Goal: Task Accomplishment & Management: Manage account settings

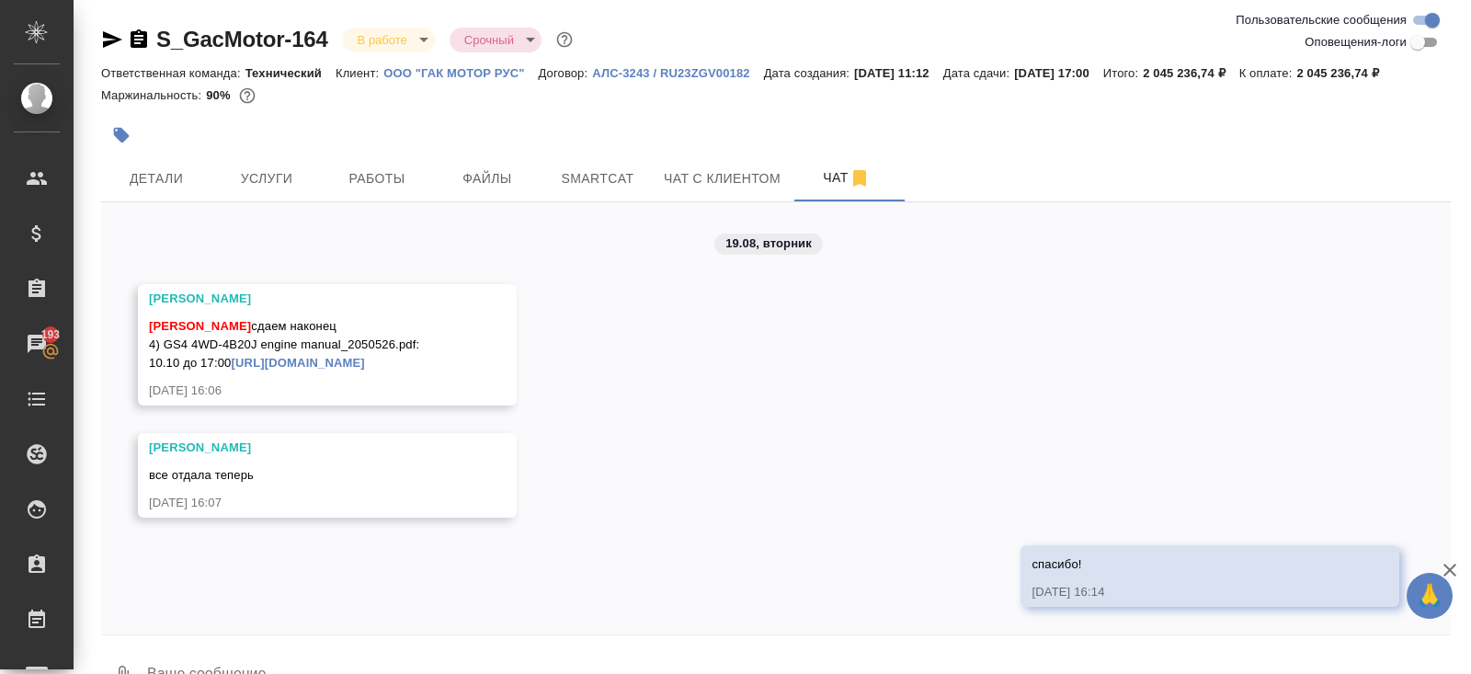
scroll to position [65, 0]
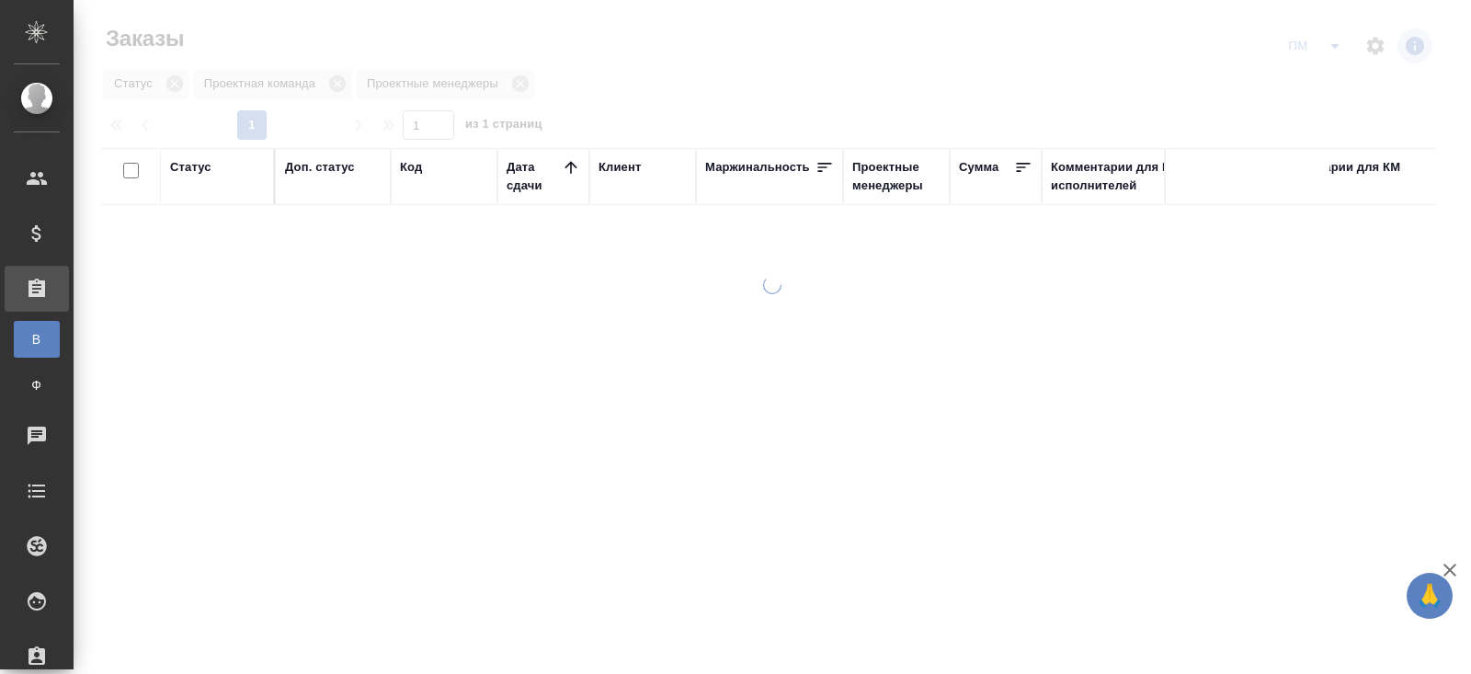
click at [1324, 46] on icon "split button" at bounding box center [1335, 46] width 22 height 22
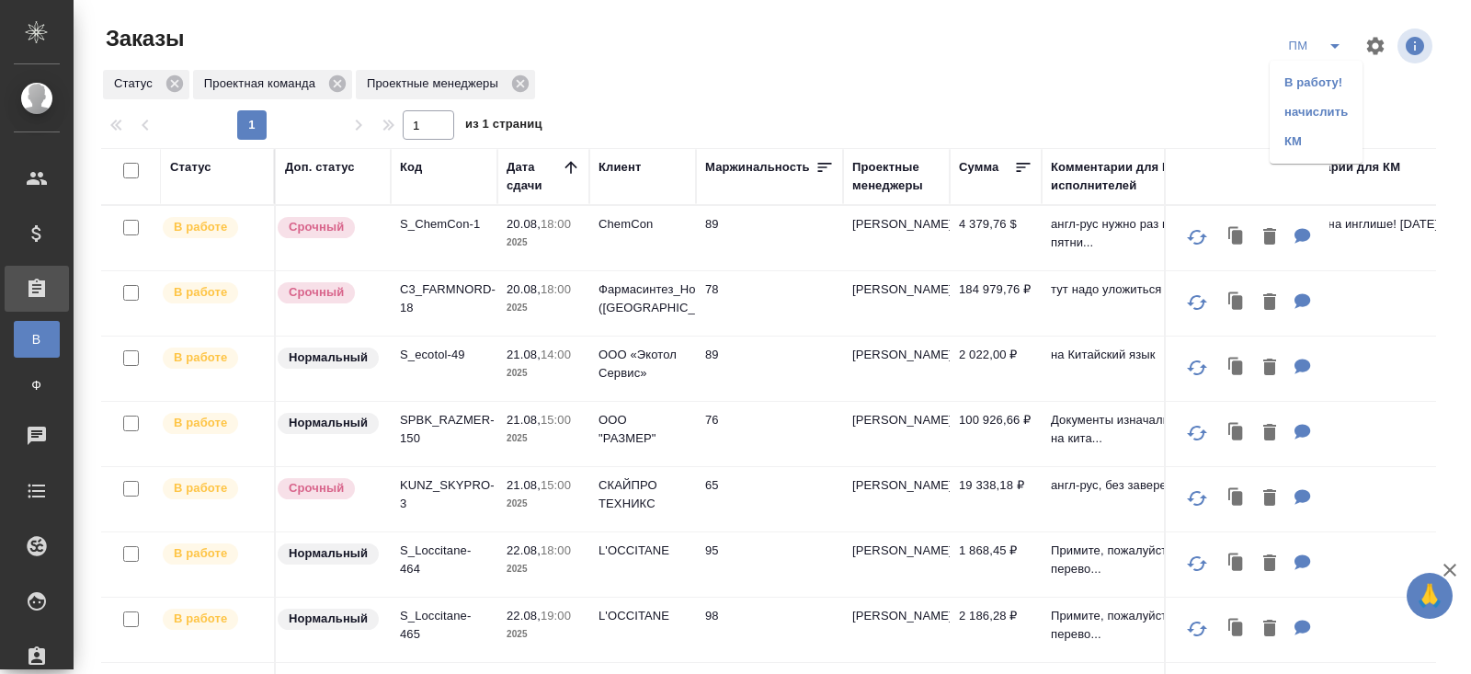
click at [1328, 84] on li "В работу!" at bounding box center [1315, 82] width 93 height 29
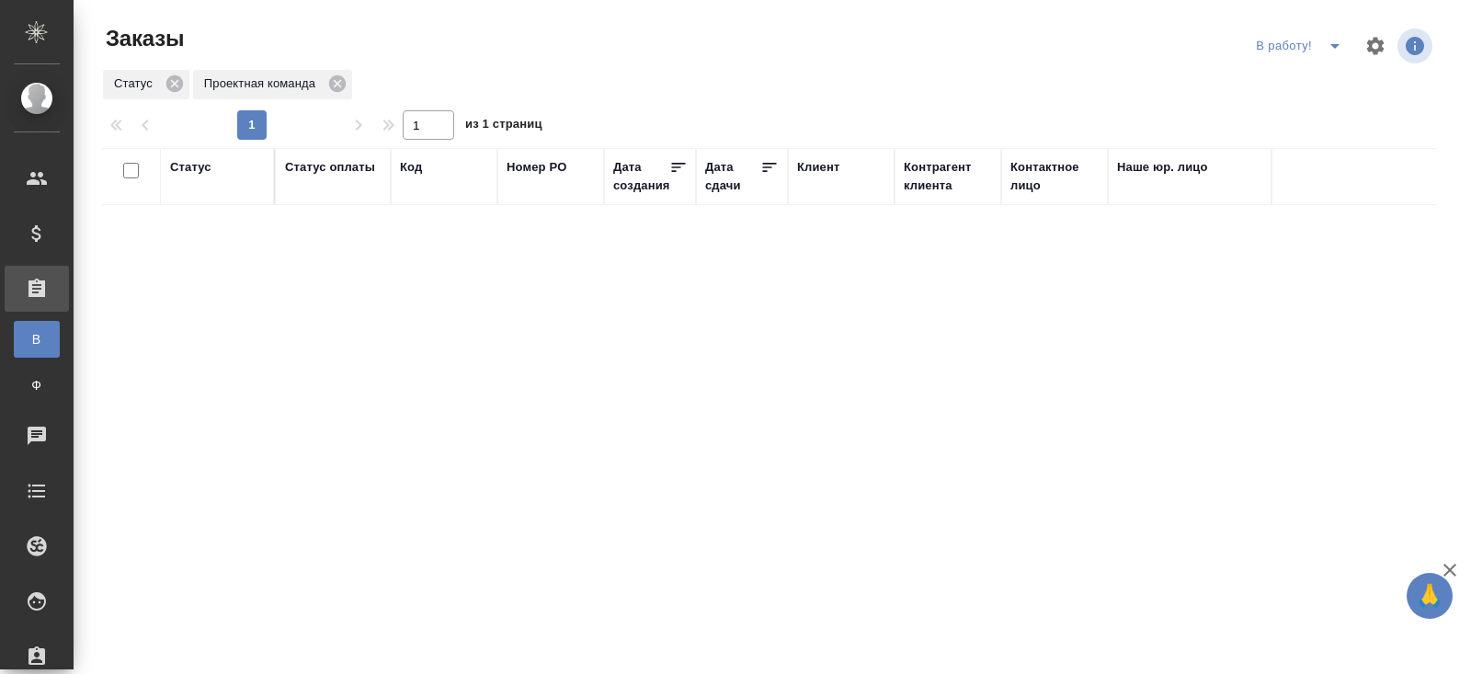
click at [1332, 42] on icon "split button" at bounding box center [1335, 46] width 22 height 22
click at [1312, 113] on li "начислить" at bounding box center [1301, 111] width 102 height 29
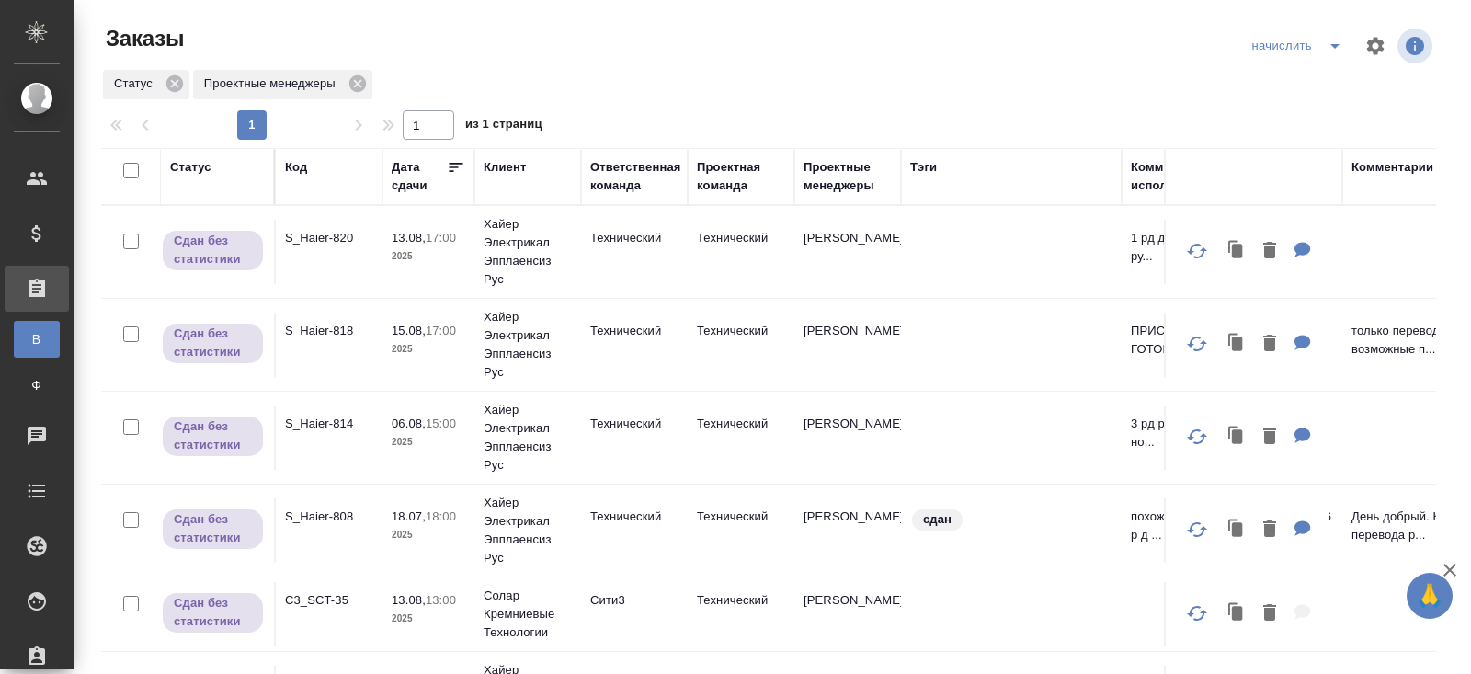
click at [1330, 48] on icon "split button" at bounding box center [1335, 46] width 22 height 22
click at [1312, 108] on li "ПМ" at bounding box center [1298, 111] width 108 height 29
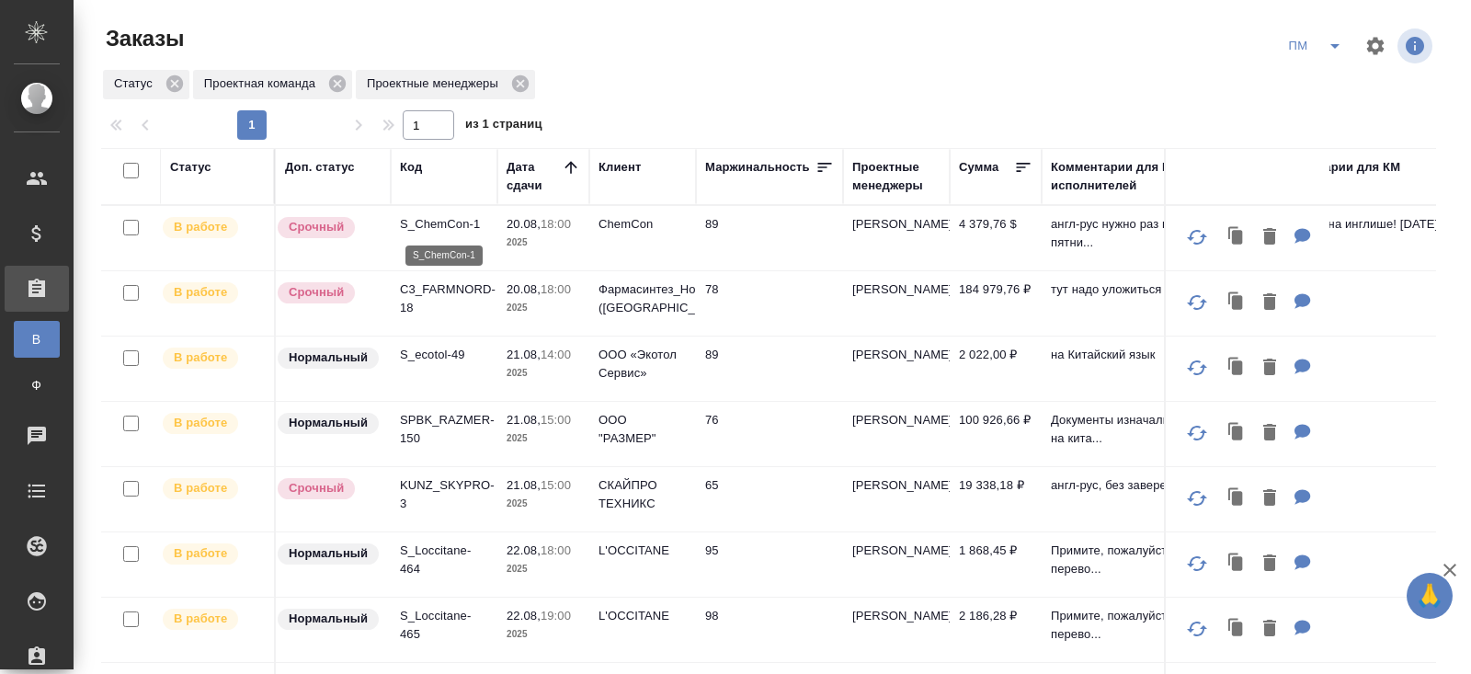
click at [421, 223] on p "S_ChemCon-1" at bounding box center [444, 224] width 88 height 18
click at [1326, 36] on icon "split button" at bounding box center [1335, 46] width 22 height 22
click at [1308, 113] on li "начислить" at bounding box center [1315, 111] width 93 height 29
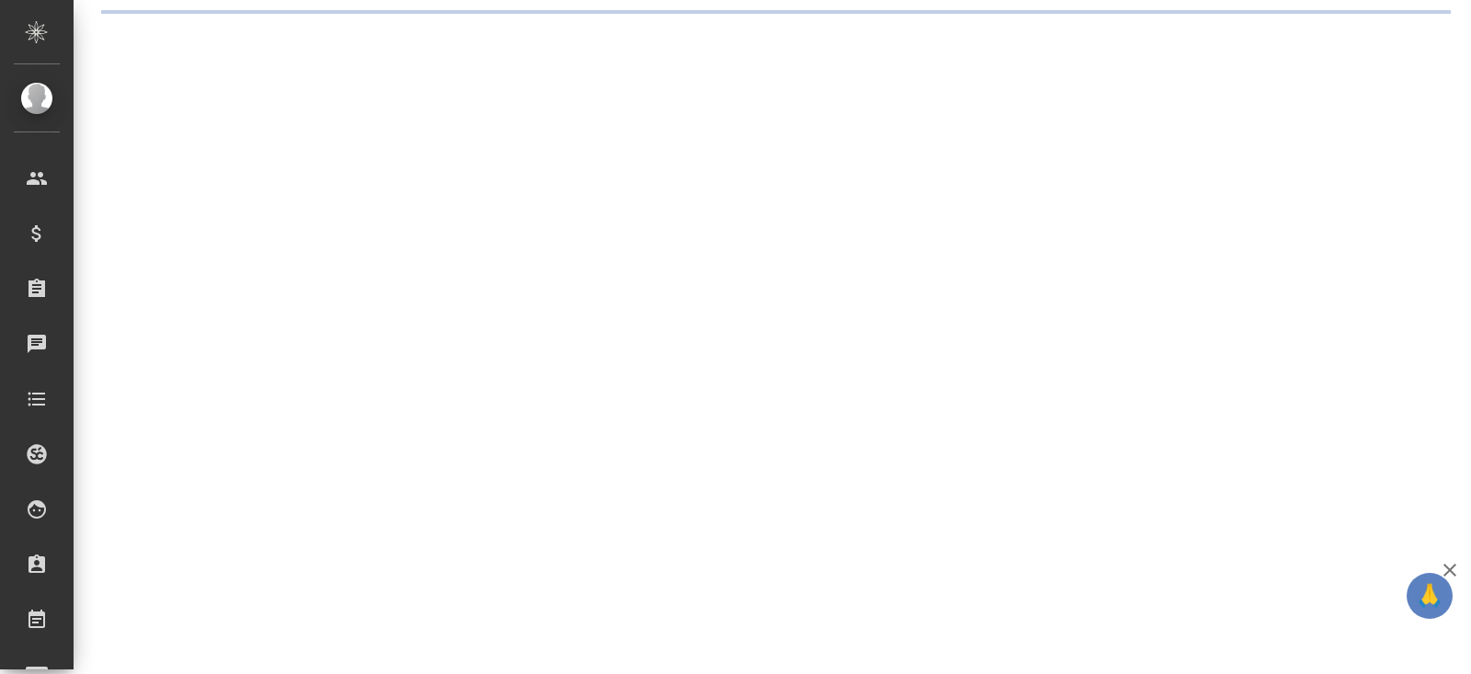
select select "RU"
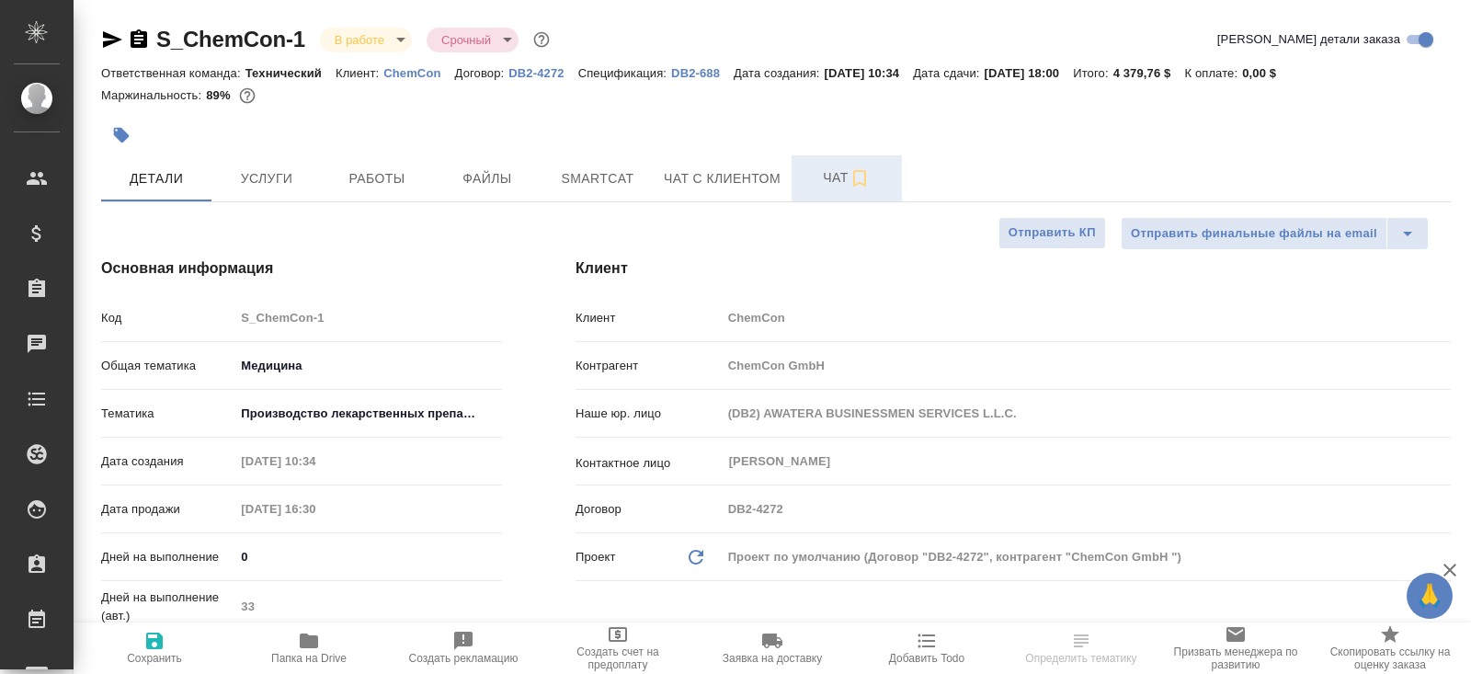
click at [836, 178] on span "Чат" at bounding box center [846, 177] width 88 height 23
type textarea "x"
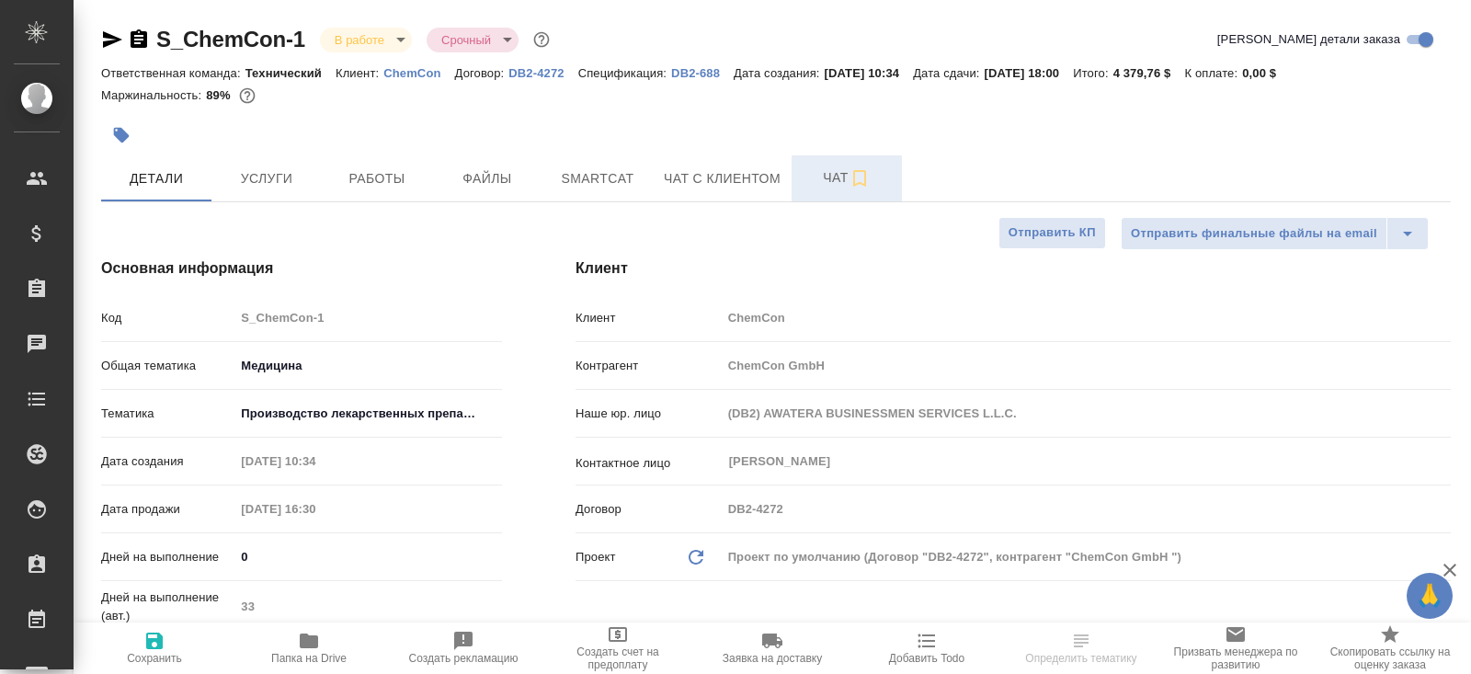
type textarea "x"
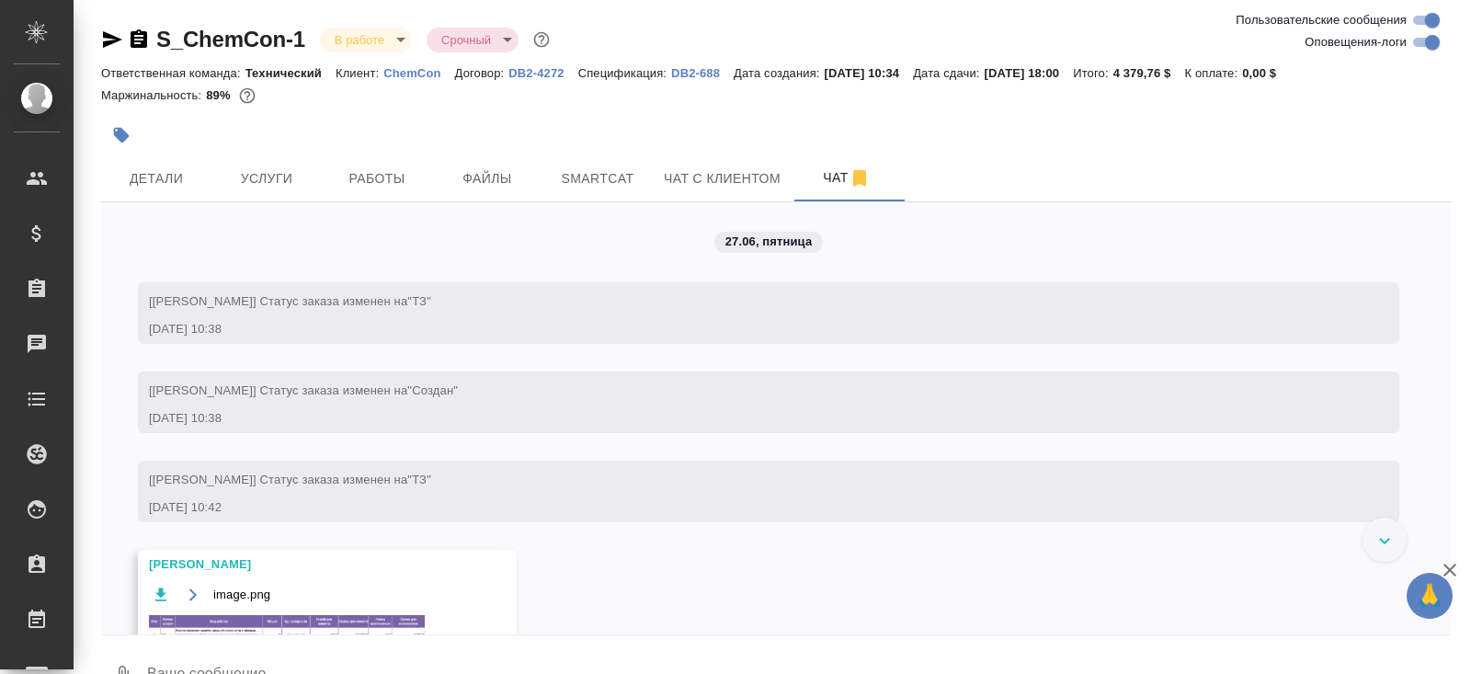
click at [1431, 40] on input "Оповещения-логи" at bounding box center [1432, 42] width 66 height 22
checkbox input "false"
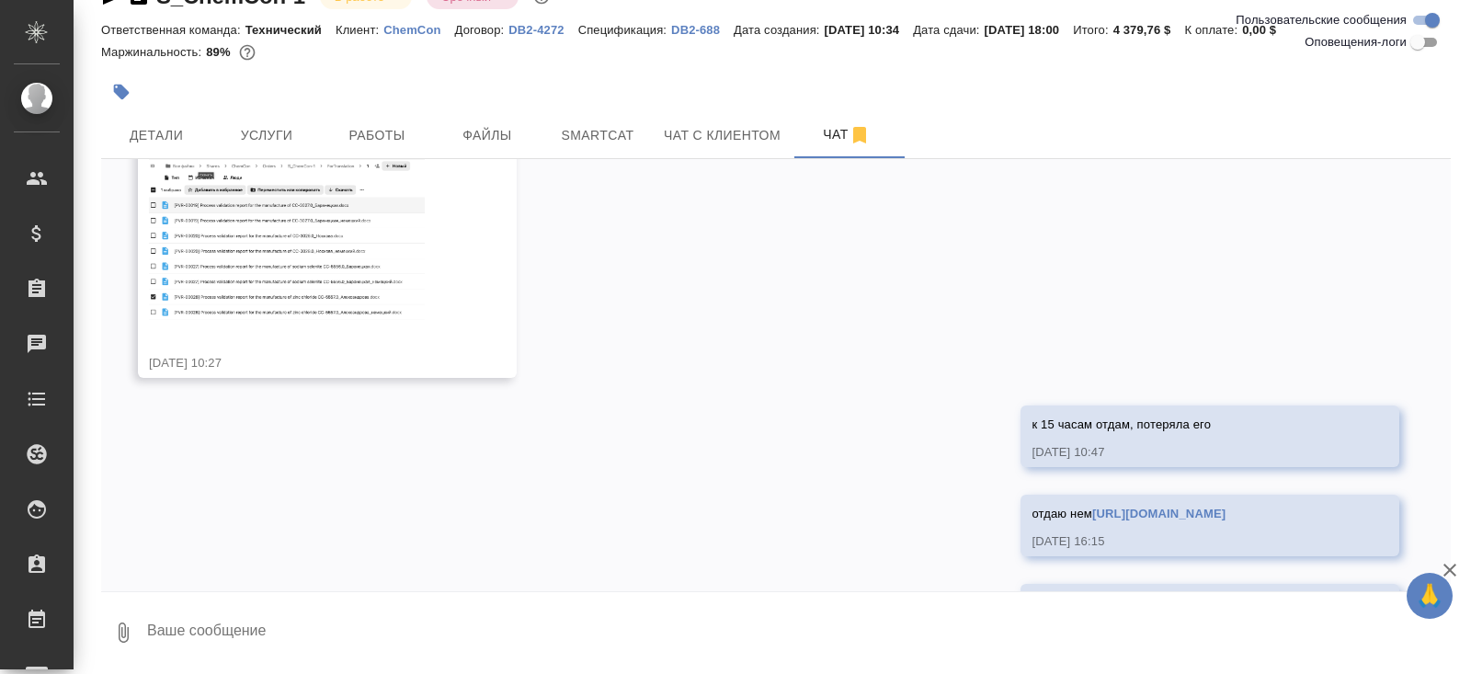
scroll to position [3726, 0]
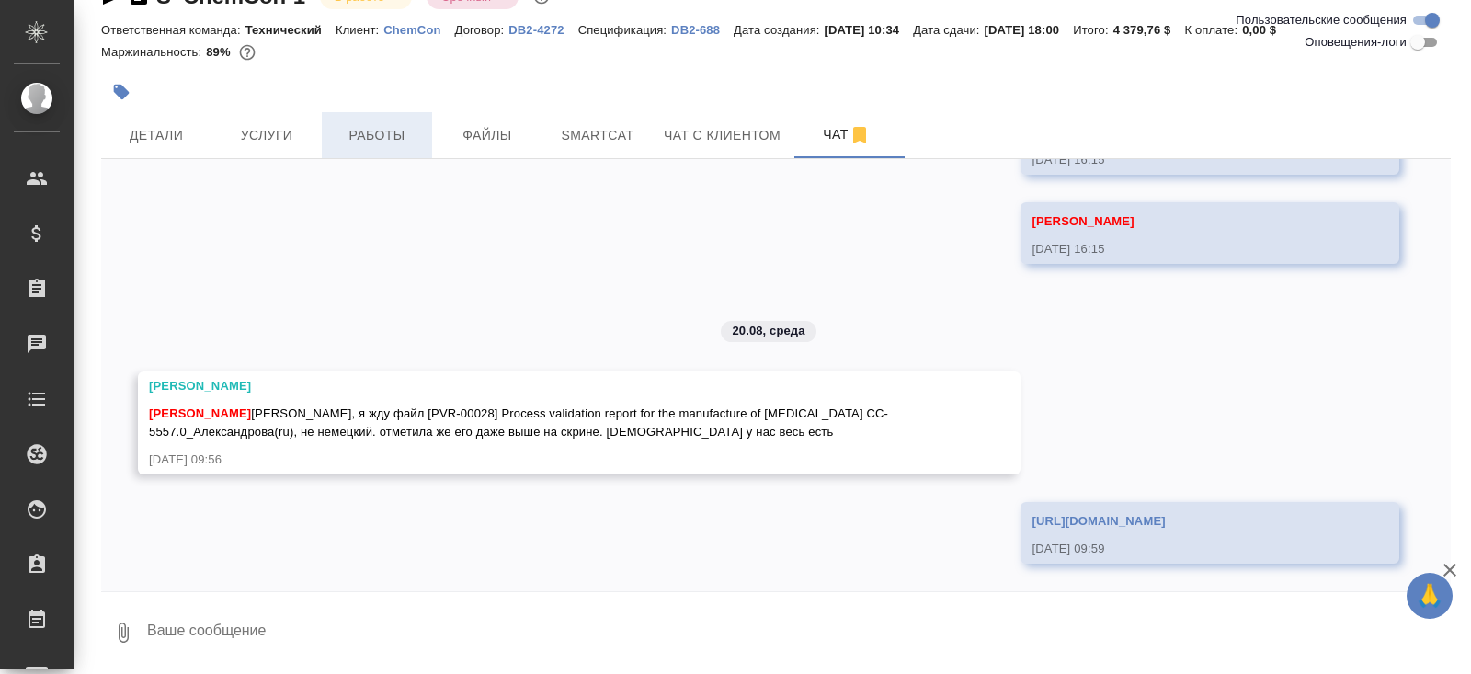
click at [382, 127] on span "Работы" at bounding box center [377, 135] width 88 height 23
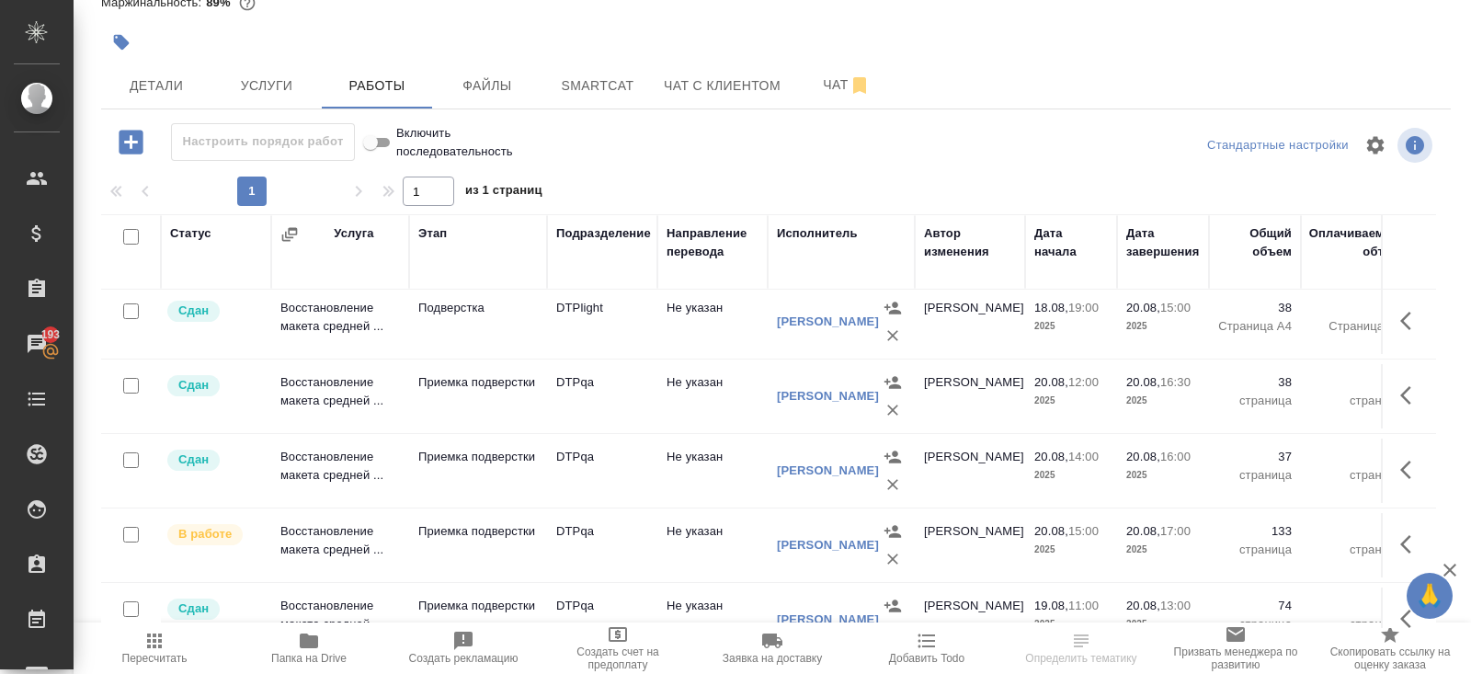
scroll to position [1216, 0]
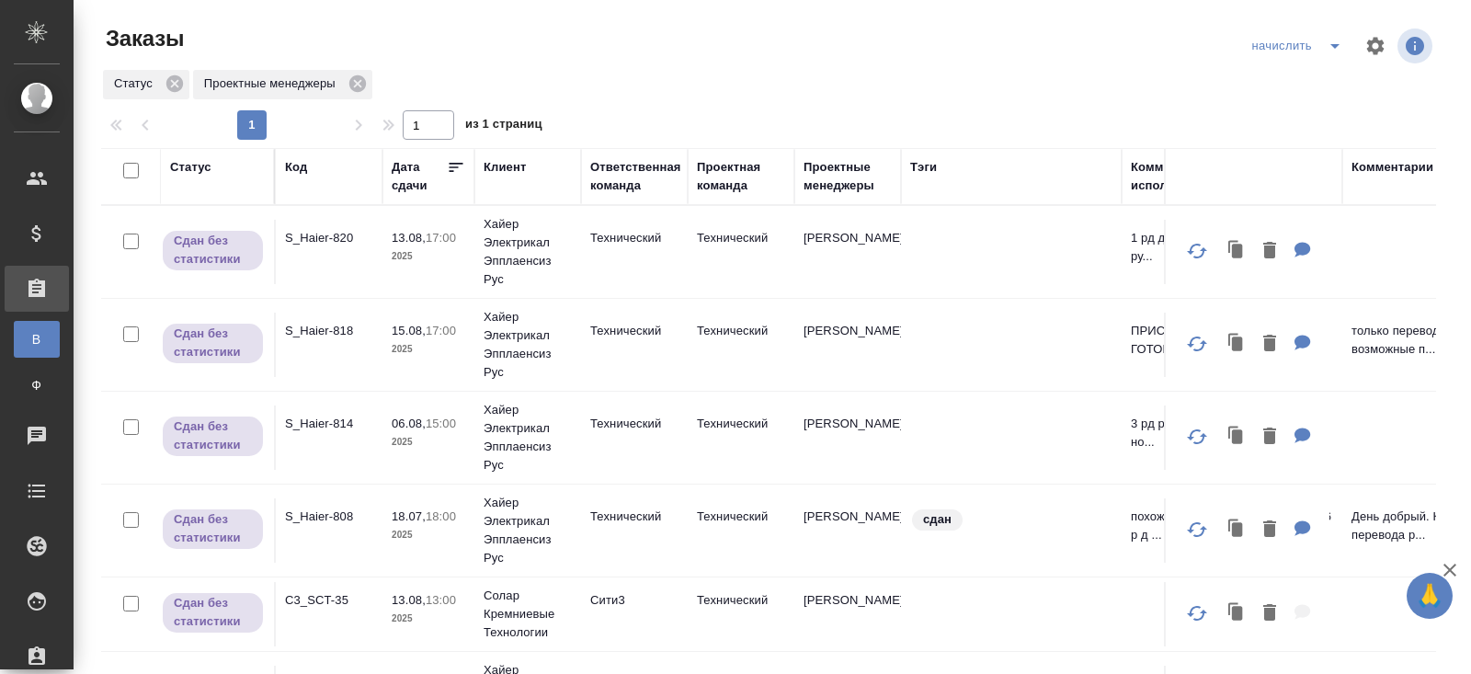
click at [323, 597] on p "C3_SCT-35" at bounding box center [329, 600] width 88 height 18
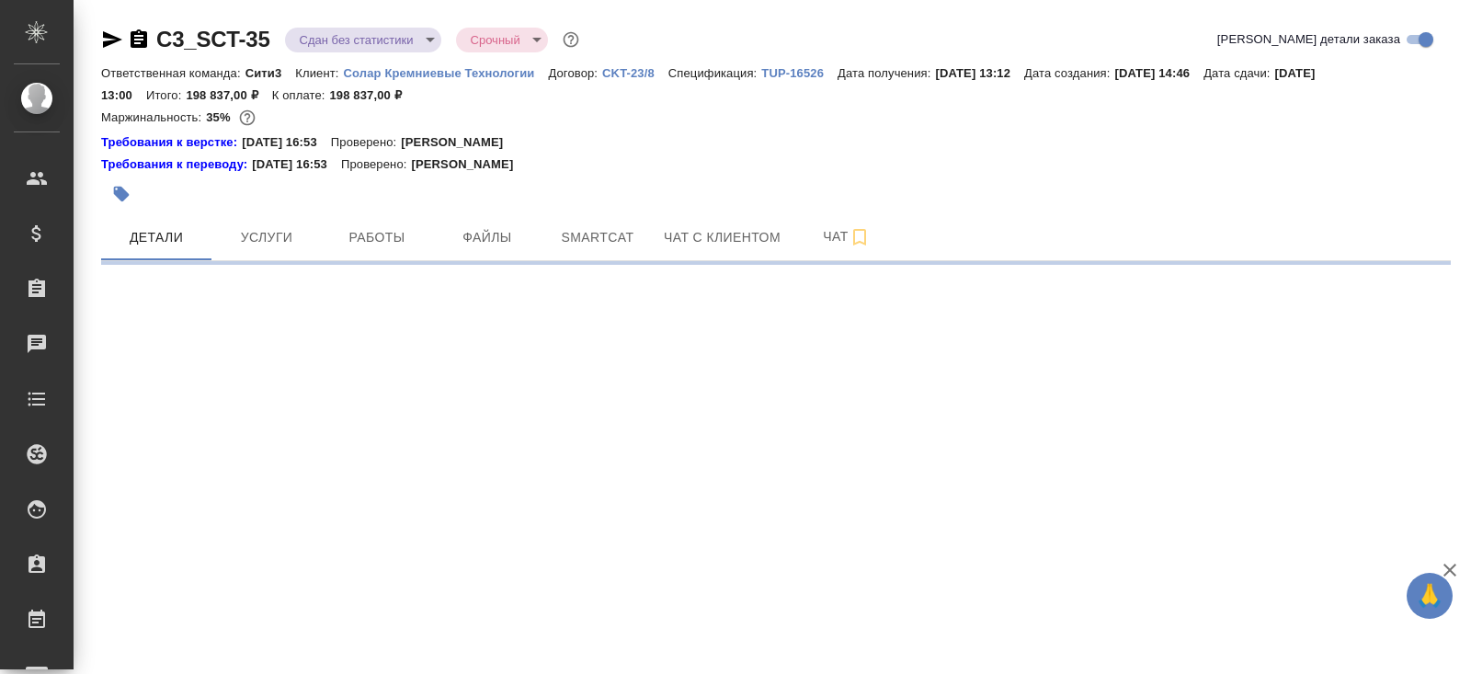
select select "RU"
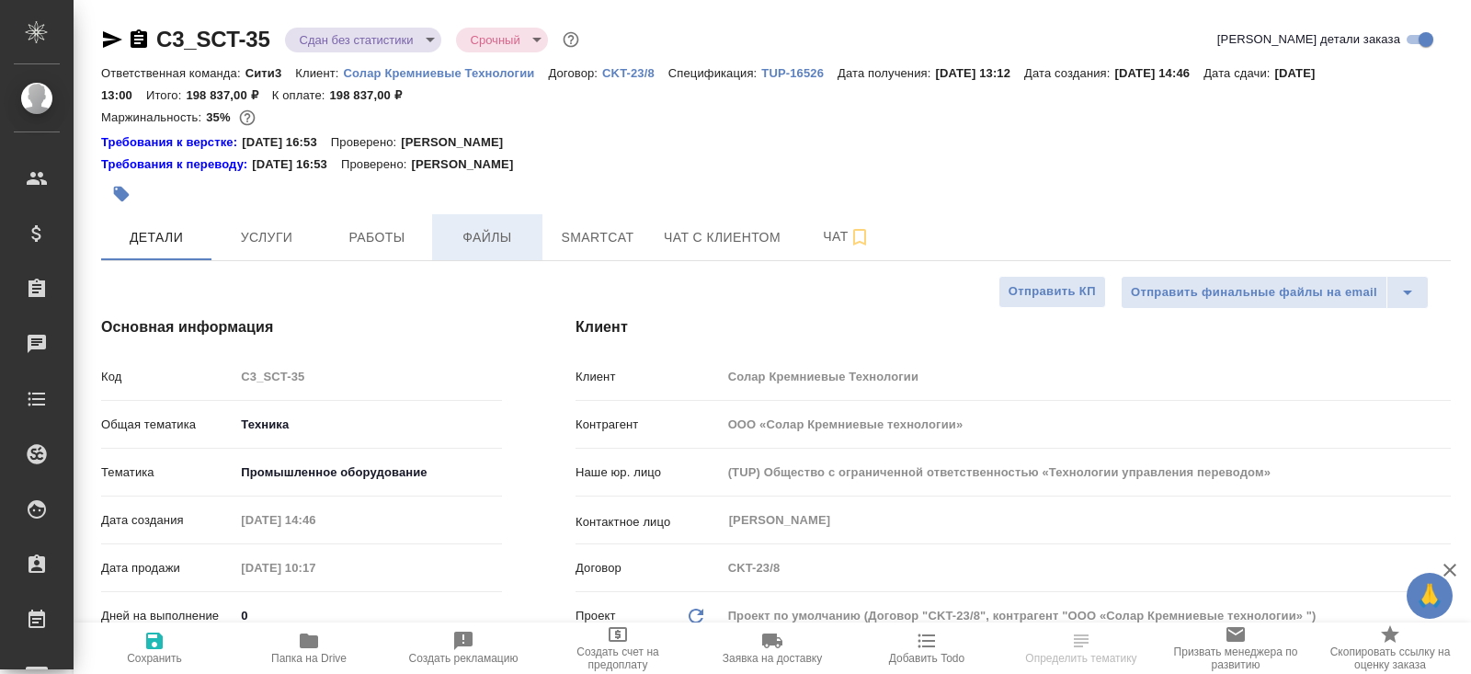
type textarea "x"
click at [393, 238] on span "Работы" at bounding box center [377, 237] width 88 height 23
type textarea "x"
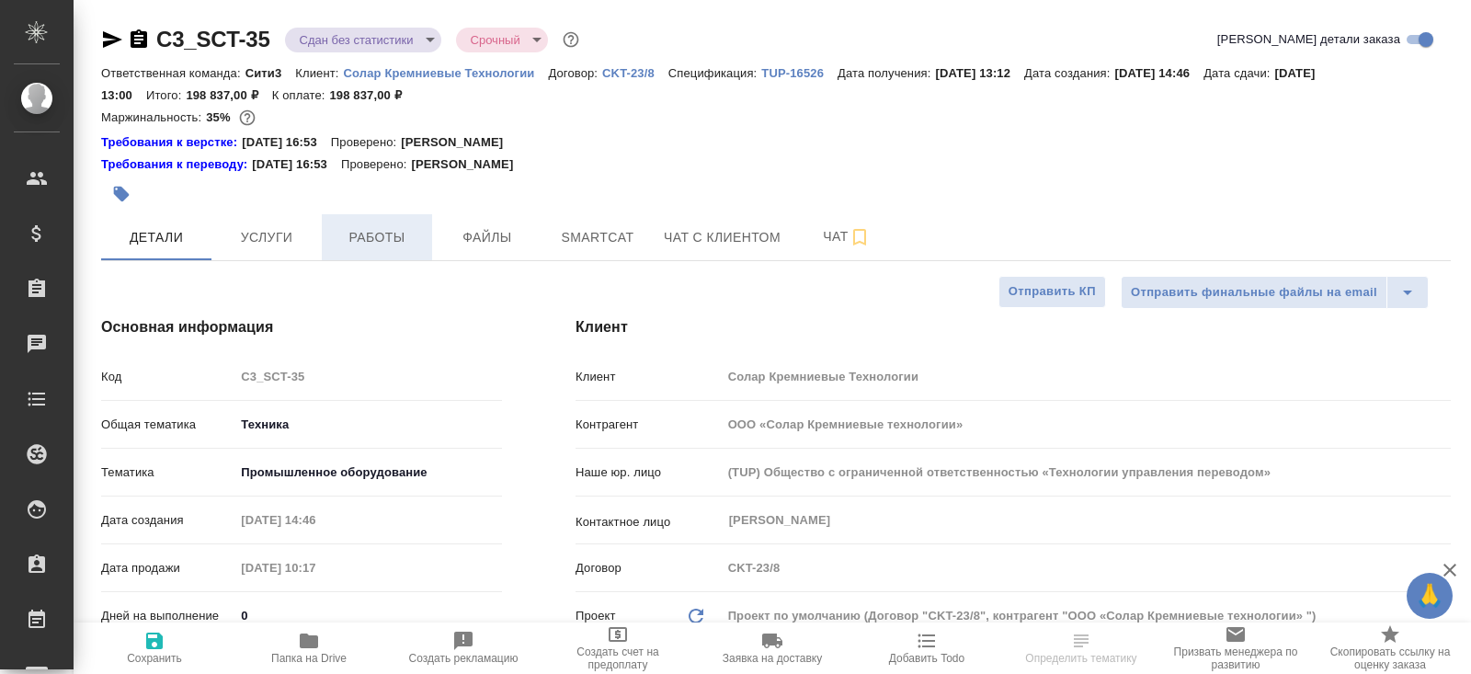
type textarea "x"
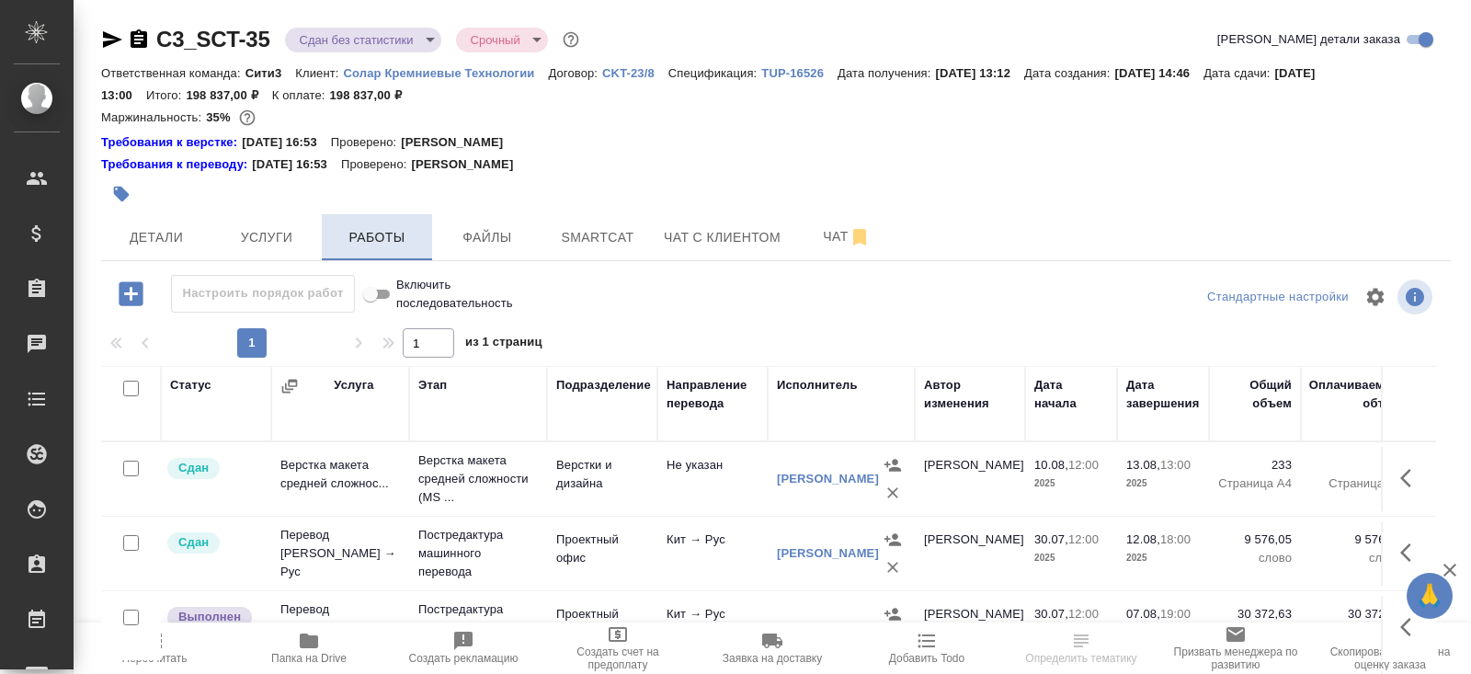
scroll to position [152, 0]
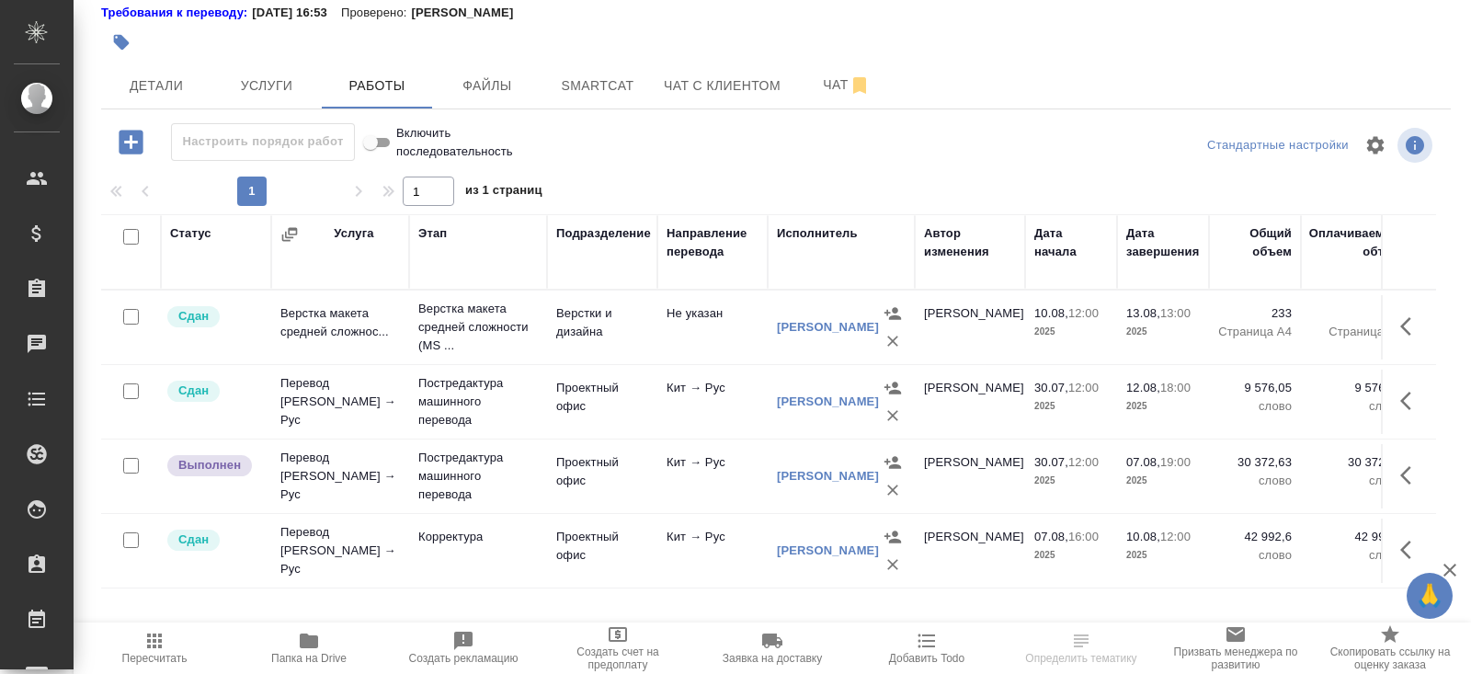
click at [1400, 476] on icon "button" at bounding box center [1411, 475] width 22 height 22
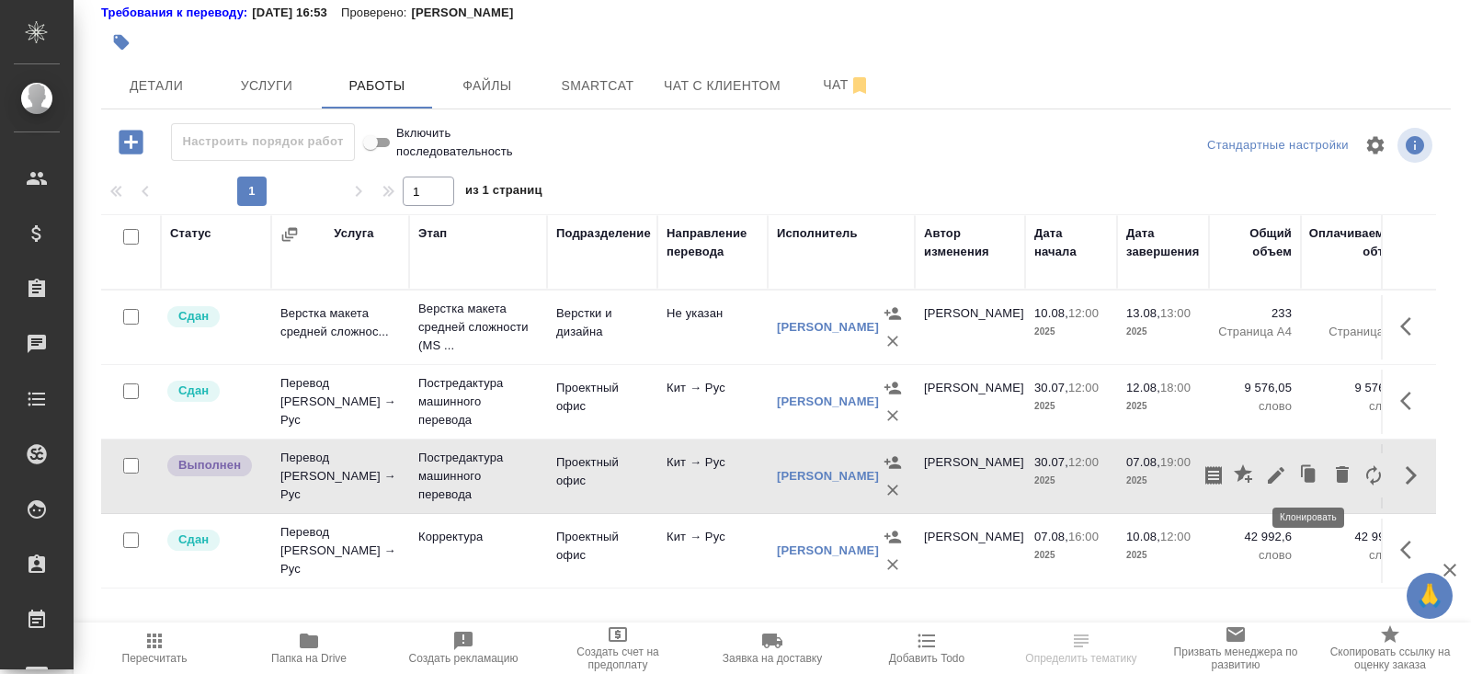
click at [1275, 472] on icon "button" at bounding box center [1275, 475] width 17 height 17
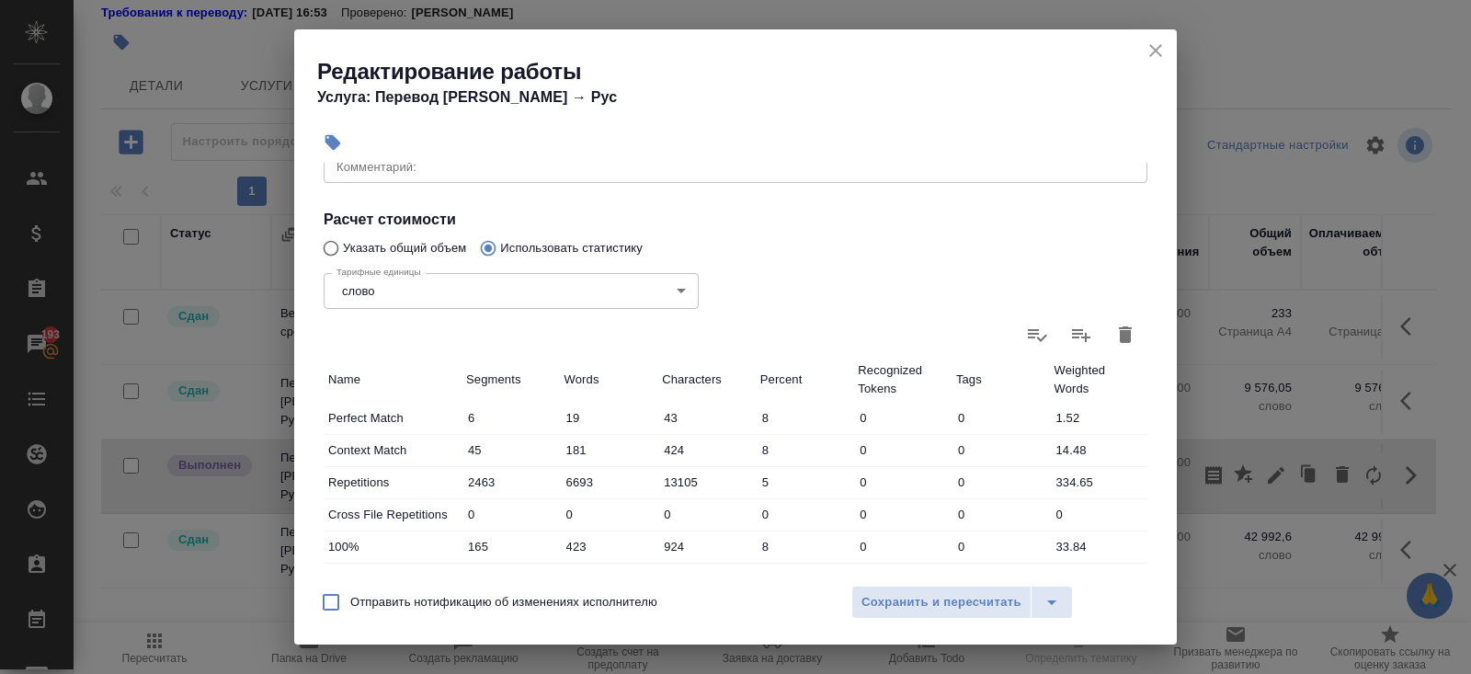
scroll to position [319, 0]
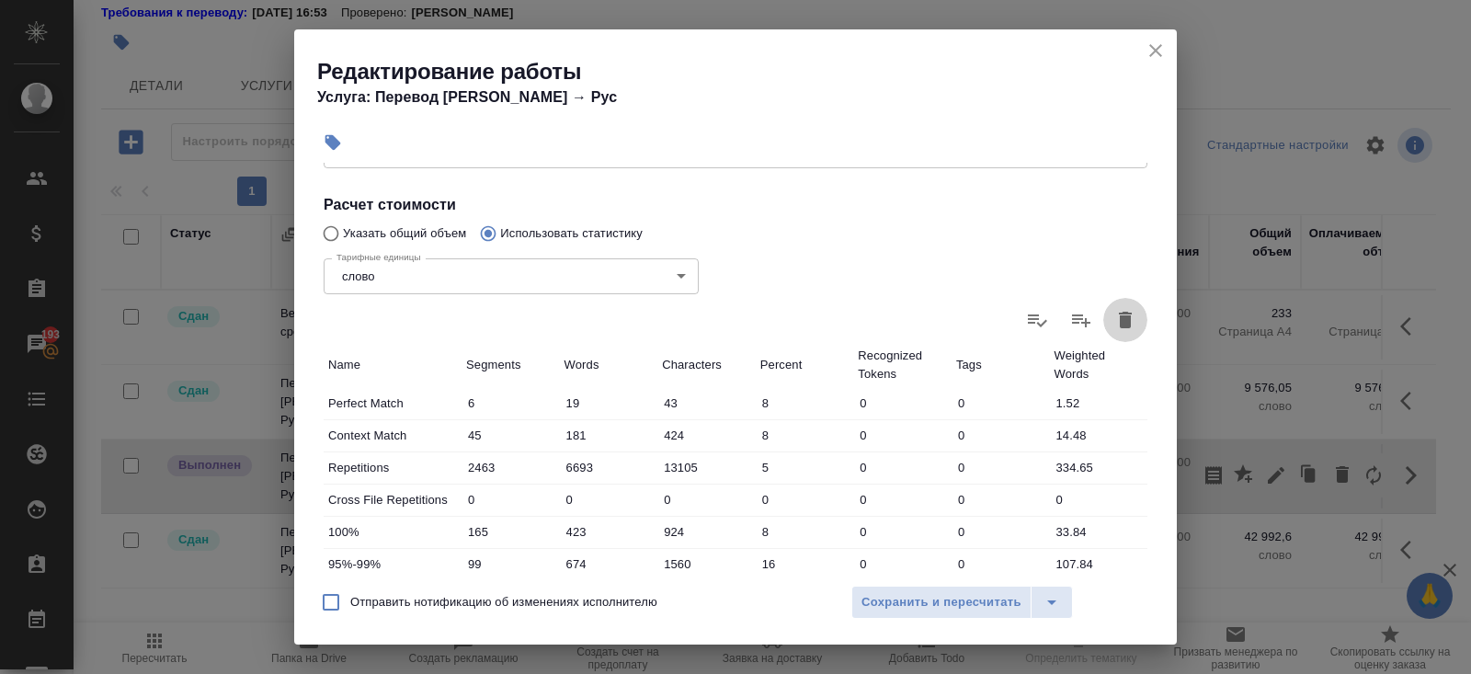
click at [1118, 328] on icon "button" at bounding box center [1125, 320] width 22 height 22
type input "0"
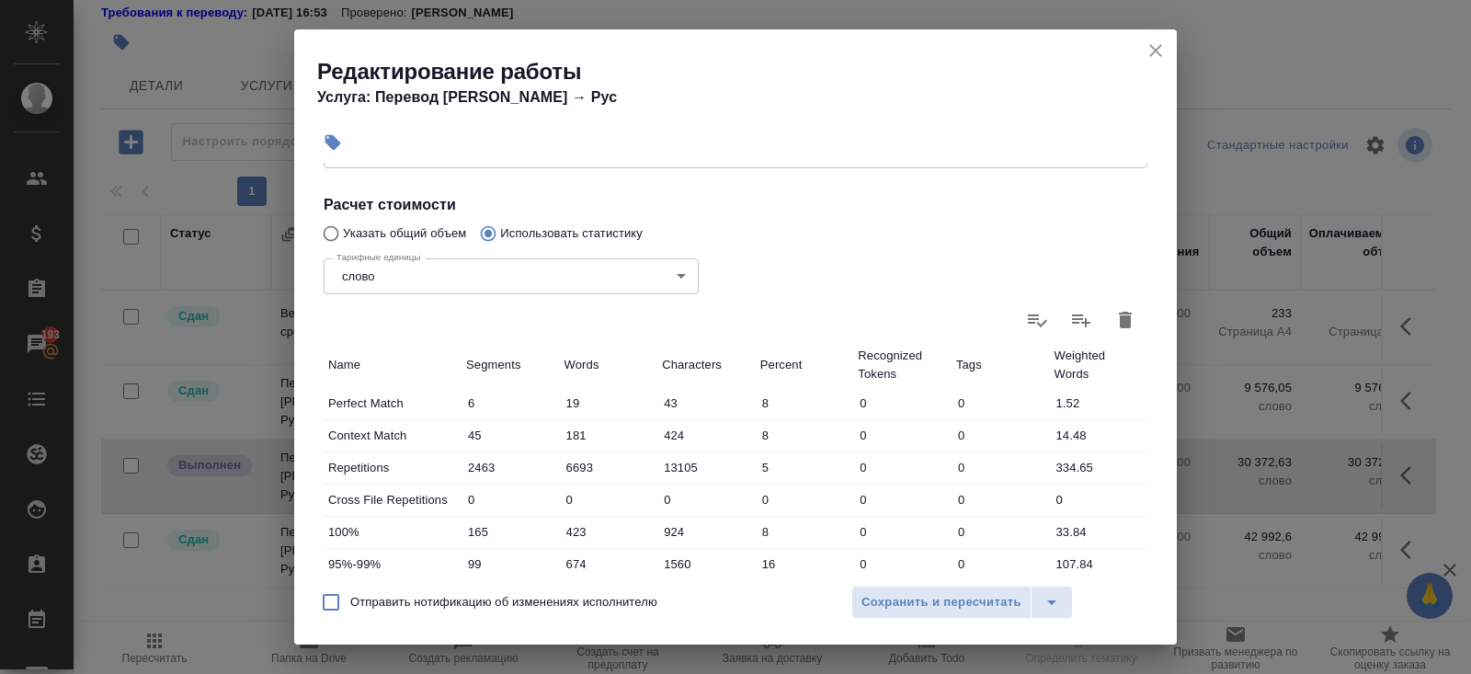
type input "0"
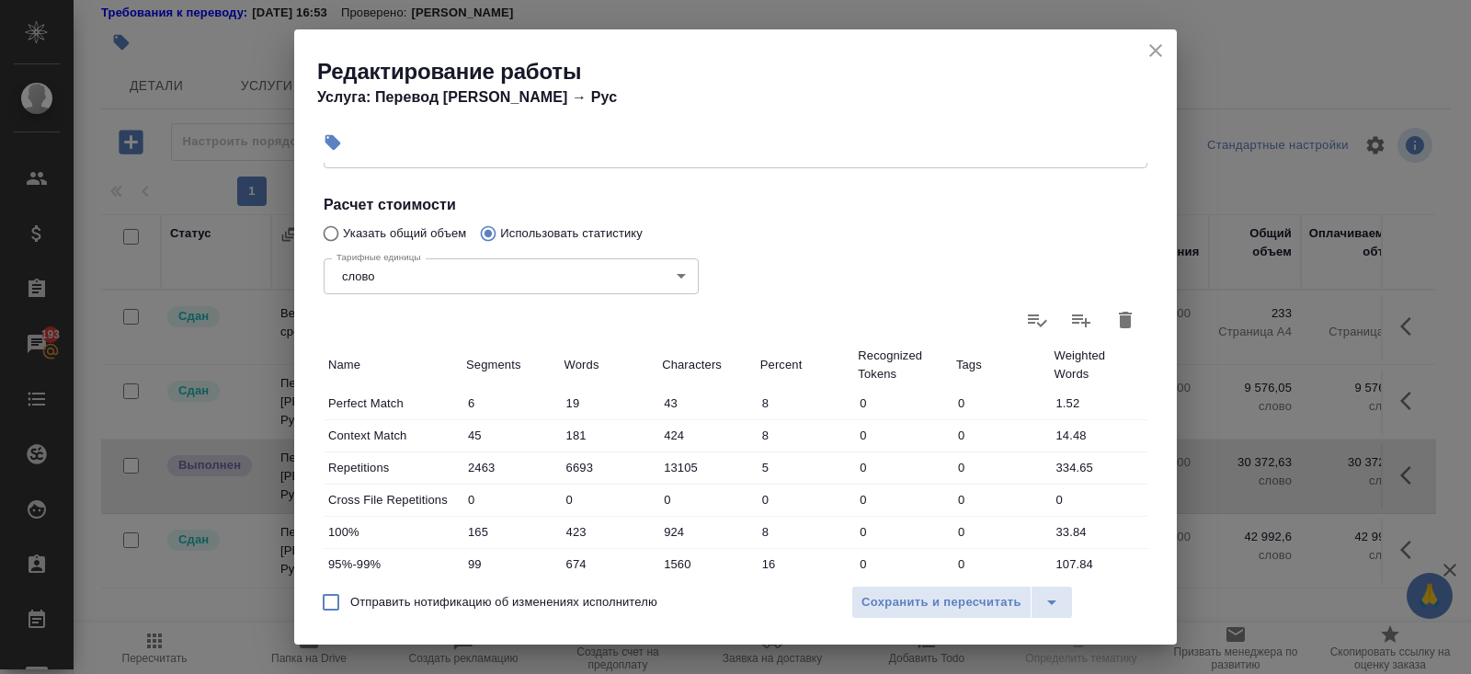
type input "0"
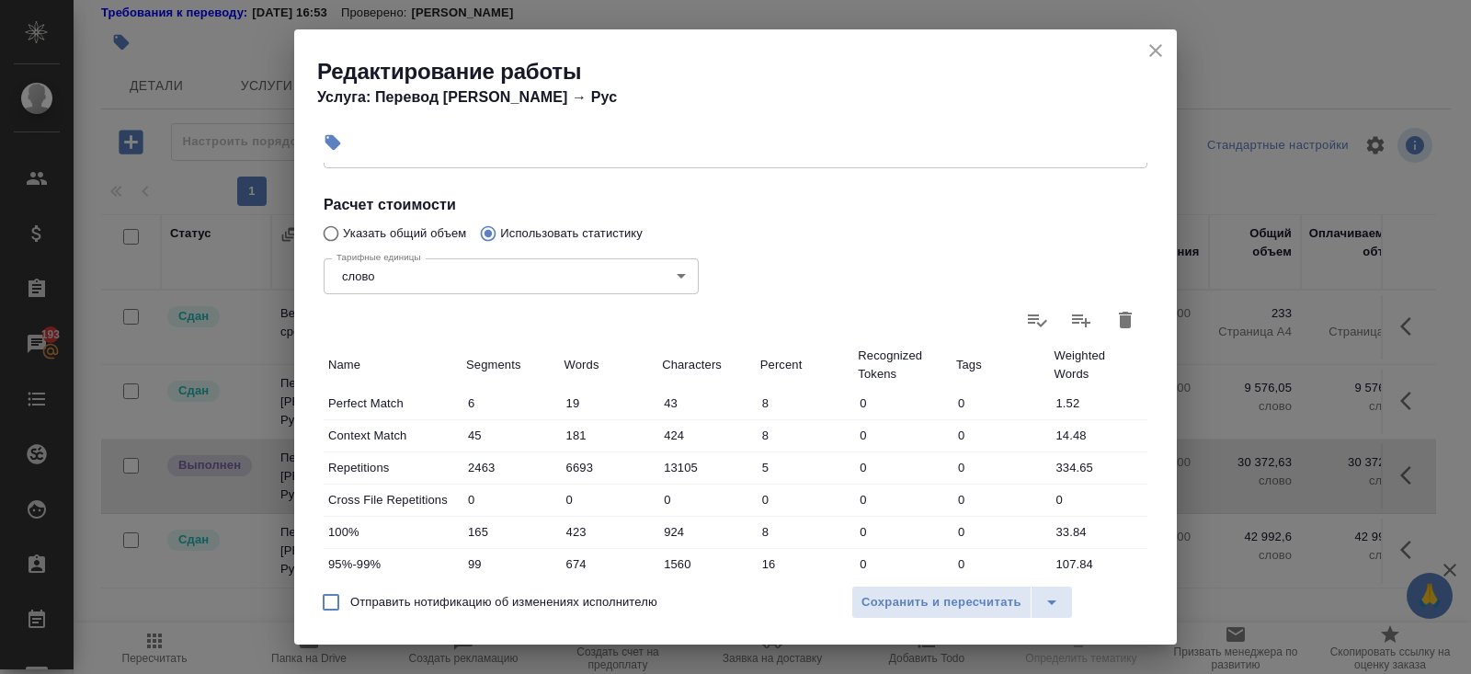
type input "0"
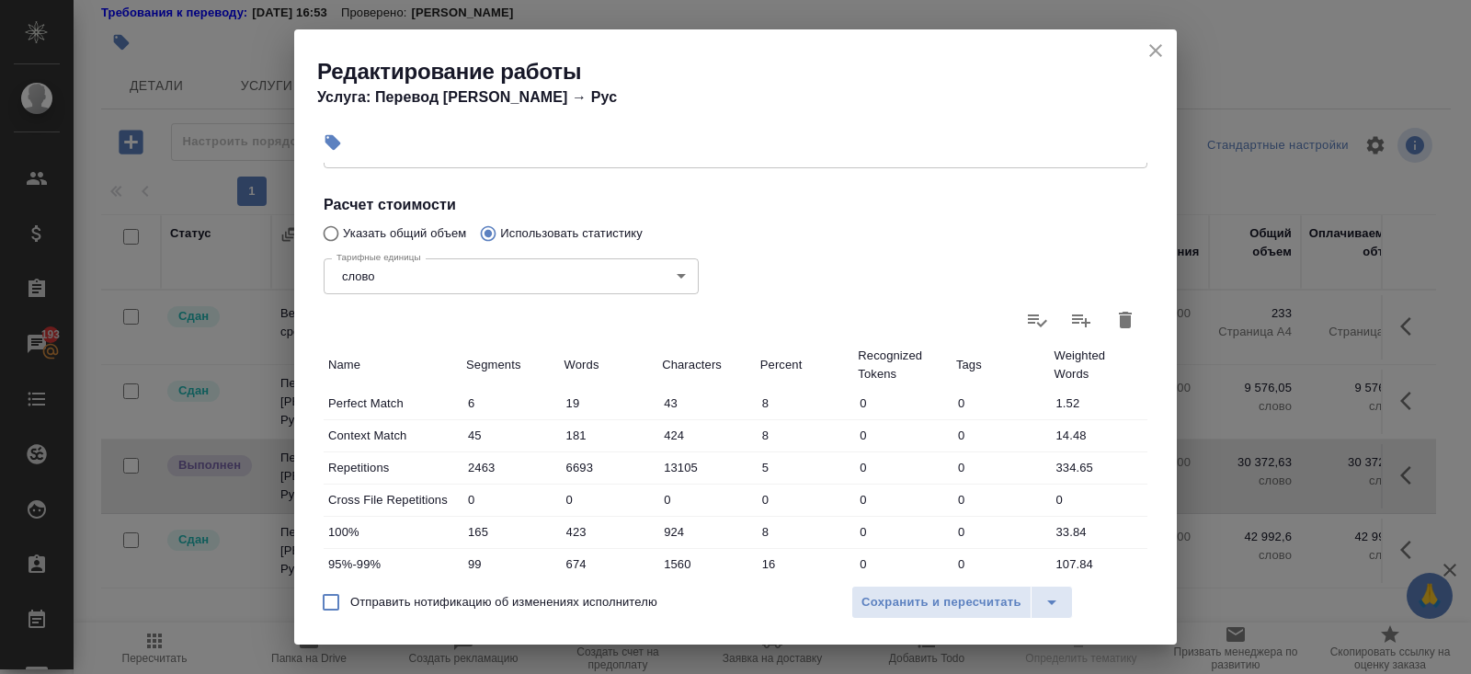
type input "0"
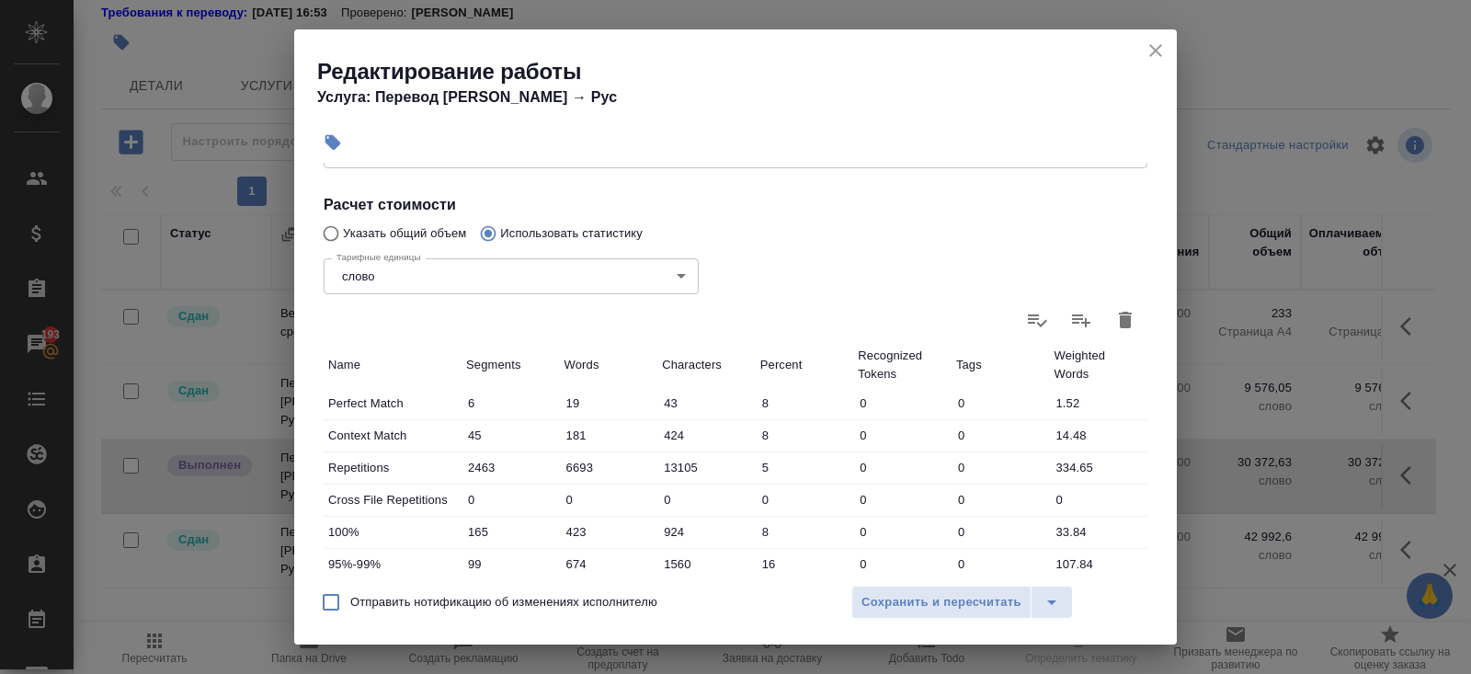
type input "0"
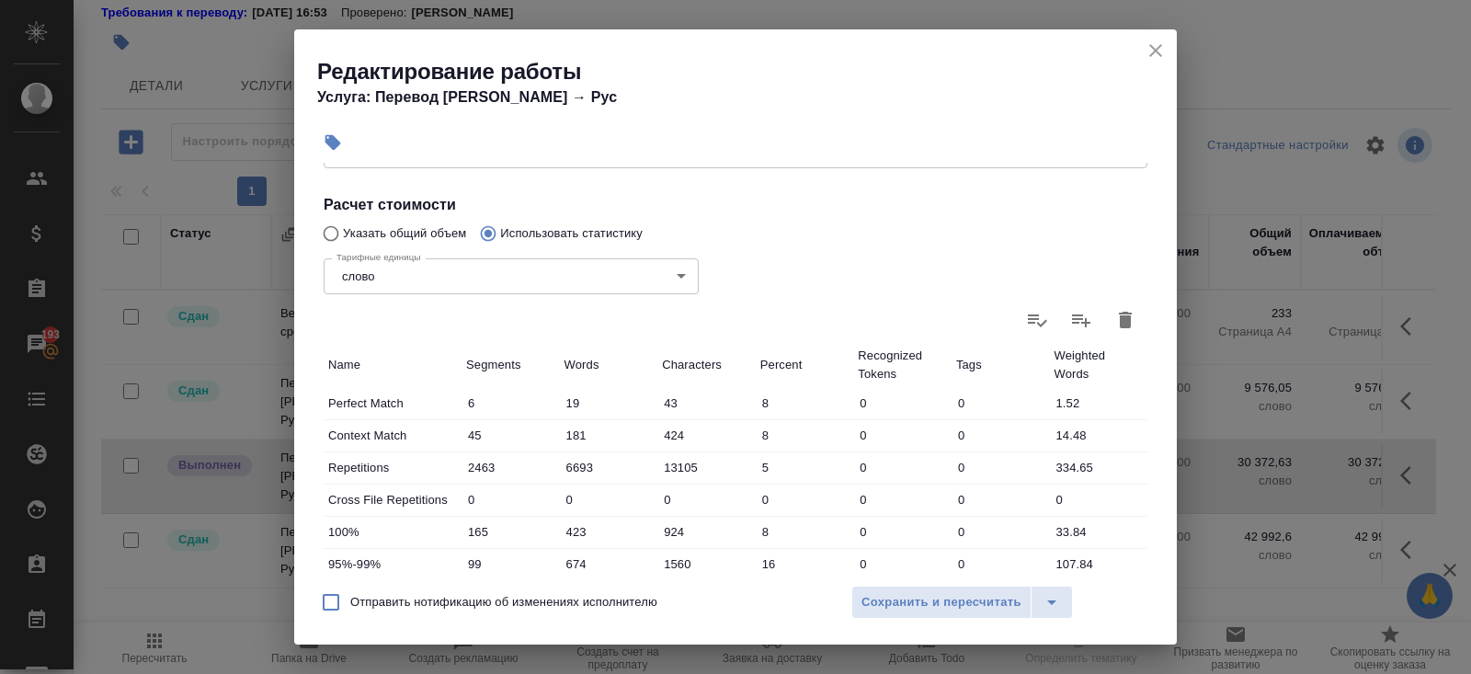
type input "0"
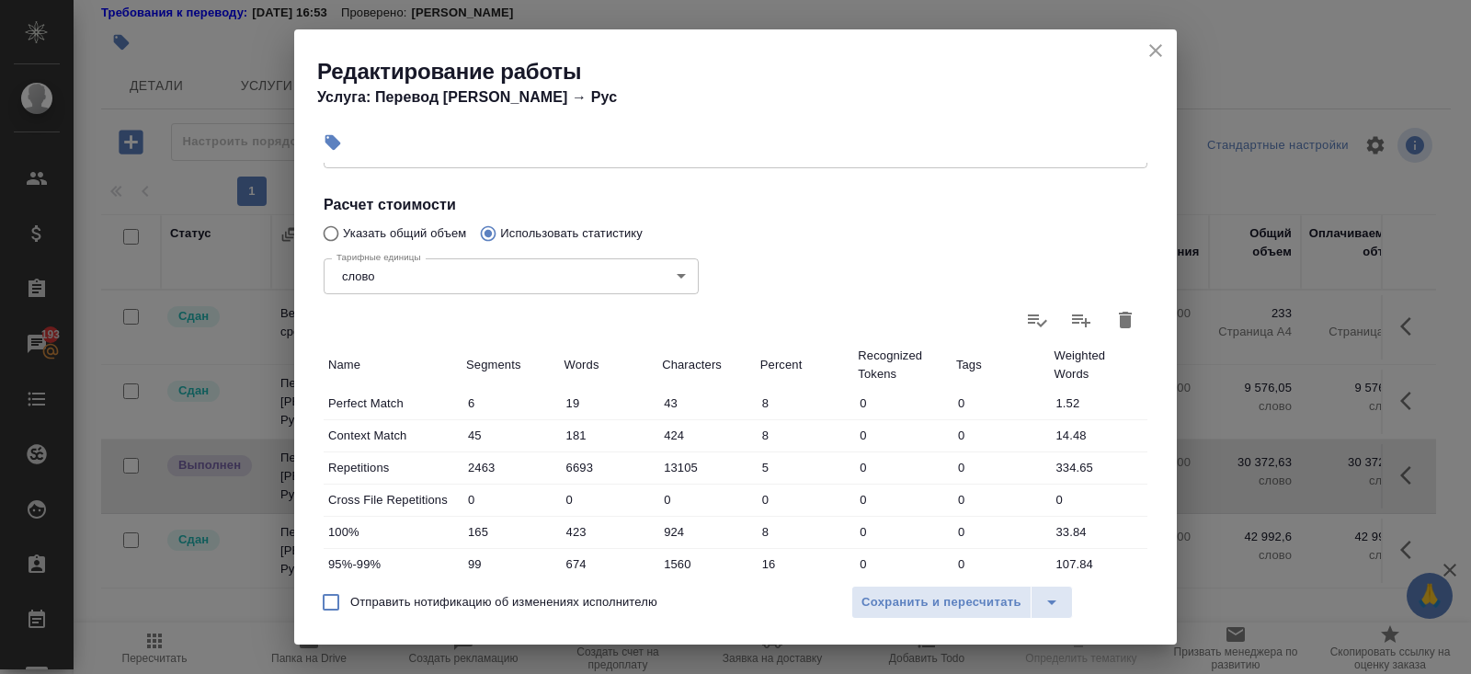
type input "0"
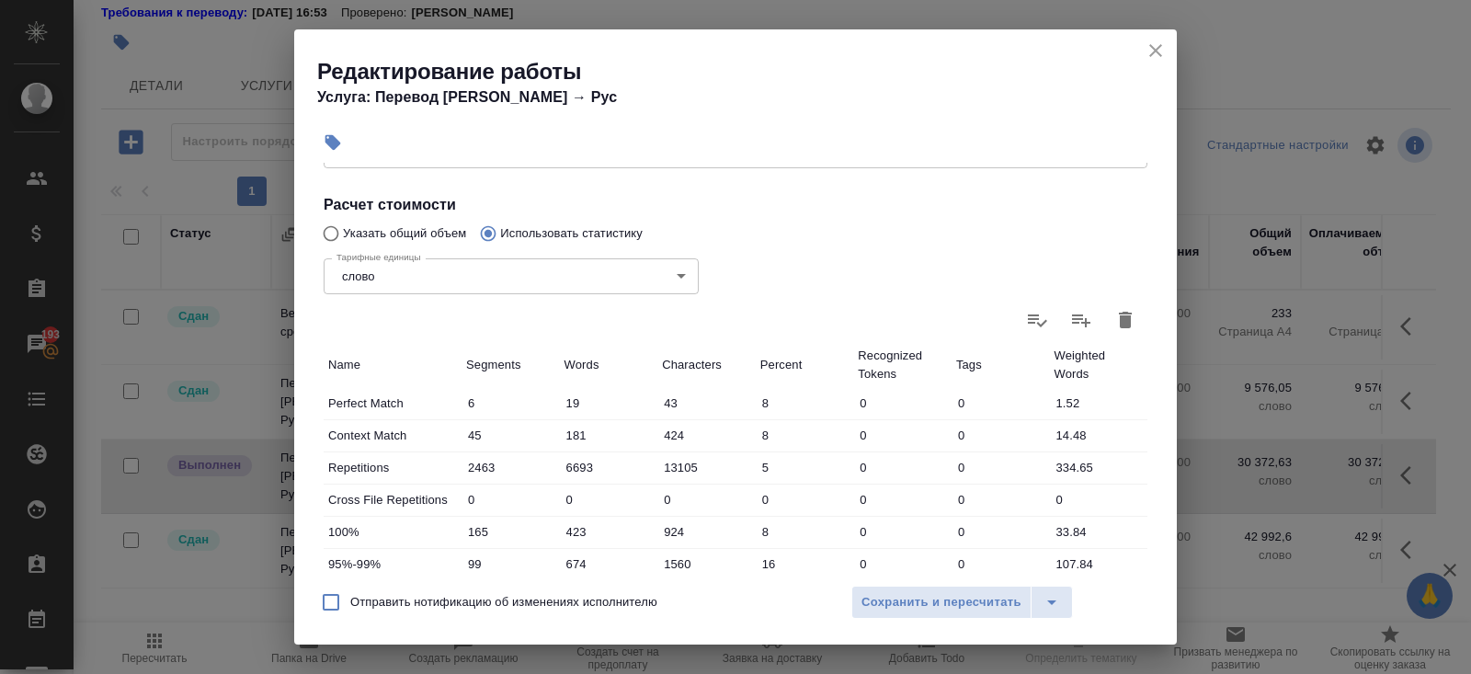
type input "0"
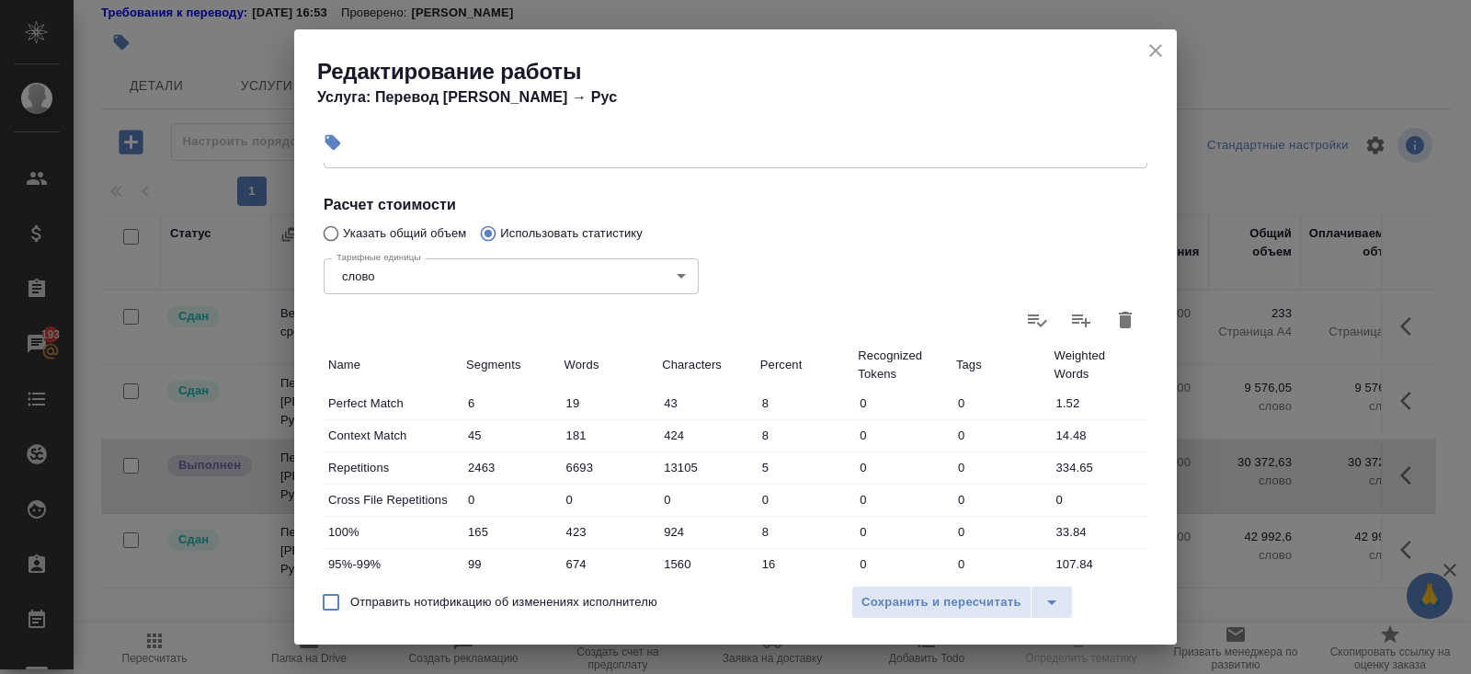
type input "0"
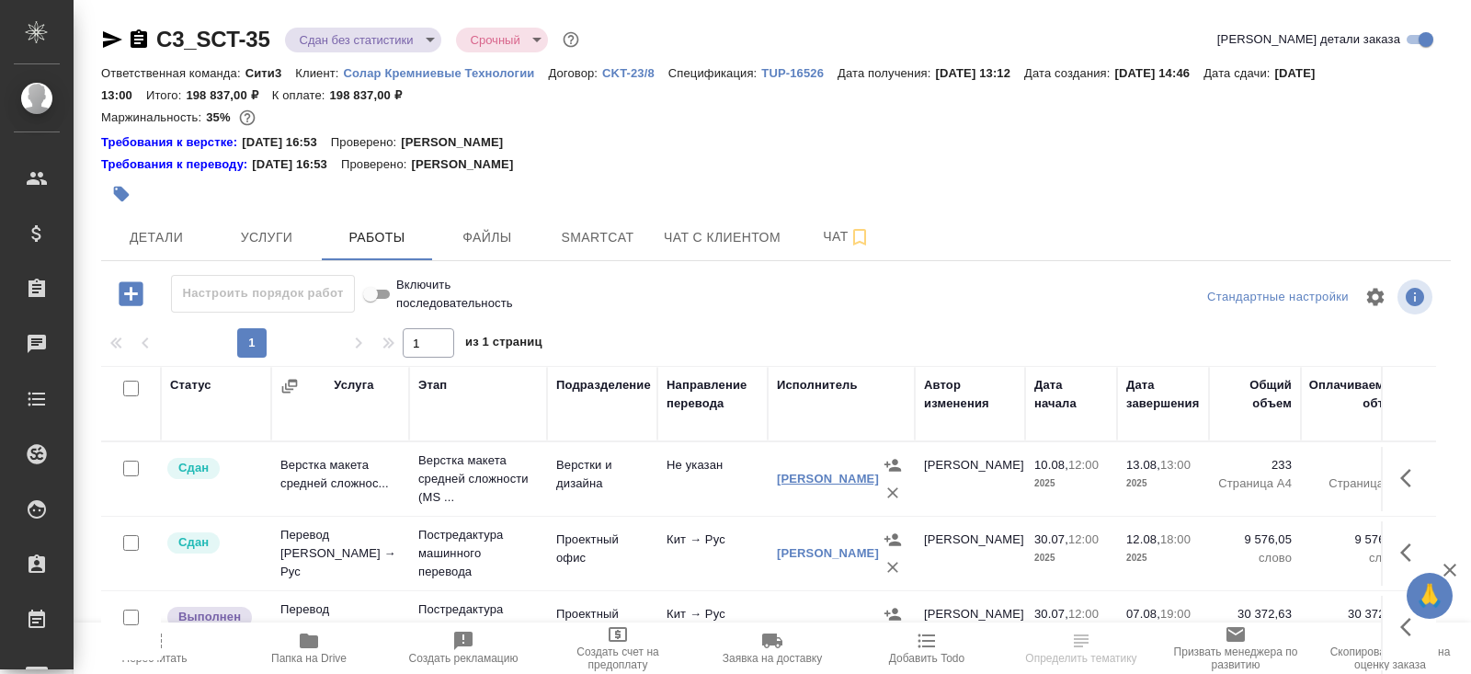
scroll to position [152, 0]
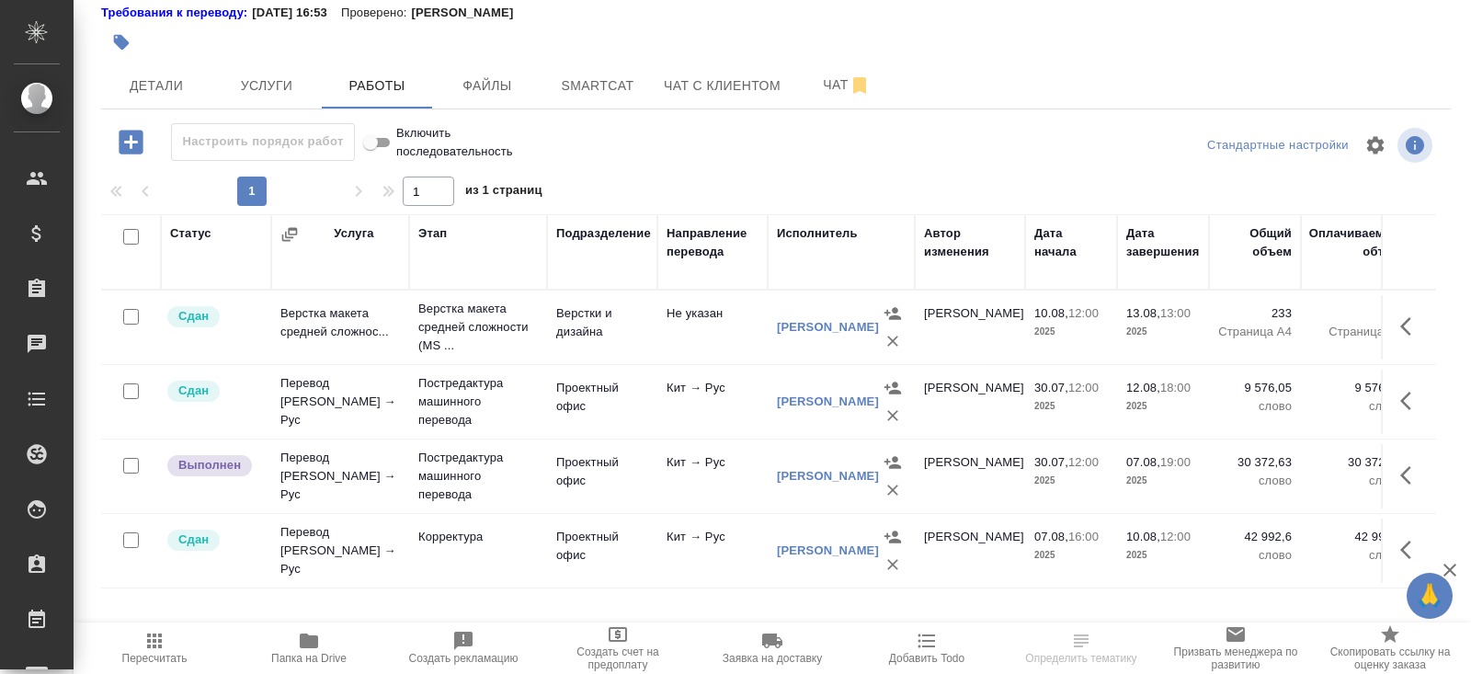
click at [1413, 474] on icon "button" at bounding box center [1411, 475] width 22 height 22
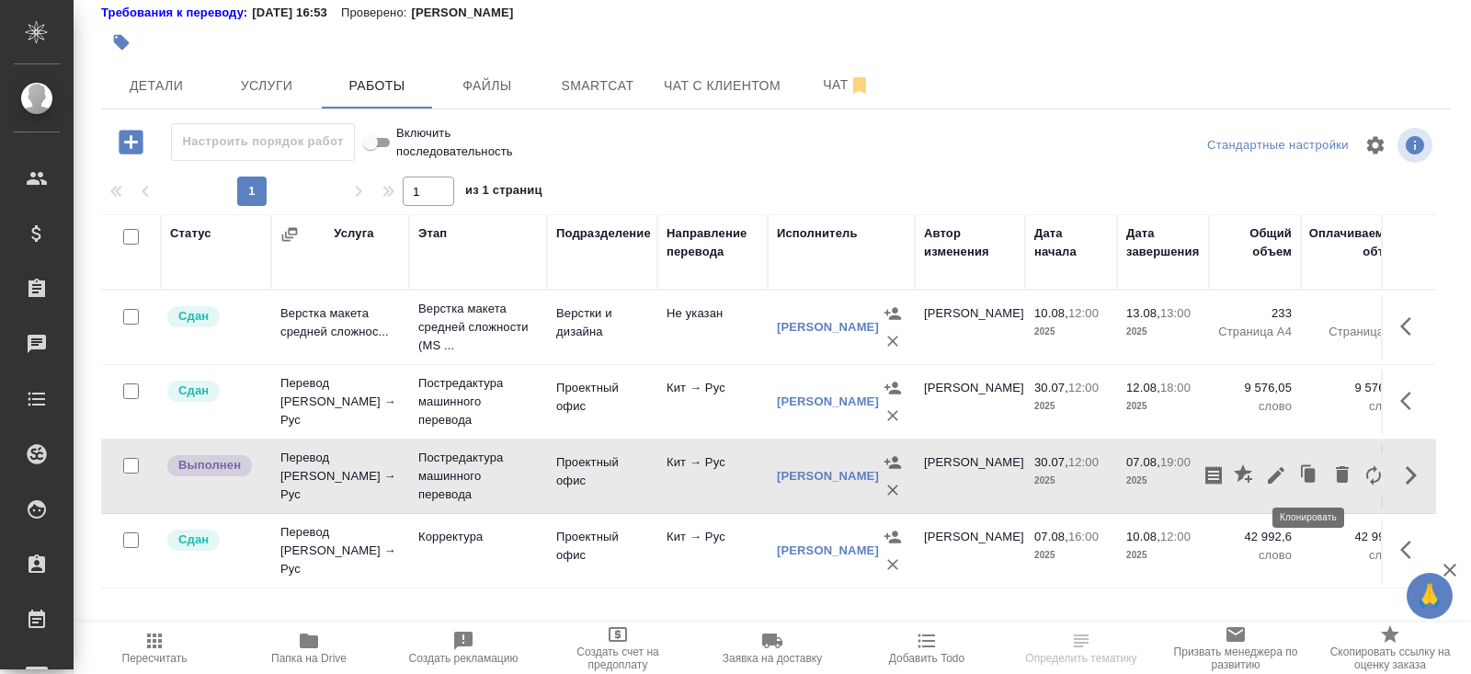
click at [1268, 472] on icon "button" at bounding box center [1276, 475] width 22 height 22
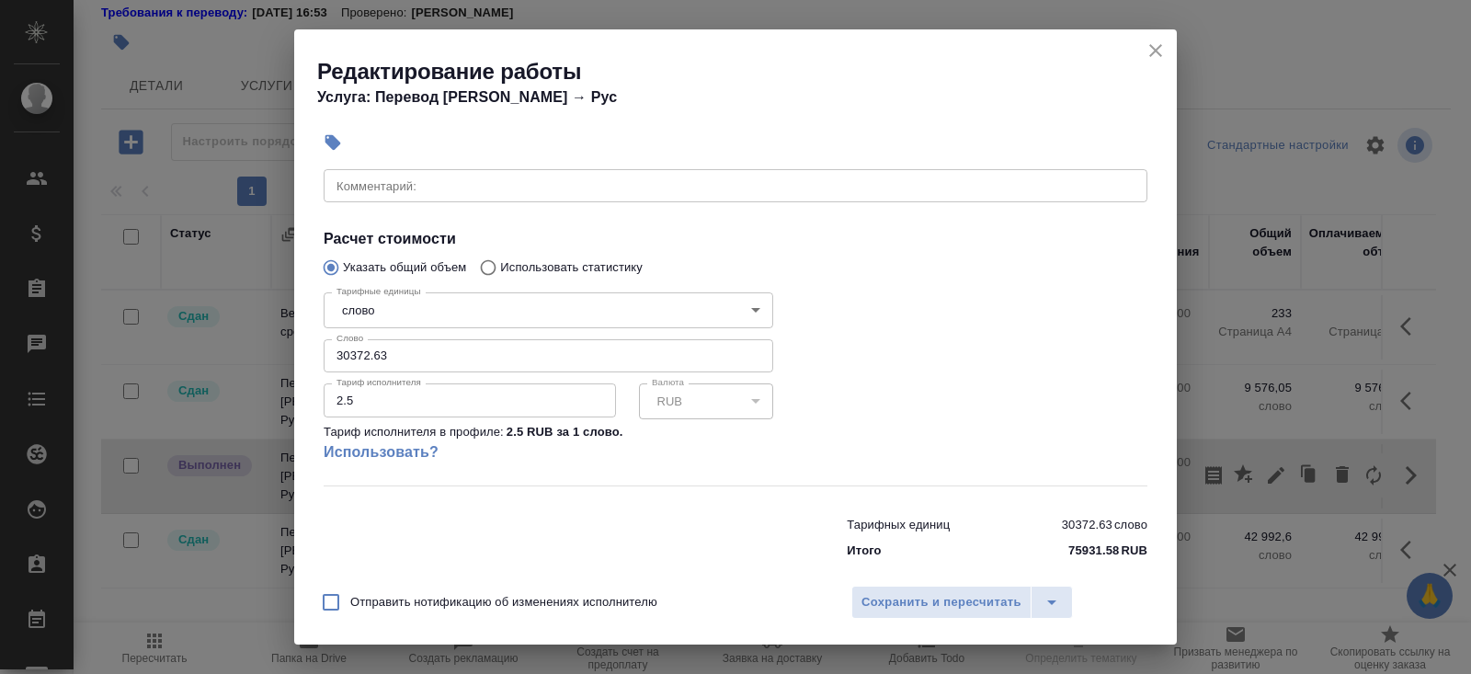
scroll to position [306, 0]
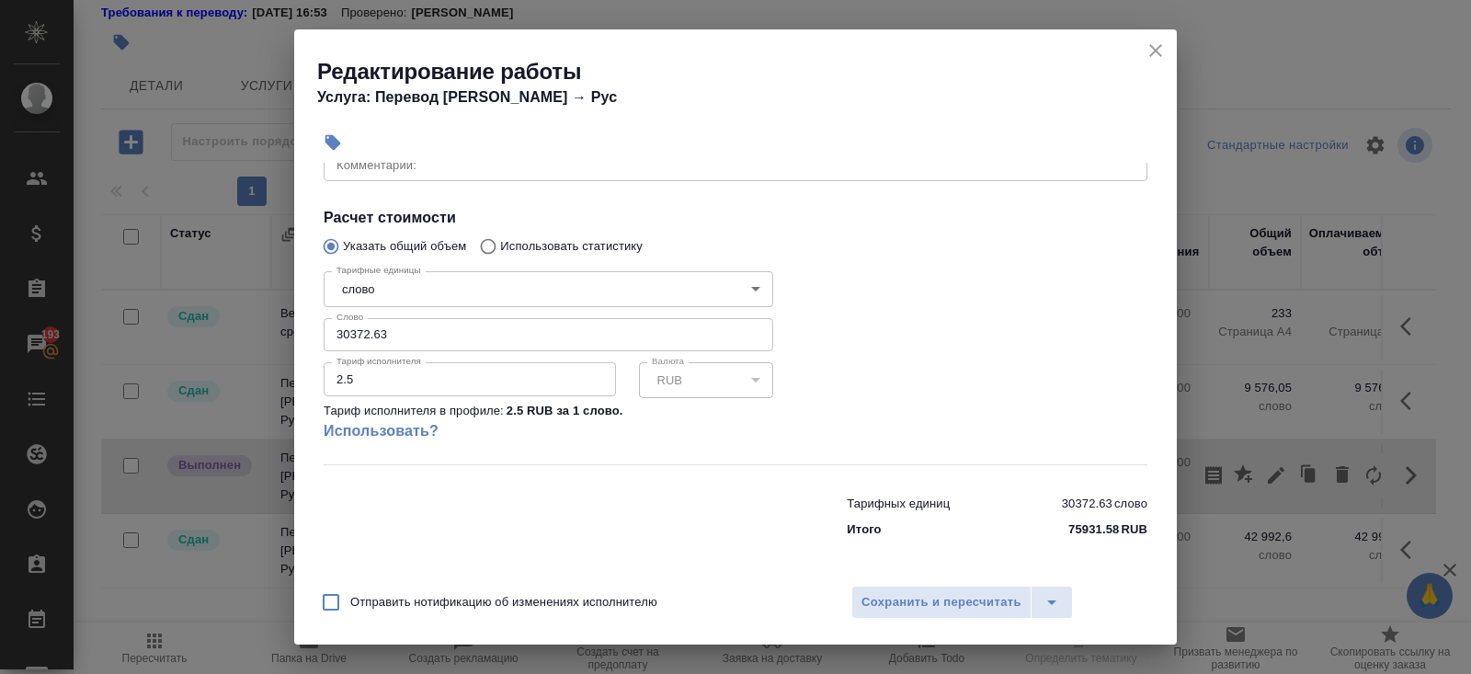
drag, startPoint x: 420, startPoint y: 334, endPoint x: 220, endPoint y: 315, distance: 201.2
click at [220, 315] on div "Редактирование работы Услуга: Перевод Стандарт Кит → Рус Параметры Файлы Вид ра…" at bounding box center [735, 337] width 1471 height 674
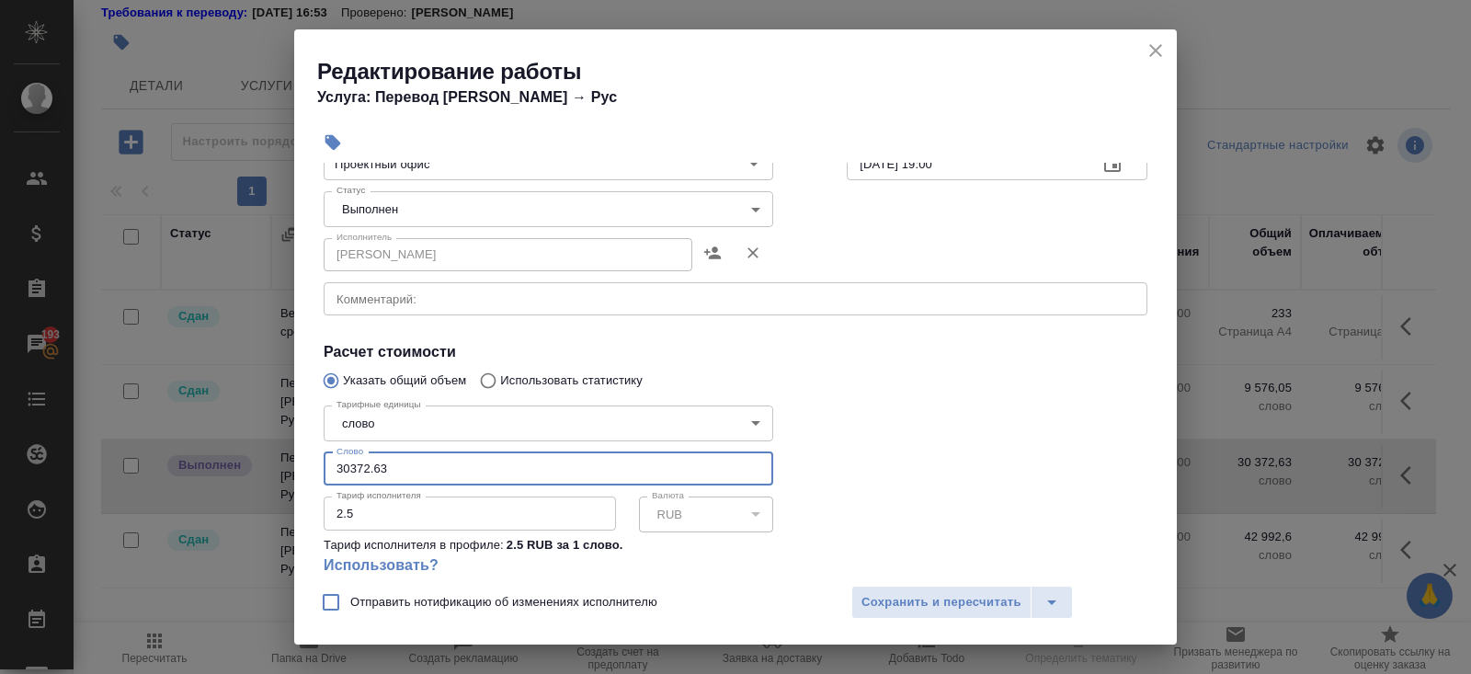
scroll to position [55, 0]
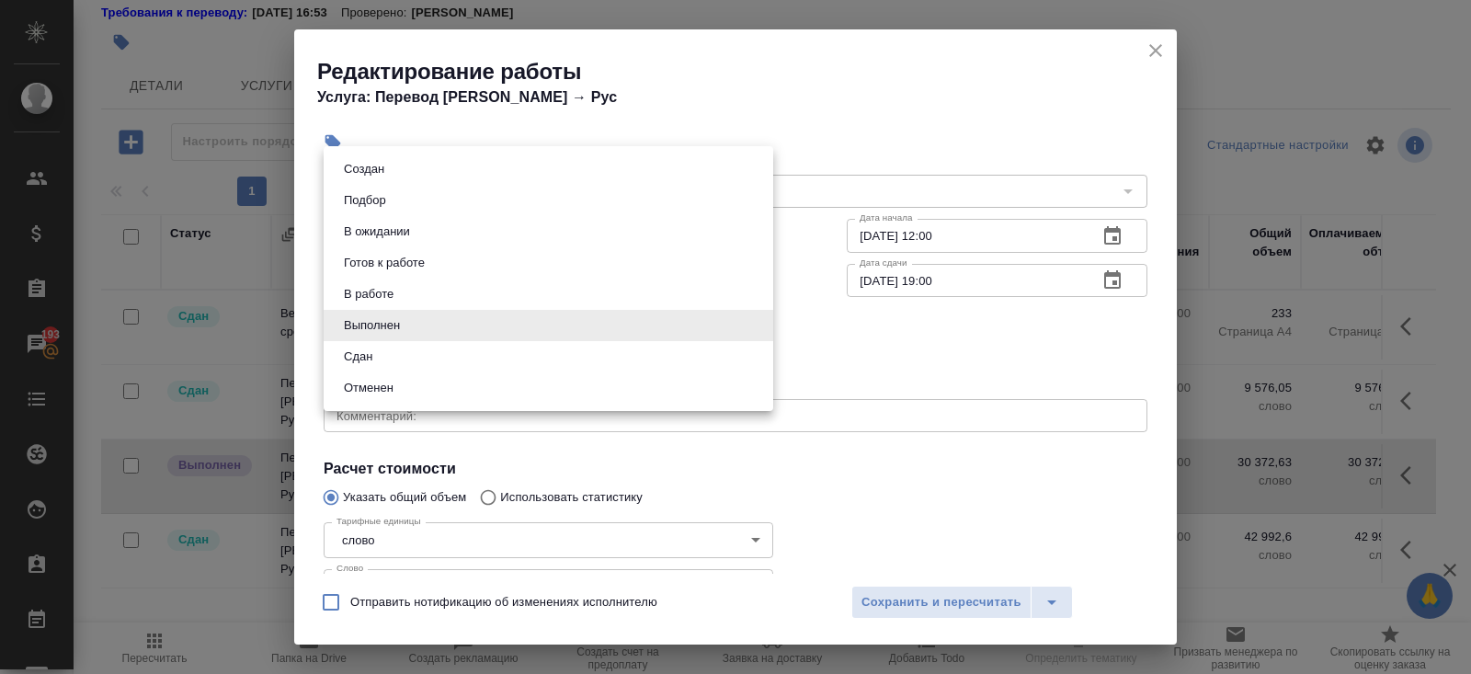
click at [369, 335] on body "🙏 .cls-1 fill:#fff; AWATERA Belyakova Yulia Клиенты Спецификации Заказы 193 Чат…" at bounding box center [735, 337] width 1471 height 674
click at [375, 388] on button "Отменен" at bounding box center [368, 388] width 61 height 20
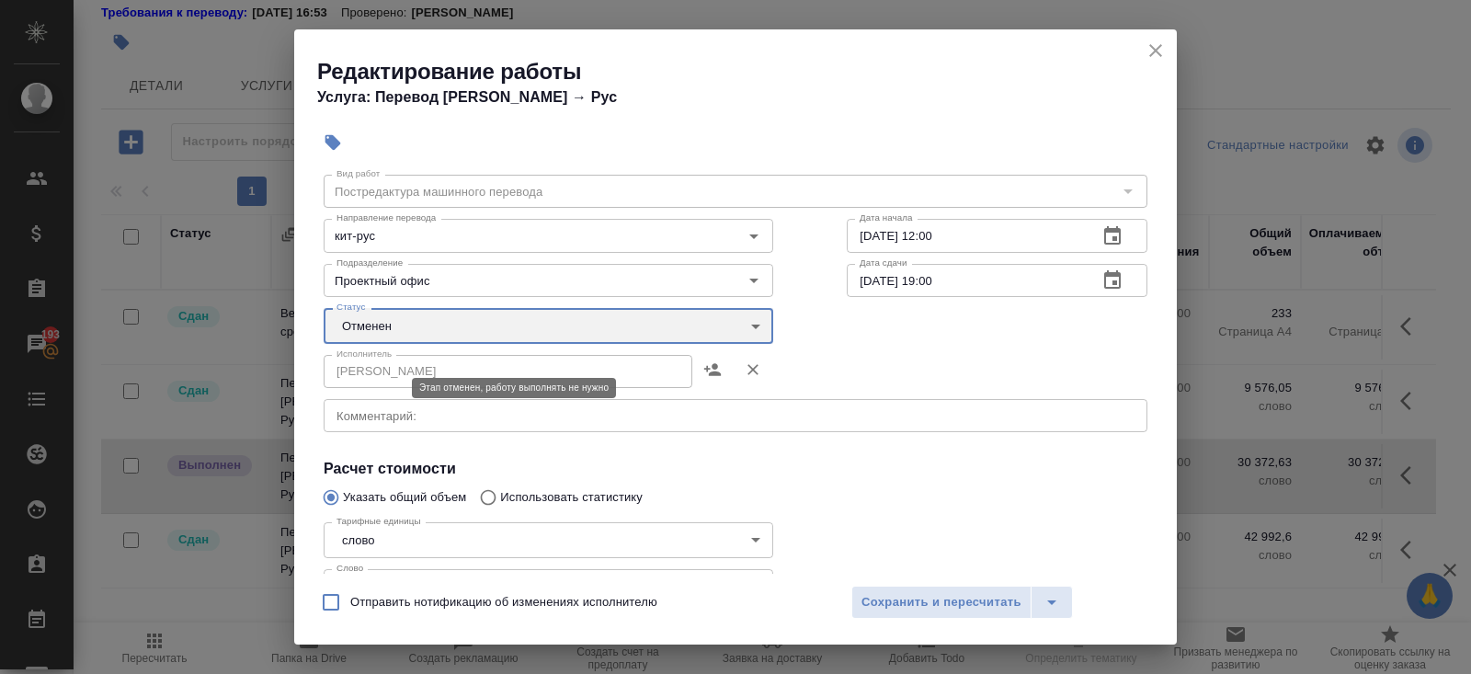
type input "cancelled"
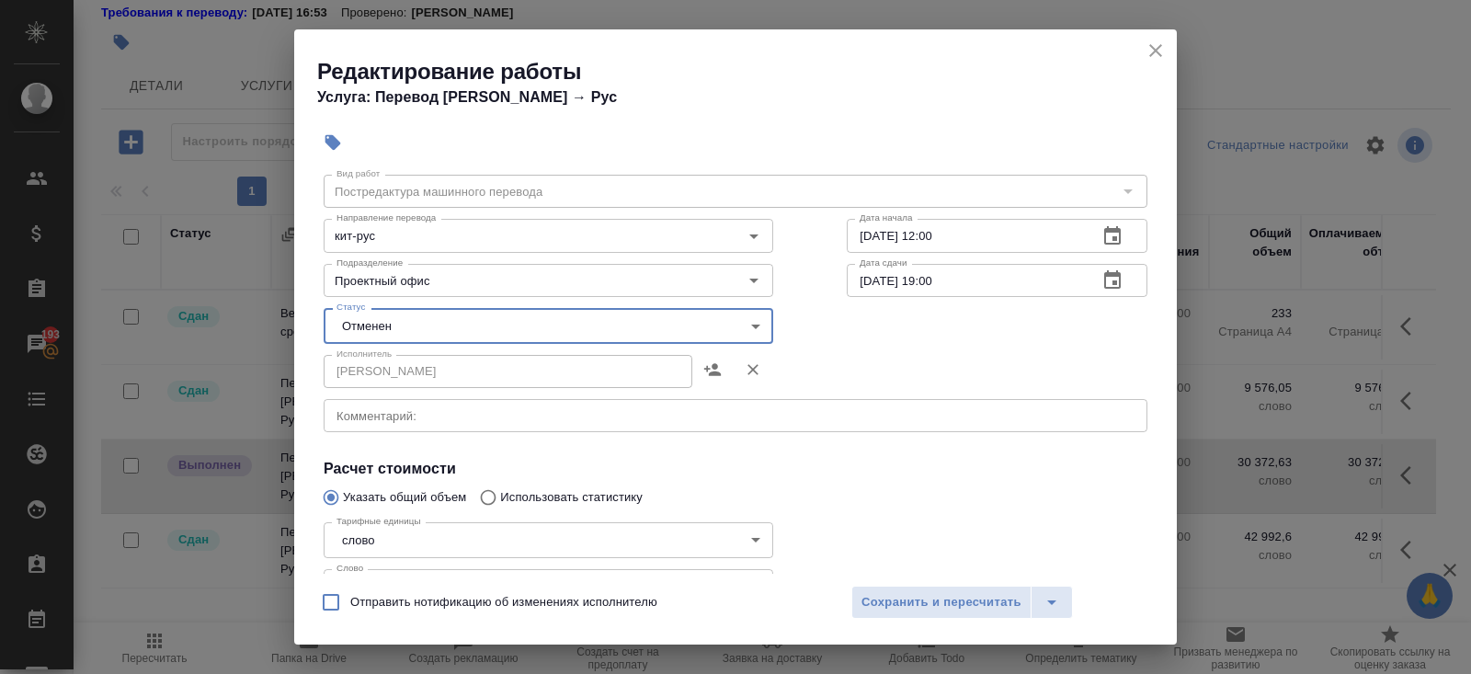
click at [762, 425] on div "x Комментарий:" at bounding box center [736, 415] width 824 height 33
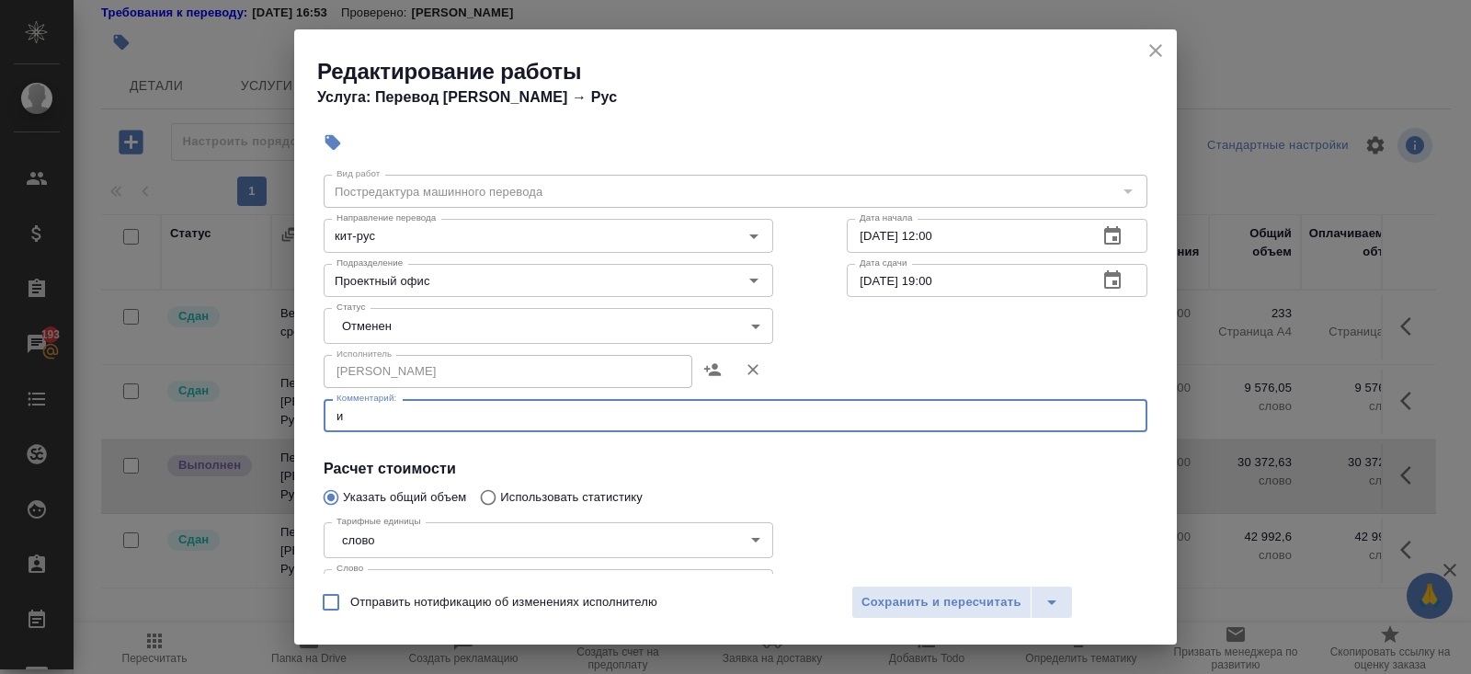
scroll to position [0, 0]
type textarea "и"
type textarea "ИСПОЛНИТЕЛЬ ОШТРАФОВАН ЗА СРЫВ СРОКА"
click at [962, 601] on span "Сохранить и пересчитать" at bounding box center [941, 602] width 160 height 21
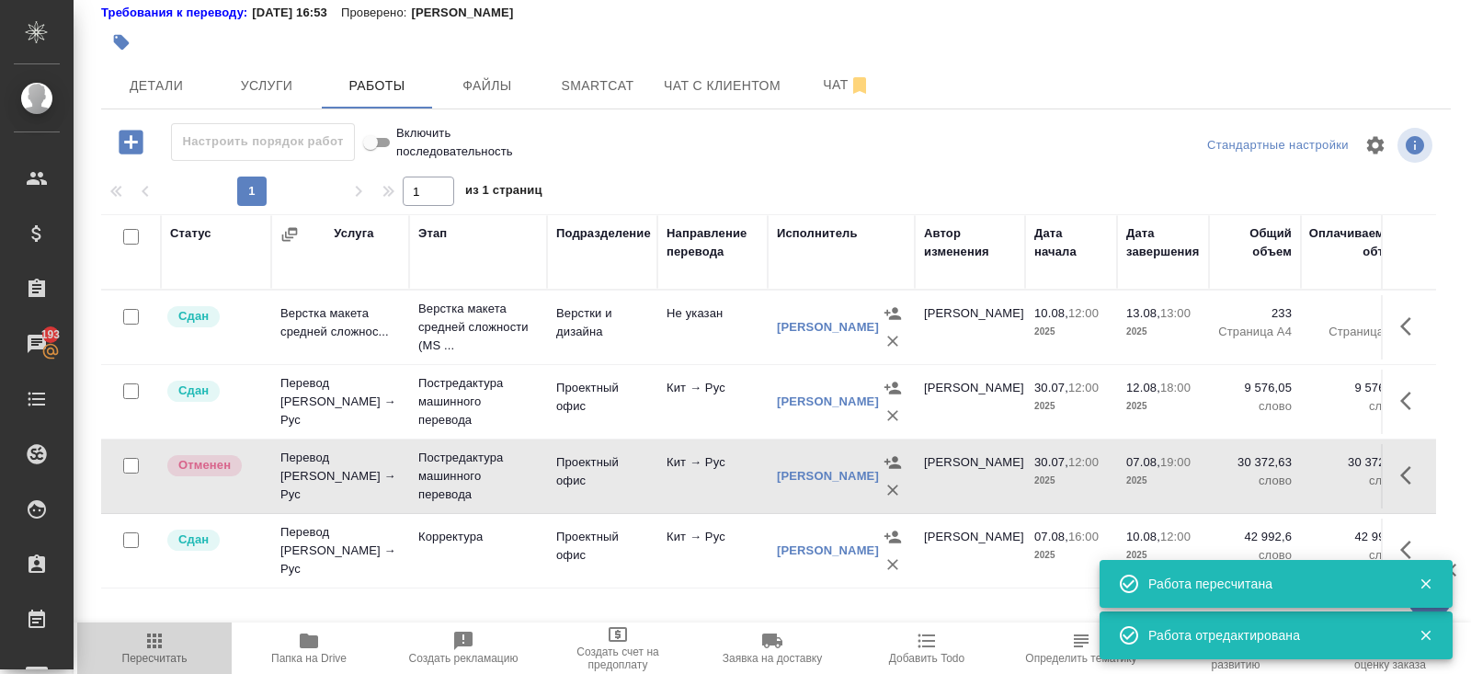
click at [158, 634] on icon "button" at bounding box center [154, 640] width 15 height 15
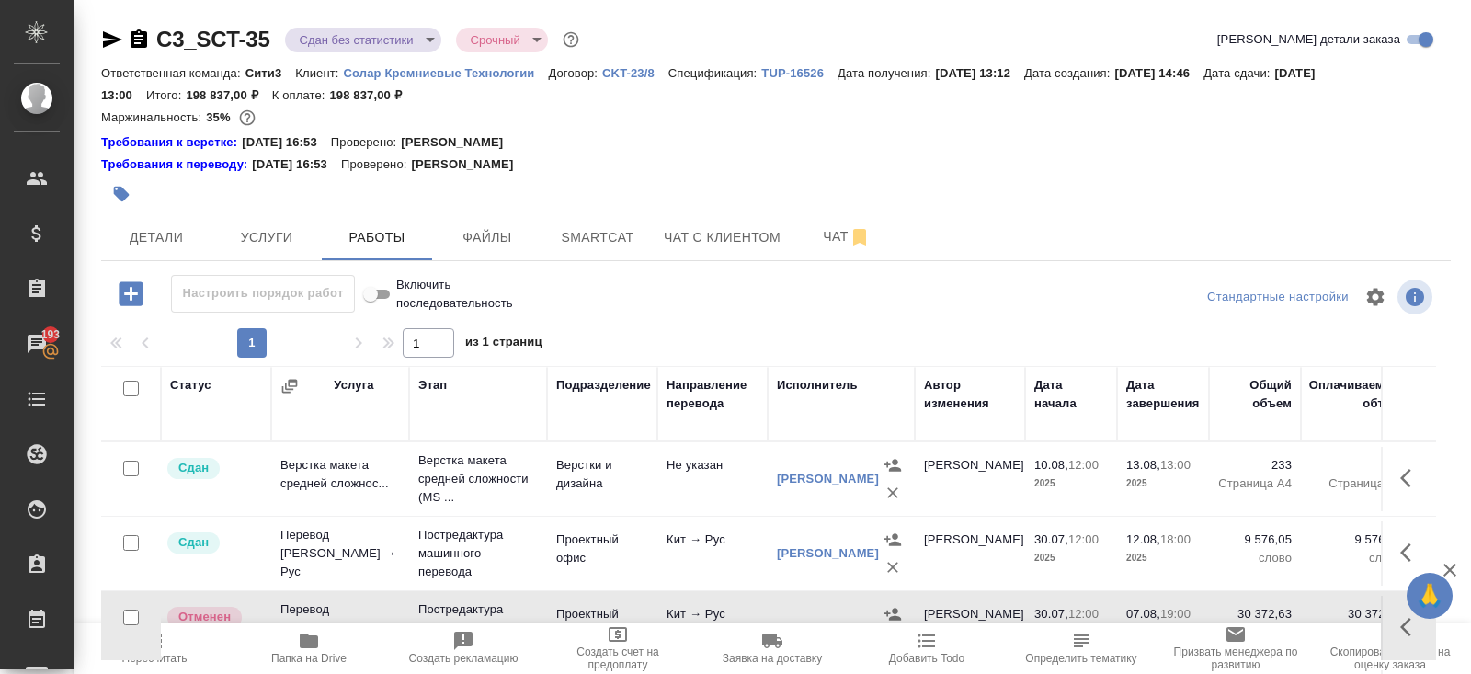
scroll to position [152, 0]
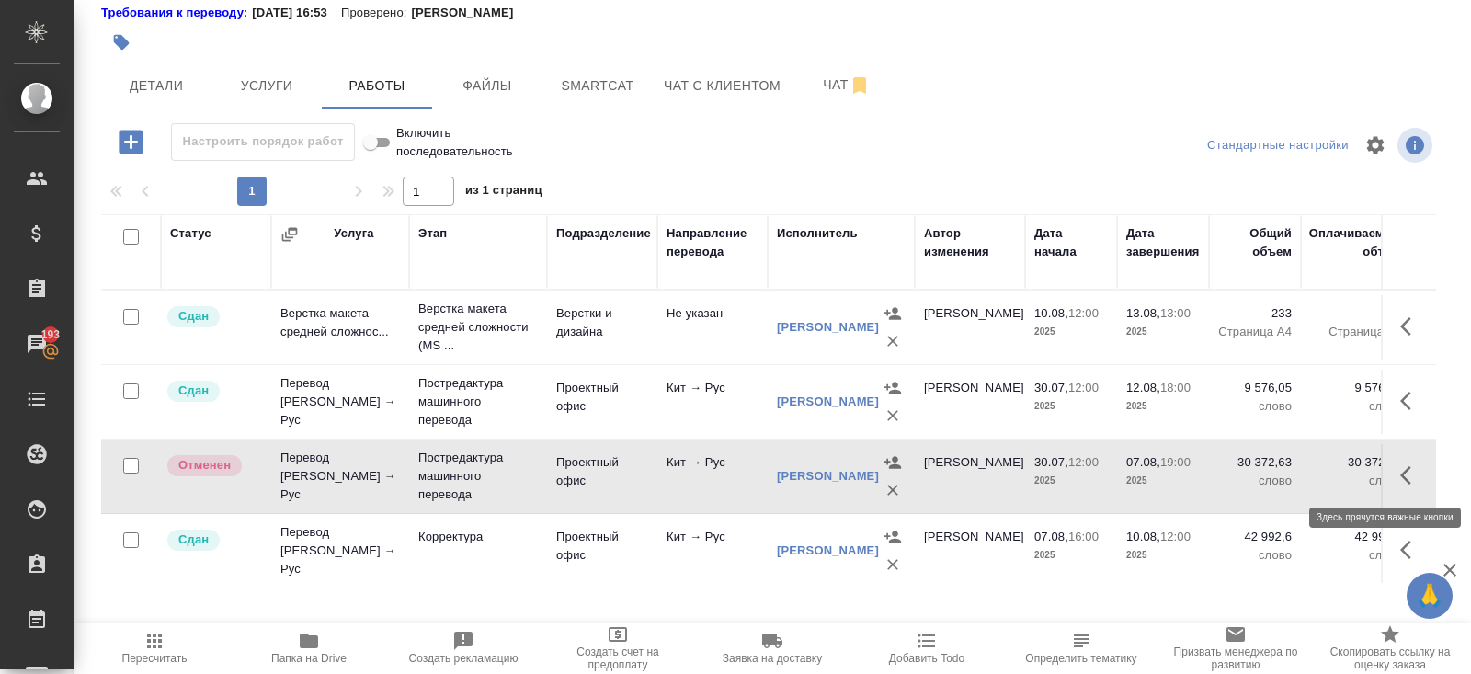
click at [1406, 476] on icon "button" at bounding box center [1411, 475] width 22 height 22
click at [1280, 475] on icon "button" at bounding box center [1276, 475] width 22 height 22
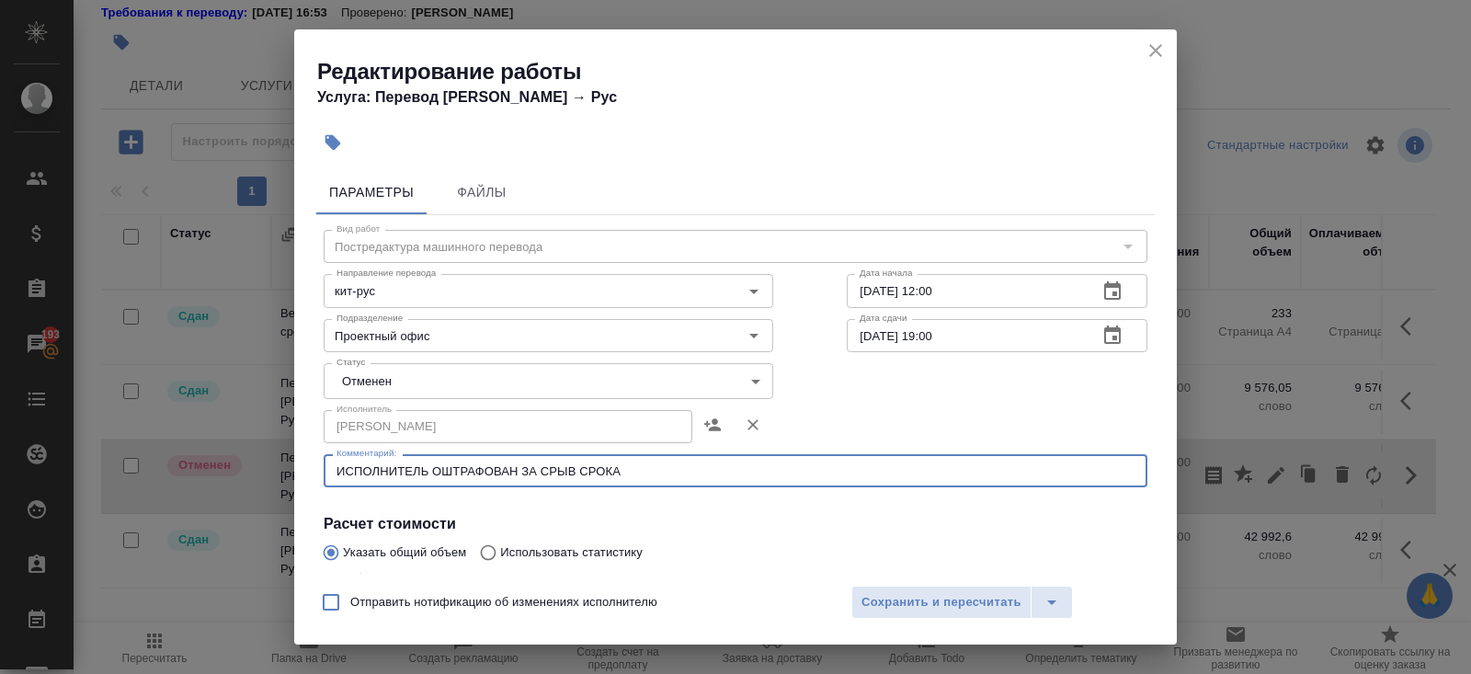
drag, startPoint x: 709, startPoint y: 470, endPoint x: 231, endPoint y: 433, distance: 479.3
click at [231, 433] on div "Редактирование работы Услуга: Перевод Стандарт Кит → Рус Параметры Файлы Вид ра…" at bounding box center [735, 337] width 1471 height 674
click at [1139, 51] on div "Редактирование работы Услуга: Перевод Стандарт Кит → Рус" at bounding box center [735, 75] width 882 height 93
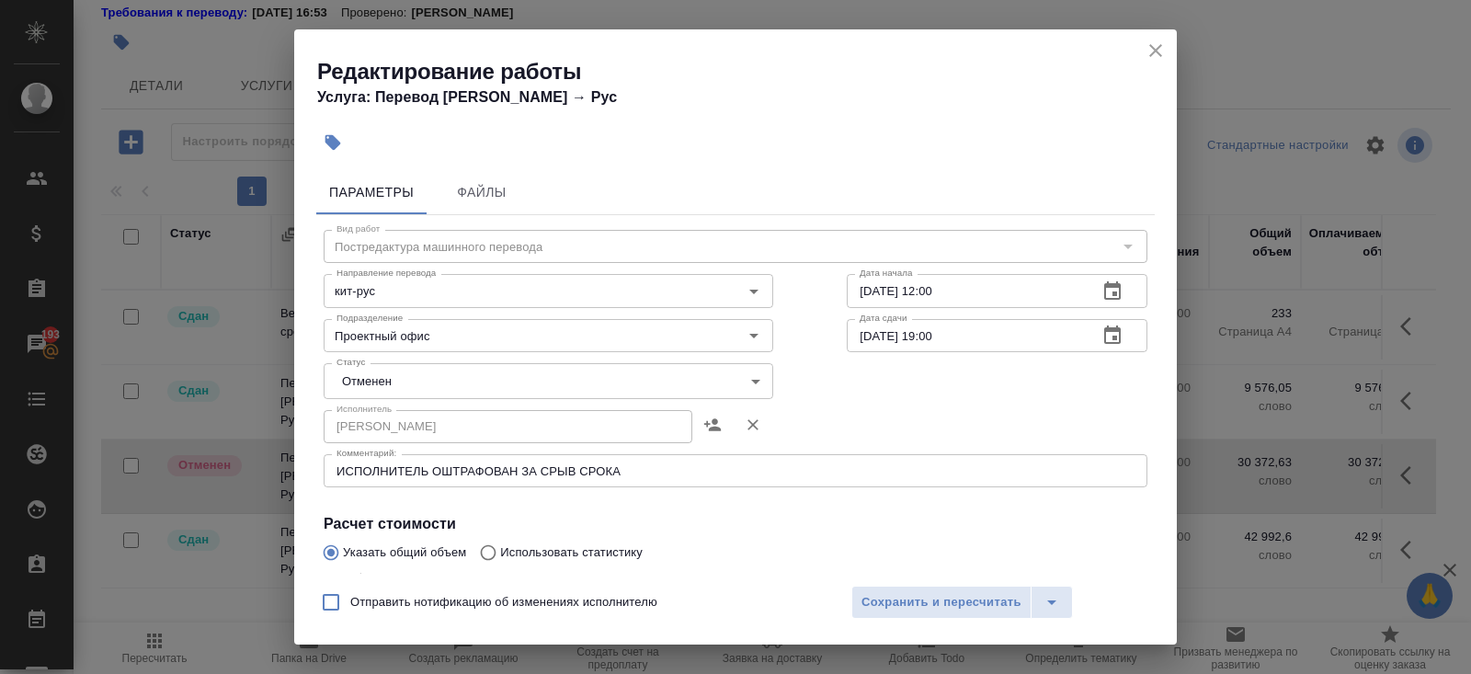
click at [1144, 55] on icon "close" at bounding box center [1155, 51] width 22 height 22
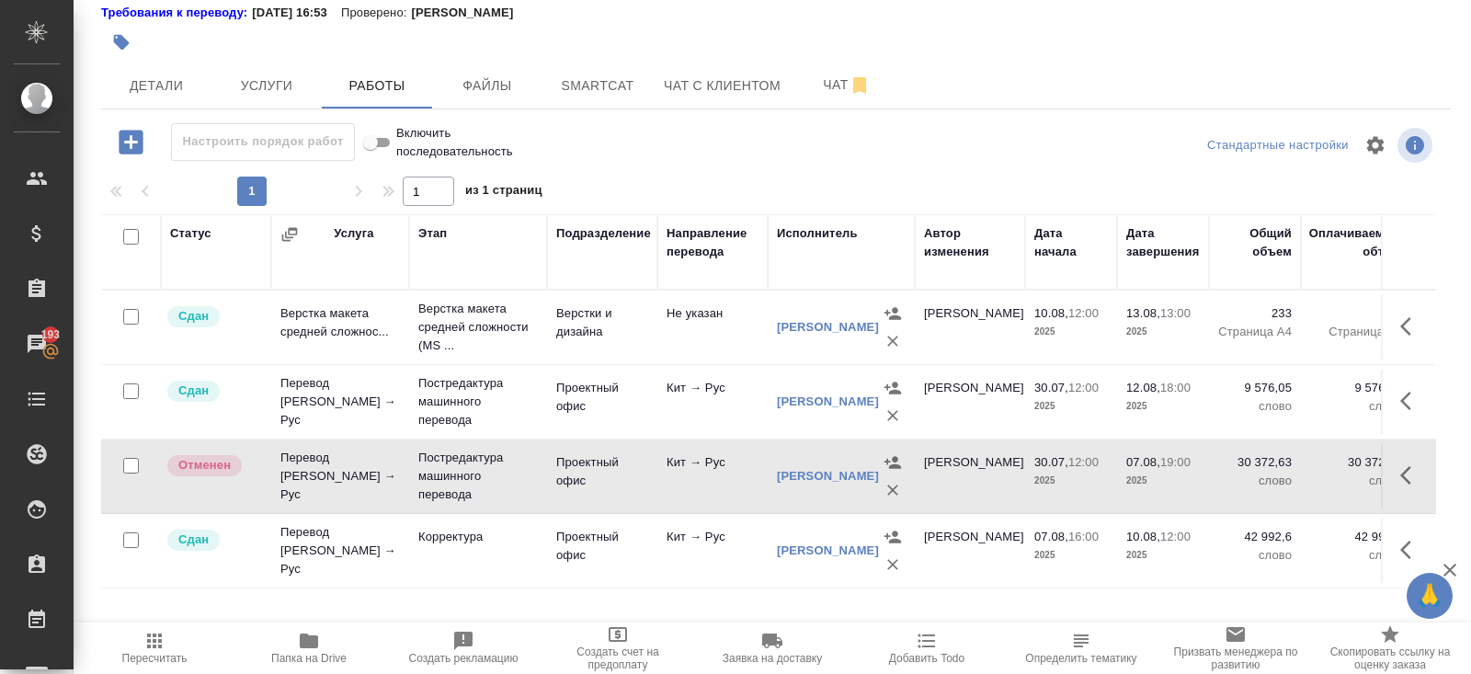
click at [883, 472] on icon "button" at bounding box center [892, 462] width 18 height 18
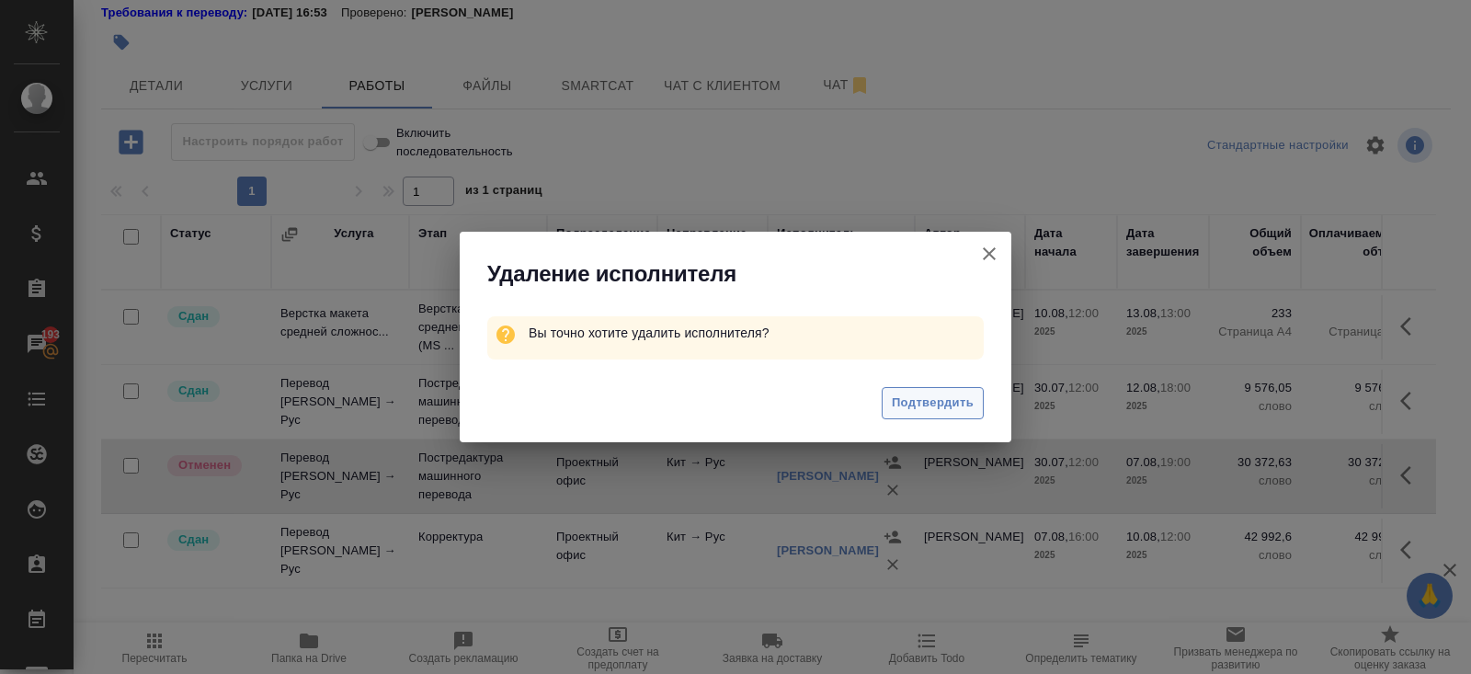
click at [921, 405] on span "Подтвердить" at bounding box center [933, 402] width 82 height 21
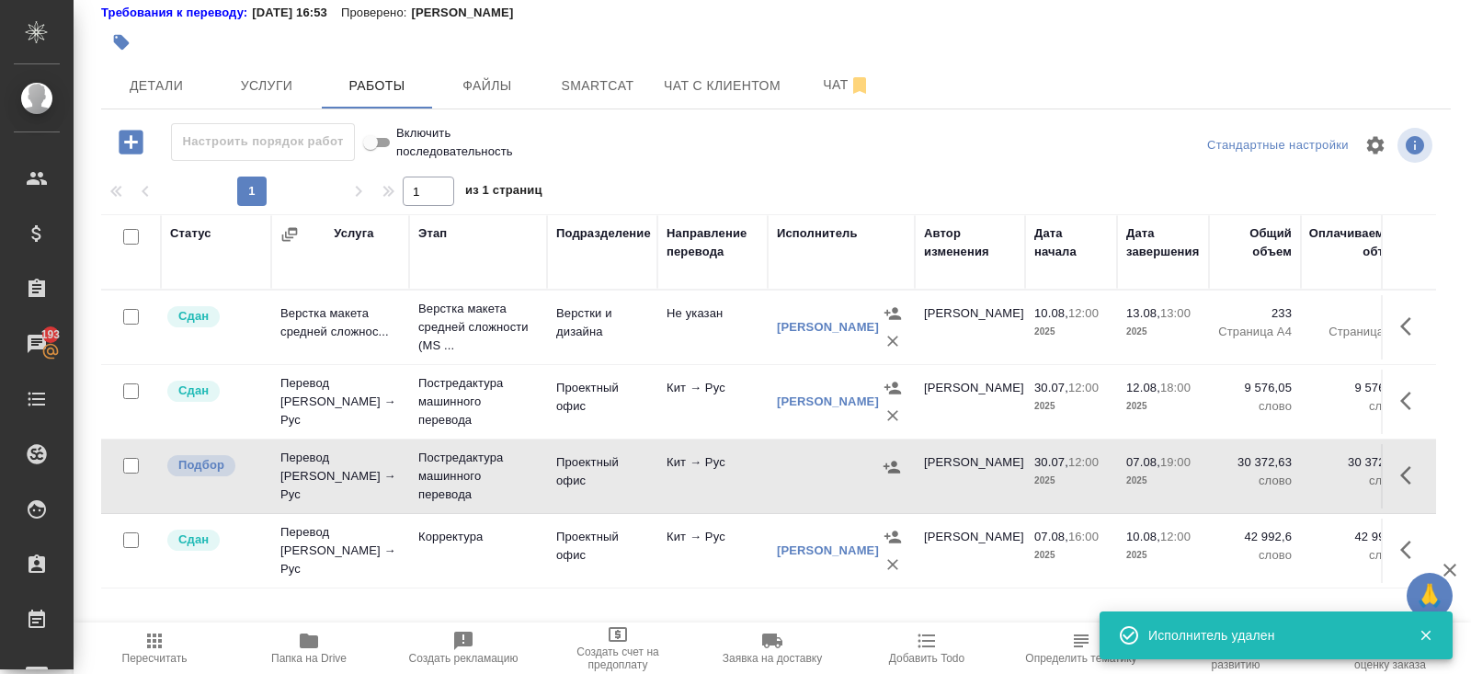
click at [160, 645] on icon "button" at bounding box center [154, 640] width 15 height 15
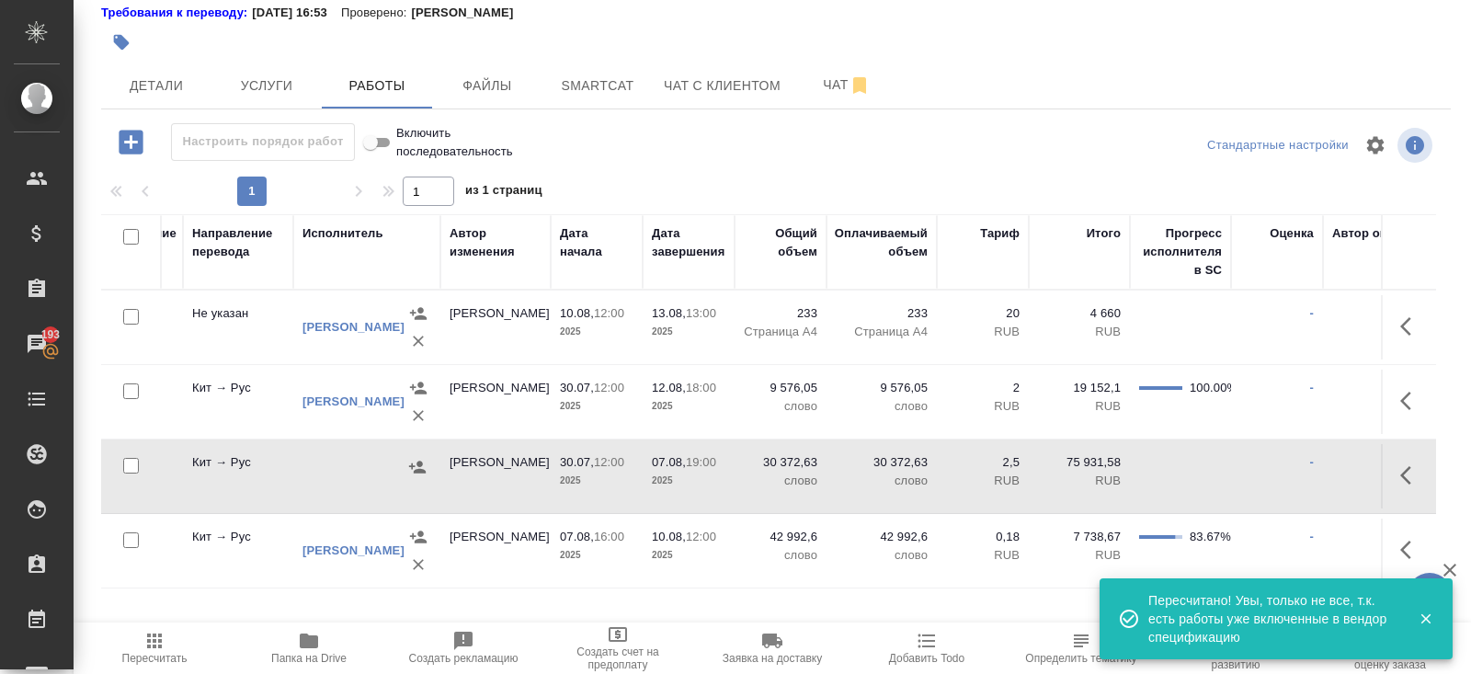
scroll to position [0, 636]
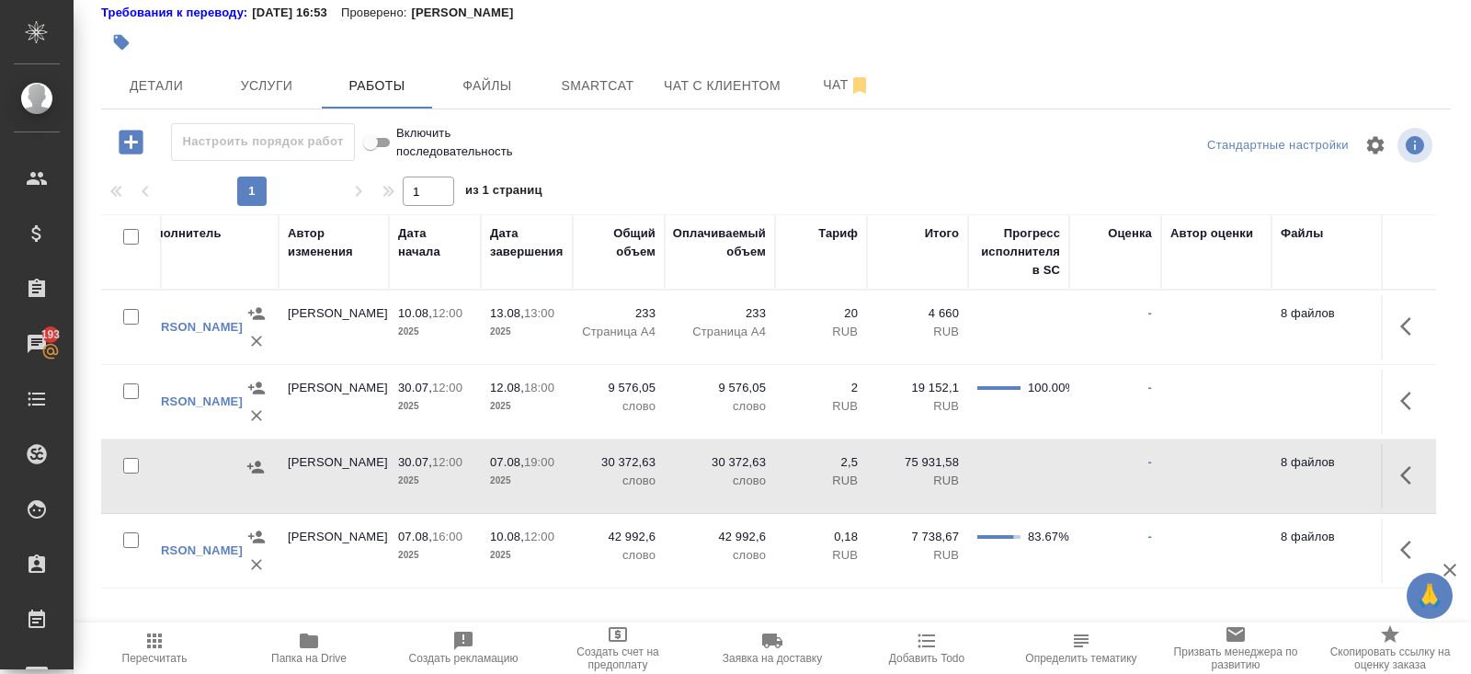
click at [1400, 472] on icon "button" at bounding box center [1411, 475] width 22 height 22
click at [1297, 472] on icon "button" at bounding box center [1309, 475] width 26 height 26
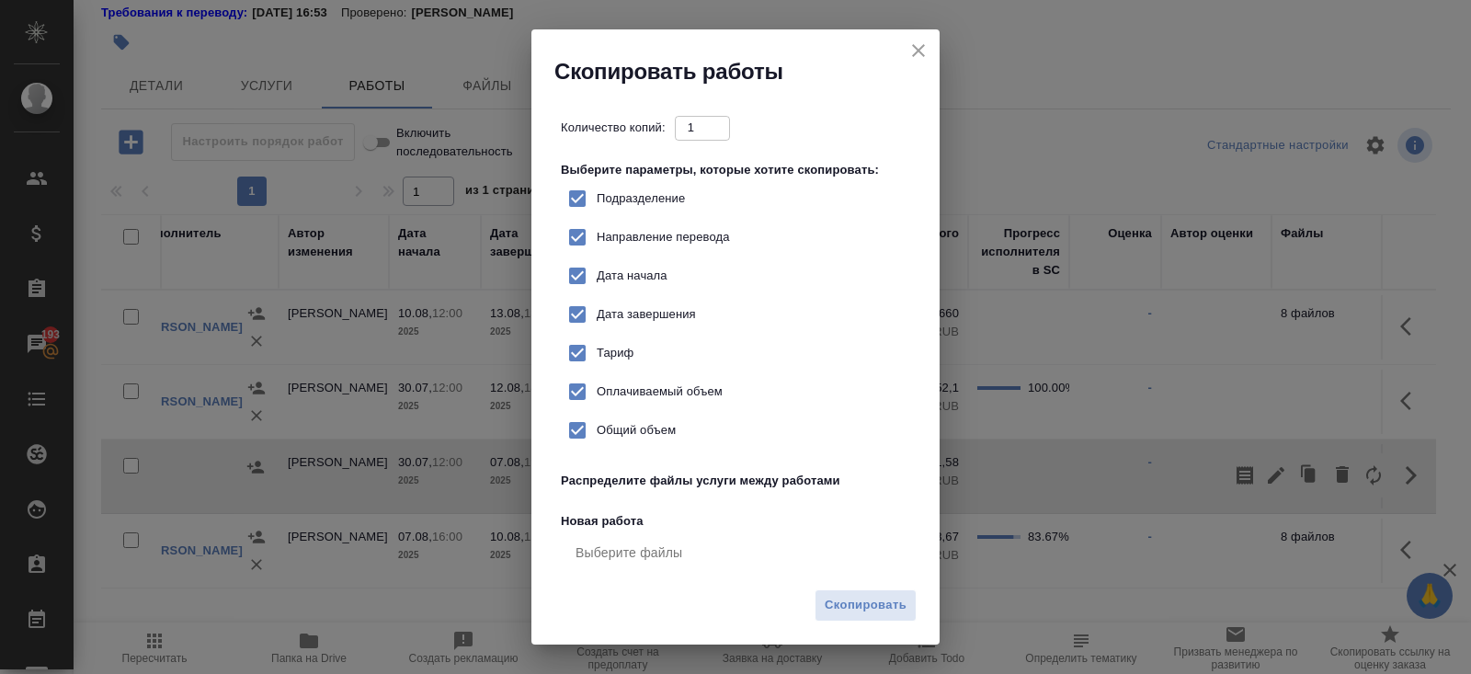
checkbox input "true"
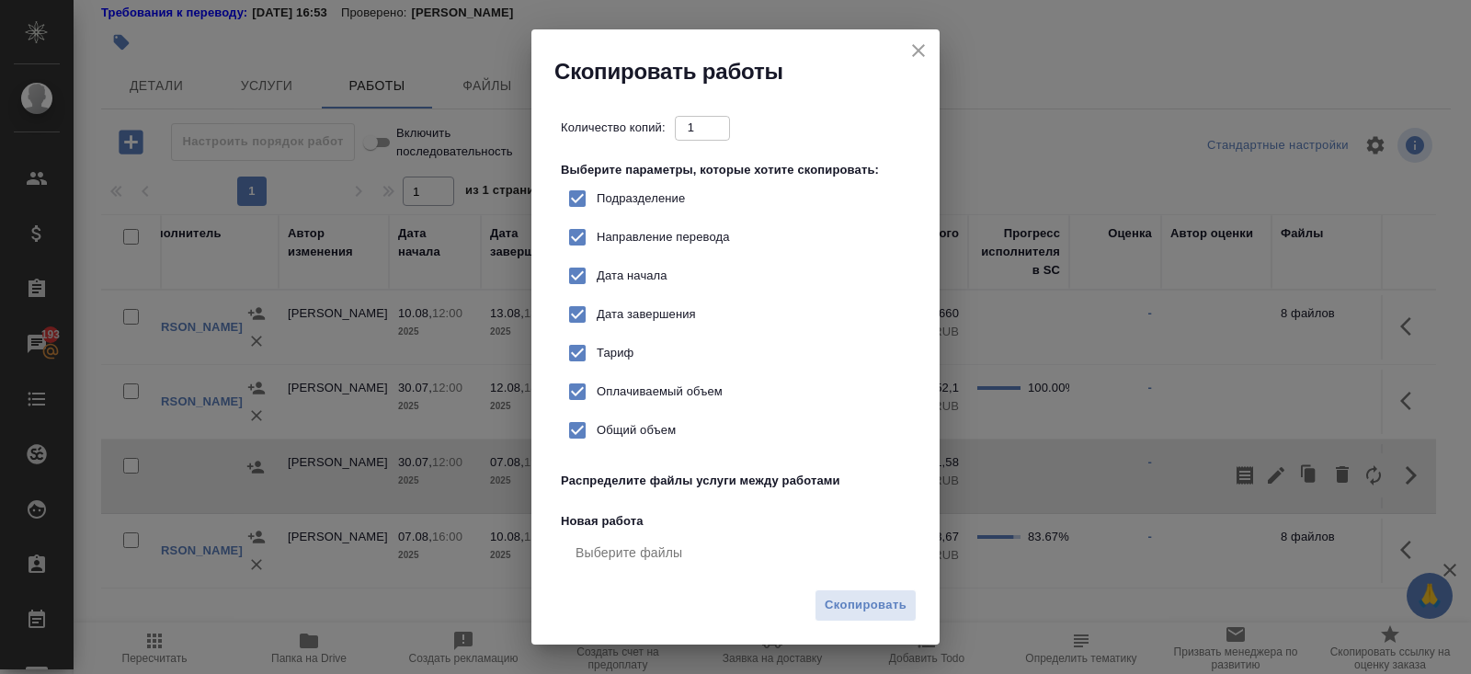
checkbox input "true"
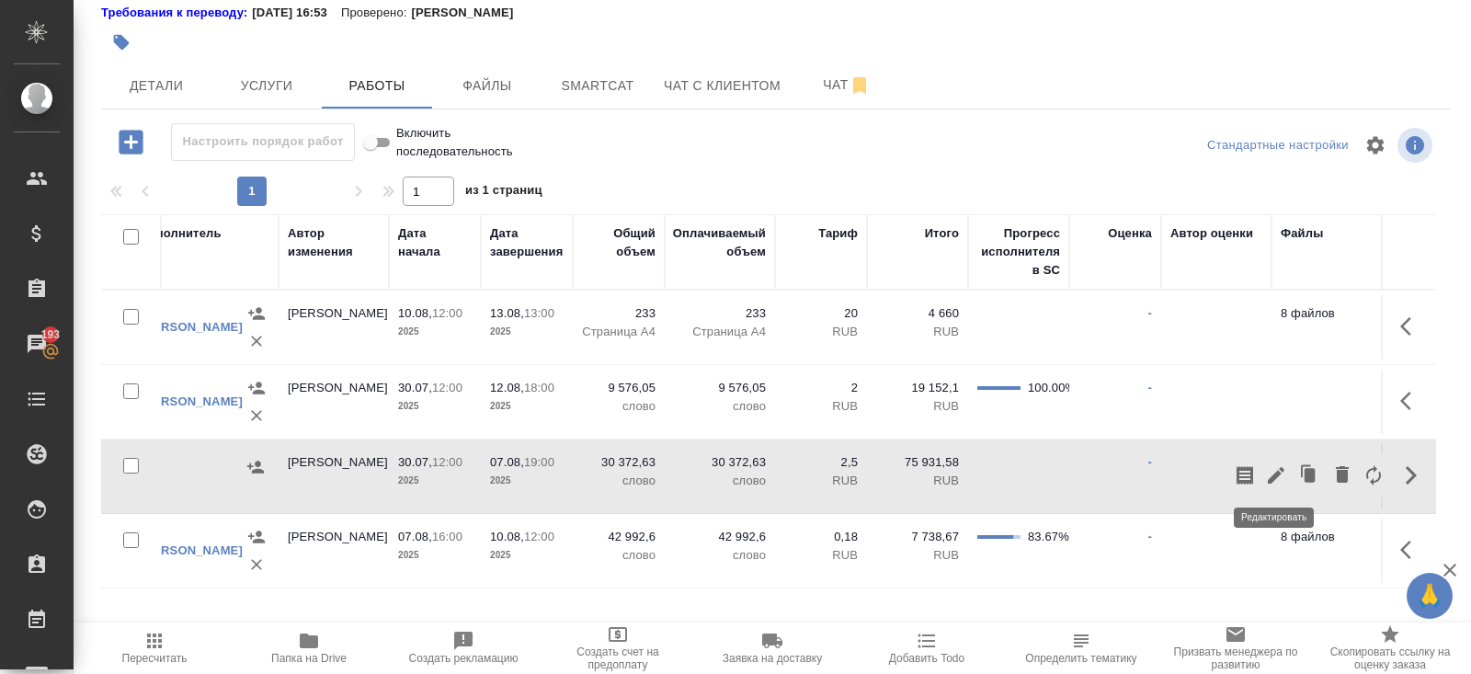
click at [1275, 472] on icon "button" at bounding box center [1275, 475] width 17 height 17
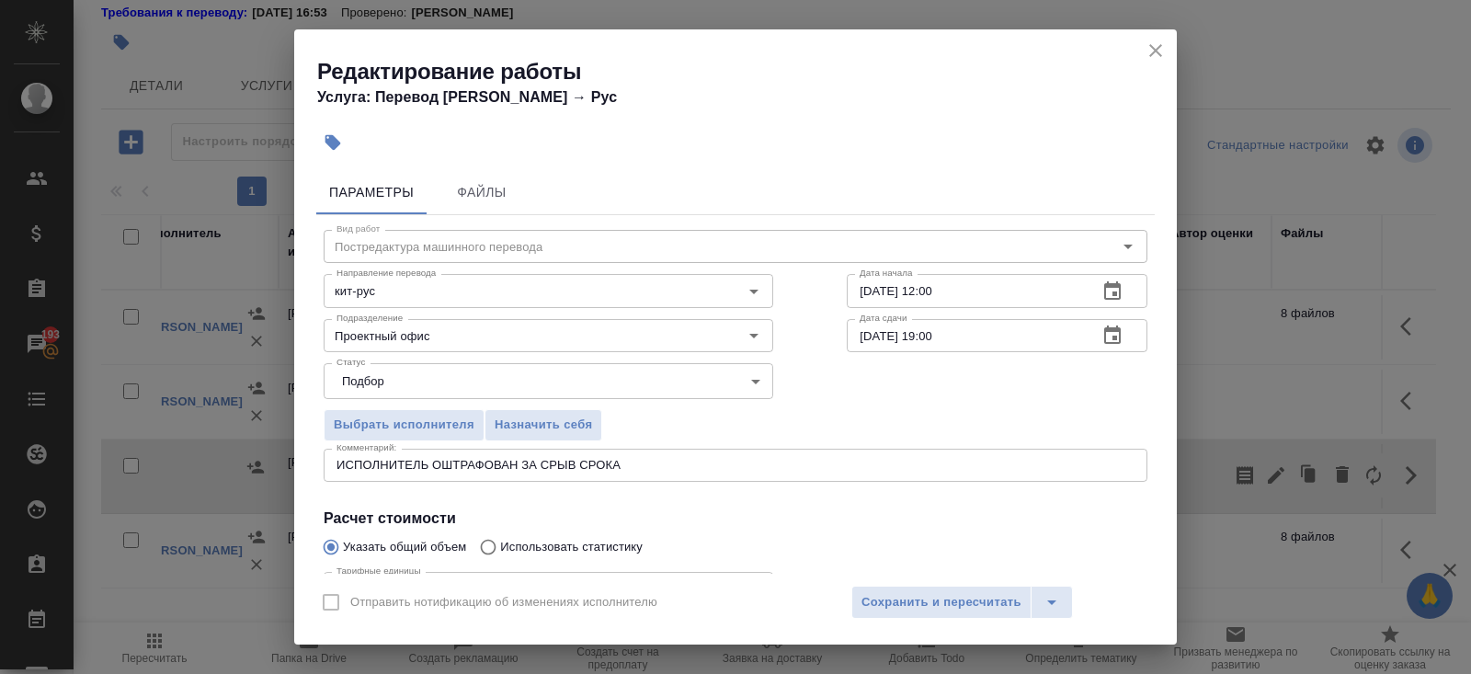
scroll to position [190, 0]
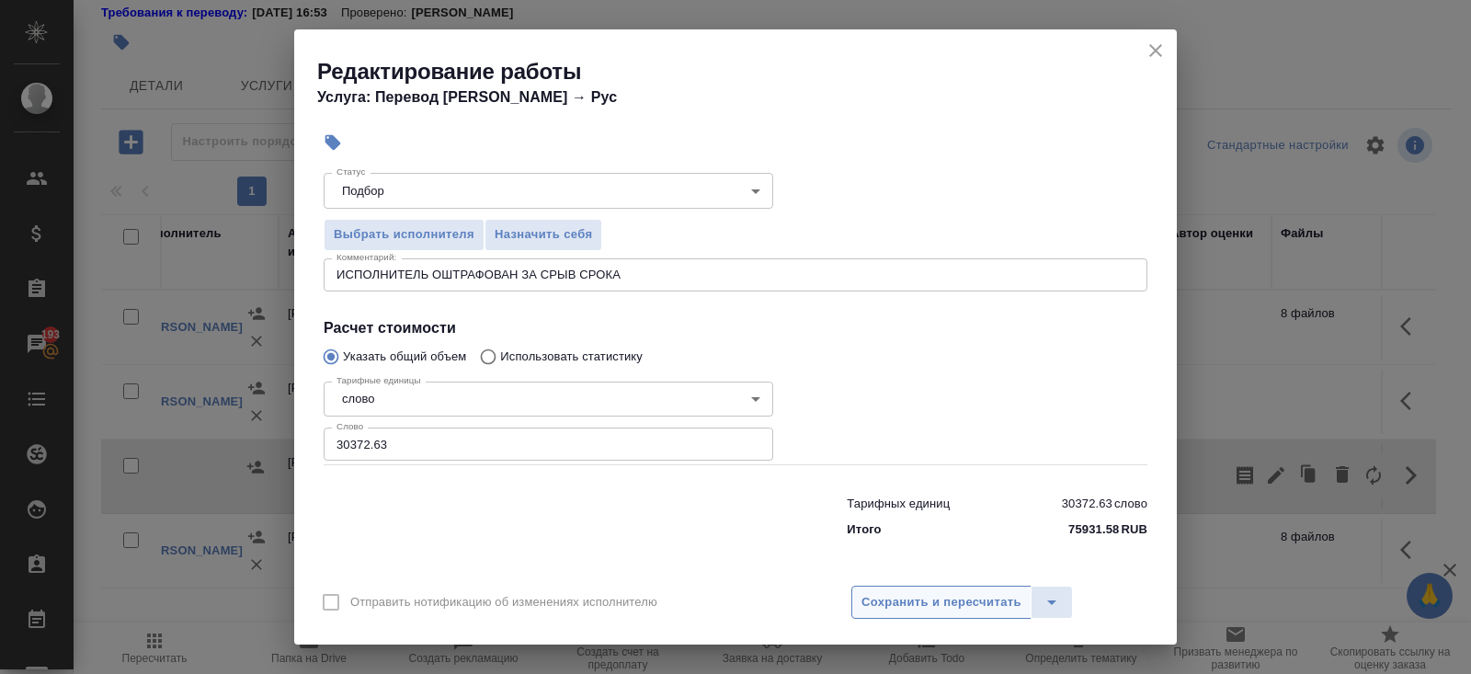
click at [873, 606] on span "Сохранить и пересчитать" at bounding box center [941, 602] width 160 height 21
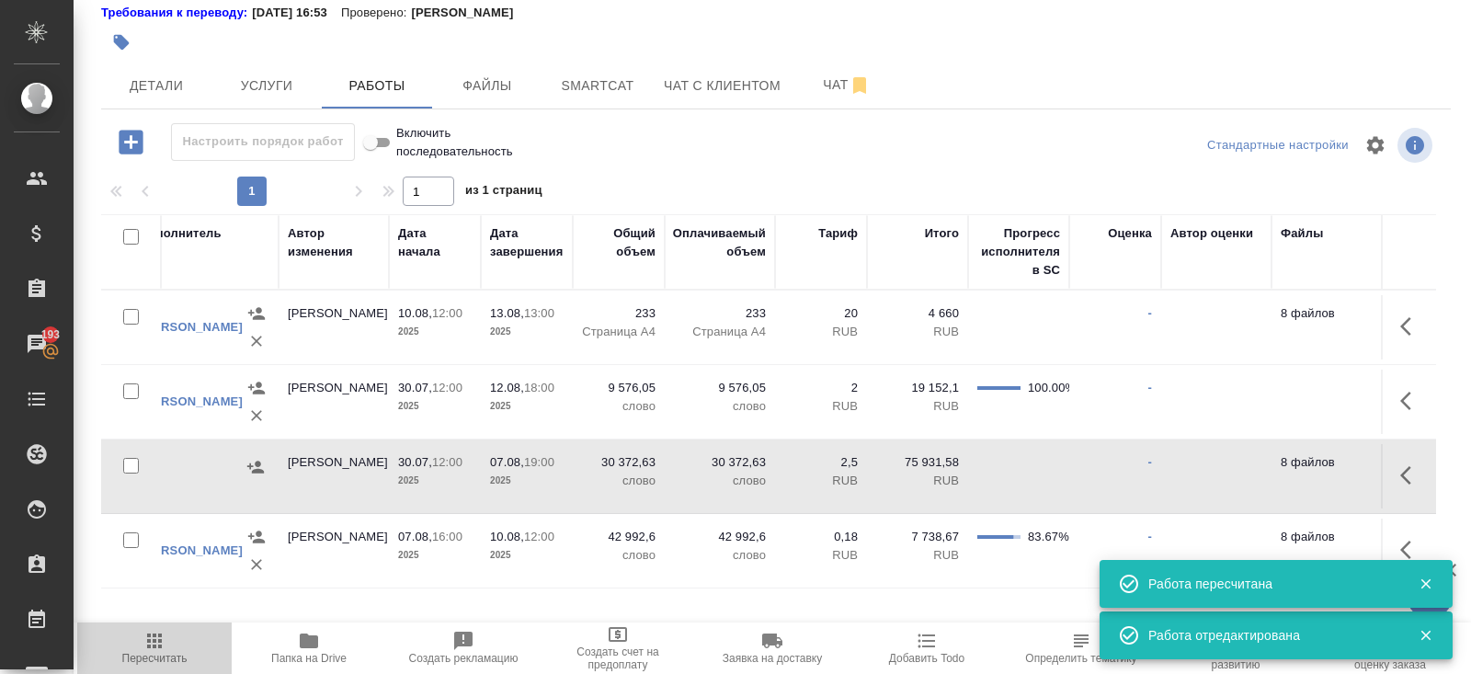
click at [155, 653] on span "Пересчитать" at bounding box center [154, 658] width 65 height 13
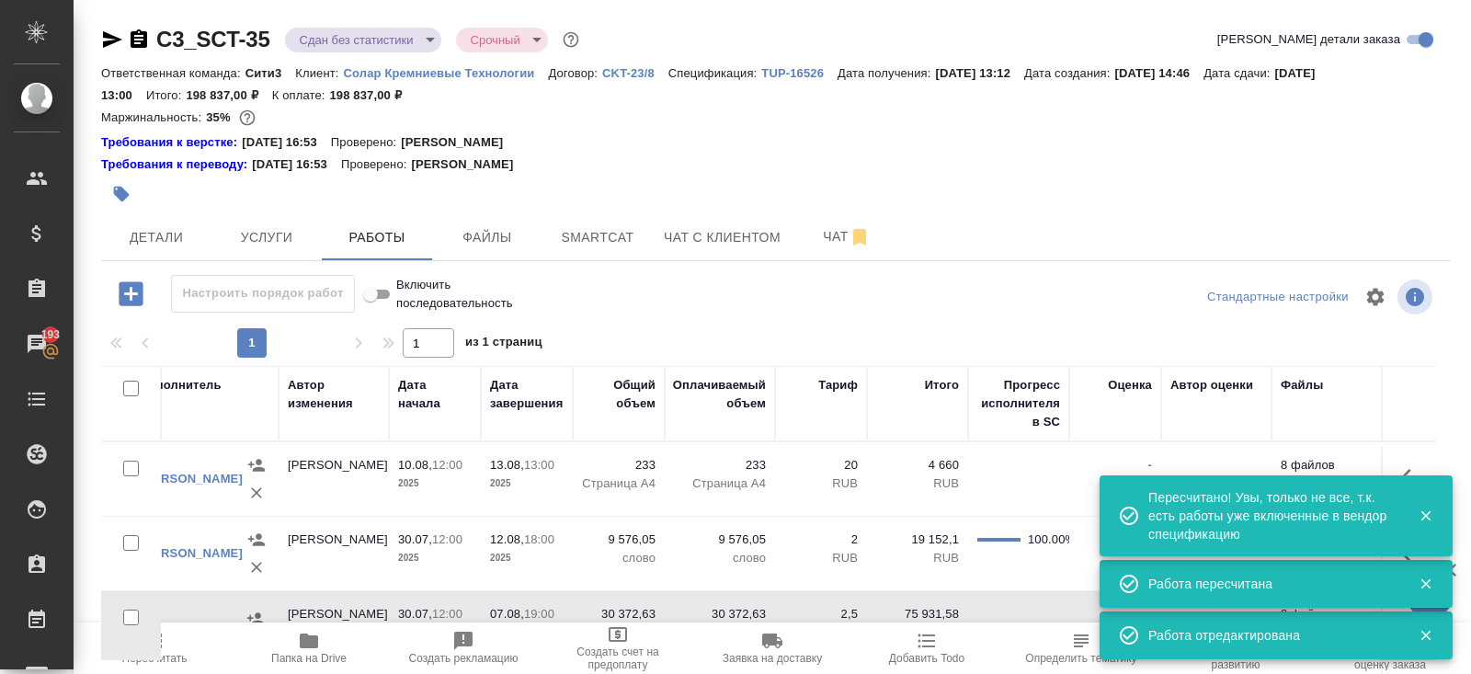
scroll to position [152, 0]
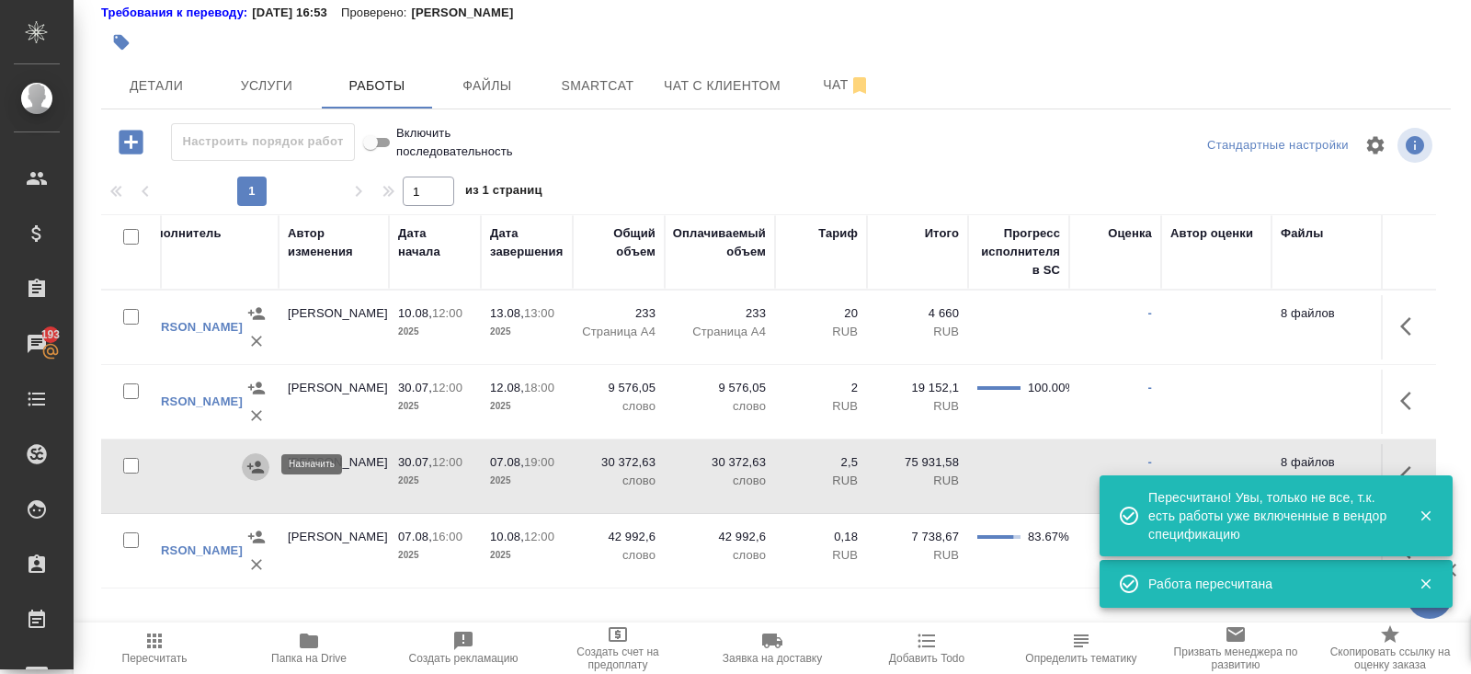
click at [255, 461] on icon "button" at bounding box center [255, 466] width 17 height 12
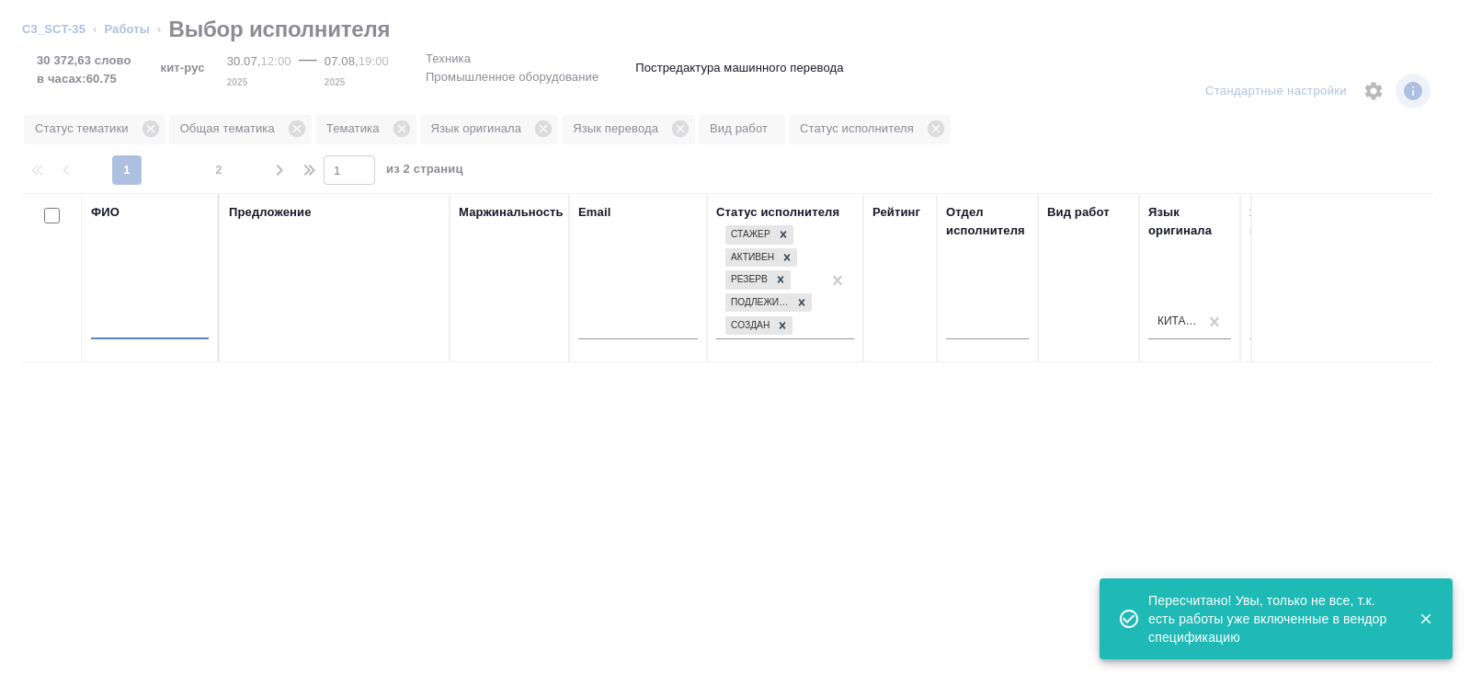
click at [199, 316] on input "text" at bounding box center [150, 327] width 118 height 23
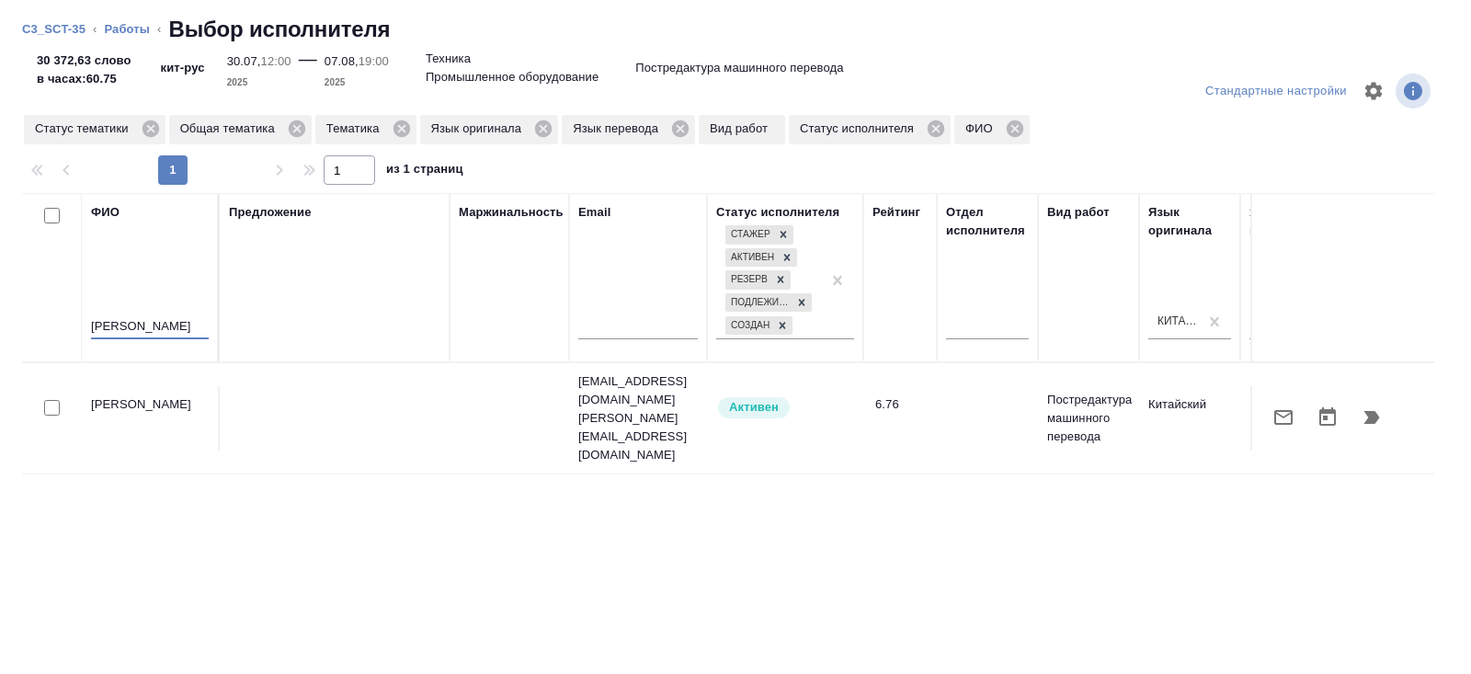
type input "БРИТОВА"
click at [1368, 411] on icon "button" at bounding box center [1372, 417] width 16 height 13
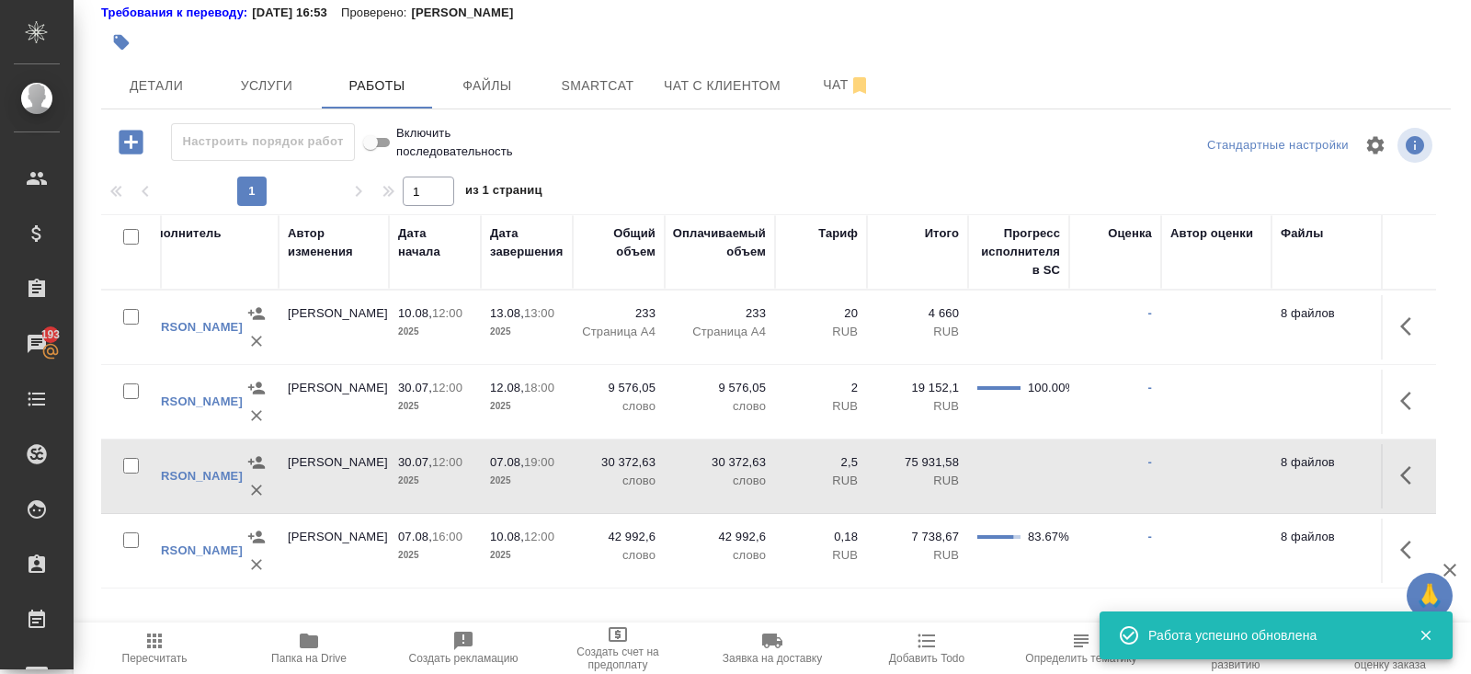
click at [1414, 475] on icon "button" at bounding box center [1411, 475] width 22 height 22
click at [1272, 474] on icon "button" at bounding box center [1275, 475] width 17 height 17
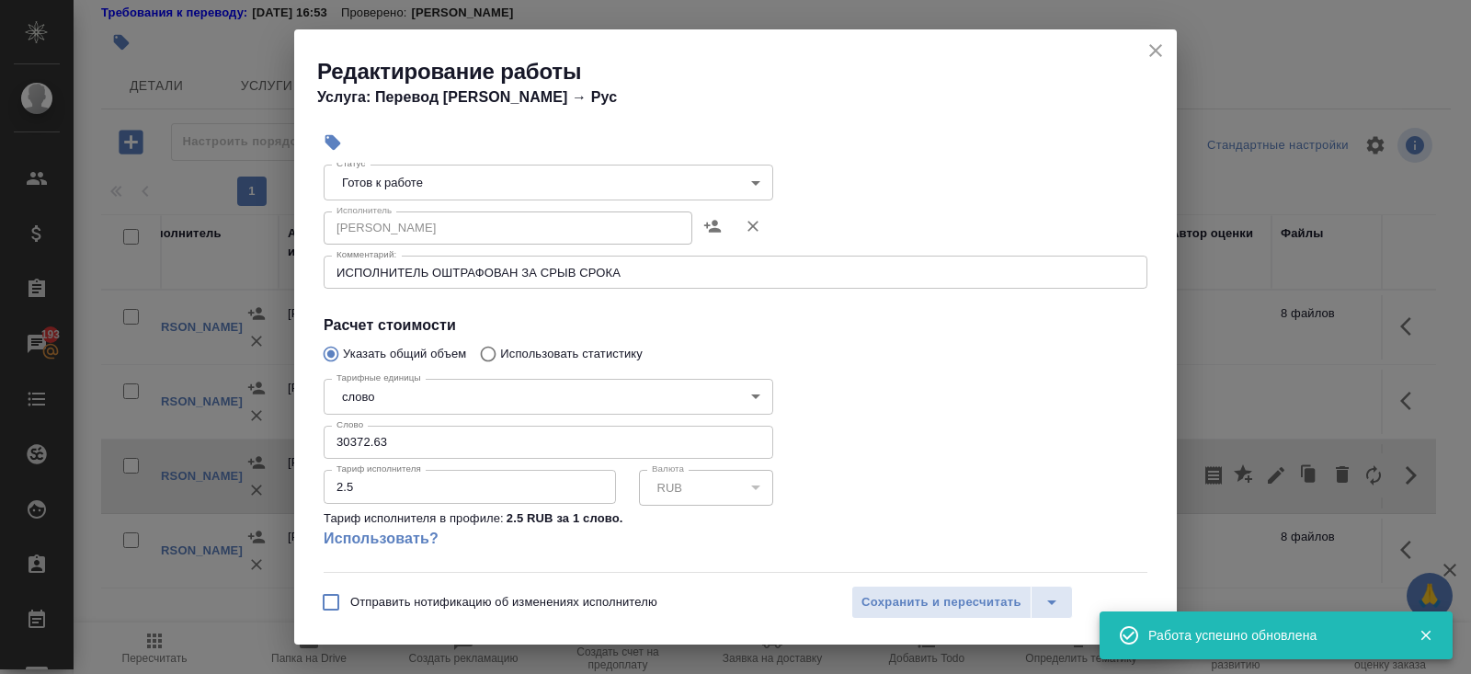
scroll to position [306, 0]
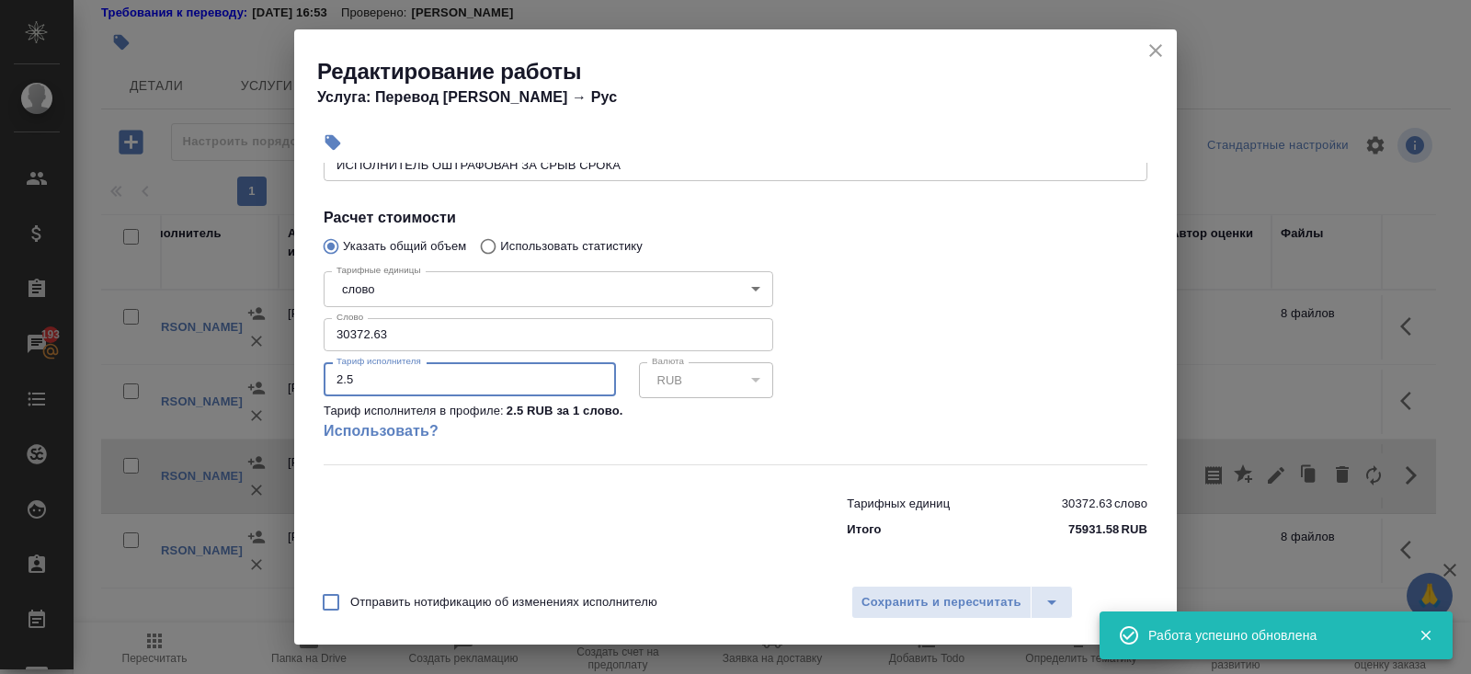
drag, startPoint x: 384, startPoint y: 378, endPoint x: 198, endPoint y: 361, distance: 187.3
click at [198, 361] on div "Редактирование работы Услуга: Перевод Стандарт Кит → Рус Параметры Файлы Вид ра…" at bounding box center [735, 337] width 1471 height 674
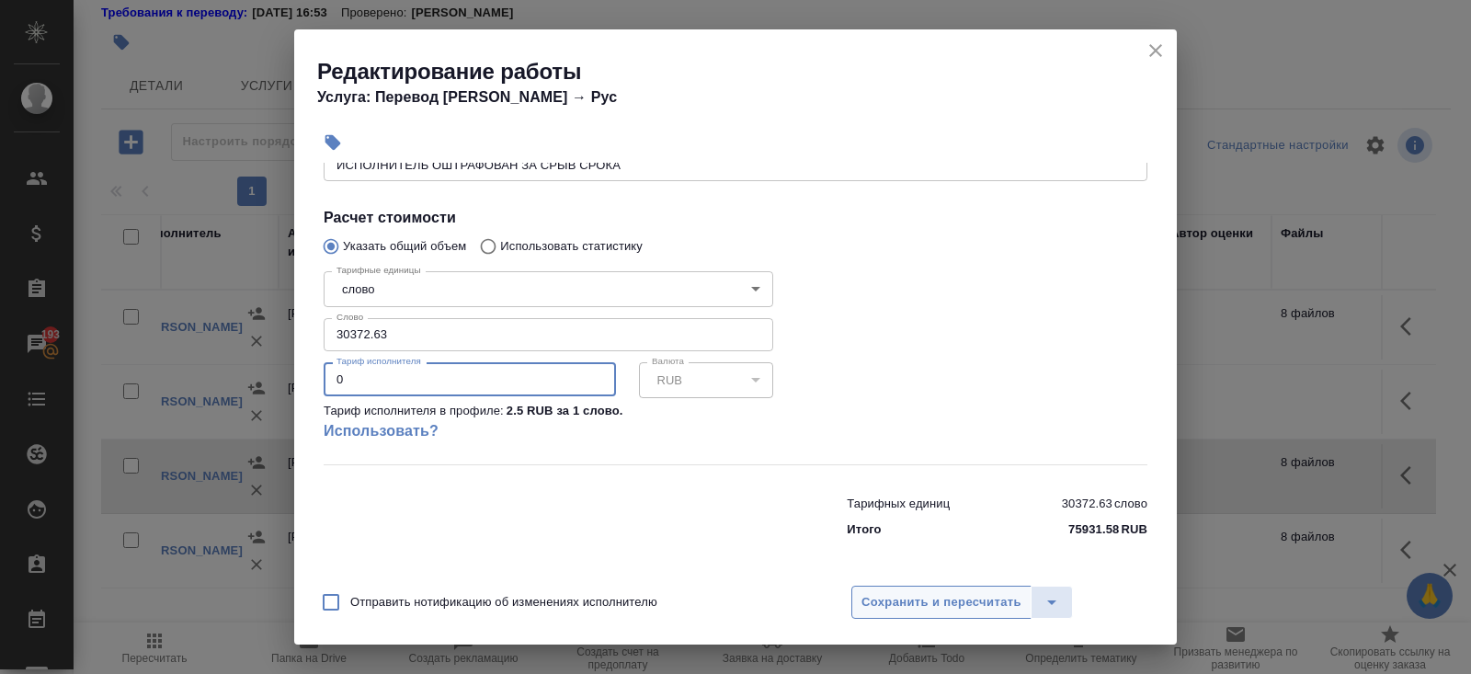
type input "0"
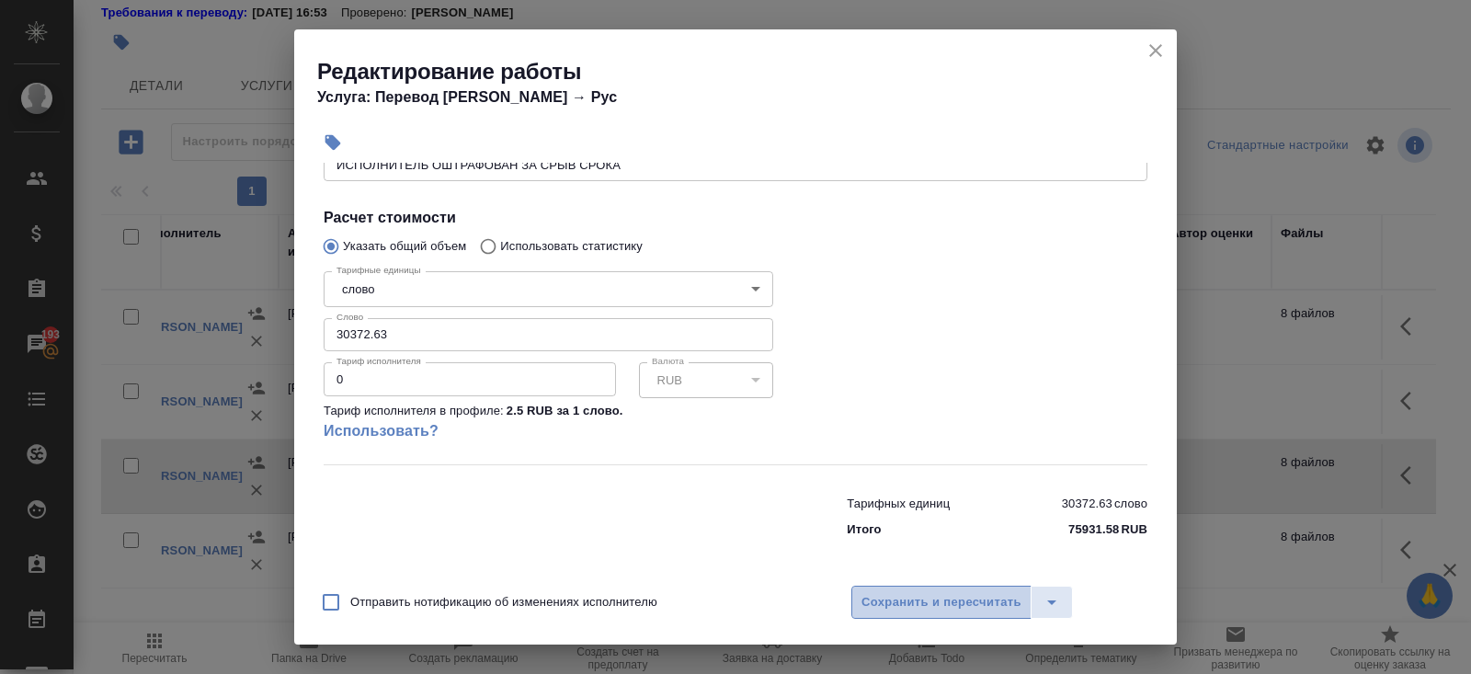
click at [926, 588] on button "Сохранить и пересчитать" at bounding box center [941, 601] width 180 height 33
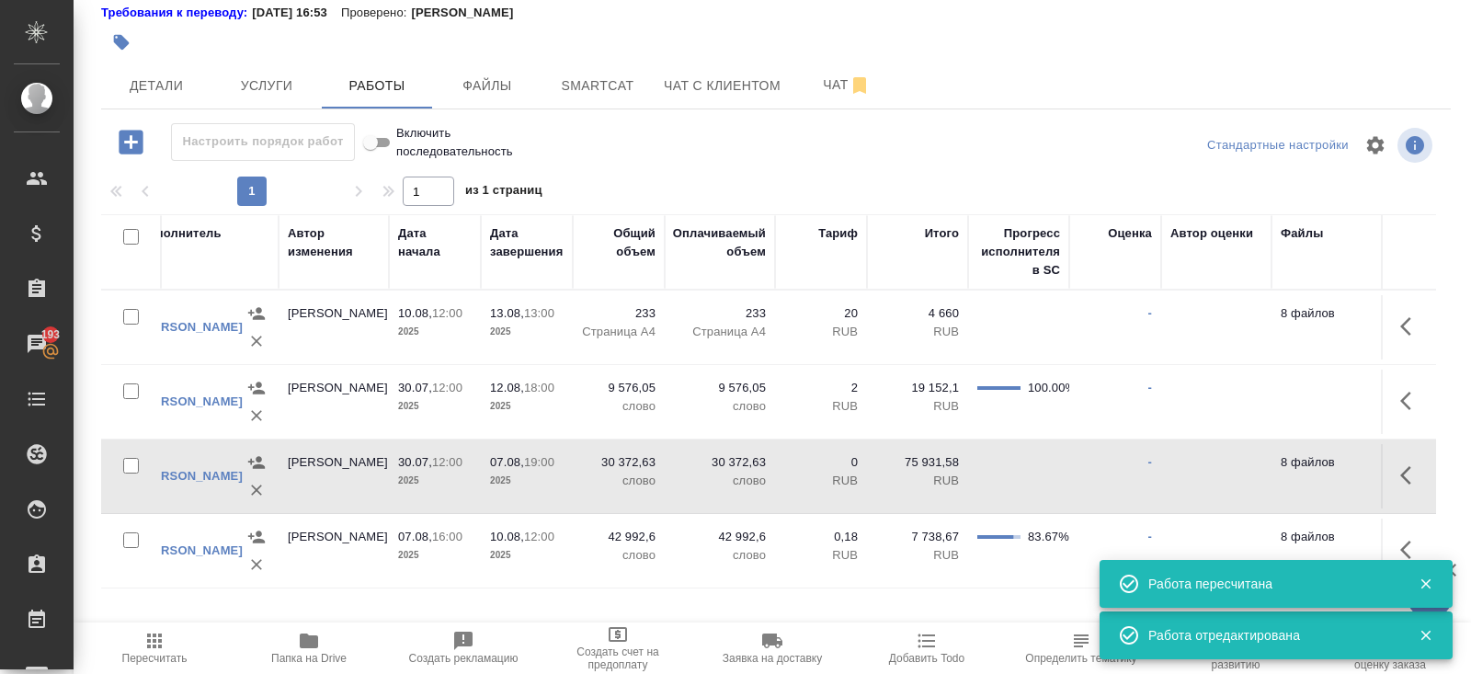
click at [153, 642] on icon "button" at bounding box center [154, 640] width 15 height 15
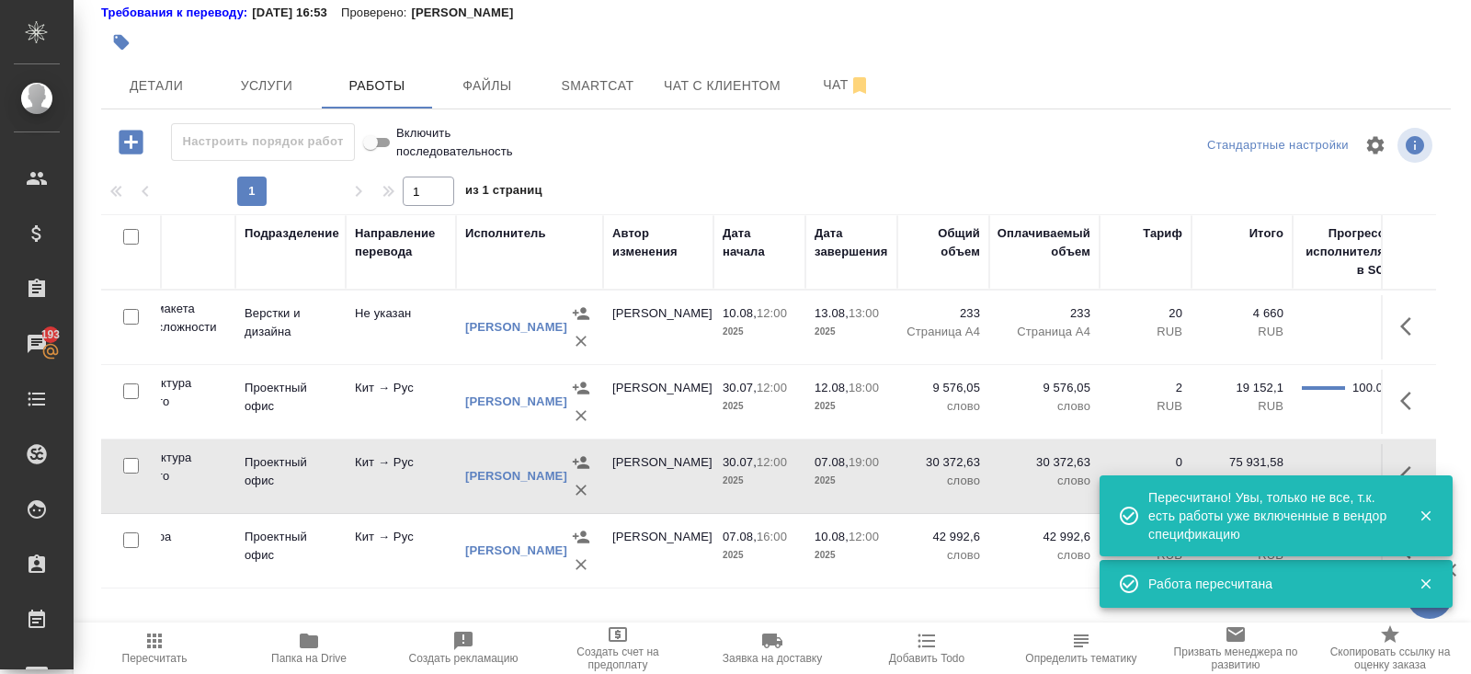
scroll to position [0, 147]
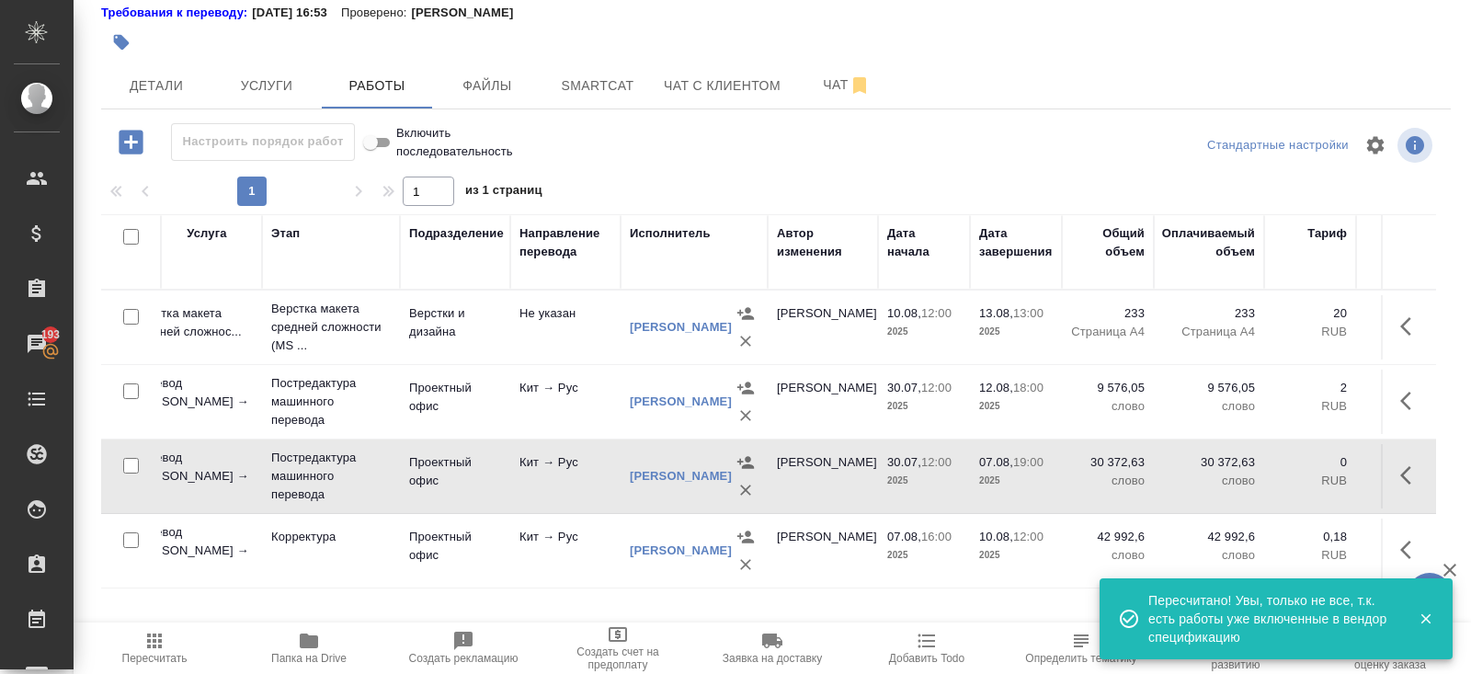
click at [736, 472] on icon "button" at bounding box center [745, 462] width 18 height 18
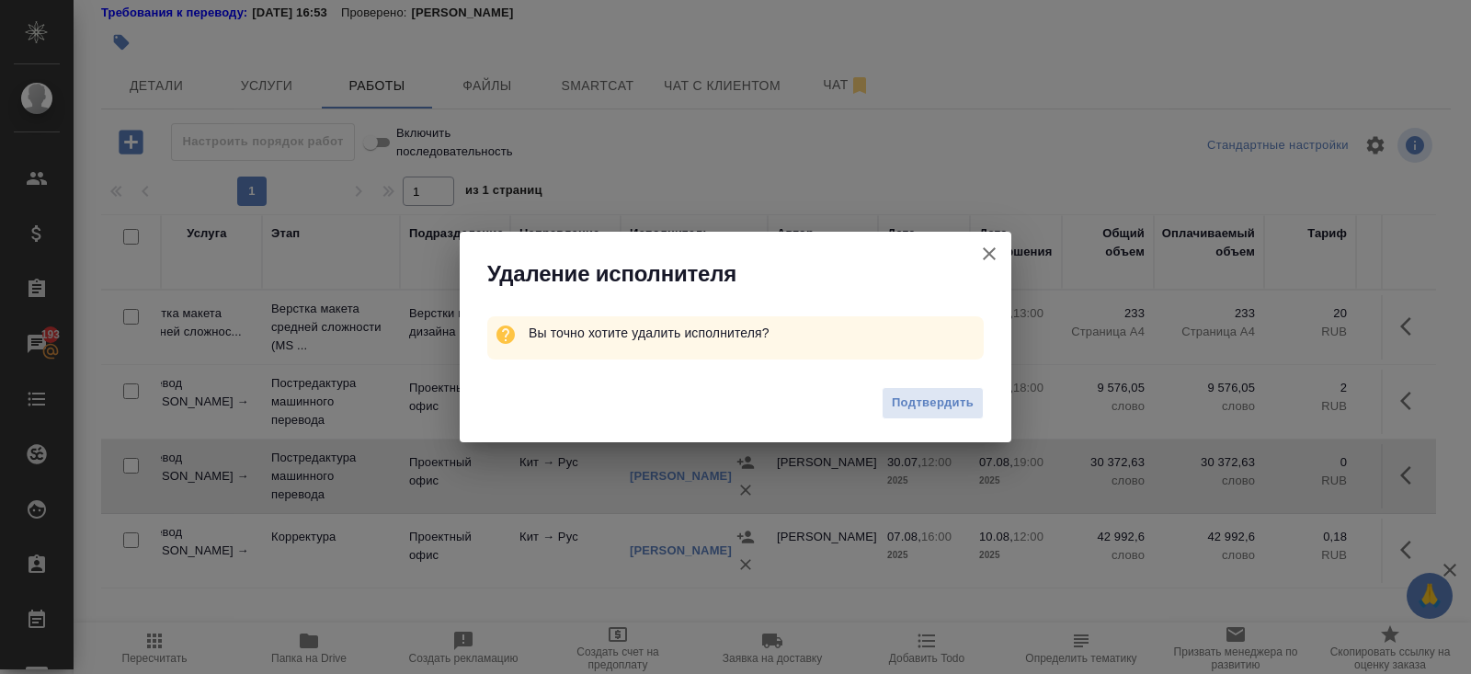
click at [608, 483] on div "Удаление исполнителя Вы точно хотите удалить исполнителя? Подтвердить" at bounding box center [735, 337] width 1471 height 674
click at [505, 472] on div "Удаление исполнителя Вы точно хотите удалить исполнителя? Подтвердить" at bounding box center [735, 337] width 1471 height 674
click at [931, 410] on span "Подтвердить" at bounding box center [933, 402] width 82 height 21
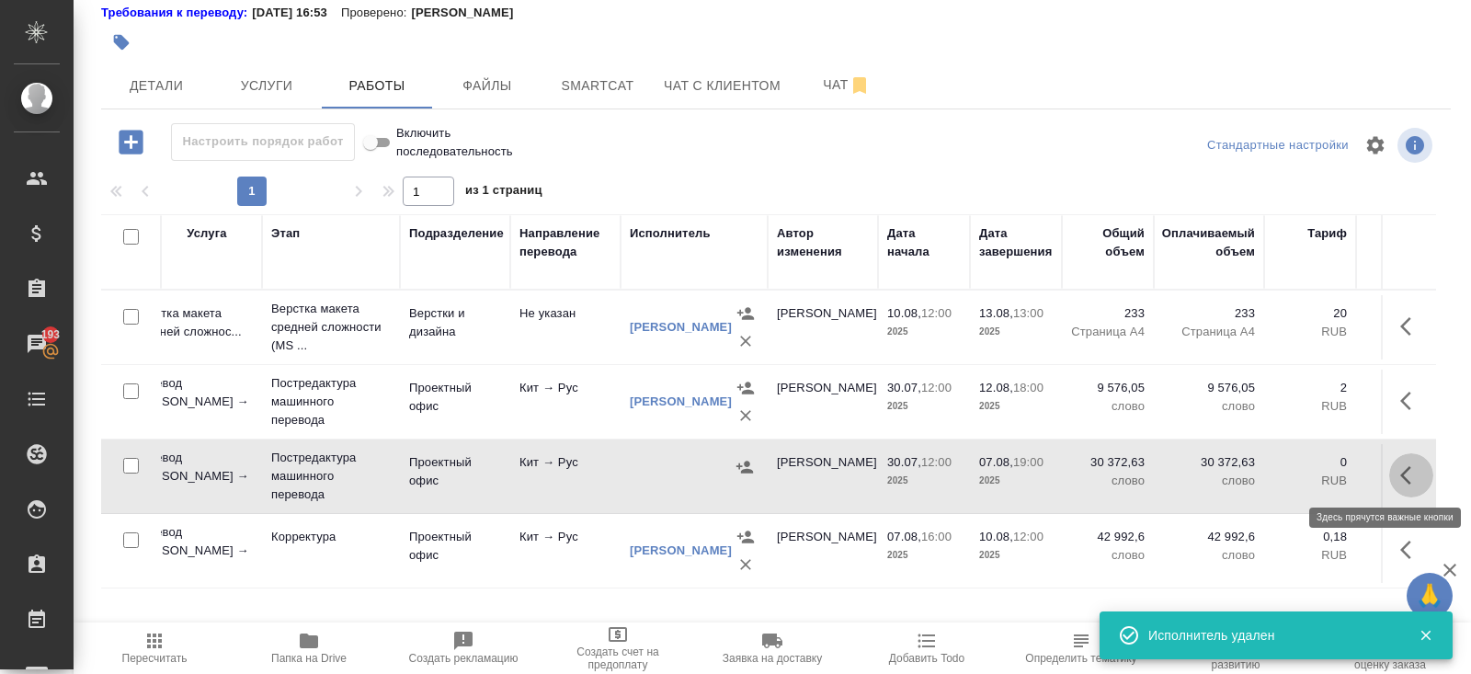
click at [1419, 472] on icon "button" at bounding box center [1411, 475] width 22 height 22
click at [1346, 474] on icon "button" at bounding box center [1341, 474] width 13 height 17
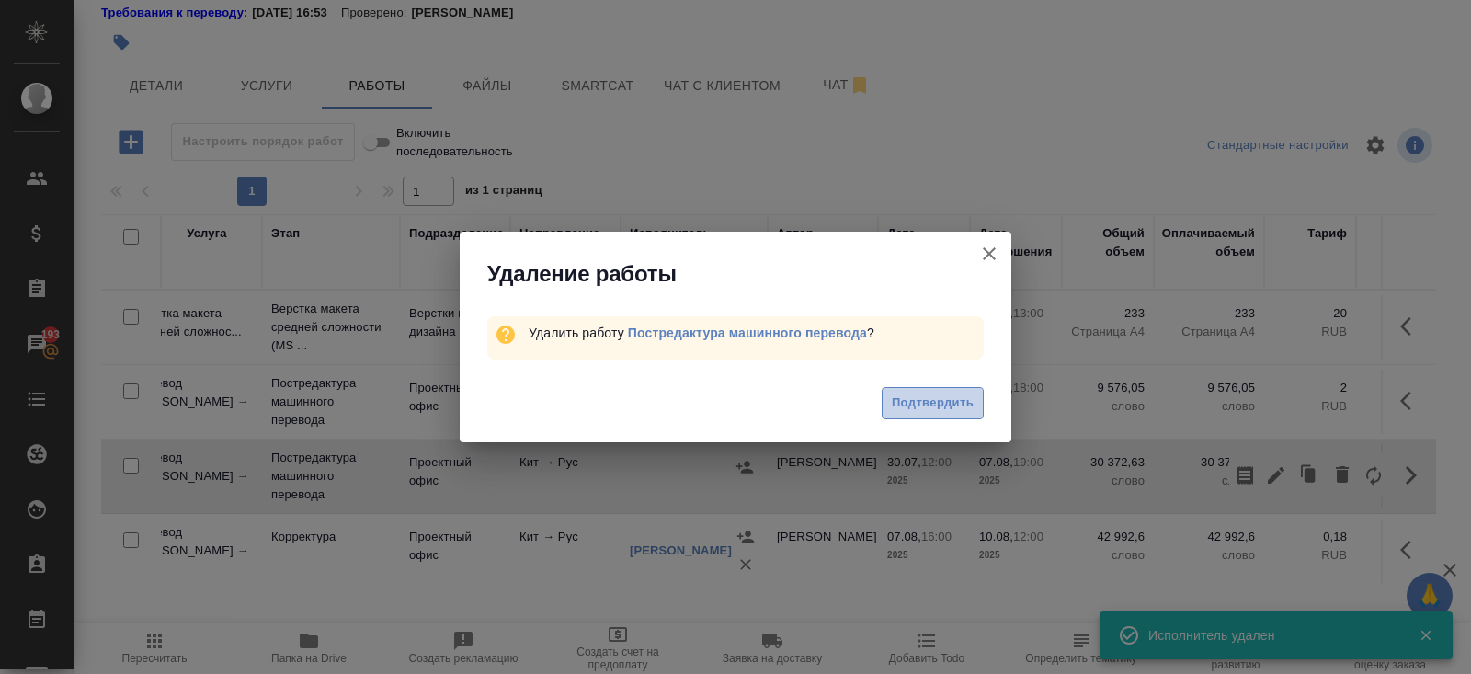
click at [931, 402] on span "Подтвердить" at bounding box center [933, 402] width 82 height 21
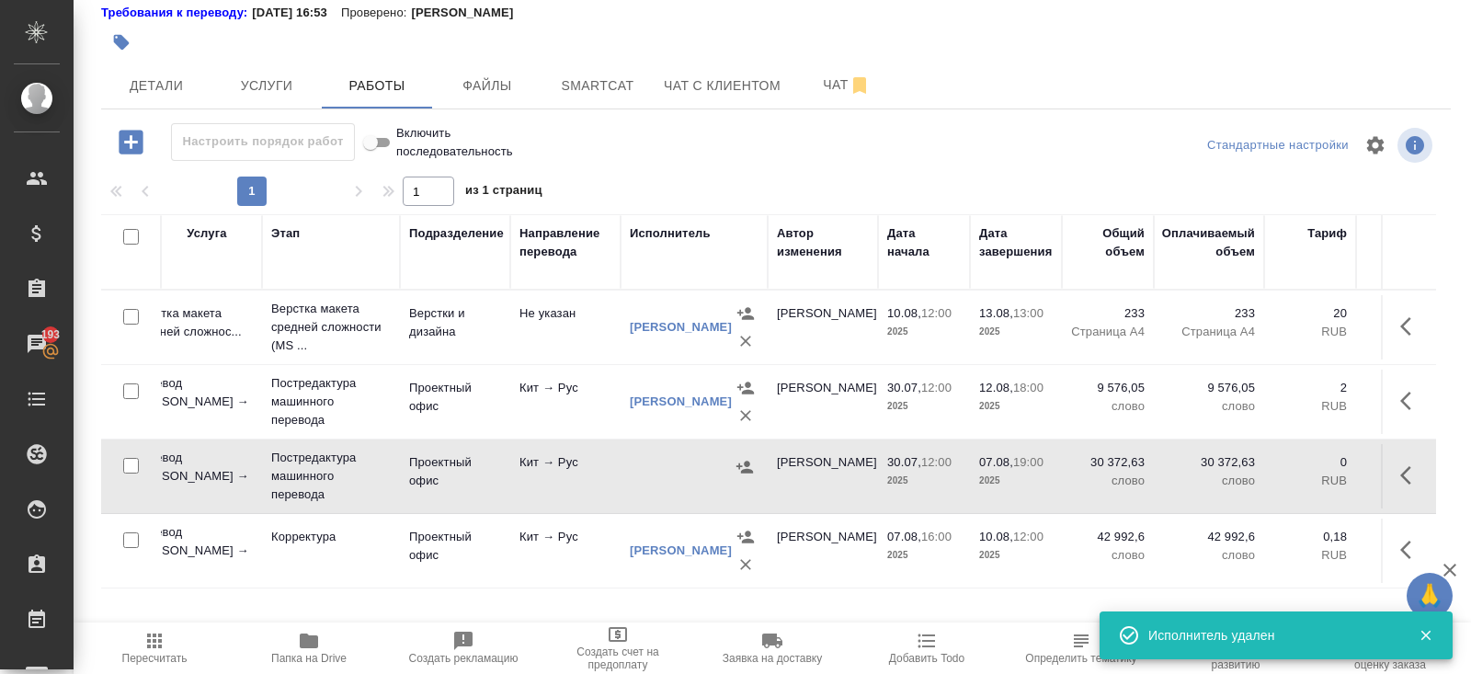
click at [156, 648] on icon "button" at bounding box center [154, 641] width 22 height 22
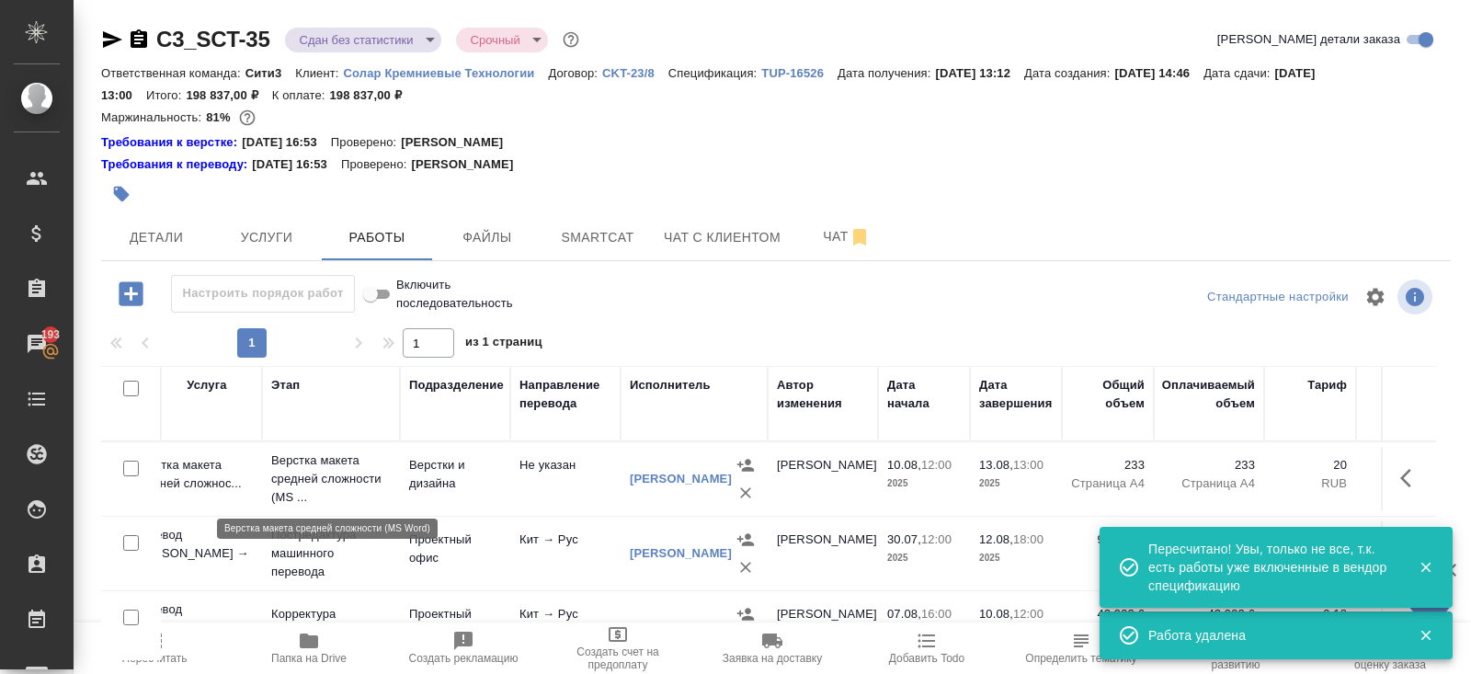
scroll to position [152, 0]
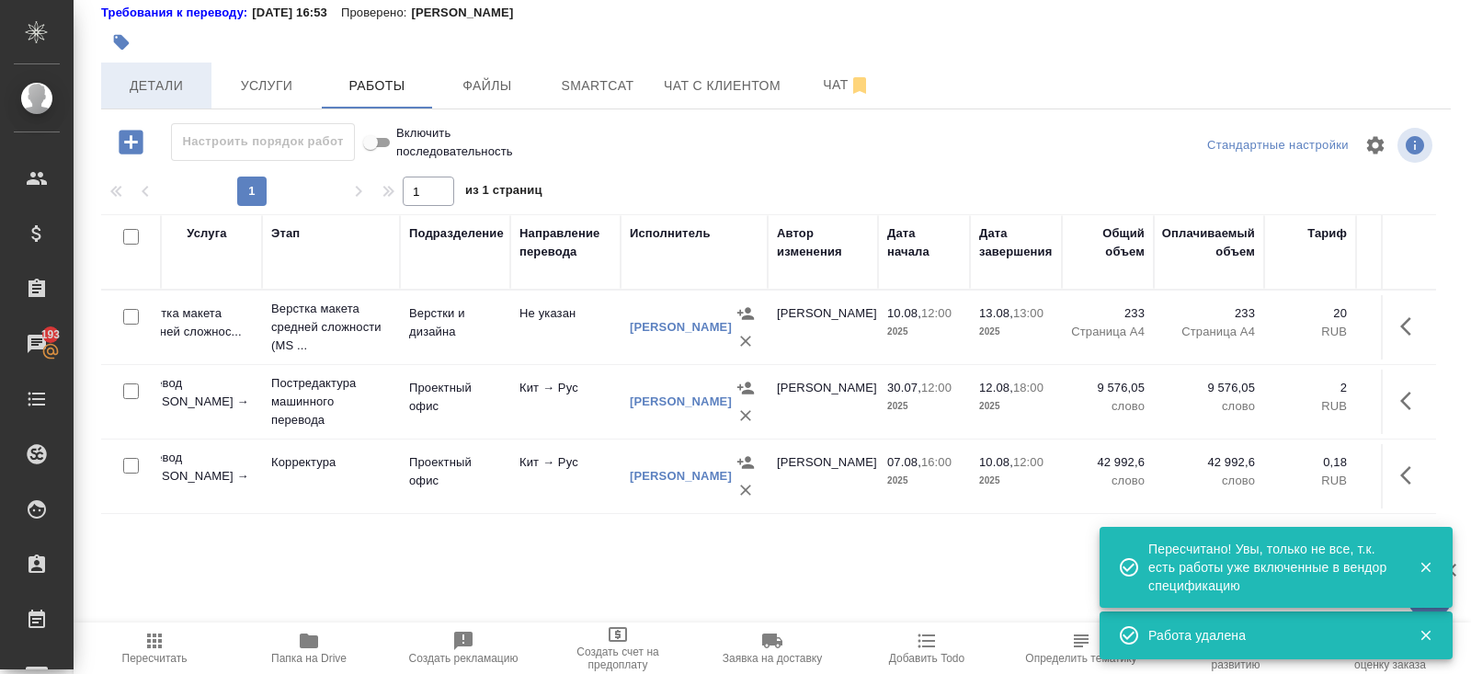
click at [165, 68] on button "Детали" at bounding box center [156, 85] width 110 height 46
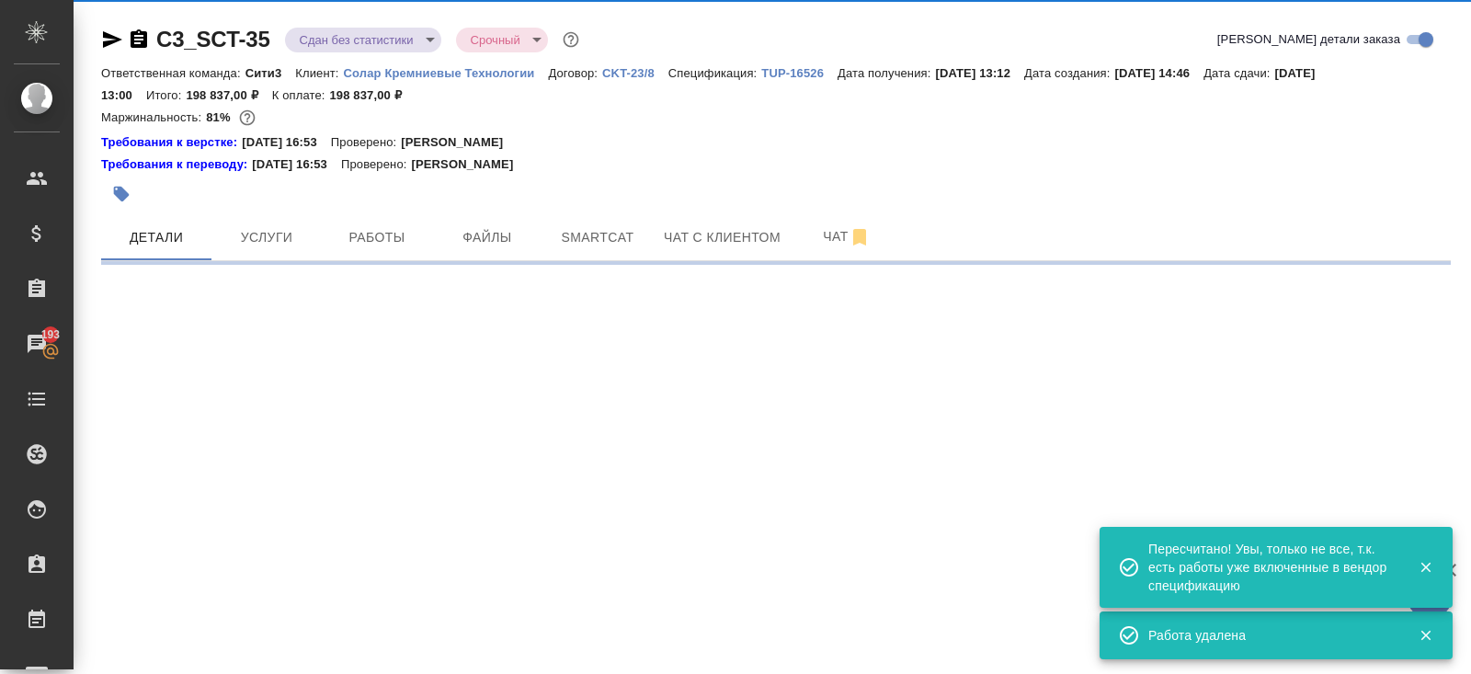
select select "RU"
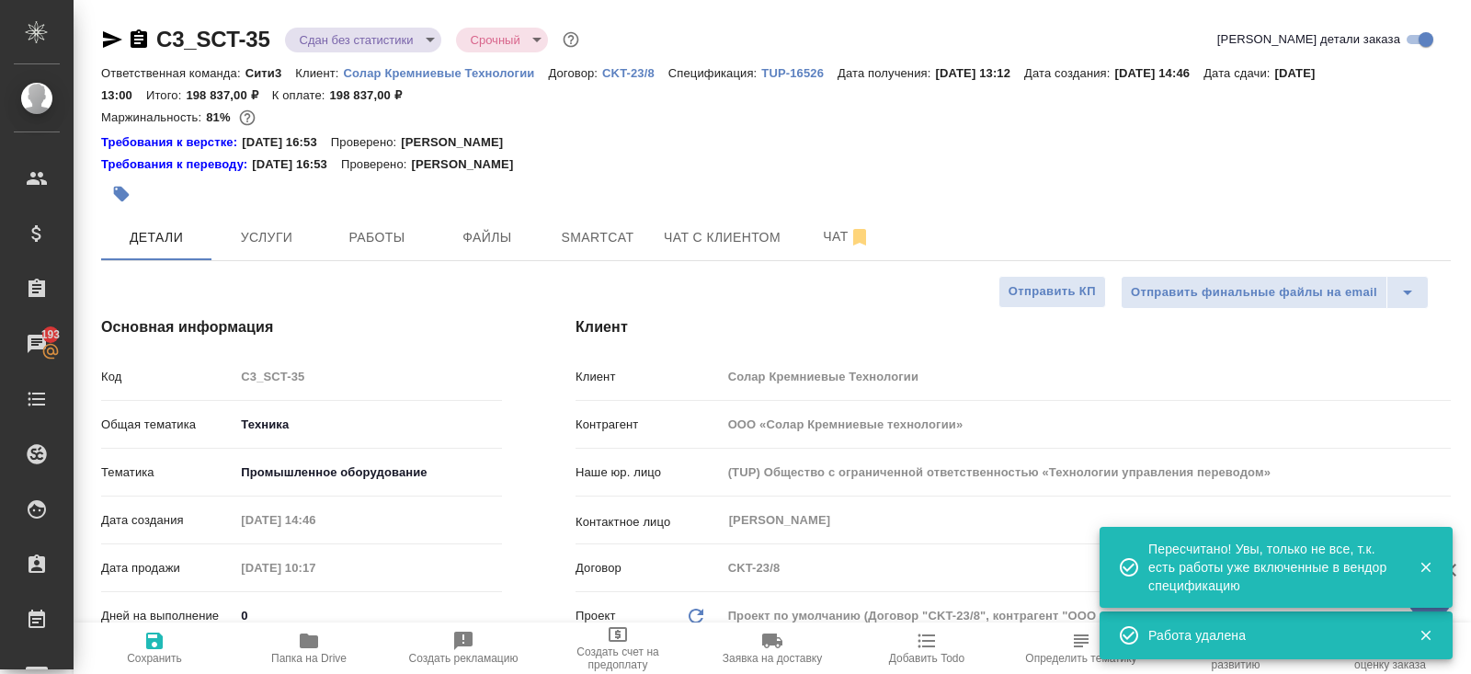
type textarea "x"
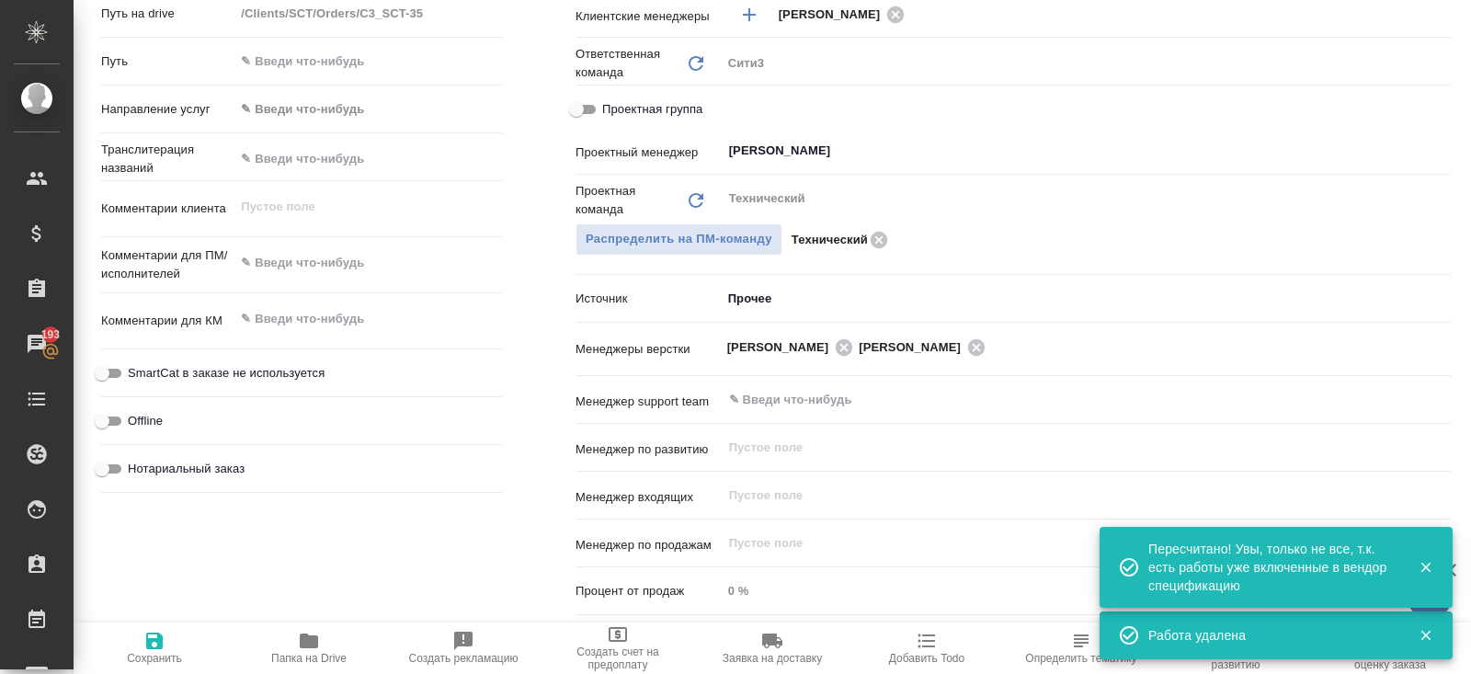
scroll to position [924, 0]
type textarea "x"
click at [312, 268] on textarea at bounding box center [368, 261] width 266 height 31
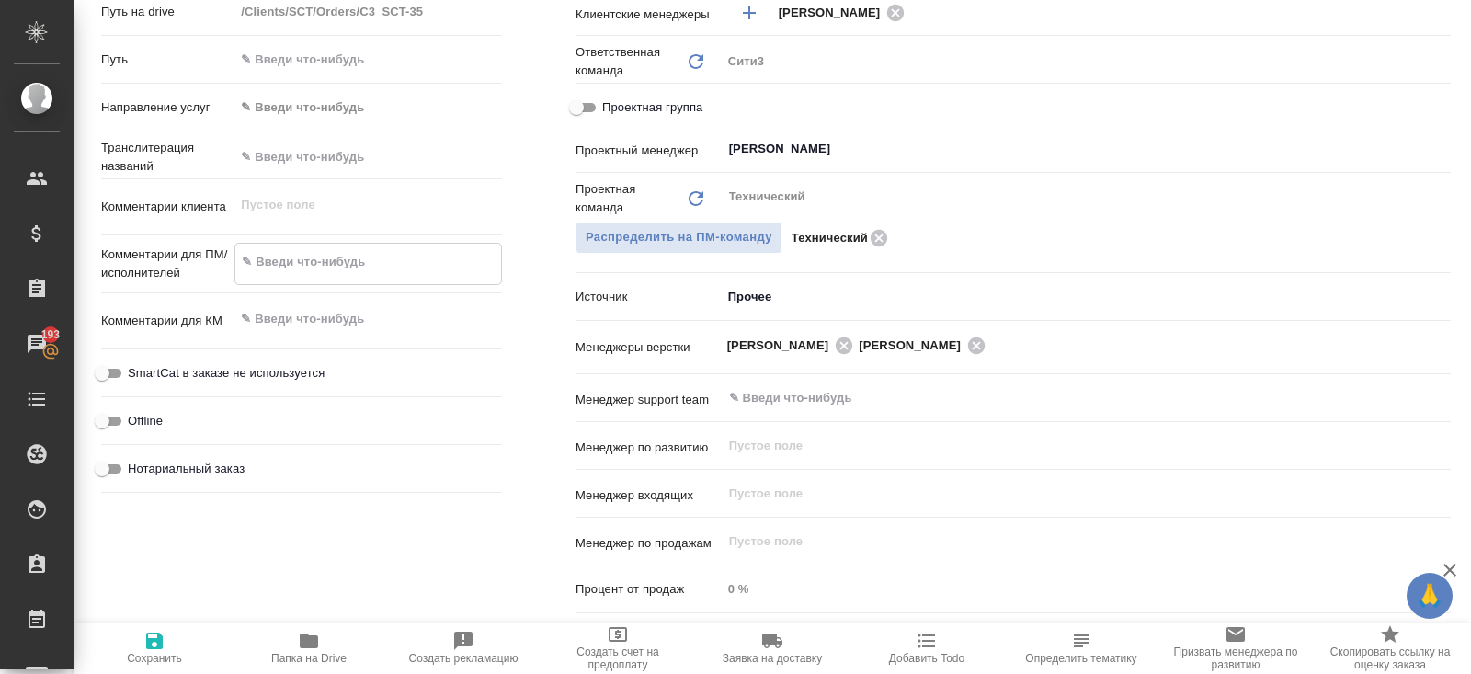
paste textarea "ИСПОЛНИТЕЛЬ ОШТРАФОВАН ЗА СРЫВ СРОКА"
type textarea "x"
type textarea "ИСПОЛНИТЕЛЬ ОШТРАФОВАН ЗА СРЫВ СРОКА"
type textarea "x"
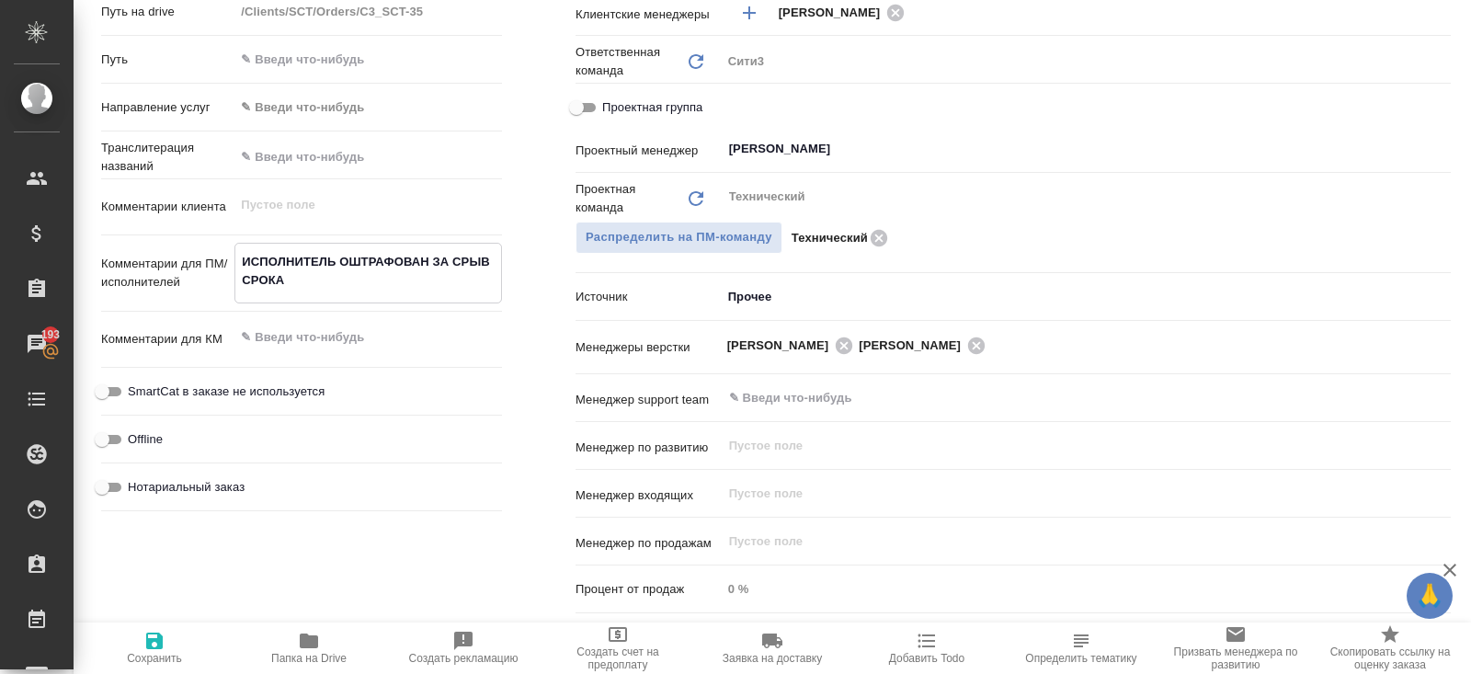
click at [339, 262] on textarea "ИСПОЛНИТЕЛЬ ОШТРАФОВАН ЗА СРЫВ СРОКА" at bounding box center [368, 271] width 266 height 50
type textarea "ИСПОЛНИТЕЛЬ ьОШТРАФОВАН ЗА СРЫВ СРОКА"
type textarea "x"
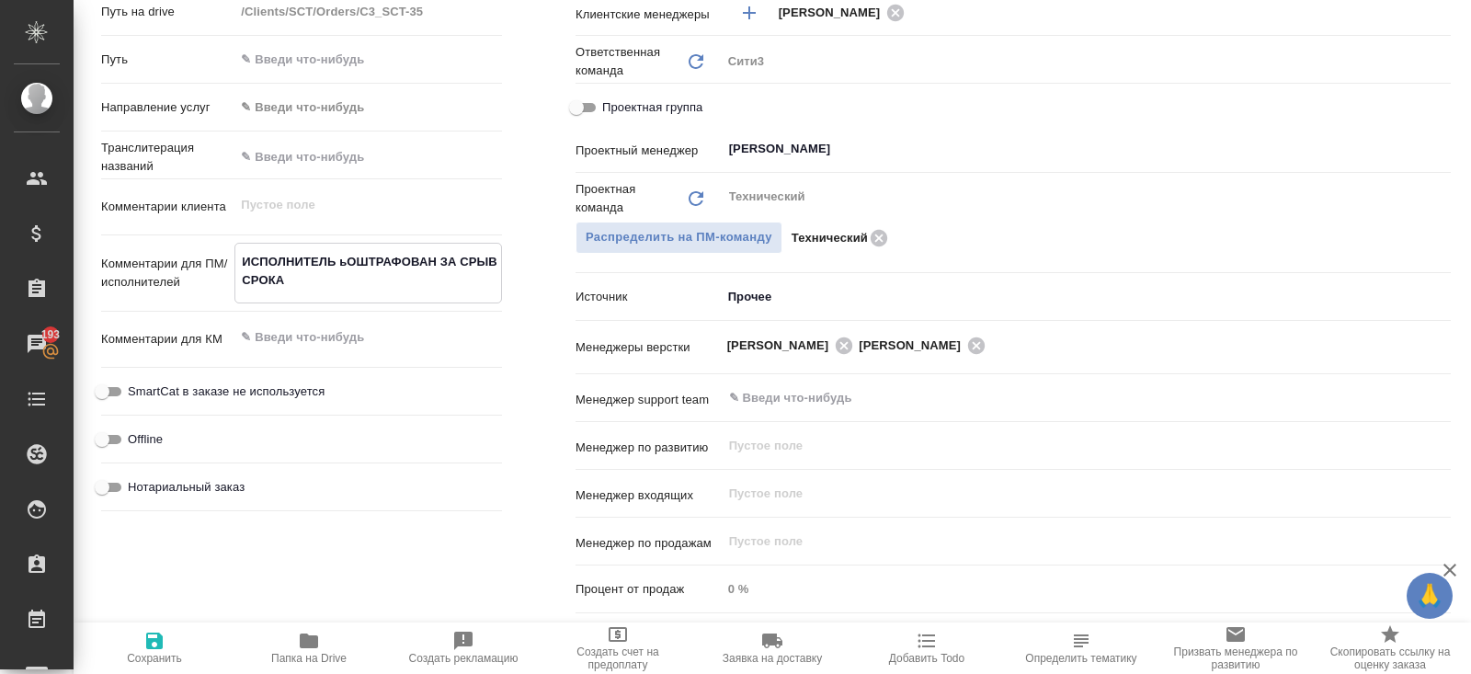
type textarea "ИСПОЛНИТЕЛЬ ьрОШТРАФОВАН ЗА СРЫВ СРОКА"
type textarea "x"
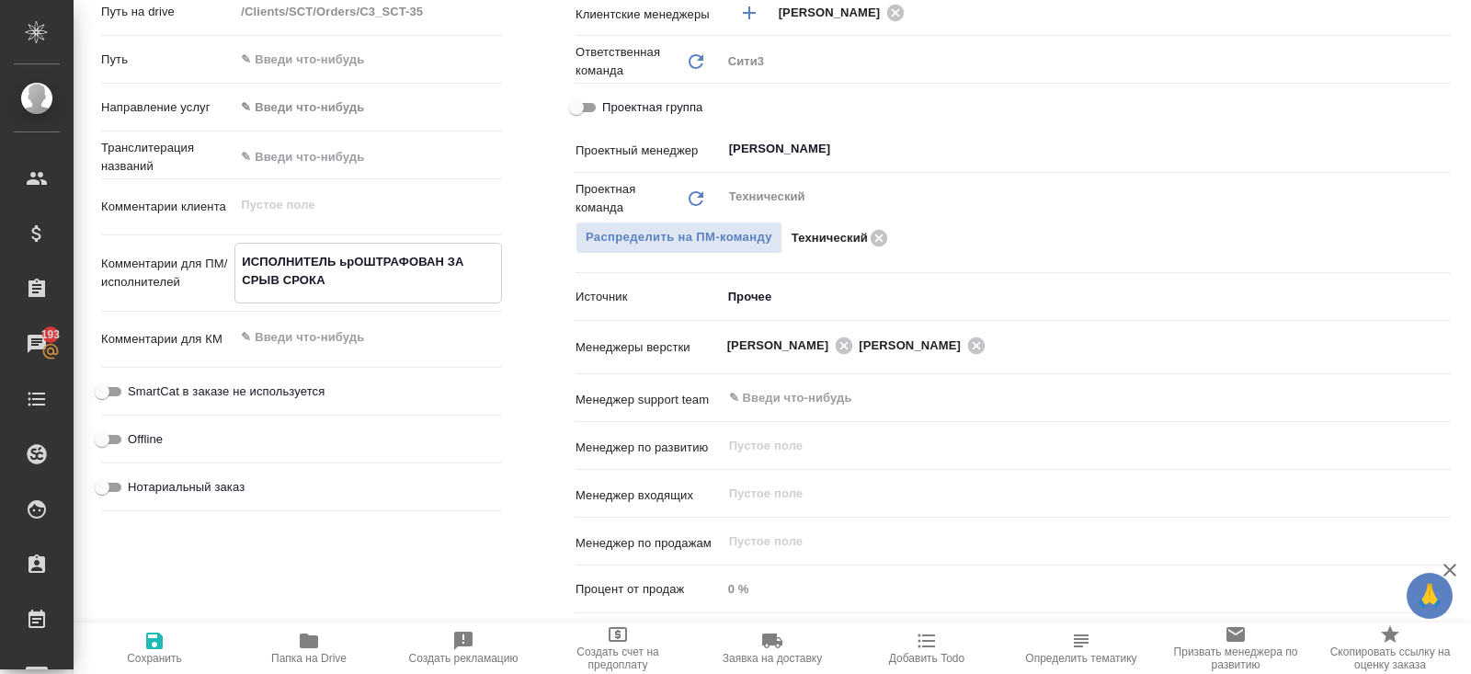
type textarea "ИСПОЛНИТЕЛЬ ьриОШТРАФОВАН ЗА СРЫВ СРОКА"
type textarea "x"
type textarea "ИСПОЛНИТЕЛЬ ьритОШТРАФОВАН ЗА СРЫВ СРОКА"
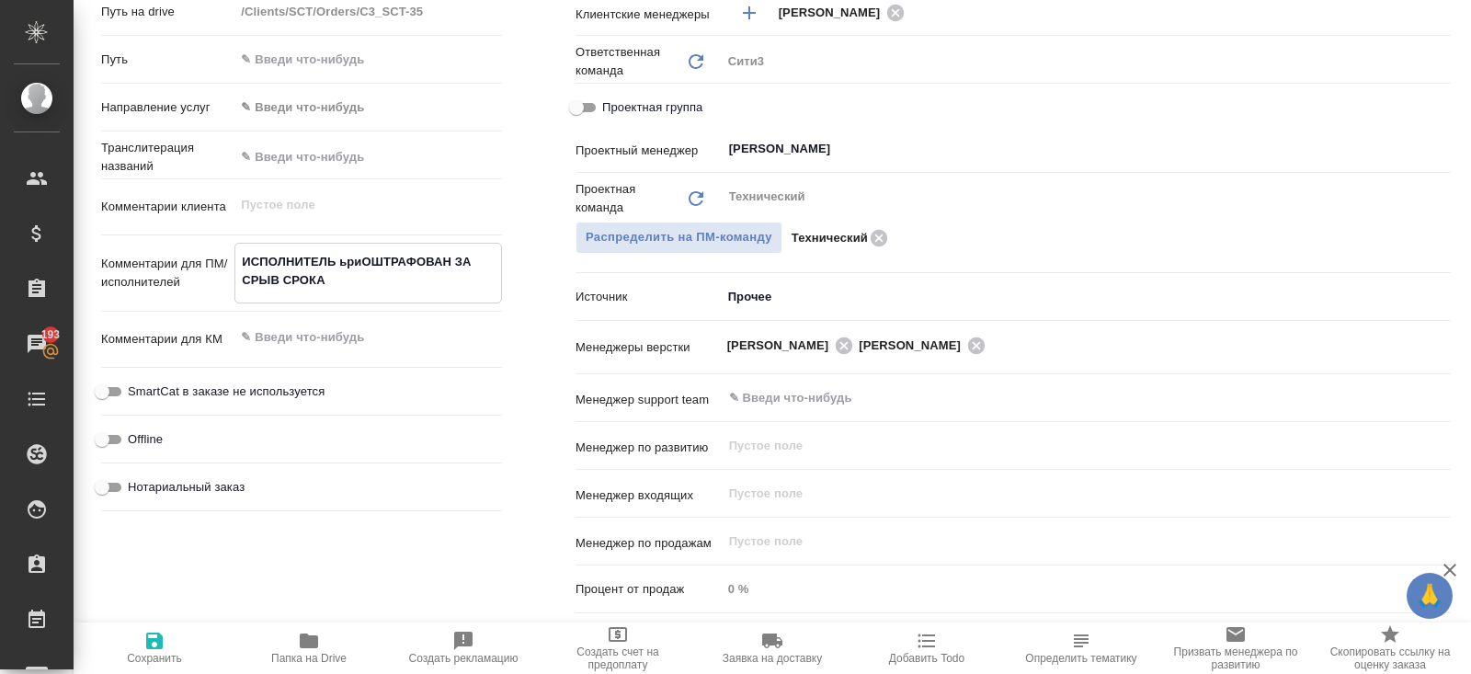
type textarea "x"
type textarea "ИСПОЛНИТЕЛЬ ьритоОШТРАФОВАН ЗА СРЫВ СРОКА"
type textarea "x"
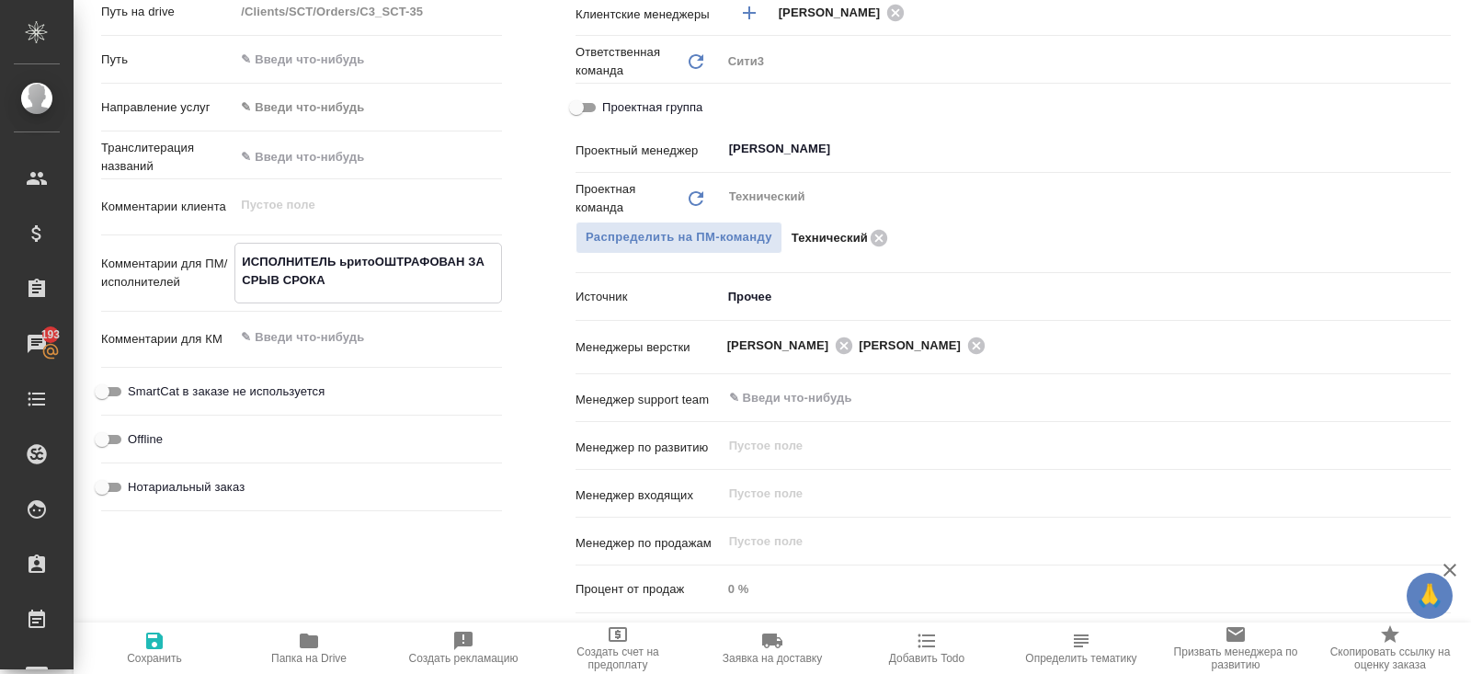
type textarea "x"
type textarea "ИСПОЛНИТЕЛЬ ьритовОШТРАФОВАН ЗА СРЫВ СРОКА"
type textarea "x"
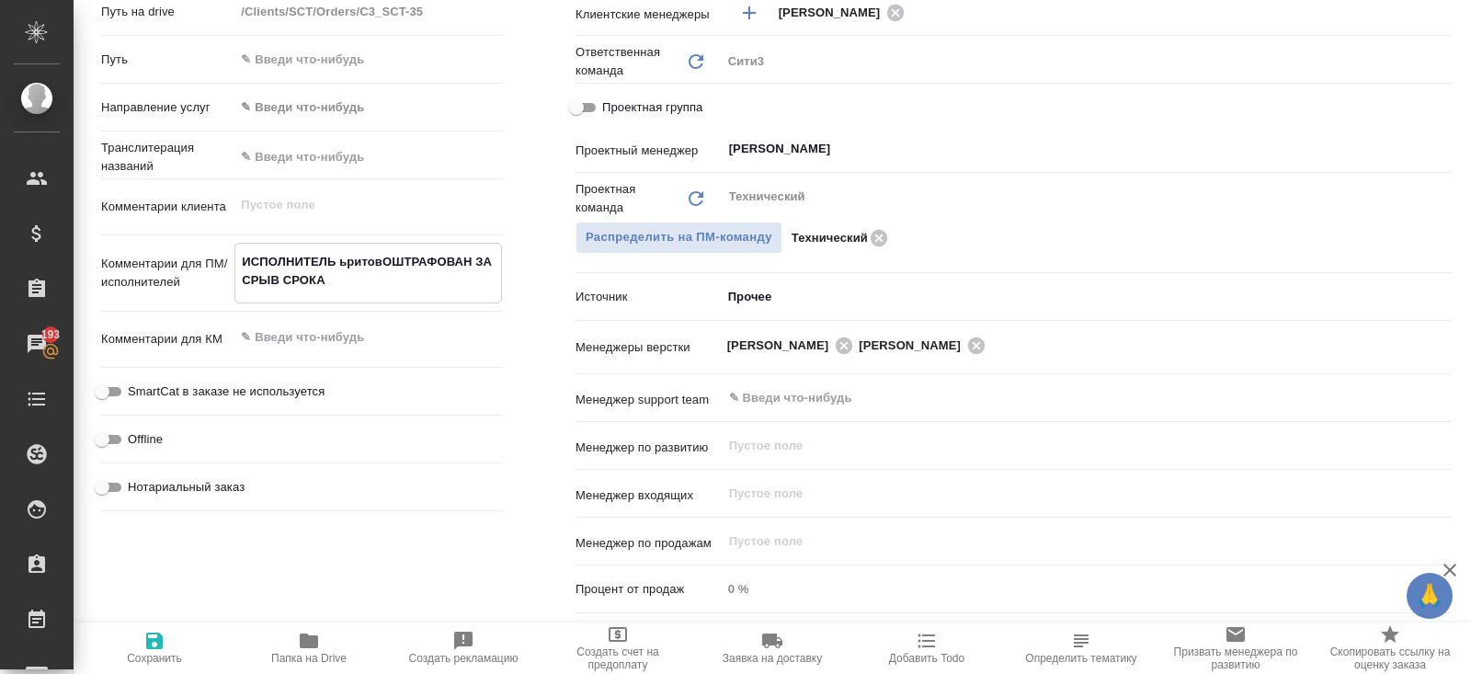
type textarea "x"
type textarea "ИСПОЛНИТЕЛЬ ьритоОШТРАФОВАН ЗА СРЫВ СРОКА"
type textarea "x"
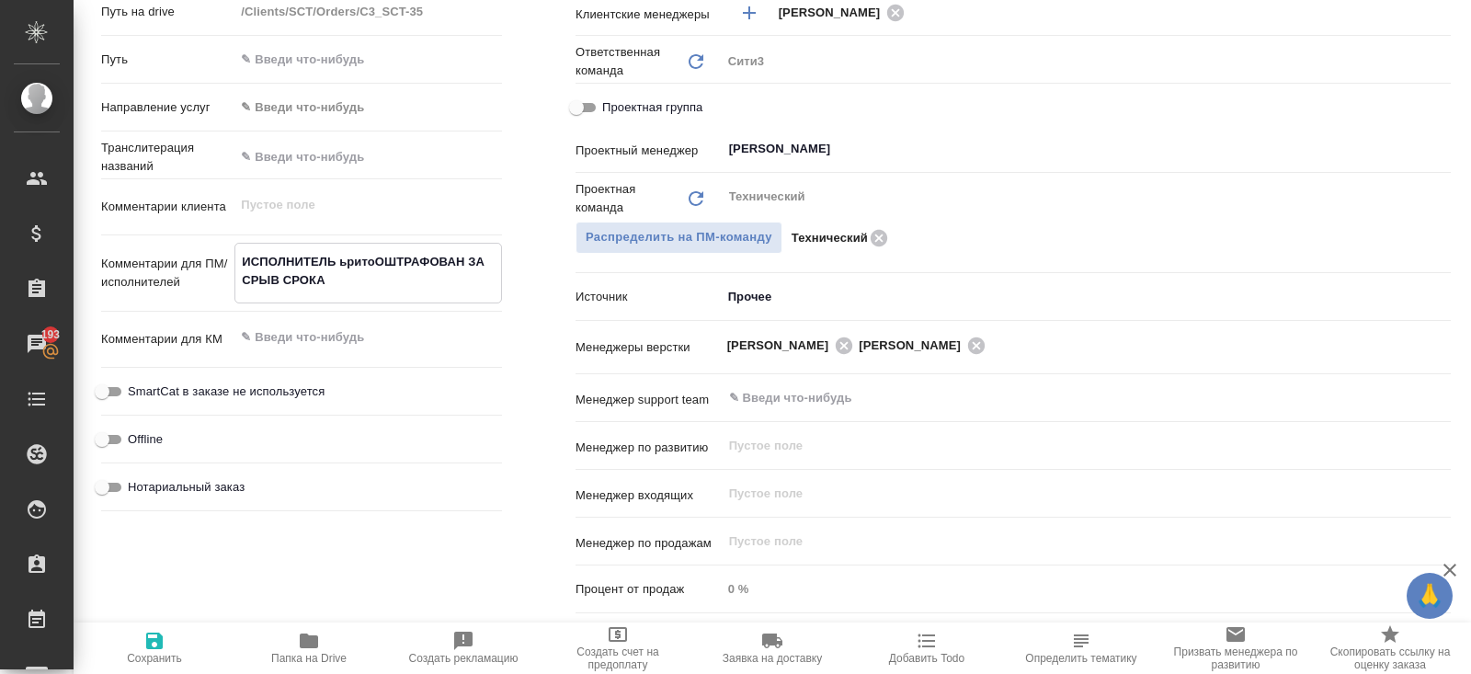
type textarea "ИСПОЛНИТЕЛЬ ьритОШТРАФОВАН ЗА СРЫВ СРОКА"
type textarea "x"
type textarea "ИСПОЛНИТЕЛЬ ьриОШТРАФОВАН ЗА СРЫВ СРОКА"
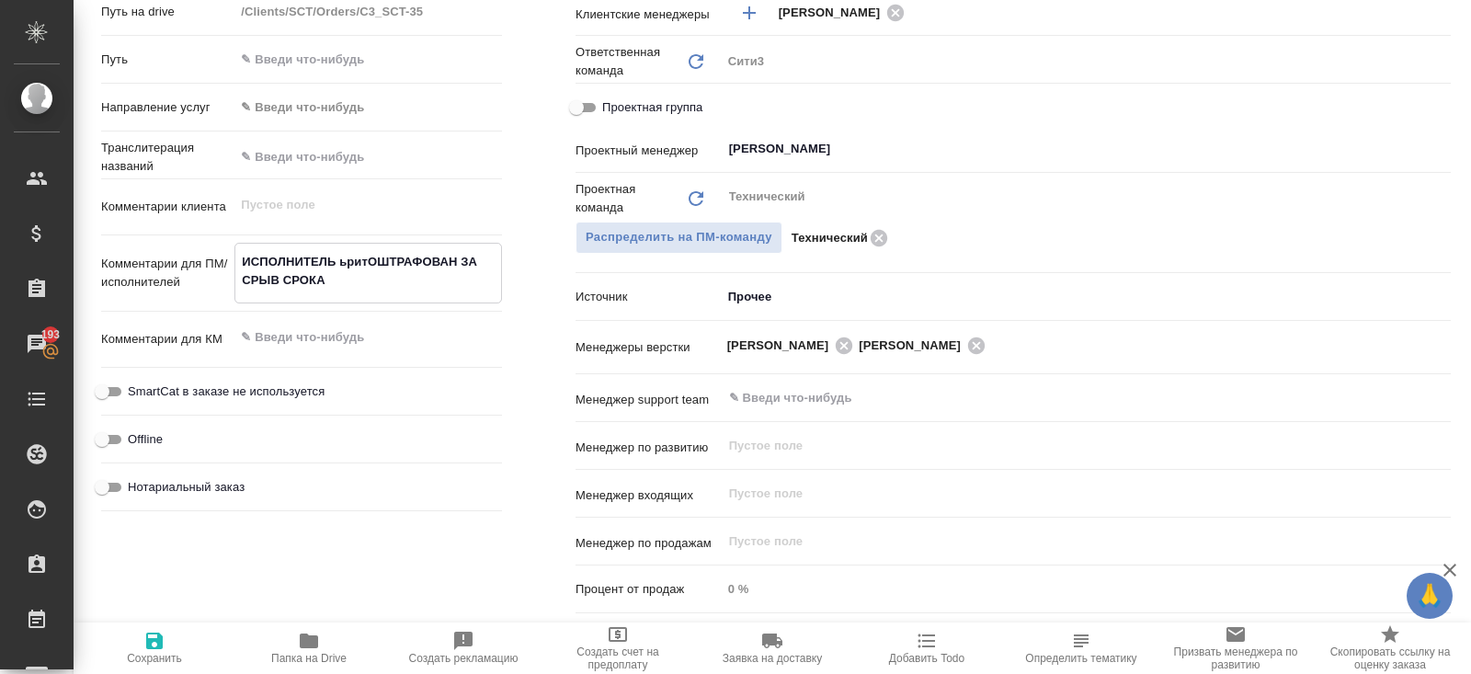
type textarea "x"
type textarea "ИСПОЛНИТЕЛЬ ьрОШТРАФОВАН ЗА СРЫВ СРОКА"
type textarea "x"
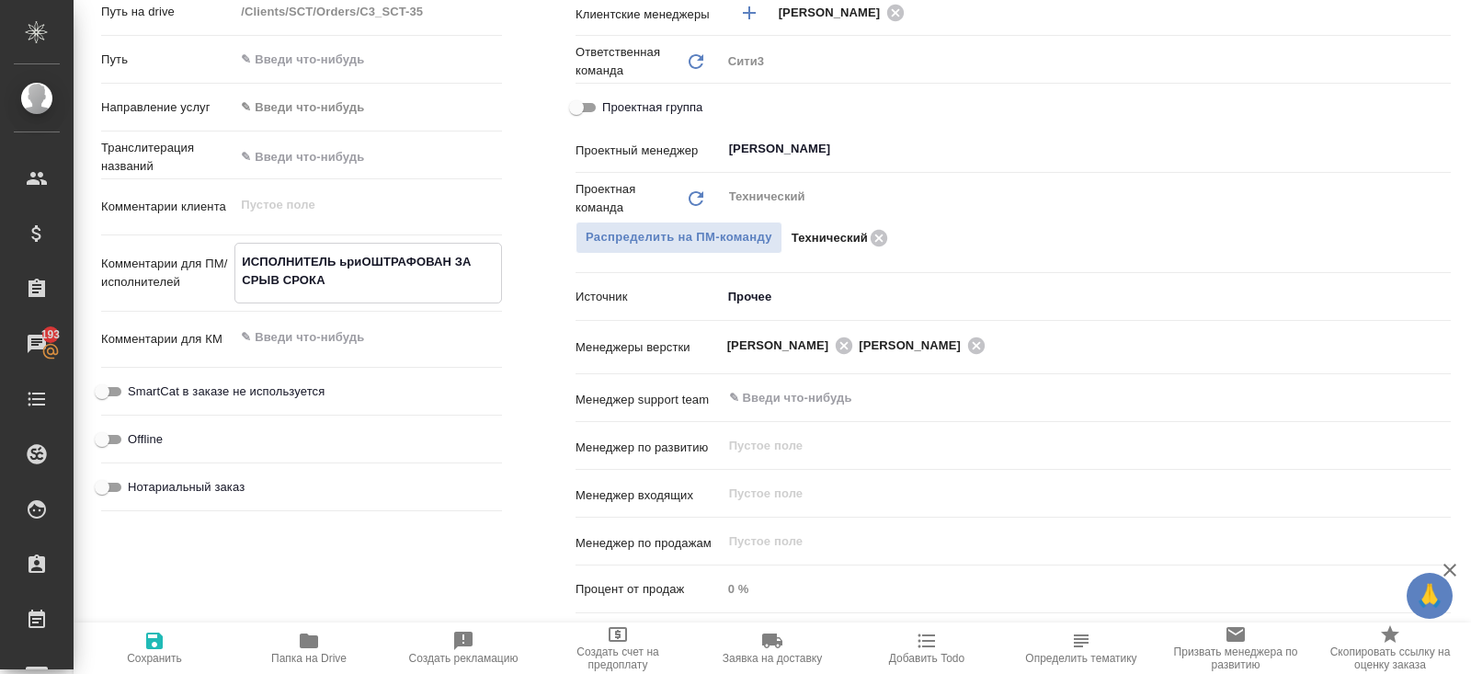
type textarea "x"
type textarea "ИСПОЛНИТЕЛЬ ьОШТРАФОВАН ЗА СРЫВ СРОКА"
type textarea "x"
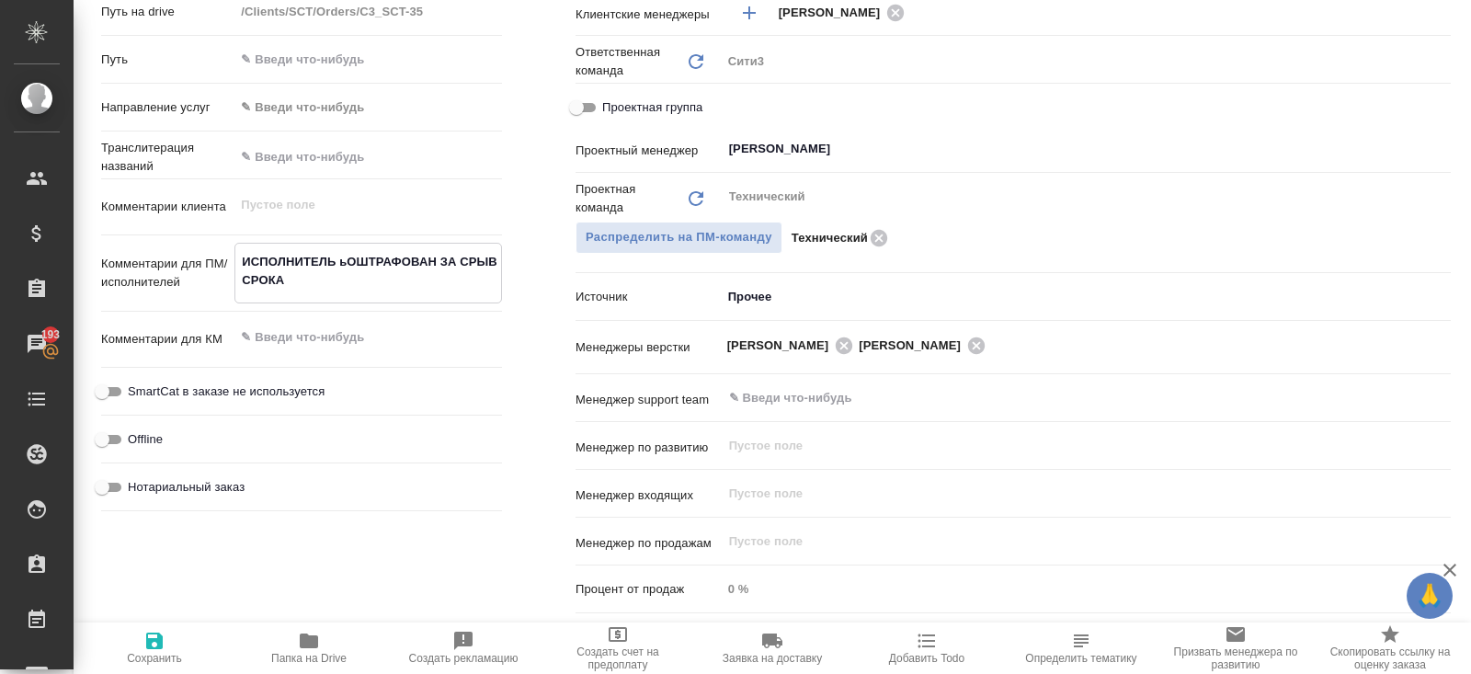
type textarea "x"
type textarea "ИСПОЛНИТЕЛЬ ОШТРАФОВАН ЗА СРЫВ СРОКА"
type textarea "x"
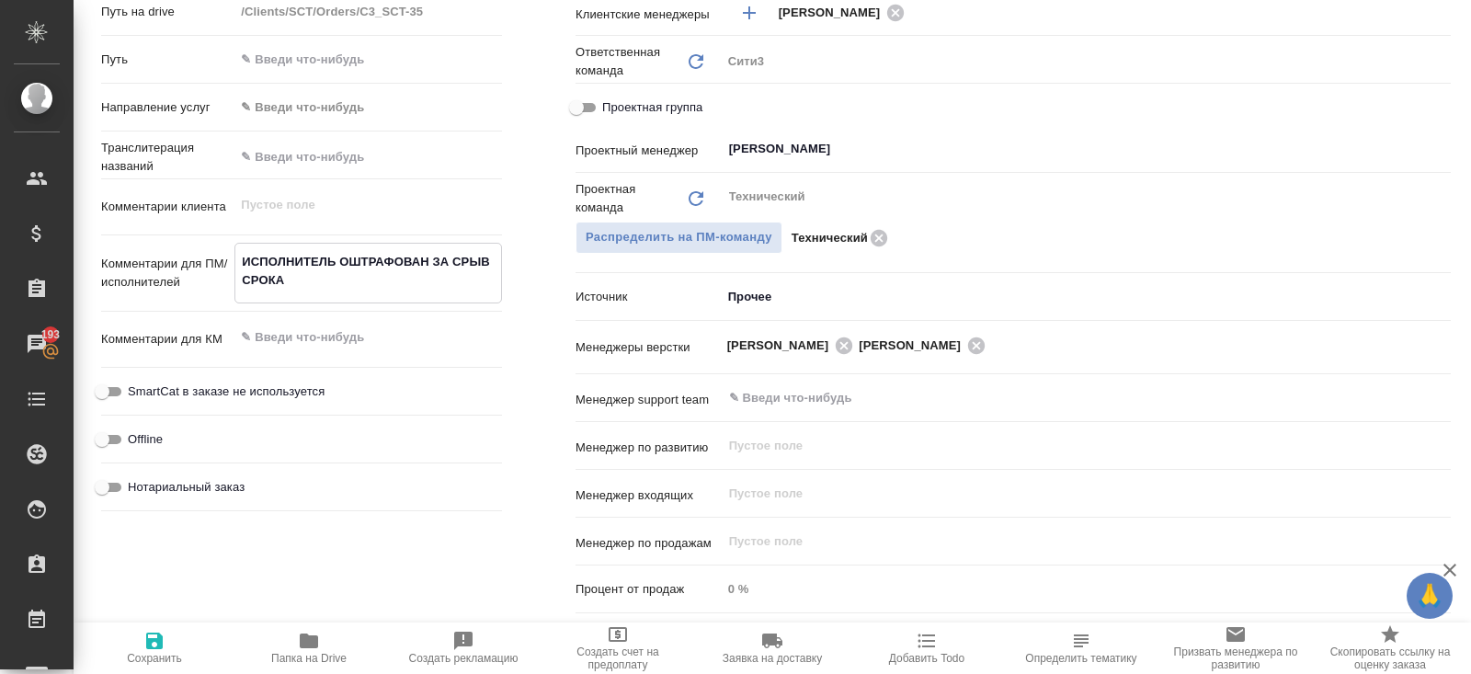
type textarea "ИСПОЛНИТЕЛЬ БОШТРАФОВАН ЗА СРЫВ СРОКА"
type textarea "x"
type textarea "ИСПОЛНИТЕЛЬ БРОШТРАФОВАН ЗА СРЫВ СРОКА"
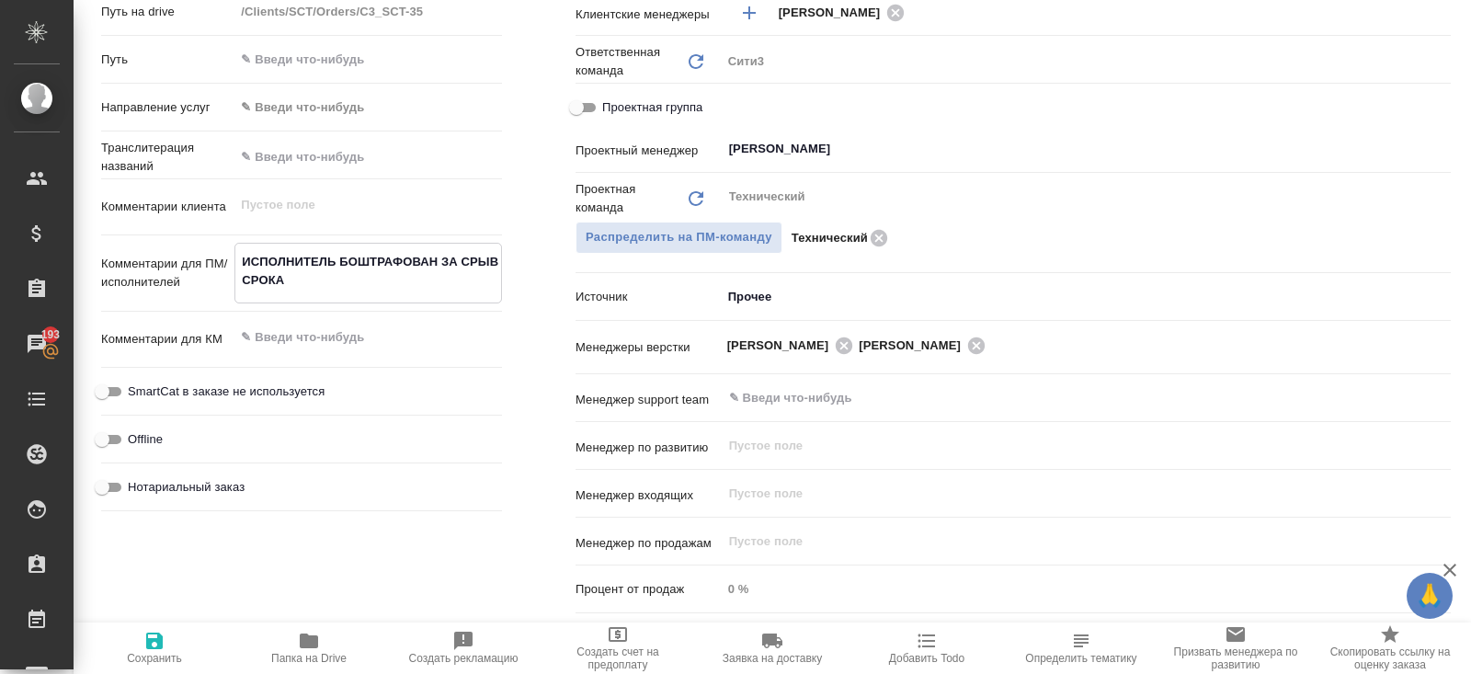
type textarea "x"
type textarea "ИСПОЛНИТЕЛЬ БРИОШТРАФОВАН ЗА СРЫВ СРОКА"
type textarea "x"
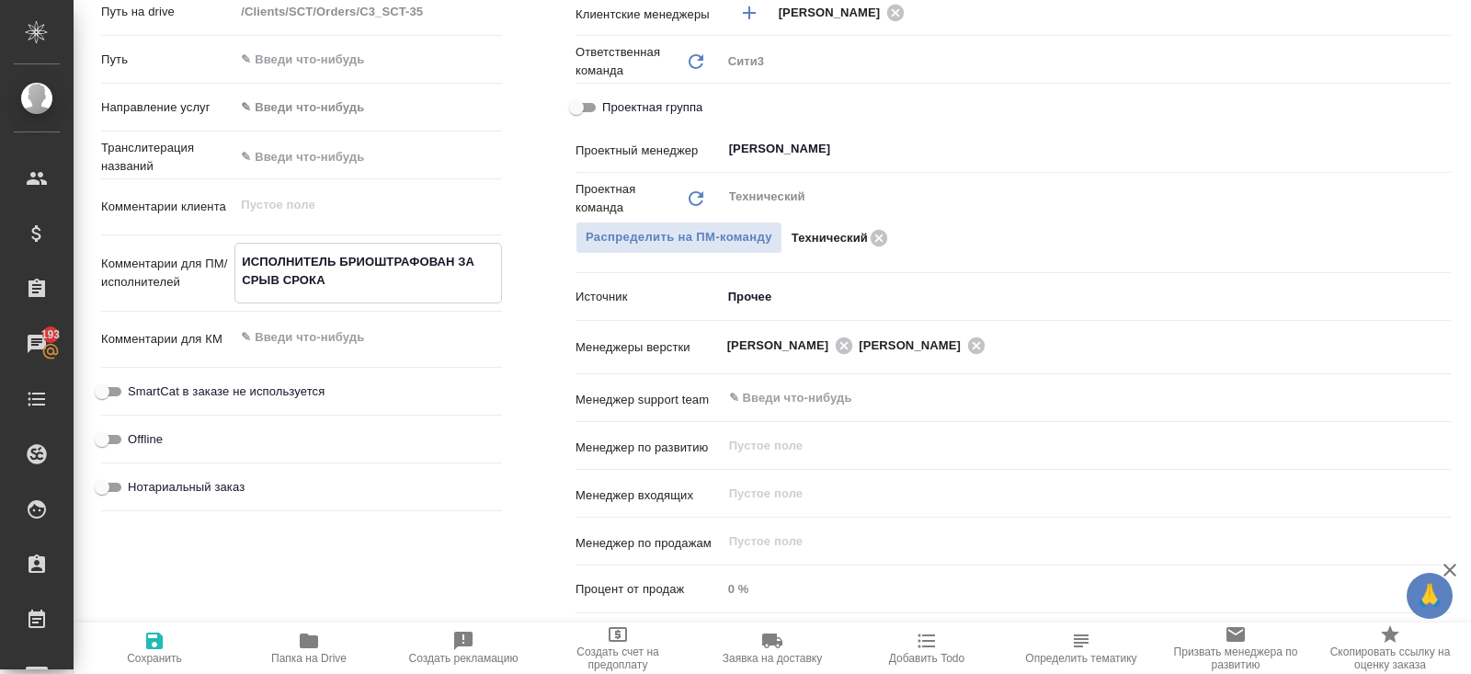
type textarea "x"
type textarea "ИСПОЛНИТЕЛЬ БРИТОШТРАФОВАН ЗА СРЫВ СРОКА"
type textarea "x"
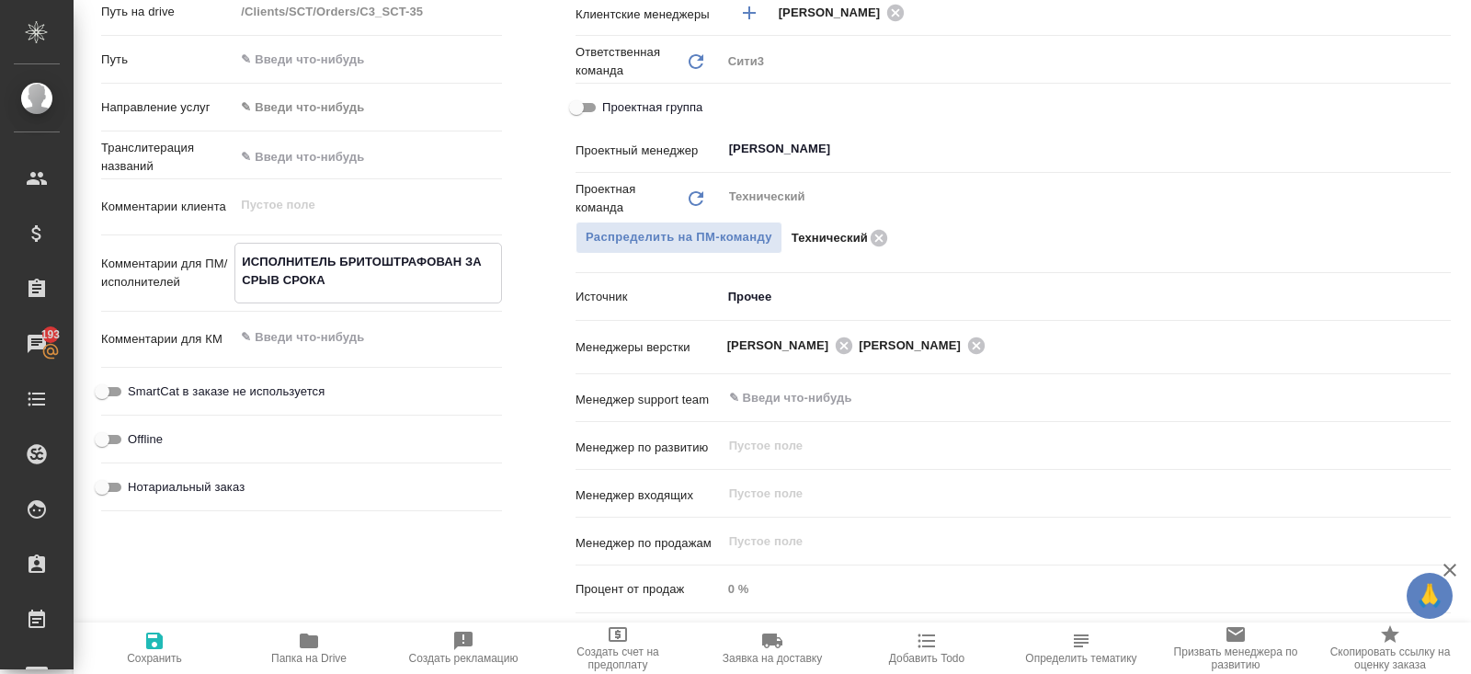
type textarea "x"
type textarea "ИСПОЛНИТЕЛЬ БРИТООШТРАФОВАН ЗА СРЫВ СРОКА"
type textarea "x"
type textarea "ИСПОЛНИТЕЛЬ БРИТОВОШТРАФОВАН ЗА СРЫВ СРОКА"
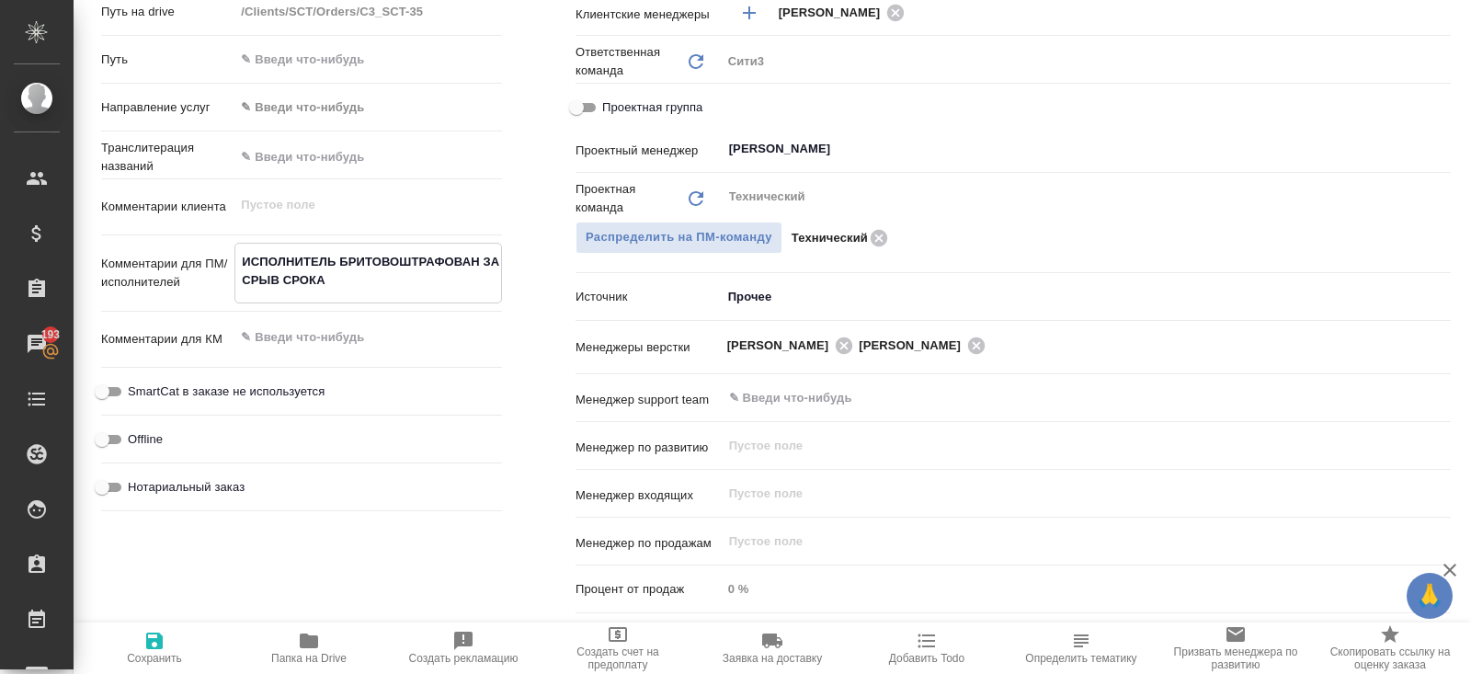
type textarea "x"
type textarea "ИСПОЛНИТЕЛЬ БРИТОВАОШТРАФОВАН ЗА СРЫВ СРОКА"
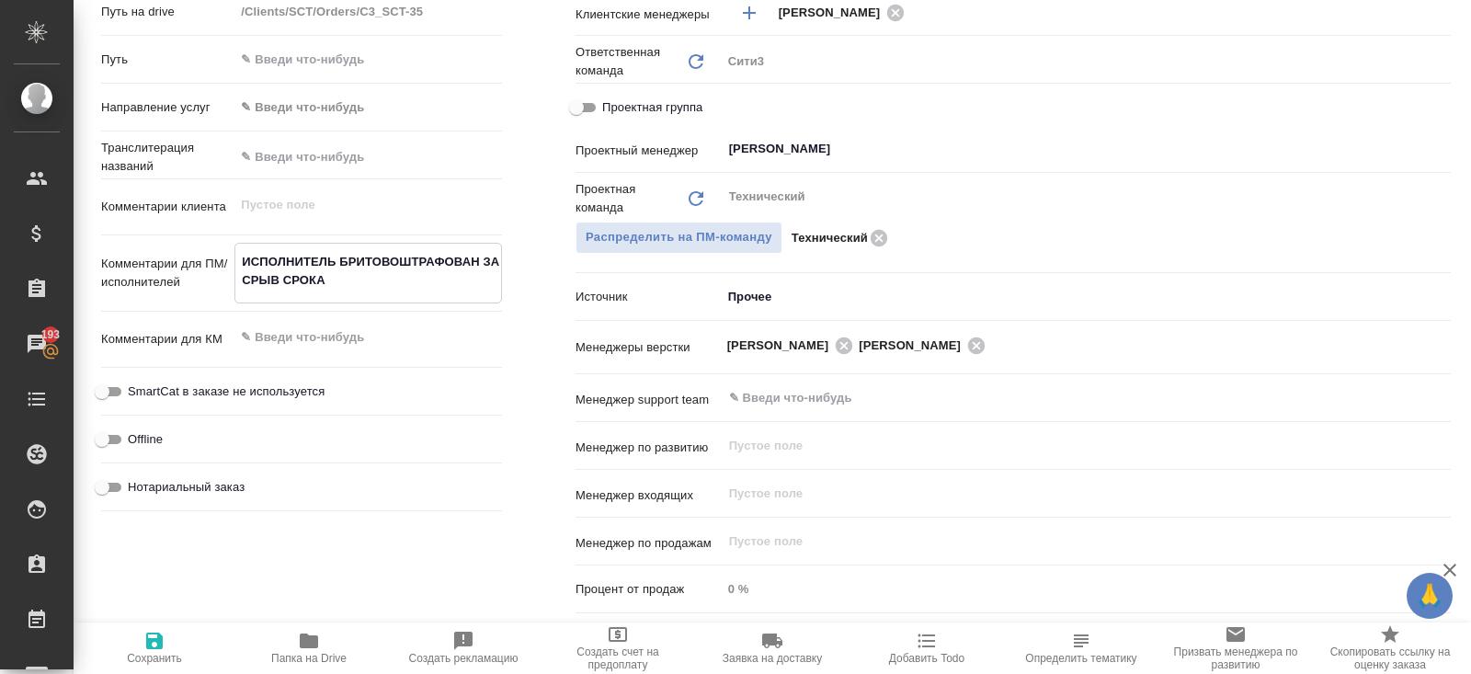
type textarea "x"
type textarea "ИСПОЛНИТЕЛЬ БРИТОВА ОШТРАФОВАН ЗА СРЫВ СРОКА"
type textarea "x"
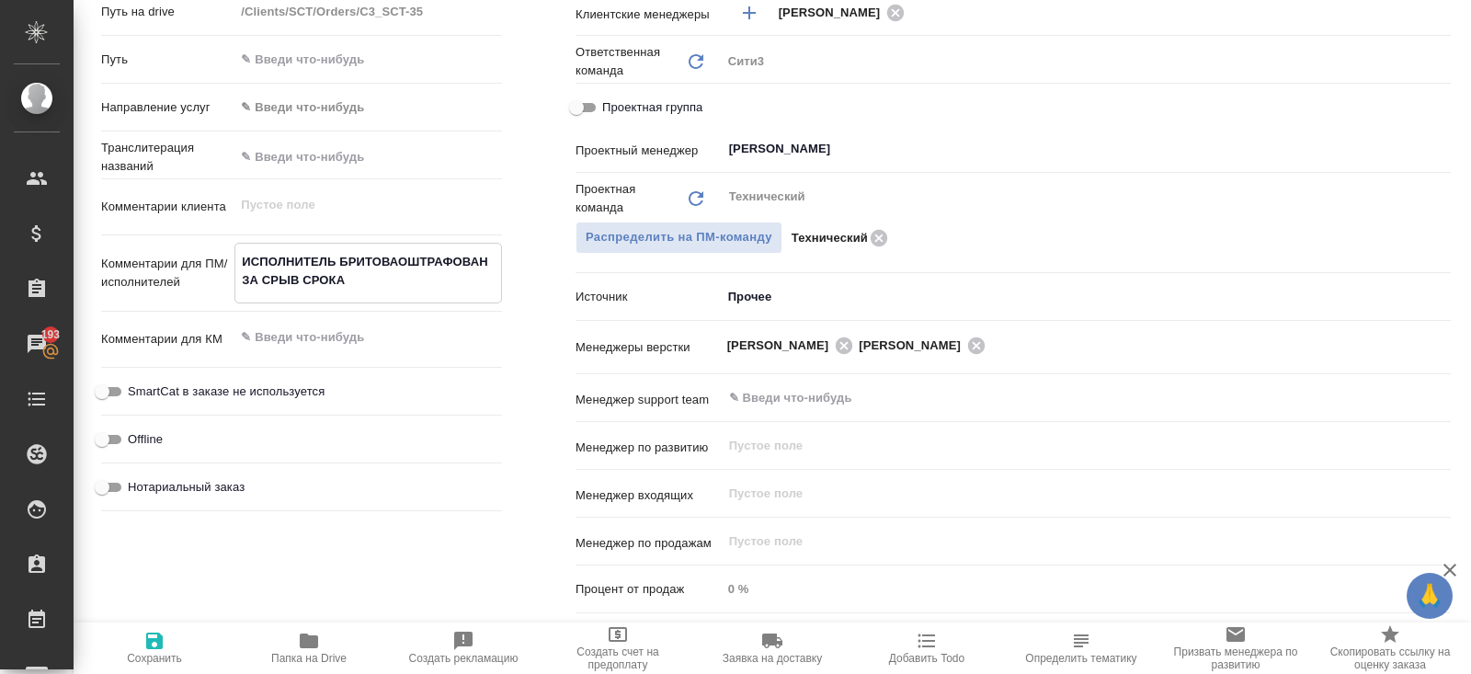
type textarea "x"
type textarea "ИСПОЛНИТЕЛЬ БРИТОВА СОШТРАФОВАН ЗА СРЫВ СРОКА"
type textarea "x"
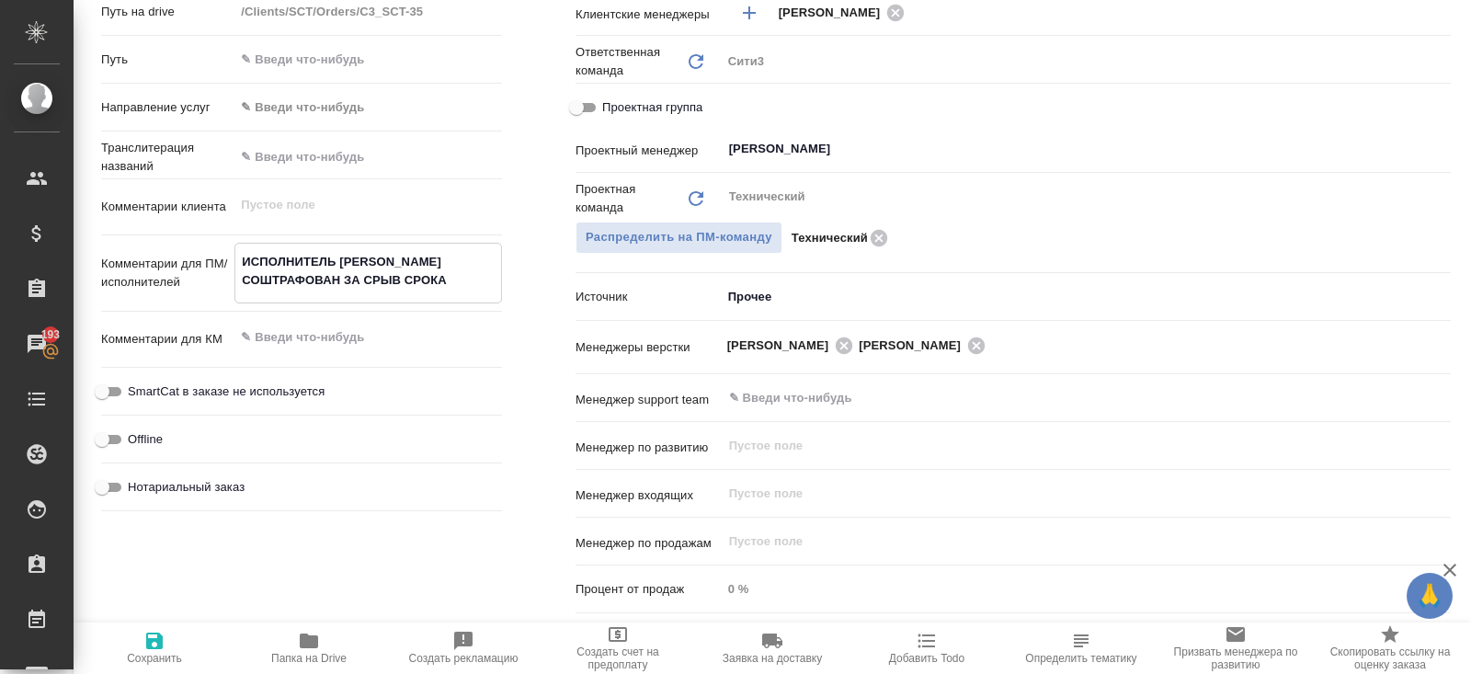
type textarea "x"
type textarea "ИСПОЛНИТЕЛЬ БРИТОВА СВОШТРАФОВАН ЗА СРЫВ СРОКА"
type textarea "x"
type textarea "ИСПОЛНИТЕЛЬ БРИТОВА СВЕОШТРАФОВАН ЗА СРЫВ СРОКА"
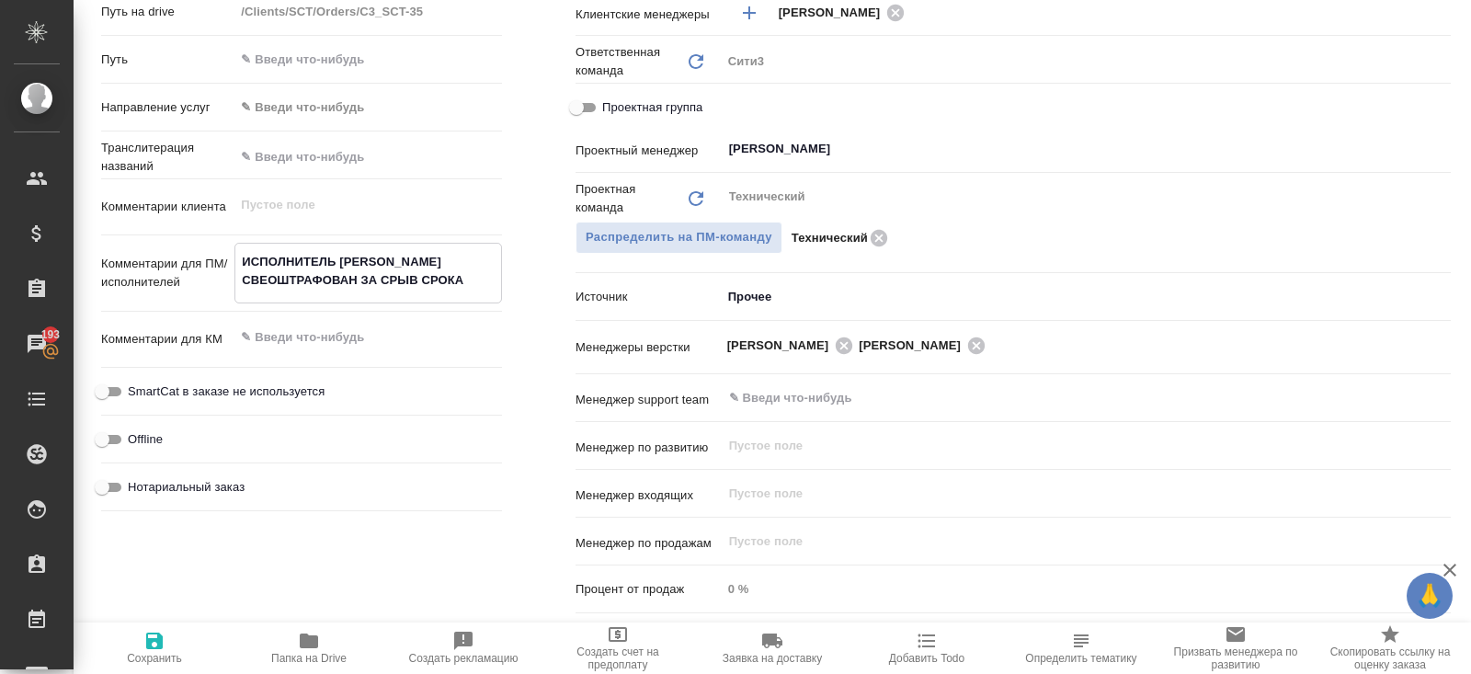
type textarea "x"
type textarea "ИСПОЛНИТЕЛЬ БРИТОВА СВЕТОШТРАФОВАН ЗА СРЫВ СРОКА"
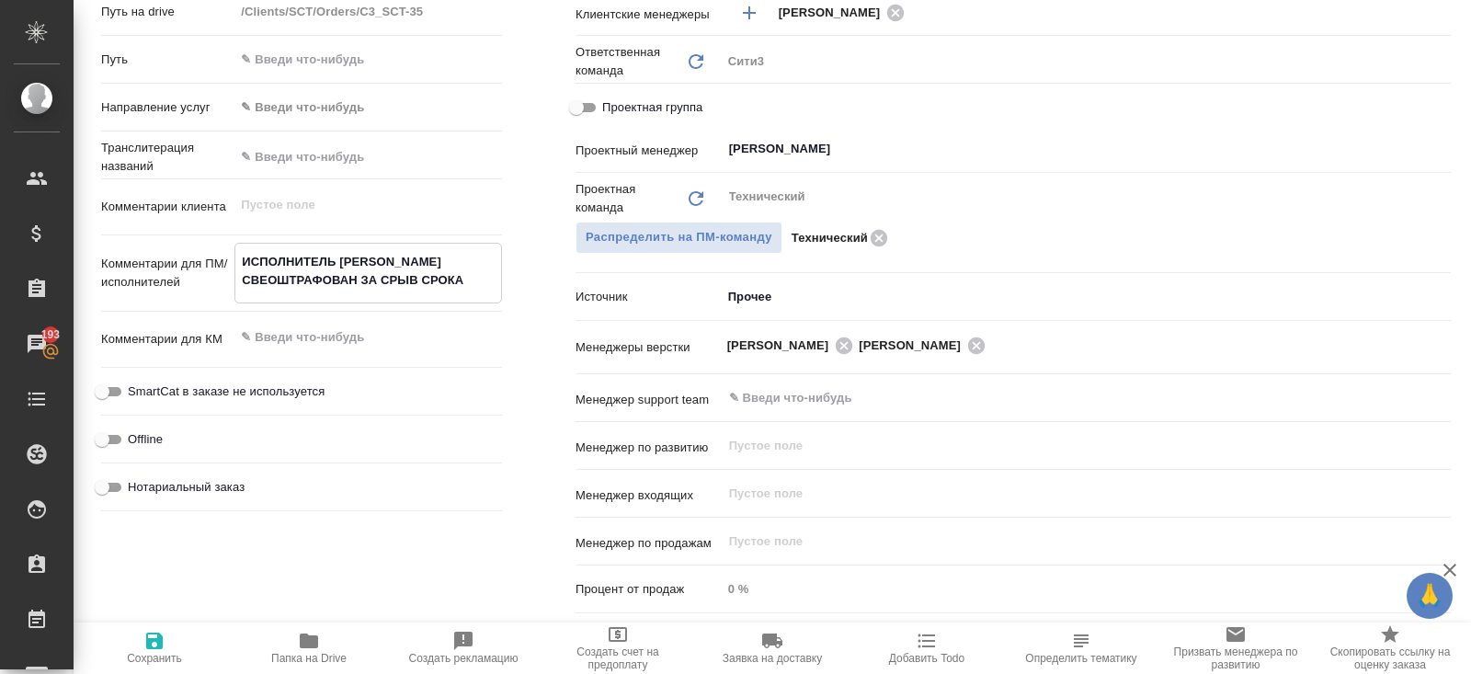
type textarea "x"
type textarea "ИСПОЛНИТЕЛЬ БРИТОВА СВЕТЛОШТРАФОВАН ЗА СРЫВ СРОКА"
type textarea "x"
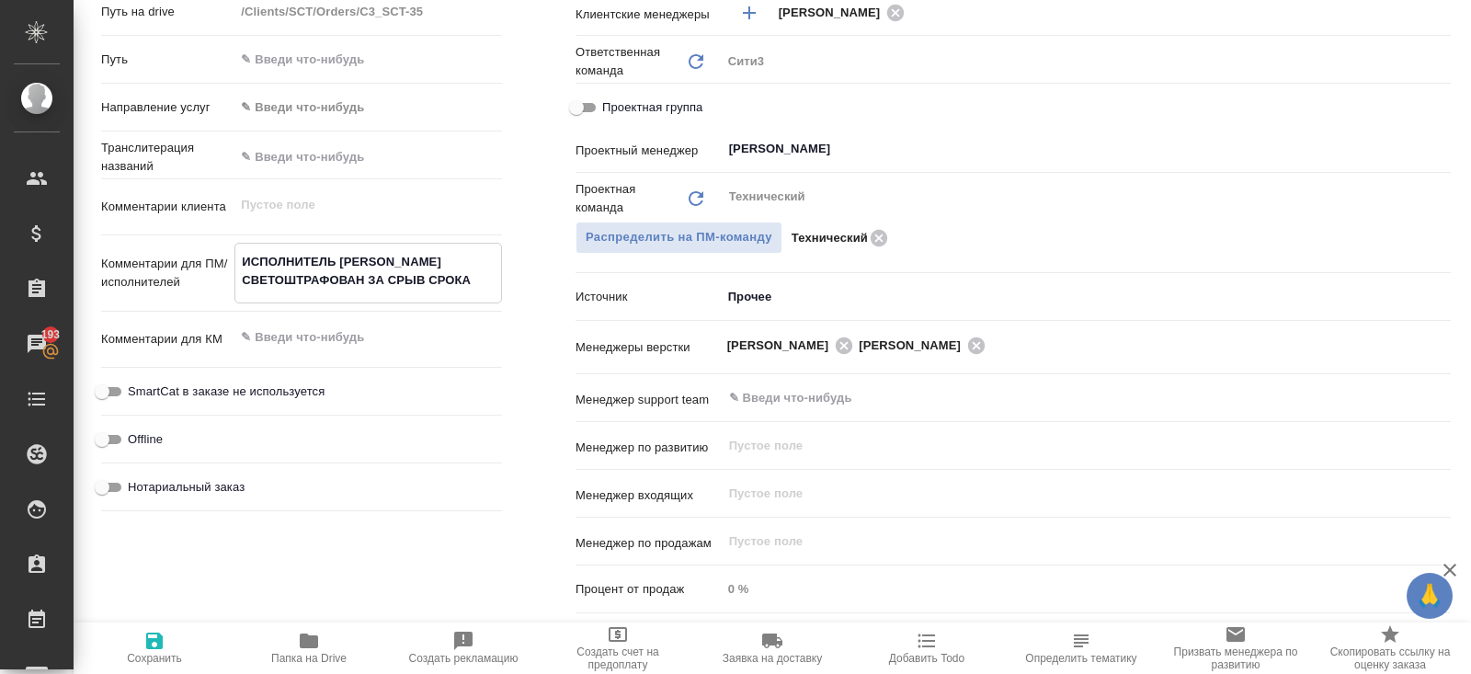
type textarea "x"
type textarea "ИСПОЛНИТЕЛЬ БРИТОВА СВЕТЛАОШТРАФОВАН ЗА СРЫВ СРОКА"
type textarea "x"
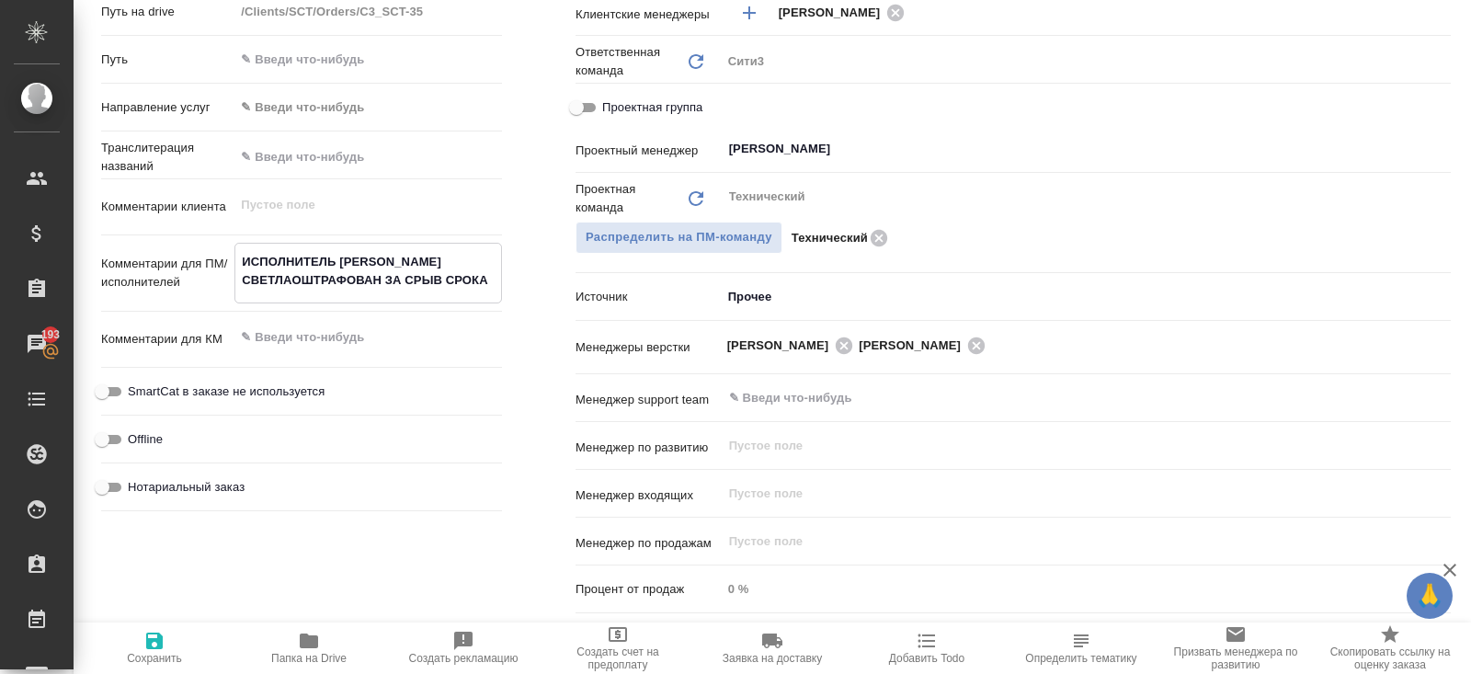
type textarea "x"
type textarea "ИСПОЛНИТЕЛЬ БРИТОВА СВЕТЛАНОШТРАФОВАН ЗА СРЫВ СРОКА"
type textarea "x"
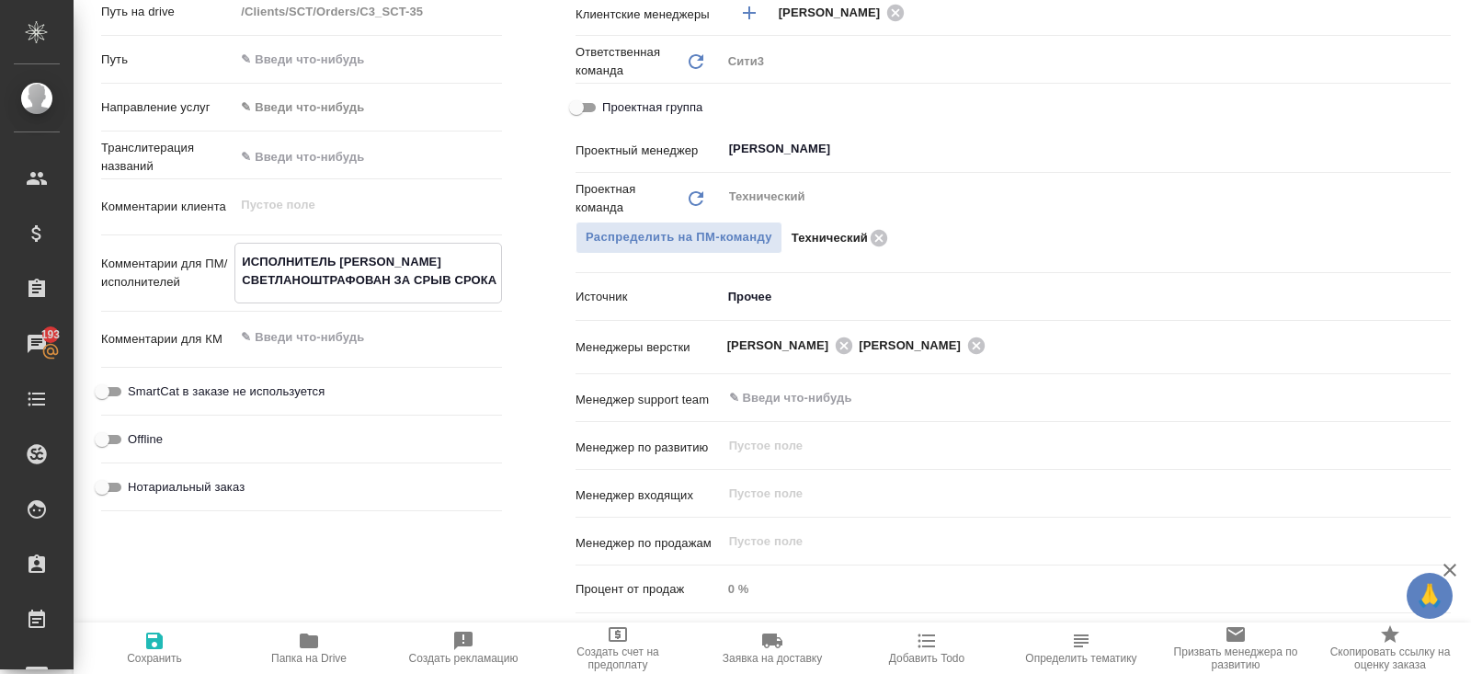
type textarea "ИСПОЛНИТЕЛЬ БРИТОВА СВЕТЛАНАОШТРАФОВАН ЗА СРЫВ СРОКА"
type textarea "x"
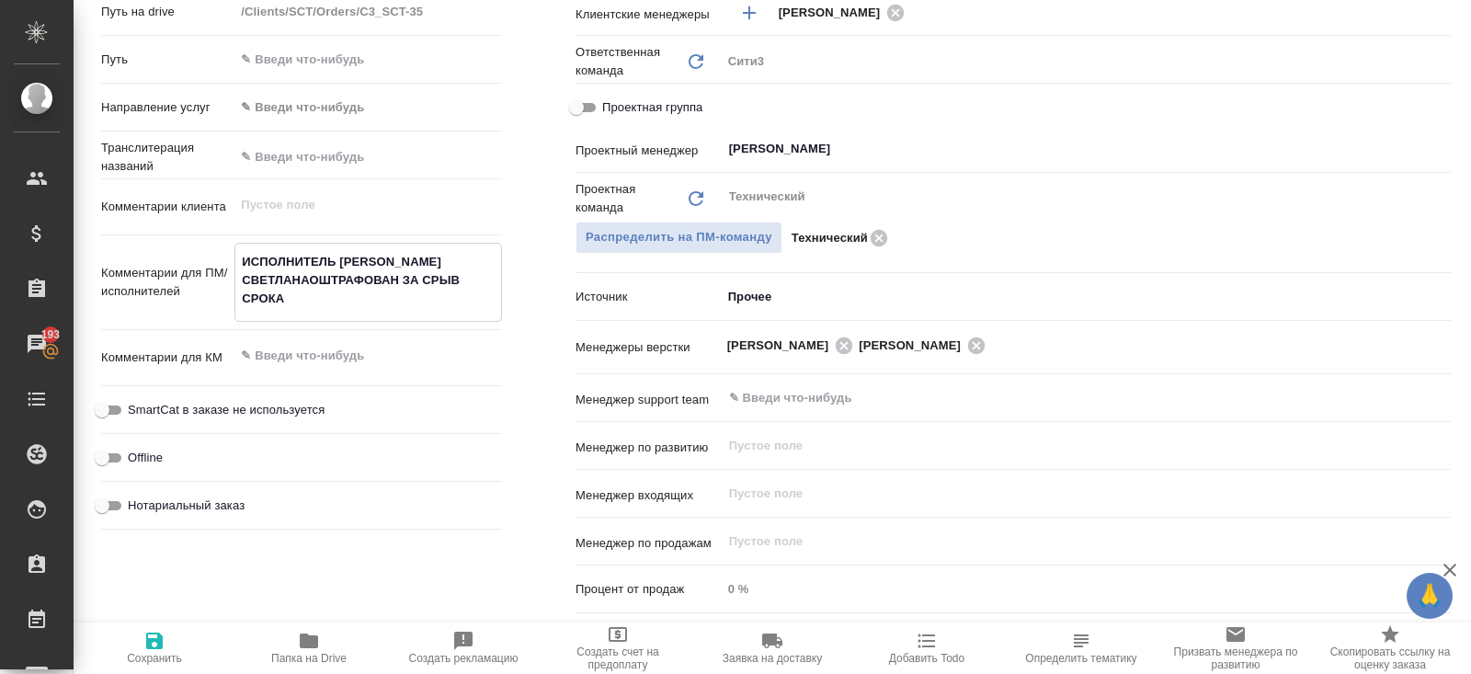
type textarea "ИСПОЛНИТЕЛЬ БРИТОВА СВЕТЛАНА ОШТРАФОВАН ЗА СРЫВ СРОКА"
type textarea "x"
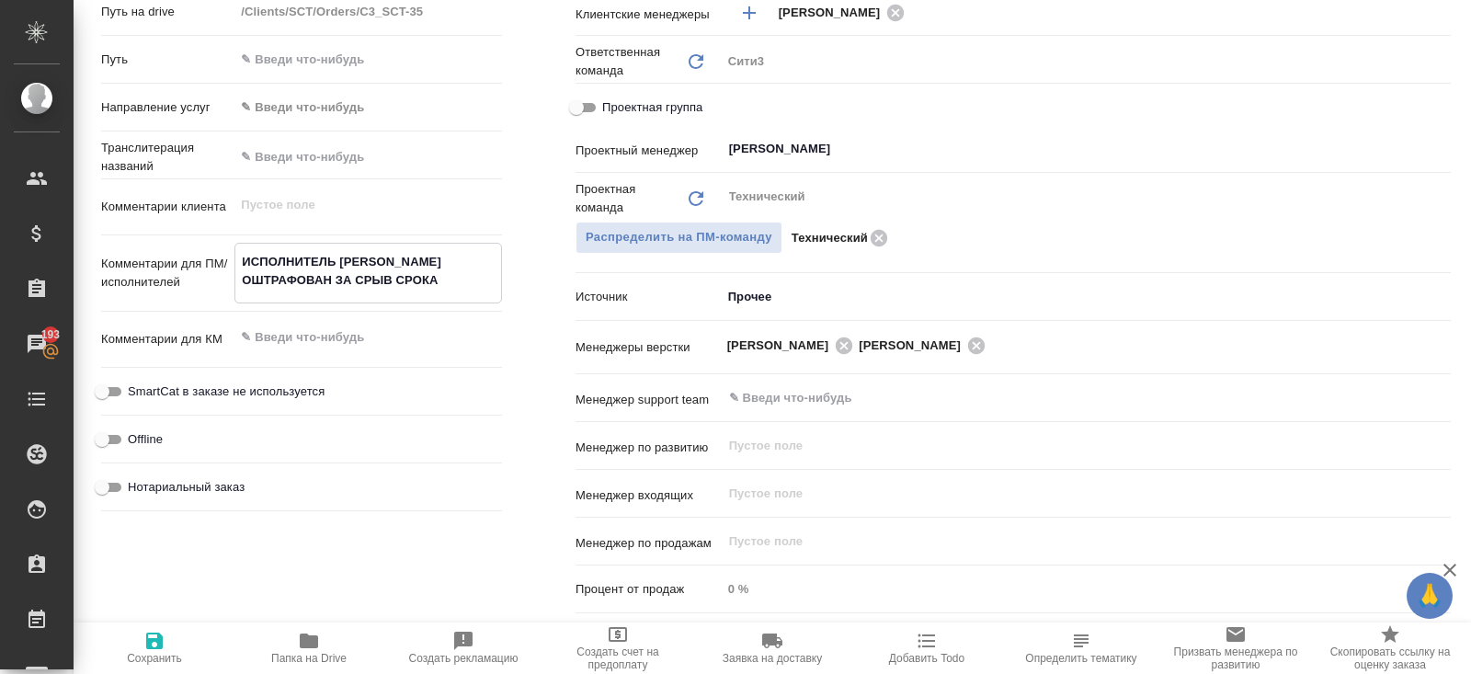
click at [454, 278] on textarea "ИСПОЛНИТЕЛЬ БРИТОВА СВЕТЛАНА ОШТРАФОВАН ЗА СРЫВ СРОКА" at bounding box center [368, 271] width 266 height 50
type textarea "ИСПОЛНИТЕЛЬ БРИТОВА СВЕТЛАНА ОШТРАФОВАН ЗА СРЫВ СРОКА"
type textarea "x"
click at [163, 644] on icon "button" at bounding box center [154, 641] width 22 height 22
type textarea "x"
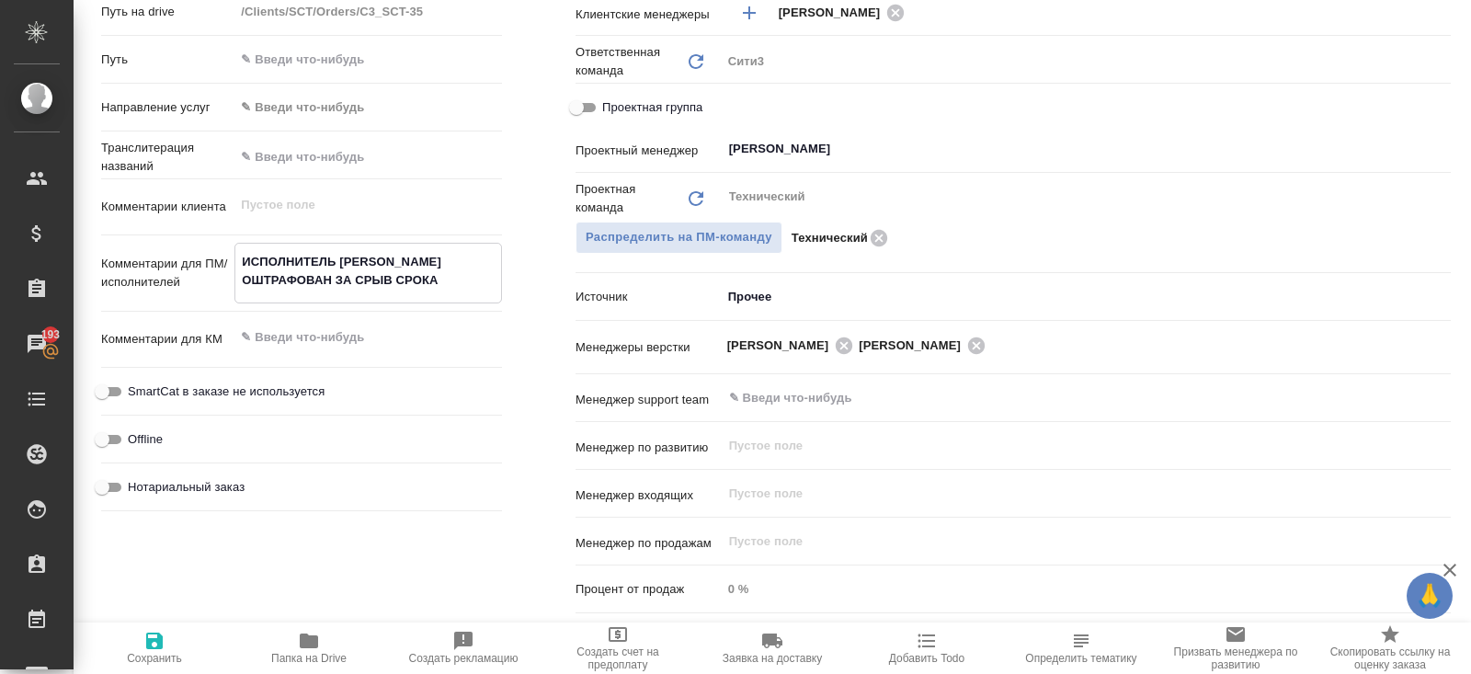
type textarea "x"
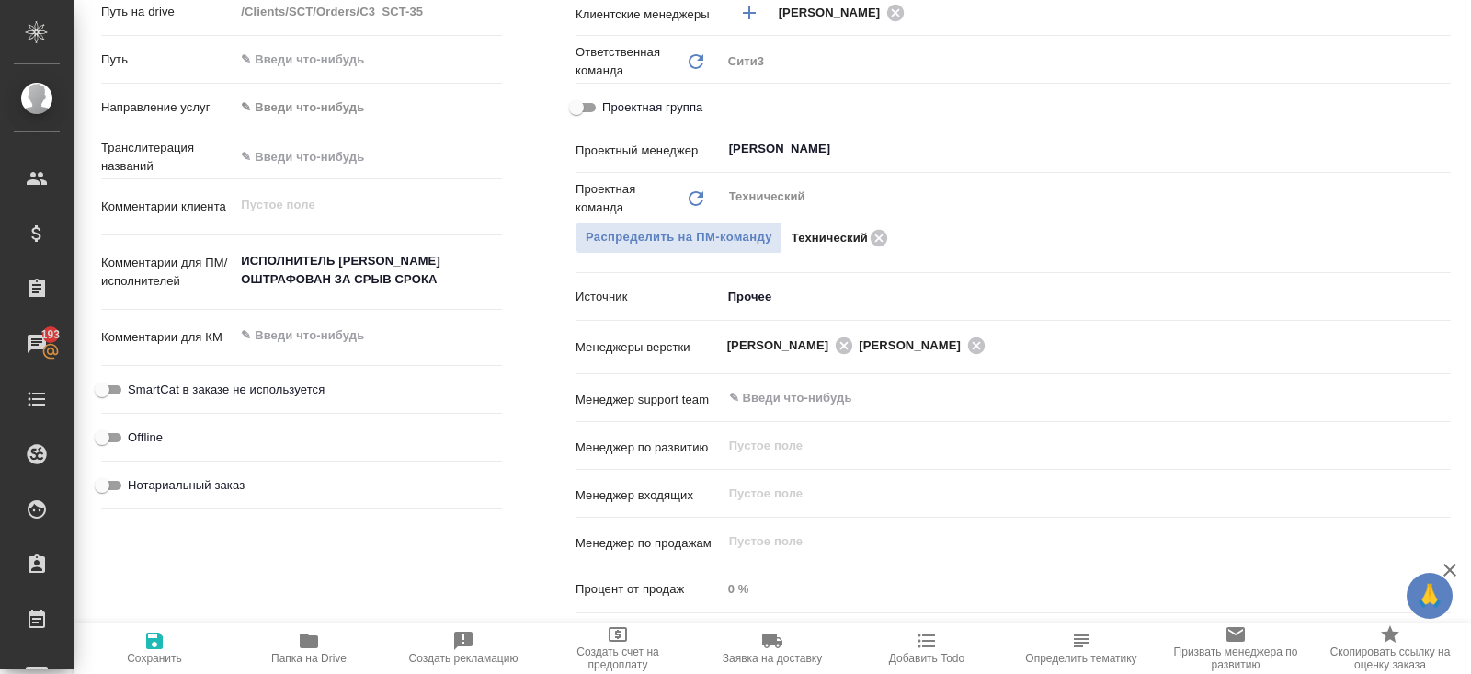
scroll to position [0, 0]
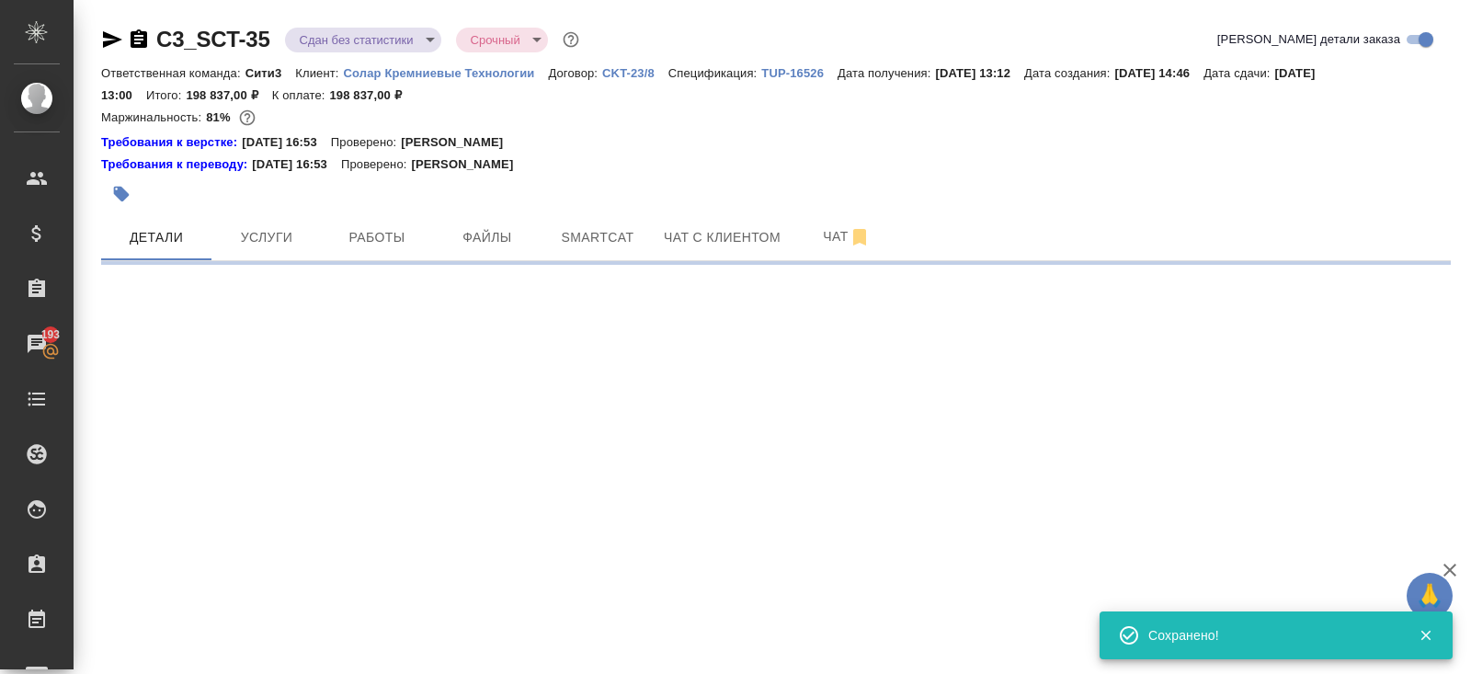
select select "RU"
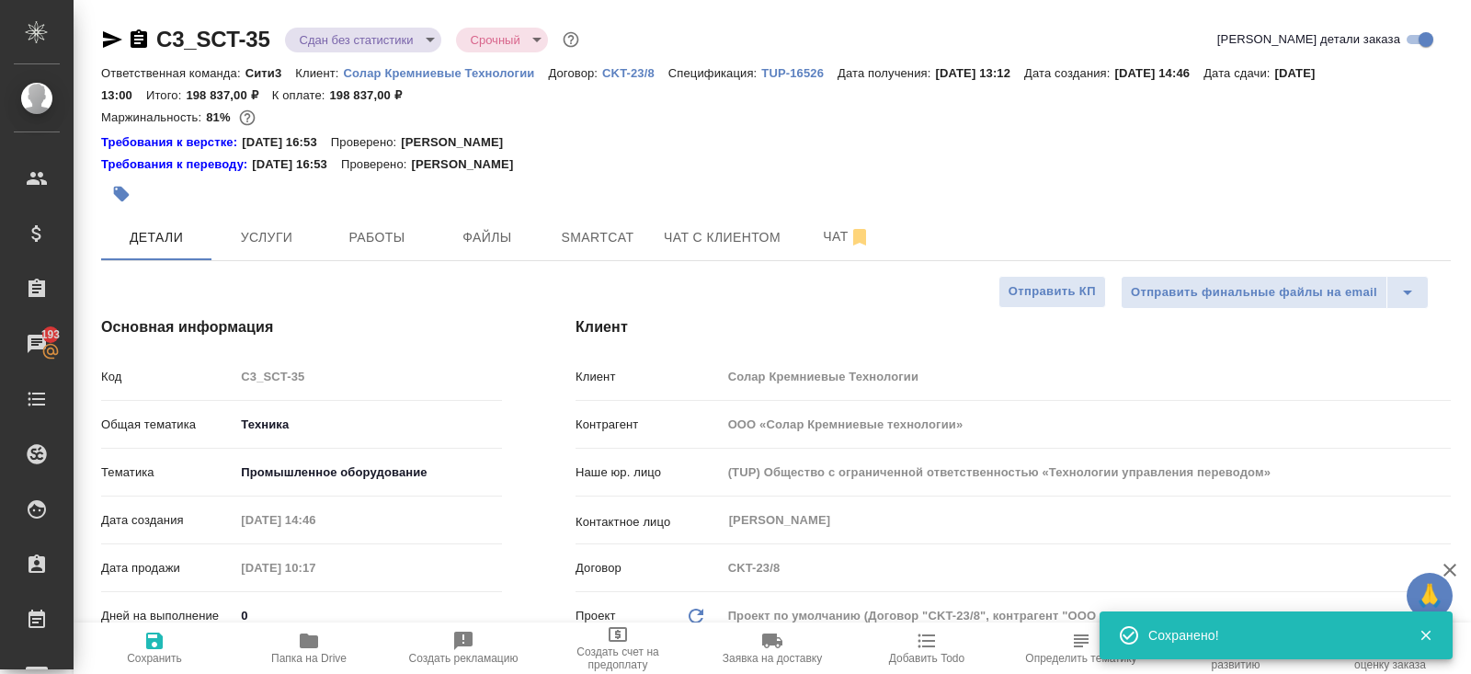
type textarea "x"
click at [367, 42] on body "🙏 .cls-1 fill:#fff; AWATERA Belyakova Yulia Клиенты Спецификации Заказы 193 Чат…" at bounding box center [735, 337] width 1471 height 674
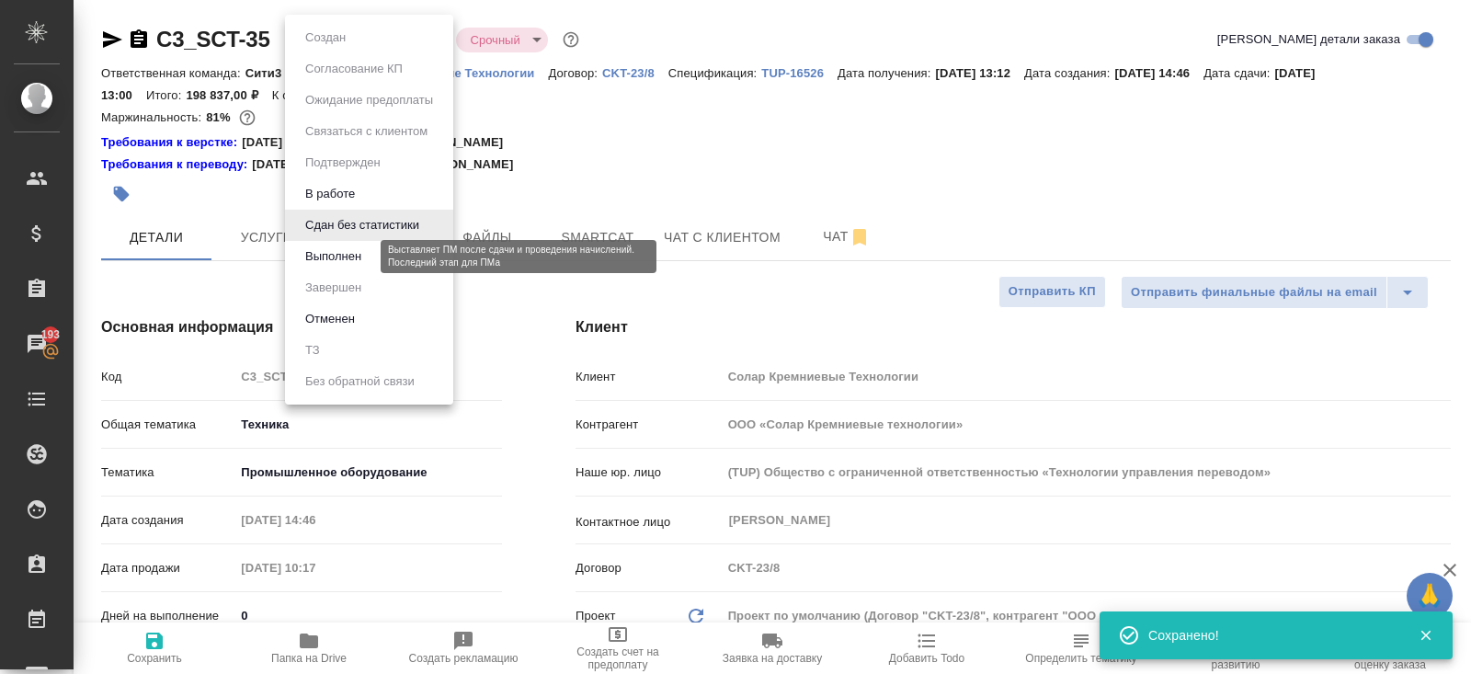
click at [344, 257] on button "Выполнен" at bounding box center [333, 256] width 67 height 20
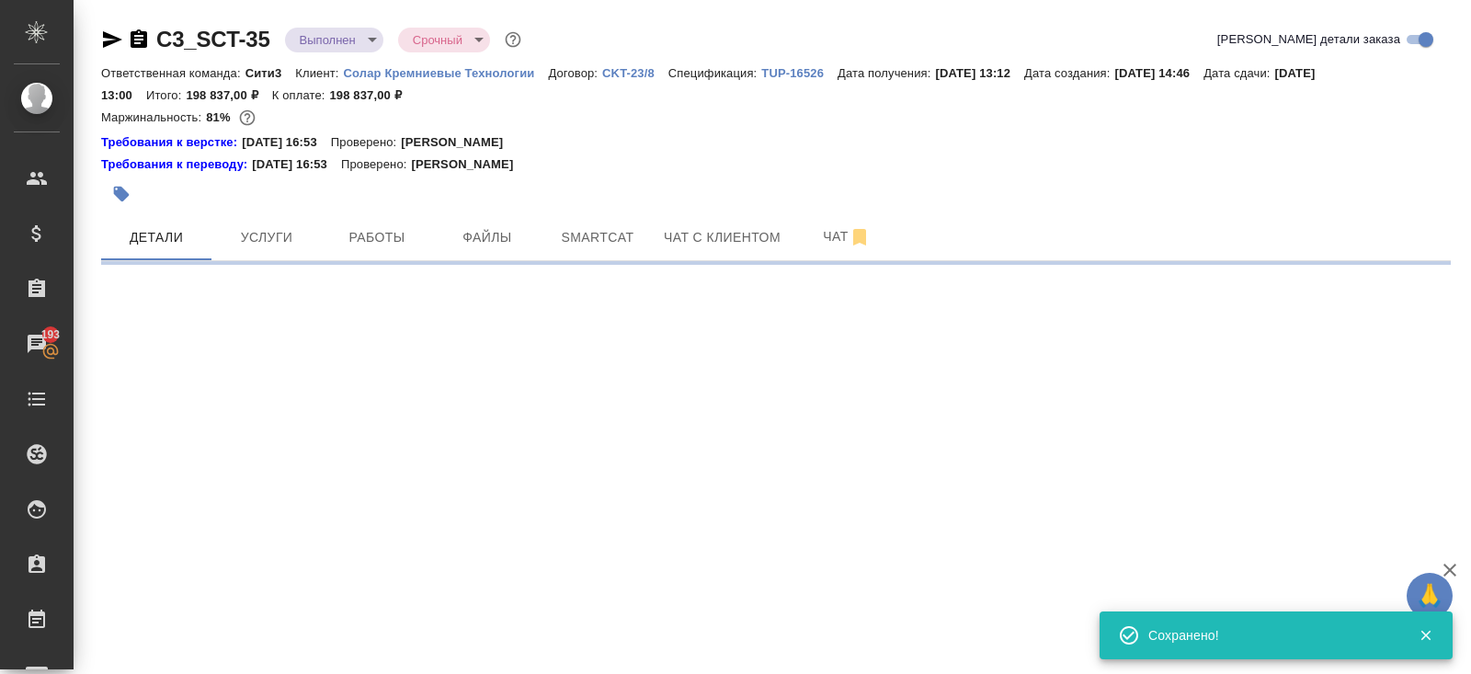
select select "RU"
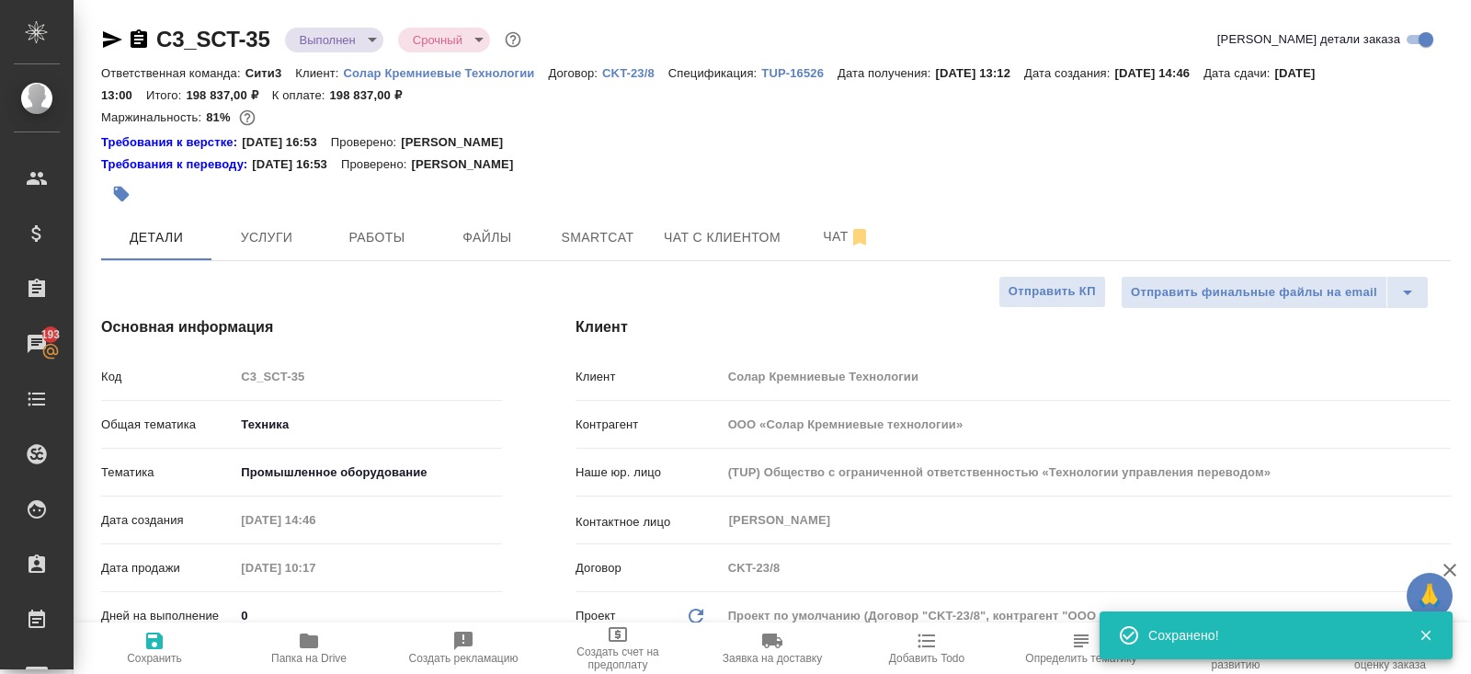
type textarea "x"
click at [142, 40] on icon "button" at bounding box center [139, 38] width 17 height 18
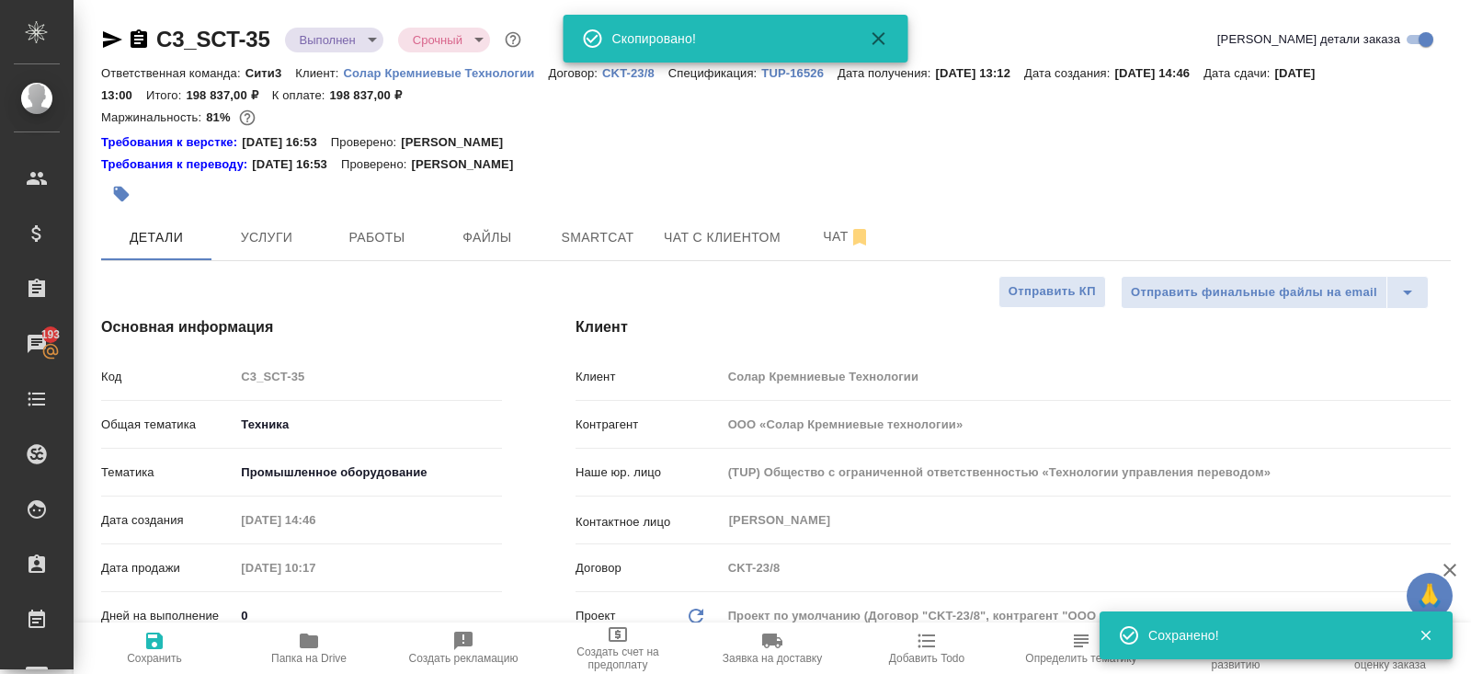
type textarea "x"
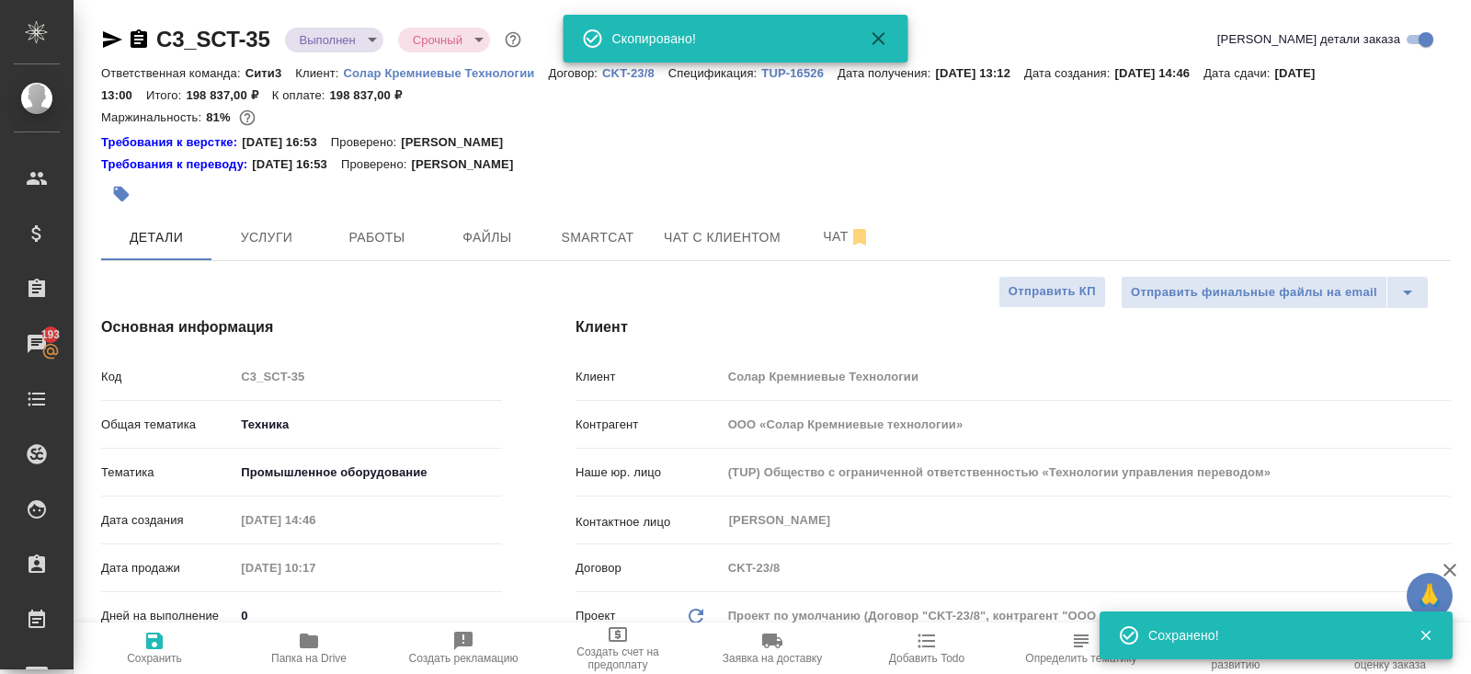
type textarea "x"
click at [381, 238] on span "Работы" at bounding box center [377, 237] width 88 height 23
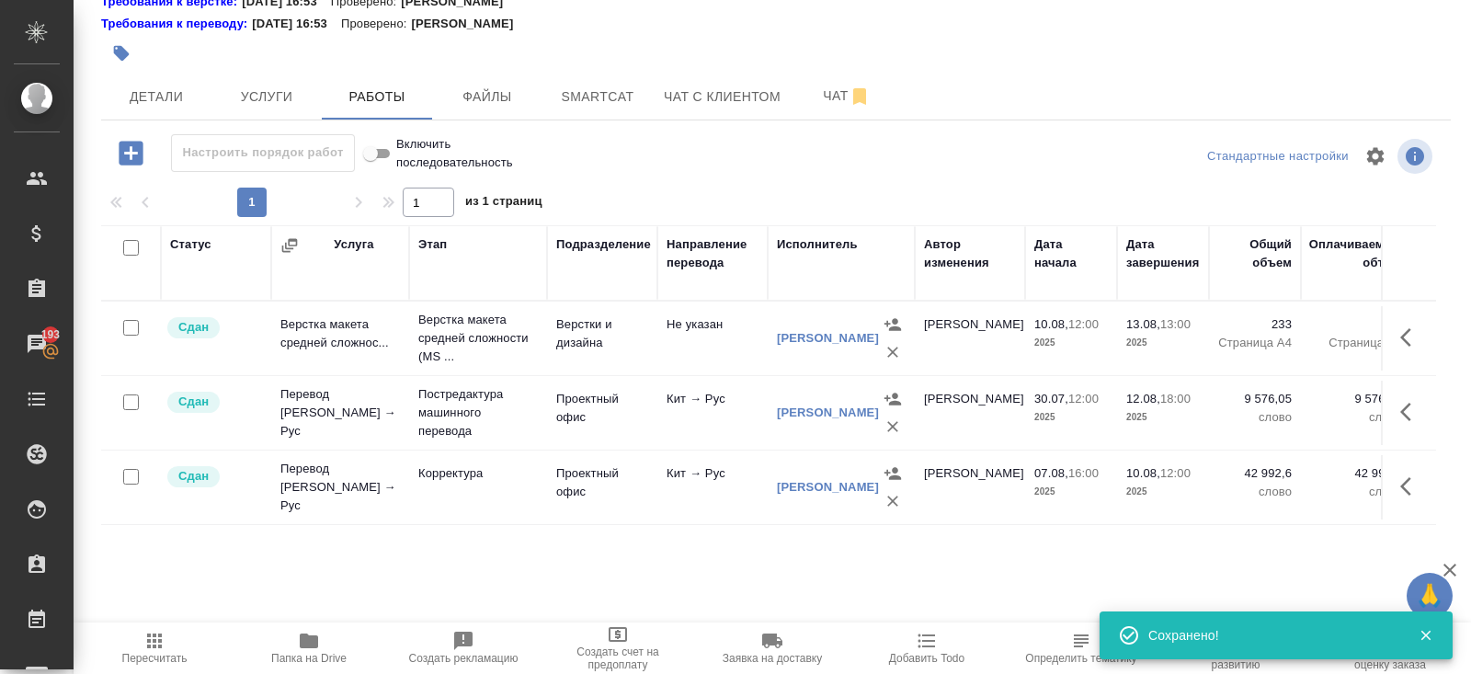
scroll to position [152, 0]
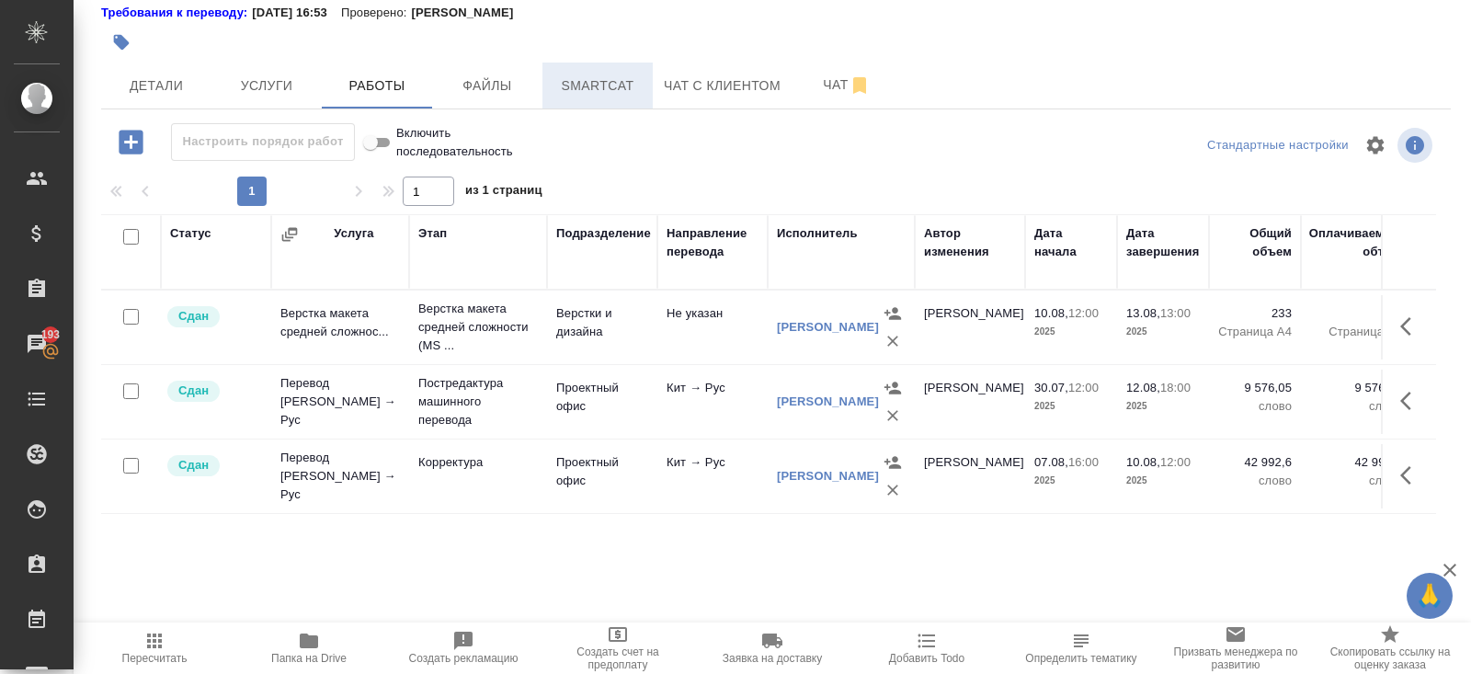
click at [584, 95] on span "Smartcat" at bounding box center [597, 85] width 88 height 23
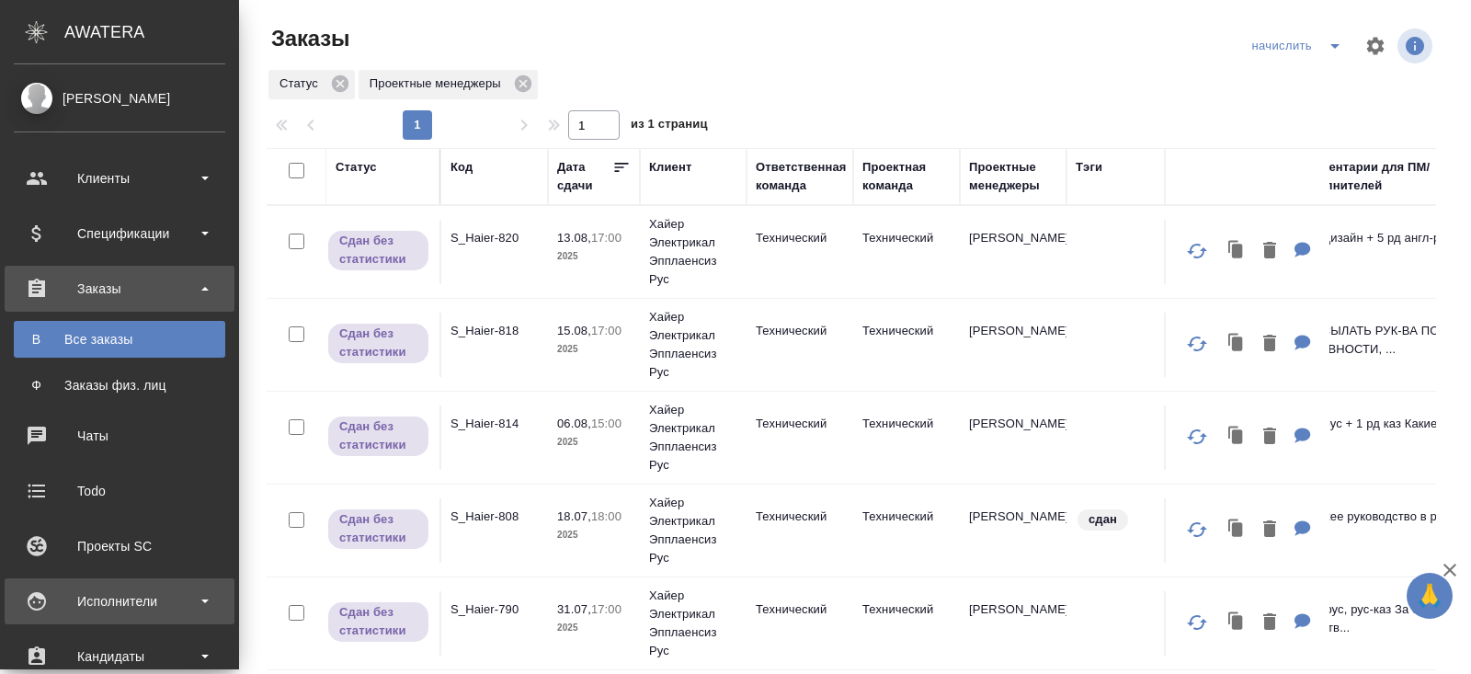
click at [113, 594] on div "Исполнители" at bounding box center [119, 601] width 211 height 28
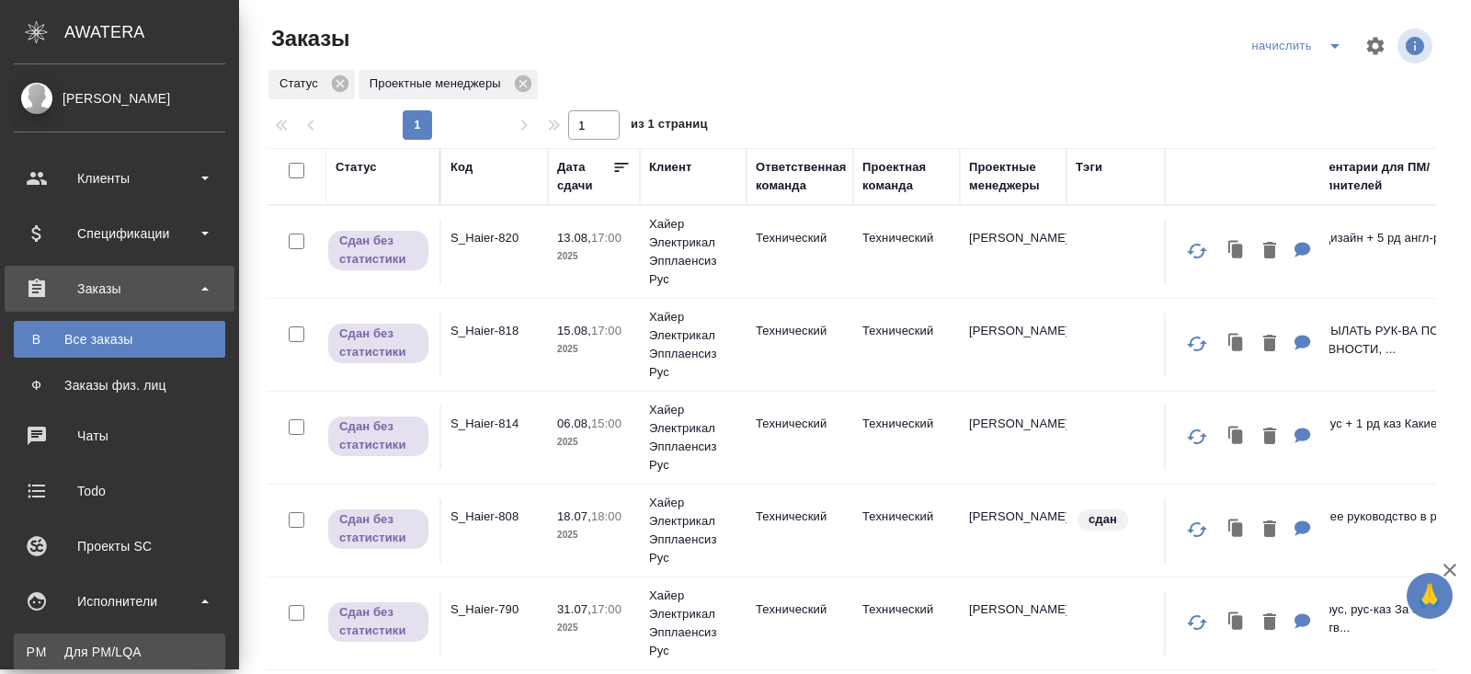
click at [118, 638] on link "PM Для PM/[GEOGRAPHIC_DATA]" at bounding box center [119, 651] width 211 height 37
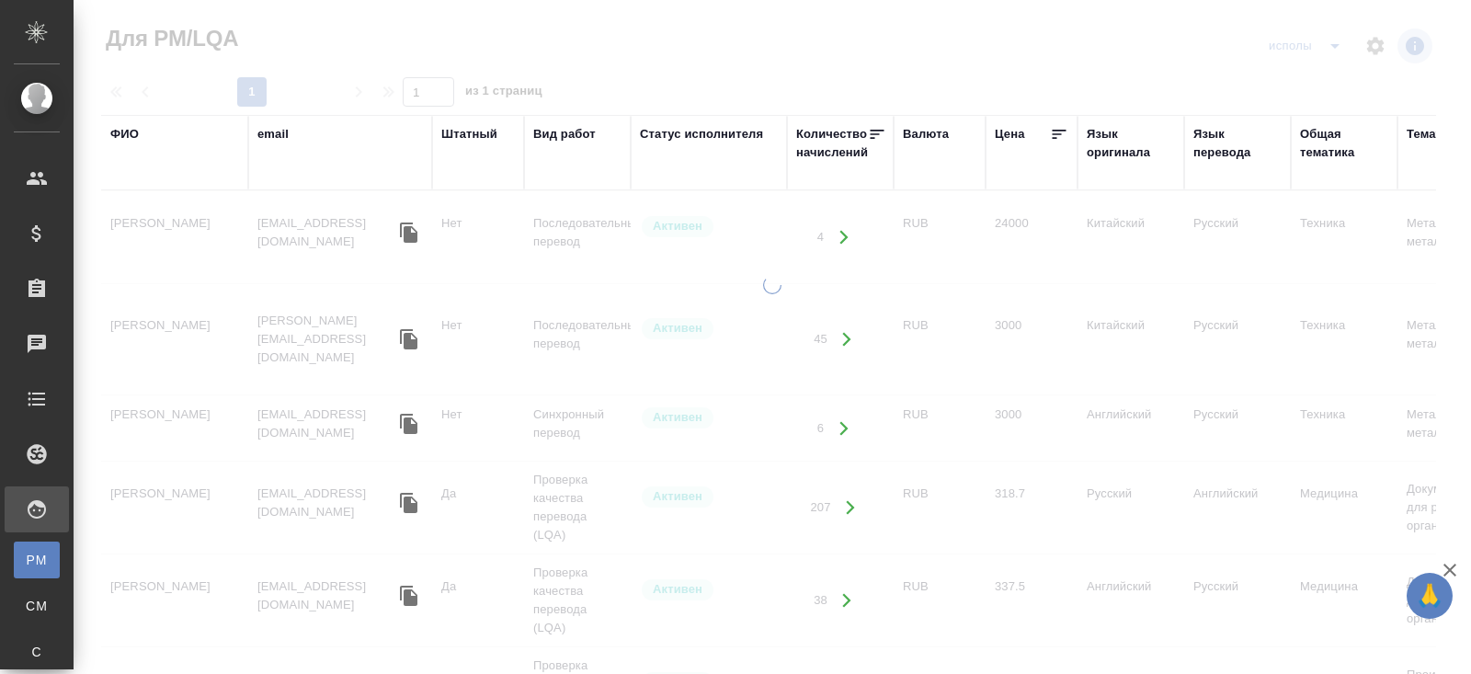
click at [133, 131] on div "ФИО" at bounding box center [124, 134] width 28 height 18
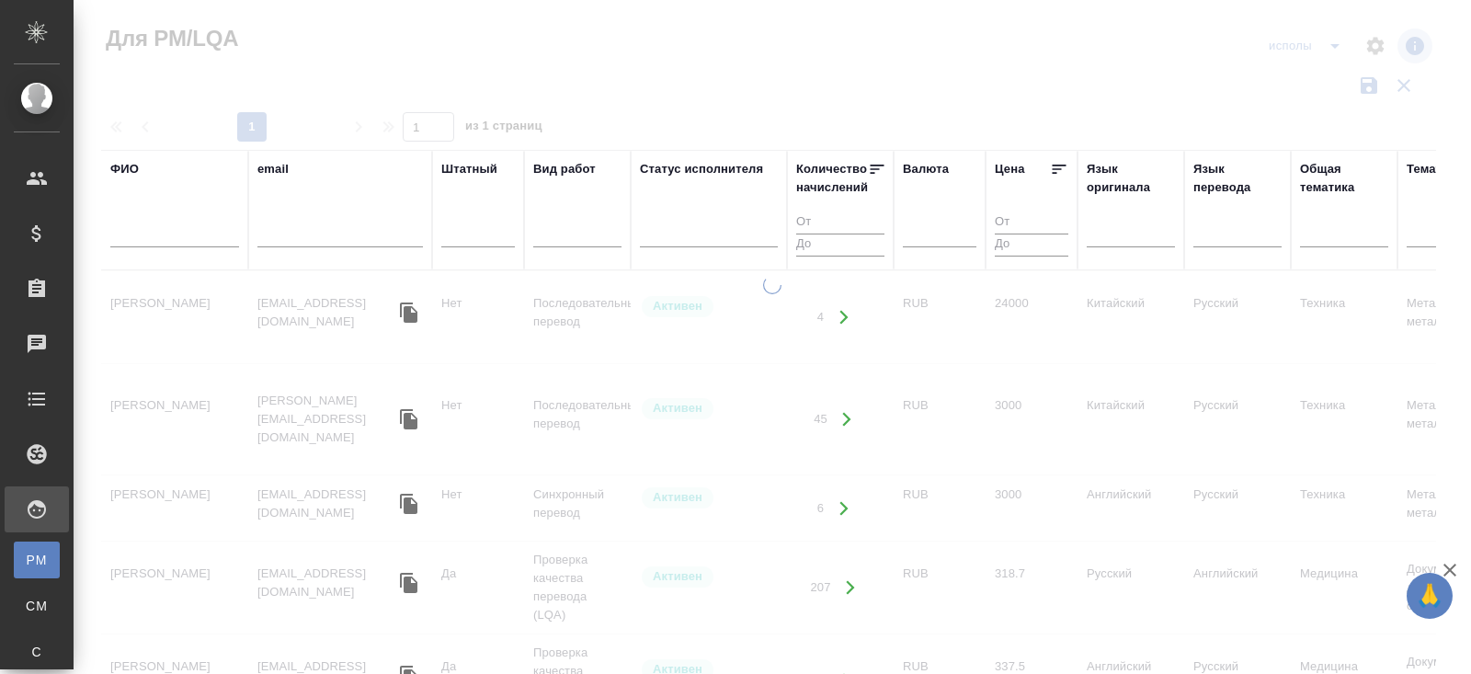
click at [162, 211] on div "ФИО" at bounding box center [174, 210] width 129 height 100
click at [163, 231] on input "text" at bounding box center [174, 235] width 129 height 23
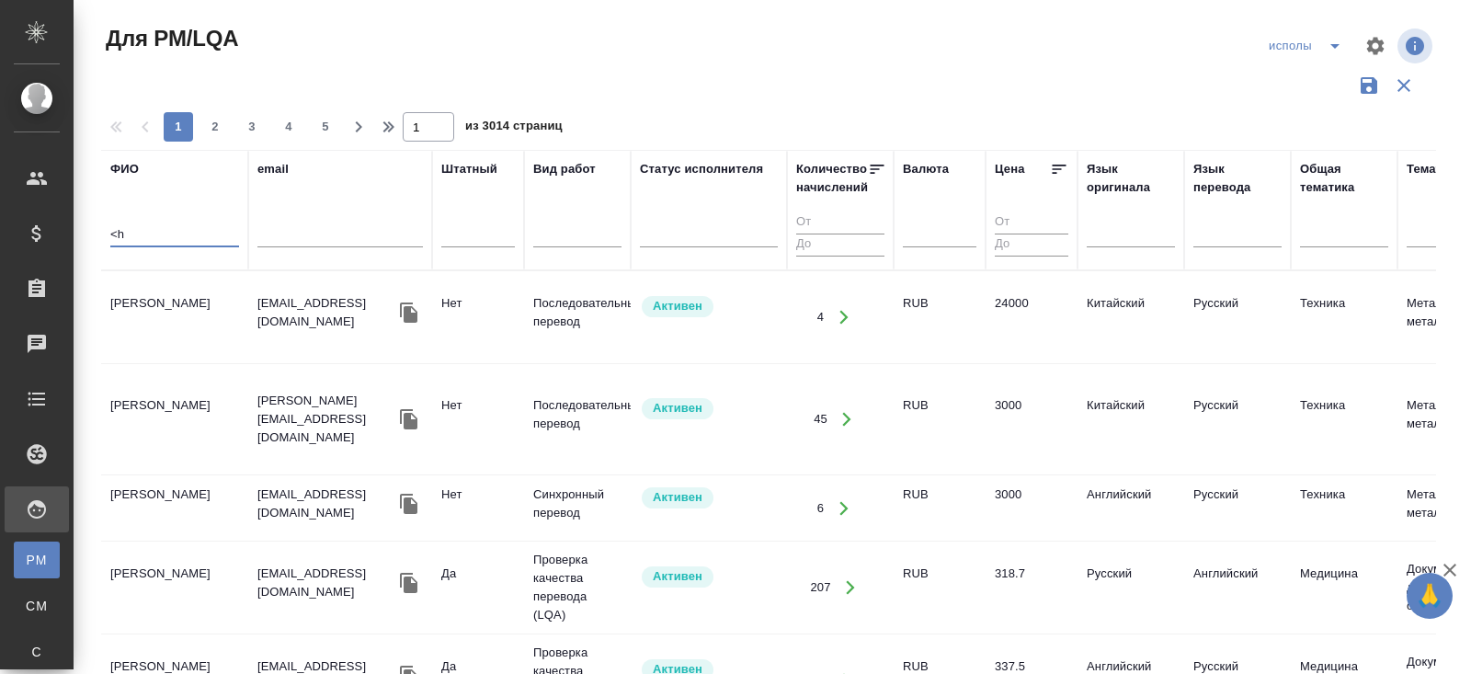
type input "<"
type input ","
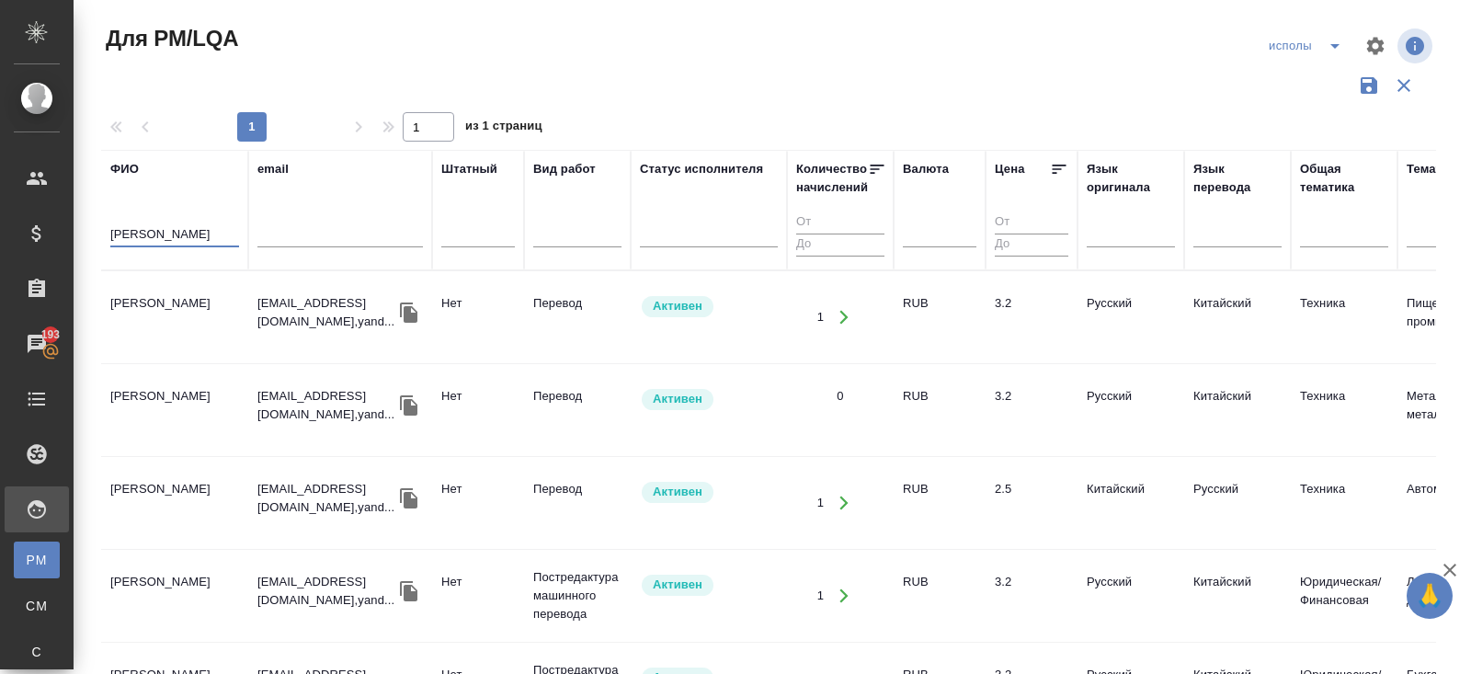
type input "Бритова"
click at [409, 307] on icon "button" at bounding box center [408, 312] width 17 height 20
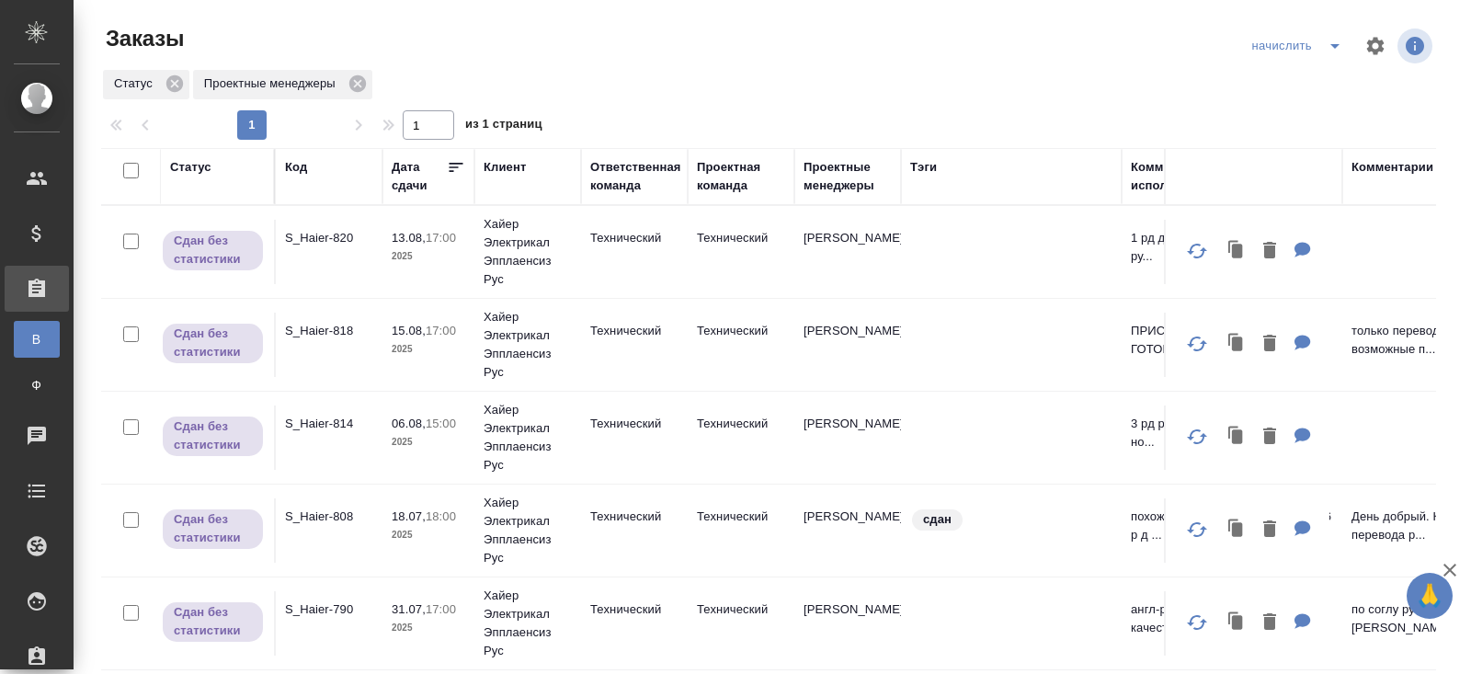
click at [501, 168] on div "Клиент" at bounding box center [504, 167] width 42 height 18
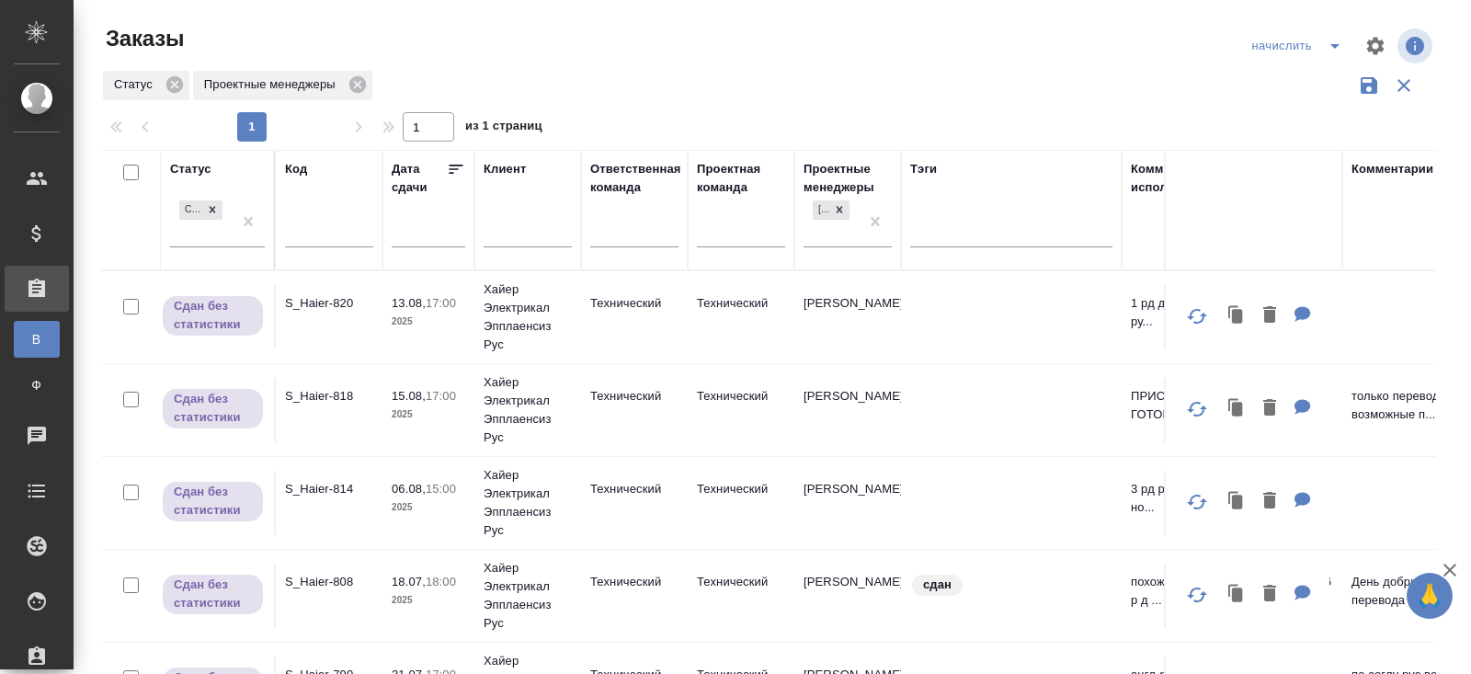
click at [322, 231] on input "text" at bounding box center [329, 234] width 88 height 23
paste input "C3_SCT-35"
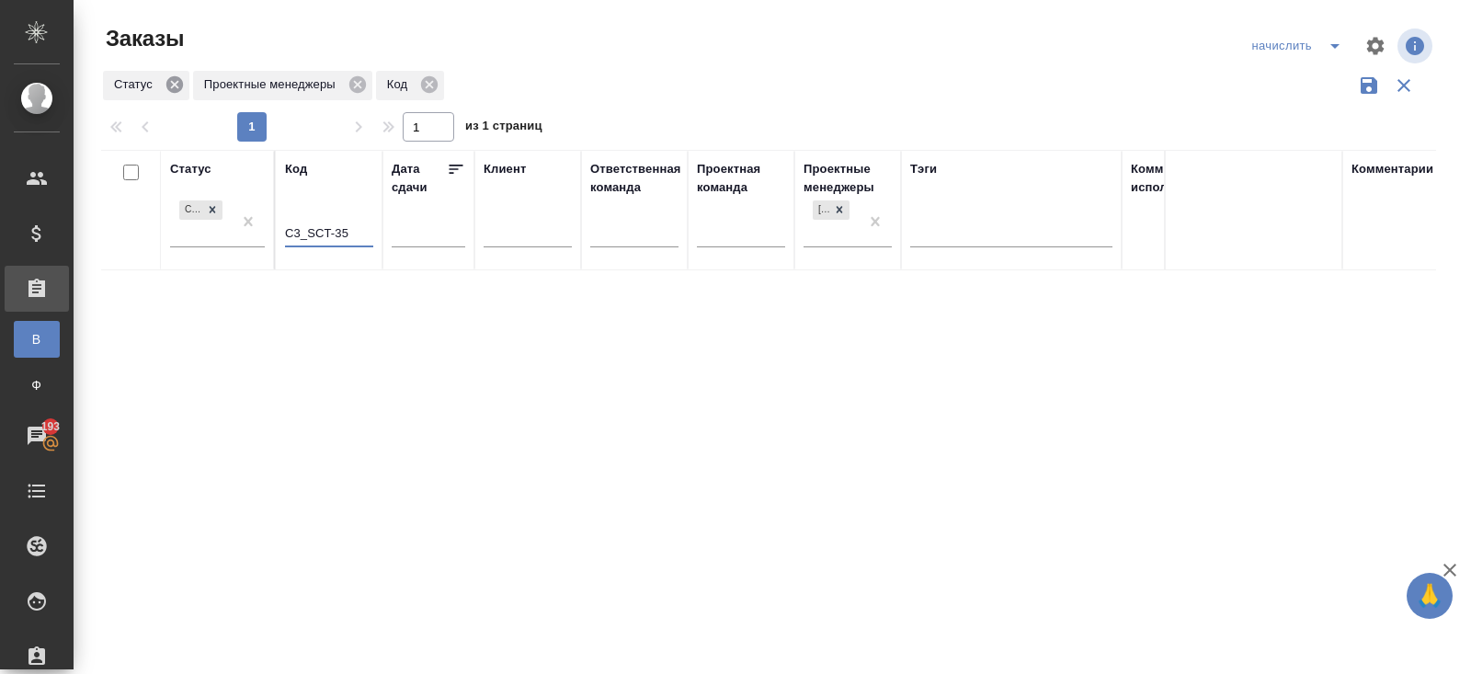
type input "C3_SCT-35"
click at [174, 91] on icon at bounding box center [174, 84] width 17 height 17
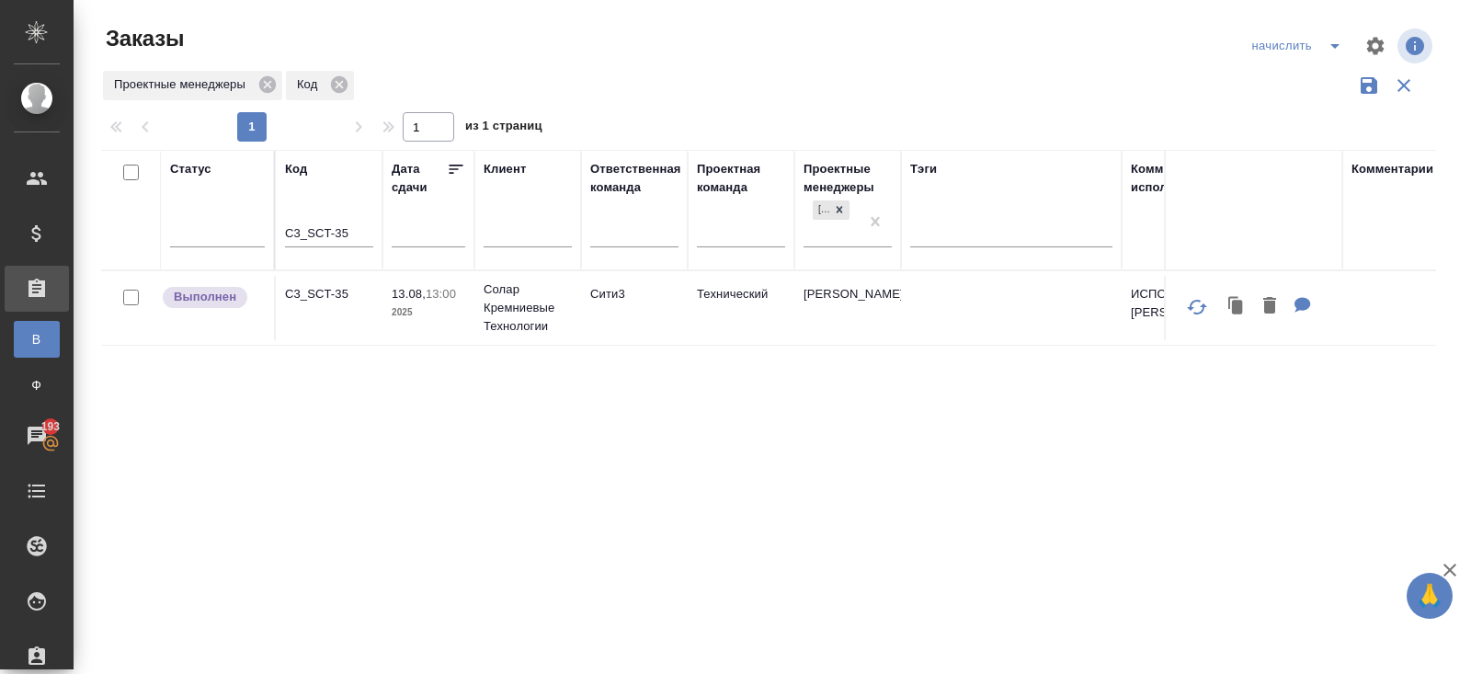
click at [312, 295] on p "C3_SCT-35" at bounding box center [329, 294] width 88 height 18
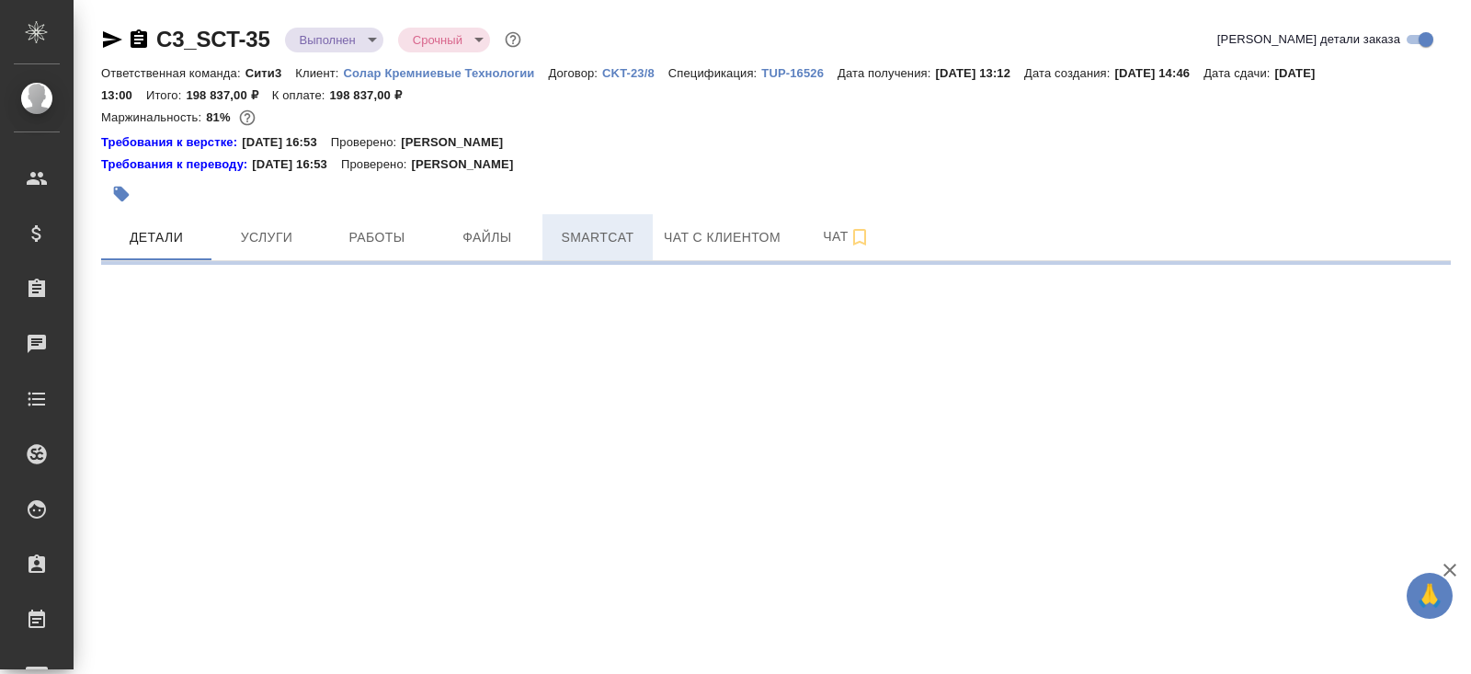
select select "RU"
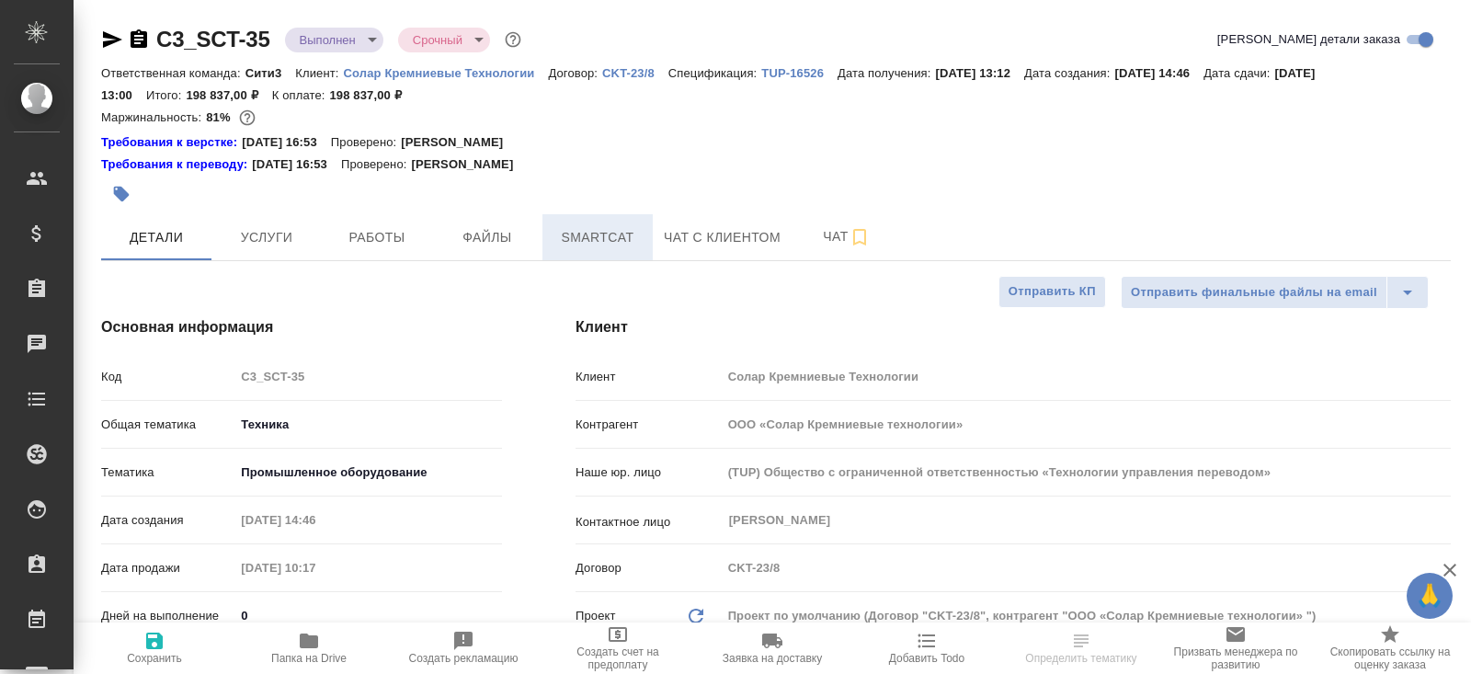
click at [627, 236] on span "Smartcat" at bounding box center [597, 237] width 88 height 23
type textarea "x"
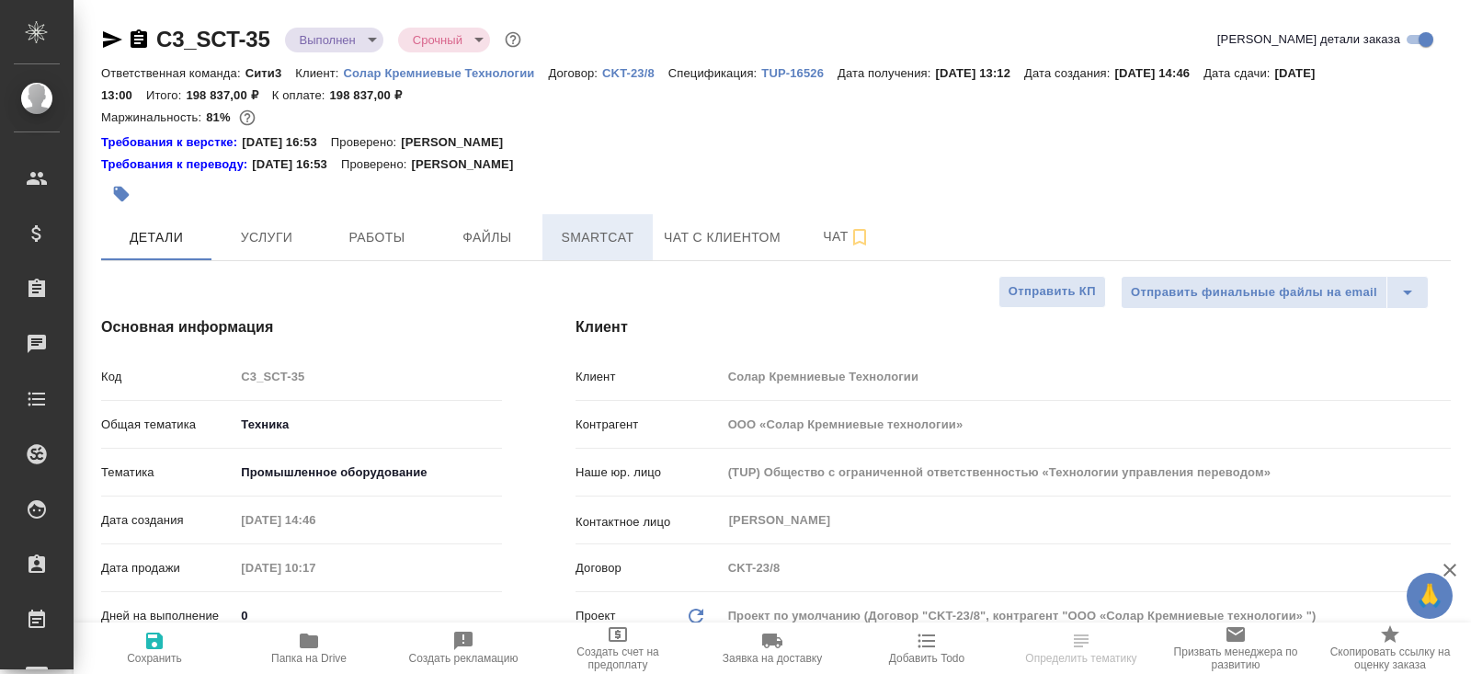
type textarea "x"
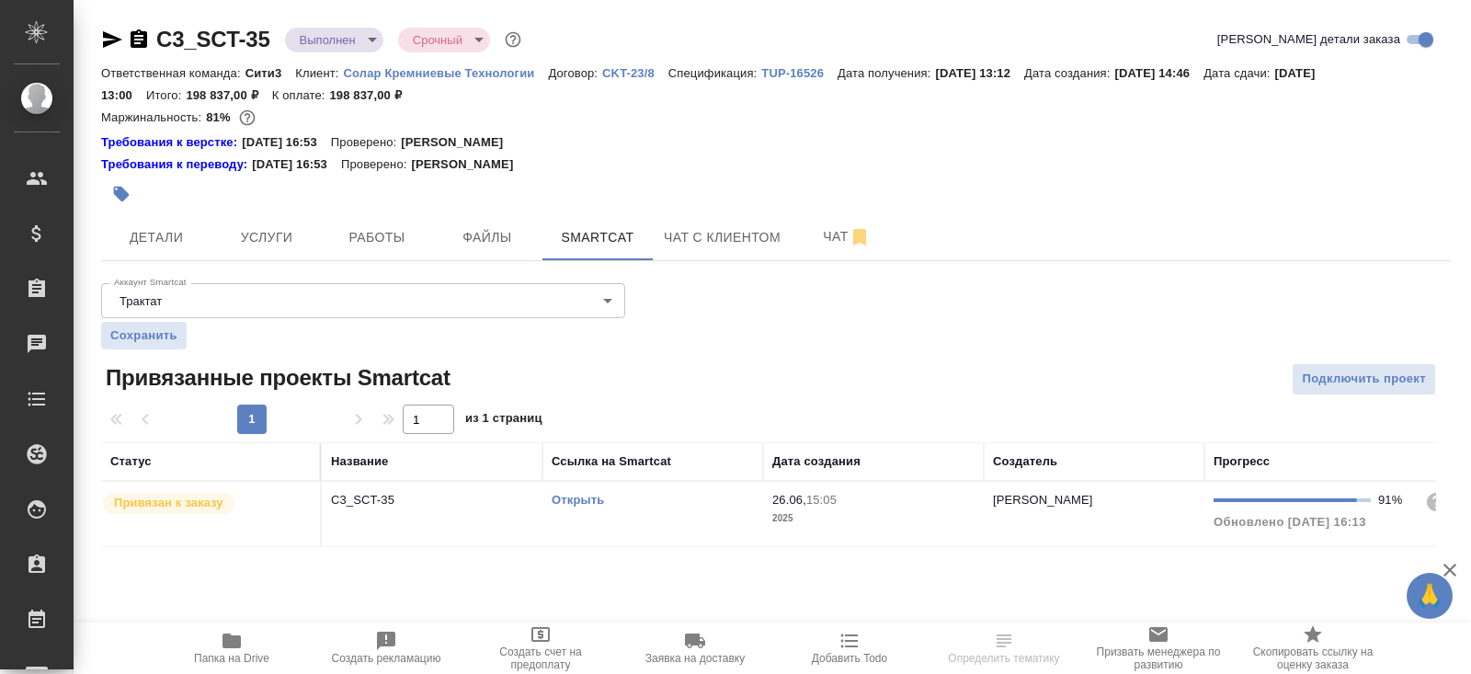
click at [668, 505] on div "Открыть" at bounding box center [652, 500] width 202 height 18
click at [356, 240] on span "Работы" at bounding box center [377, 237] width 88 height 23
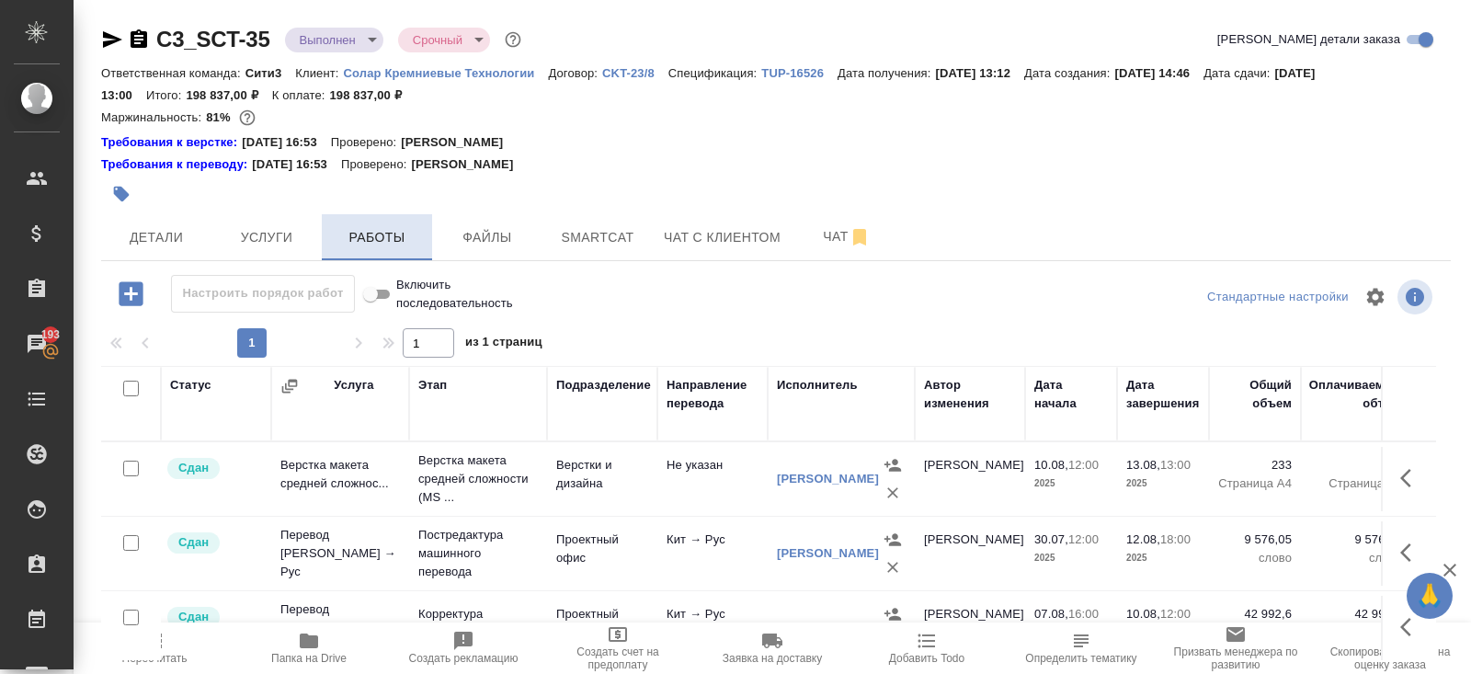
scroll to position [152, 0]
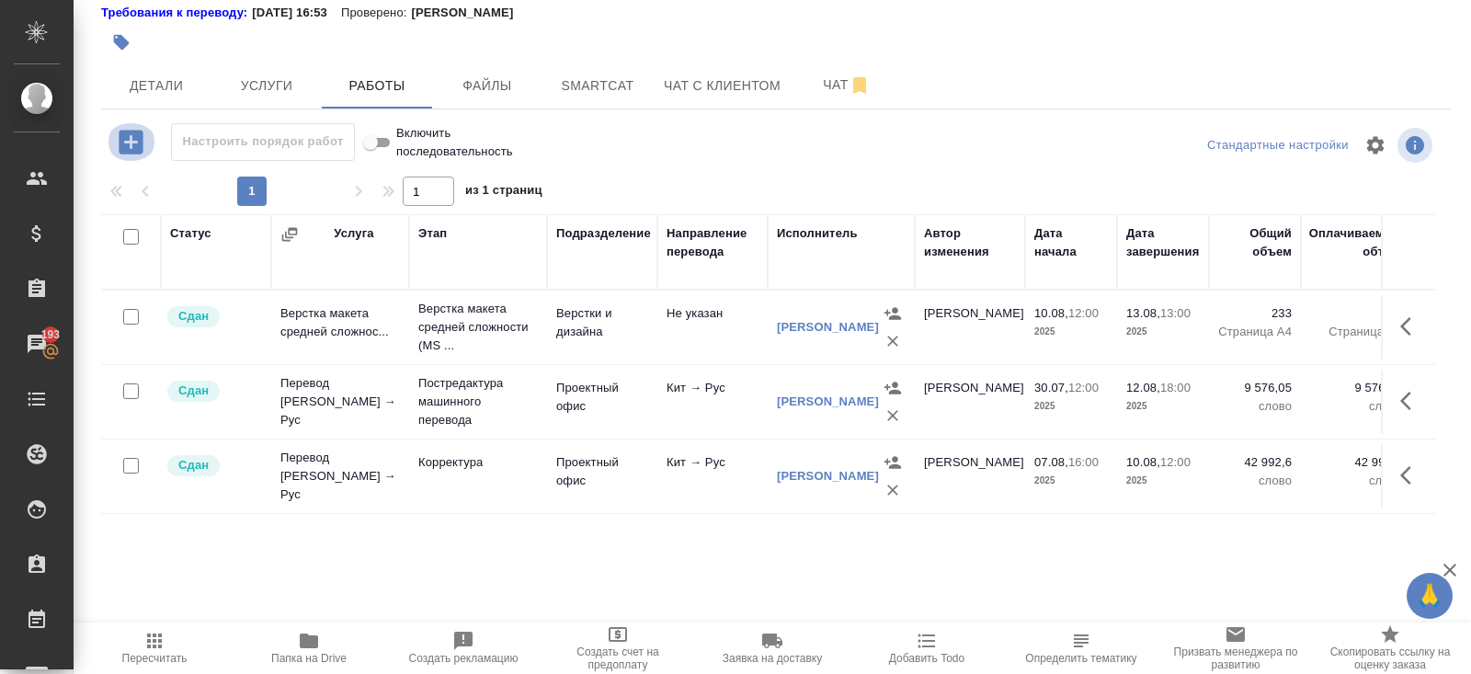
click at [125, 139] on icon "button" at bounding box center [131, 142] width 24 height 24
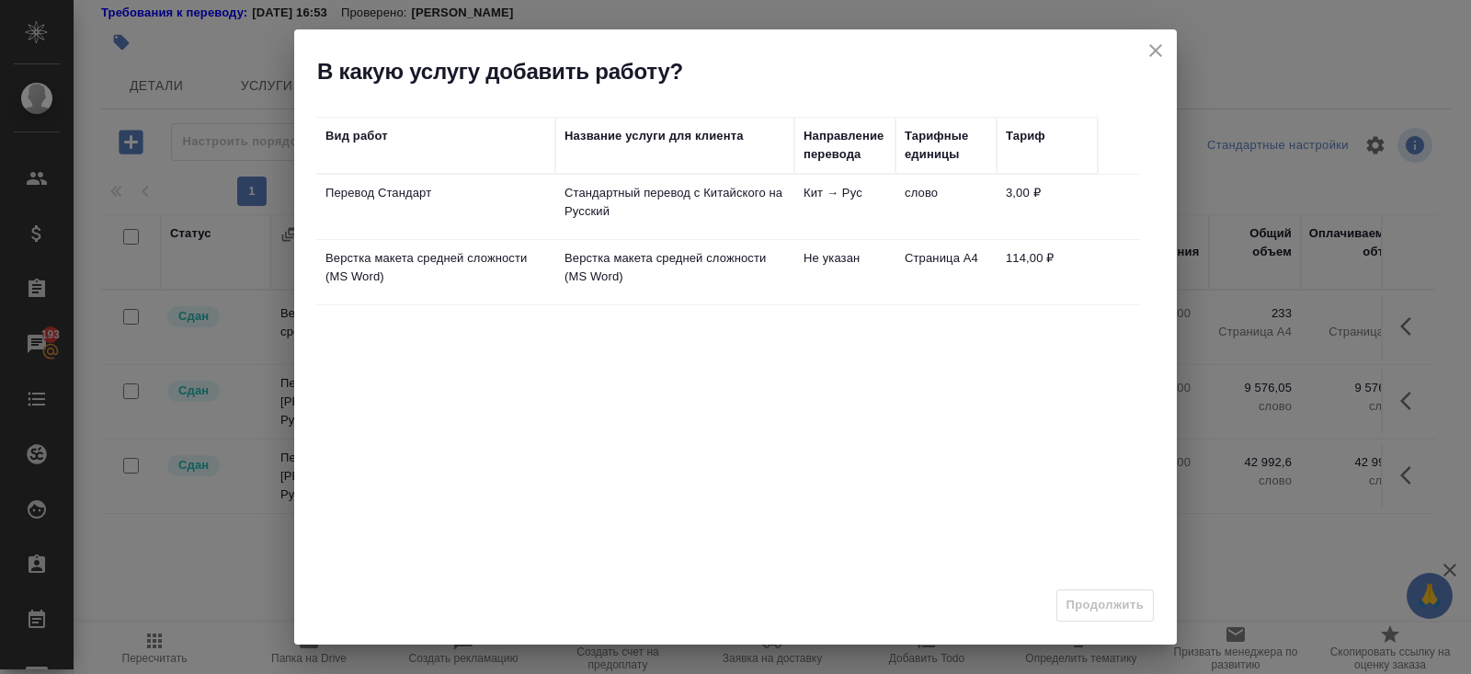
click at [517, 213] on td "Перевод Стандарт" at bounding box center [435, 207] width 239 height 64
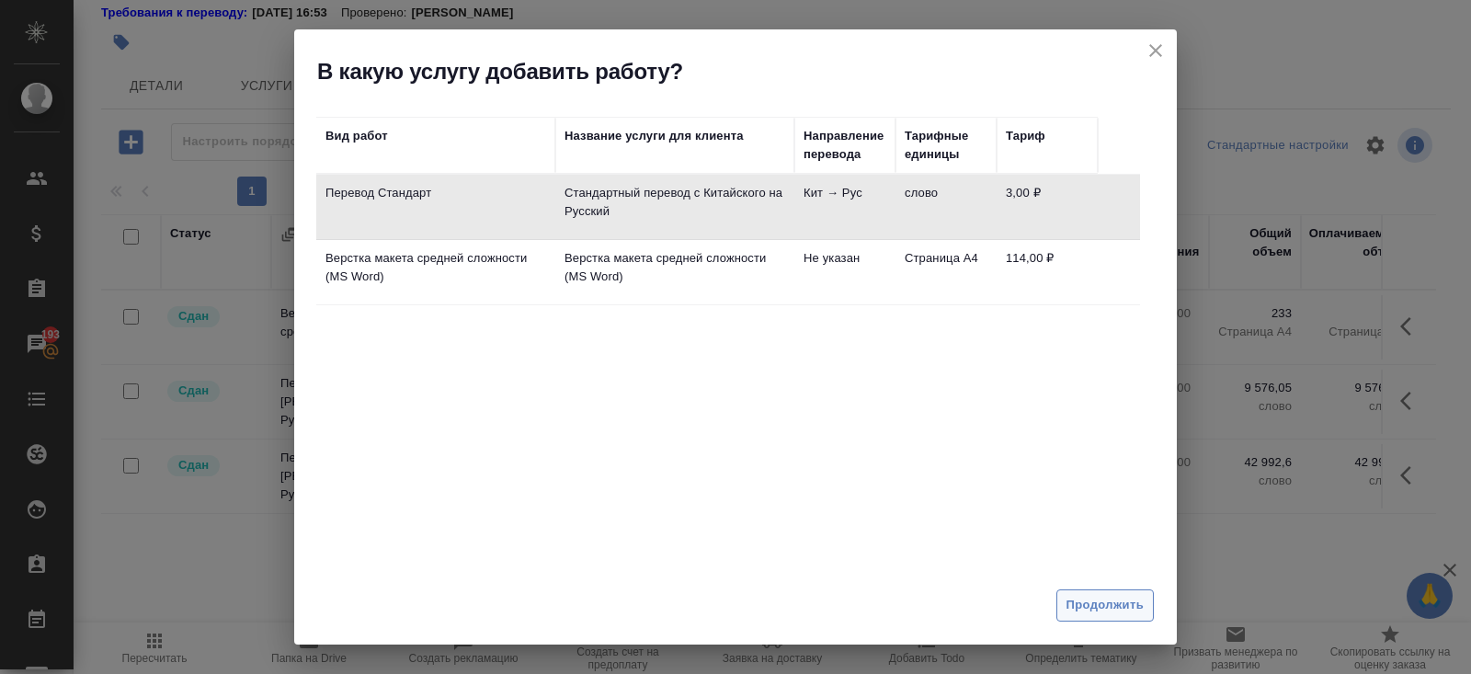
click at [1066, 612] on span "Продолжить" at bounding box center [1104, 605] width 77 height 21
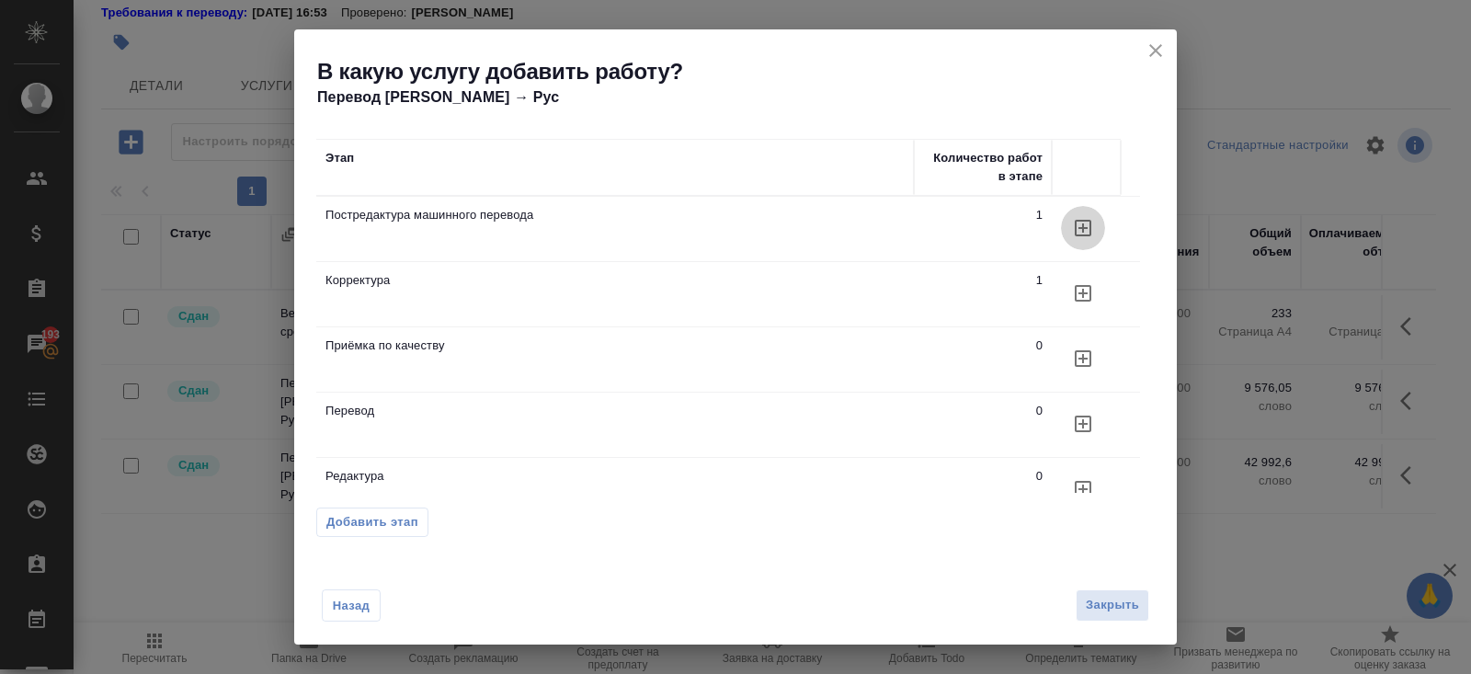
click at [1088, 230] on icon "button" at bounding box center [1083, 228] width 22 height 22
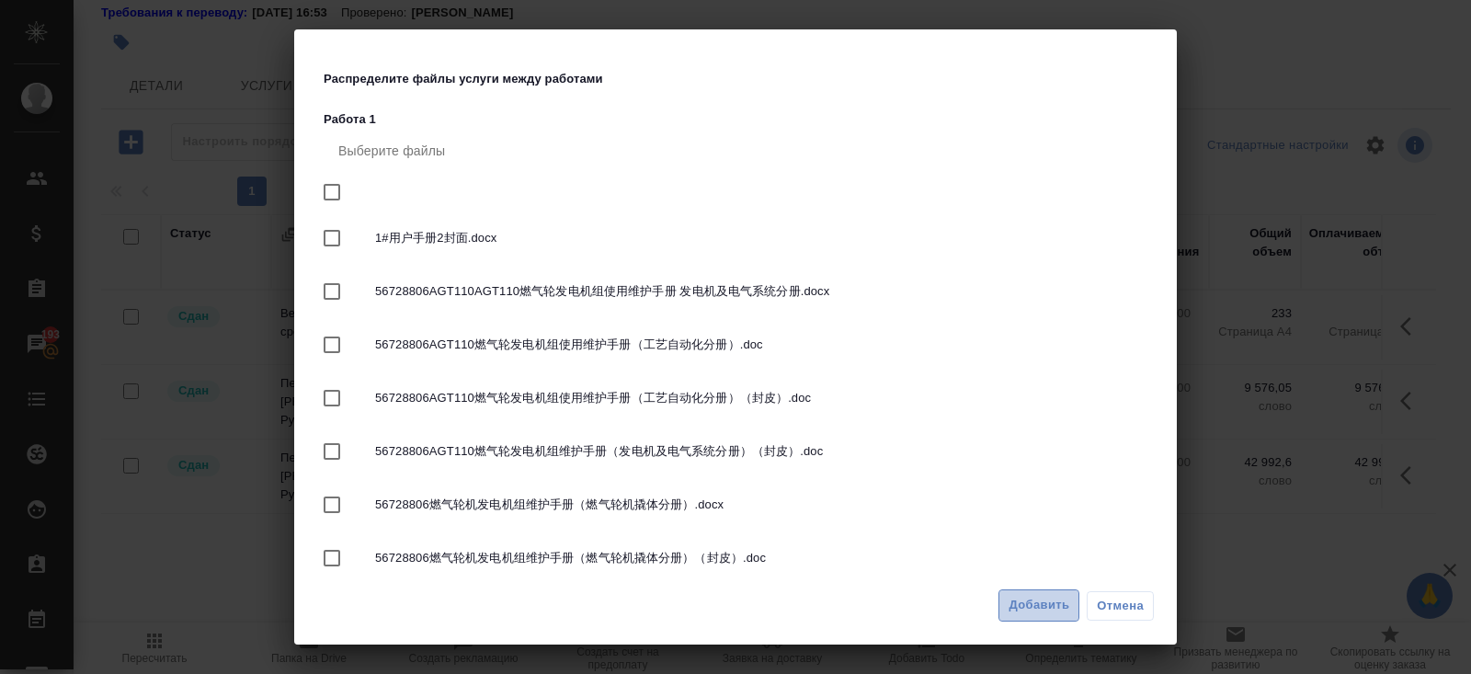
click at [1063, 596] on span "Добавить" at bounding box center [1038, 605] width 61 height 21
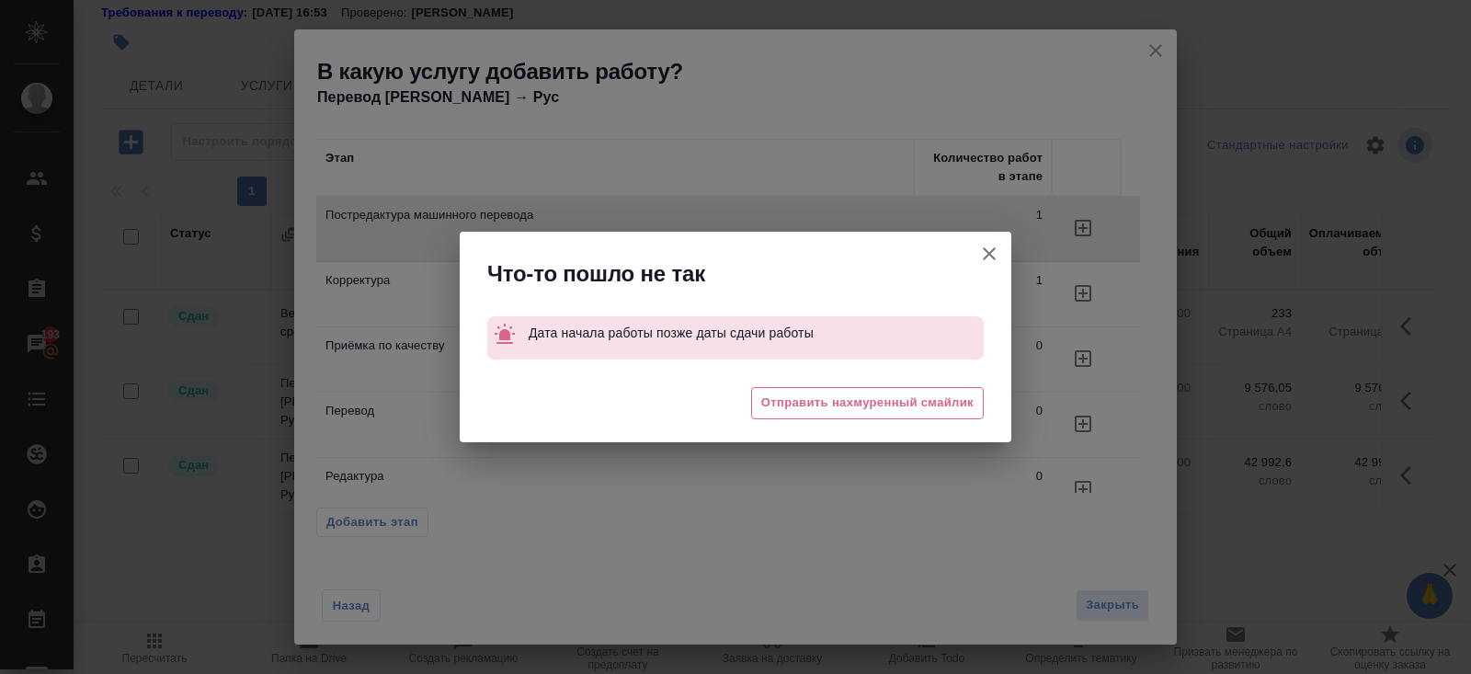
click at [1107, 605] on div "Что-то пошло не так Дата начала работы позже даты сдачи работы 😒 Отправить нахм…" at bounding box center [735, 337] width 1471 height 674
click at [1159, 40] on div "Что-то пошло не так Дата начала работы позже даты сдачи работы 😒 Отправить нахм…" at bounding box center [735, 337] width 1471 height 674
click at [1158, 62] on div "Что-то пошло не так Дата начала работы позже даты сдачи работы 😒 Отправить нахм…" at bounding box center [735, 337] width 1471 height 674
click at [1001, 250] on button "Группировать работы по услугам" at bounding box center [989, 254] width 44 height 44
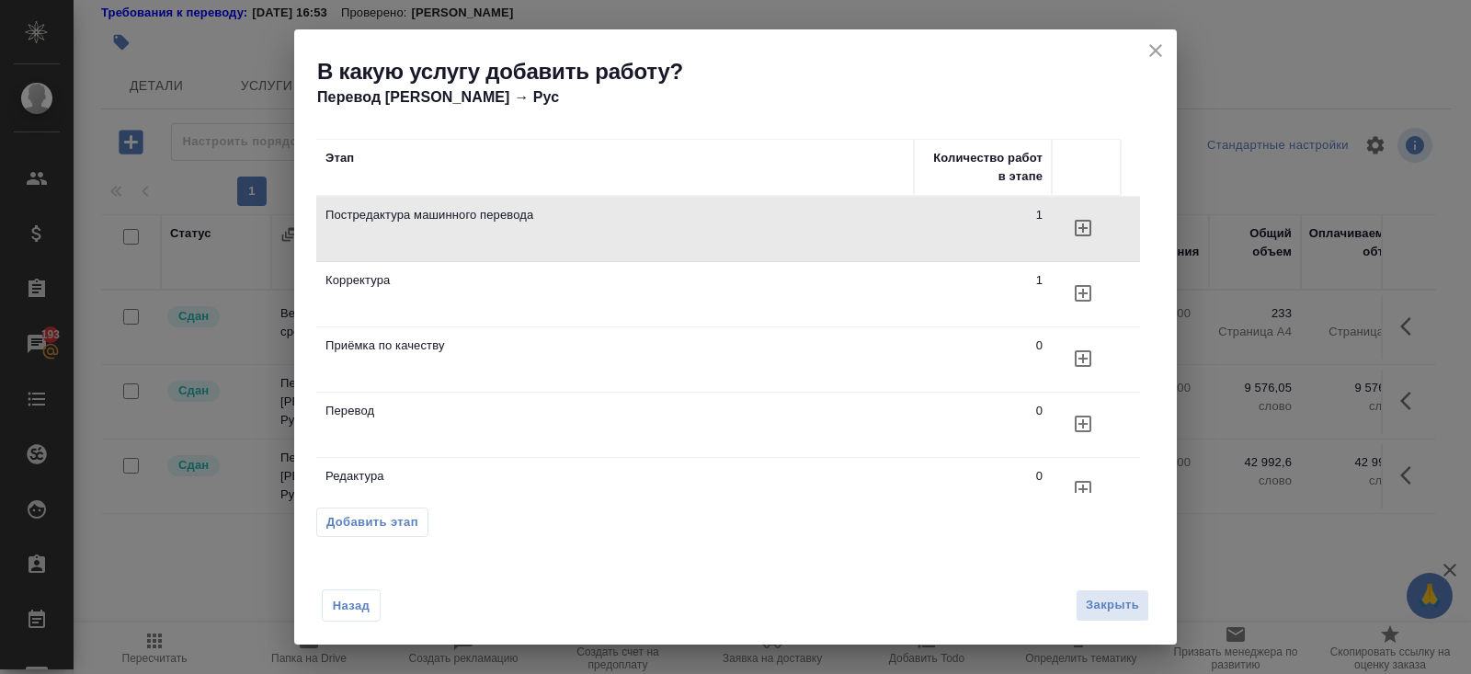
click at [1159, 55] on icon "close" at bounding box center [1155, 50] width 13 height 13
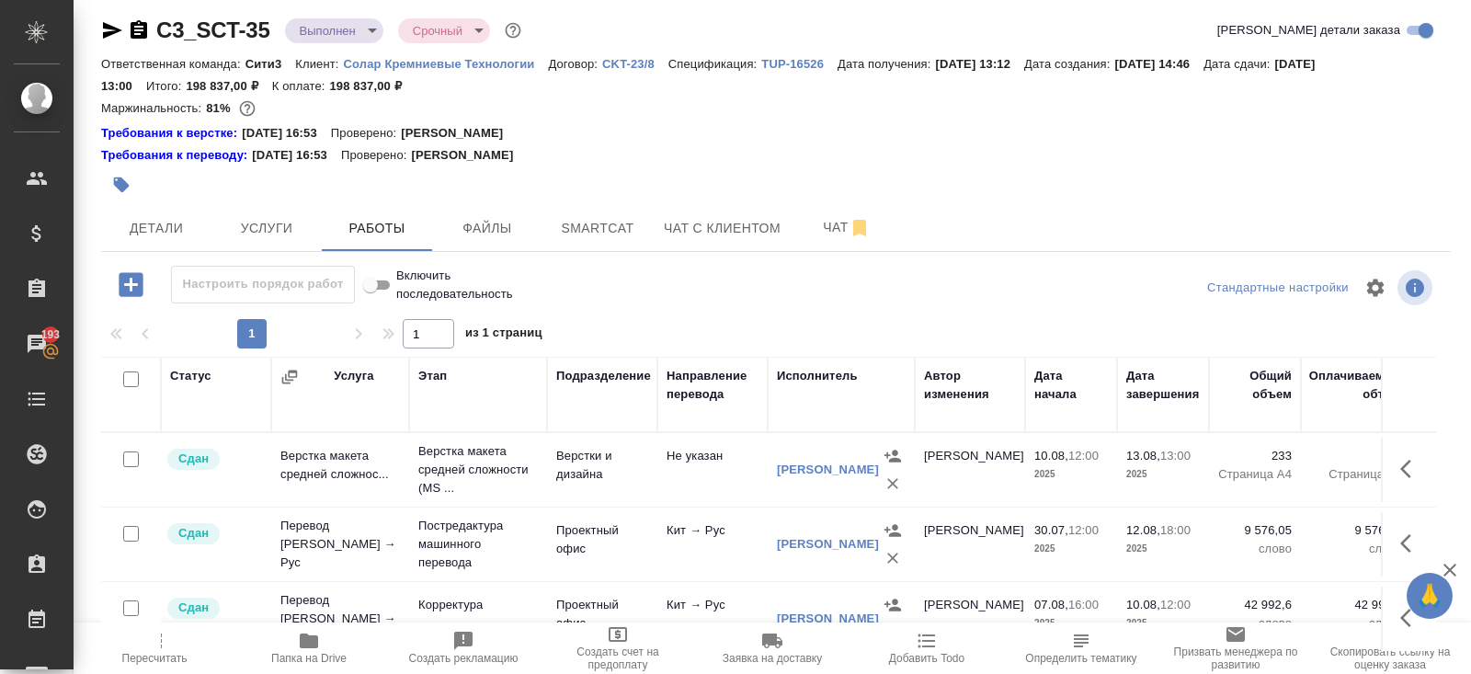
scroll to position [0, 0]
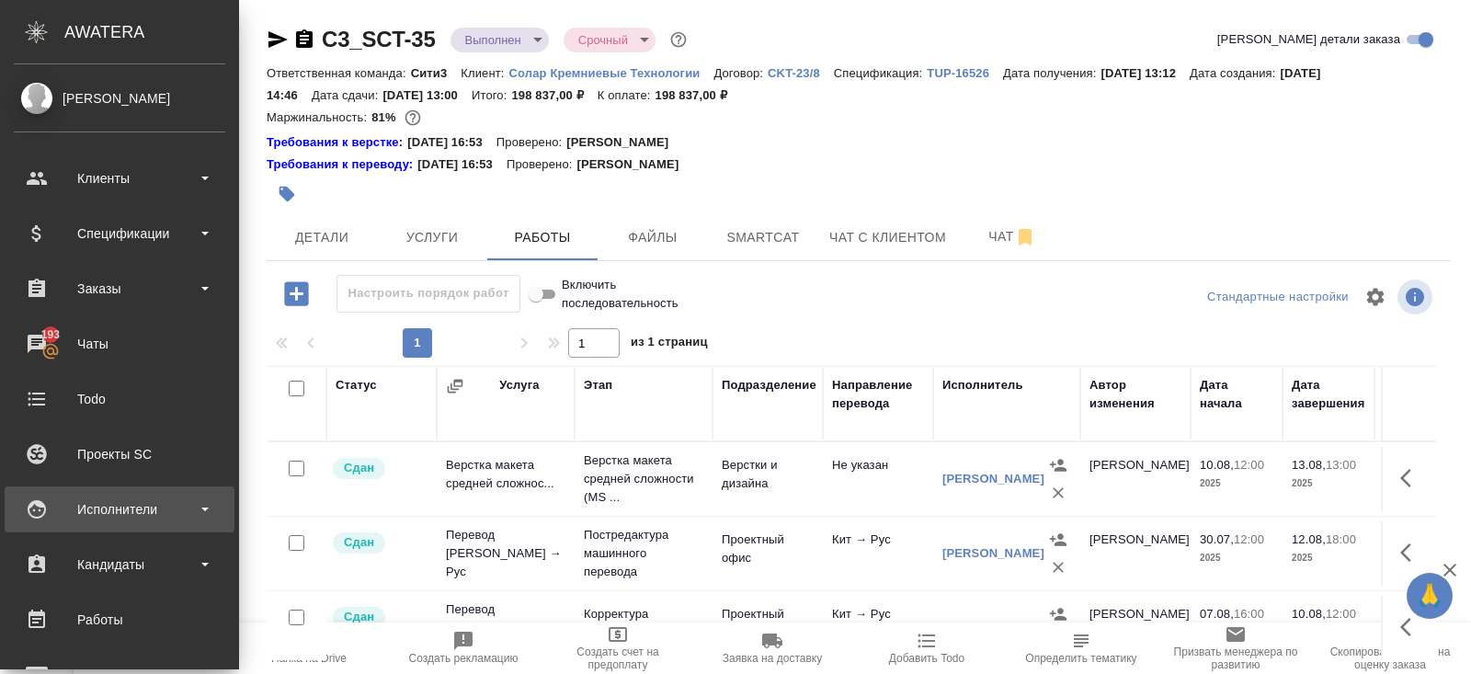
click at [97, 511] on div "Исполнители" at bounding box center [119, 509] width 211 height 28
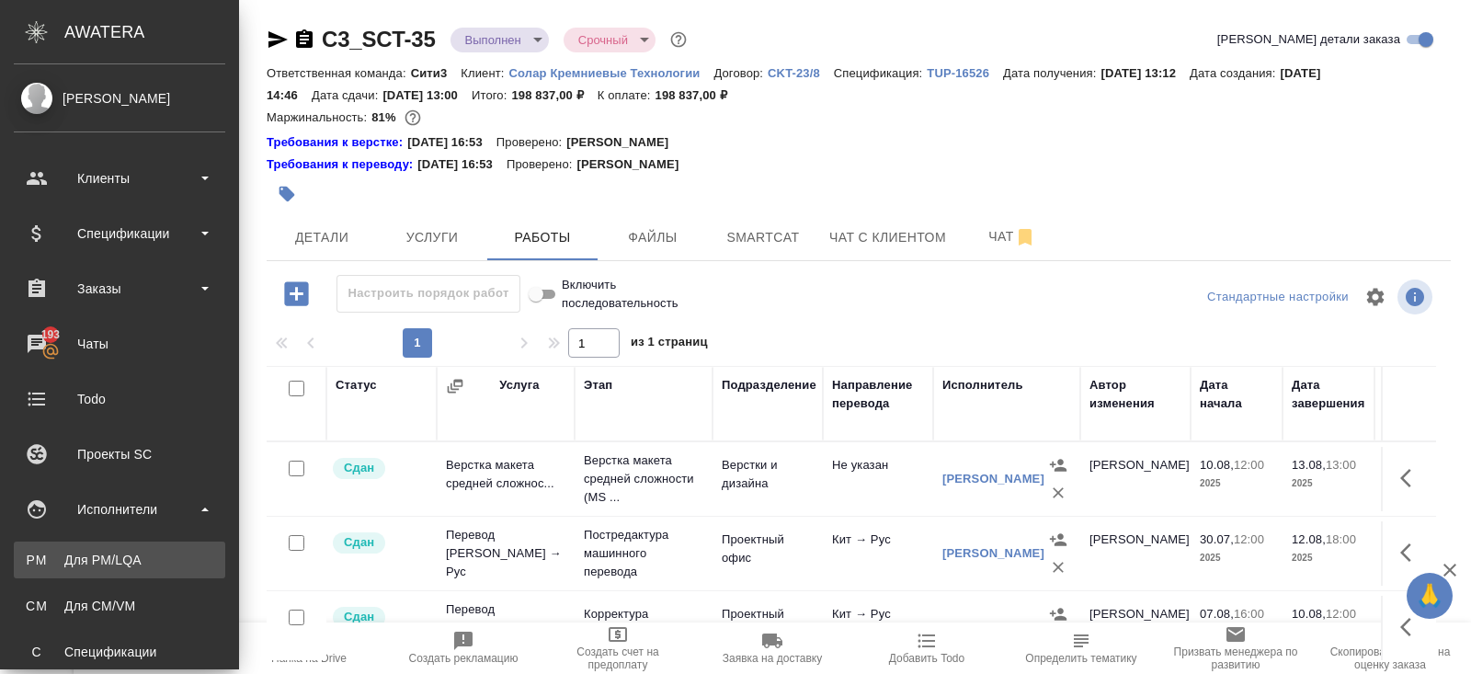
click at [116, 570] on link "PM Для PM/LQA" at bounding box center [119, 559] width 211 height 37
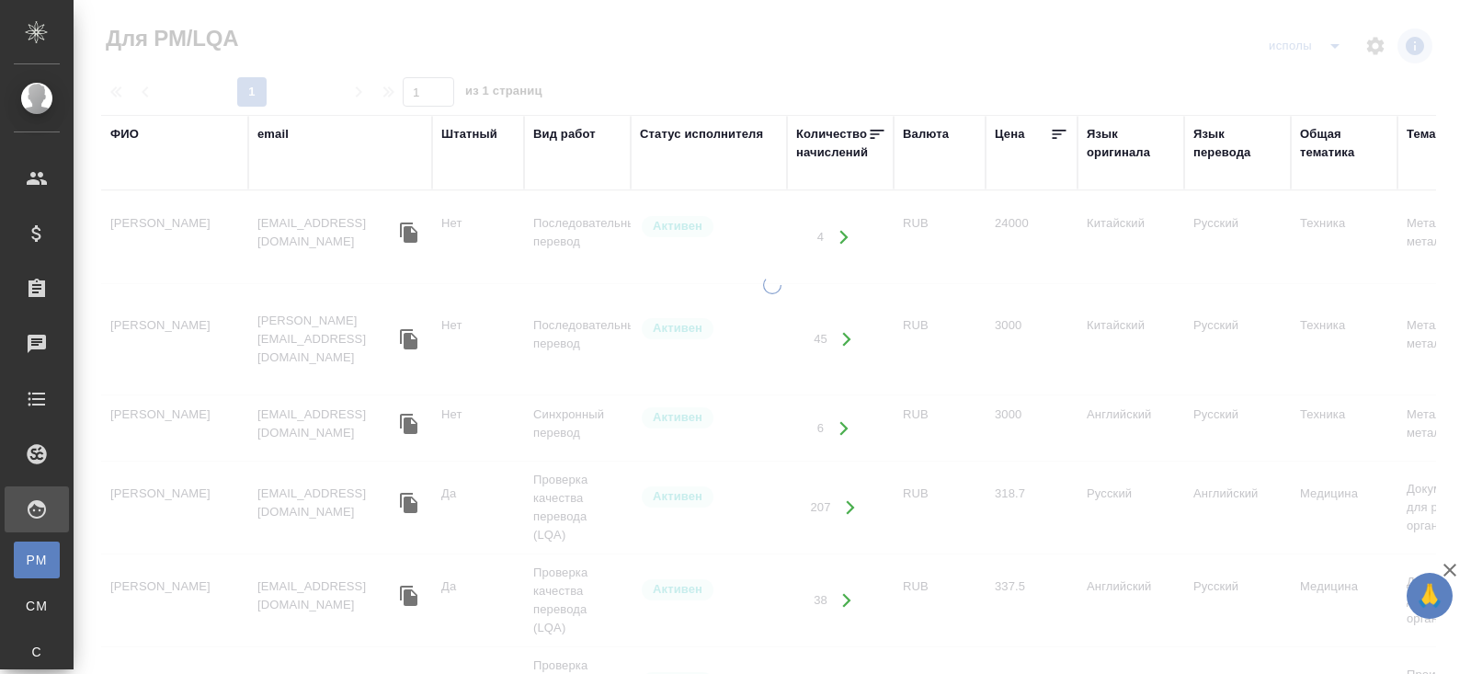
click at [125, 137] on div "ФИО" at bounding box center [124, 134] width 28 height 18
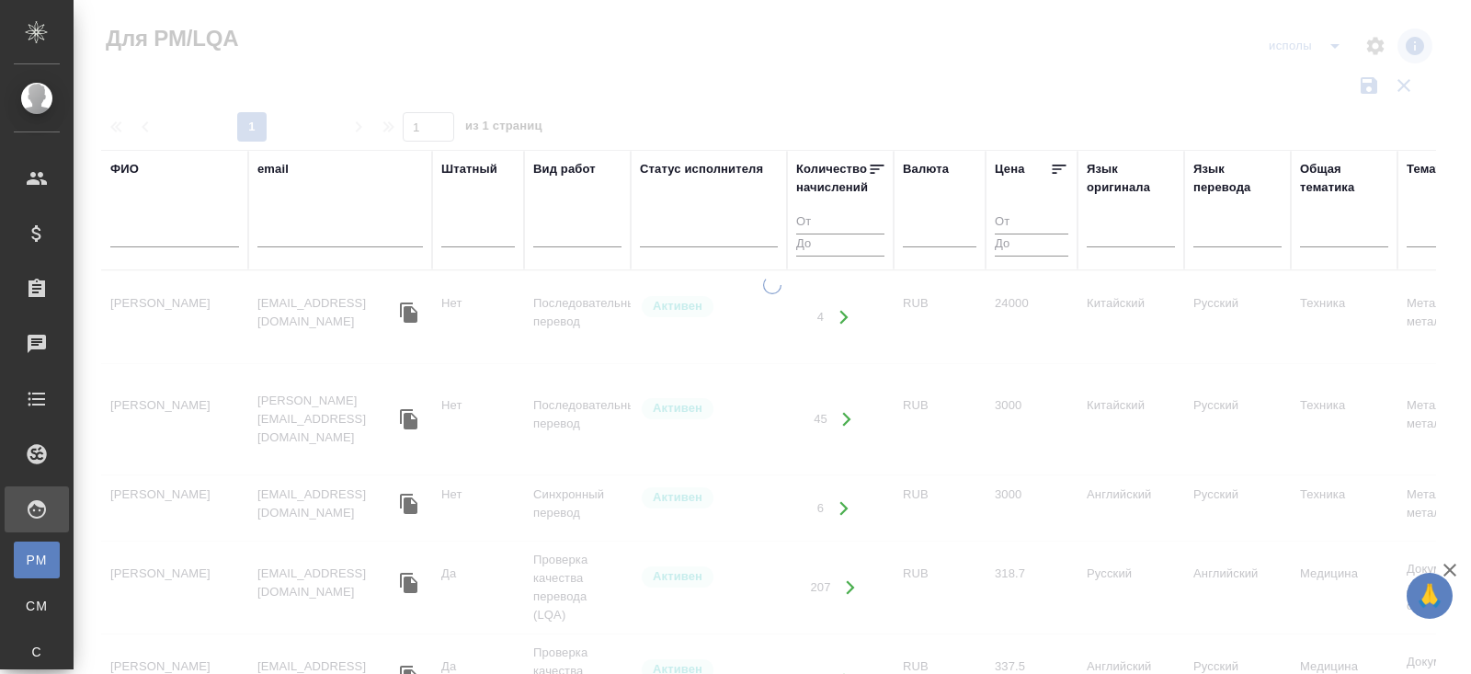
click at [159, 240] on input "text" at bounding box center [174, 235] width 129 height 23
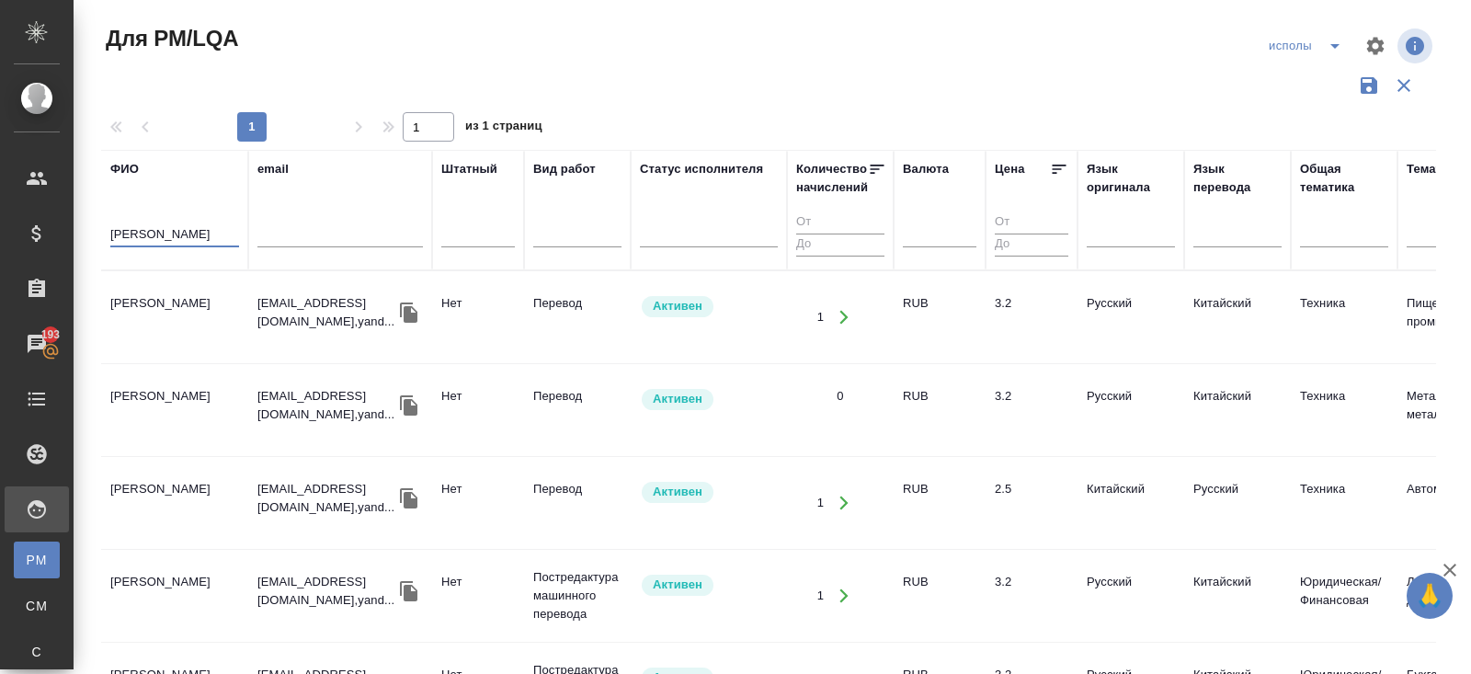
type input "бритова"
click at [150, 307] on td "Бритова Светлана Викторовна" at bounding box center [174, 317] width 147 height 64
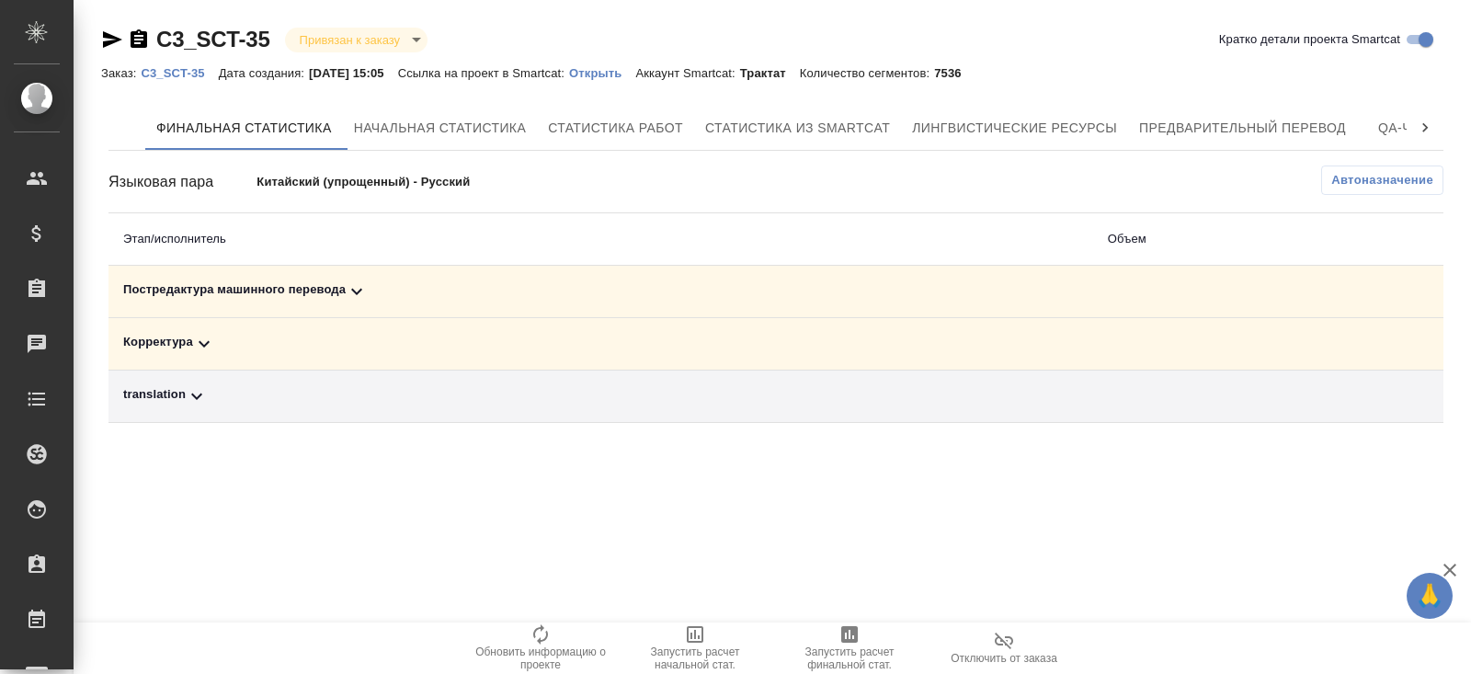
click at [342, 288] on div "Постредактура машинного перевода" at bounding box center [600, 291] width 955 height 22
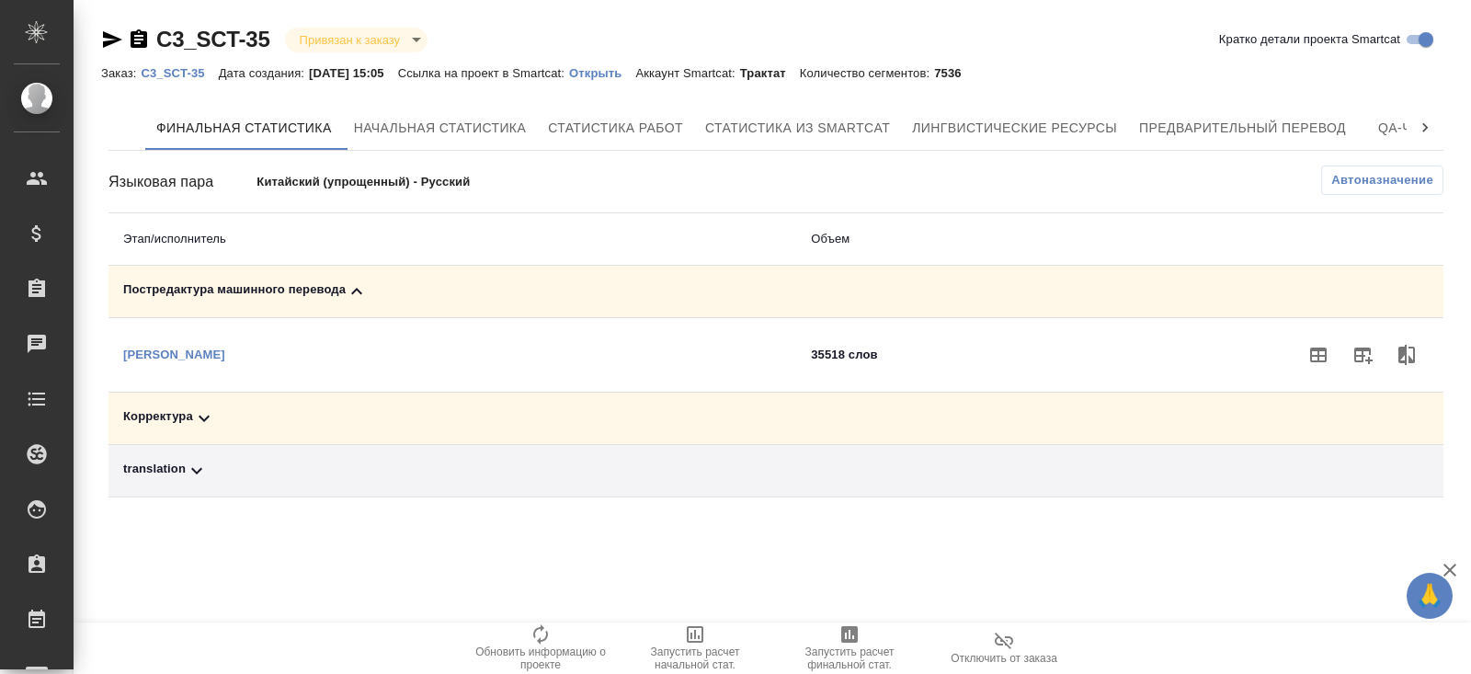
click at [1095, 404] on td at bounding box center [1240, 418] width 406 height 52
click at [197, 426] on icon at bounding box center [204, 418] width 22 height 22
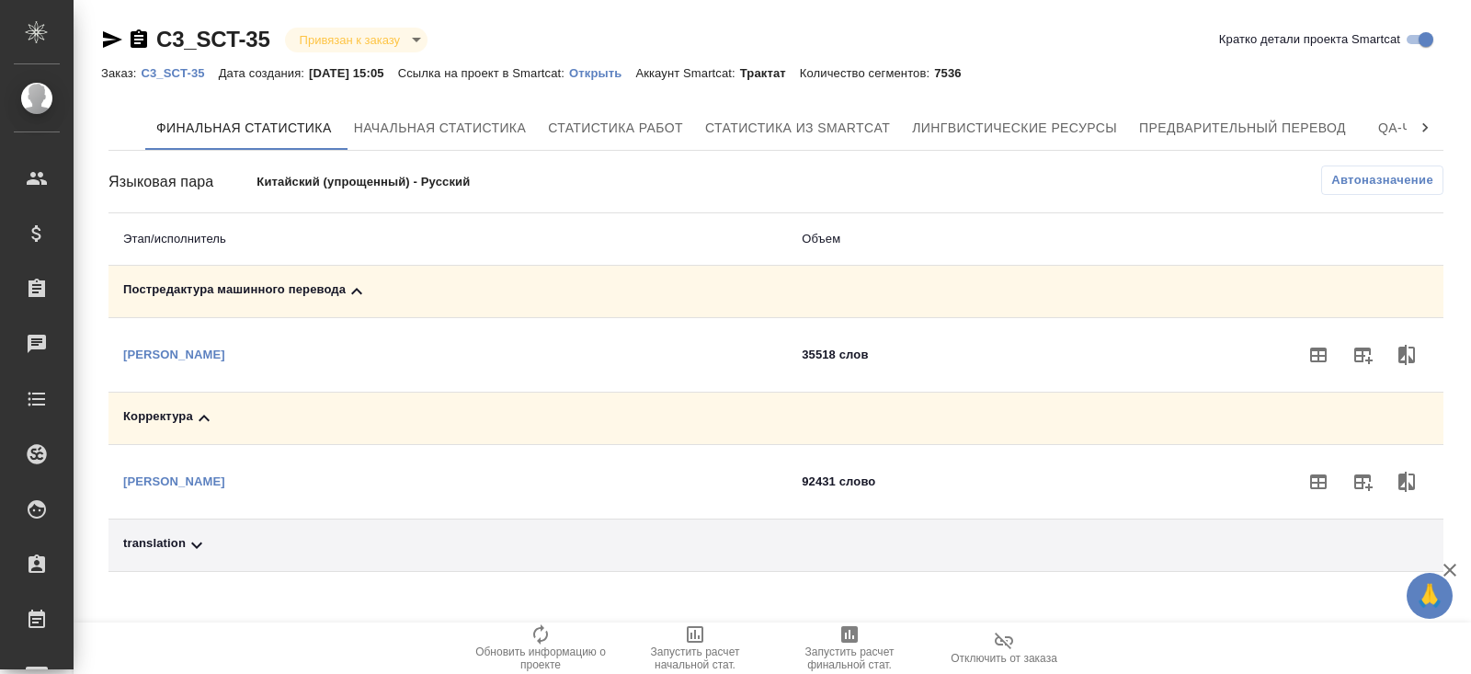
click at [206, 560] on td "translation" at bounding box center [447, 545] width 678 height 52
click at [195, 544] on icon at bounding box center [196, 545] width 11 height 6
click at [1365, 597] on icon "button" at bounding box center [1362, 608] width 22 height 22
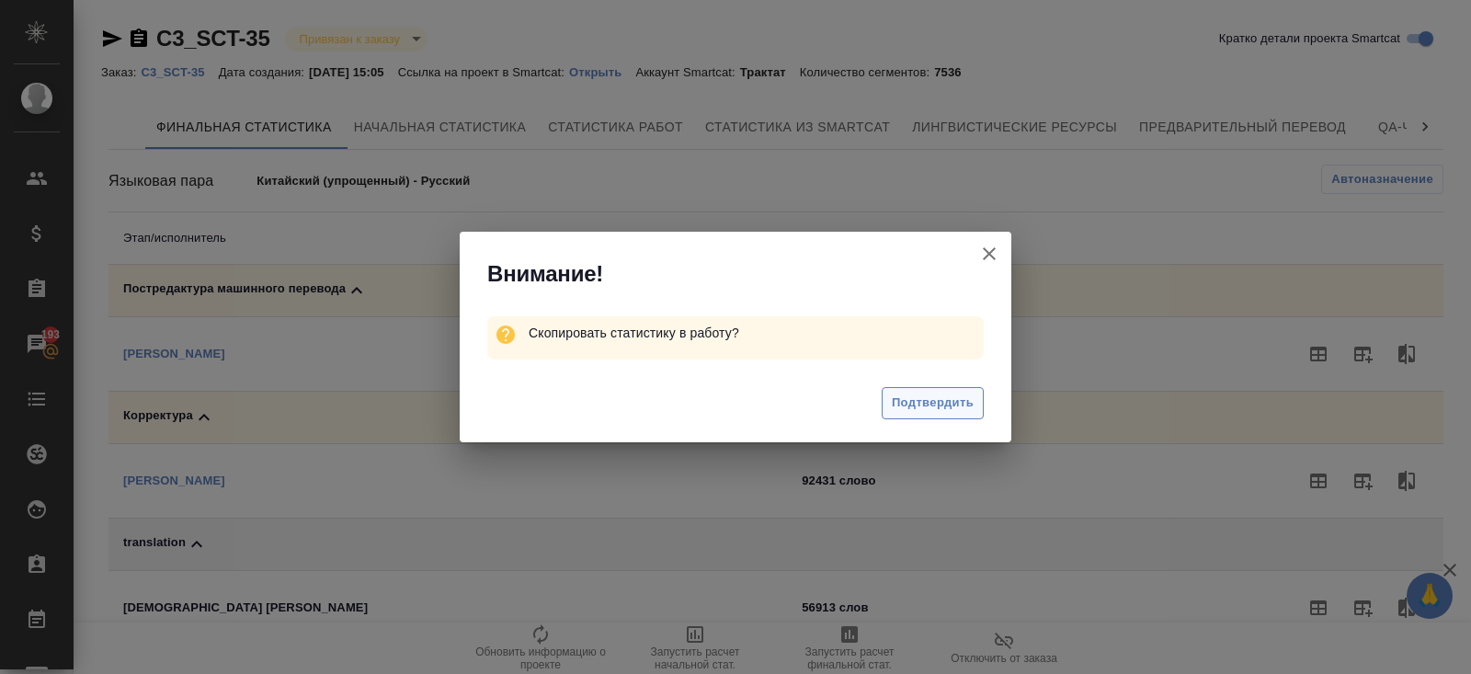
click at [941, 412] on span "Подтвердить" at bounding box center [933, 402] width 82 height 21
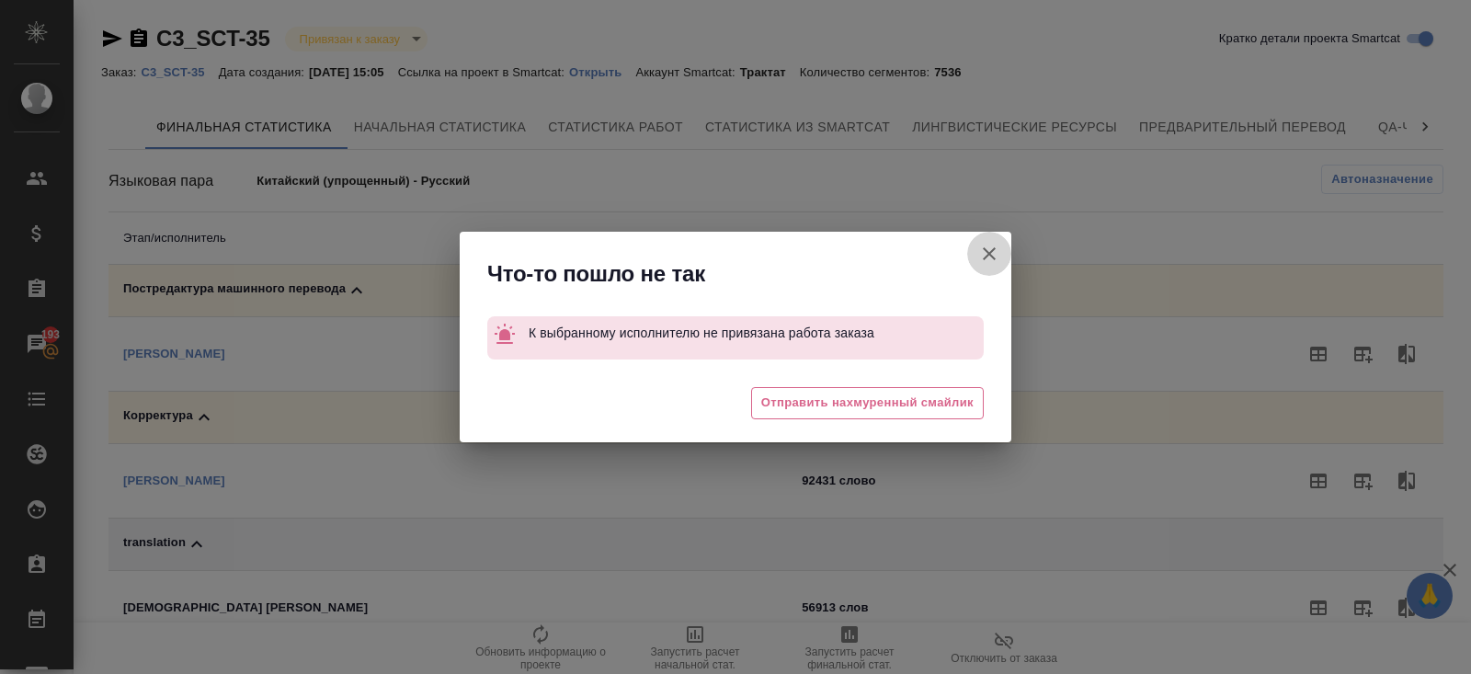
click at [994, 254] on icon "button" at bounding box center [989, 254] width 22 height 22
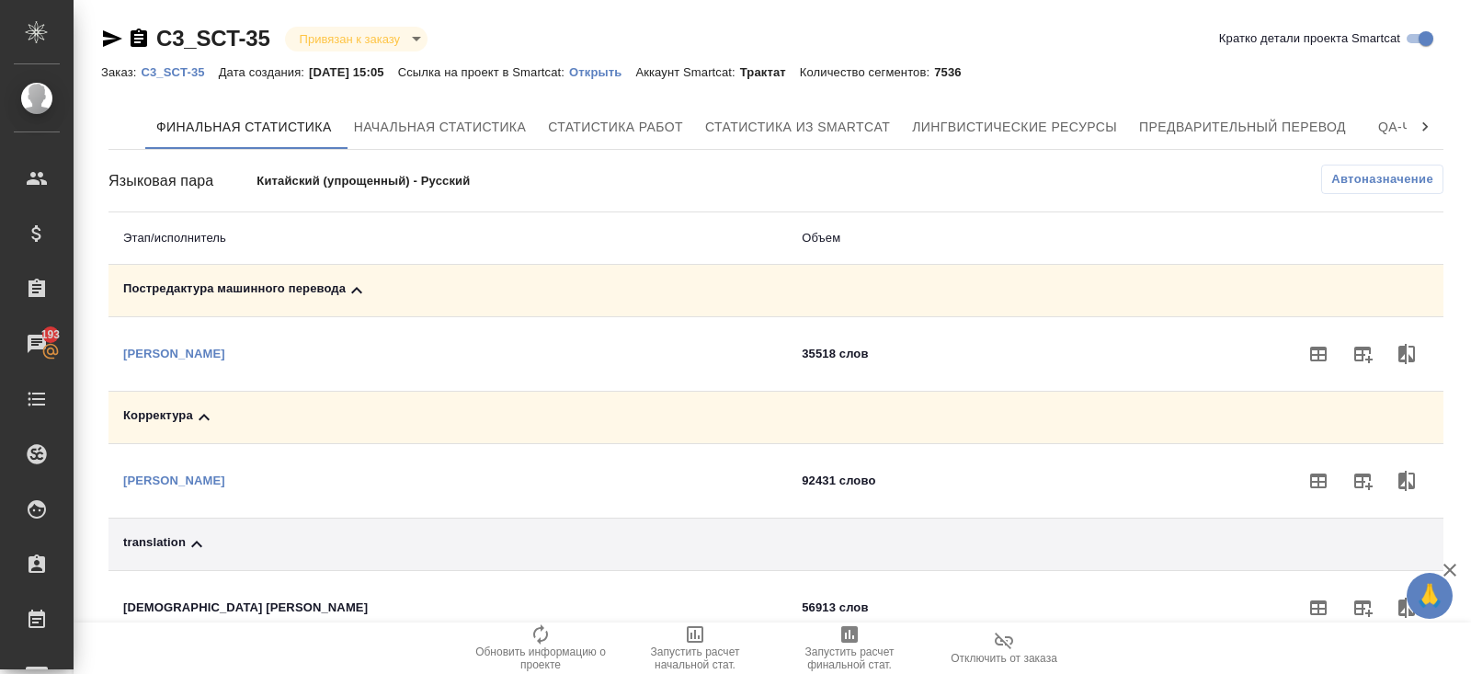
scroll to position [0, 0]
click at [622, 74] on p "Открыть" at bounding box center [602, 73] width 66 height 14
click at [174, 608] on td "[DEMOGRAPHIC_DATA] [PERSON_NAME]" at bounding box center [447, 608] width 678 height 74
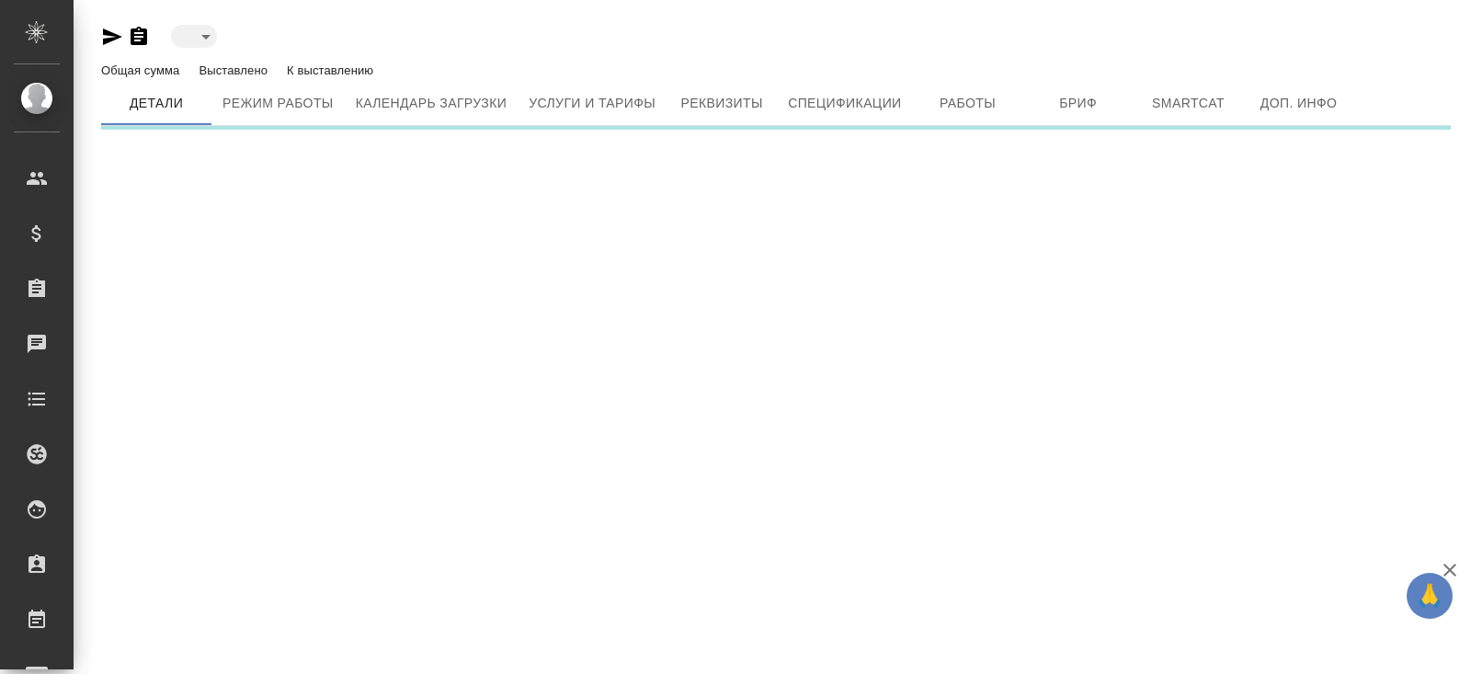
type input "active"
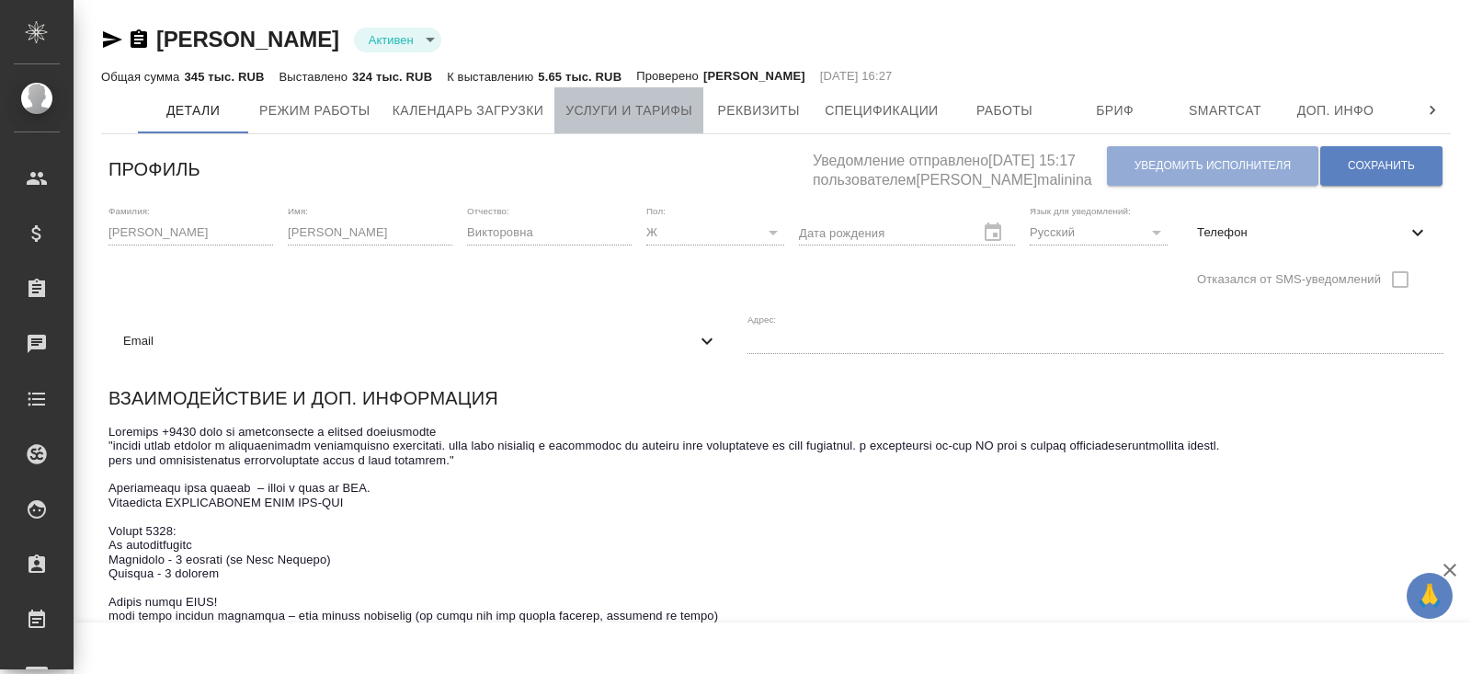
click at [669, 122] on button "Услуги и тарифы" at bounding box center [628, 110] width 149 height 46
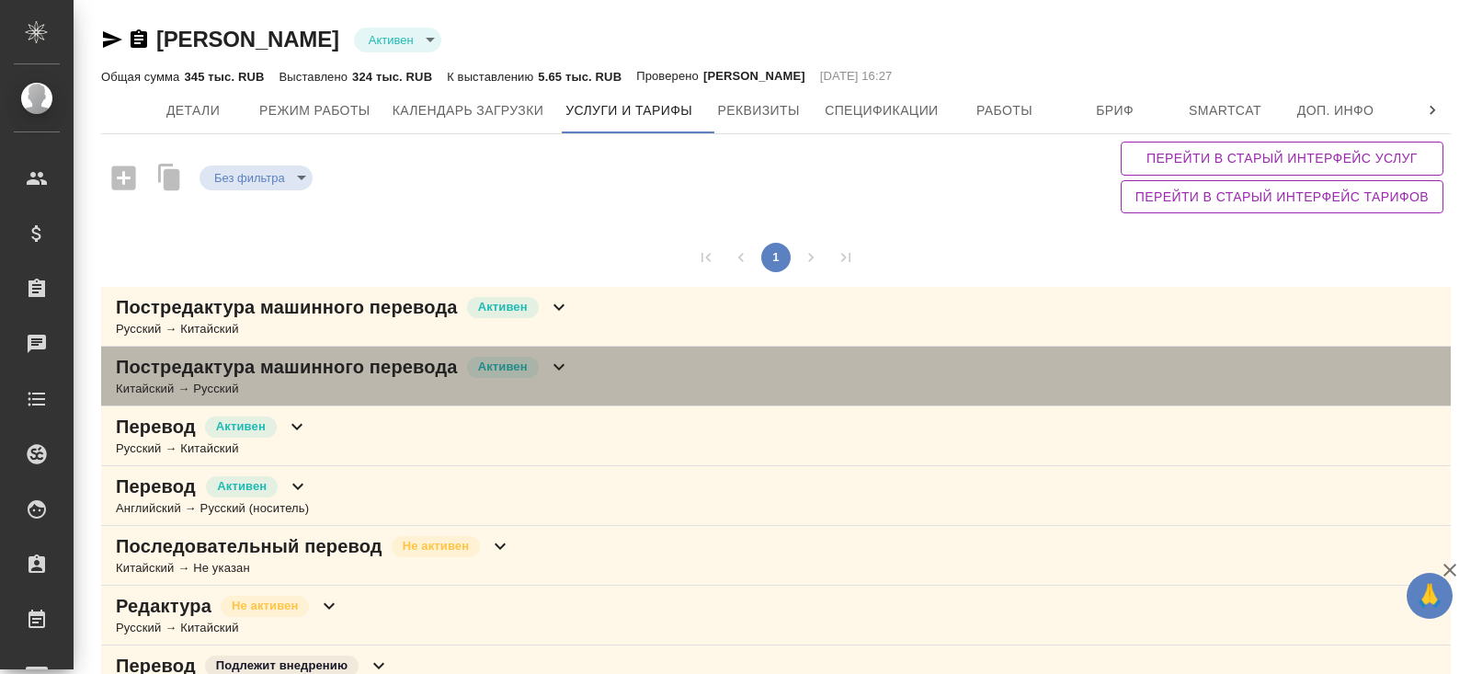
click at [425, 361] on p "Постредактура машинного перевода" at bounding box center [287, 367] width 342 height 26
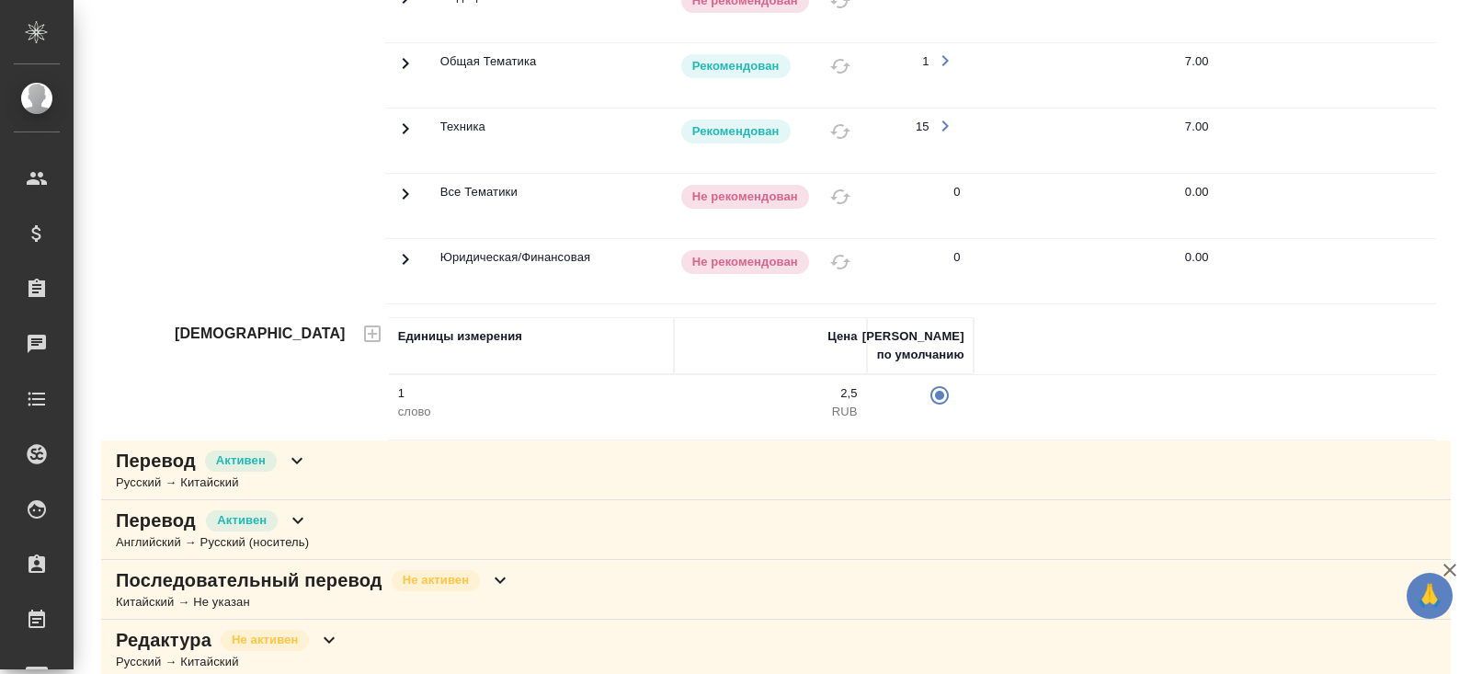
scroll to position [855, 0]
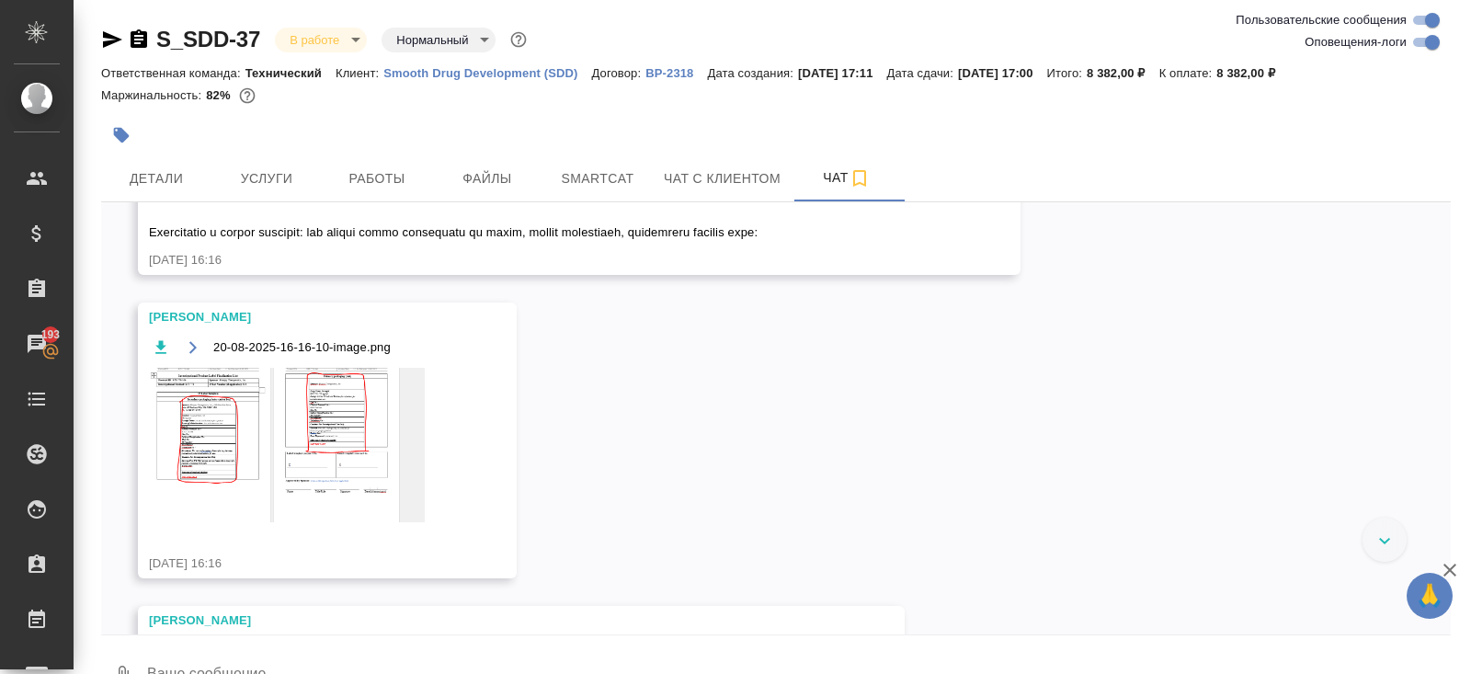
scroll to position [38131, 0]
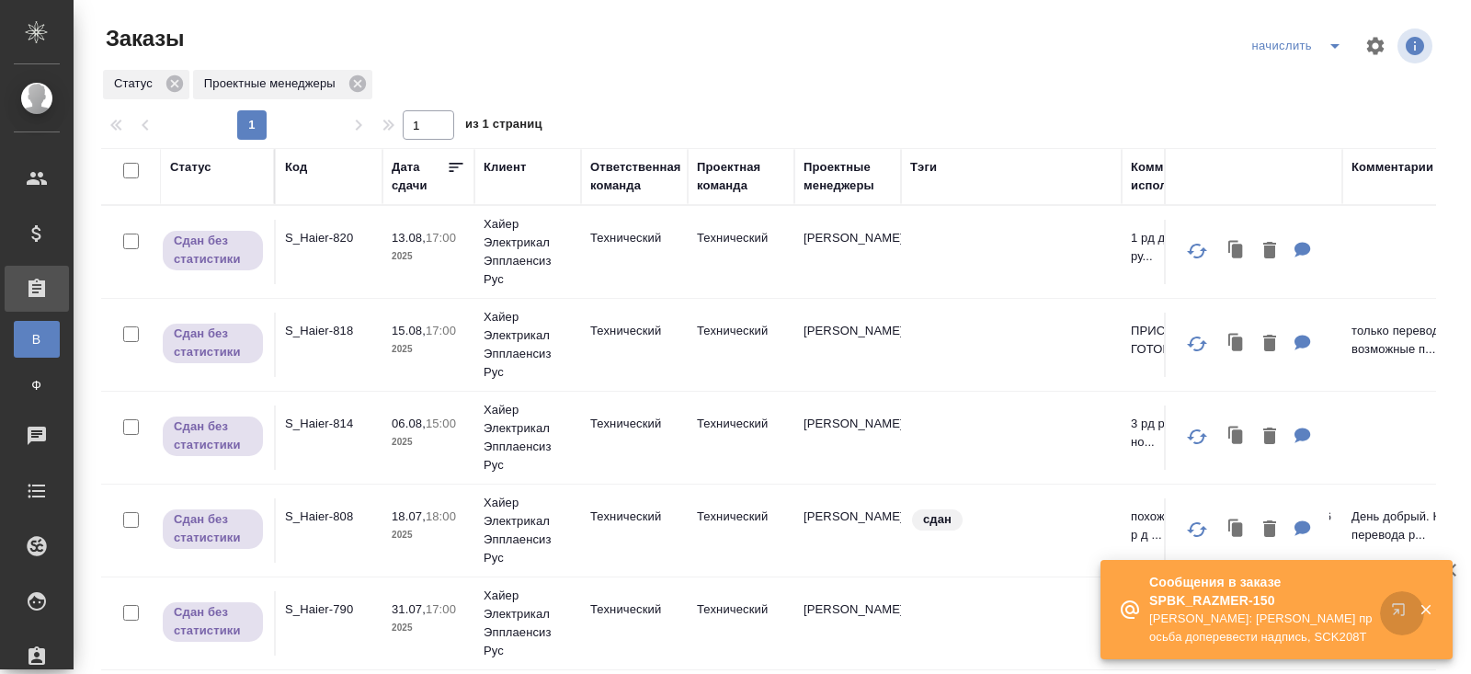
click at [1396, 603] on icon "button" at bounding box center [1402, 613] width 22 height 22
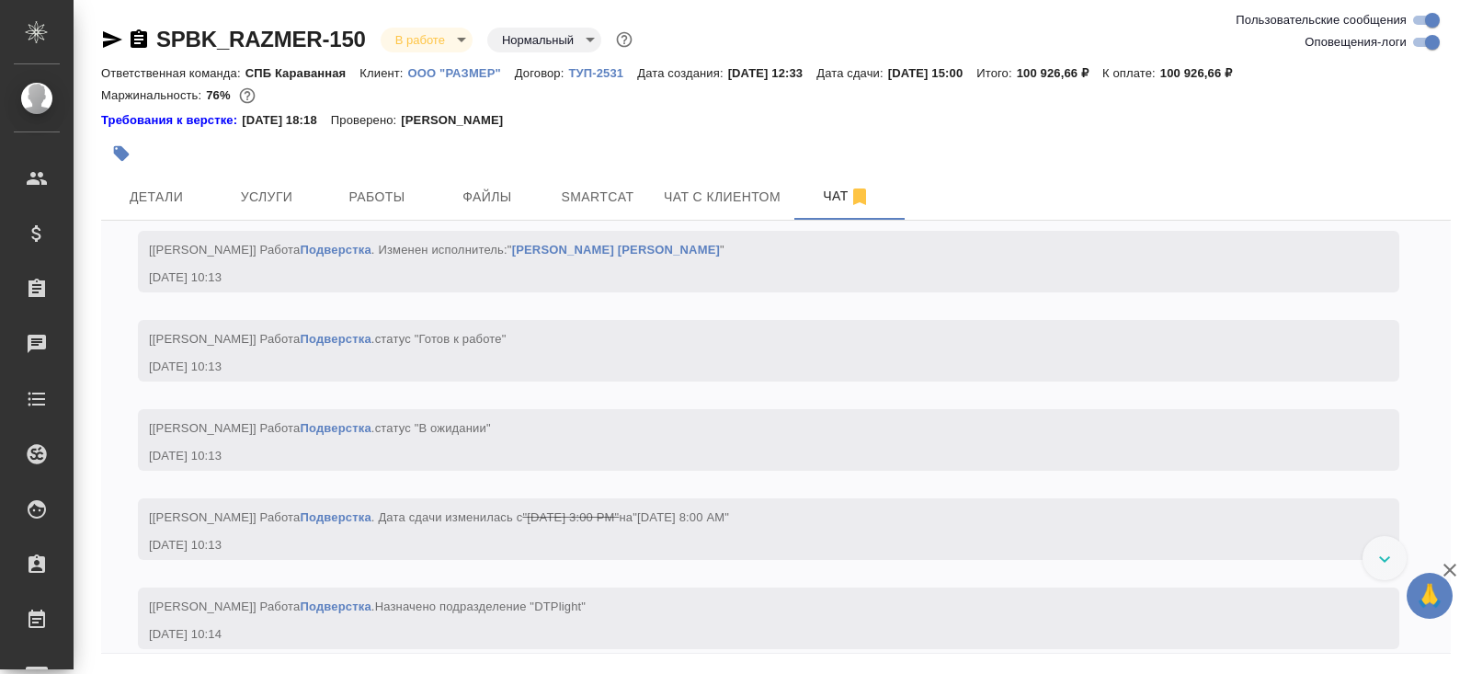
click at [1415, 50] on input "Оповещения-логи" at bounding box center [1432, 42] width 66 height 22
checkbox input "false"
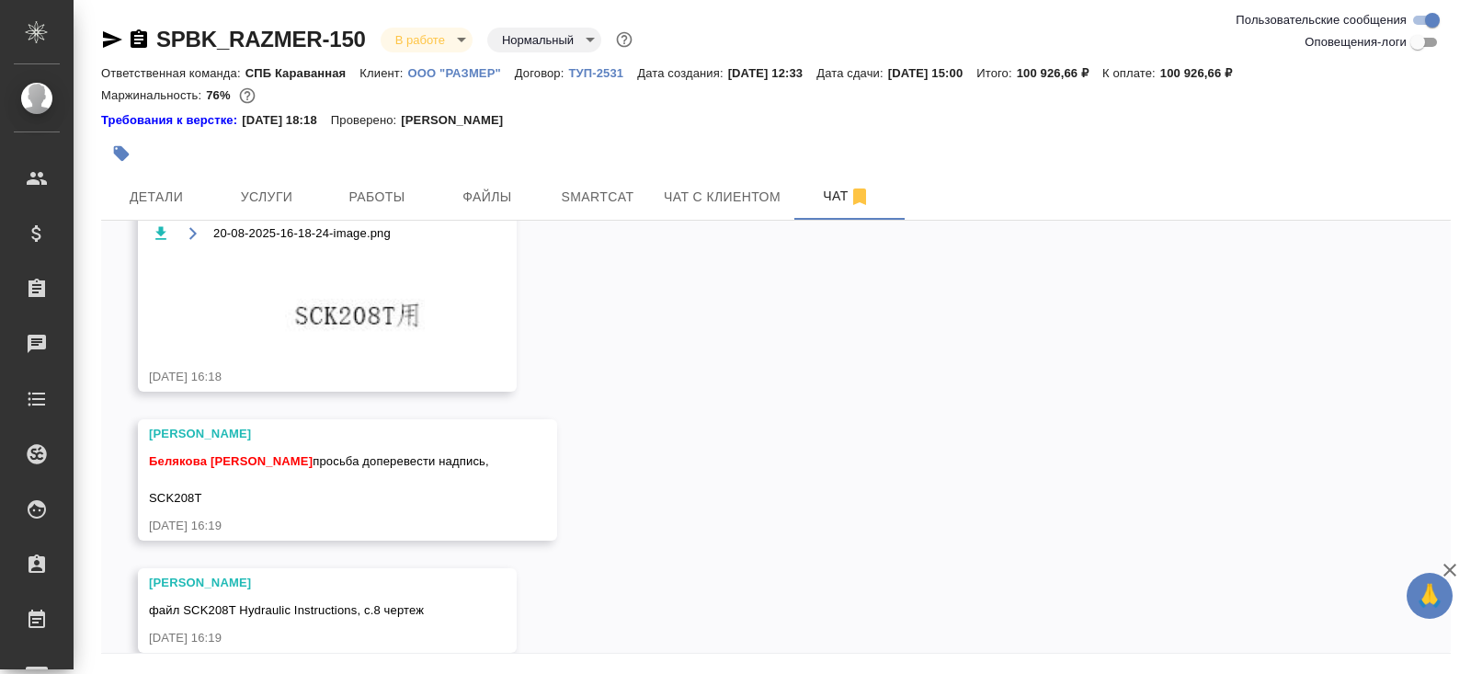
scroll to position [62, 0]
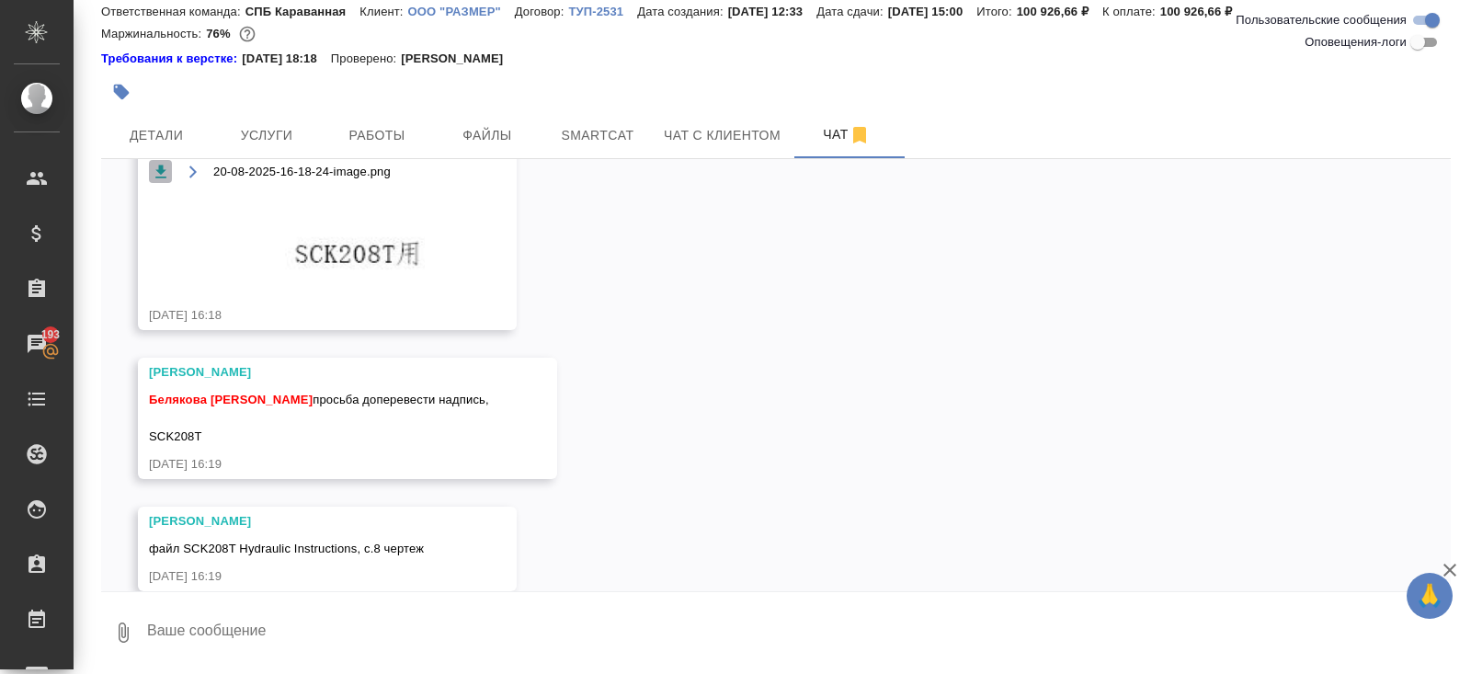
click at [158, 177] on icon "button" at bounding box center [160, 171] width 11 height 13
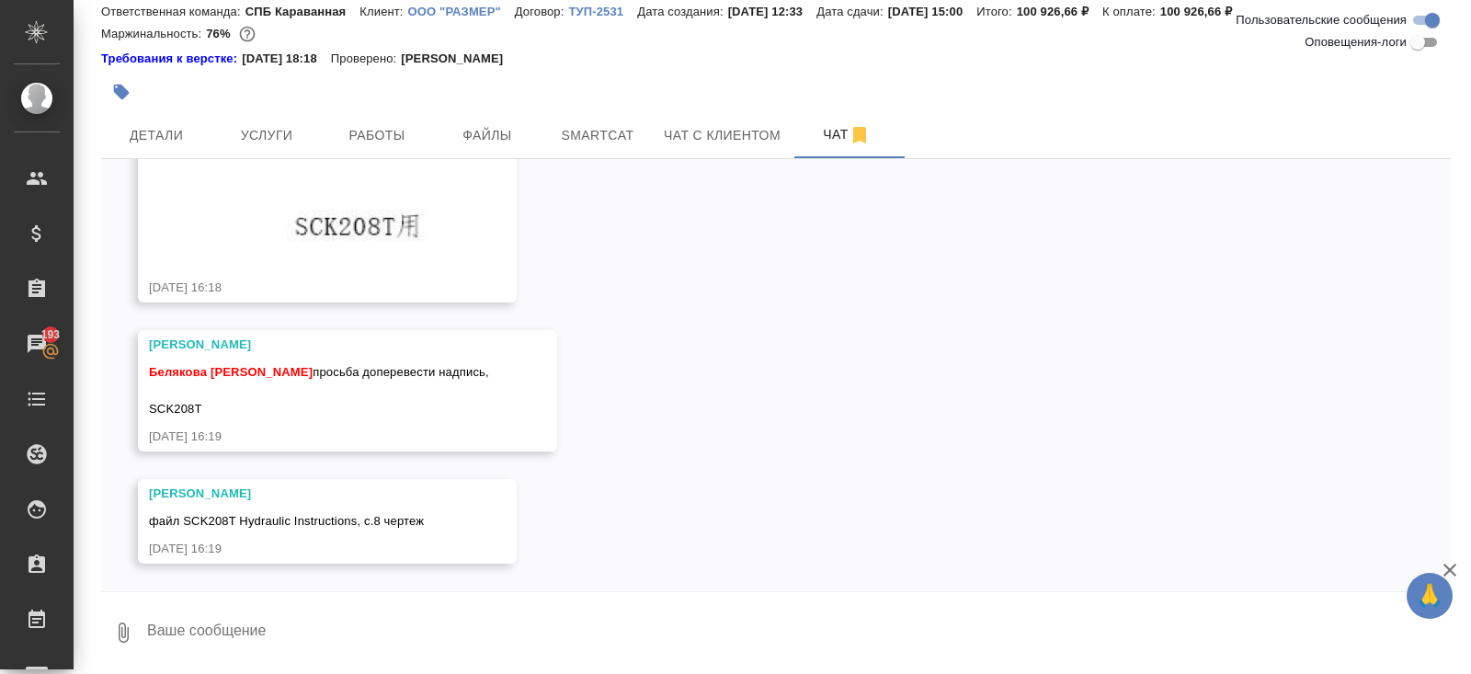
click at [204, 665] on div "SPBK_RAZMER-150 В работе inProgress Нормальный normal Ответственная команда: СП…" at bounding box center [775, 306] width 1369 height 736
click at [204, 640] on textarea at bounding box center [797, 632] width 1305 height 62
type textarea "ага"
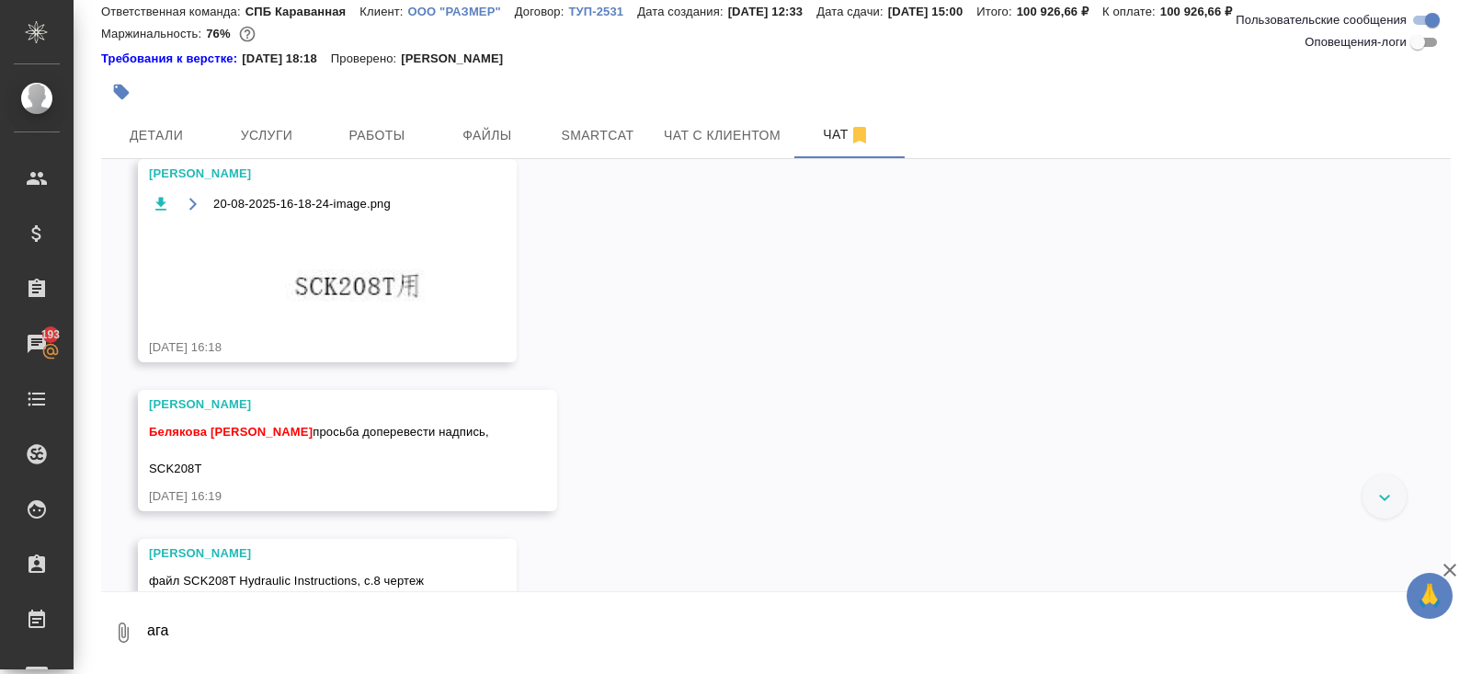
scroll to position [3862, 0]
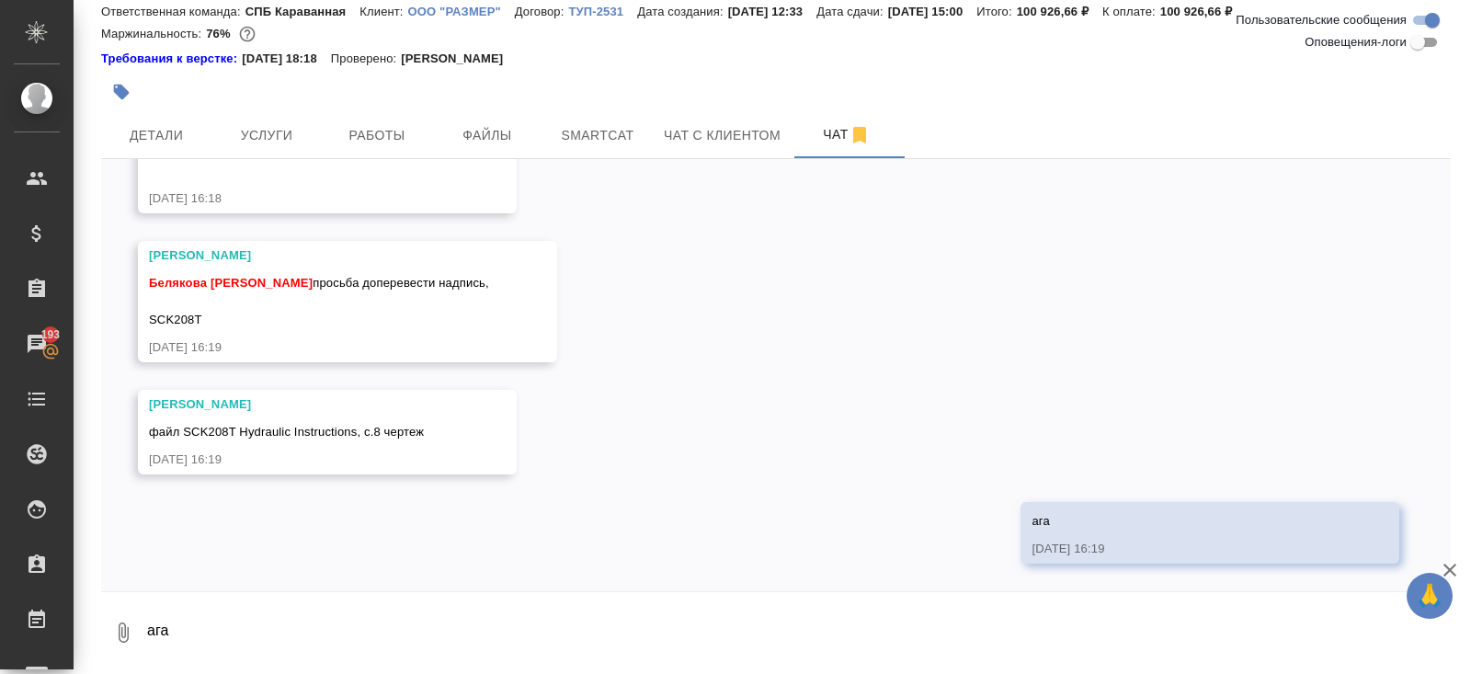
drag, startPoint x: 147, startPoint y: 316, endPoint x: 210, endPoint y: 316, distance: 62.5
click at [210, 318] on div "Петрова Валерия Белякова Юлия просьба доперевести надпись, SCK208T 20.08.25, 16…" at bounding box center [347, 301] width 419 height 121
copy span "SCK208T"
drag, startPoint x: 149, startPoint y: 430, endPoint x: 522, endPoint y: 435, distance: 373.2
click at [522, 435] on div "06.08, среда Петрова Валерия привет, есть ли исходники чертежей 06.08.25, 12:45…" at bounding box center [775, 375] width 1349 height 432
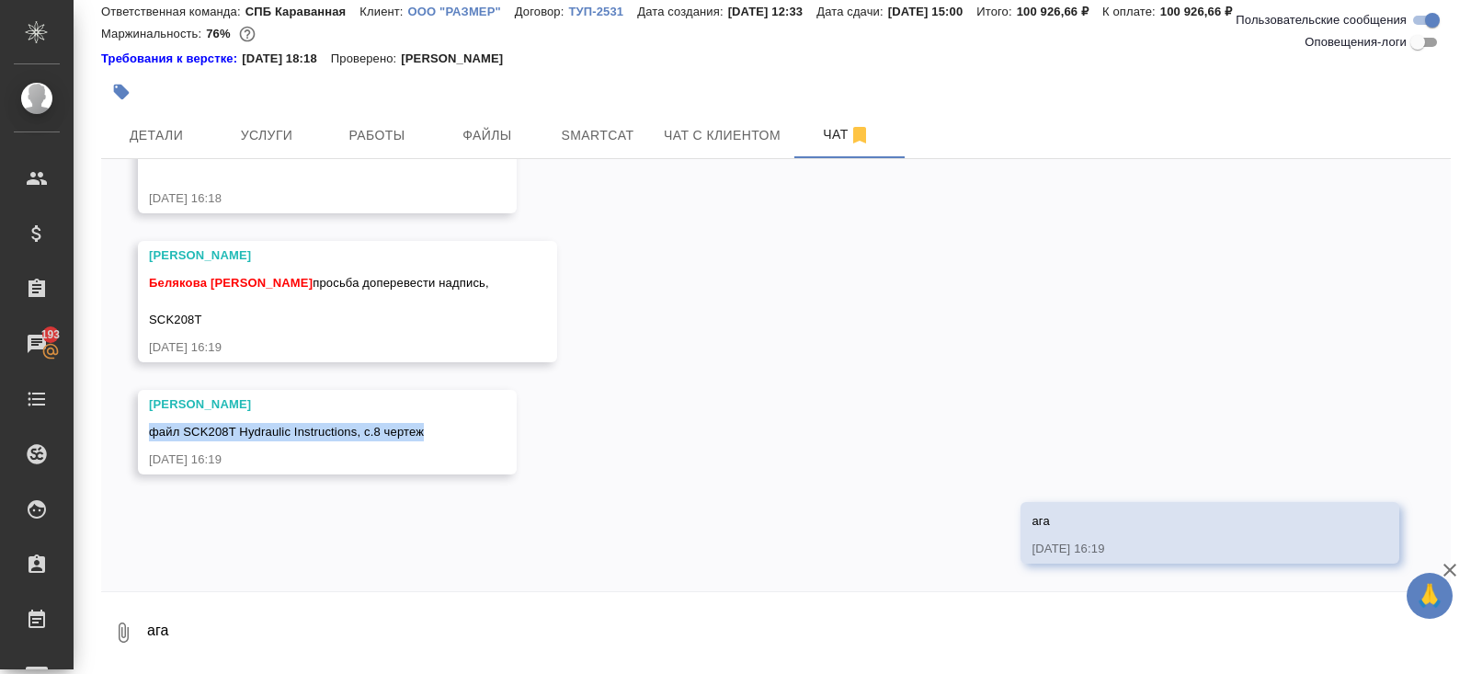
copy span "файл SCK208T Hydraulic Instructions, с.8 чертеж"
click at [234, 133] on span "Услуги" at bounding box center [266, 135] width 88 height 23
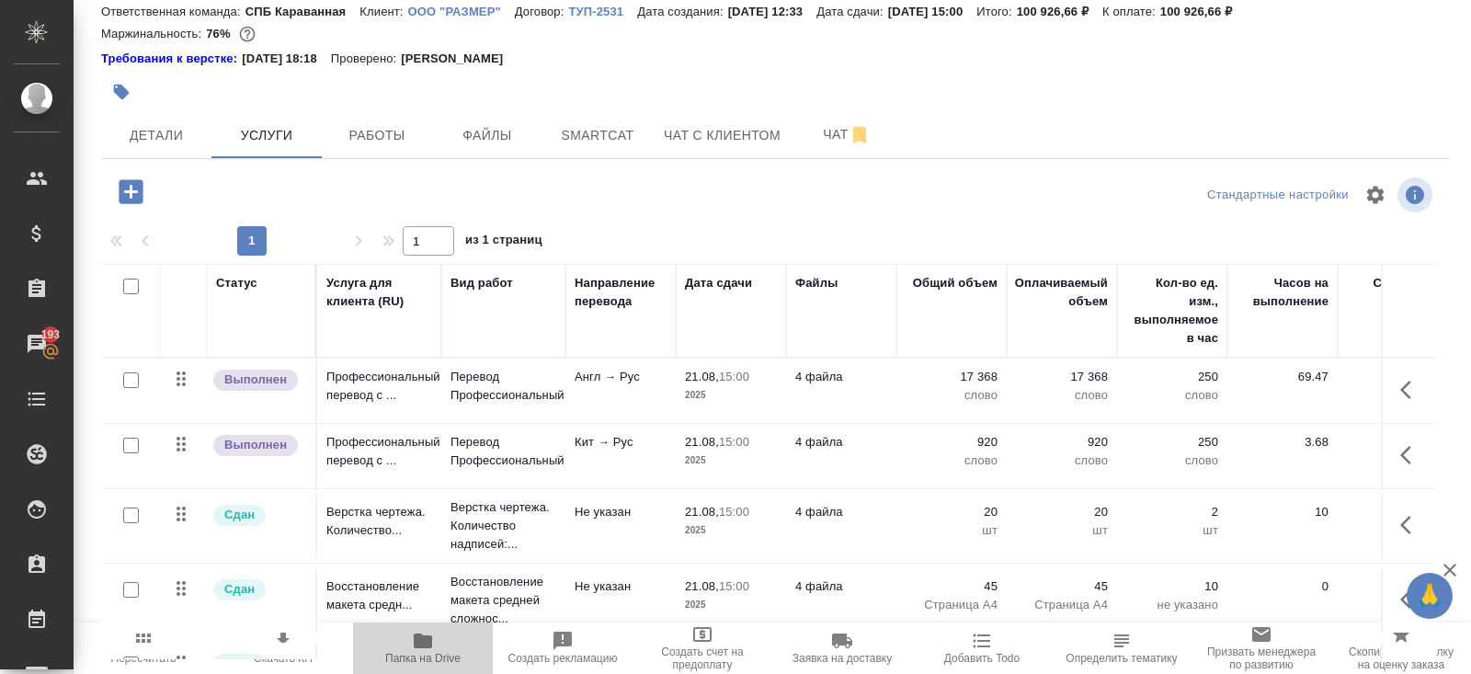
click at [424, 654] on span "Папка на Drive" at bounding box center [422, 658] width 75 height 13
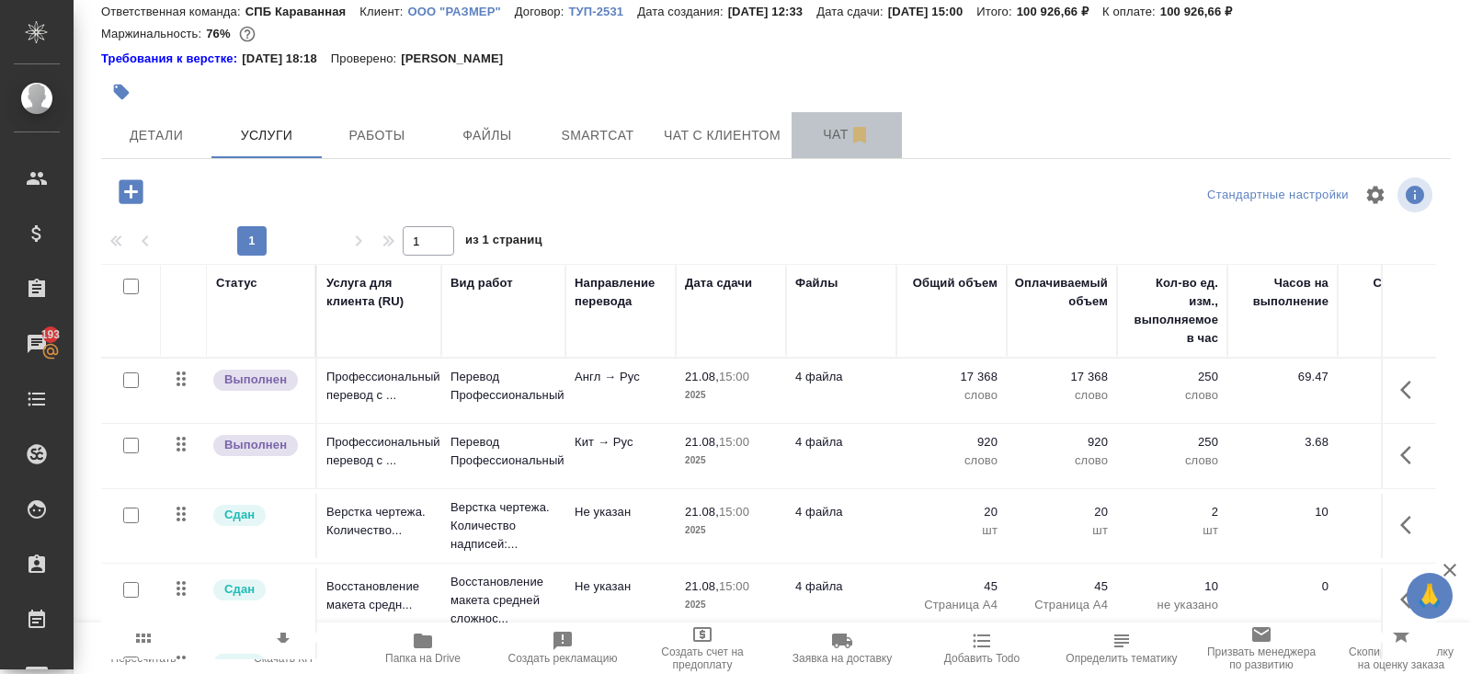
click at [844, 147] on button "Чат" at bounding box center [846, 135] width 110 height 46
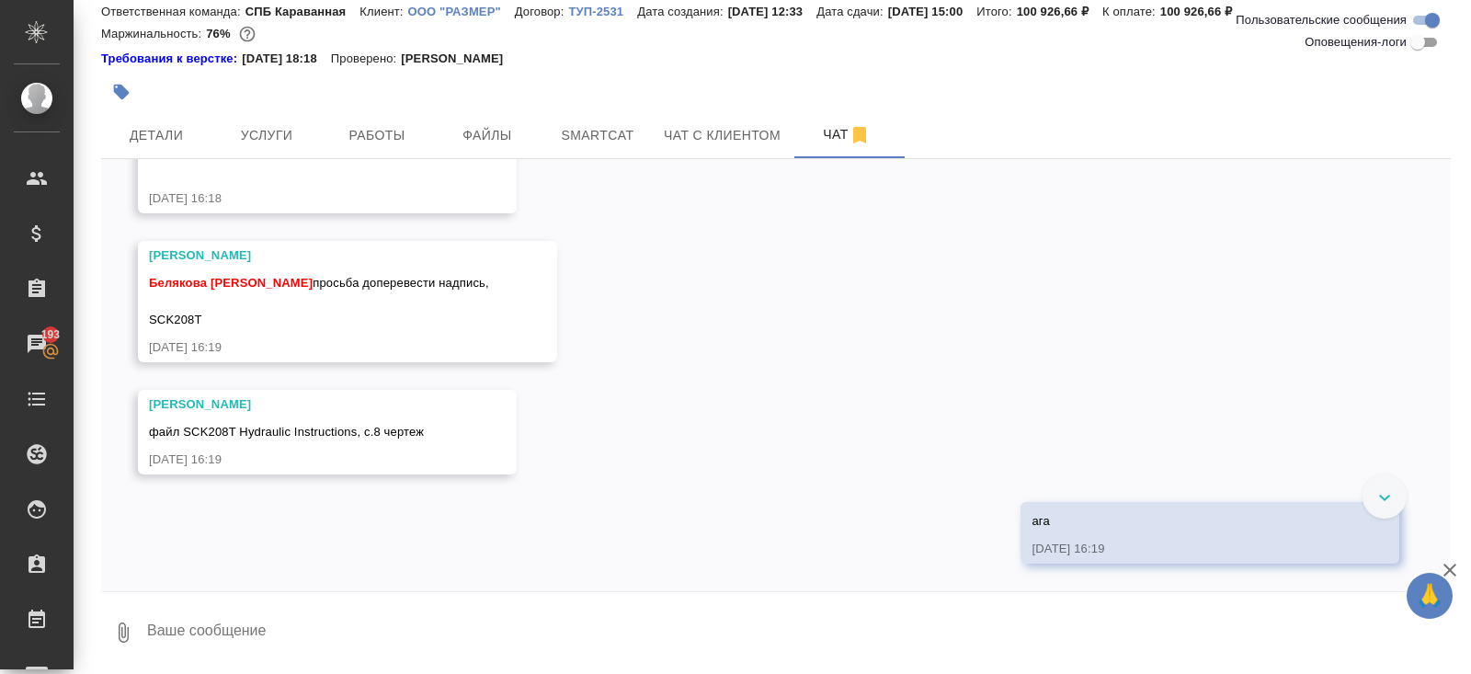
scroll to position [3862, 0]
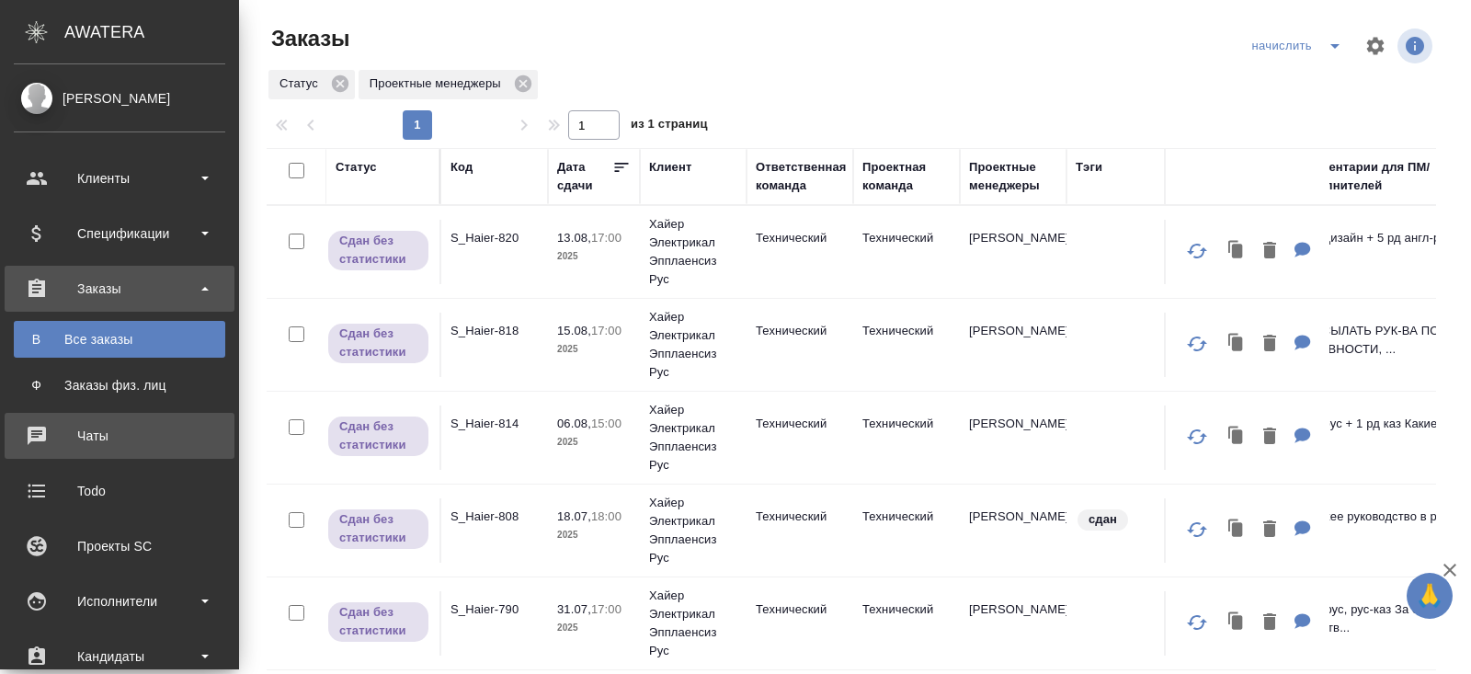
click at [75, 449] on div "Чаты" at bounding box center [119, 436] width 211 height 28
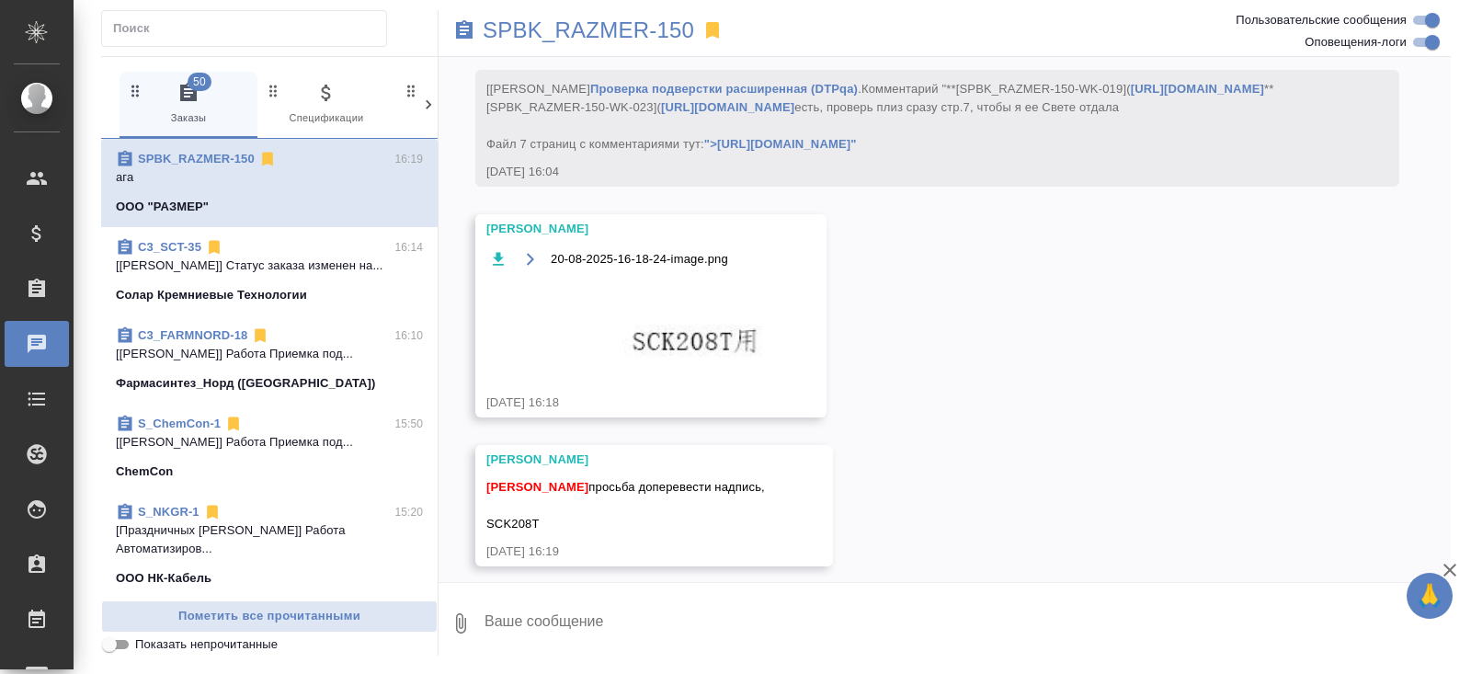
click at [530, 621] on textarea at bounding box center [967, 623] width 968 height 62
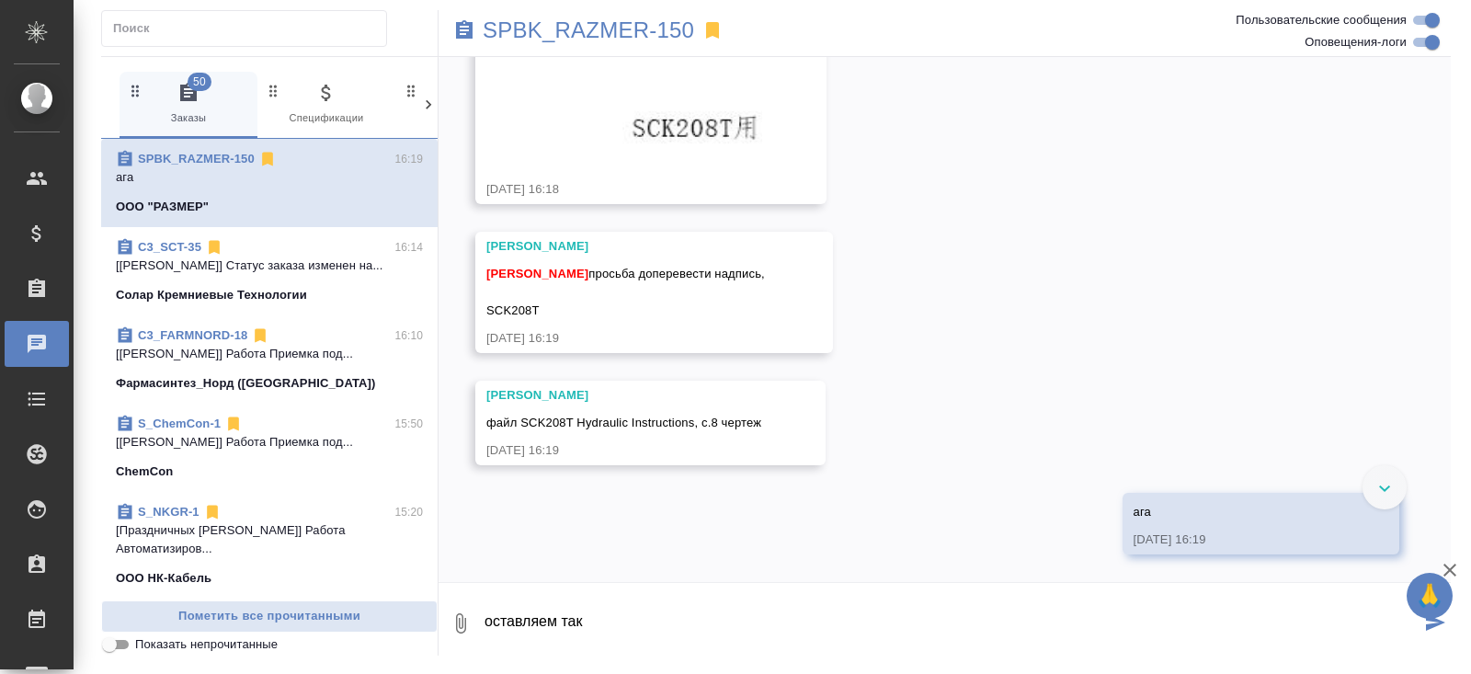
type textarea "оставляем так"
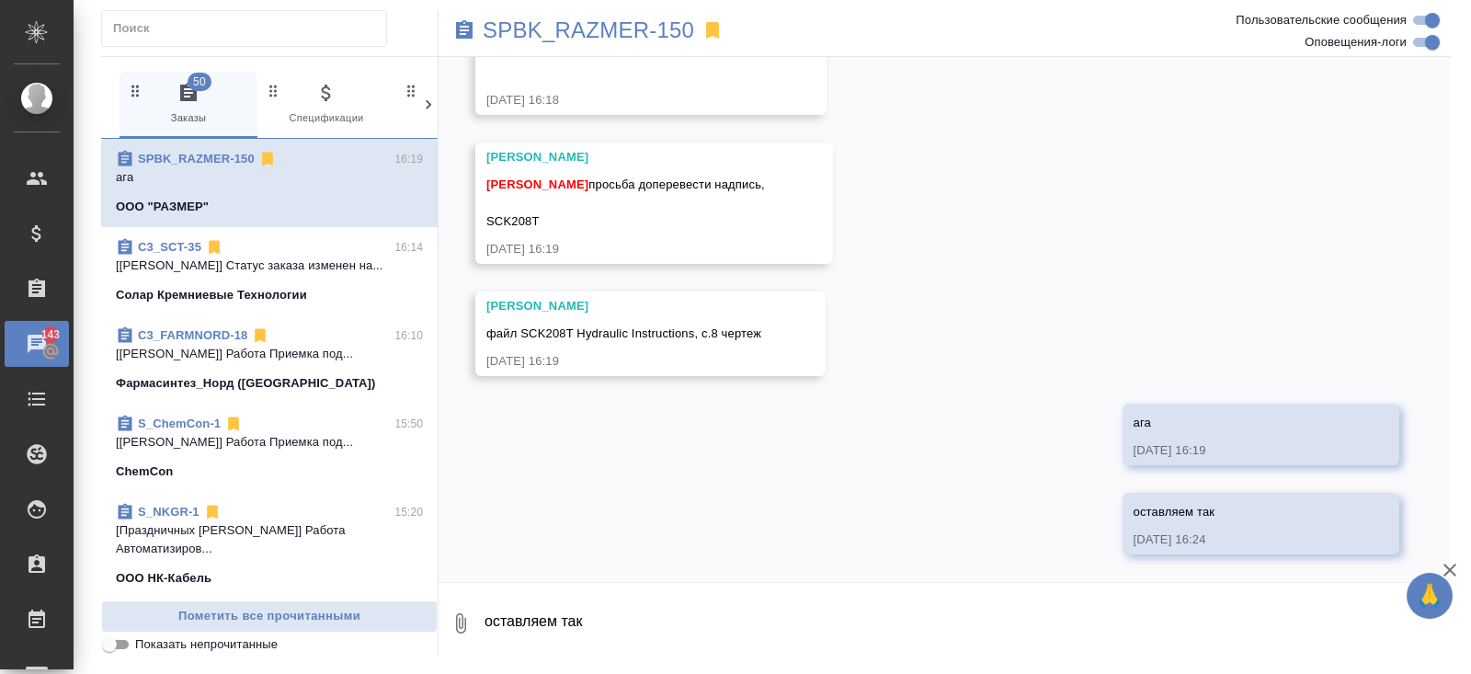
scroll to position [25282, 0]
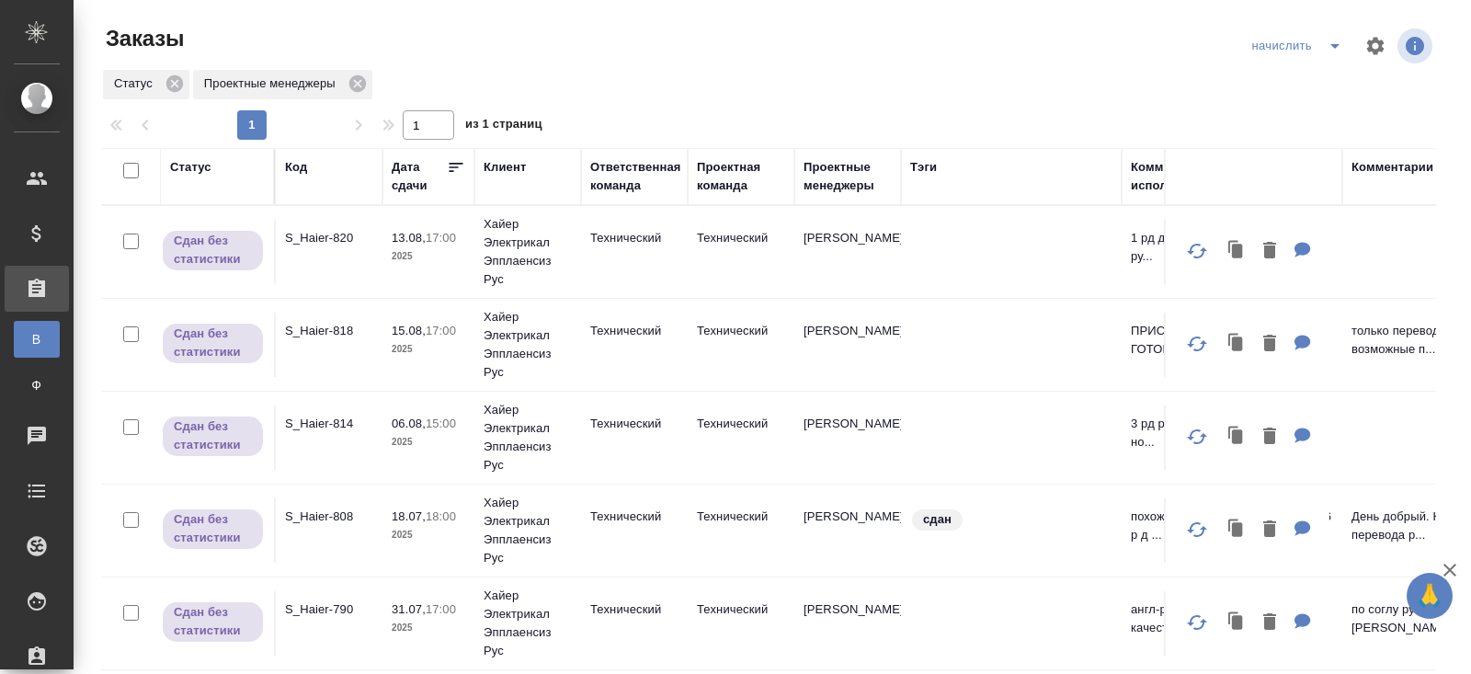
click at [1322, 54] on span "split button" at bounding box center [1335, 46] width 28 height 22
click at [1322, 86] on li "В работу!" at bounding box center [1298, 82] width 108 height 29
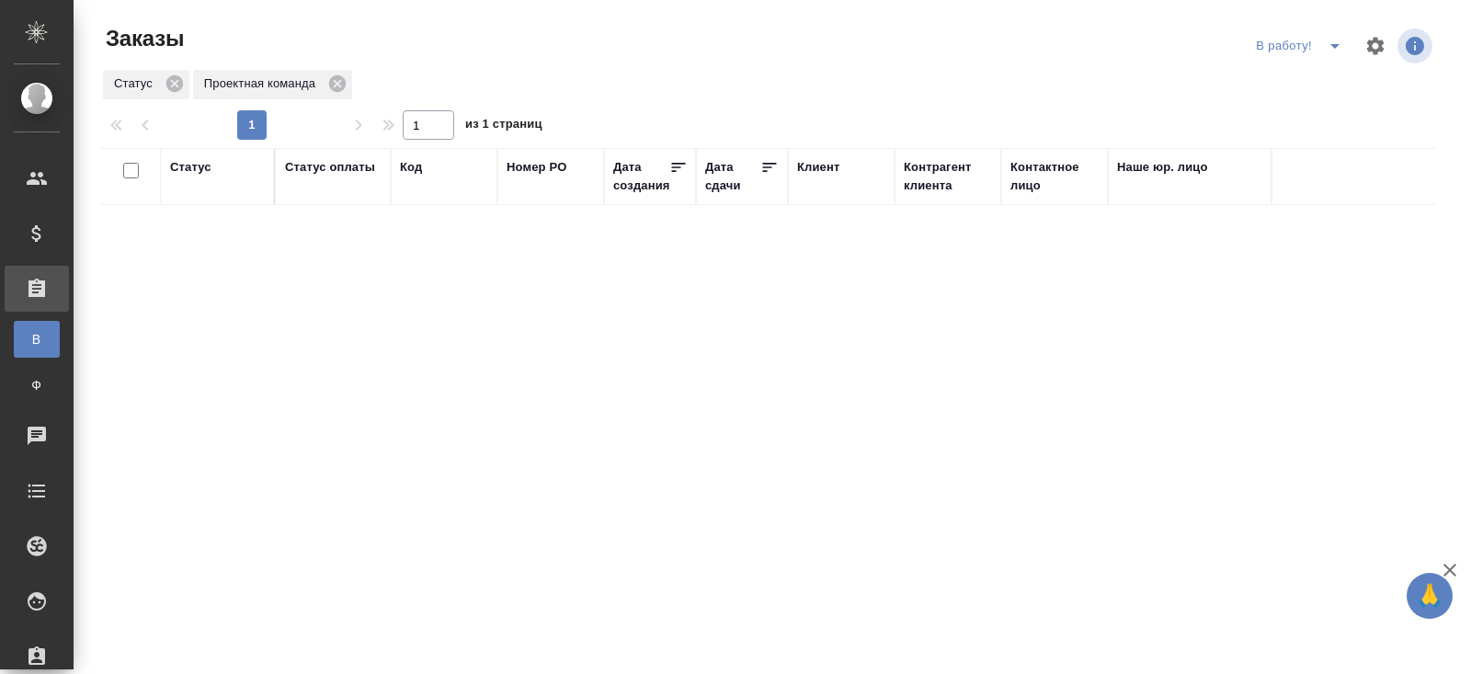
click at [1327, 42] on icon "split button" at bounding box center [1335, 46] width 22 height 22
click at [1299, 83] on li "ПМ" at bounding box center [1301, 82] width 102 height 29
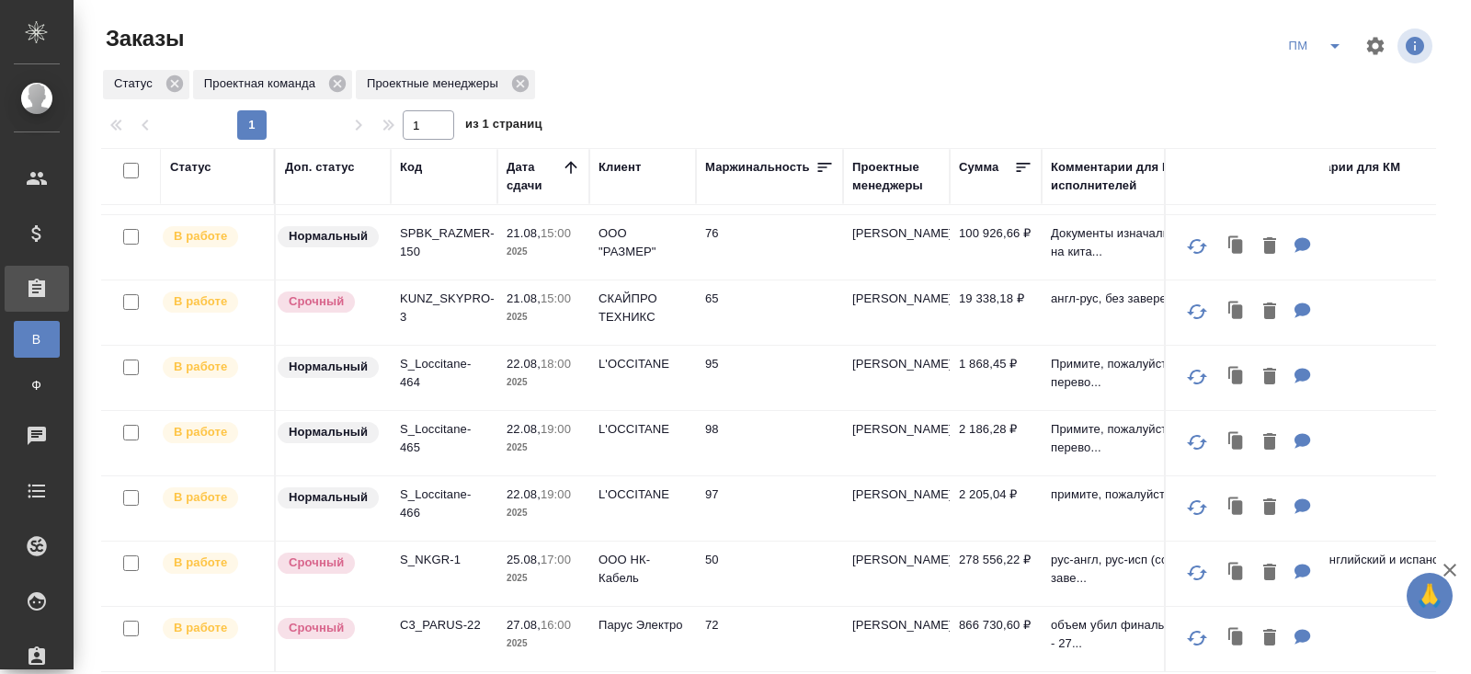
scroll to position [189, 0]
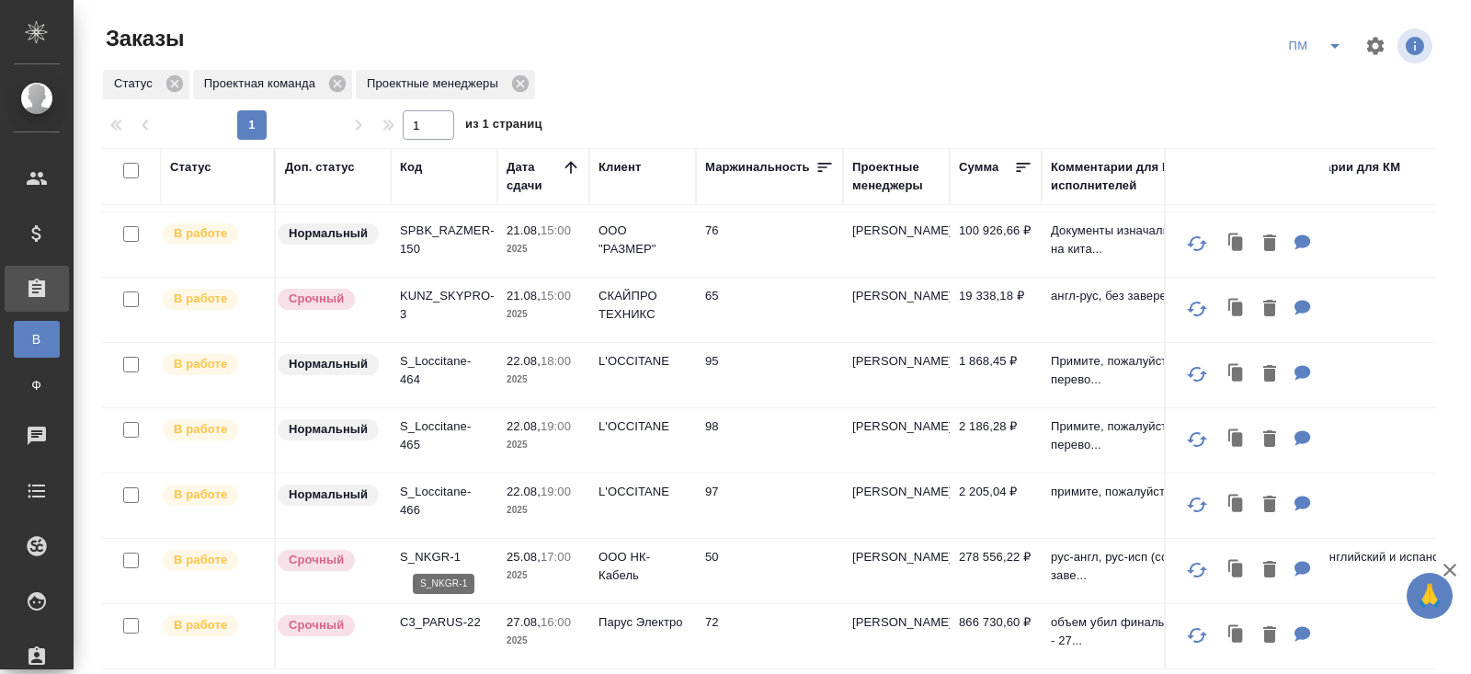
click at [430, 553] on p "S_NKGR-1" at bounding box center [444, 557] width 88 height 18
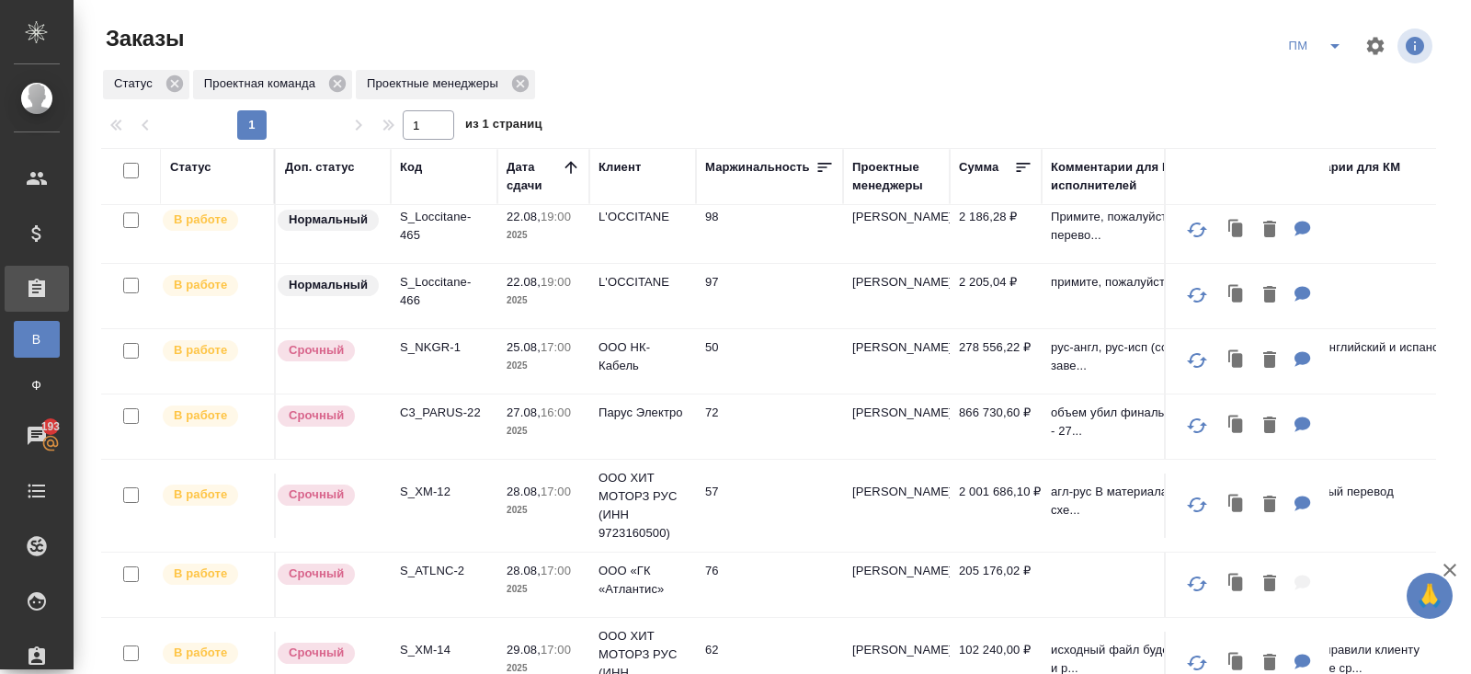
scroll to position [515, 0]
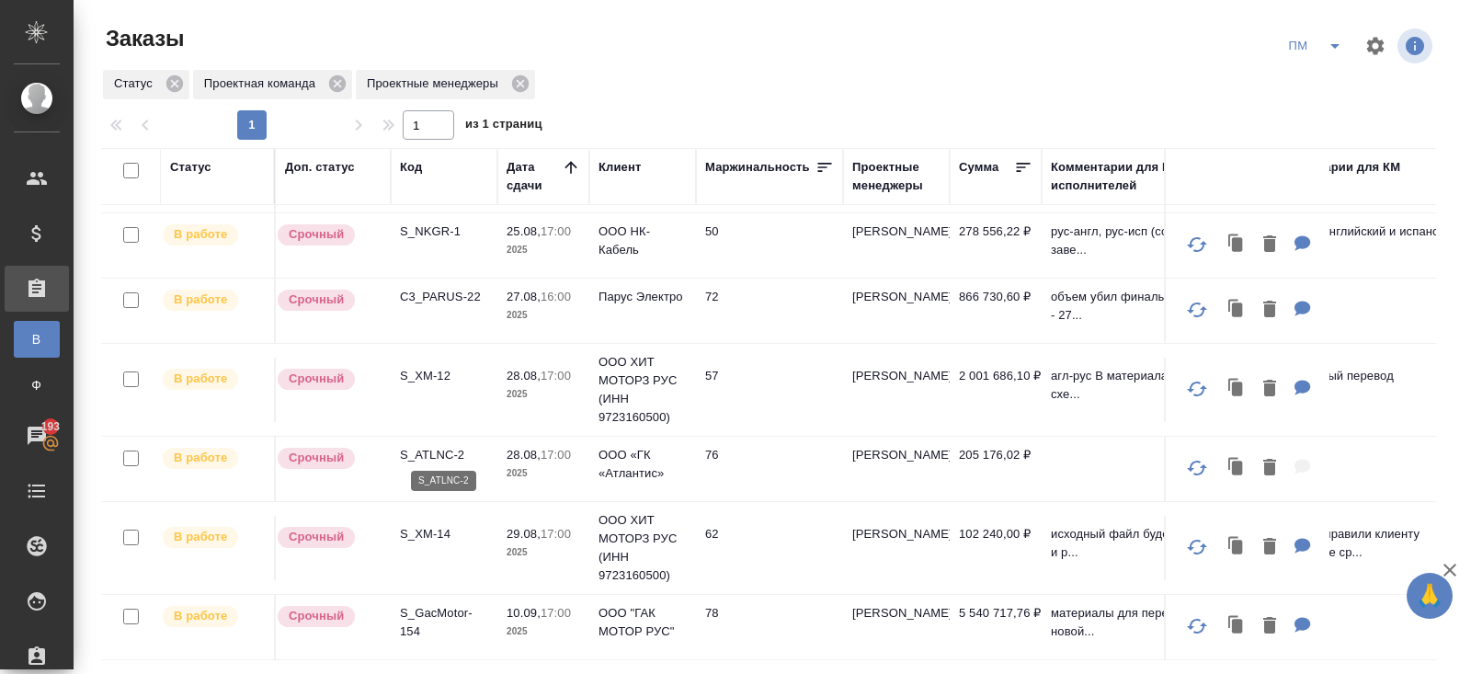
click at [432, 446] on p "S_ATLNC-2" at bounding box center [444, 455] width 88 height 18
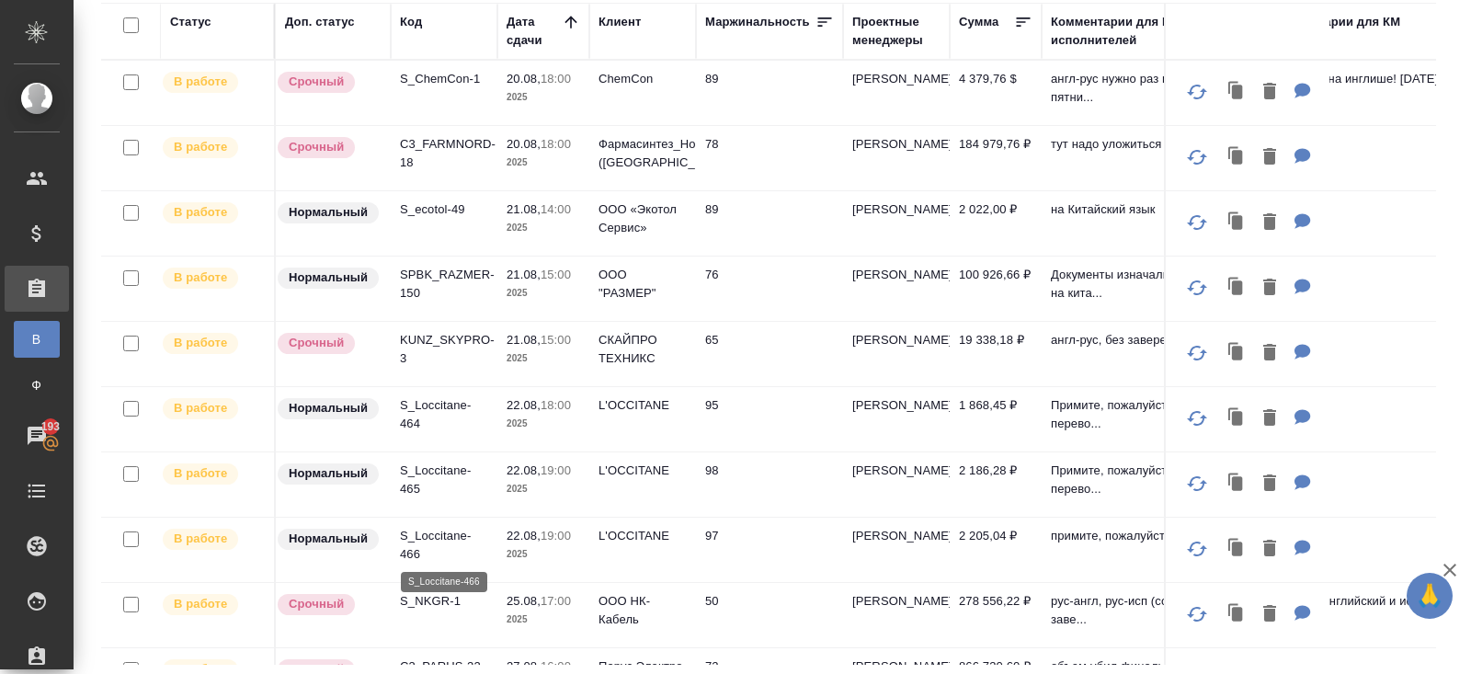
scroll to position [0, 0]
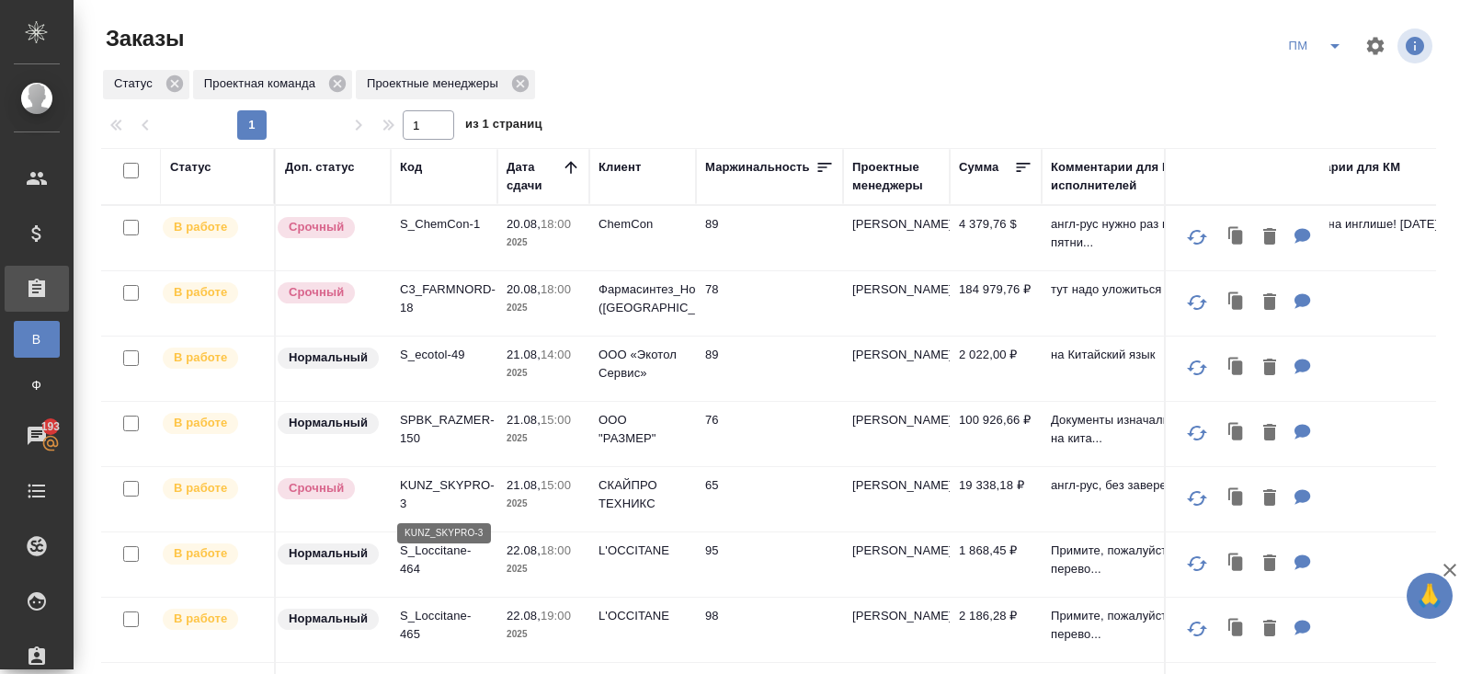
click at [421, 481] on p "KUNZ_SKYPRO-3" at bounding box center [444, 494] width 88 height 37
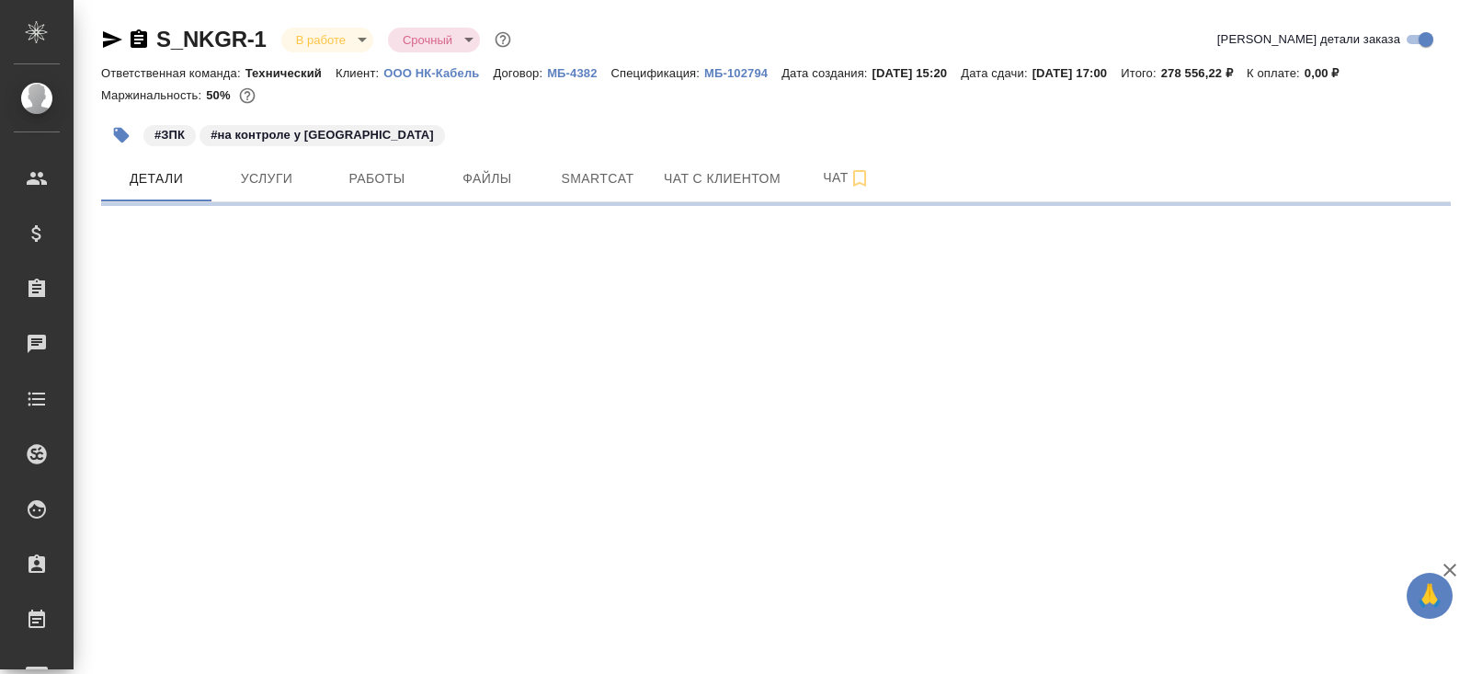
select select "RU"
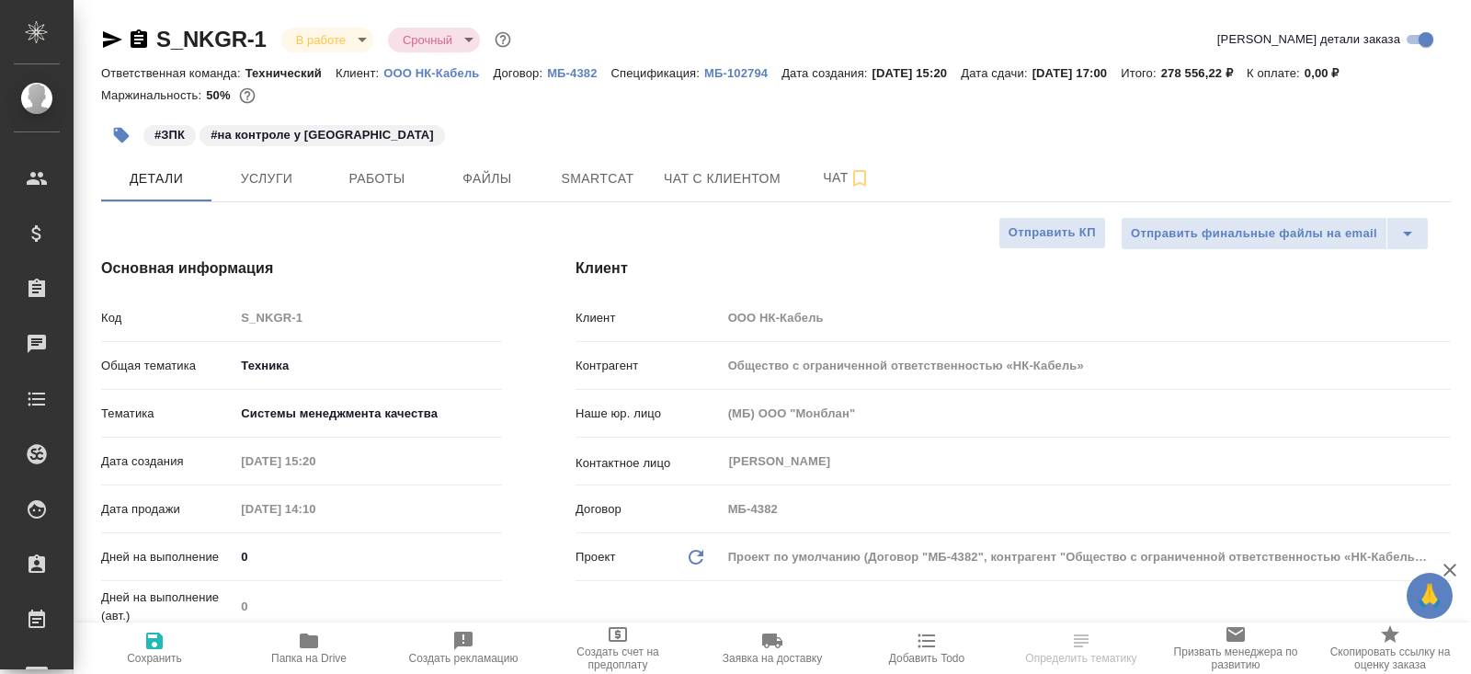
type textarea "x"
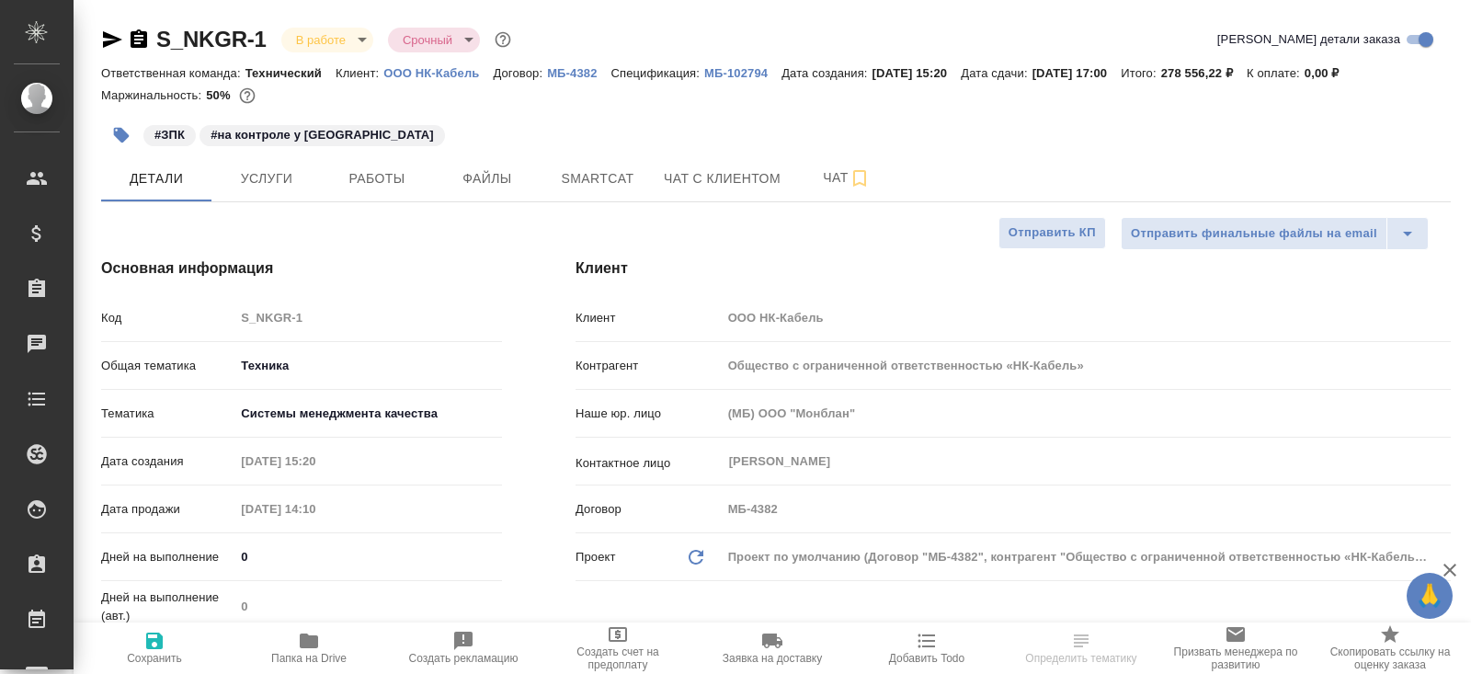
type textarea "x"
click at [365, 194] on button "Работы" at bounding box center [377, 178] width 110 height 46
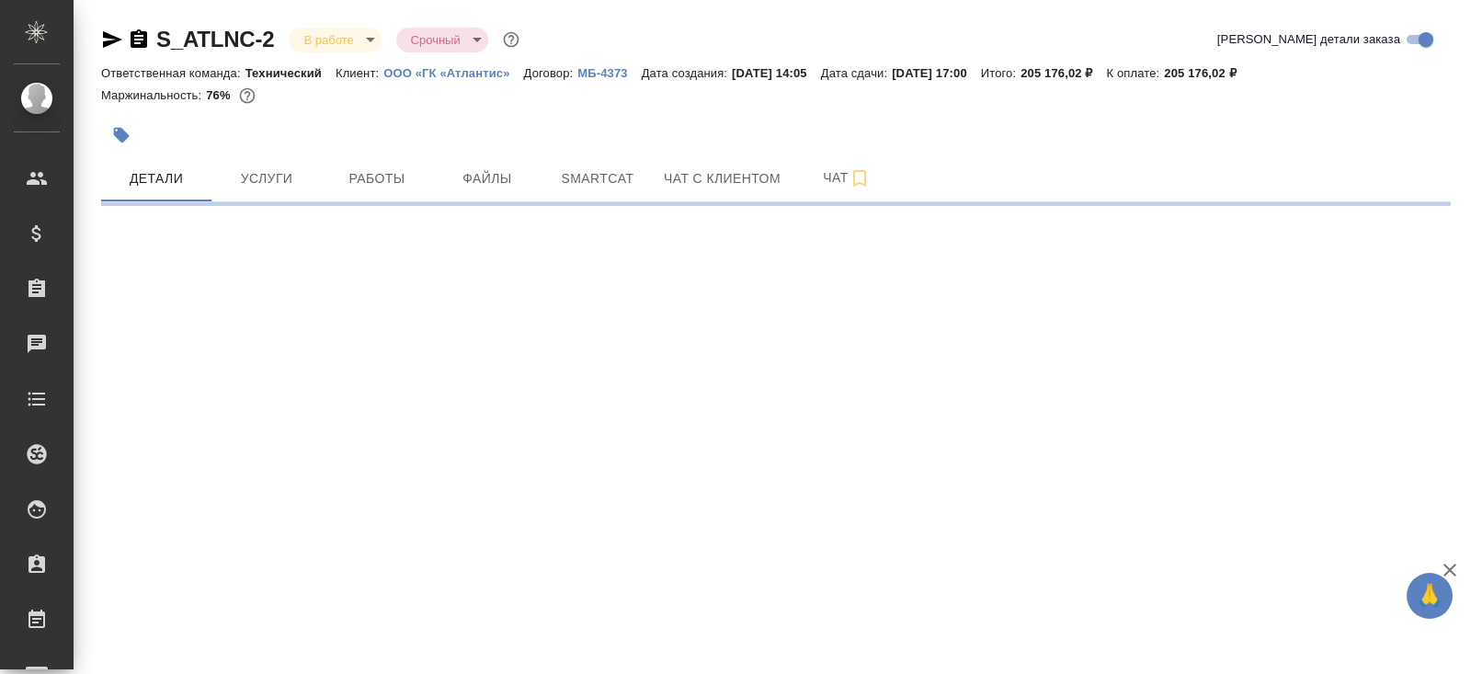
select select "RU"
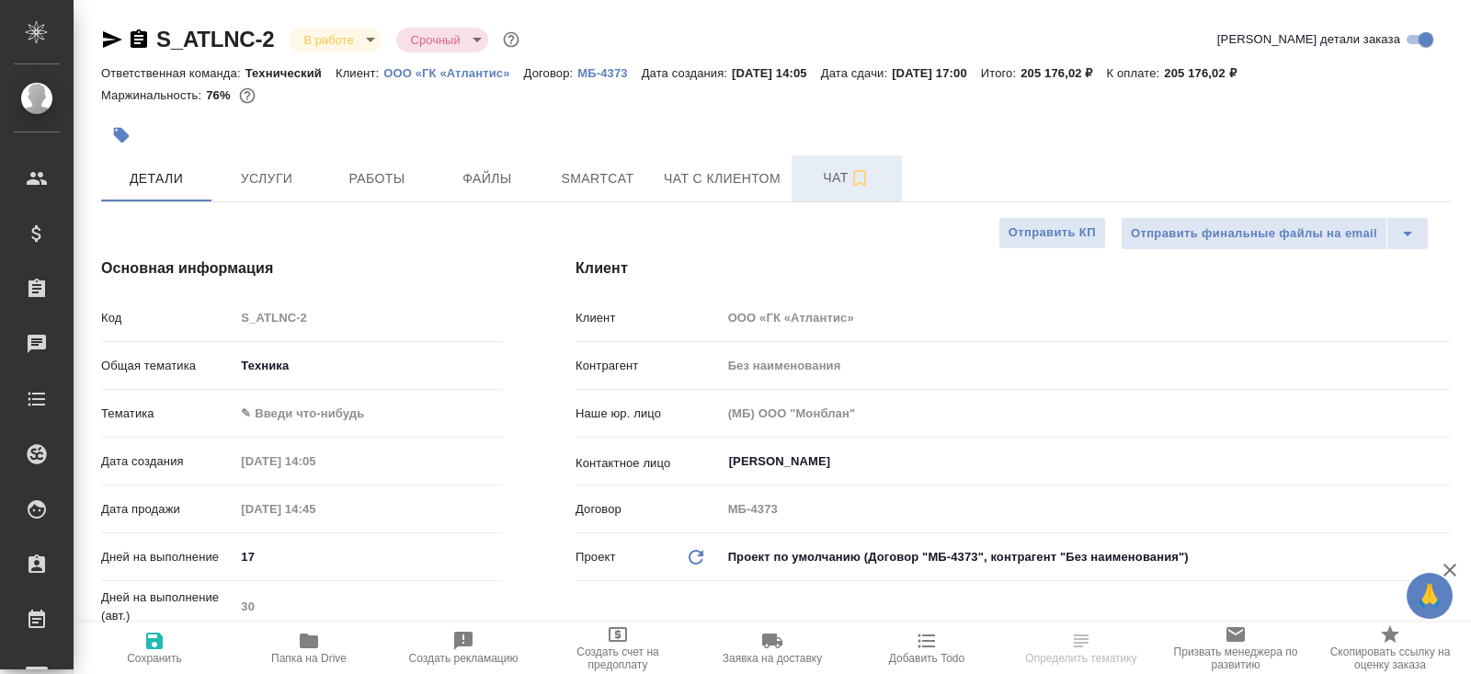
type textarea "x"
click at [849, 167] on span "Чат" at bounding box center [846, 177] width 88 height 23
type textarea "x"
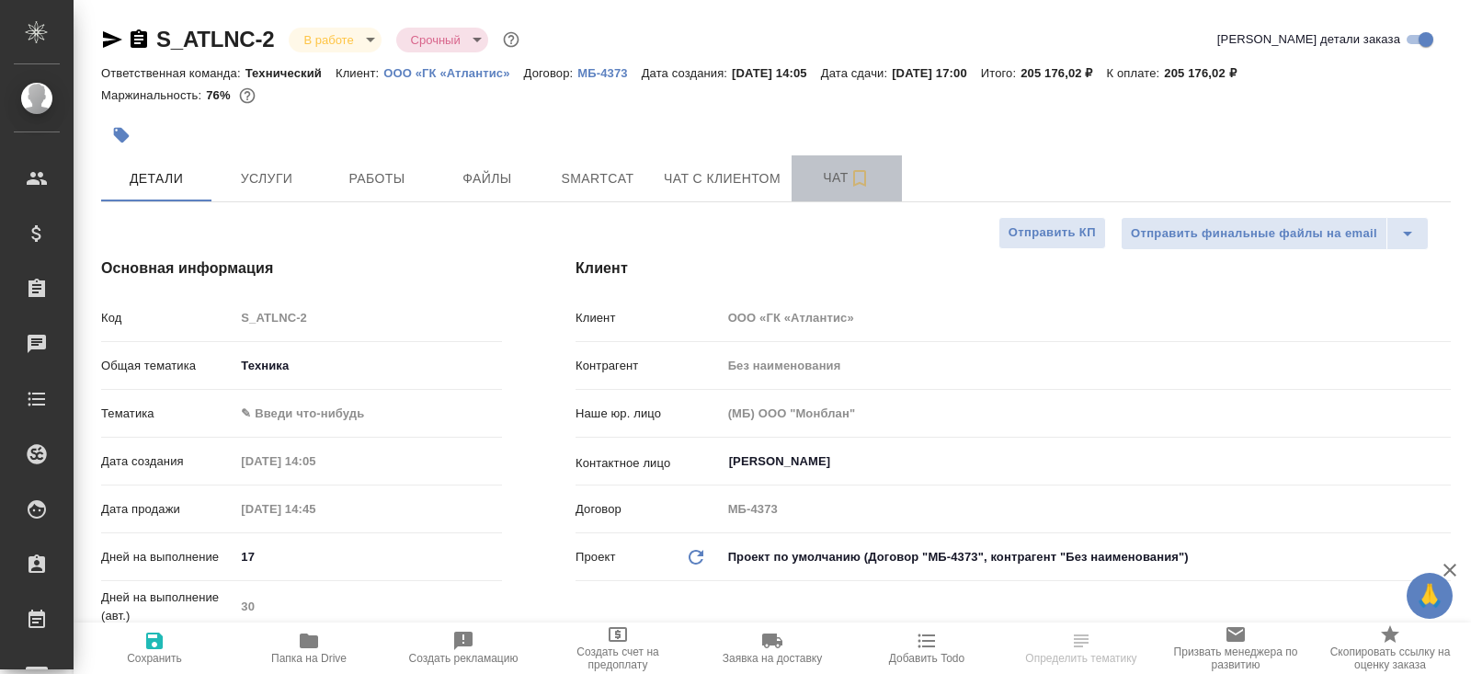
type textarea "x"
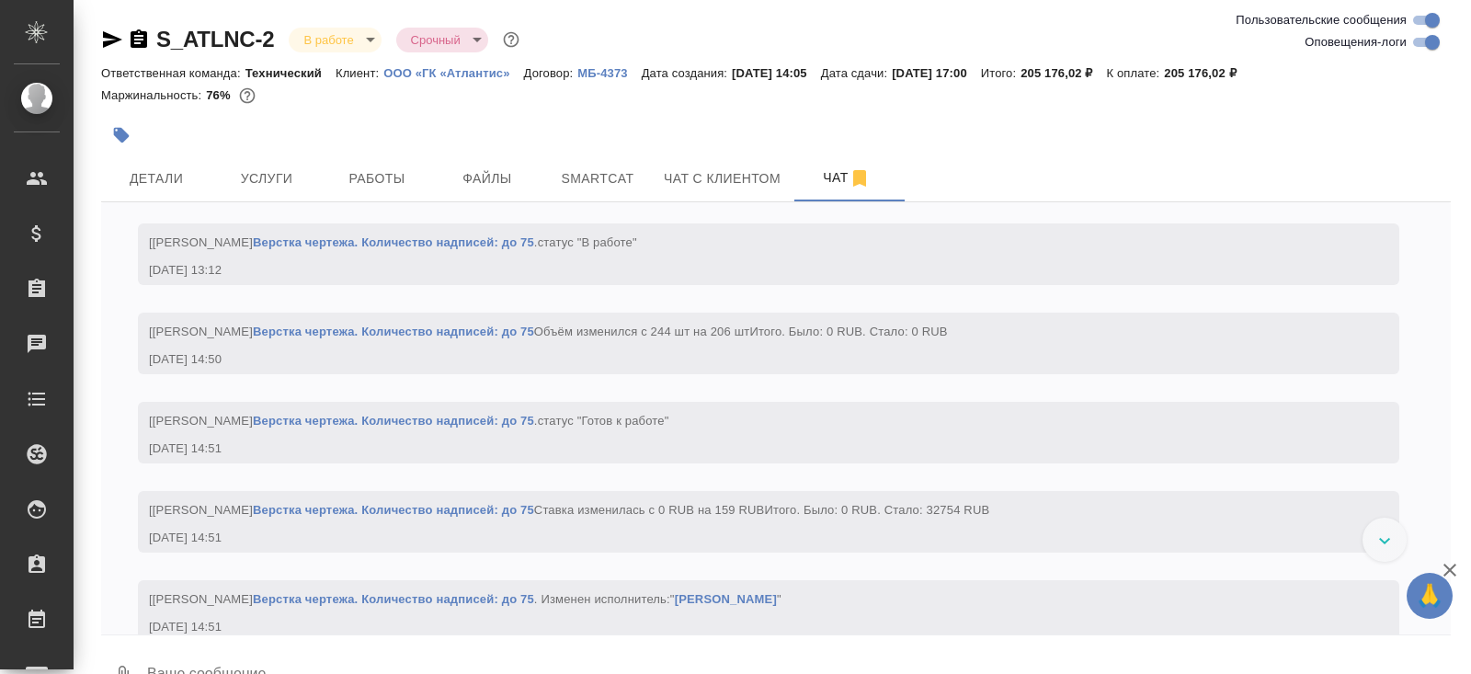
click at [1417, 52] on input "Оповещения-логи" at bounding box center [1432, 42] width 66 height 22
checkbox input "false"
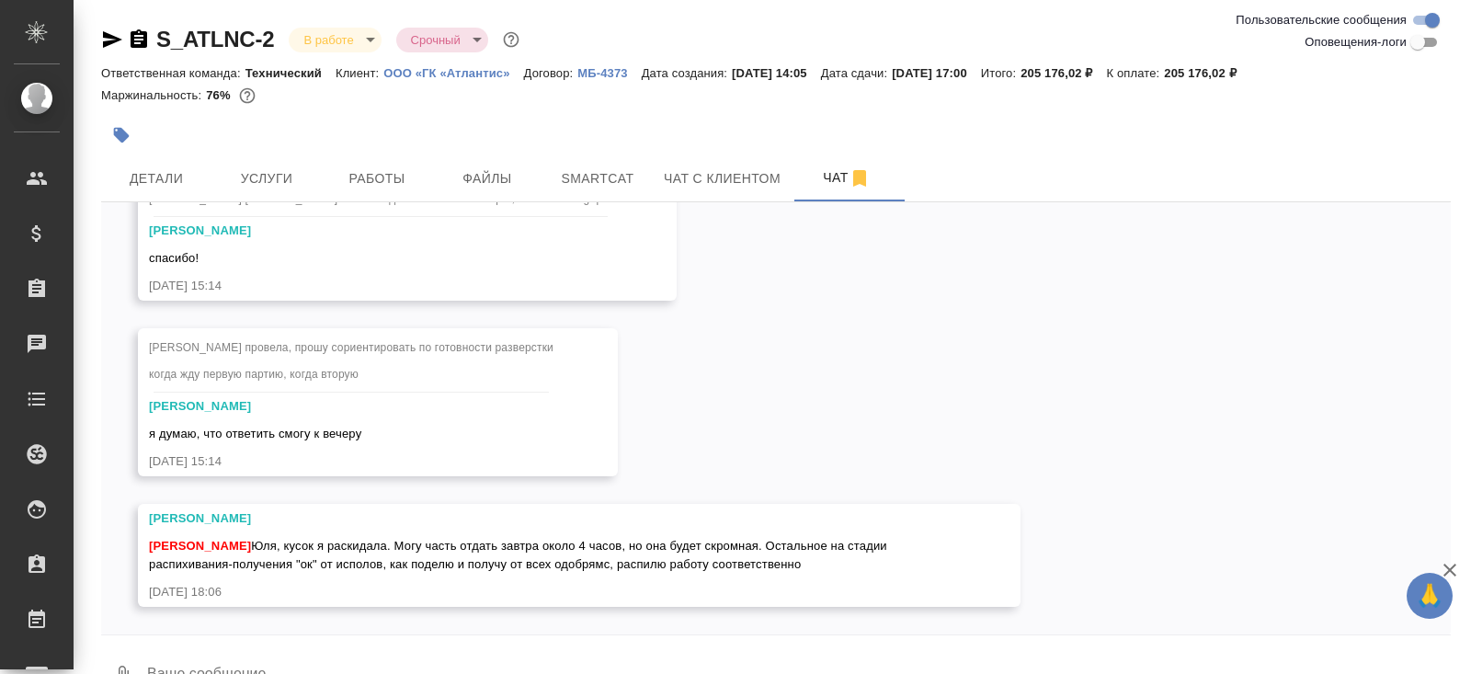
scroll to position [43, 0]
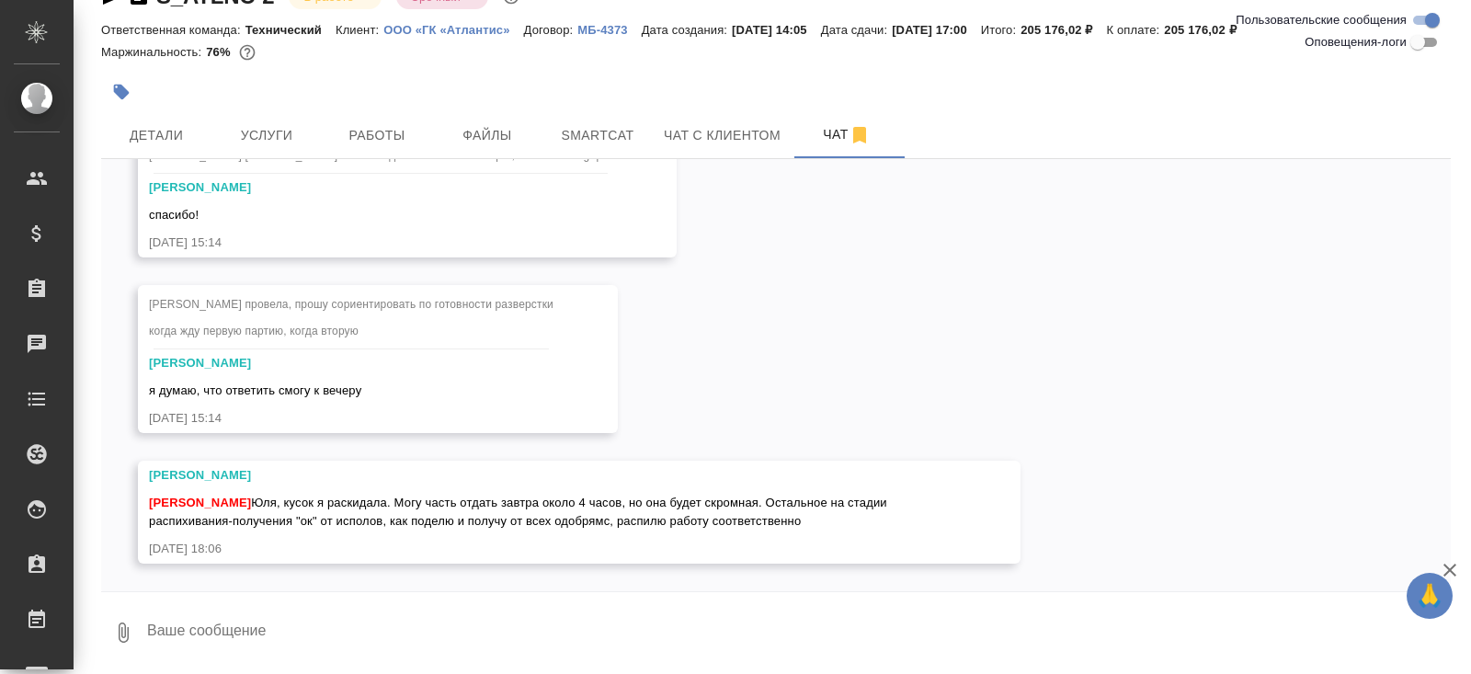
click at [396, 654] on textarea at bounding box center [797, 632] width 1305 height 62
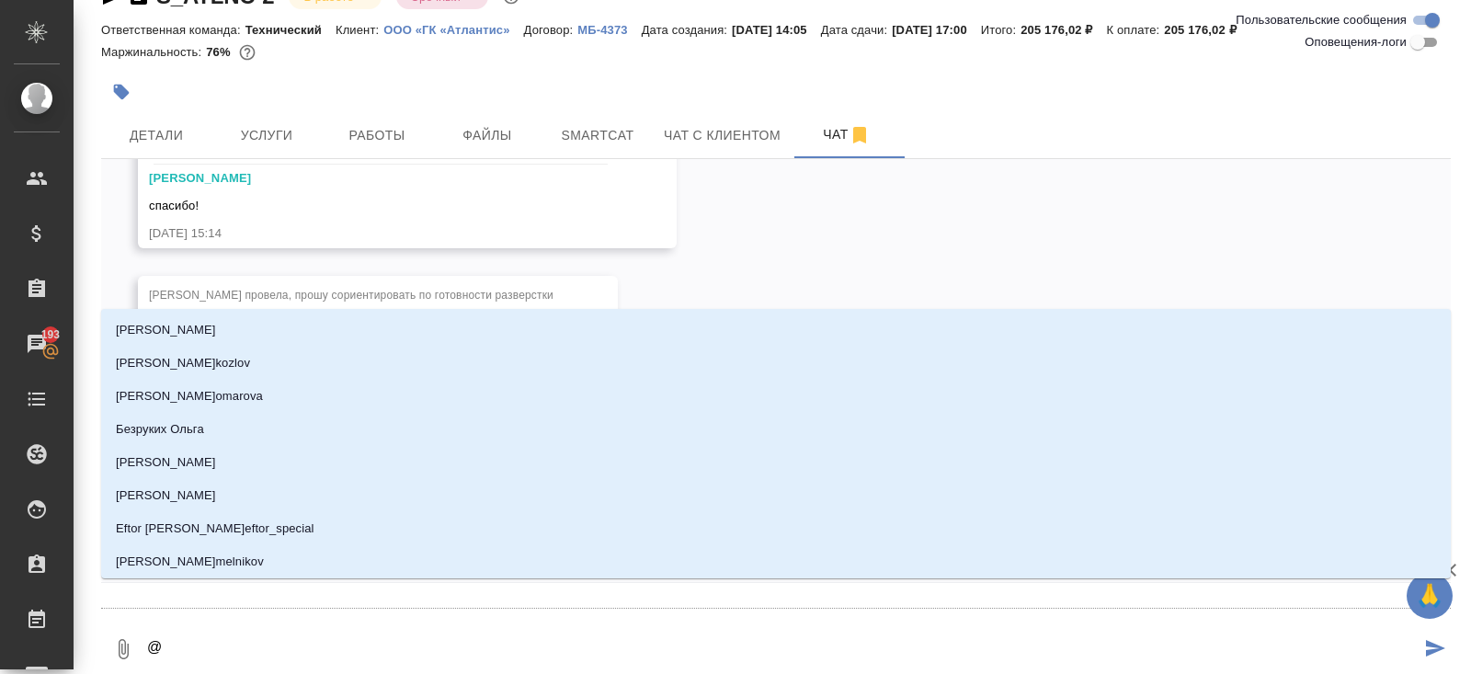
type textarea "@v"
type input "v"
type textarea "@vf"
type input "vf"
type textarea "@vfk"
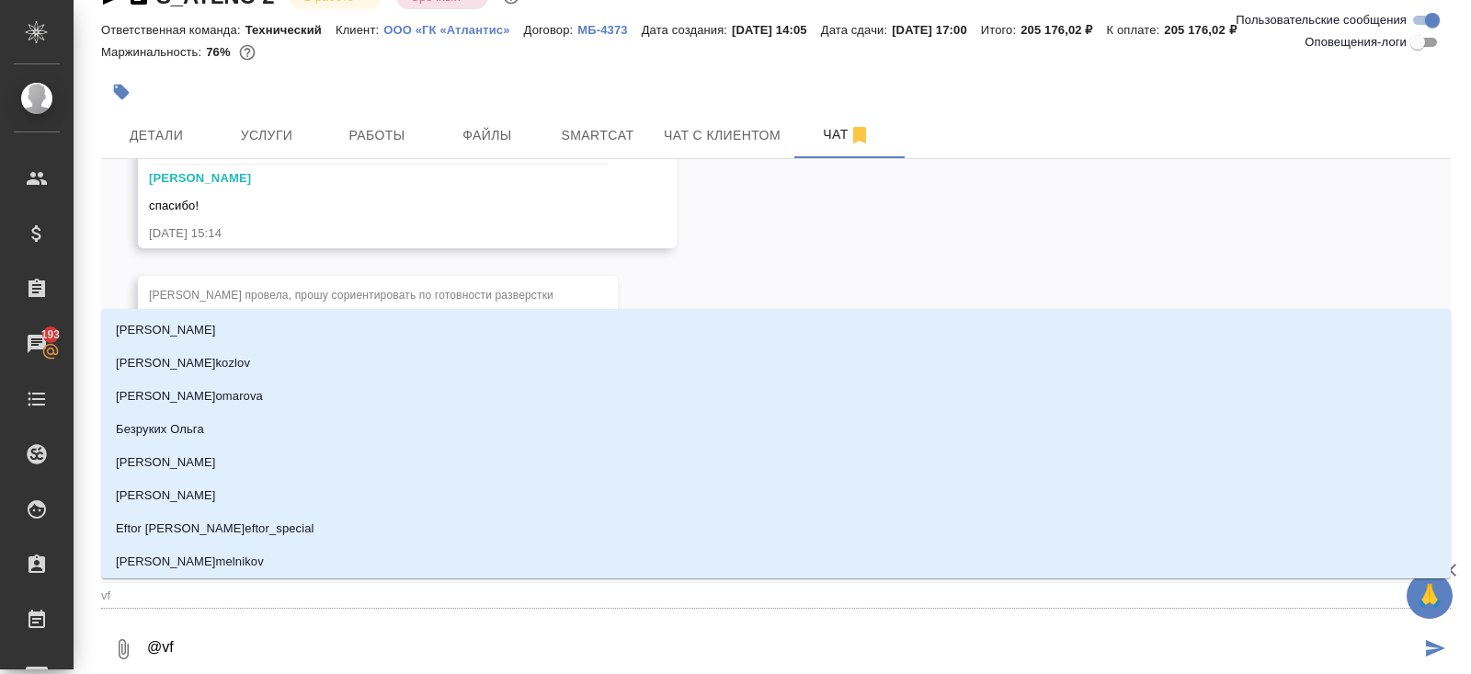
type input "vfk"
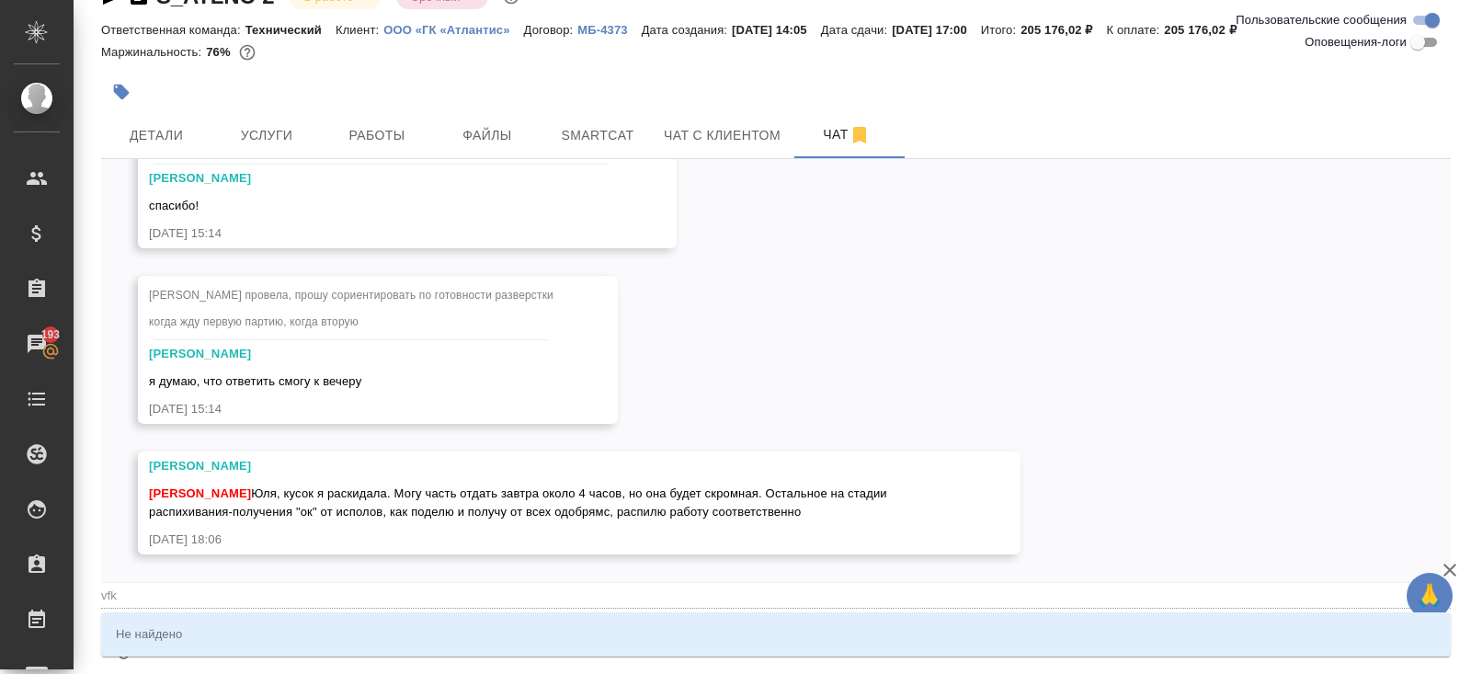
type textarea "@vfkj"
type input "vfkj"
type textarea "@vfk"
type input "vfk"
type textarea "@vf"
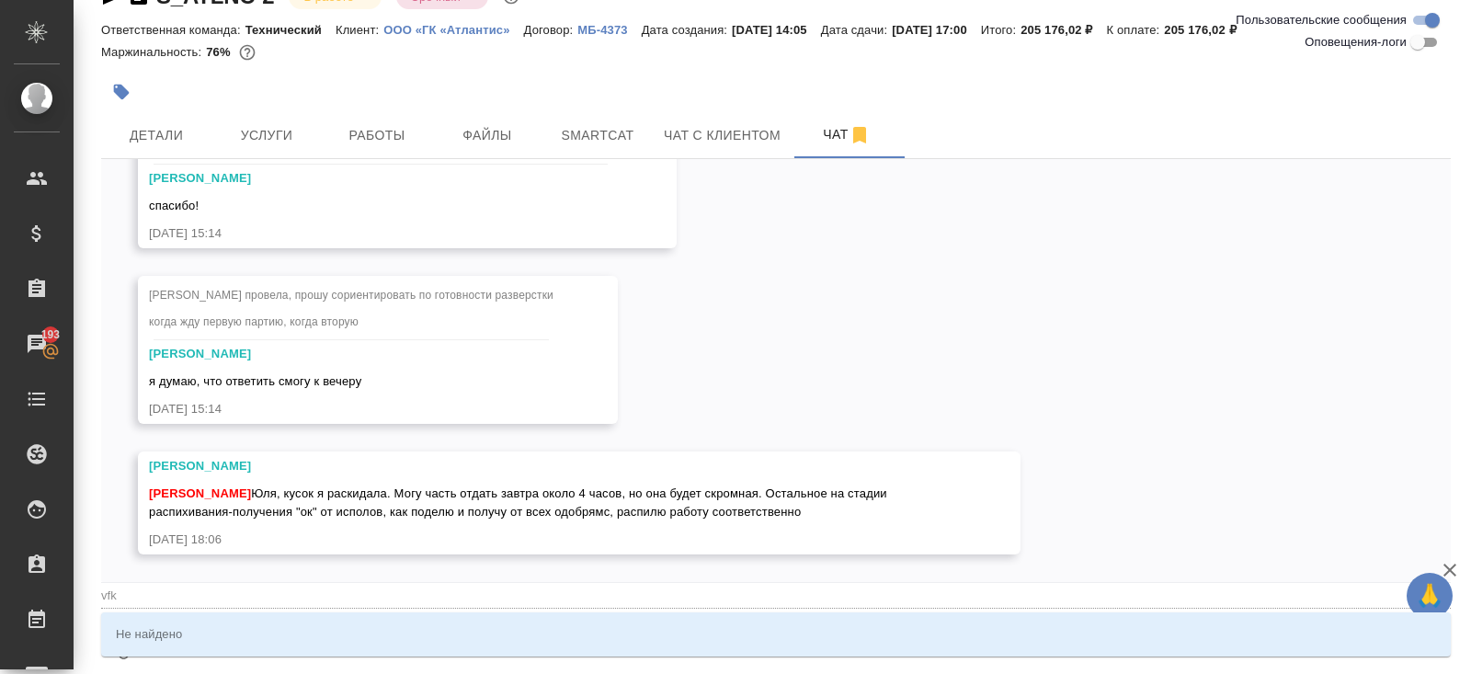
type input "vf"
type textarea "@v"
type input "v"
type textarea "@"
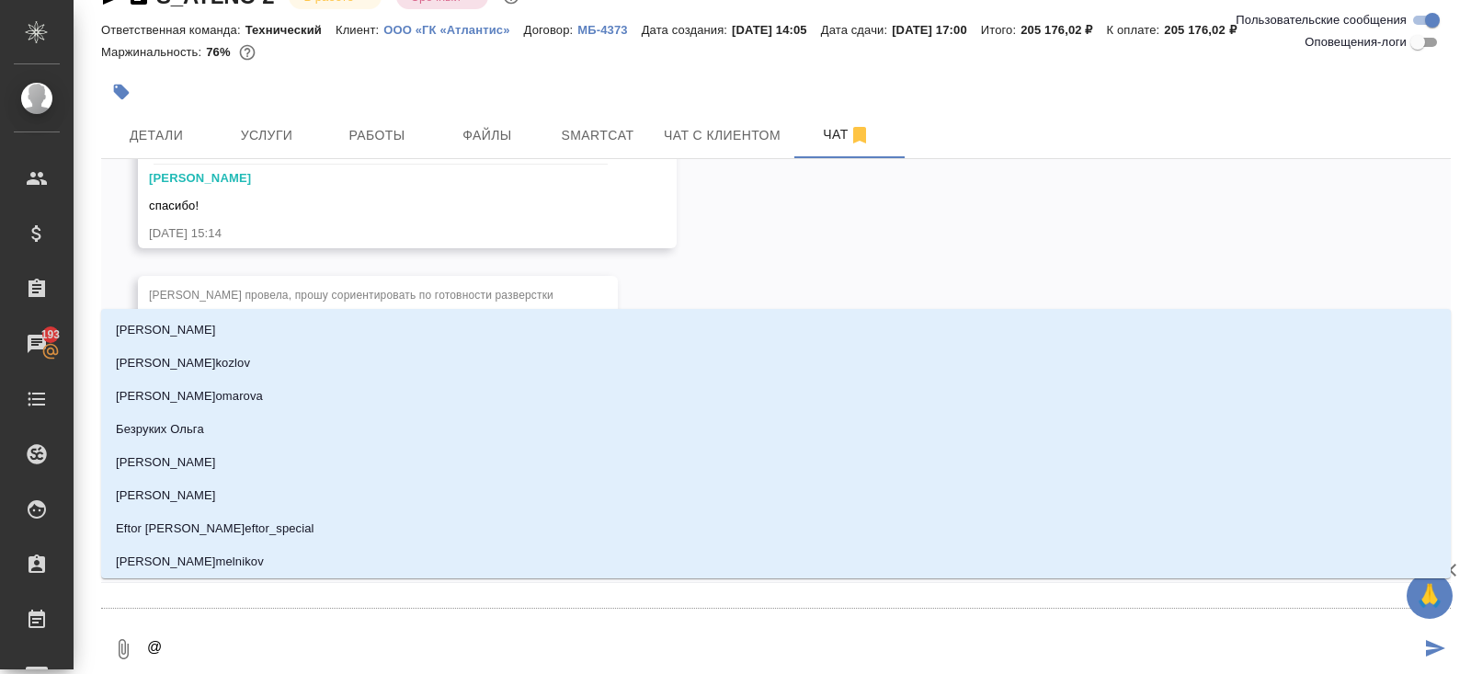
type textarea "@м"
type input "м"
type textarea "@ма"
type input "ма"
type textarea "@мал"
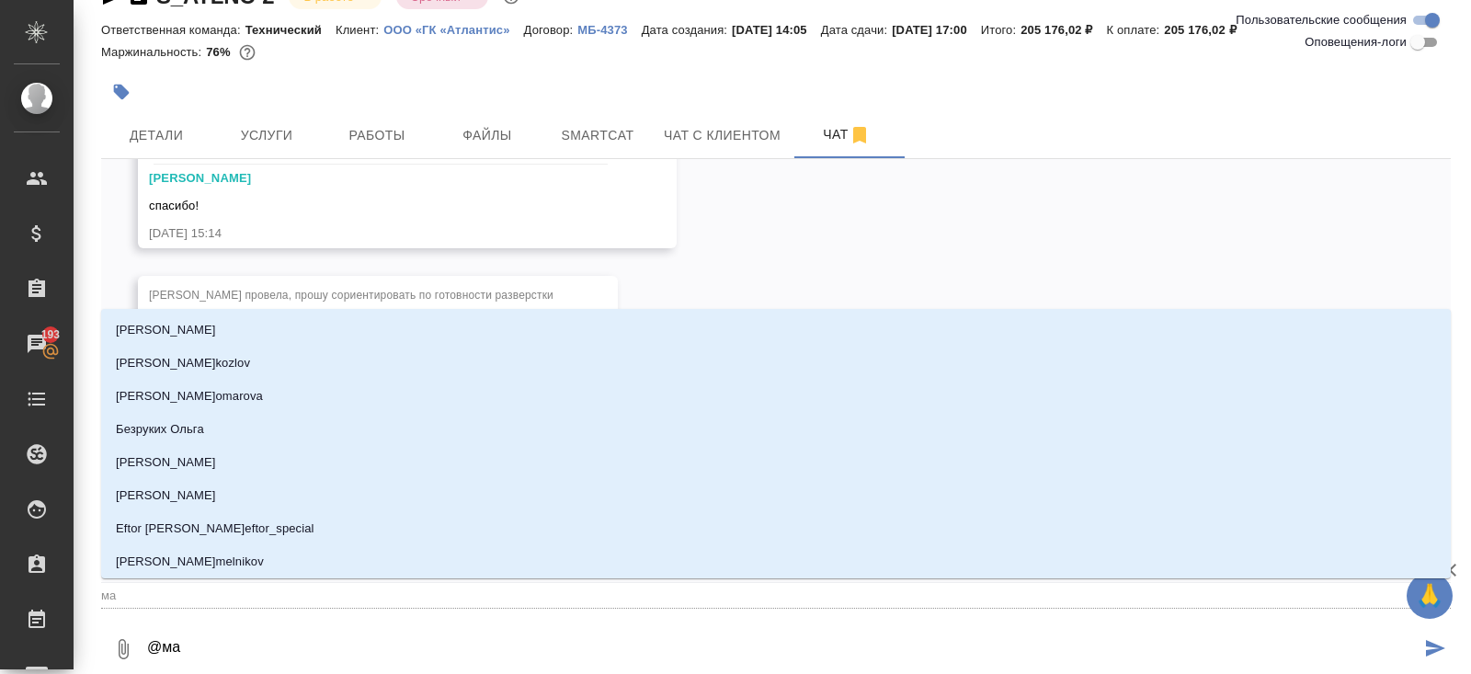
type input "мал"
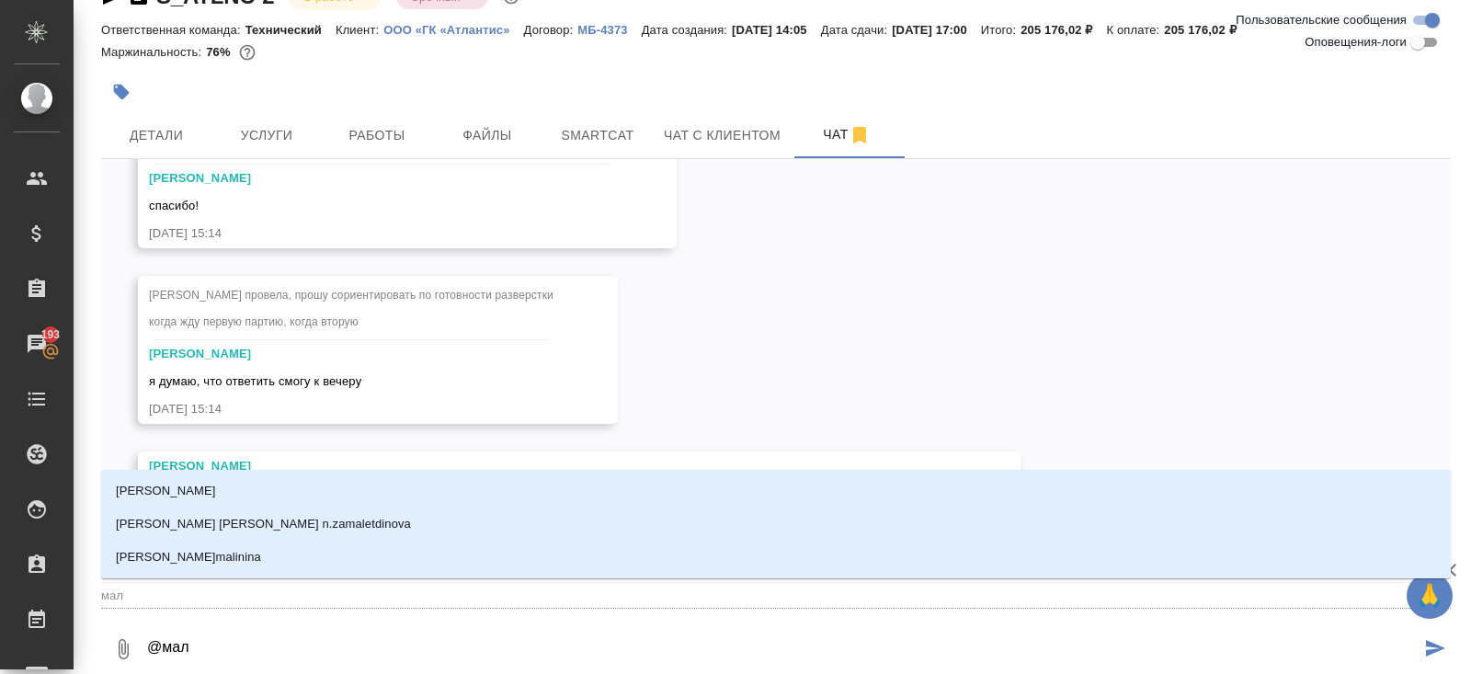
type textarea "@мало"
type input "мало"
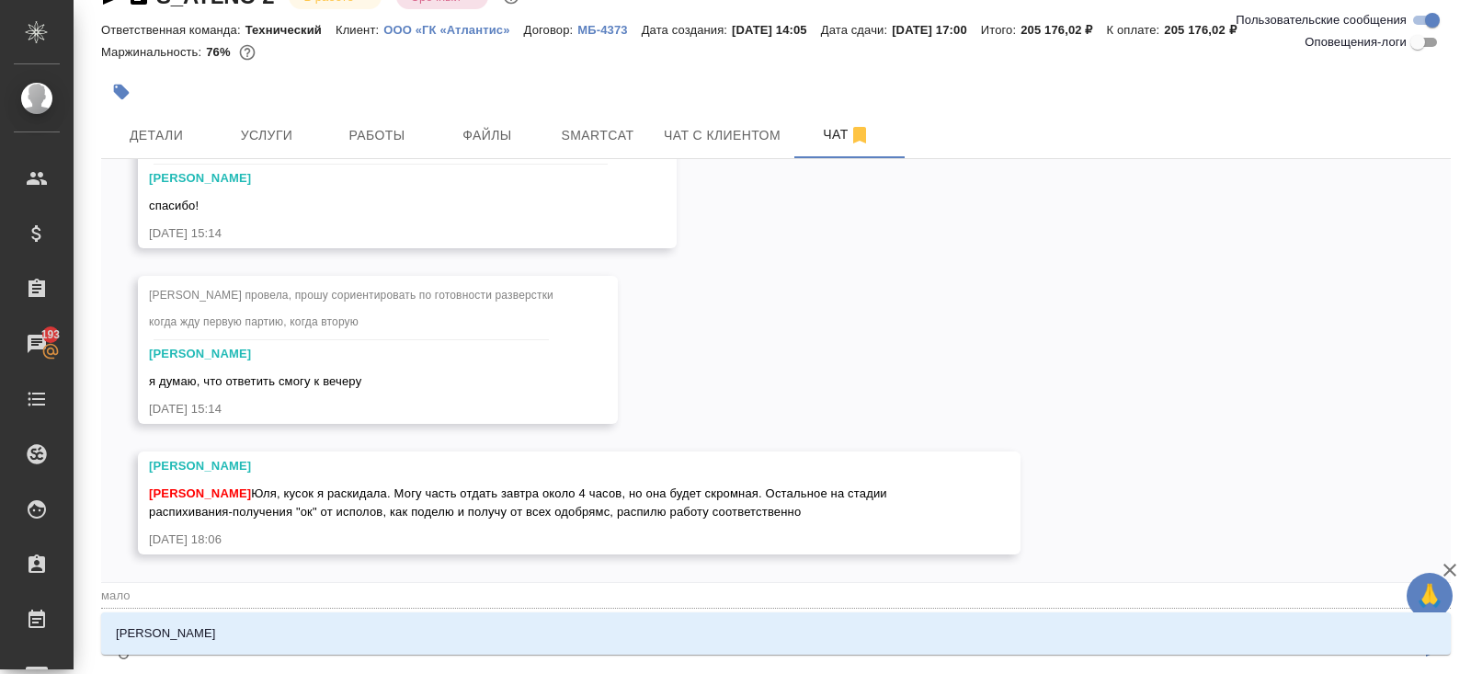
click at [283, 612] on div "Малофеева Екатерина" at bounding box center [775, 633] width 1349 height 42
click at [287, 631] on li "Малофеева Екатерина" at bounding box center [775, 633] width 1349 height 33
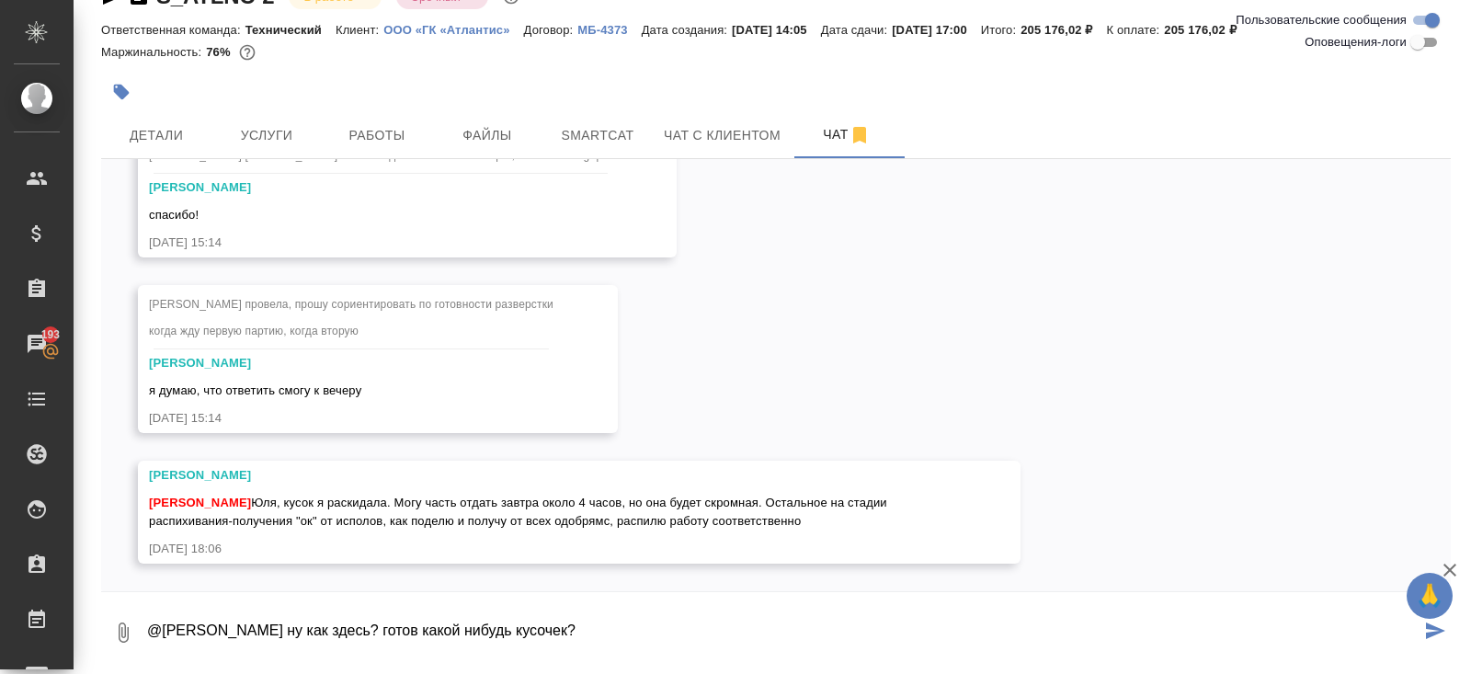
type textarea "@Малофеева Екатерина ну как здесь? готов какой нибудь кусочек?"
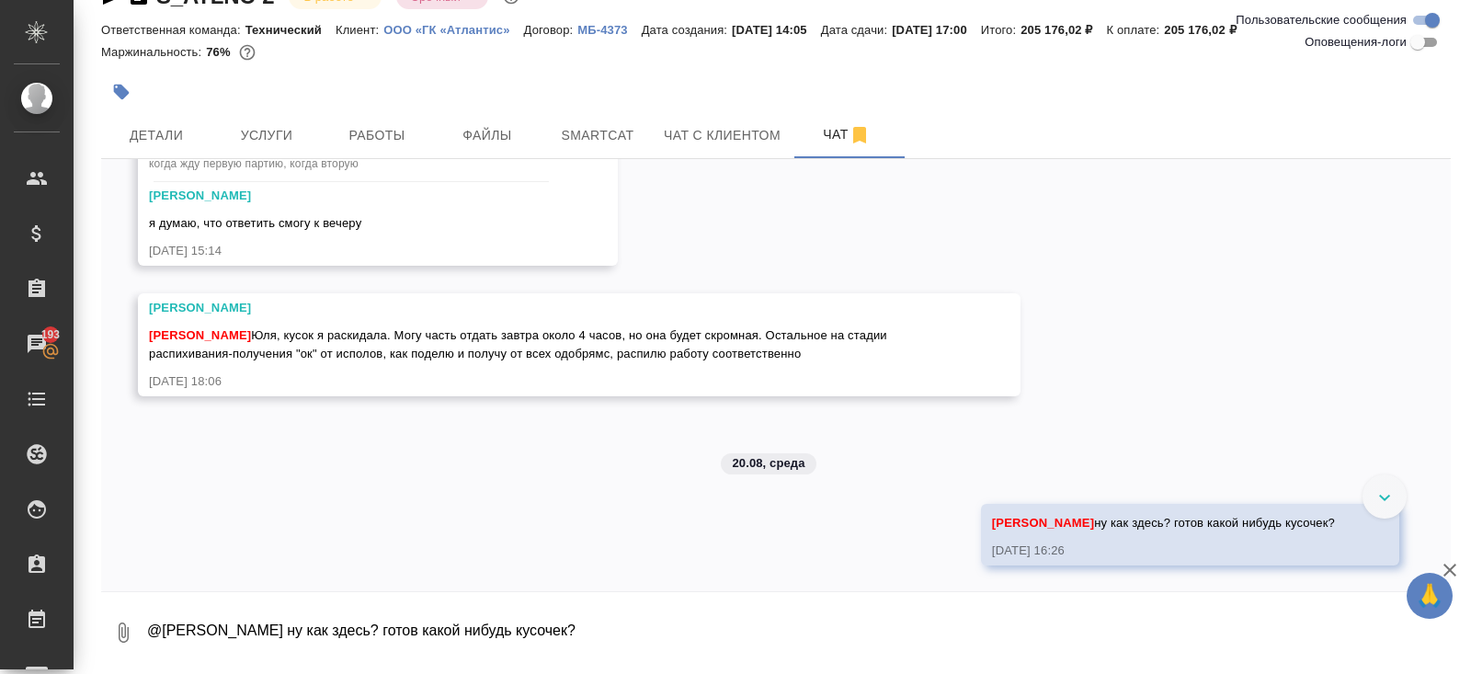
scroll to position [3903, 0]
click at [373, 119] on button "Работы" at bounding box center [377, 135] width 110 height 46
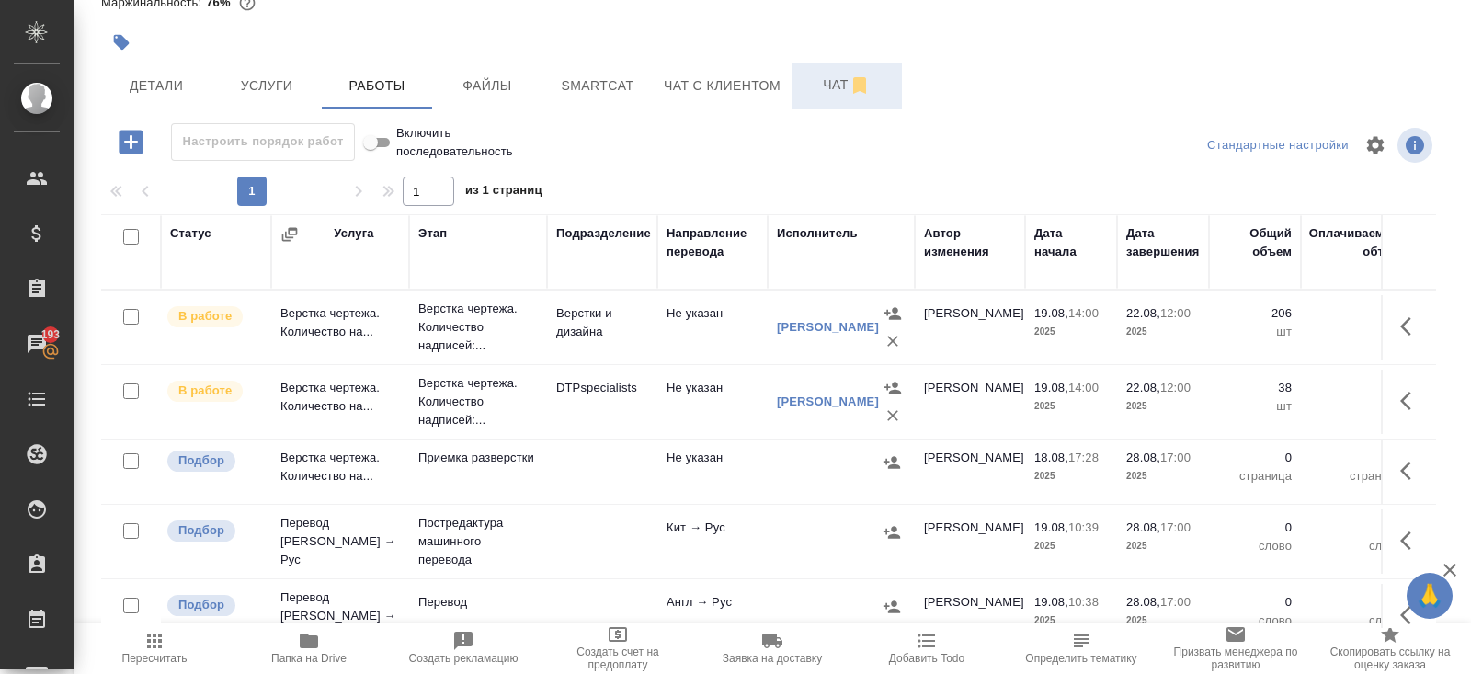
click at [858, 85] on icon "button" at bounding box center [859, 85] width 13 height 17
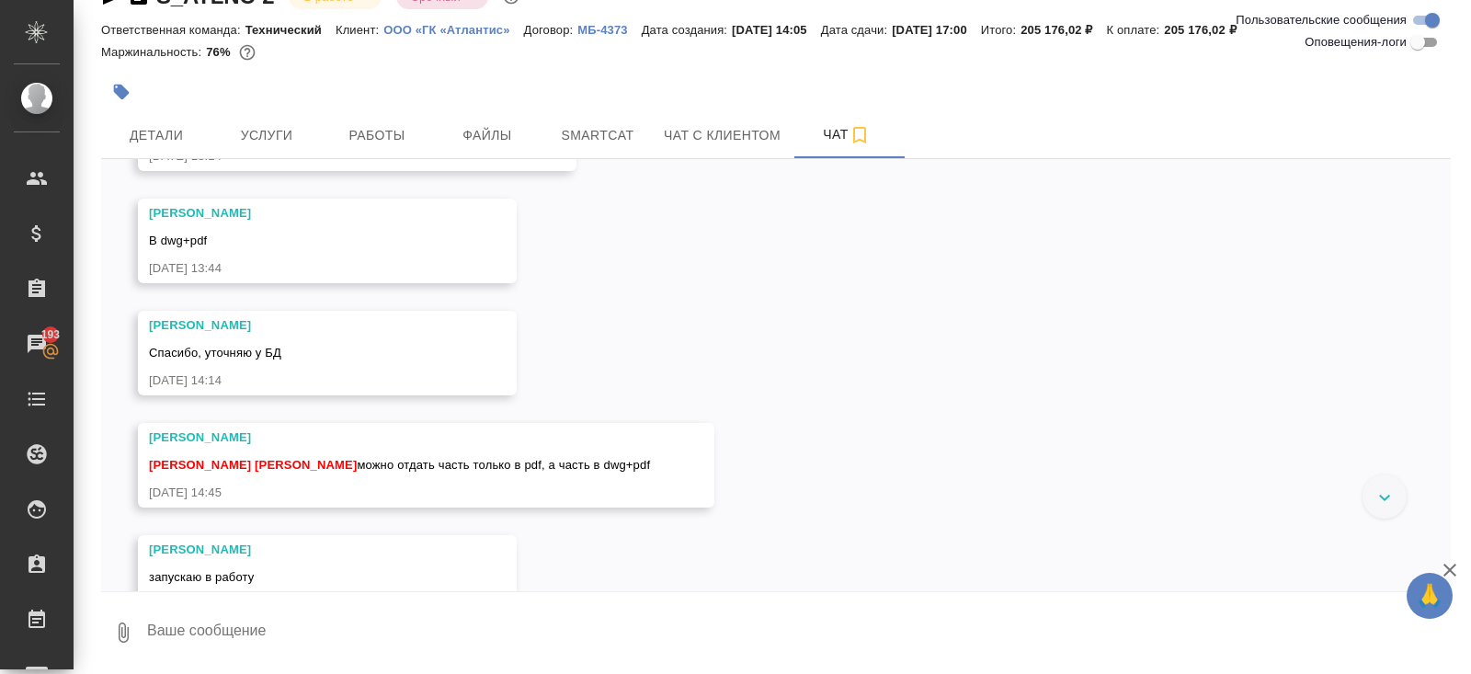
scroll to position [4034, 0]
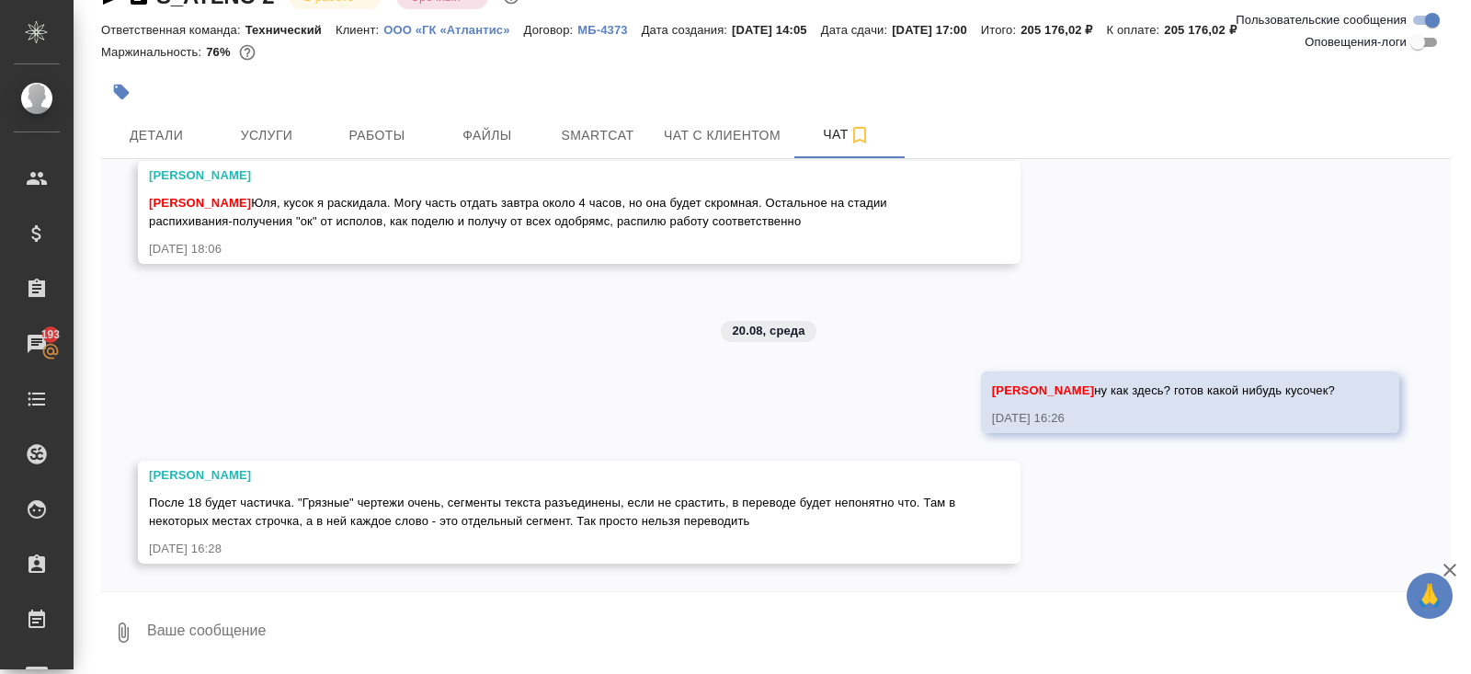
click at [310, 619] on textarea at bounding box center [797, 632] width 1305 height 62
type textarea "ок"
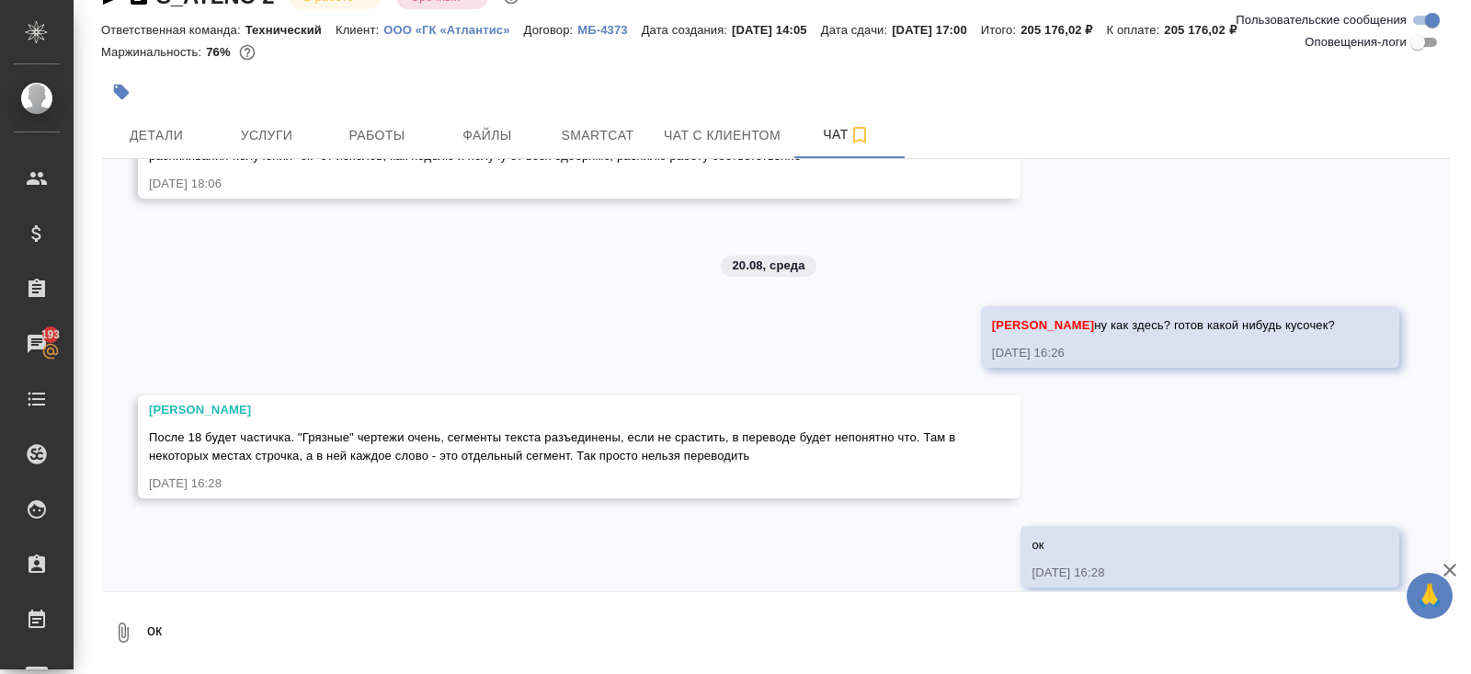
scroll to position [4123, 0]
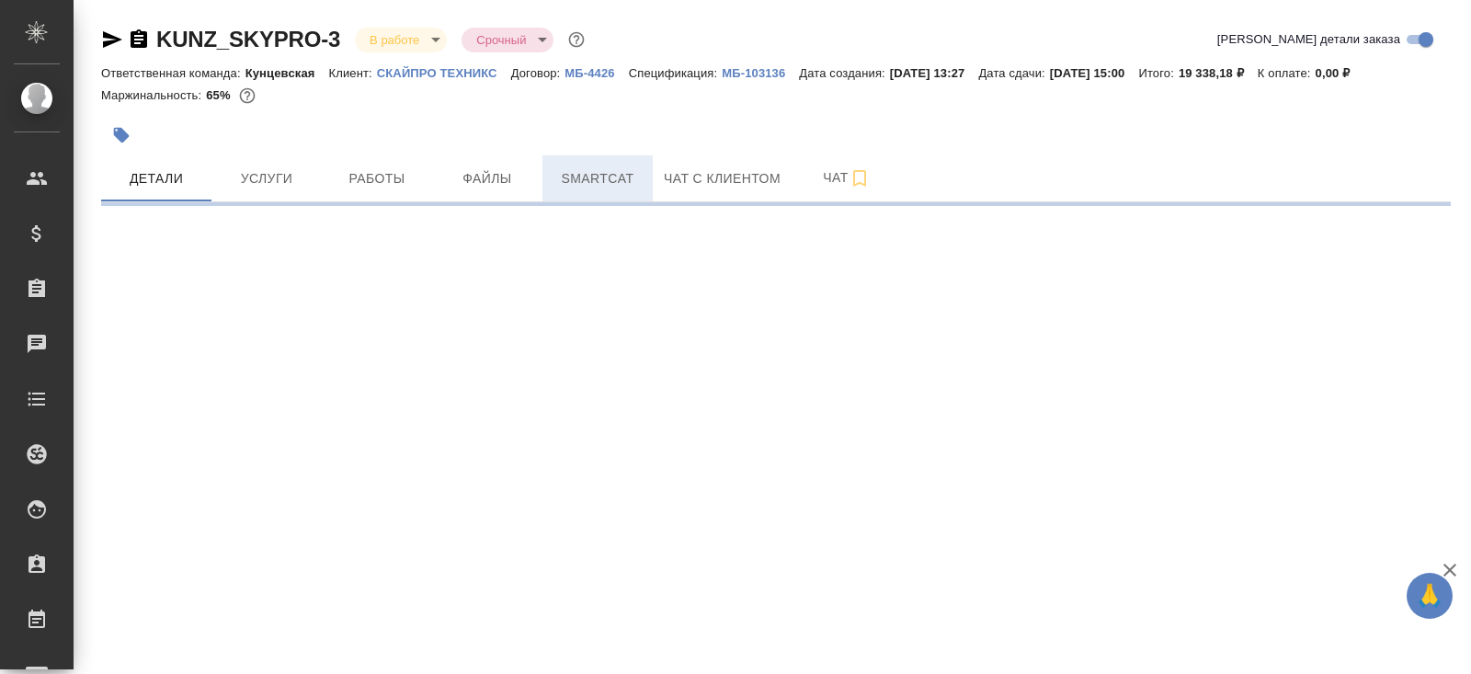
select select "RU"
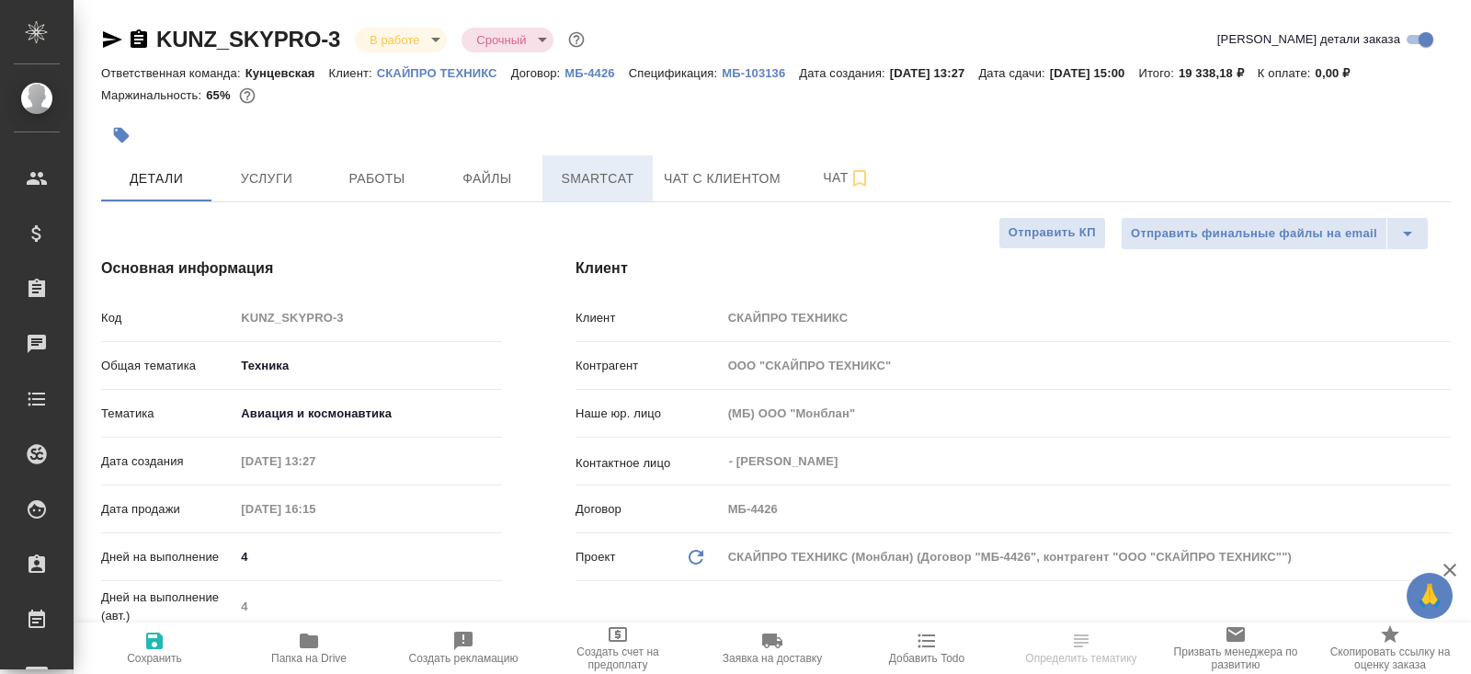
click at [629, 173] on span "Smartcat" at bounding box center [597, 178] width 88 height 23
type textarea "x"
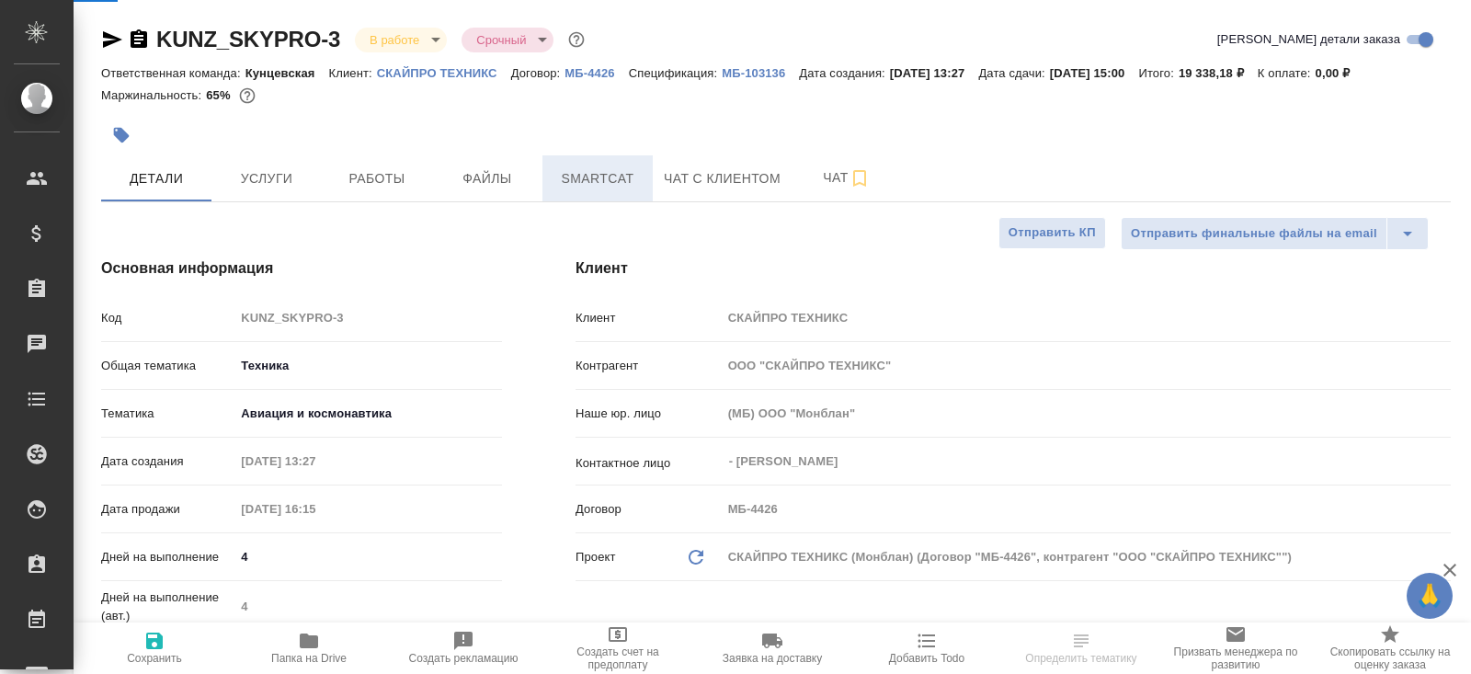
type textarea "x"
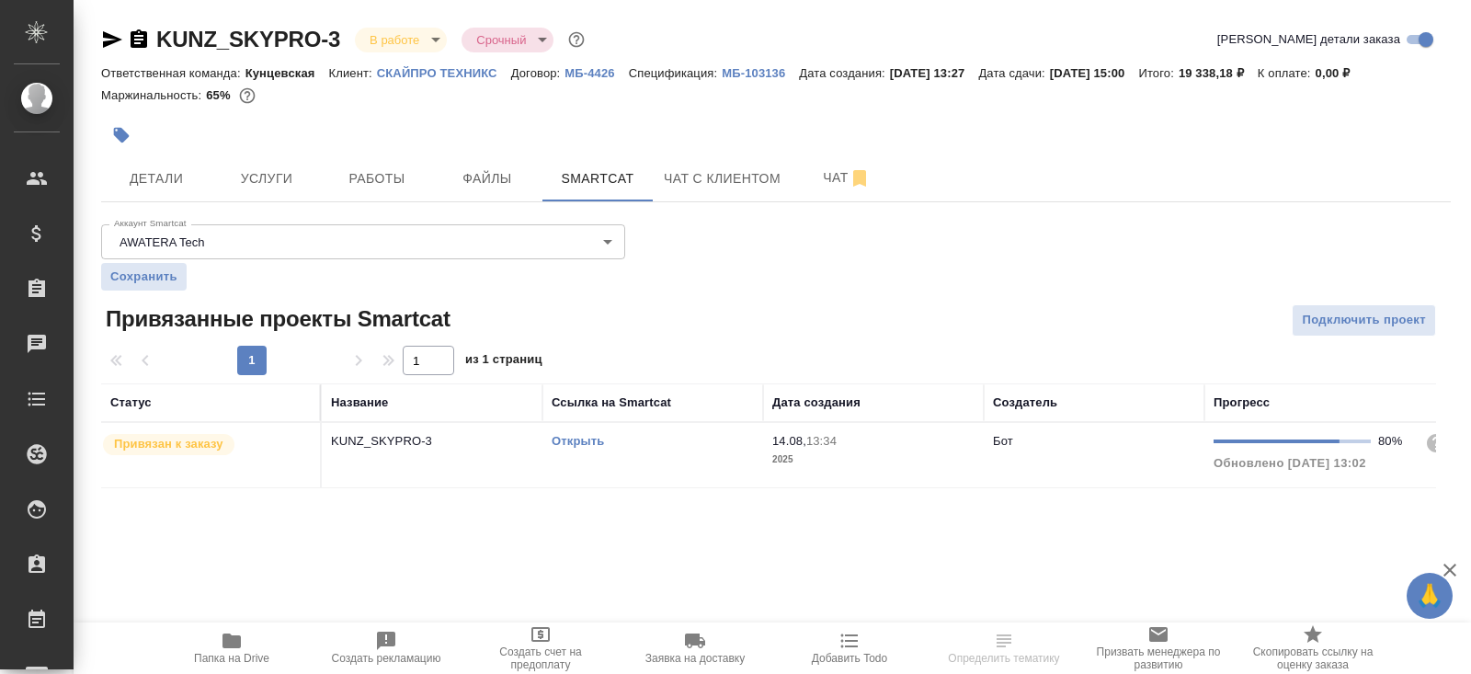
click at [575, 441] on link "Открыть" at bounding box center [577, 441] width 52 height 14
click at [382, 179] on span "Работы" at bounding box center [377, 178] width 88 height 23
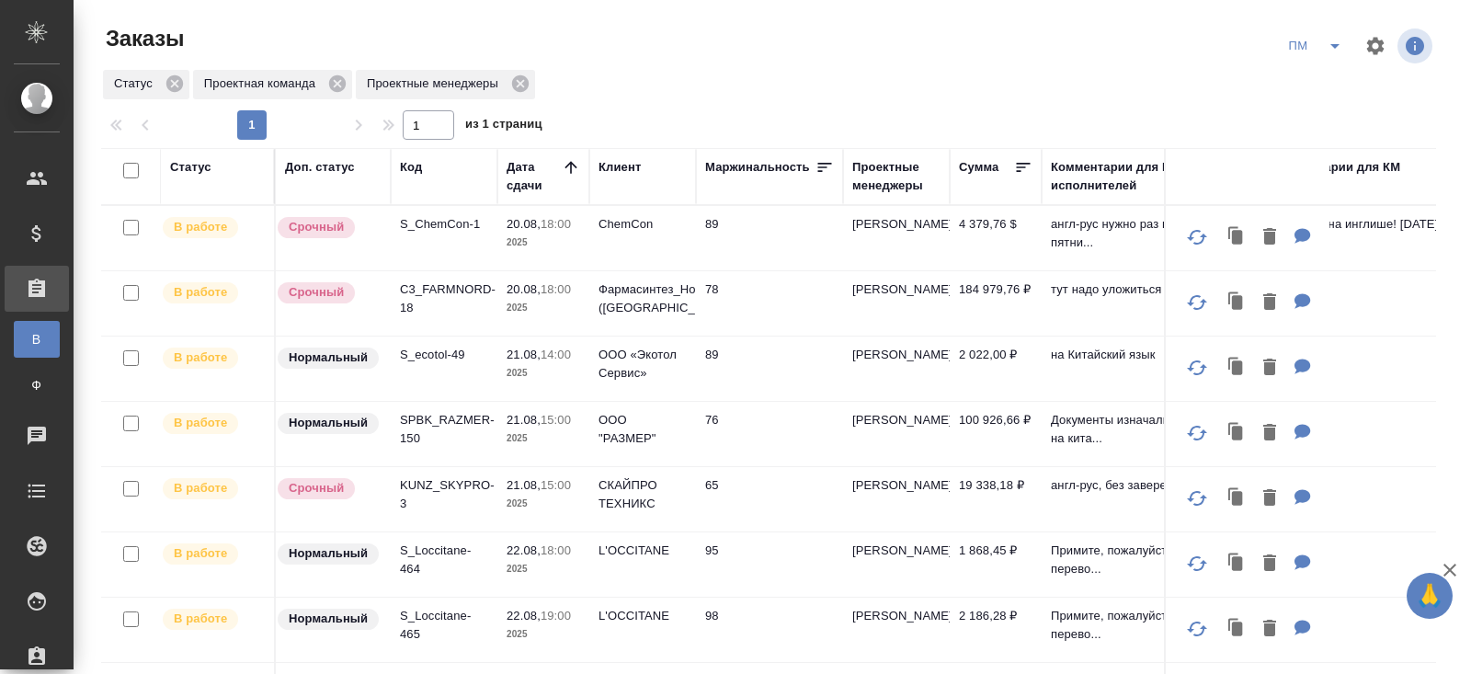
click at [1341, 51] on icon "split button" at bounding box center [1335, 46] width 22 height 22
click at [1322, 81] on li "В работу!" at bounding box center [1315, 82] width 93 height 29
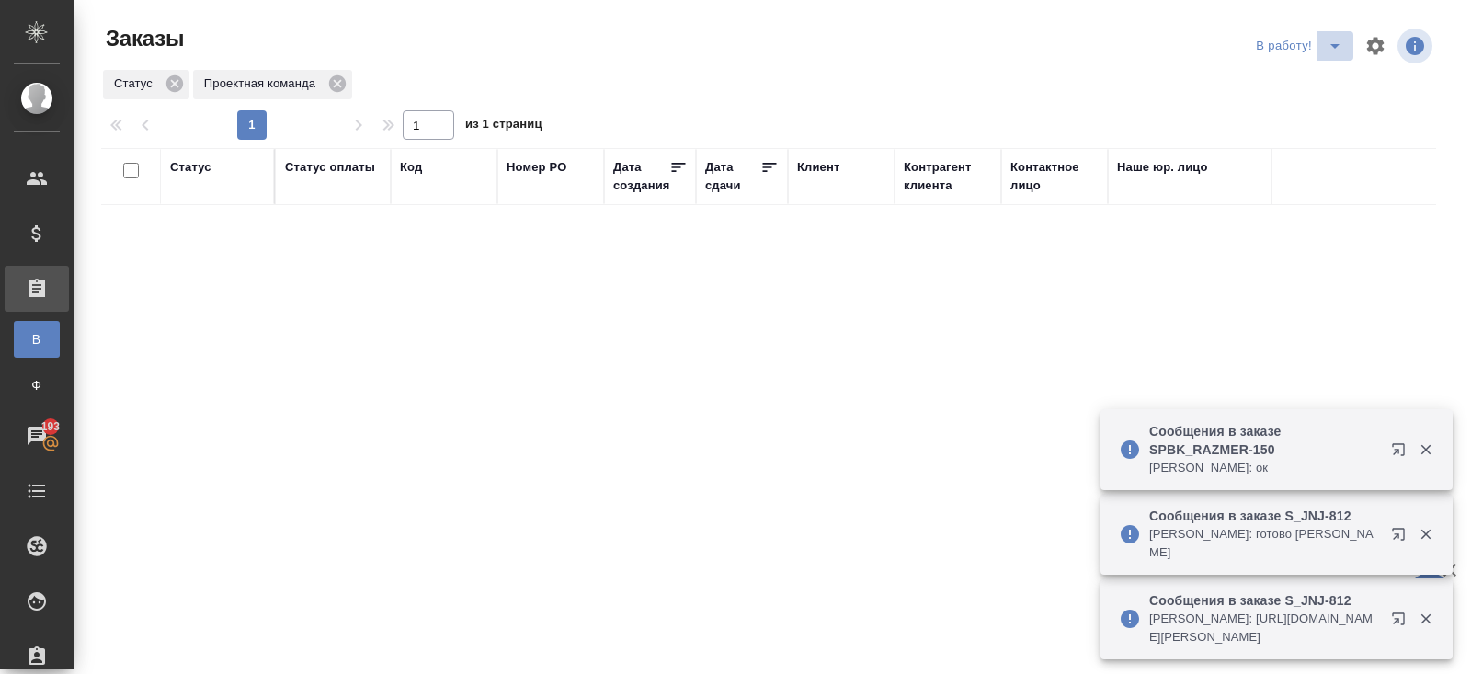
click at [1326, 52] on icon "split button" at bounding box center [1335, 46] width 22 height 22
click at [1308, 80] on li "ПМ" at bounding box center [1301, 82] width 102 height 29
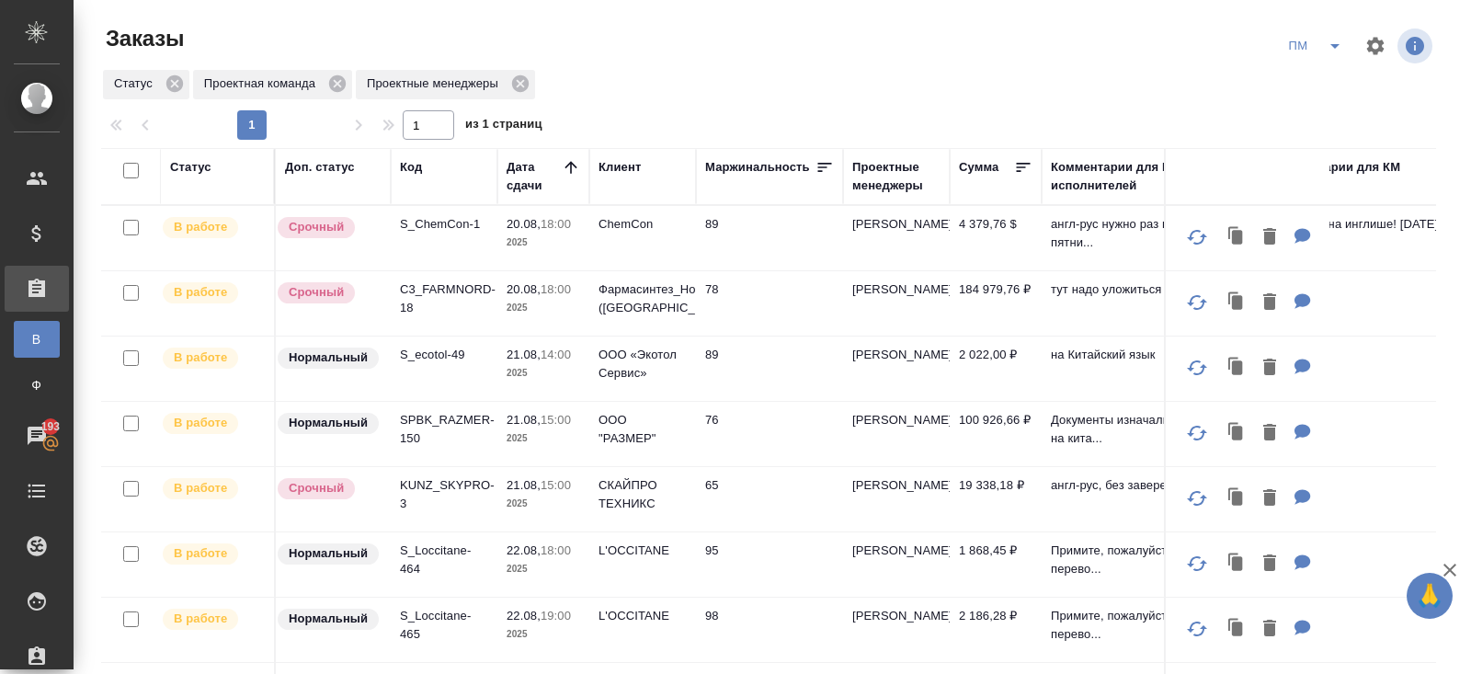
click at [1318, 43] on button "split button" at bounding box center [1334, 45] width 37 height 29
click at [1318, 86] on li "В работу!" at bounding box center [1315, 82] width 93 height 29
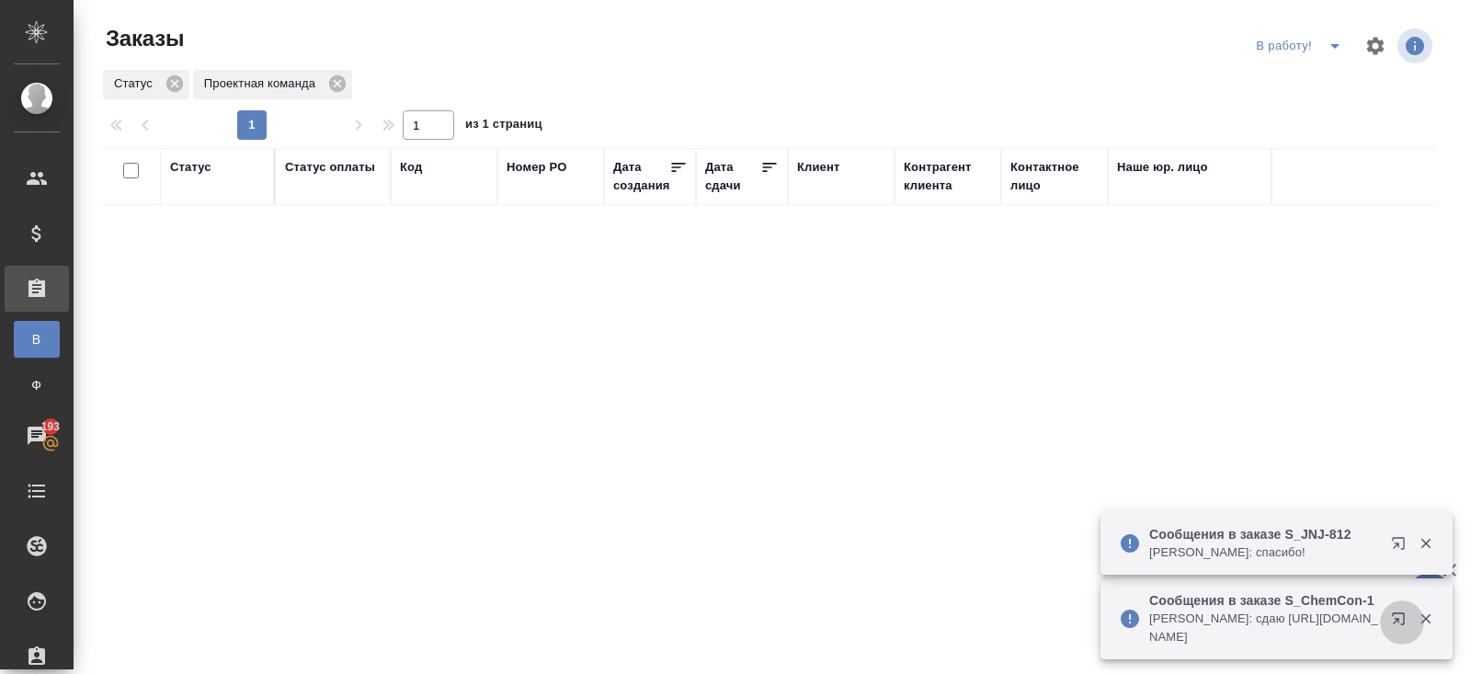
click at [1394, 616] on icon "button" at bounding box center [1402, 622] width 22 height 22
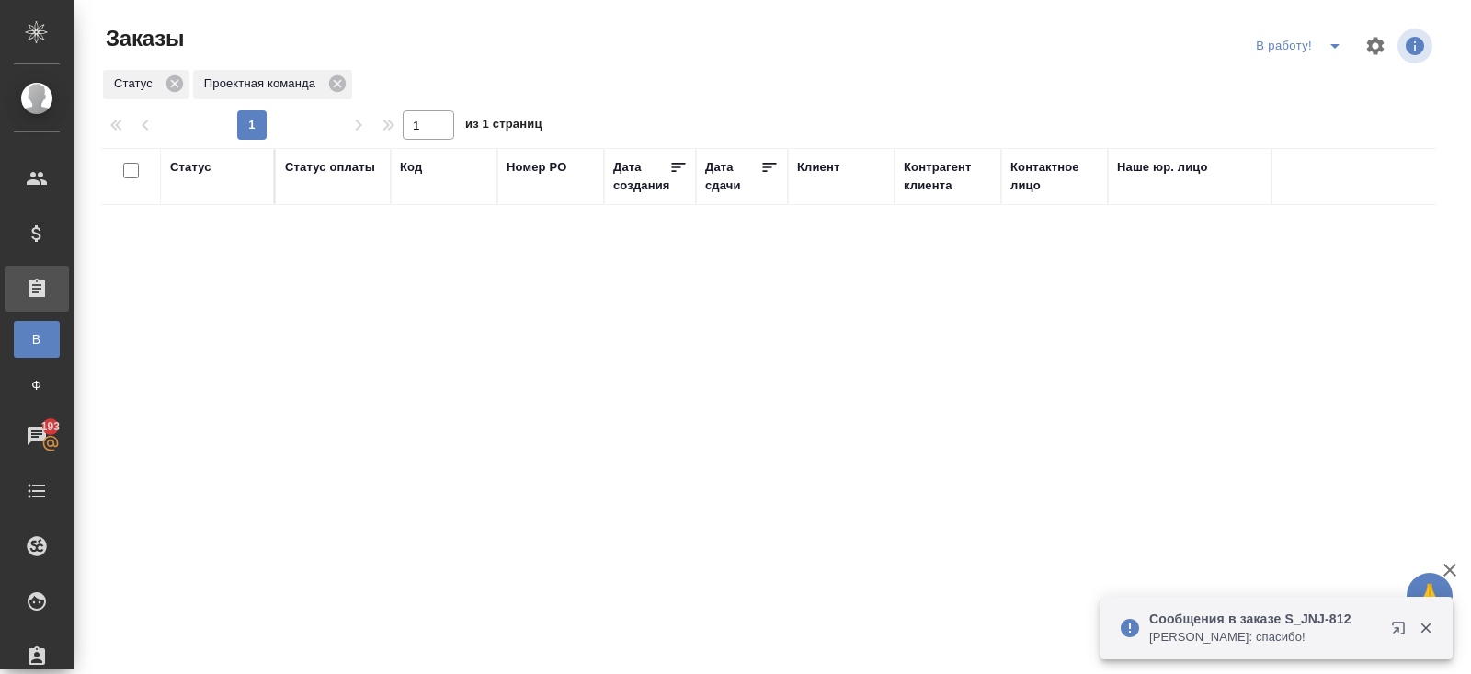
click at [1334, 48] on icon "split button" at bounding box center [1335, 46] width 22 height 22
click at [1311, 92] on li "ПМ" at bounding box center [1301, 82] width 102 height 29
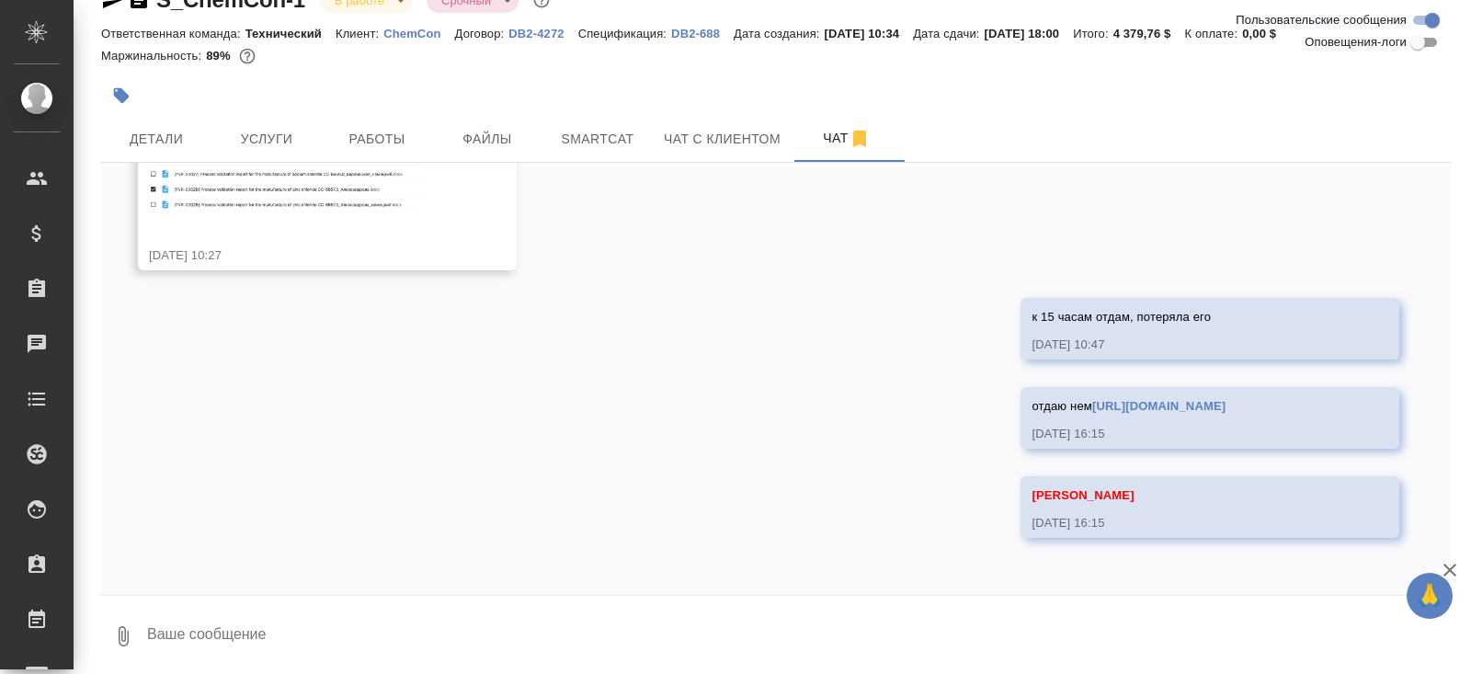
scroll to position [3838, 0]
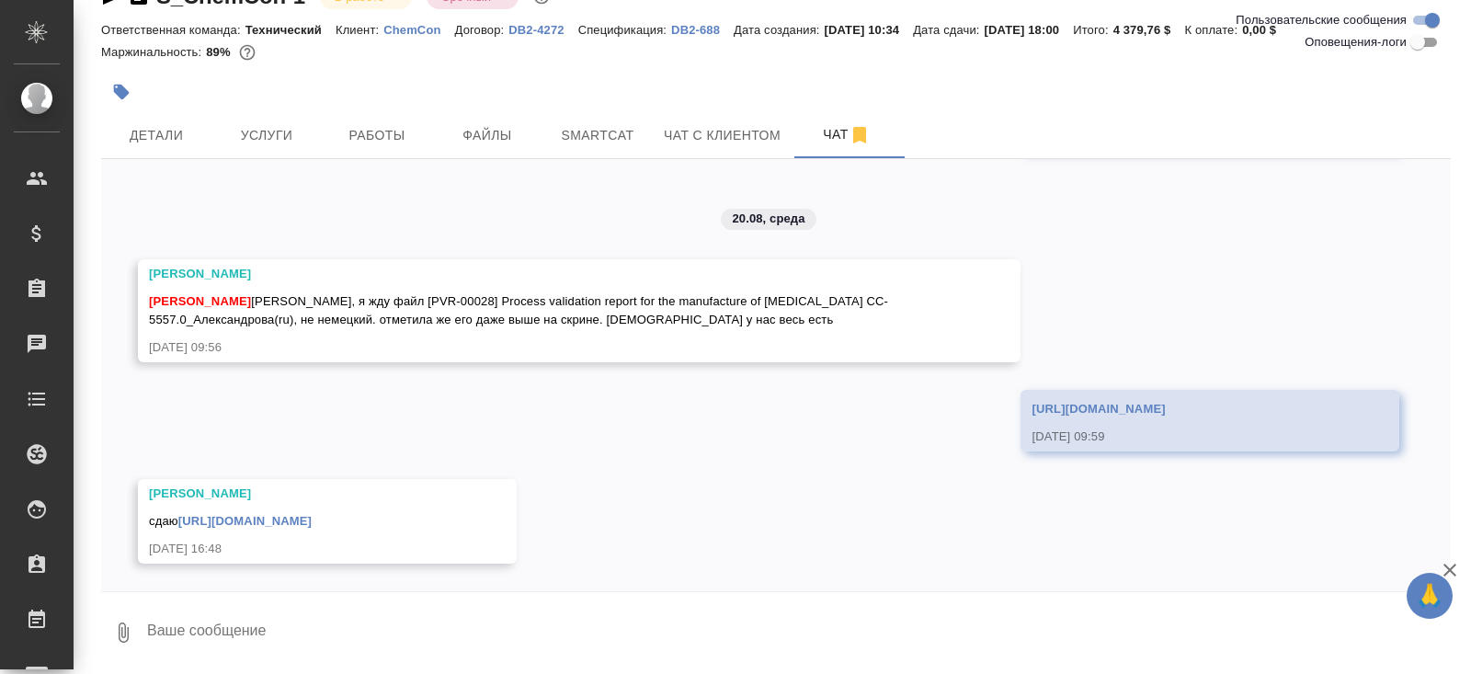
click at [312, 521] on link "https://drive.awatera.com/apps/files/files/9686753?dir=/Shares/ChemCon%20/Order…" at bounding box center [244, 521] width 133 height 14
click at [161, 133] on span "Детали" at bounding box center [156, 135] width 88 height 23
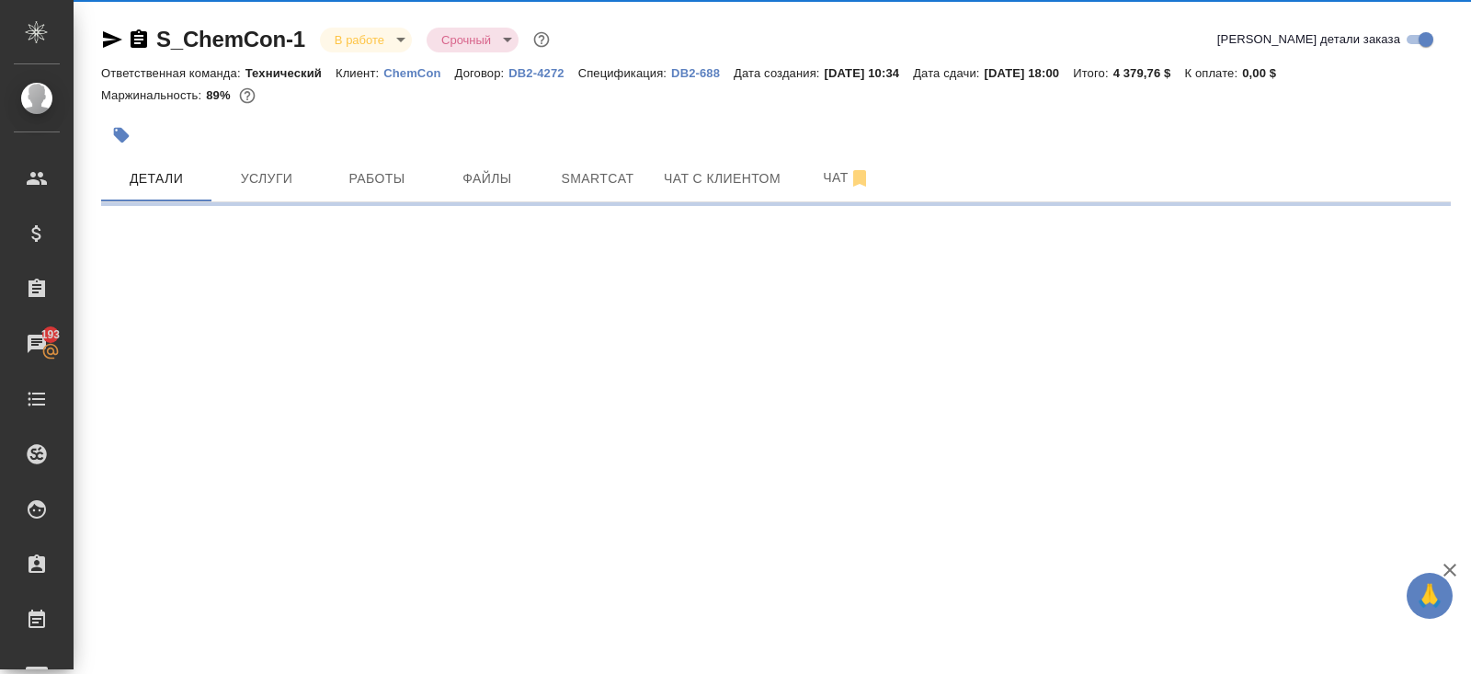
select select "RU"
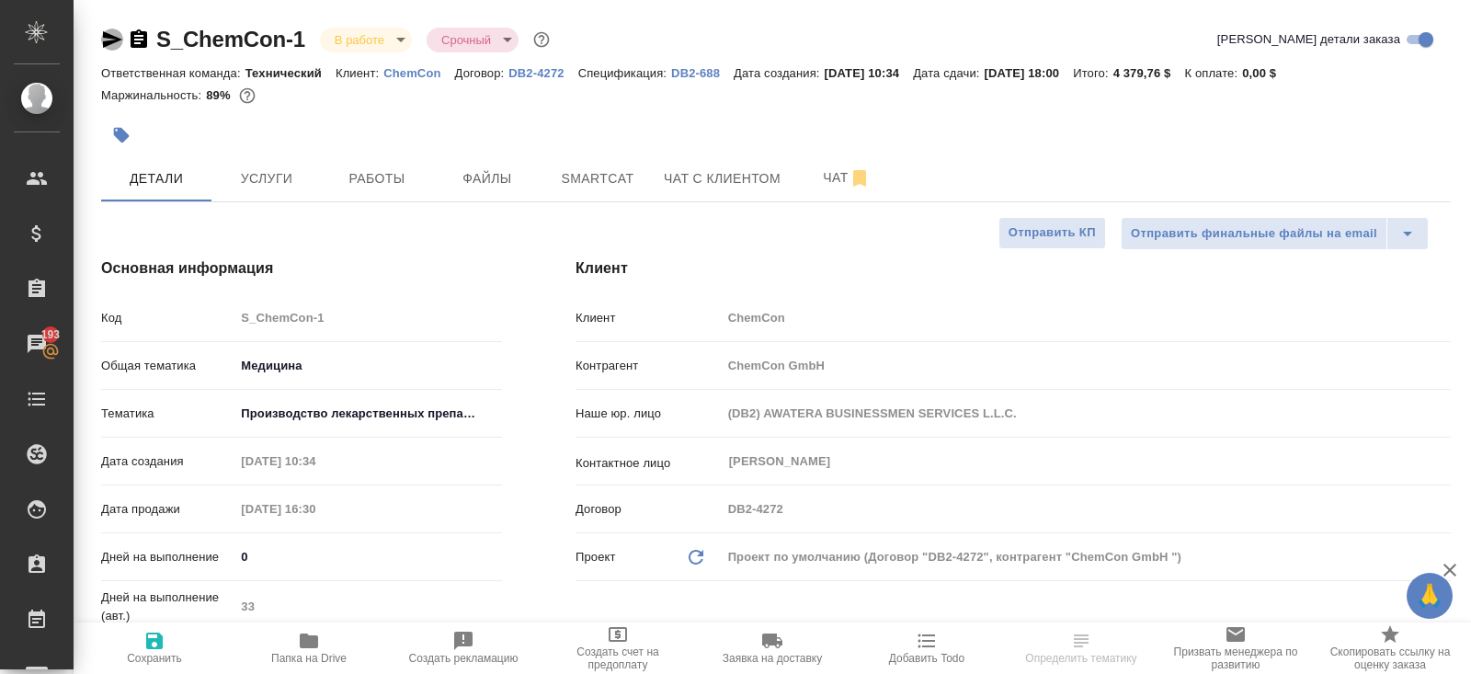
click at [111, 40] on icon "button" at bounding box center [112, 39] width 19 height 17
type textarea "x"
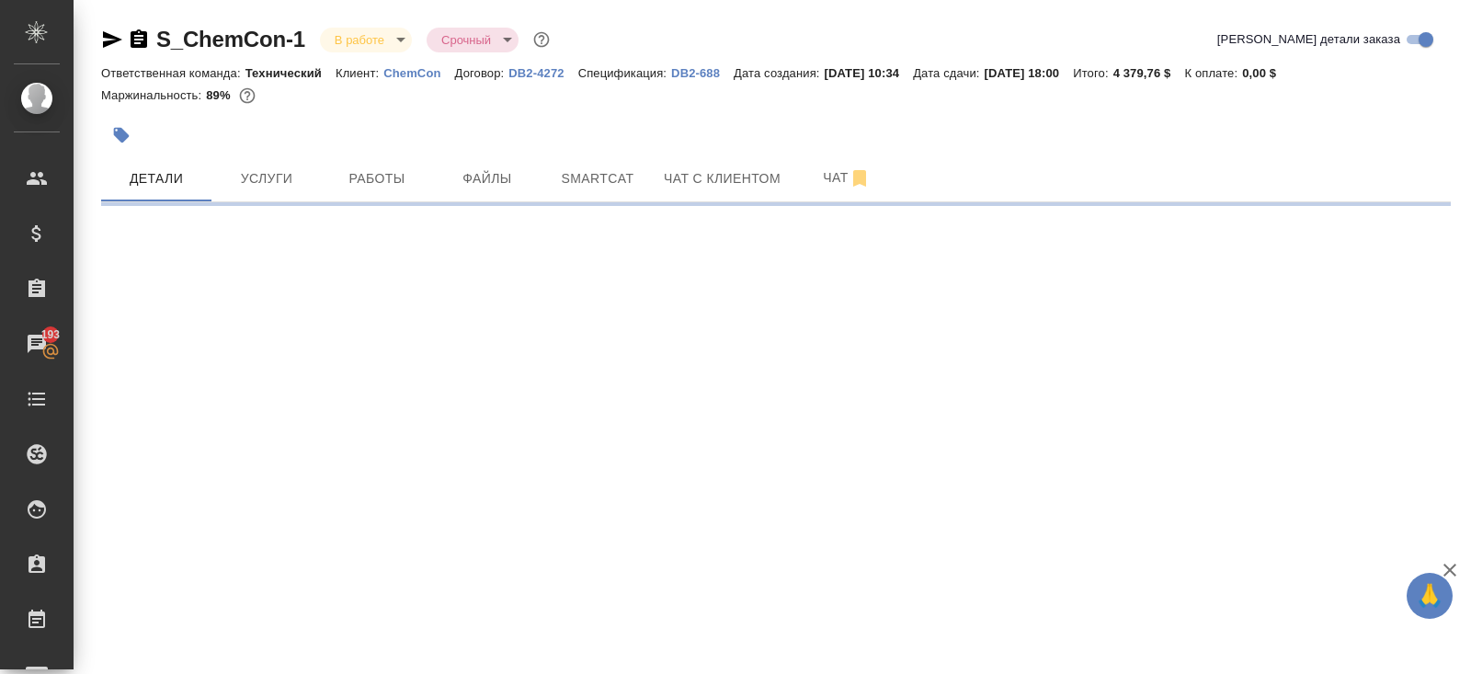
select select "RU"
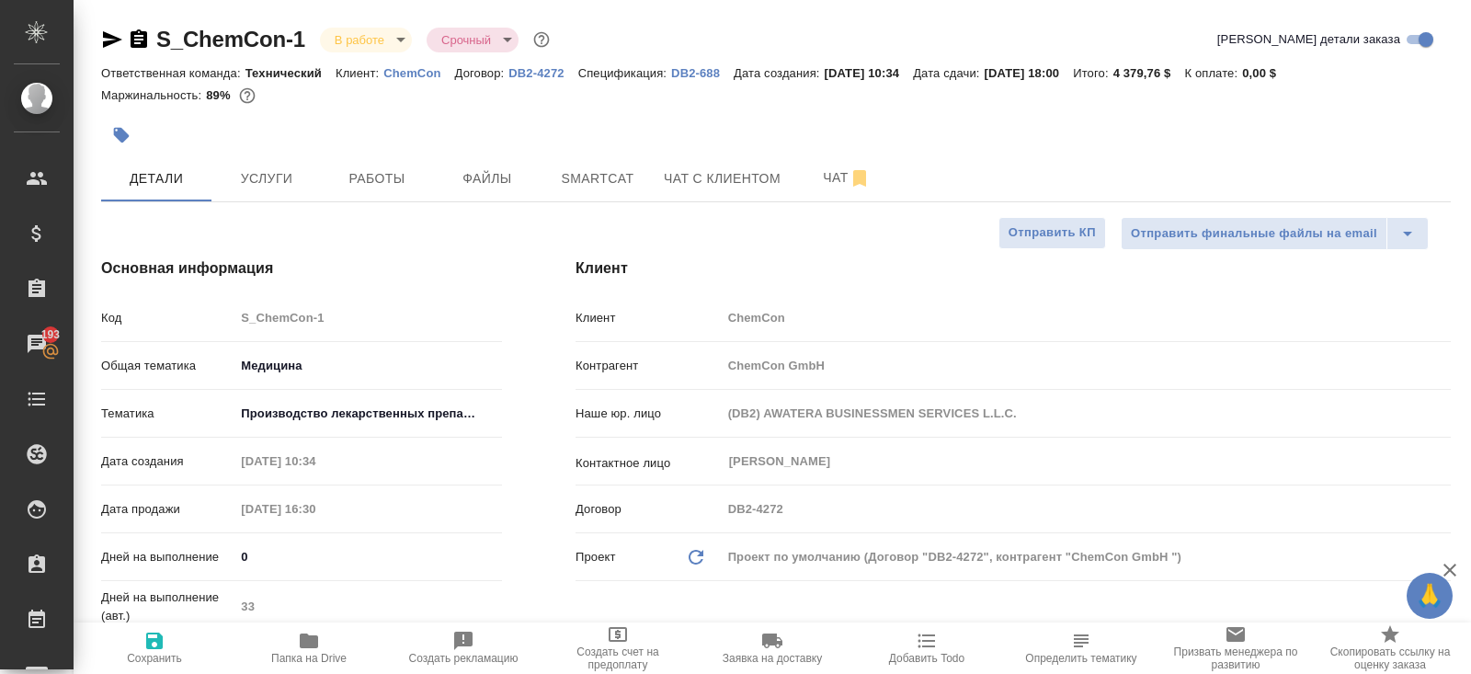
type textarea "x"
click at [103, 51] on div "S_ChemCon-1 В работе inProgress Срочный urgent" at bounding box center [327, 39] width 452 height 29
click at [107, 41] on icon "button" at bounding box center [112, 39] width 19 height 17
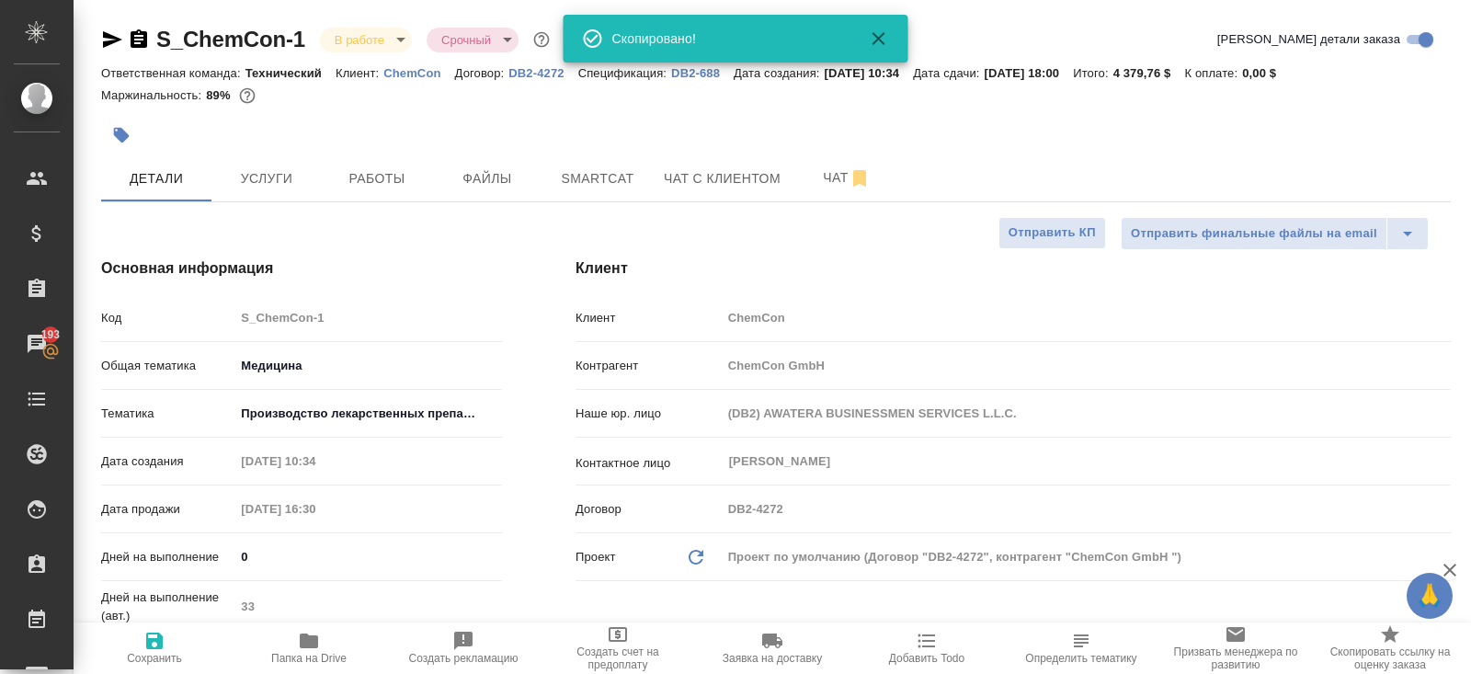
type textarea "x"
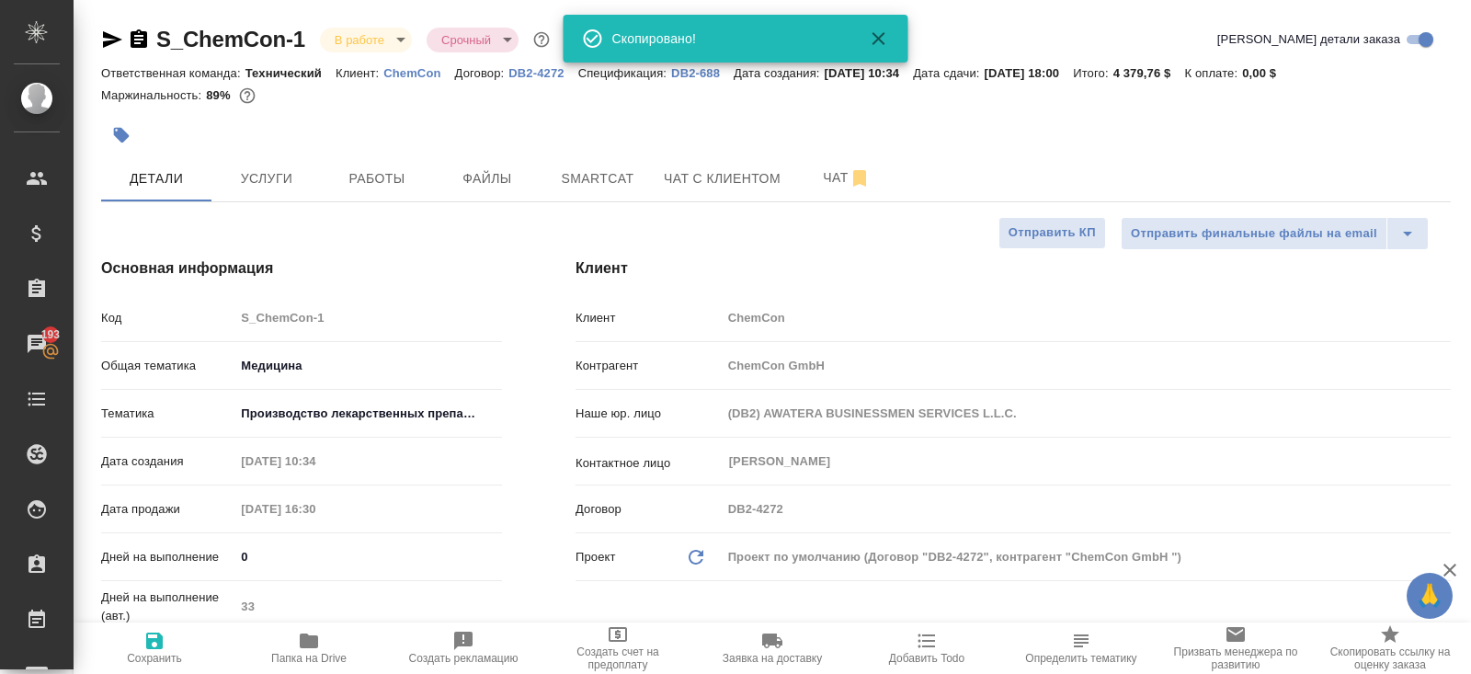
type textarea "x"
click at [388, 40] on body "🙏 .cls-1 fill:#fff; AWATERA Belyakova Yulia Клиенты Спецификации Заказы 193 Чат…" at bounding box center [735, 337] width 1471 height 674
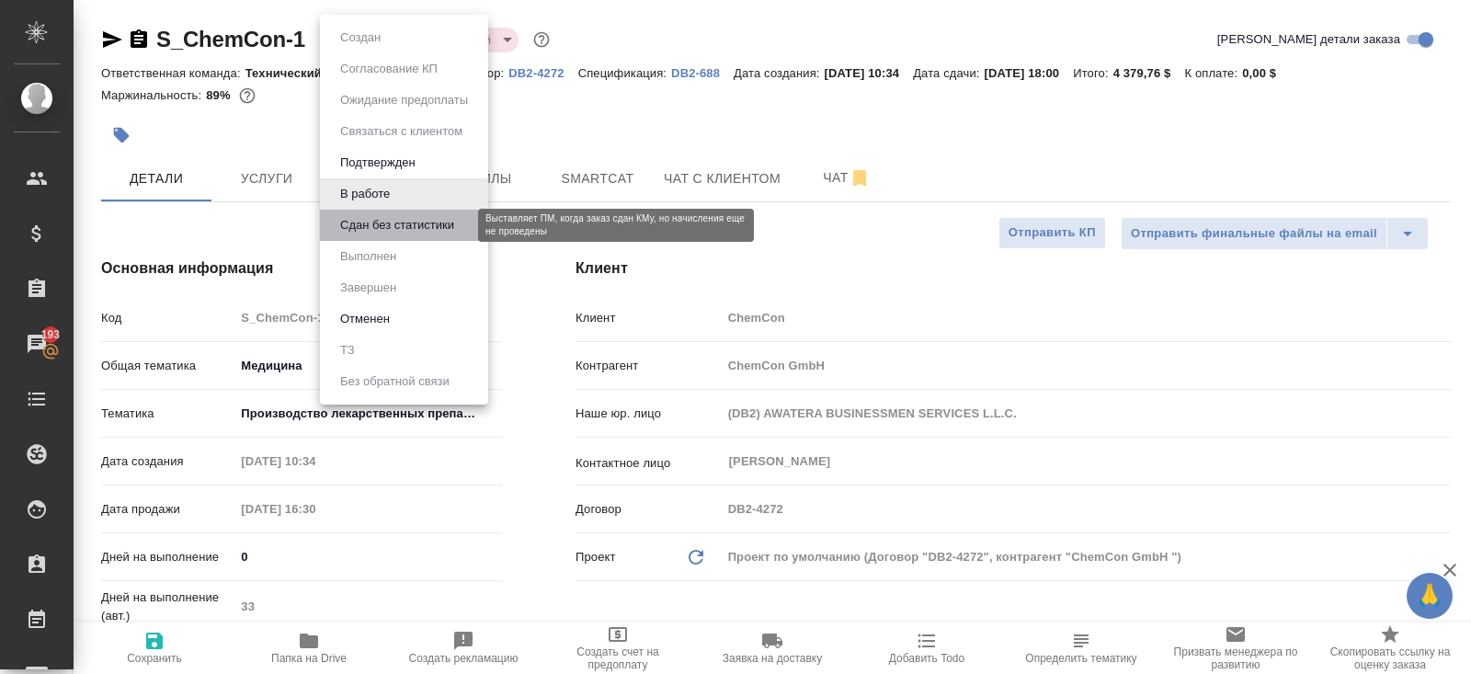
click at [385, 231] on button "Сдан без статистики" at bounding box center [397, 225] width 125 height 20
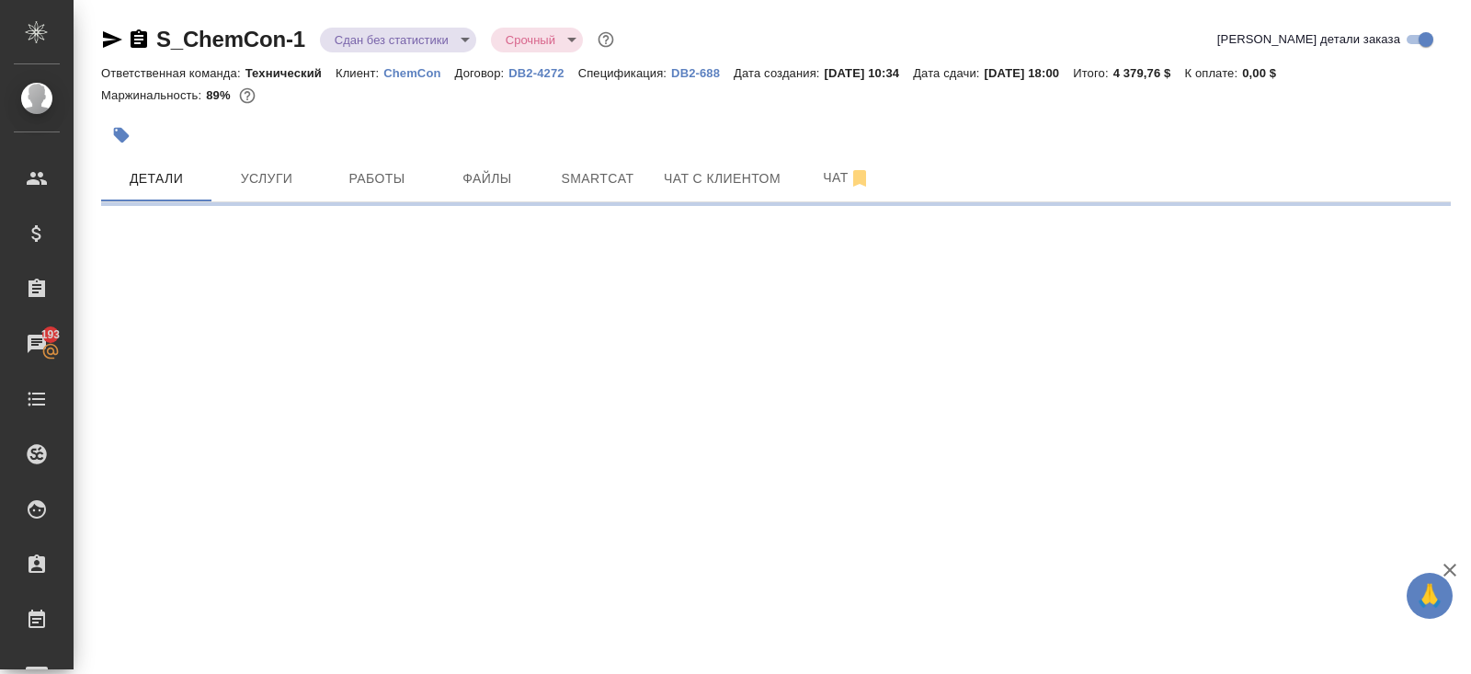
click at [363, 190] on button "Работы" at bounding box center [377, 178] width 110 height 46
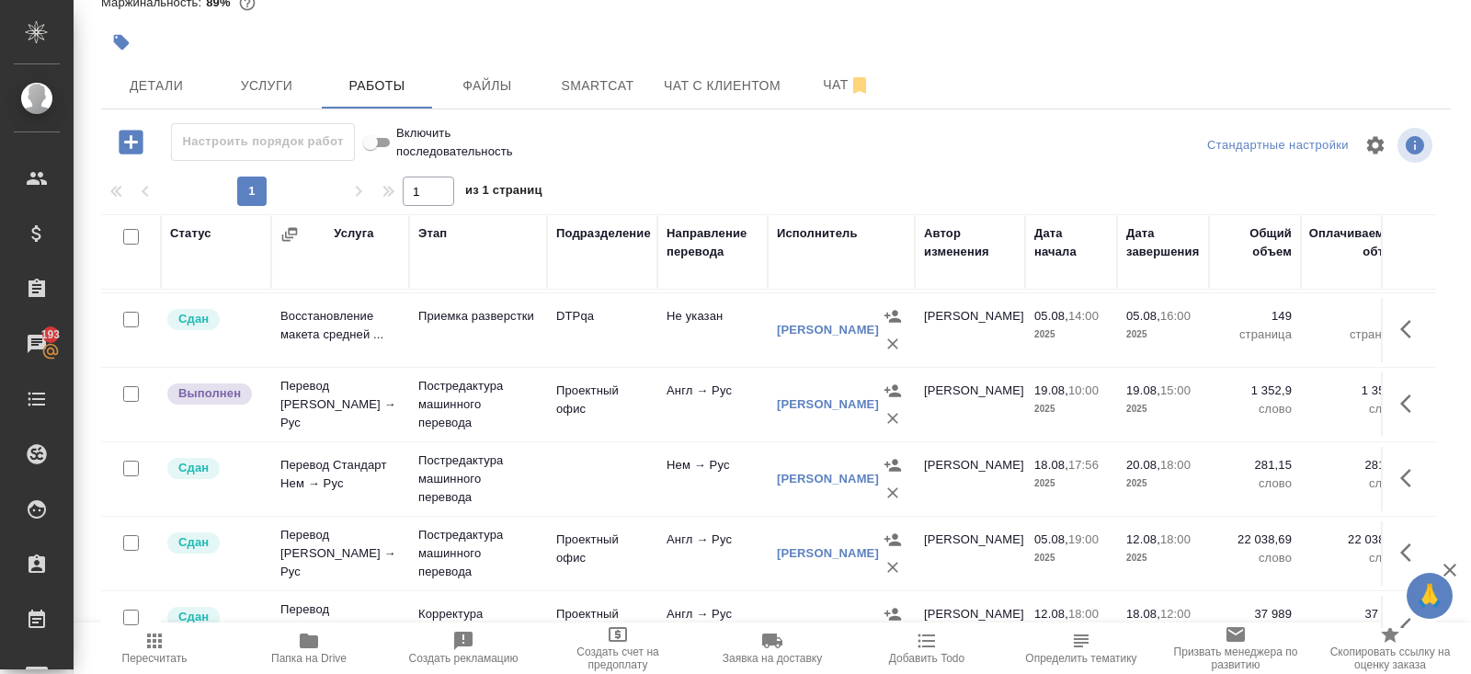
scroll to position [517, 0]
click at [581, 87] on span "Smartcat" at bounding box center [597, 85] width 88 height 23
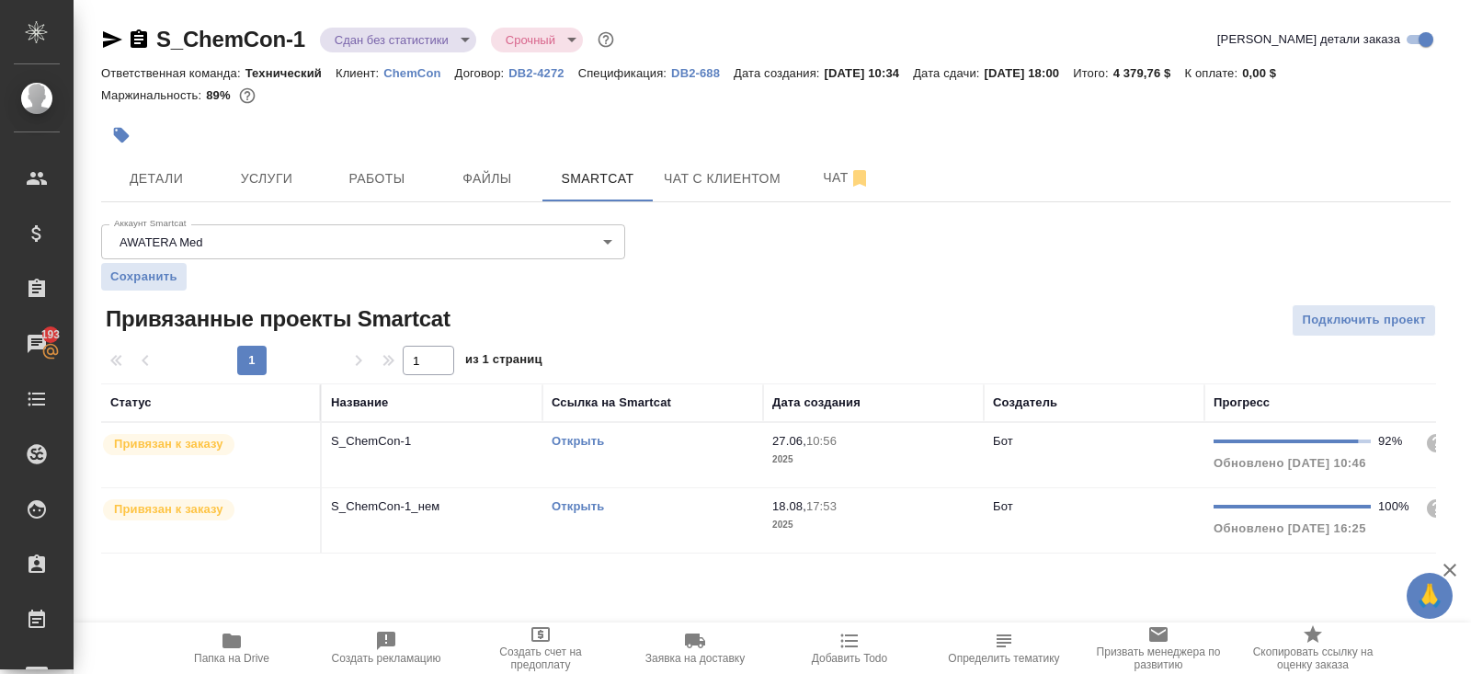
click at [657, 487] on td "Открыть" at bounding box center [652, 455] width 221 height 64
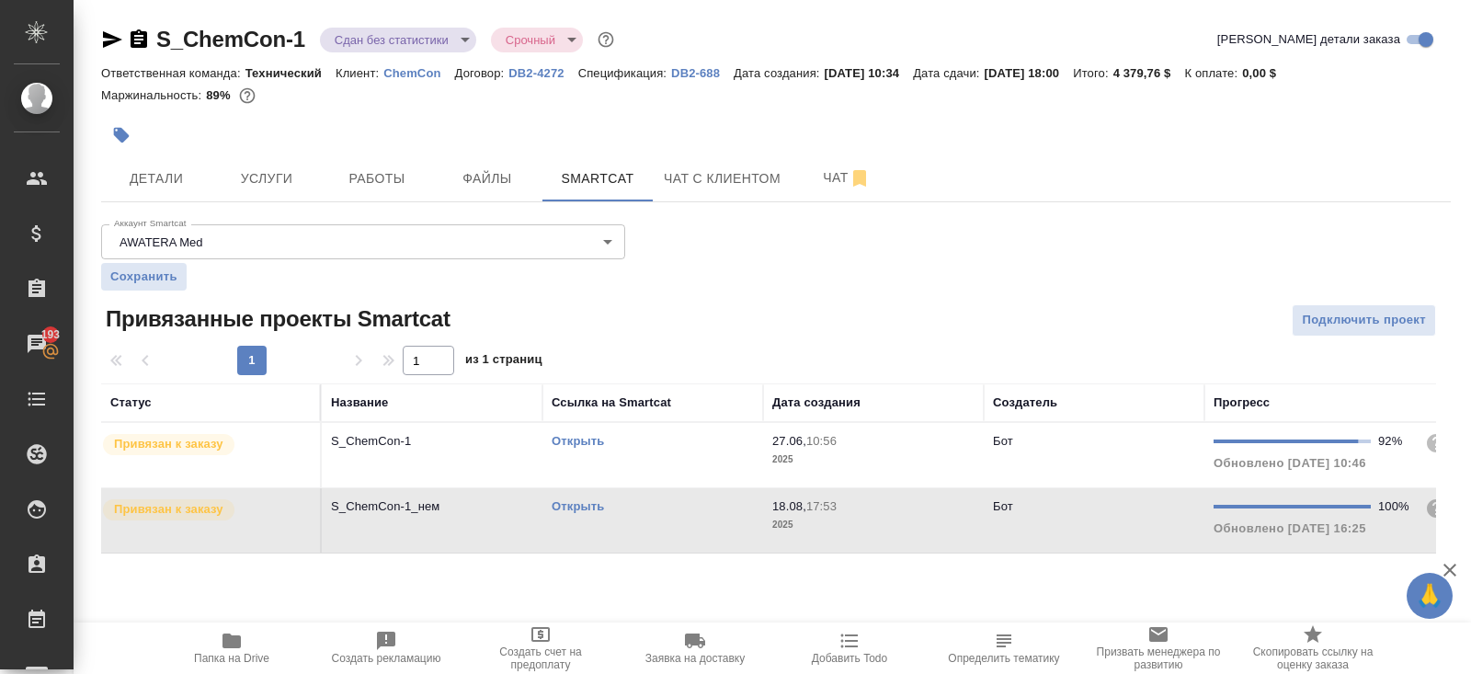
click at [657, 487] on td "Открыть" at bounding box center [652, 455] width 221 height 64
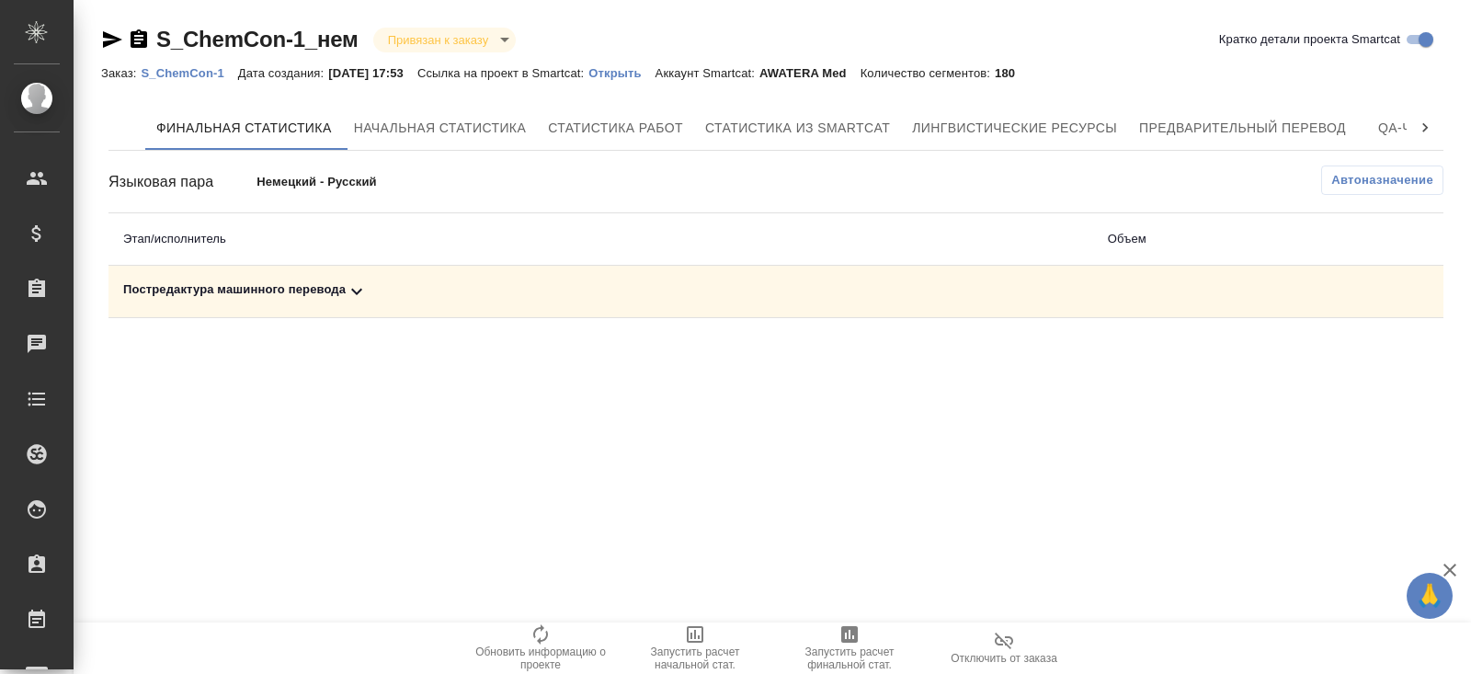
click at [371, 270] on td "Постредактура машинного перевода" at bounding box center [600, 292] width 984 height 52
click at [362, 285] on icon at bounding box center [357, 291] width 22 height 22
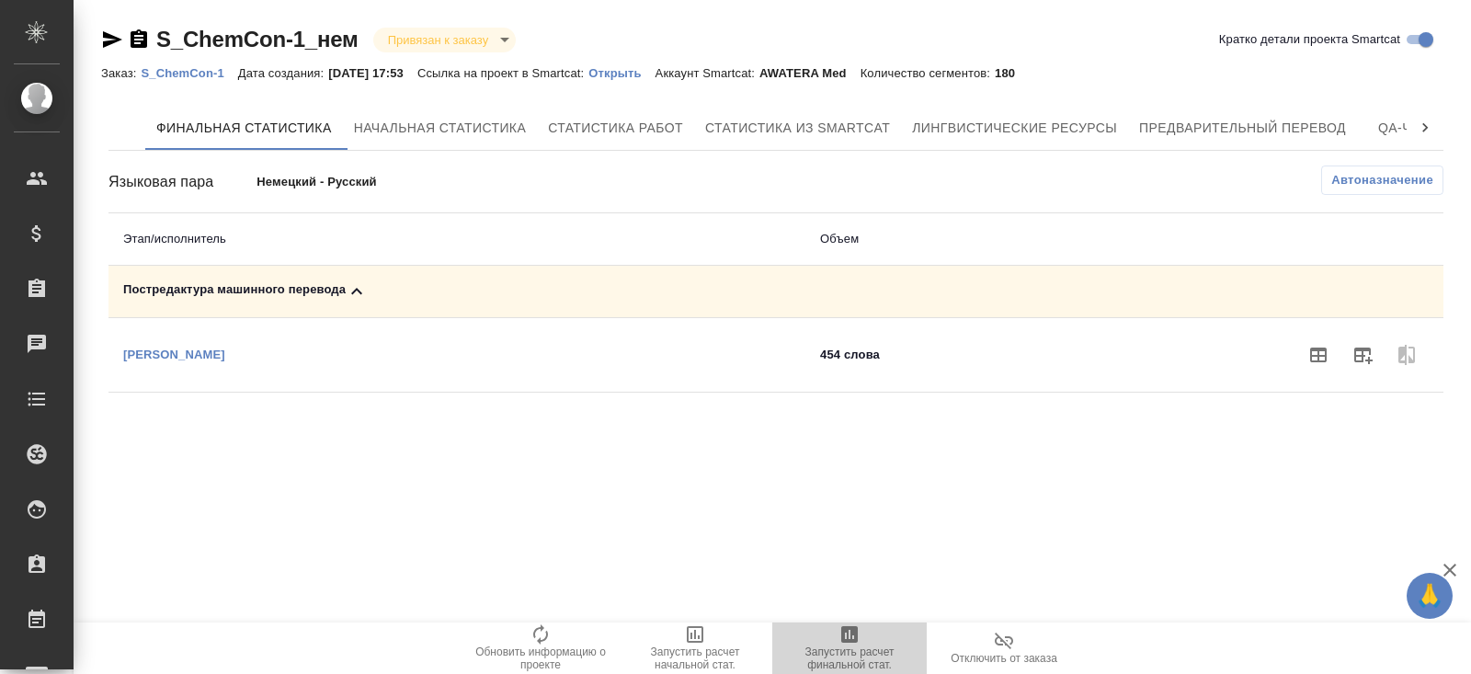
click at [840, 653] on span "Запустить расчет финальной стат." at bounding box center [849, 658] width 132 height 26
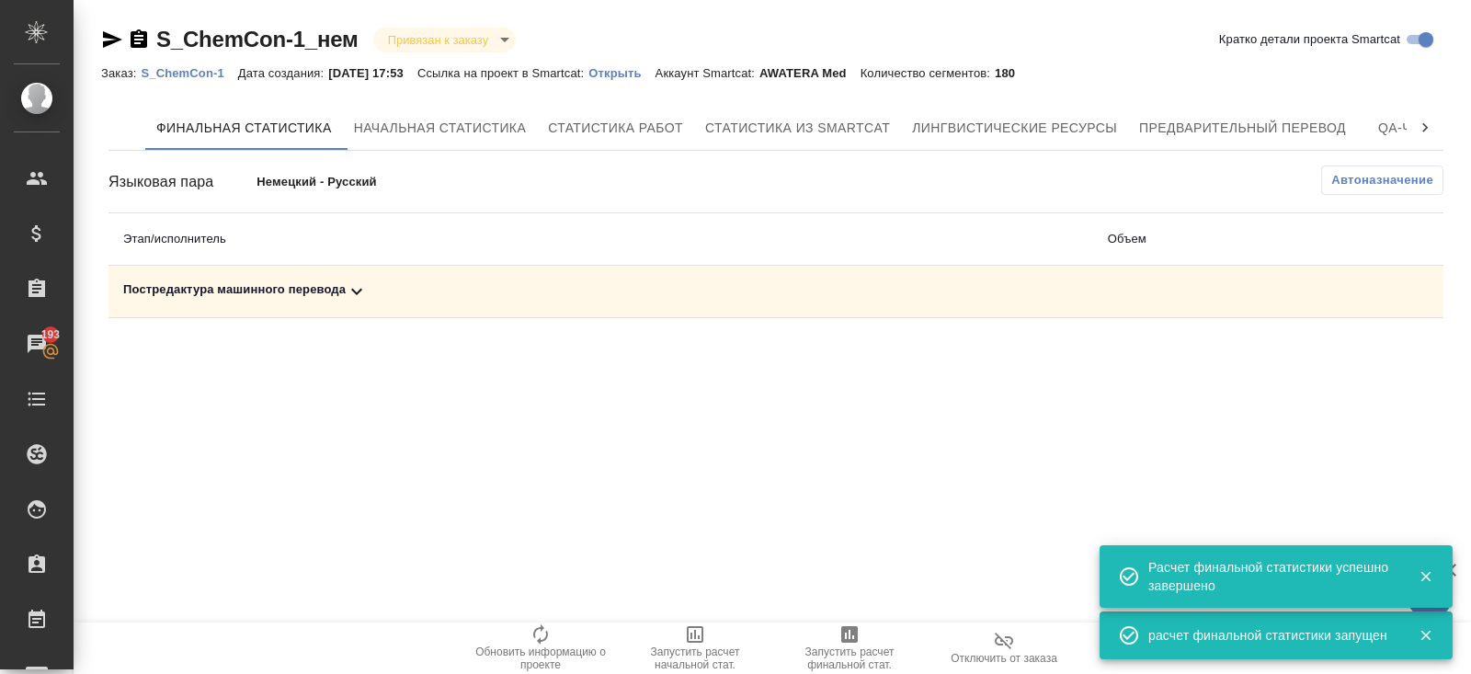
click at [368, 283] on icon at bounding box center [357, 291] width 22 height 22
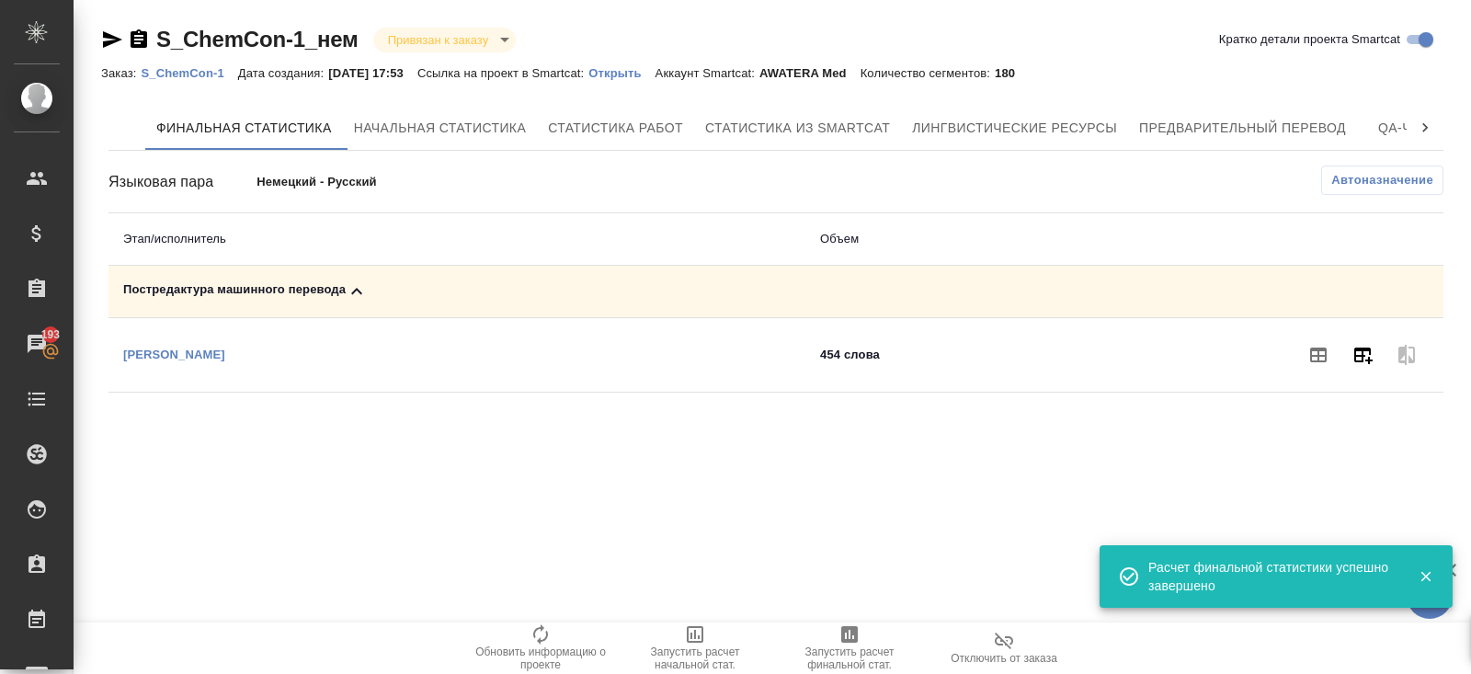
click at [1358, 351] on icon "button" at bounding box center [1362, 355] width 22 height 22
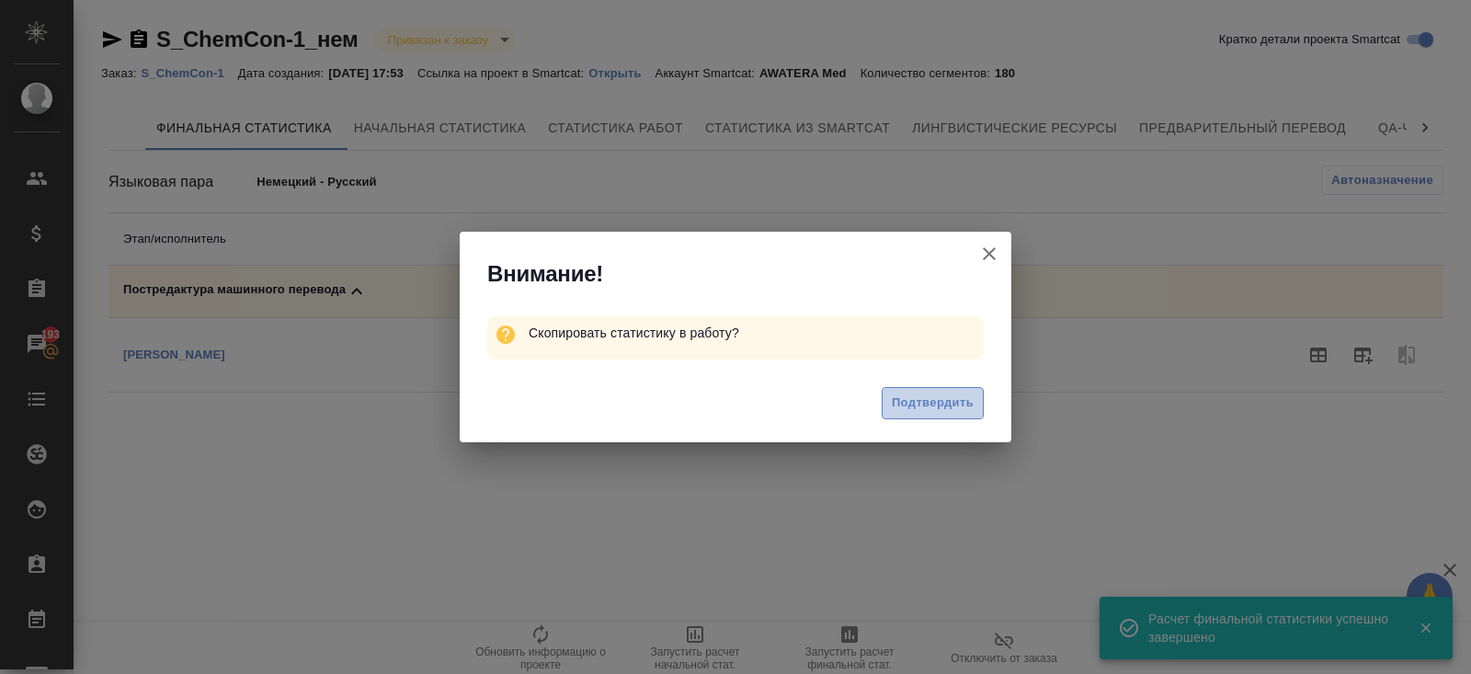
click at [958, 396] on span "Подтвердить" at bounding box center [933, 402] width 82 height 21
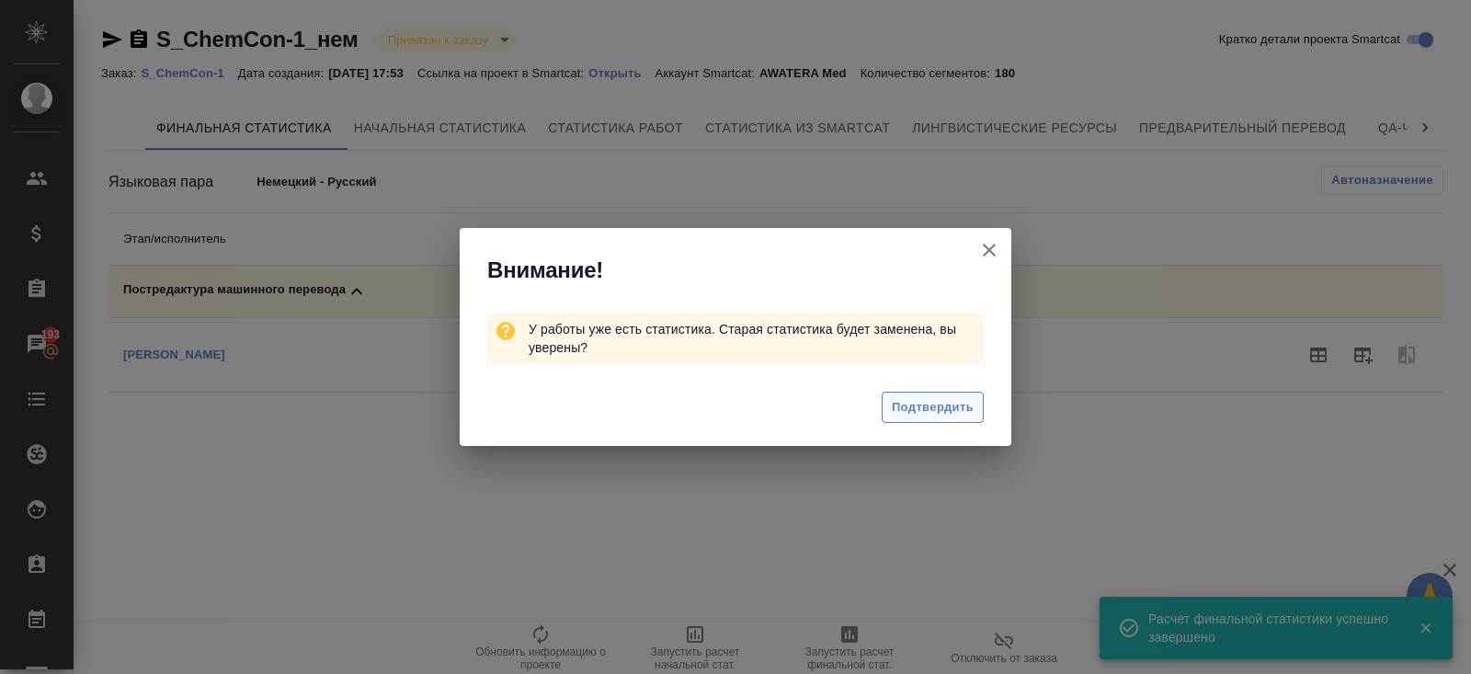
click at [938, 415] on span "Подтвердить" at bounding box center [933, 407] width 82 height 21
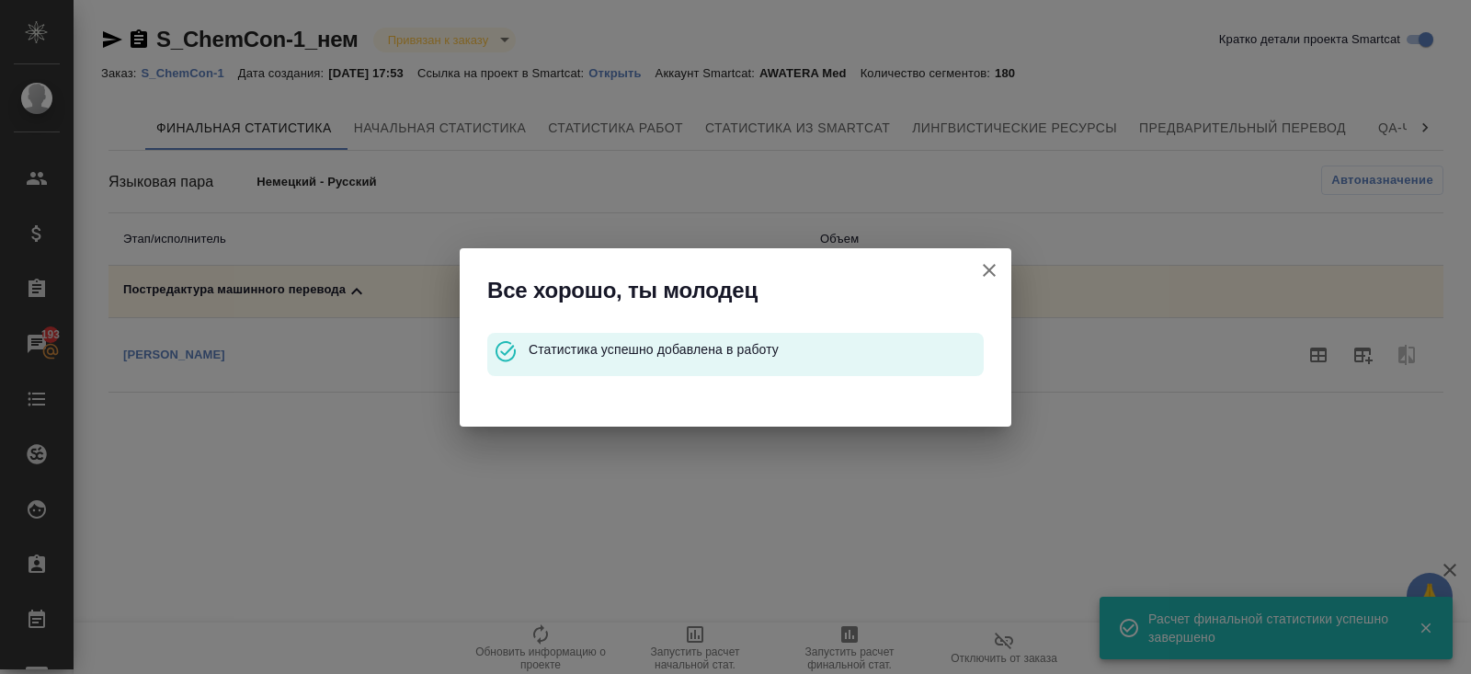
click at [986, 272] on icon "button" at bounding box center [989, 270] width 13 height 13
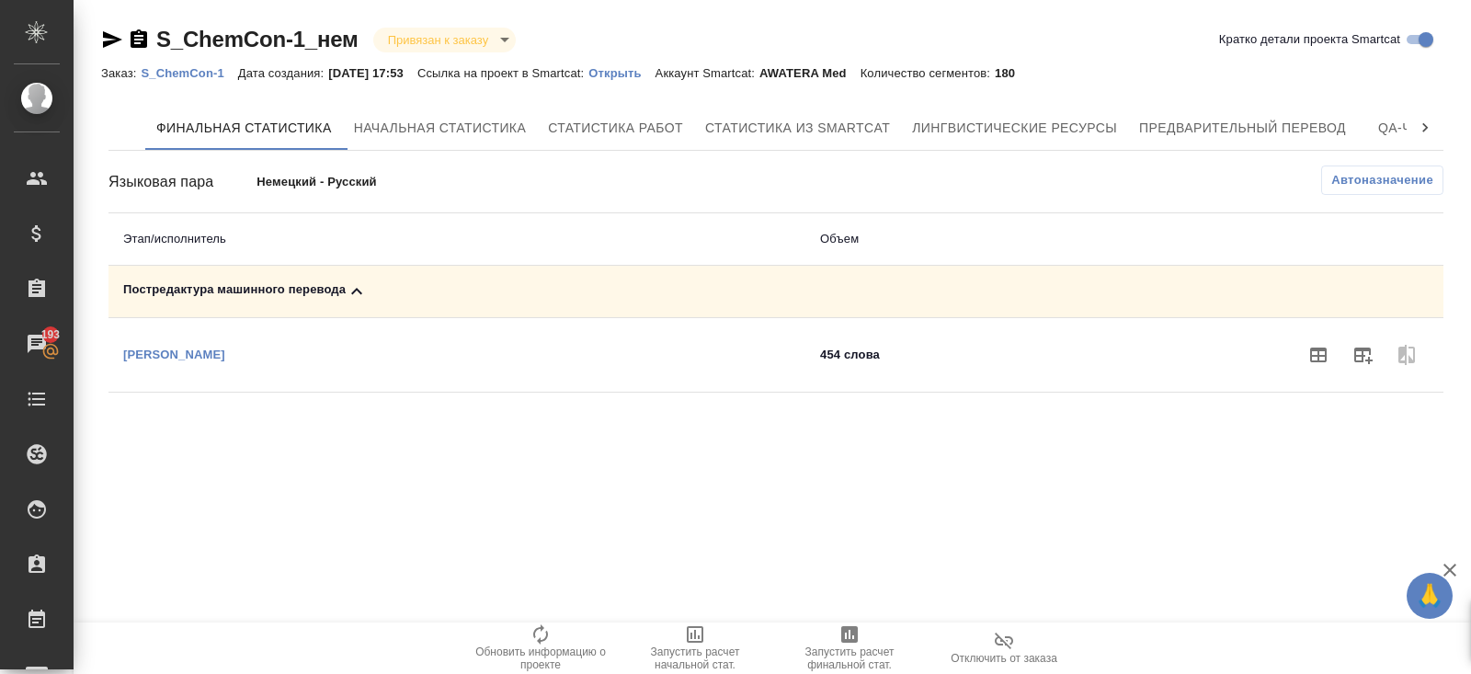
click at [174, 72] on p "S_ChemCon-1" at bounding box center [189, 73] width 97 height 14
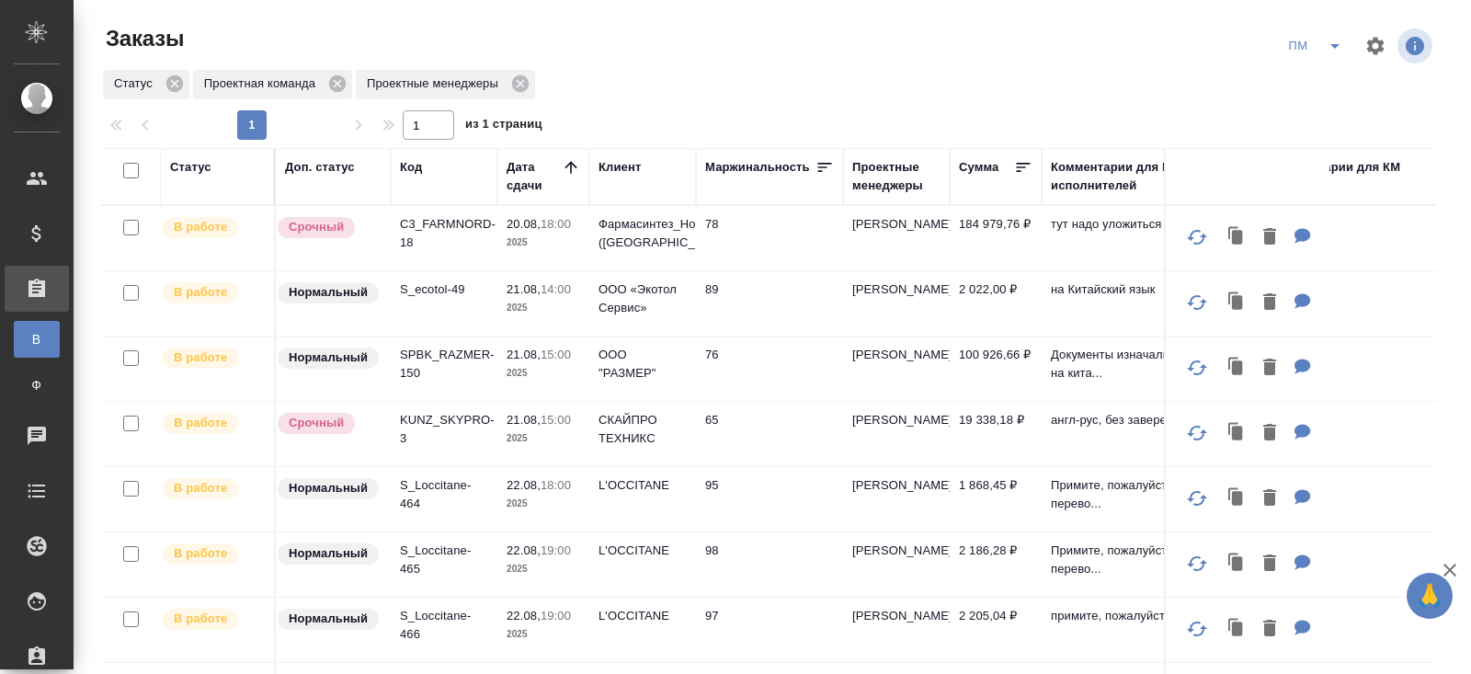
click at [412, 230] on p "C3_FARMNORD-18" at bounding box center [444, 233] width 88 height 37
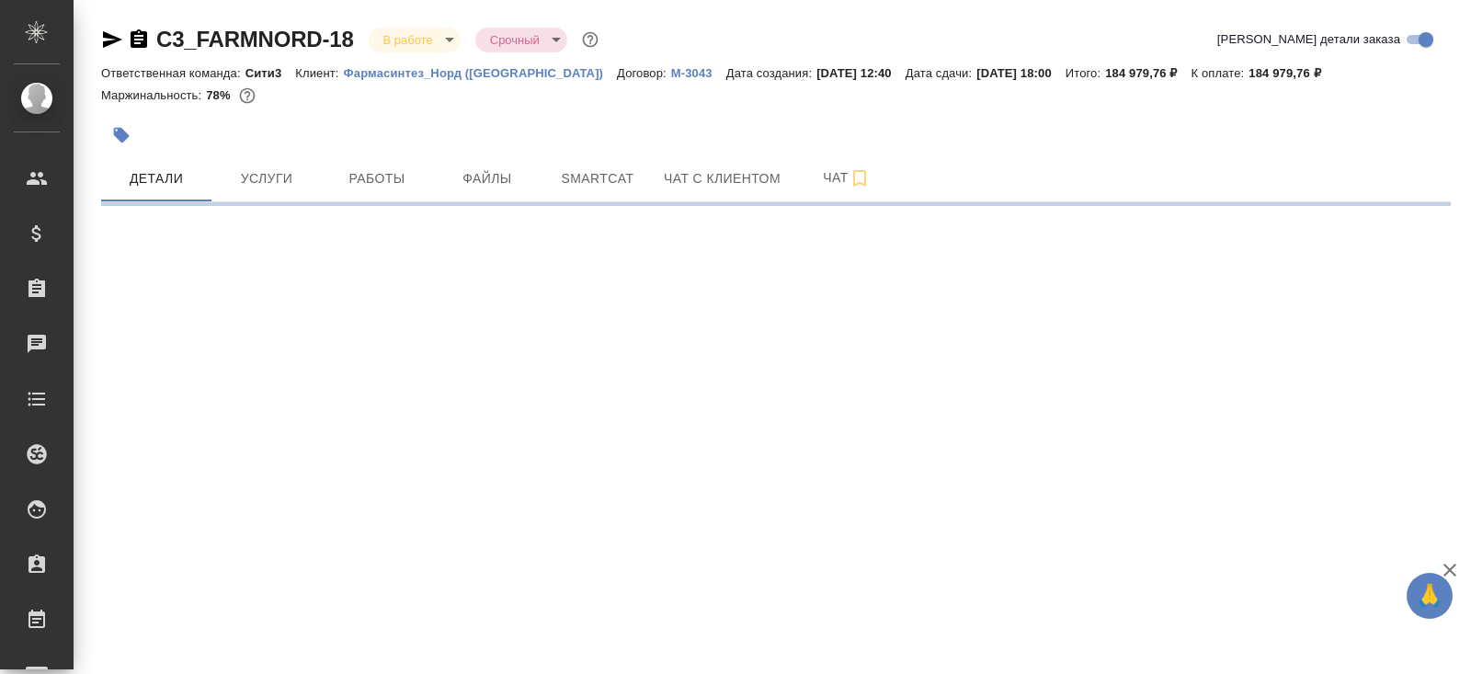
select select "RU"
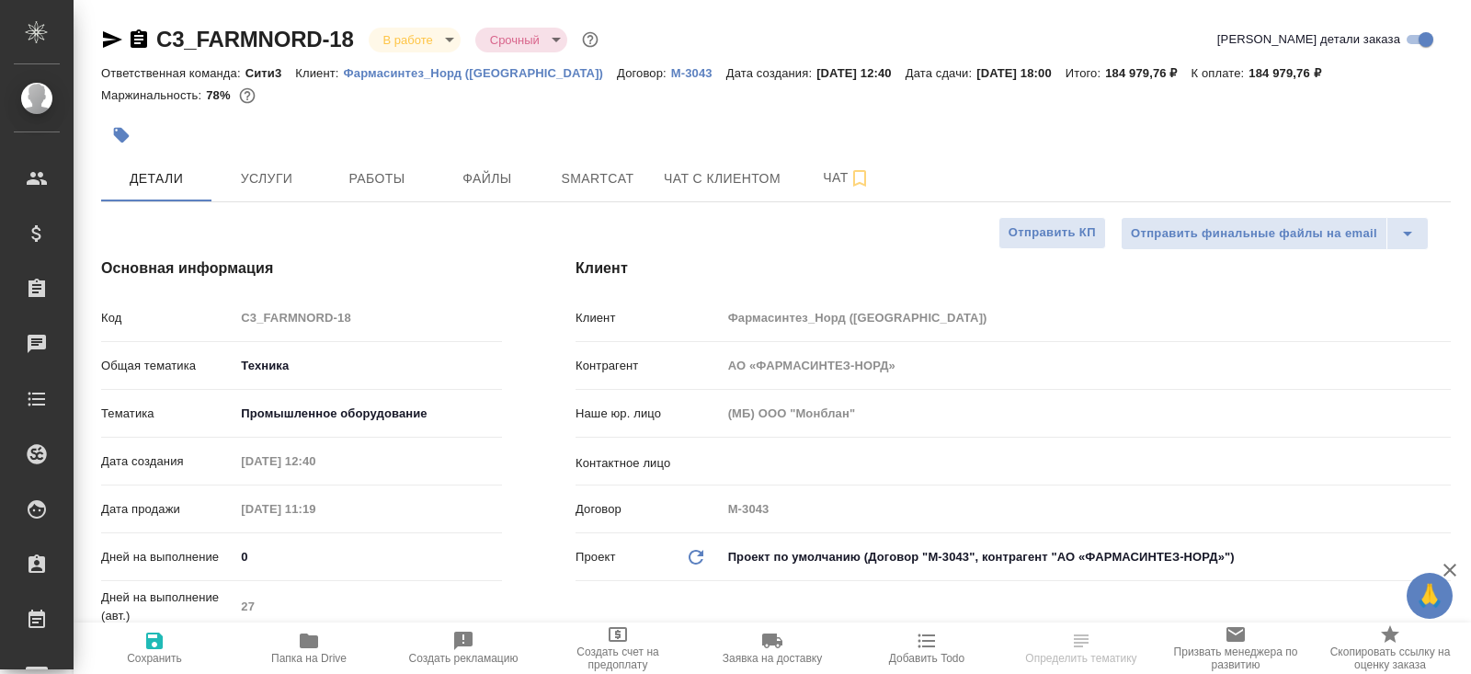
type textarea "x"
click at [902, 173] on button "Чат" at bounding box center [846, 178] width 110 height 46
type textarea "x"
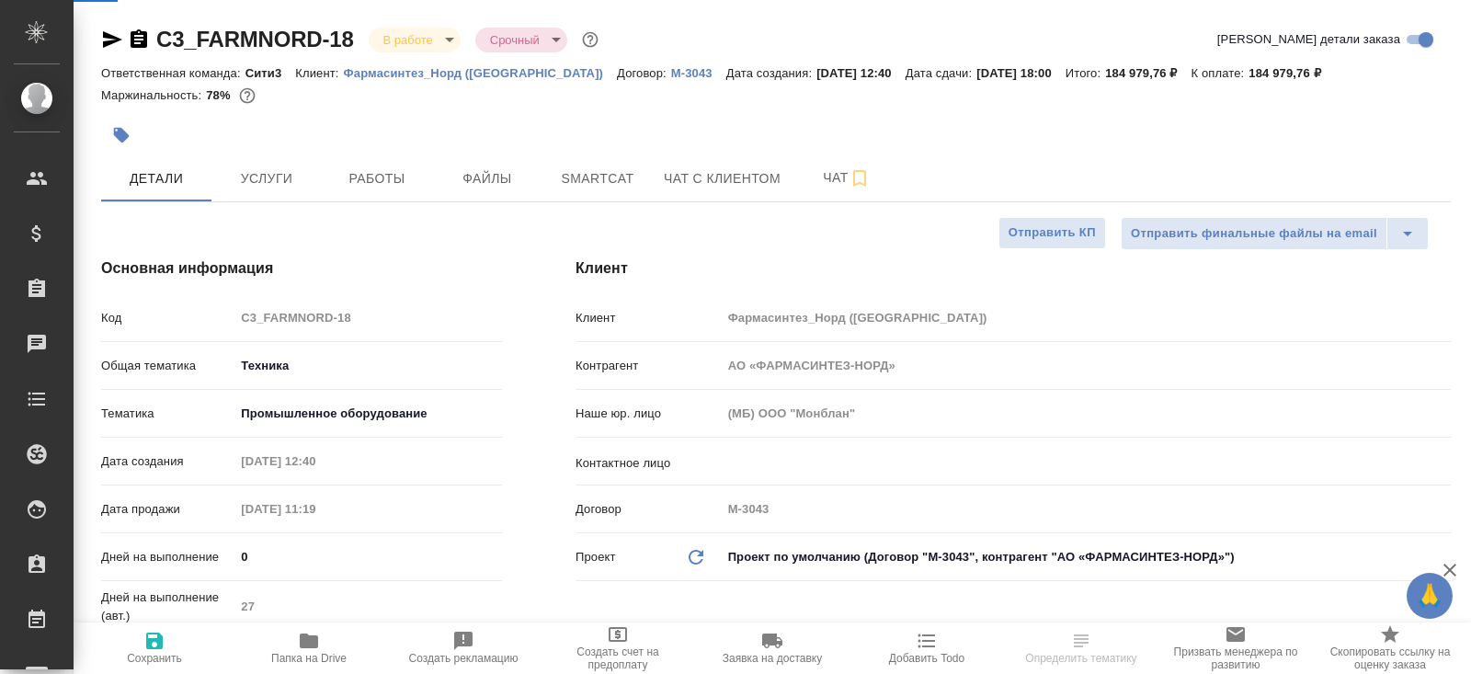
type textarea "x"
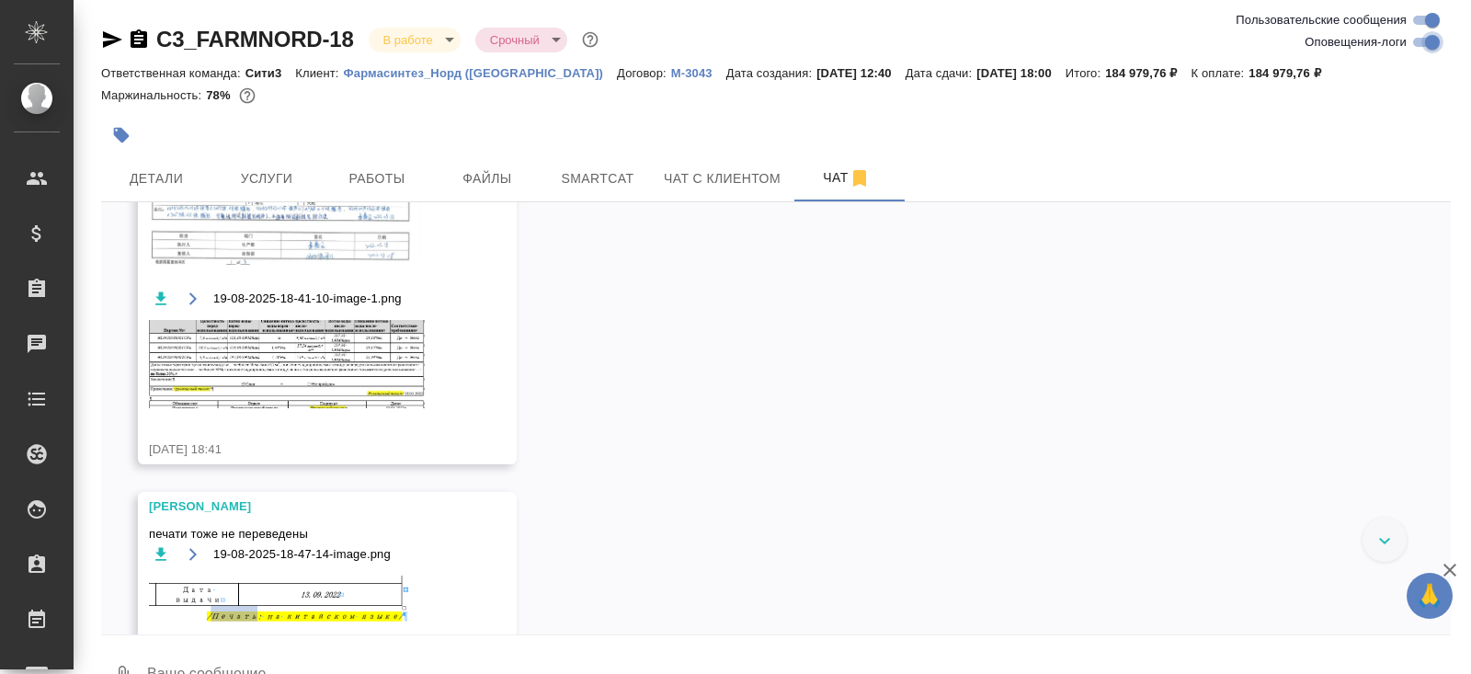
click at [1426, 46] on input "Оповещения-логи" at bounding box center [1432, 42] width 66 height 22
checkbox input "false"
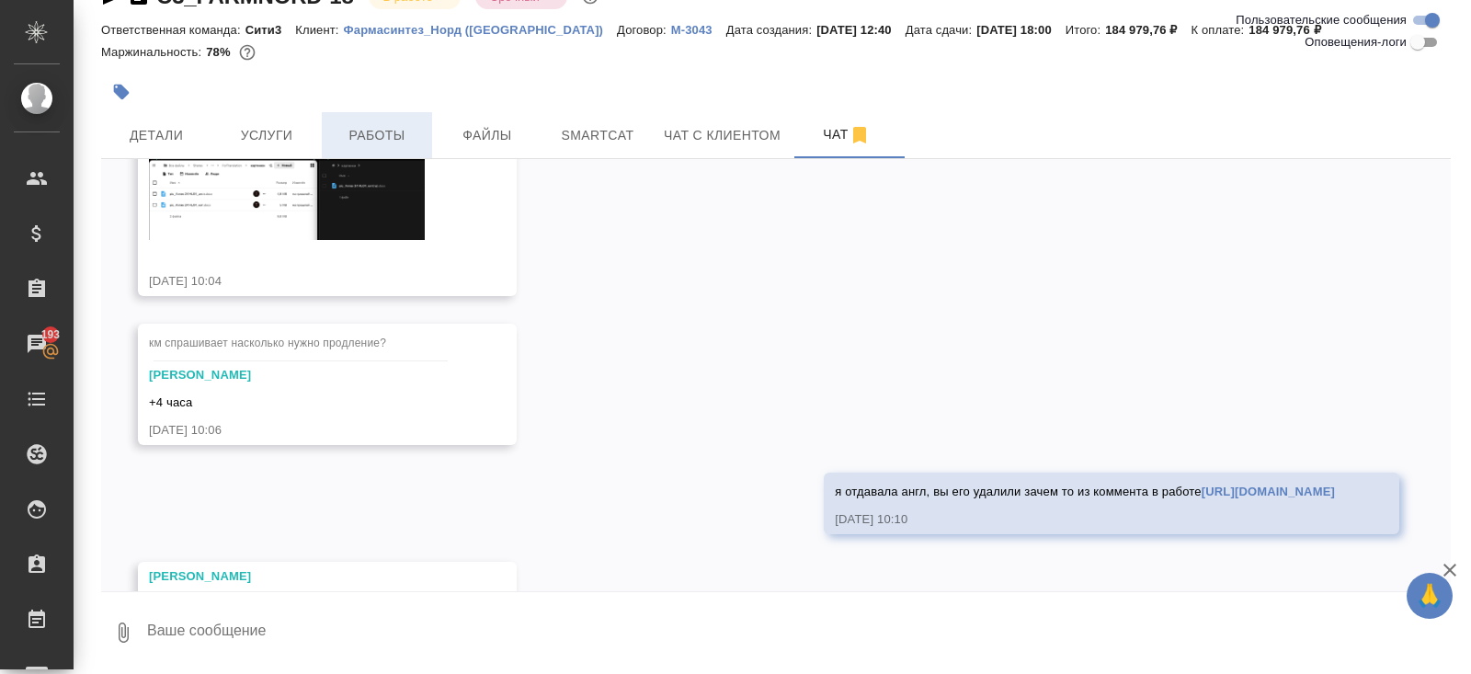
scroll to position [7999, 0]
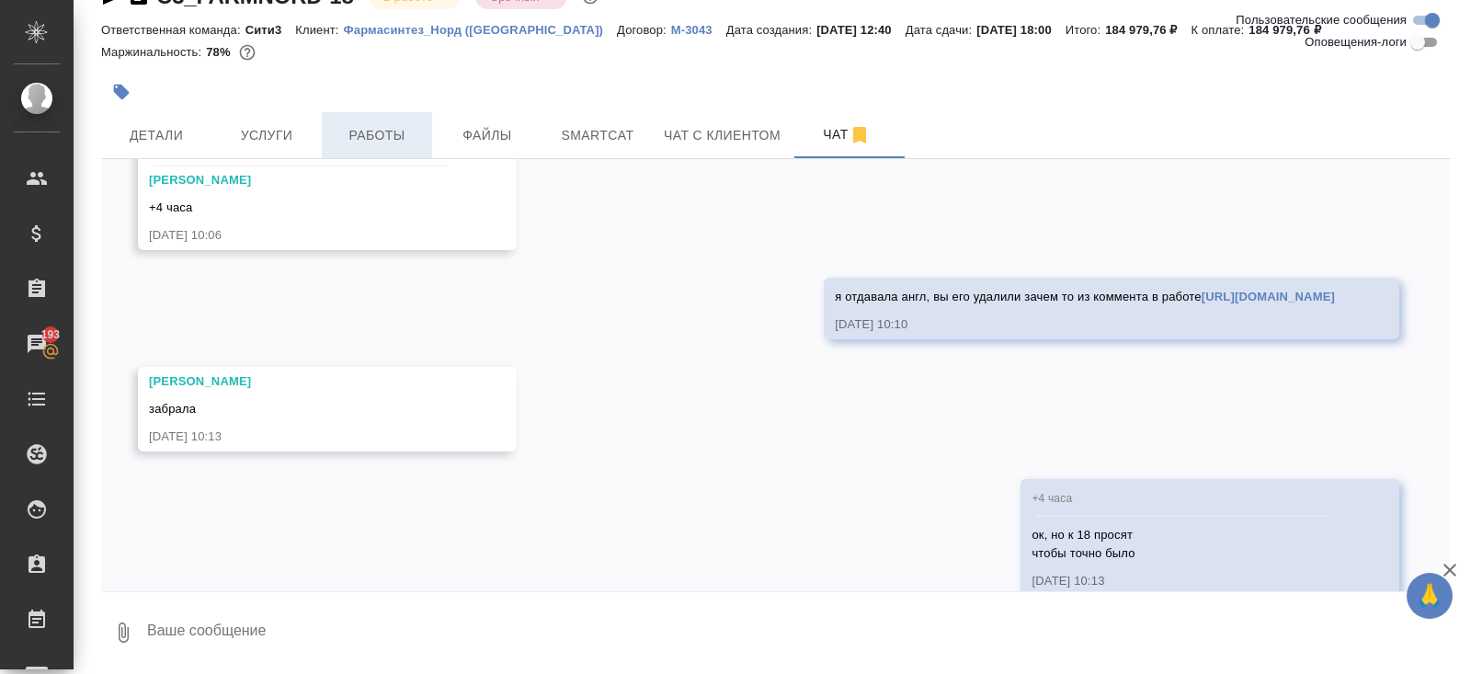
click at [392, 117] on button "Работы" at bounding box center [377, 135] width 110 height 46
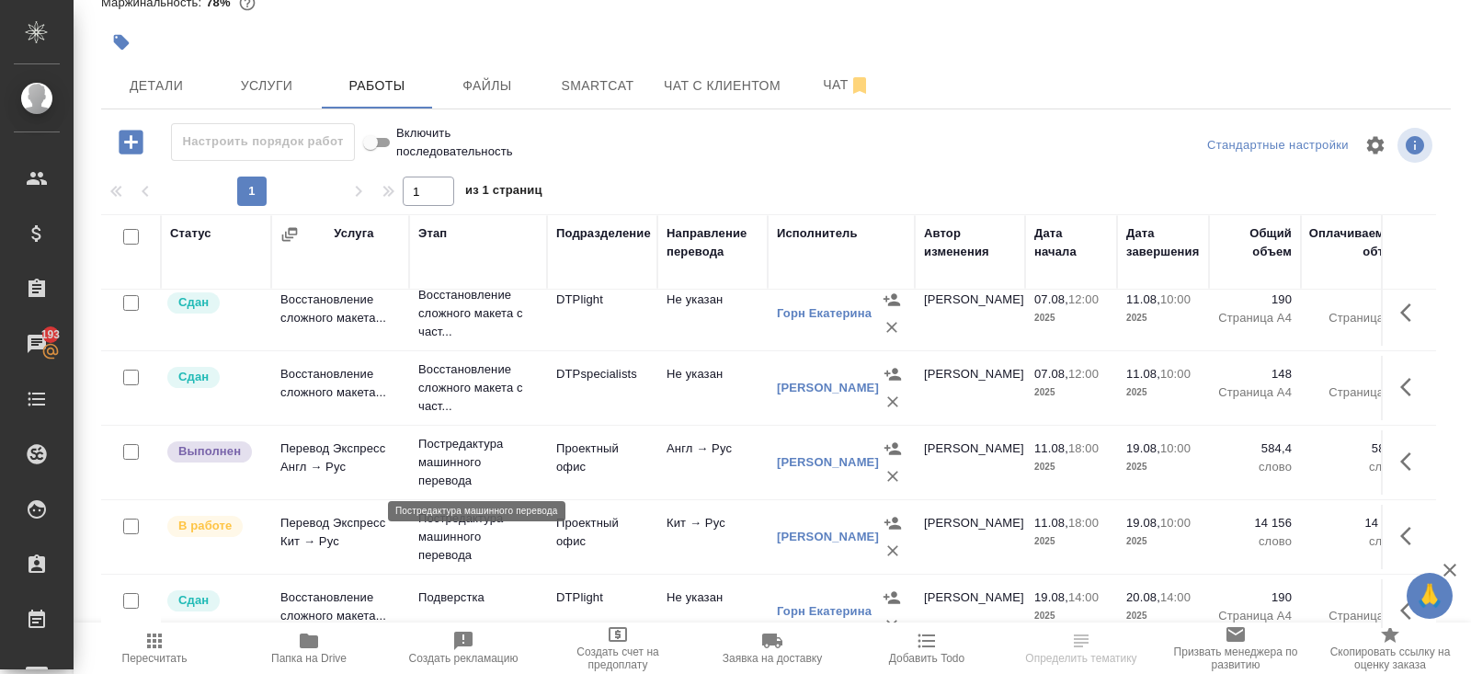
scroll to position [12, 0]
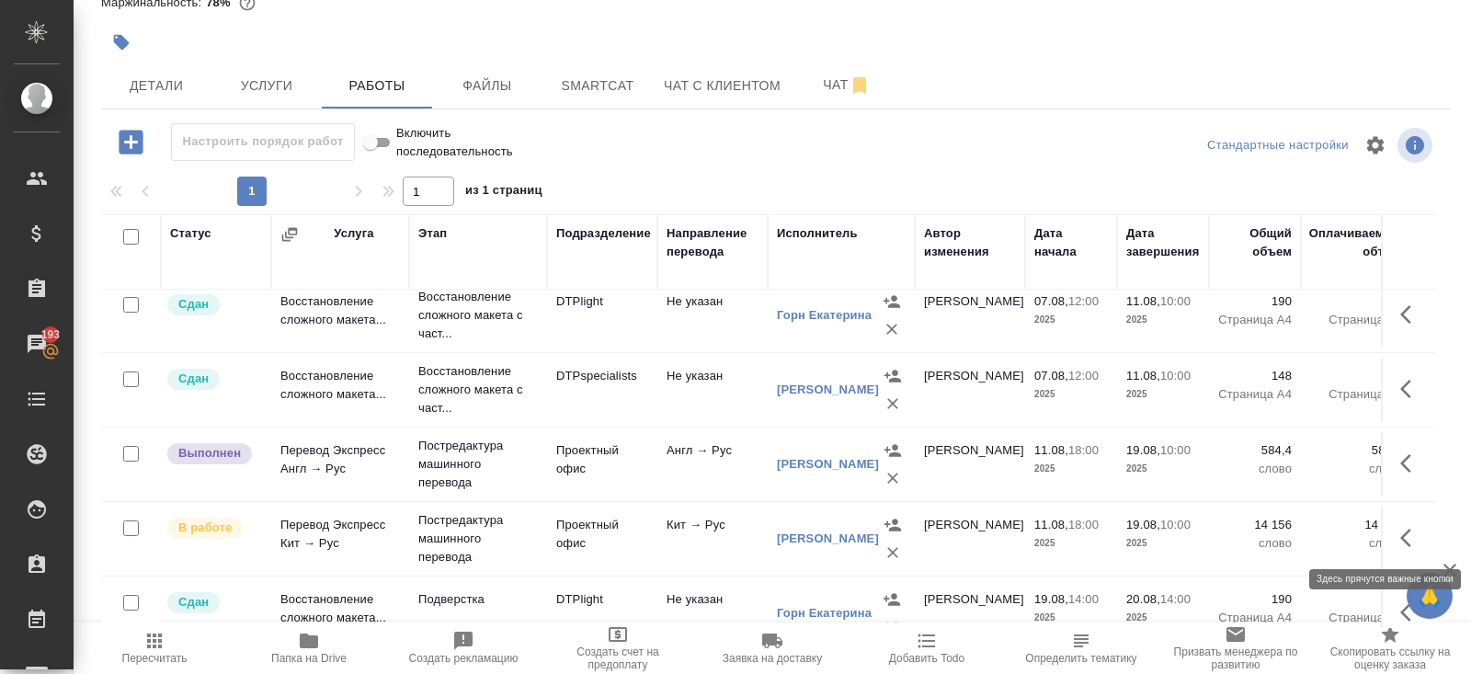
click at [1404, 539] on icon "button" at bounding box center [1411, 538] width 22 height 22
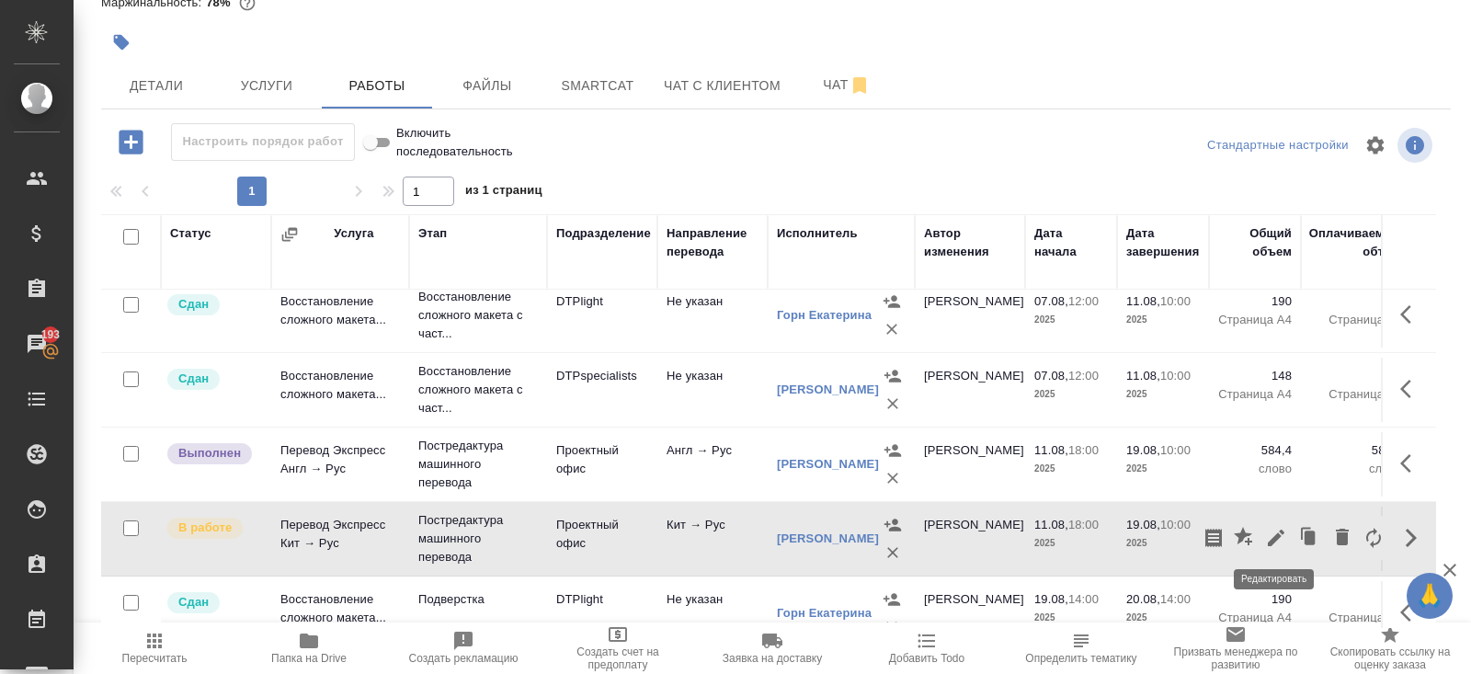
click at [1272, 538] on icon "button" at bounding box center [1275, 537] width 17 height 17
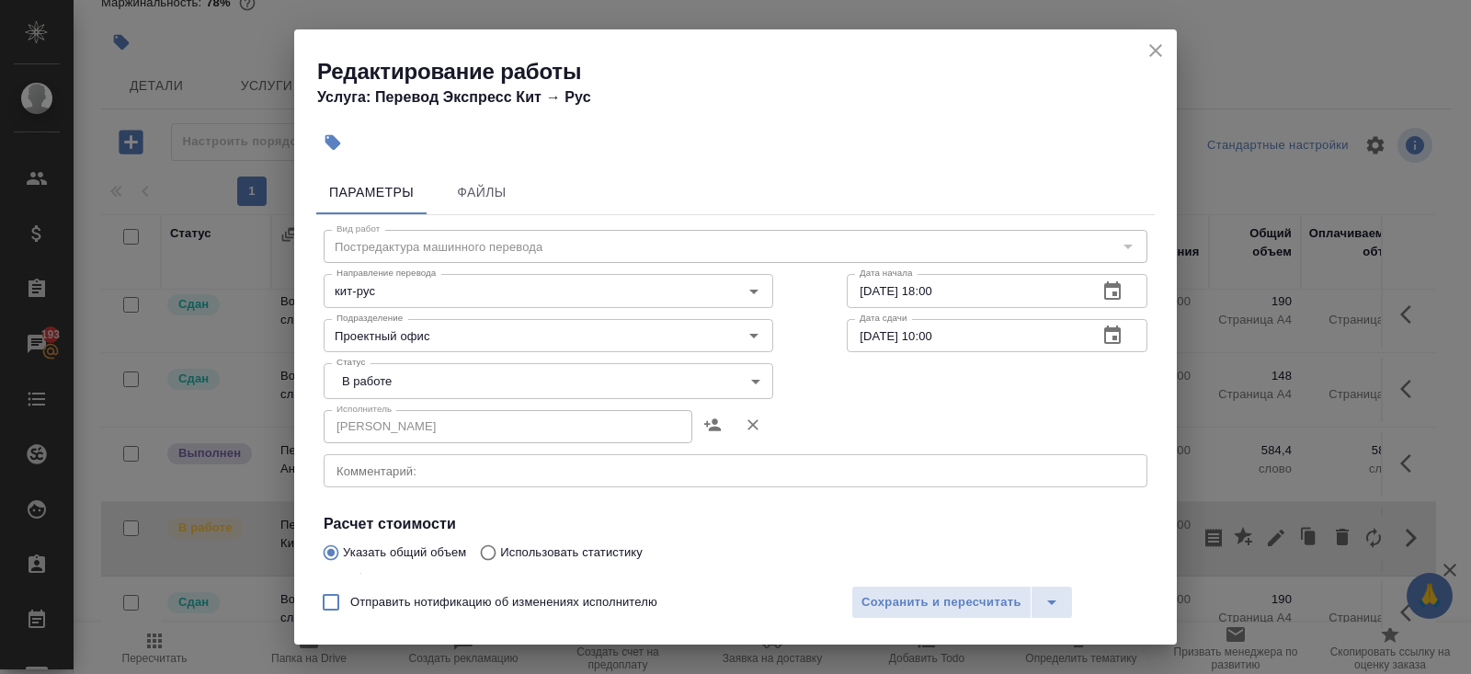
click at [371, 373] on body "🙏 .cls-1 fill:#fff; AWATERA Belyakova Yulia Клиенты Спецификации Заказы 193 Чат…" at bounding box center [735, 337] width 1471 height 674
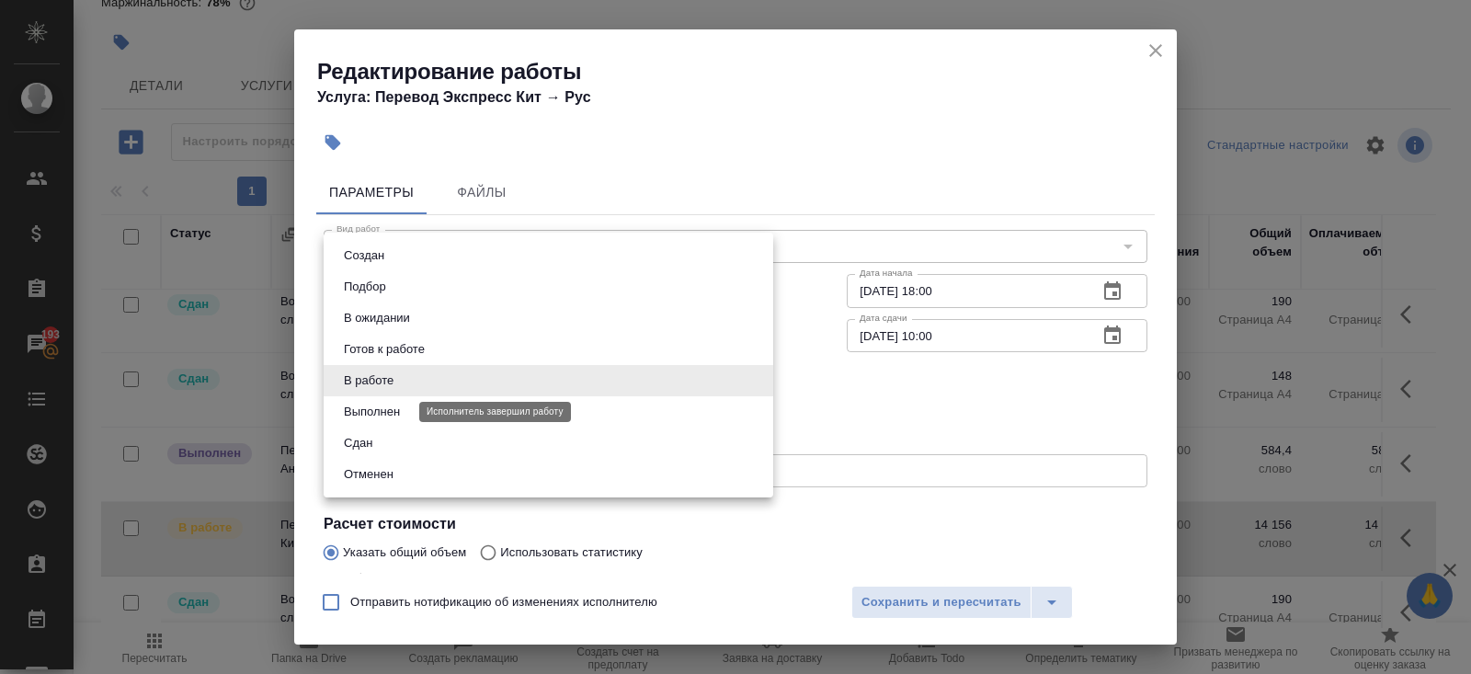
click at [371, 410] on button "Выполнен" at bounding box center [371, 412] width 67 height 20
type input "completed"
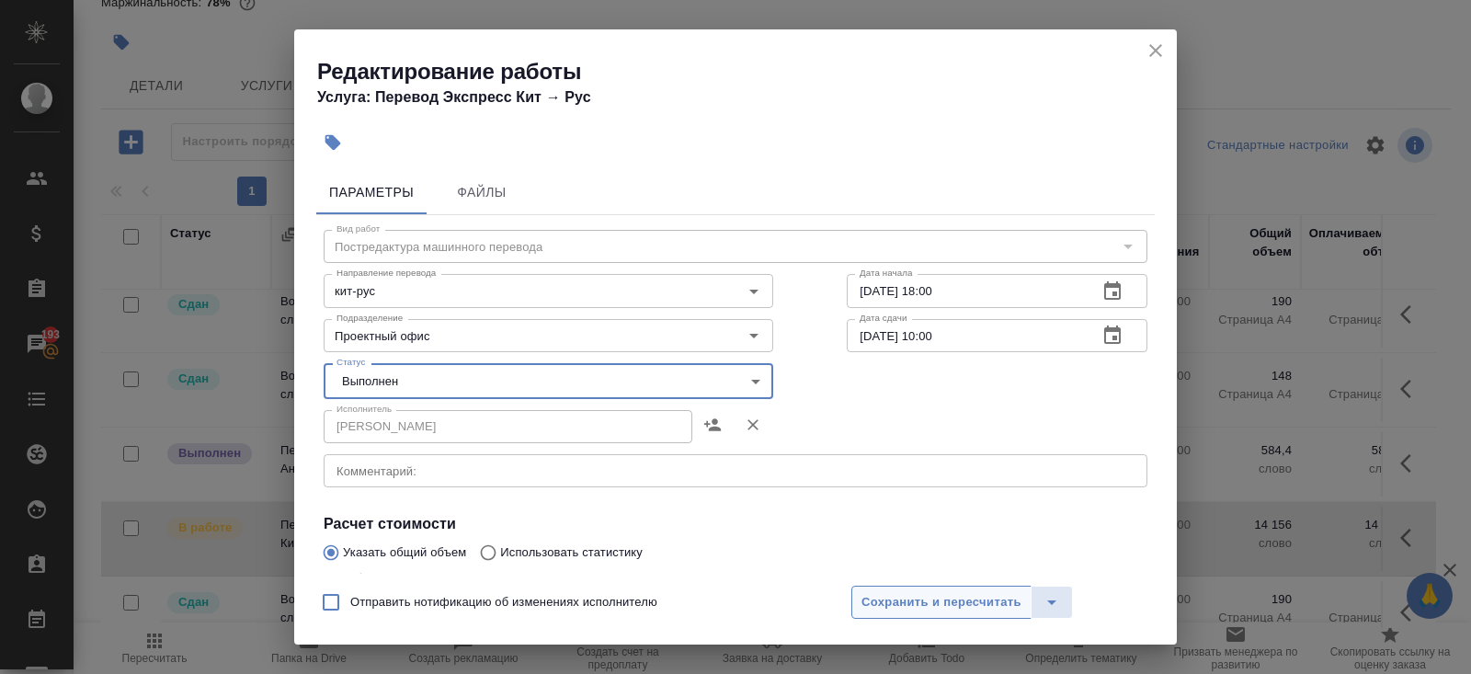
click at [884, 607] on span "Сохранить и пересчитать" at bounding box center [941, 602] width 160 height 21
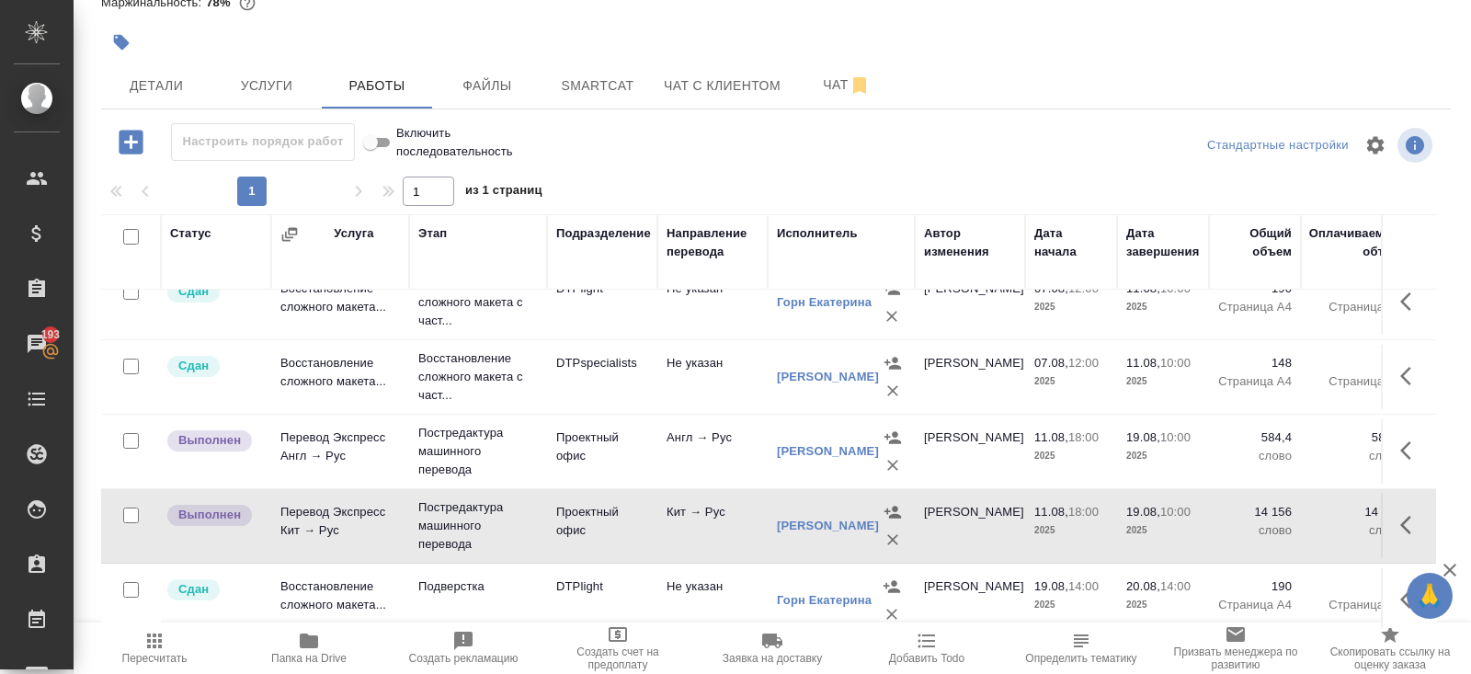
scroll to position [0, 0]
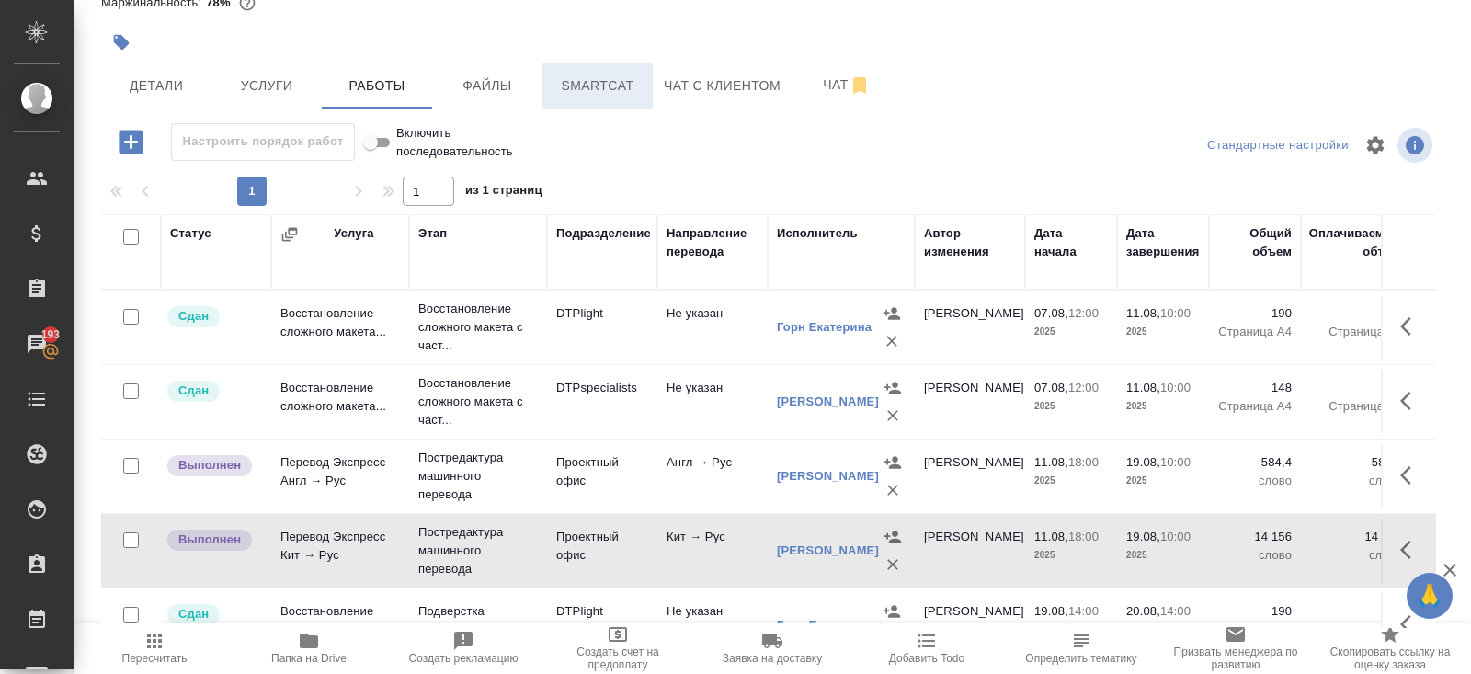
click at [579, 92] on span "Smartcat" at bounding box center [597, 85] width 88 height 23
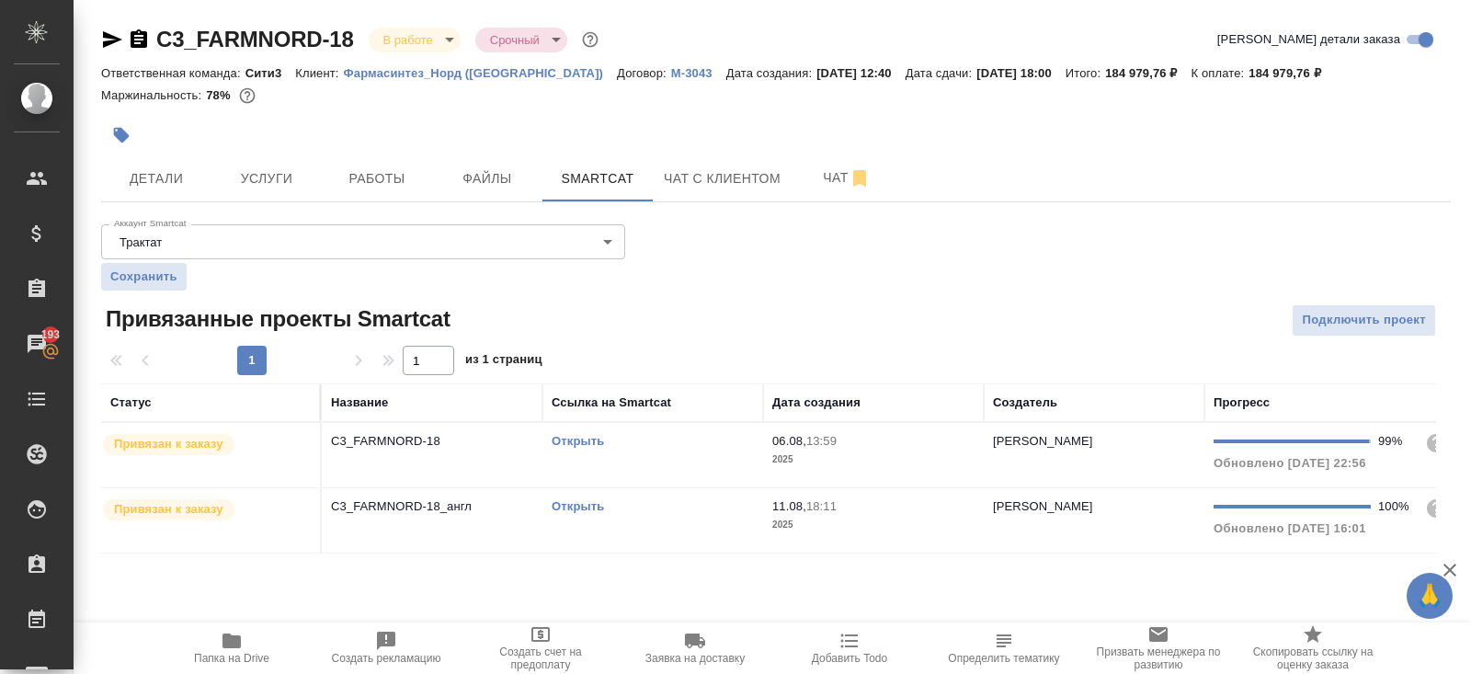
click at [658, 450] on td "Открыть" at bounding box center [652, 455] width 221 height 64
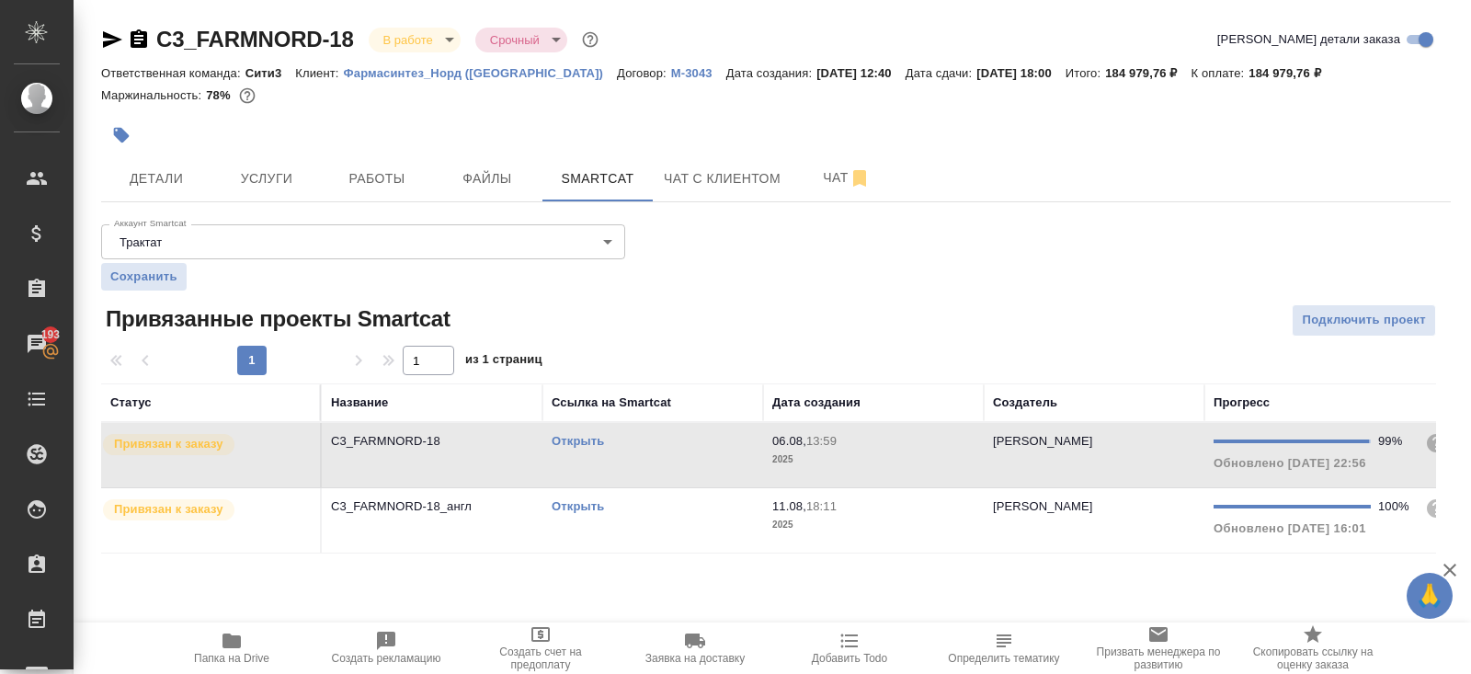
click at [664, 450] on div "Открыть" at bounding box center [652, 441] width 202 height 18
click at [374, 177] on span "Работы" at bounding box center [377, 178] width 88 height 23
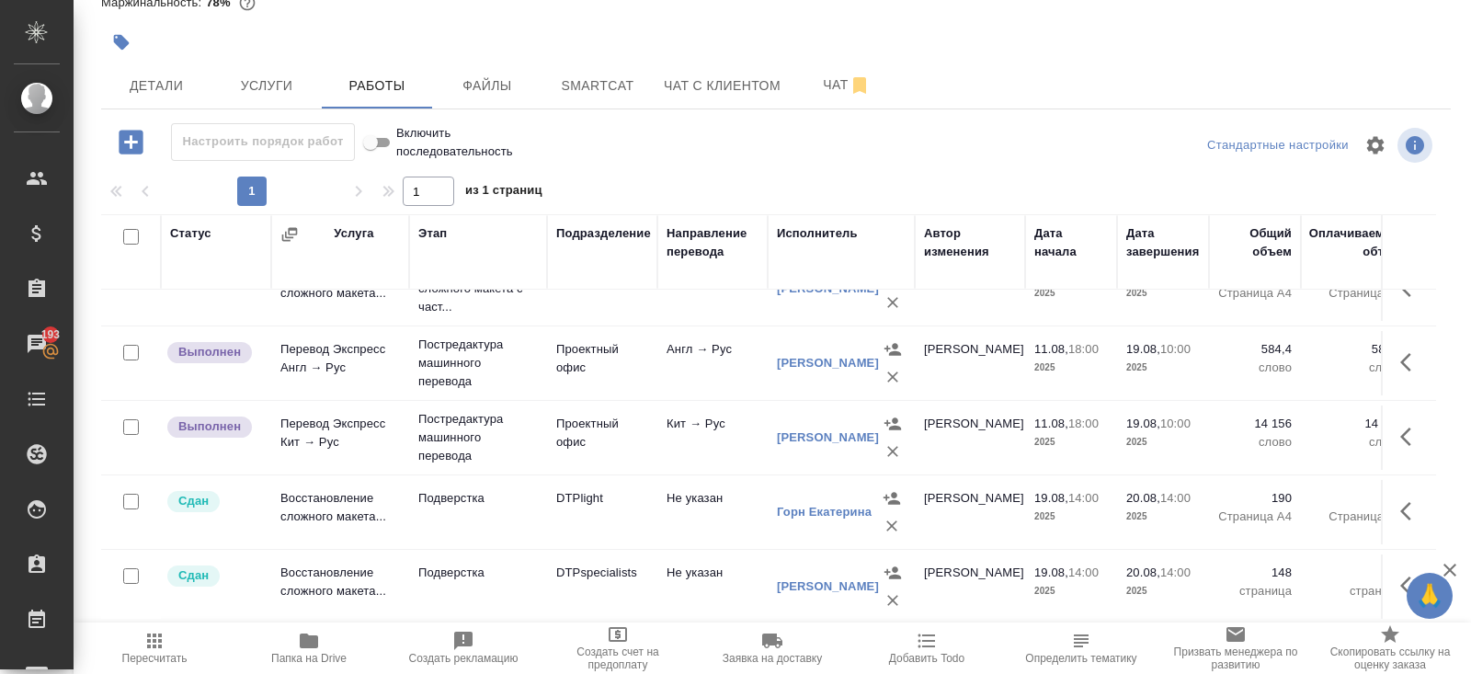
scroll to position [114, 0]
click at [1403, 354] on icon "button" at bounding box center [1405, 361] width 11 height 18
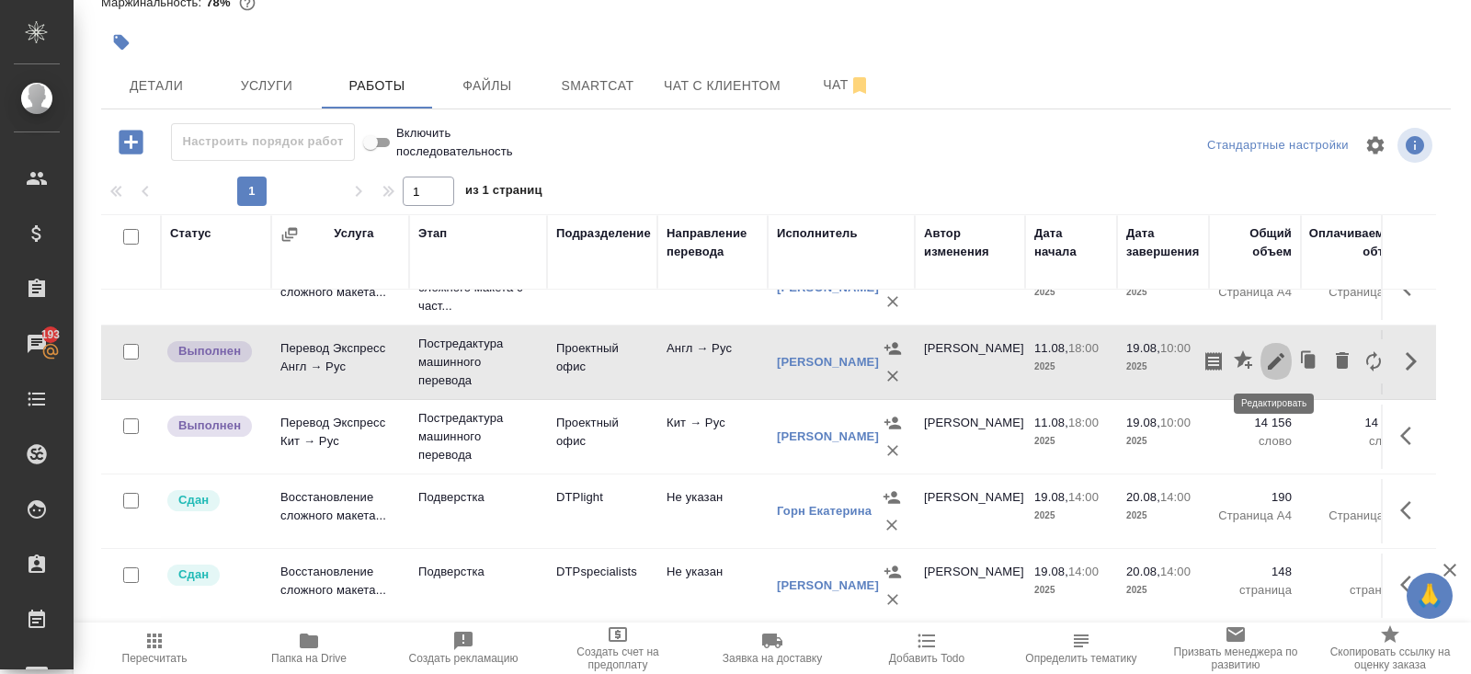
click at [1275, 359] on icon "button" at bounding box center [1275, 361] width 17 height 17
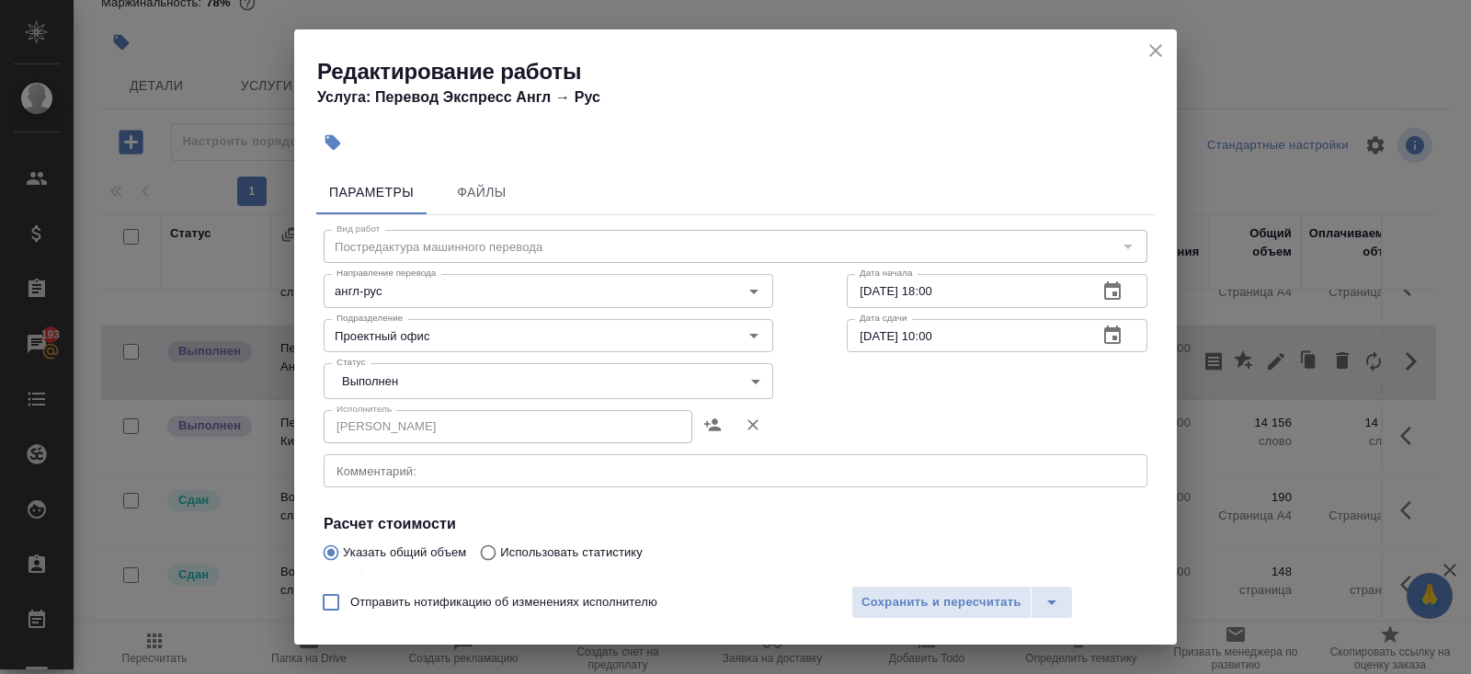
click at [398, 385] on body "🙏 .cls-1 fill:#fff; AWATERA Belyakova Yulia Клиенты Спецификации Заказы 193 Чат…" at bounding box center [735, 337] width 1471 height 674
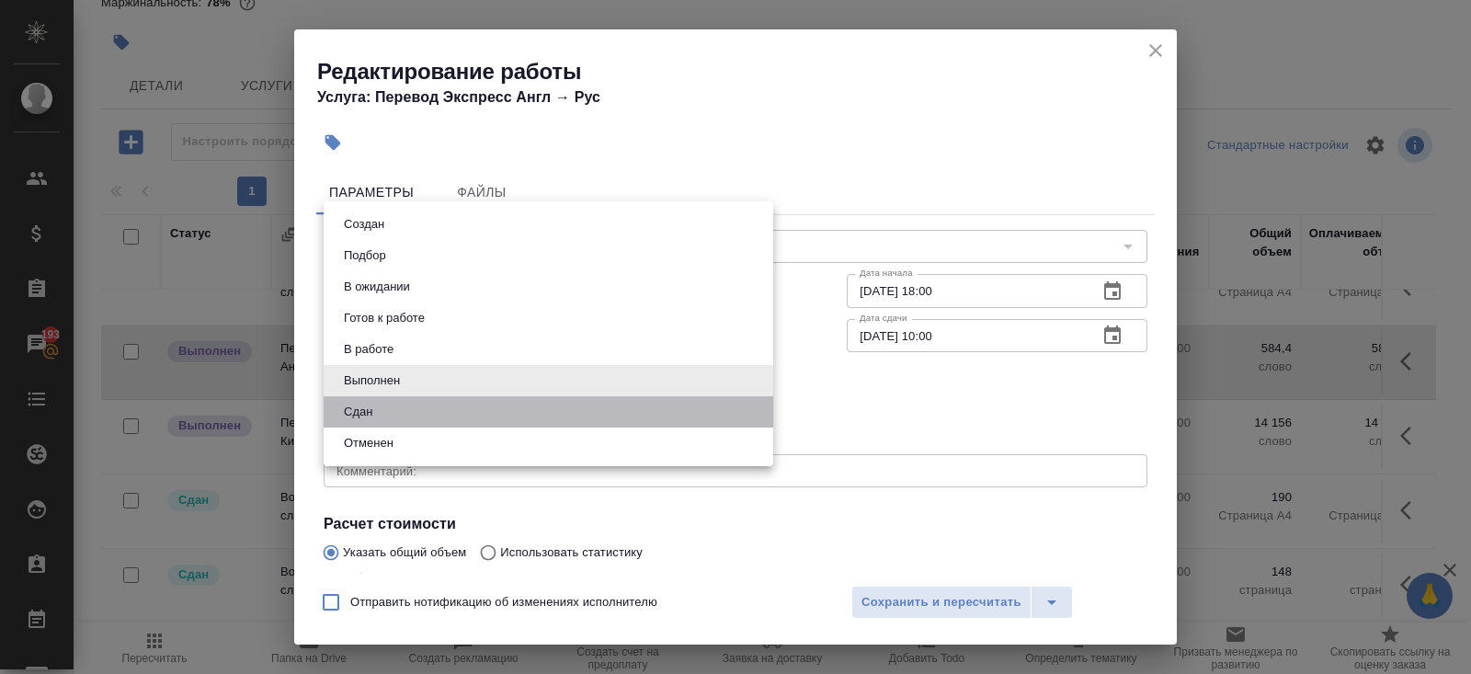
click at [391, 403] on li "Сдан" at bounding box center [548, 411] width 449 height 31
type input "closed"
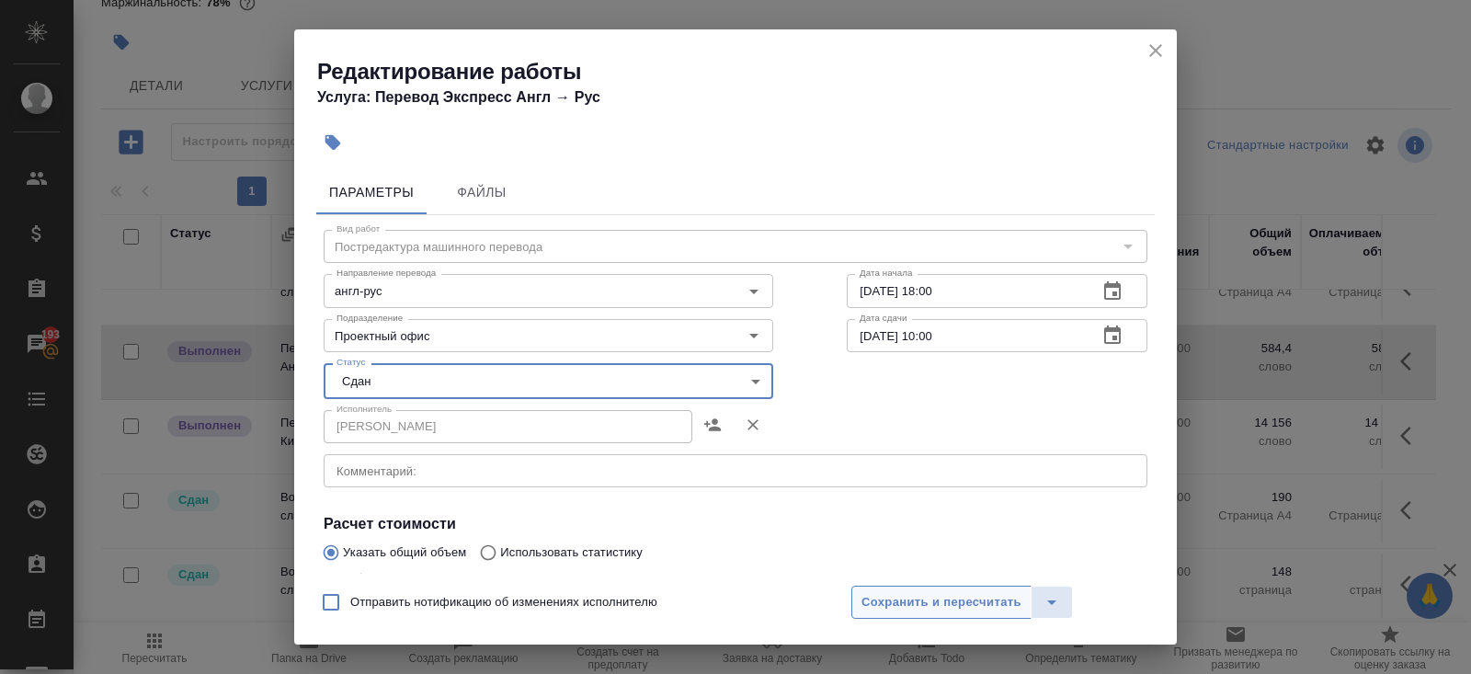
click at [892, 593] on span "Сохранить и пересчитать" at bounding box center [941, 602] width 160 height 21
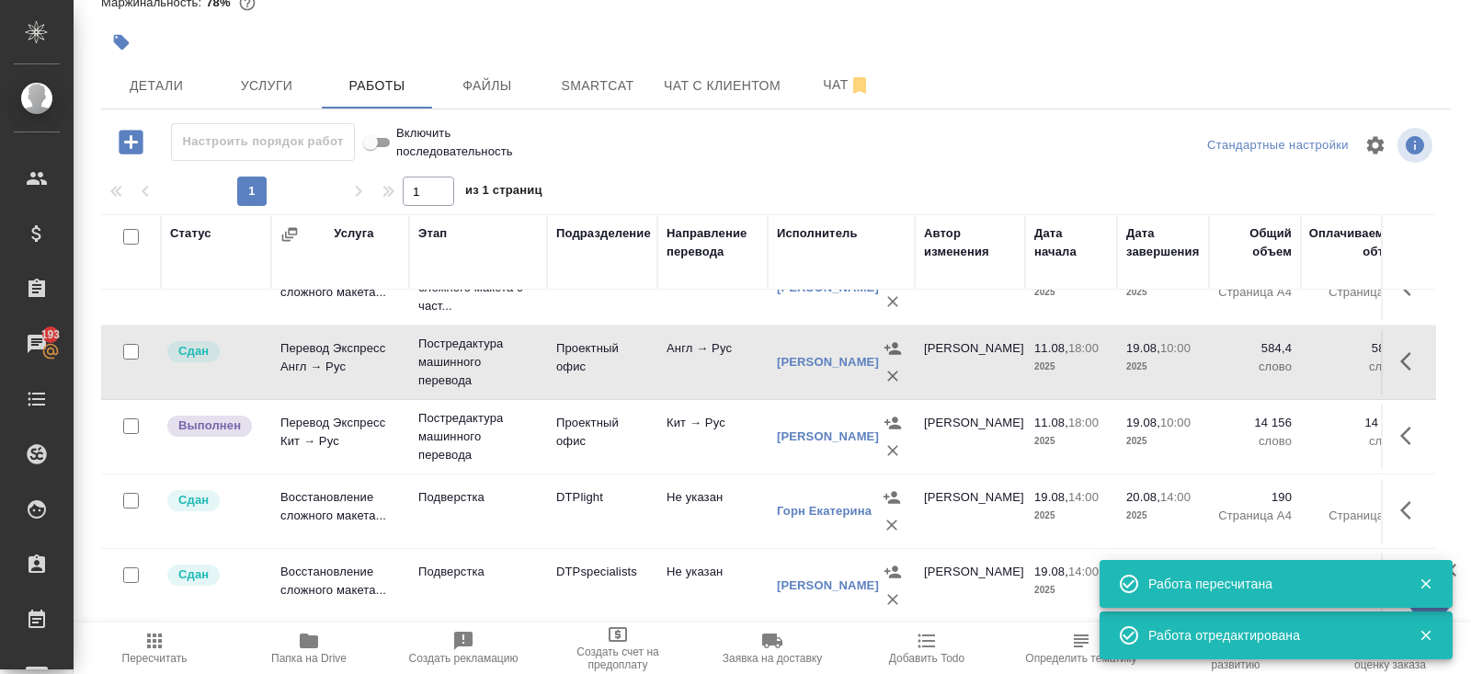
click at [160, 649] on icon "button" at bounding box center [154, 641] width 22 height 22
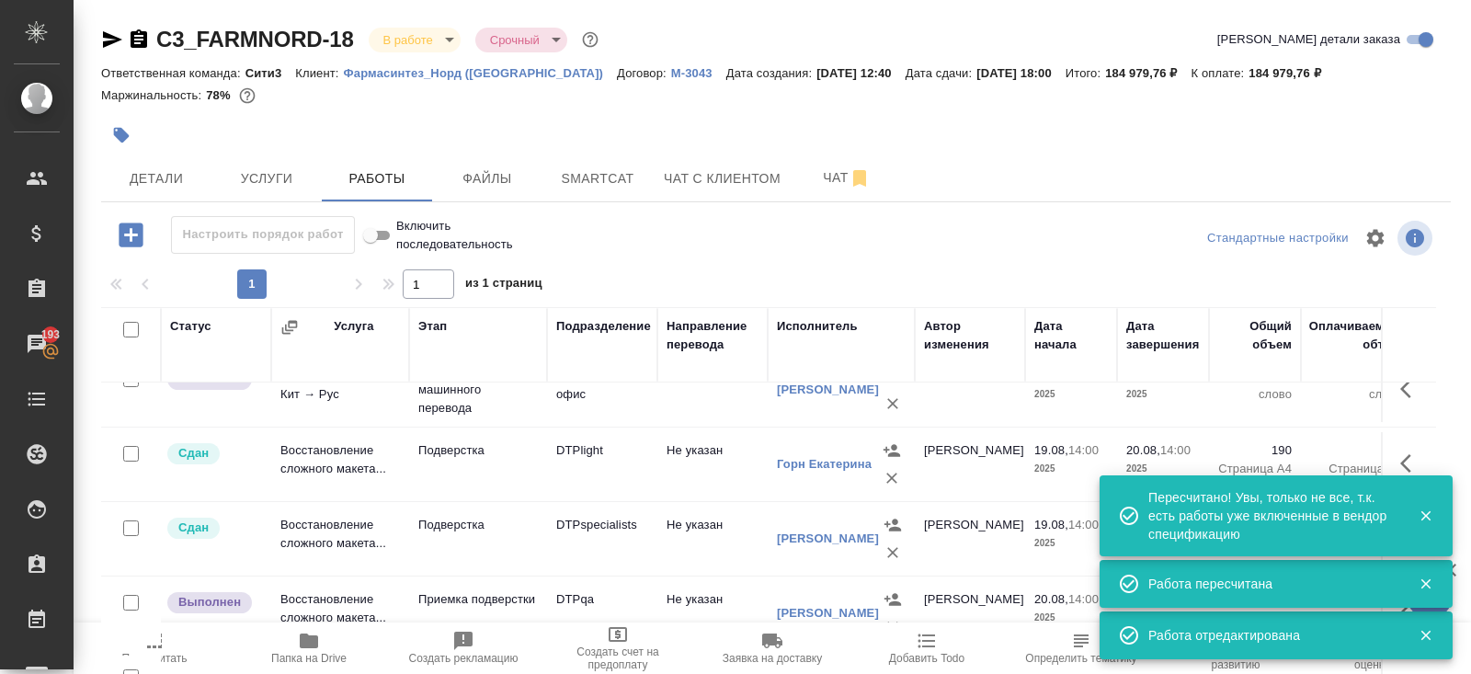
scroll to position [93, 0]
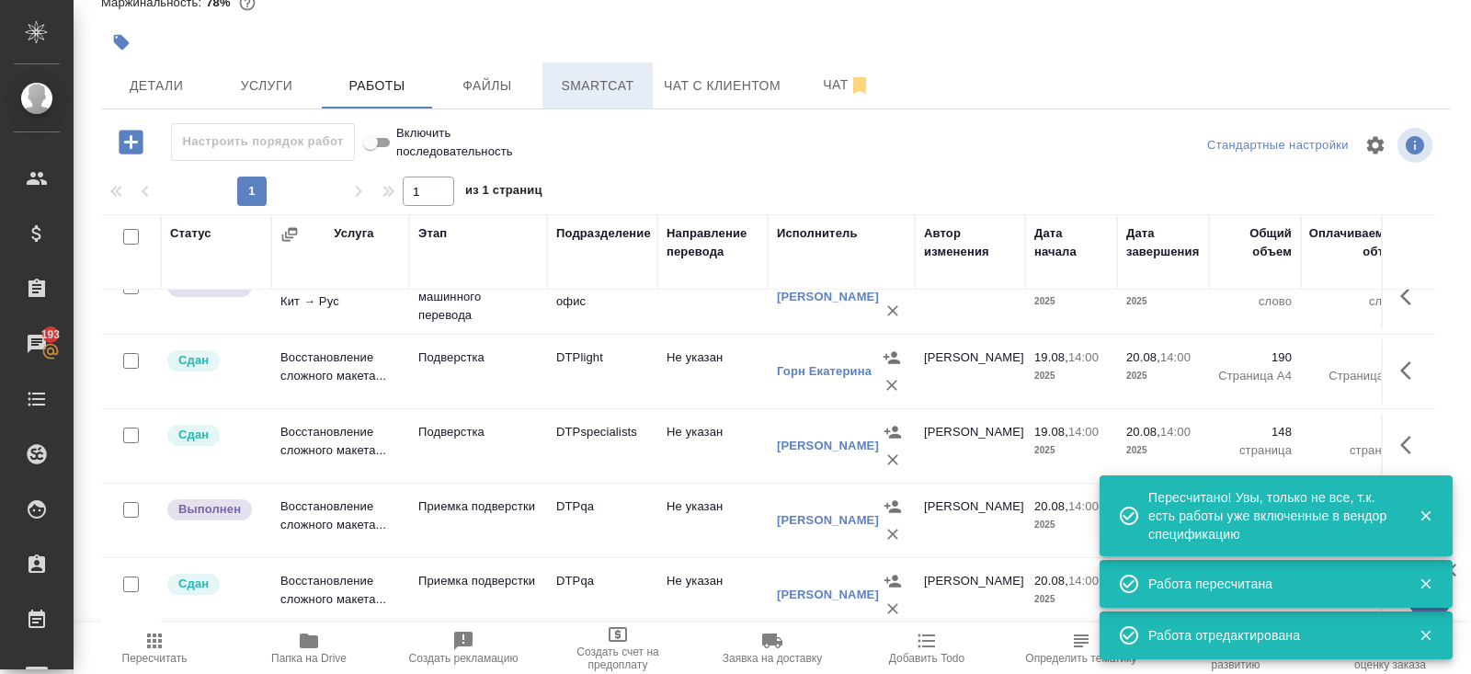
click at [606, 83] on span "Smartcat" at bounding box center [597, 85] width 88 height 23
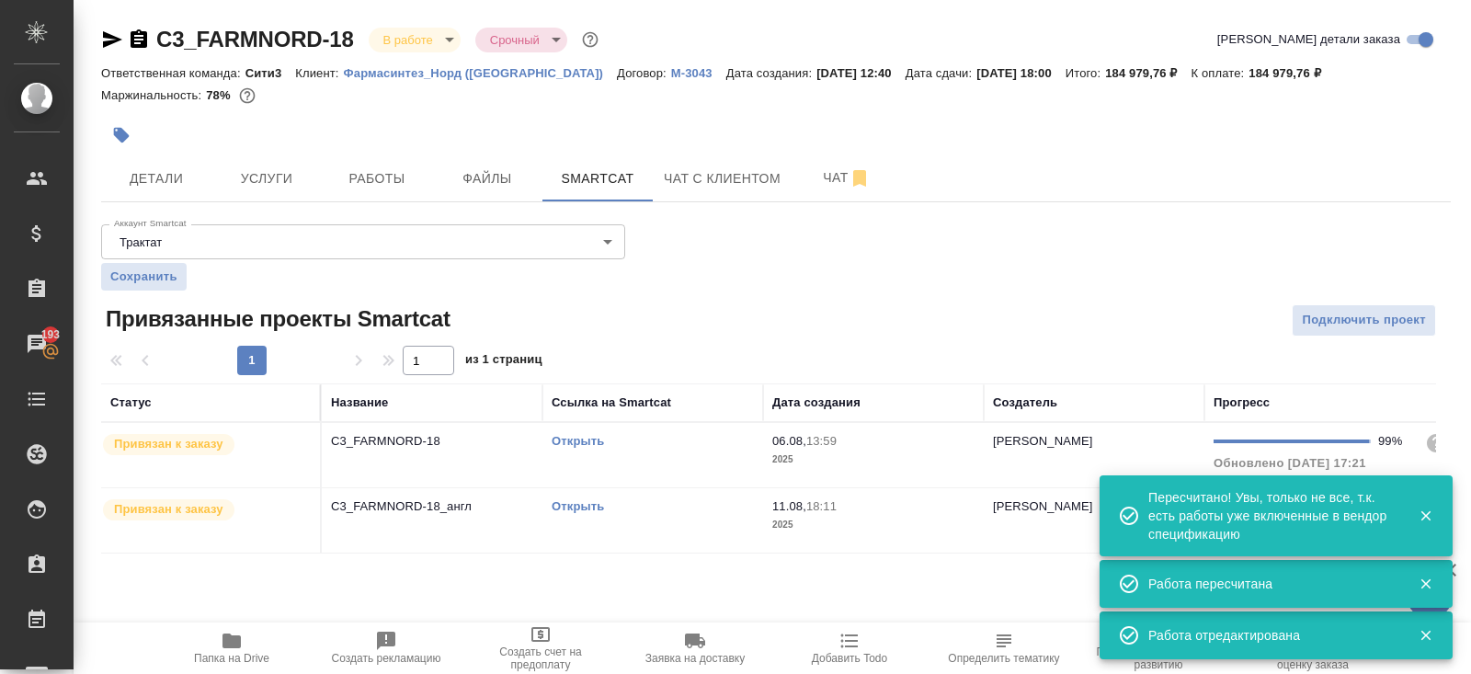
click at [689, 459] on td "Открыть" at bounding box center [652, 455] width 221 height 64
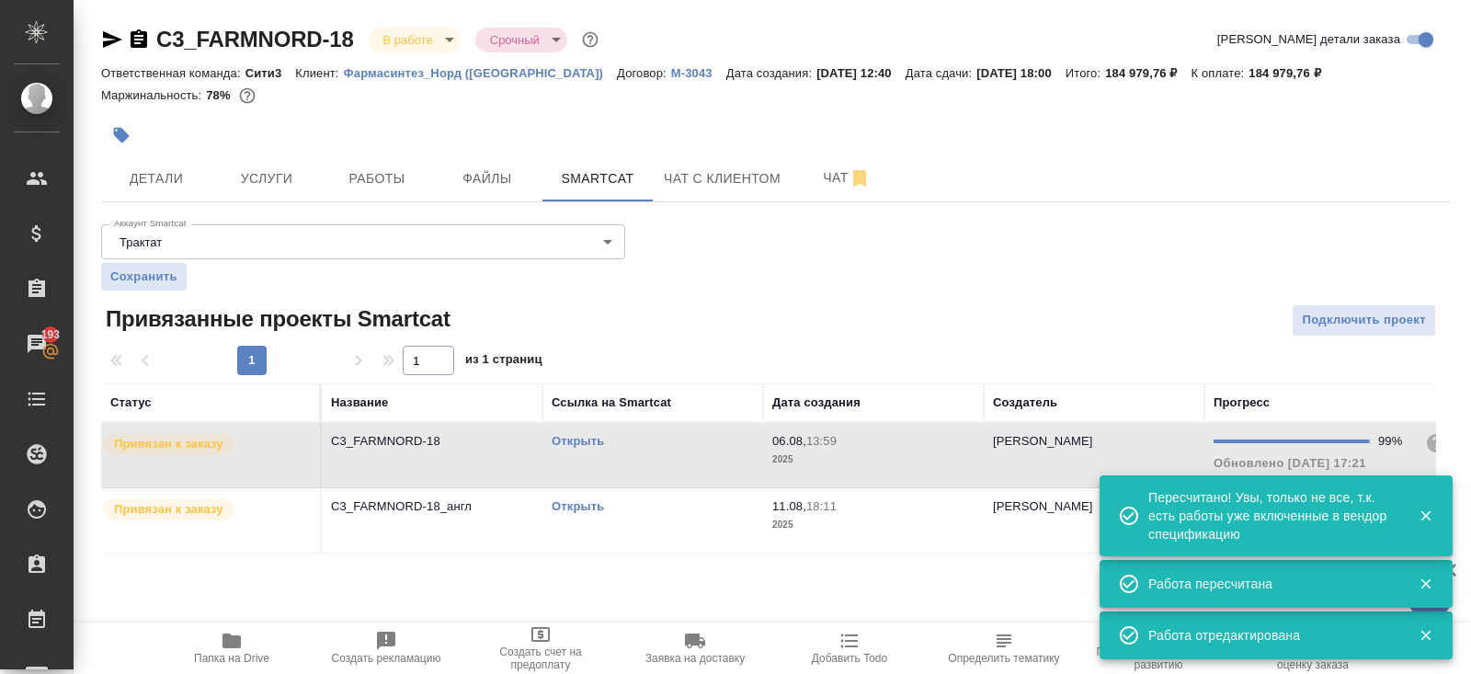
click at [689, 459] on td "Открыть" at bounding box center [652, 455] width 221 height 64
click at [816, 184] on span "Чат" at bounding box center [846, 177] width 88 height 23
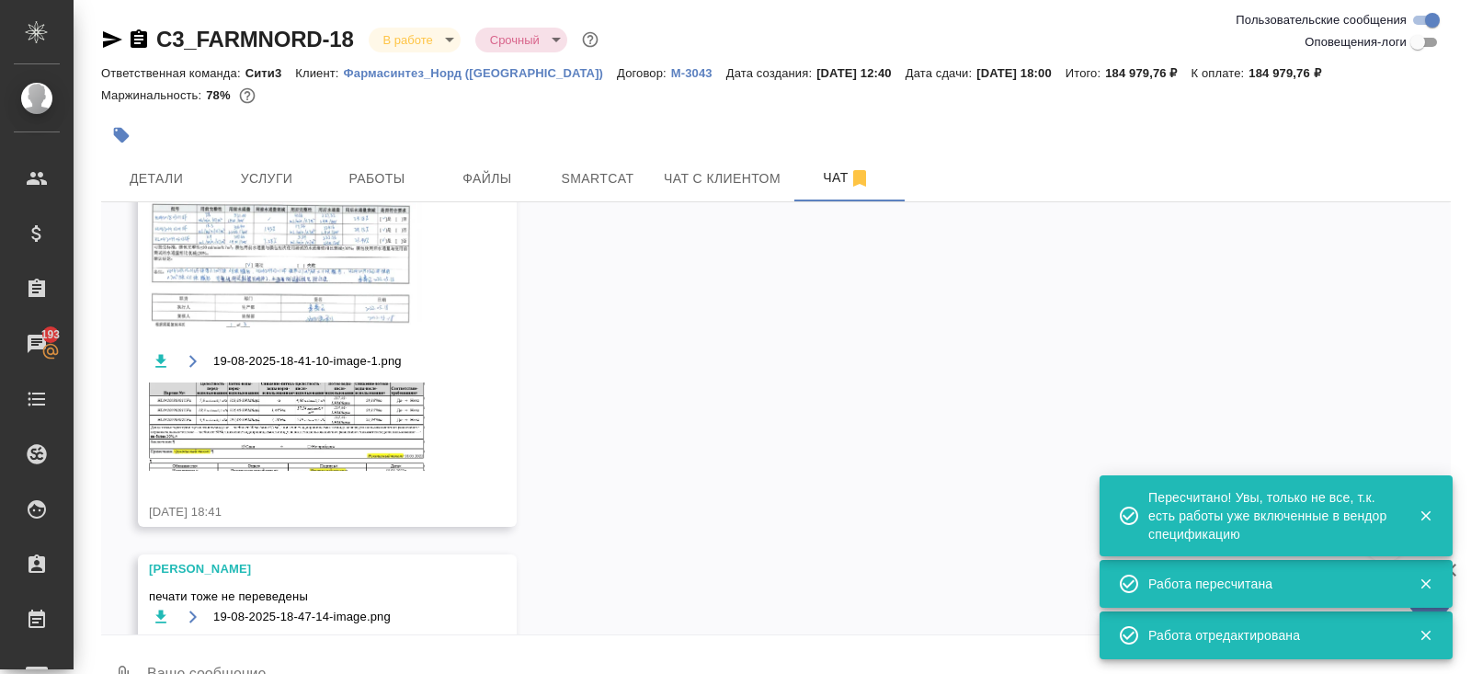
scroll to position [8213, 0]
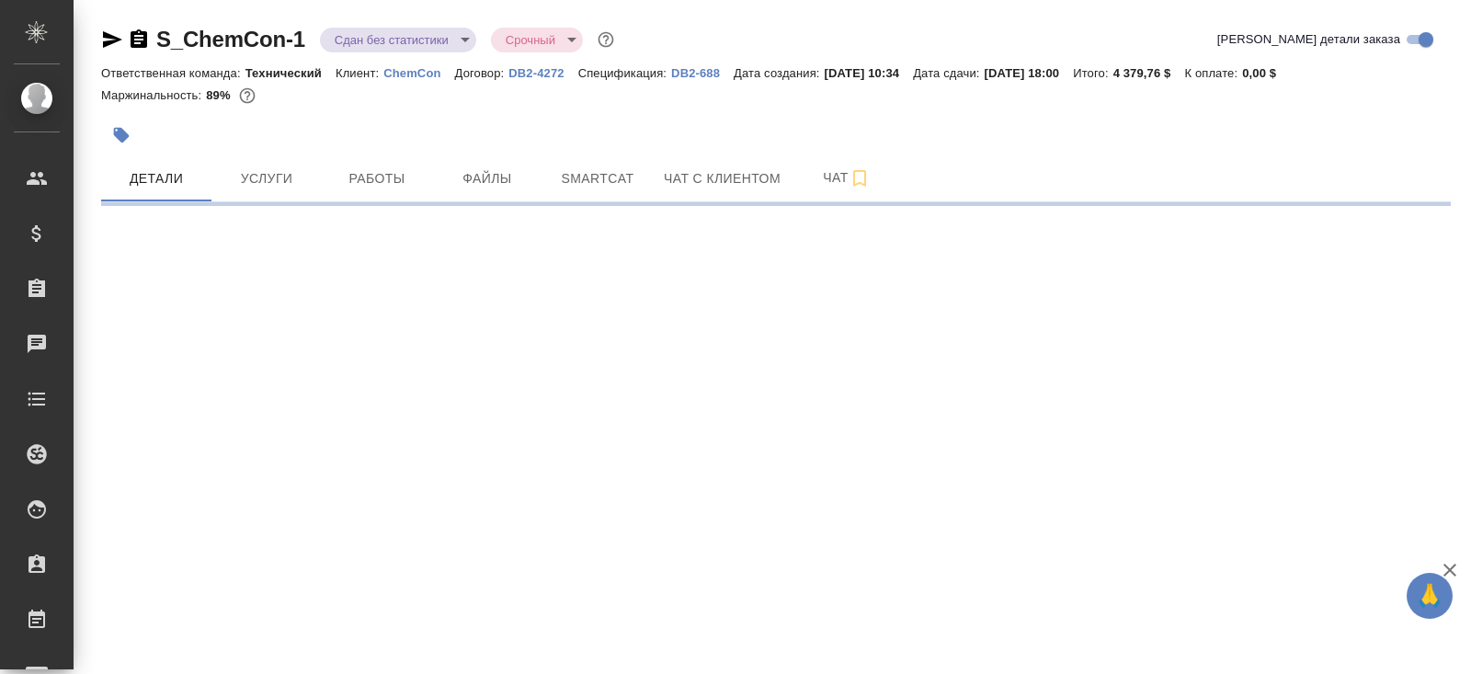
select select "RU"
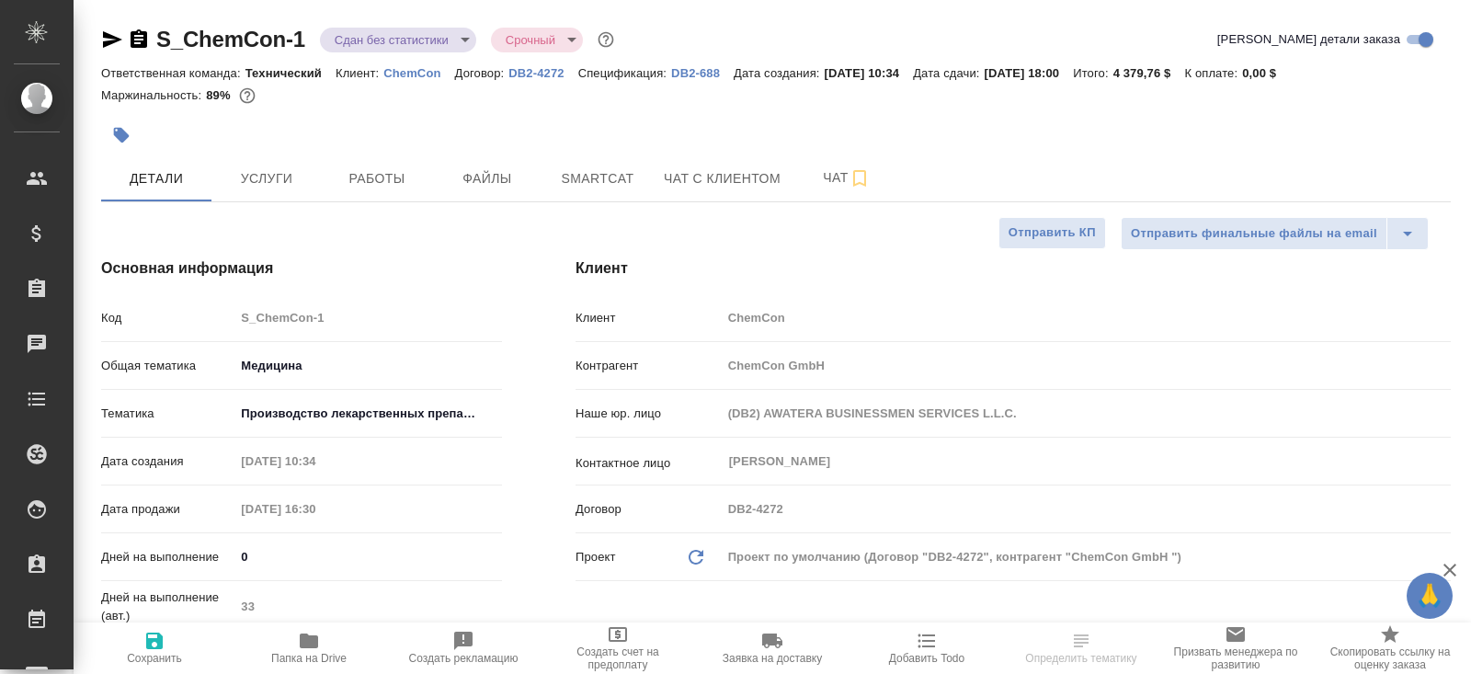
type textarea "x"
click at [381, 200] on button "Работы" at bounding box center [377, 178] width 110 height 46
type input "[PERSON_NAME]"
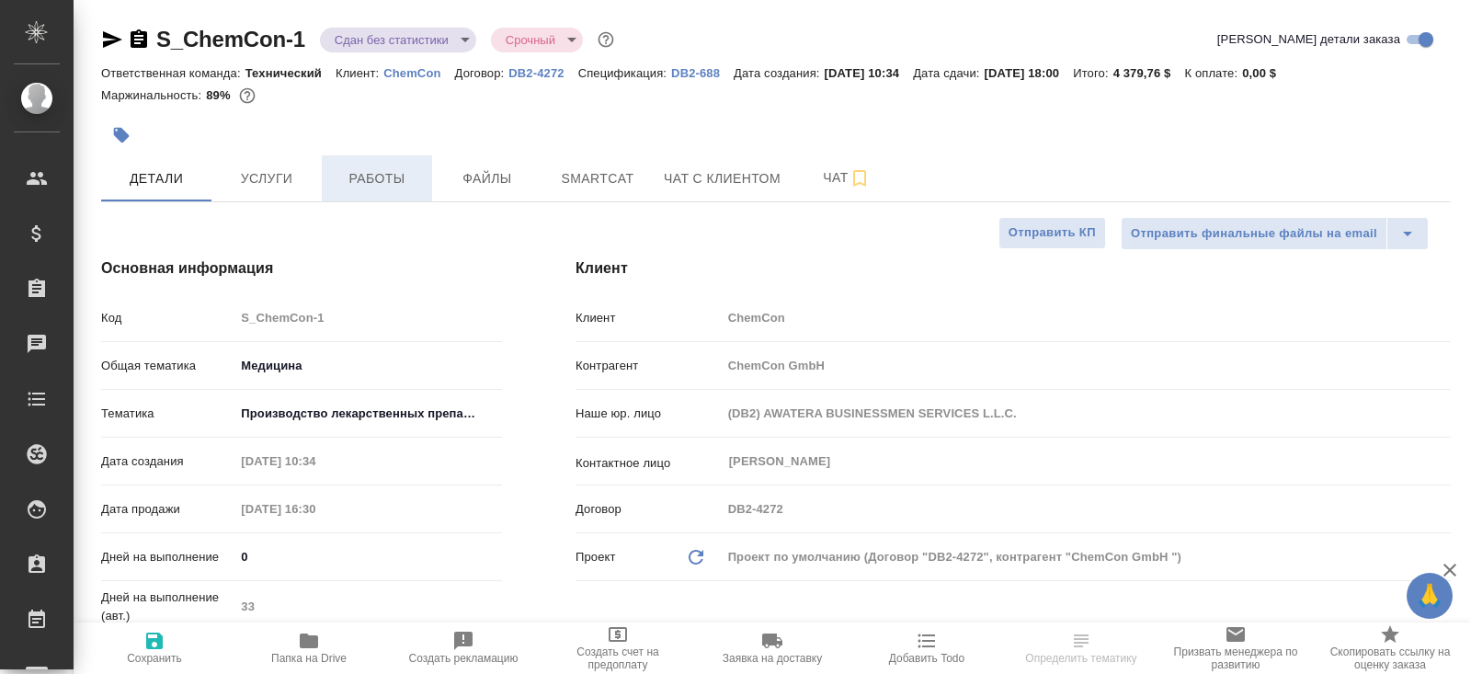
type input "Комаров Роман"
type textarea "x"
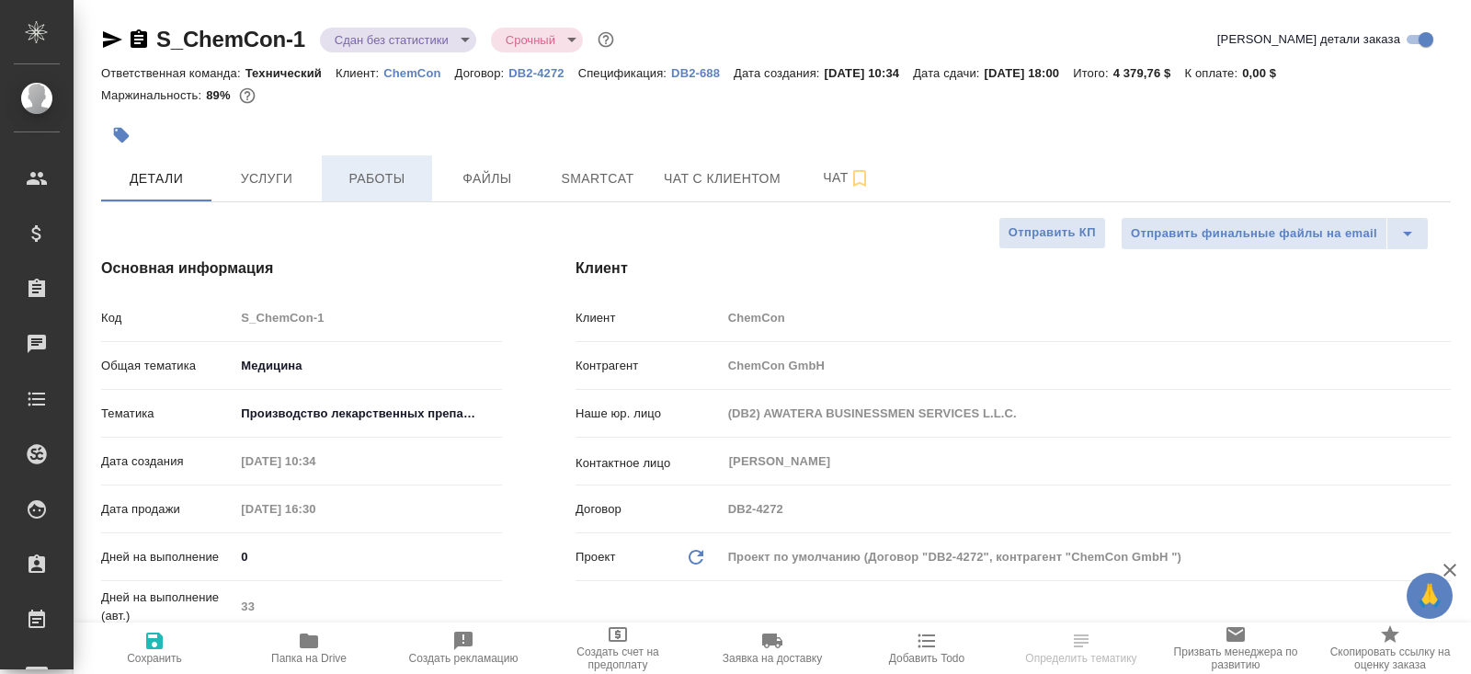
type textarea "x"
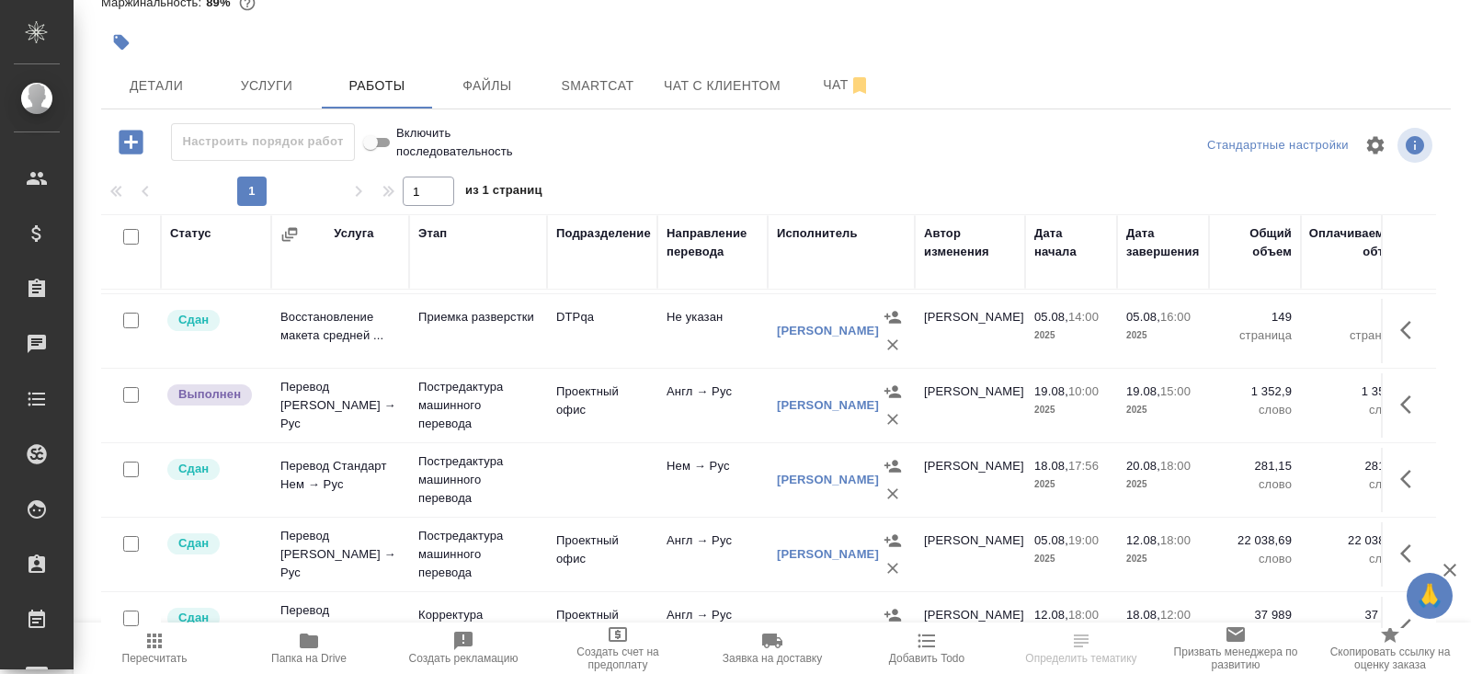
scroll to position [513, 0]
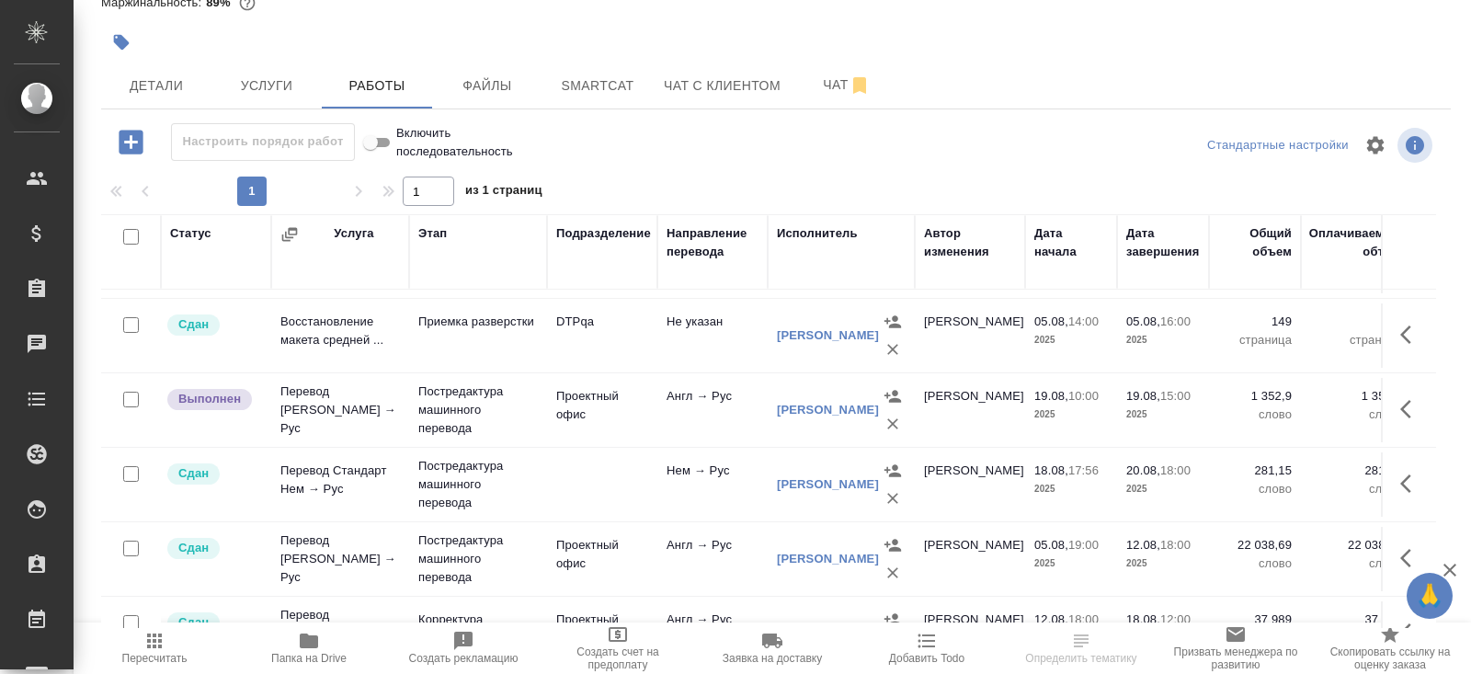
click at [159, 664] on span "Пересчитать" at bounding box center [154, 658] width 65 height 13
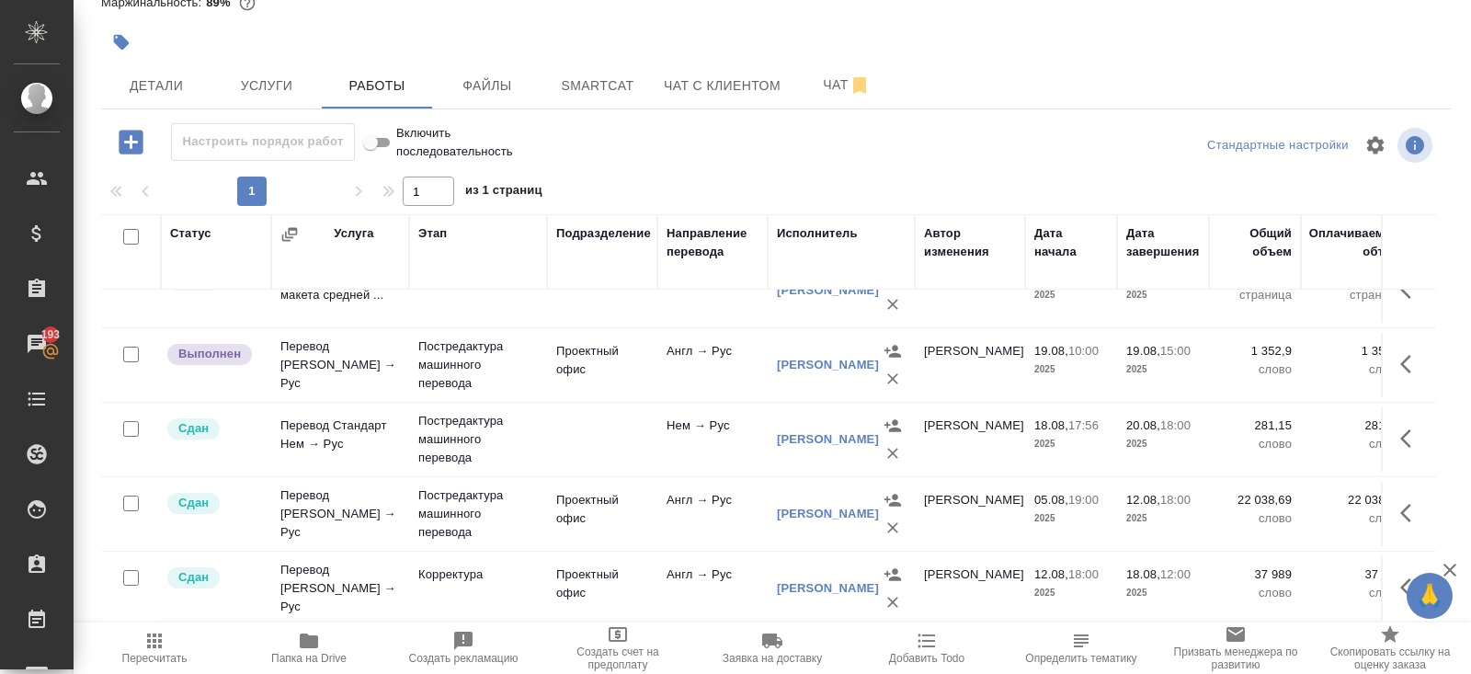
scroll to position [557, 0]
click at [1403, 356] on icon "button" at bounding box center [1405, 365] width 11 height 18
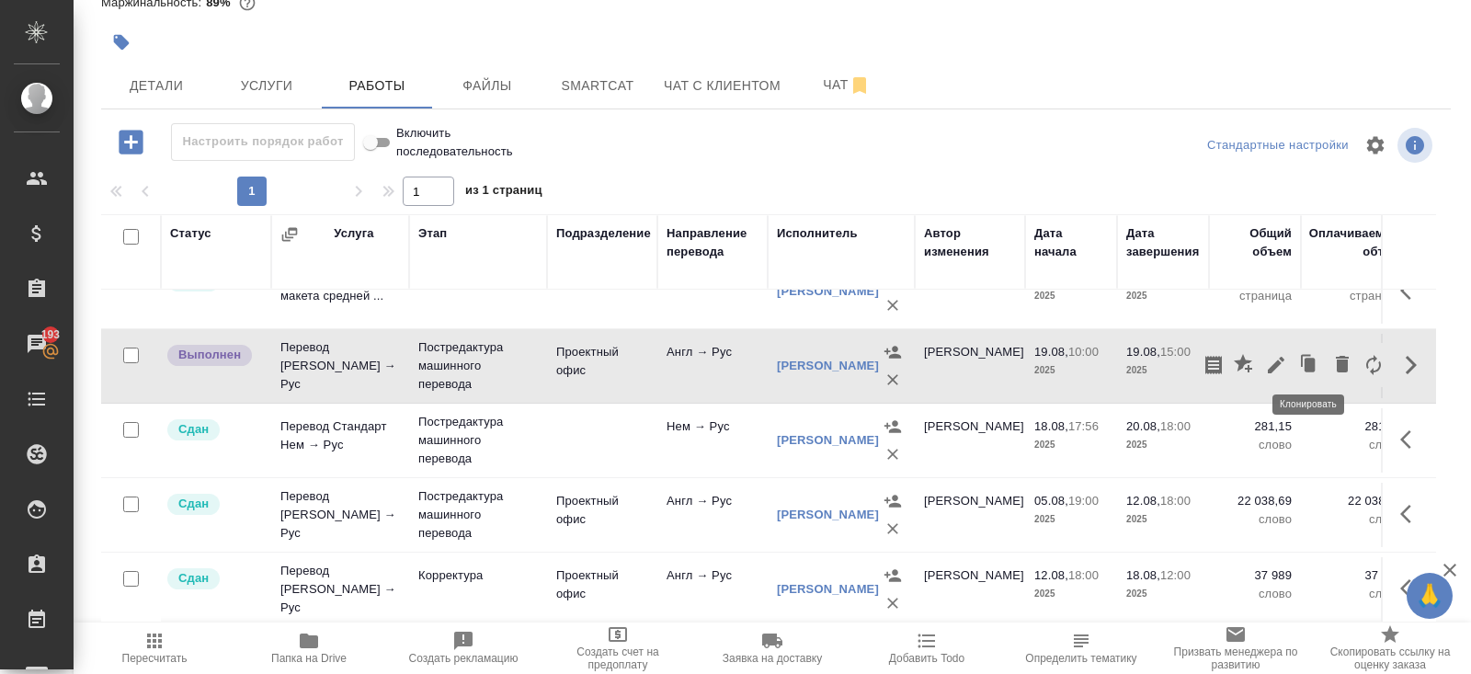
click at [1282, 357] on icon "button" at bounding box center [1275, 365] width 17 height 17
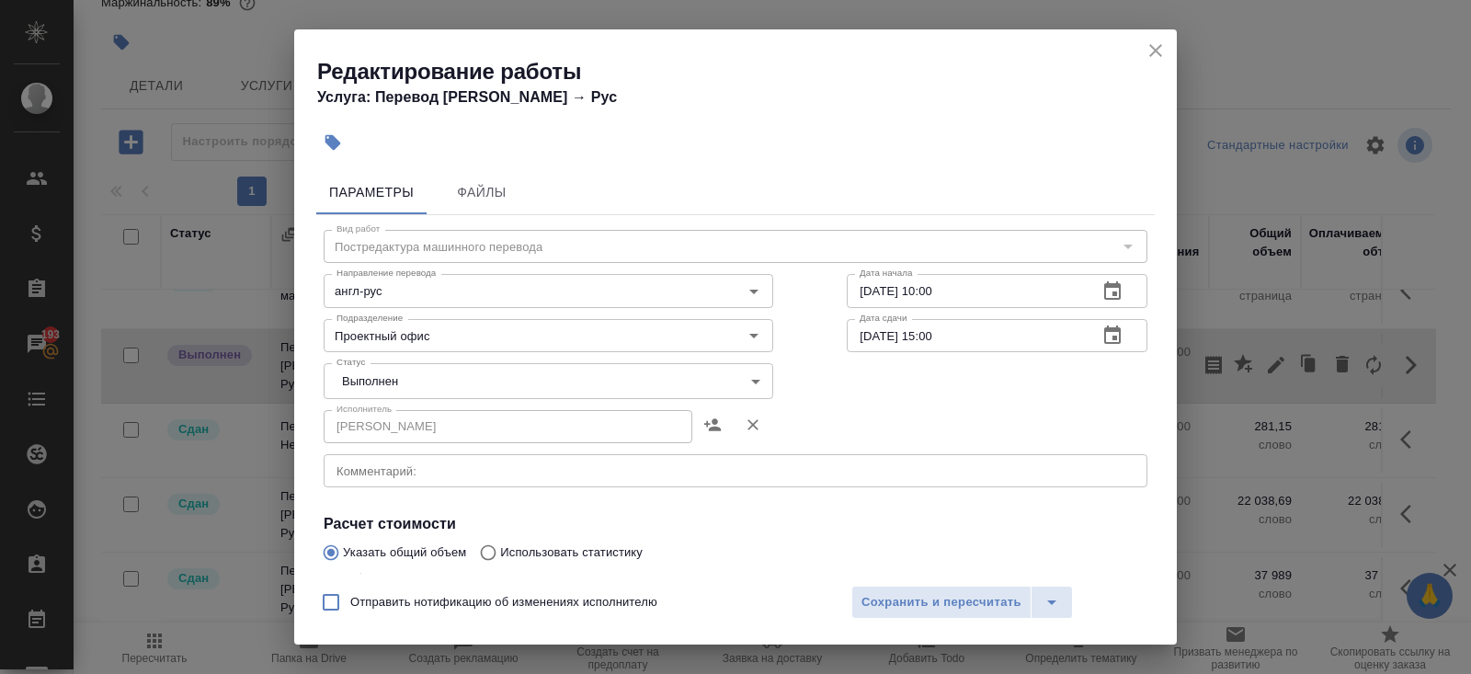
click at [390, 387] on body "🙏 .cls-1 fill:#fff; AWATERA Belyakova Yulia Клиенты Спецификации Заказы 193 Чат…" at bounding box center [735, 337] width 1471 height 674
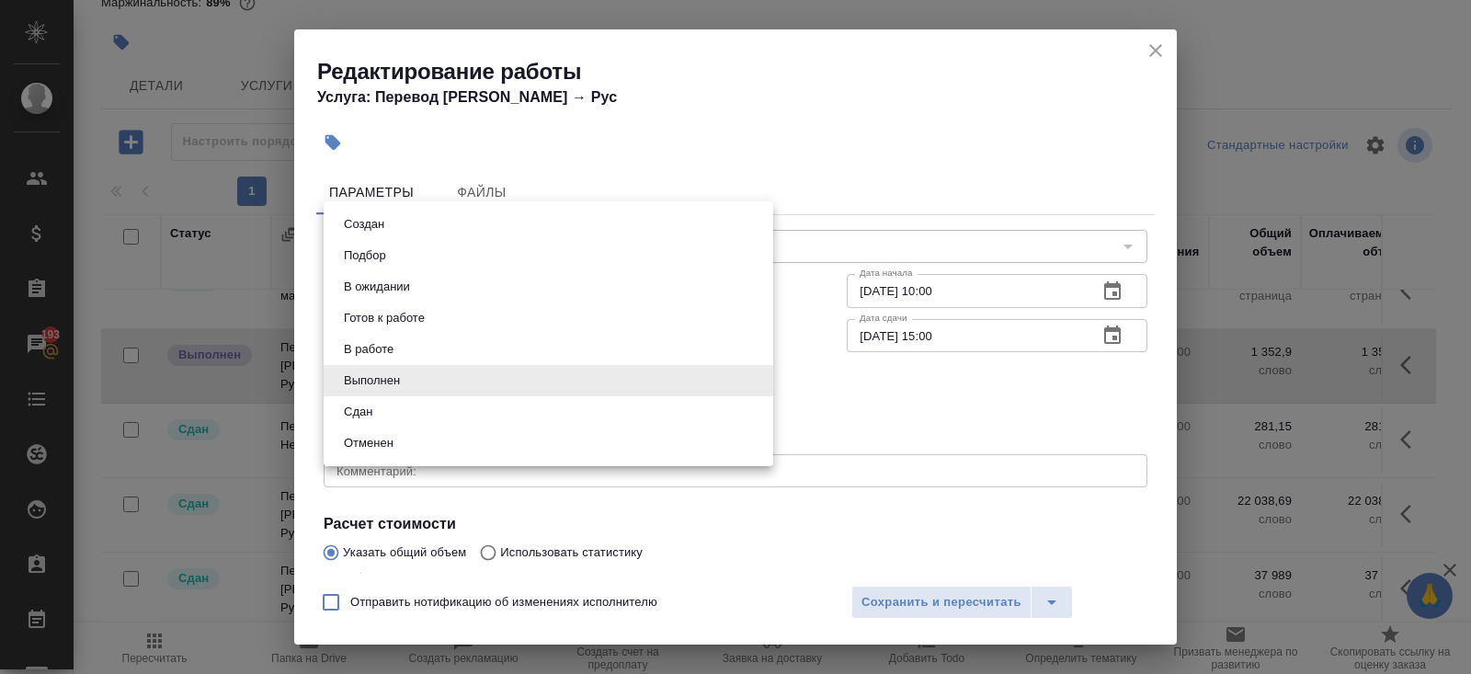
click at [381, 415] on li "Сдан" at bounding box center [548, 411] width 449 height 31
type input "closed"
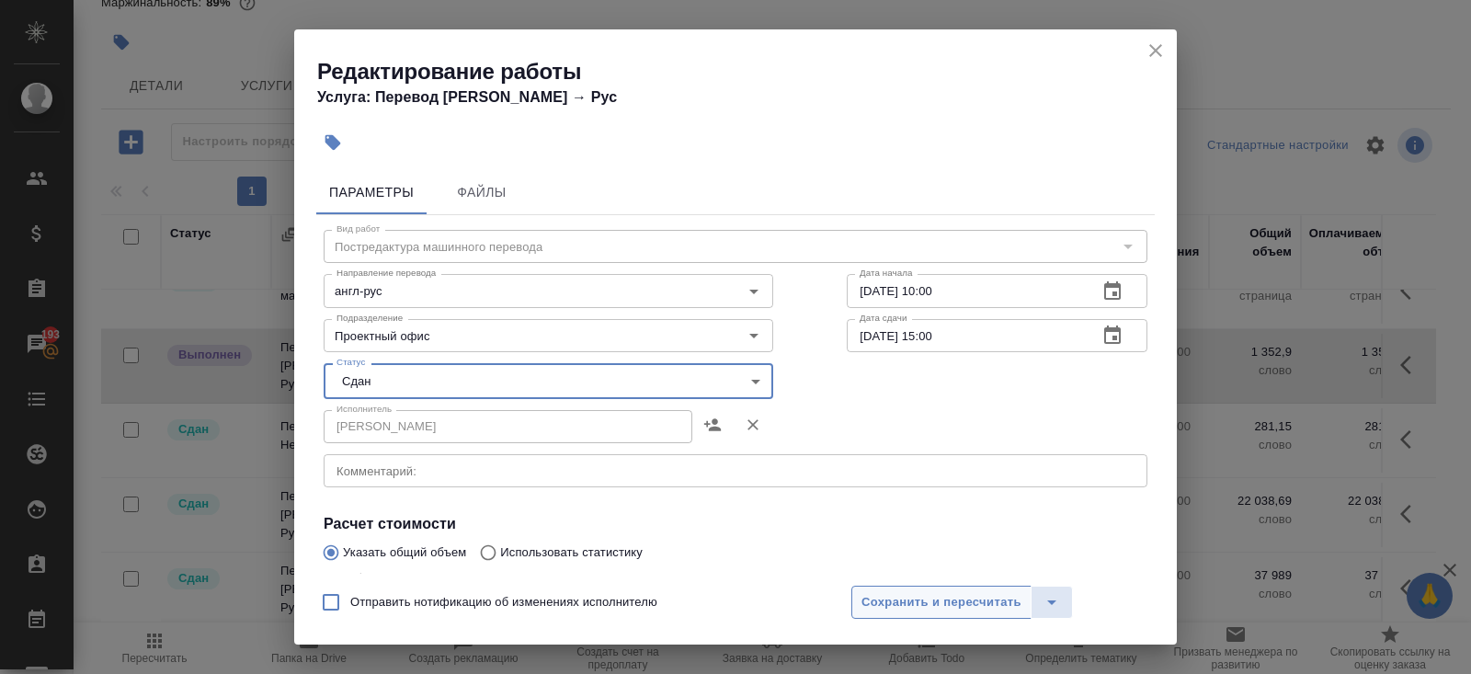
click at [882, 604] on span "Сохранить и пересчитать" at bounding box center [941, 602] width 160 height 21
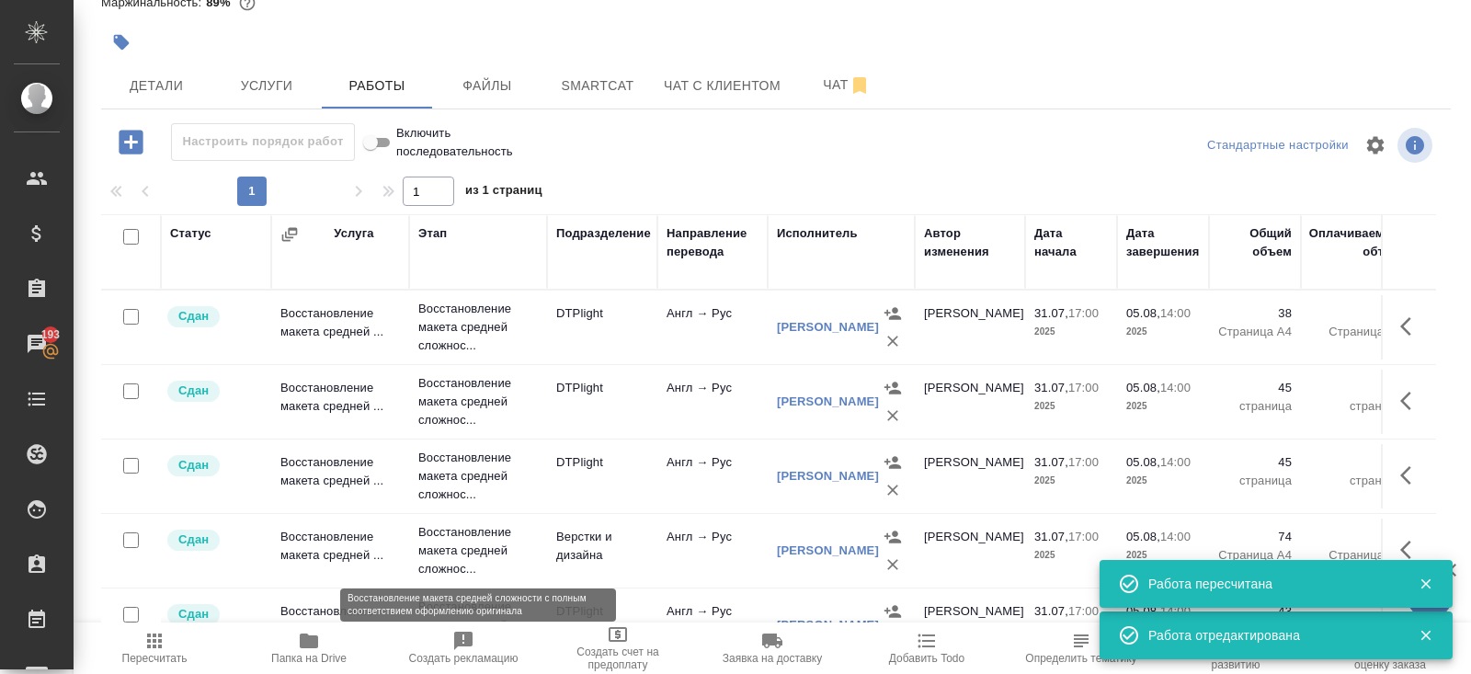
scroll to position [0, 0]
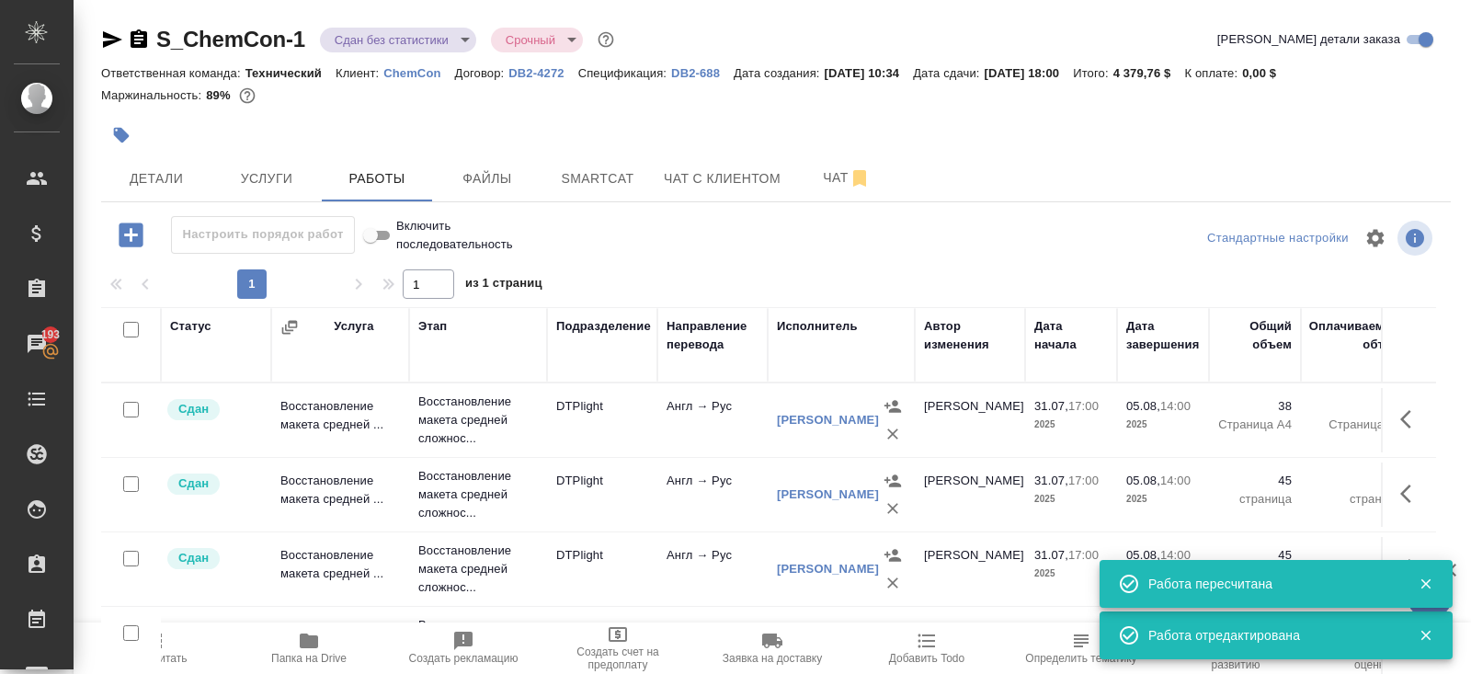
click at [150, 423] on div at bounding box center [130, 410] width 41 height 26
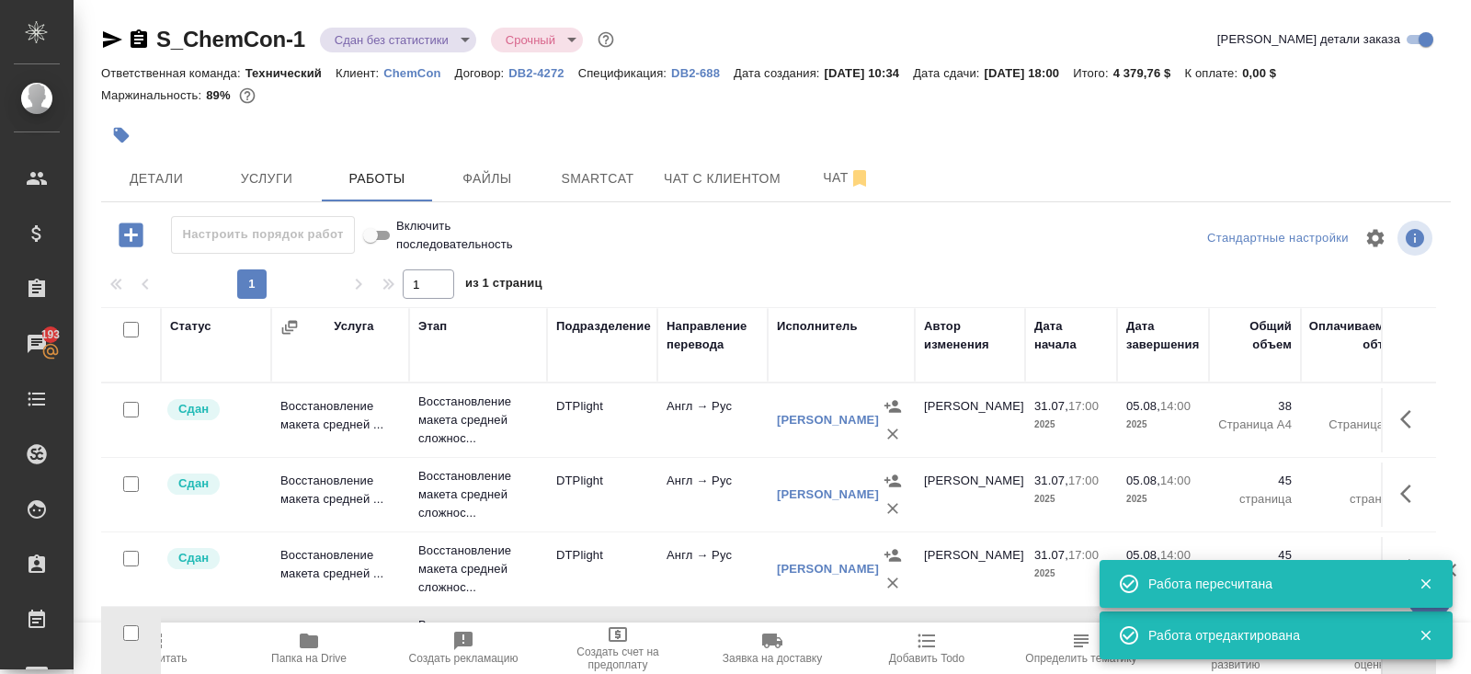
click at [167, 651] on span "Пересчитать" at bounding box center [154, 647] width 132 height 35
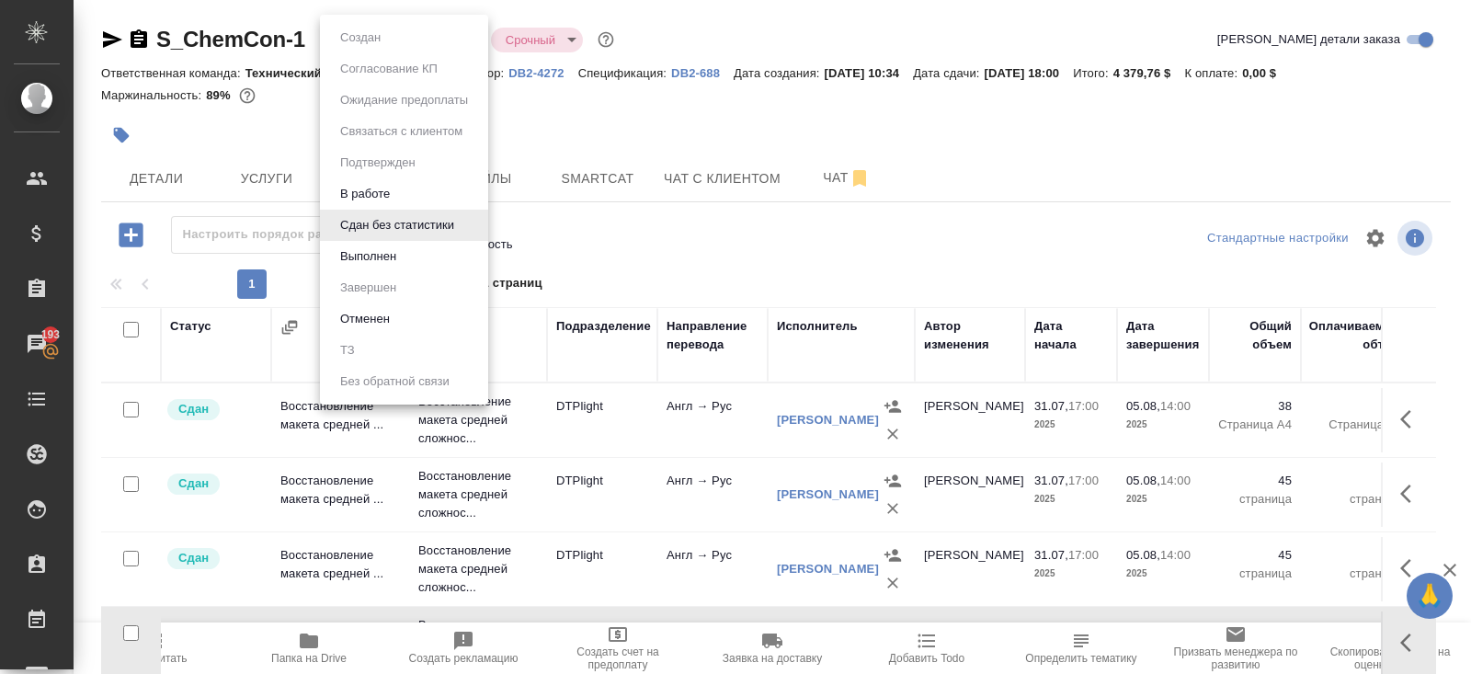
click at [374, 44] on body "🙏 .cls-1 fill:#fff; AWATERA Belyakova Yulia Клиенты Спецификации Заказы 193 Чат…" at bounding box center [735, 337] width 1471 height 674
click at [362, 250] on button "Выполнен" at bounding box center [368, 256] width 67 height 20
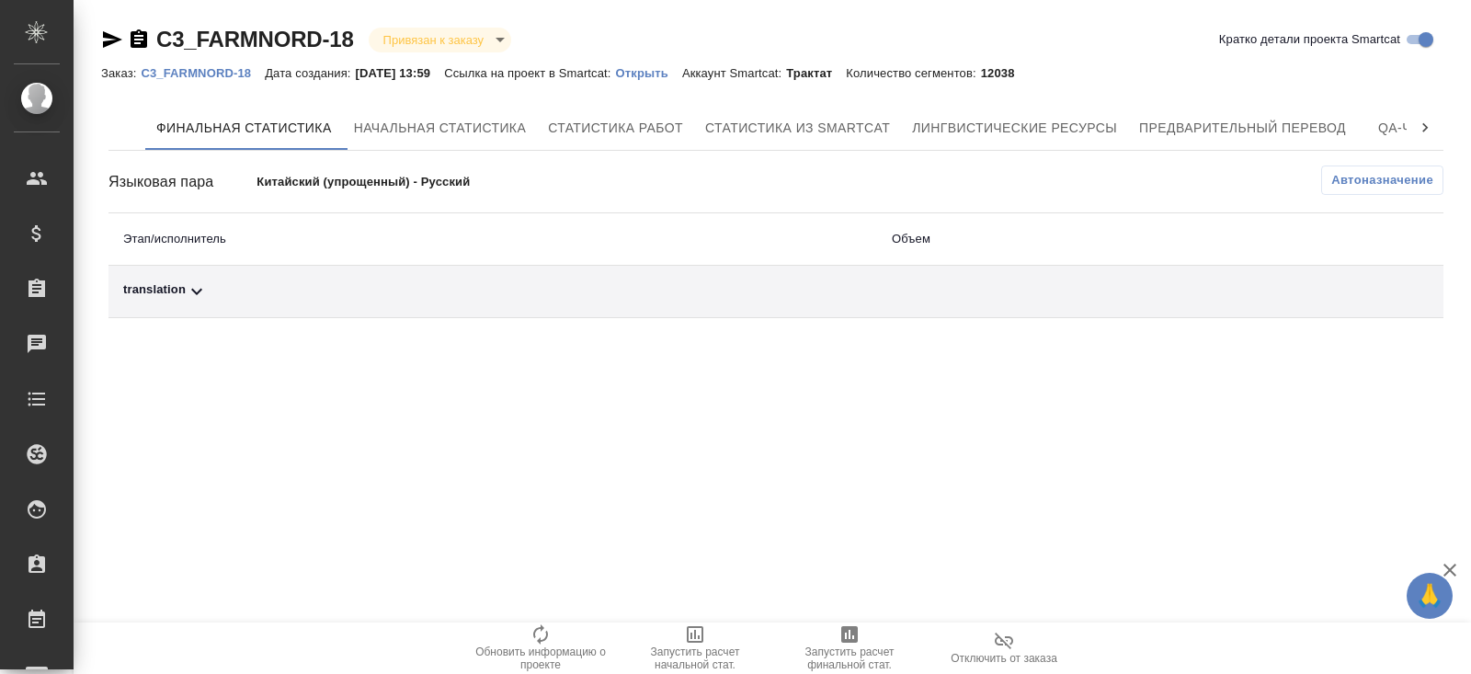
click at [1346, 190] on button "Автоназначение" at bounding box center [1382, 179] width 122 height 29
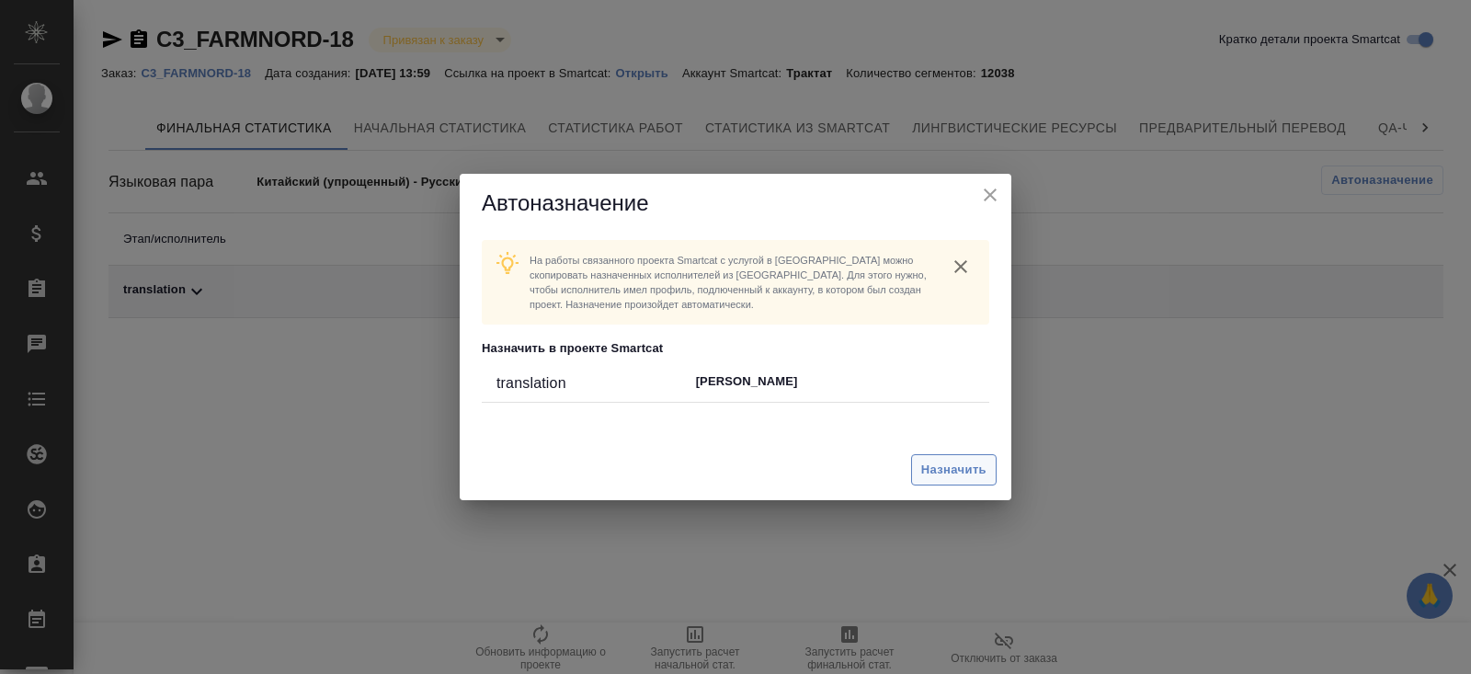
click at [976, 458] on button "Назначить" at bounding box center [953, 470] width 85 height 32
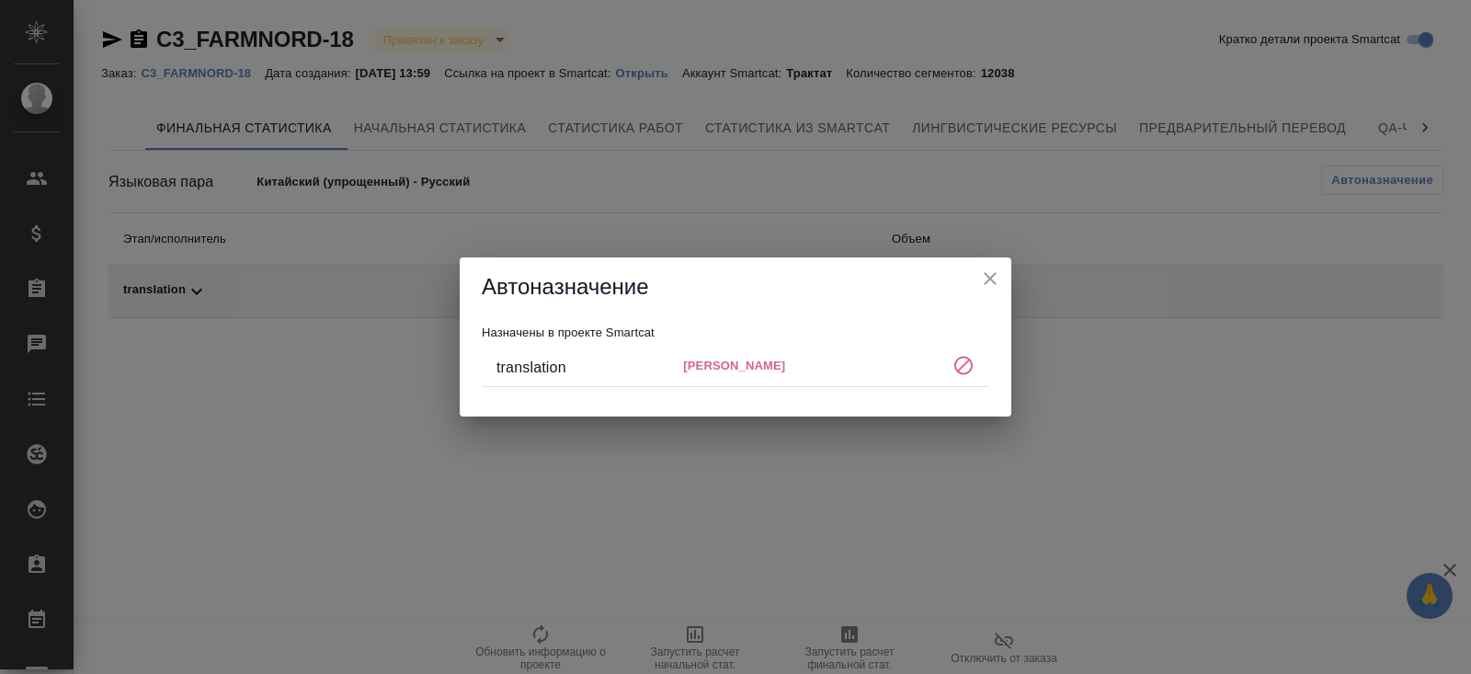
click at [871, 526] on div "Автоназначение Назначены в проекте Smartcat translation [PERSON_NAME]" at bounding box center [735, 337] width 1471 height 674
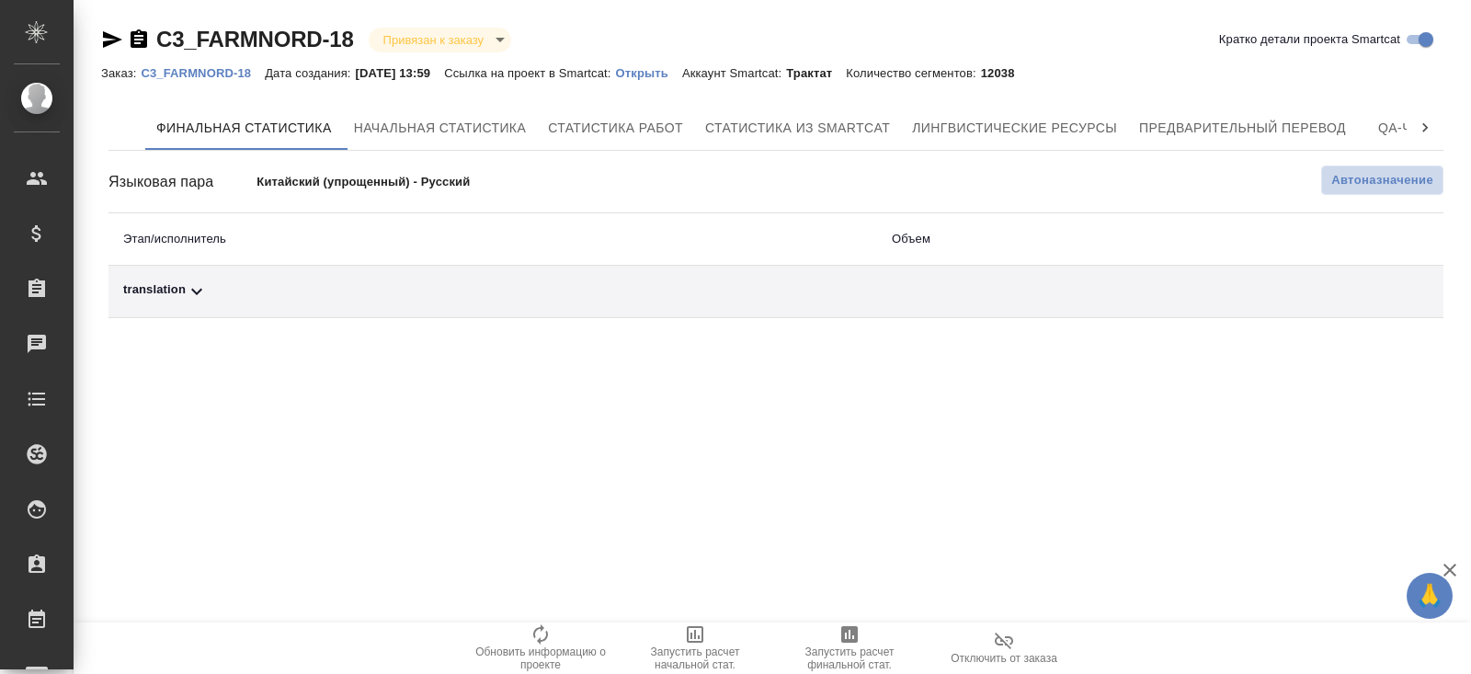
click at [1346, 178] on span "Автоназначение" at bounding box center [1382, 180] width 102 height 18
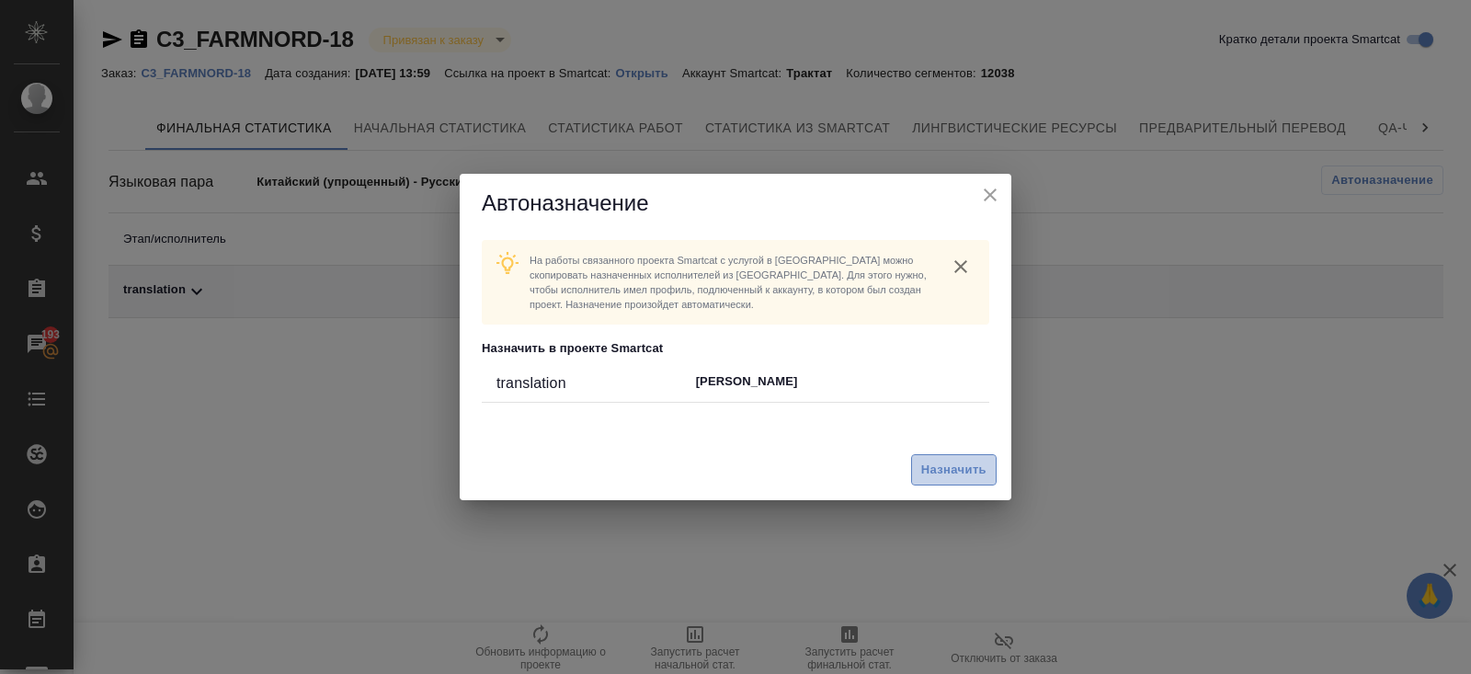
click at [954, 475] on span "Назначить" at bounding box center [953, 470] width 65 height 21
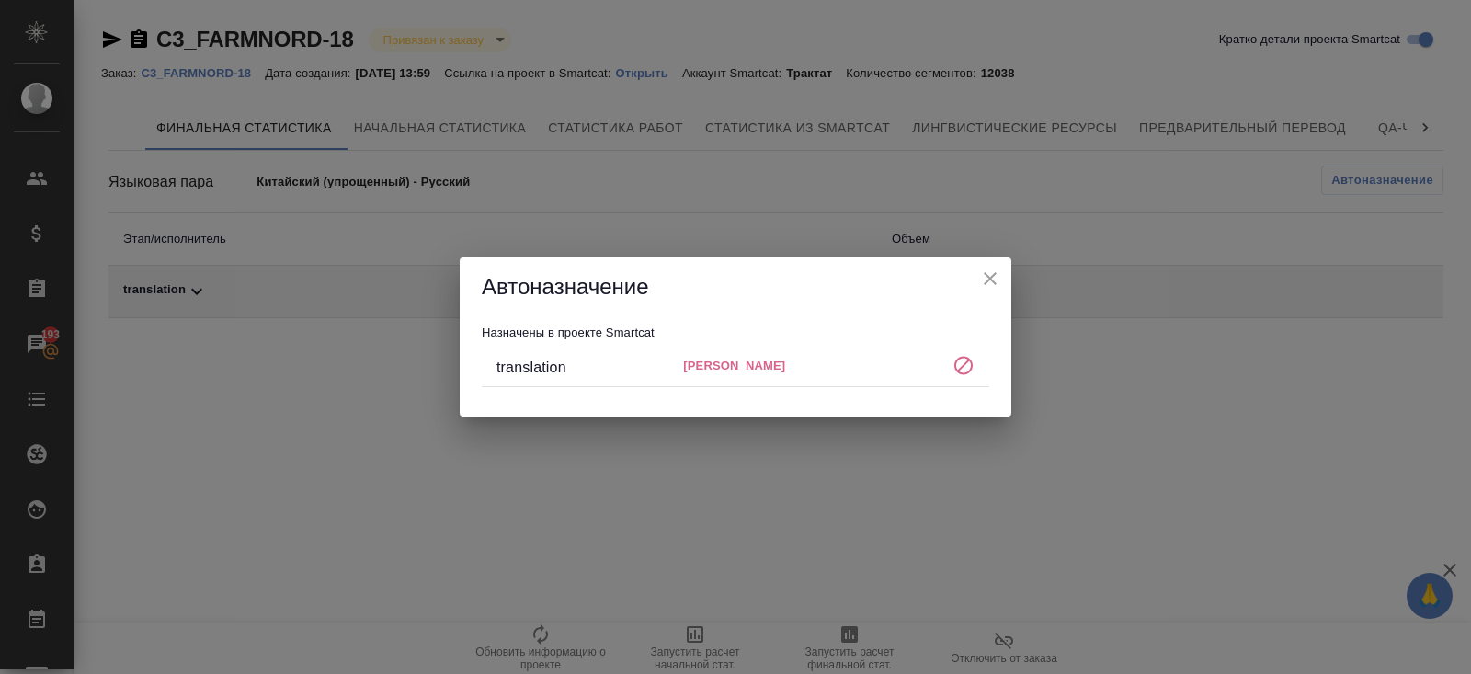
click at [806, 480] on div "Автоназначение Назначены в проекте Smartcat translation Koroleva Ekaterina" at bounding box center [735, 337] width 1471 height 674
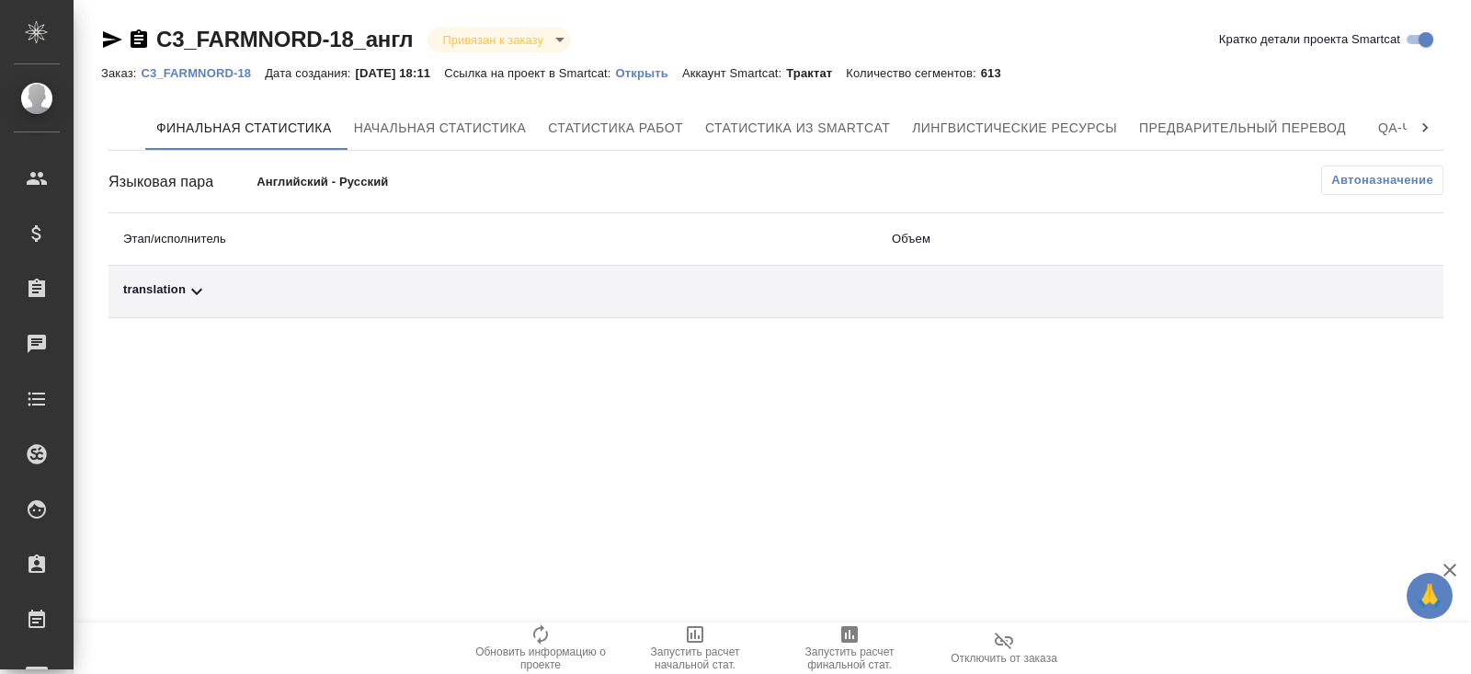
click at [1362, 182] on span "Автоназначение" at bounding box center [1382, 180] width 102 height 18
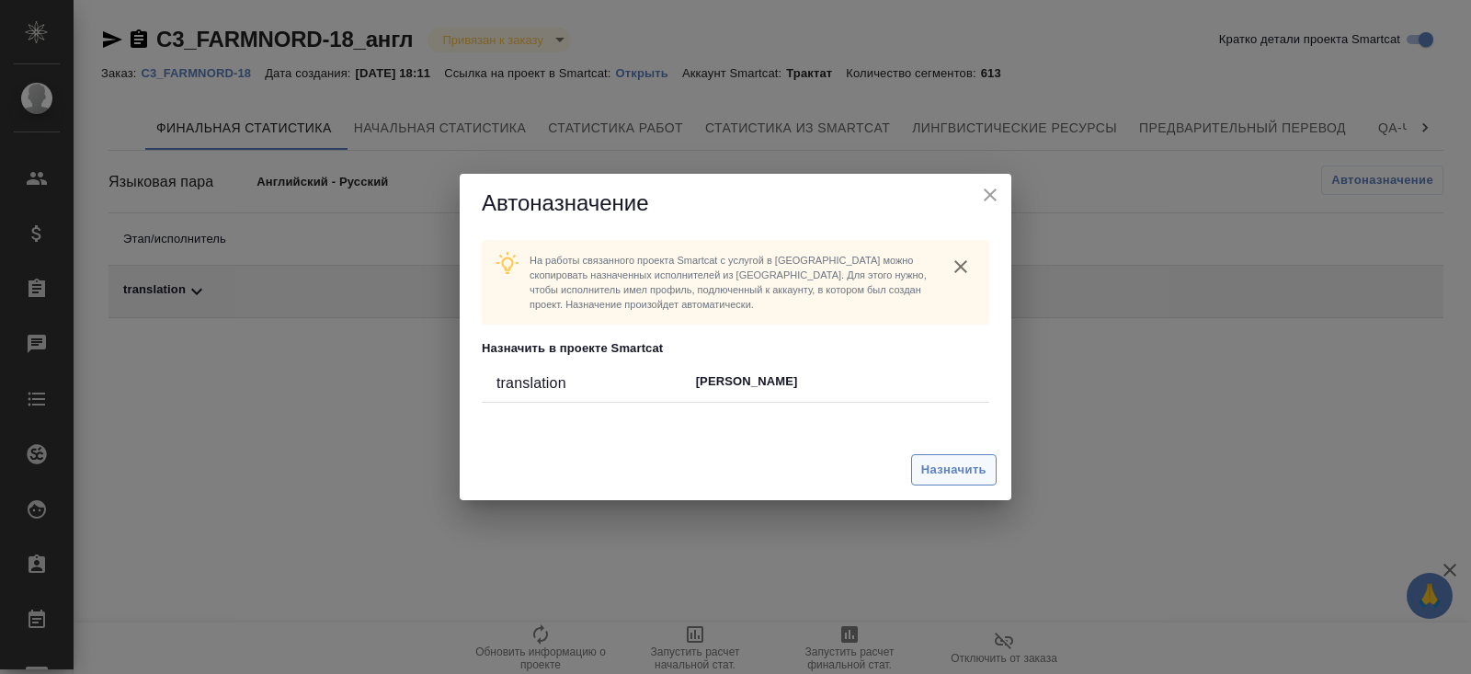
click at [941, 461] on span "Назначить" at bounding box center [953, 470] width 65 height 21
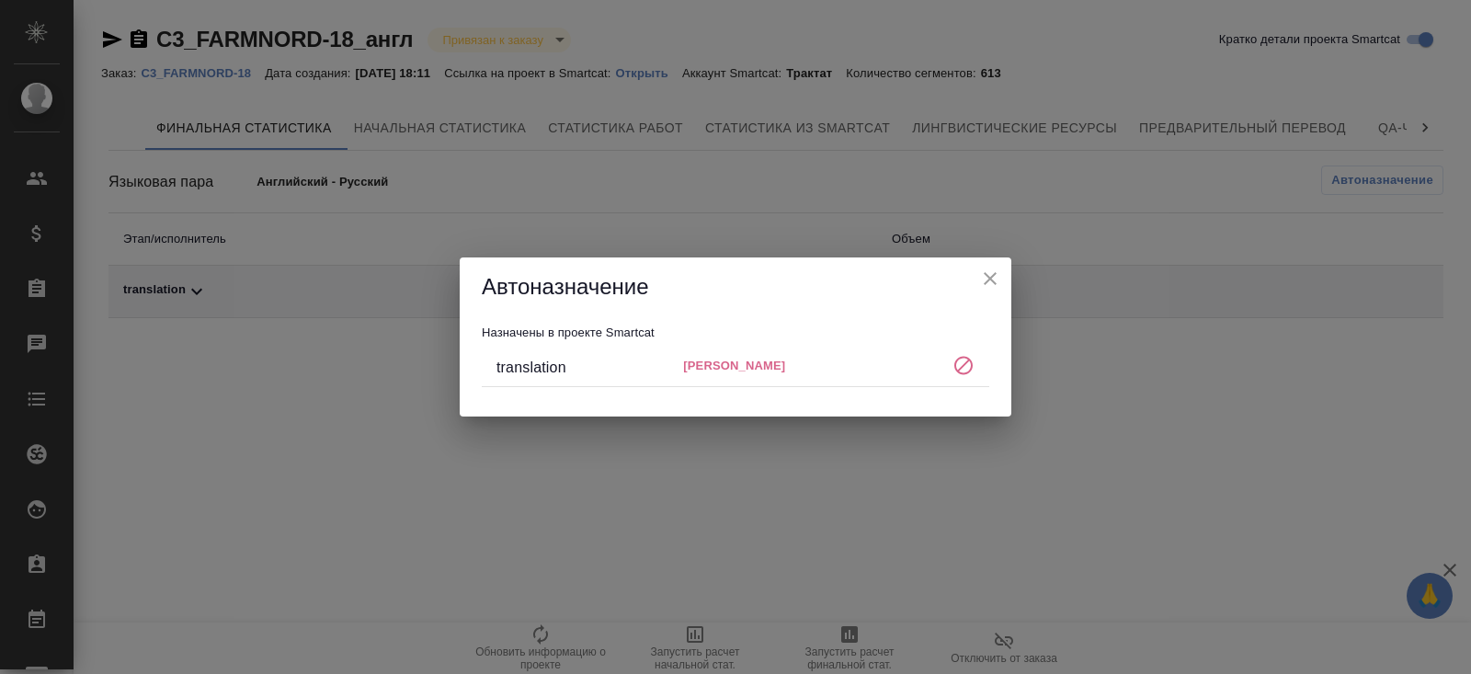
click at [949, 532] on div "Автоназначение Назначены в проекте Smartcat translation [PERSON_NAME]" at bounding box center [735, 337] width 1471 height 674
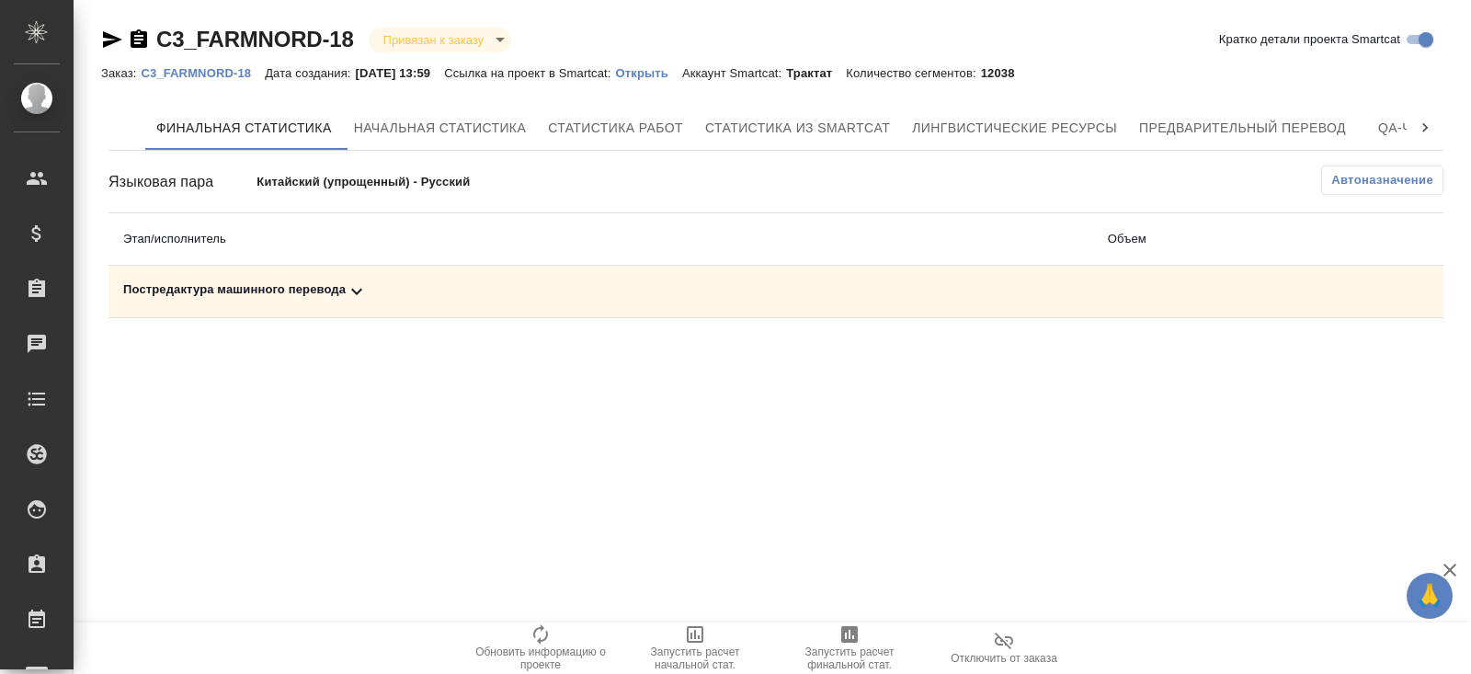
click at [357, 283] on icon at bounding box center [357, 291] width 22 height 22
click at [1323, 188] on button "Автоназначение" at bounding box center [1382, 179] width 122 height 29
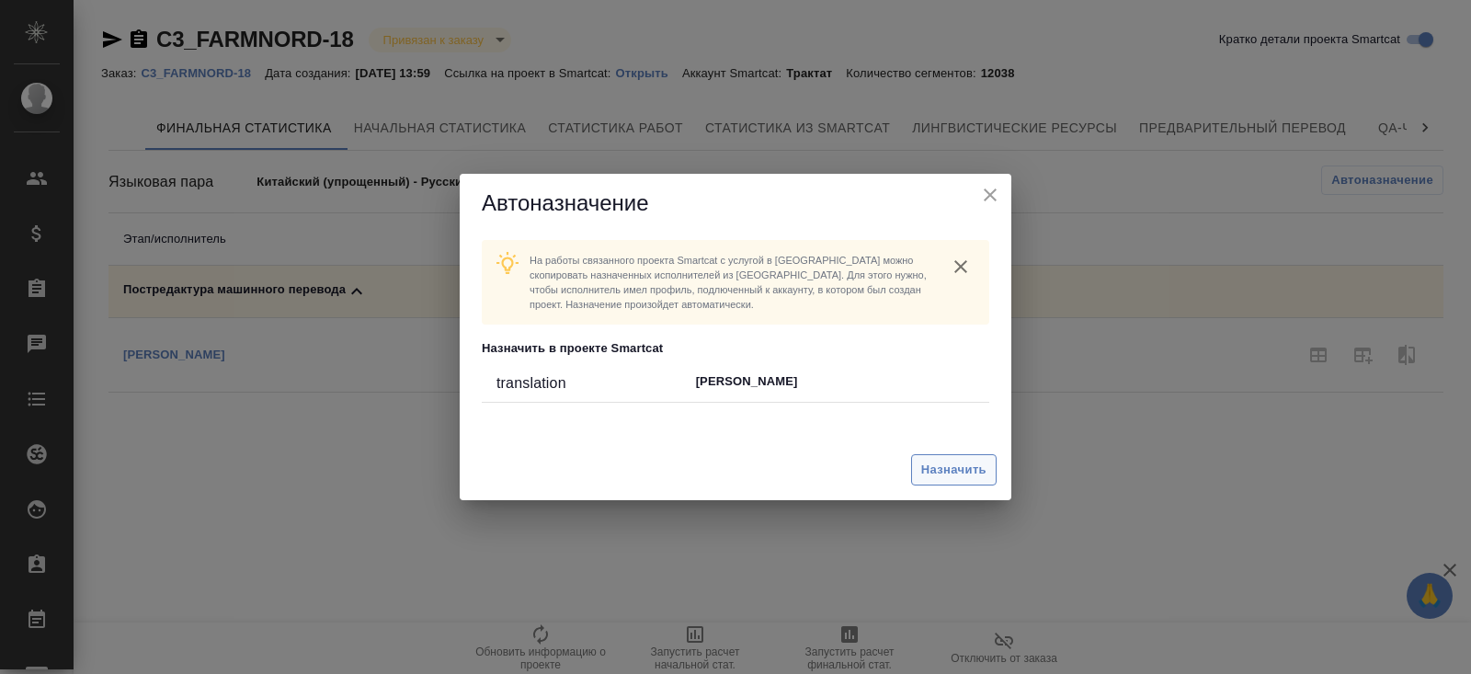
click at [965, 472] on span "Назначить" at bounding box center [953, 470] width 65 height 21
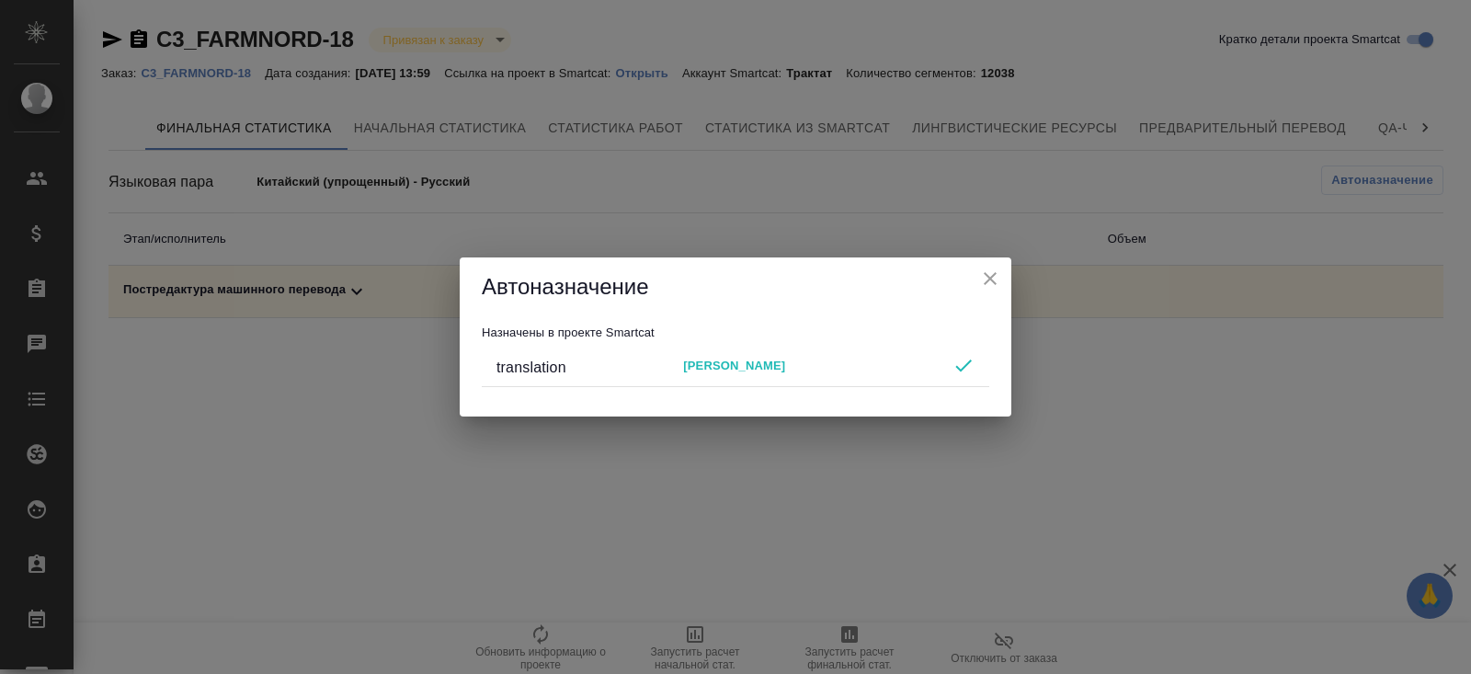
click at [845, 519] on div "Автоназначение Назначены в проекте Smartcat translation [PERSON_NAME]" at bounding box center [735, 337] width 1471 height 674
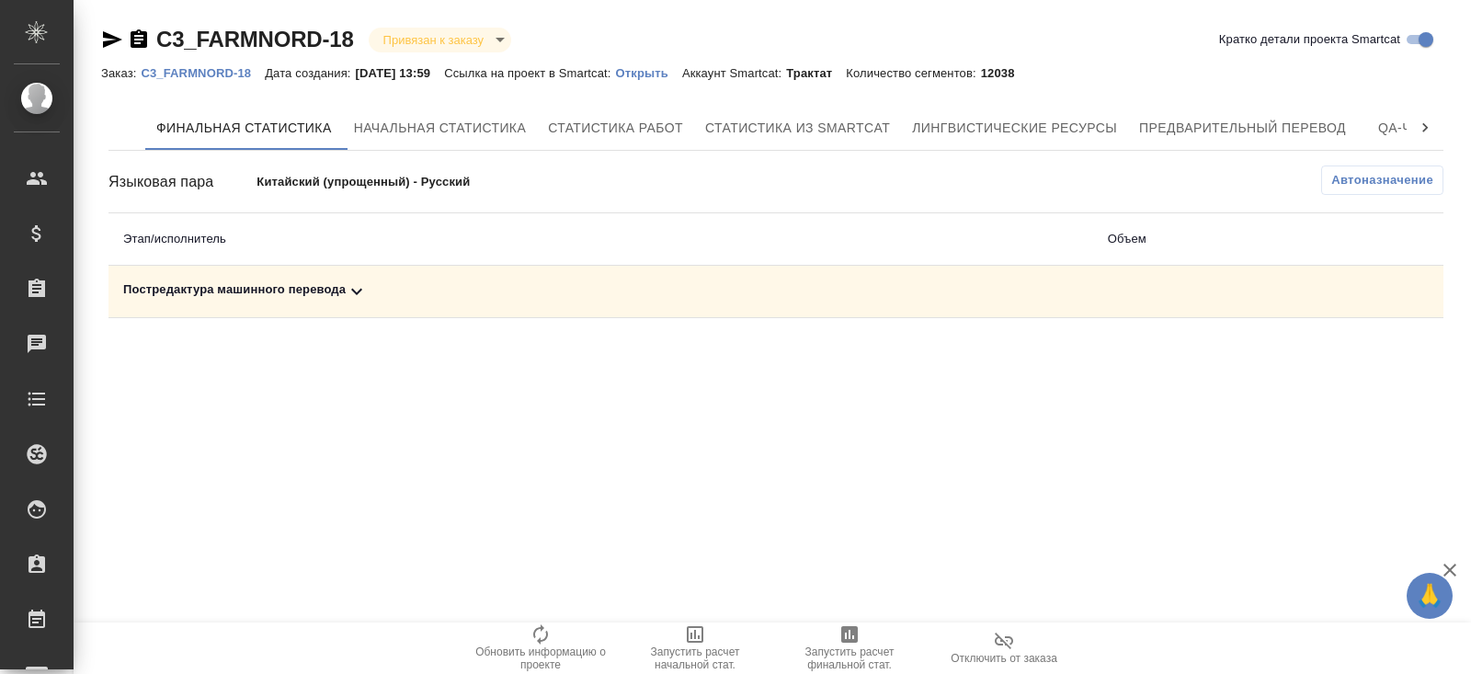
click at [845, 632] on icon "button" at bounding box center [849, 634] width 17 height 17
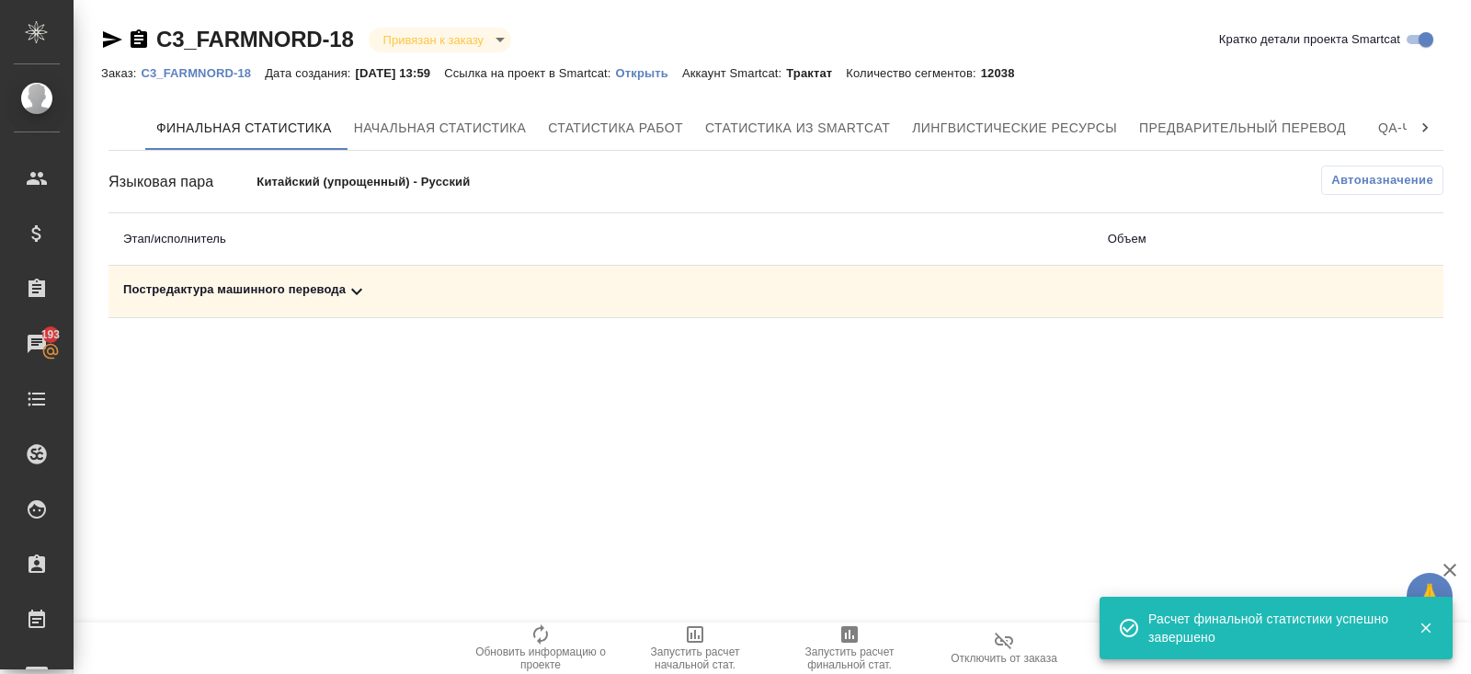
click at [358, 289] on icon at bounding box center [357, 291] width 22 height 22
click at [1374, 330] on td at bounding box center [1240, 355] width 406 height 74
click at [1365, 354] on icon "button" at bounding box center [1362, 355] width 22 height 22
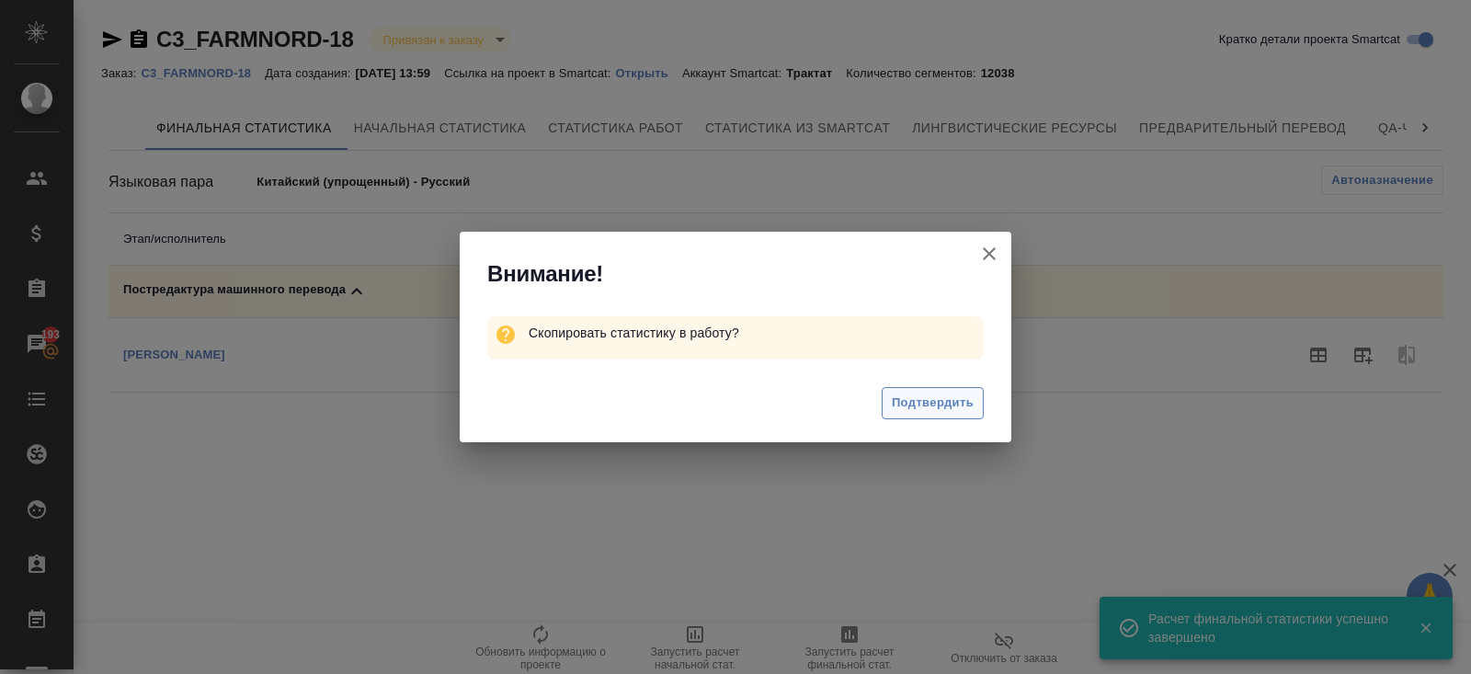
click at [904, 412] on span "Подтвердить" at bounding box center [933, 402] width 82 height 21
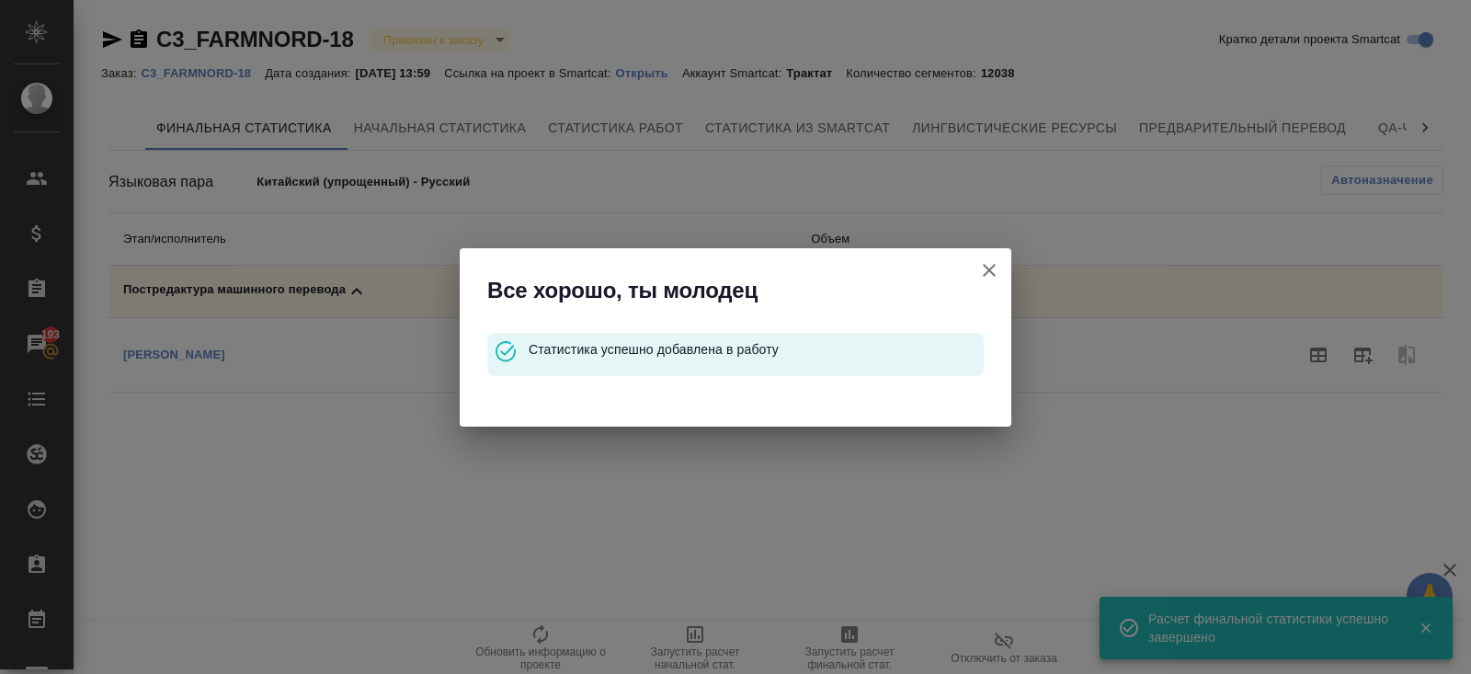
click at [991, 271] on icon "button" at bounding box center [989, 270] width 22 height 22
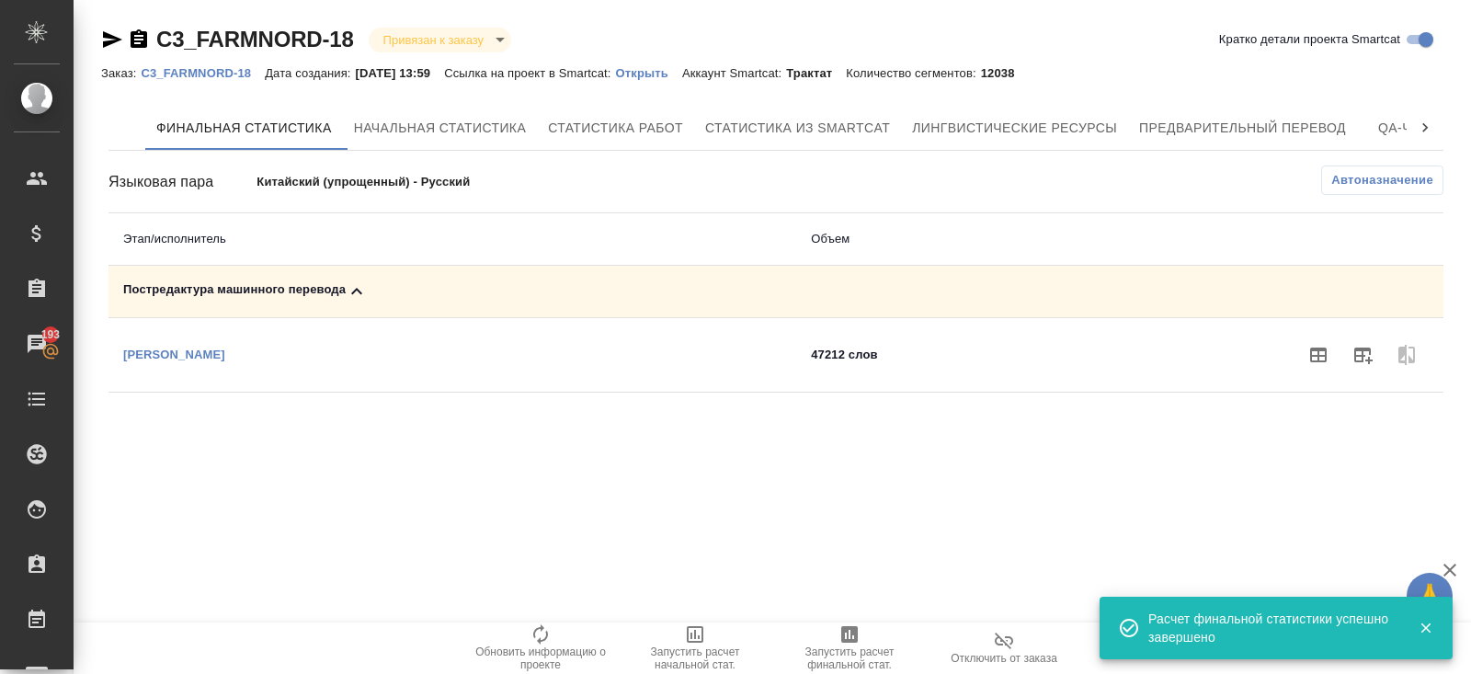
click at [221, 70] on p "C3_FARMNORD-18" at bounding box center [203, 73] width 124 height 14
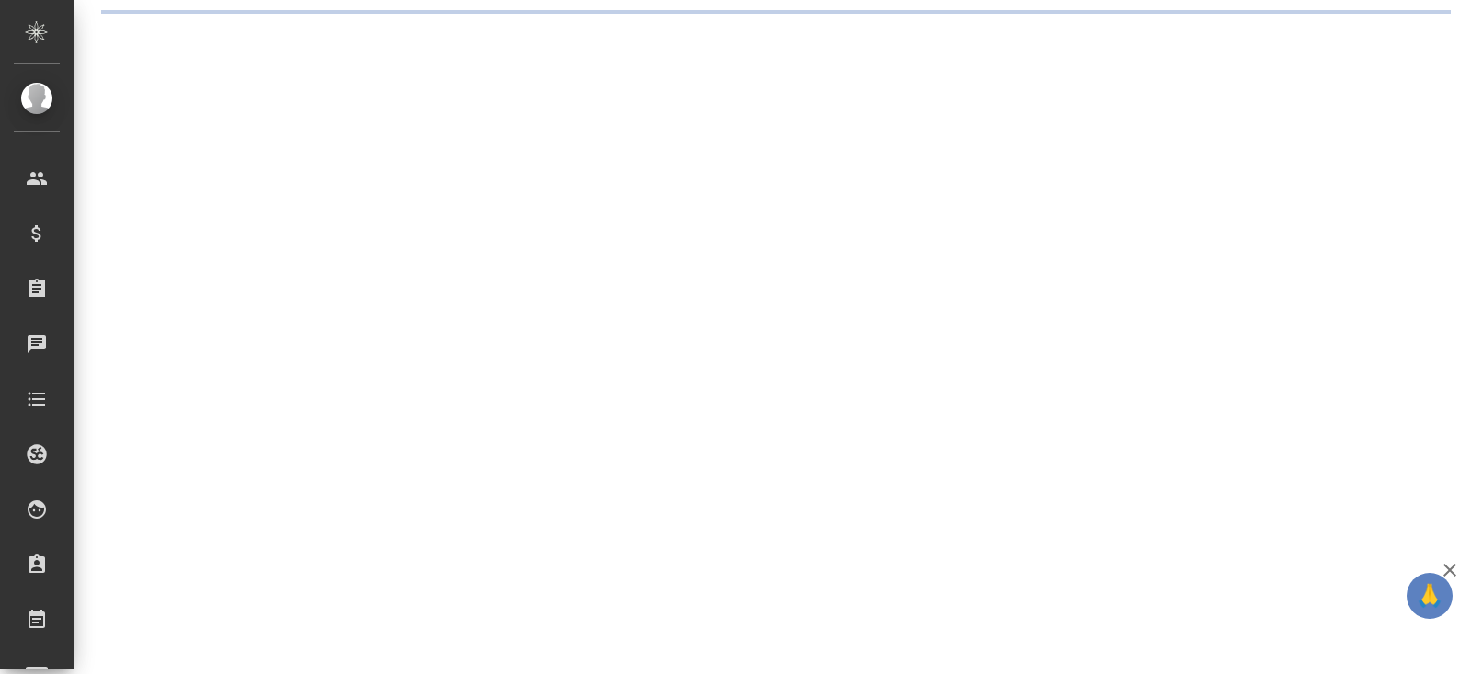
select select "RU"
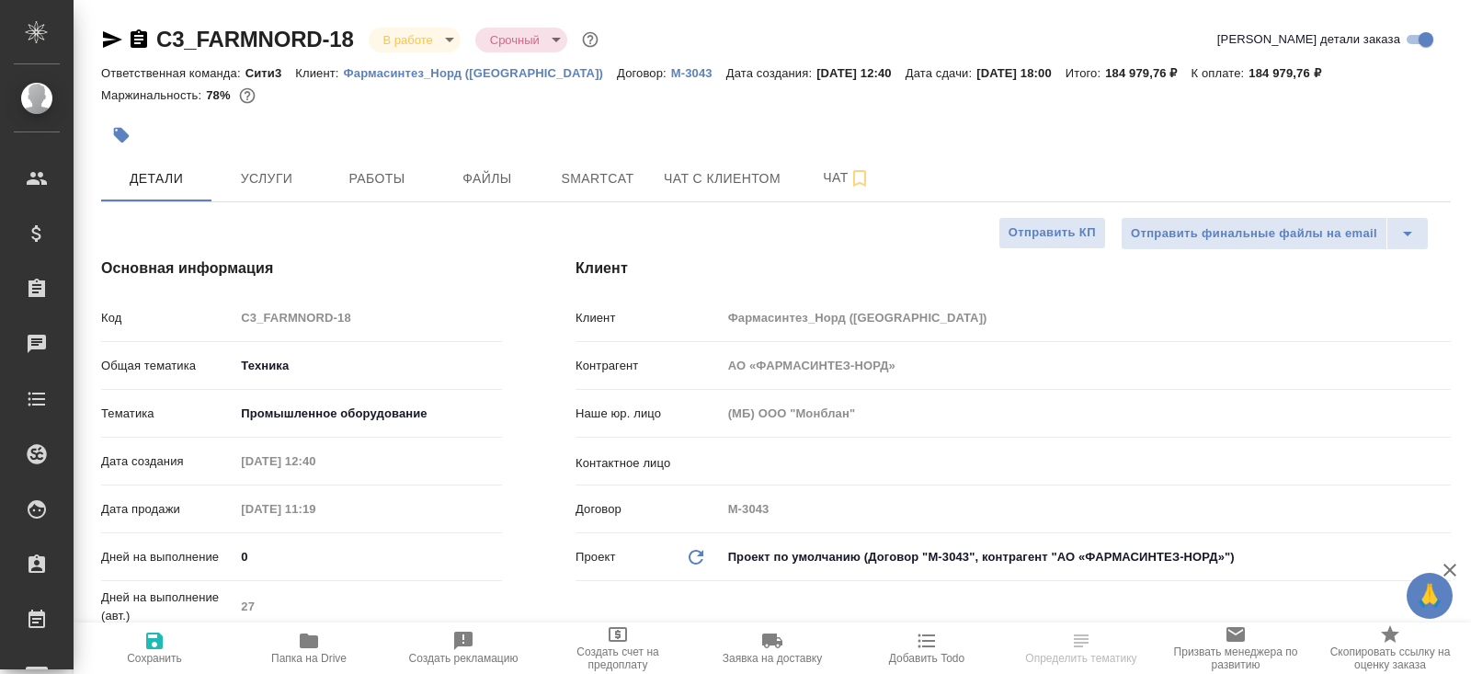
type textarea "x"
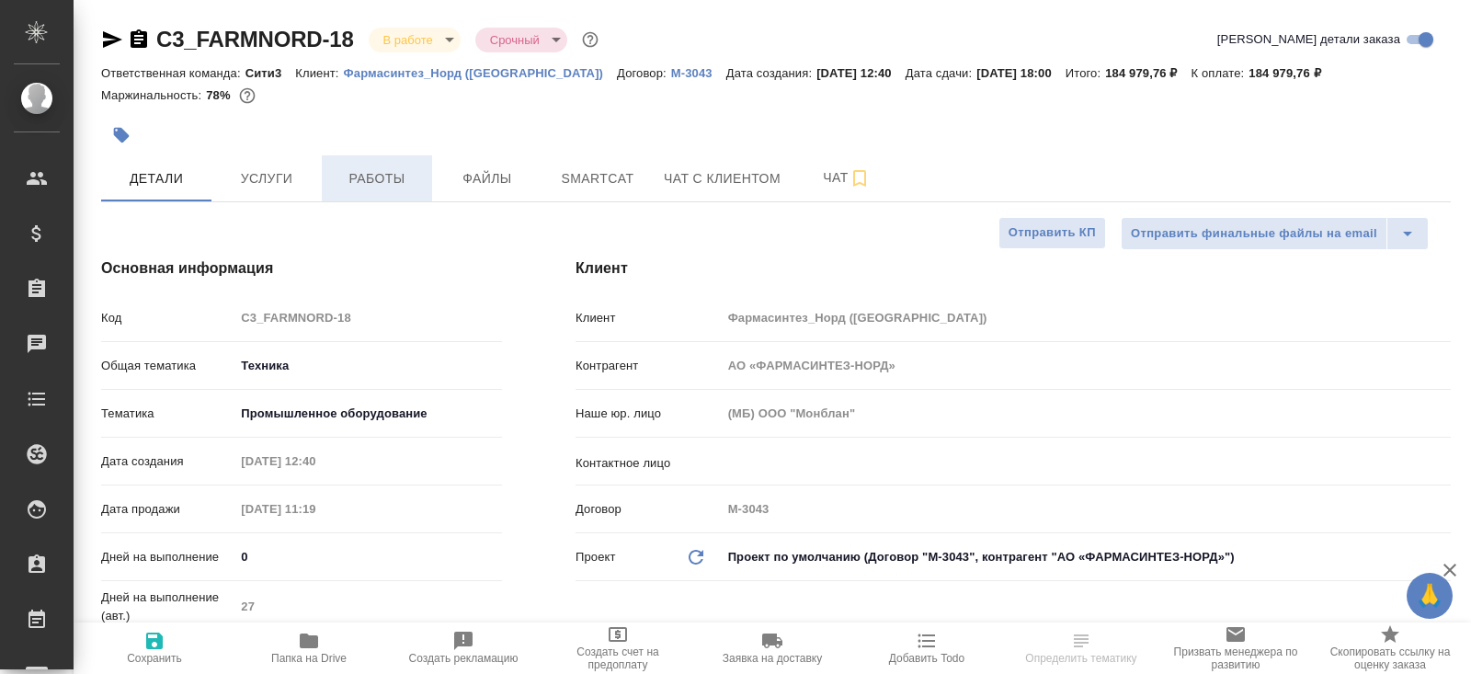
type textarea "x"
click at [401, 190] on button "Работы" at bounding box center [377, 178] width 110 height 46
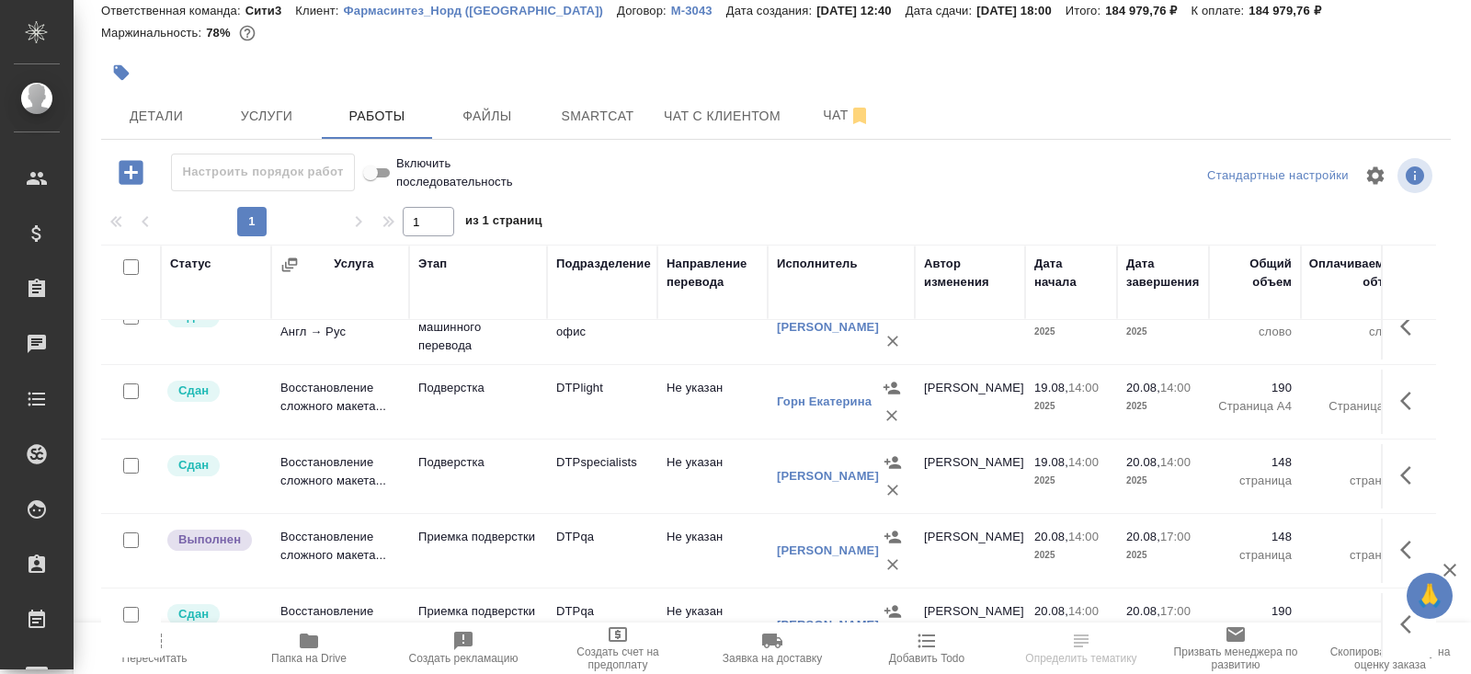
scroll to position [93, 0]
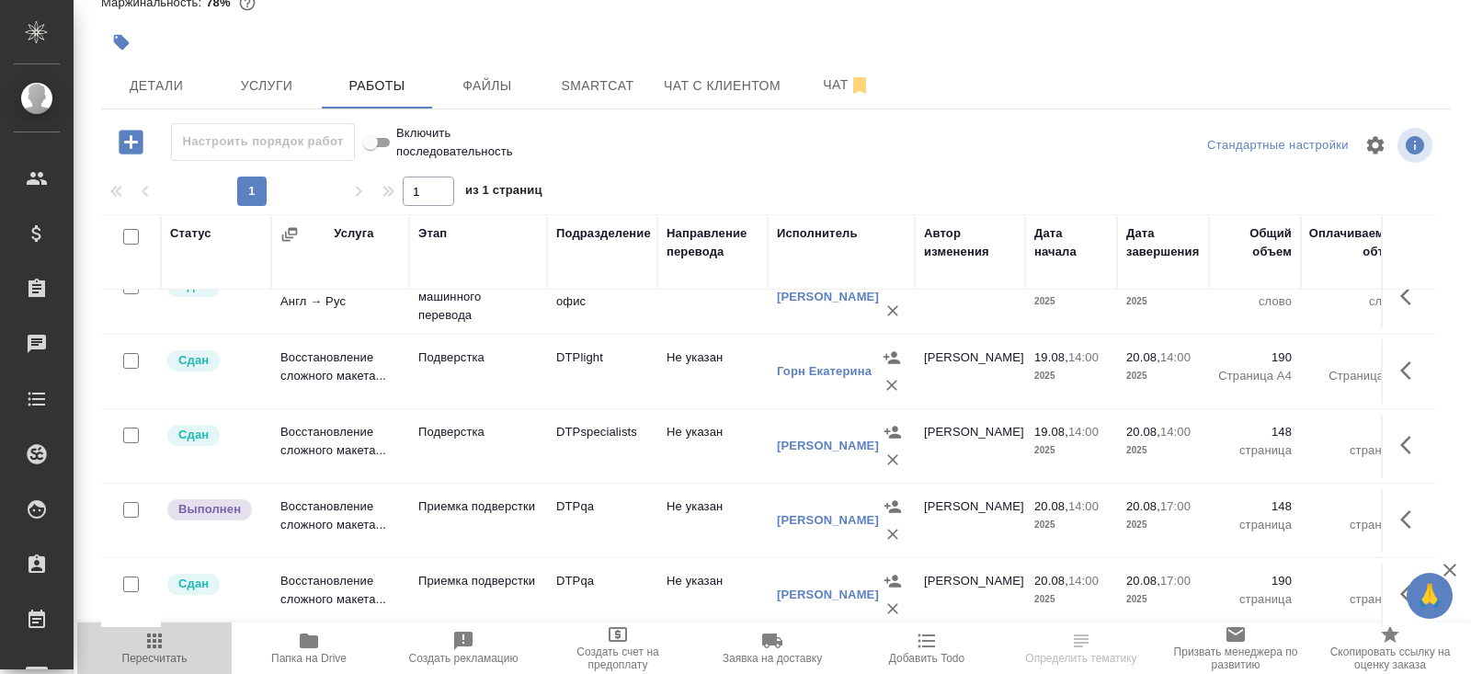
click at [168, 648] on span "Пересчитать" at bounding box center [154, 647] width 132 height 35
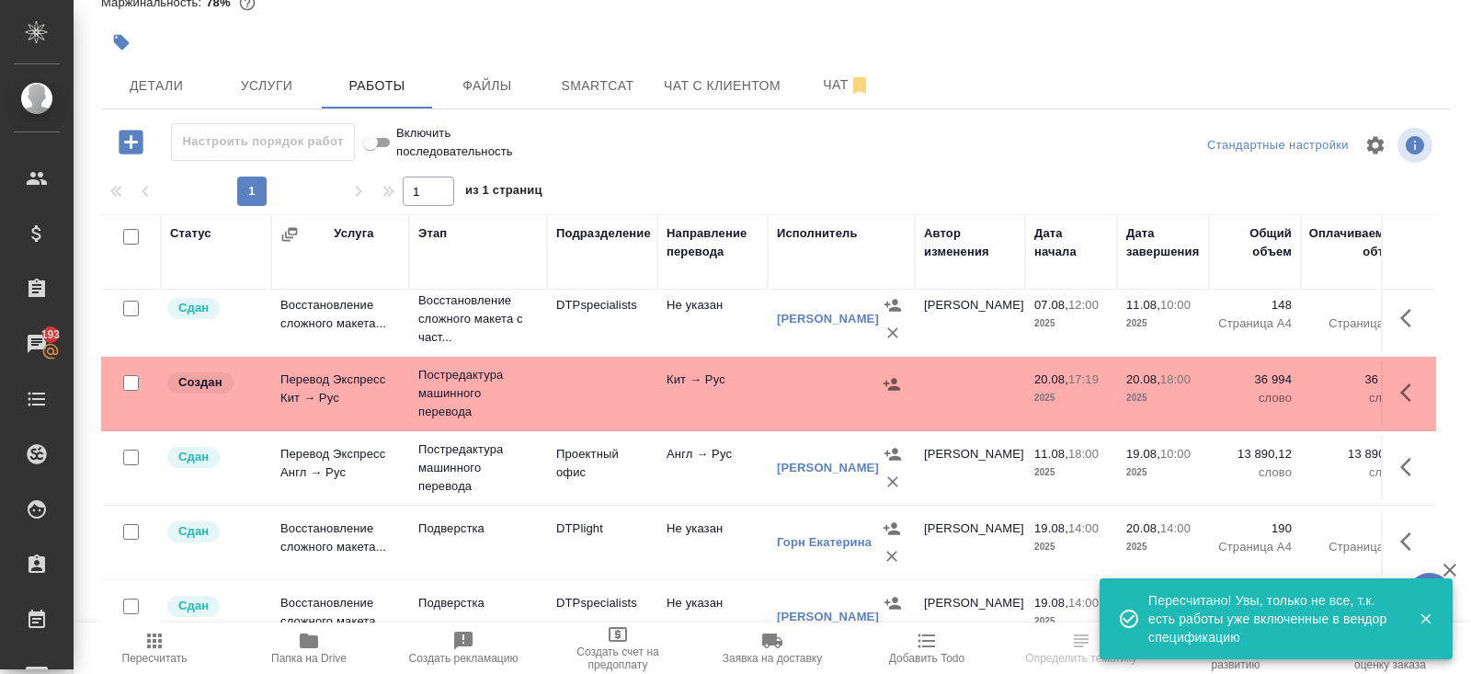
scroll to position [84, 0]
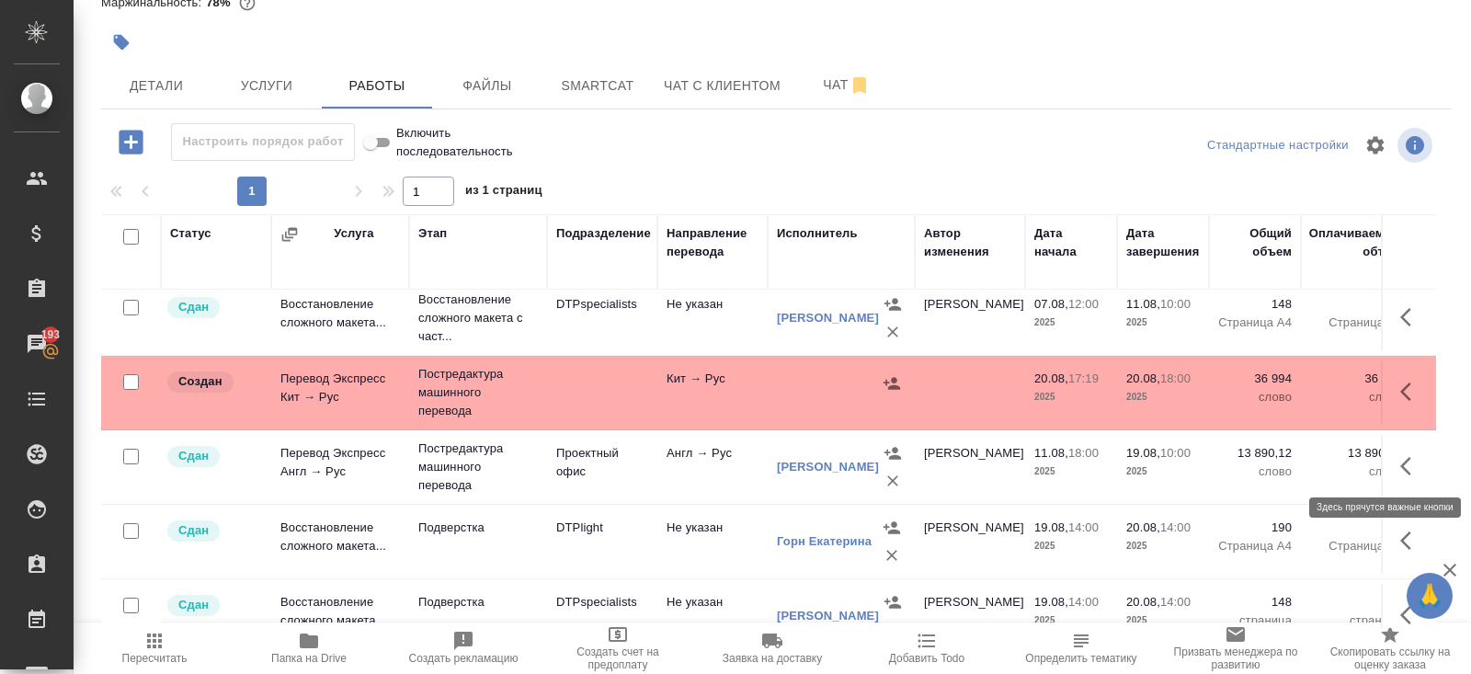
click at [1406, 465] on icon "button" at bounding box center [1411, 466] width 22 height 22
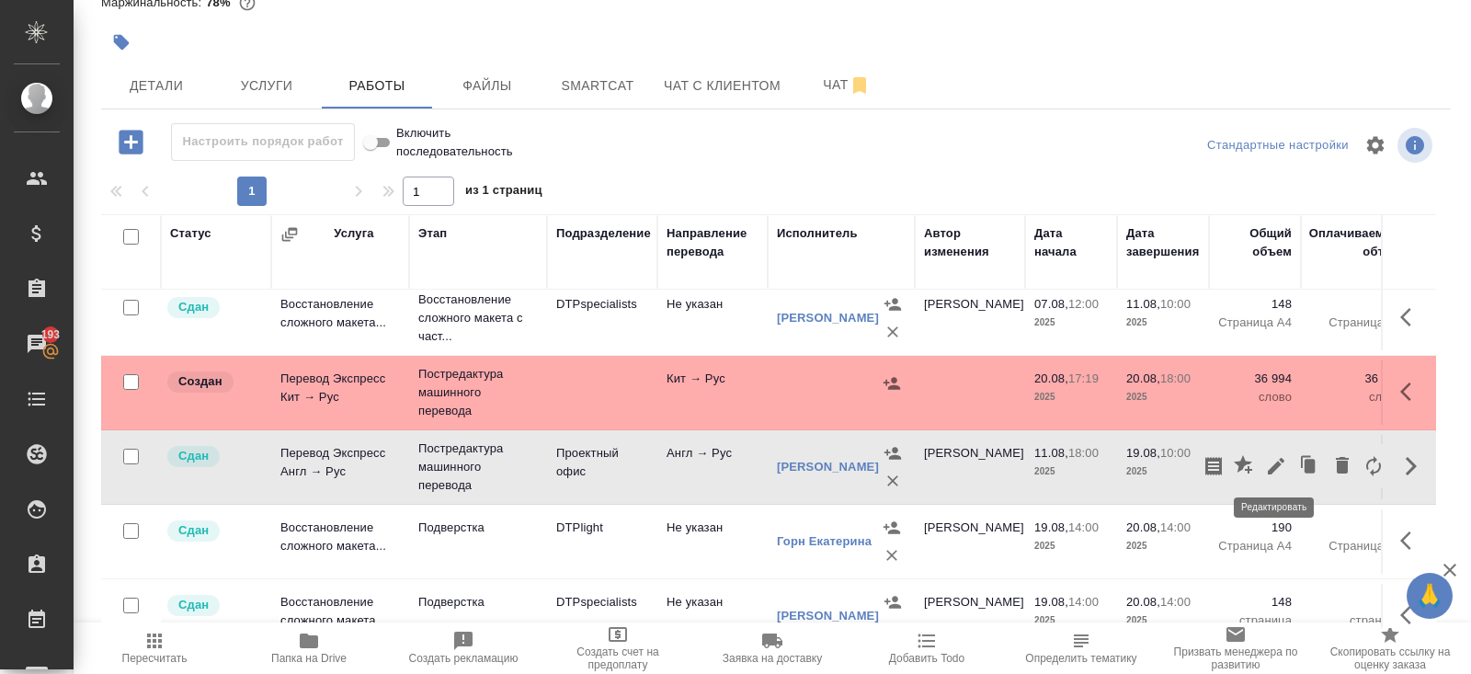
click at [1283, 461] on icon "button" at bounding box center [1276, 466] width 22 height 22
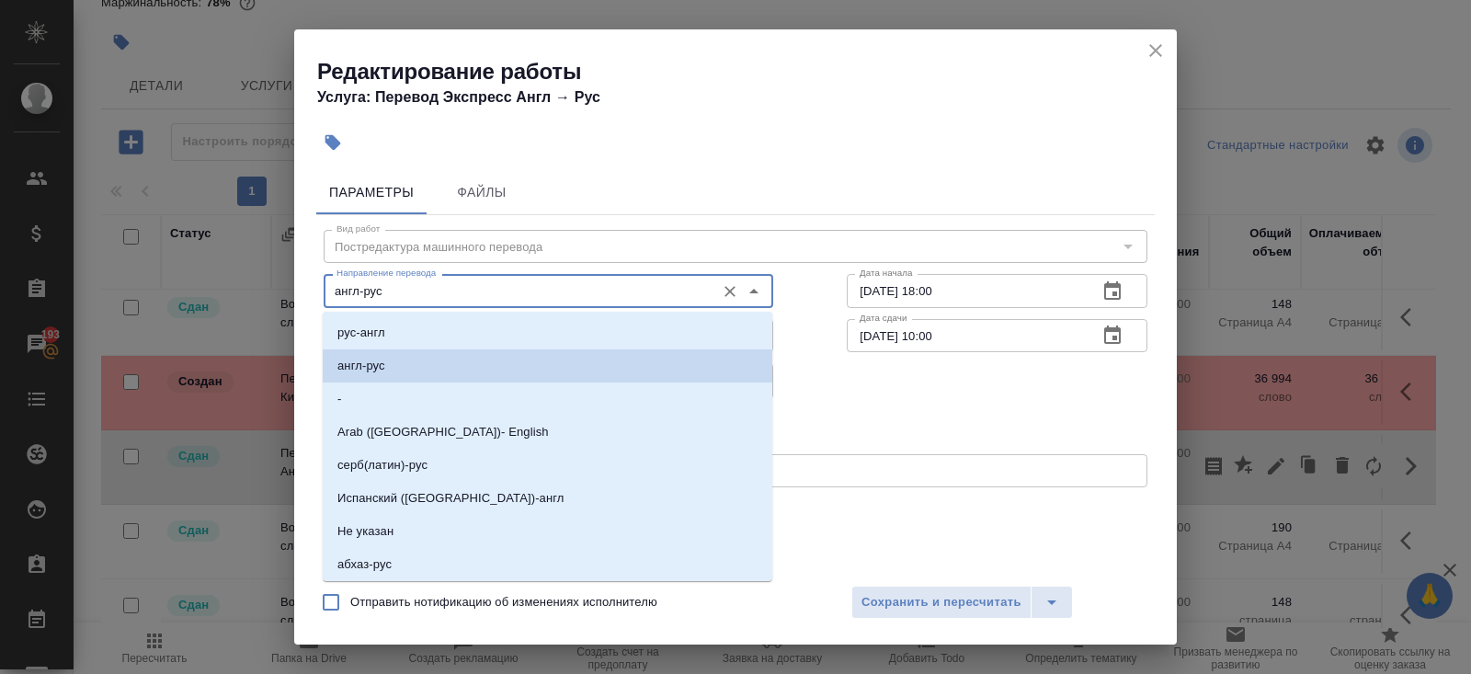
click at [422, 295] on input "англ-рус" at bounding box center [517, 290] width 377 height 22
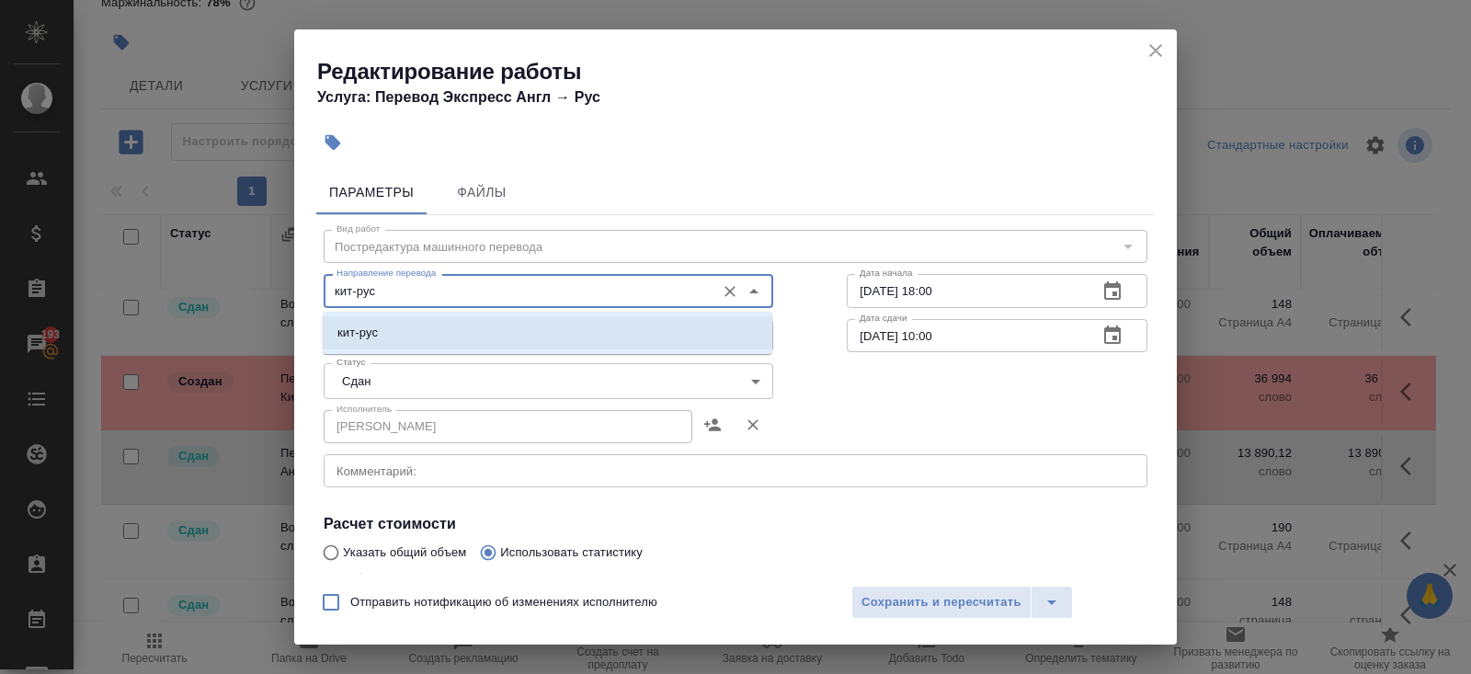
click at [414, 319] on li "кит-рус" at bounding box center [547, 332] width 449 height 33
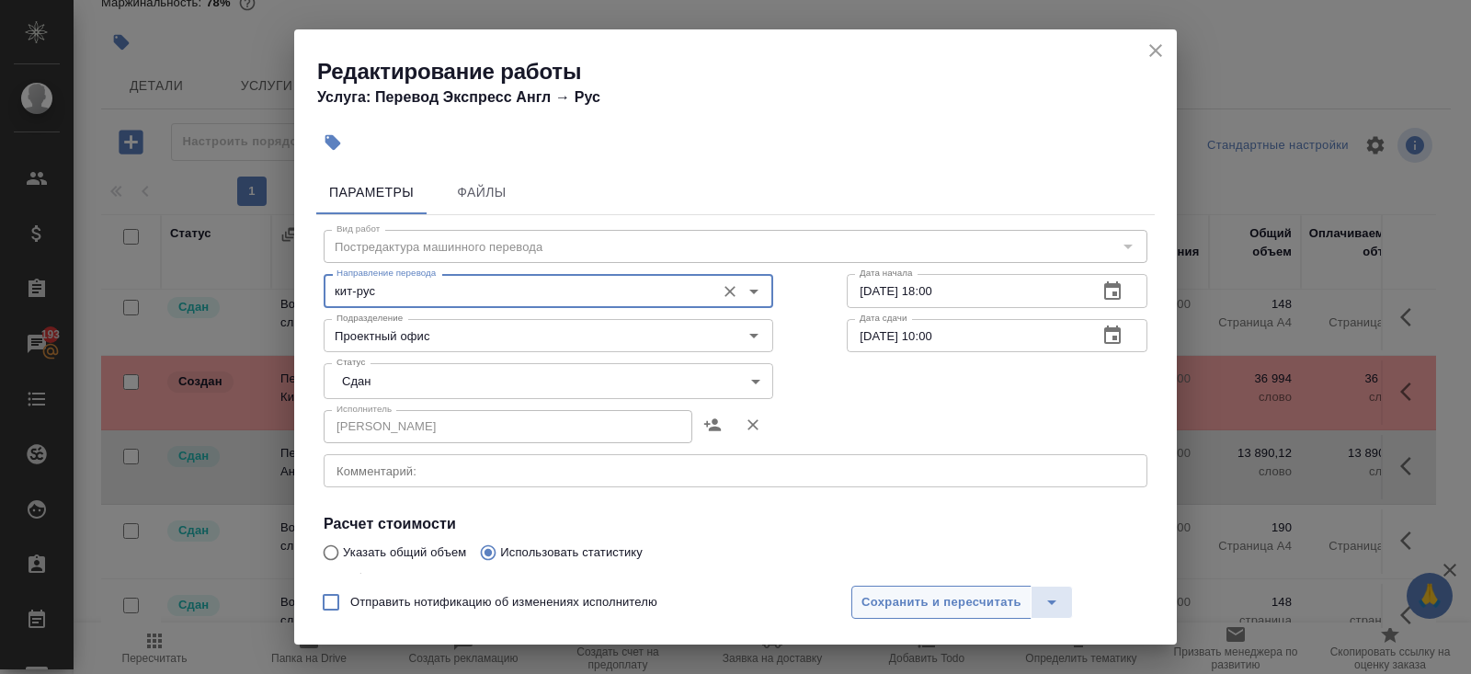
type input "кит-рус"
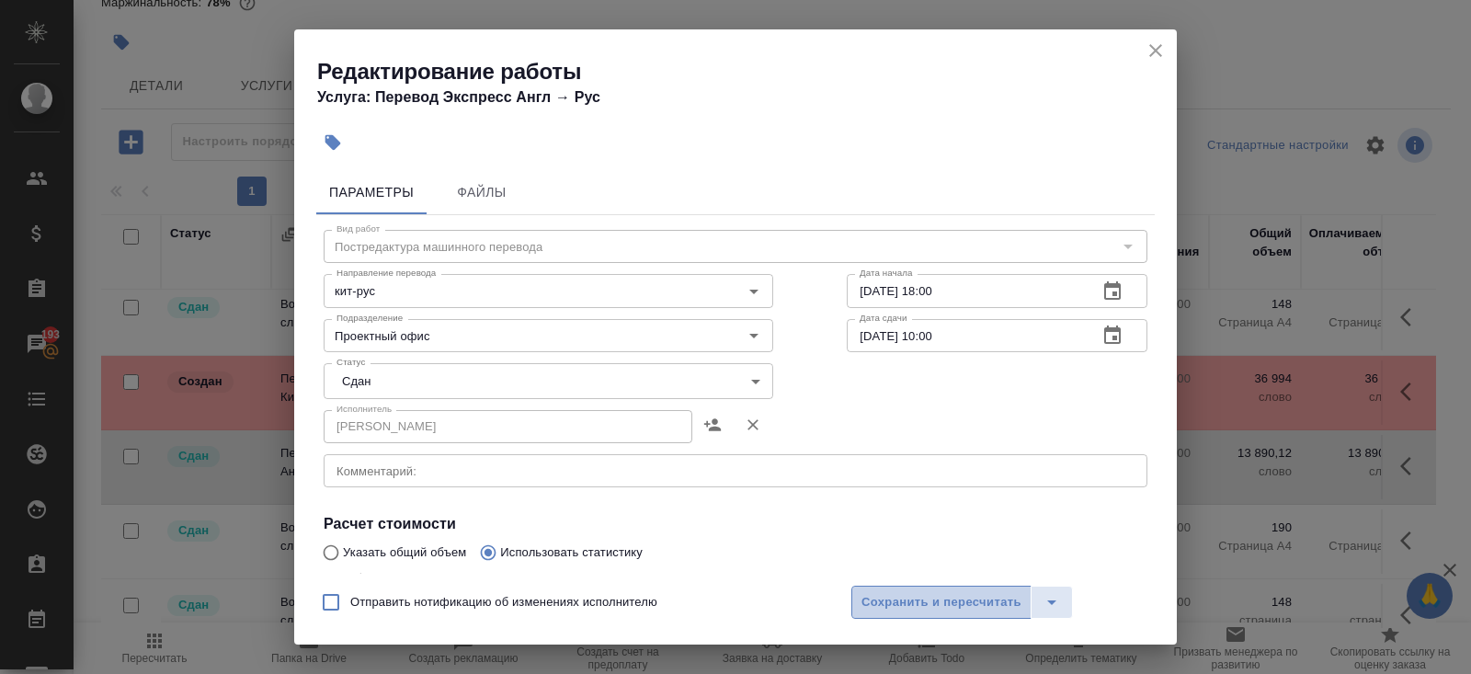
click at [883, 613] on button "Сохранить и пересчитать" at bounding box center [941, 601] width 180 height 33
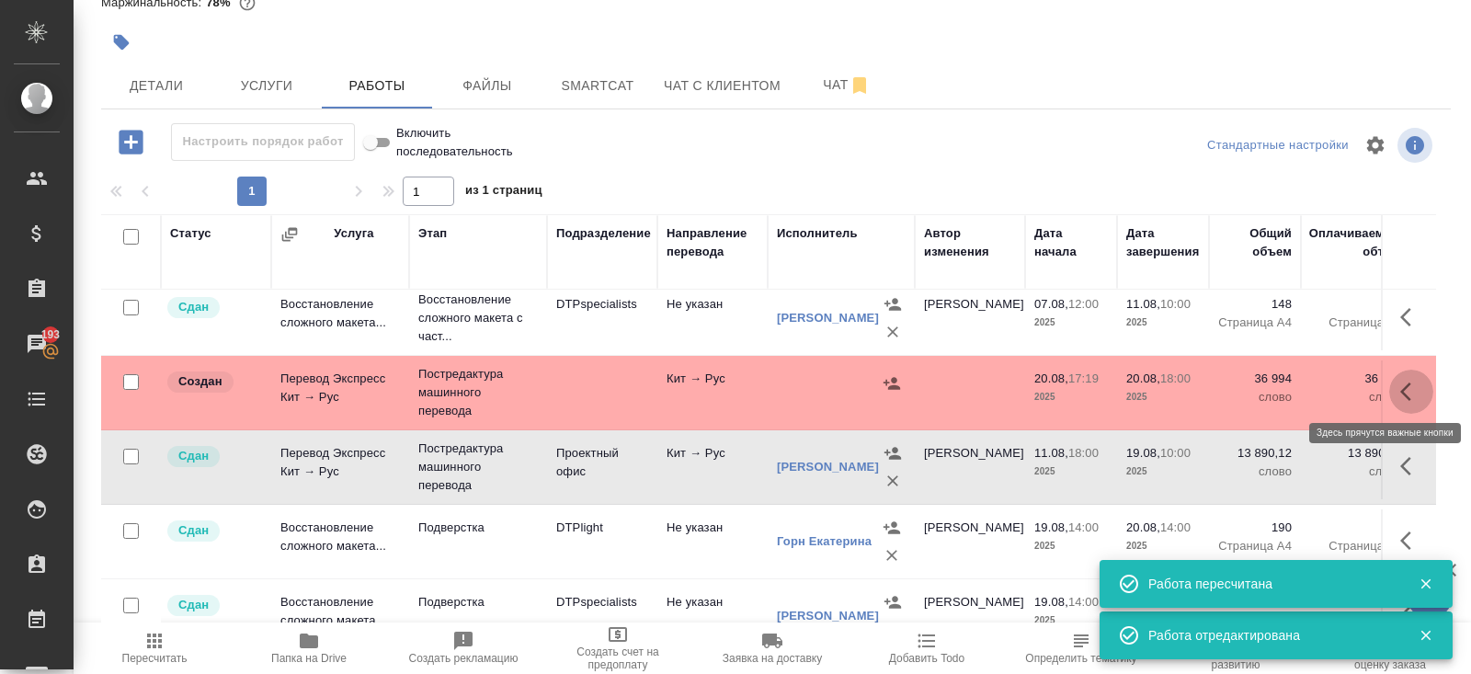
click at [1393, 389] on button "button" at bounding box center [1411, 391] width 44 height 44
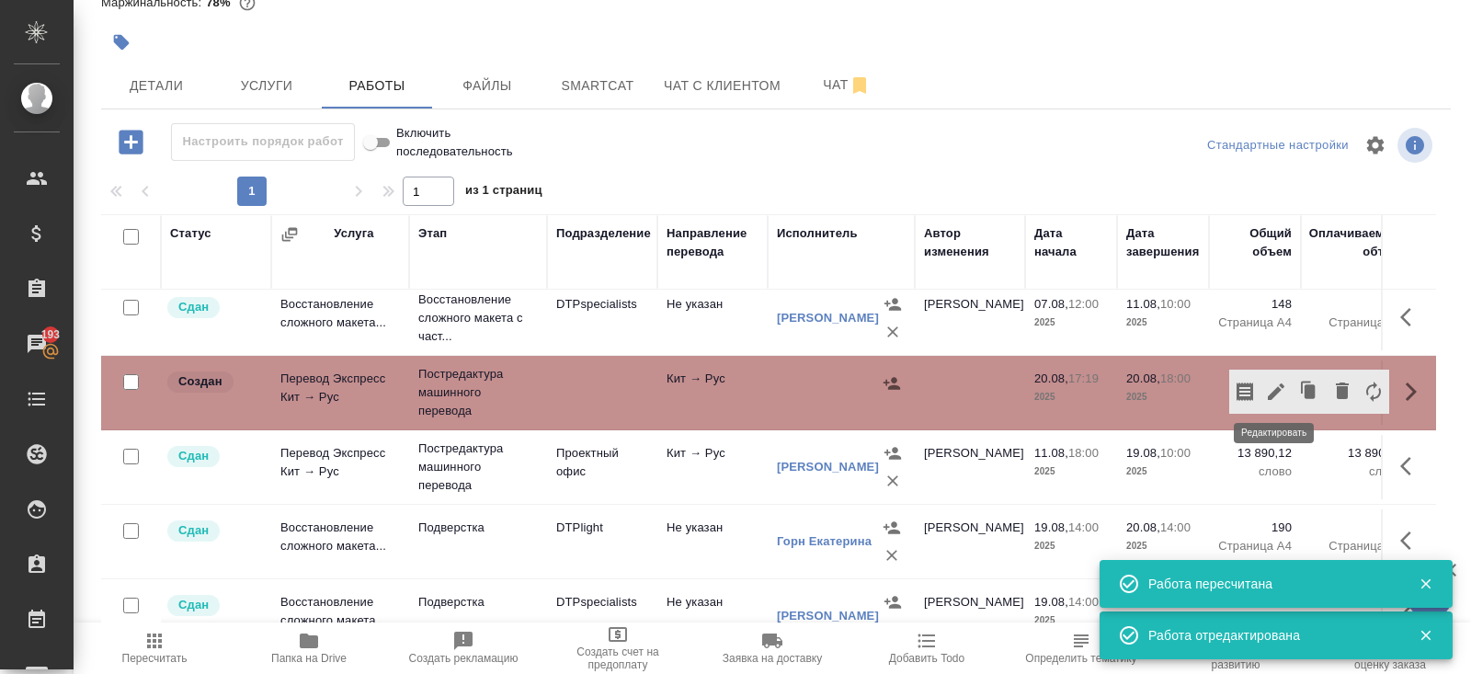
click at [1277, 386] on icon "button" at bounding box center [1275, 391] width 17 height 17
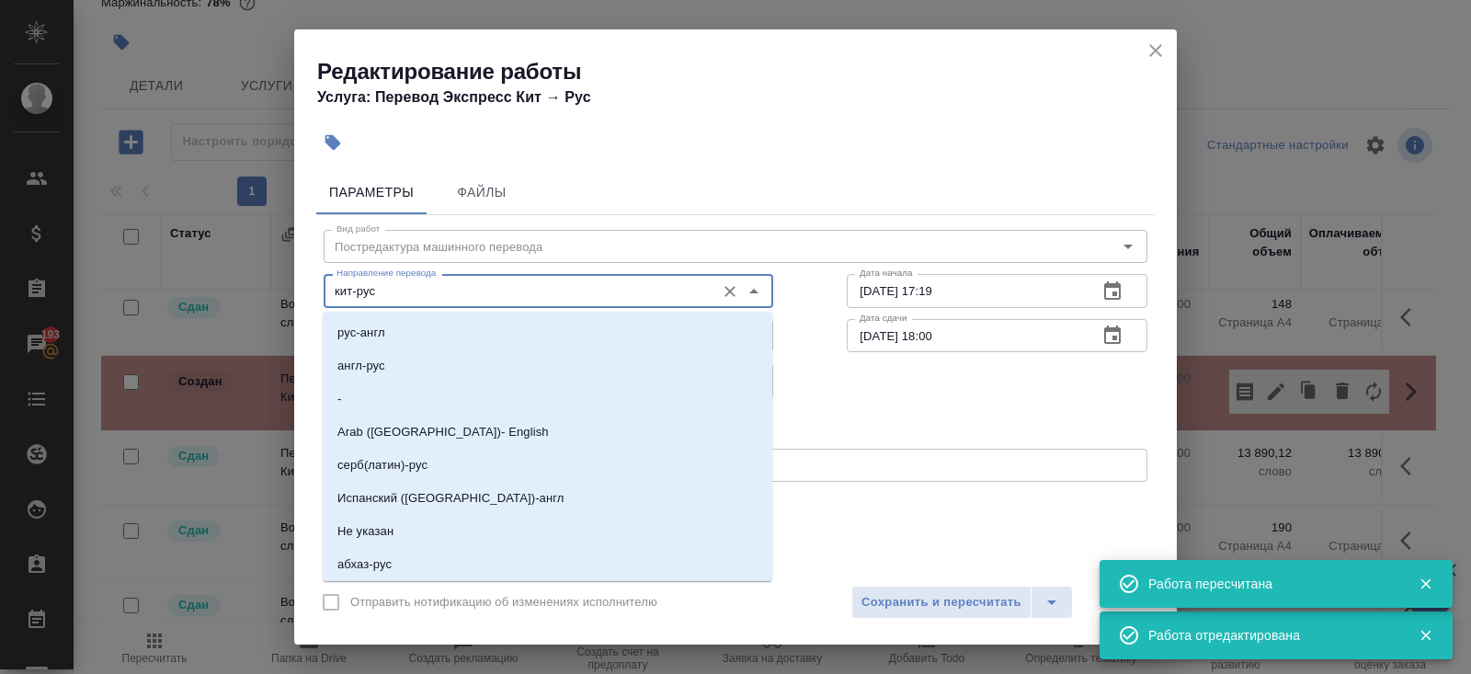
click at [460, 299] on input "кит-рус" at bounding box center [517, 290] width 377 height 22
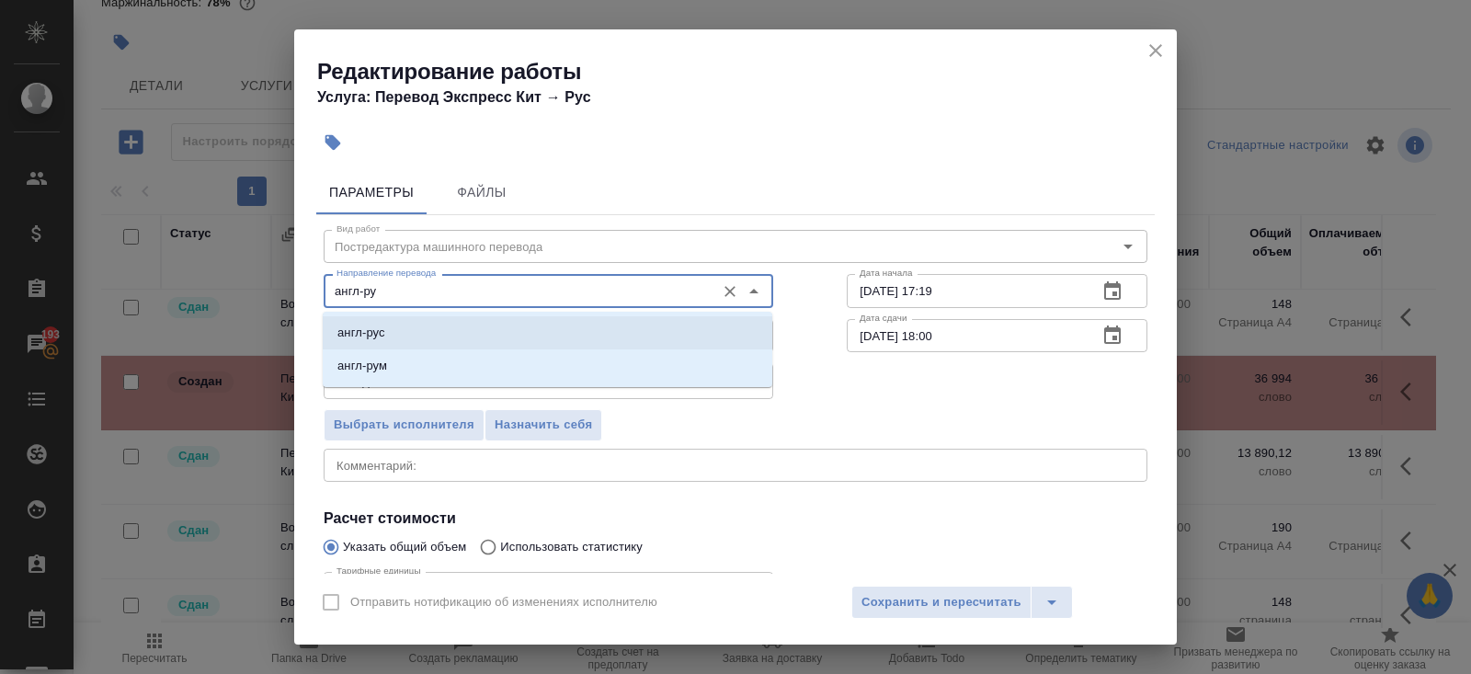
click at [415, 335] on li "англ-рус" at bounding box center [547, 332] width 449 height 33
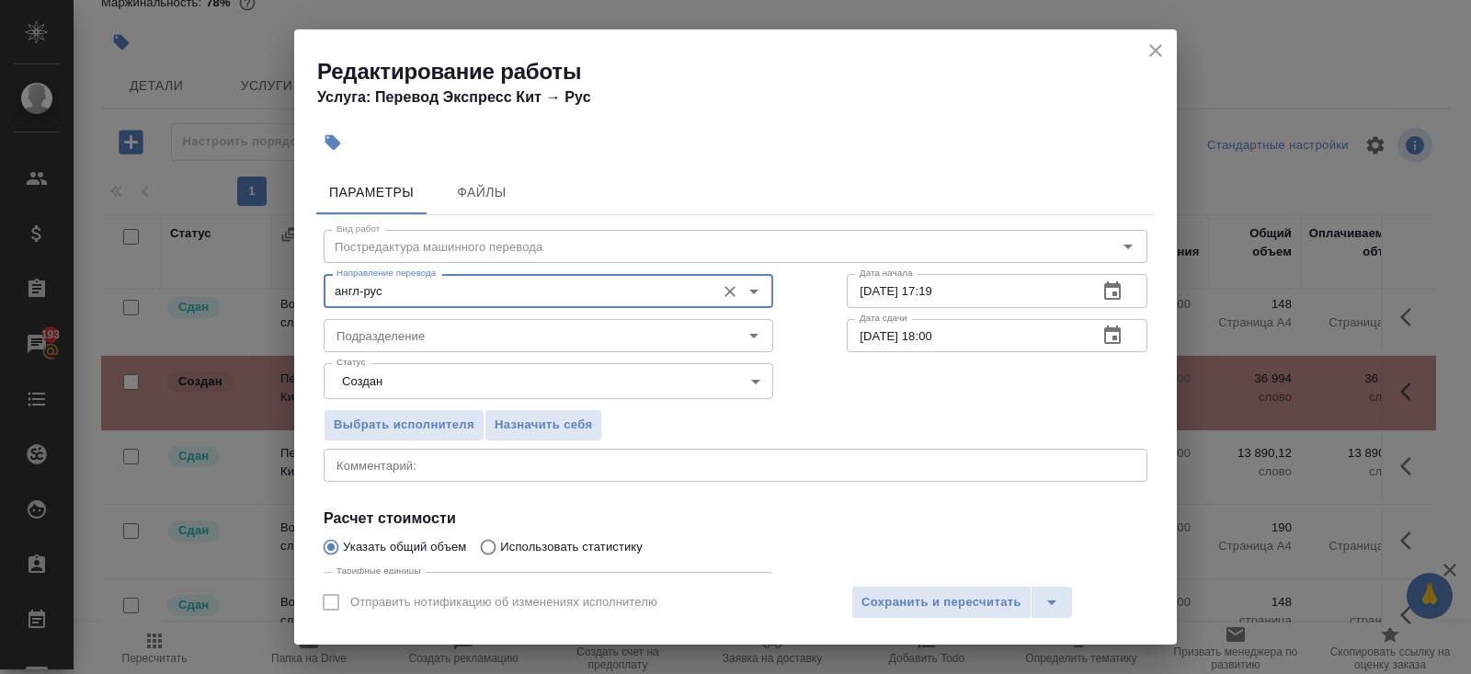
type input "англ-рус"
click at [415, 353] on div "Статус Создан created Статус" at bounding box center [548, 378] width 523 height 119
click at [415, 376] on body "🙏 .cls-1 fill:#fff; AWATERA Belyakova Yulia Клиенты Спецификации Заказы 193 Чат…" at bounding box center [735, 337] width 1471 height 674
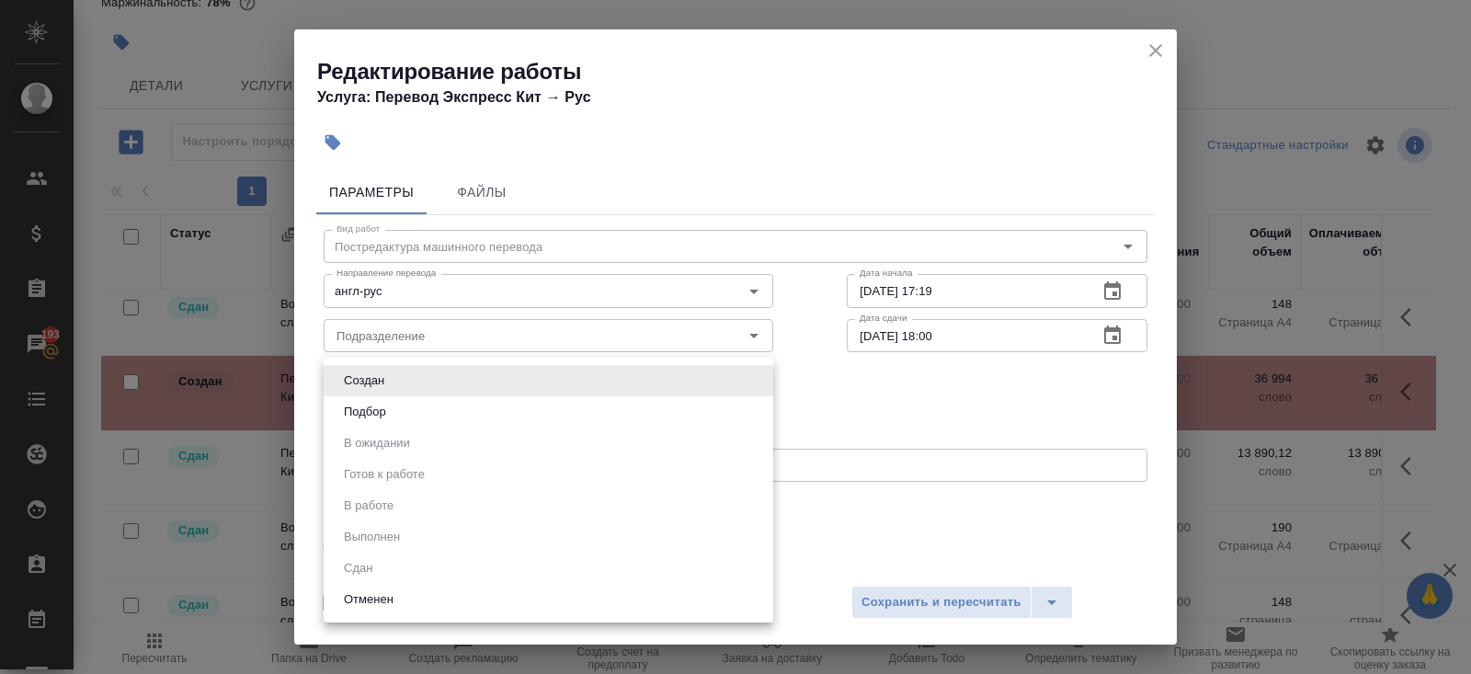
click at [395, 422] on li "Подбор" at bounding box center [548, 411] width 449 height 31
type input "recruiting"
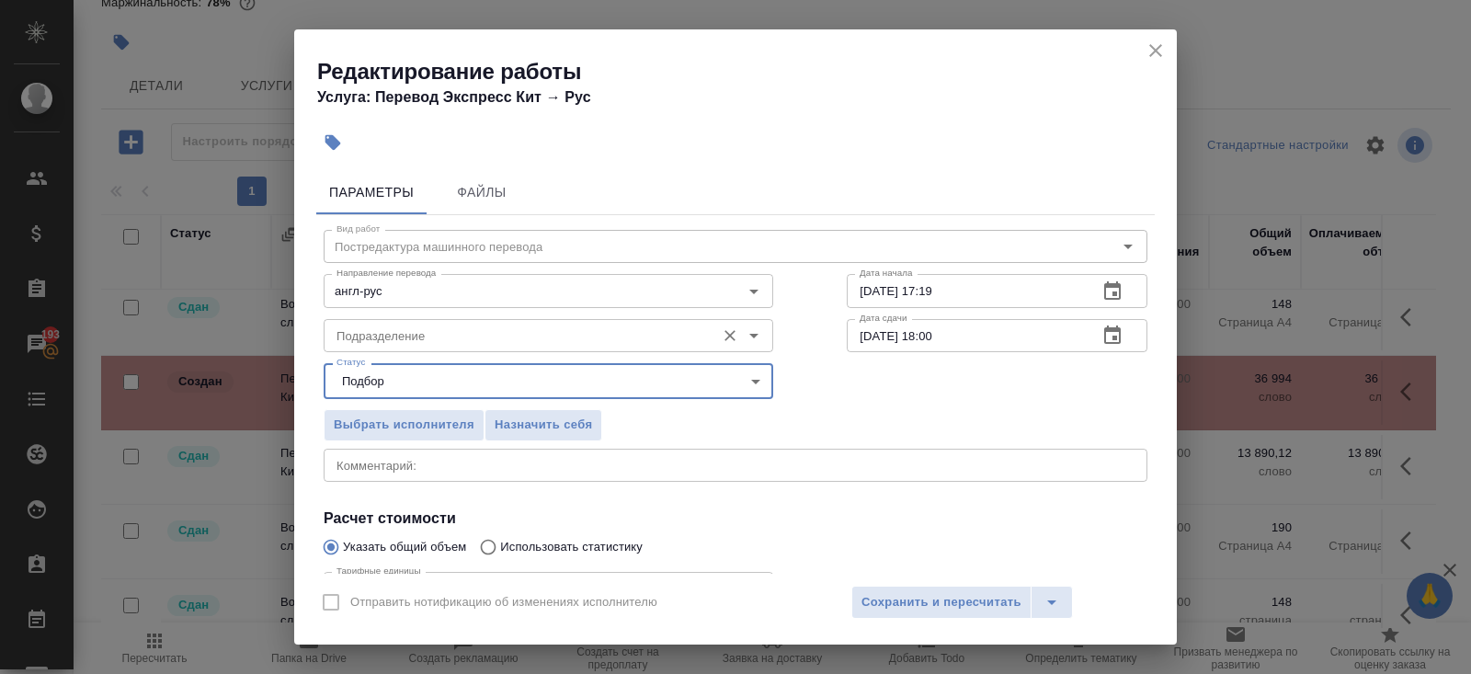
click at [394, 336] on input "Подразделение" at bounding box center [517, 335] width 377 height 22
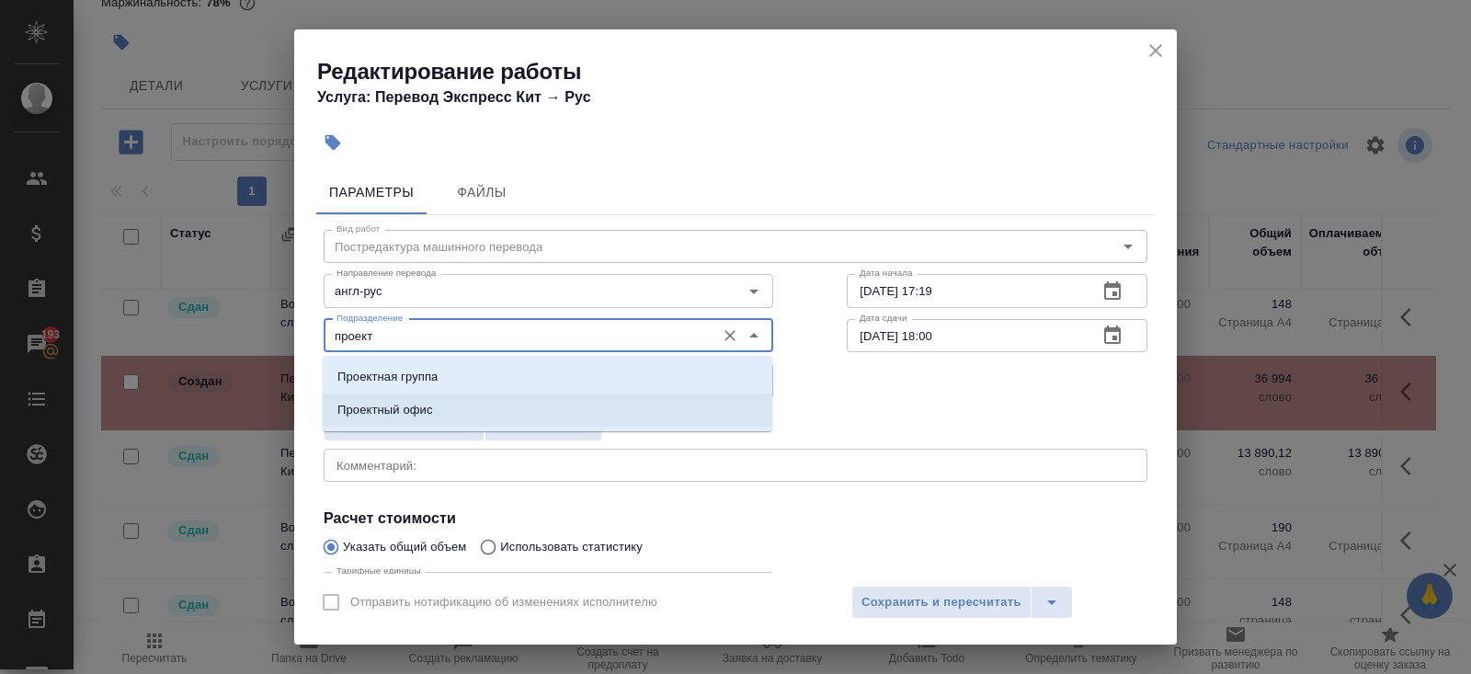
click at [349, 412] on p "Проектный офис" at bounding box center [385, 410] width 96 height 18
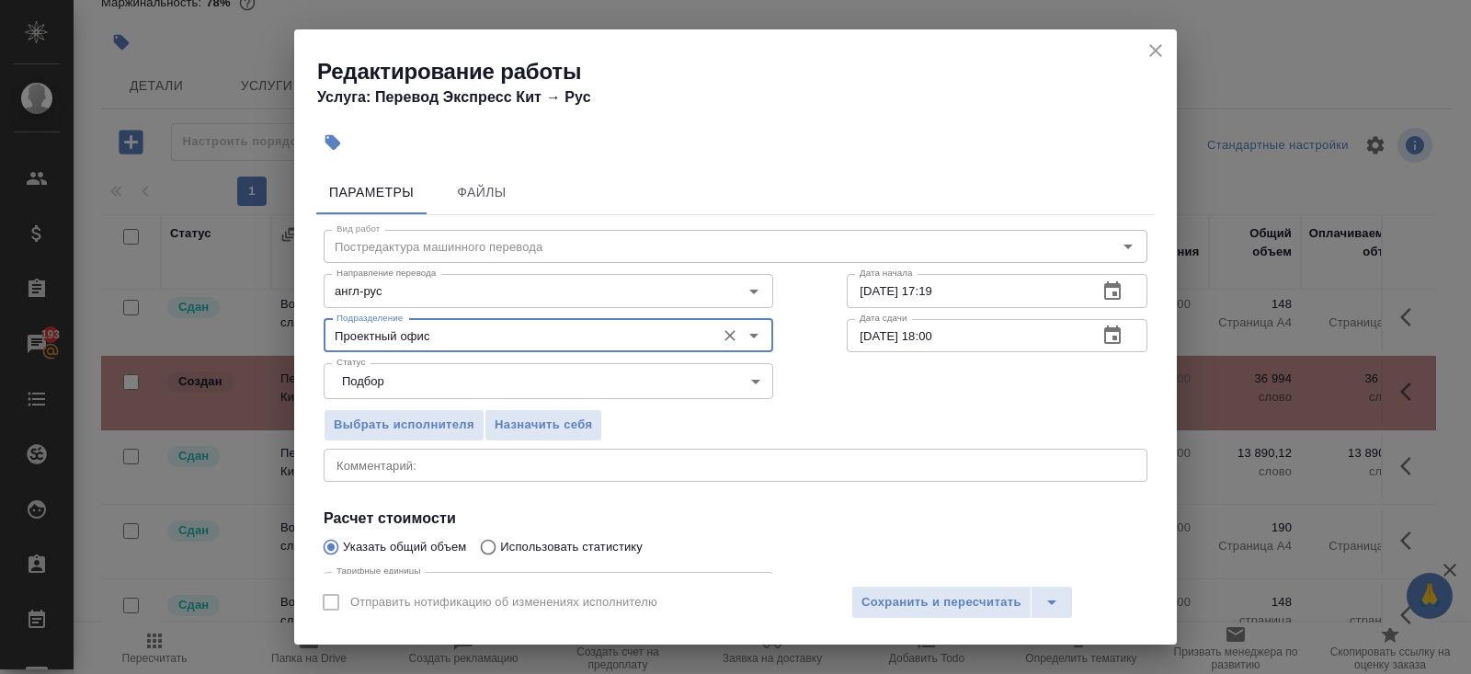
scroll to position [190, 0]
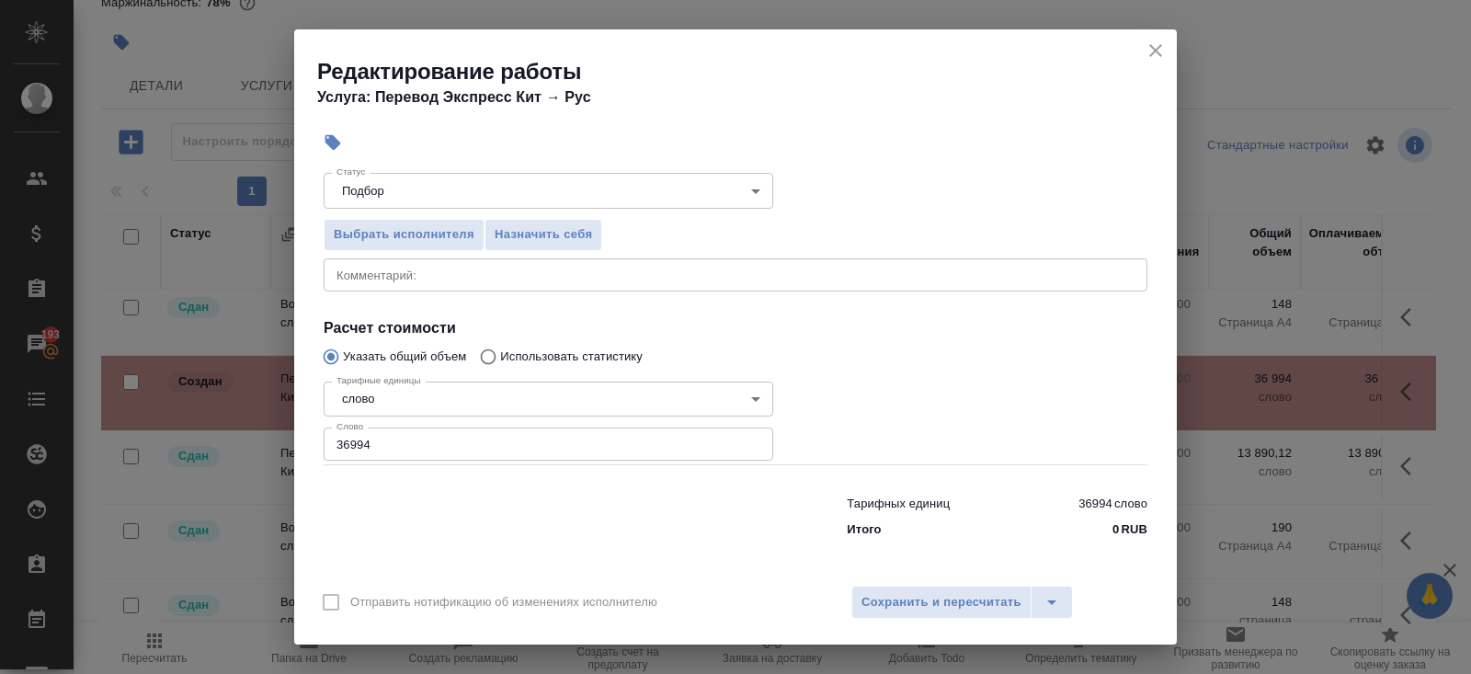
type input "Проектный офис"
drag, startPoint x: 381, startPoint y: 444, endPoint x: 209, endPoint y: 436, distance: 173.0
click at [209, 436] on div "Редактирование работы Услуга: Перевод Экспресс Кит → Рус Параметры Файлы Вид ра…" at bounding box center [735, 337] width 1471 height 674
type input "584.7"
click at [903, 613] on button "Сохранить и пересчитать" at bounding box center [941, 601] width 180 height 33
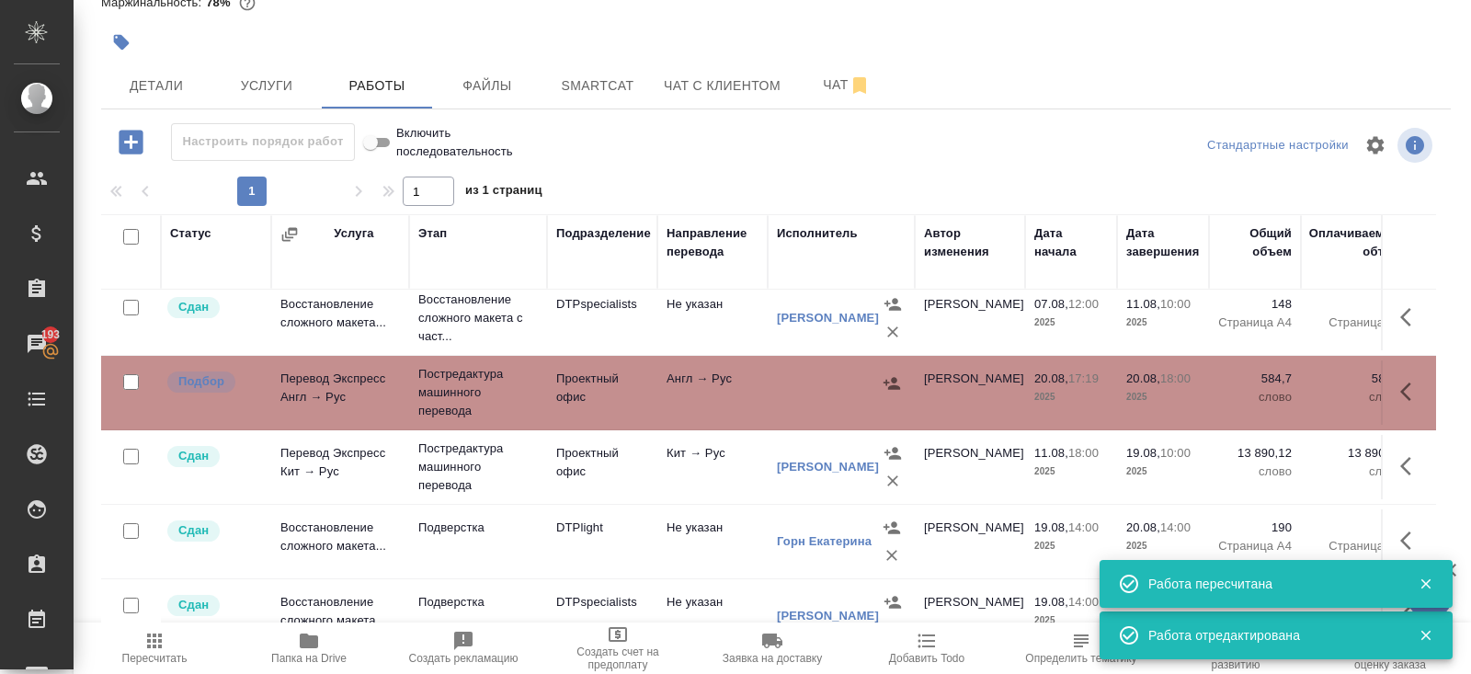
click at [894, 381] on icon "button" at bounding box center [891, 383] width 18 height 18
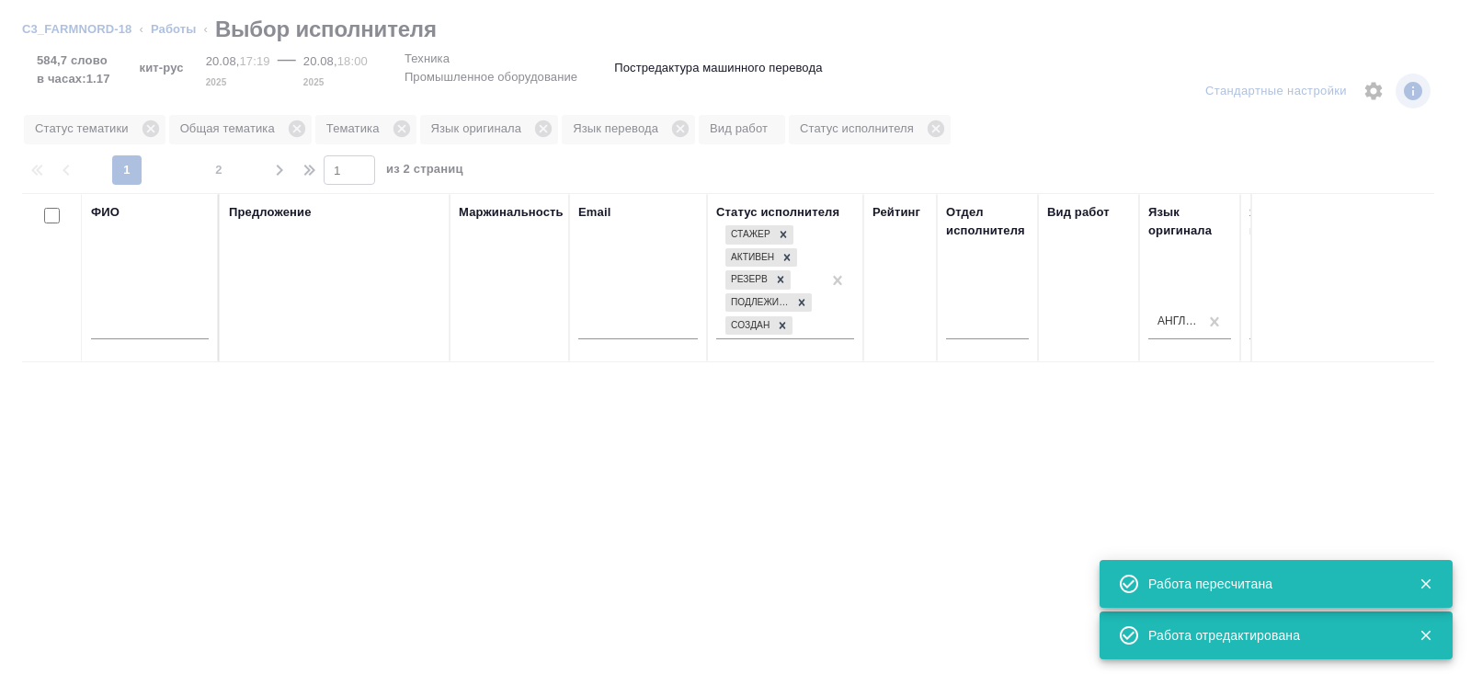
click at [208, 327] on input "text" at bounding box center [150, 327] width 118 height 23
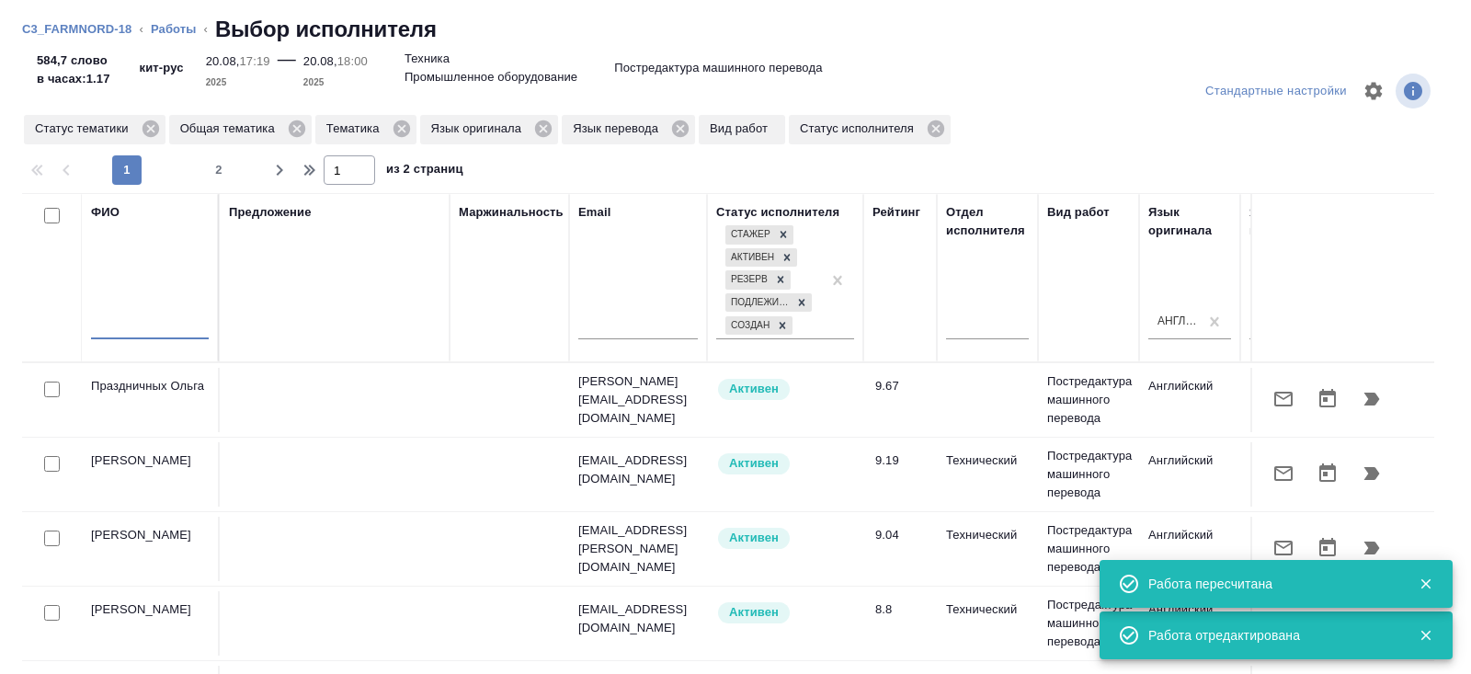
click at [172, 347] on div at bounding box center [150, 329] width 118 height 45
click at [157, 332] on input "text" at bounding box center [150, 327] width 118 height 23
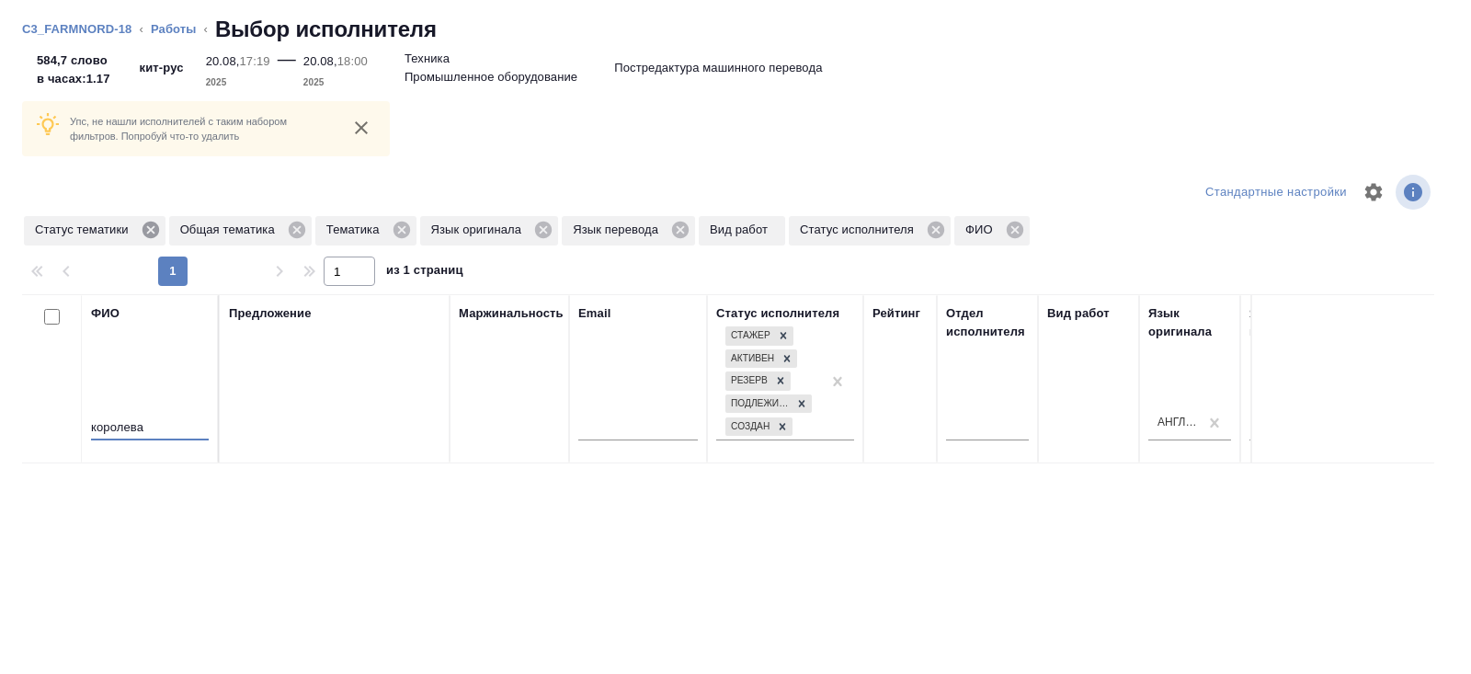
type input "королева"
click at [154, 227] on icon at bounding box center [150, 230] width 17 height 17
click at [259, 233] on icon at bounding box center [256, 230] width 17 height 17
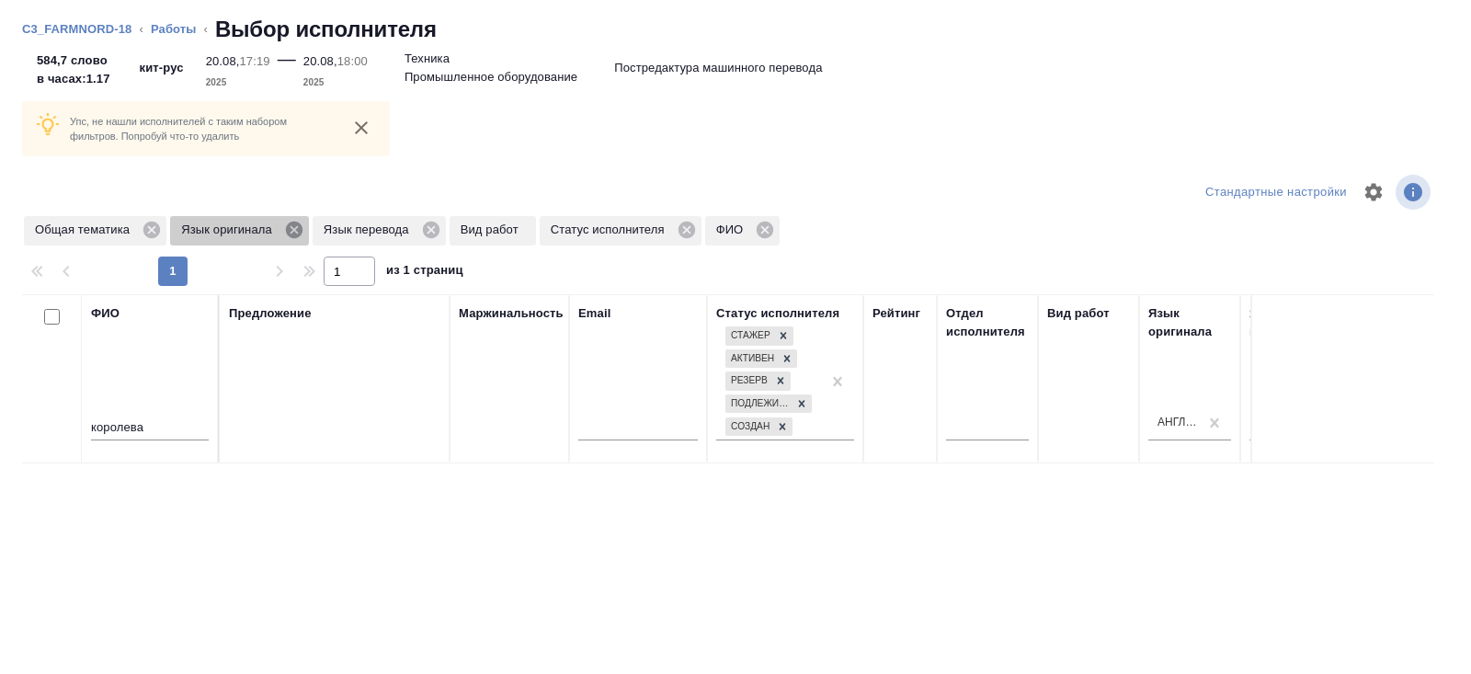
click at [301, 230] on icon at bounding box center [294, 230] width 17 height 17
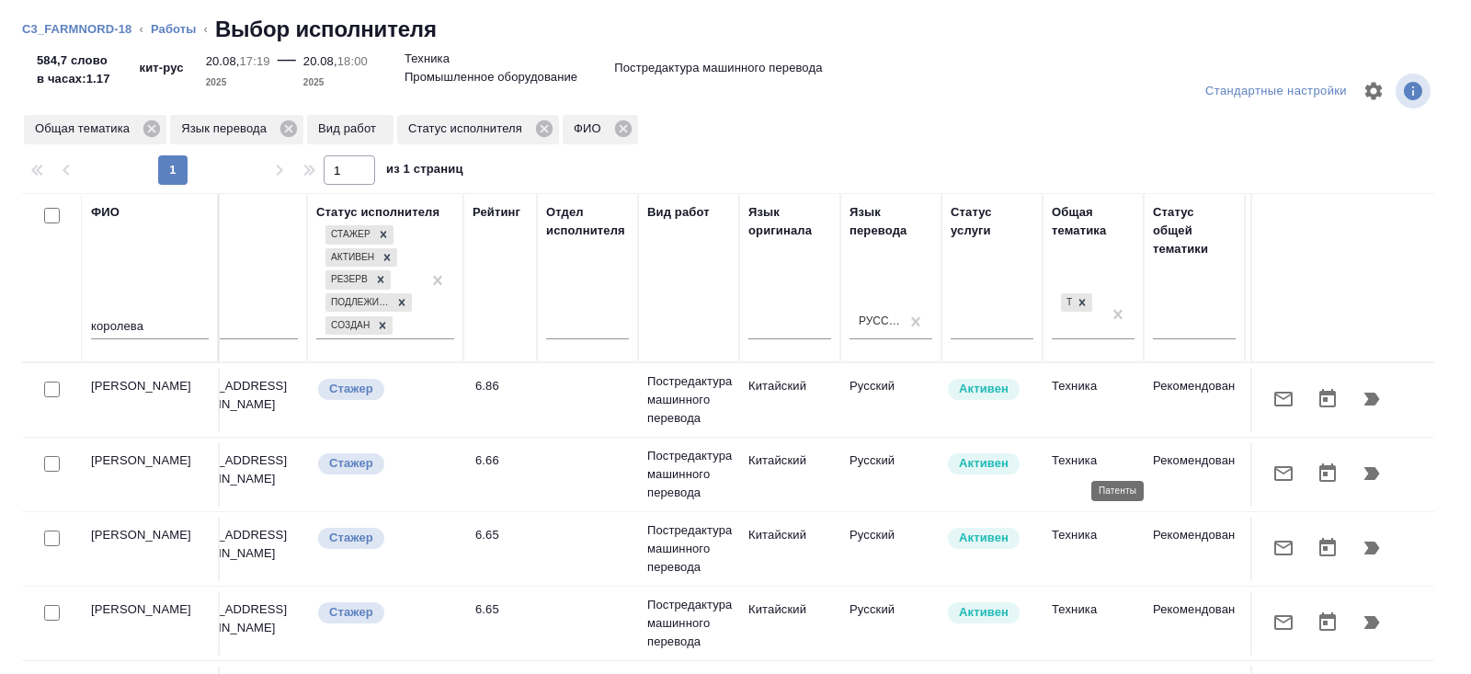
scroll to position [0, 1034]
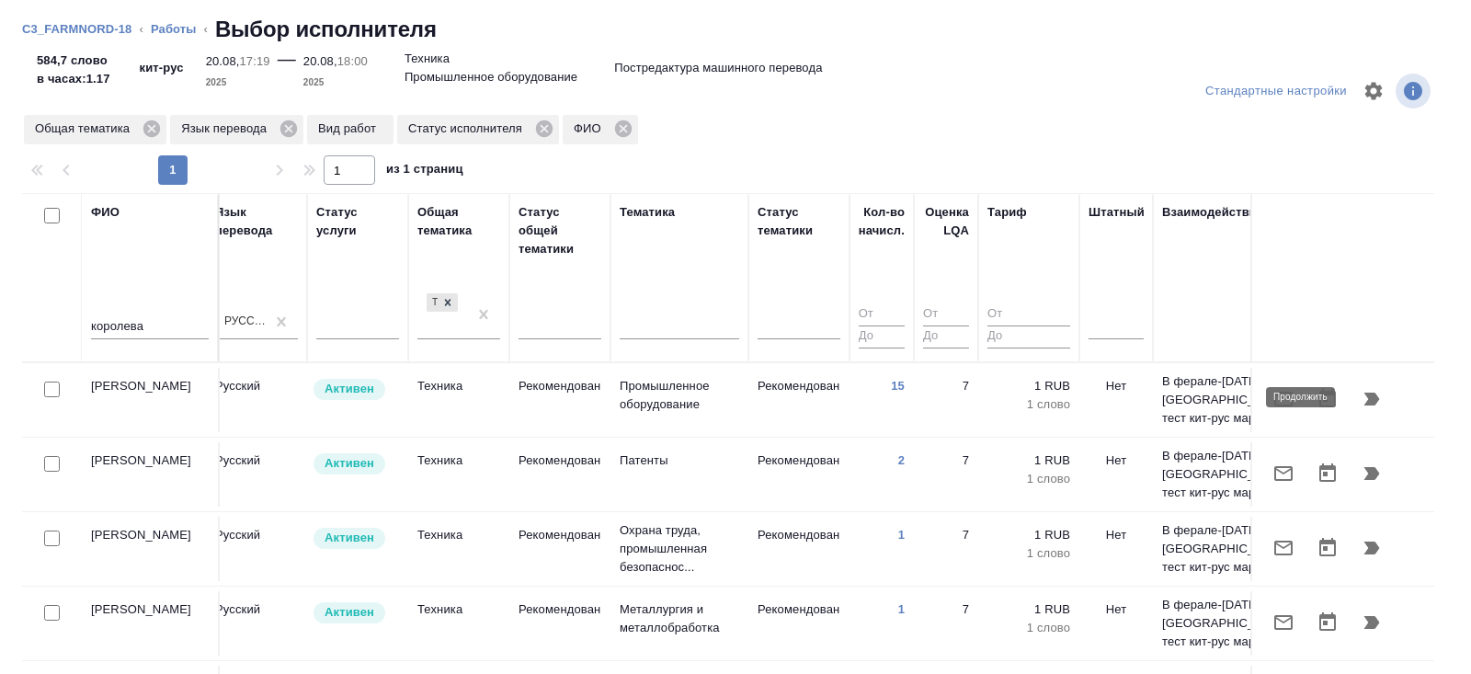
click at [1369, 399] on icon "button" at bounding box center [1372, 398] width 16 height 13
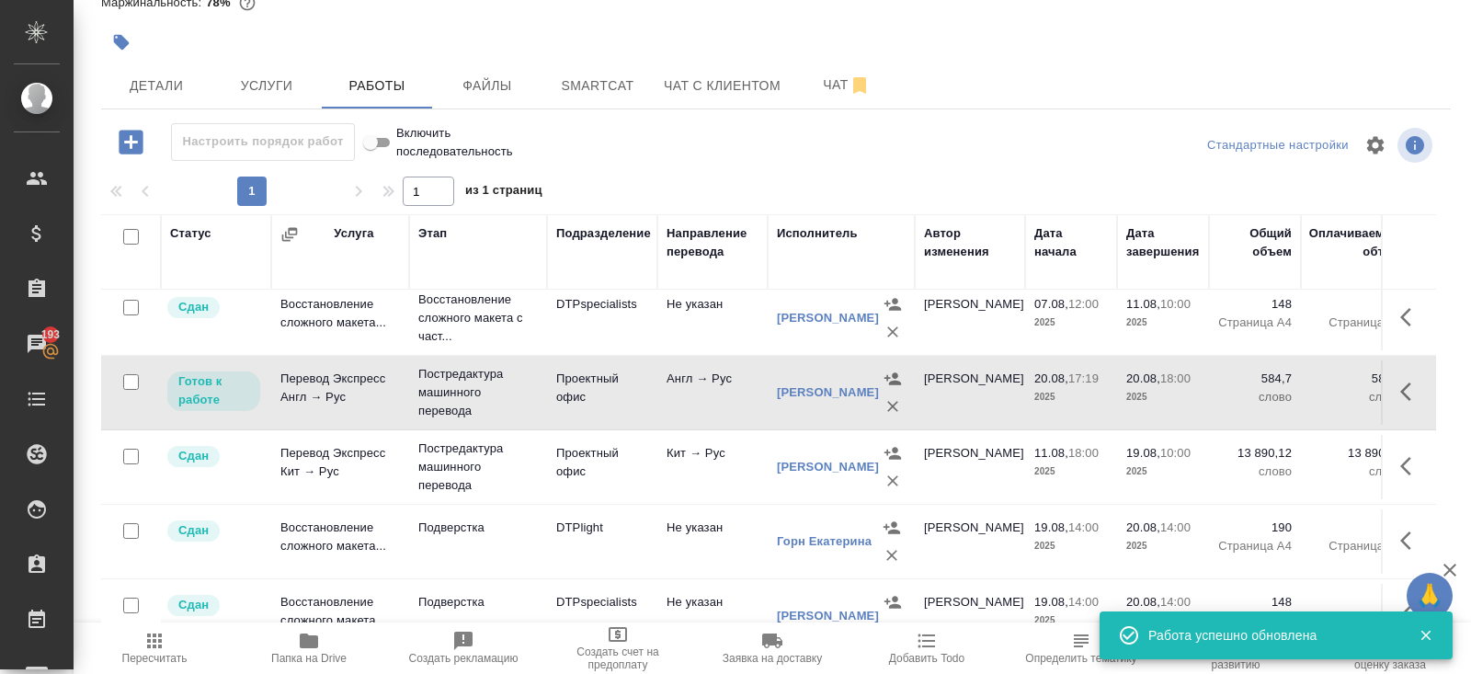
click at [1412, 383] on icon "button" at bounding box center [1411, 392] width 22 height 22
click at [1268, 394] on icon "button" at bounding box center [1275, 391] width 17 height 17
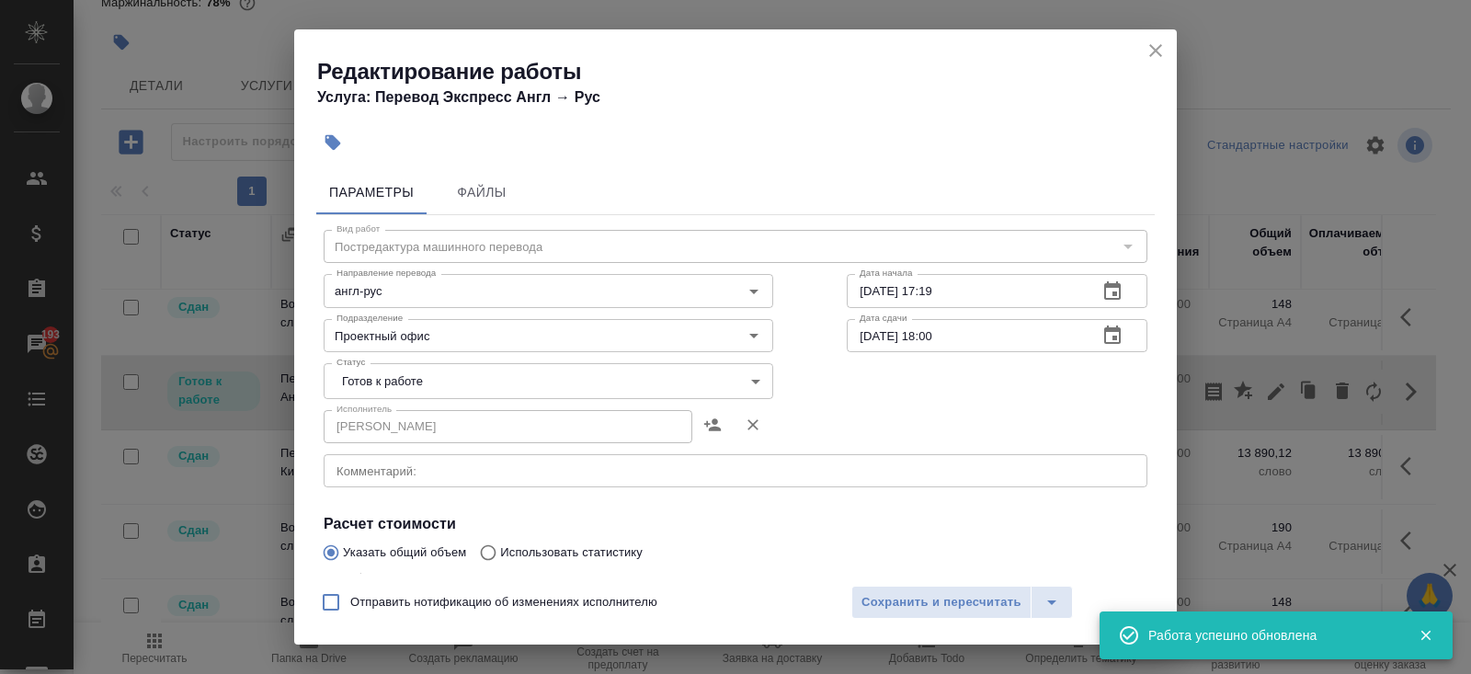
click at [347, 381] on body "🙏 .cls-1 fill:#fff; AWATERA Belyakova Yulia Клиенты Спецификации Заказы 193 Чат…" at bounding box center [735, 337] width 1471 height 674
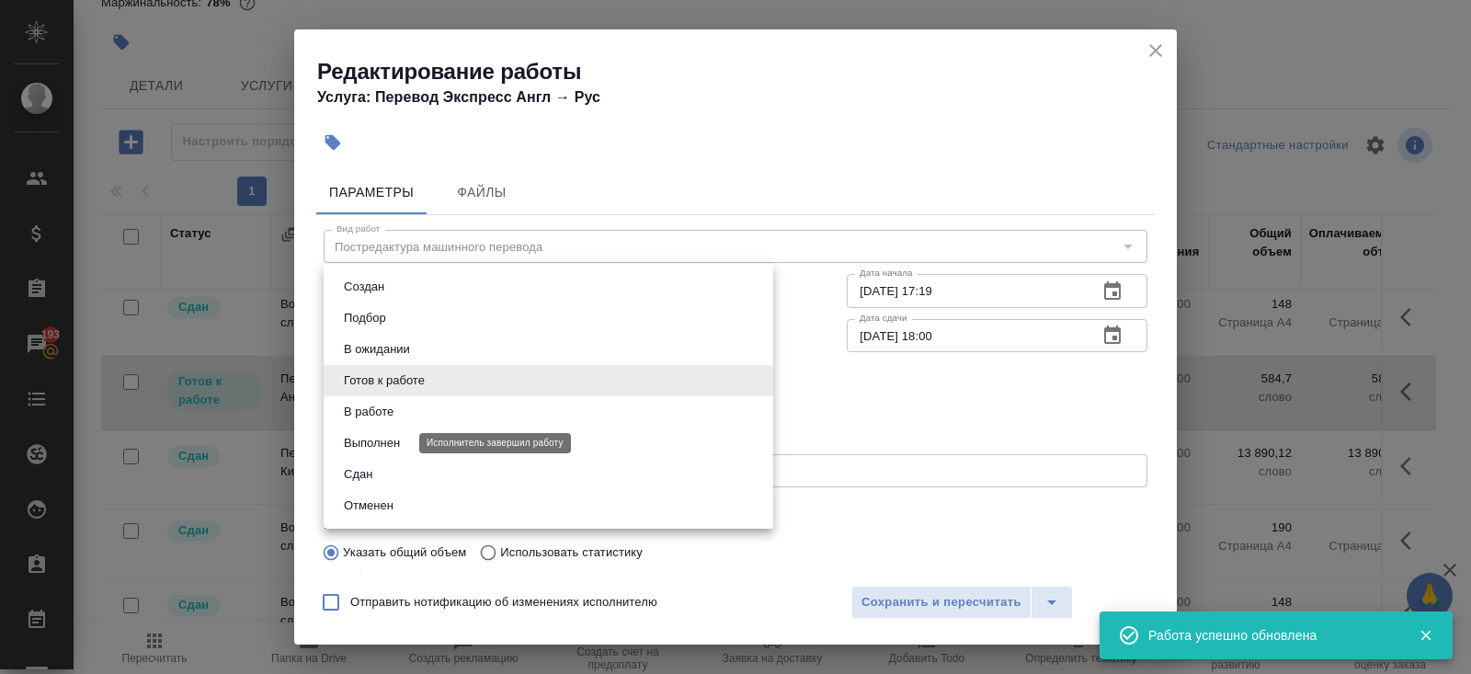
click at [347, 451] on button "Выполнен" at bounding box center [371, 443] width 67 height 20
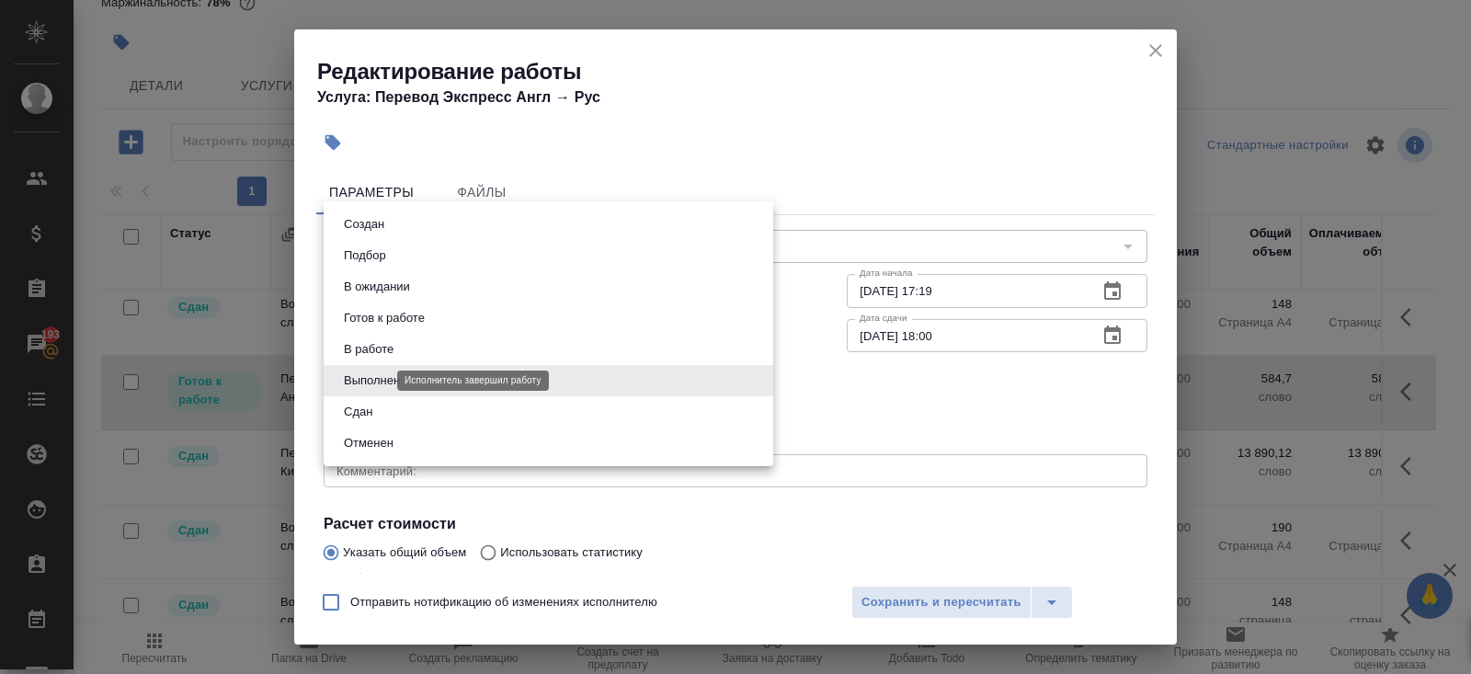
click at [356, 380] on body "🙏 .cls-1 fill:#fff; AWATERA Belyakova Yulia Клиенты Спецификации Заказы 193 Чат…" at bounding box center [735, 337] width 1471 height 674
click at [358, 410] on button "Сдан" at bounding box center [358, 412] width 40 height 20
type input "closed"
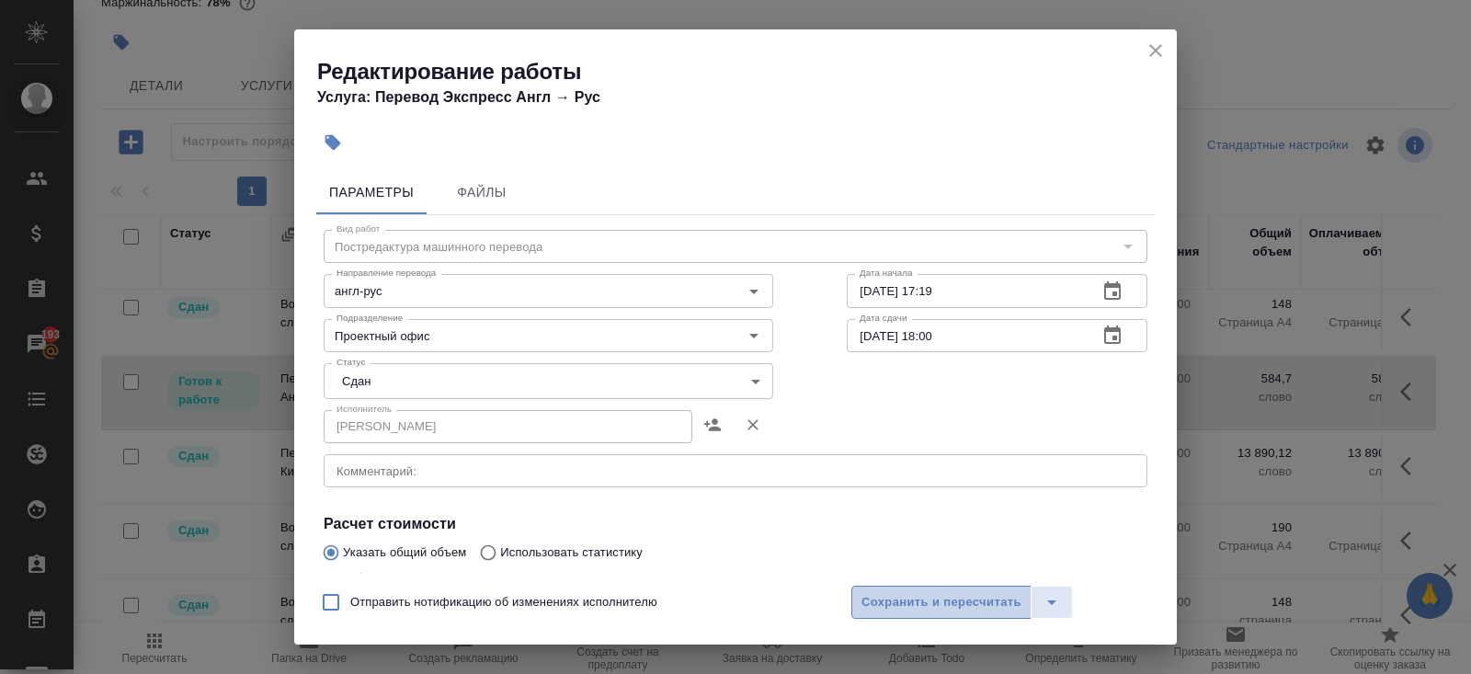
click at [918, 612] on button "Сохранить и пересчитать" at bounding box center [941, 601] width 180 height 33
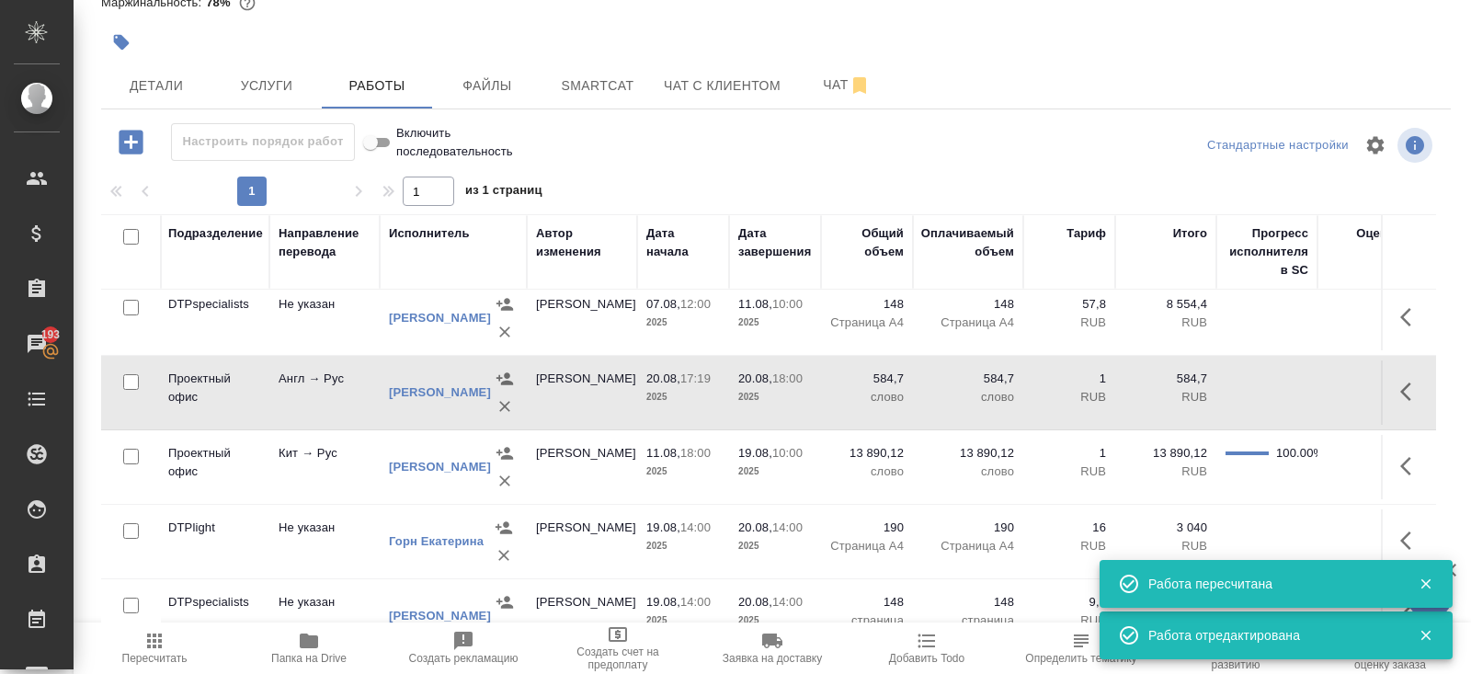
scroll to position [84, 636]
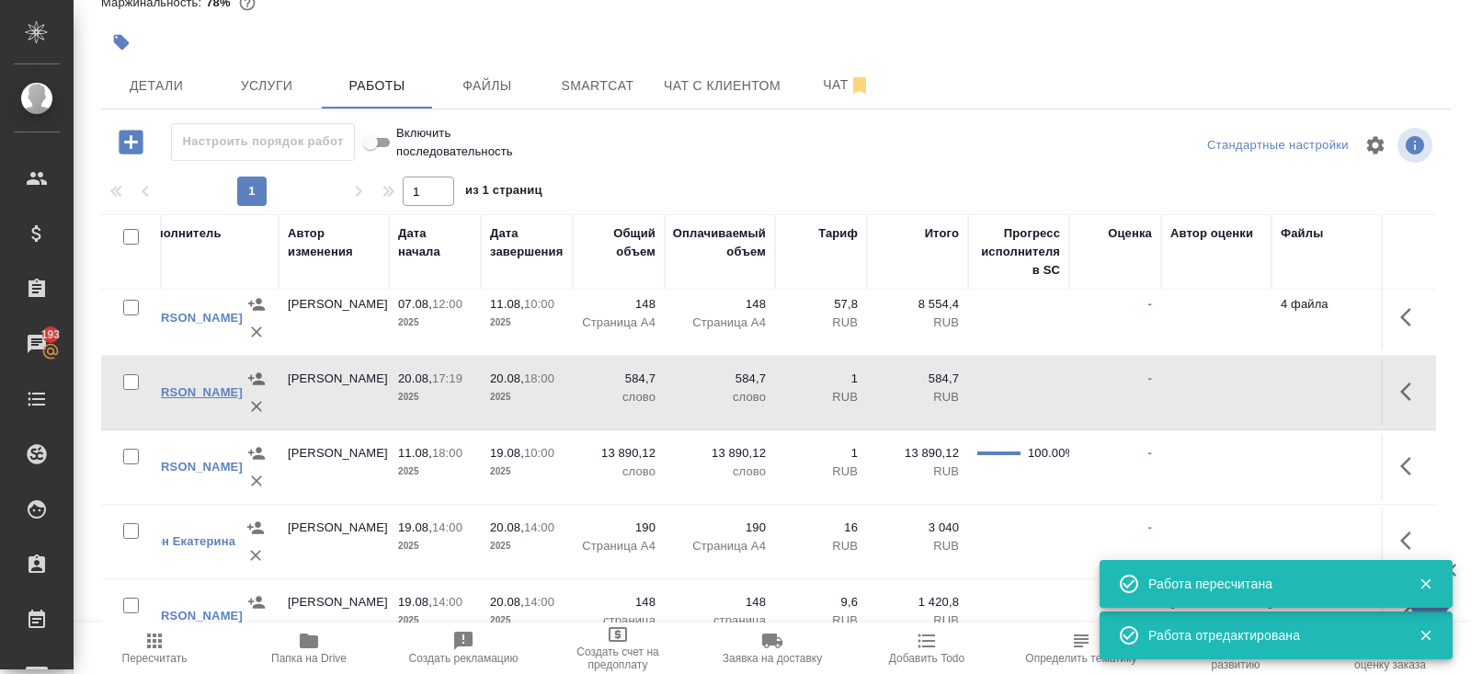
click at [178, 385] on link "Королева Екатерина Евгеньевна" at bounding box center [192, 392] width 102 height 14
click at [164, 656] on span "Пересчитать" at bounding box center [154, 658] width 65 height 13
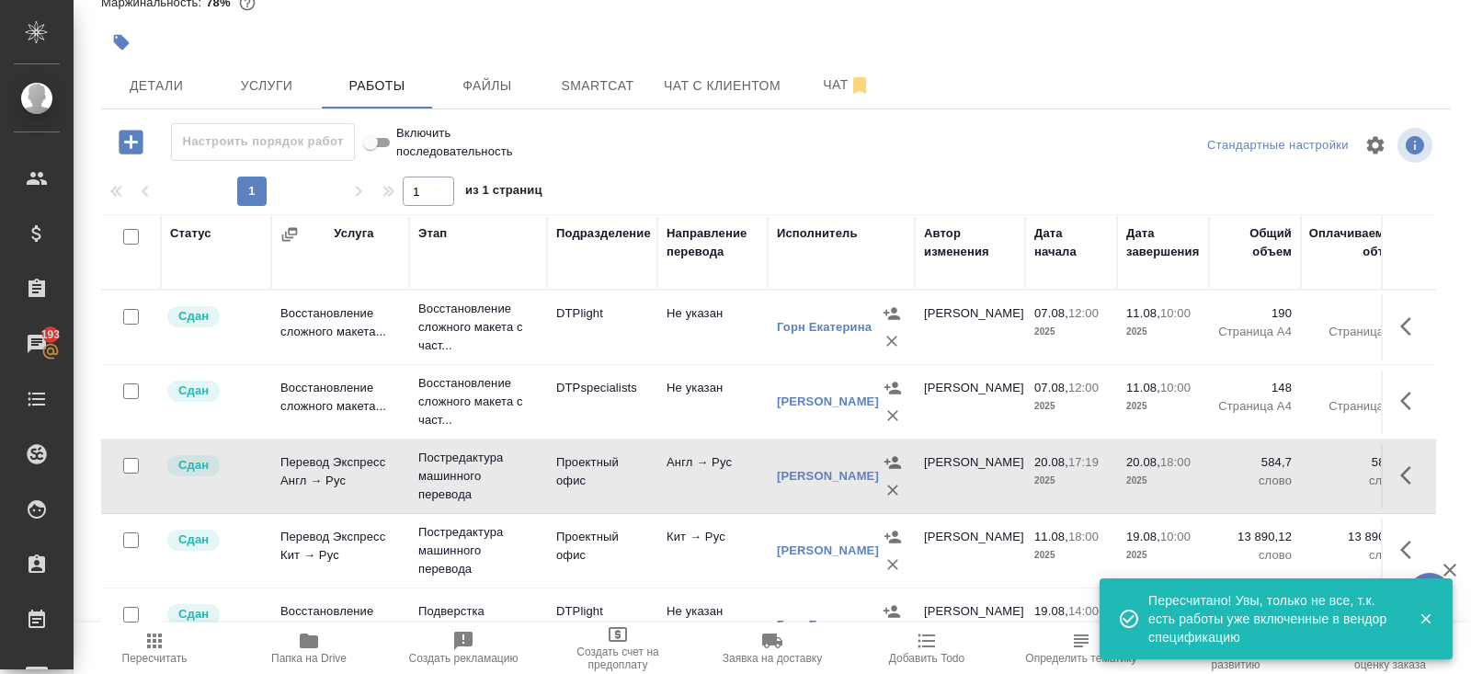
scroll to position [254, 0]
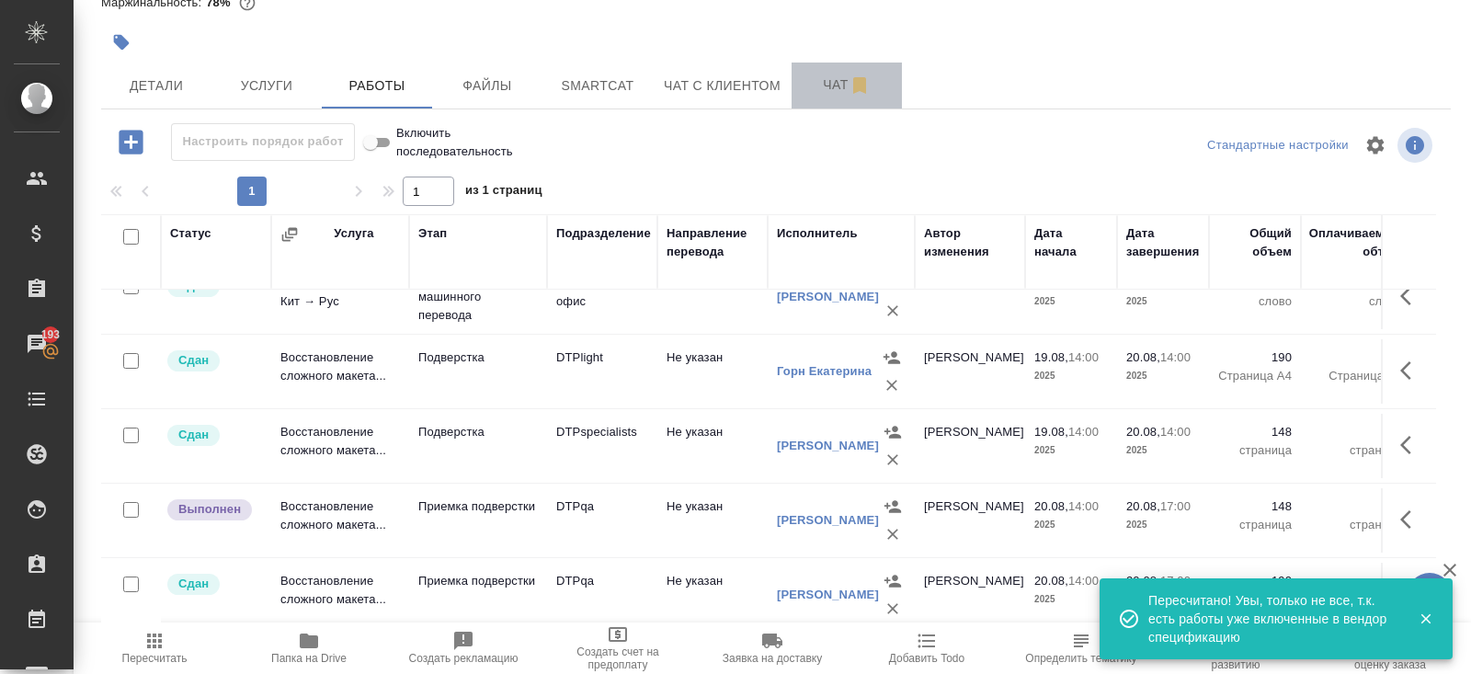
click at [850, 85] on span "Чат" at bounding box center [846, 85] width 88 height 23
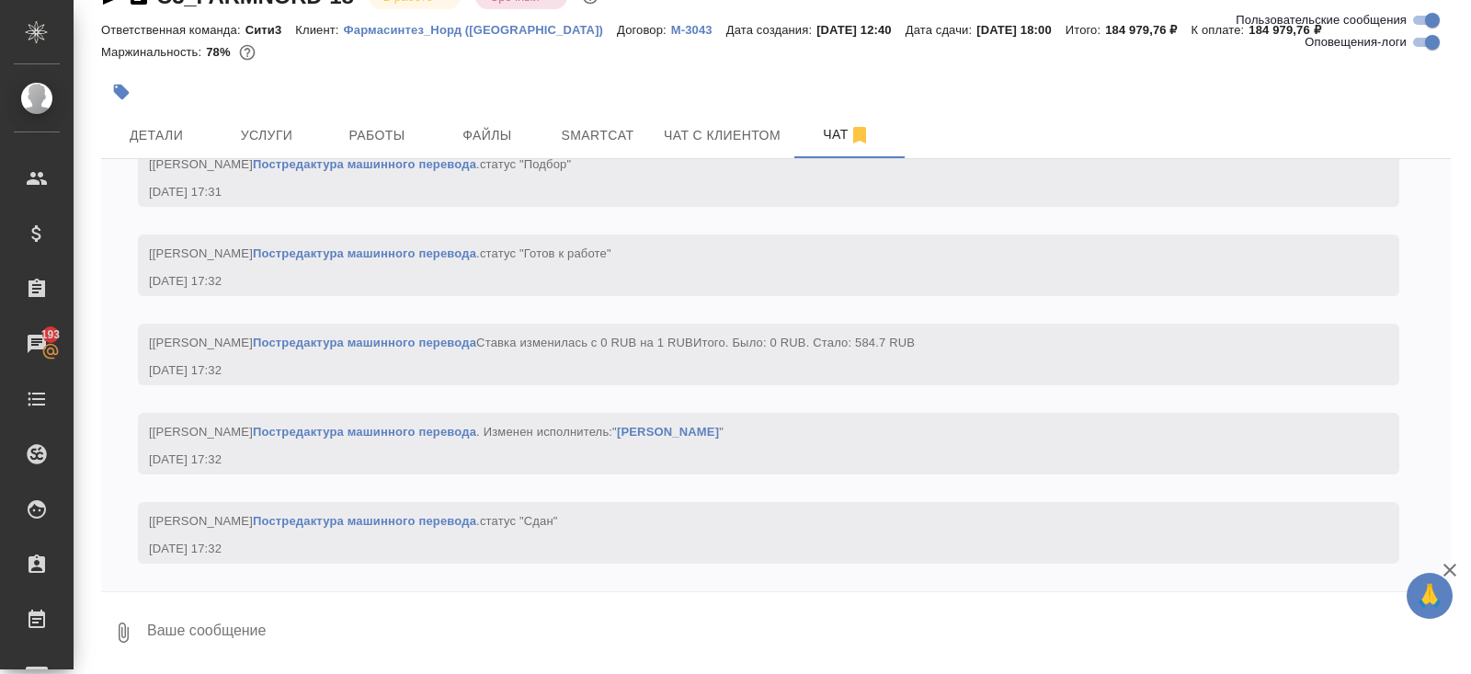
scroll to position [27986, 0]
click at [1425, 46] on input "Оповещения-логи" at bounding box center [1432, 42] width 66 height 22
checkbox input "false"
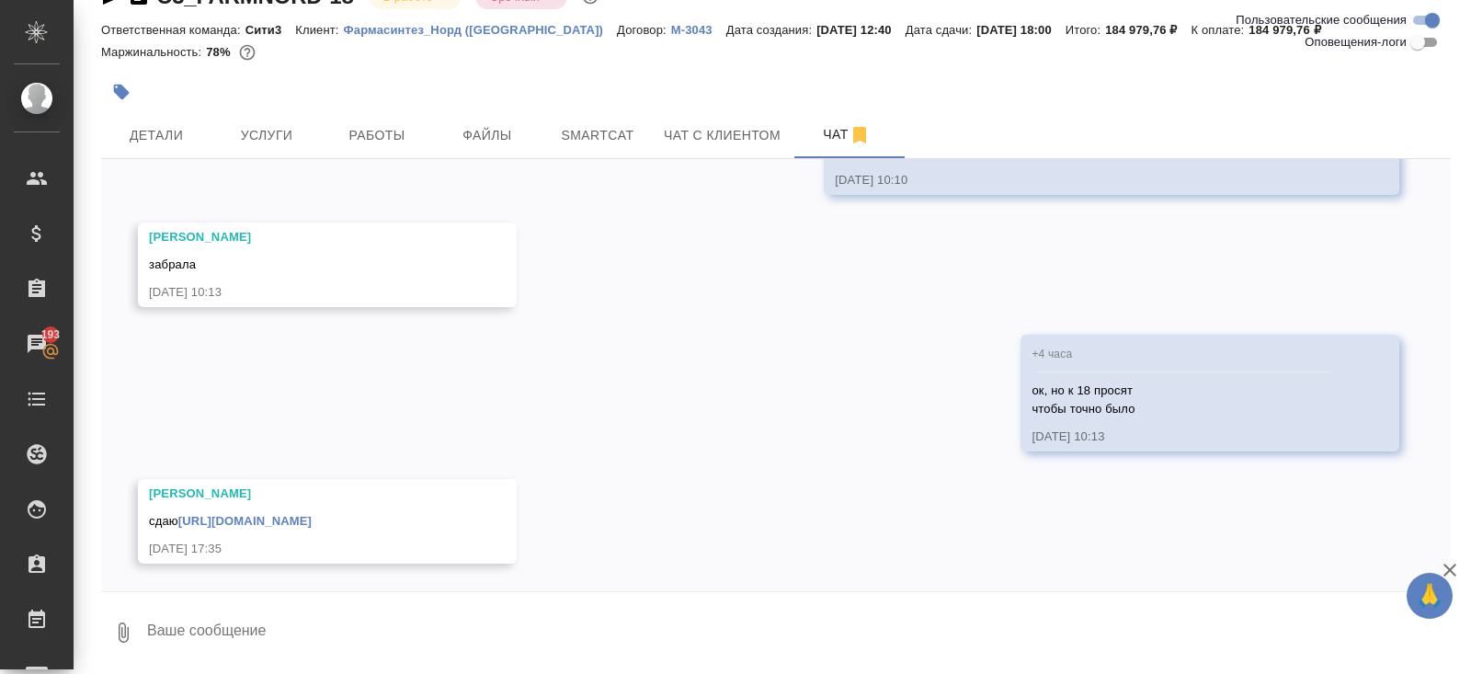
scroll to position [8361, 0]
click at [294, 625] on textarea at bounding box center [797, 632] width 1305 height 62
type textarea "спасибо!"
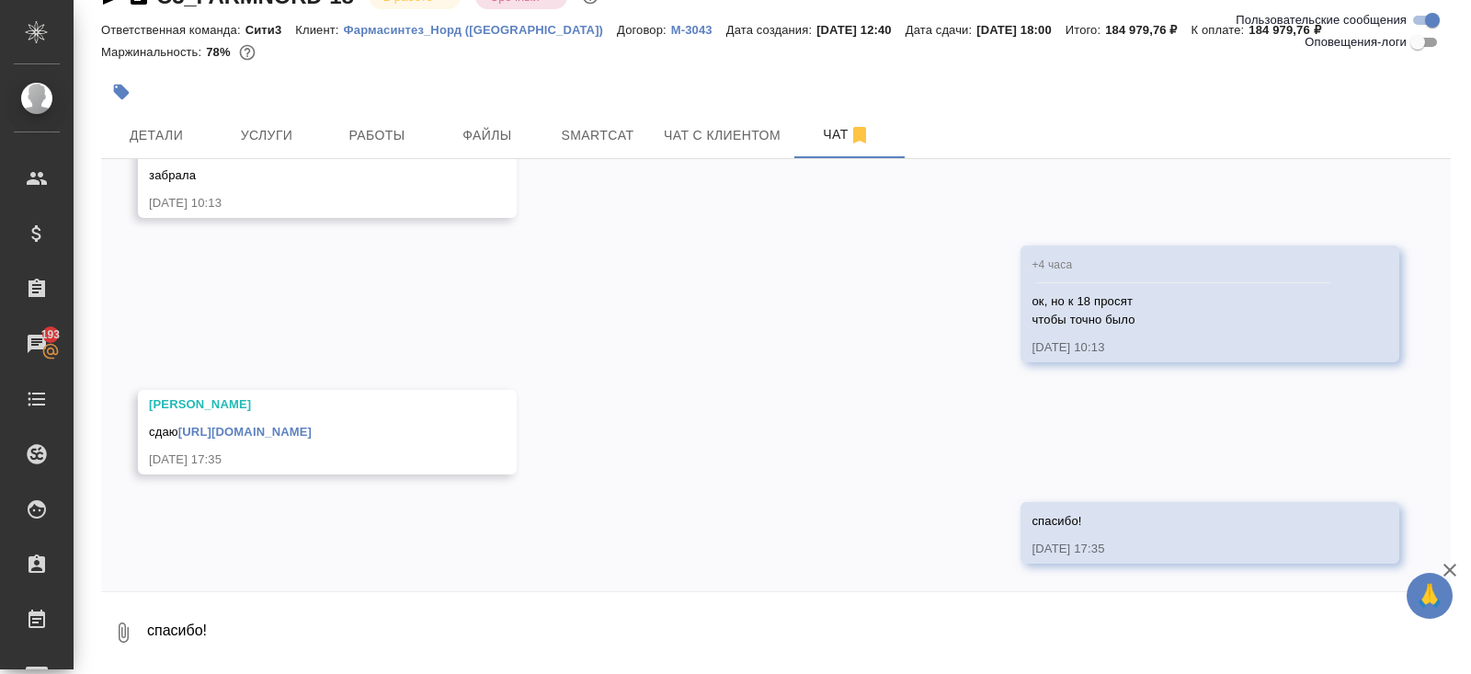
scroll to position [8451, 0]
click at [294, 425] on link "https://drive.awatera.com/apps/files/files/10038404?dir=/Shares/%D0%90%D0%9E%20…" at bounding box center [244, 432] width 133 height 14
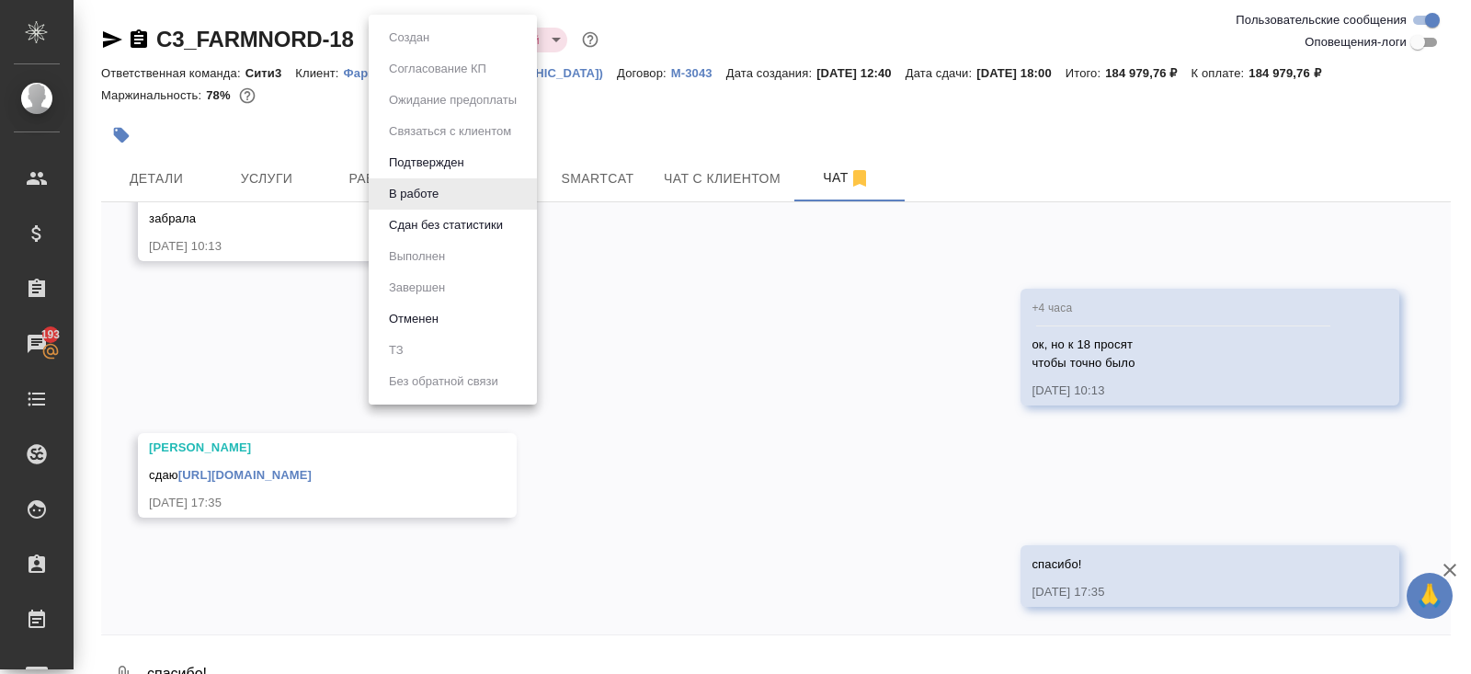
click at [390, 28] on body "🙏 .cls-1 fill:#fff; AWATERA Belyakova Yulia Клиенты Спецификации Заказы 193 Чат…" at bounding box center [735, 337] width 1471 height 674
click at [410, 48] on button "Сдан без статистики" at bounding box center [408, 38] width 51 height 20
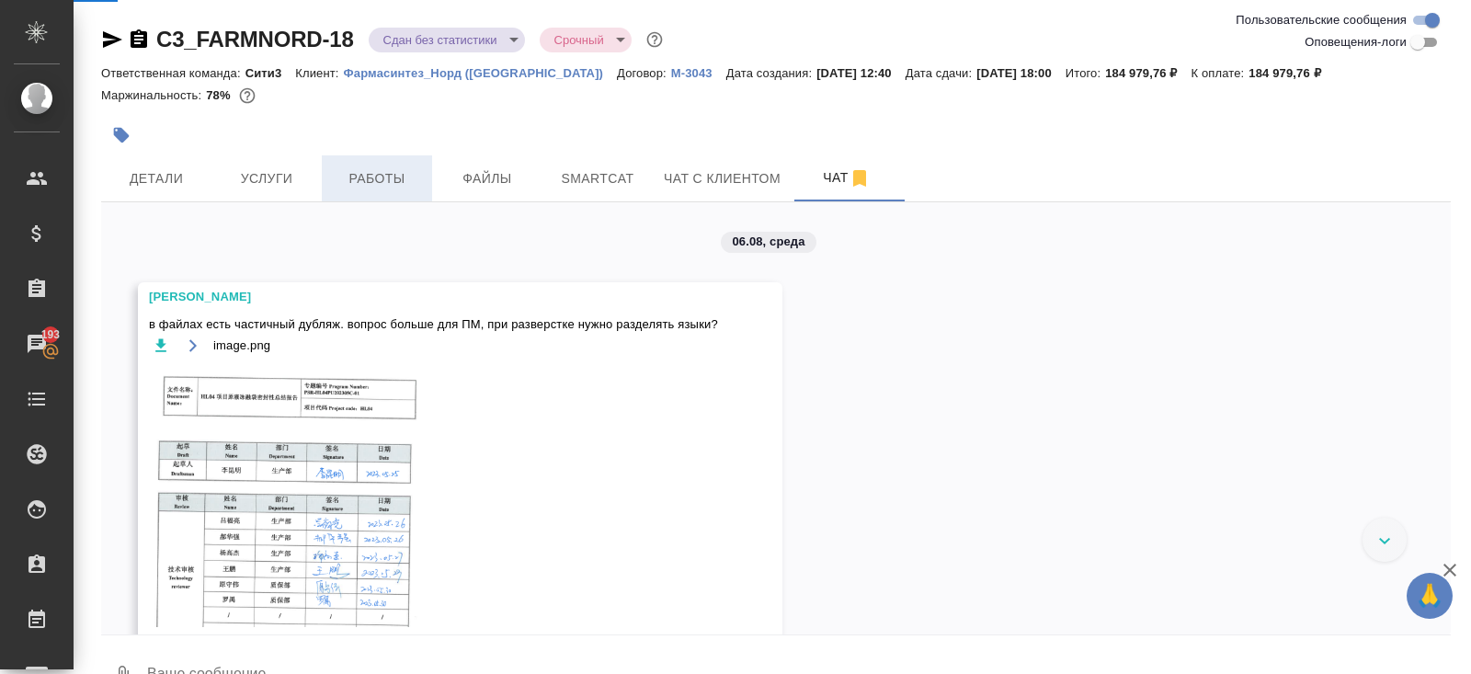
scroll to position [474, 0]
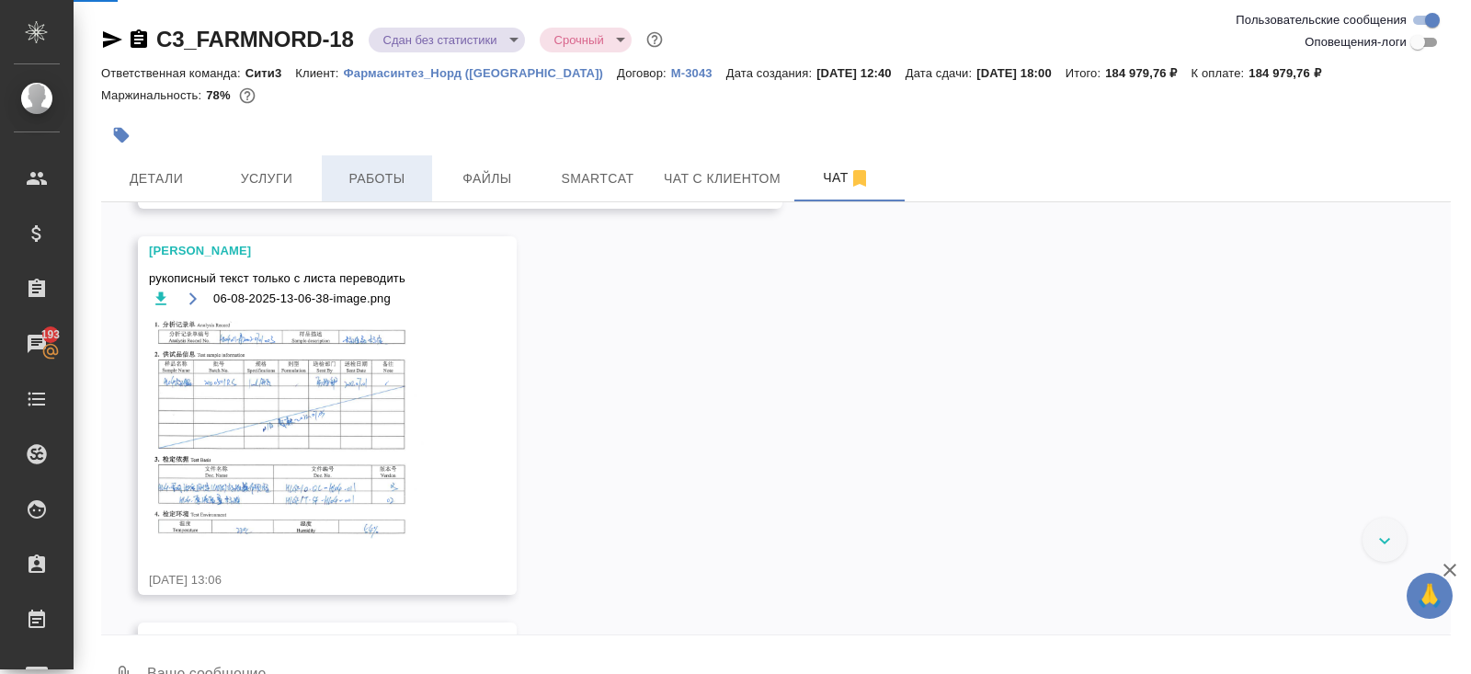
click at [369, 189] on button "Работы" at bounding box center [377, 178] width 110 height 46
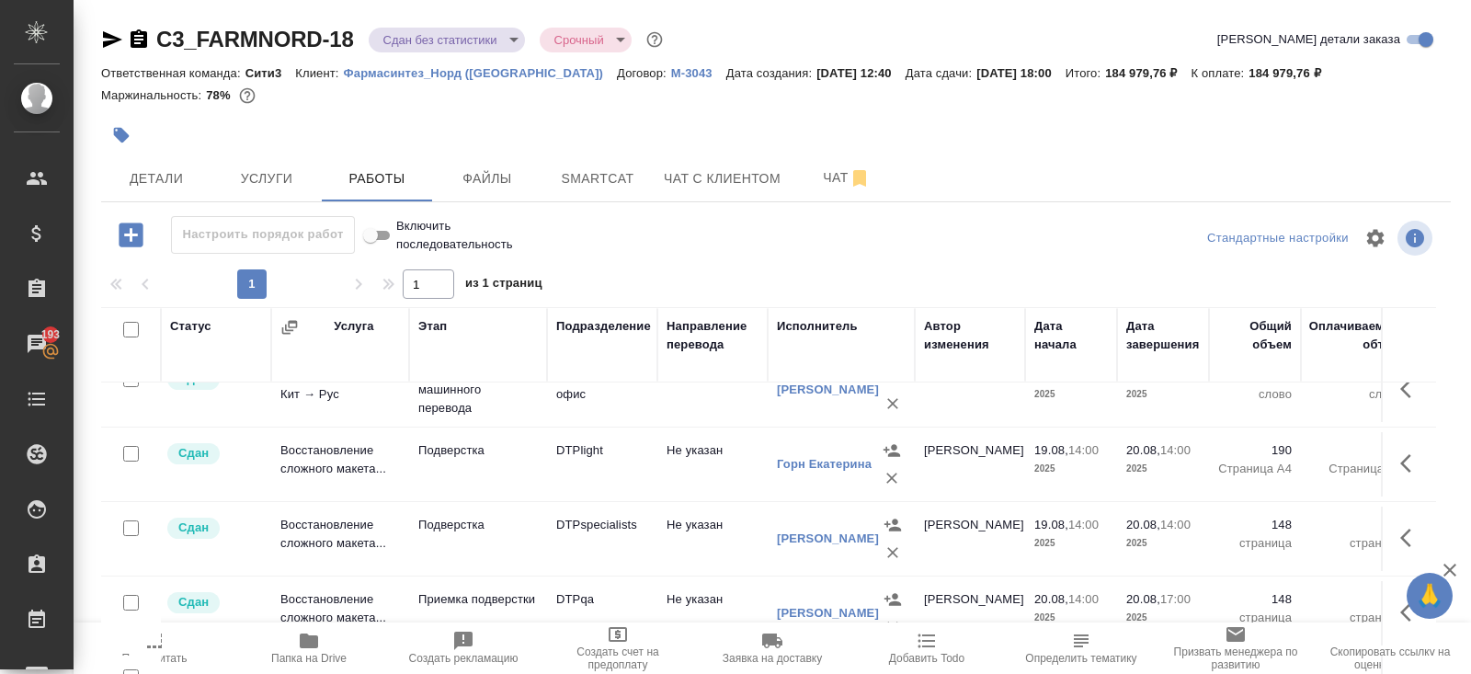
click at [408, 42] on body "🙏 .cls-1 fill:#fff; AWATERA Belyakova Yulia Клиенты Спецификации Заказы 193 Чат…" at bounding box center [735, 337] width 1471 height 674
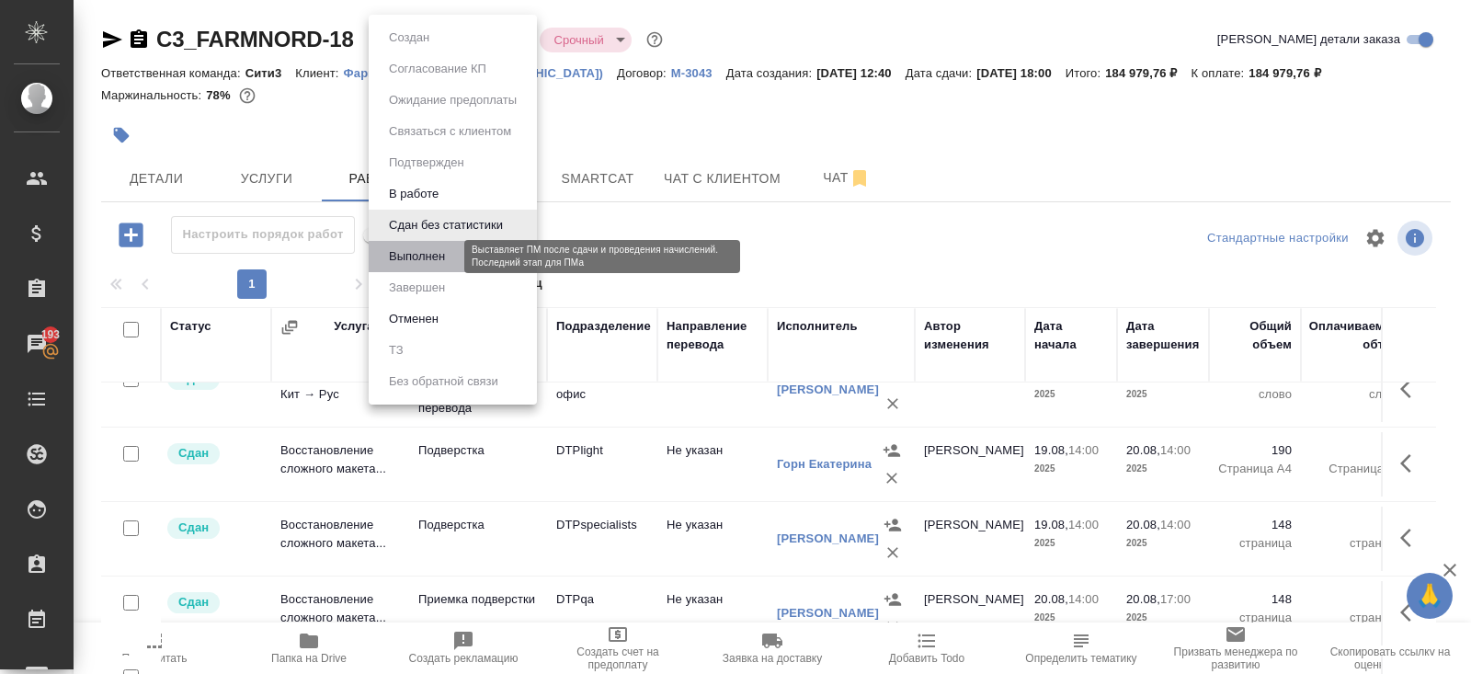
click at [414, 251] on button "Выполнен" at bounding box center [416, 256] width 67 height 20
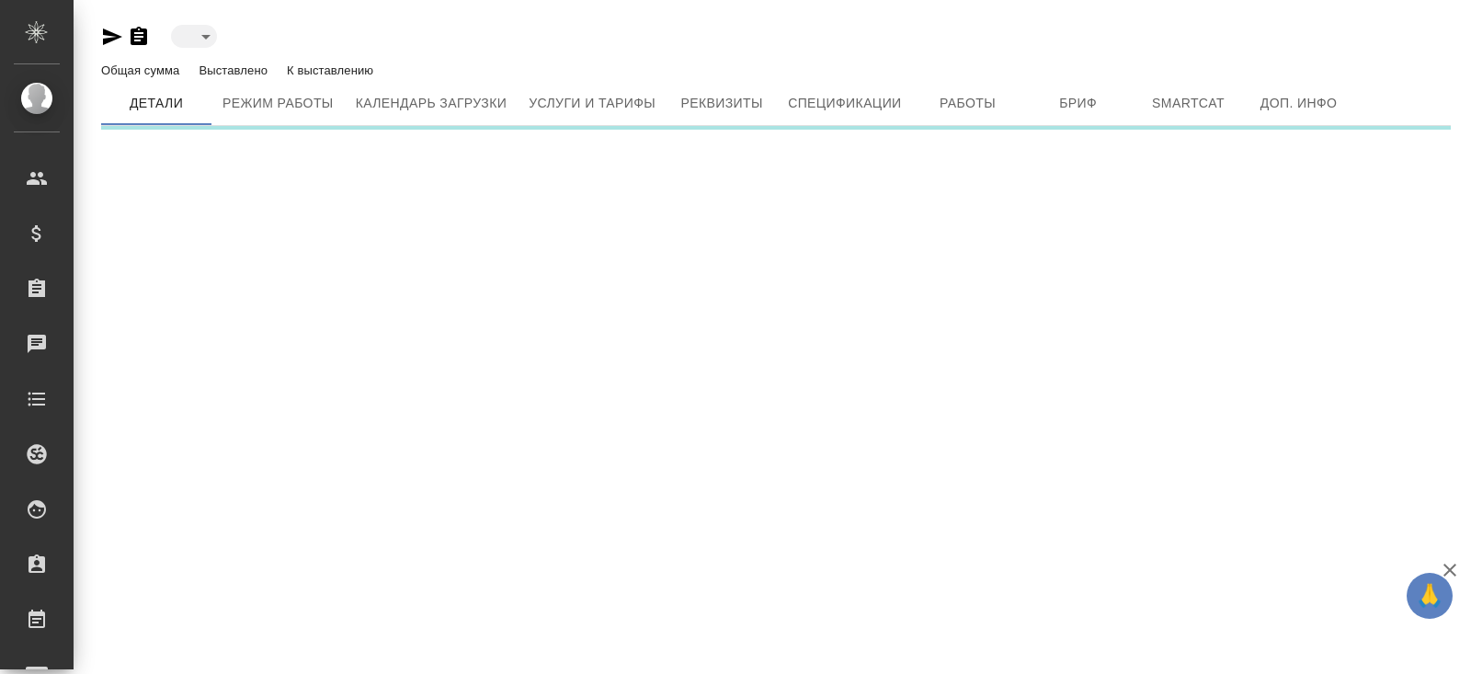
type input "intern"
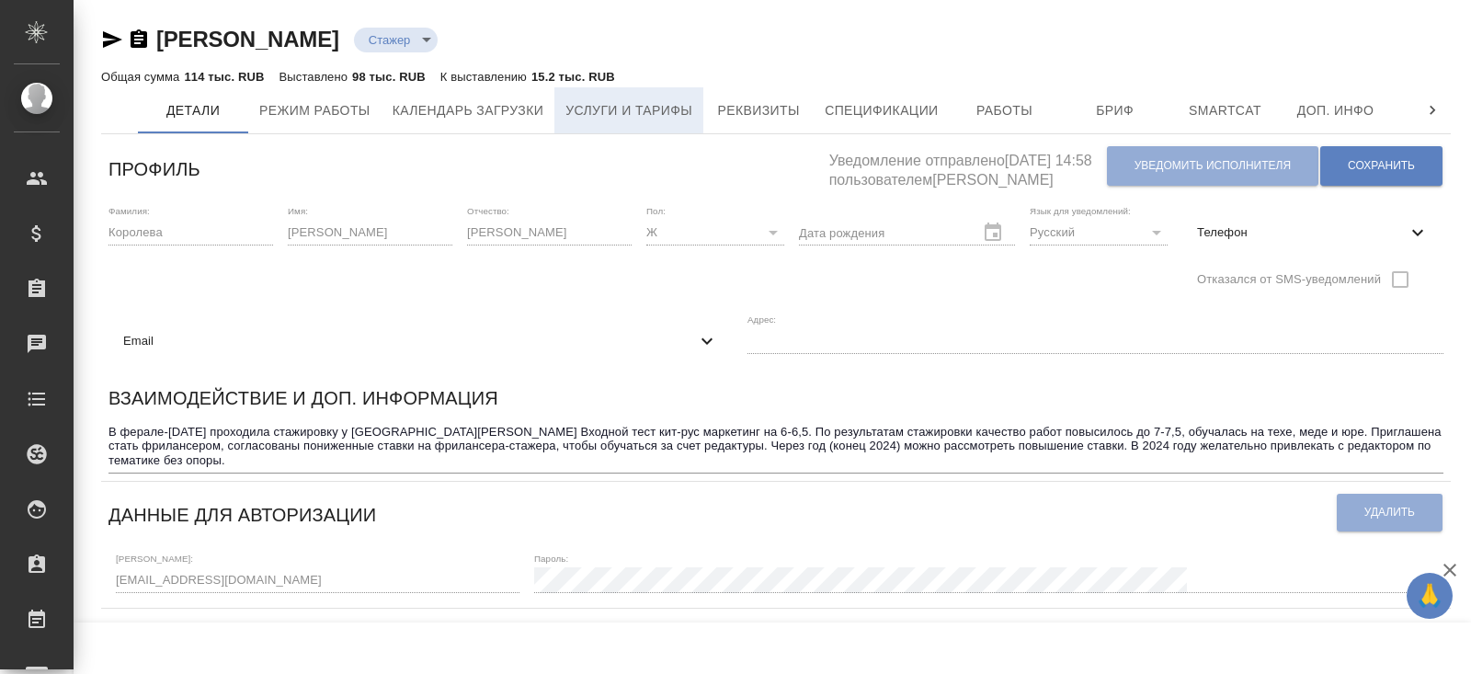
click at [631, 128] on button "Услуги и тарифы" at bounding box center [628, 110] width 149 height 46
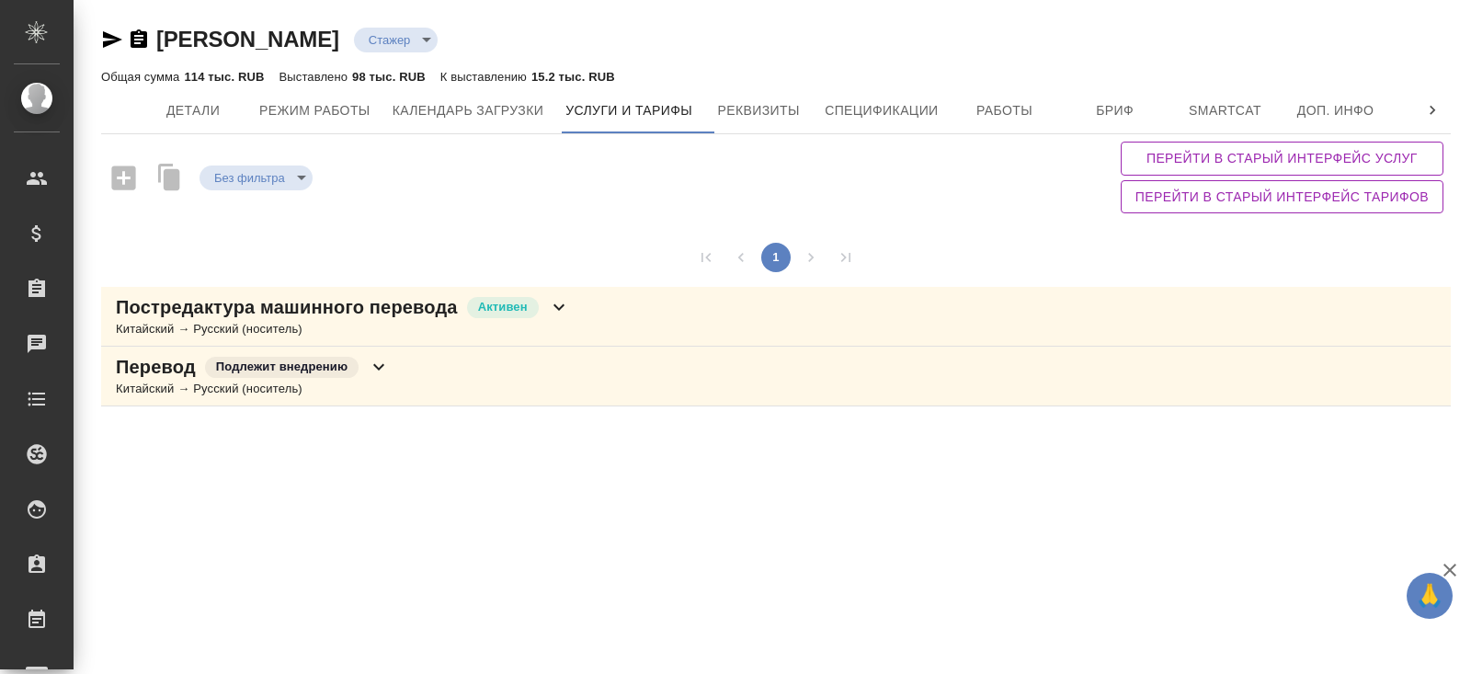
click at [555, 312] on icon at bounding box center [559, 307] width 22 height 22
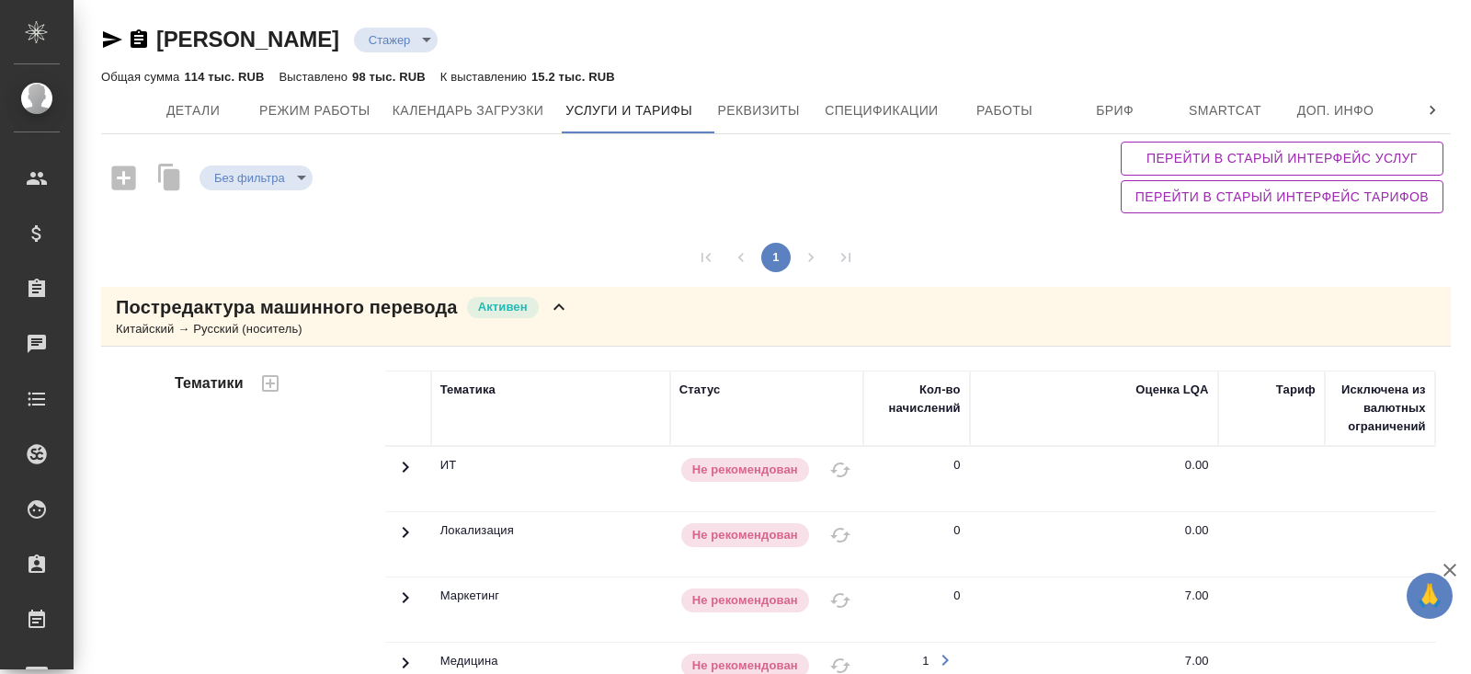
scroll to position [499, 0]
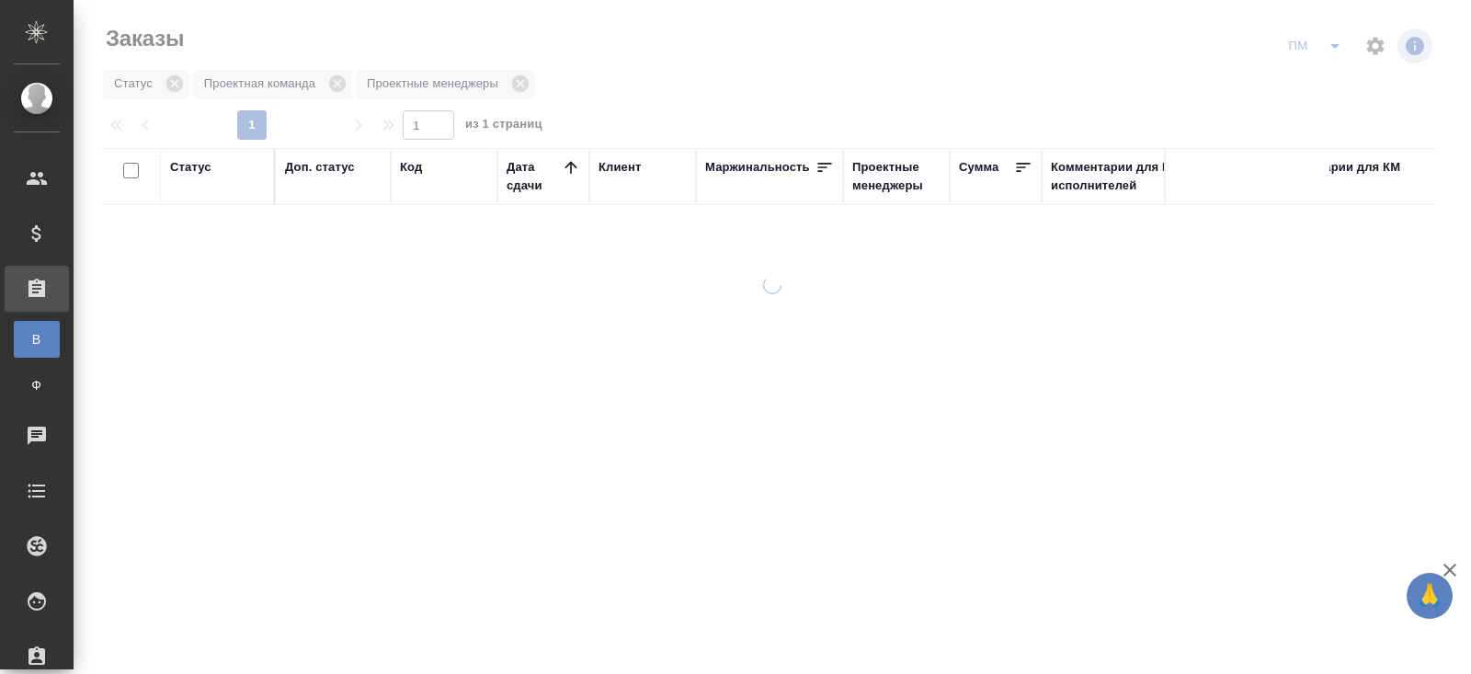
click at [1329, 49] on div at bounding box center [772, 337] width 1397 height 674
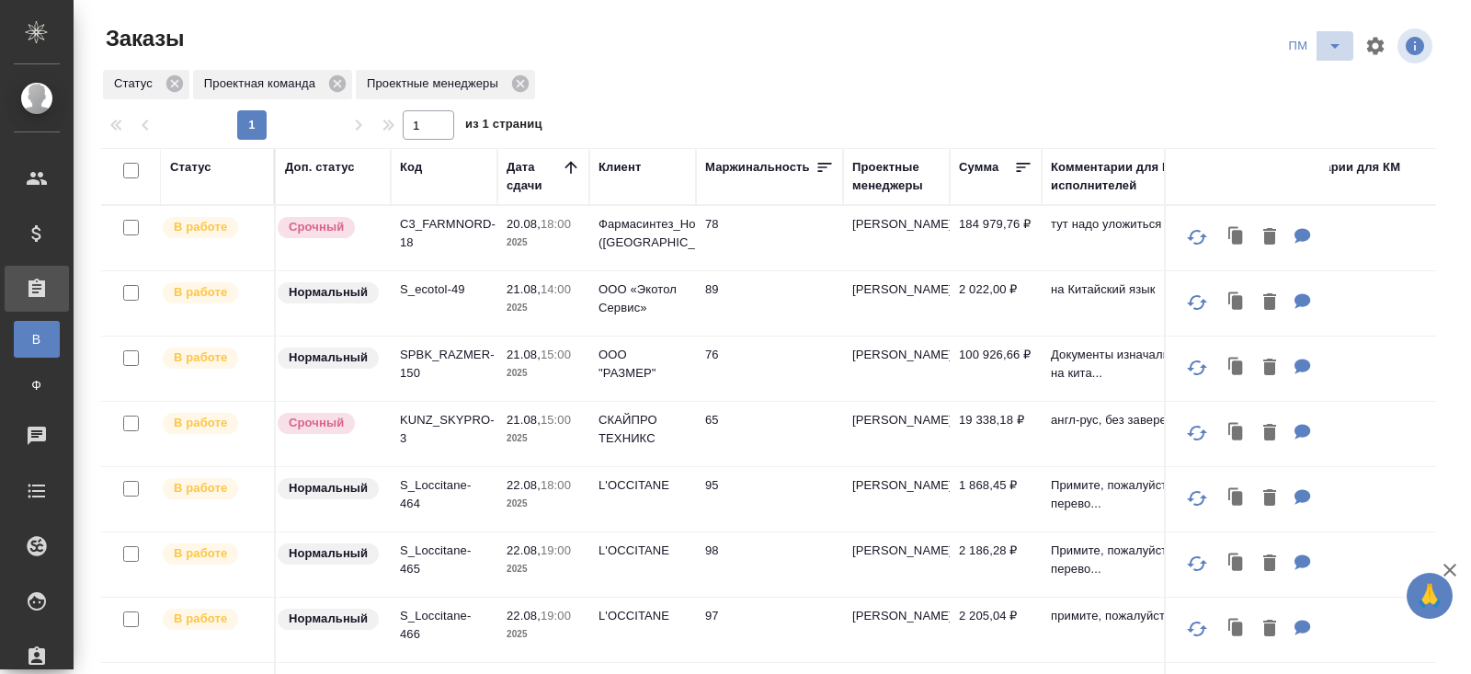
click at [1330, 53] on icon "split button" at bounding box center [1335, 46] width 22 height 22
click at [1330, 92] on ul "В работу! начислить КМ" at bounding box center [1315, 112] width 93 height 103
click at [1325, 91] on li "В работу!" at bounding box center [1315, 82] width 93 height 29
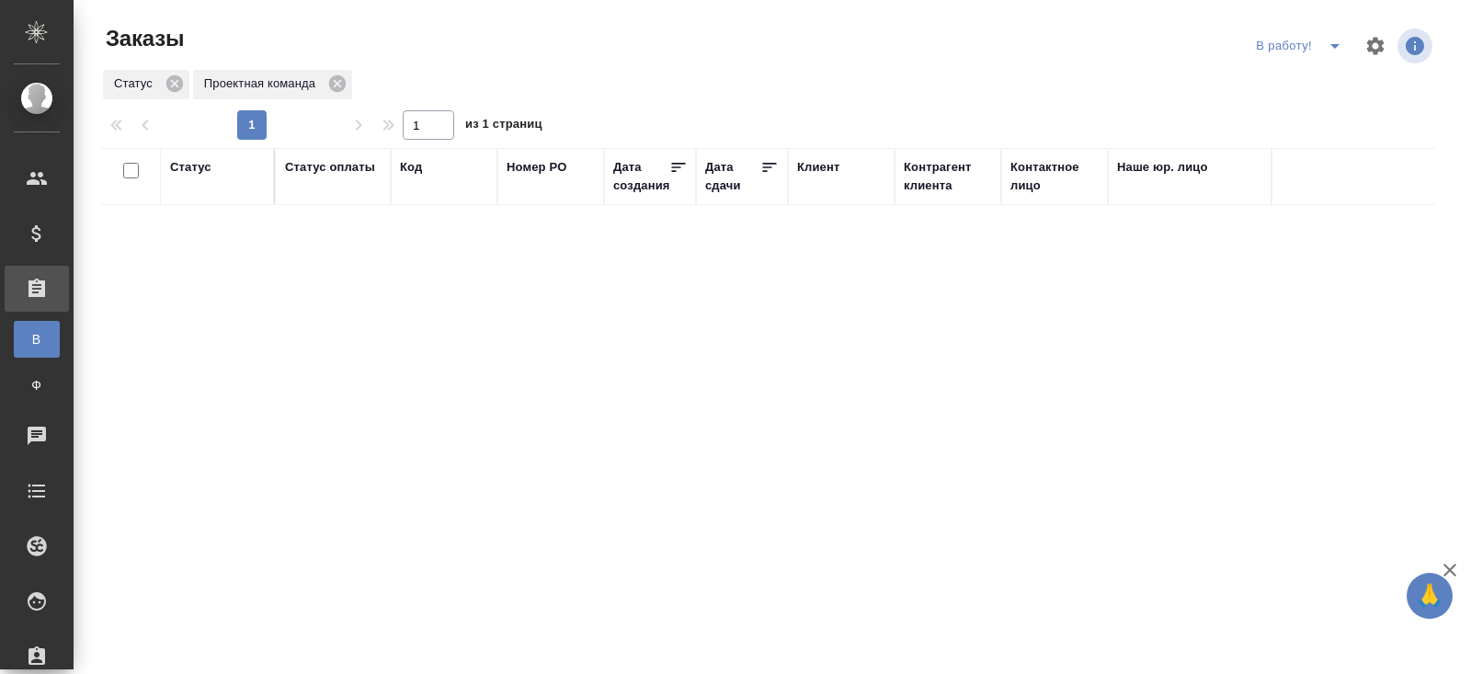
click at [1336, 51] on icon "split button" at bounding box center [1335, 46] width 22 height 22
click at [1319, 74] on li "ПМ" at bounding box center [1301, 82] width 102 height 29
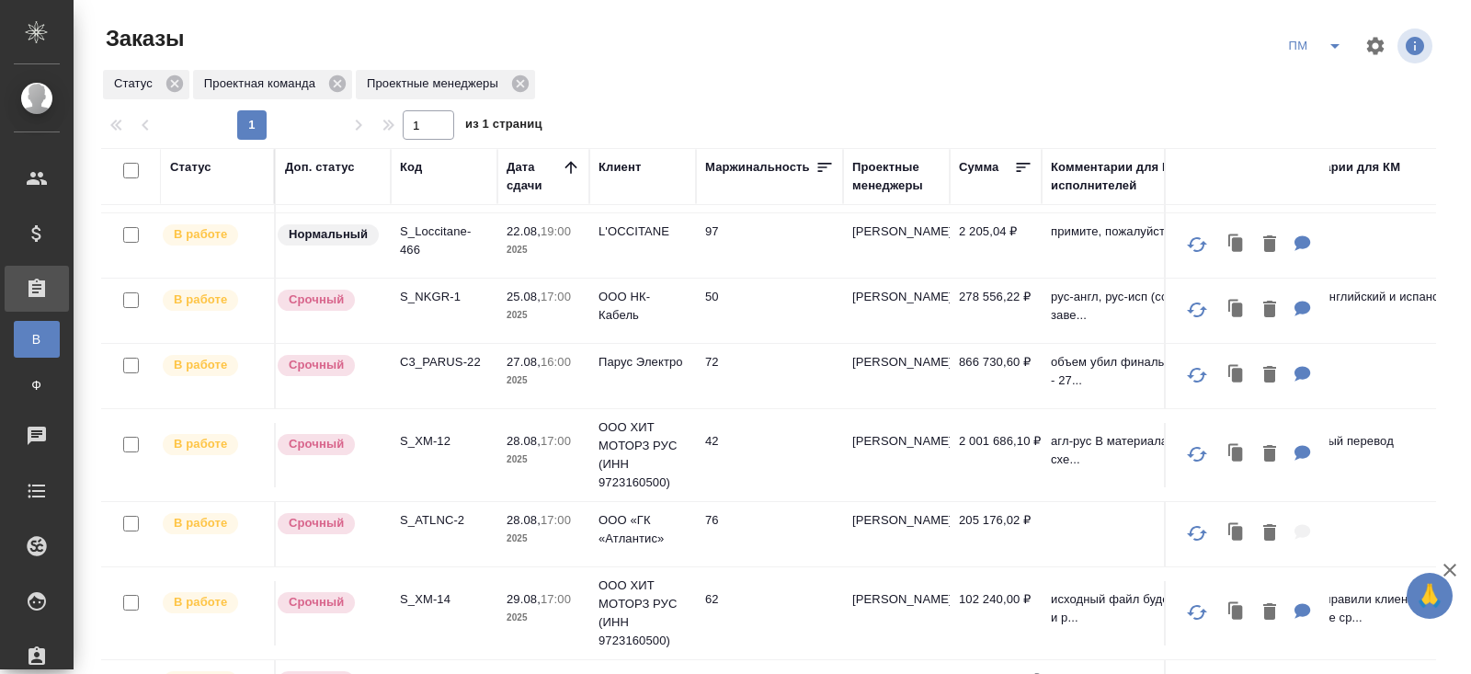
scroll to position [397, 0]
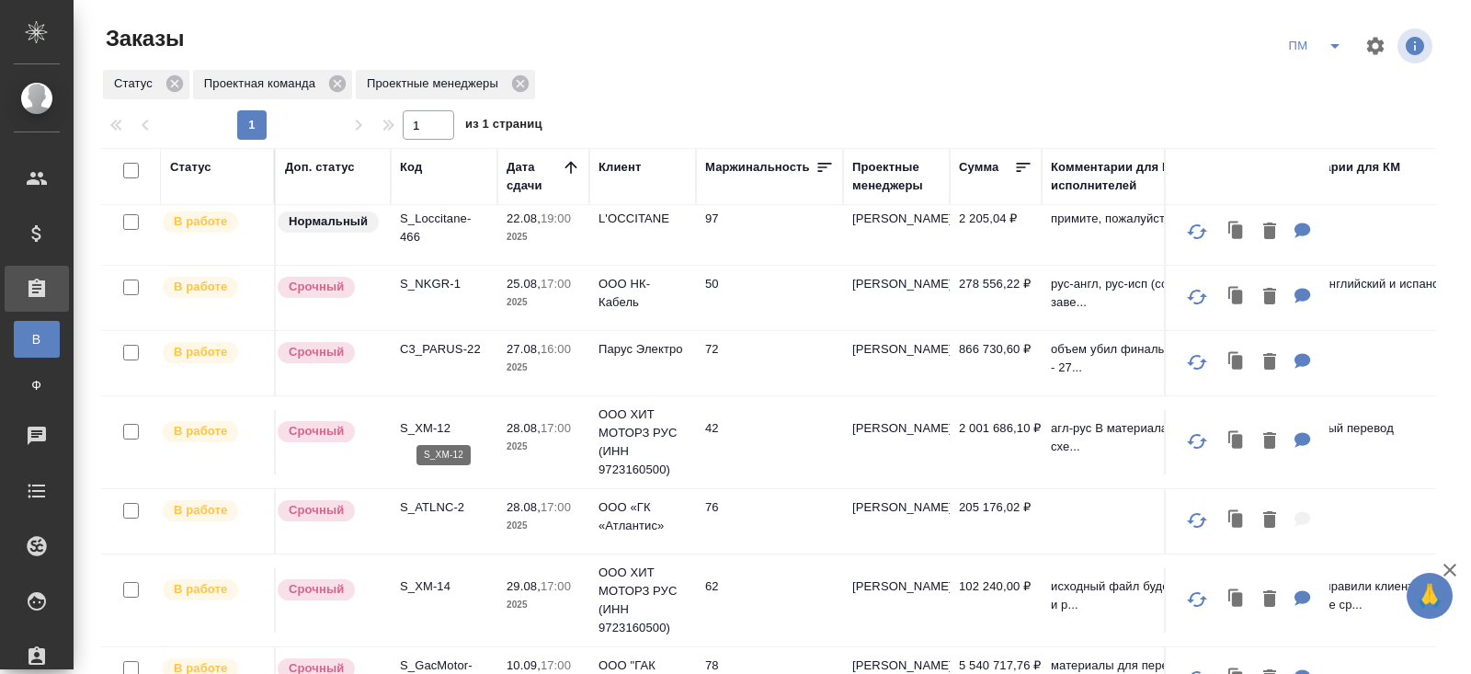
click at [427, 426] on p "S_XM-12" at bounding box center [444, 428] width 88 height 18
click at [443, 348] on p "C3_PARUS-22" at bounding box center [444, 349] width 88 height 18
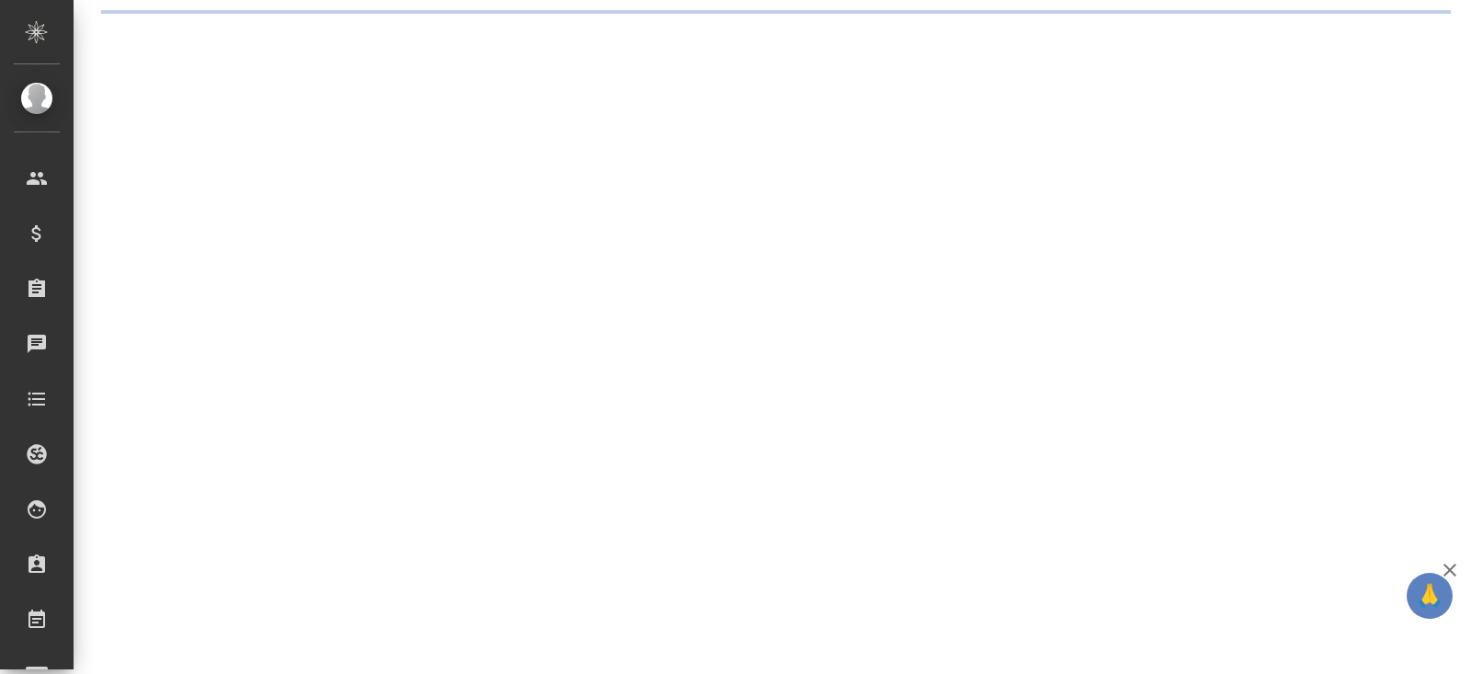
select select "RU"
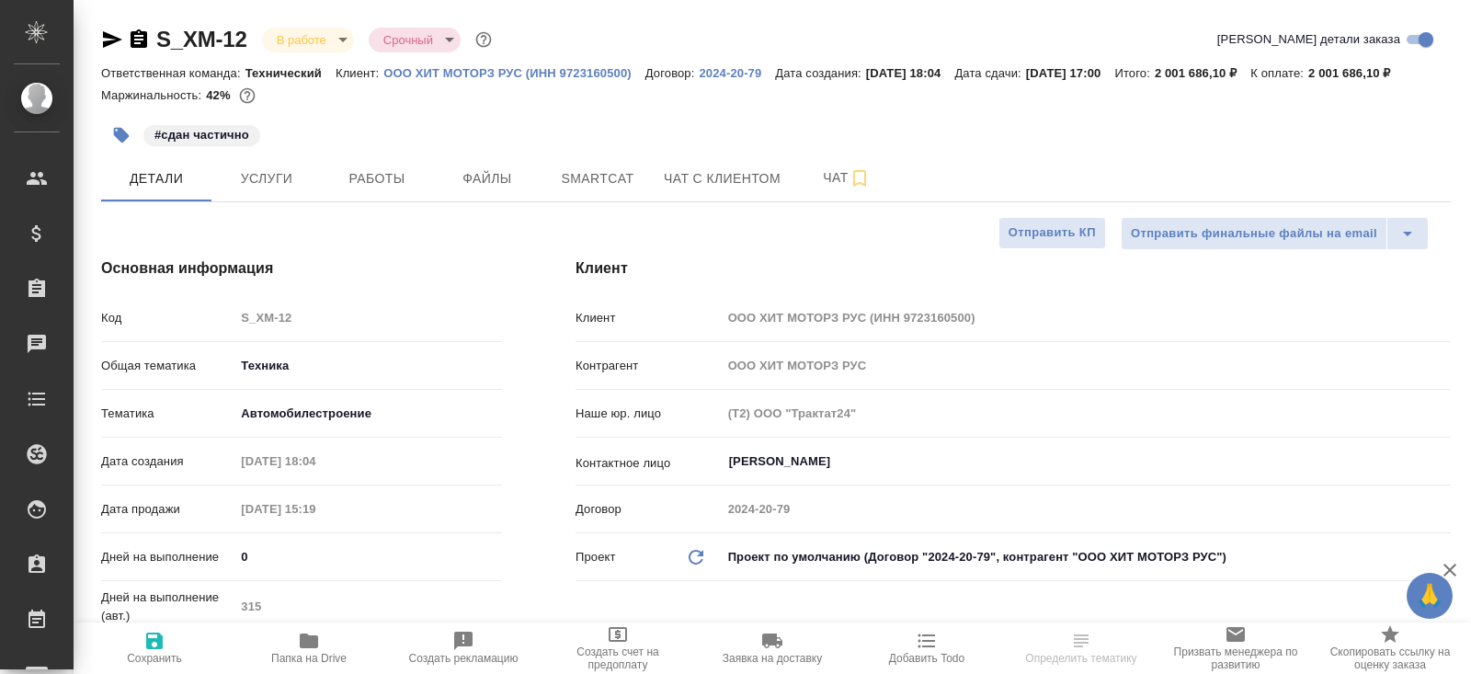
click at [381, 190] on span "Работы" at bounding box center [377, 178] width 88 height 23
type textarea "x"
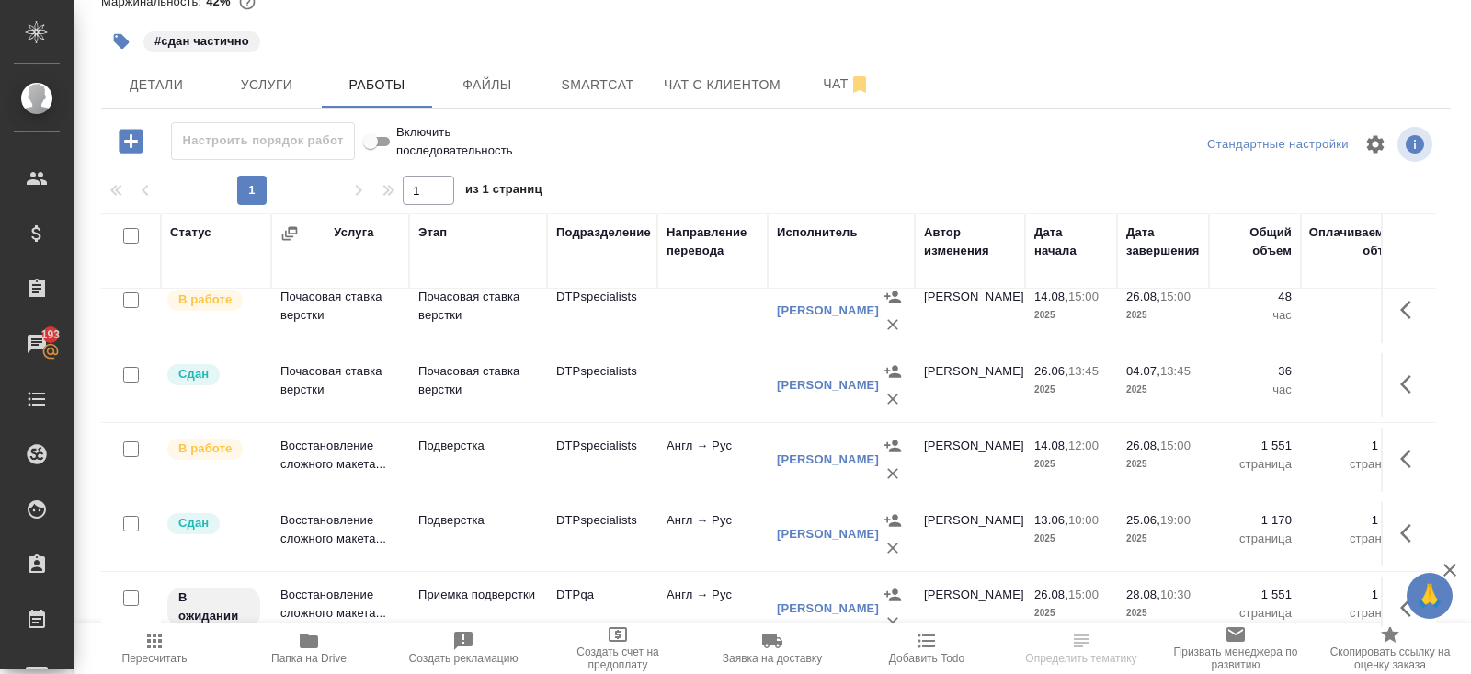
scroll to position [1046, 0]
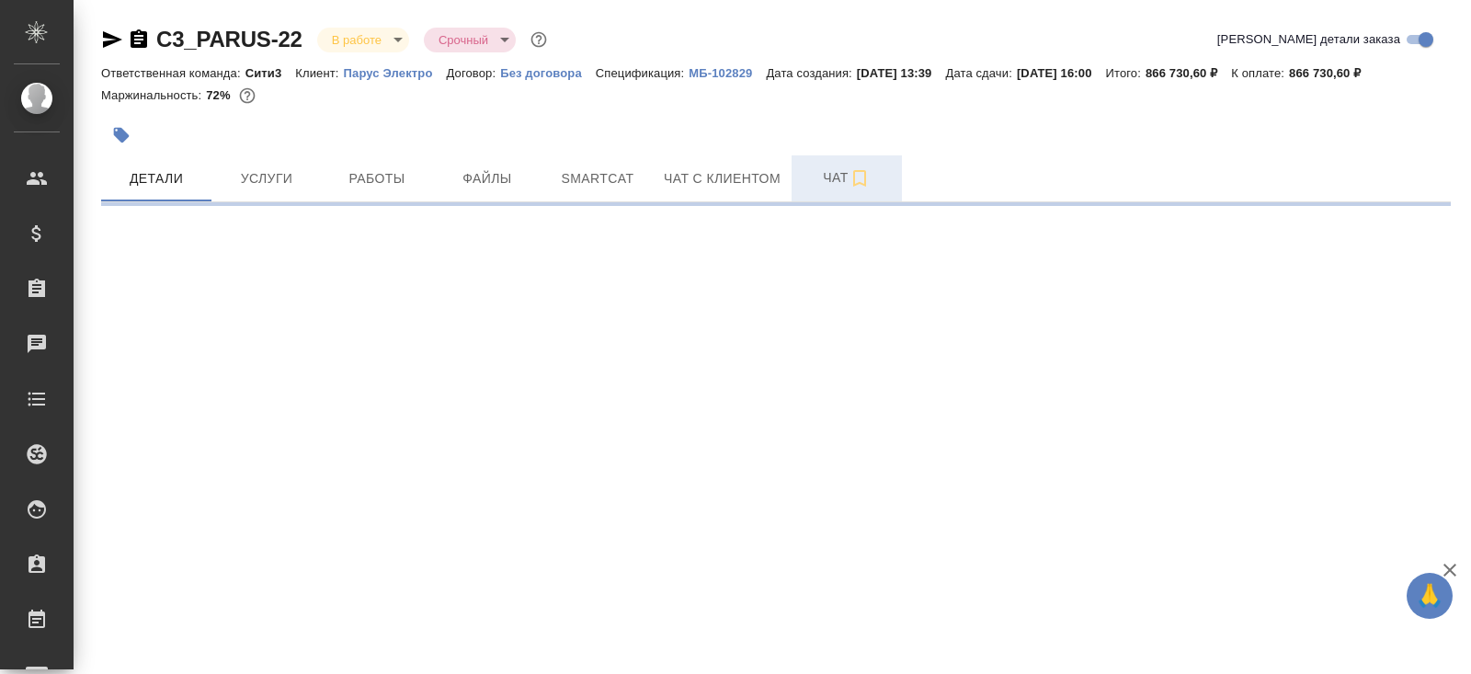
select select "RU"
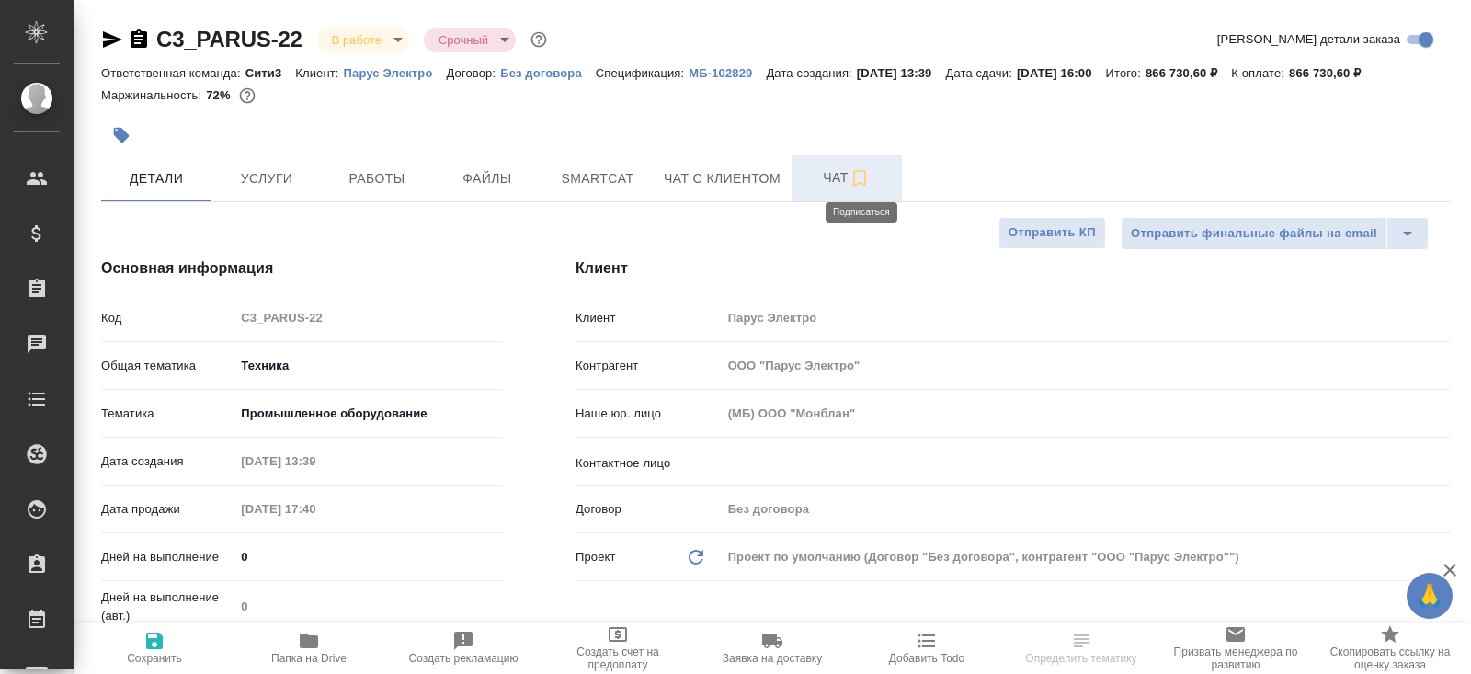
type textarea "x"
click at [842, 197] on button "Чат" at bounding box center [846, 178] width 110 height 46
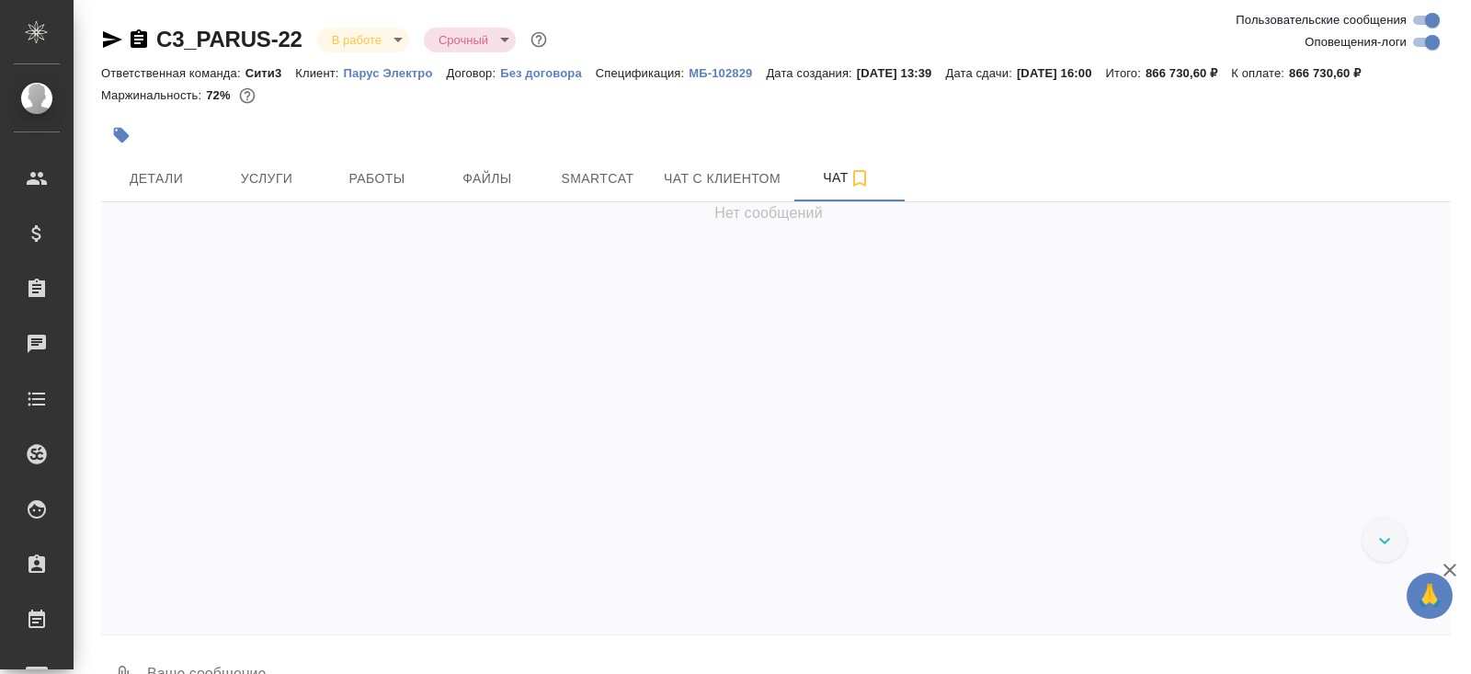
click at [1423, 41] on input "Оповещения-логи" at bounding box center [1432, 42] width 66 height 22
checkbox input "false"
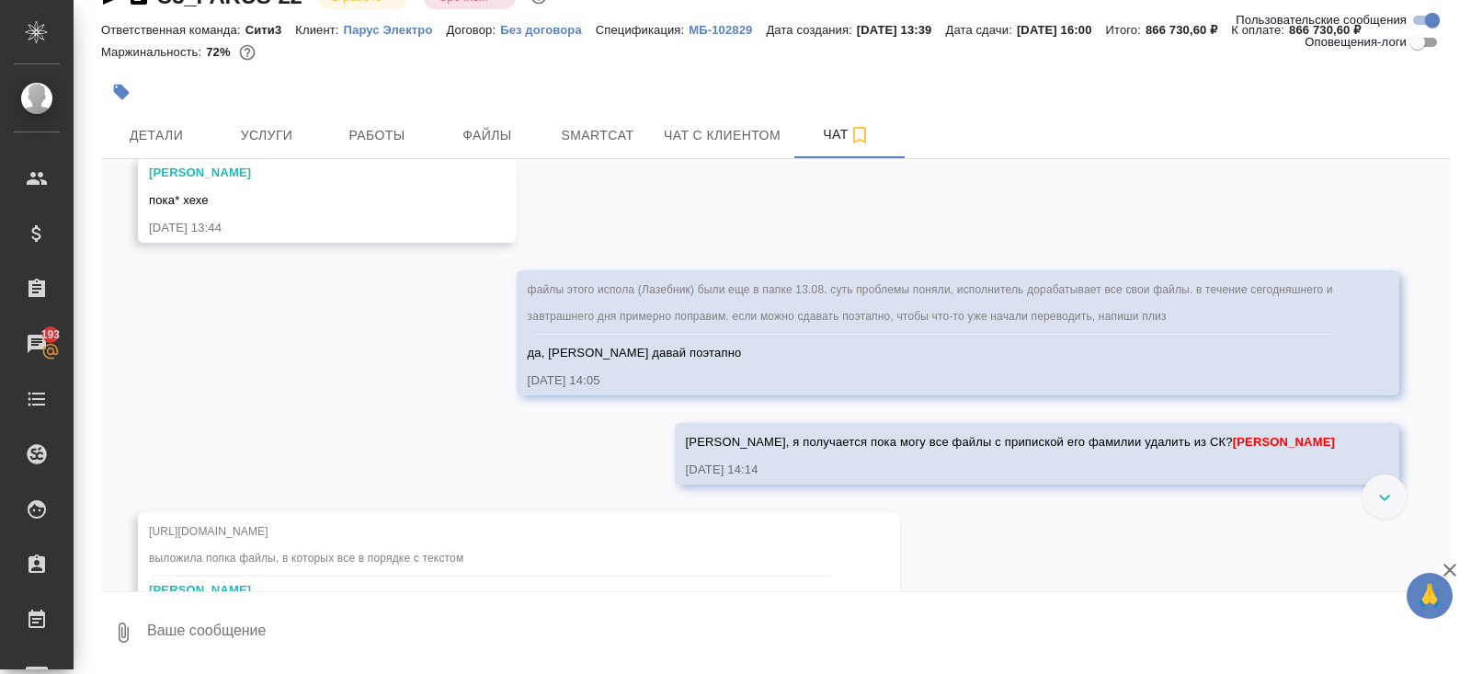
scroll to position [18662, 0]
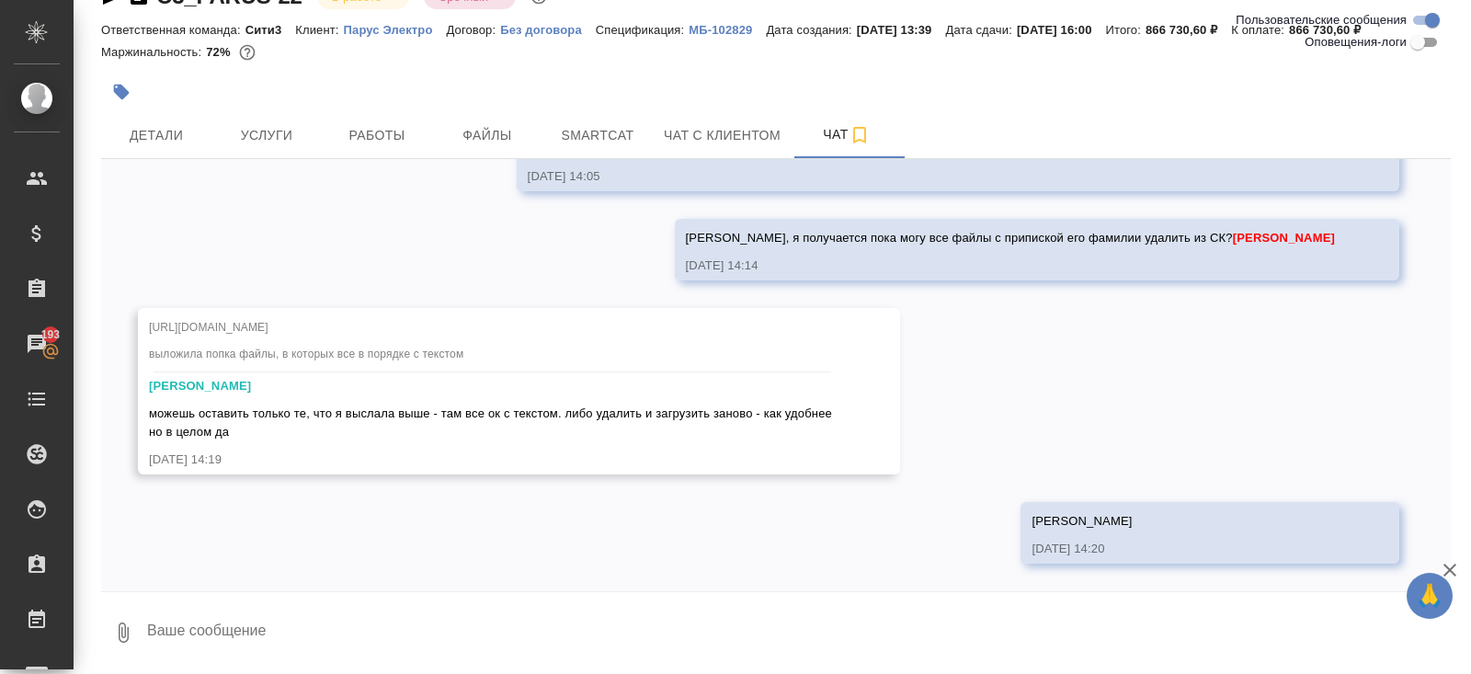
click at [270, 635] on textarea at bounding box center [797, 632] width 1305 height 62
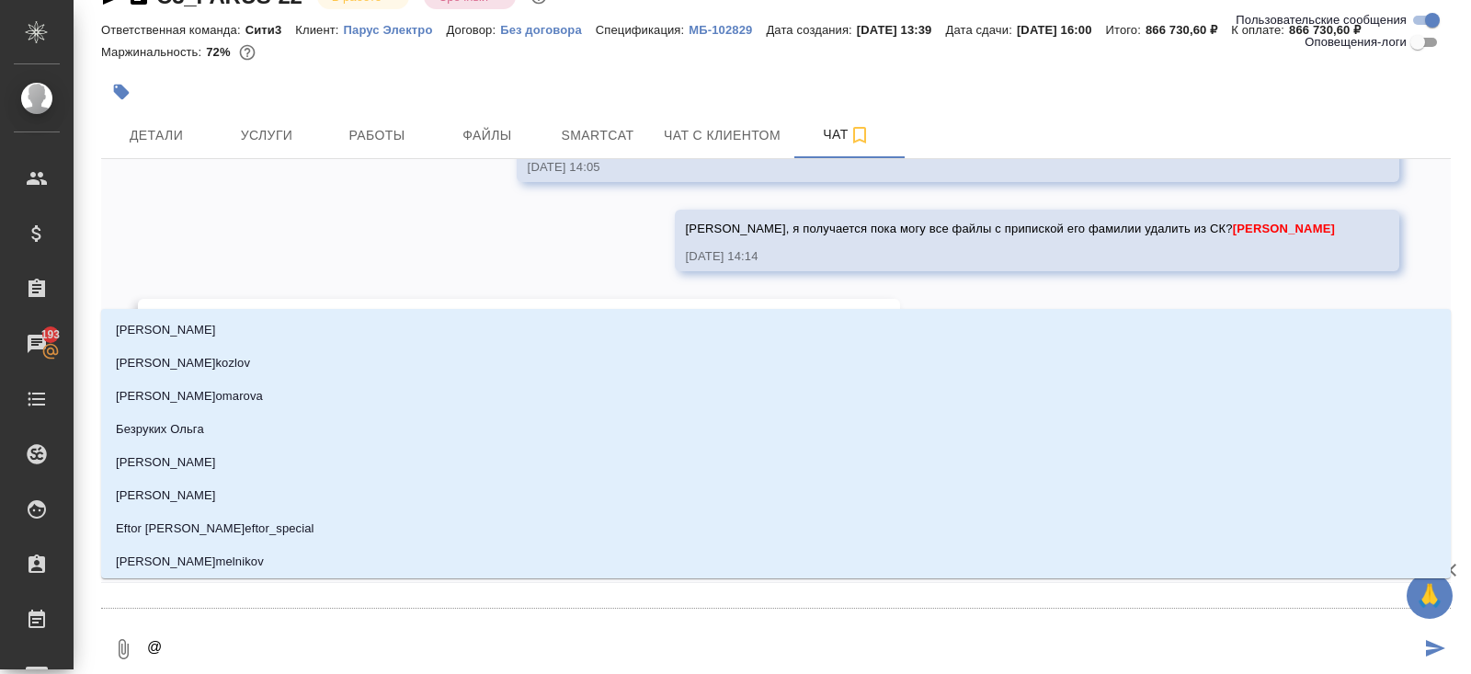
type textarea "@з"
type input "з"
type textarea "@за"
type input "за"
type textarea "@заб"
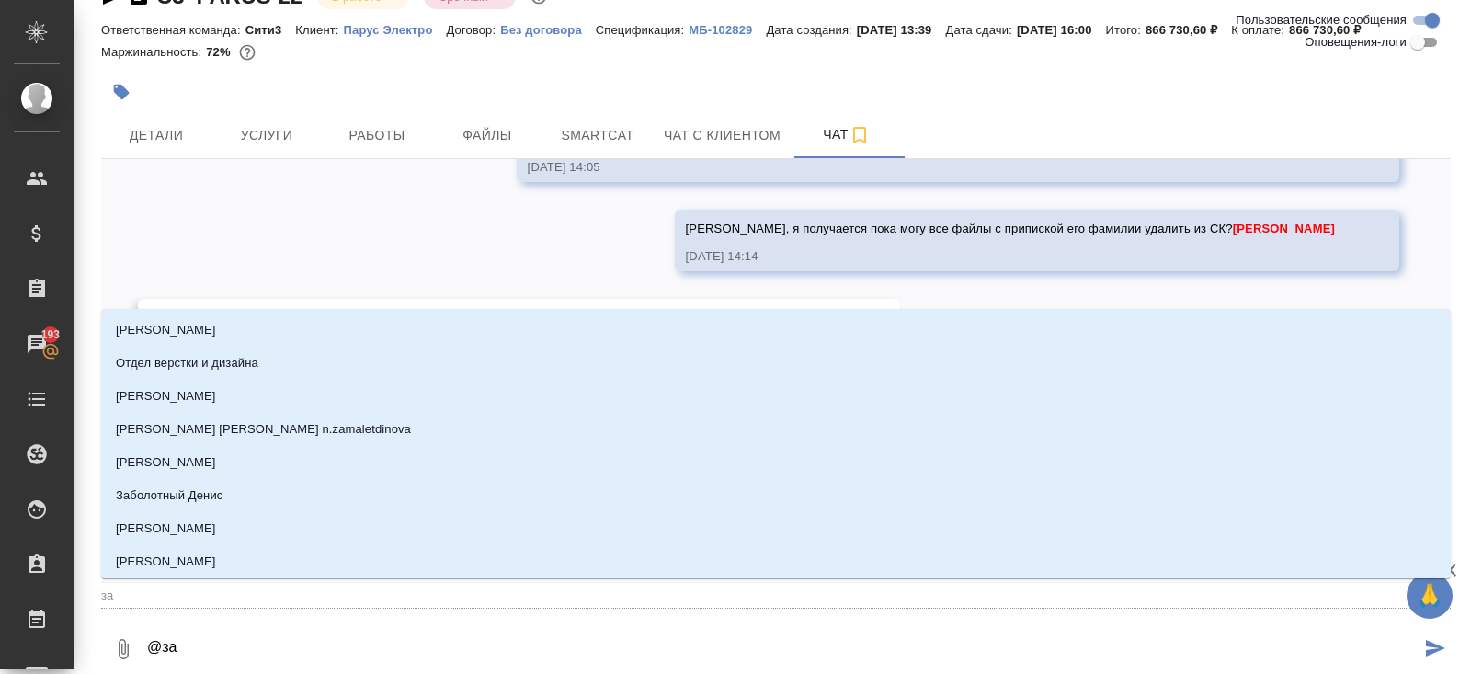
type input "заб"
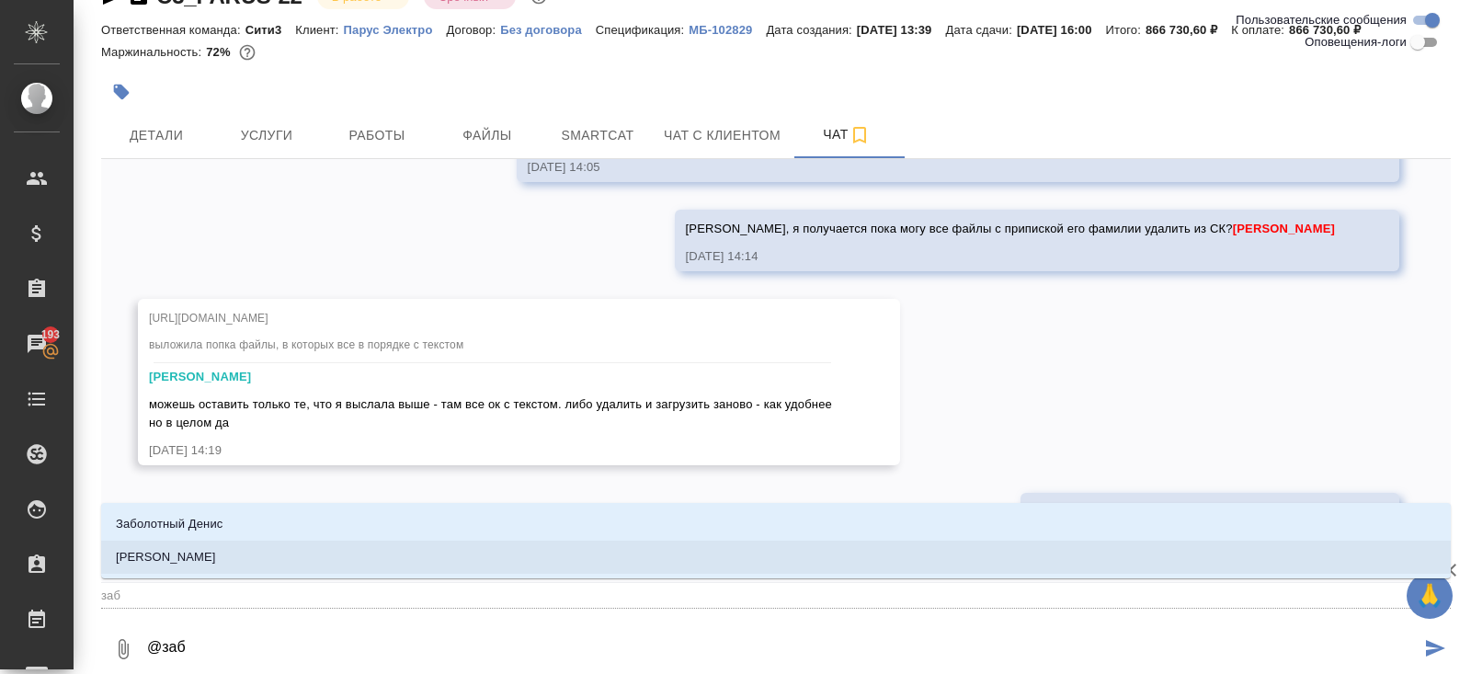
click at [149, 567] on li "[PERSON_NAME]" at bounding box center [775, 556] width 1349 height 33
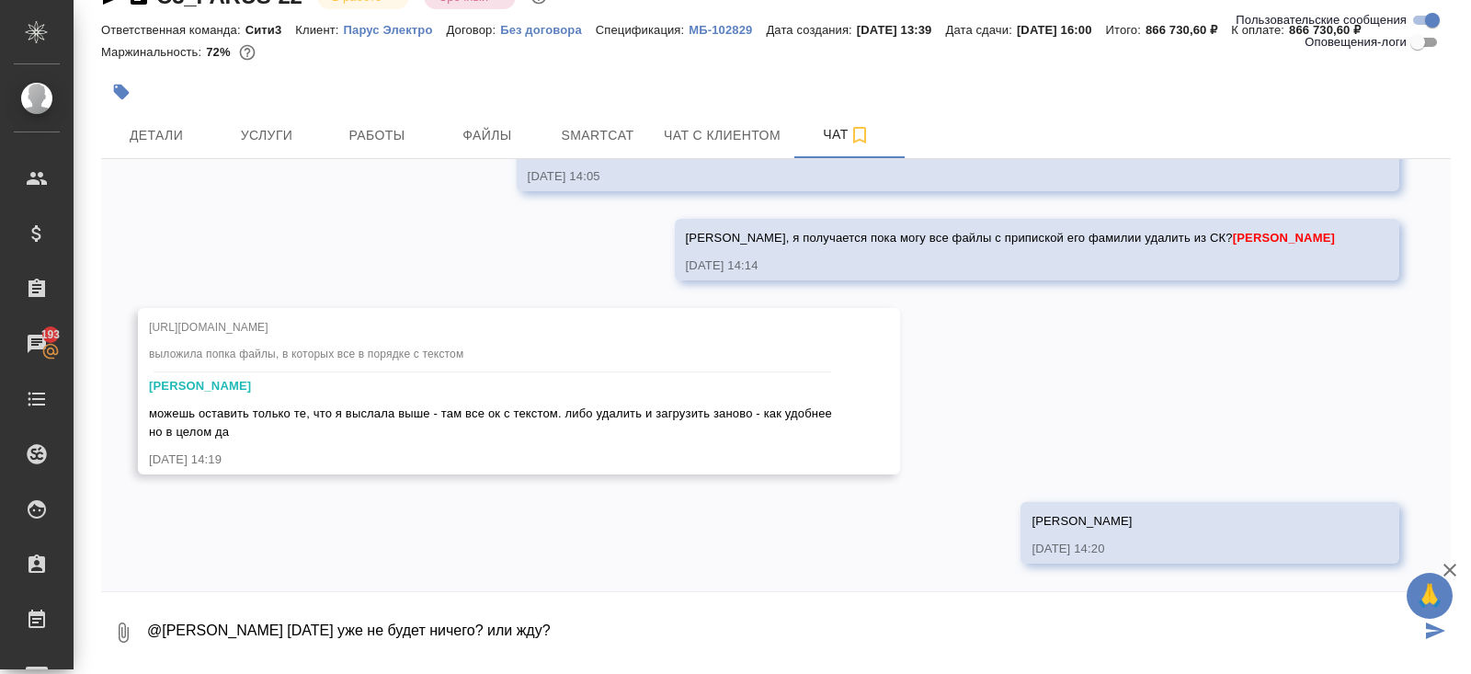
type textarea "@[PERSON_NAME] [DATE] уже не будет ничего? или жду?"
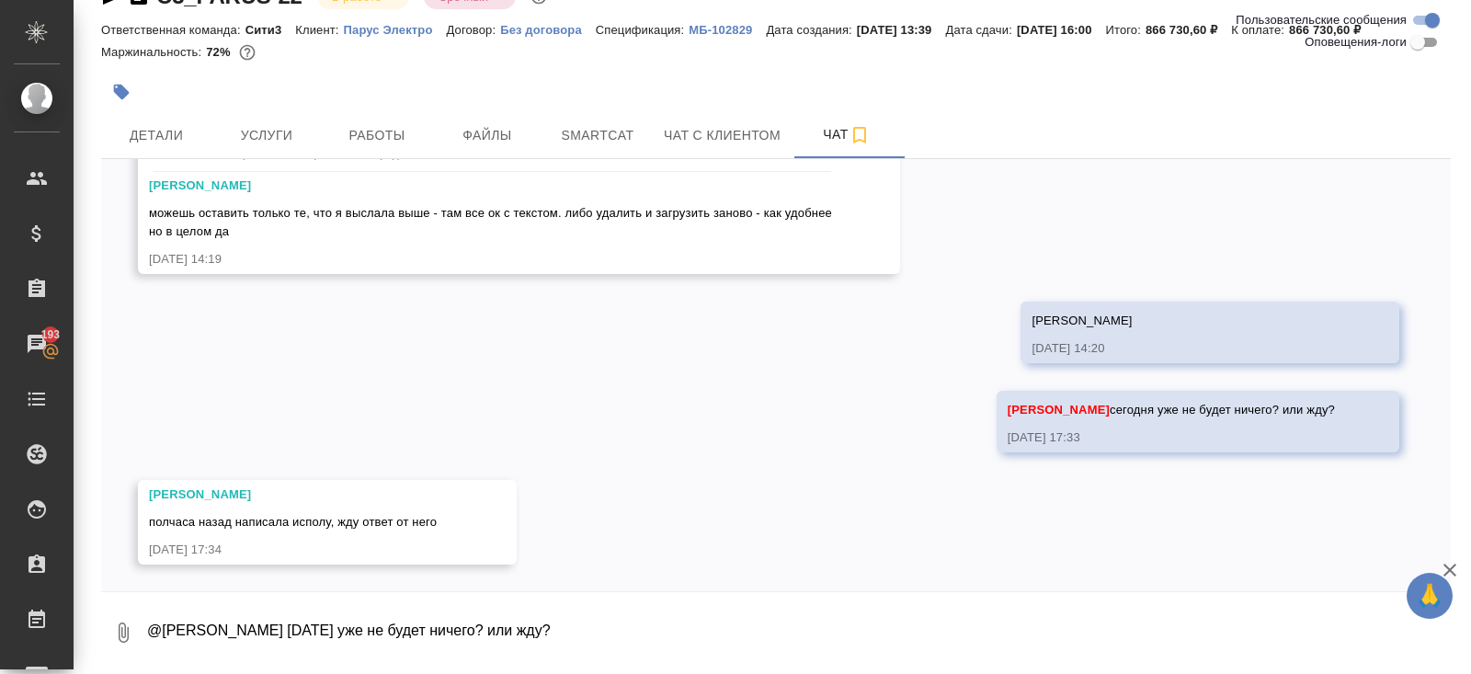
scroll to position [18865, 0]
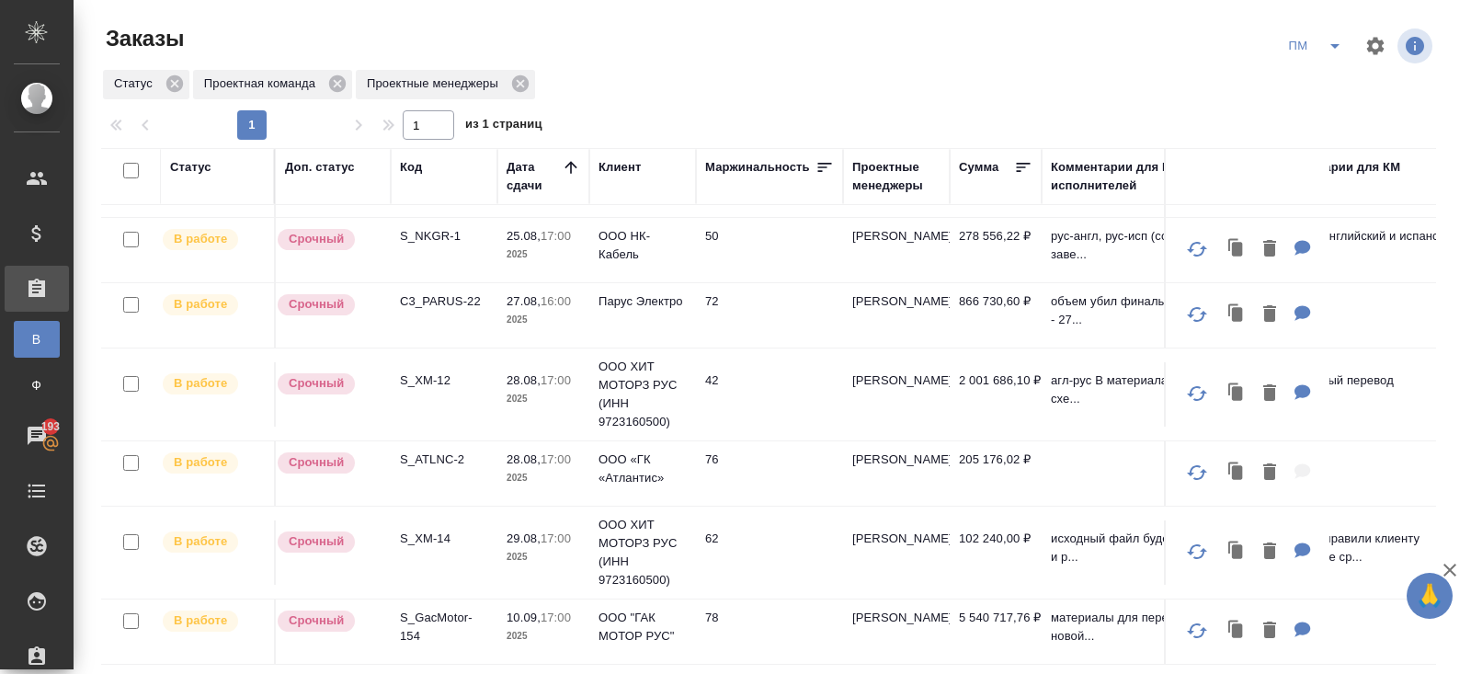
scroll to position [450, 0]
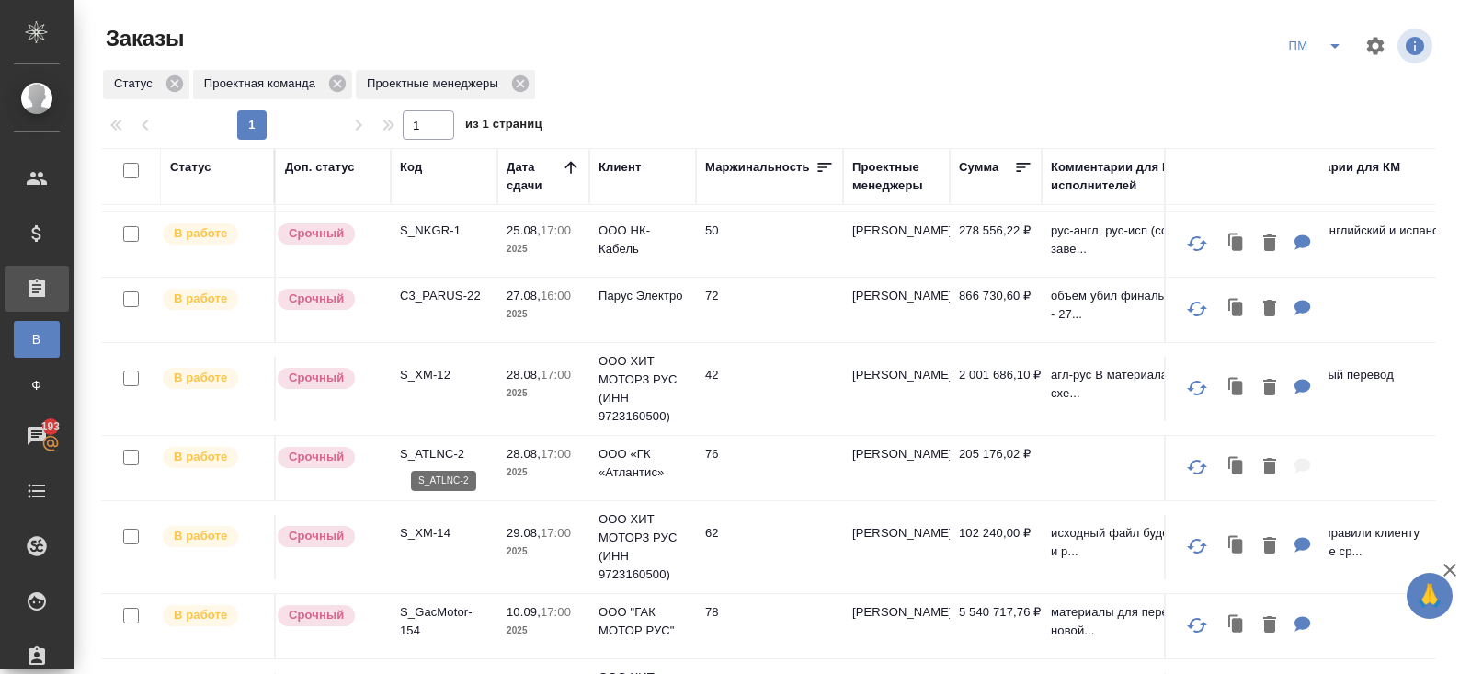
click at [425, 448] on p "S_ATLNC-2" at bounding box center [444, 454] width 88 height 18
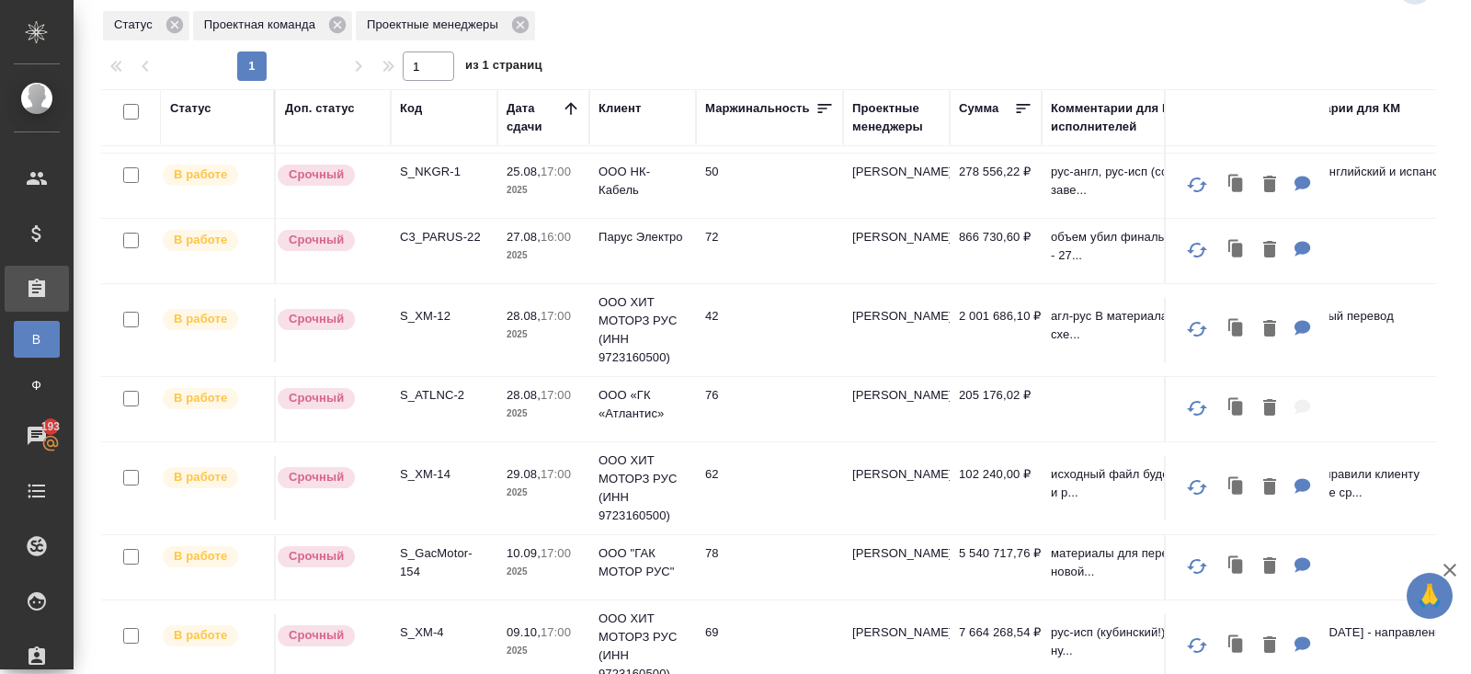
scroll to position [60, 0]
click at [421, 464] on p "S_XM-14" at bounding box center [444, 473] width 88 height 18
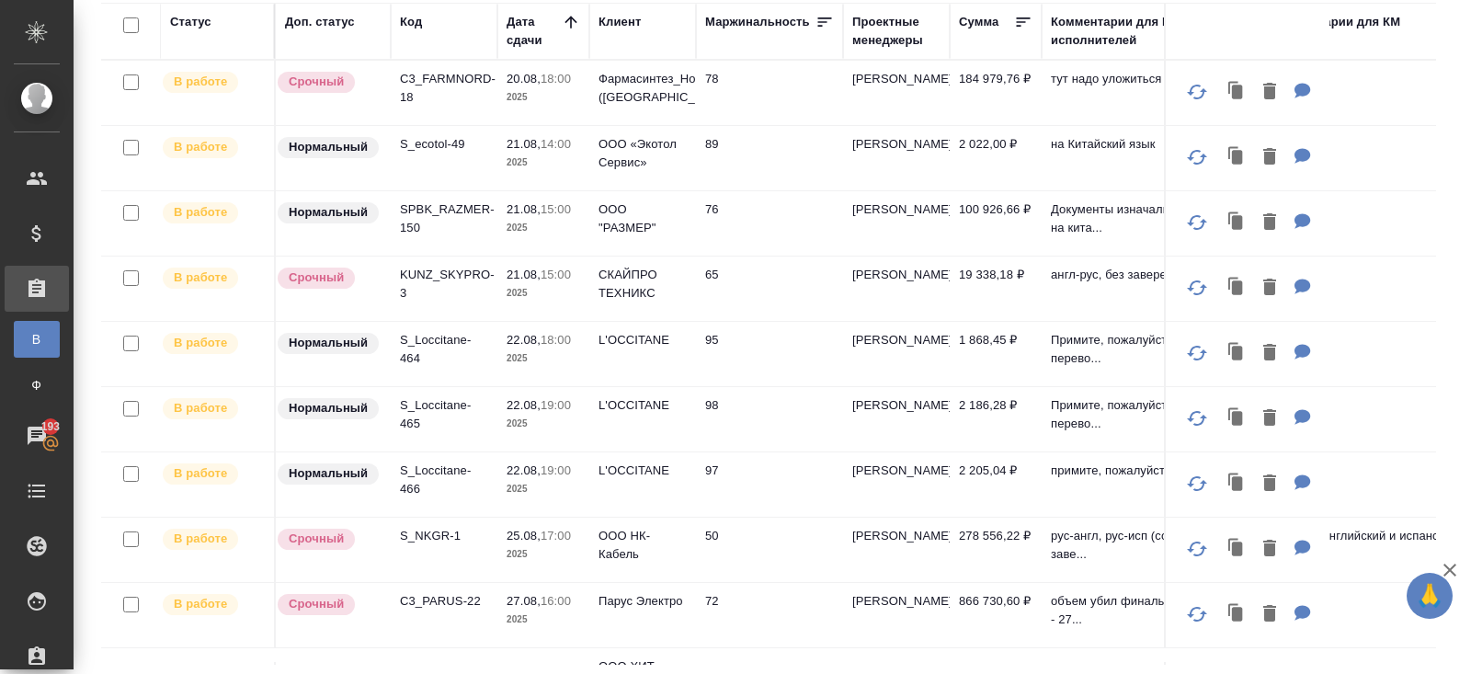
scroll to position [0, 0]
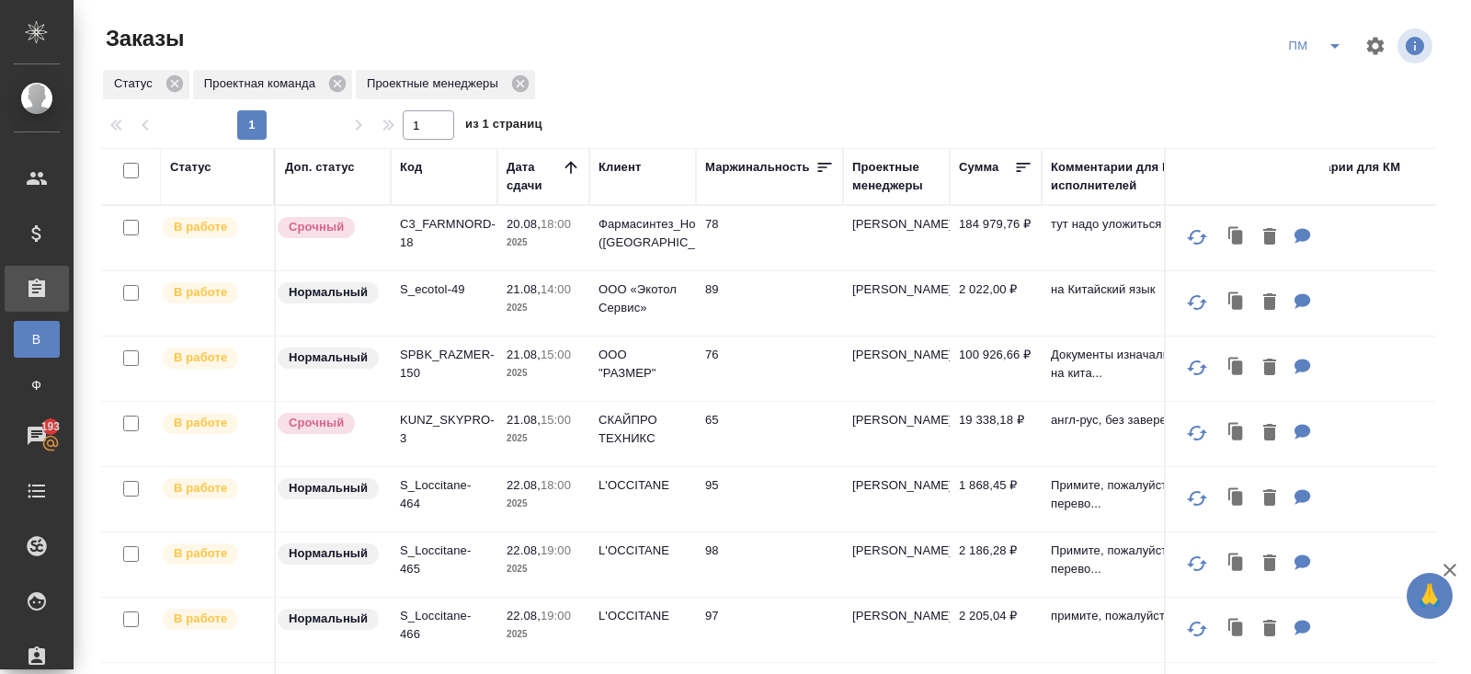
click at [1335, 48] on icon "split button" at bounding box center [1335, 46] width 22 height 22
click at [1312, 88] on li "В работу!" at bounding box center [1315, 82] width 93 height 29
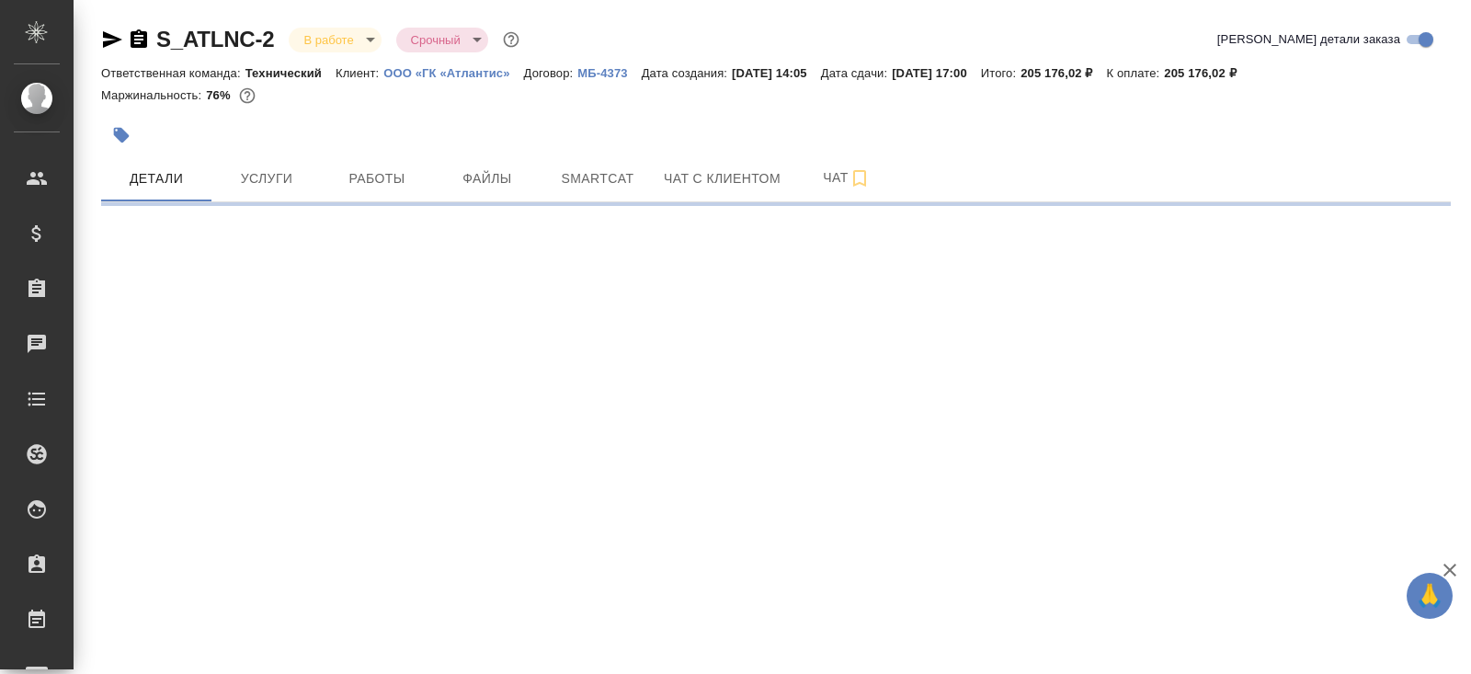
select select "RU"
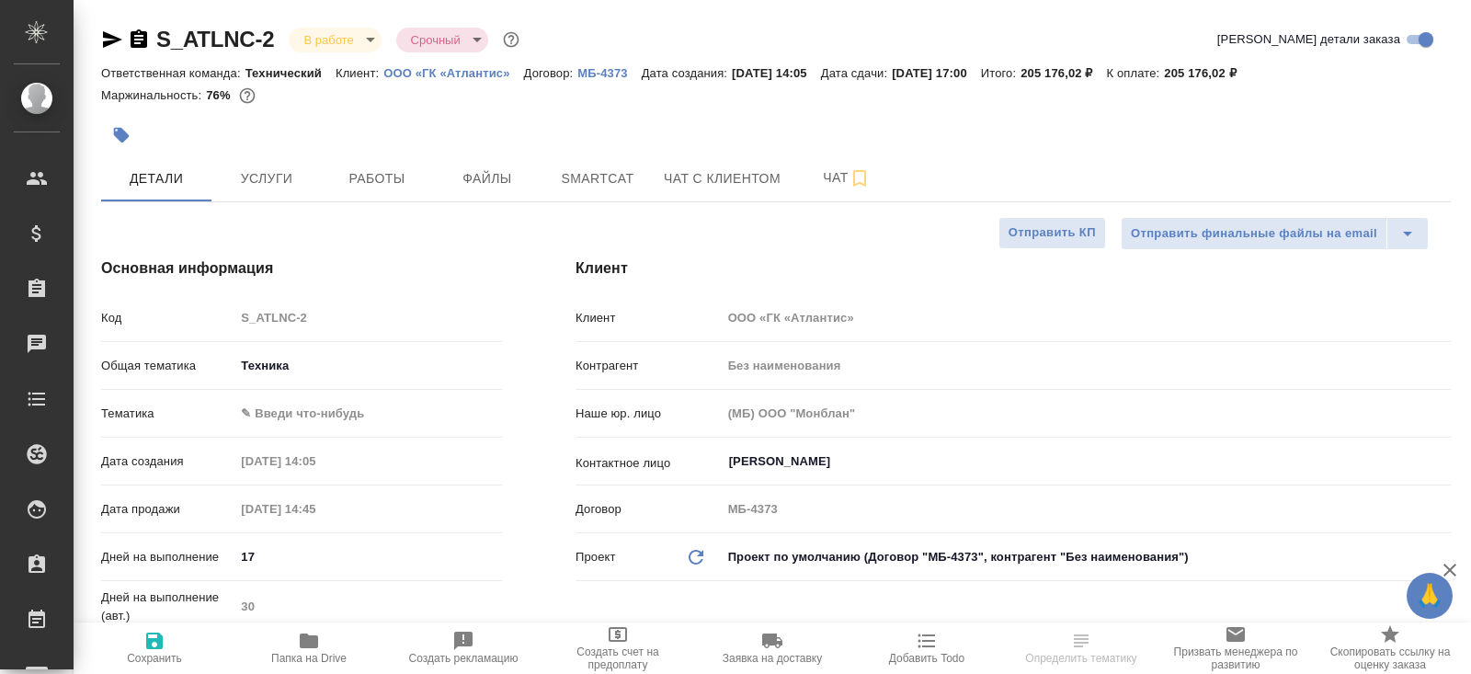
type textarea "x"
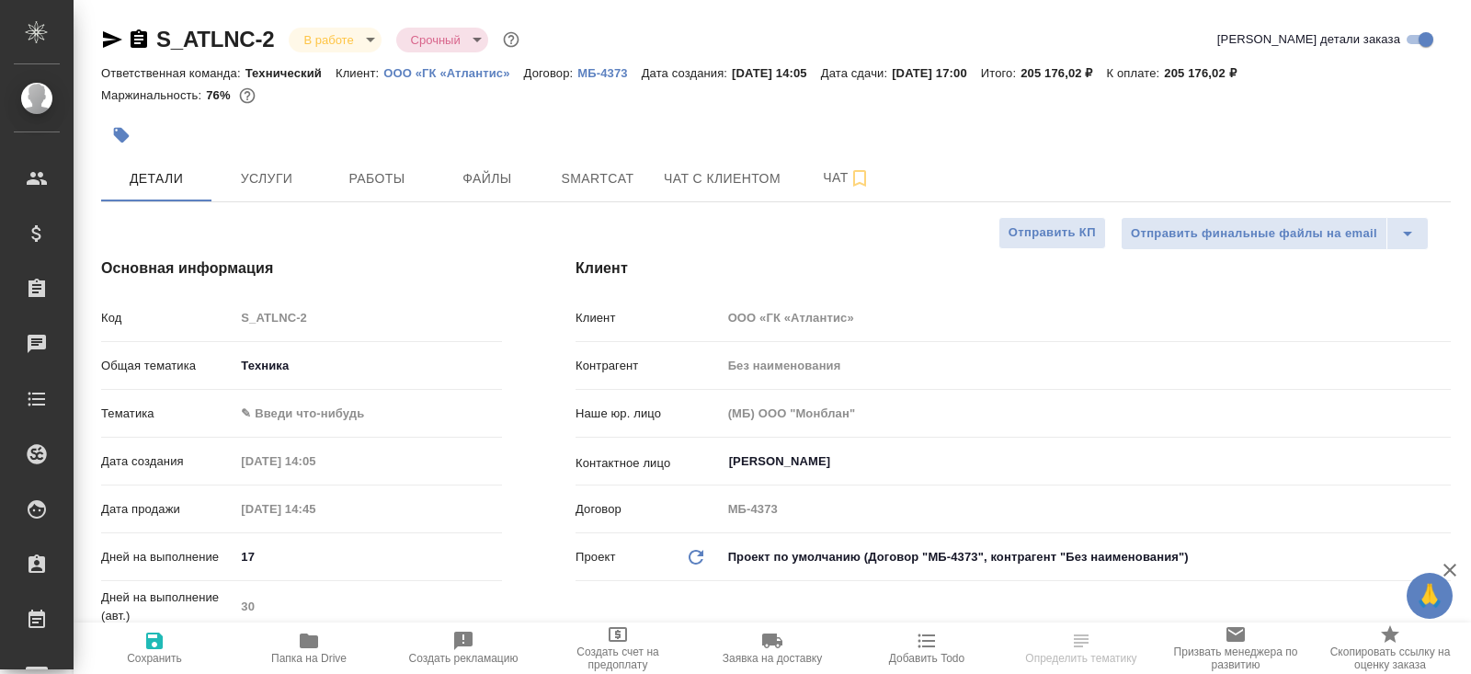
type textarea "x"
select select "RU"
type textarea "x"
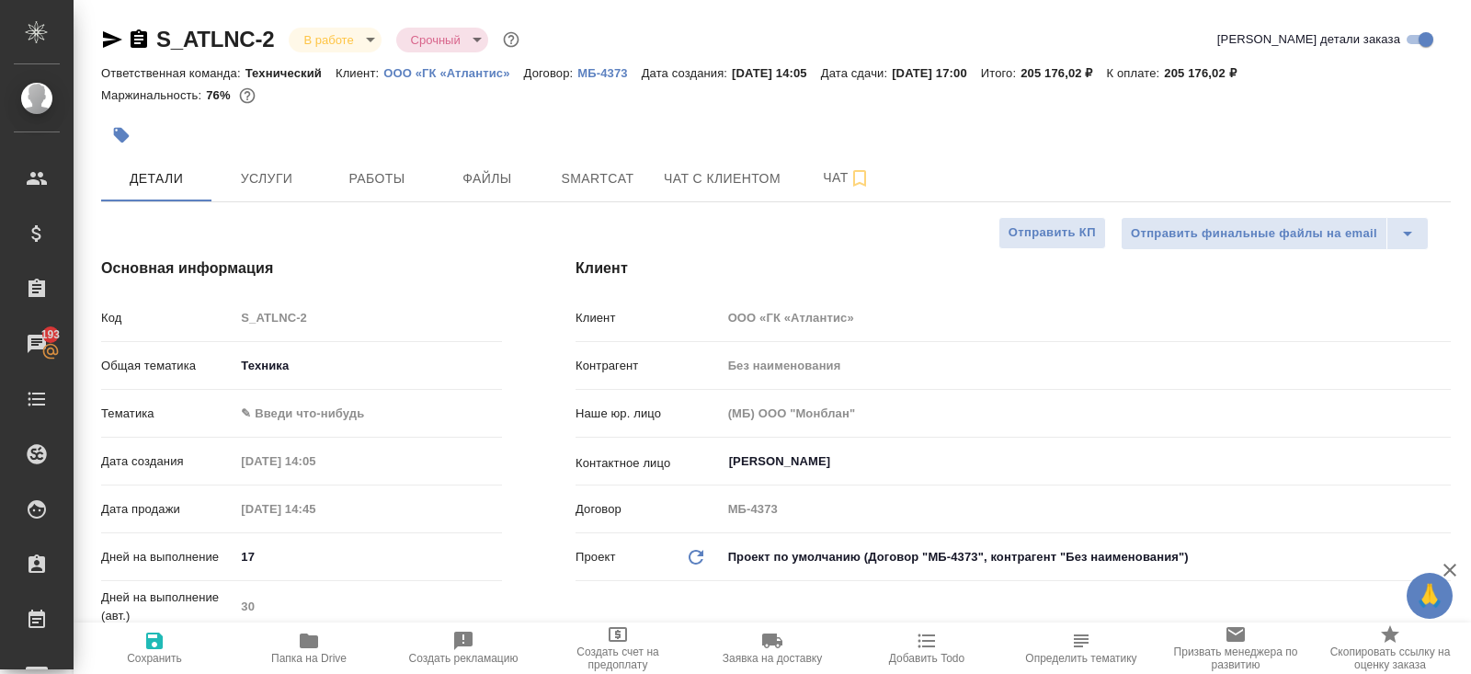
type textarea "x"
click at [846, 183] on span "Чат" at bounding box center [846, 177] width 88 height 23
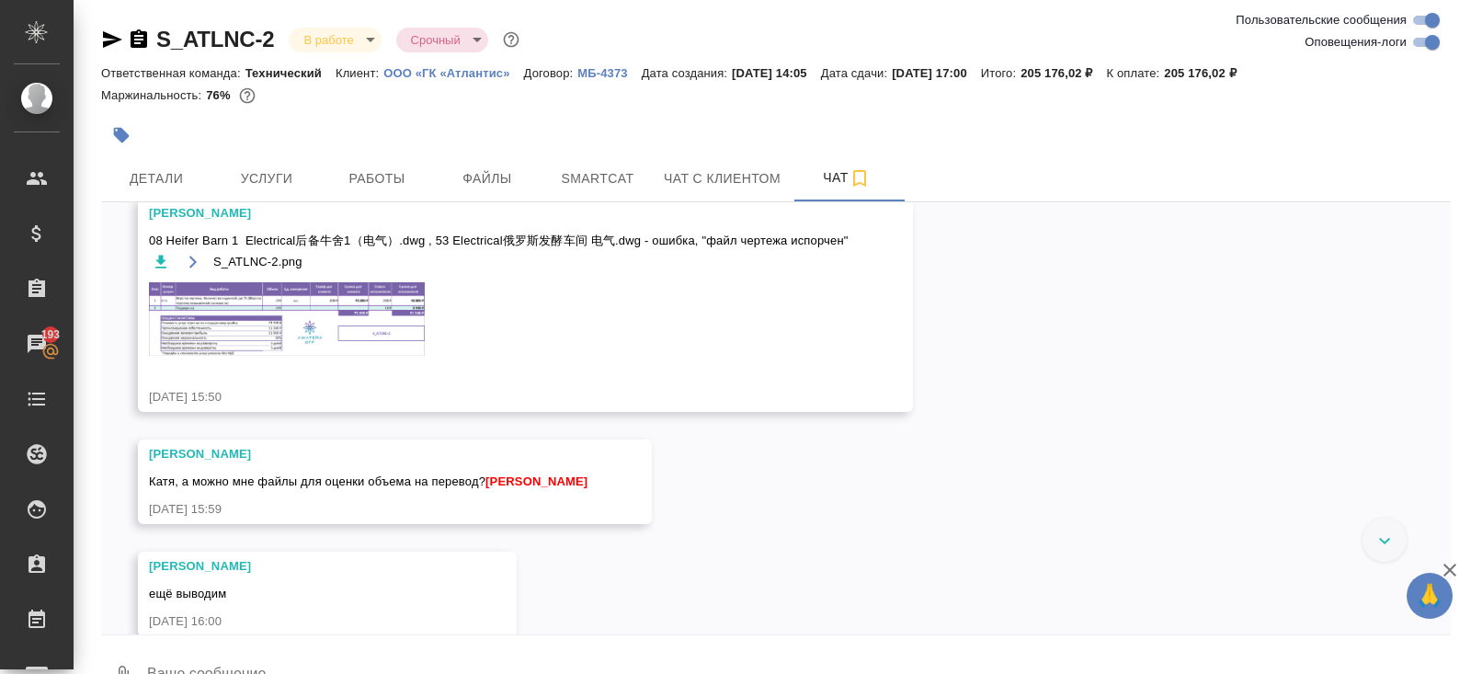
click at [1420, 42] on input "Оповещения-логи" at bounding box center [1432, 42] width 66 height 22
checkbox input "false"
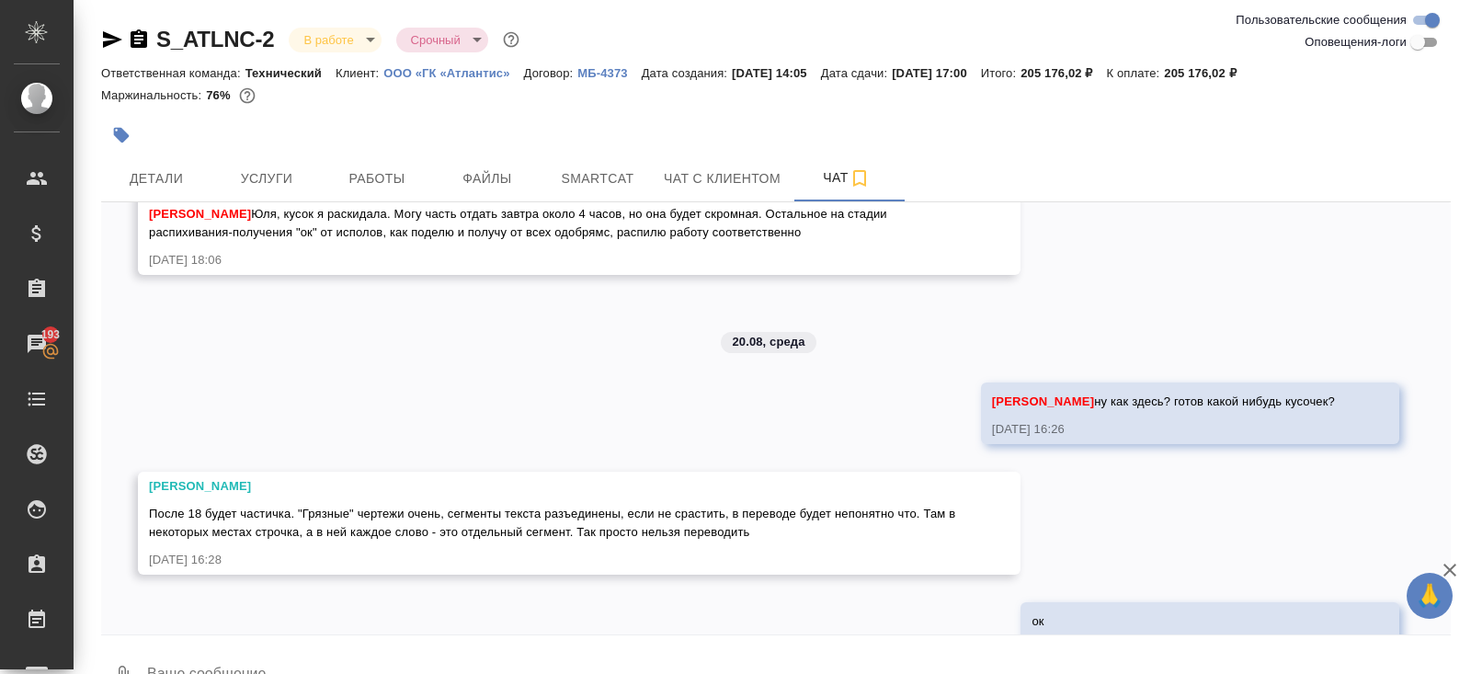
scroll to position [43, 0]
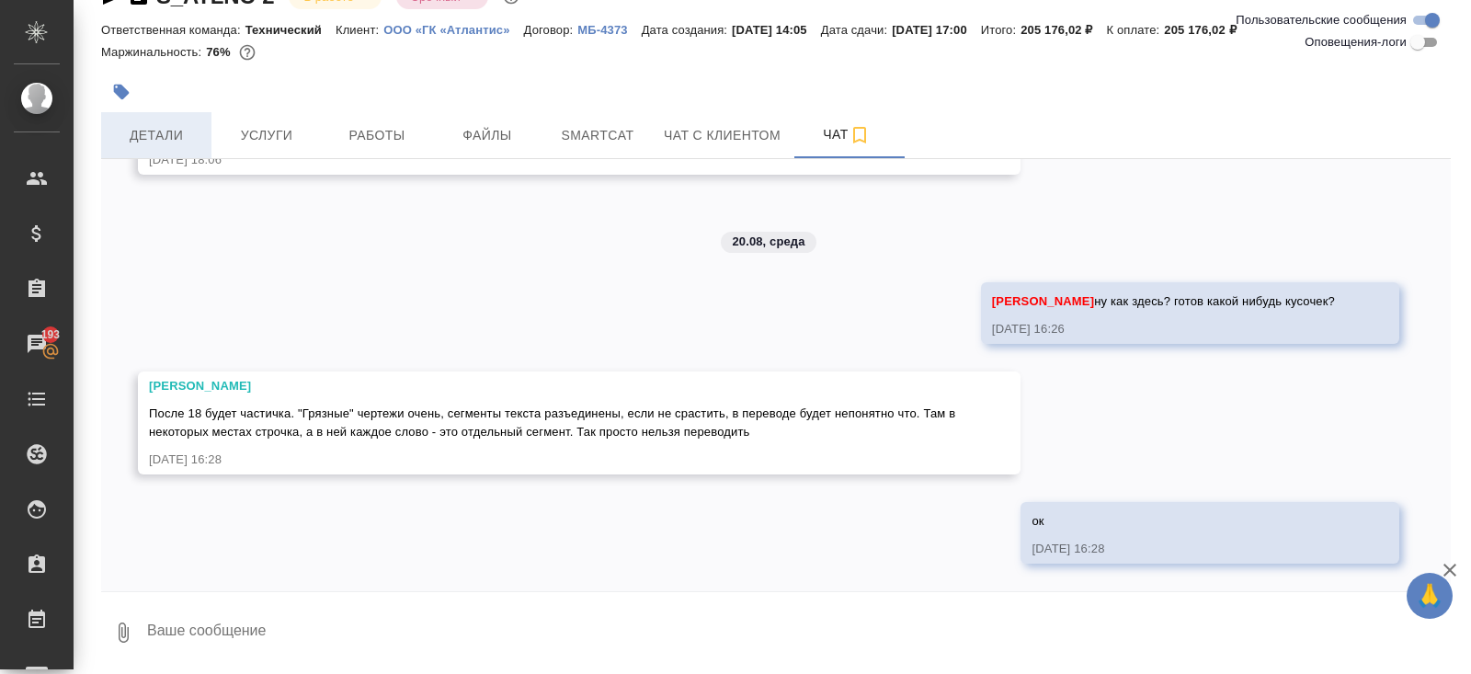
click at [176, 129] on span "Детали" at bounding box center [156, 135] width 88 height 23
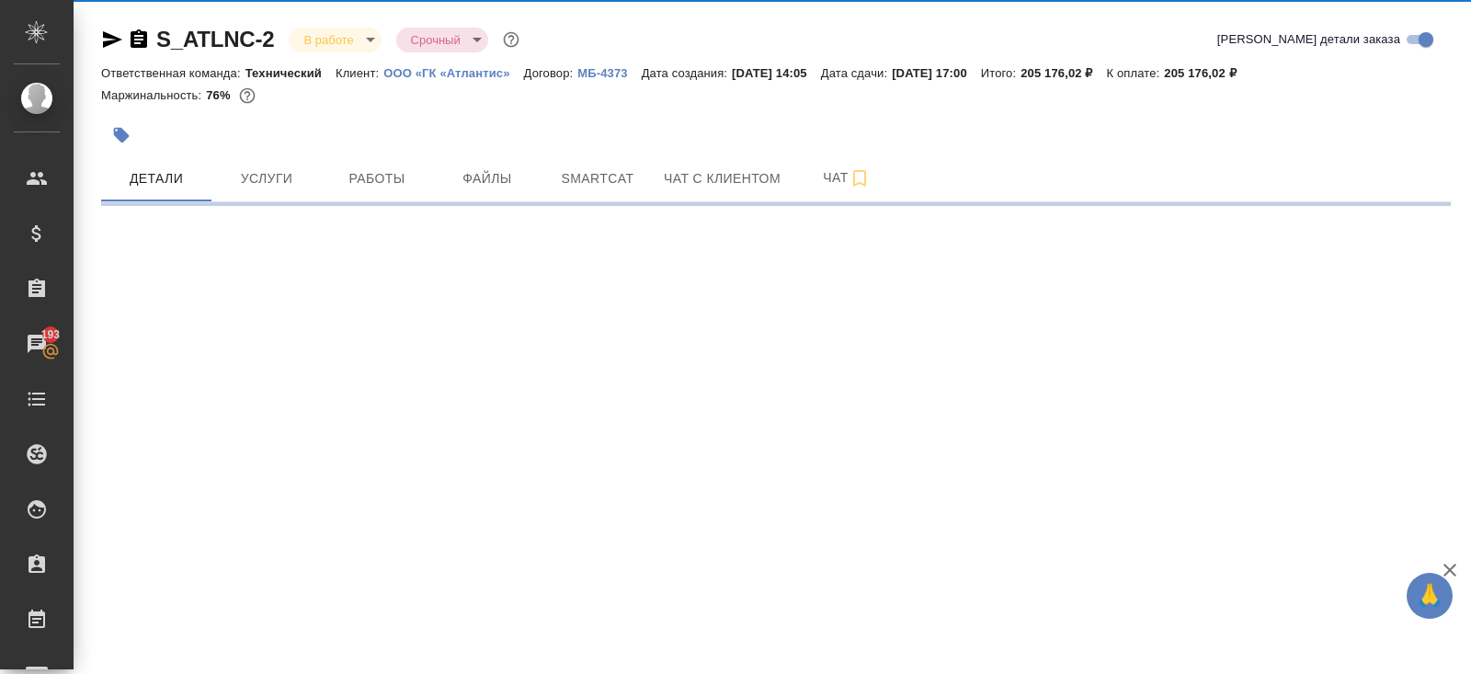
select select "RU"
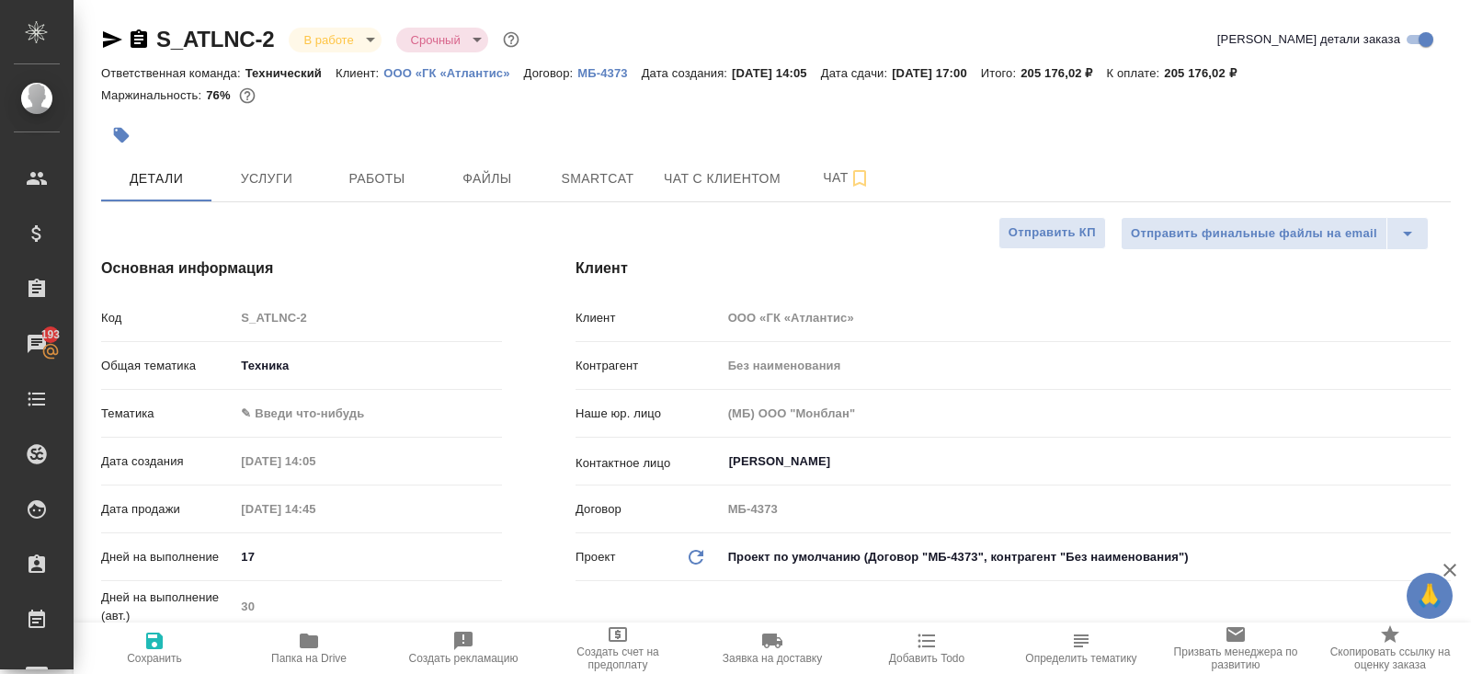
type textarea "x"
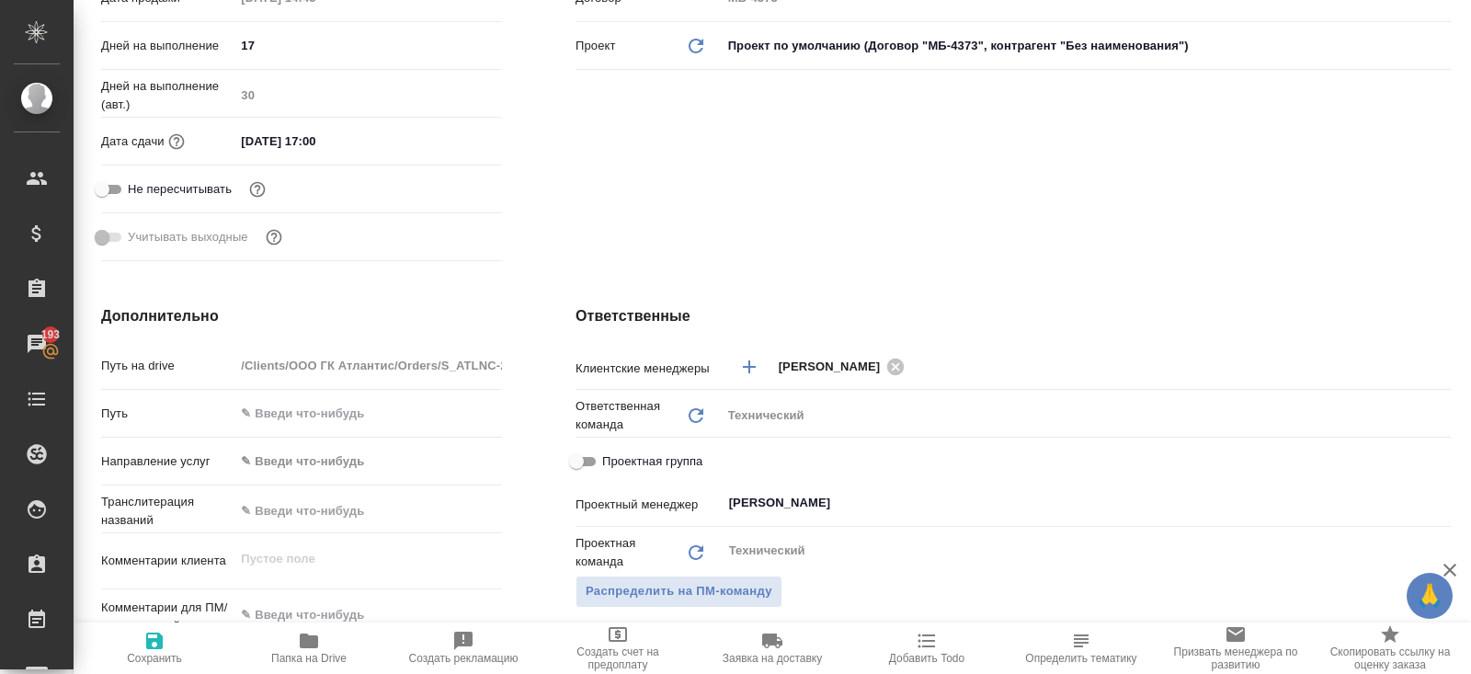
scroll to position [474, 0]
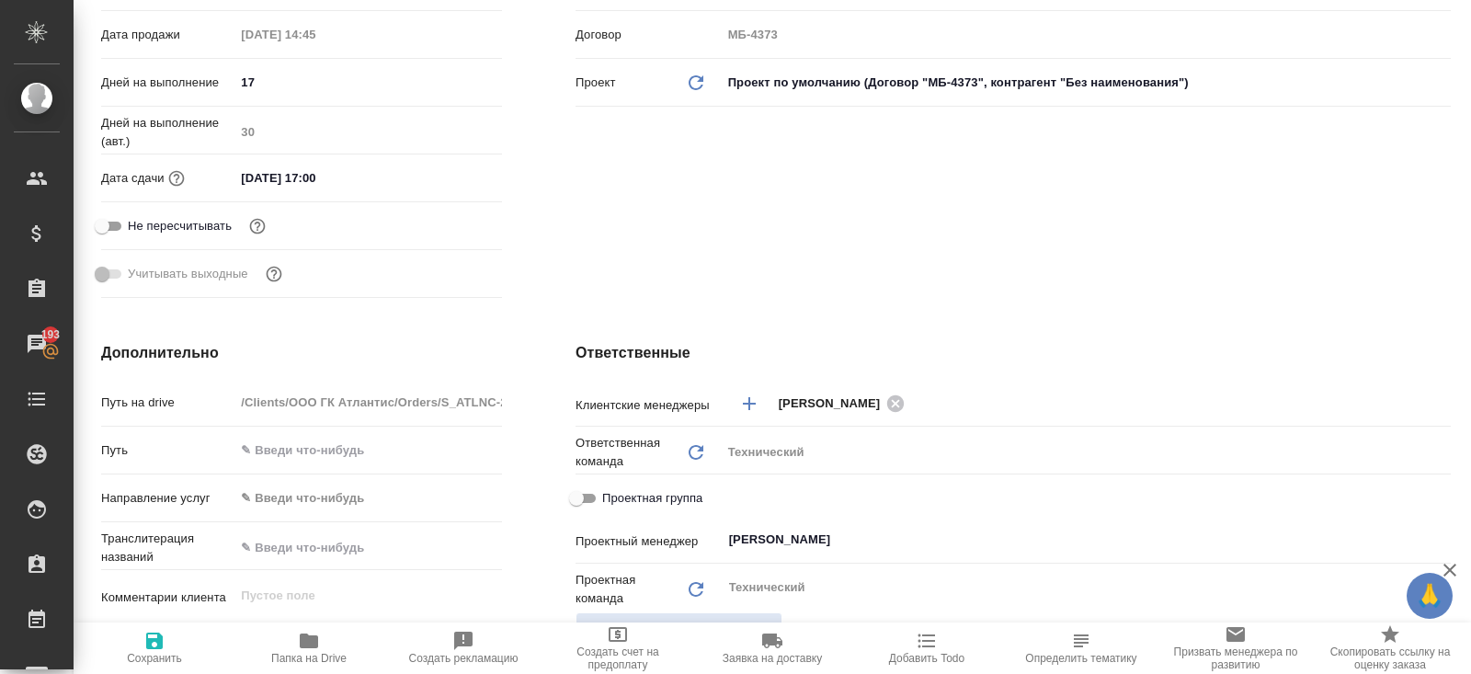
click at [312, 649] on icon "button" at bounding box center [309, 641] width 22 height 22
type textarea "x"
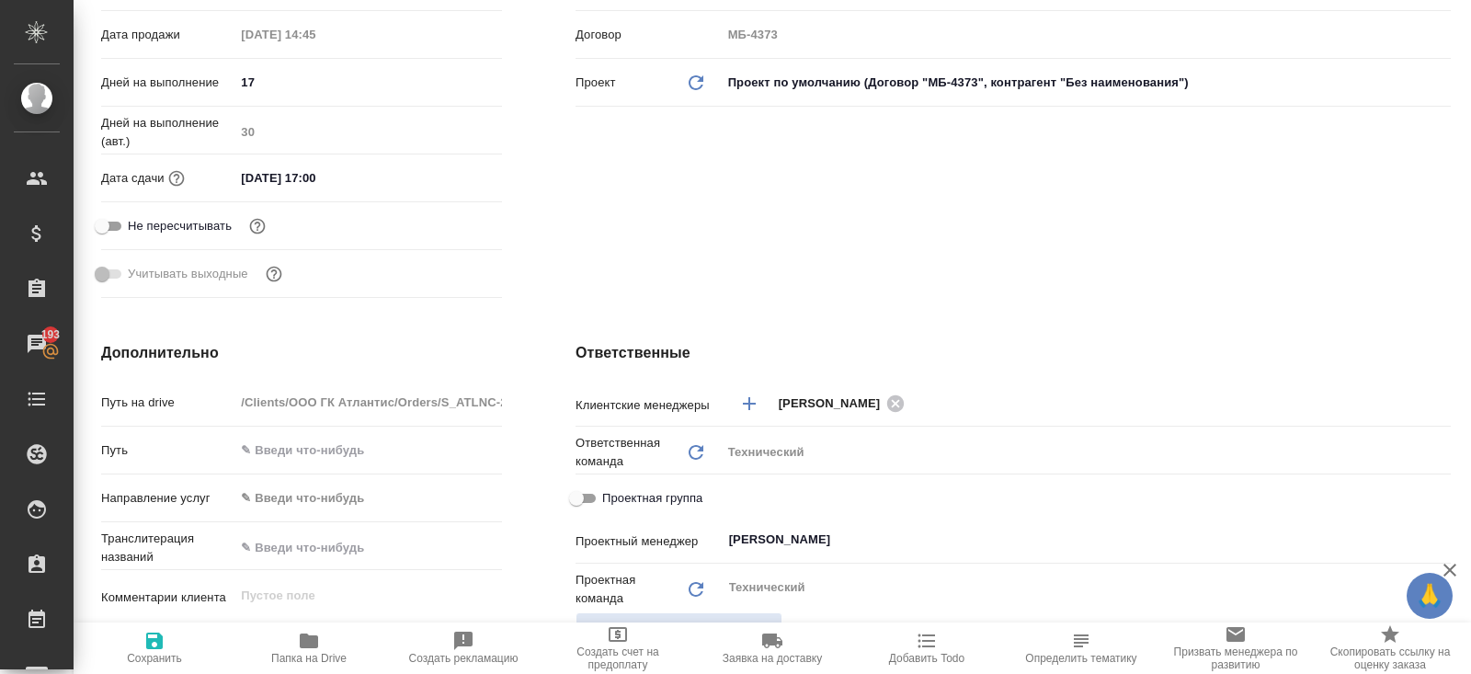
type textarea "x"
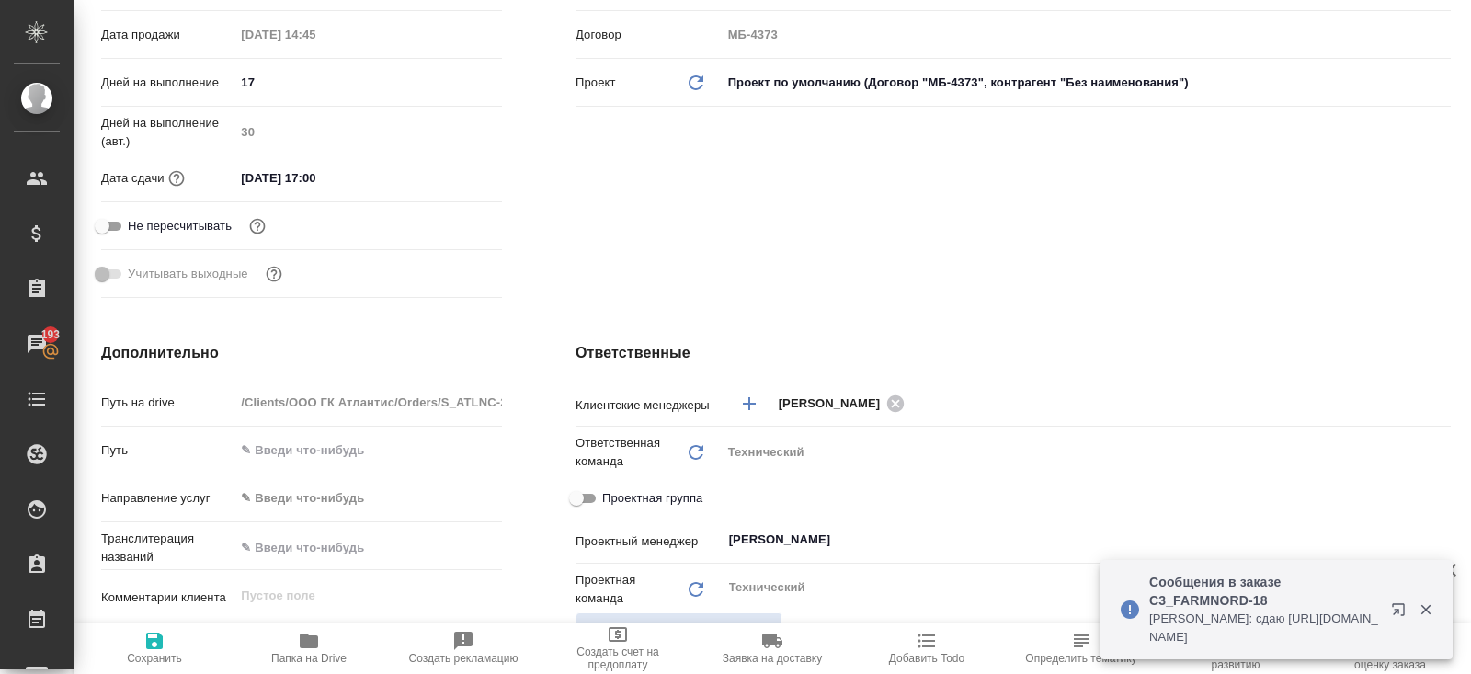
scroll to position [0, 0]
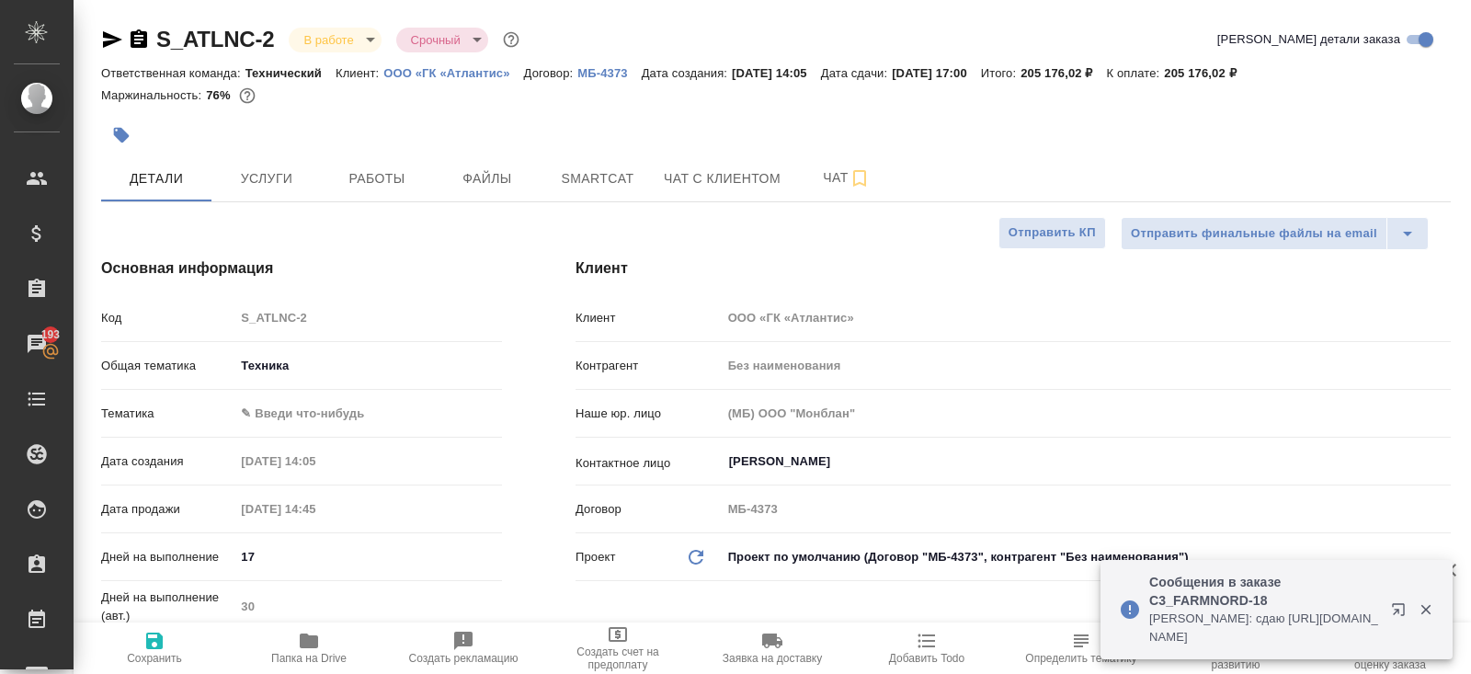
type textarea "x"
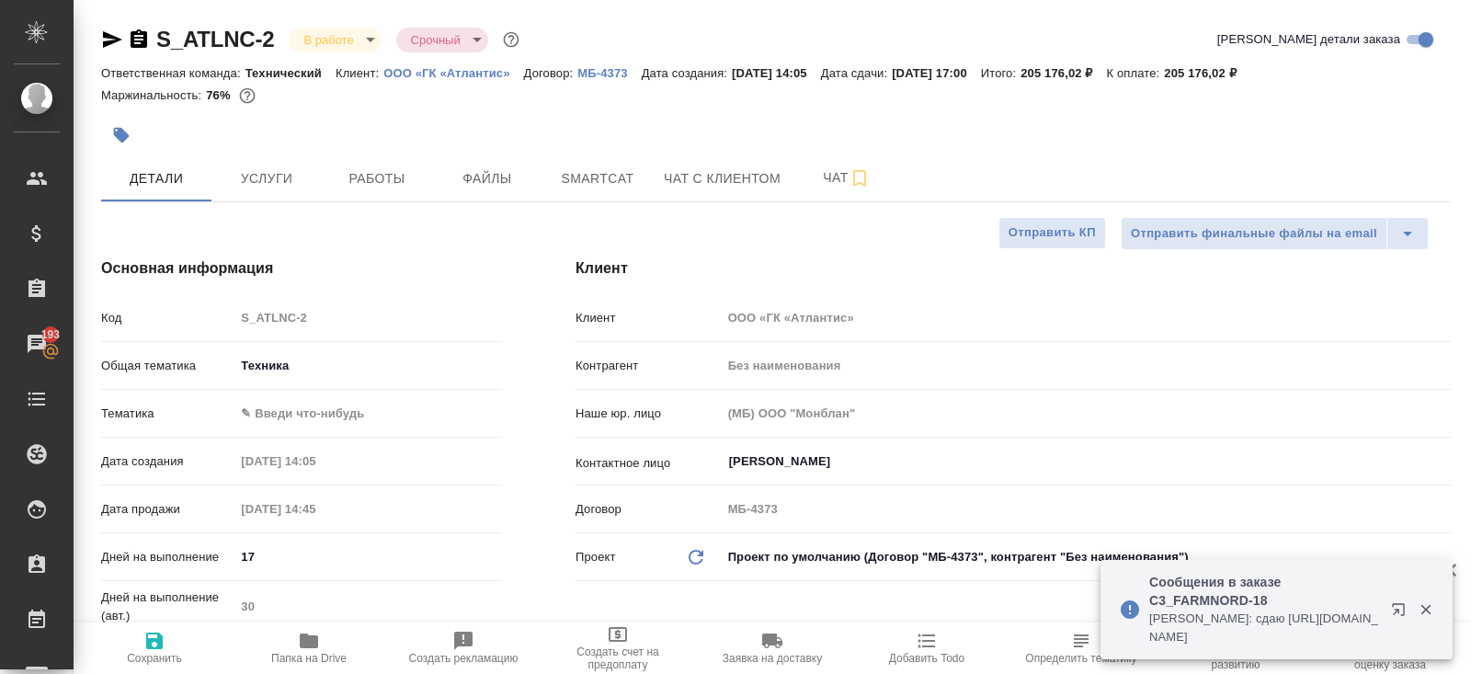
type textarea "x"
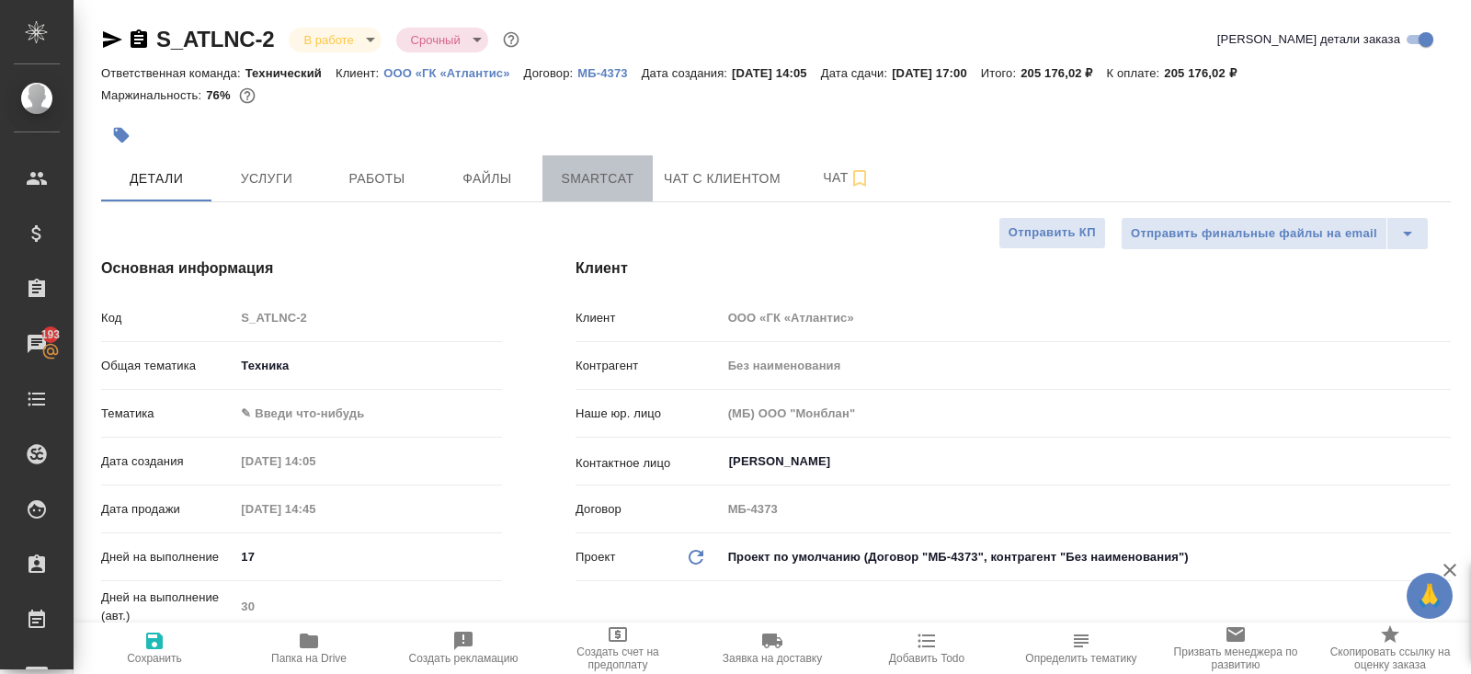
click at [608, 185] on span "Smartcat" at bounding box center [597, 178] width 88 height 23
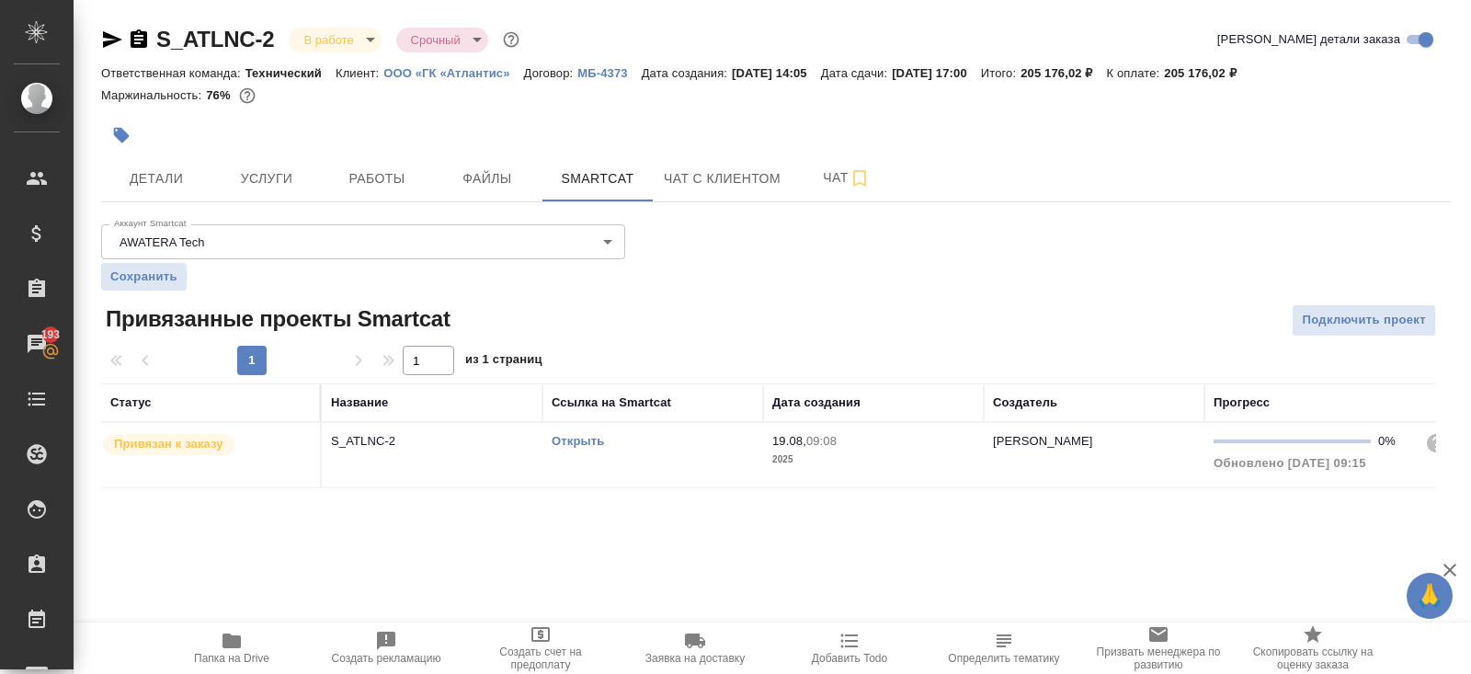
click at [588, 443] on link "Открыть" at bounding box center [577, 441] width 52 height 14
click at [275, 164] on button "Услуги" at bounding box center [266, 178] width 110 height 46
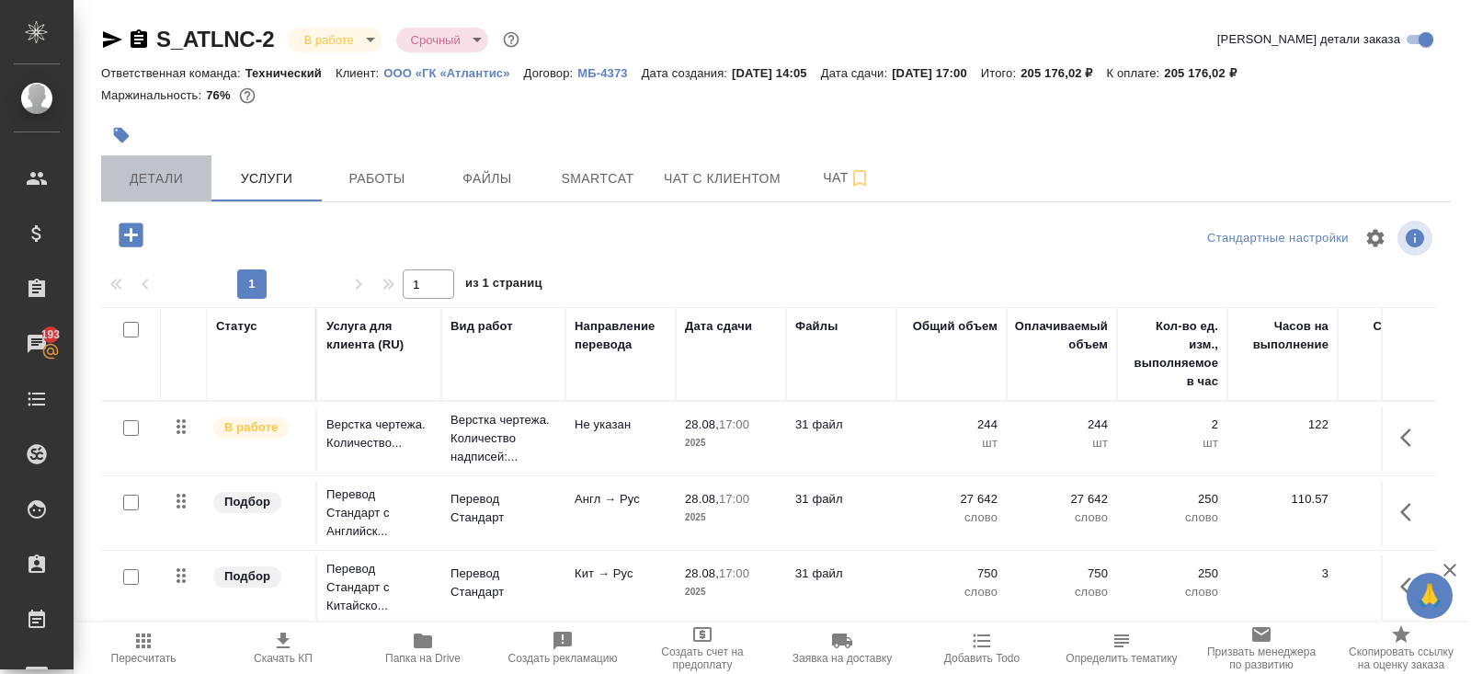
click at [149, 190] on button "Детали" at bounding box center [156, 178] width 110 height 46
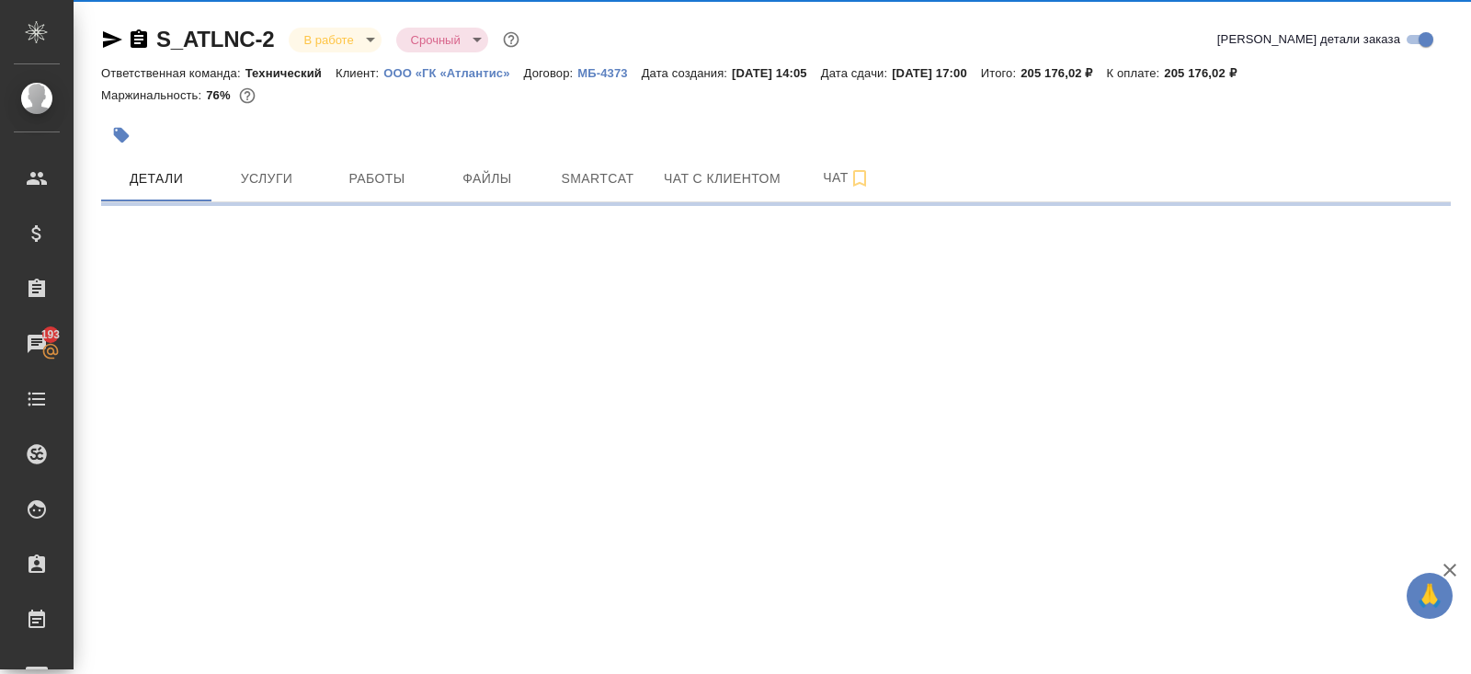
select select "RU"
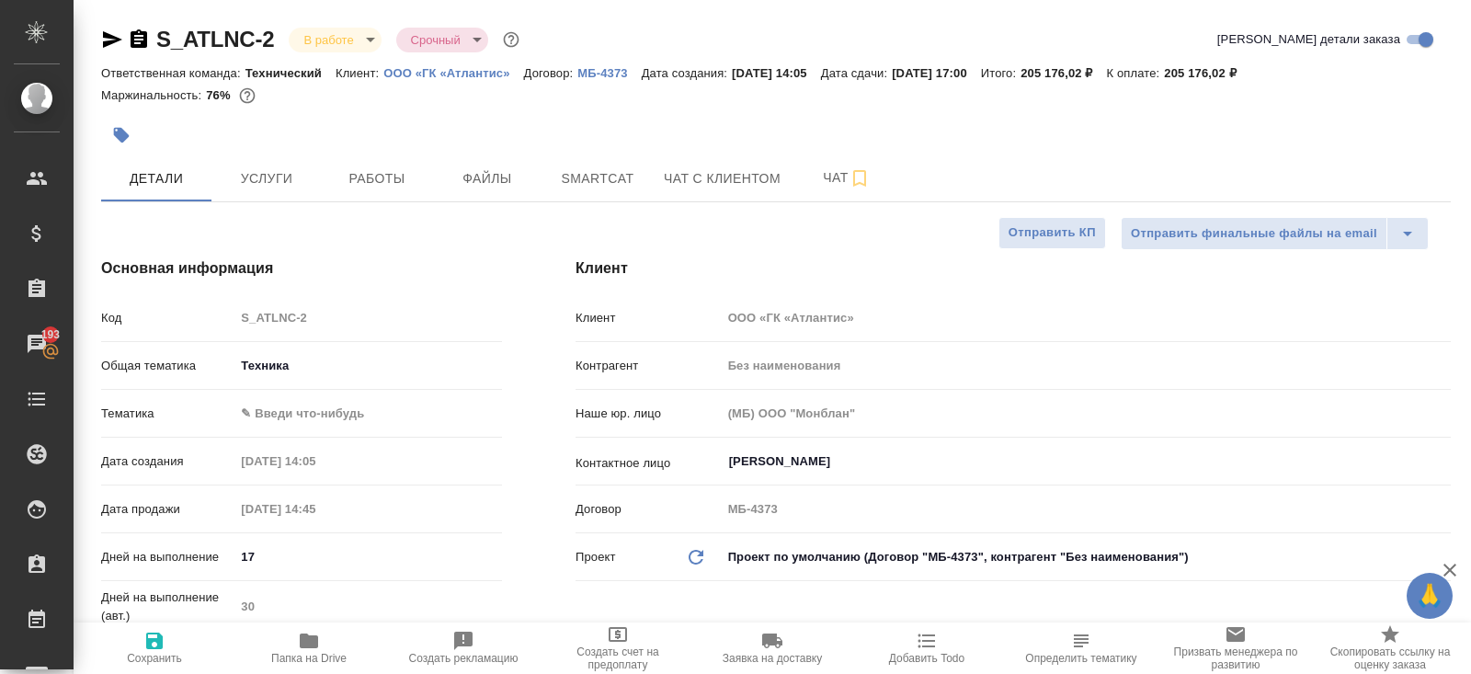
type textarea "x"
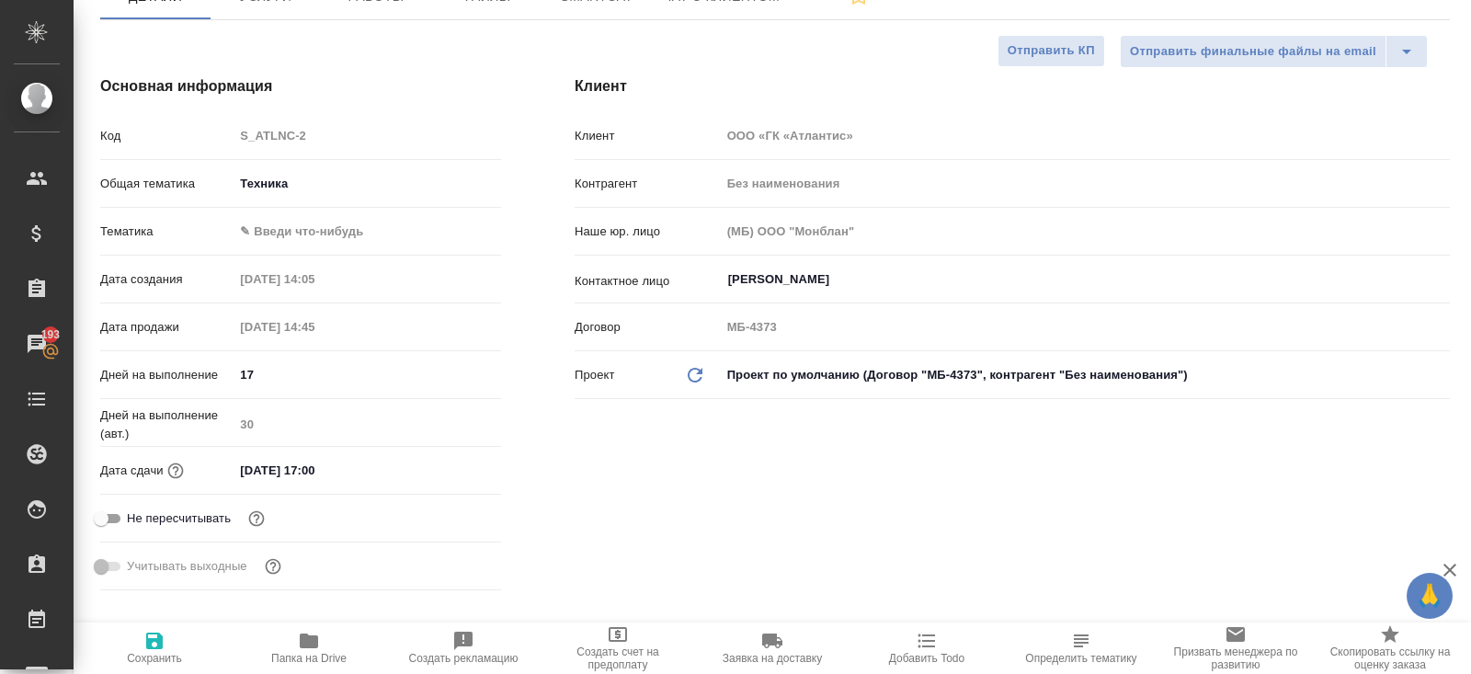
scroll to position [0, 1]
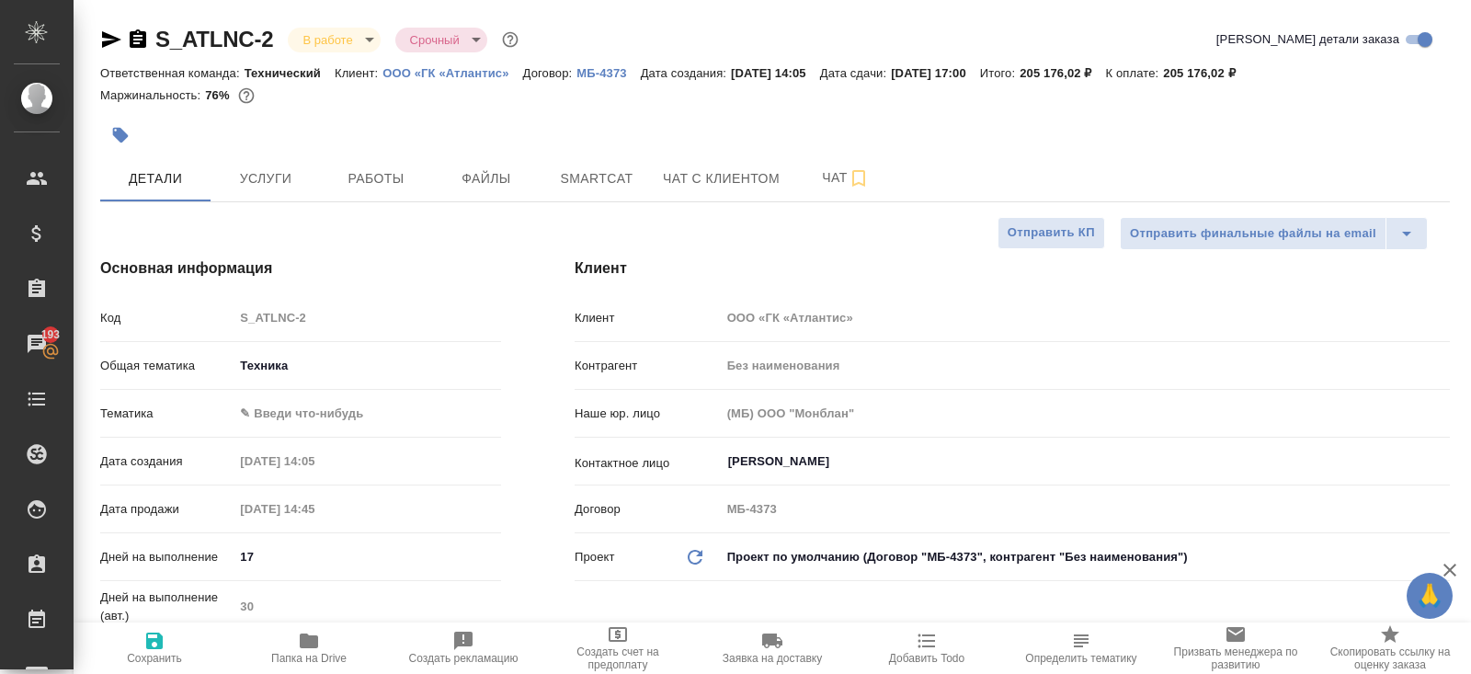
click at [283, 432] on div "[PERSON_NAME] ✎ Введи что-нибудь" at bounding box center [300, 421] width 401 height 48
click at [285, 409] on body "🙏 .cls-1 fill:#fff; AWATERA [PERSON_NAME] Клиенты Спецификации Заказы 193 Чаты …" at bounding box center [735, 337] width 1471 height 674
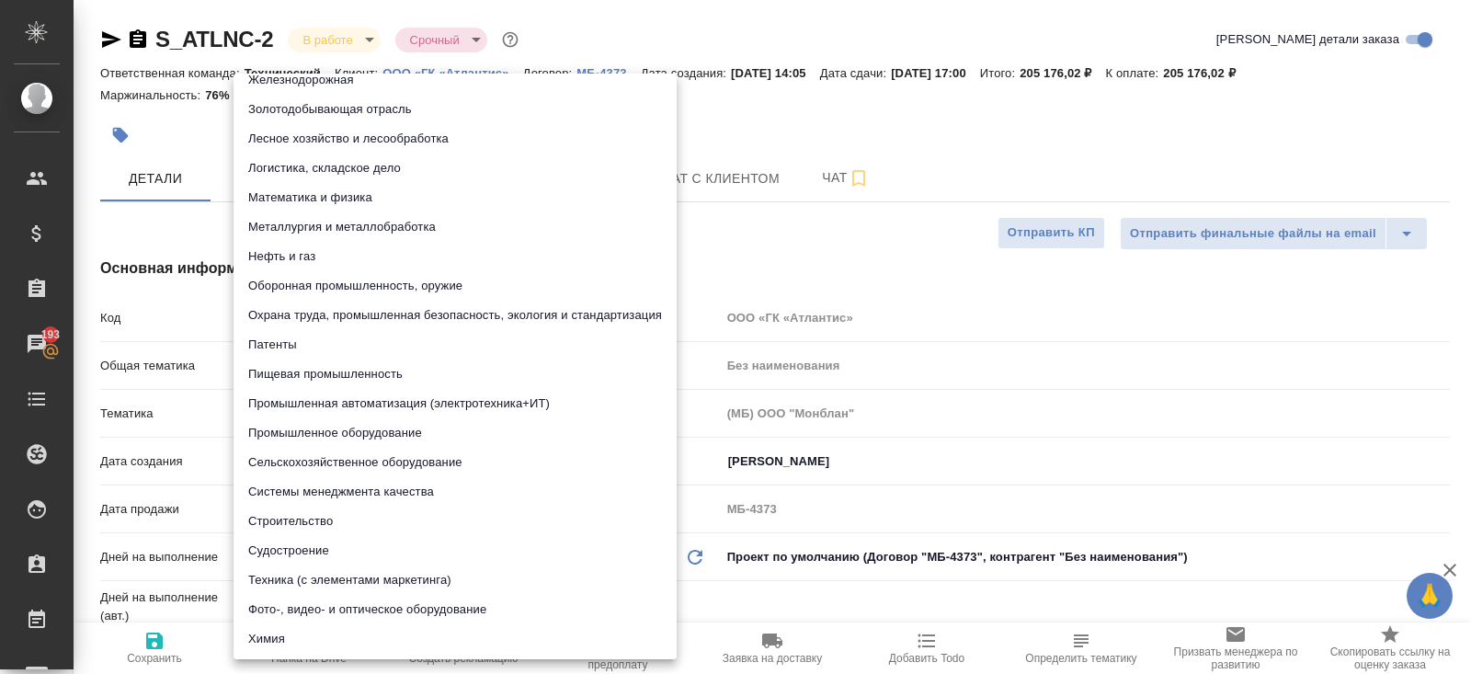
scroll to position [136, 0]
click at [301, 437] on li "Промышленное оборудование" at bounding box center [454, 429] width 443 height 29
type input "5f647205b73bc97568ca66bc"
type textarea "x"
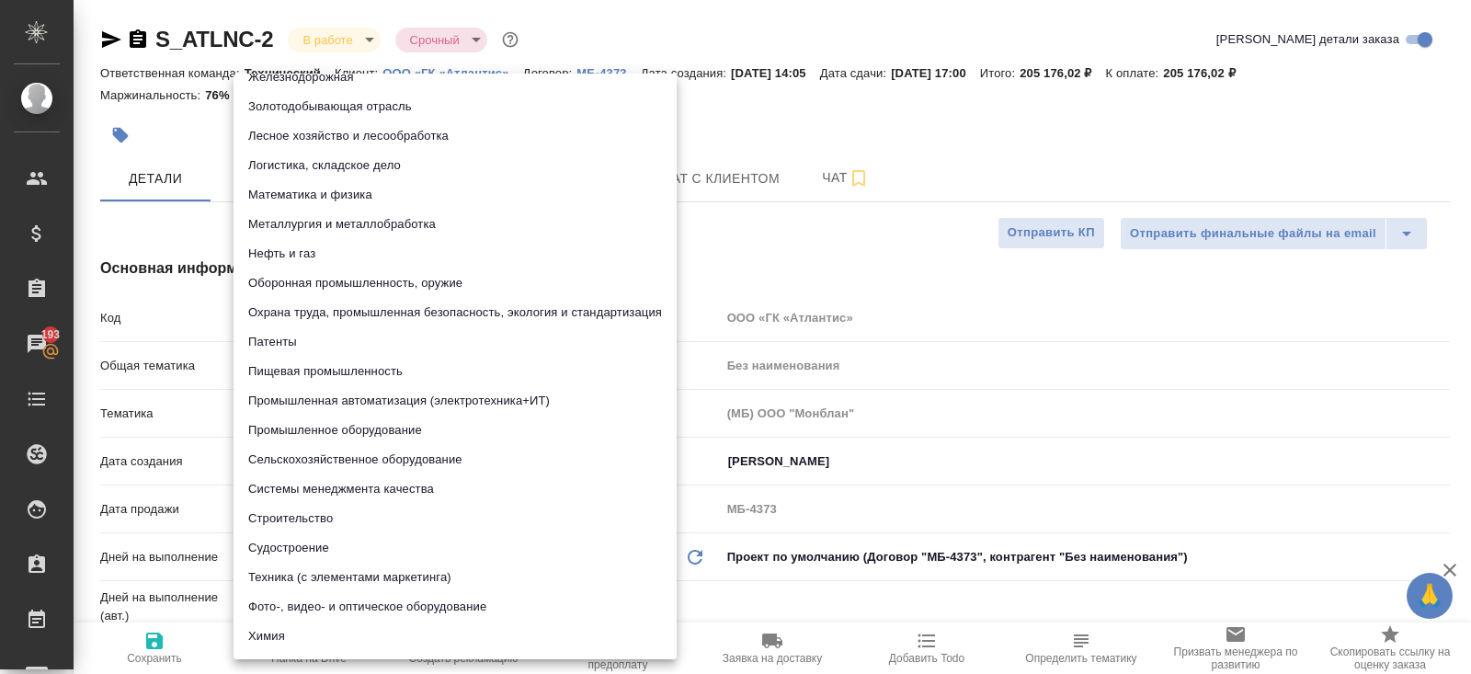
type textarea "x"
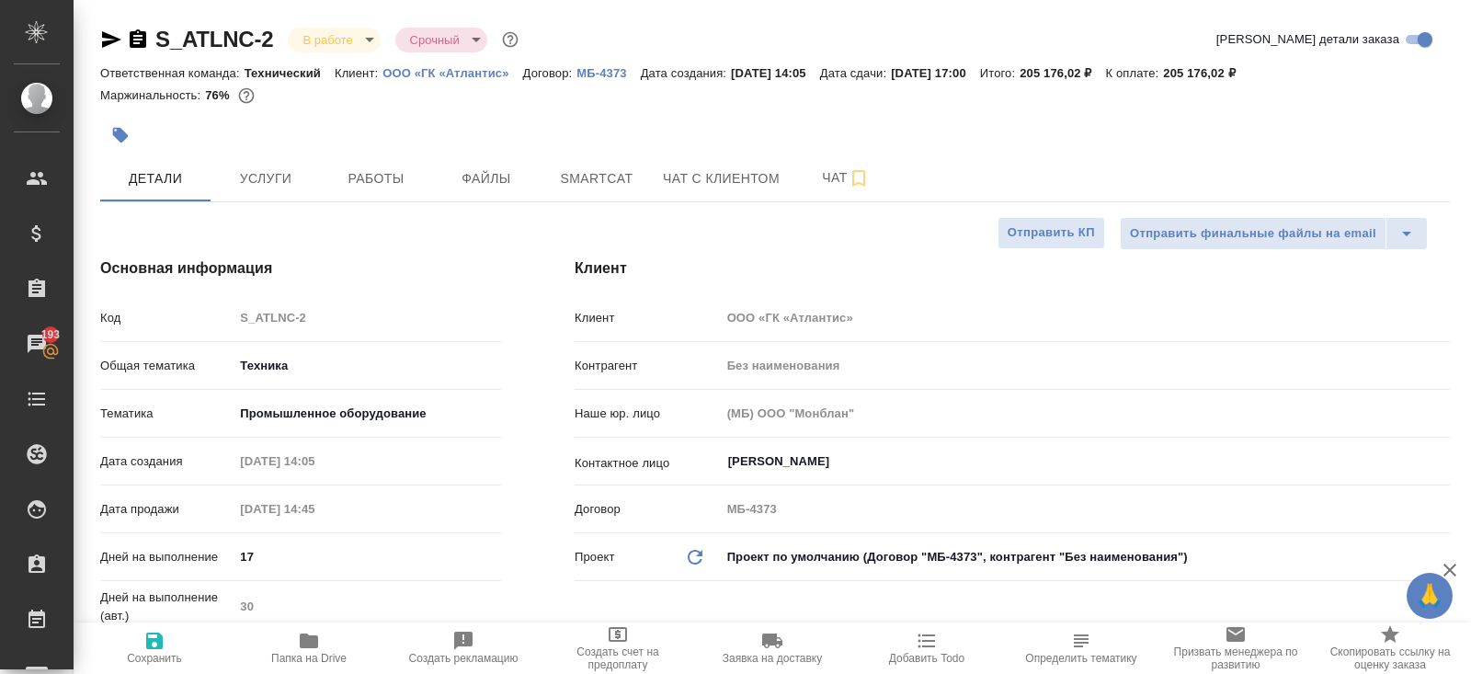
click at [176, 641] on span "Сохранить" at bounding box center [154, 647] width 132 height 35
type textarea "x"
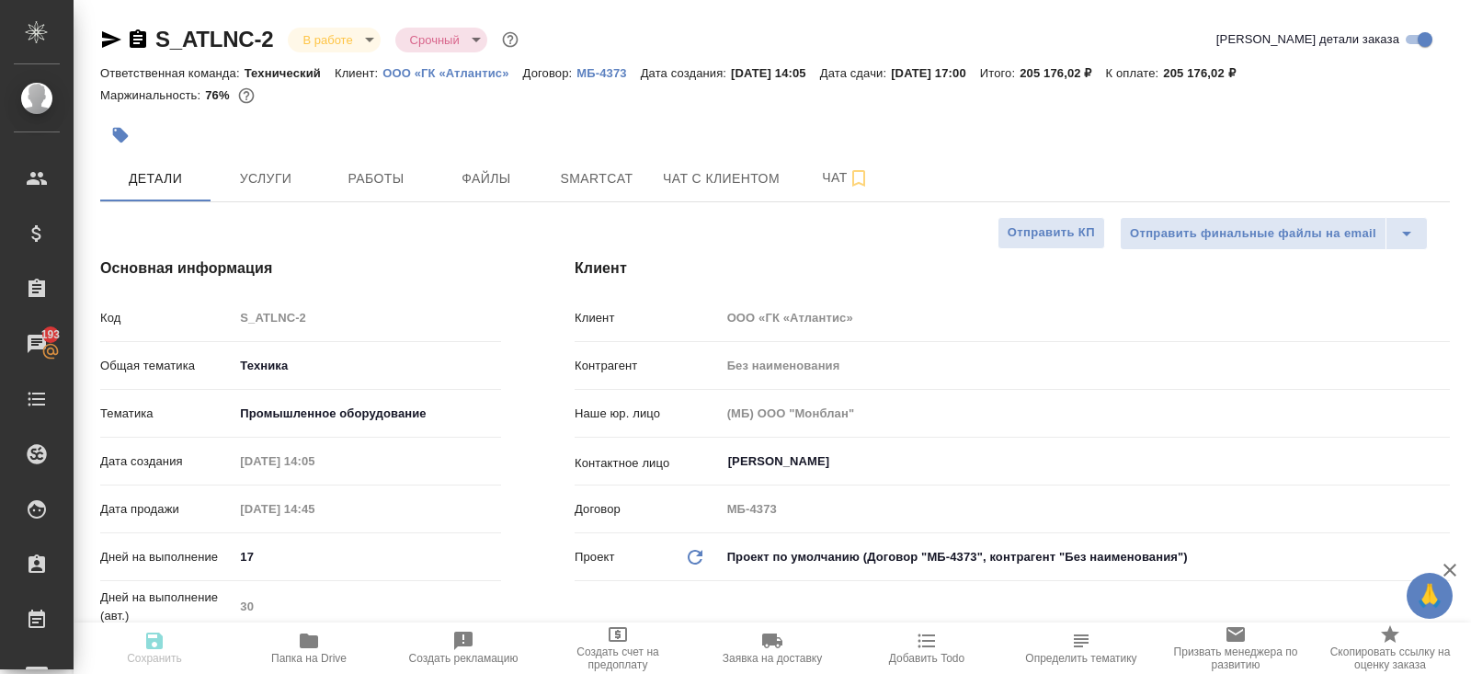
type textarea "x"
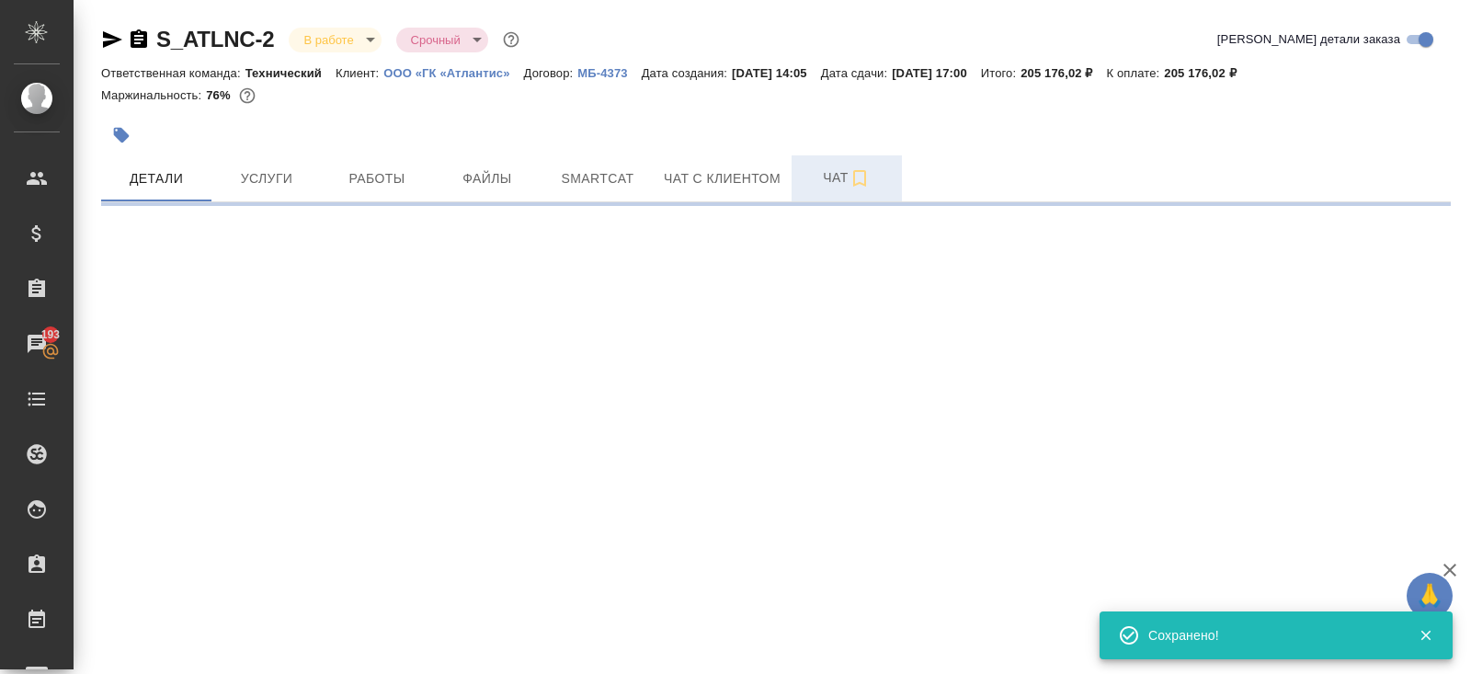
scroll to position [0, 0]
click at [854, 183] on icon "button" at bounding box center [859, 178] width 22 height 22
select select "RU"
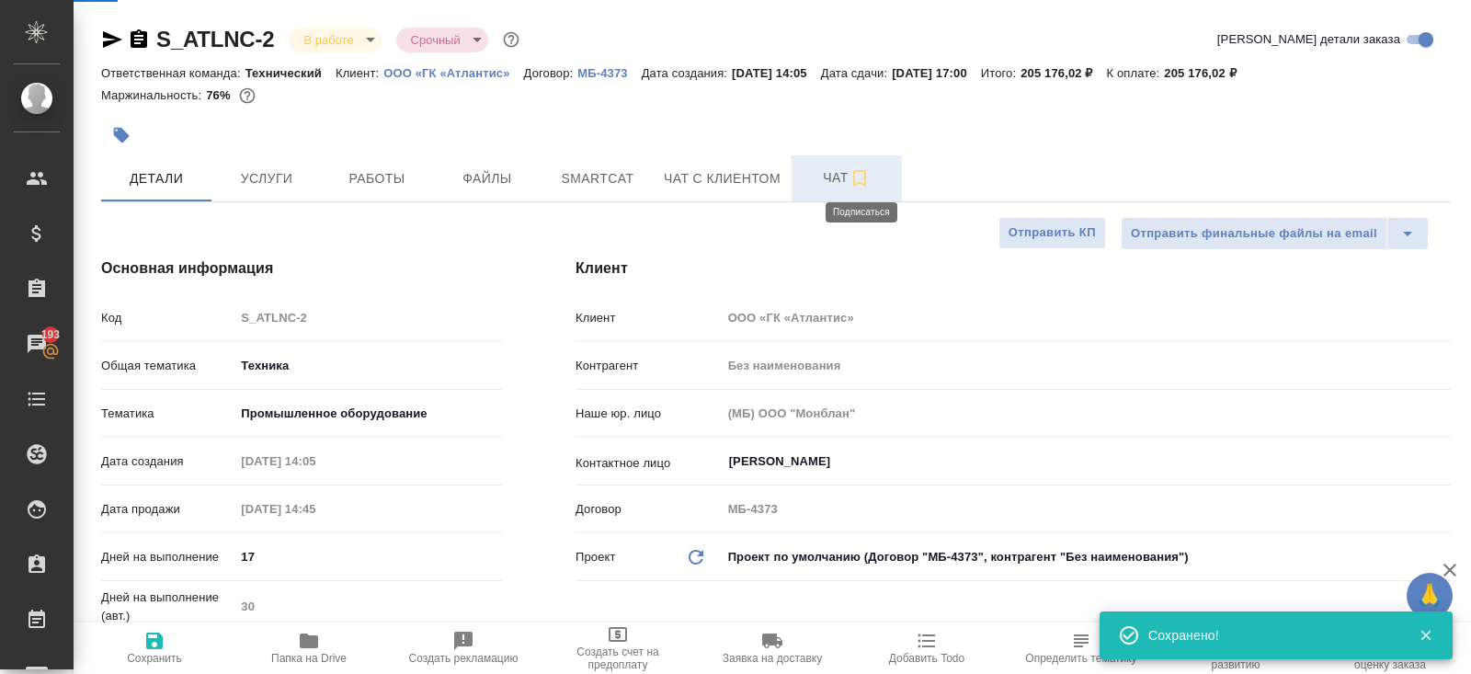
type textarea "x"
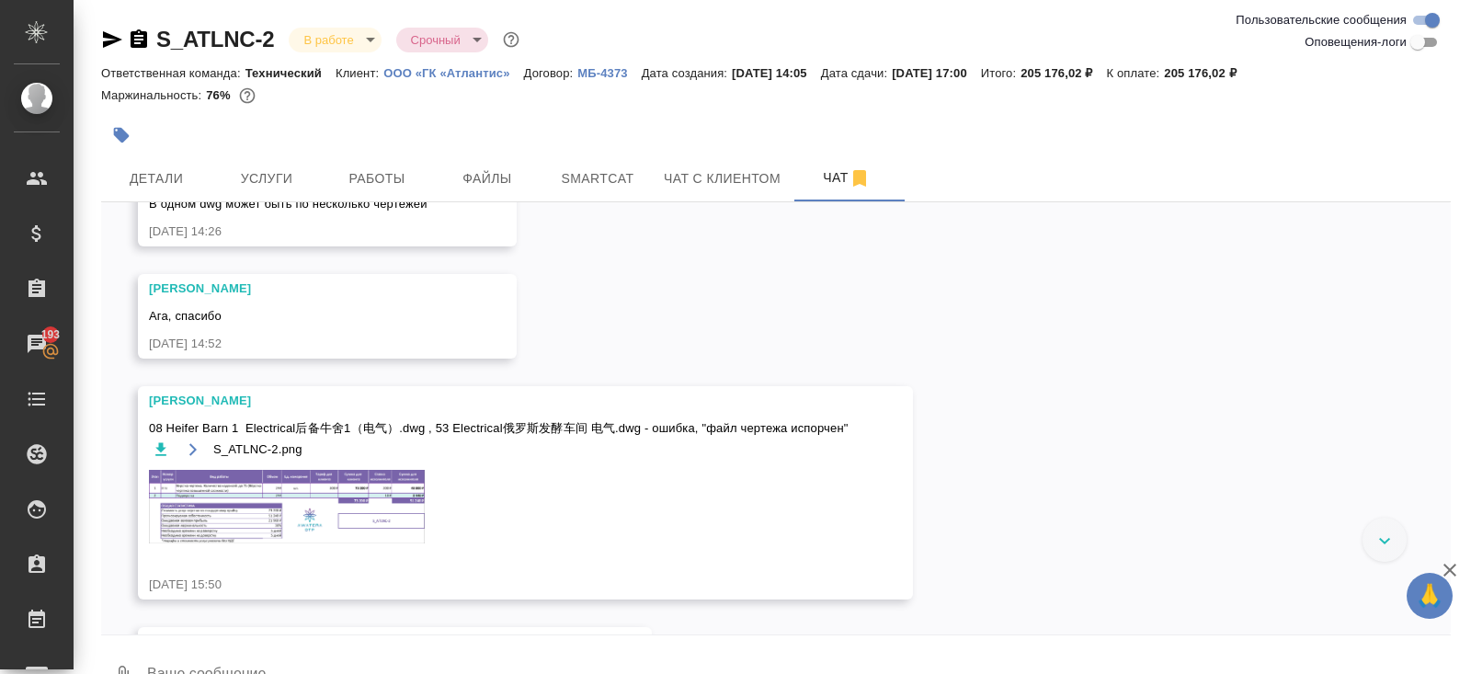
scroll to position [141, 0]
click at [304, 486] on img at bounding box center [287, 505] width 276 height 74
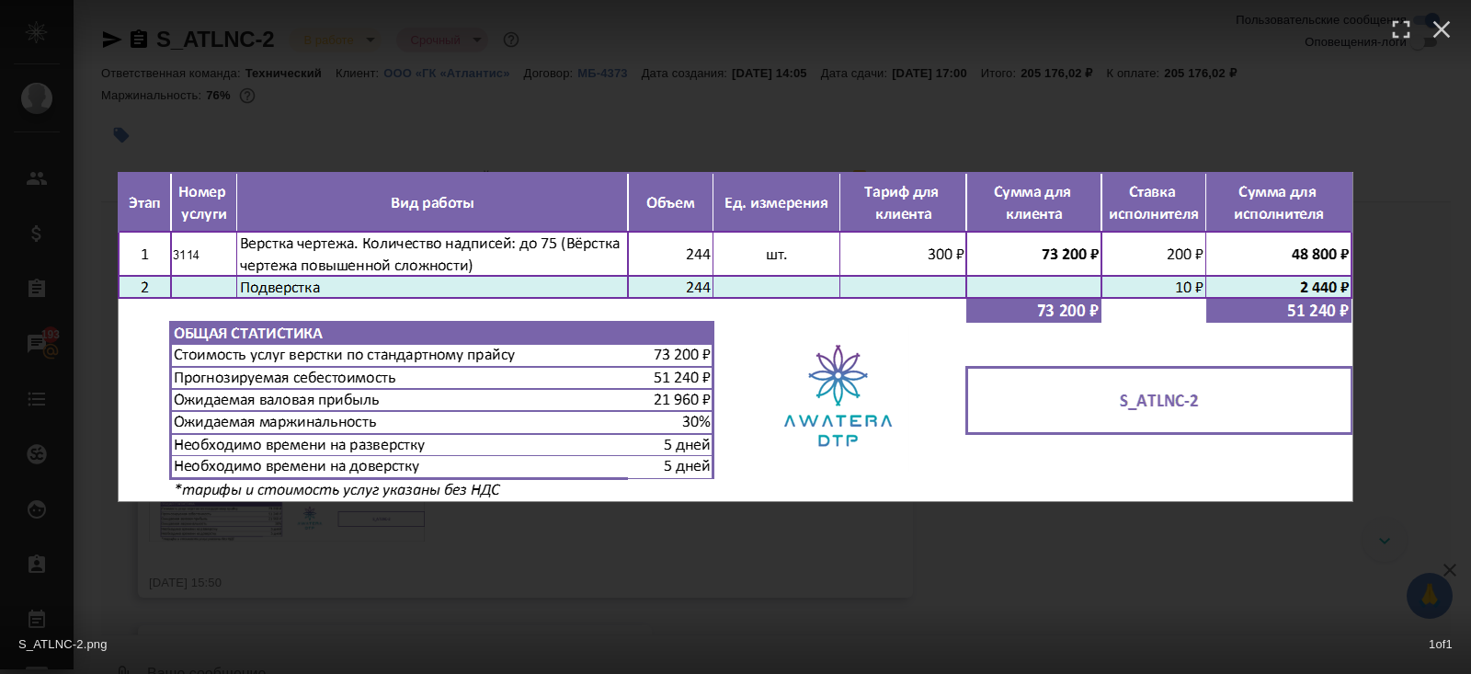
click at [314, 508] on div "S_ATLNC-2.png 1 of 1" at bounding box center [735, 337] width 1471 height 674
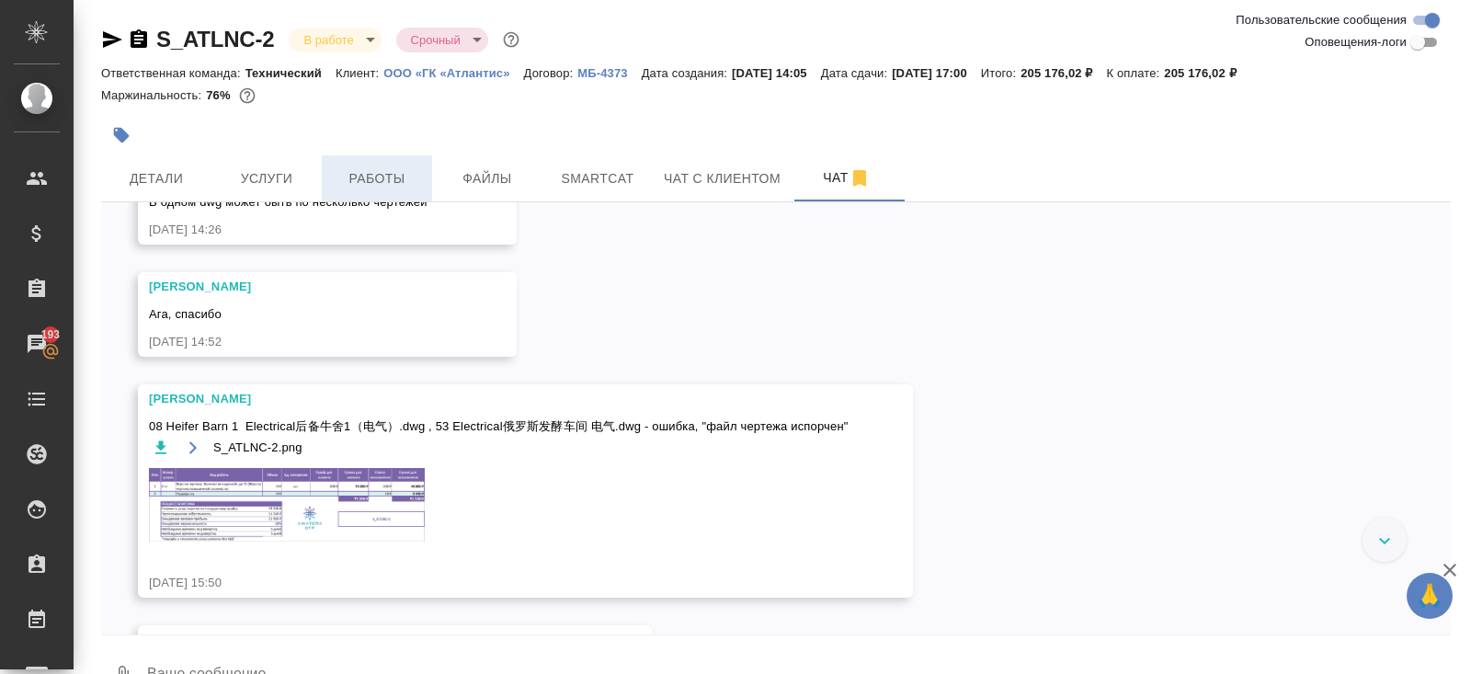
click at [364, 193] on button "Работы" at bounding box center [377, 178] width 110 height 46
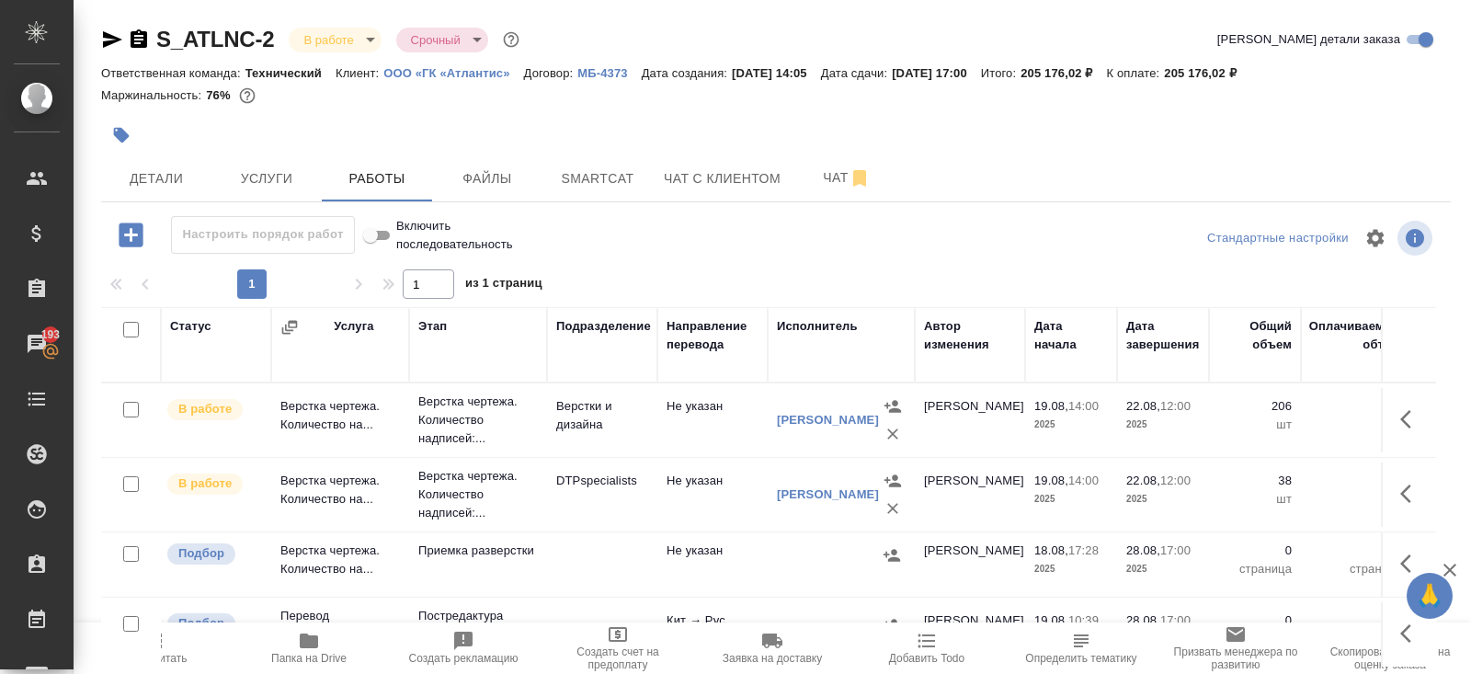
scroll to position [93, 0]
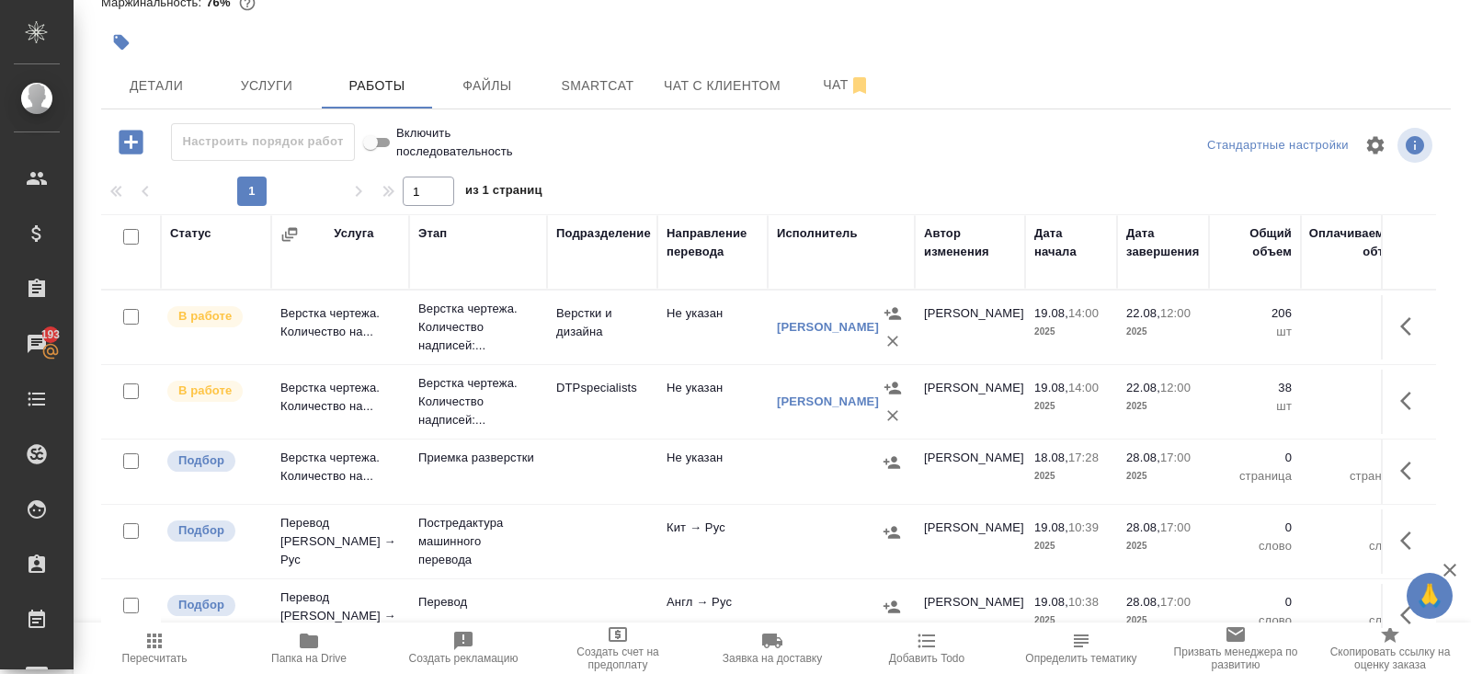
click at [131, 233] on input "checkbox" at bounding box center [131, 237] width 16 height 16
checkbox input "true"
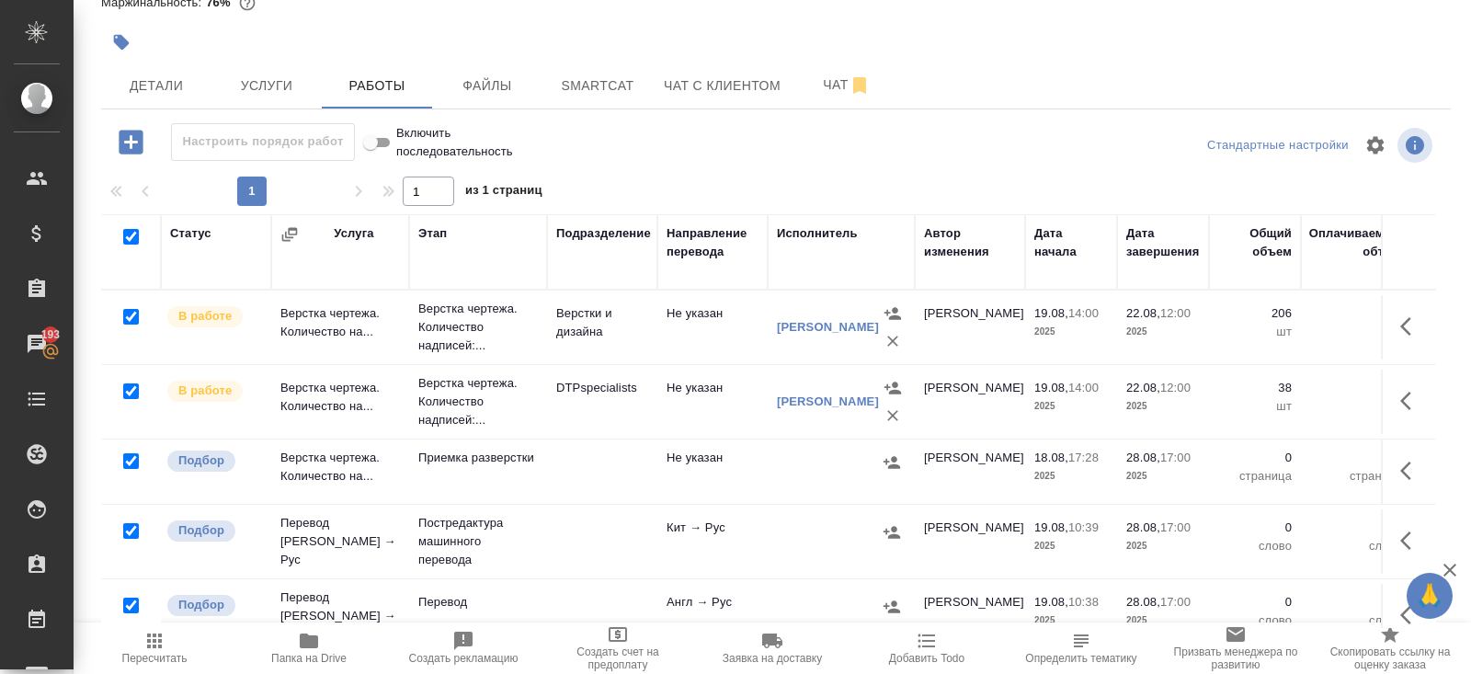
checkbox input "true"
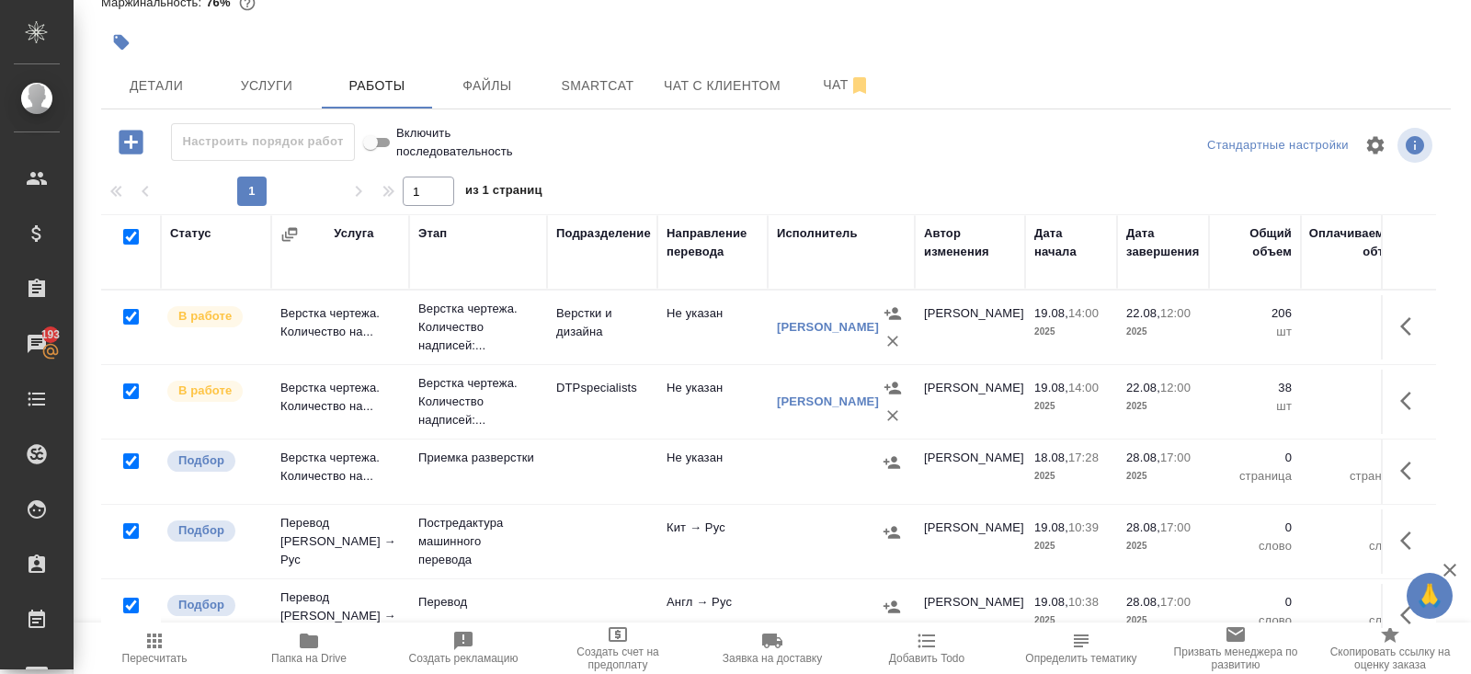
checkbox input "true"
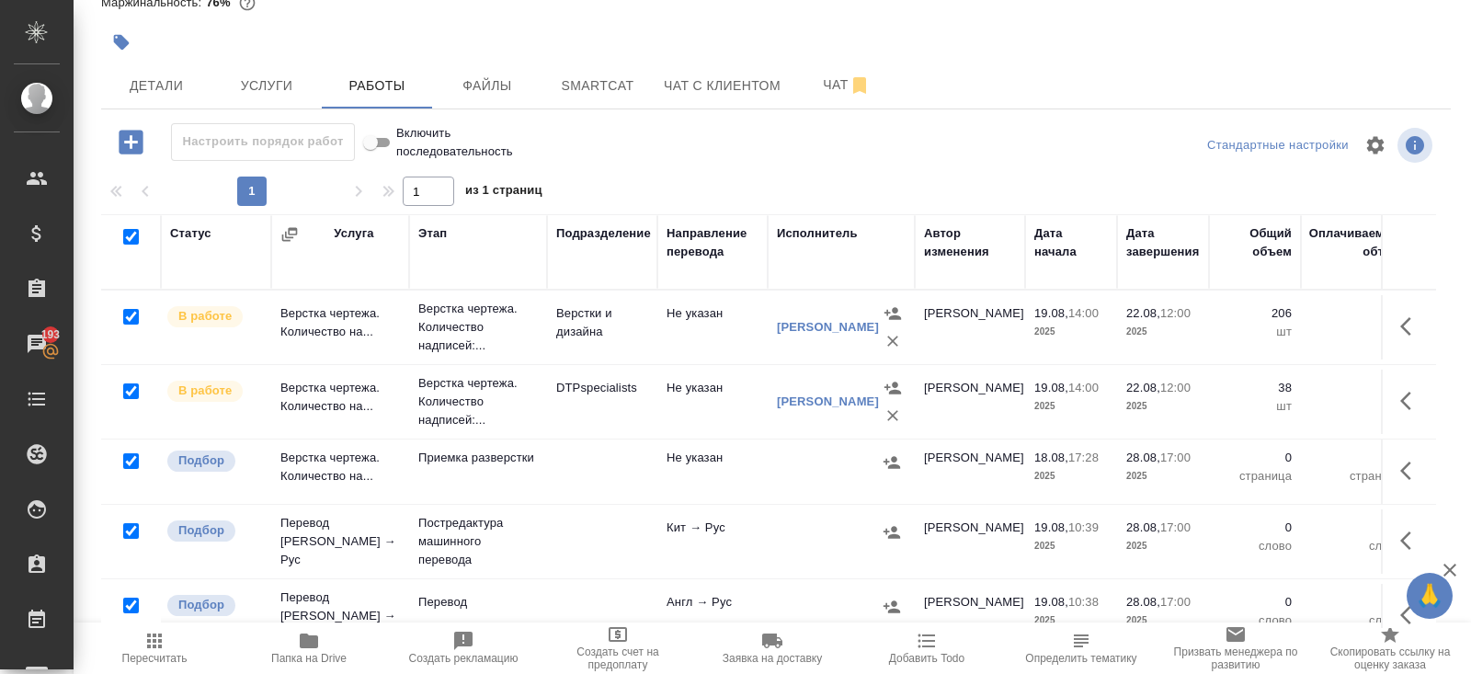
checkbox input "true"
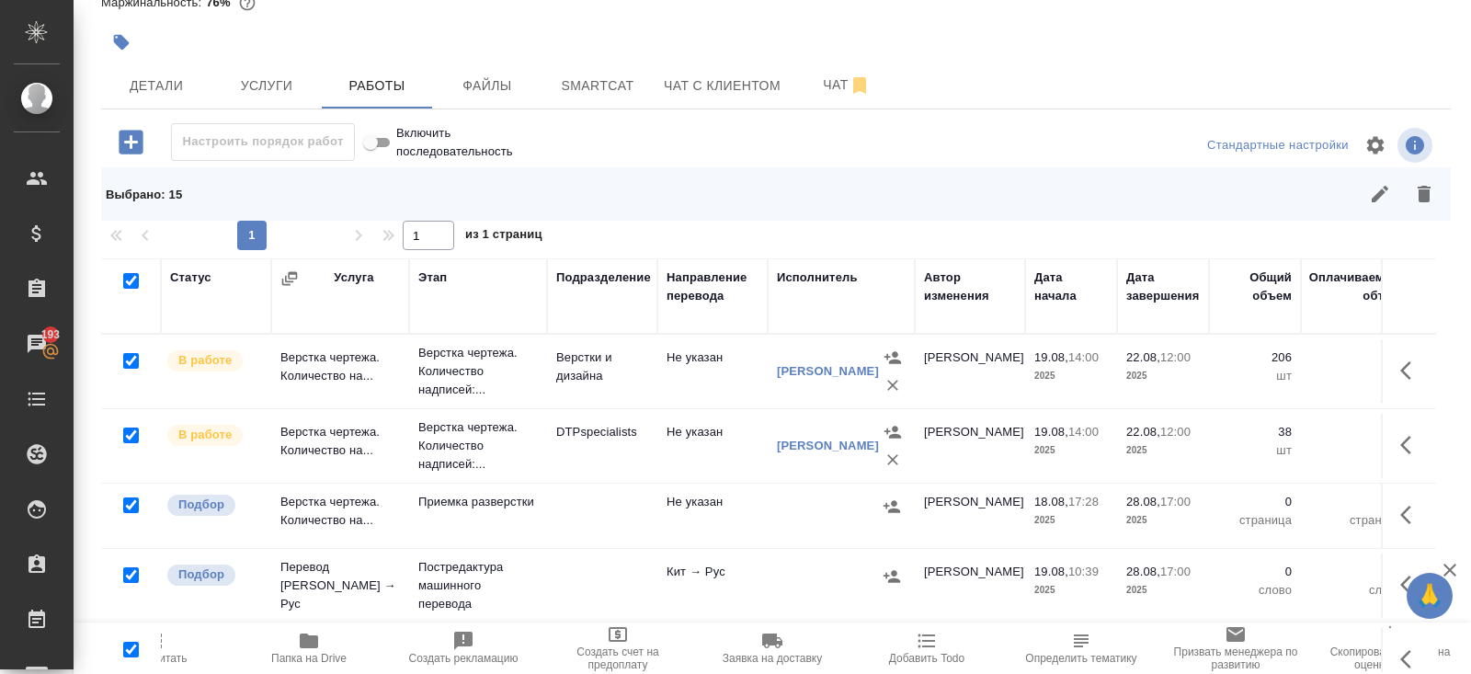
click at [128, 363] on input "checkbox" at bounding box center [131, 361] width 16 height 16
checkbox input "false"
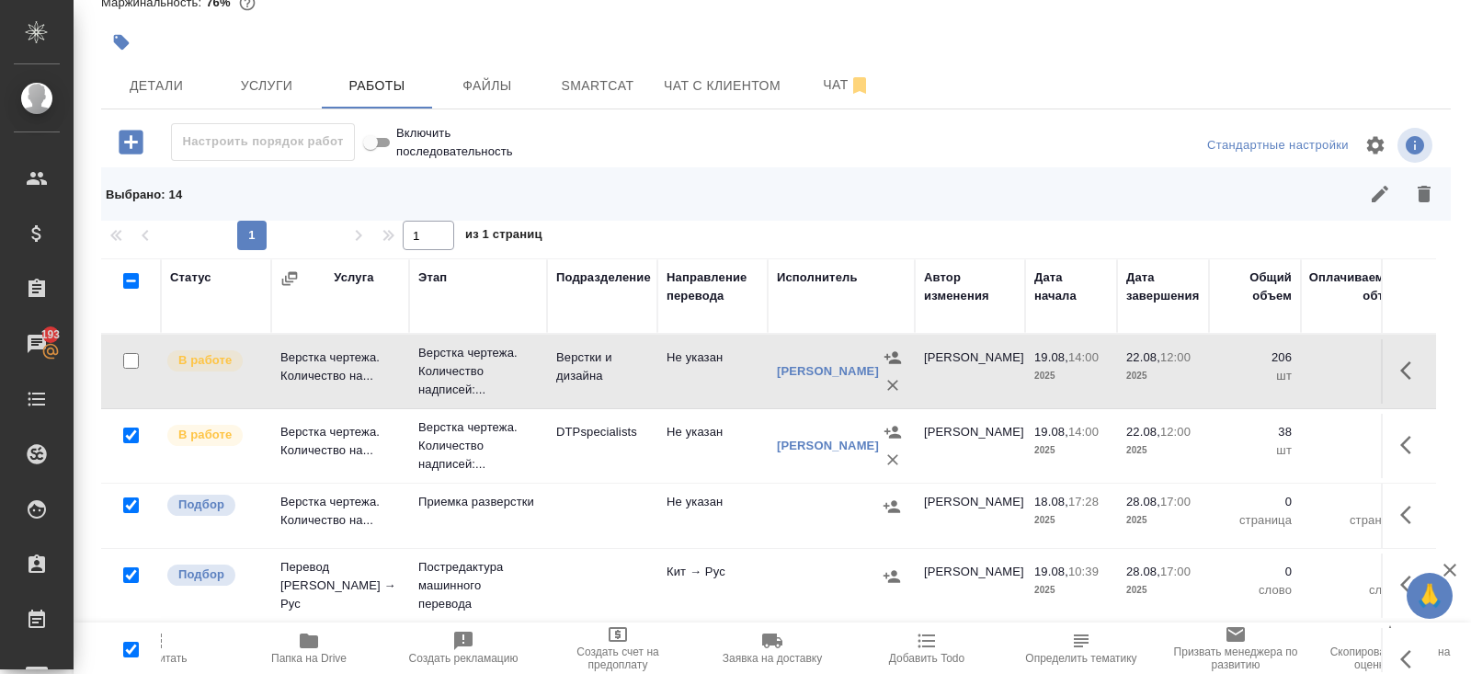
click at [131, 431] on input "checkbox" at bounding box center [131, 435] width 16 height 16
checkbox input "false"
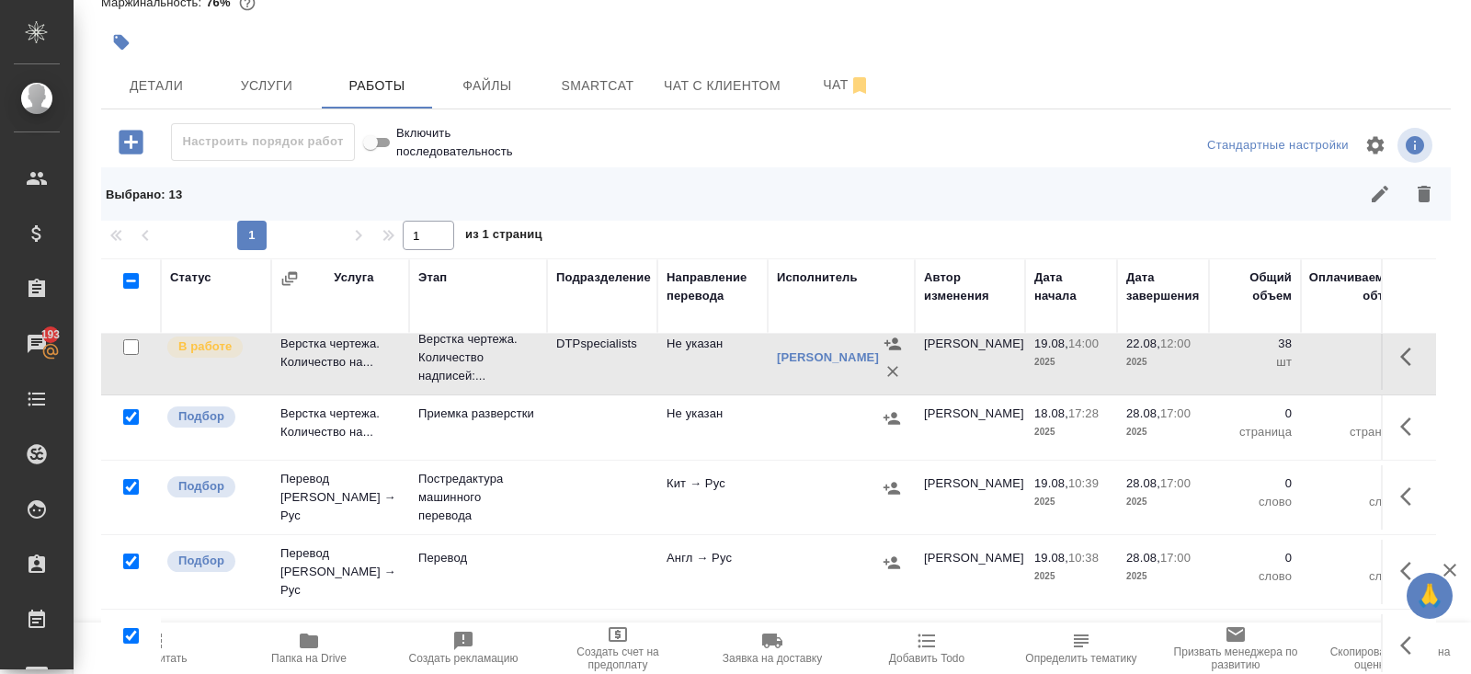
scroll to position [90, 0]
click at [127, 481] on input "checkbox" at bounding box center [131, 485] width 16 height 16
checkbox input "false"
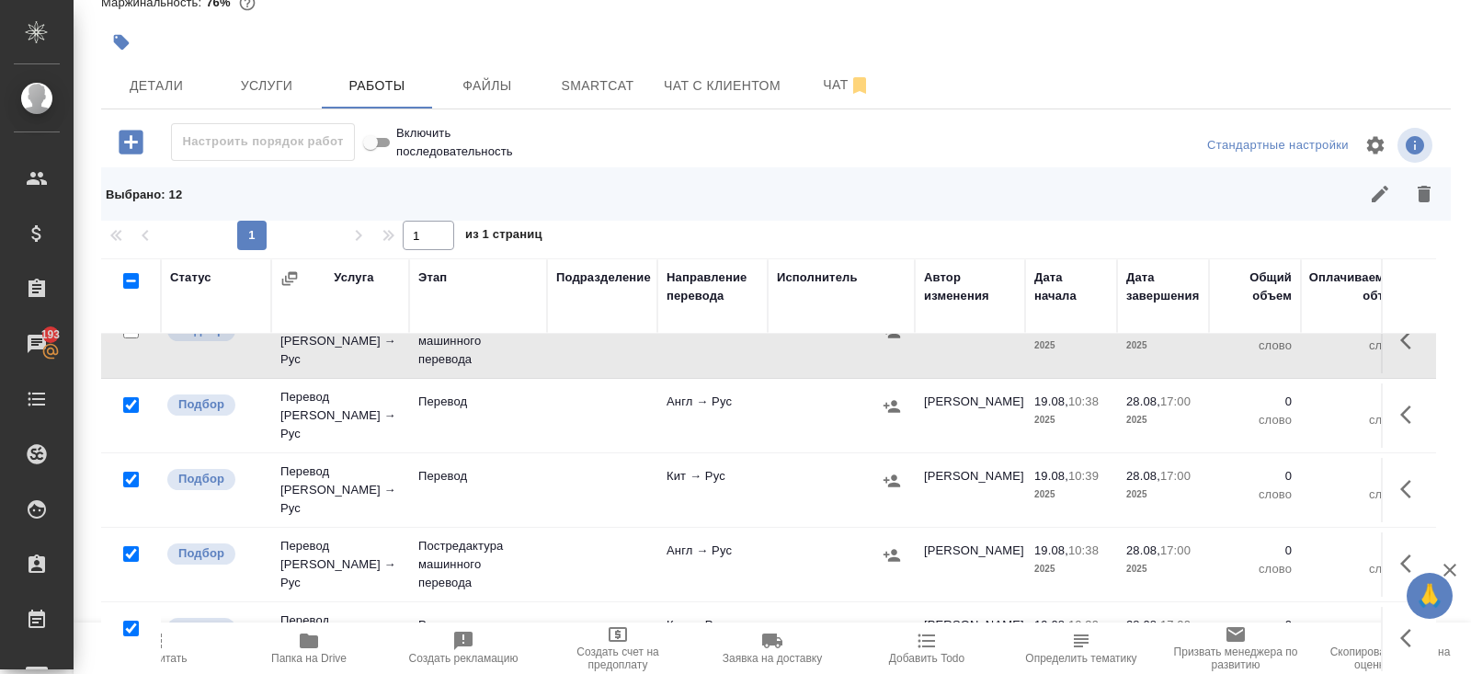
scroll to position [248, 0]
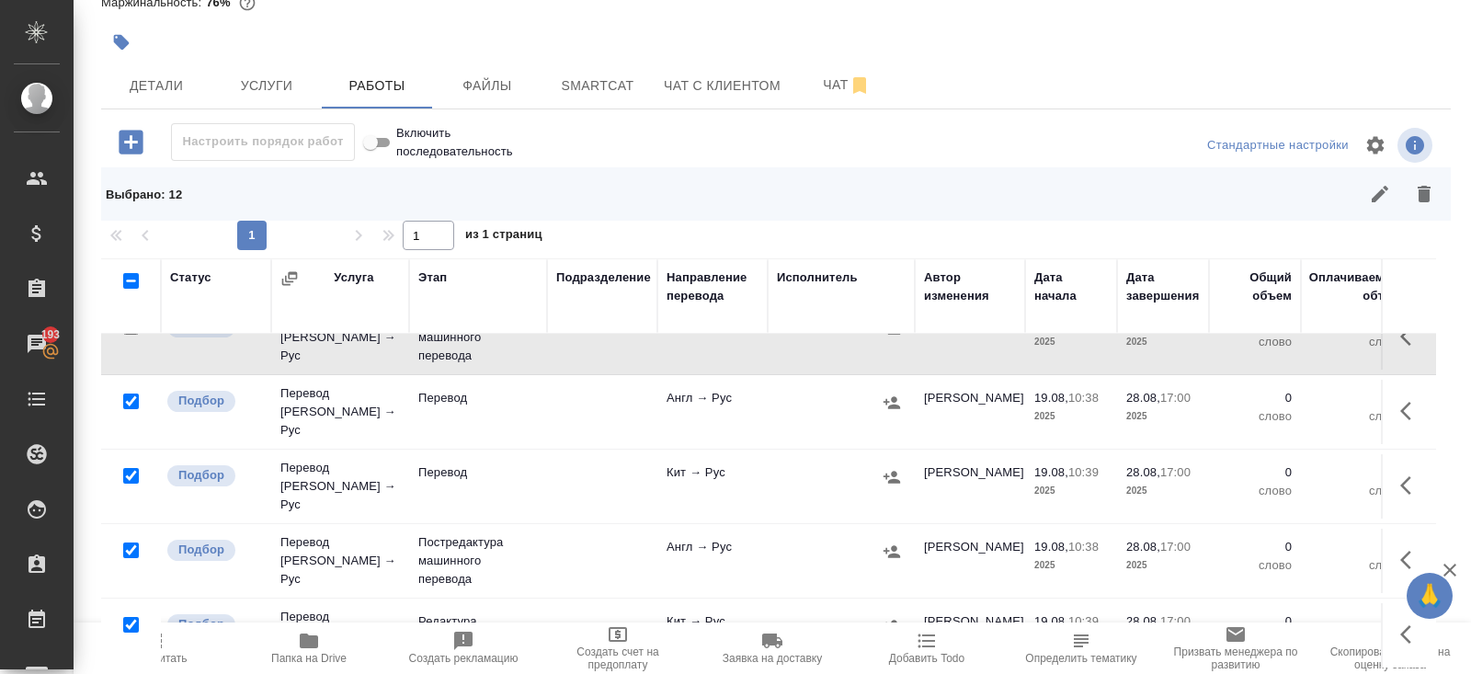
click at [131, 542] on input "checkbox" at bounding box center [131, 550] width 16 height 16
checkbox input "false"
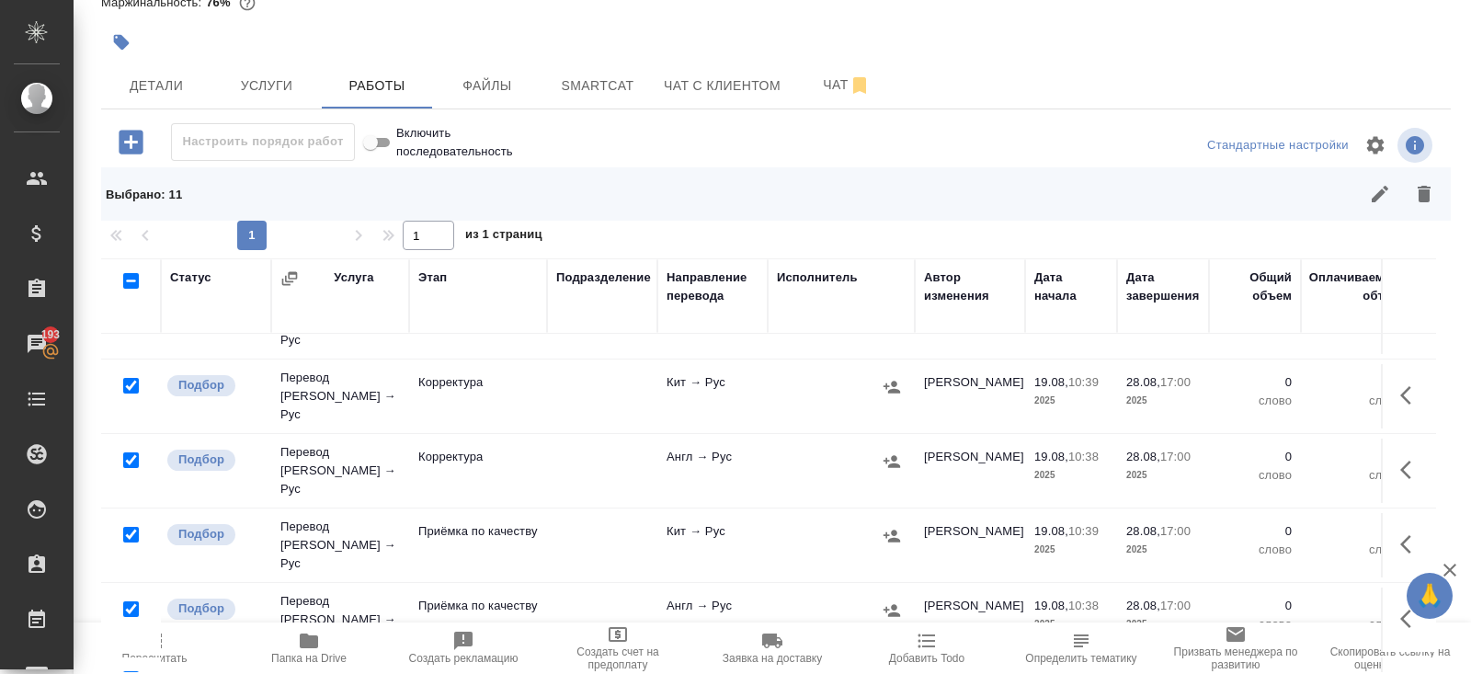
scroll to position [671, 0]
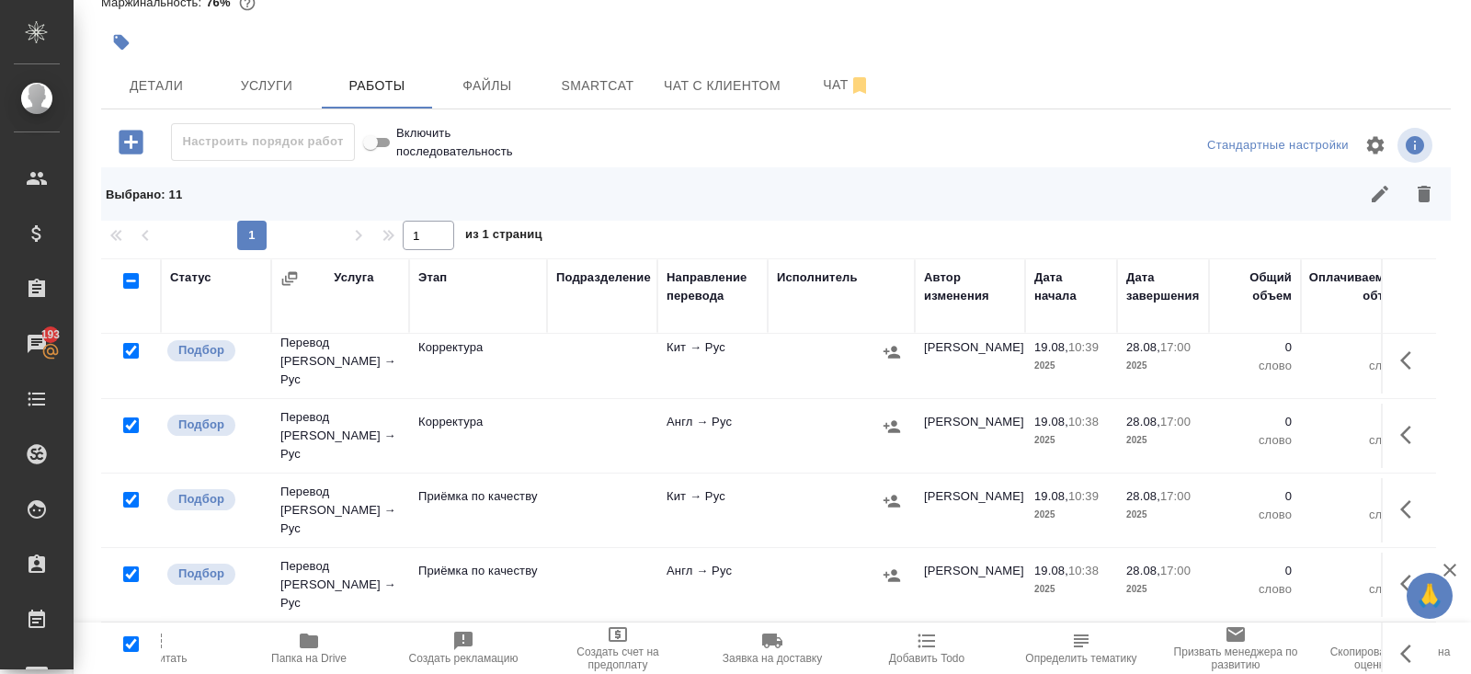
click at [130, 636] on input "checkbox" at bounding box center [131, 644] width 16 height 16
checkbox input "false"
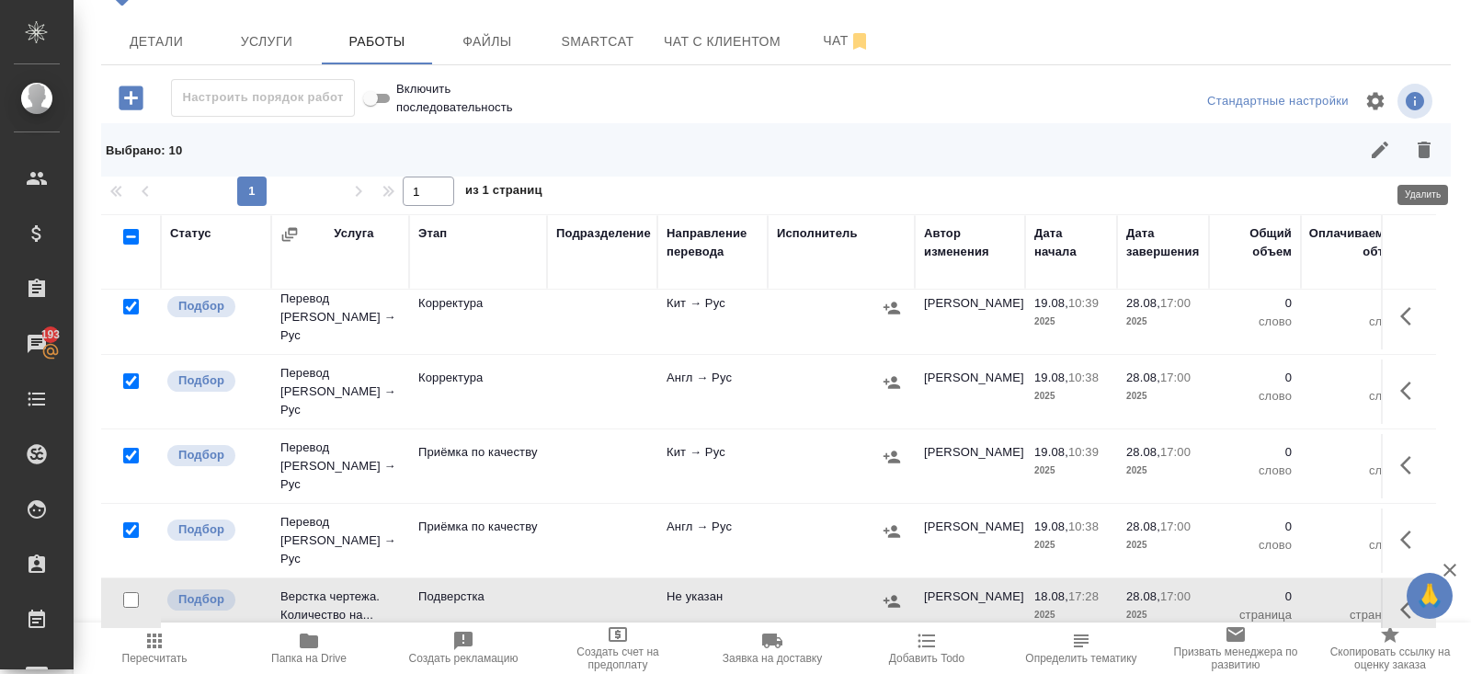
click at [1421, 139] on icon "button" at bounding box center [1424, 150] width 22 height 22
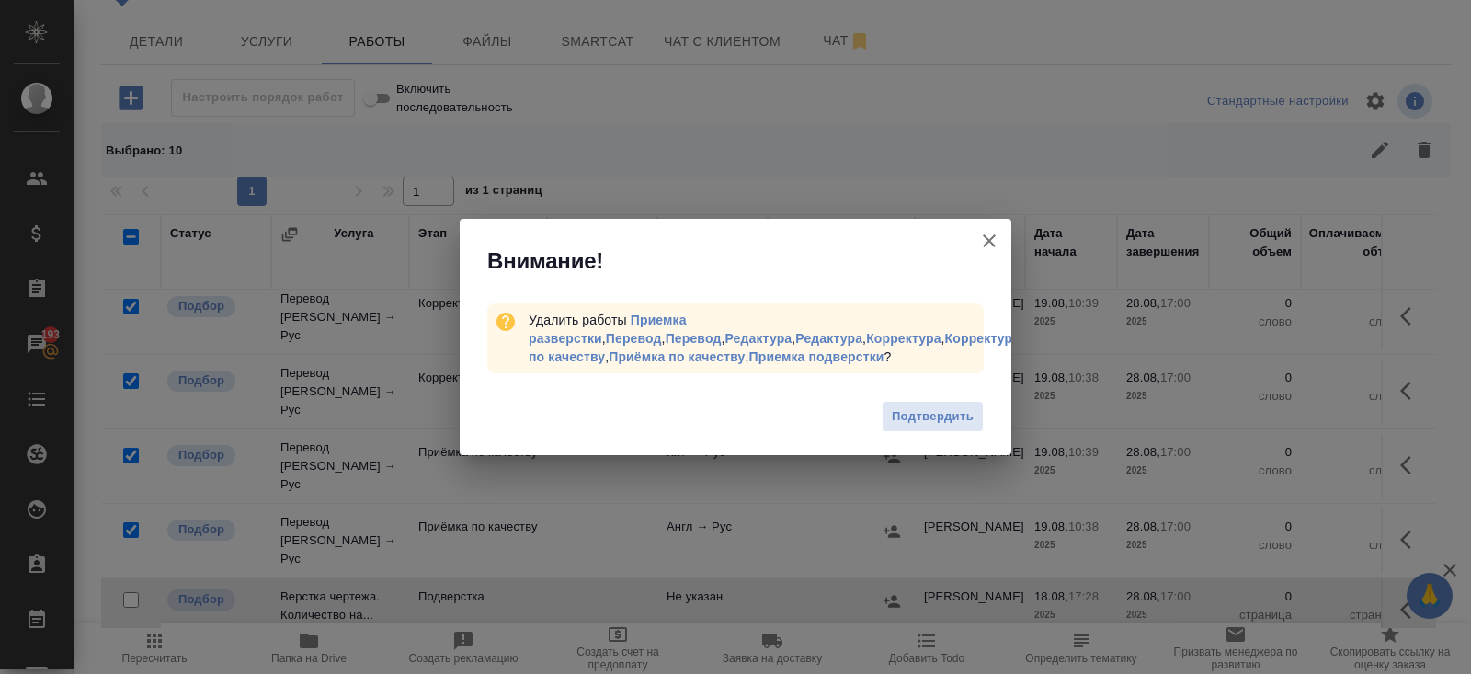
click at [923, 439] on div "Подтвердить" at bounding box center [735, 419] width 551 height 74
click at [925, 427] on button "Подтвердить" at bounding box center [932, 417] width 102 height 32
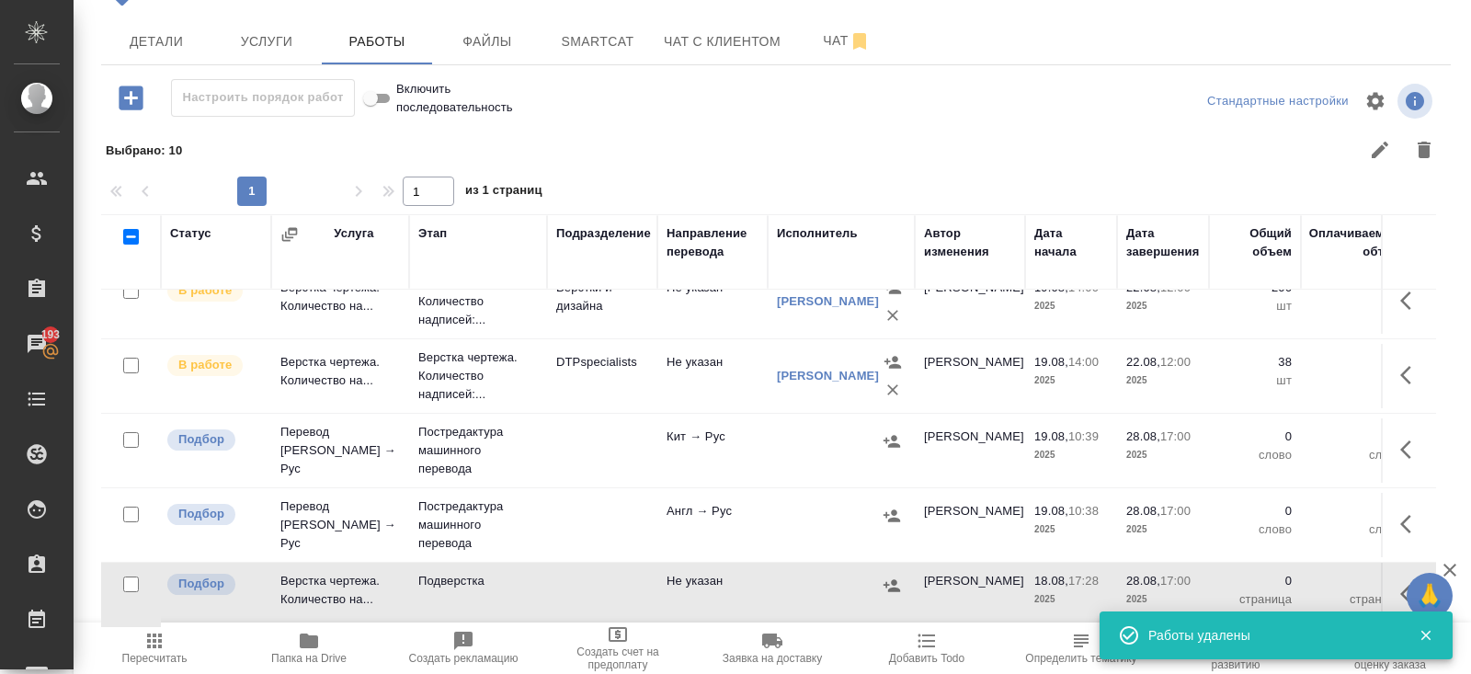
scroll to position [22, 0]
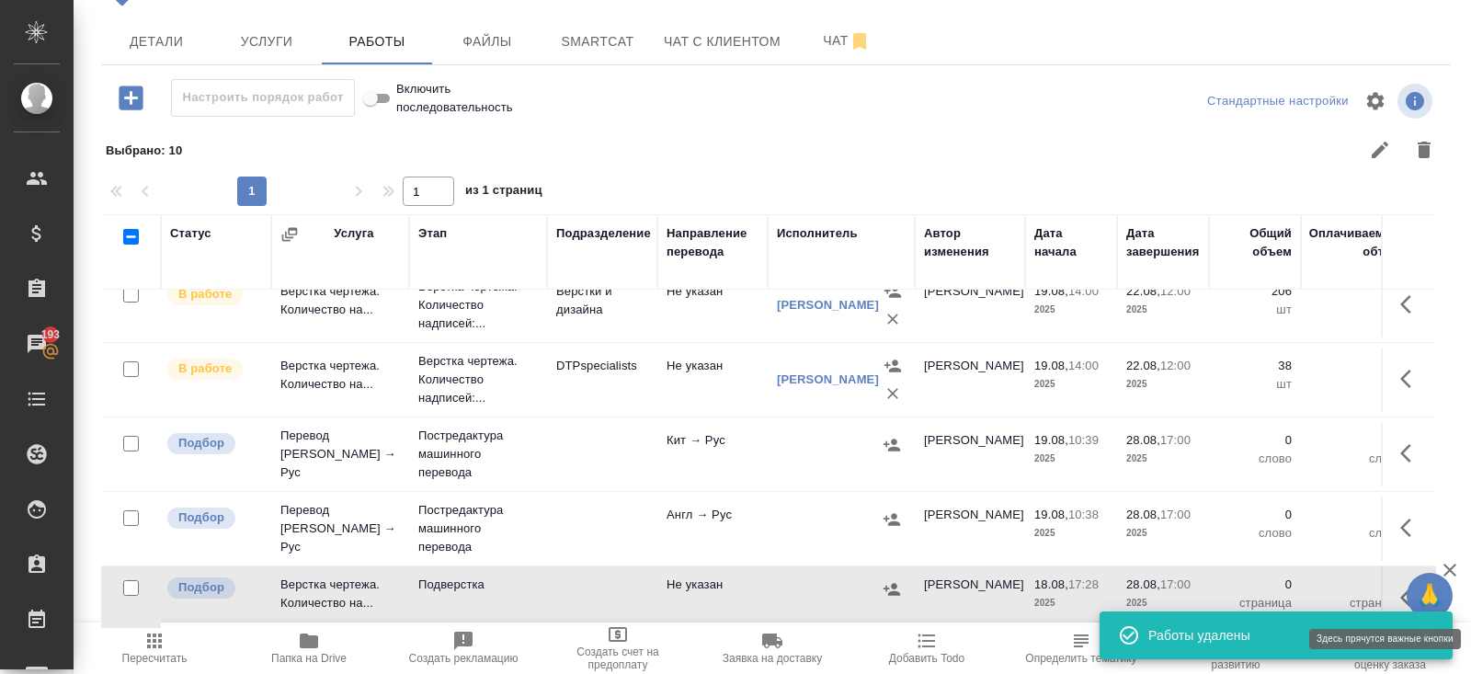
click at [1398, 584] on button "button" at bounding box center [1411, 597] width 44 height 44
click at [1278, 587] on icon "button" at bounding box center [1276, 597] width 22 height 22
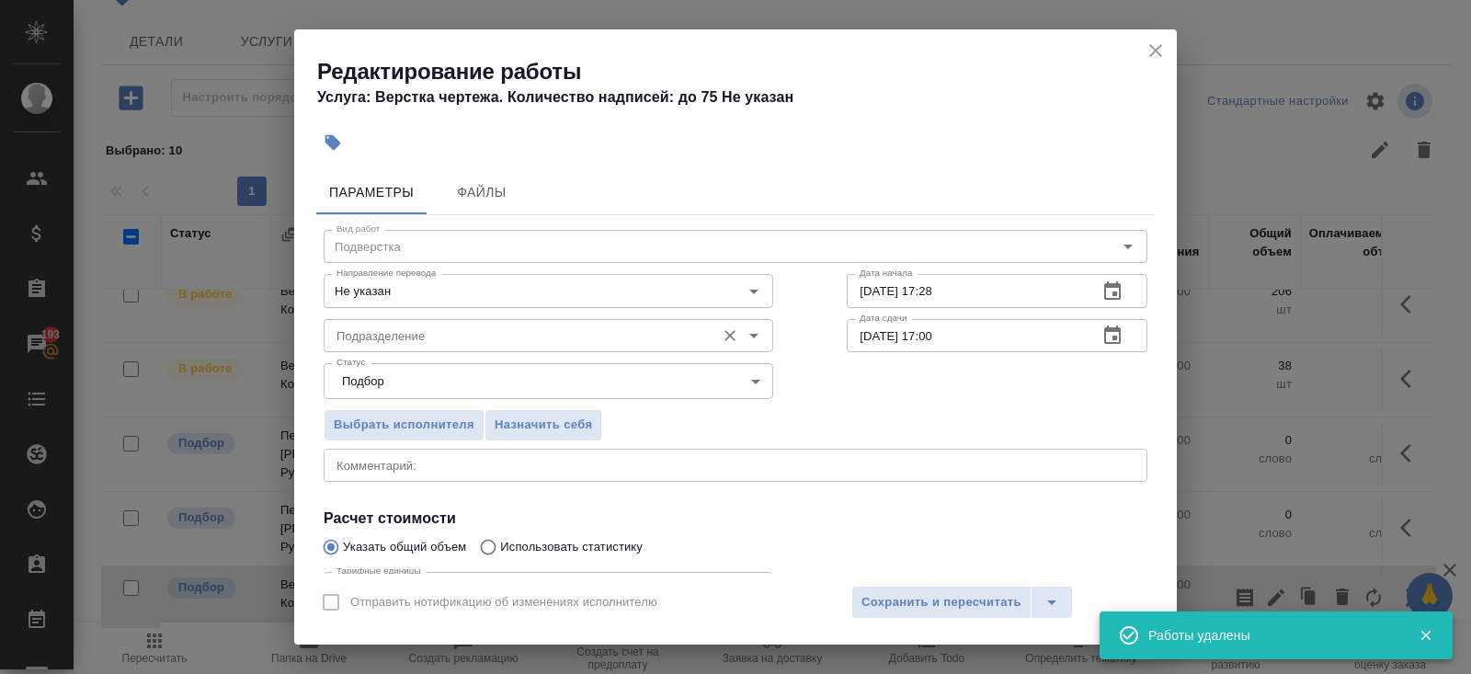
click at [436, 347] on div "Подразделение" at bounding box center [548, 335] width 449 height 33
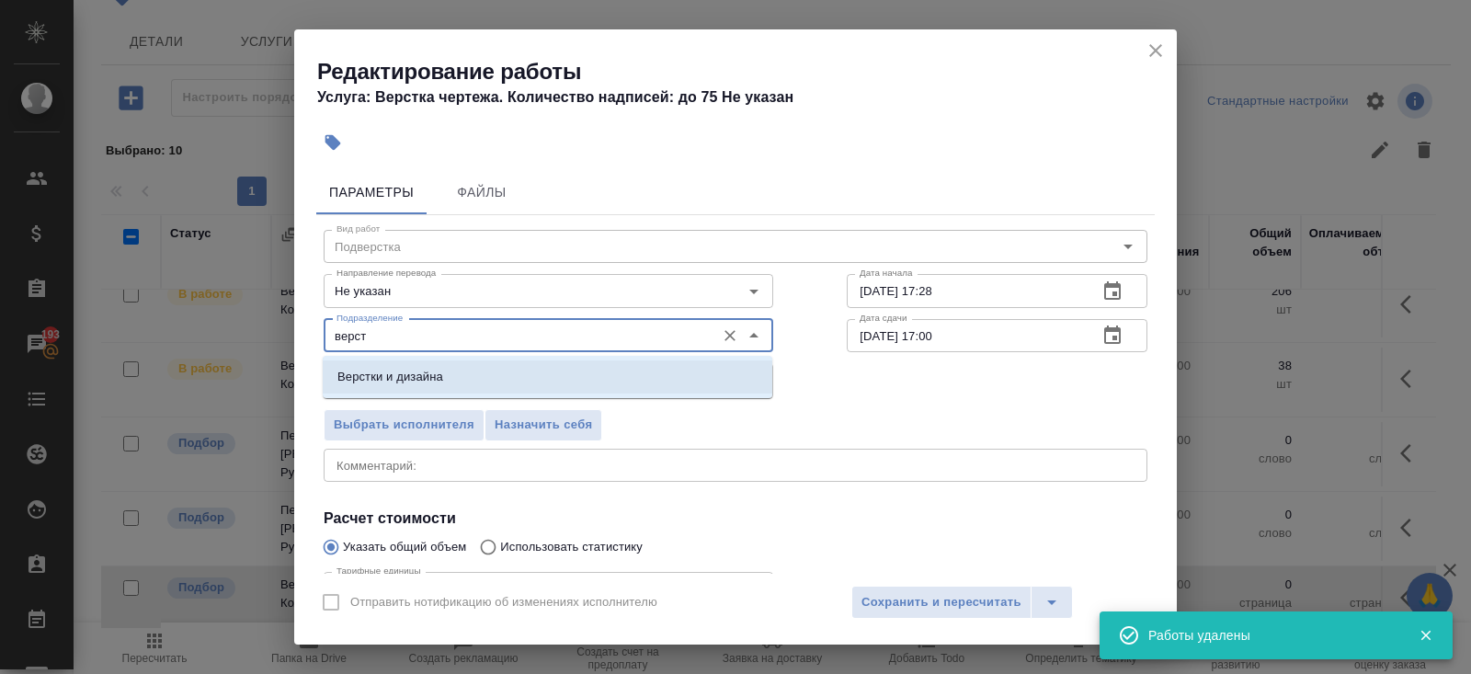
click at [366, 376] on p "Верстки и дизайна" at bounding box center [390, 377] width 106 height 18
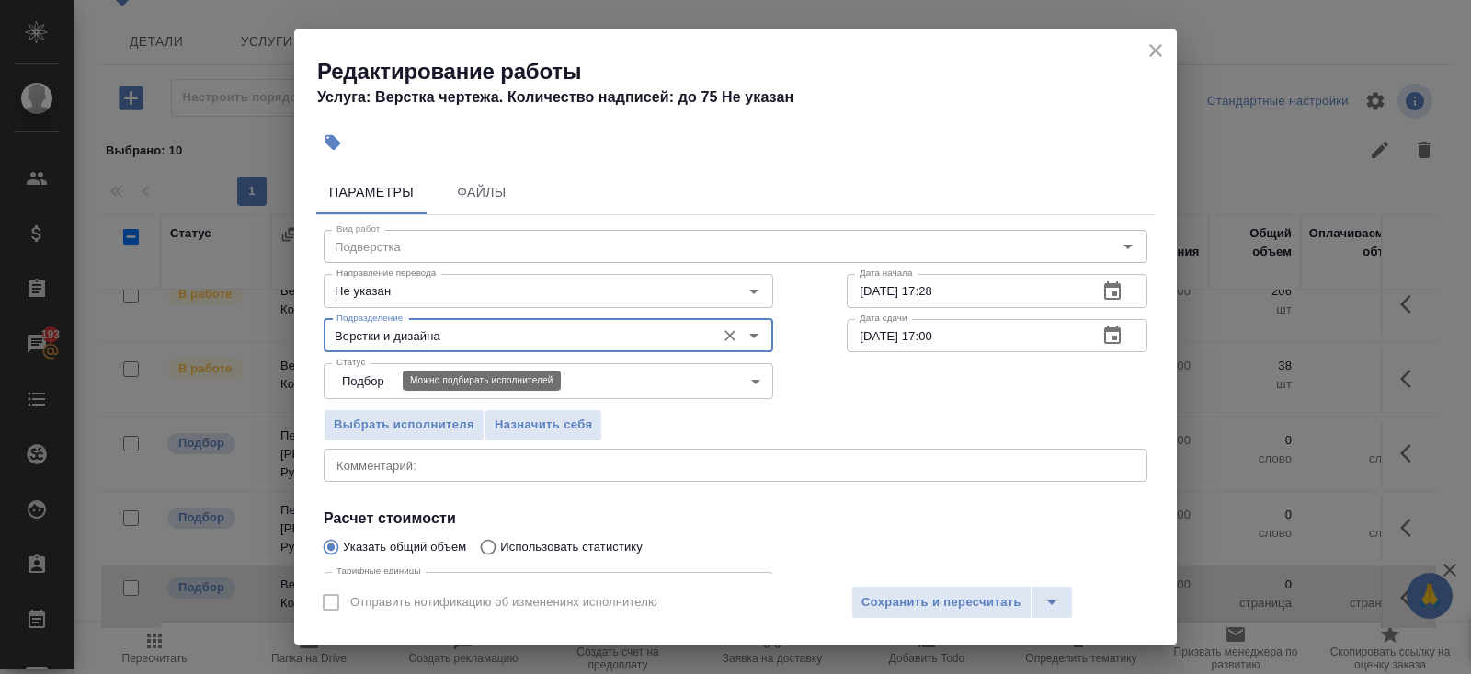
scroll to position [190, 0]
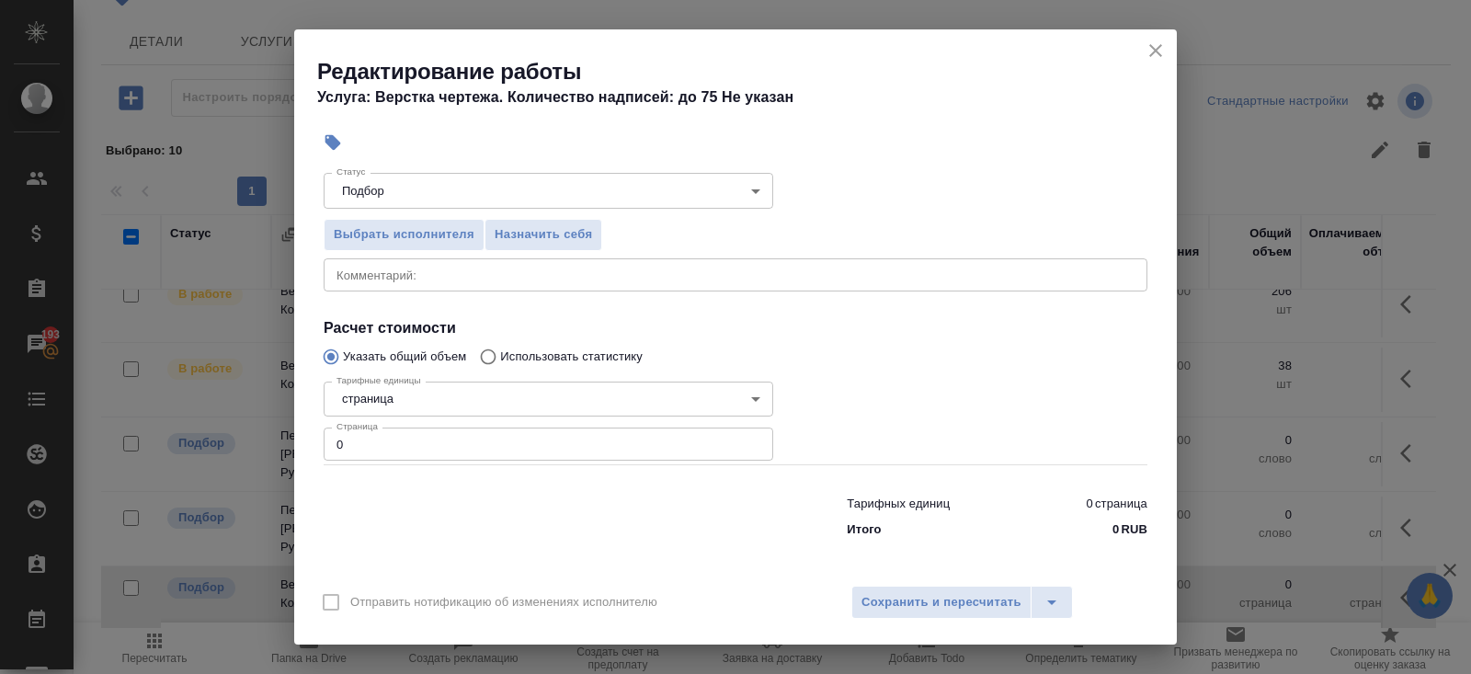
type input "Верстки и дизайна"
click at [369, 437] on input "0" at bounding box center [548, 443] width 449 height 33
type input "244"
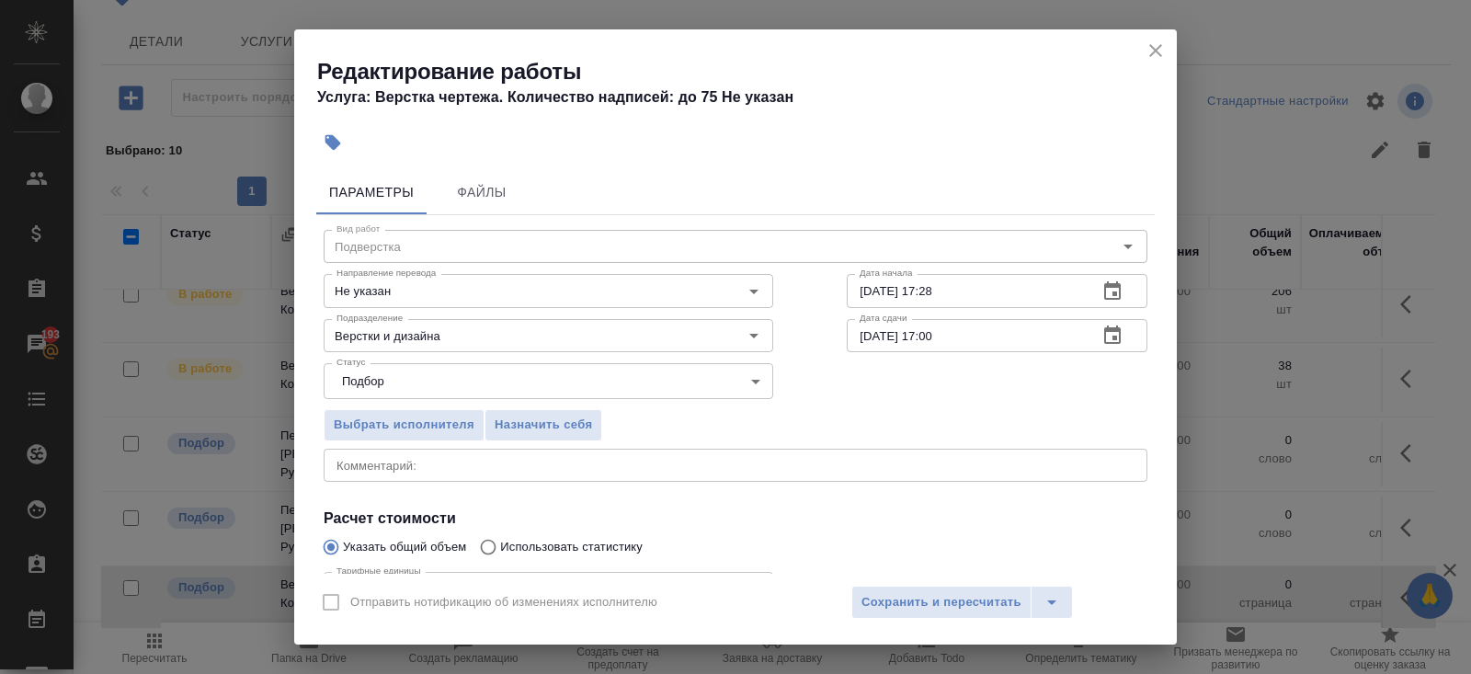
click at [1114, 339] on icon "button" at bounding box center [1112, 334] width 17 height 18
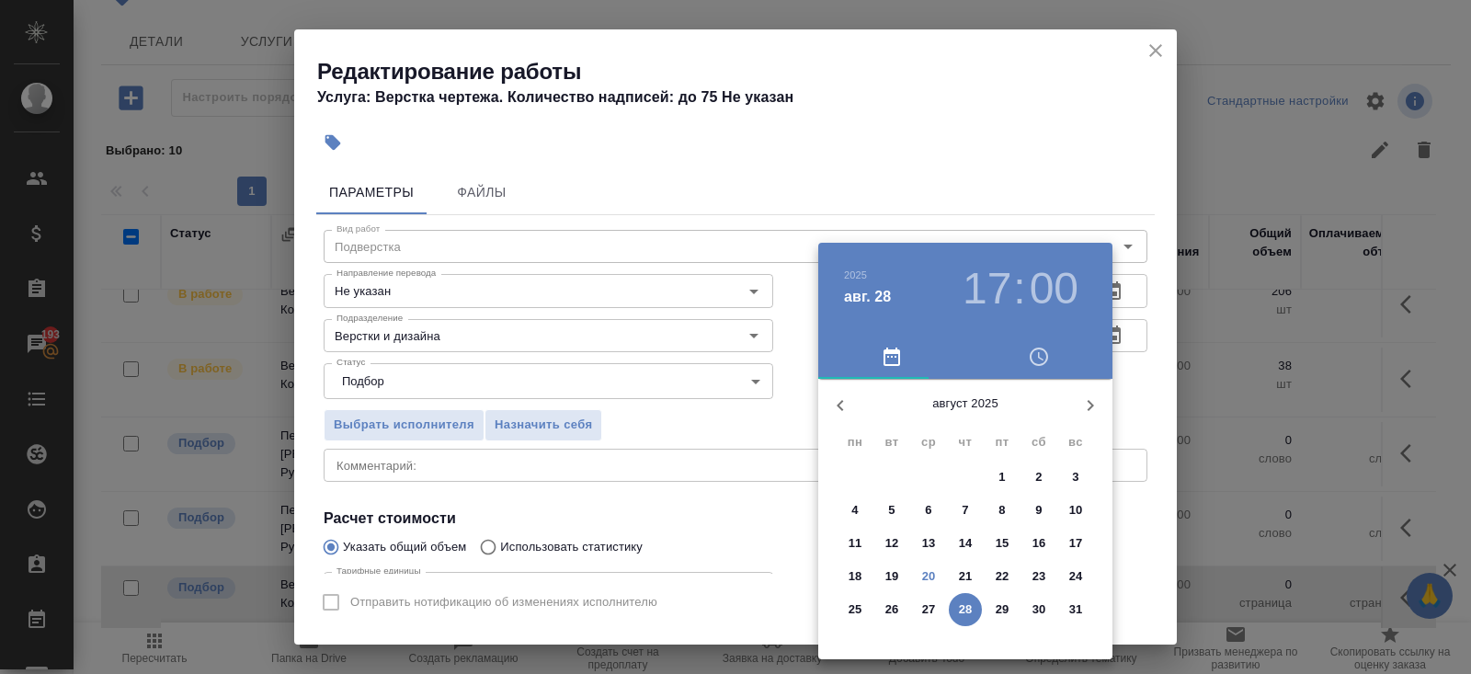
click at [901, 608] on span "26" at bounding box center [891, 609] width 33 height 18
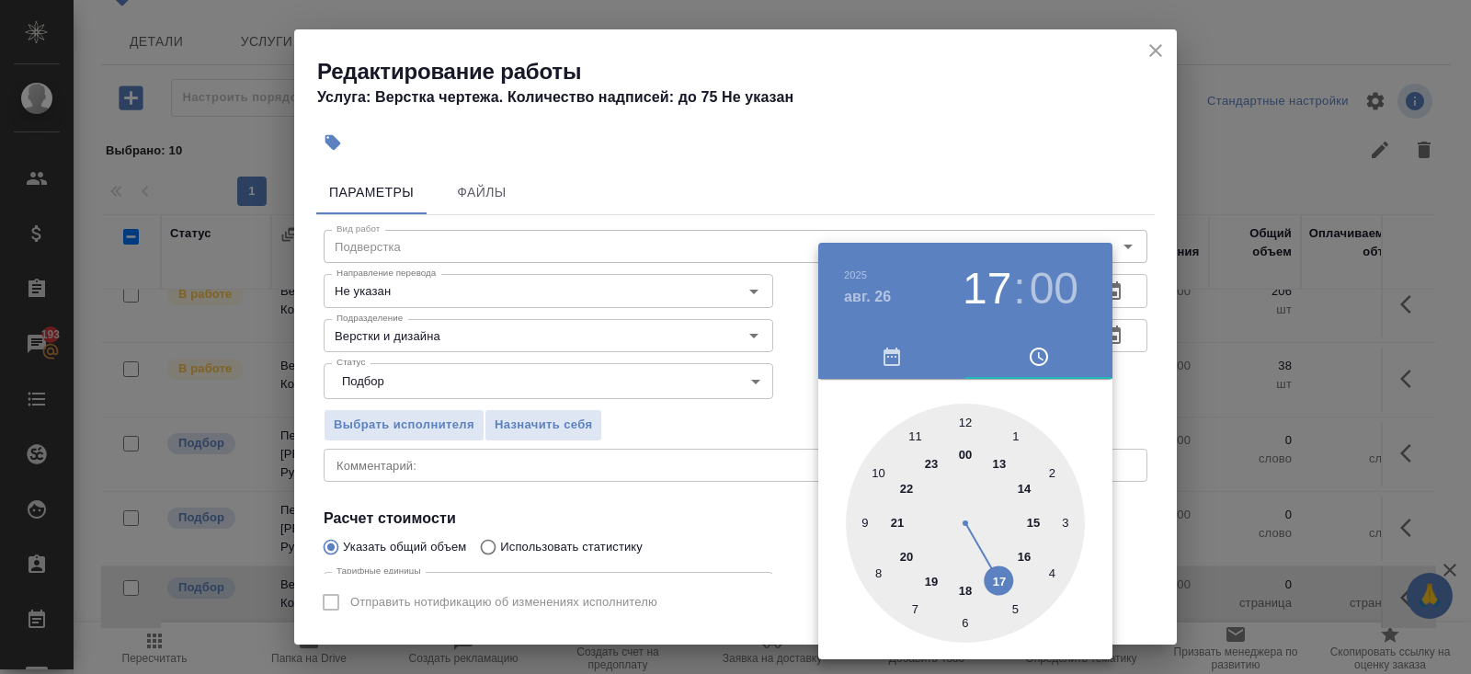
click at [769, 470] on div at bounding box center [735, 337] width 1471 height 674
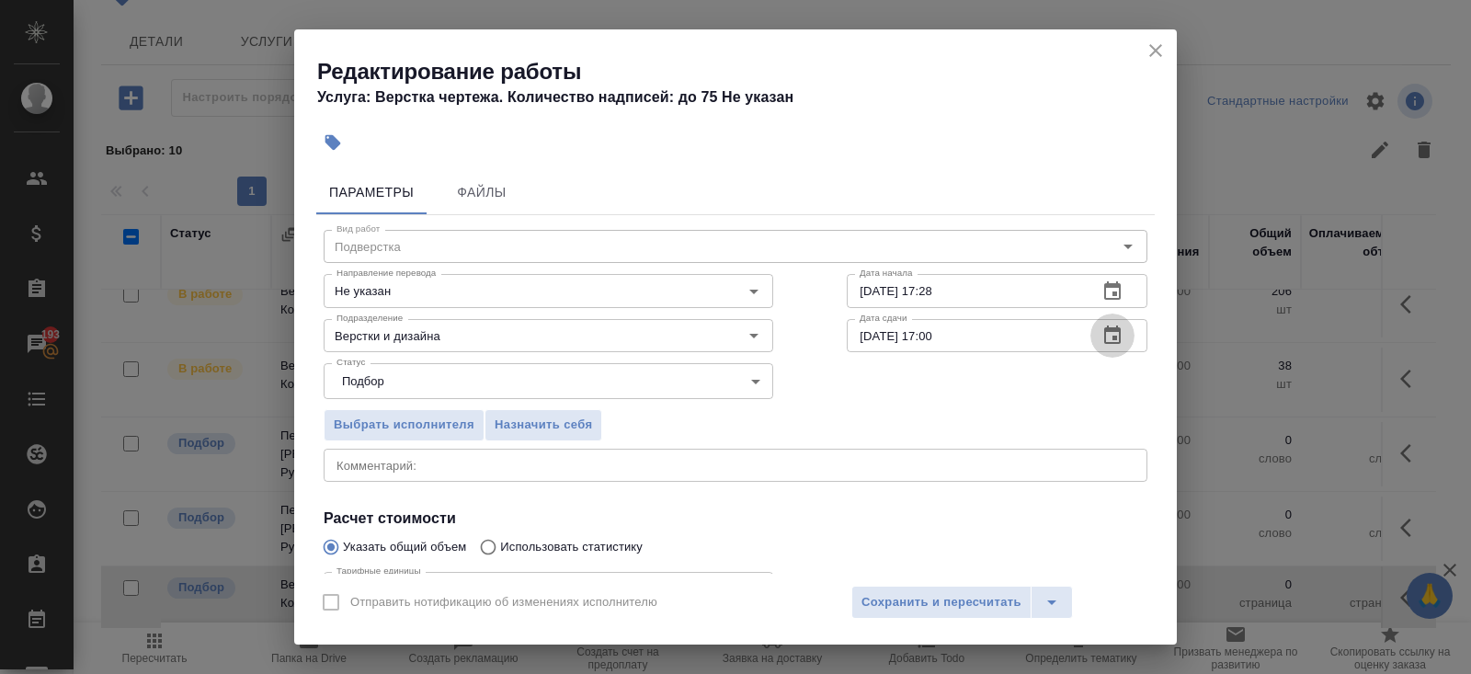
click at [1112, 335] on icon "button" at bounding box center [1112, 335] width 22 height 22
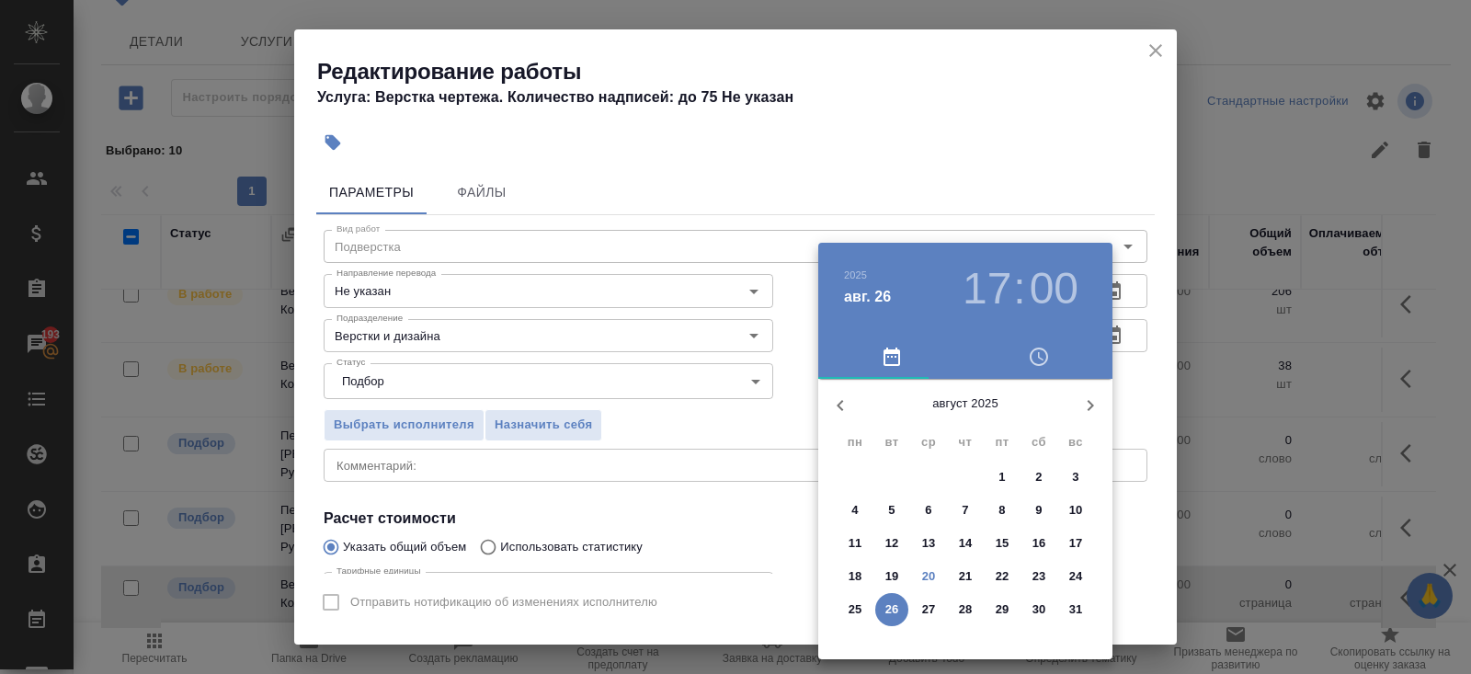
click at [959, 606] on p "28" at bounding box center [966, 609] width 14 height 18
type input "28.08.2025 17:00"
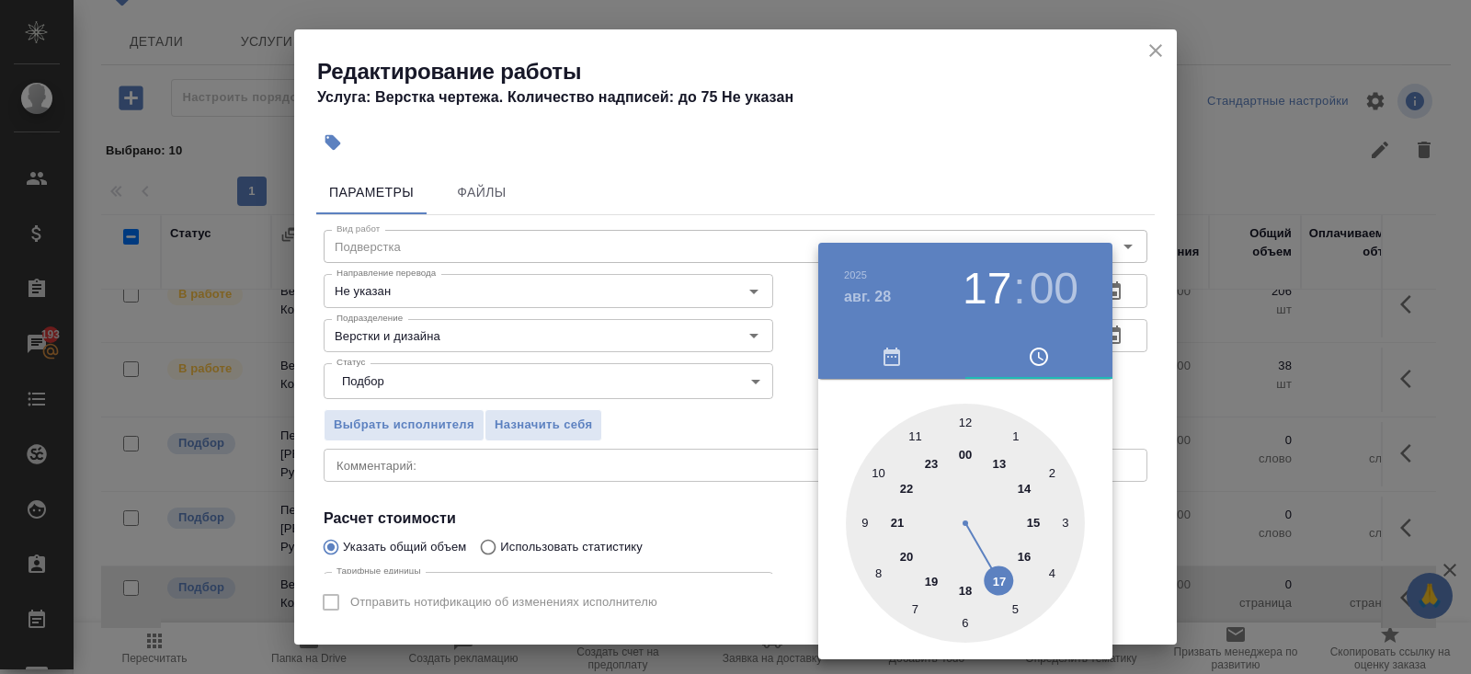
click at [692, 498] on div at bounding box center [735, 337] width 1471 height 674
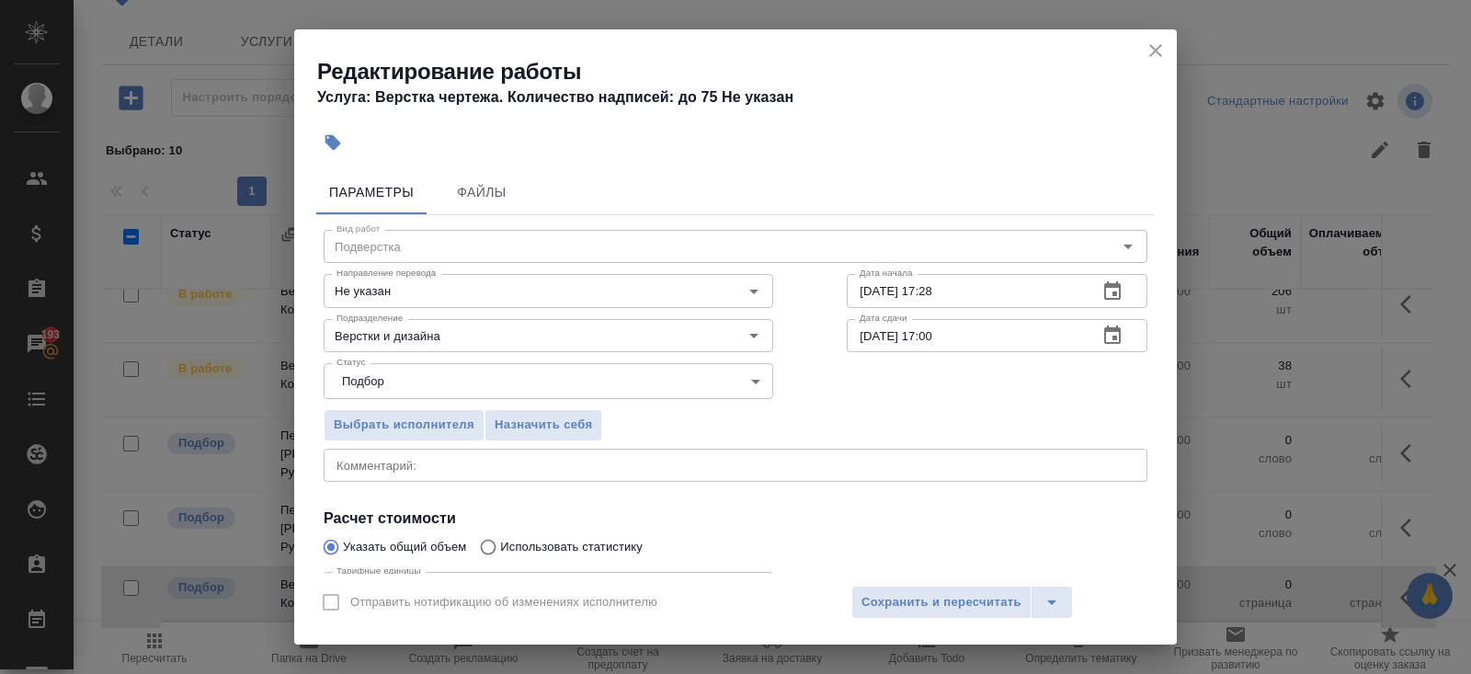
click at [1104, 288] on icon "button" at bounding box center [1112, 290] width 17 height 18
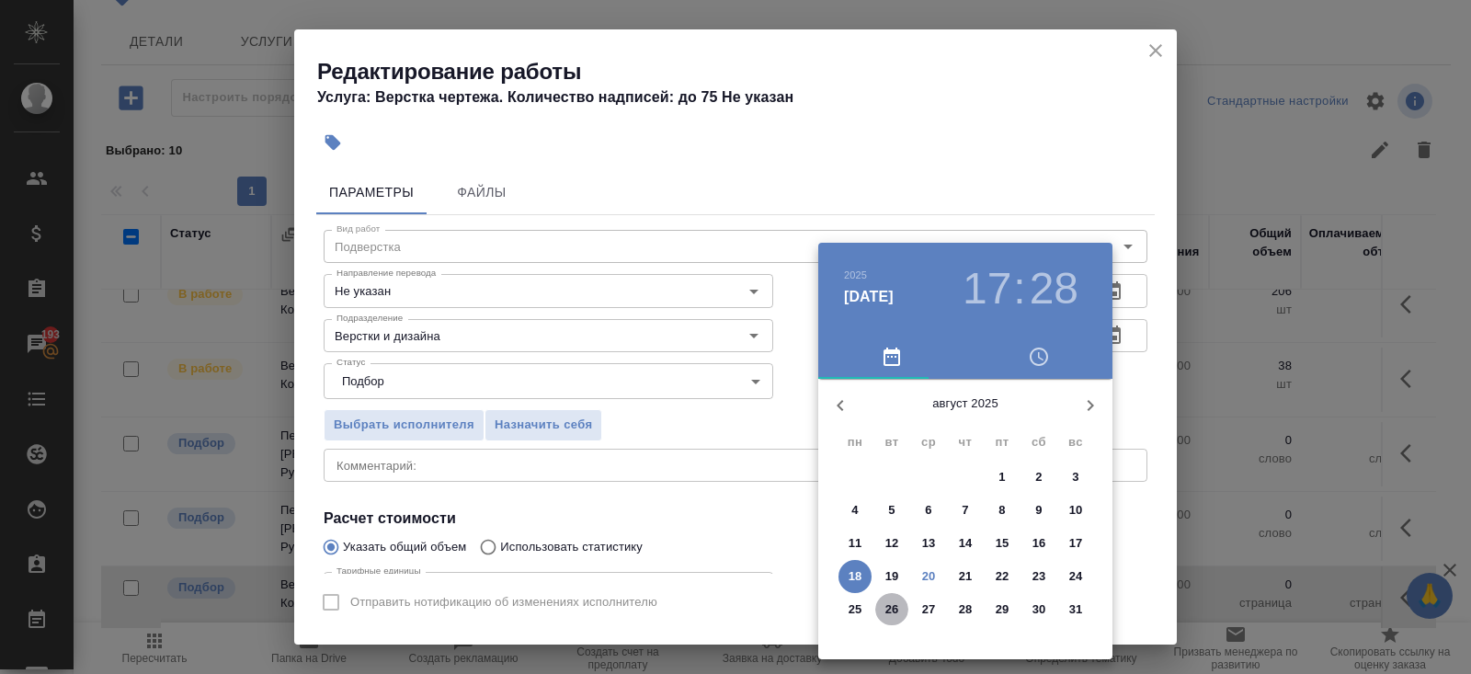
click at [894, 614] on p "26" at bounding box center [892, 609] width 14 height 18
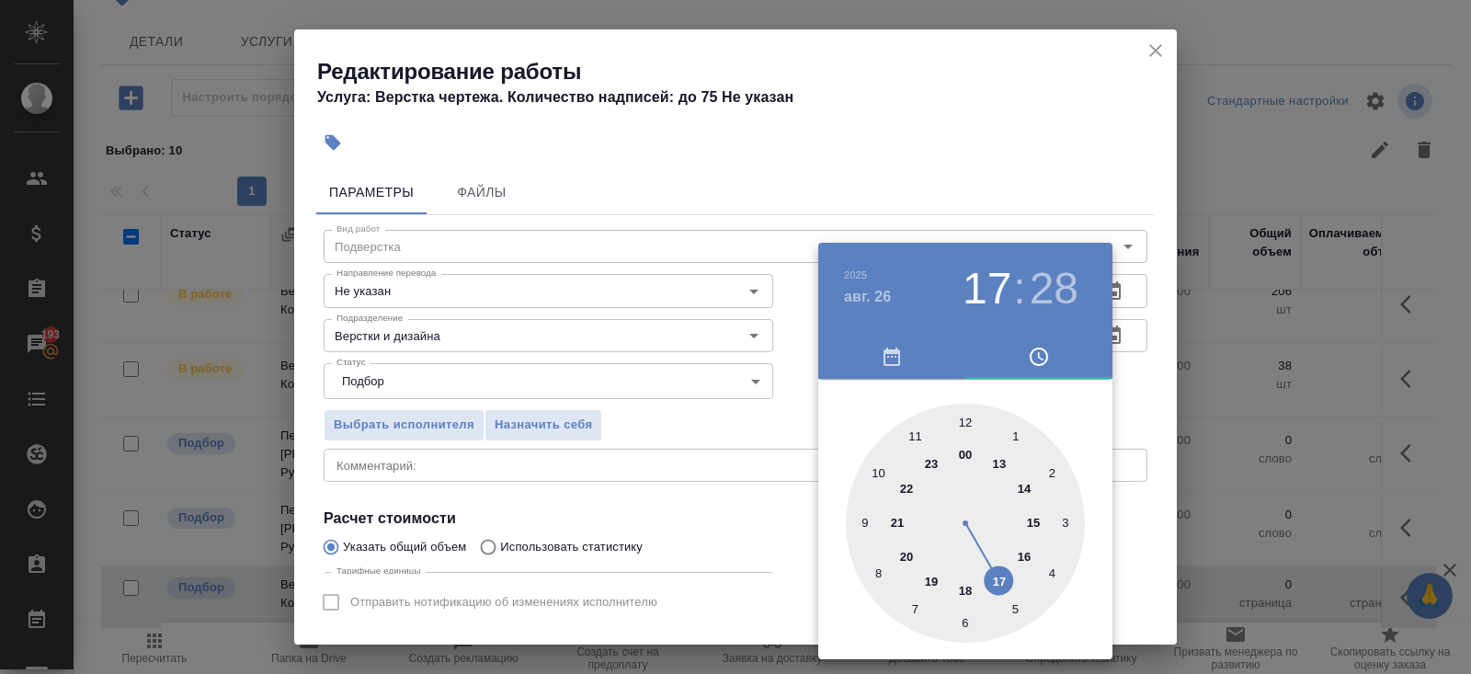
click at [1000, 586] on div at bounding box center [965, 522] width 239 height 239
type input "26.08.2025 17:00"
click at [967, 426] on div at bounding box center [965, 522] width 239 height 239
click at [713, 483] on div at bounding box center [735, 337] width 1471 height 674
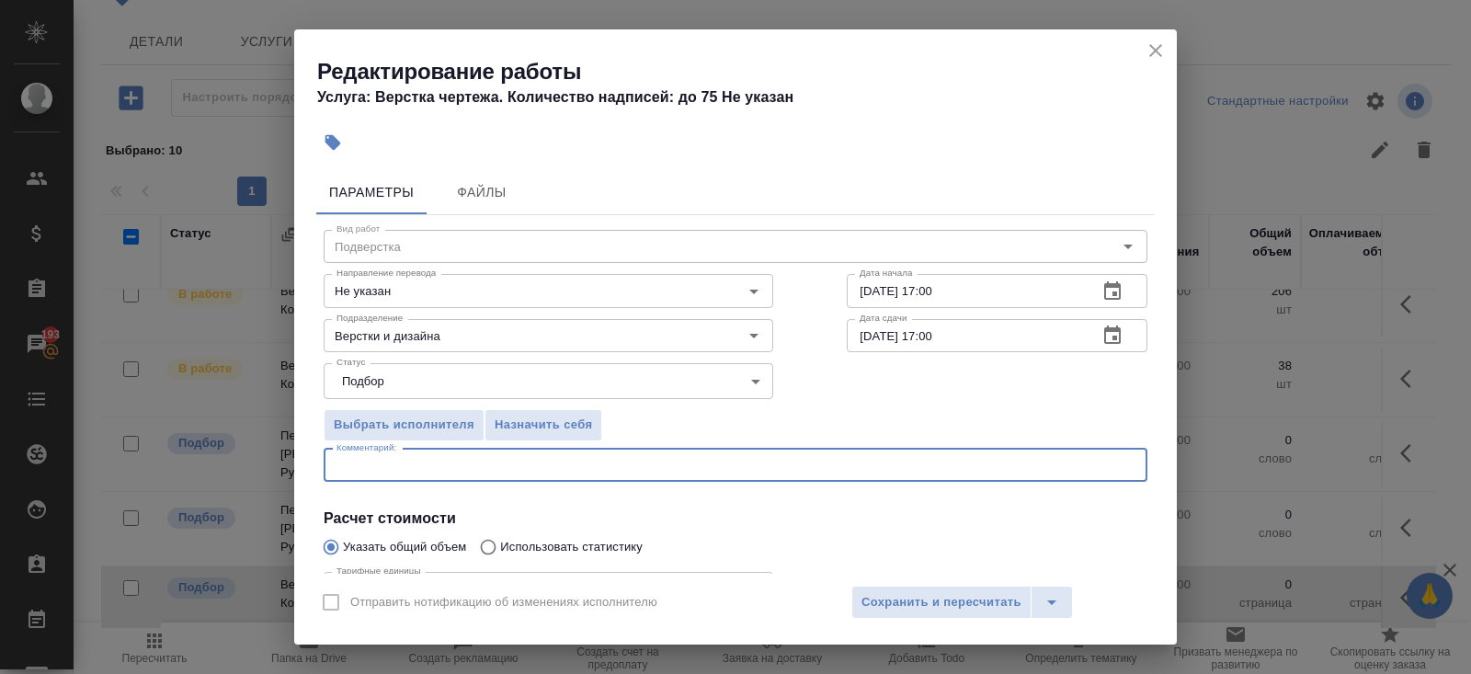
click at [570, 466] on textarea at bounding box center [735, 465] width 798 height 14
type textarea "файлы буду присылать поэтапно"
click at [967, 598] on span "Сохранить и пересчитать" at bounding box center [941, 602] width 160 height 21
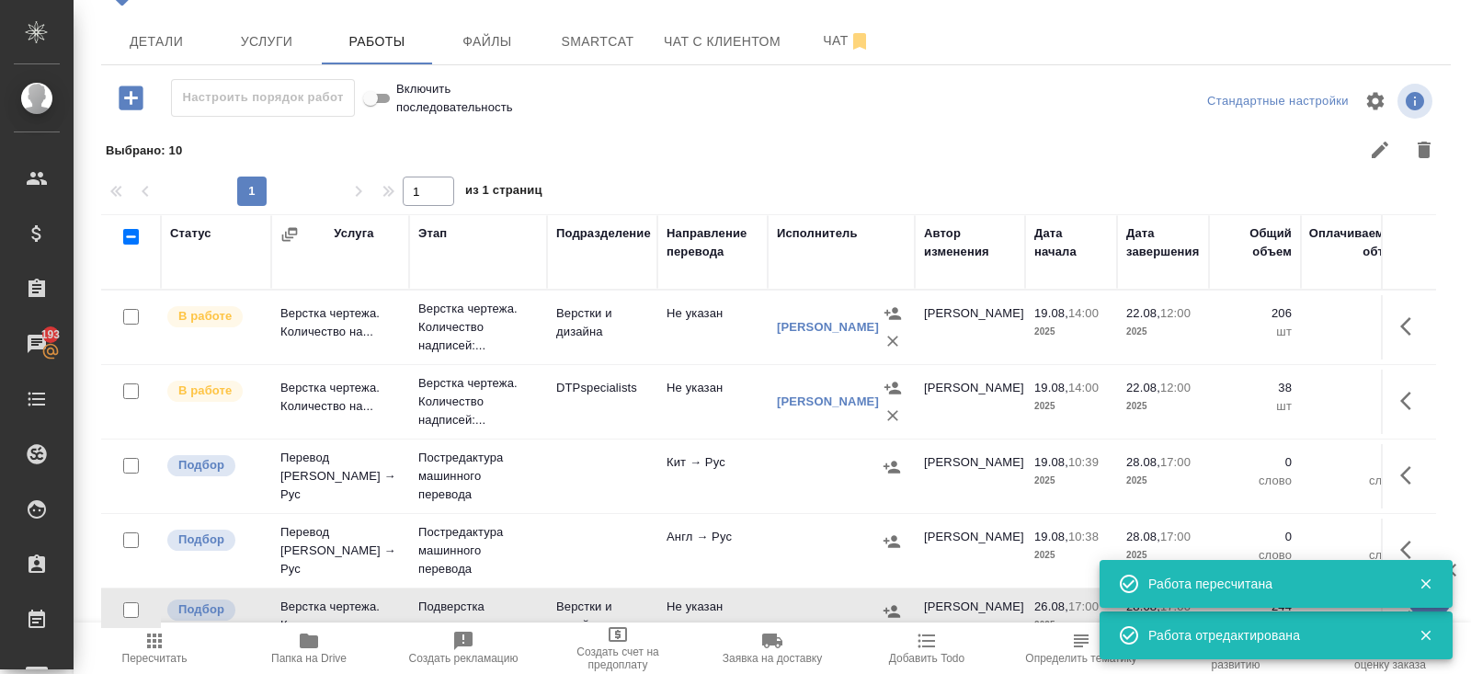
scroll to position [22, 0]
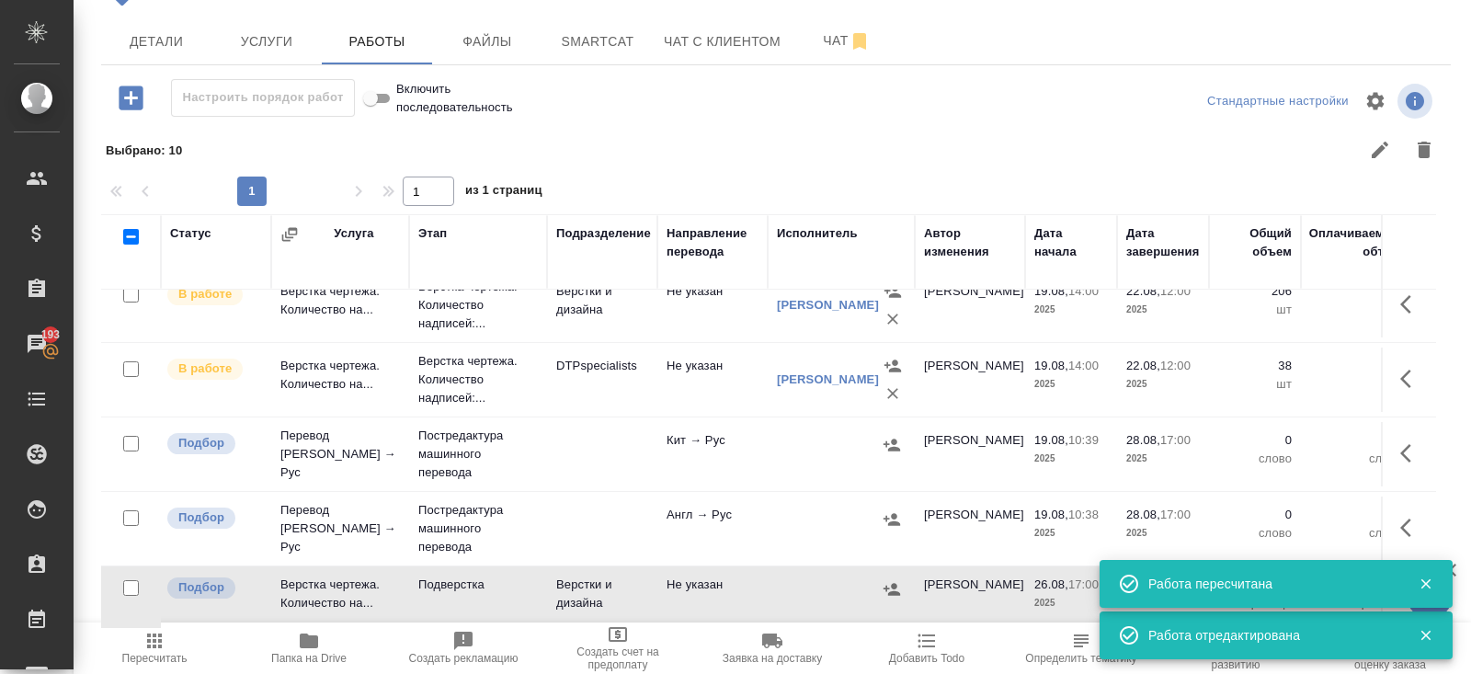
click at [126, 443] on input "checkbox" at bounding box center [131, 444] width 16 height 16
checkbox input "true"
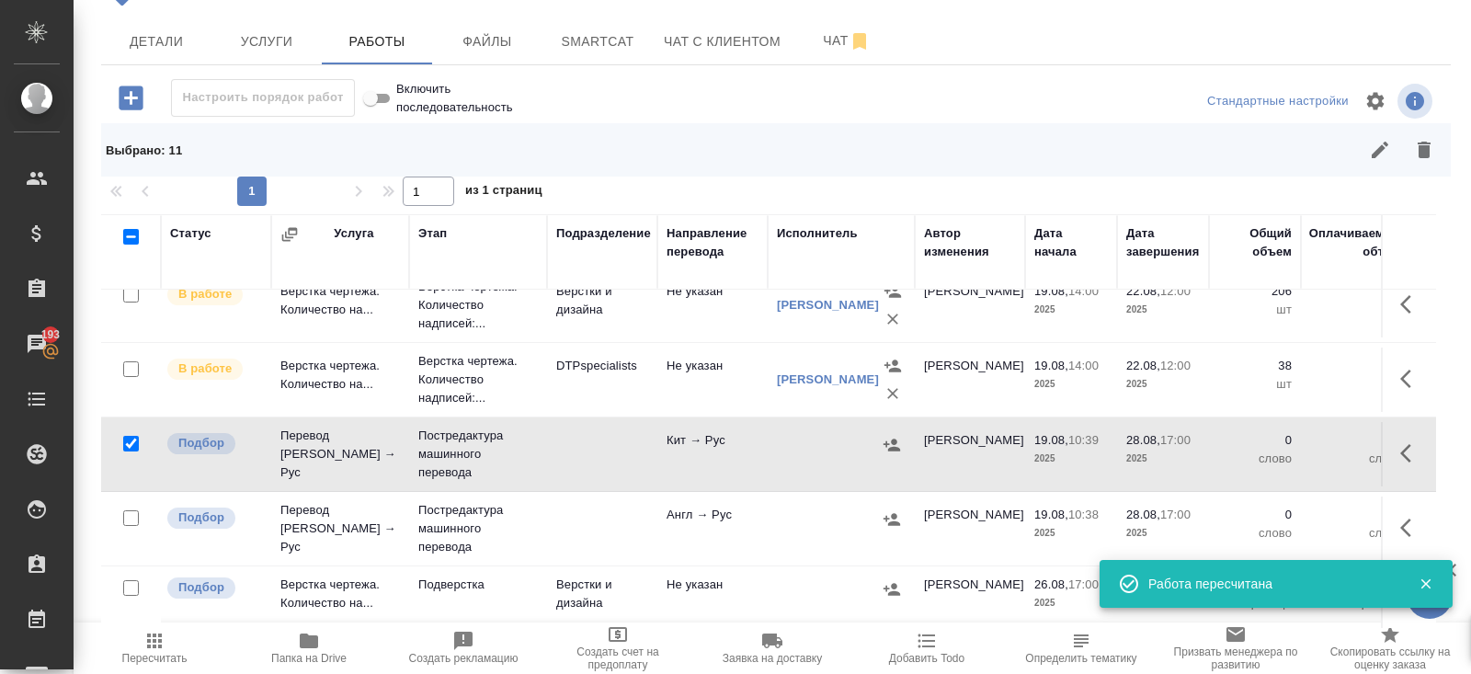
click at [131, 513] on input "checkbox" at bounding box center [131, 518] width 16 height 16
checkbox input "true"
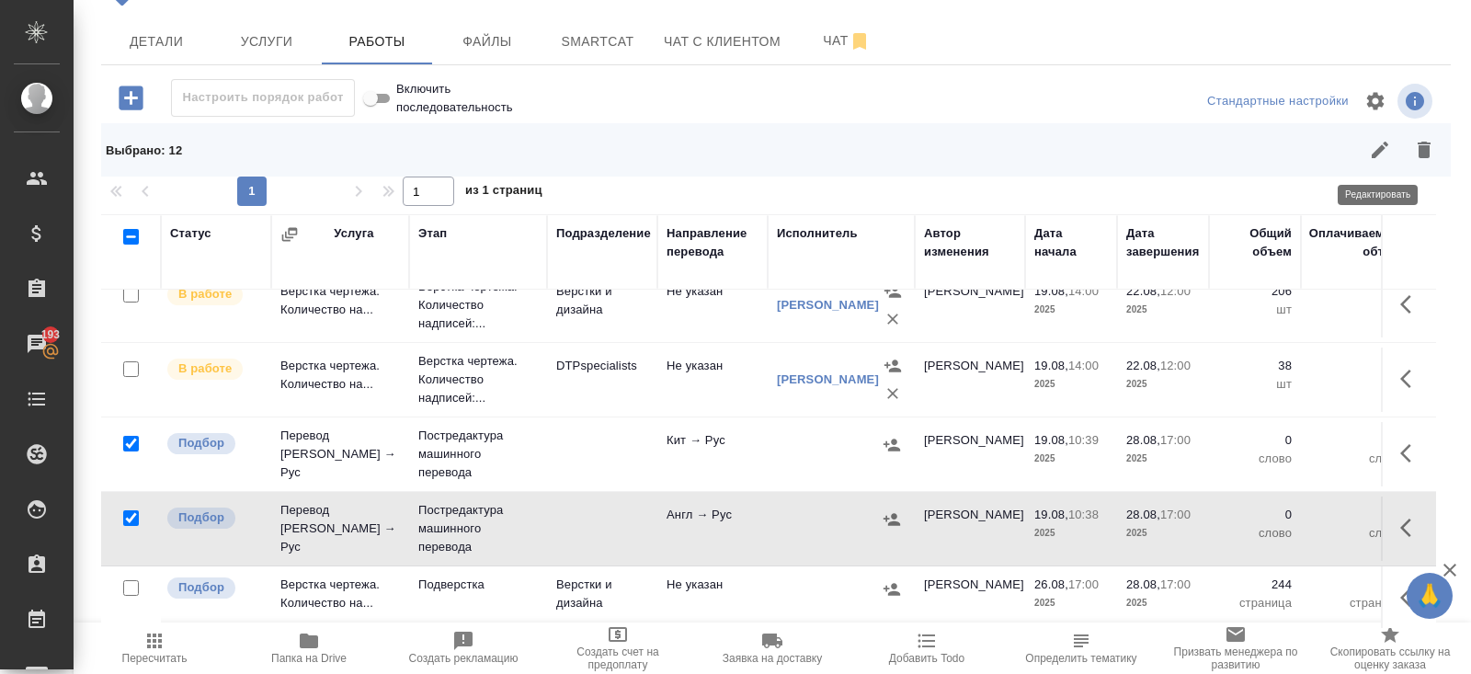
click at [1371, 158] on icon "button" at bounding box center [1380, 150] width 22 height 22
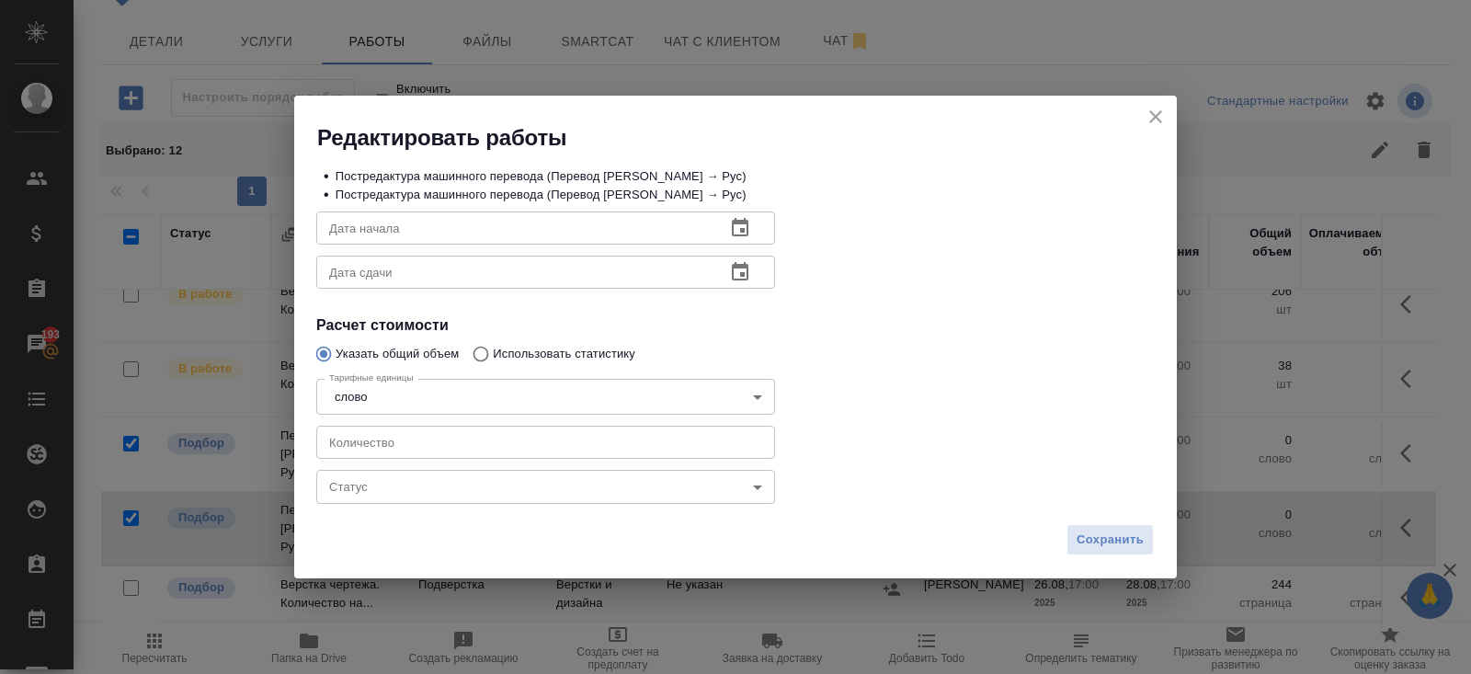
click at [747, 234] on icon "button" at bounding box center [740, 228] width 22 height 22
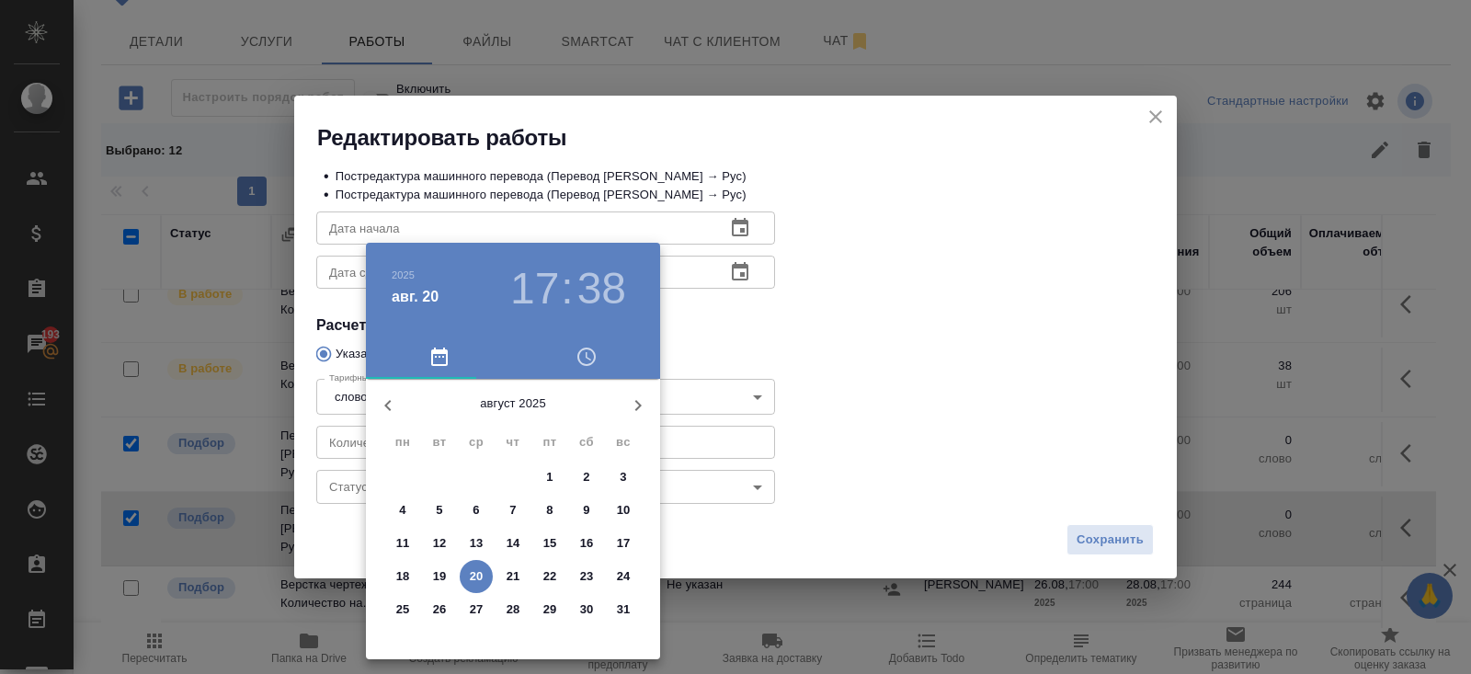
click at [505, 577] on span "21" at bounding box center [512, 576] width 33 height 18
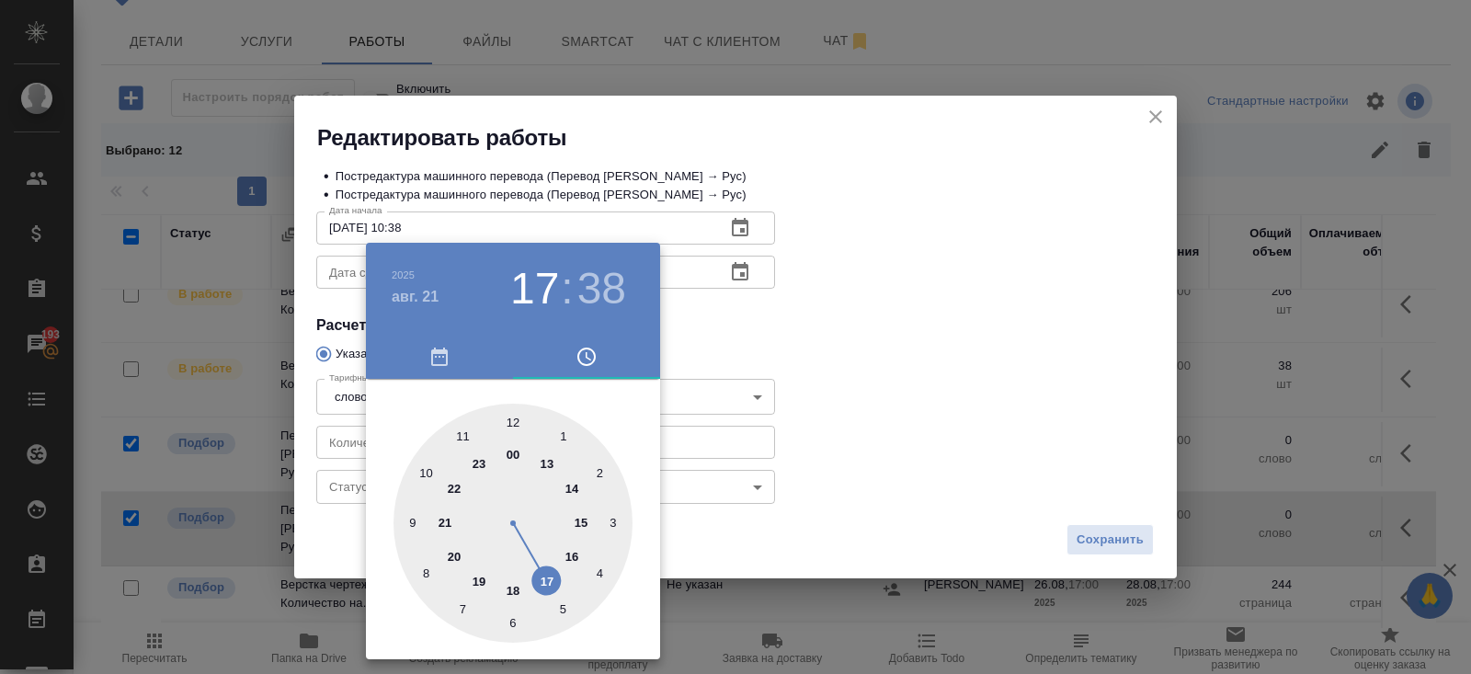
click at [428, 472] on div at bounding box center [512, 522] width 239 height 239
type input "21.08.2025 10:00"
click at [515, 424] on div at bounding box center [512, 522] width 239 height 239
click at [705, 341] on div at bounding box center [735, 337] width 1471 height 674
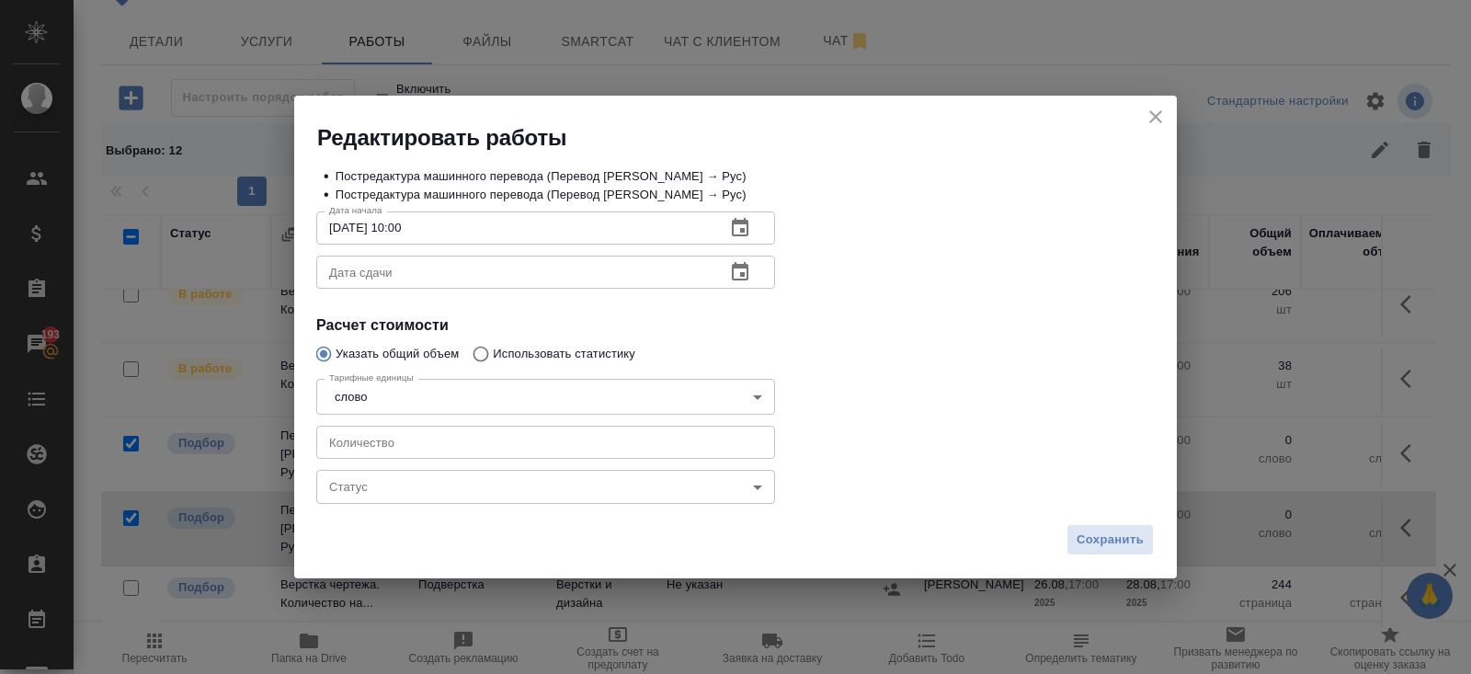
click at [742, 275] on icon "button" at bounding box center [740, 271] width 17 height 18
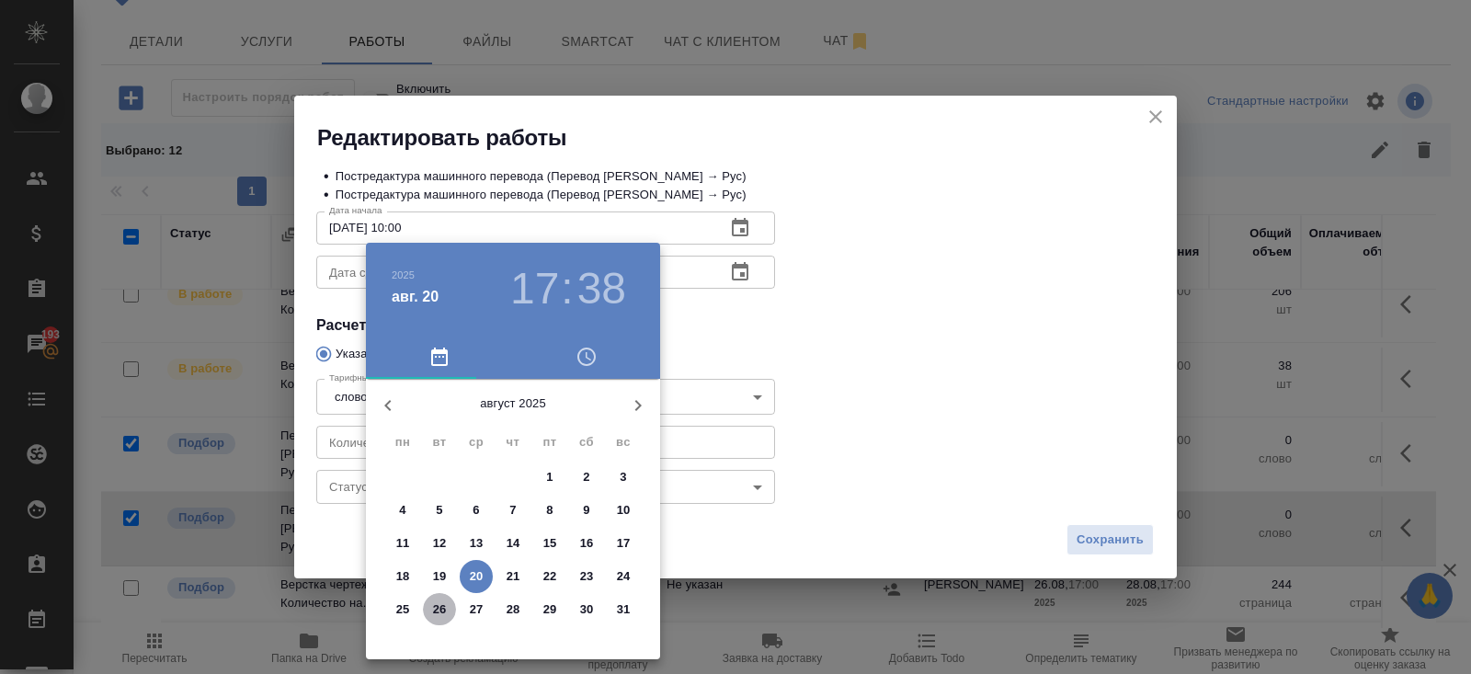
click at [441, 608] on p "26" at bounding box center [440, 609] width 14 height 18
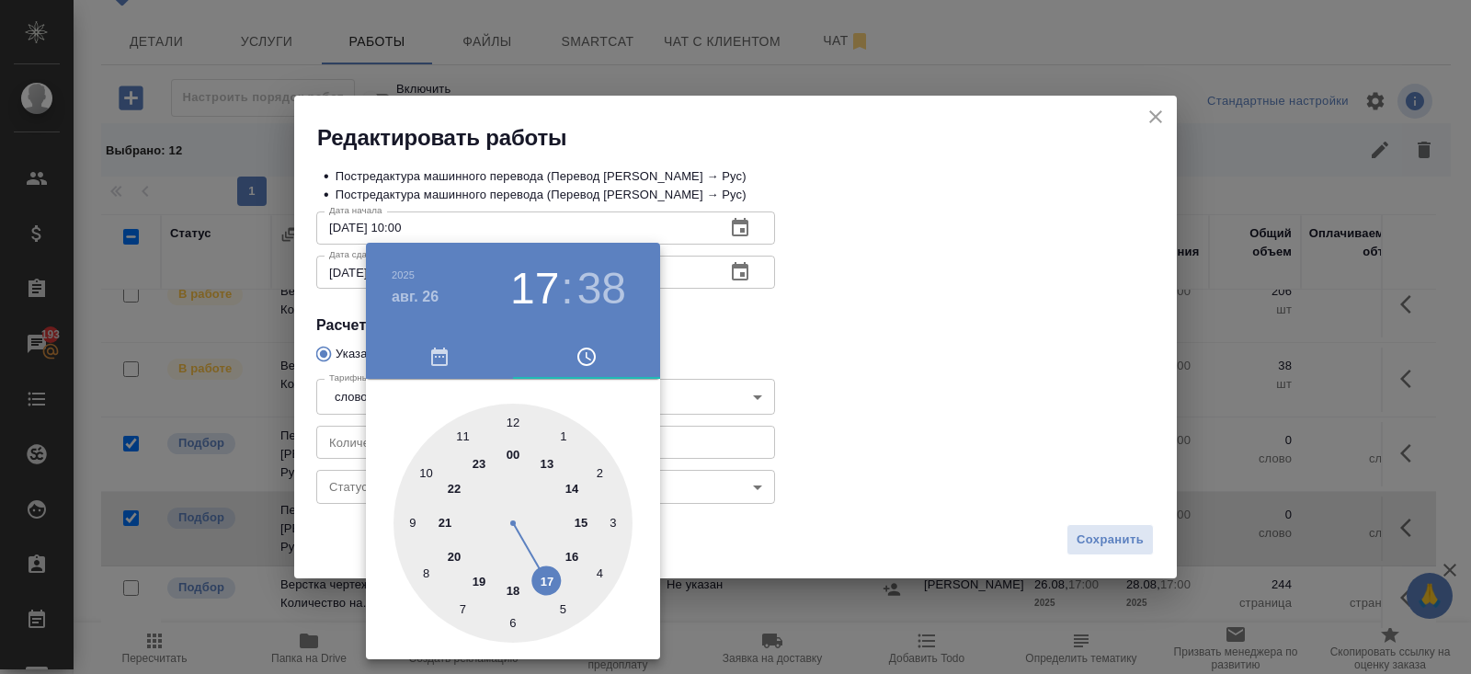
click at [547, 588] on div at bounding box center [512, 522] width 239 height 239
type input "26.08.2025 17:00"
click at [514, 418] on div at bounding box center [512, 522] width 239 height 239
click at [719, 343] on div at bounding box center [735, 337] width 1471 height 674
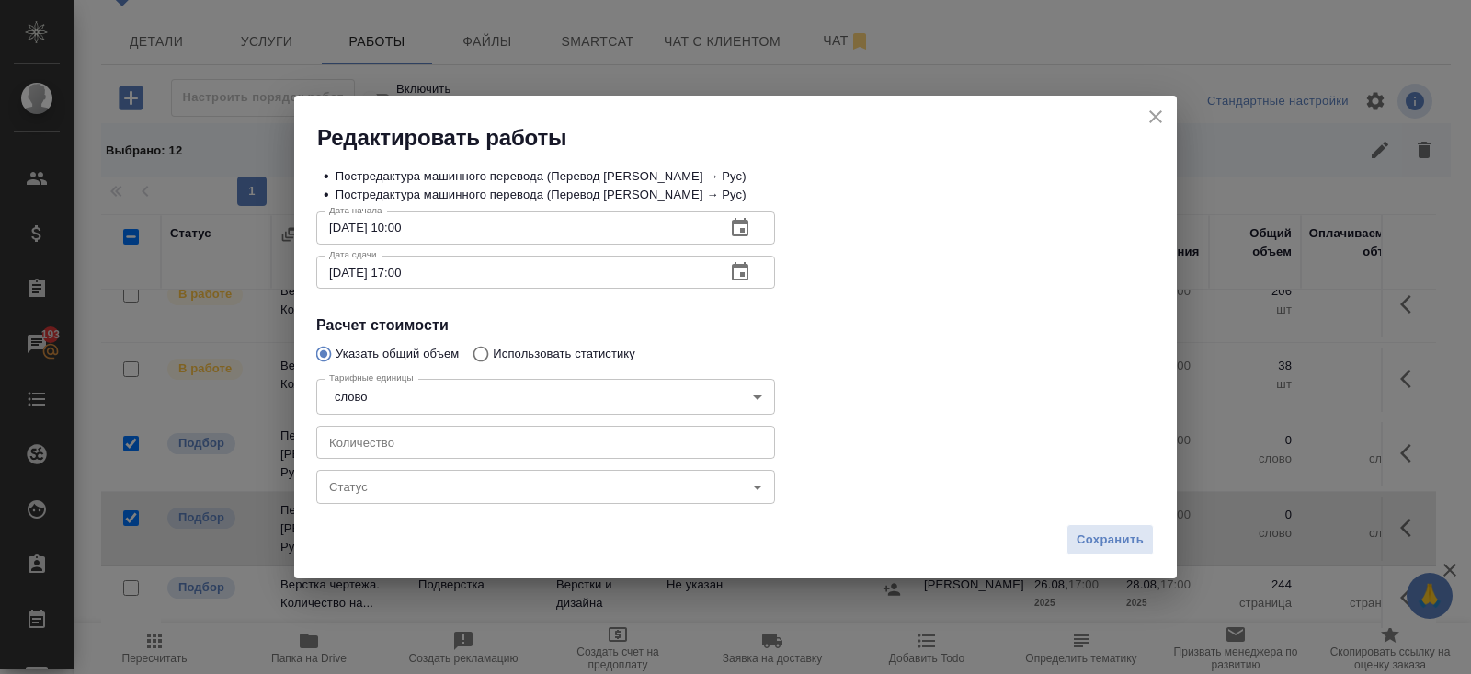
click at [377, 481] on body "🙏 .cls-1 fill:#fff; AWATERA Belyakova Yulia Клиенты Спецификации Заказы 193 Чат…" at bounding box center [735, 337] width 1471 height 674
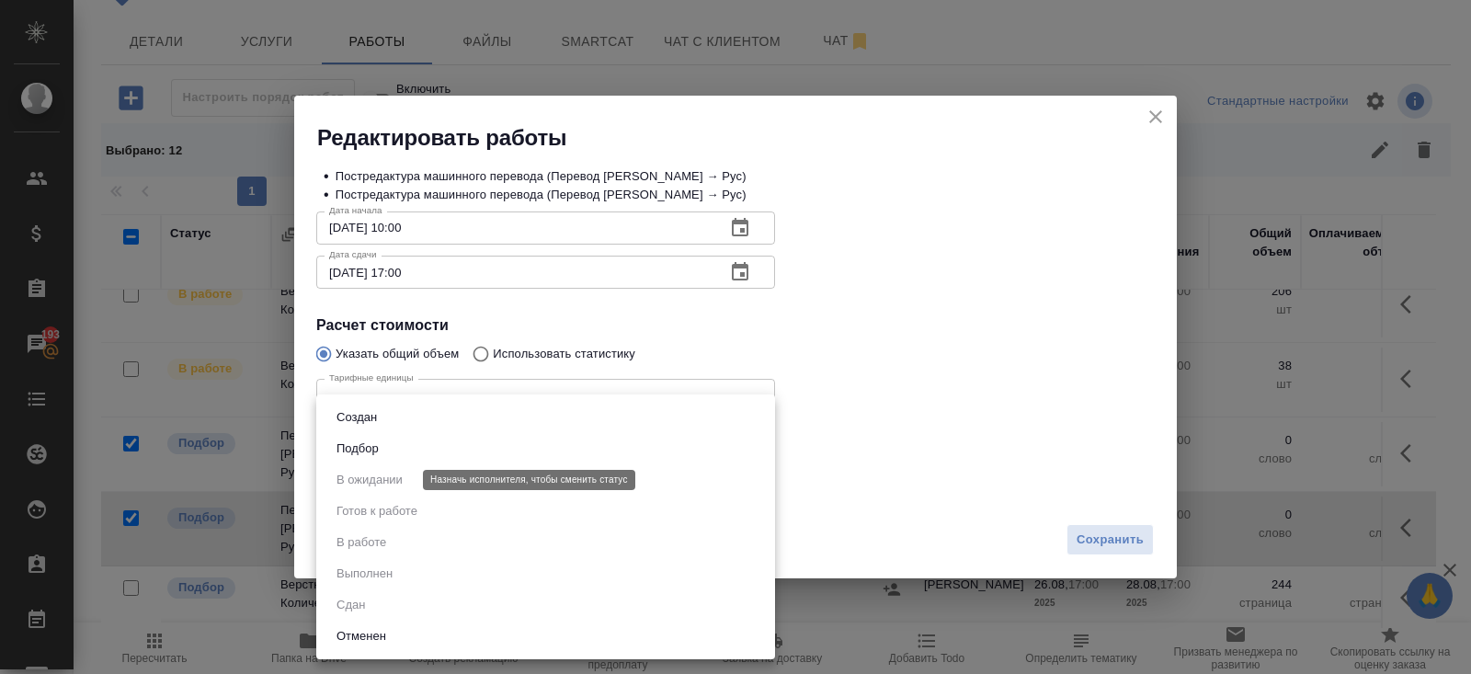
click at [367, 449] on button "Подбор" at bounding box center [357, 448] width 53 height 20
type input "recruiting"
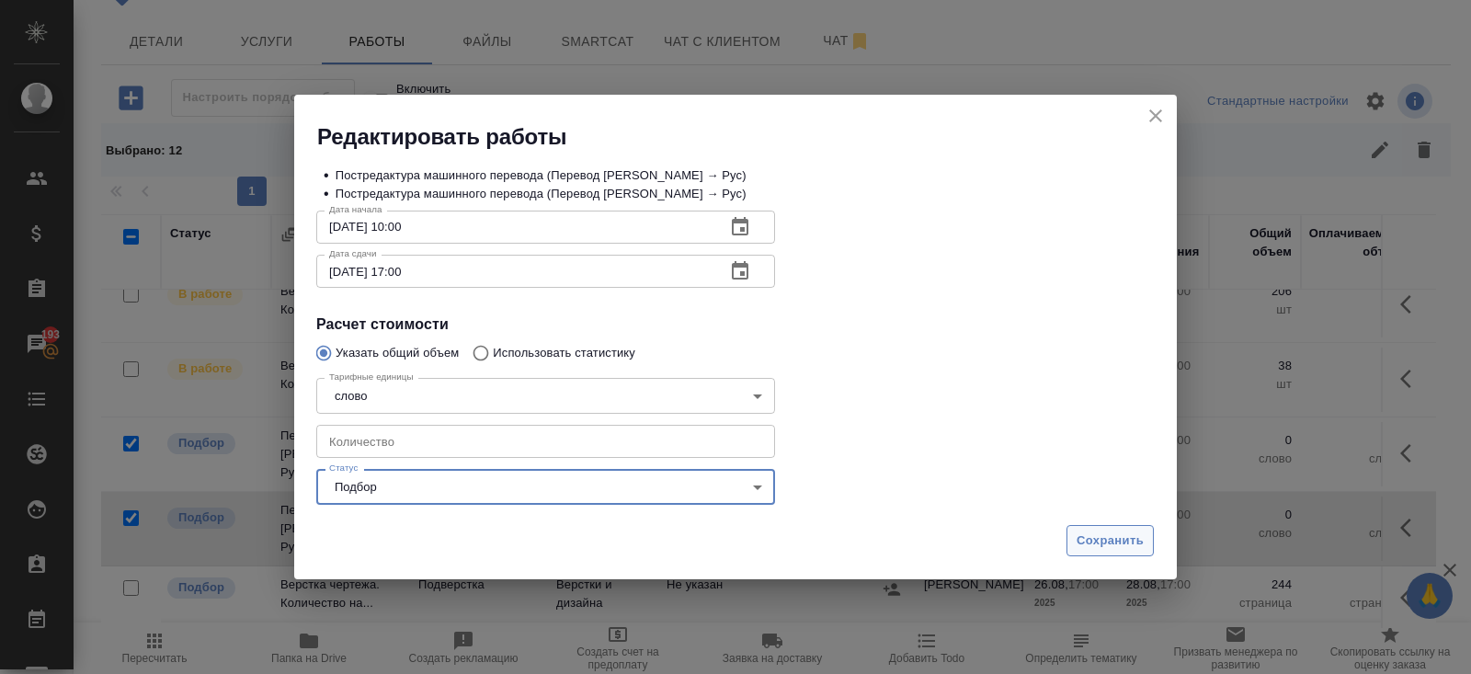
click at [1089, 543] on span "Сохранить" at bounding box center [1109, 540] width 67 height 21
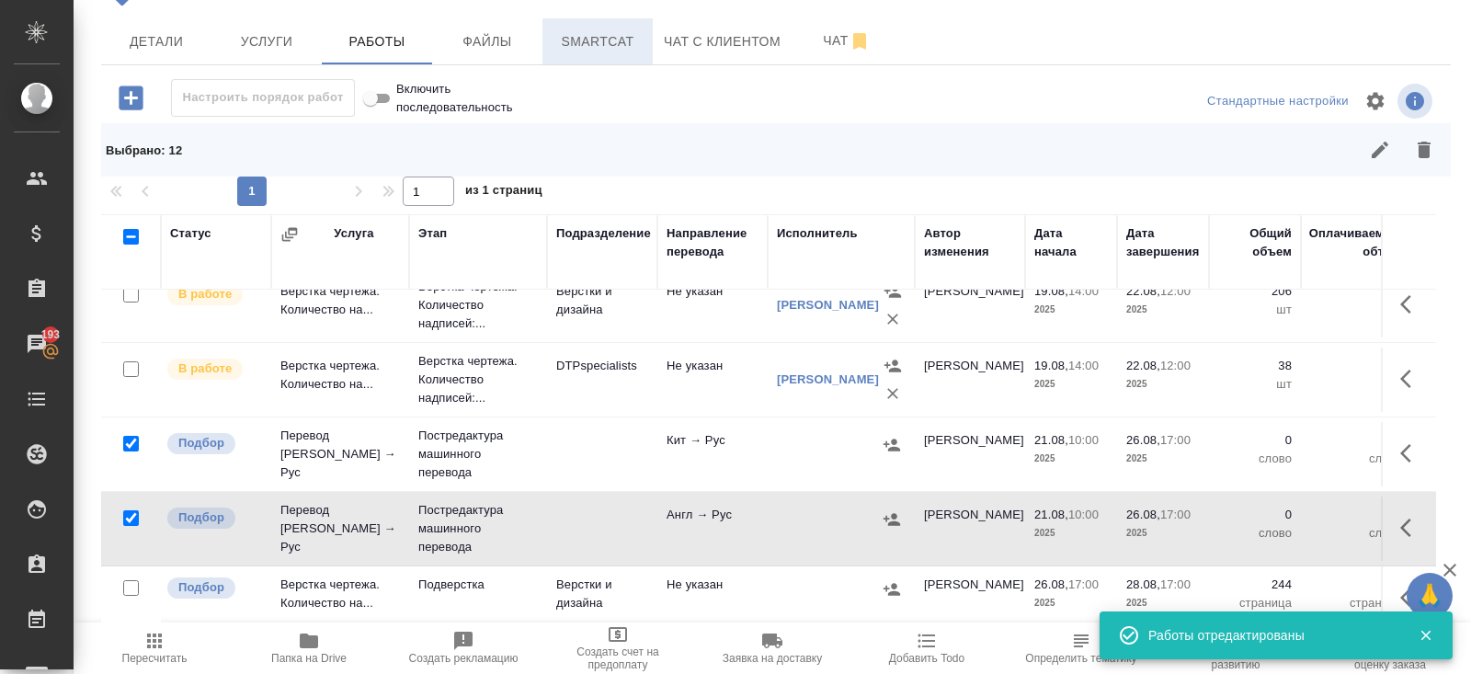
click at [615, 39] on span "Smartcat" at bounding box center [597, 41] width 88 height 23
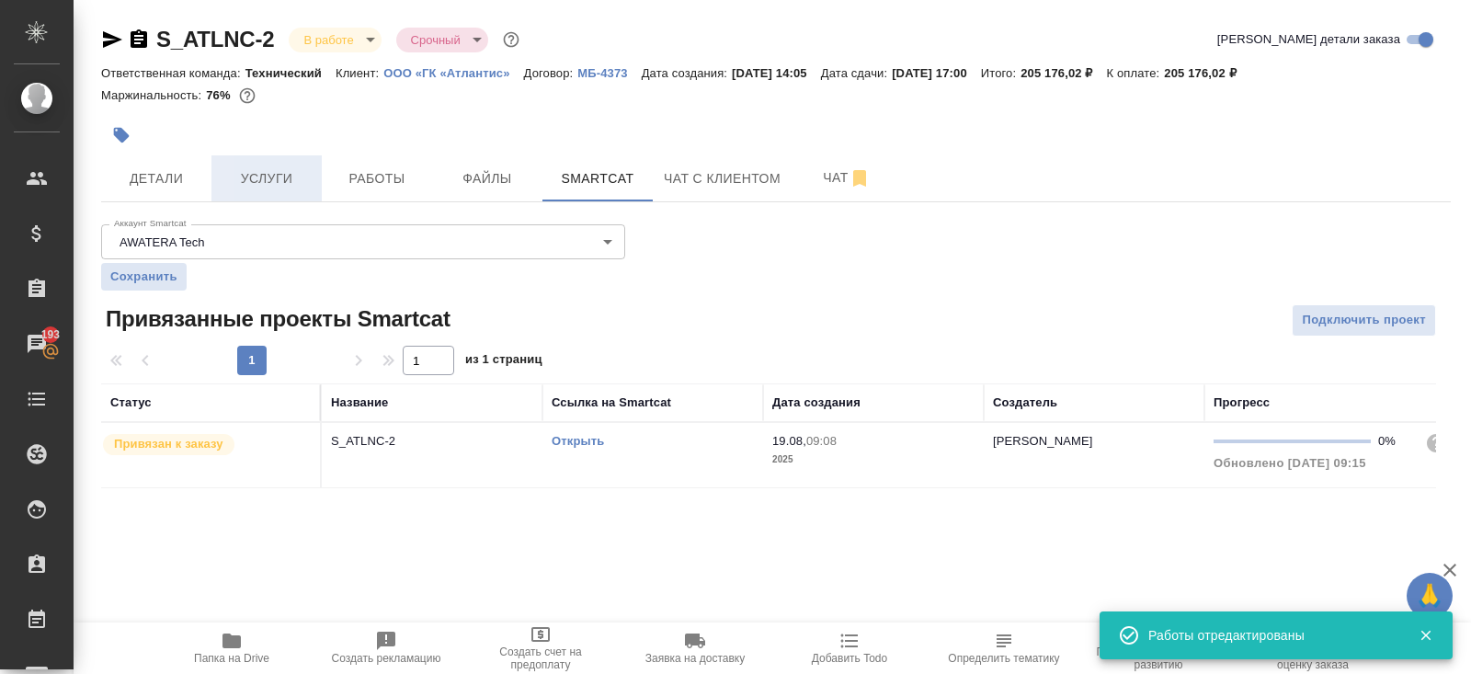
click at [284, 163] on button "Услуги" at bounding box center [266, 178] width 110 height 46
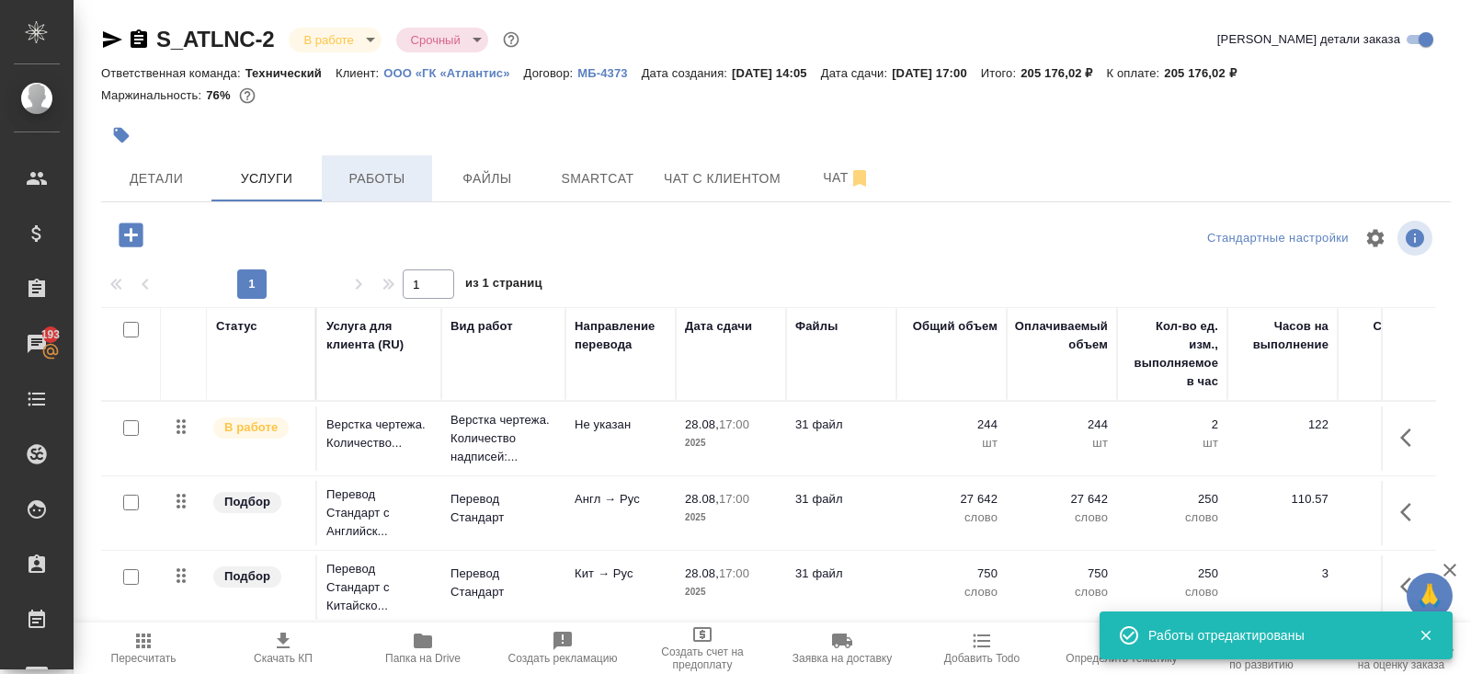
click at [350, 178] on span "Работы" at bounding box center [377, 178] width 88 height 23
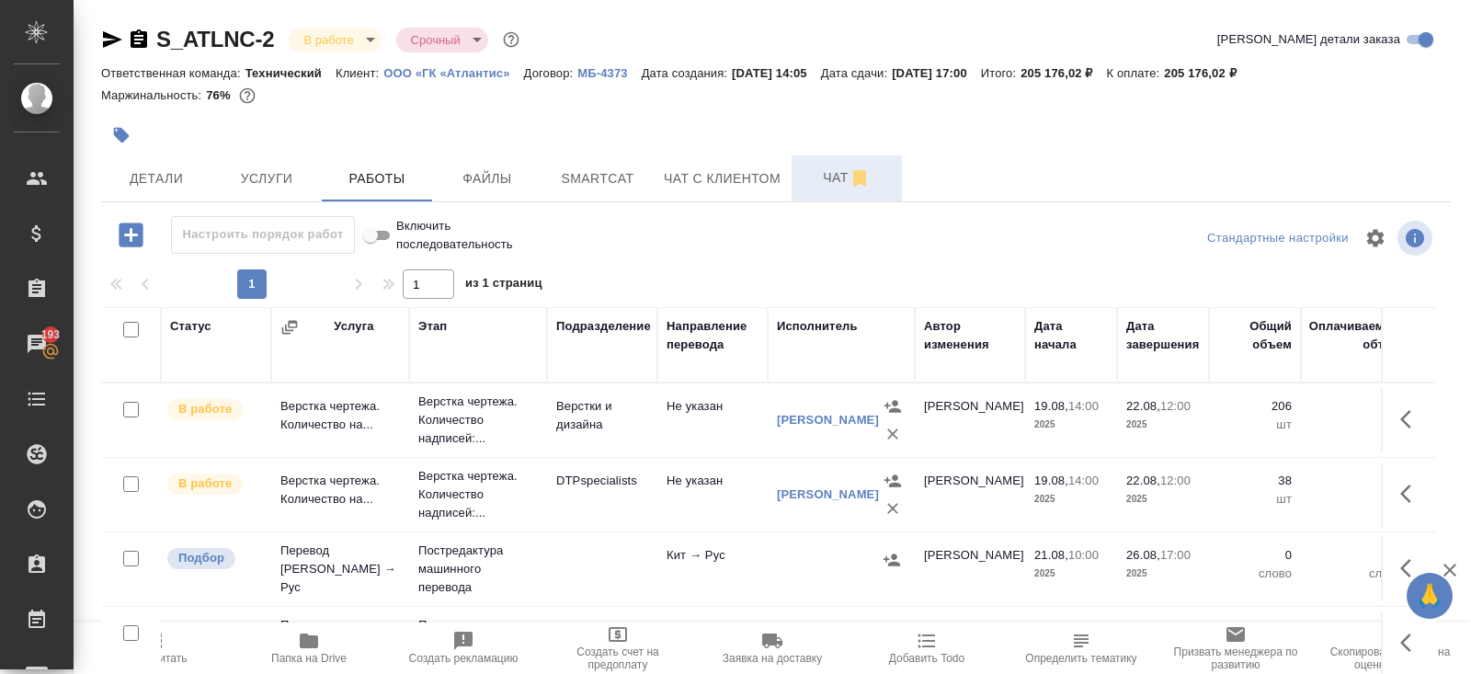
click at [833, 179] on span "Чат" at bounding box center [846, 177] width 88 height 23
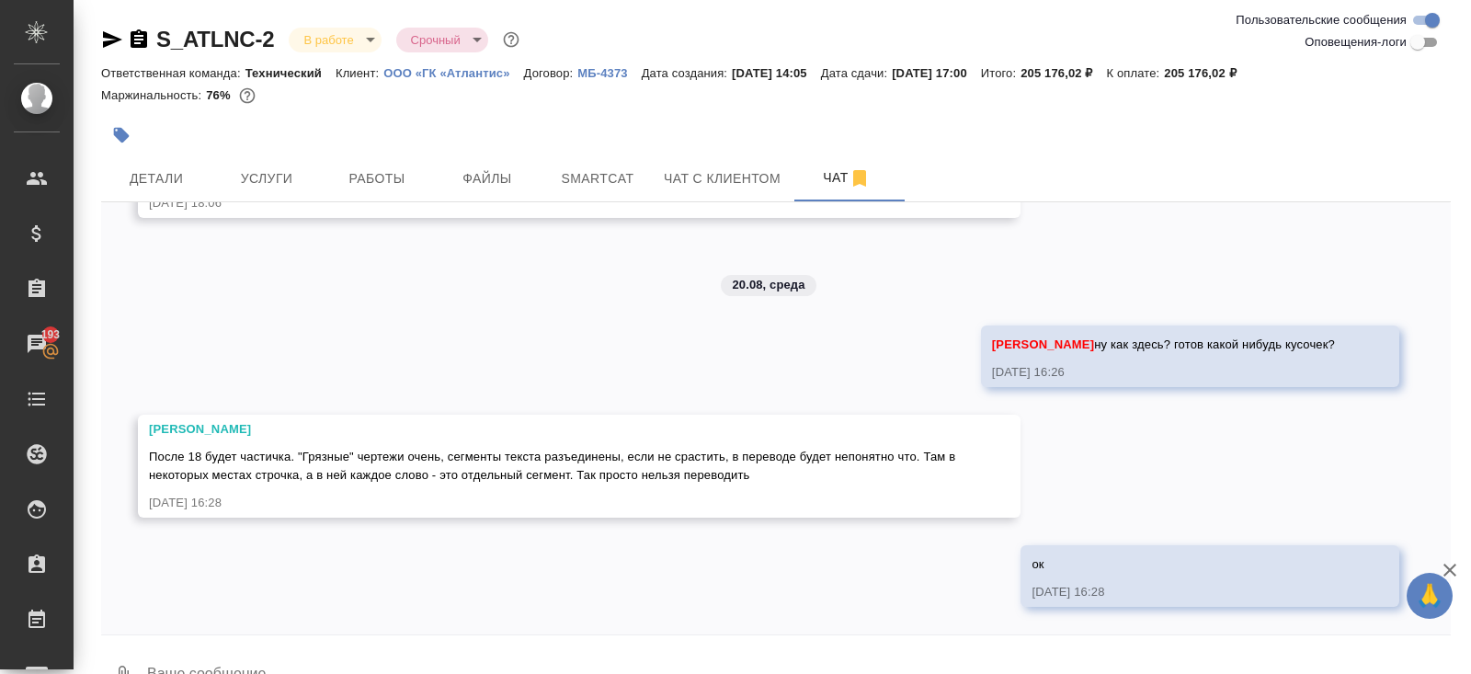
scroll to position [43, 0]
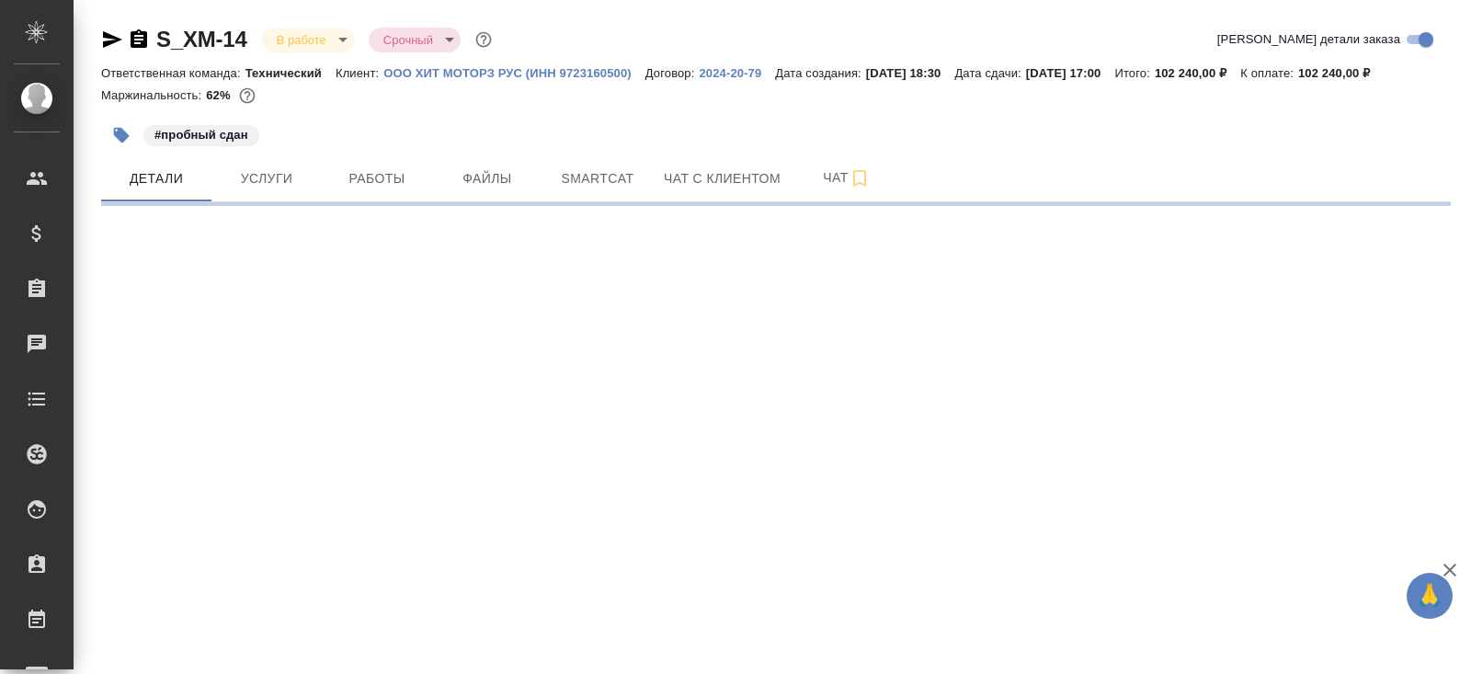
select select "RU"
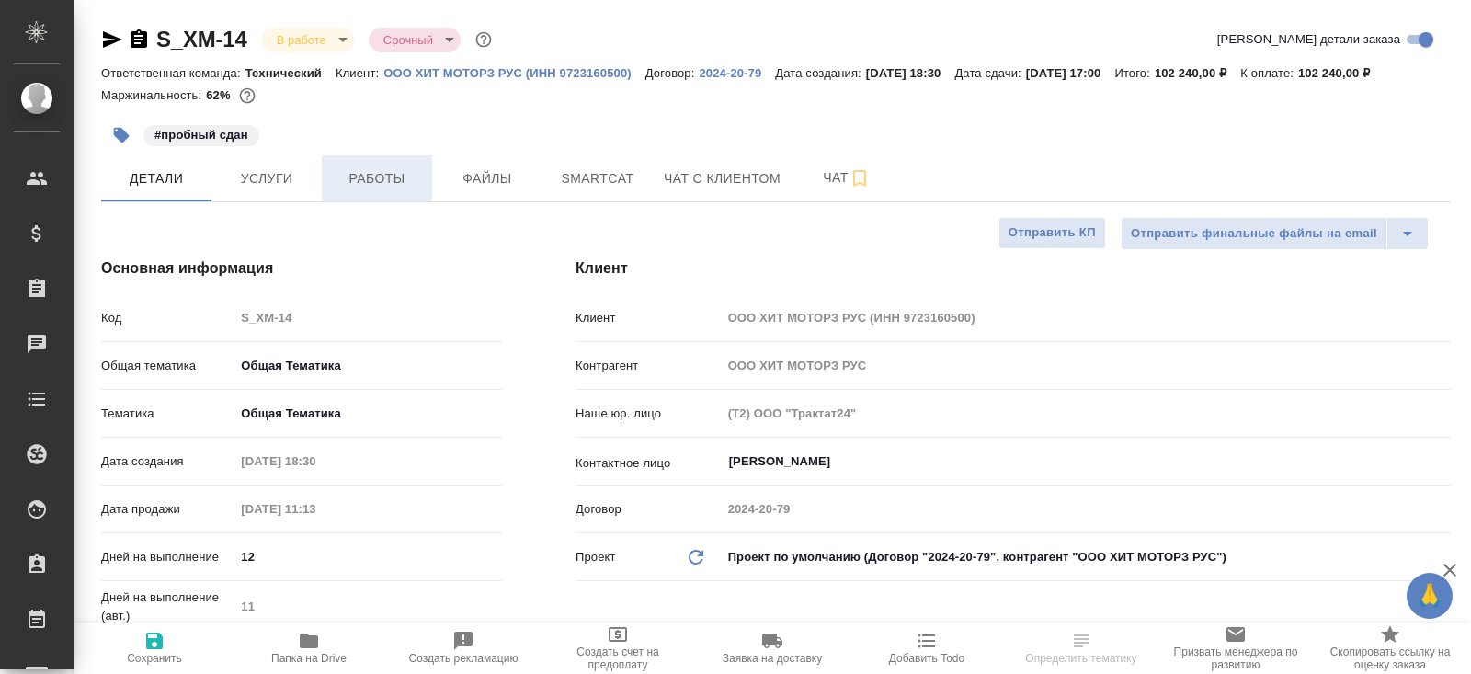
type textarea "x"
click at [378, 179] on span "Работы" at bounding box center [377, 178] width 88 height 23
type textarea "x"
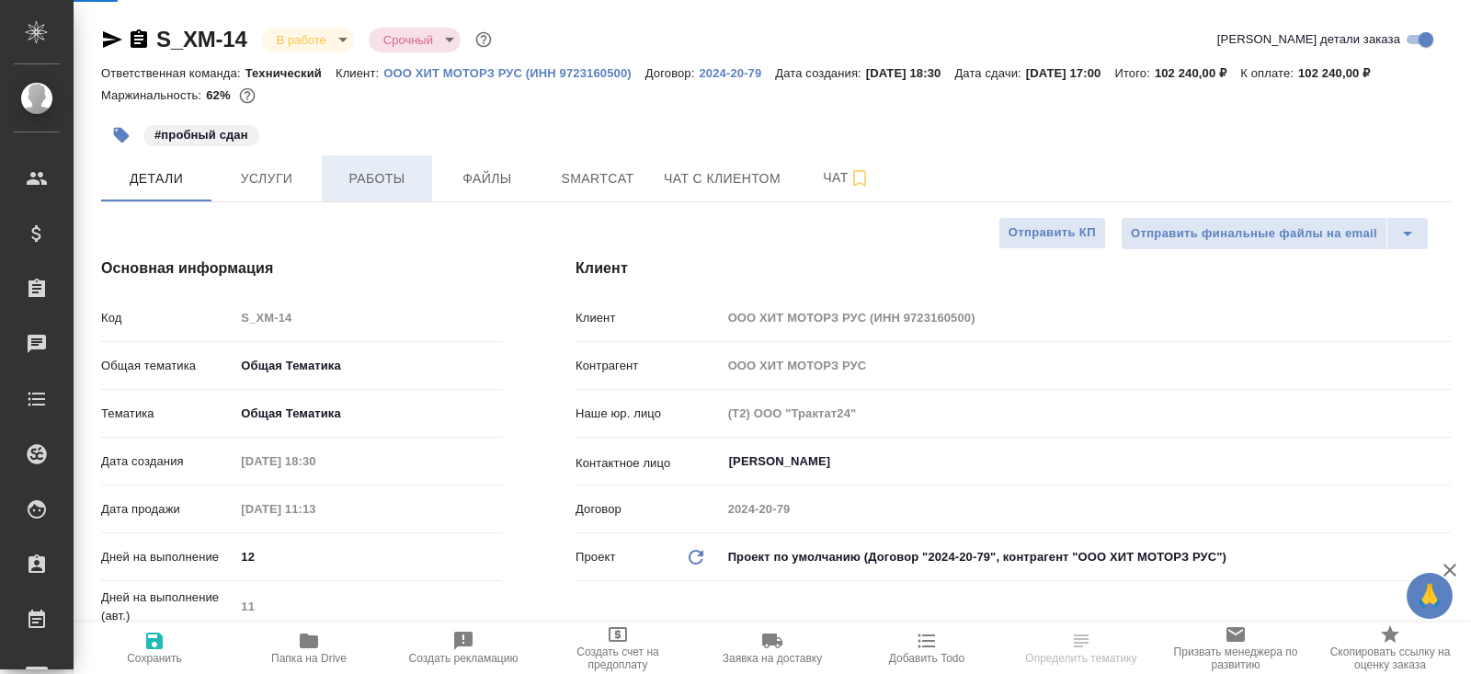
type textarea "x"
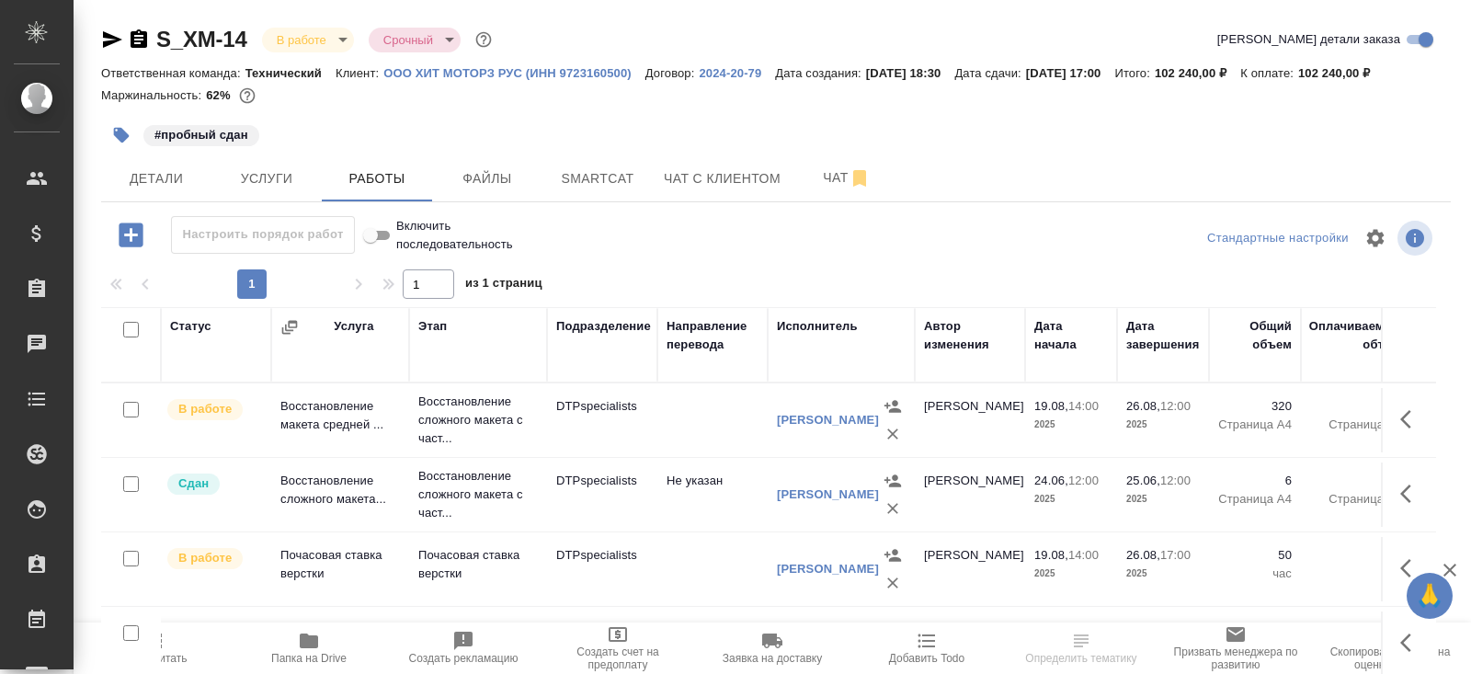
scroll to position [93, 0]
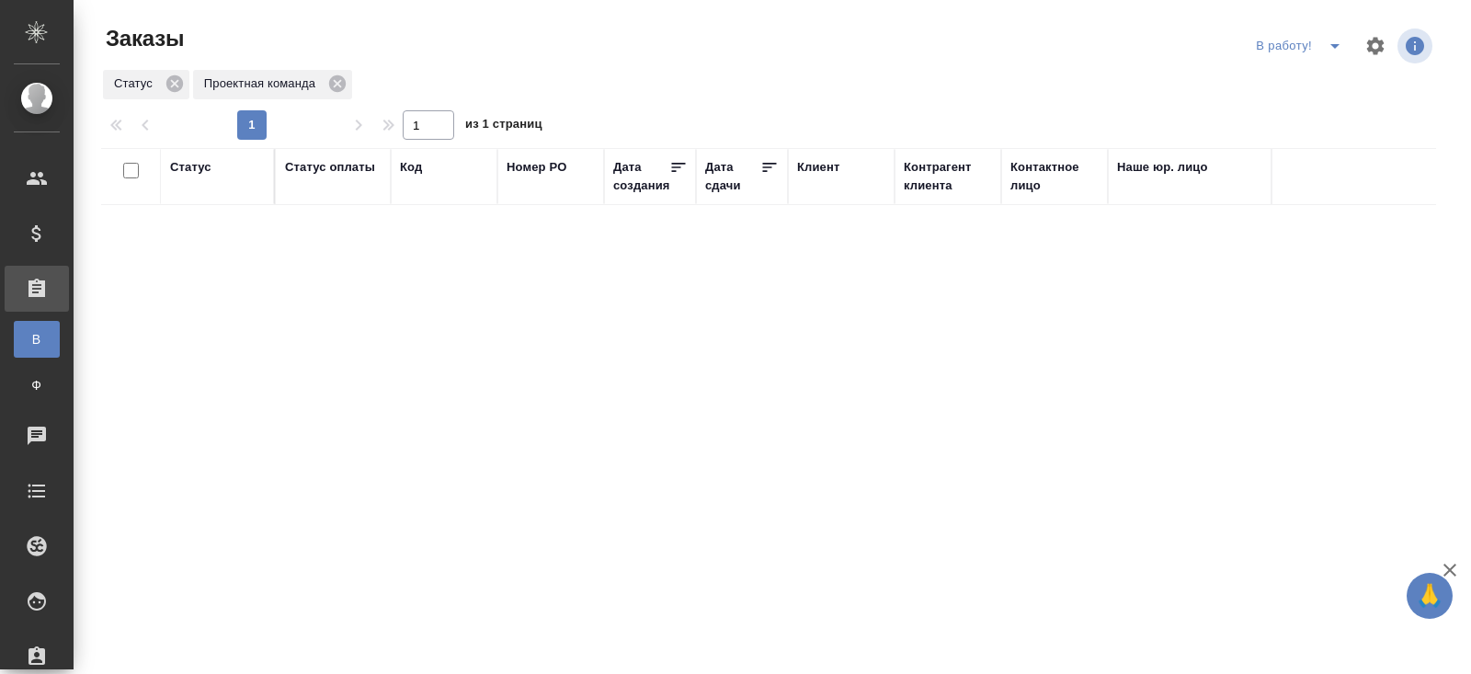
click at [1334, 48] on icon "split button" at bounding box center [1334, 46] width 9 height 5
click at [1319, 77] on li "ПМ" at bounding box center [1301, 82] width 102 height 29
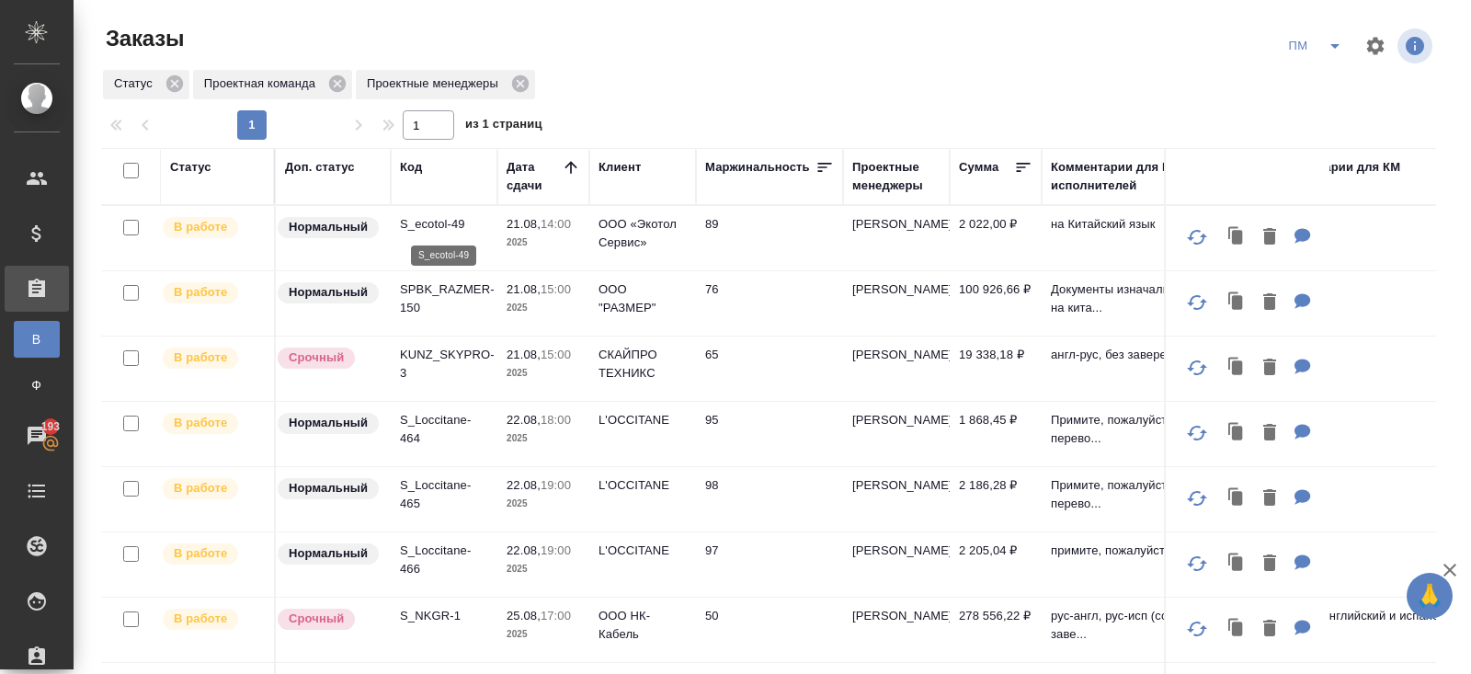
click at [422, 222] on p "S_ecotol-49" at bounding box center [444, 224] width 88 height 18
click at [415, 286] on p "SPBK_RAZMER-150" at bounding box center [444, 298] width 88 height 37
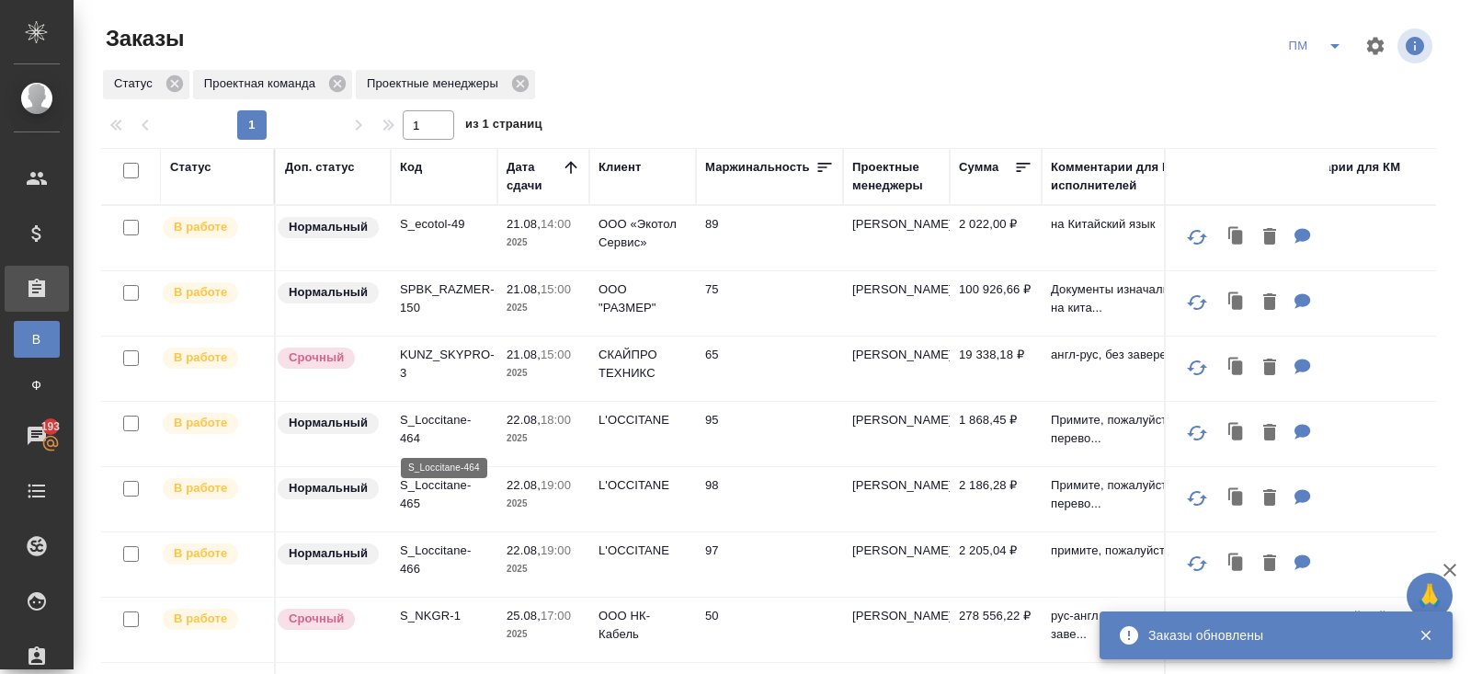
click at [418, 428] on p "S_Loccitane-464" at bounding box center [444, 429] width 88 height 37
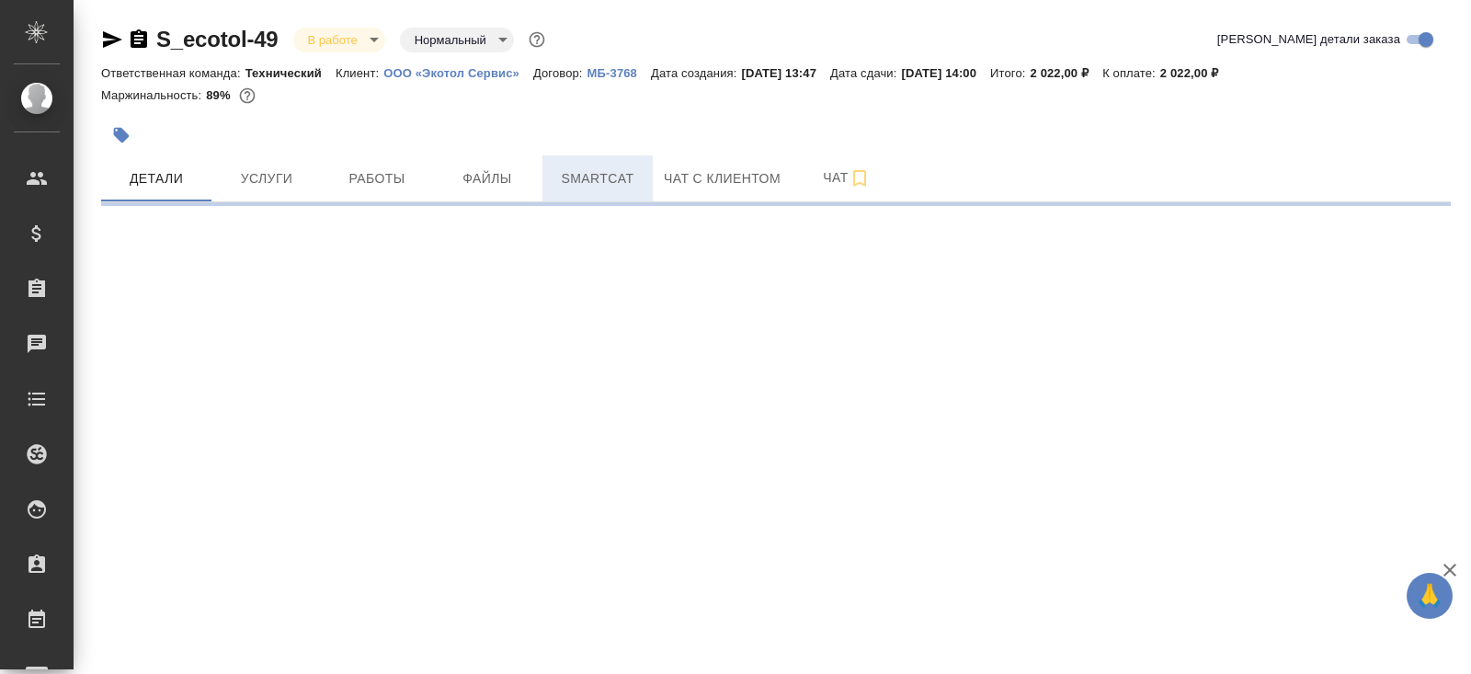
select select "RU"
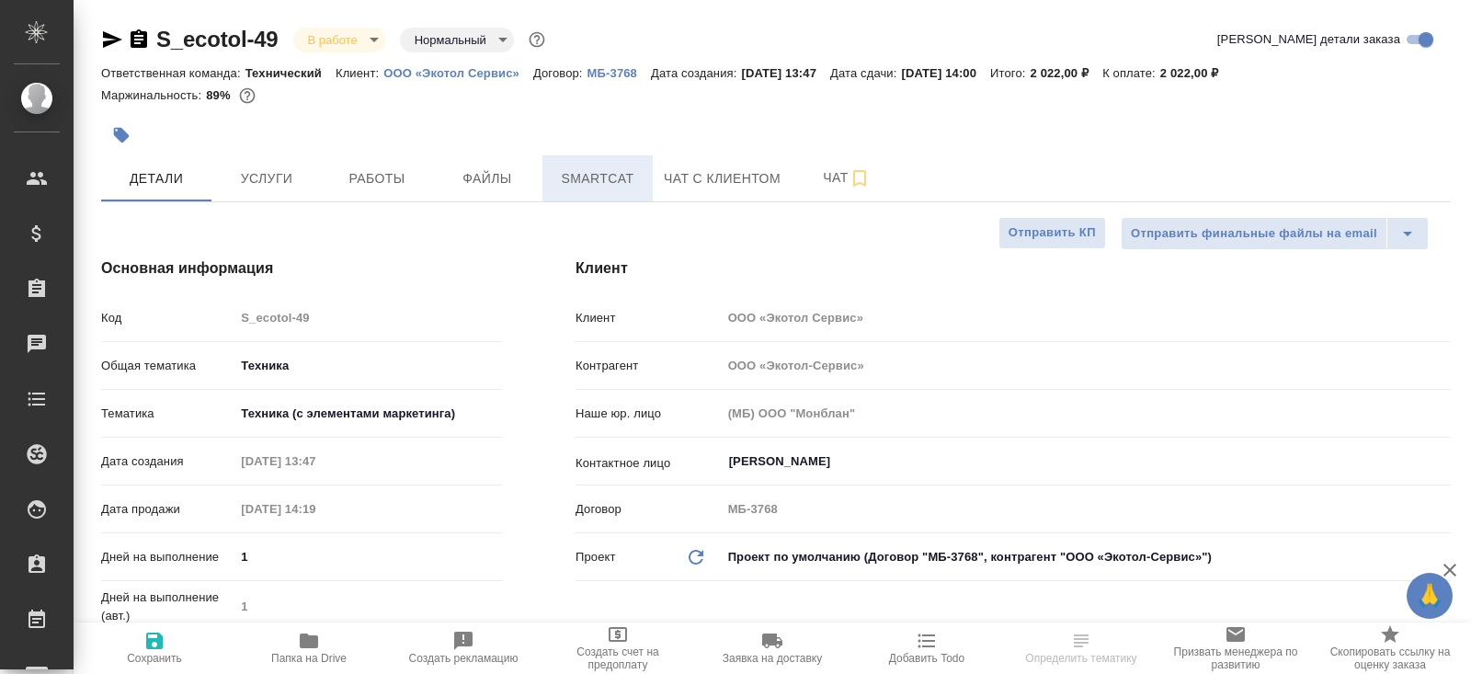
type textarea "x"
click at [580, 185] on span "Smartcat" at bounding box center [597, 178] width 88 height 23
type textarea "x"
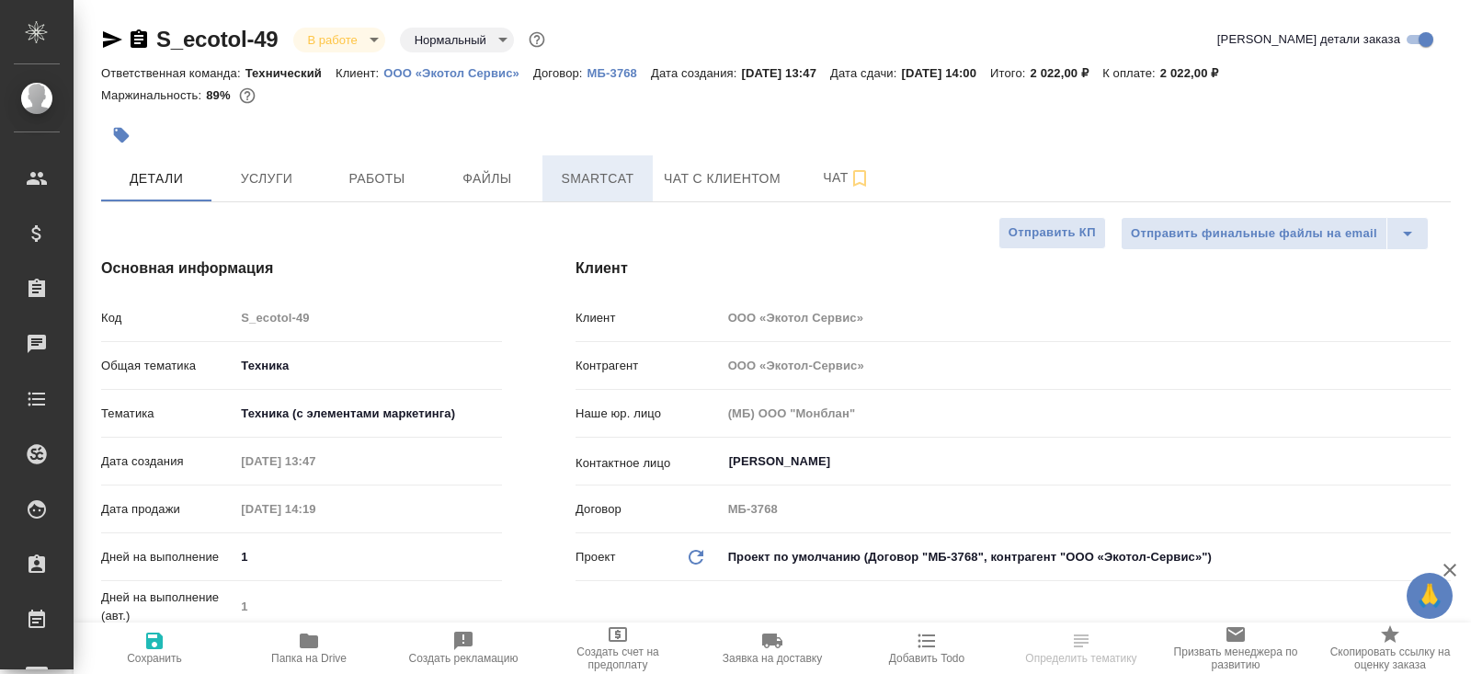
type textarea "x"
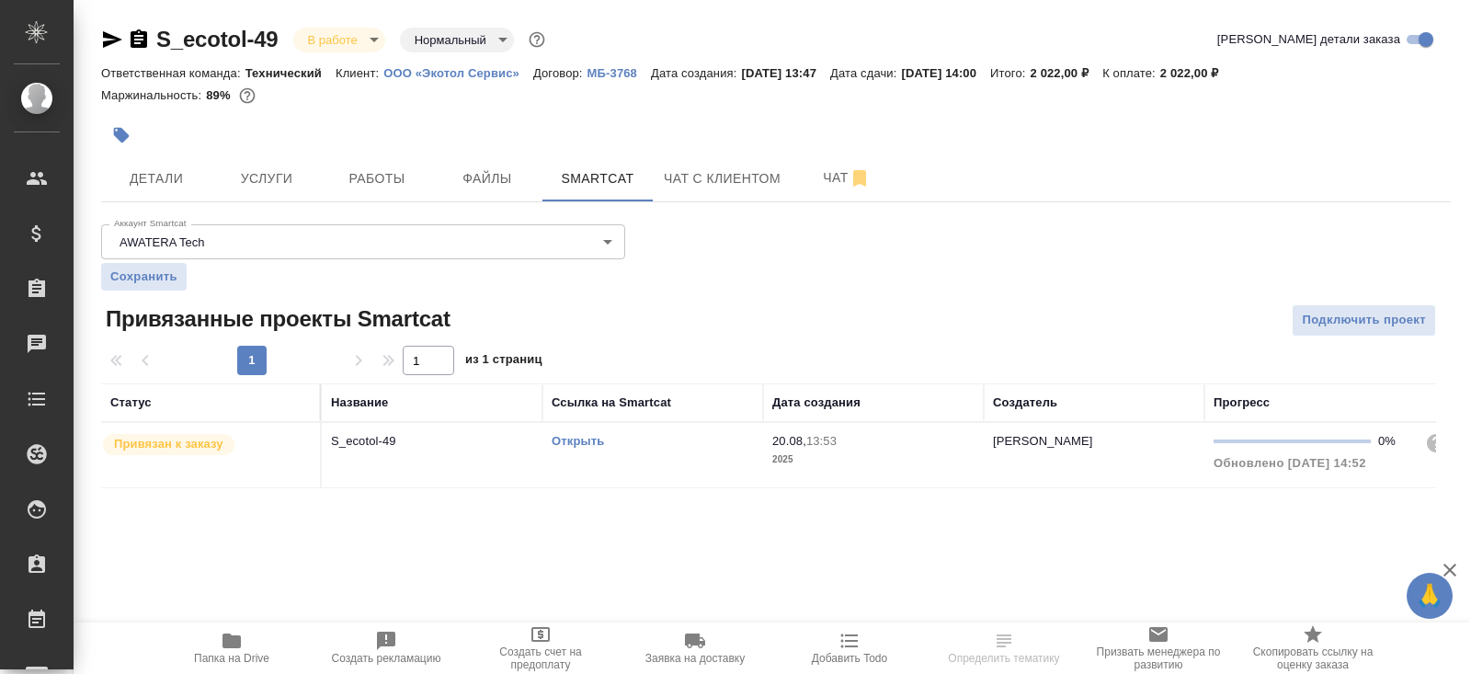
click at [585, 441] on link "Открыть" at bounding box center [577, 441] width 52 height 14
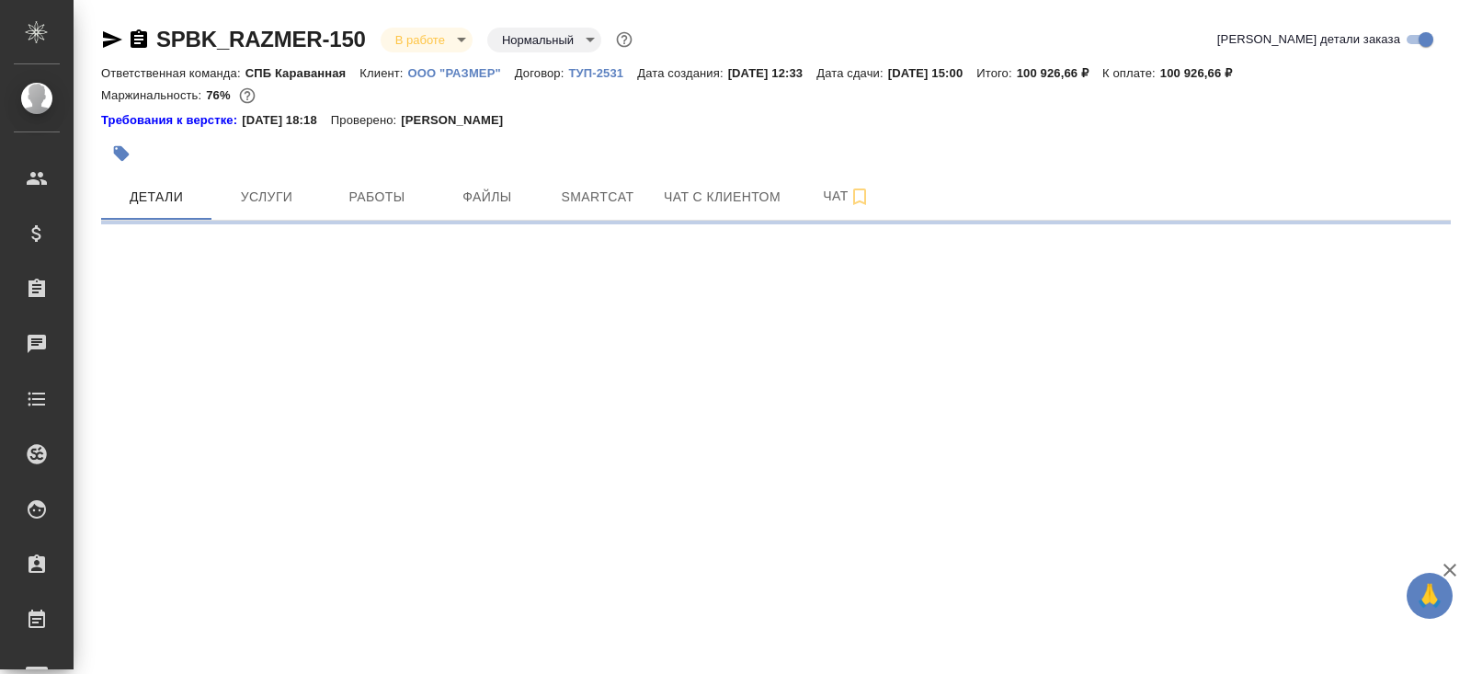
select select "RU"
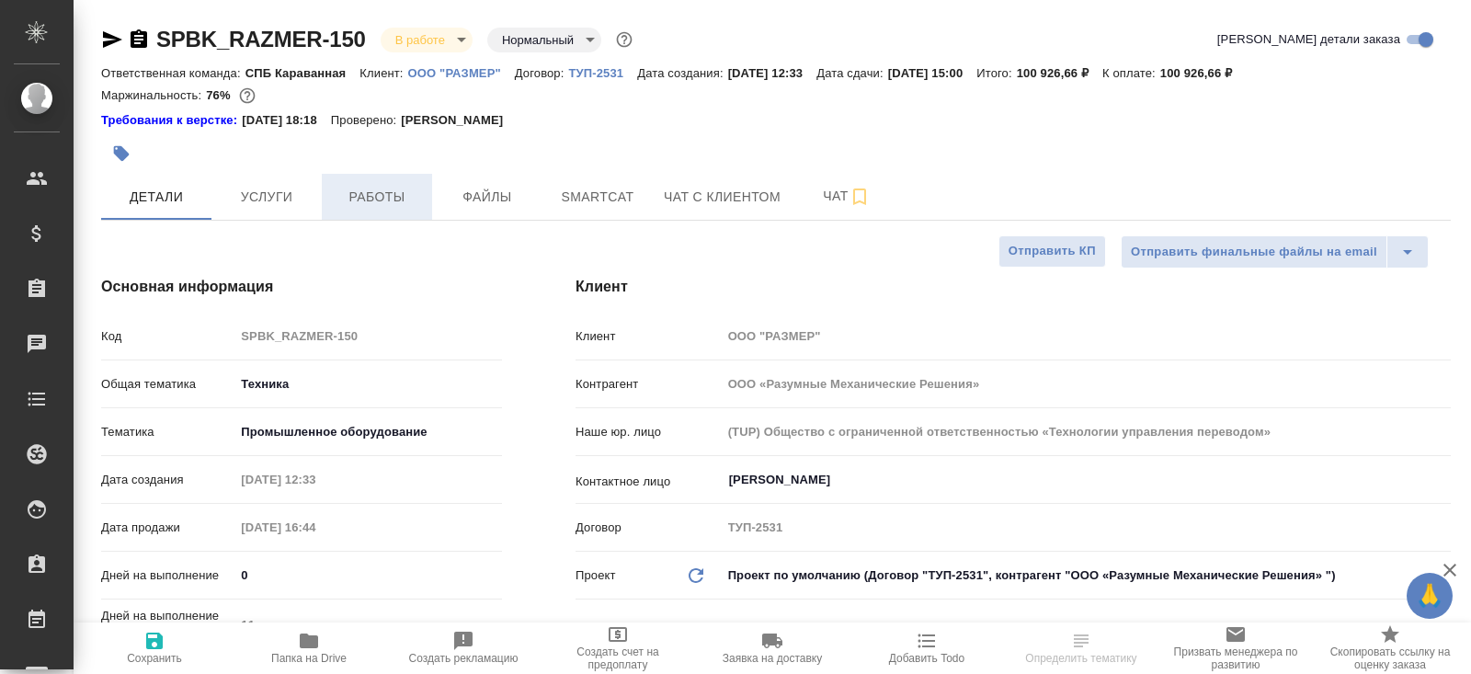
type textarea "x"
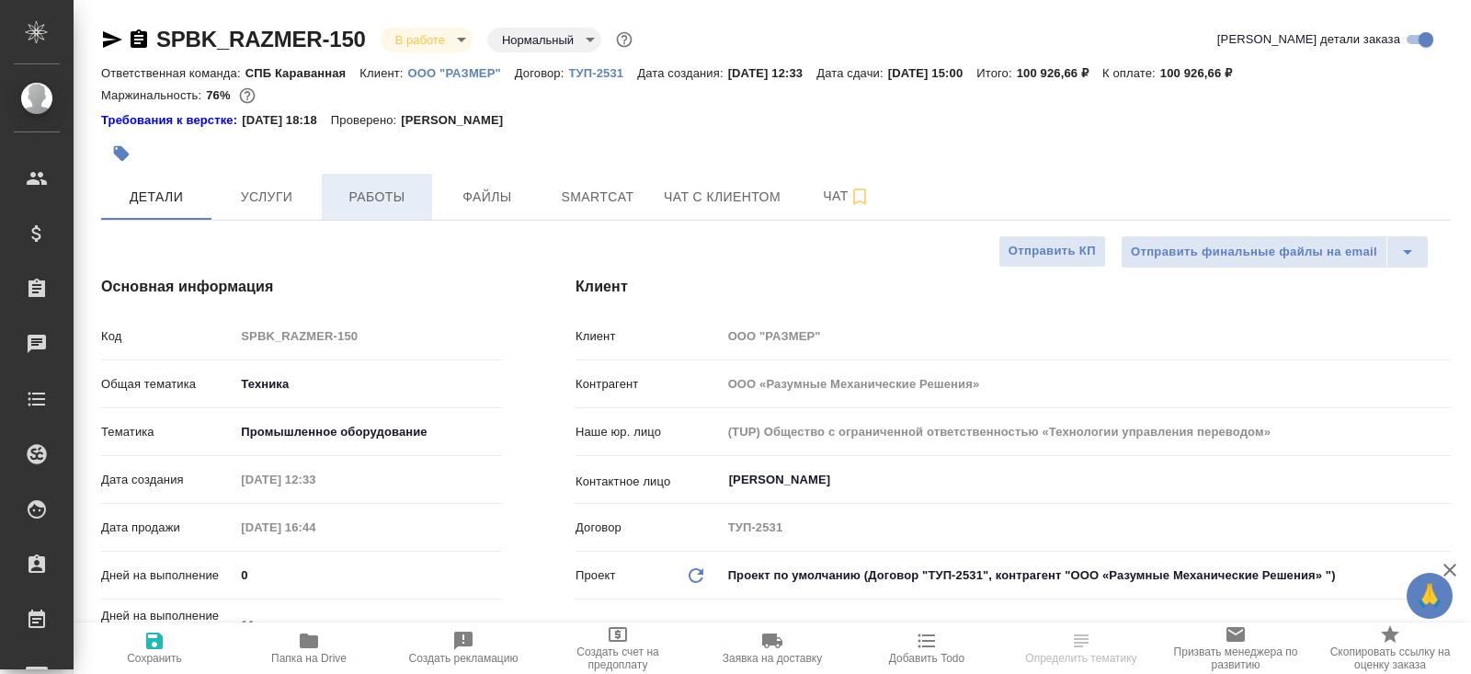
type textarea "x"
click at [617, 210] on button "Smartcat" at bounding box center [597, 197] width 110 height 46
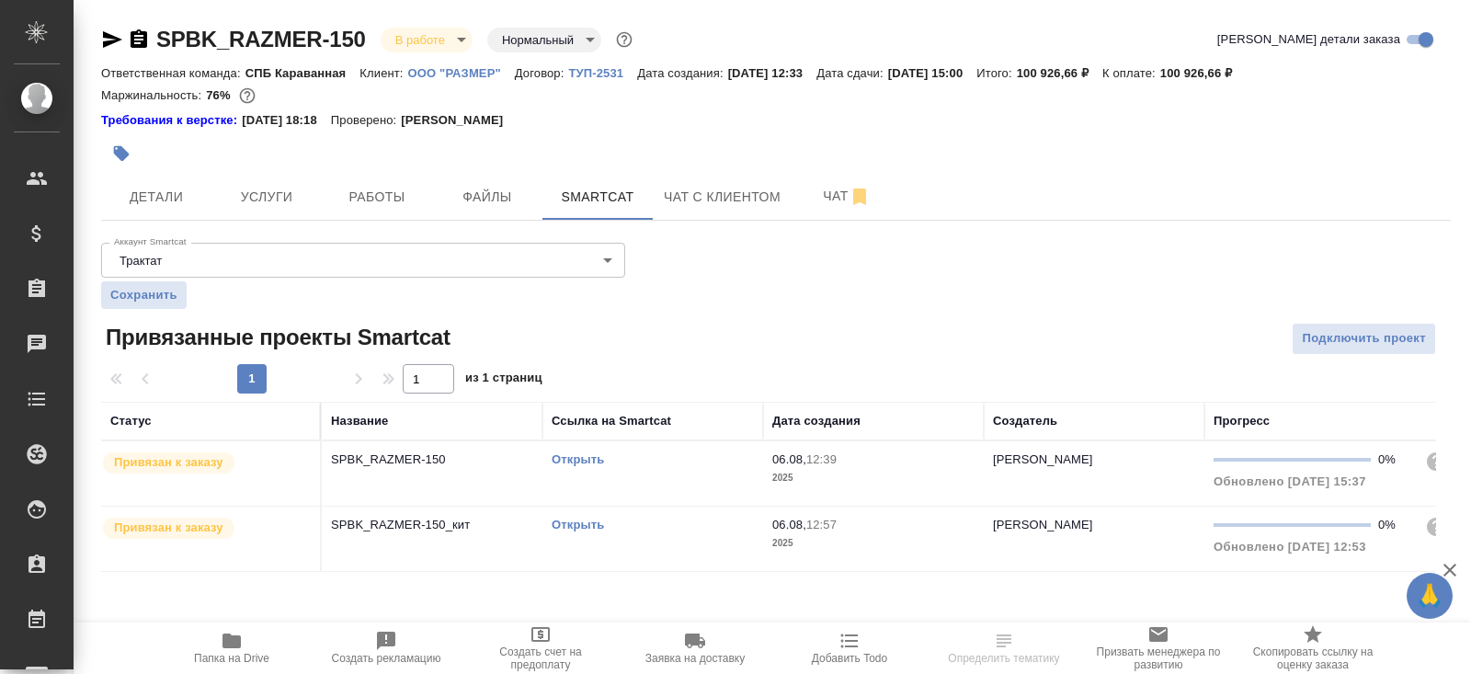
click at [700, 473] on td "Открыть" at bounding box center [652, 473] width 221 height 64
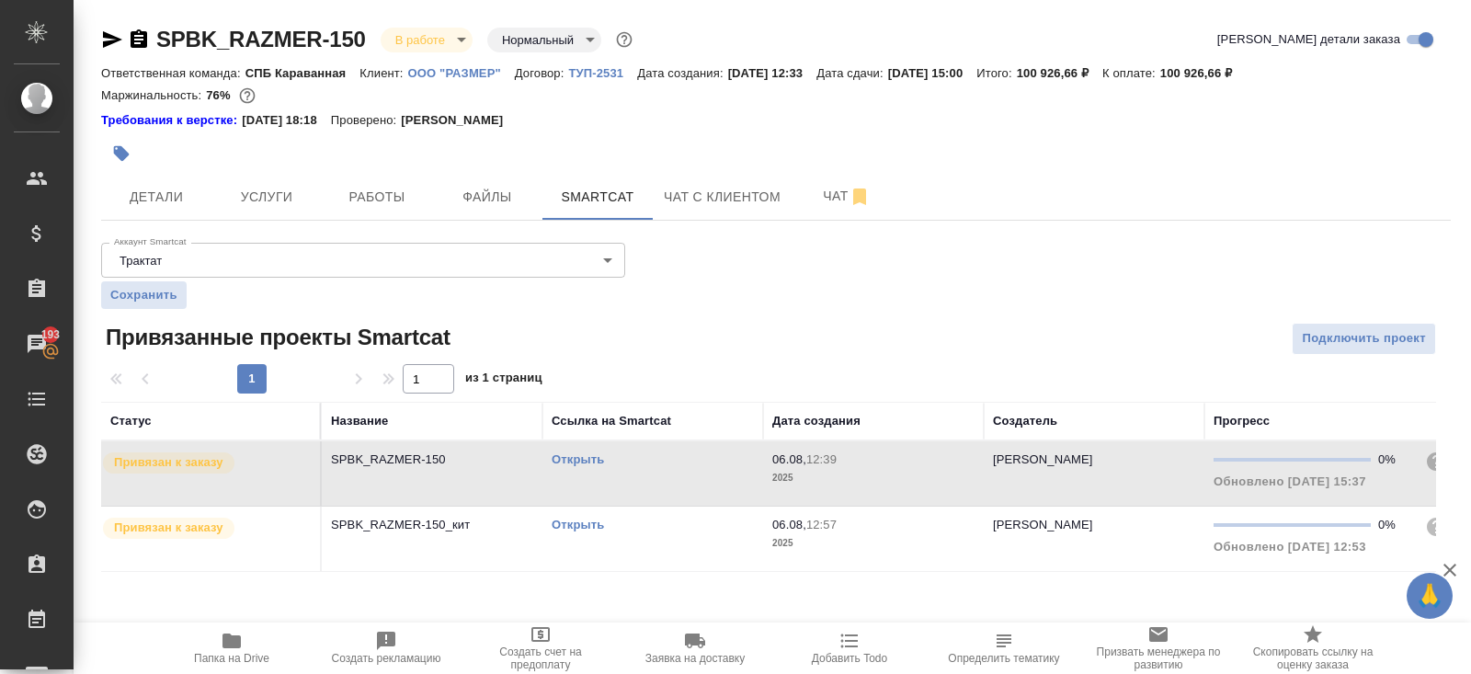
click at [682, 506] on td "Открыть" at bounding box center [652, 473] width 221 height 64
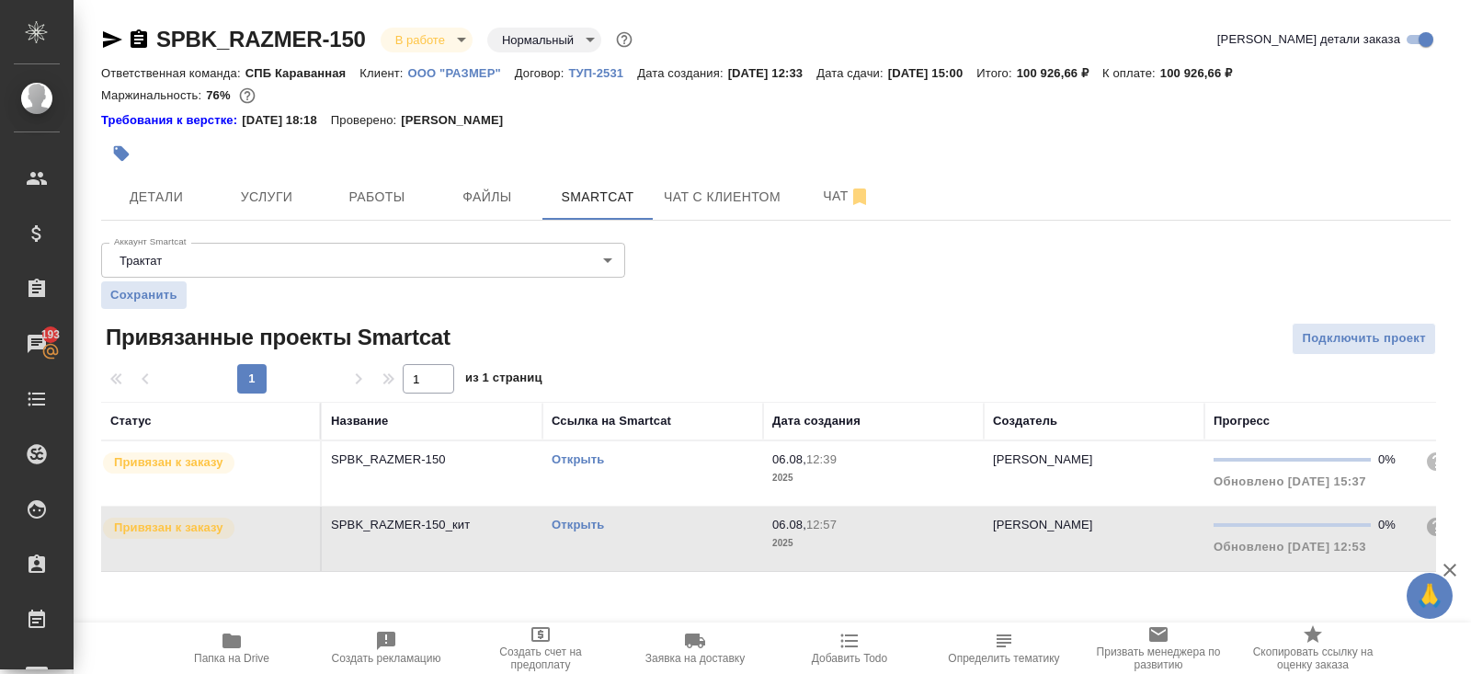
click at [682, 506] on td "Открыть" at bounding box center [652, 473] width 221 height 64
click at [390, 200] on span "Работы" at bounding box center [377, 197] width 88 height 23
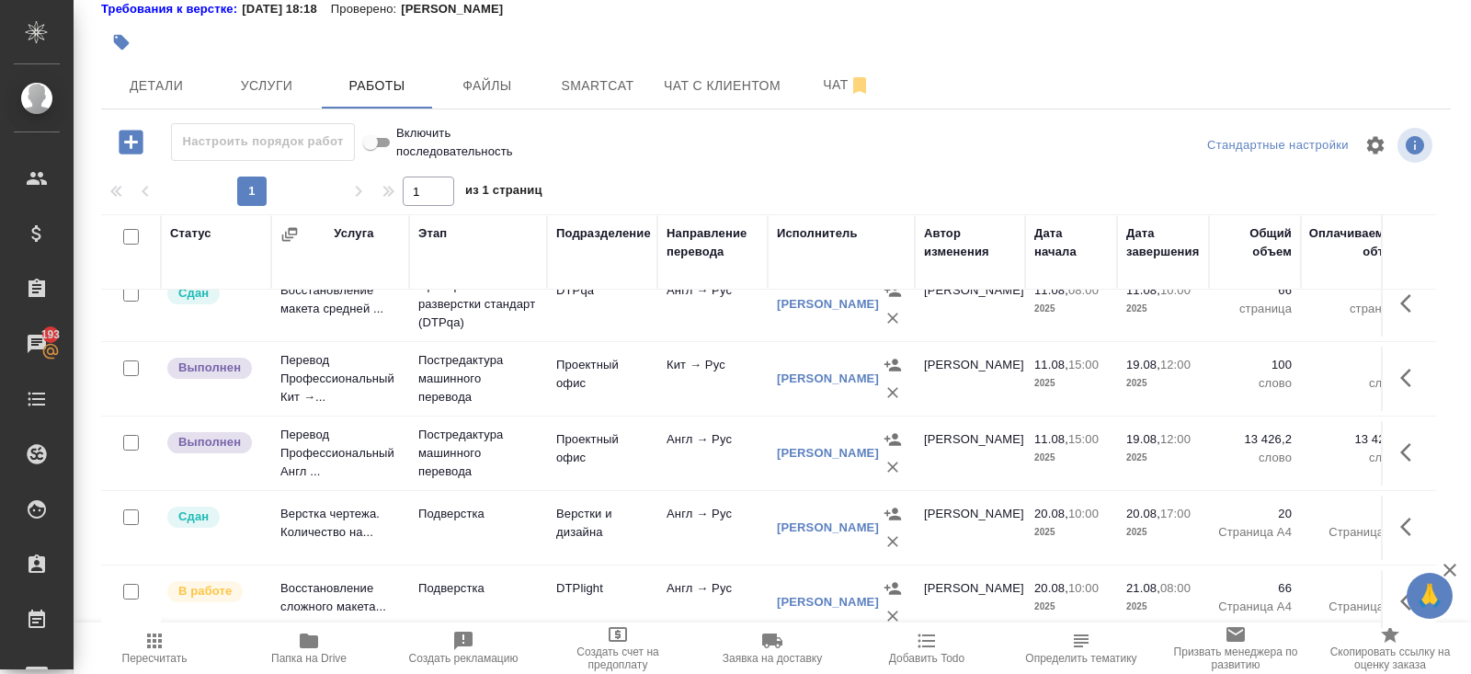
scroll to position [272, 0]
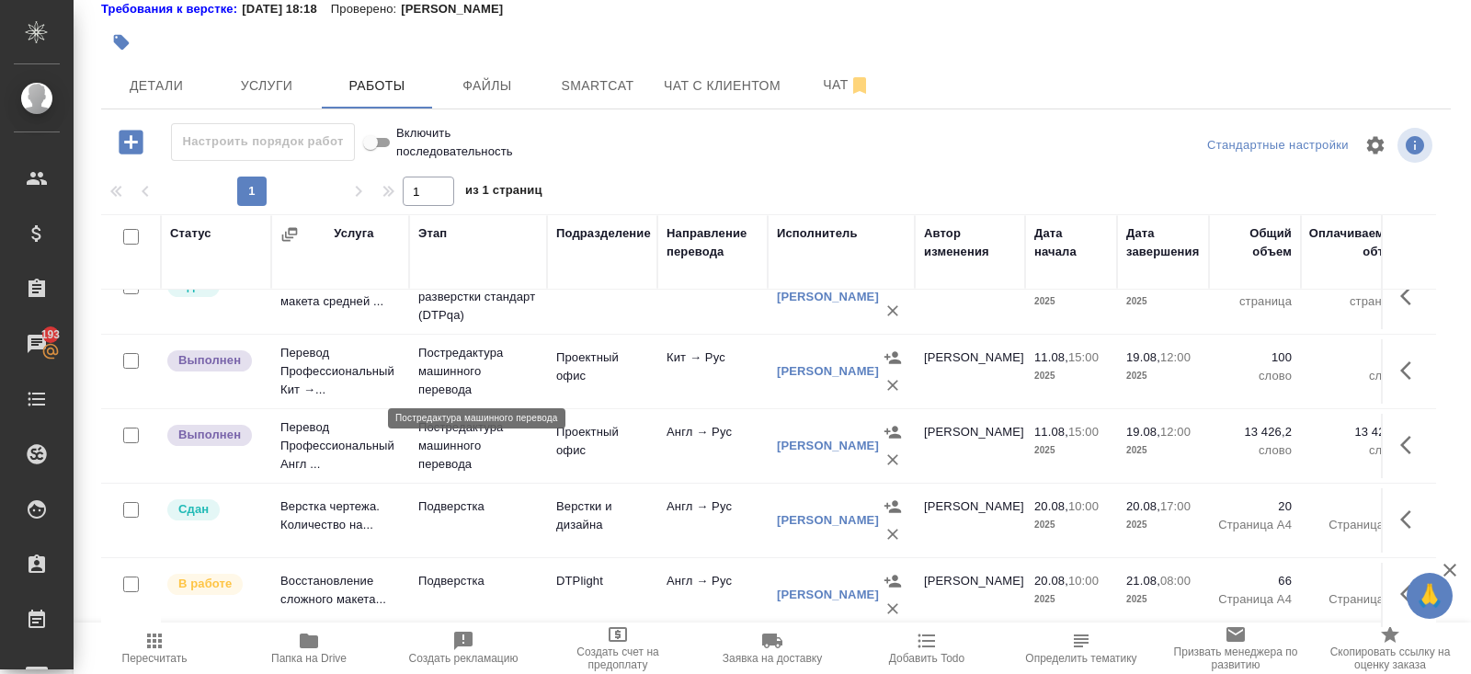
click at [516, 371] on p "Постредактура машинного перевода" at bounding box center [477, 371] width 119 height 55
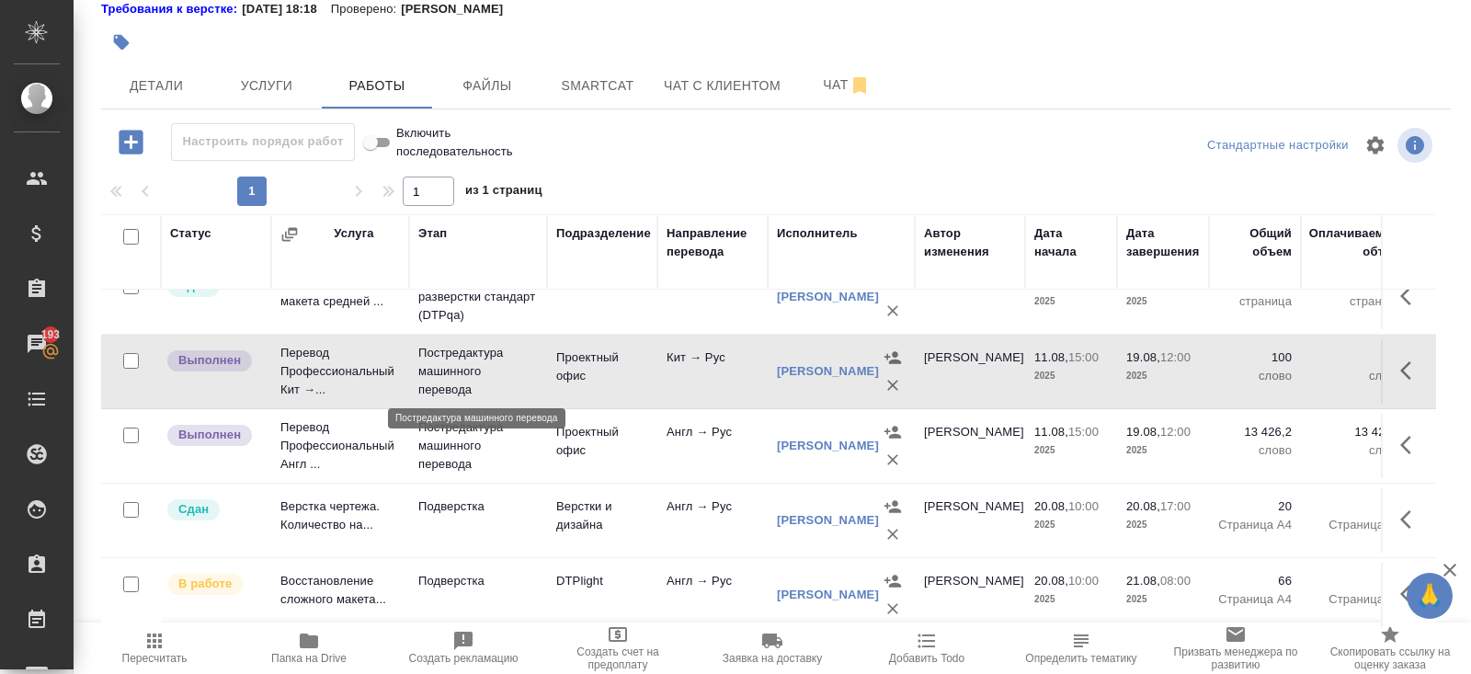
click at [516, 371] on p "Постредактура машинного перевода" at bounding box center [477, 371] width 119 height 55
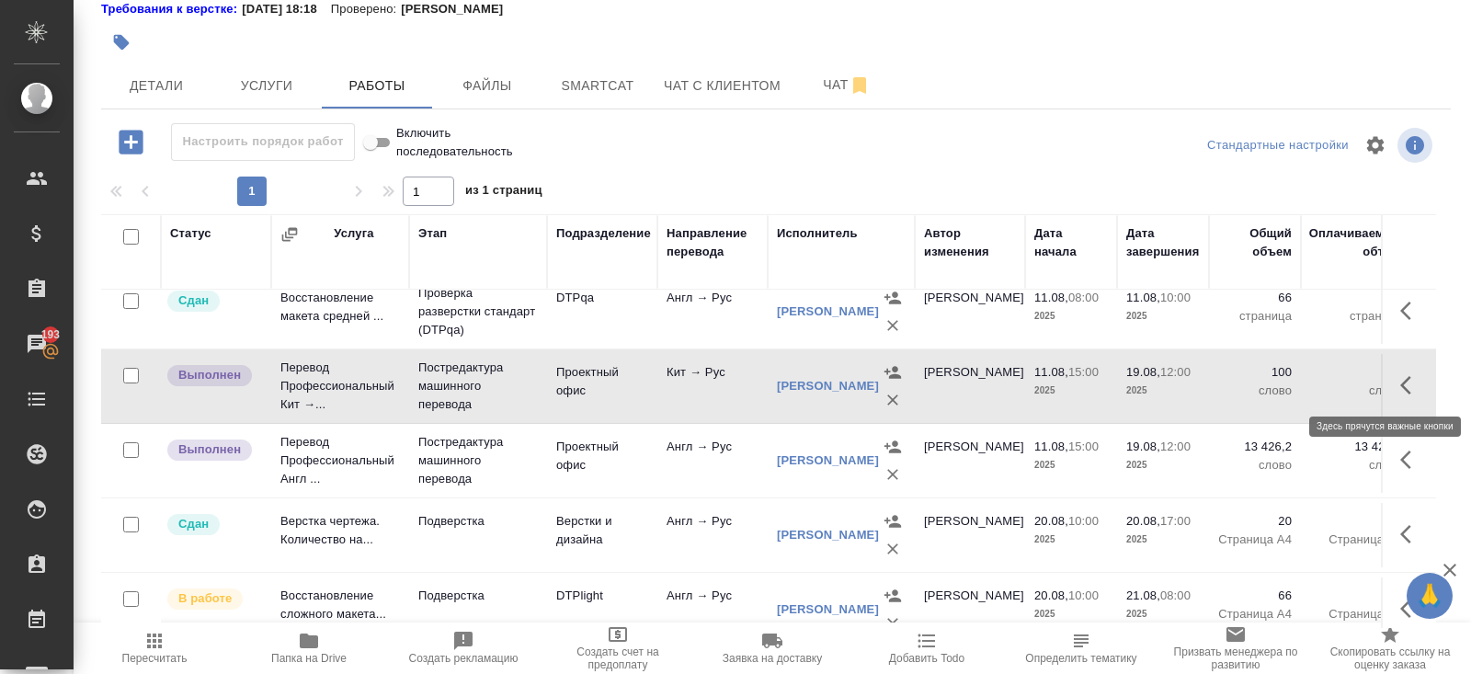
click at [1411, 382] on icon "button" at bounding box center [1411, 385] width 22 height 22
click at [1314, 378] on icon "button" at bounding box center [1309, 385] width 11 height 14
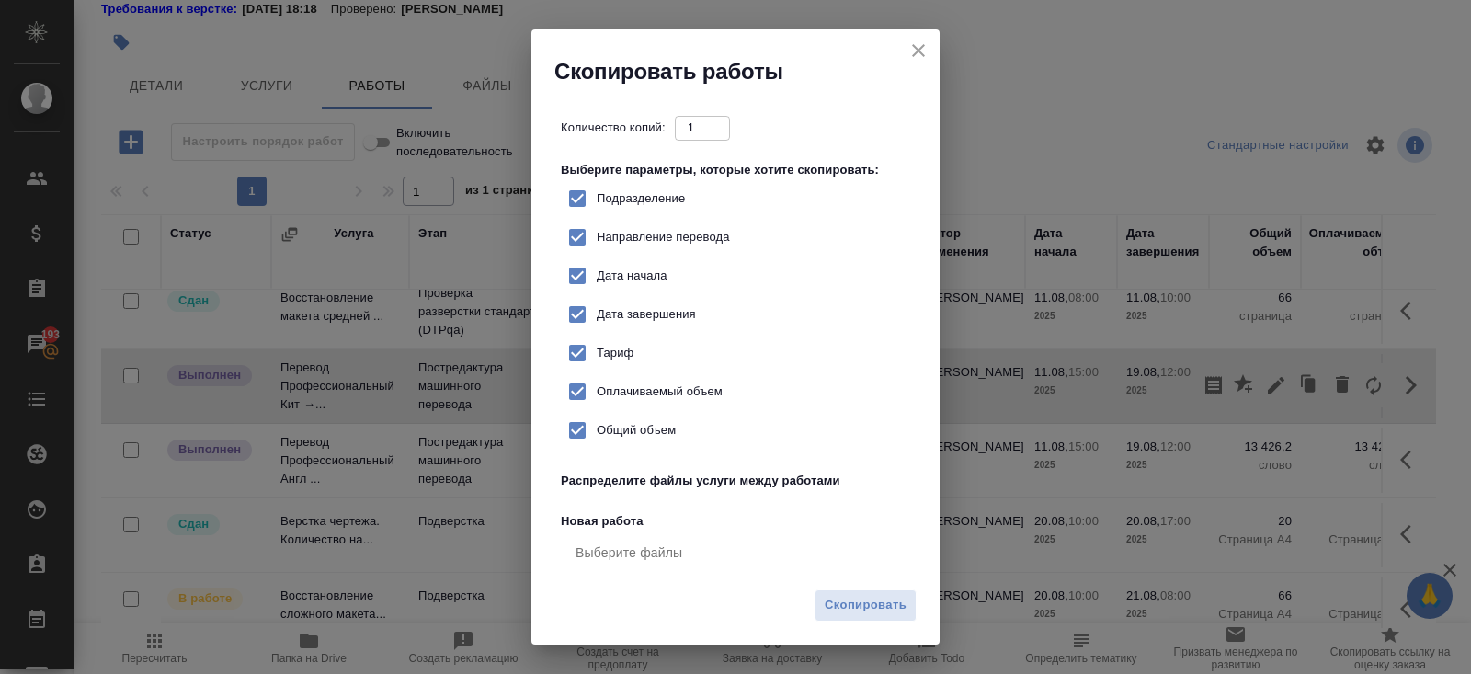
checkbox input "true"
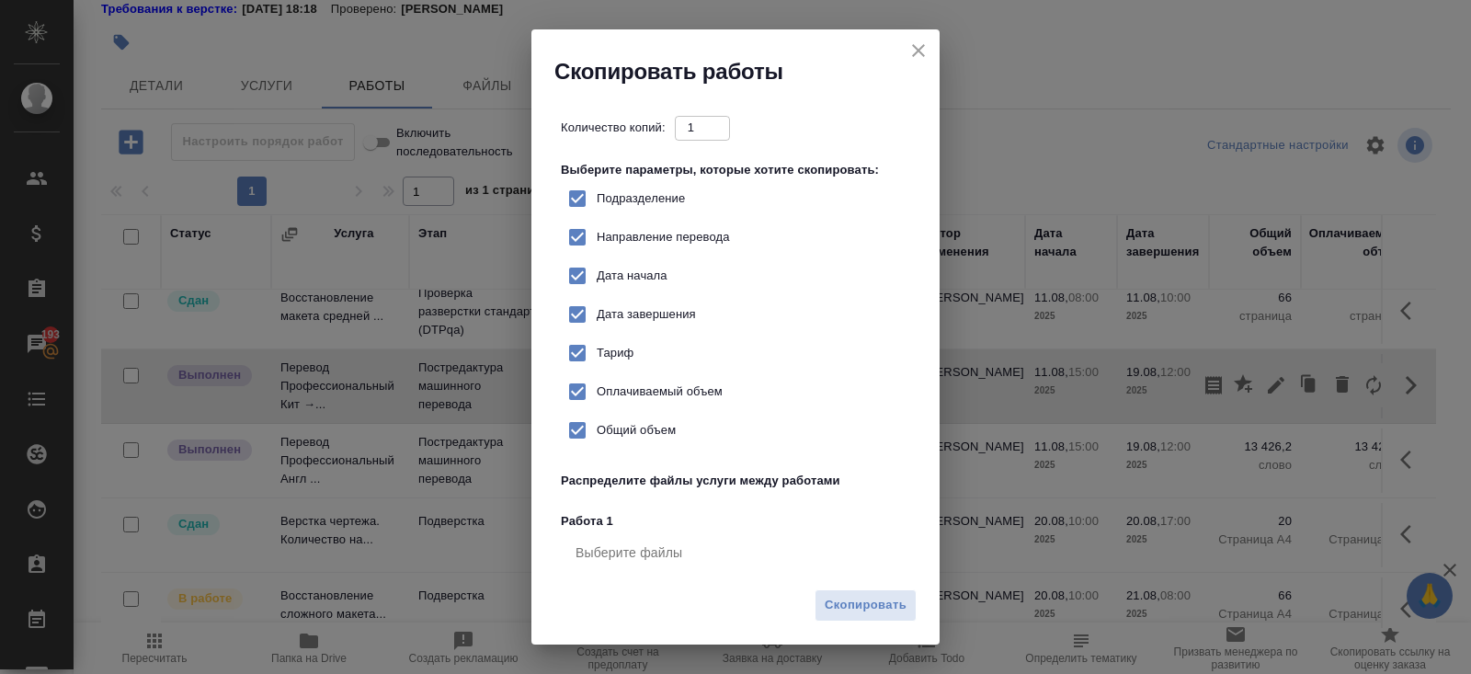
click at [917, 599] on div "Скопировать" at bounding box center [735, 612] width 408 height 64
click at [903, 599] on span "Скопировать" at bounding box center [865, 605] width 82 height 21
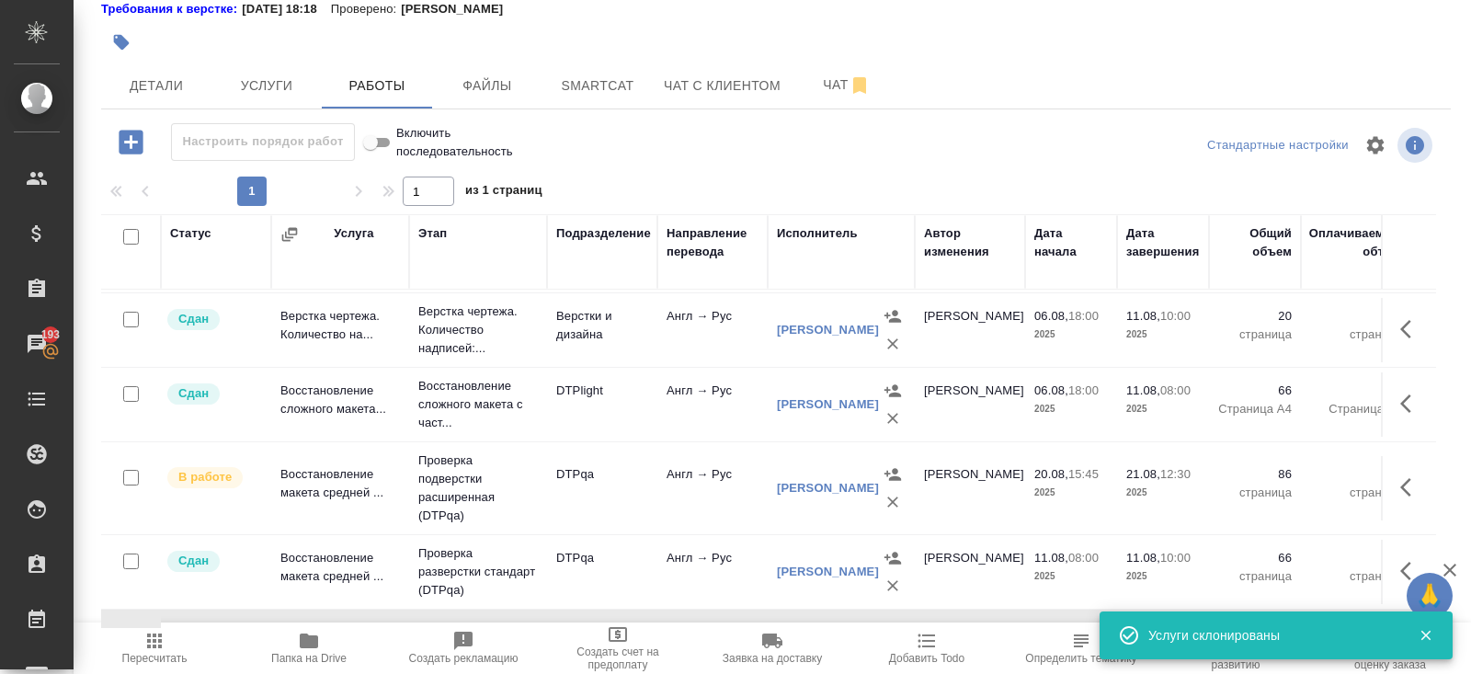
scroll to position [0, 0]
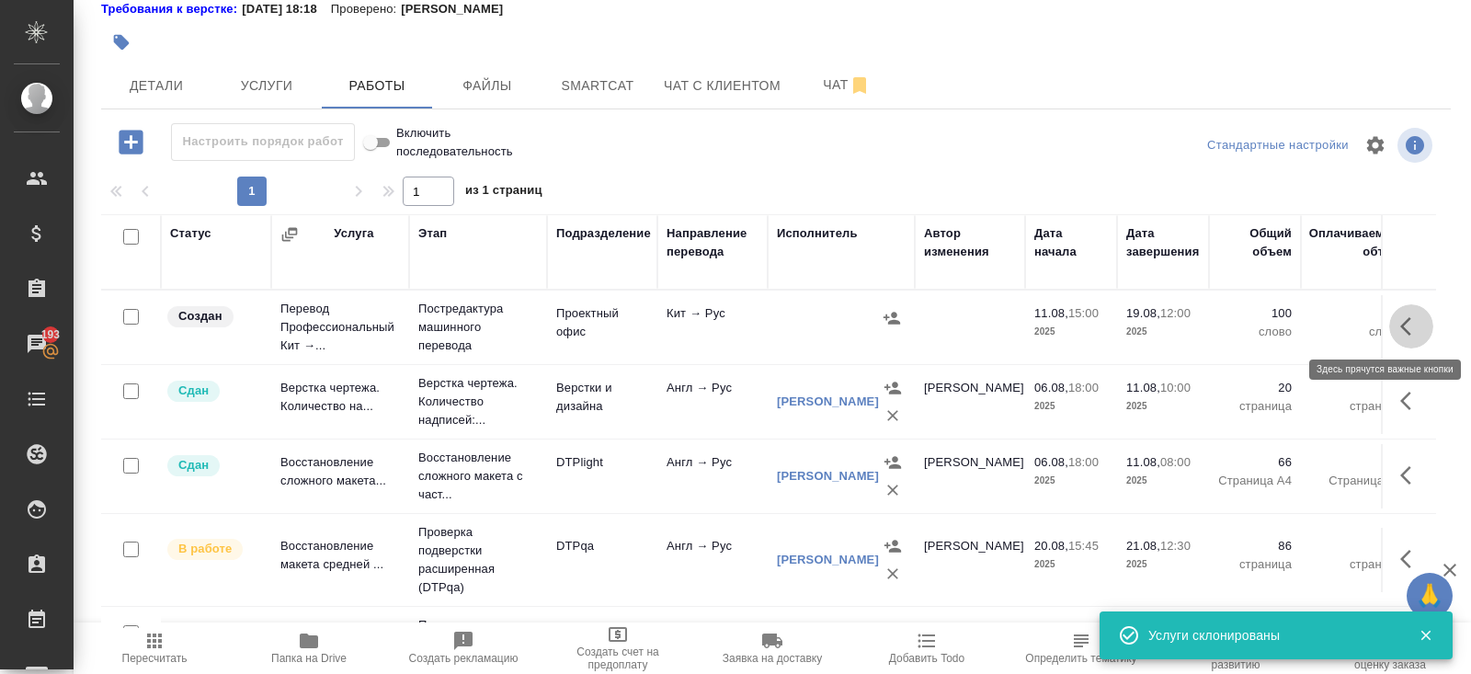
click at [1403, 317] on icon "button" at bounding box center [1411, 326] width 22 height 22
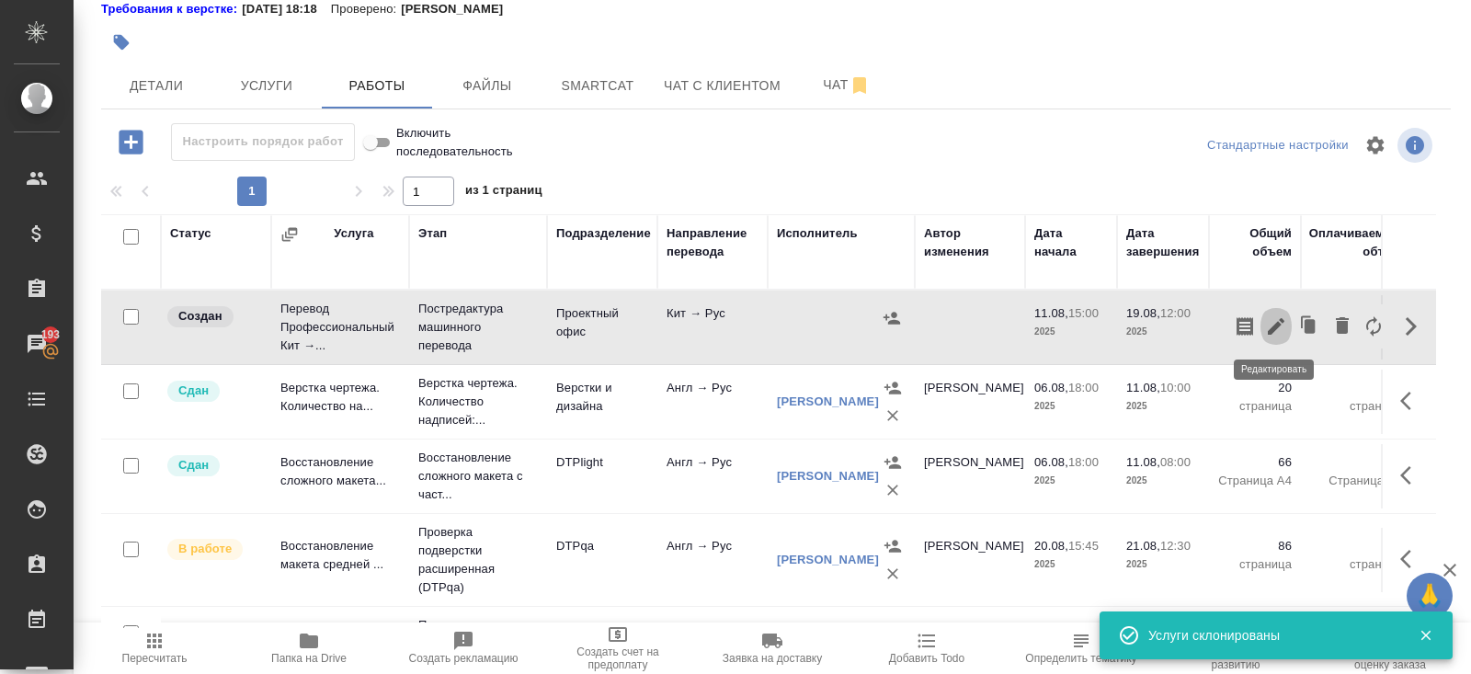
click at [1284, 319] on icon "button" at bounding box center [1276, 326] width 22 height 22
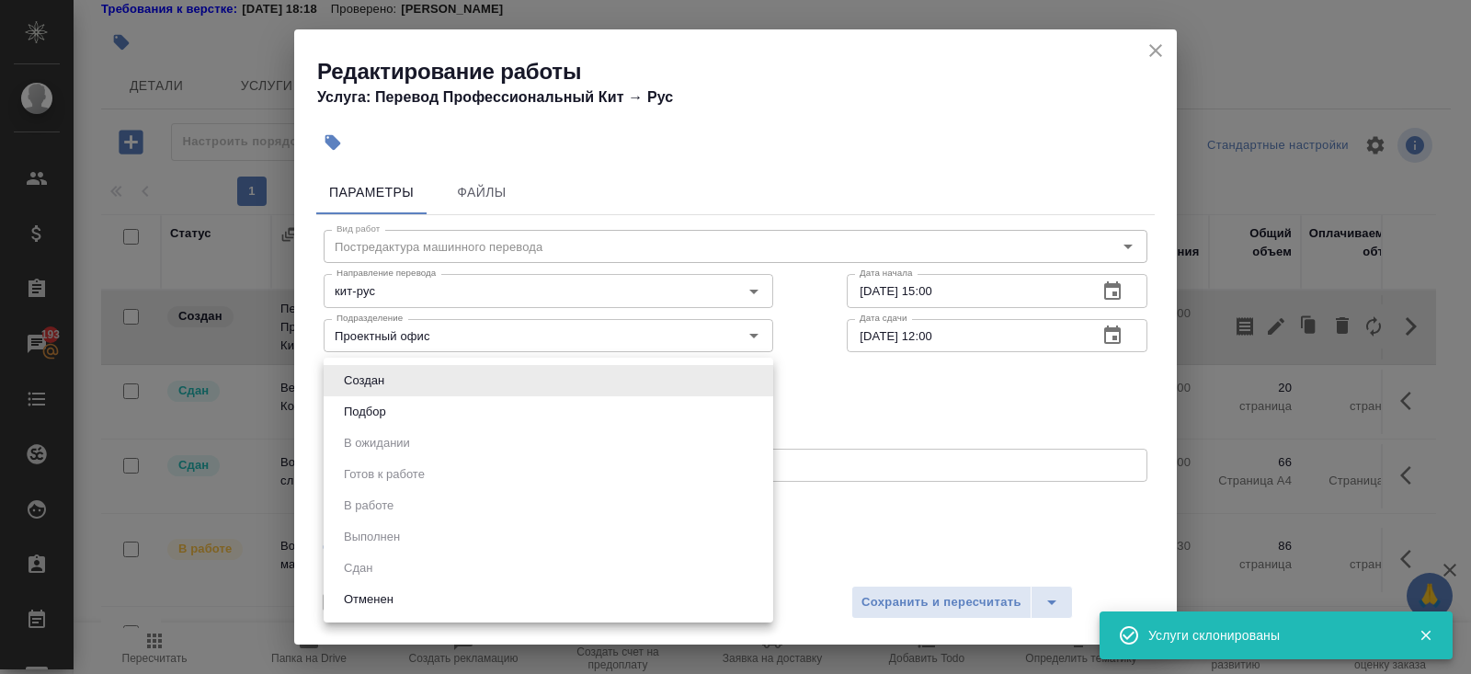
click at [405, 378] on body "🙏 .cls-1 fill:#fff; AWATERA Belyakova Yulia Клиенты Спецификации Заказы 193 Чат…" at bounding box center [735, 337] width 1471 height 674
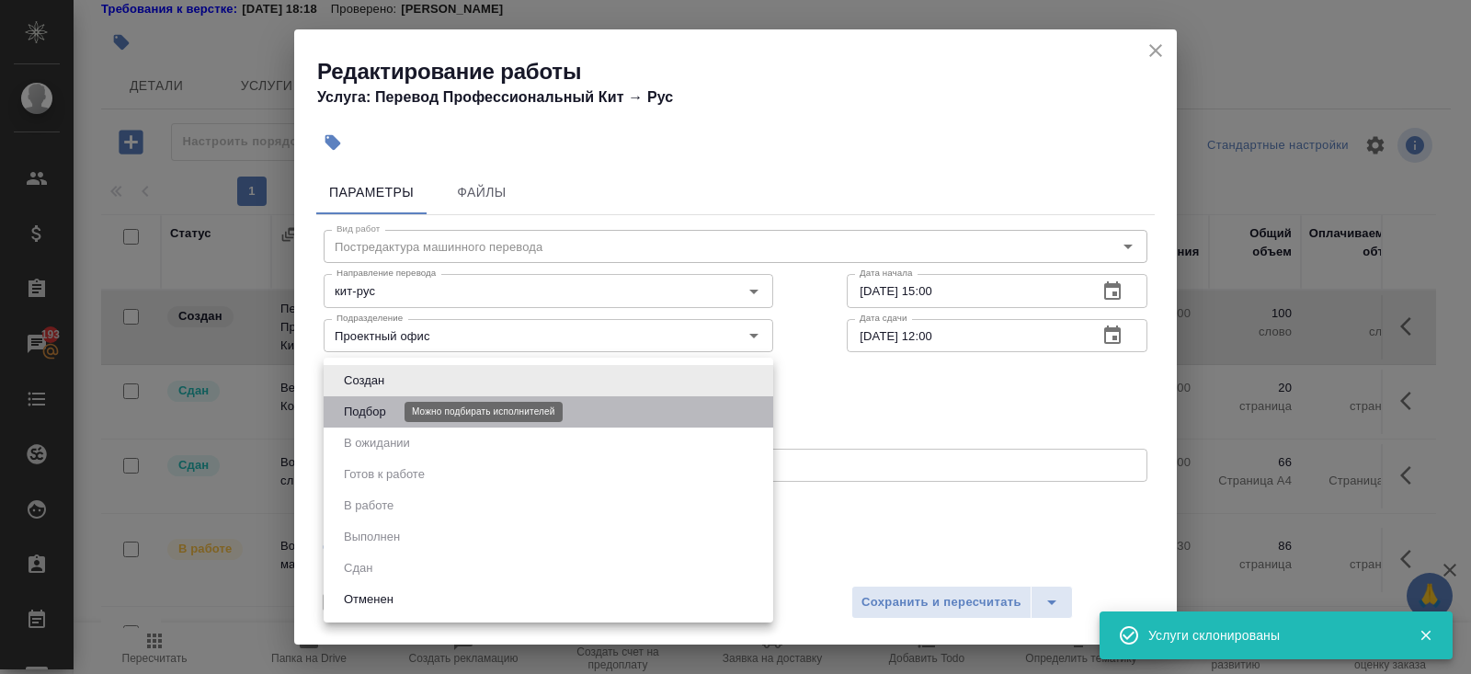
click at [391, 403] on button "Подбор" at bounding box center [364, 412] width 53 height 20
type input "recruiting"
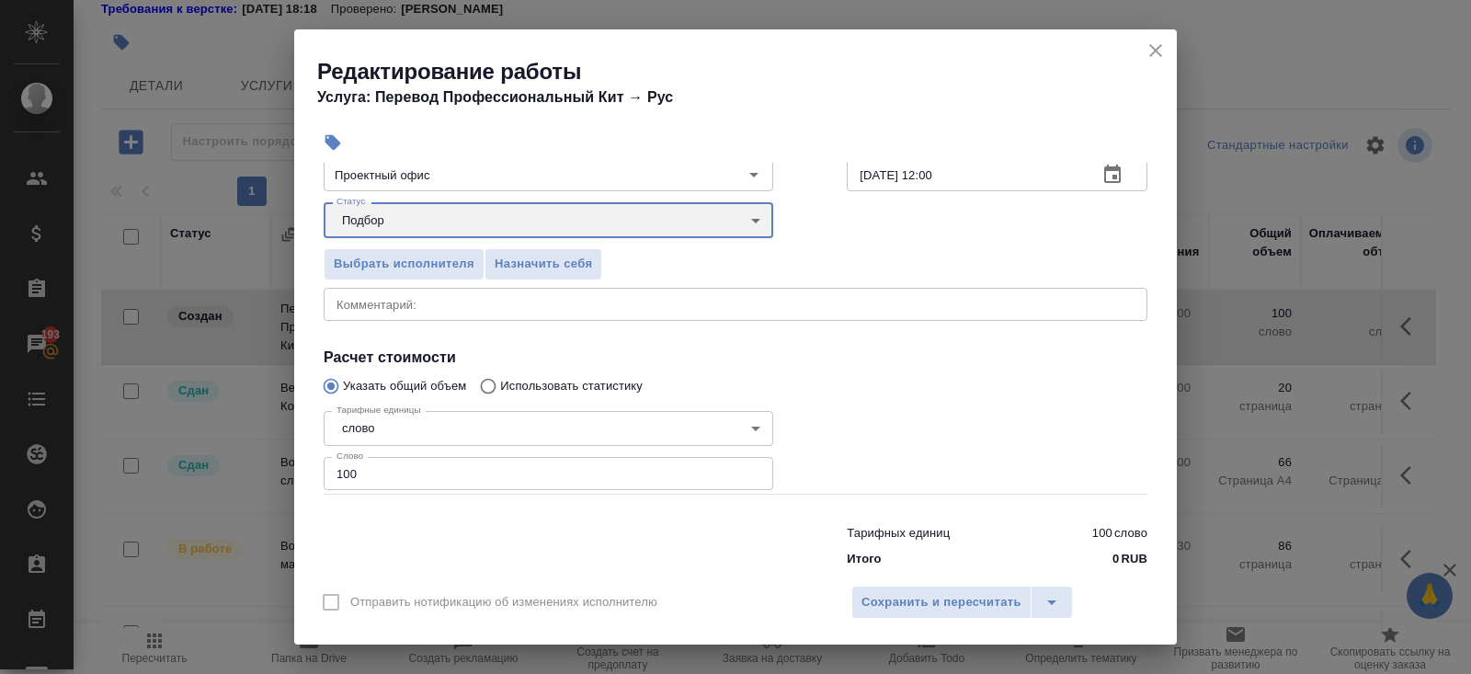
scroll to position [190, 0]
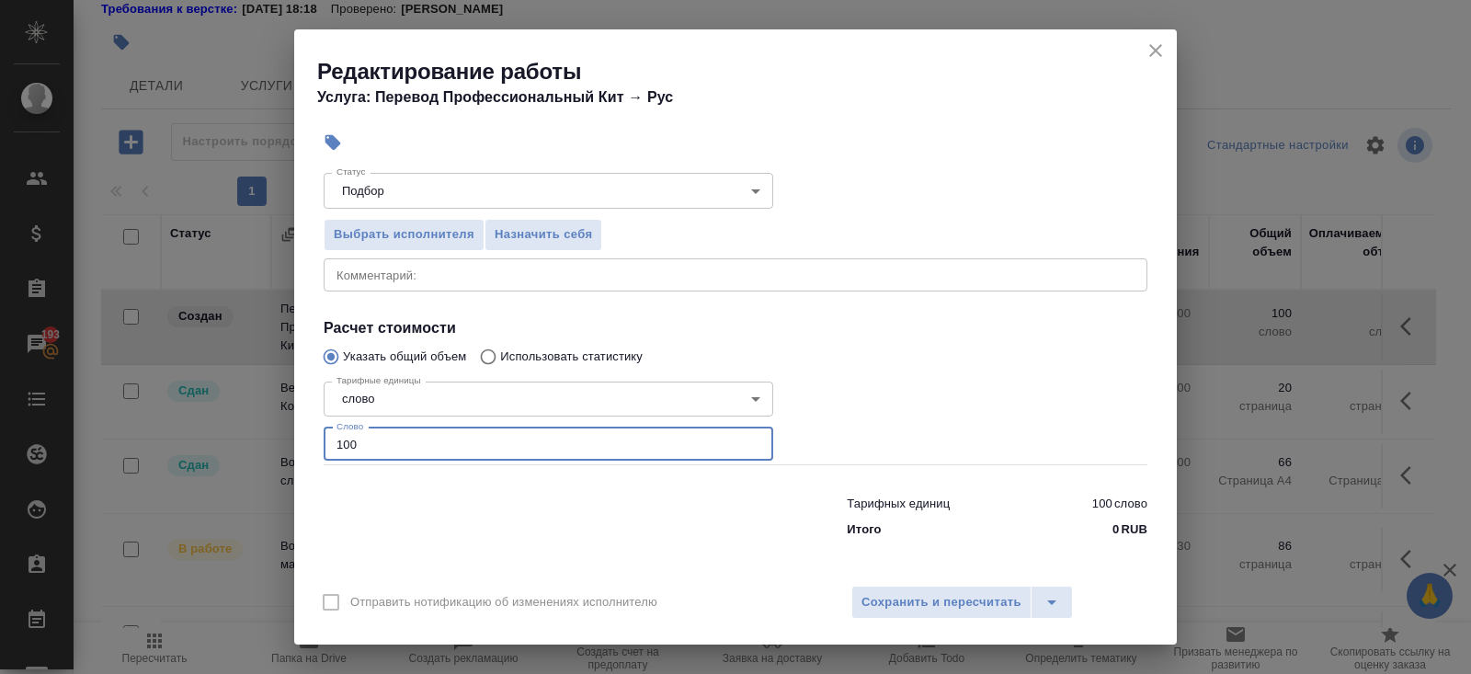
drag, startPoint x: 385, startPoint y: 437, endPoint x: 245, endPoint y: 437, distance: 139.7
click at [245, 437] on div "Редактирование работы Услуга: Перевод Профессиональный Кит → Рус Параметры Файл…" at bounding box center [735, 337] width 1471 height 674
type input "308"
click at [925, 607] on span "Сохранить и пересчитать" at bounding box center [941, 602] width 160 height 21
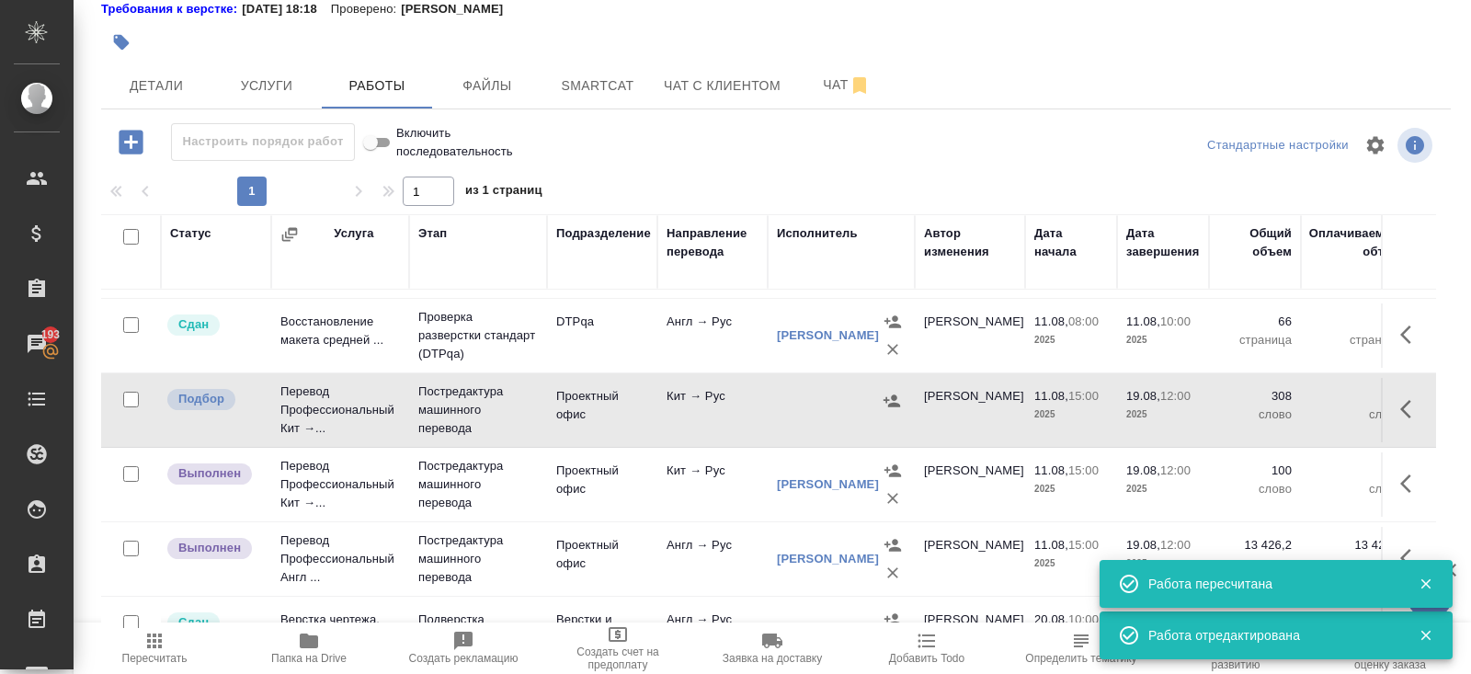
scroll to position [211, 0]
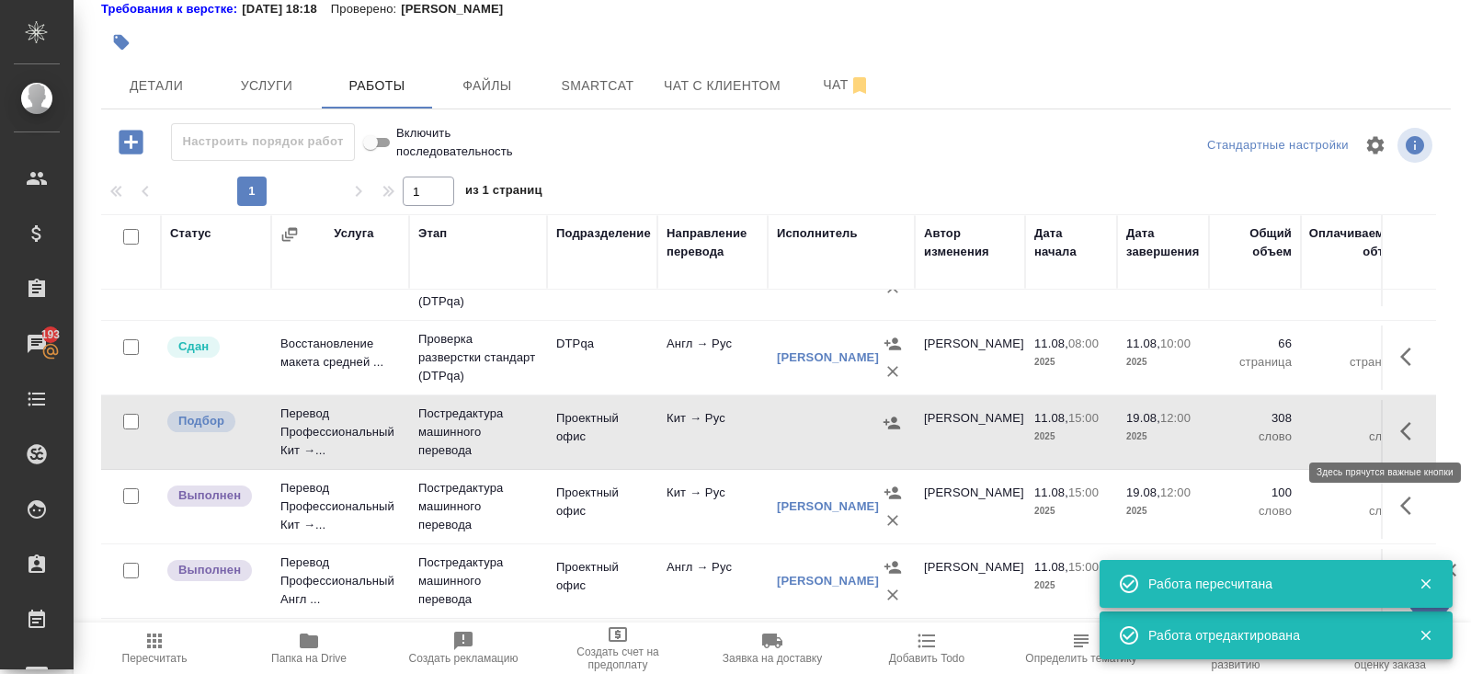
click at [1414, 426] on icon "button" at bounding box center [1411, 431] width 22 height 22
click at [1367, 430] on icon "button" at bounding box center [1373, 431] width 15 height 20
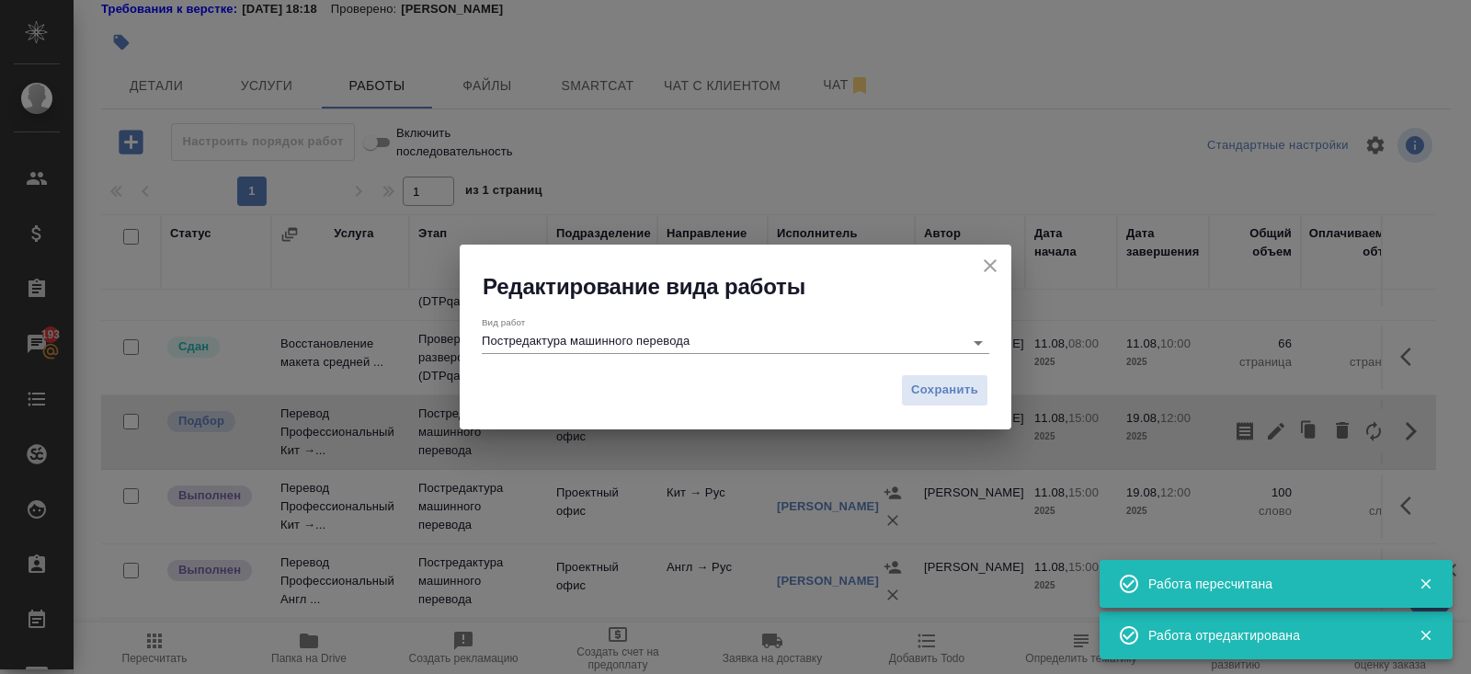
click at [623, 323] on div "Вид работ Постредактура машинного перевода" at bounding box center [735, 335] width 507 height 38
click at [591, 339] on input "Постредактура машинного перевода" at bounding box center [718, 342] width 472 height 22
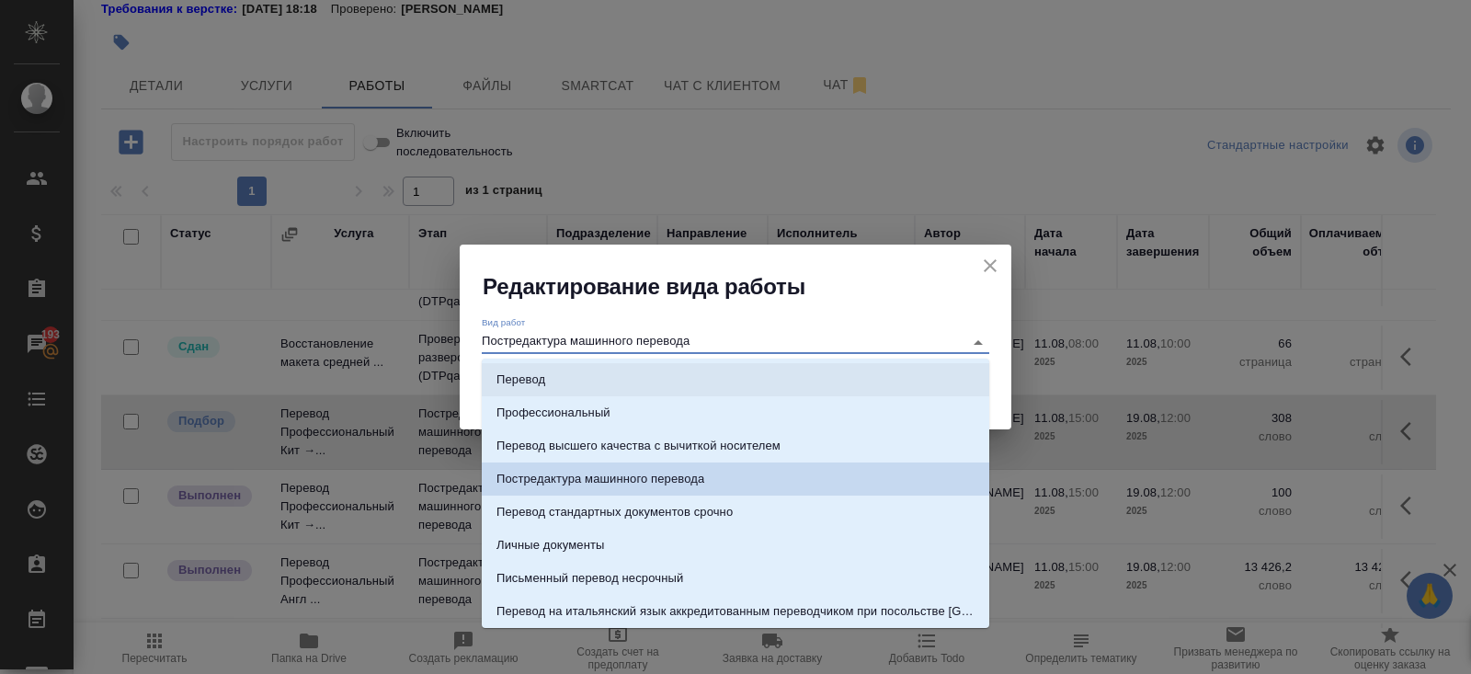
click at [568, 383] on li "Перевод" at bounding box center [735, 379] width 507 height 33
type input "Перевод"
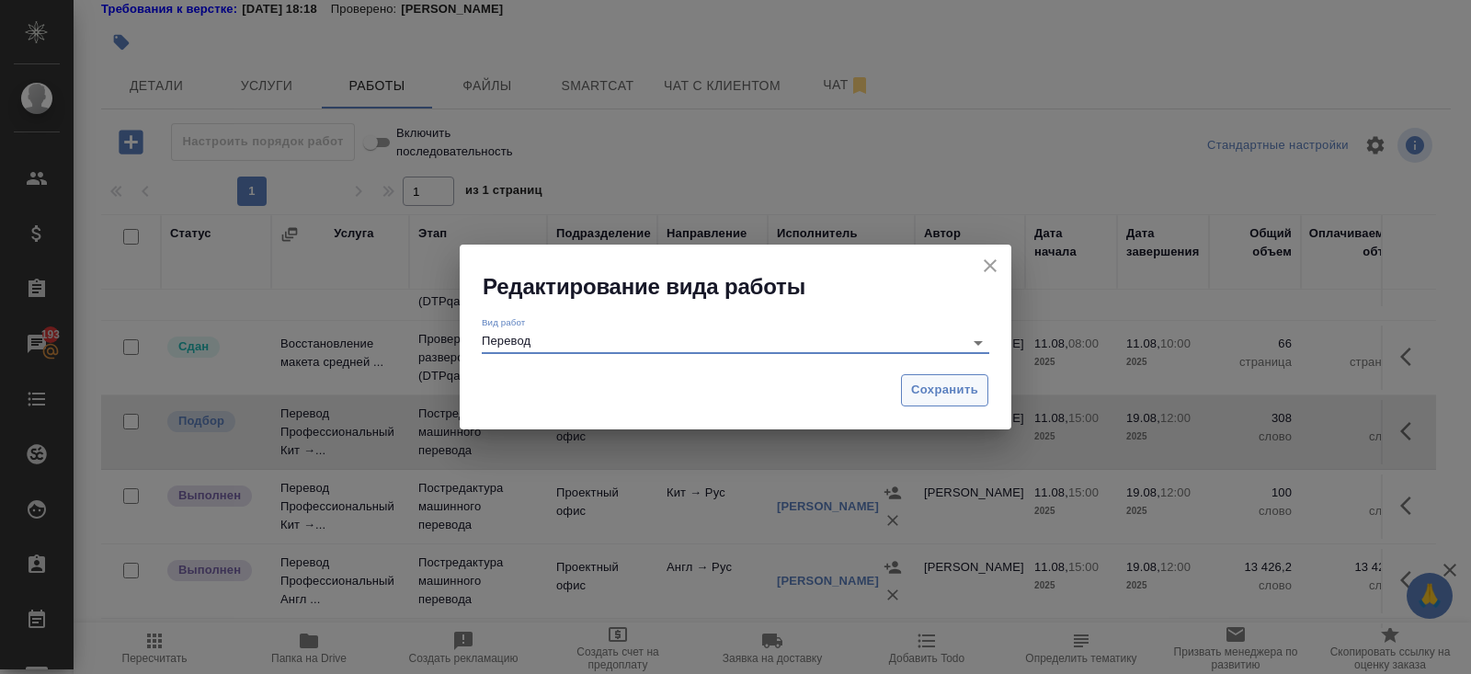
click at [938, 382] on span "Сохранить" at bounding box center [944, 390] width 67 height 21
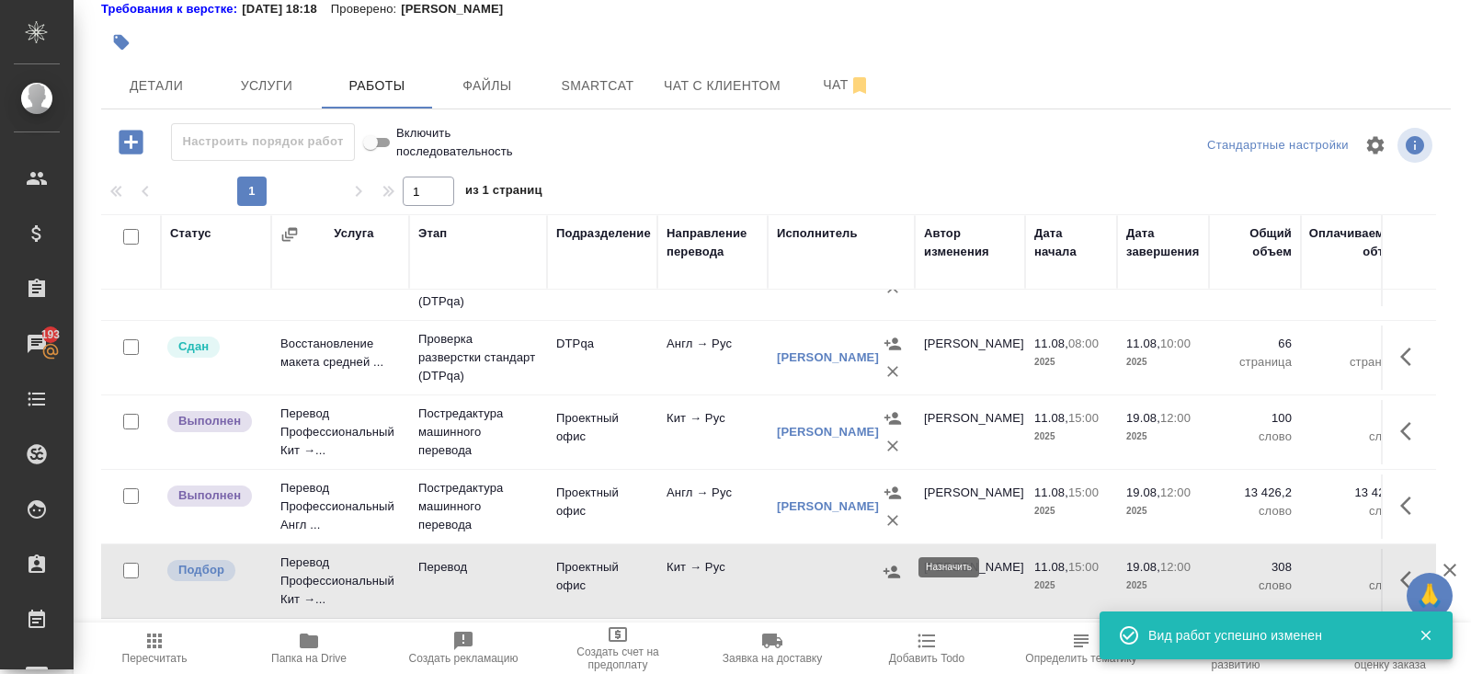
click at [890, 569] on icon "button" at bounding box center [891, 571] width 18 height 18
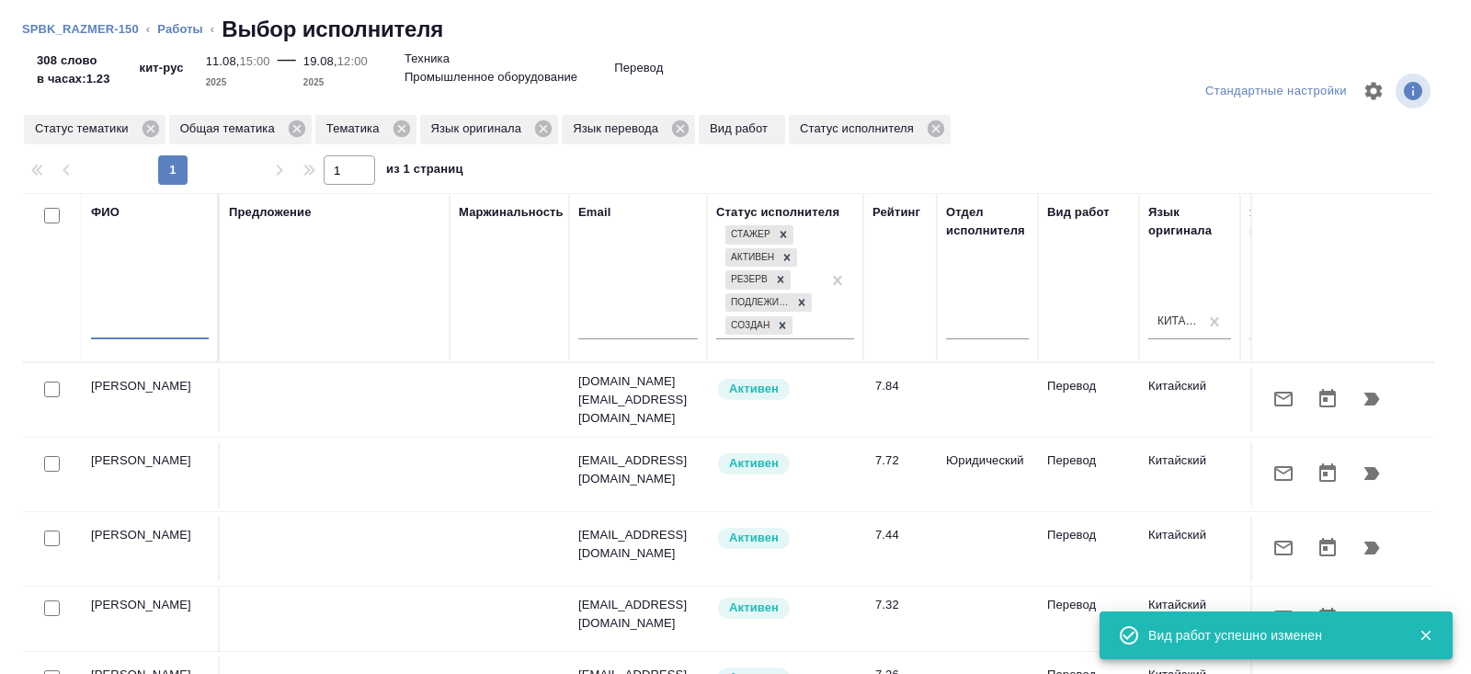
click at [173, 319] on input "text" at bounding box center [150, 327] width 118 height 23
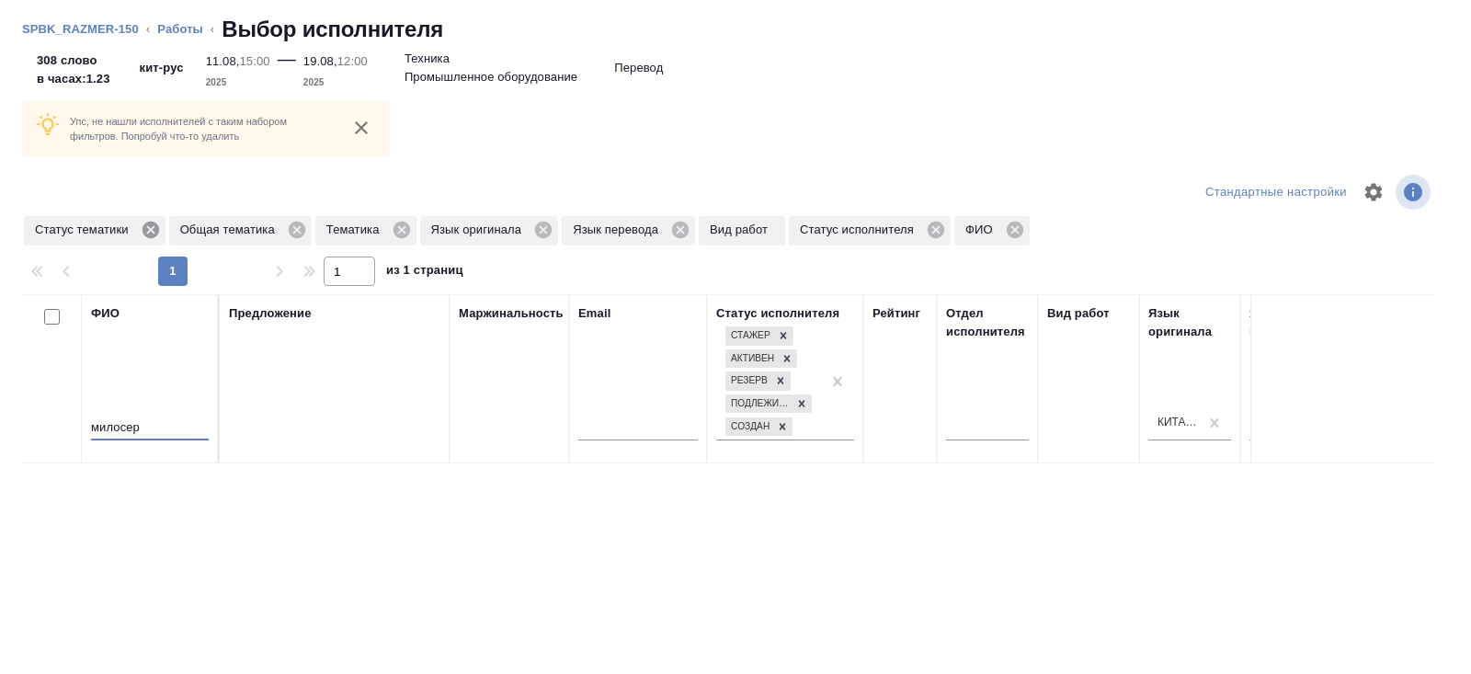
type input "милосер"
click at [157, 232] on icon at bounding box center [151, 230] width 20 height 20
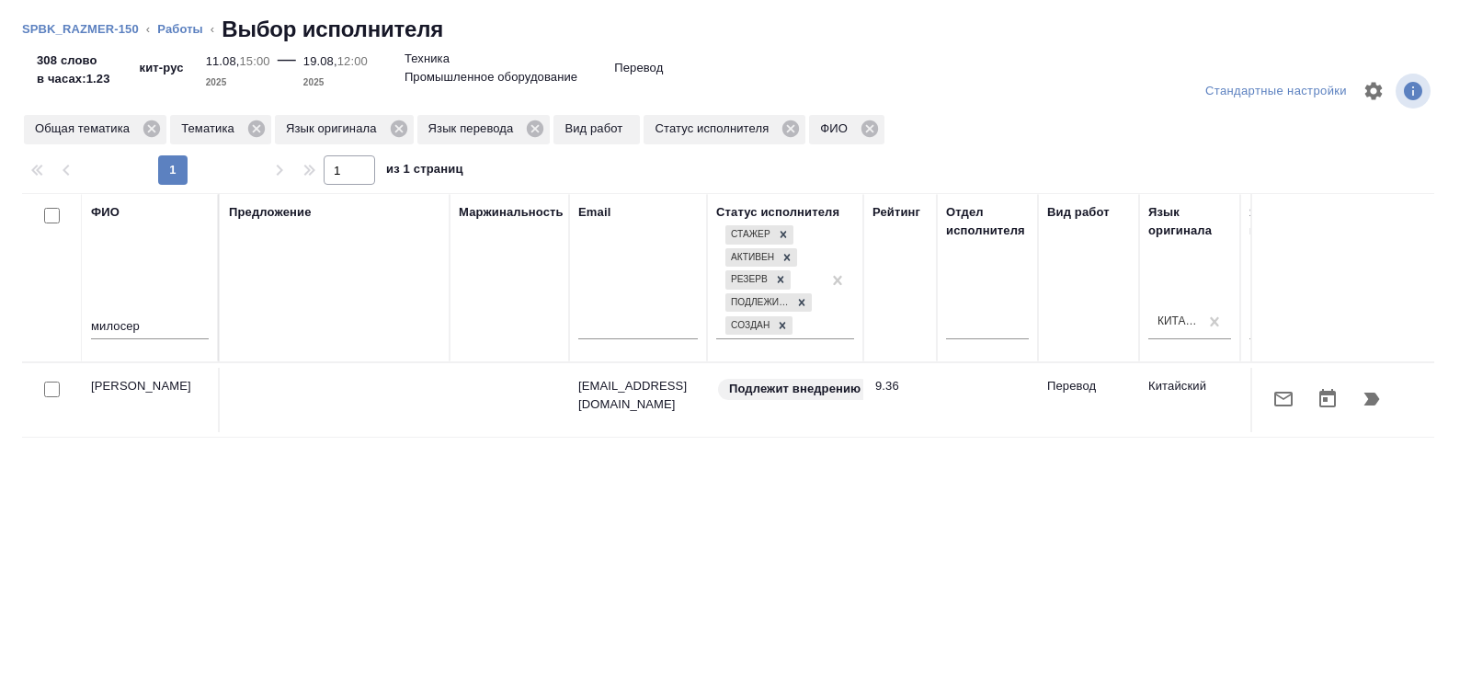
click at [1366, 402] on icon "button" at bounding box center [1372, 398] width 16 height 13
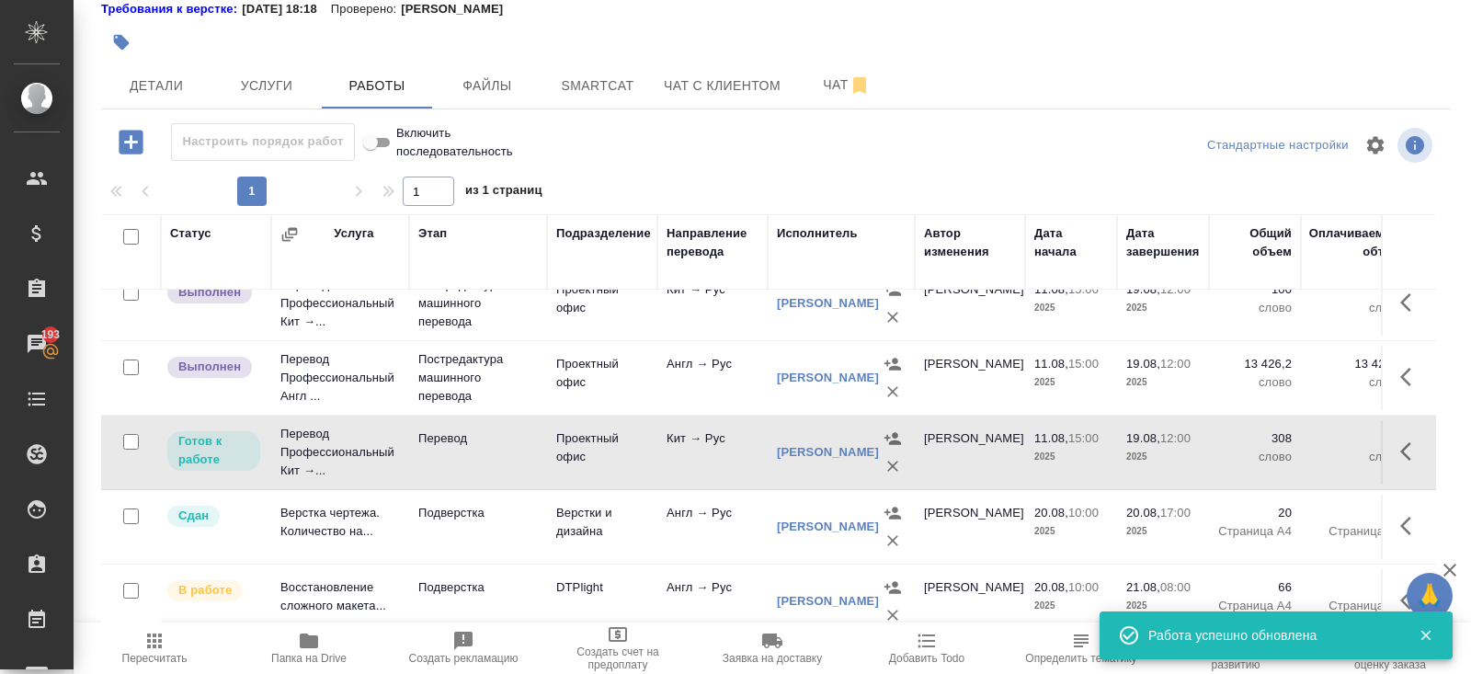
scroll to position [343, 0]
click at [1414, 440] on icon "button" at bounding box center [1411, 448] width 22 height 22
click at [1286, 444] on icon "button" at bounding box center [1276, 448] width 22 height 22
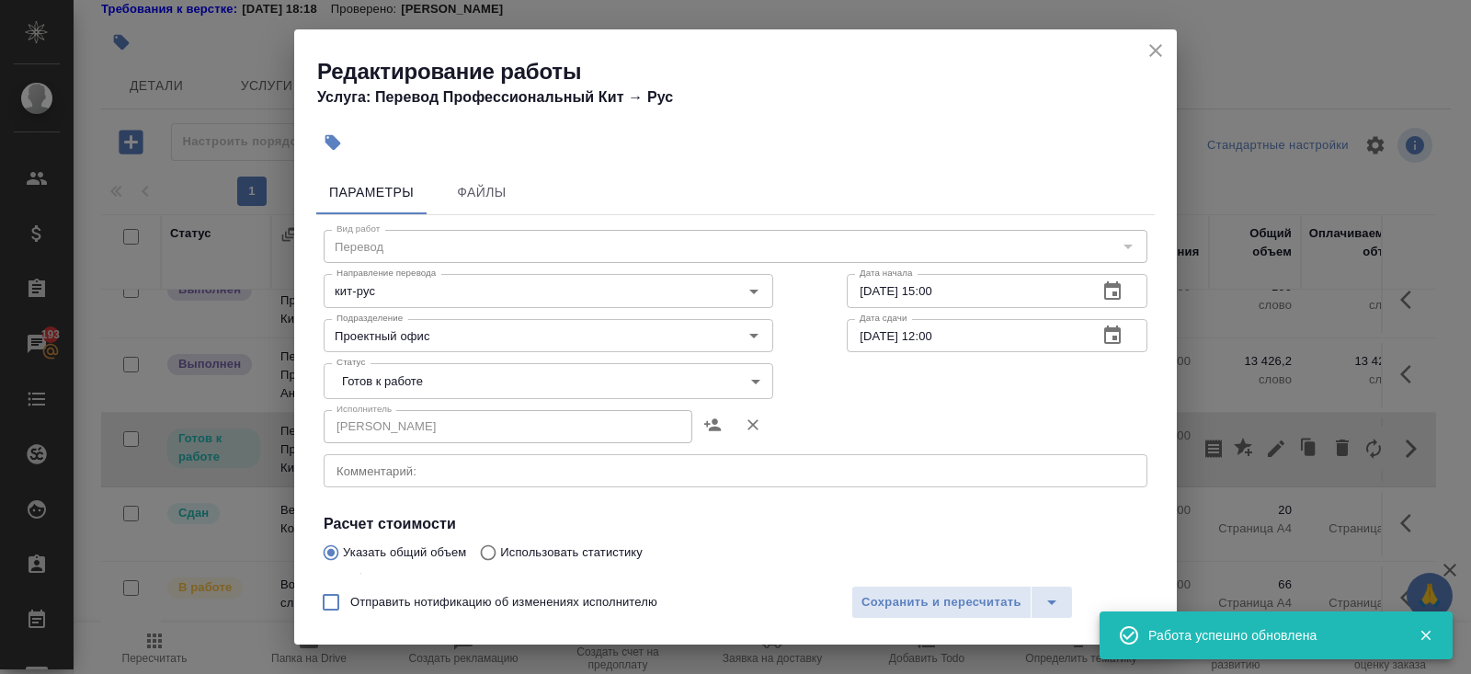
click at [338, 392] on body "🙏 .cls-1 fill:#fff; AWATERA Belyakova Yulia Клиенты Спецификации Заказы 193 Чат…" at bounding box center [735, 337] width 1471 height 674
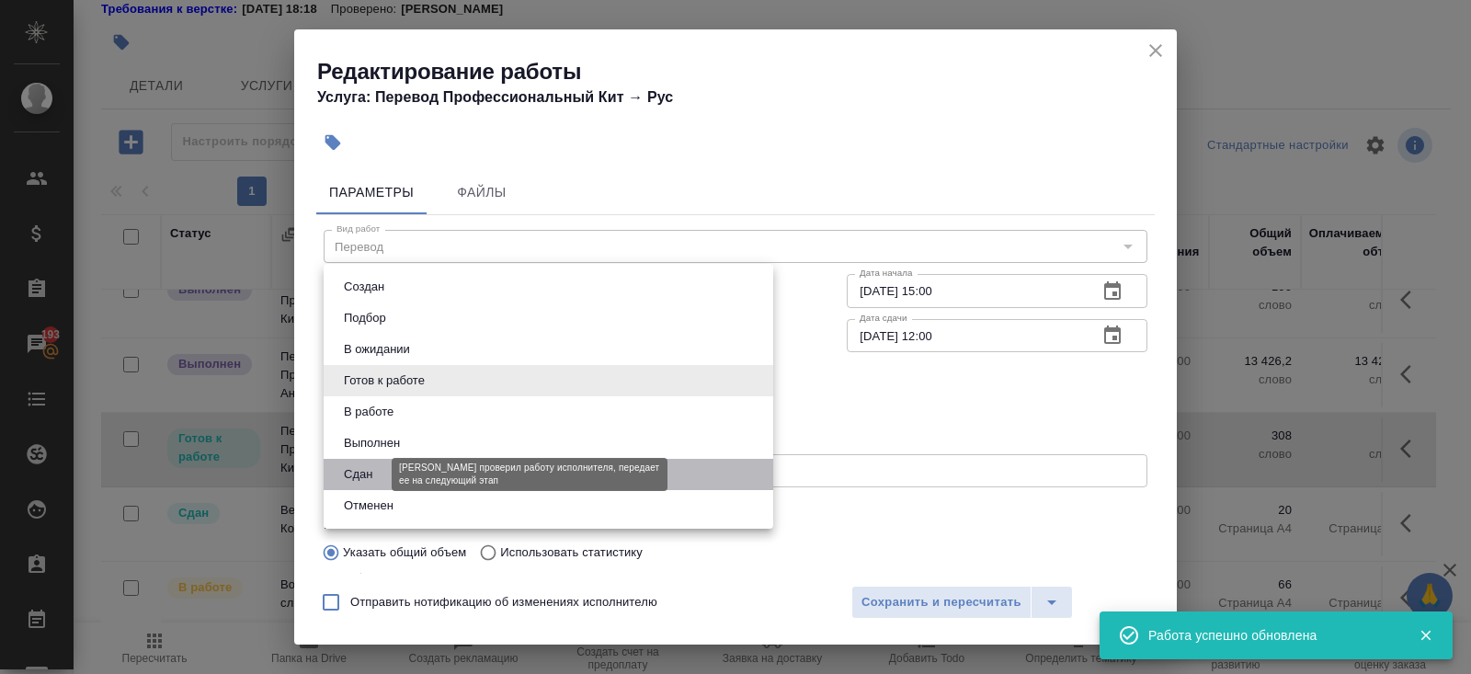
click at [356, 478] on button "Сдан" at bounding box center [358, 474] width 40 height 20
type input "closed"
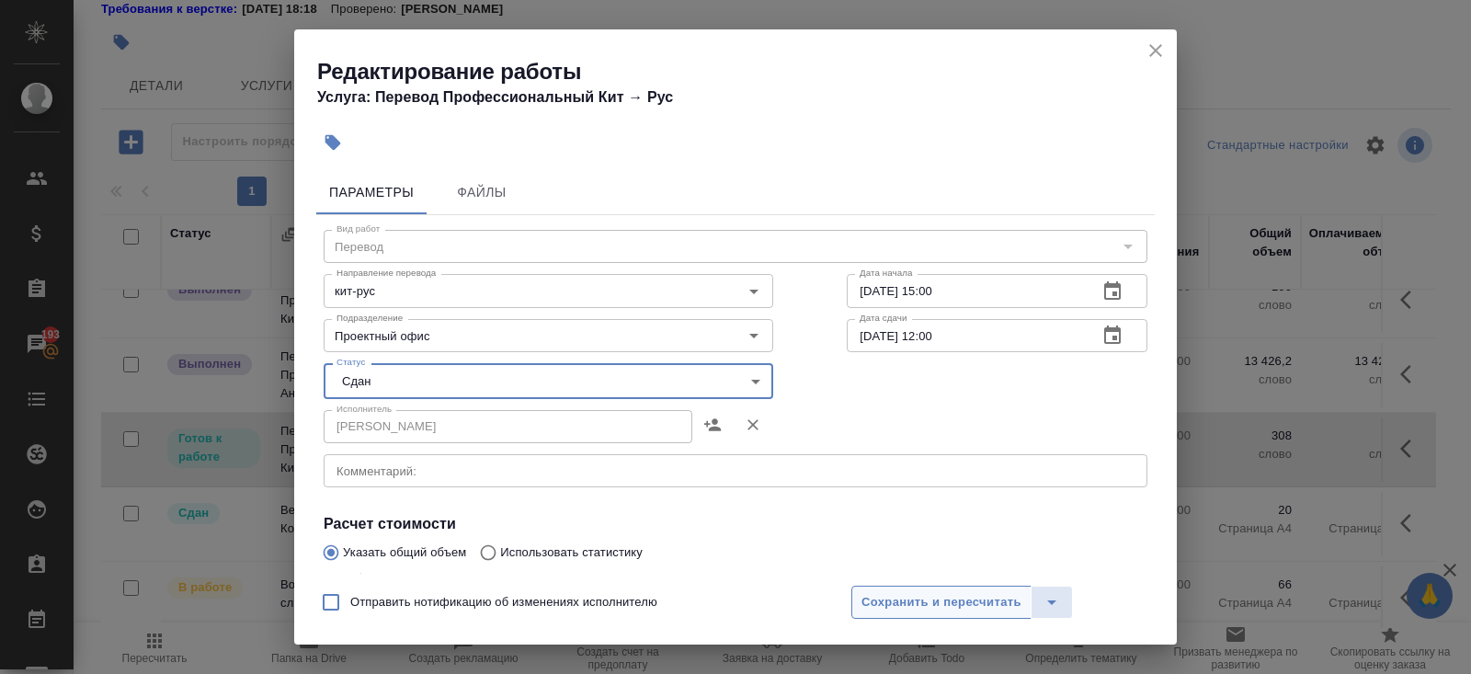
click at [871, 605] on span "Сохранить и пересчитать" at bounding box center [941, 602] width 160 height 21
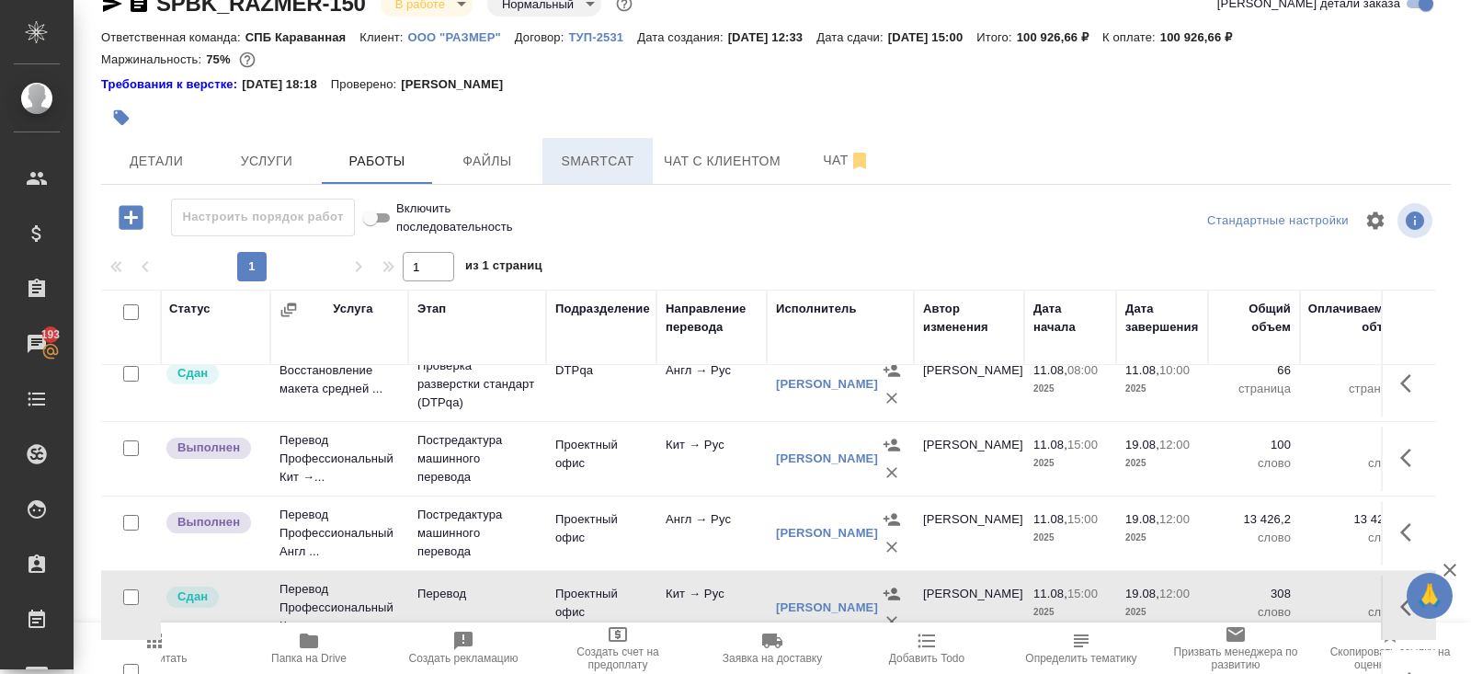
scroll to position [0, 0]
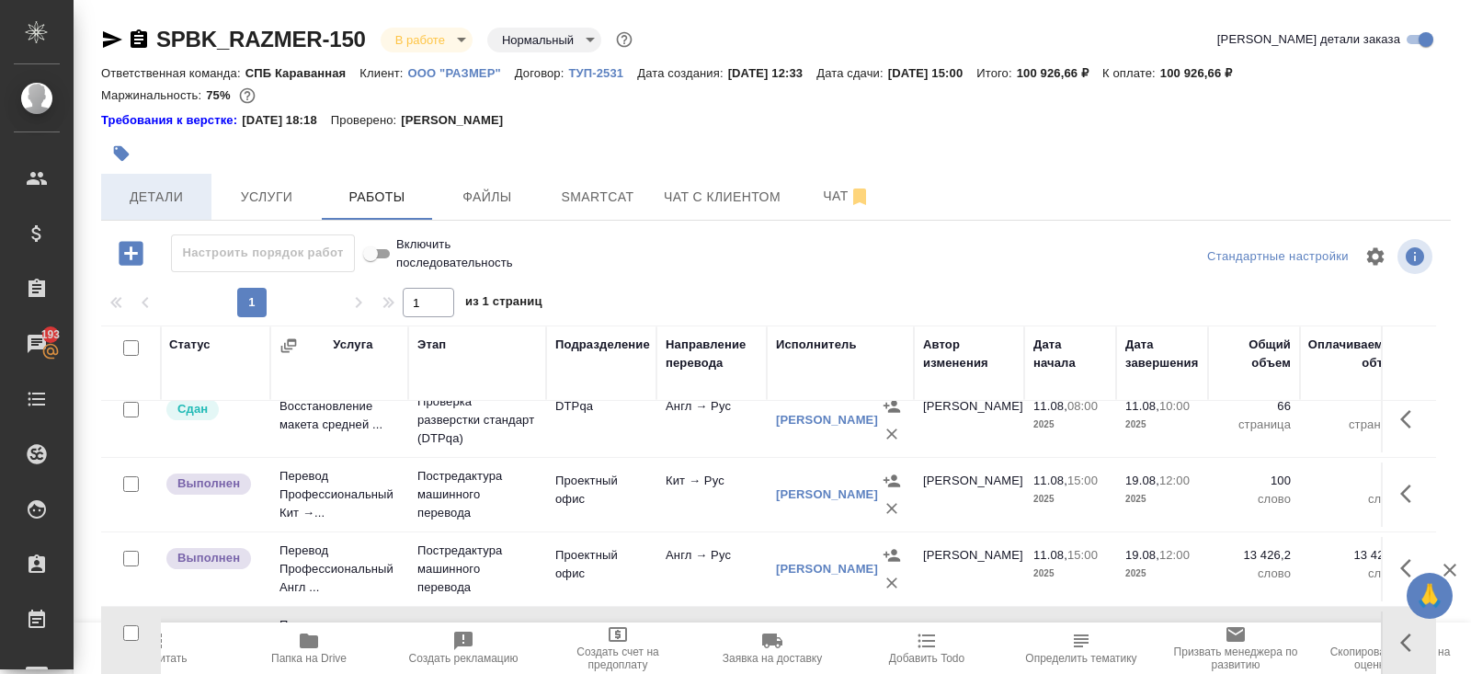
click at [169, 192] on span "Детали" at bounding box center [156, 197] width 88 height 23
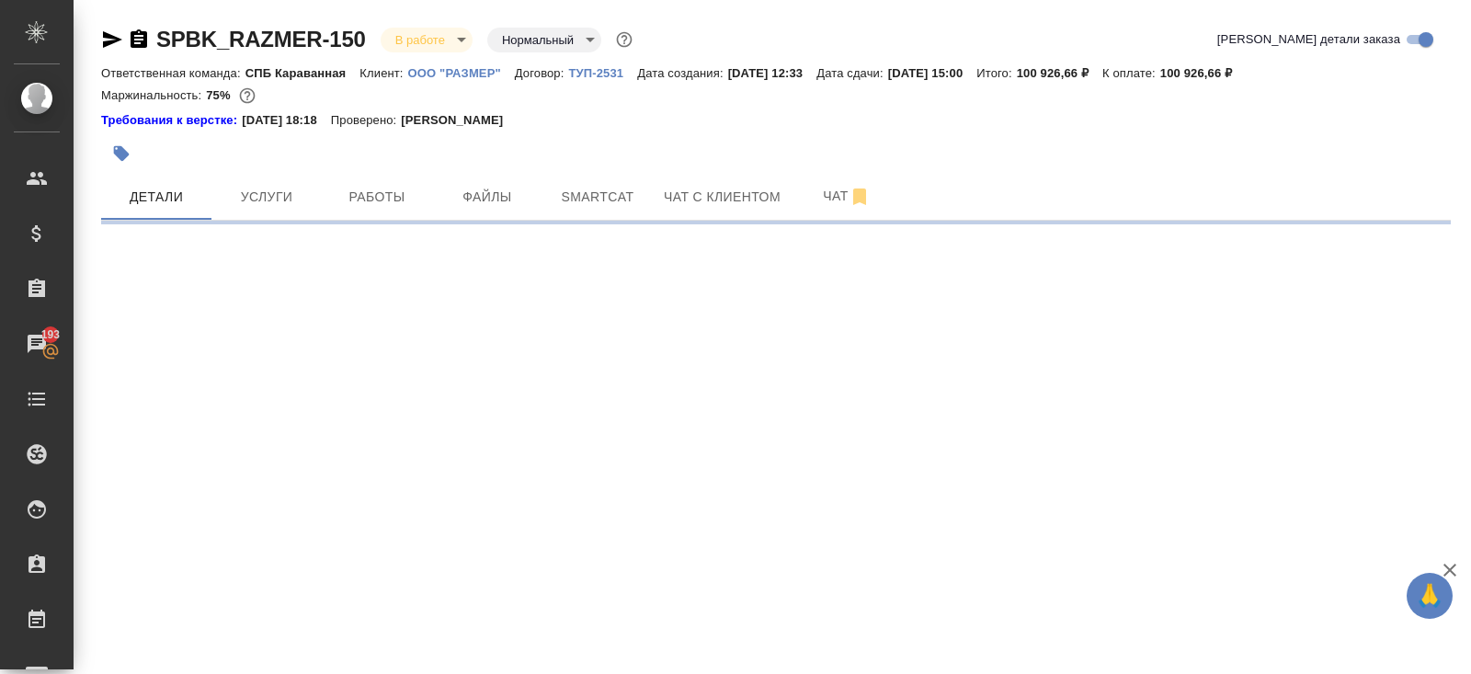
select select "RU"
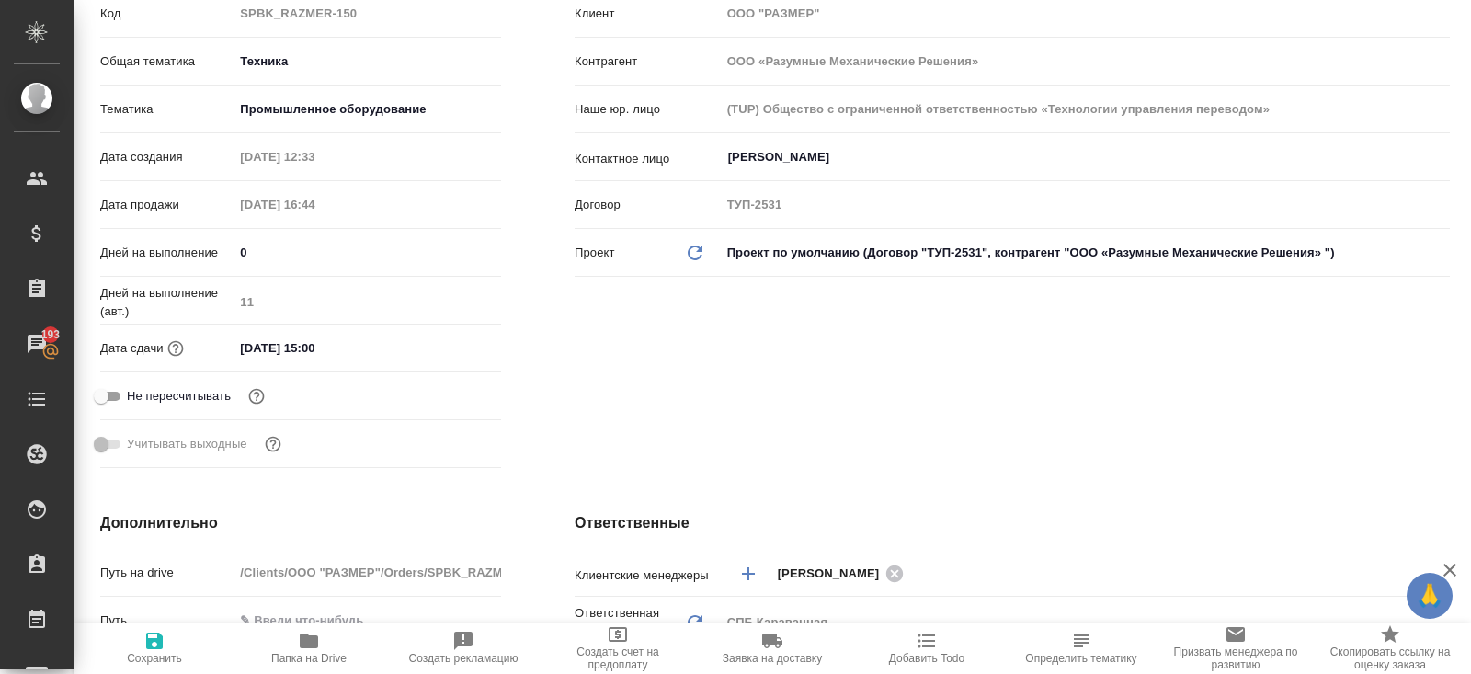
scroll to position [0, 1]
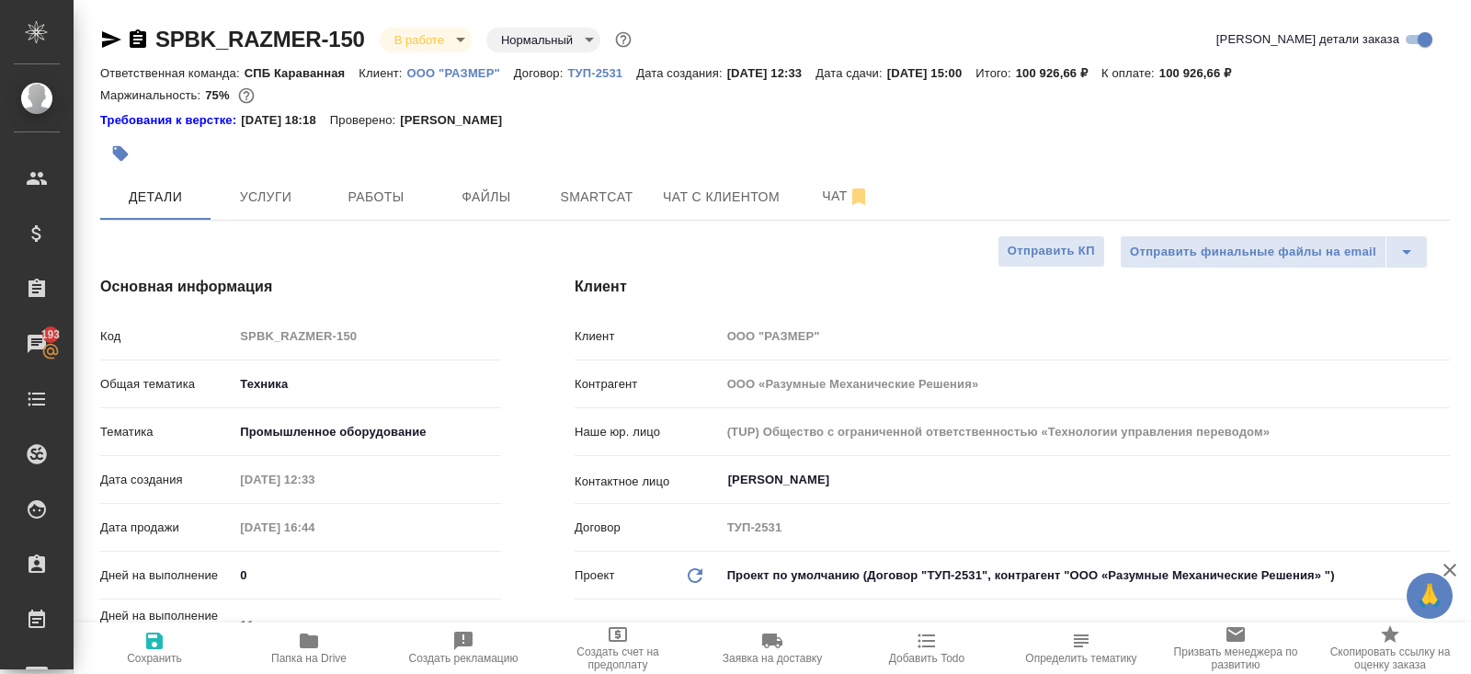
type textarea "x"
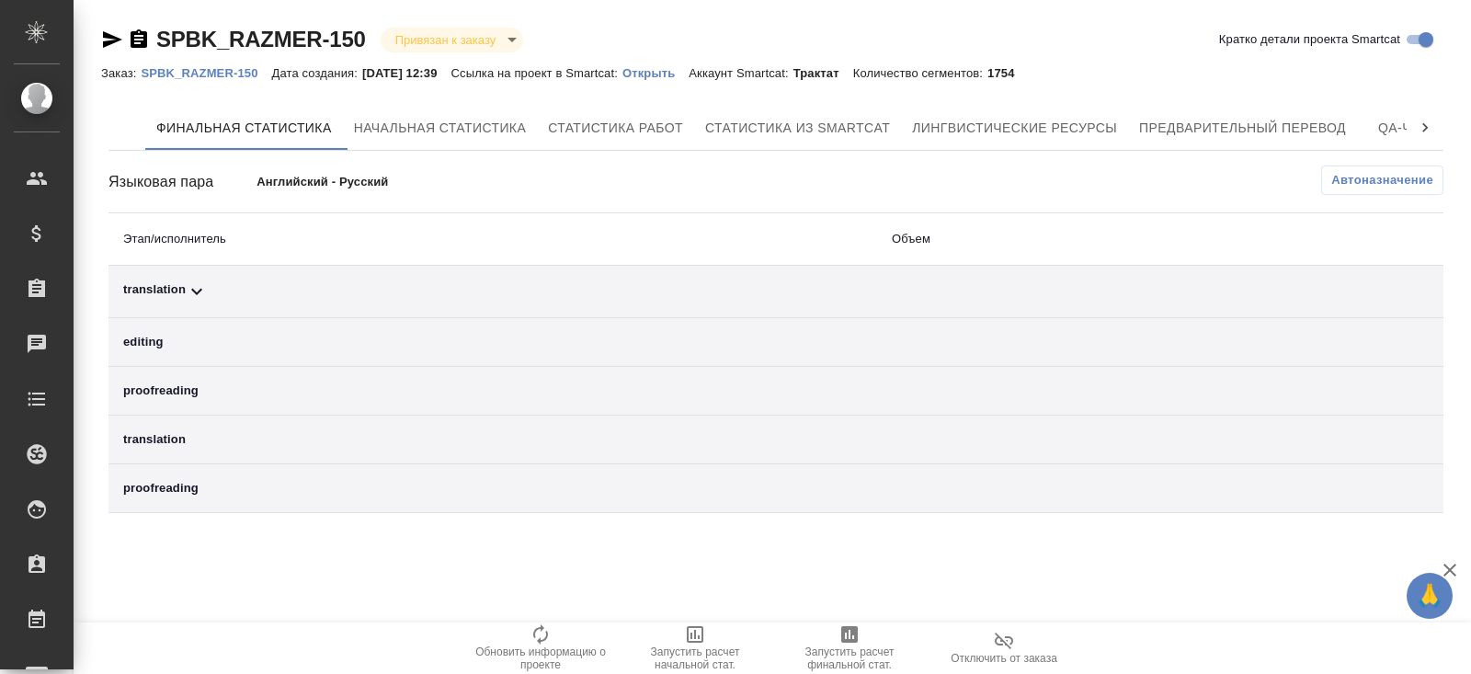
click at [290, 290] on div "translation" at bounding box center [492, 291] width 739 height 22
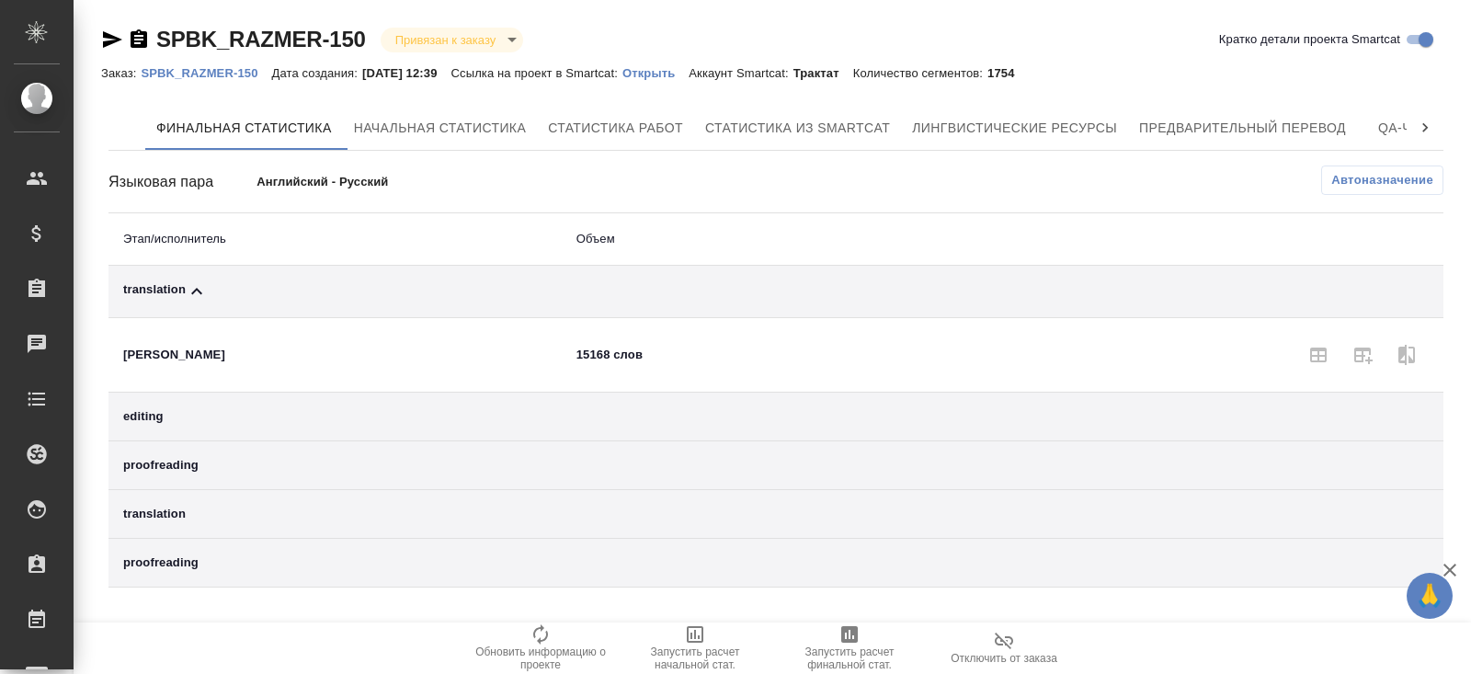
click at [1412, 187] on span "Автоназначение" at bounding box center [1382, 180] width 102 height 18
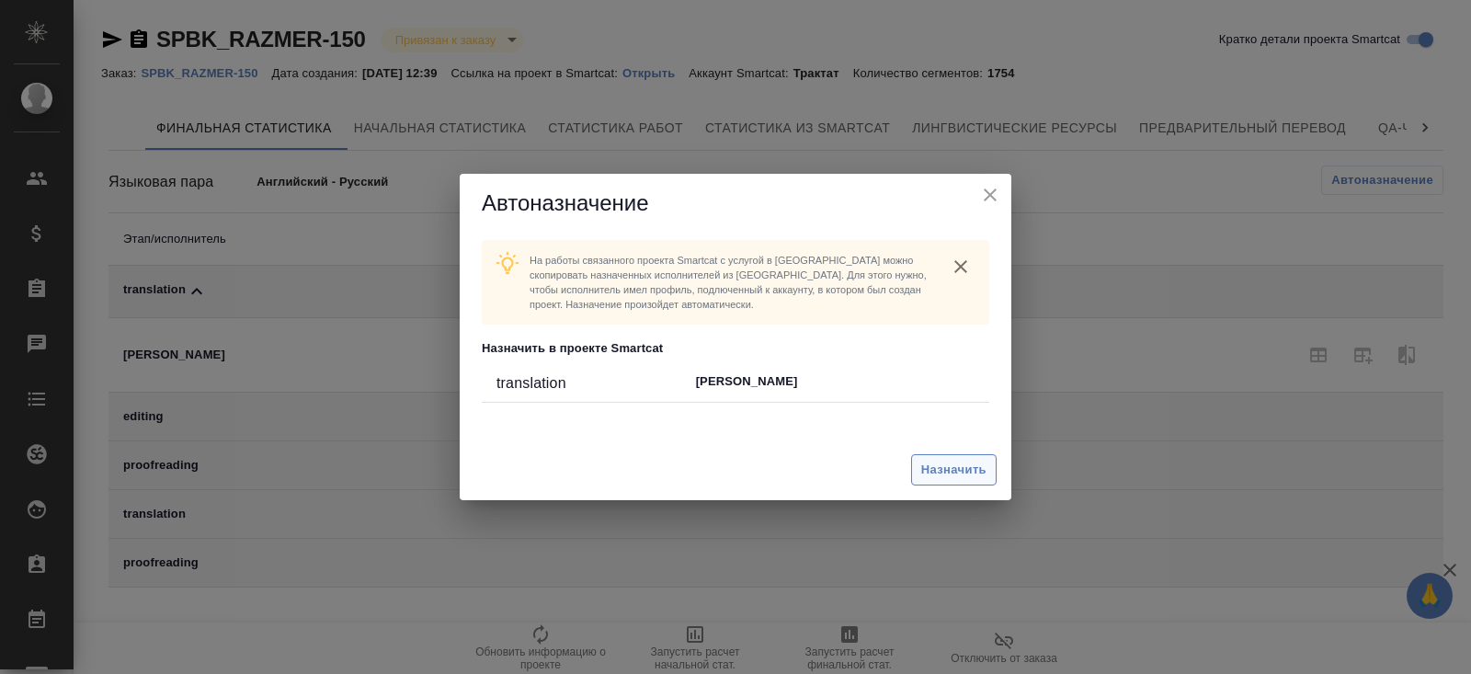
click at [983, 473] on span "Назначить" at bounding box center [953, 470] width 65 height 21
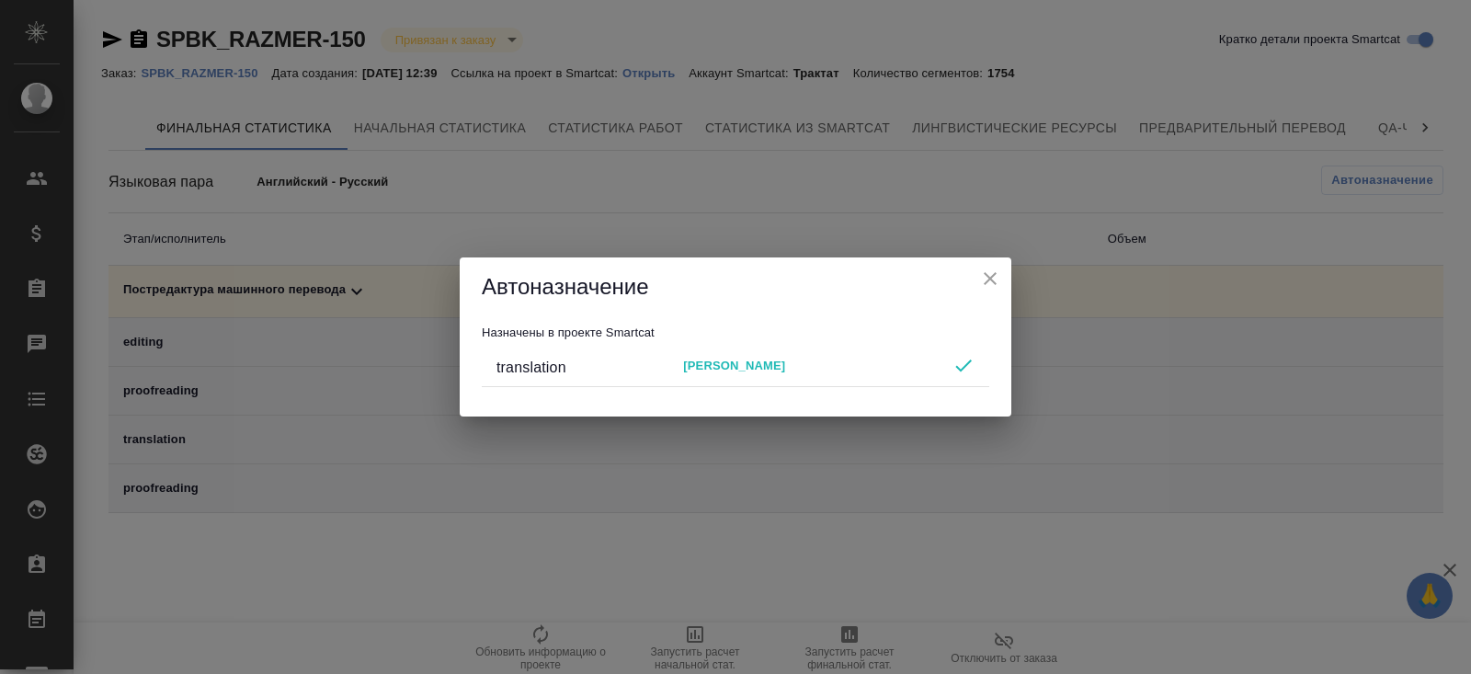
click at [1048, 538] on div "Автоназначение Назначены в проекте Smartcat translation [PERSON_NAME]" at bounding box center [735, 337] width 1471 height 674
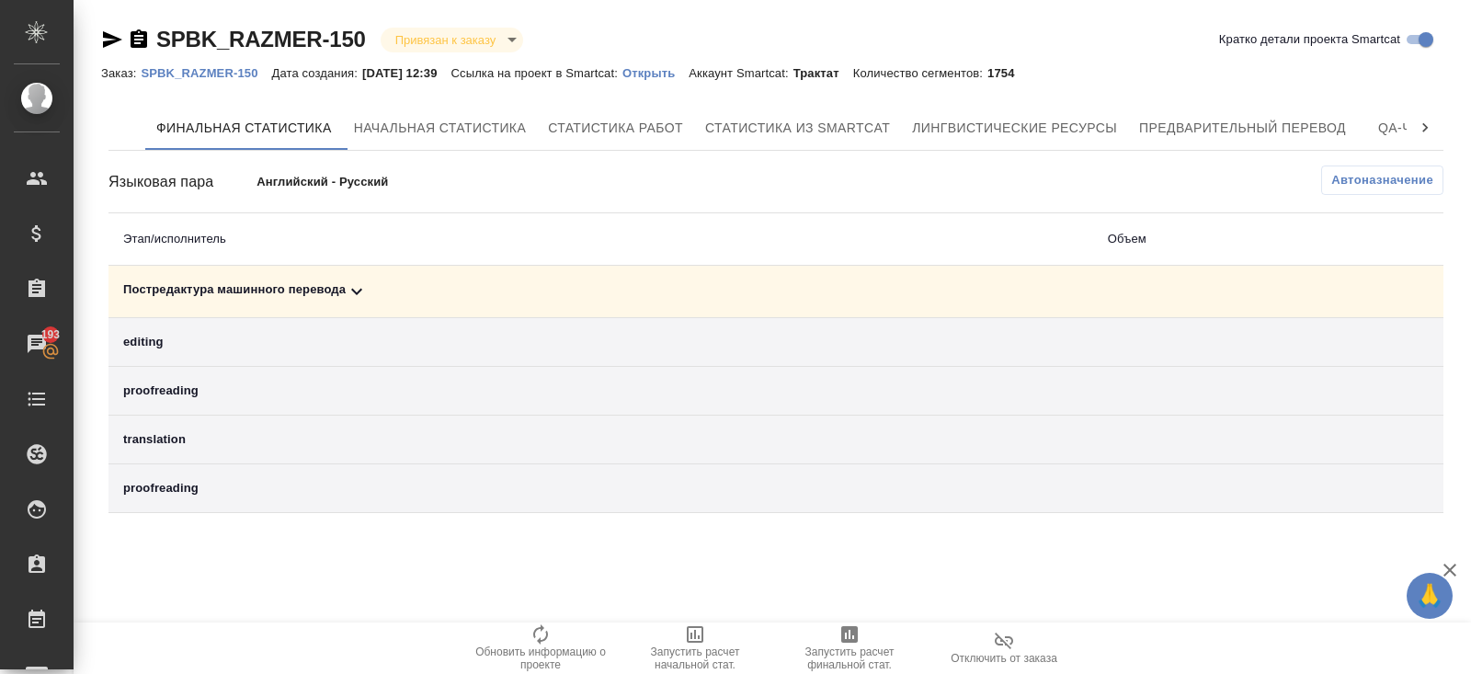
click at [867, 641] on span "Запустить расчет финальной стат." at bounding box center [849, 647] width 132 height 48
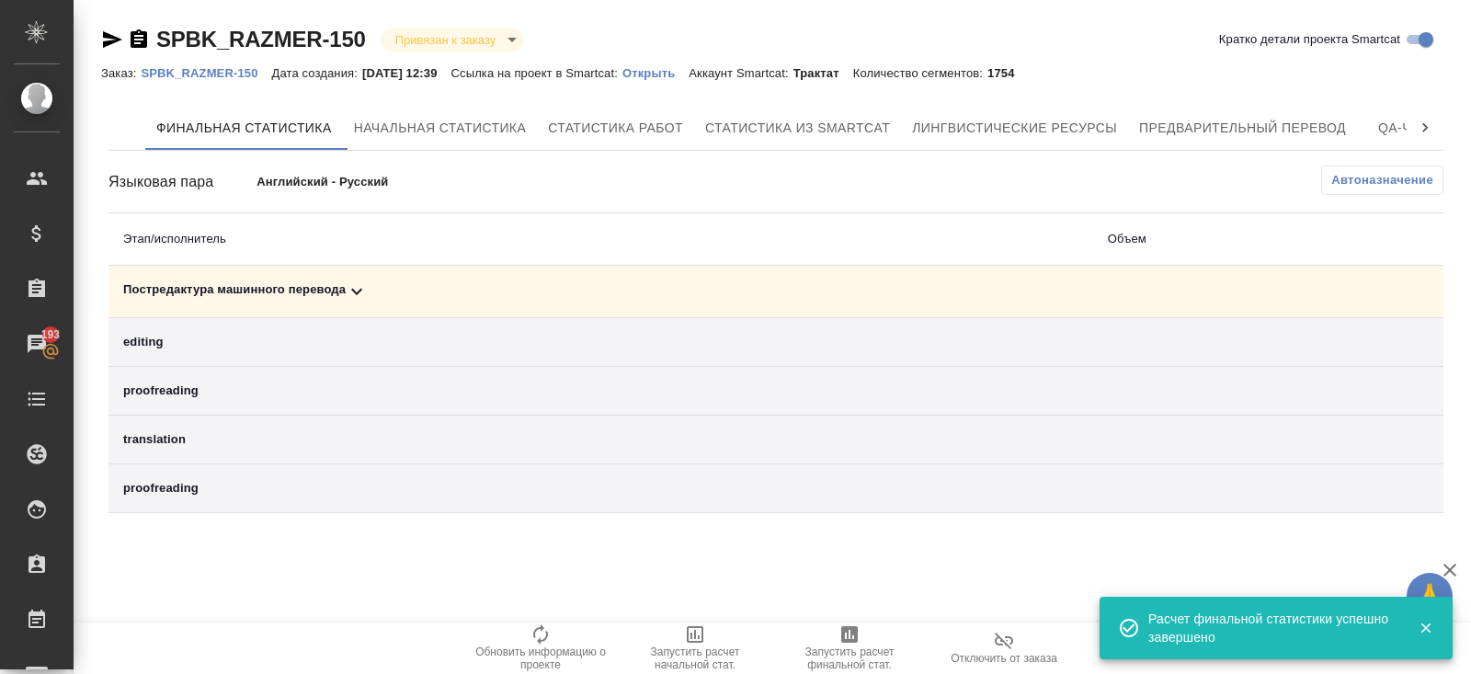
click at [361, 283] on icon at bounding box center [357, 291] width 22 height 22
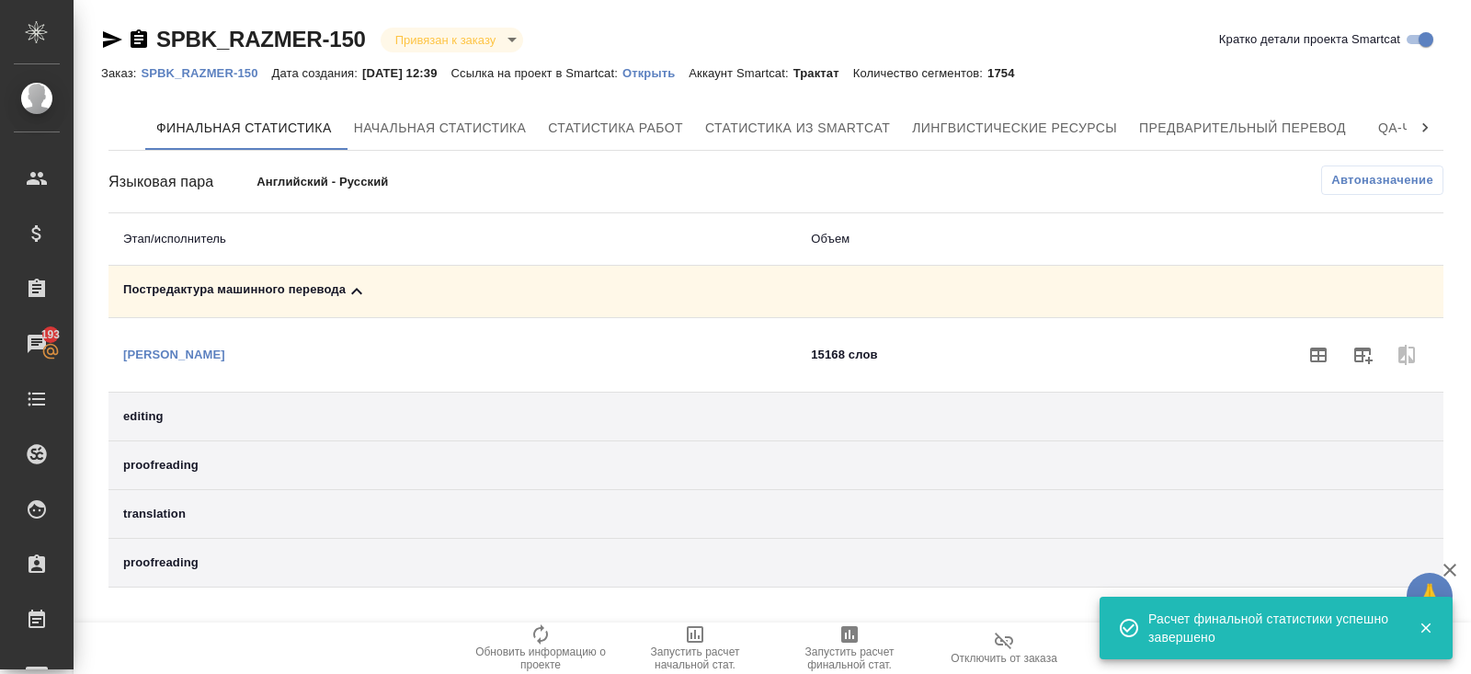
click at [1357, 345] on icon "button" at bounding box center [1362, 355] width 22 height 22
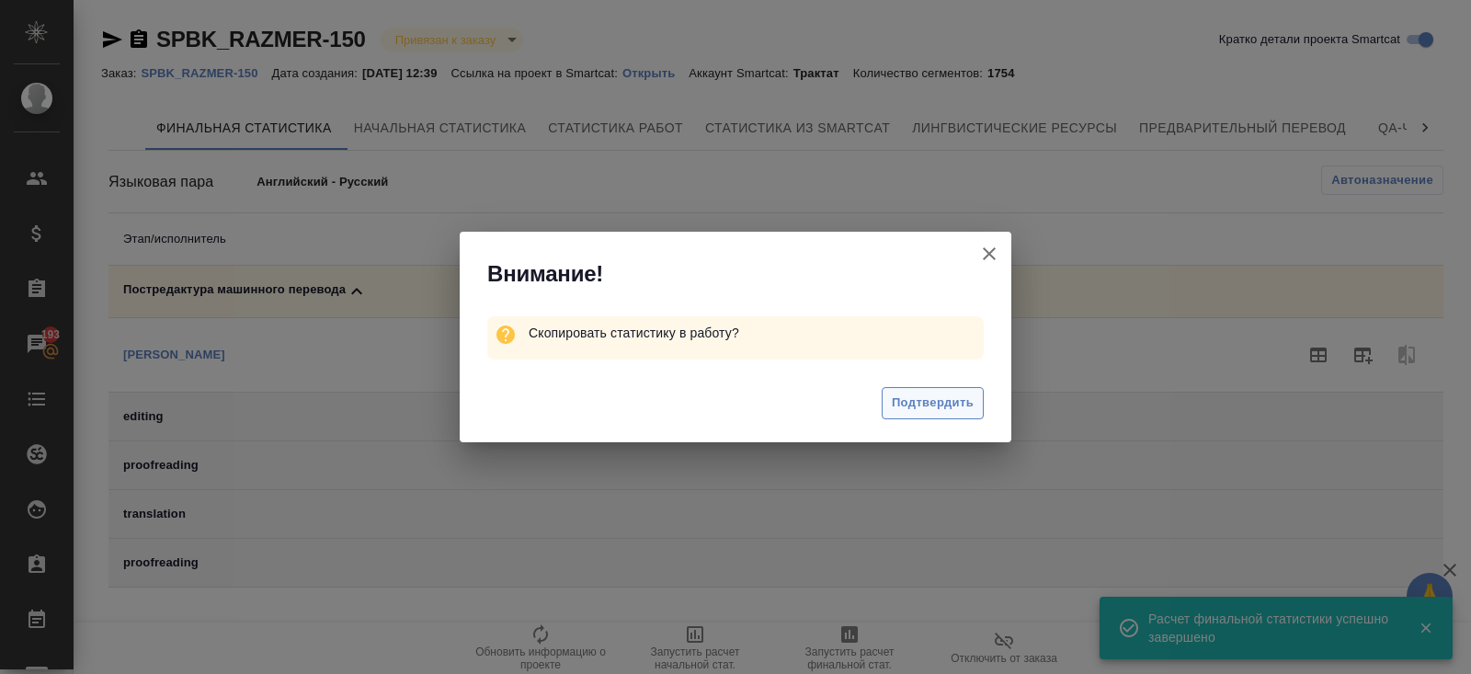
click at [925, 403] on span "Подтвердить" at bounding box center [933, 402] width 82 height 21
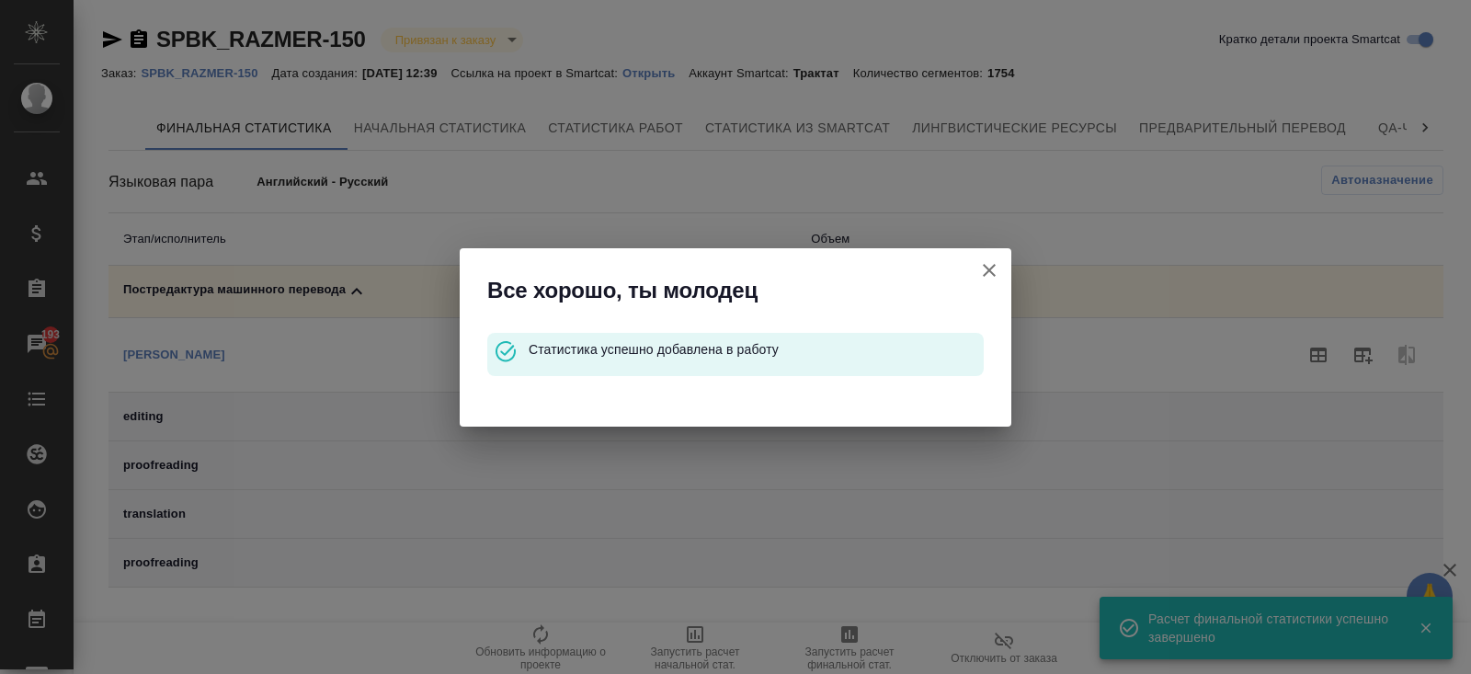
click at [986, 268] on icon "button" at bounding box center [989, 270] width 13 height 13
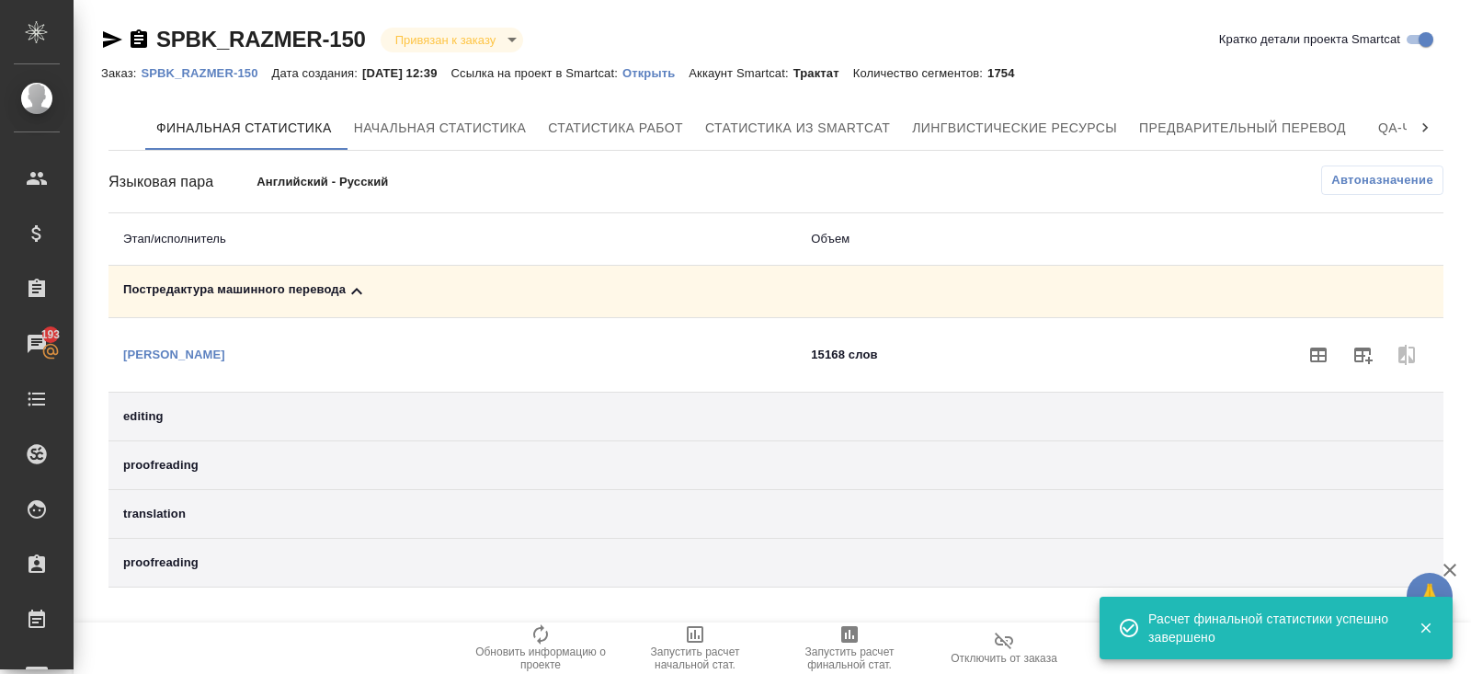
click at [203, 74] on p "SPBK_RAZMER-150" at bounding box center [206, 73] width 131 height 14
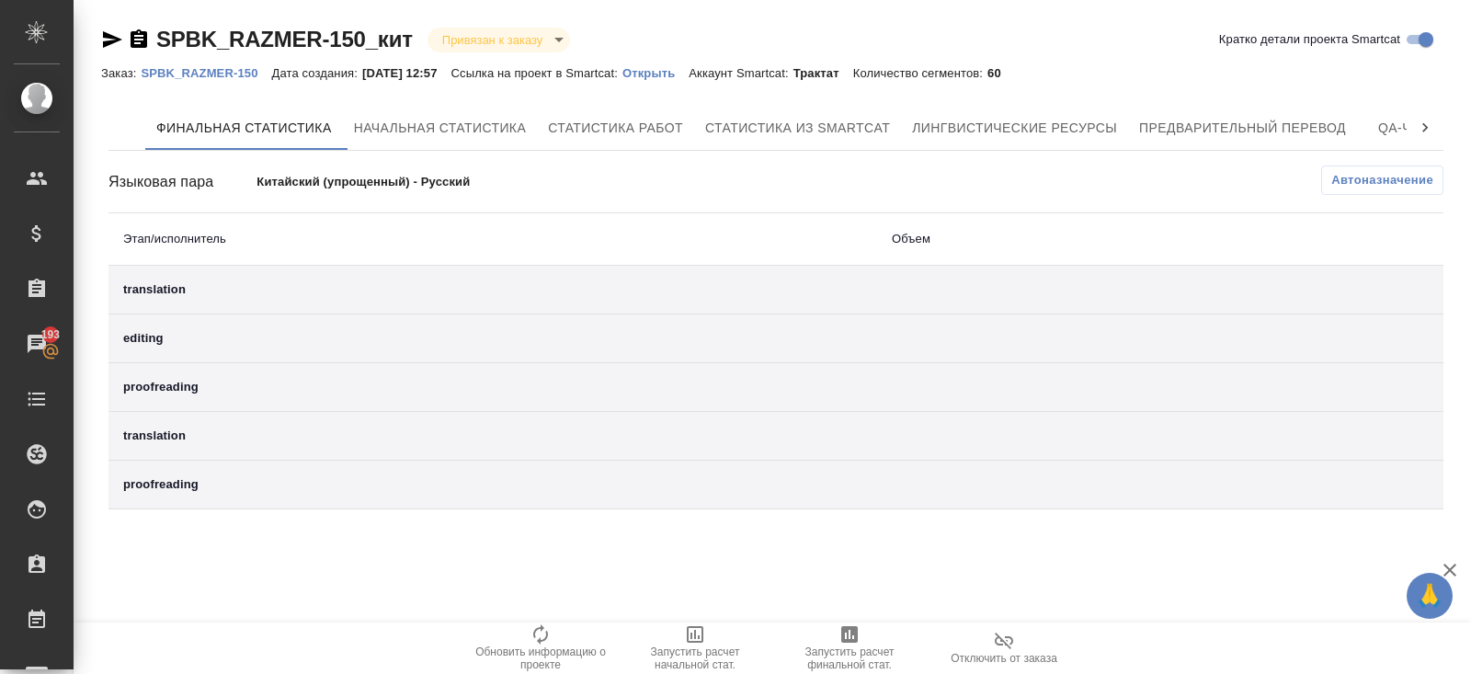
click at [1332, 200] on div "Языковая пара Китайский (упрощенный) - Русский Автоназначение Этап/исполнитель …" at bounding box center [775, 337] width 1335 height 344
click at [1337, 190] on button "Автоназначение" at bounding box center [1382, 179] width 122 height 29
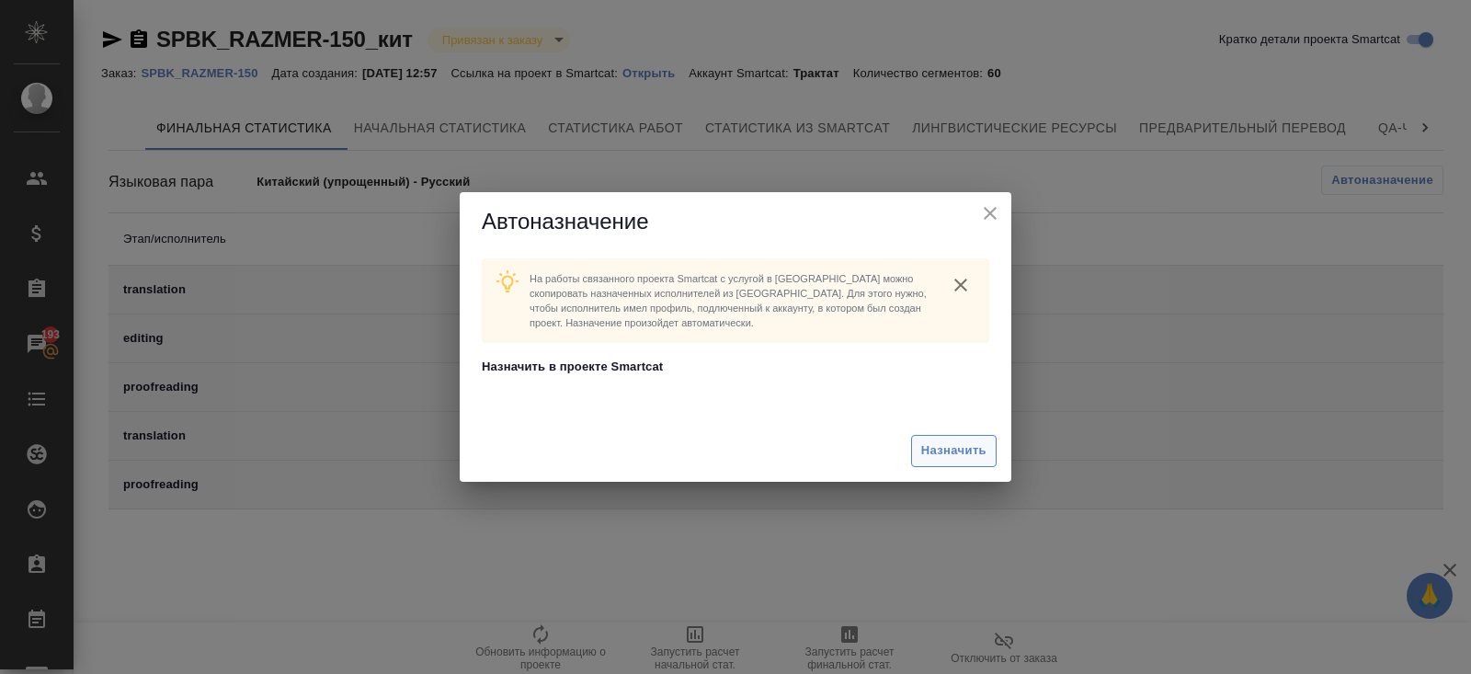
click at [960, 451] on span "Назначить" at bounding box center [953, 450] width 65 height 21
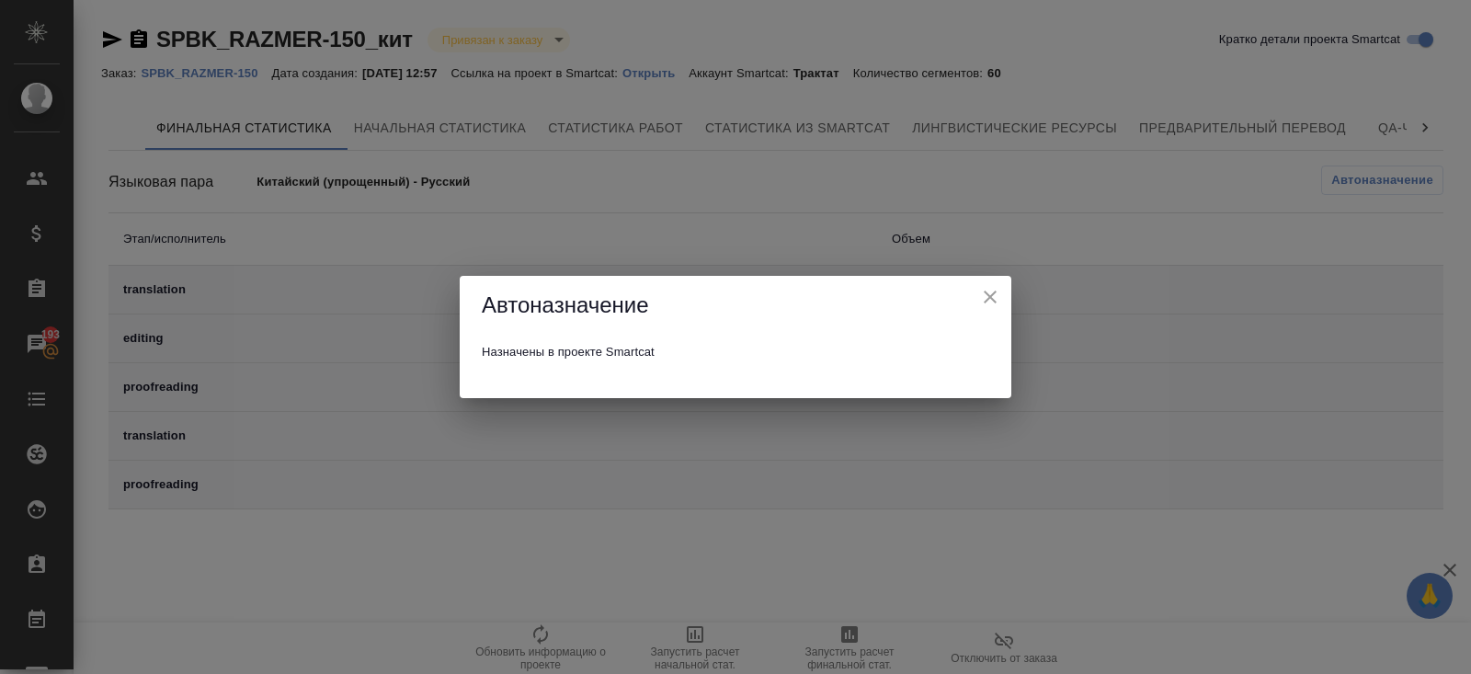
click at [820, 567] on div "Автоназначение Назначены в проекте Smartcat" at bounding box center [735, 337] width 1471 height 674
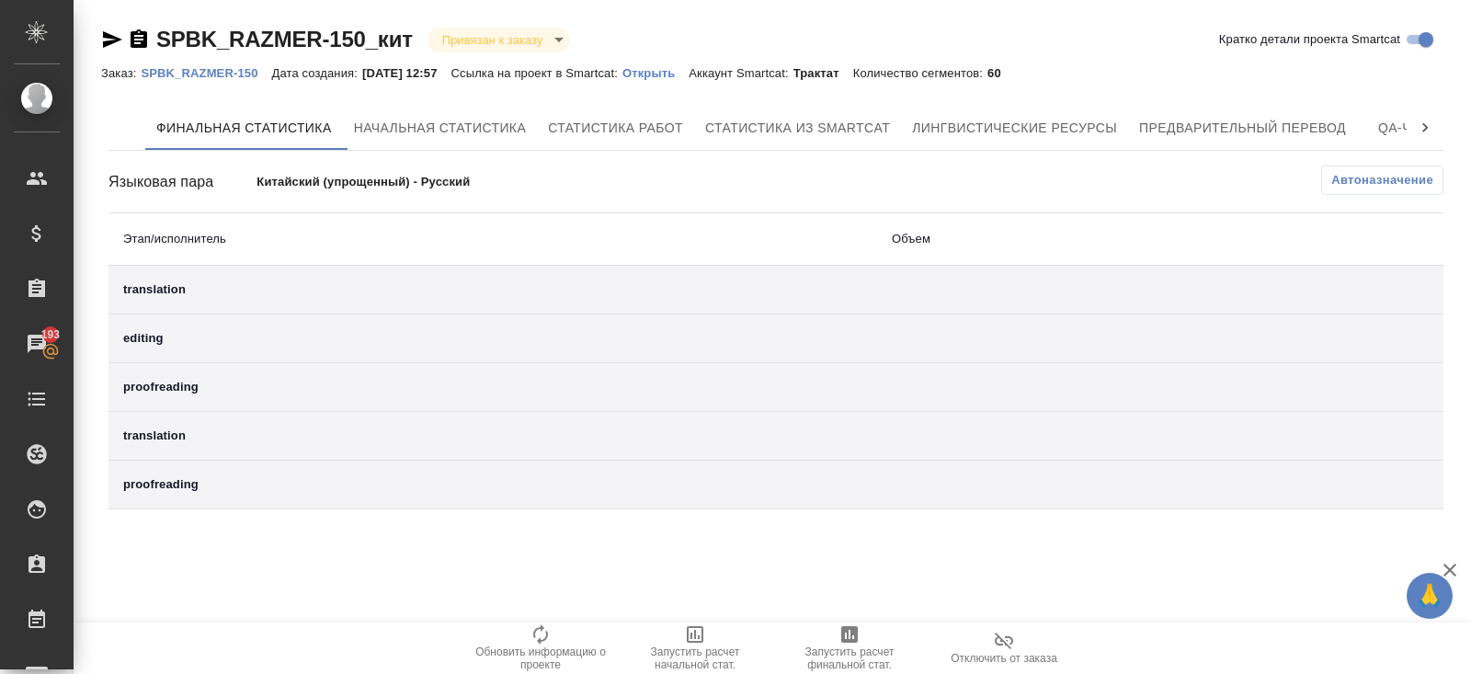
click at [839, 635] on icon "button" at bounding box center [849, 634] width 22 height 22
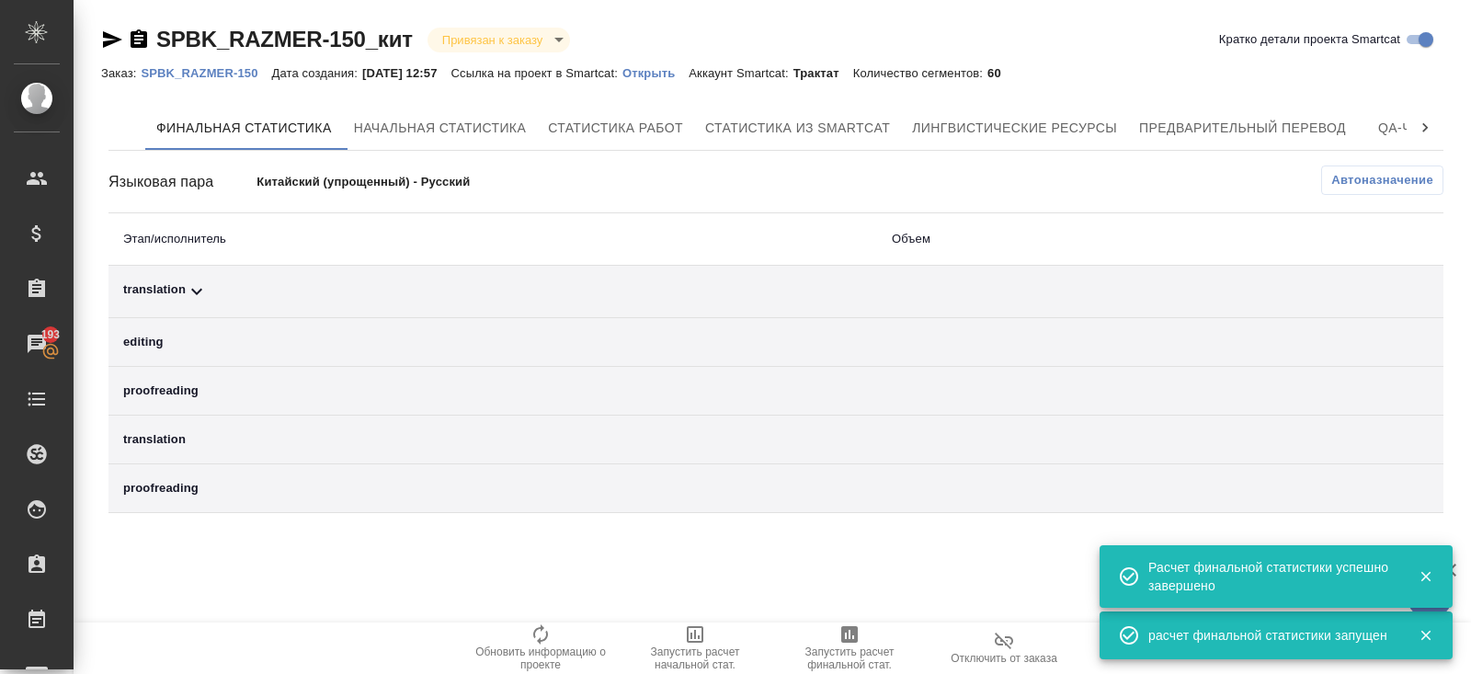
click at [200, 297] on icon at bounding box center [197, 291] width 22 height 22
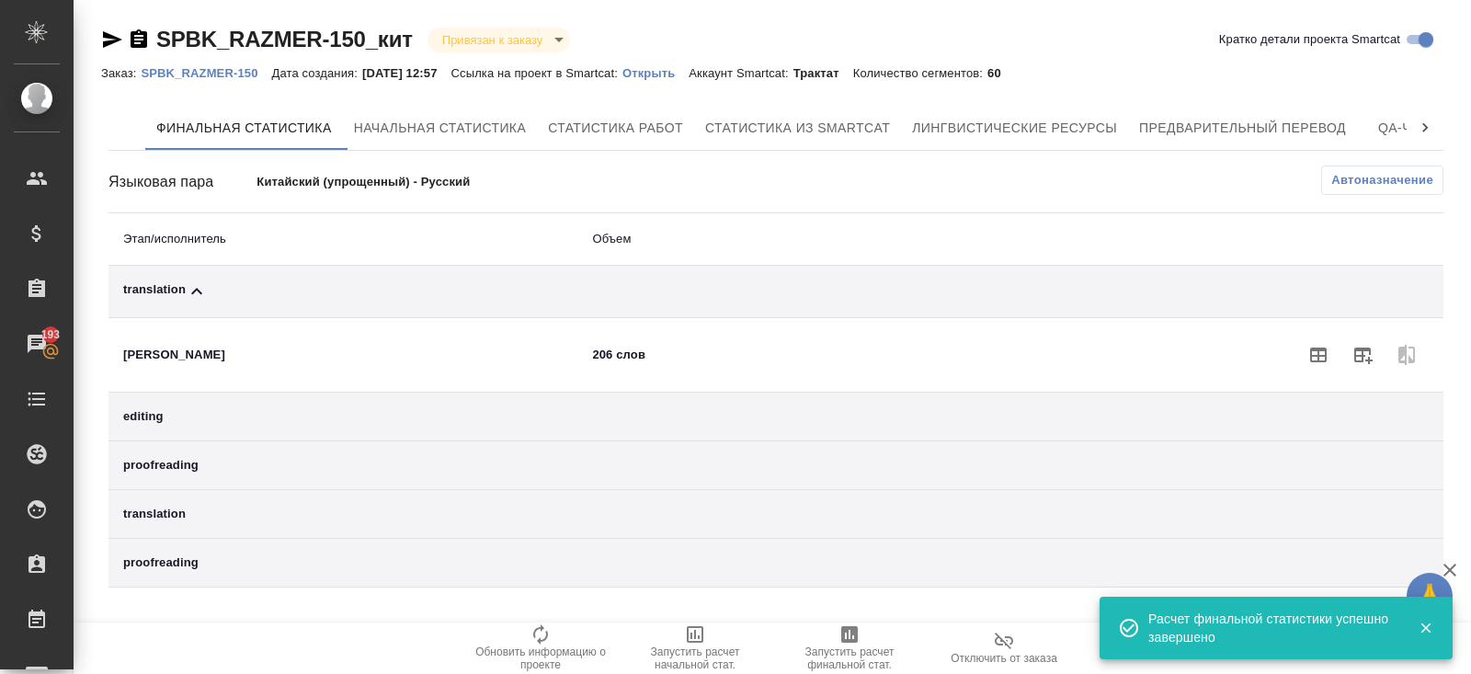
click at [1382, 174] on span "Автоназначение" at bounding box center [1382, 180] width 102 height 18
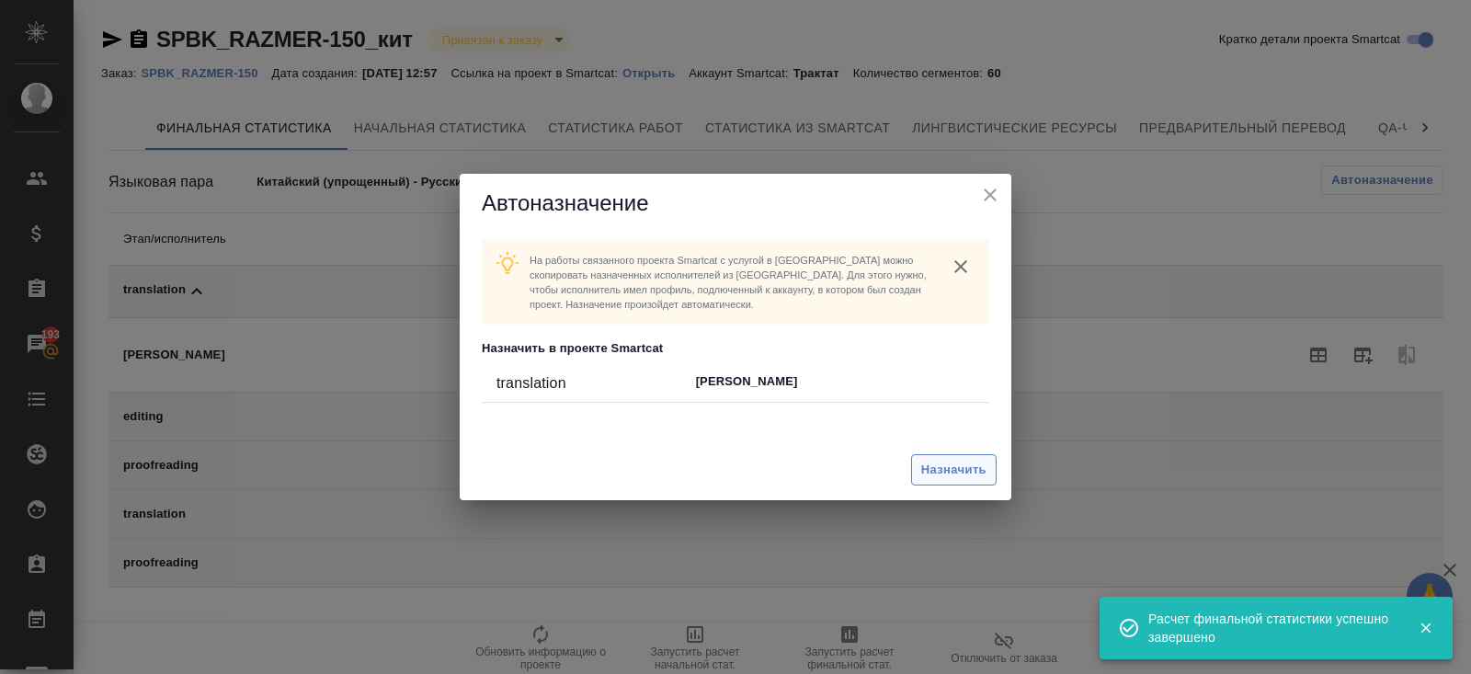
click at [938, 468] on span "Назначить" at bounding box center [953, 470] width 65 height 21
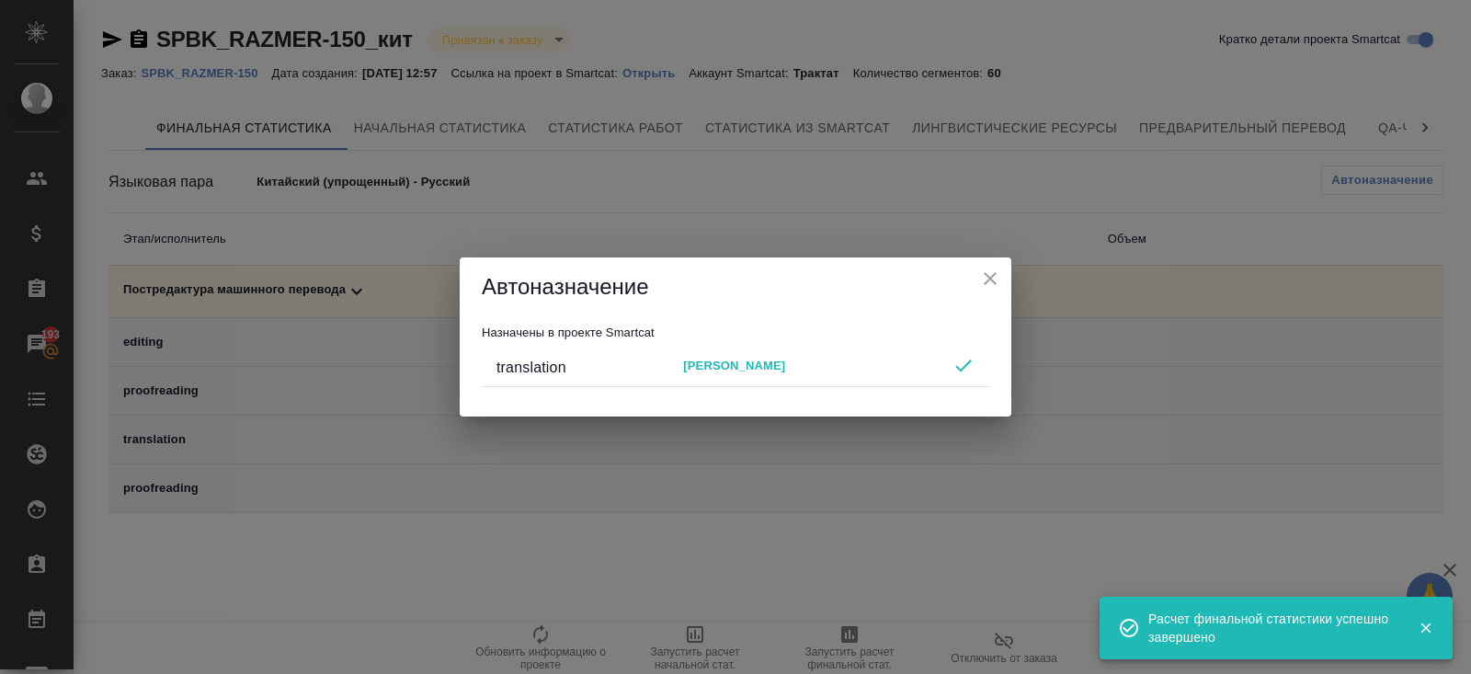
click at [841, 561] on div "Автоназначение Назначены в проекте Smartcat translation Милосердова Юлия" at bounding box center [735, 337] width 1471 height 674
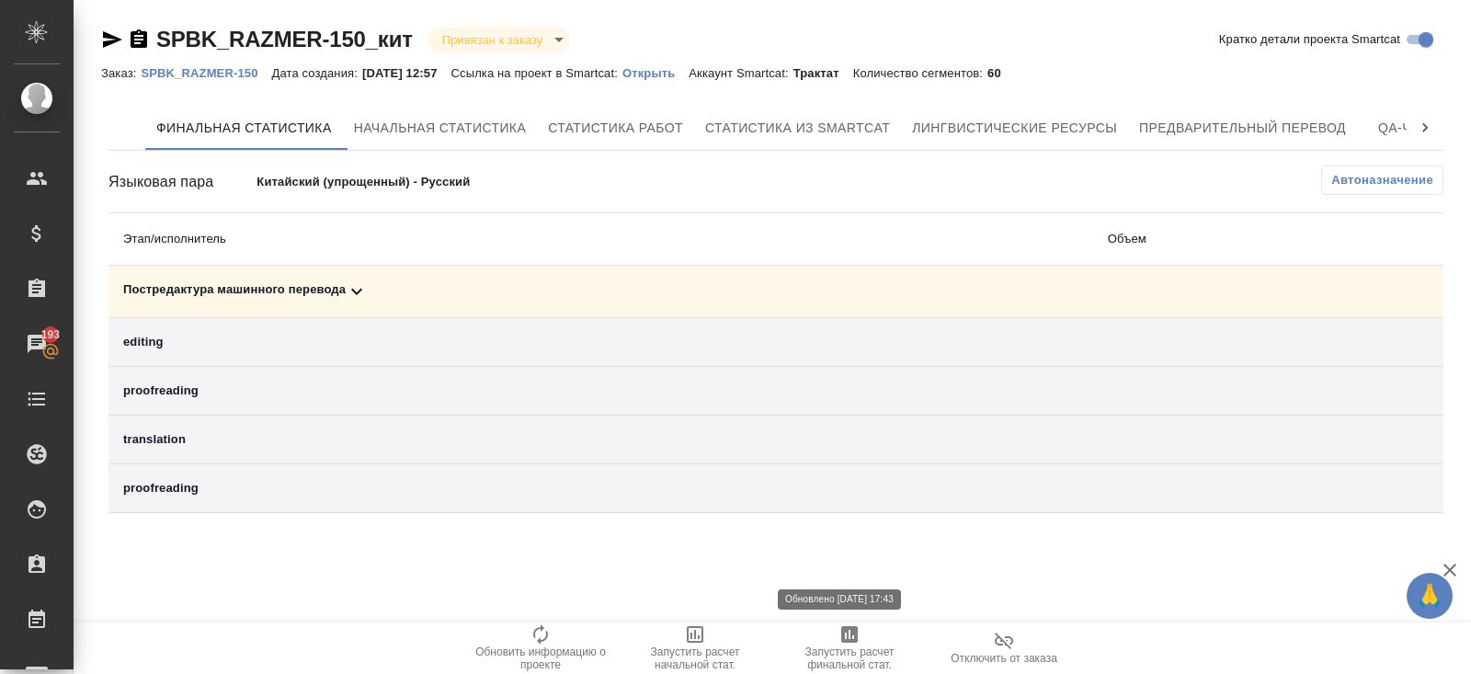
click at [852, 640] on icon "button" at bounding box center [849, 634] width 17 height 17
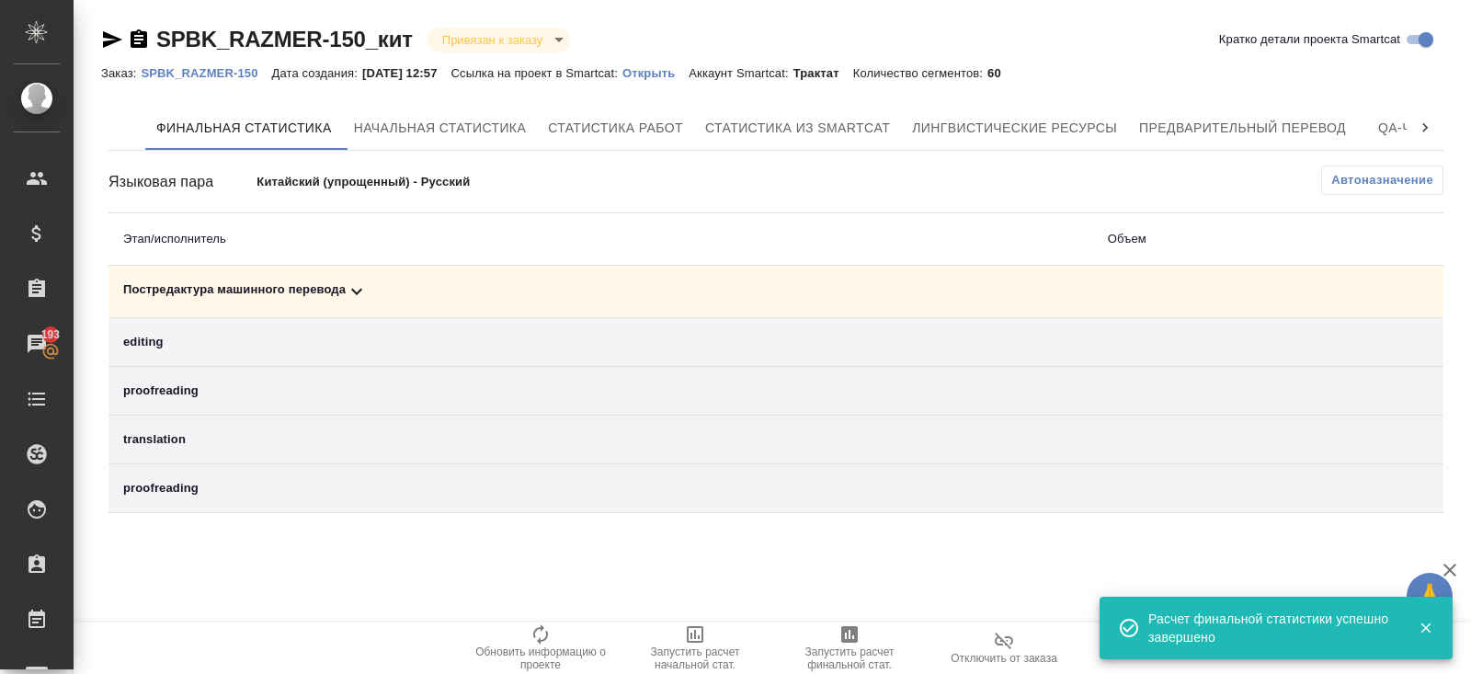
click at [355, 289] on icon at bounding box center [356, 292] width 11 height 6
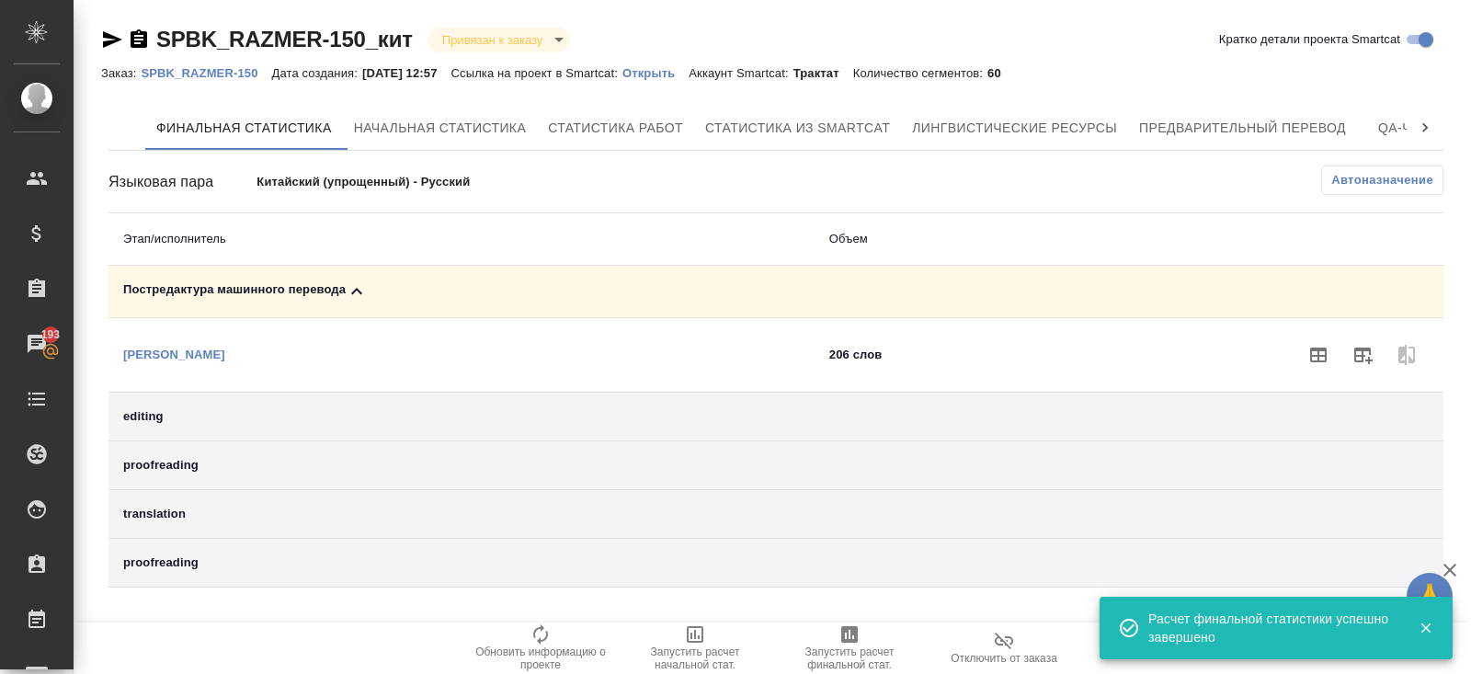
click at [1346, 353] on button "button" at bounding box center [1362, 355] width 44 height 44
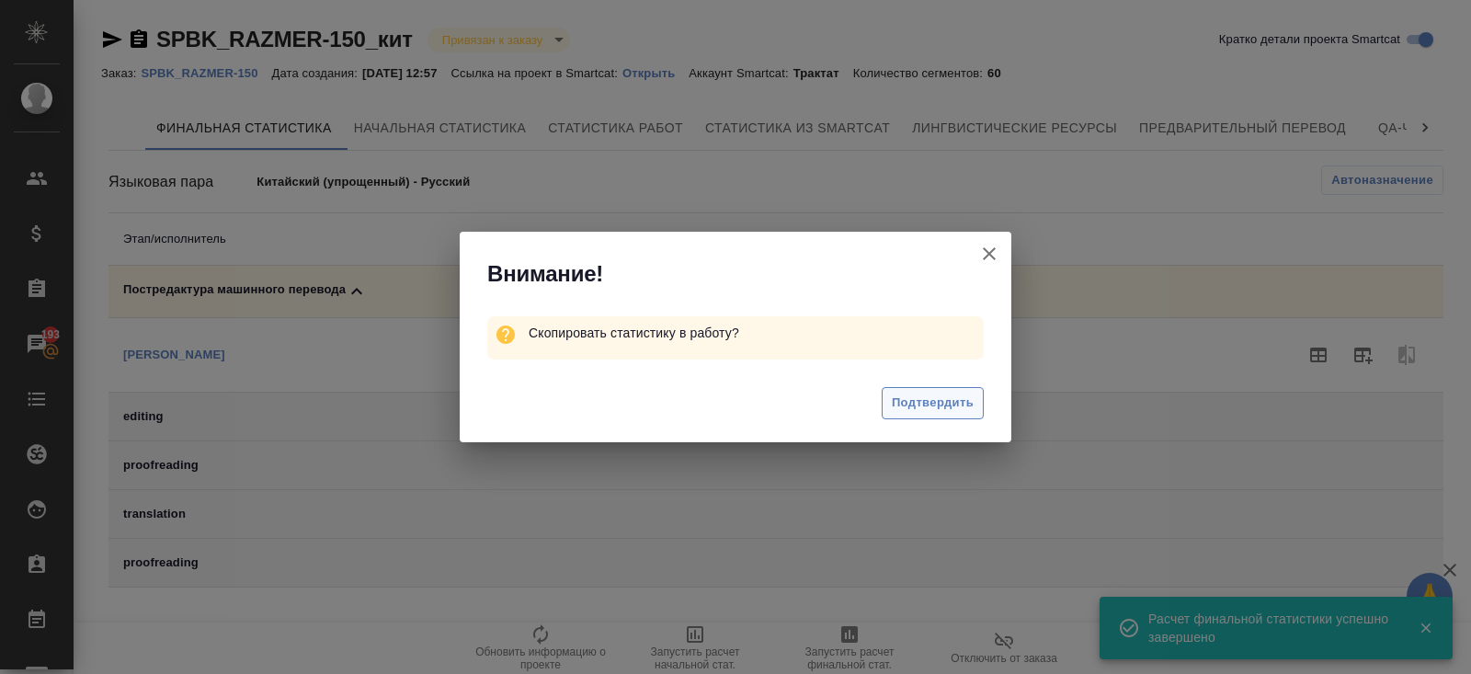
click at [891, 403] on button "Подтвердить" at bounding box center [932, 403] width 102 height 32
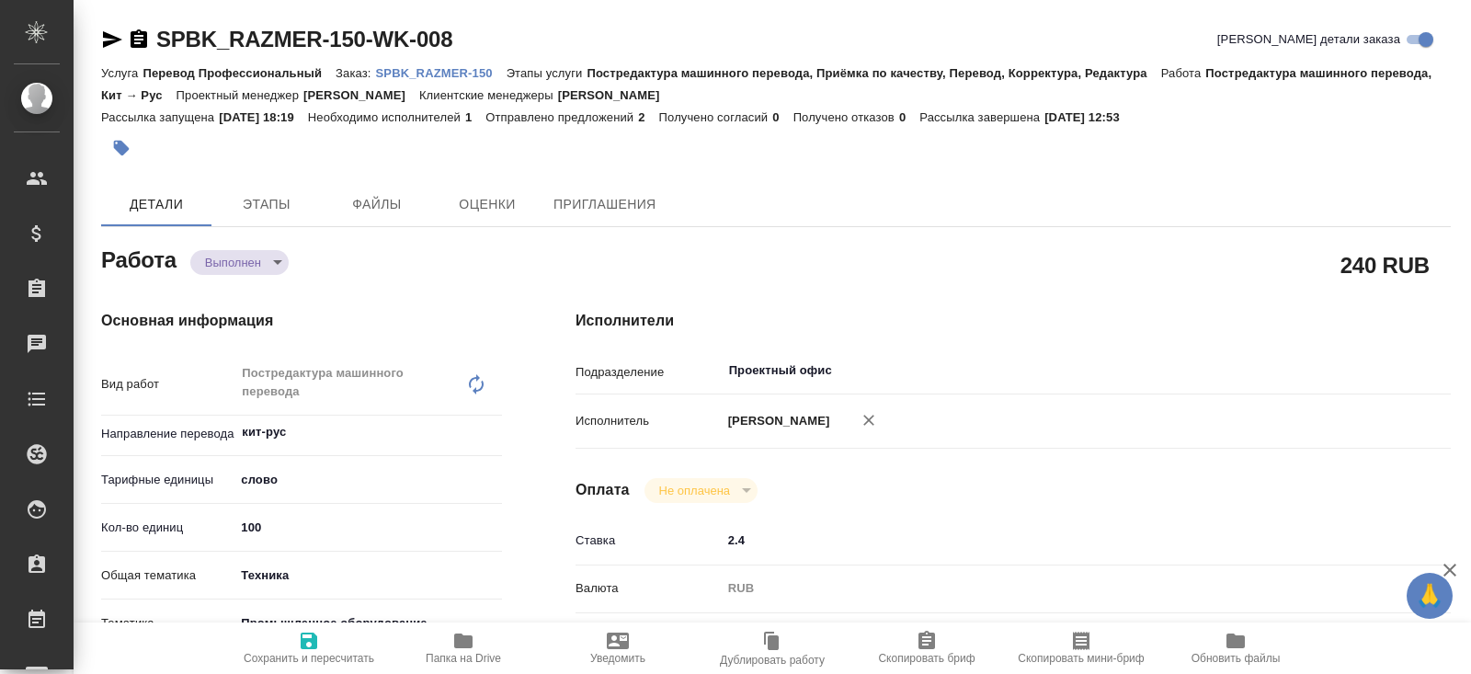
type textarea "x"
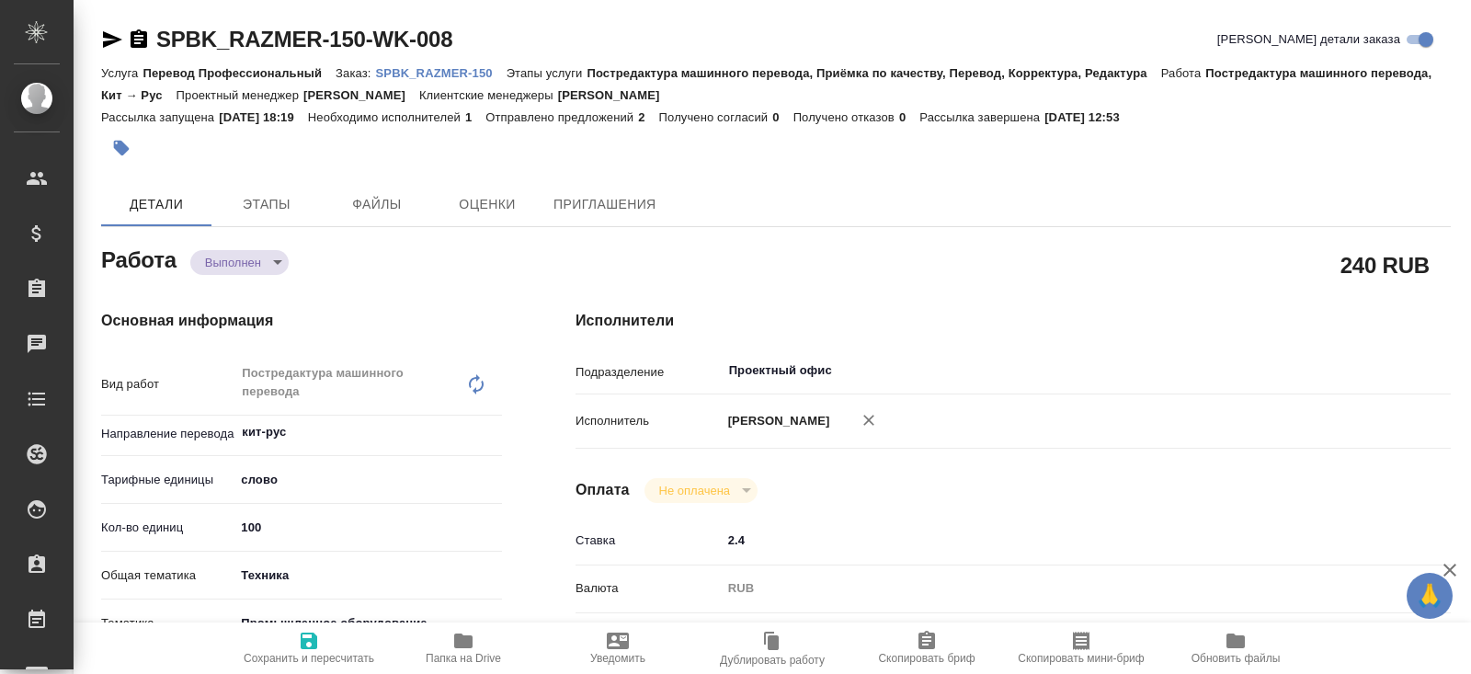
type textarea "x"
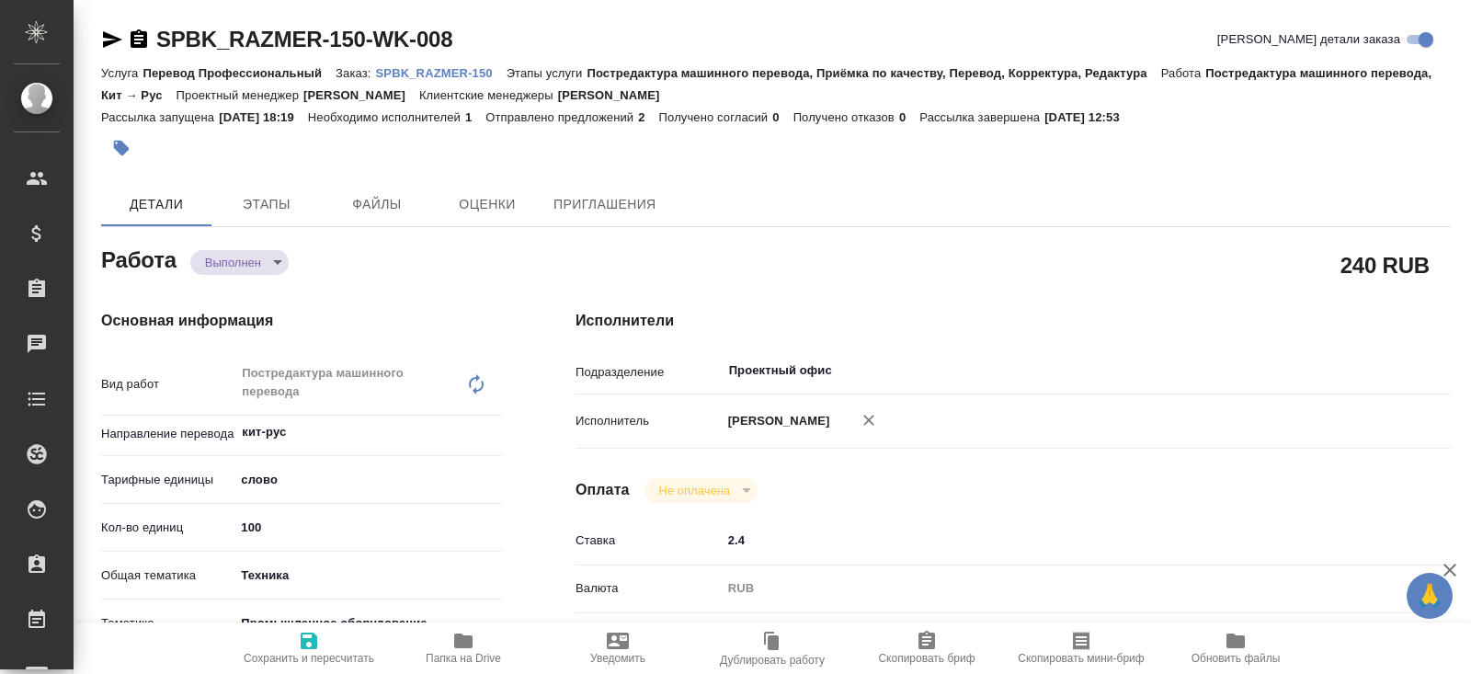
type textarea "x"
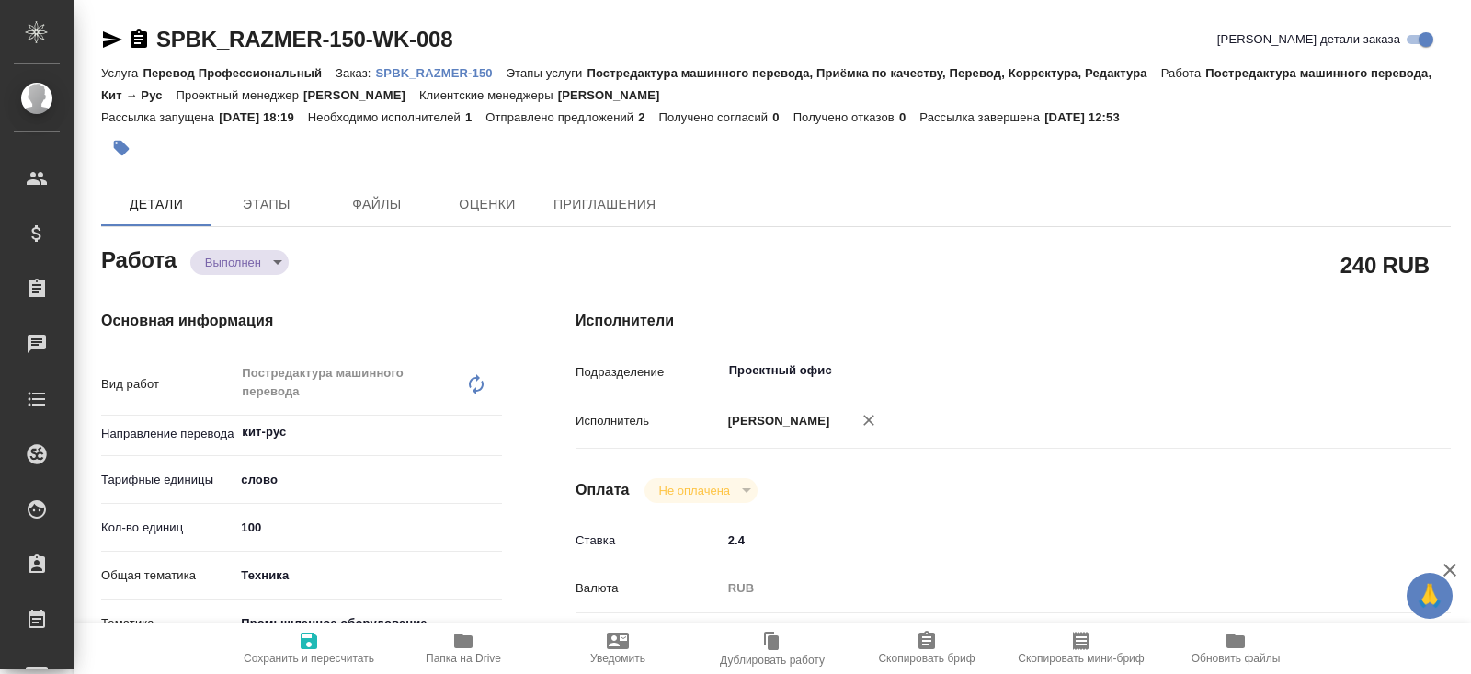
type textarea "x"
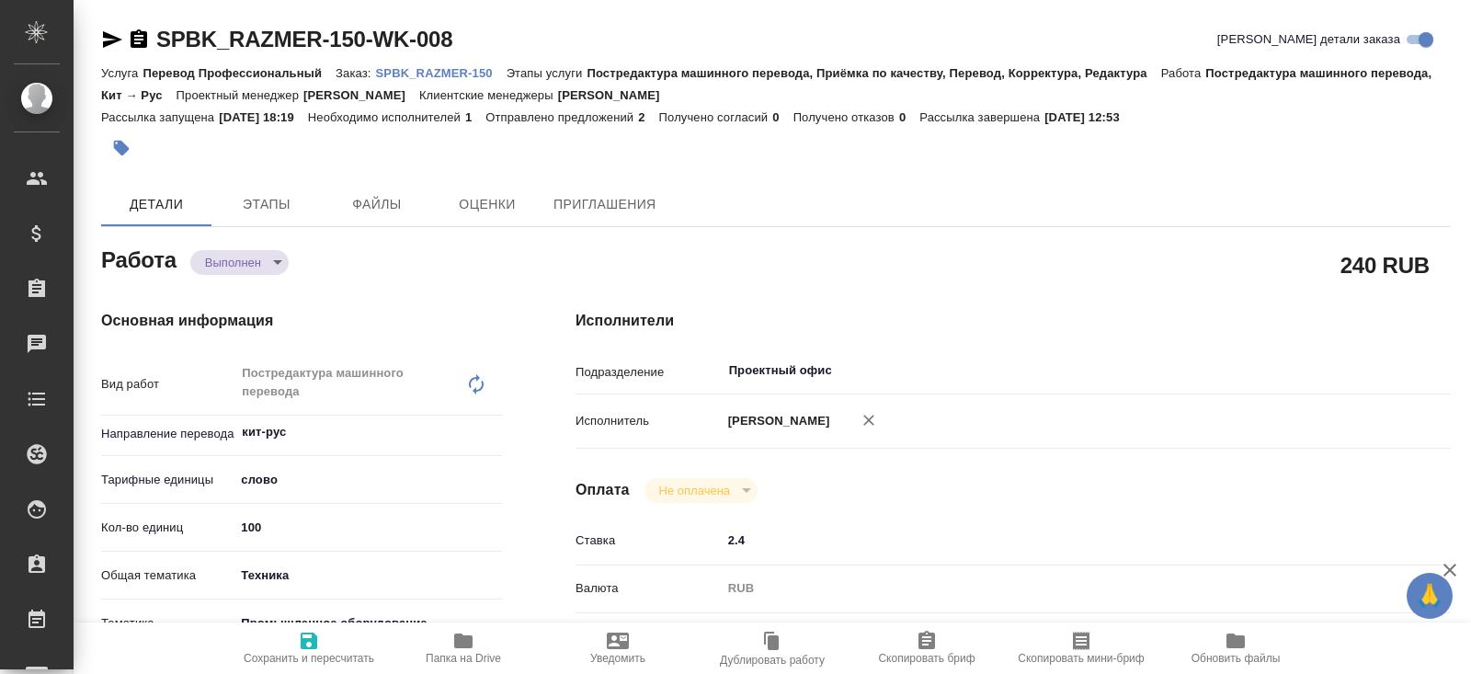
type textarea "x"
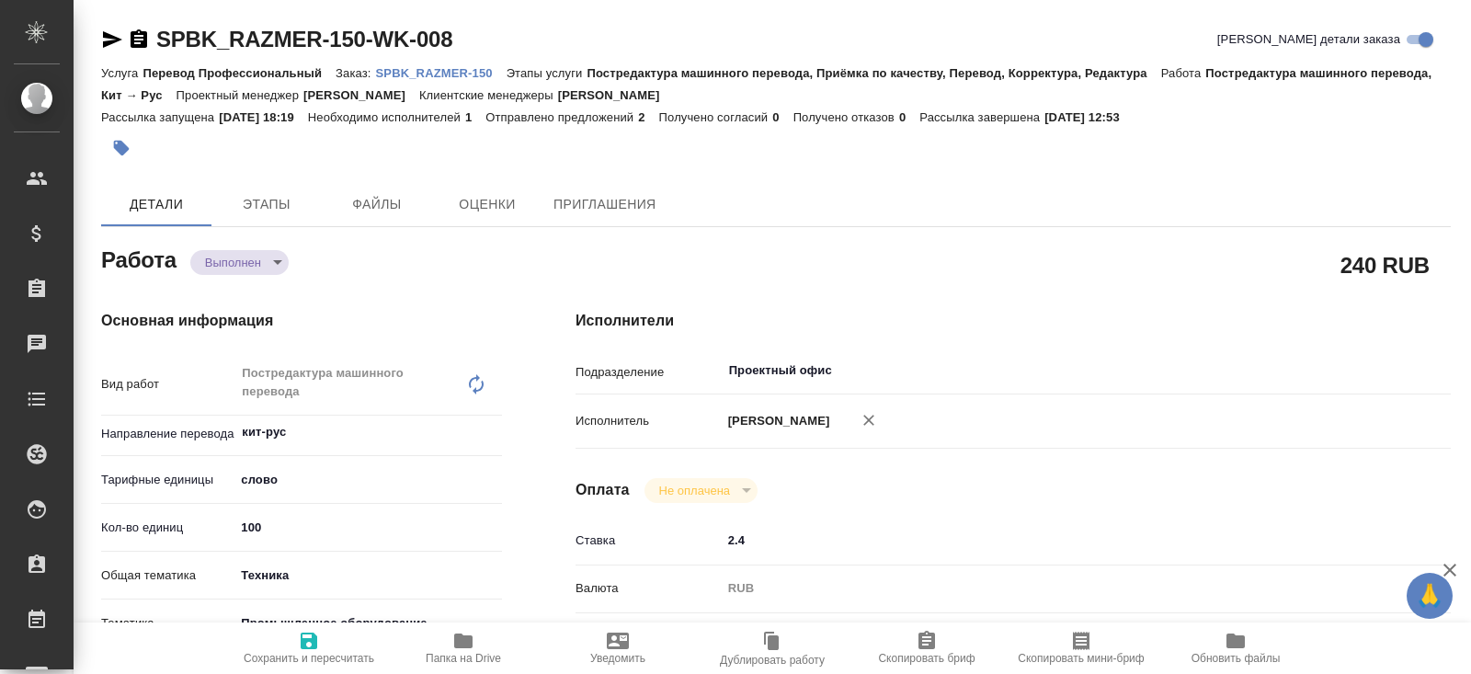
type textarea "x"
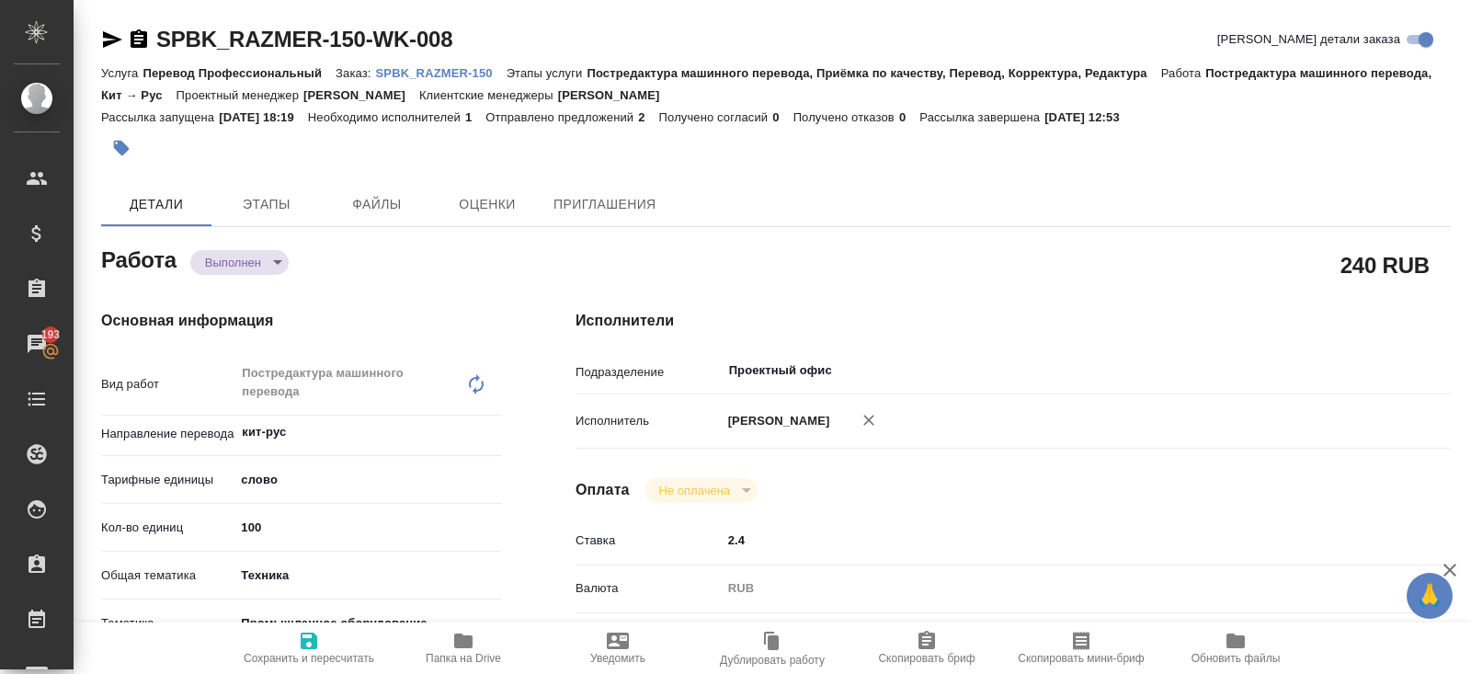
click at [460, 641] on icon "button" at bounding box center [463, 640] width 18 height 15
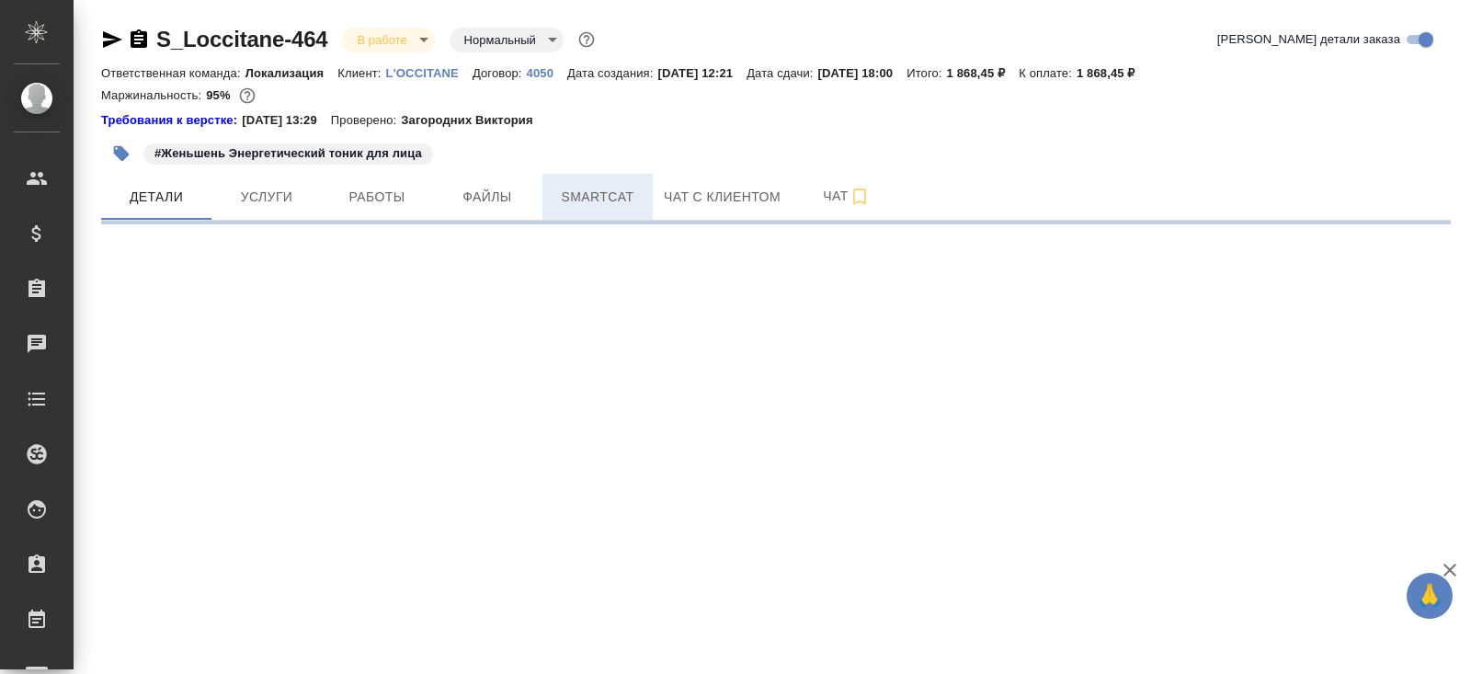
click button "Smartcat"
select select "RU"
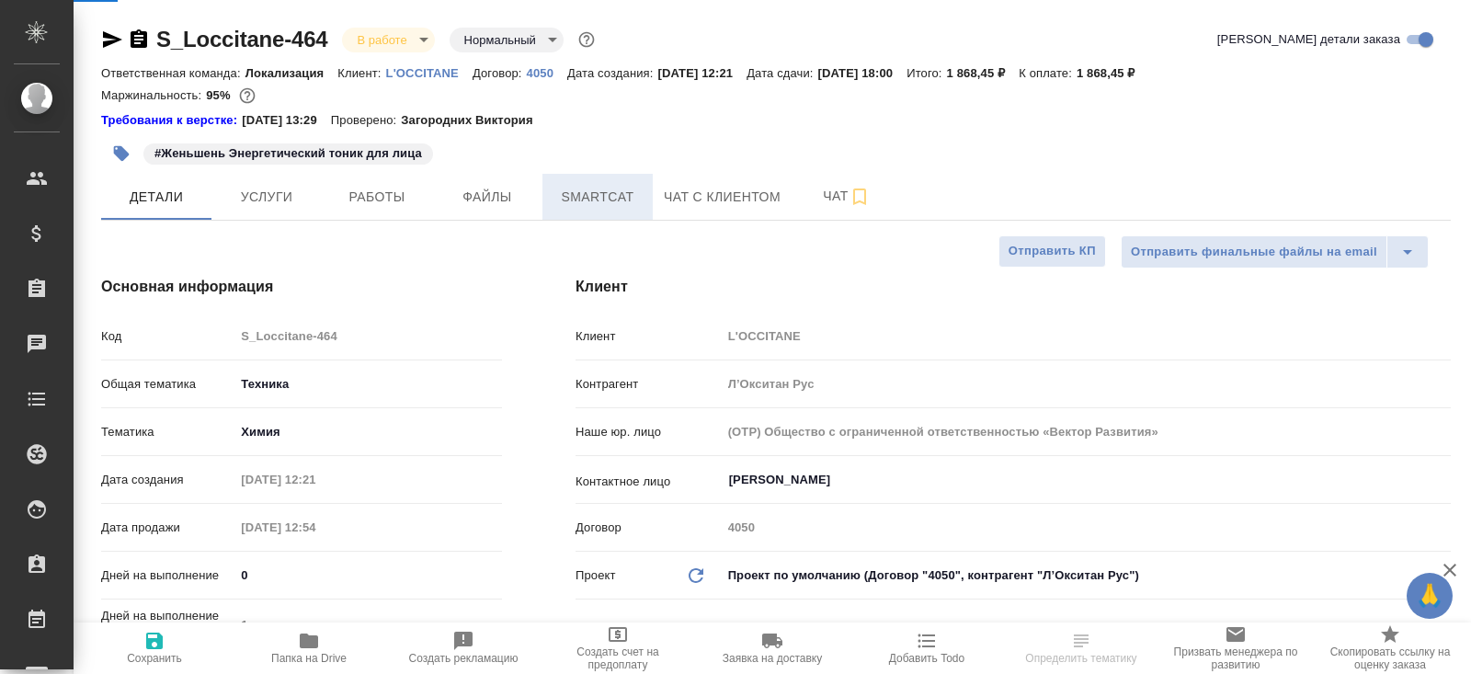
type textarea "x"
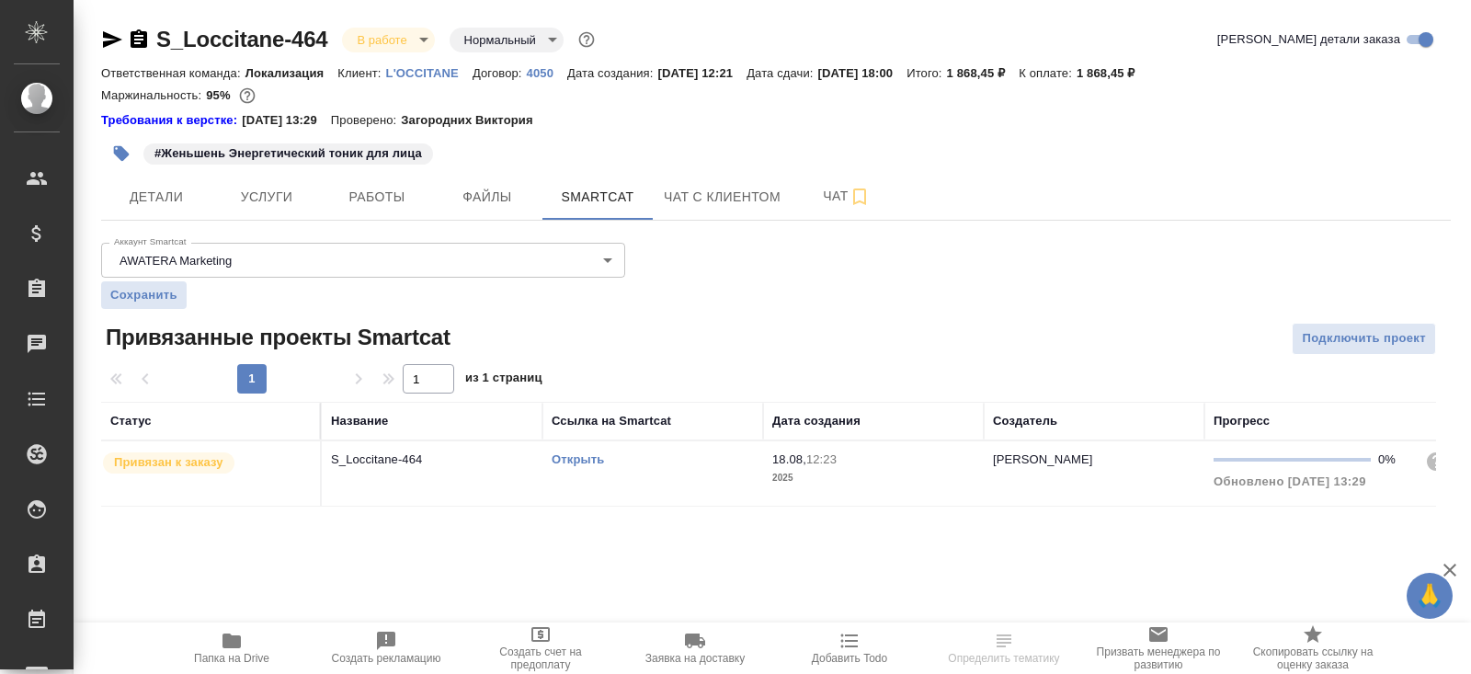
click link "Открыть"
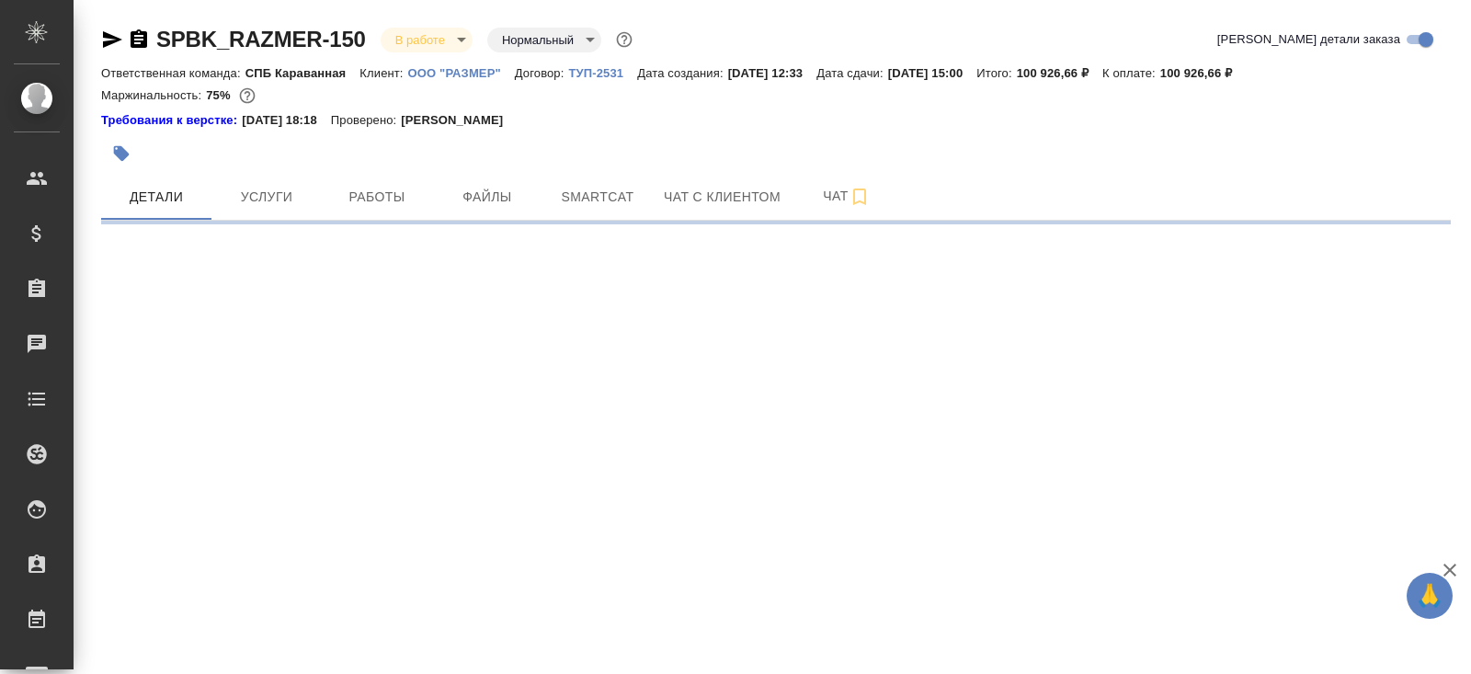
select select "RU"
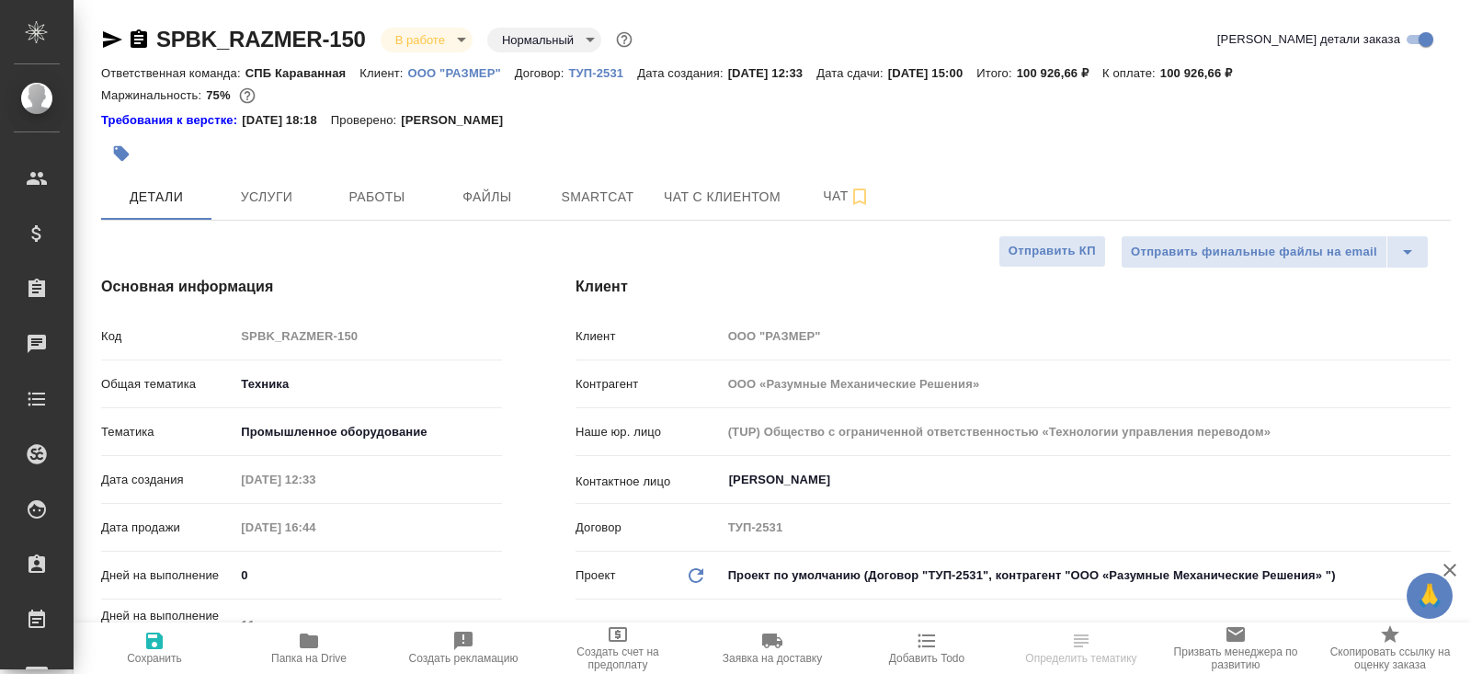
type textarea "x"
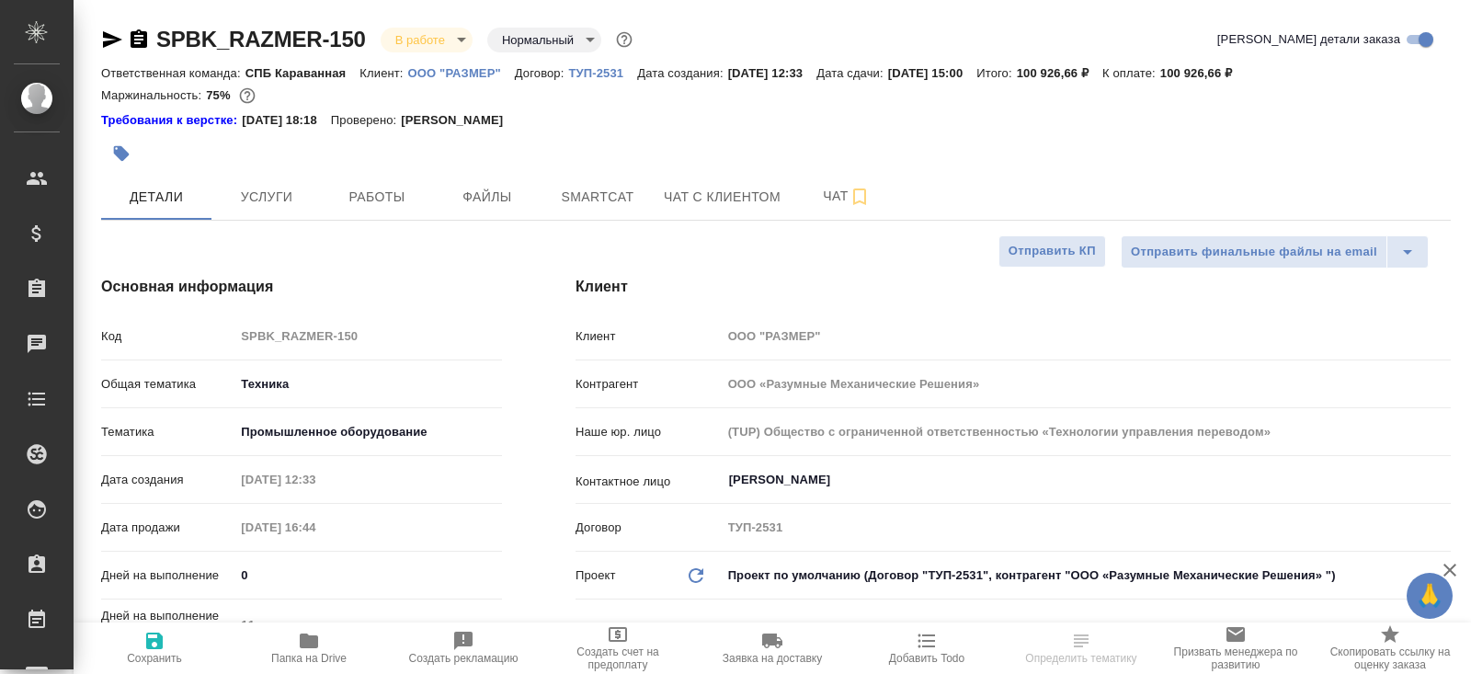
type textarea "x"
click at [350, 204] on span "Работы" at bounding box center [377, 197] width 88 height 23
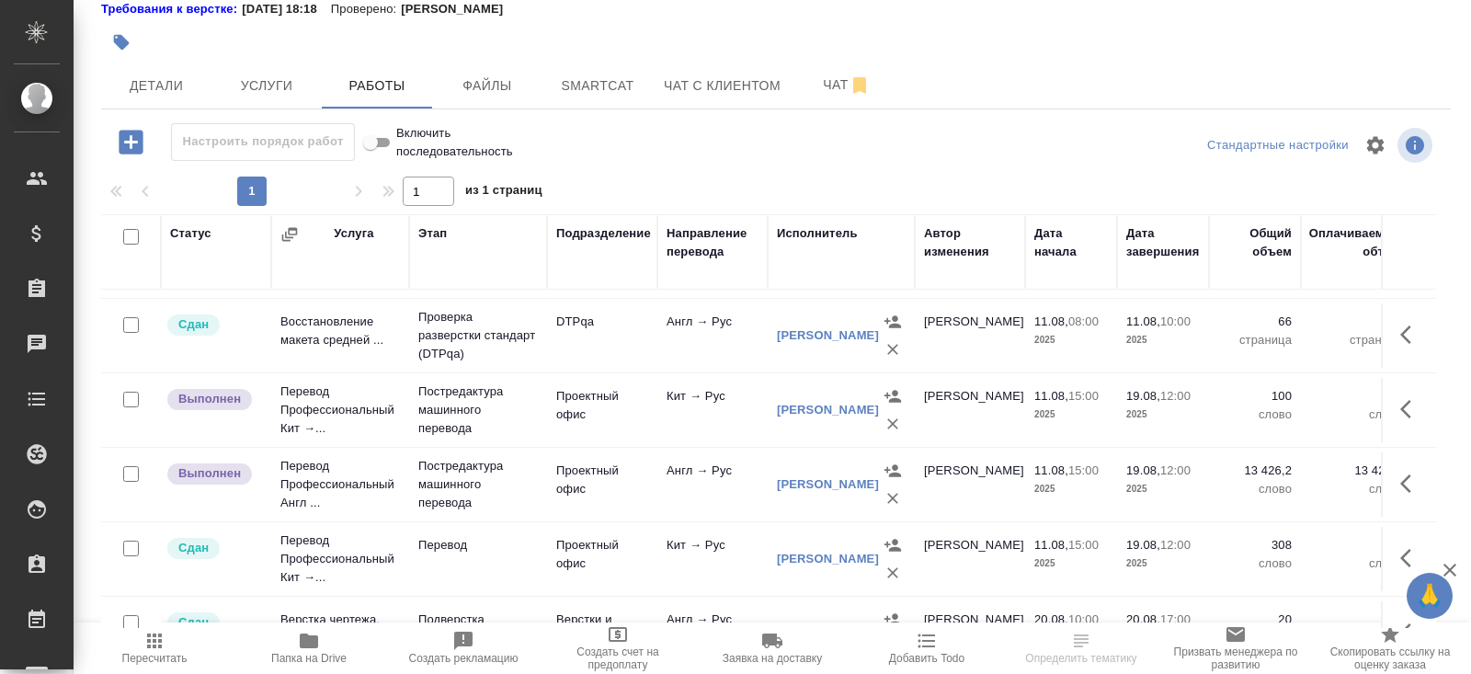
scroll to position [240, 0]
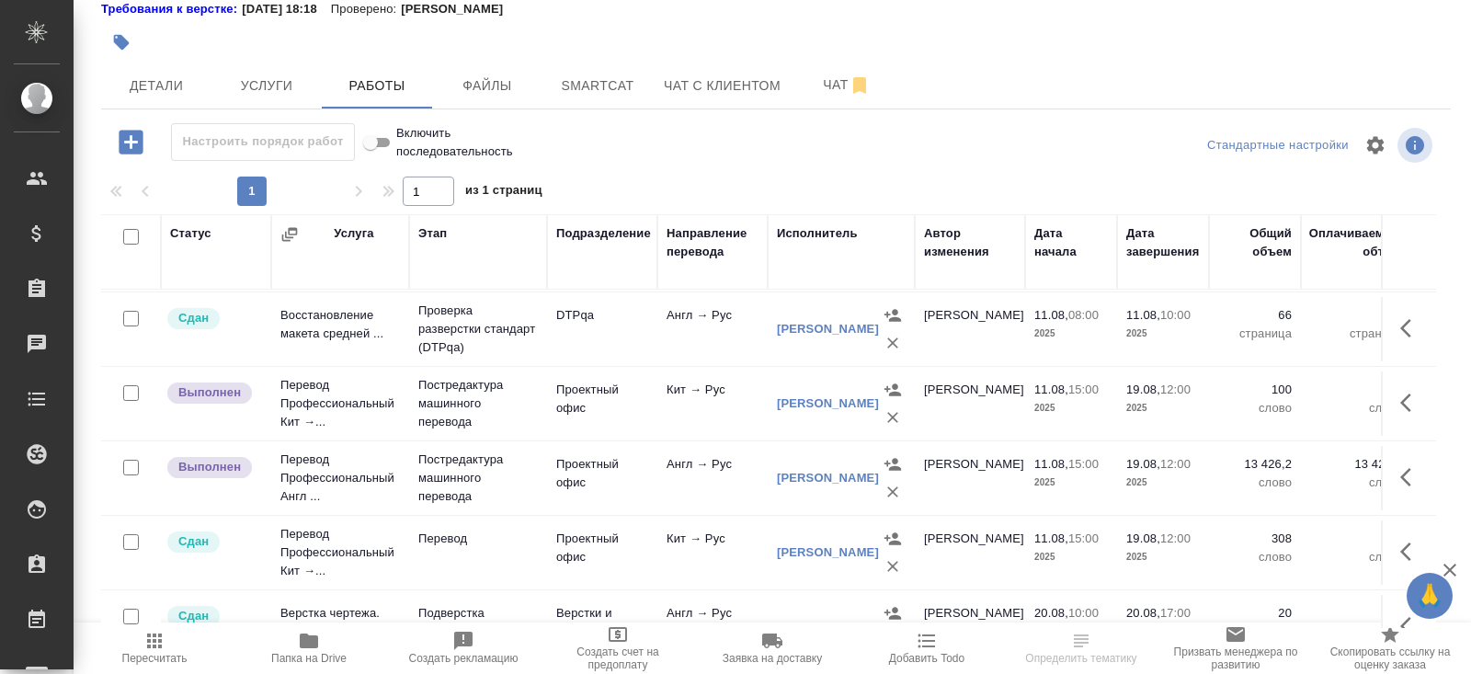
click at [168, 663] on span "Пересчитать" at bounding box center [154, 658] width 65 height 13
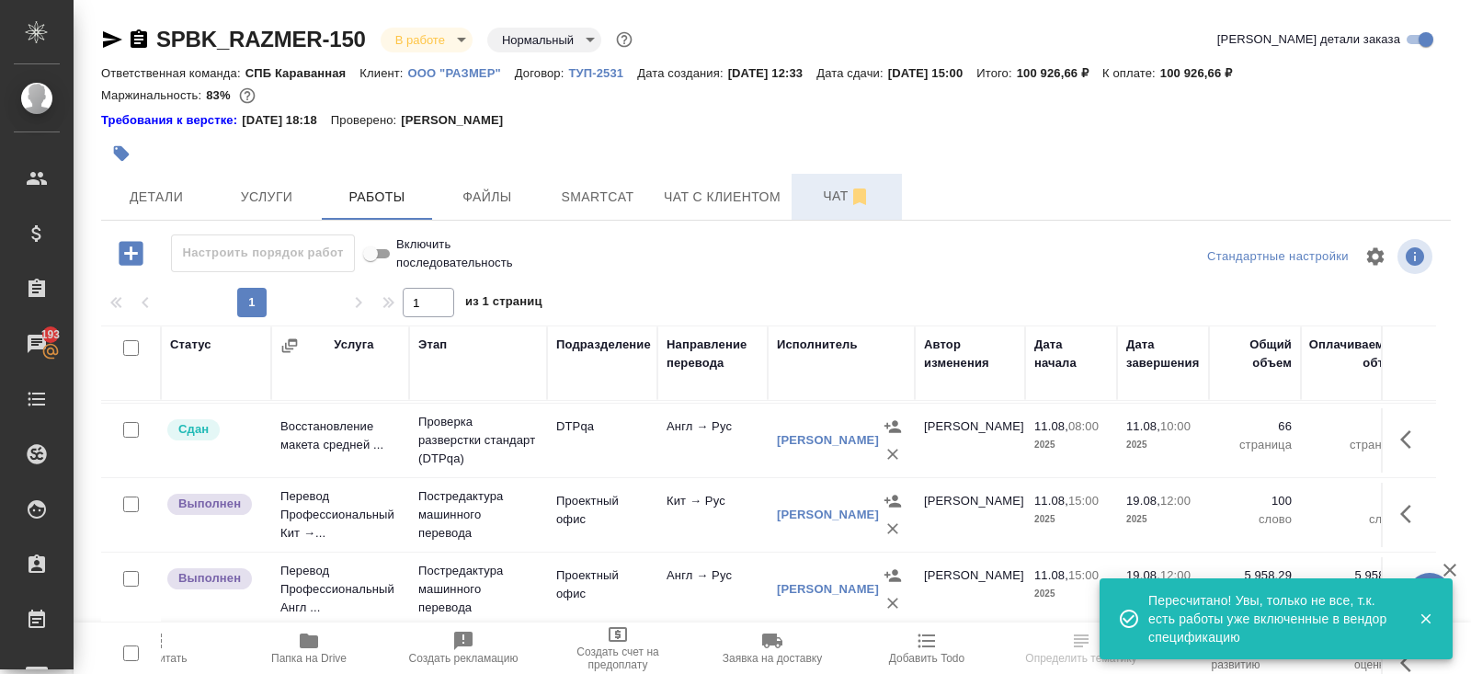
scroll to position [111, 0]
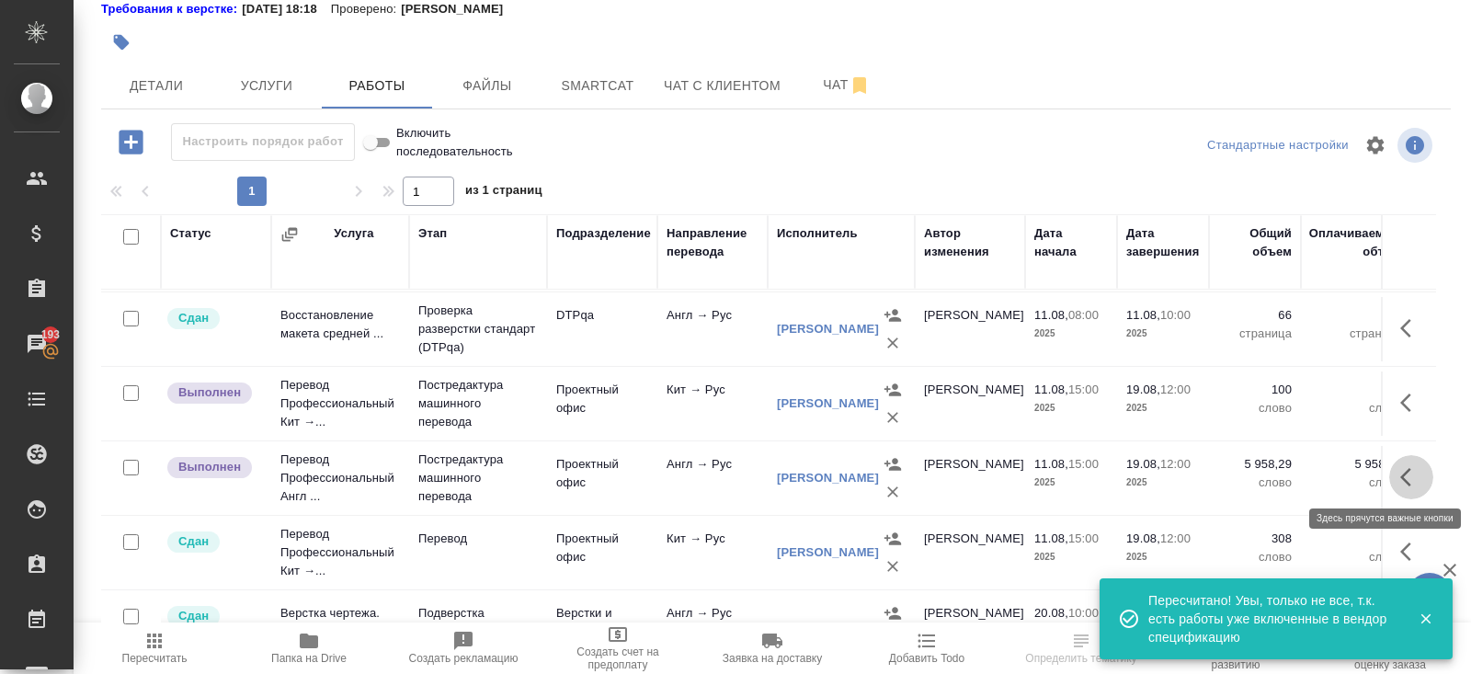
click at [1420, 470] on icon "button" at bounding box center [1411, 477] width 22 height 22
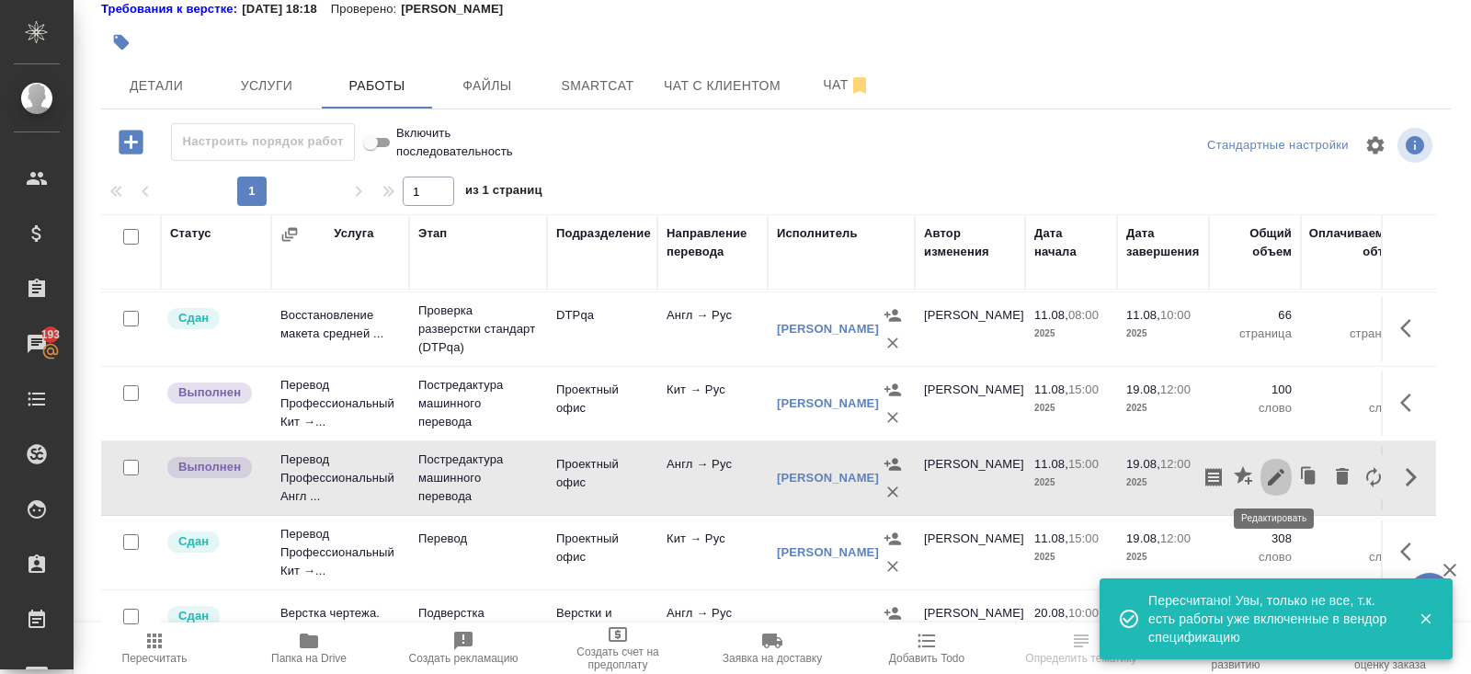
click at [1281, 466] on icon "button" at bounding box center [1276, 477] width 22 height 22
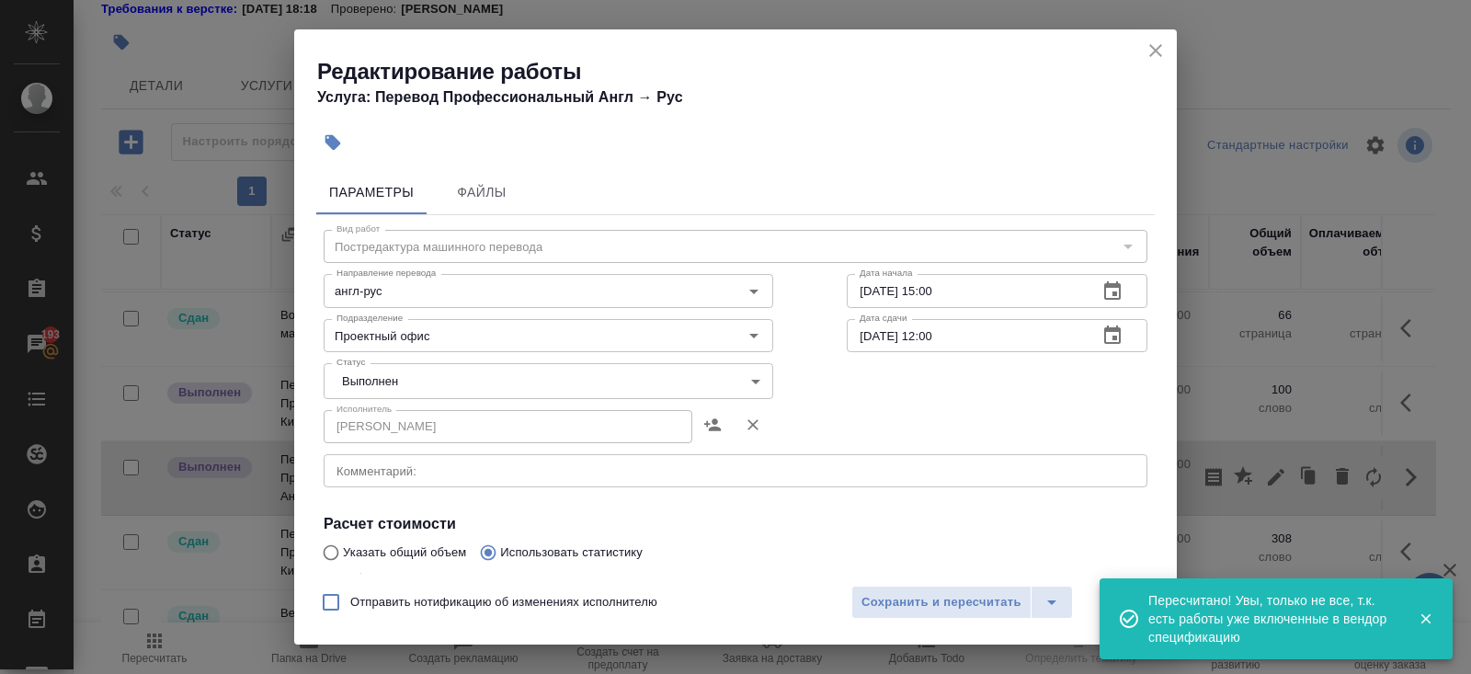
click at [465, 371] on body "🙏 .cls-1 fill:#fff; AWATERA Belyakova Yulia Клиенты Спецификации Заказы 193 Чат…" at bounding box center [735, 337] width 1471 height 674
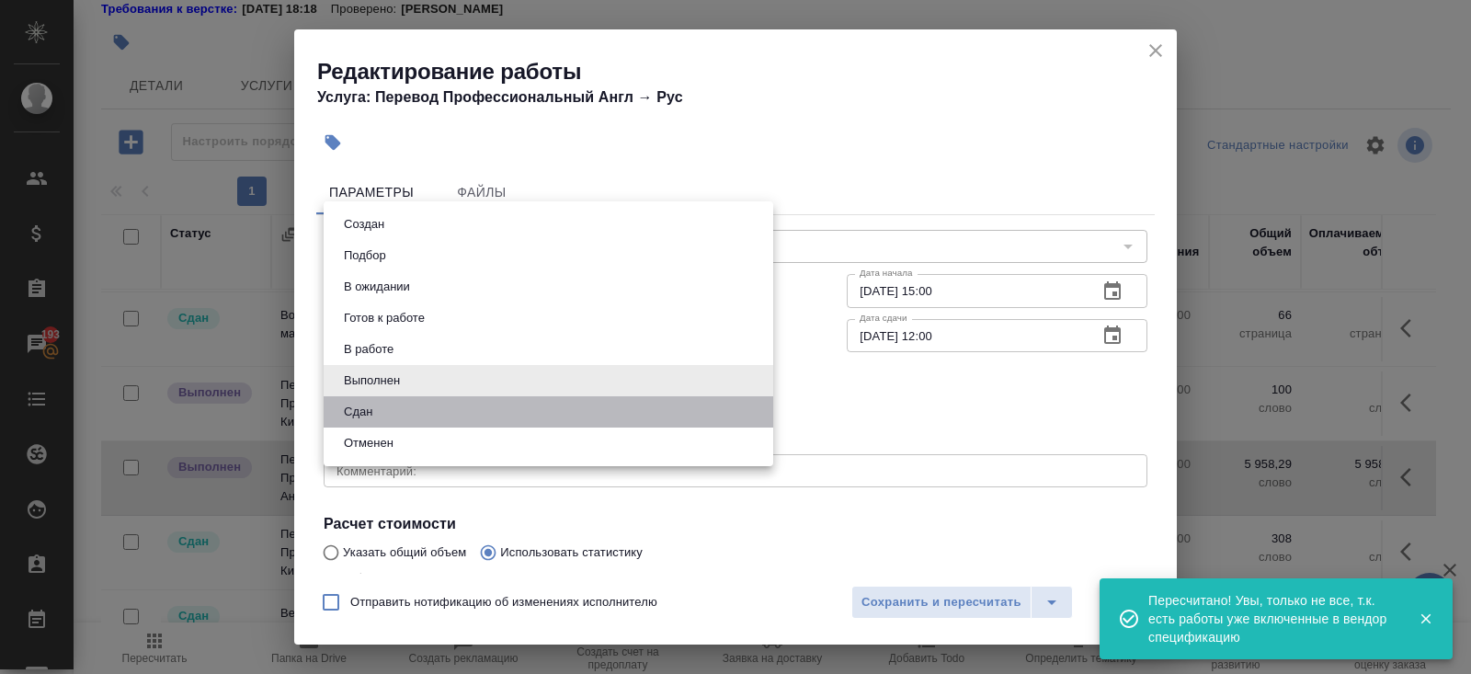
click at [449, 405] on li "Сдан" at bounding box center [548, 411] width 449 height 31
type input "closed"
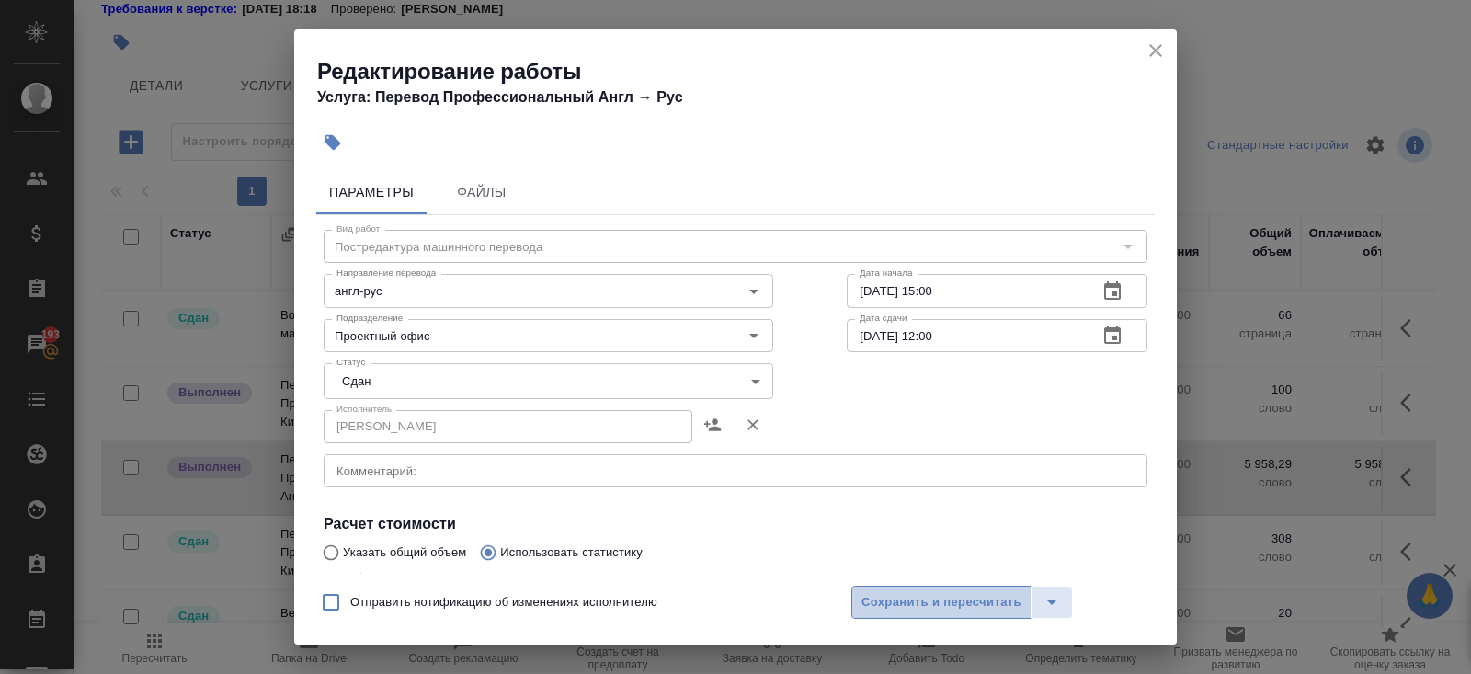
click at [873, 607] on span "Сохранить и пересчитать" at bounding box center [941, 602] width 160 height 21
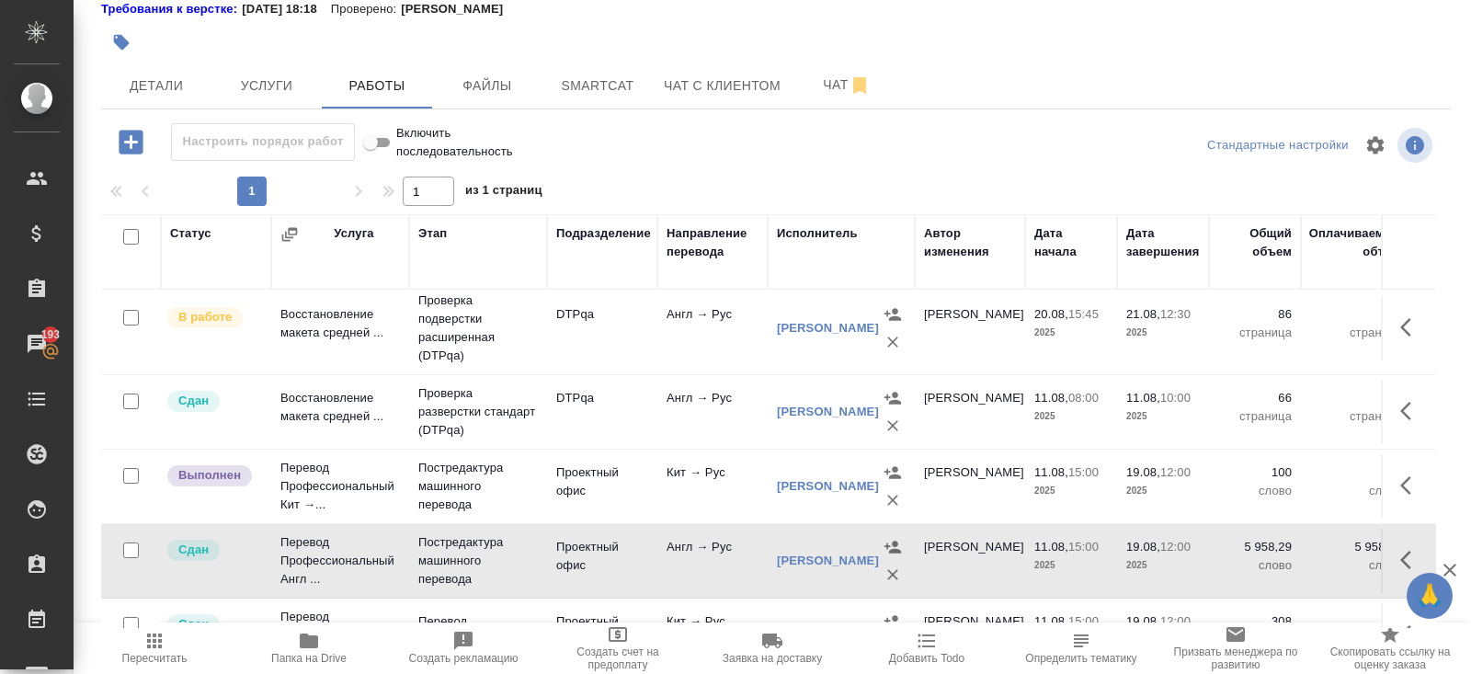
scroll to position [150, 0]
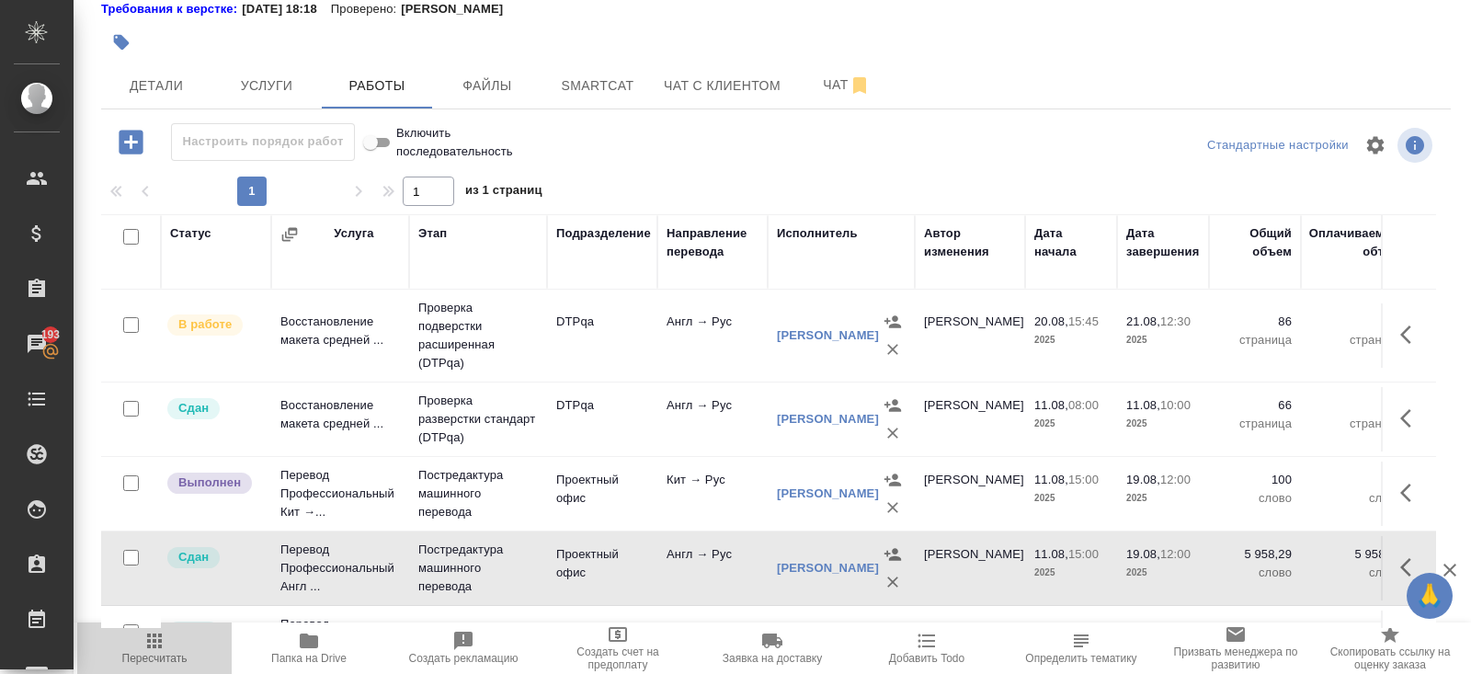
click at [174, 634] on span "Пересчитать" at bounding box center [154, 647] width 132 height 35
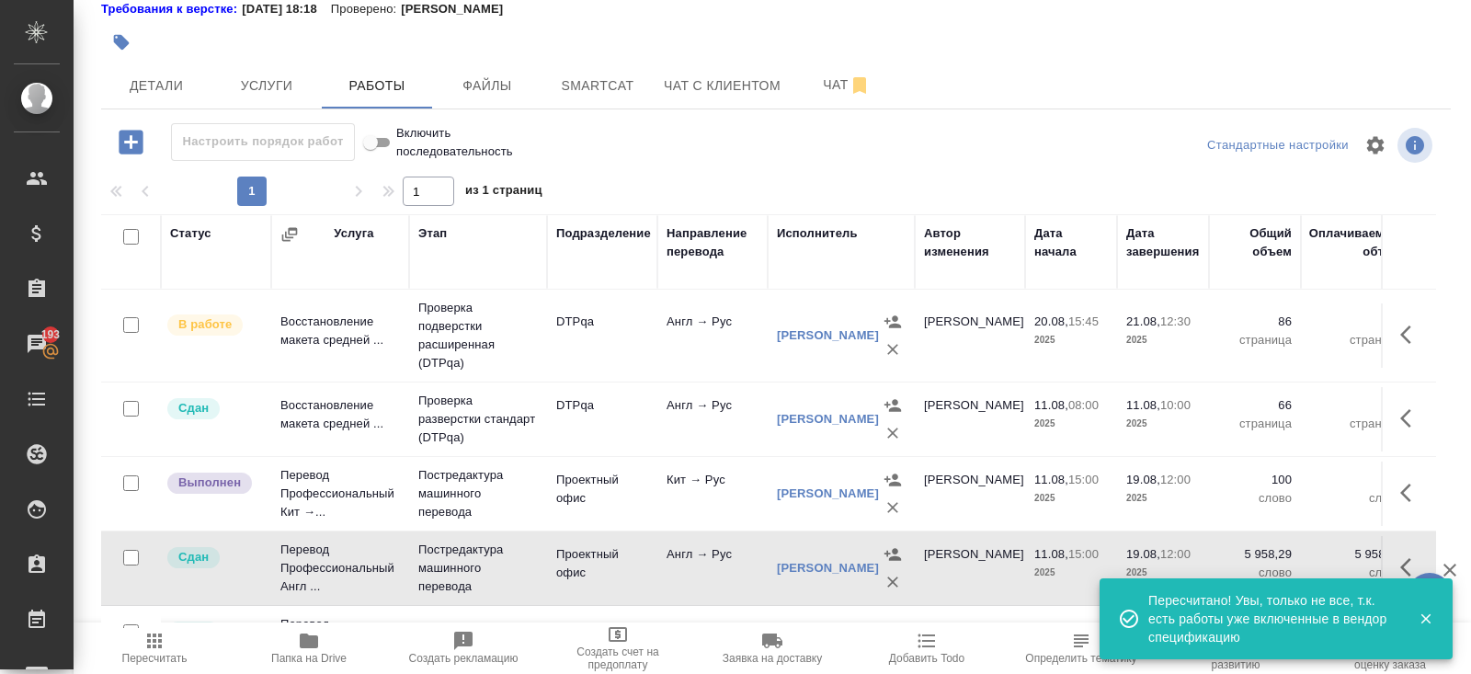
click at [159, 653] on span "Пересчитать" at bounding box center [154, 658] width 65 height 13
click at [1415, 490] on icon "button" at bounding box center [1411, 493] width 22 height 22
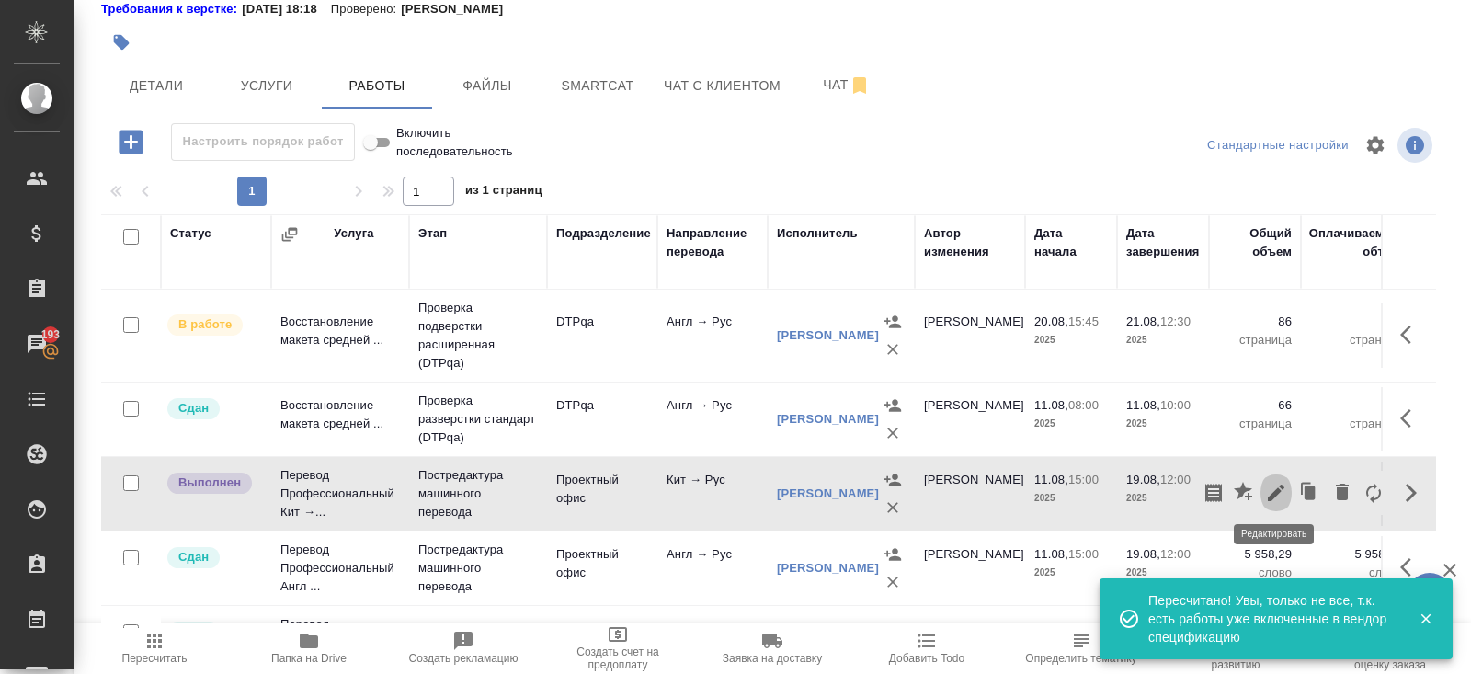
click at [1275, 487] on icon "button" at bounding box center [1275, 492] width 17 height 17
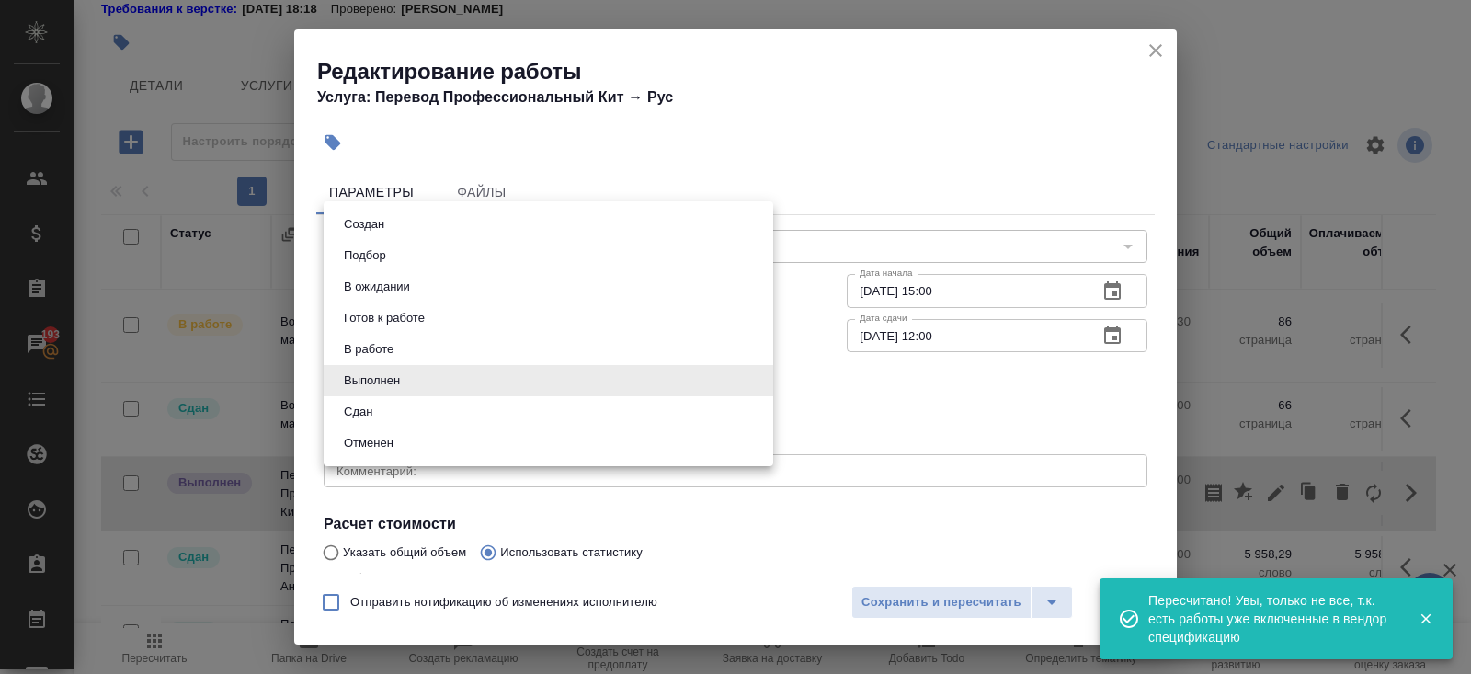
click at [396, 376] on body "🙏 .cls-1 fill:#fff; AWATERA Belyakova Yulia Клиенты Спецификации Заказы 193 Чат…" at bounding box center [735, 337] width 1471 height 674
click at [375, 410] on button "Сдан" at bounding box center [358, 412] width 40 height 20
type input "closed"
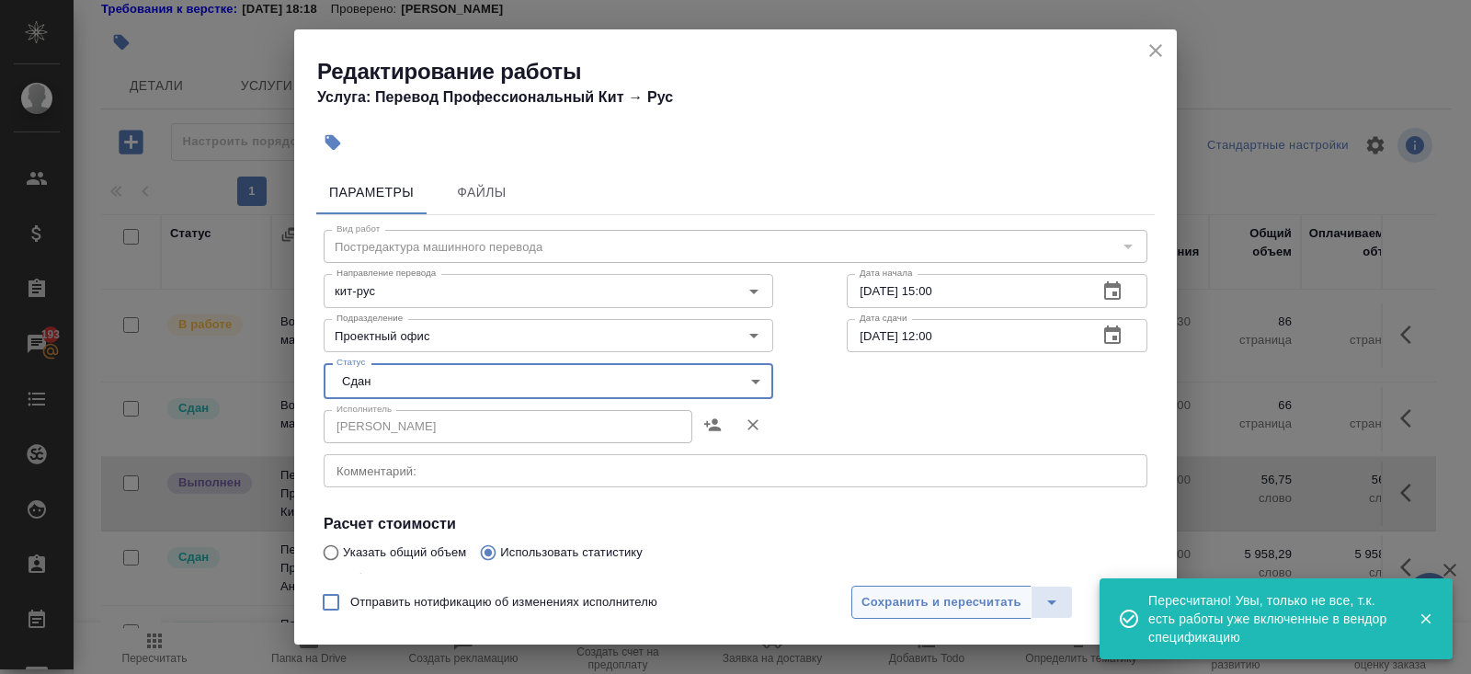
click at [885, 606] on span "Сохранить и пересчитать" at bounding box center [941, 602] width 160 height 21
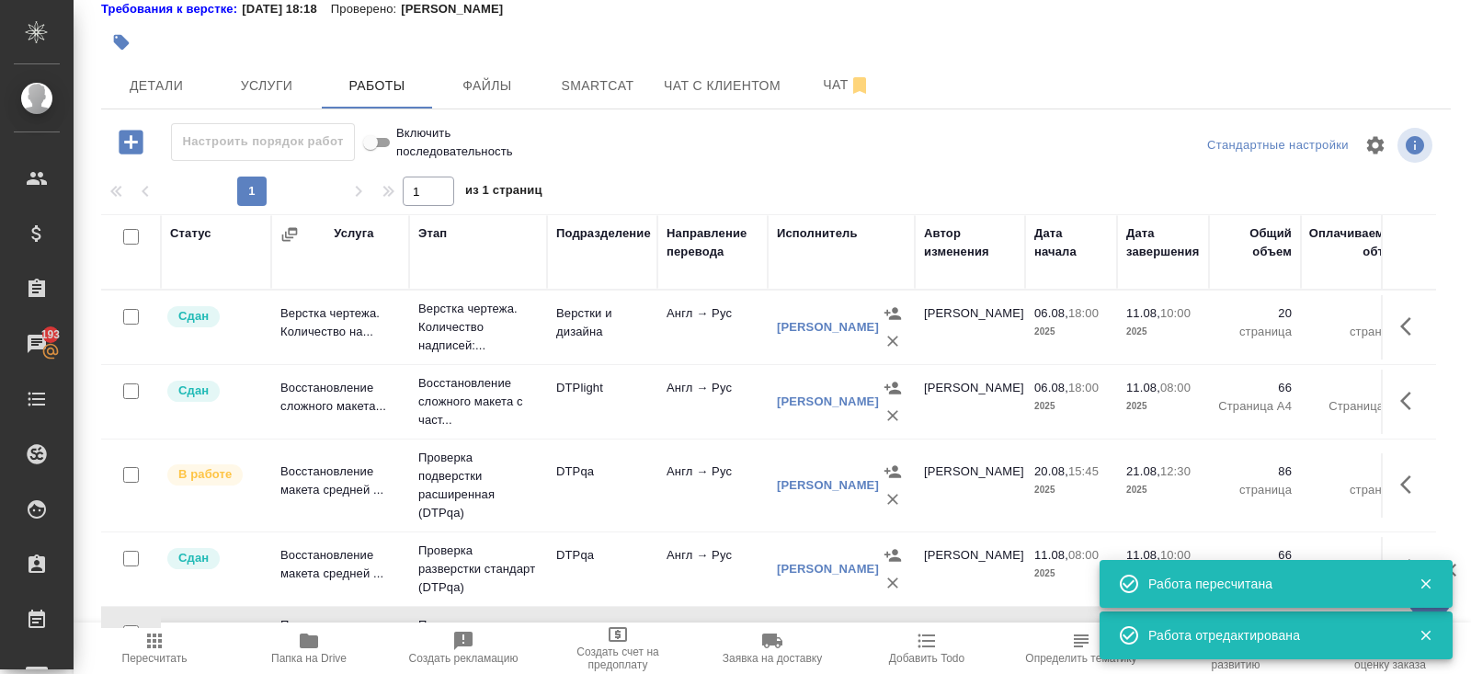
scroll to position [0, 0]
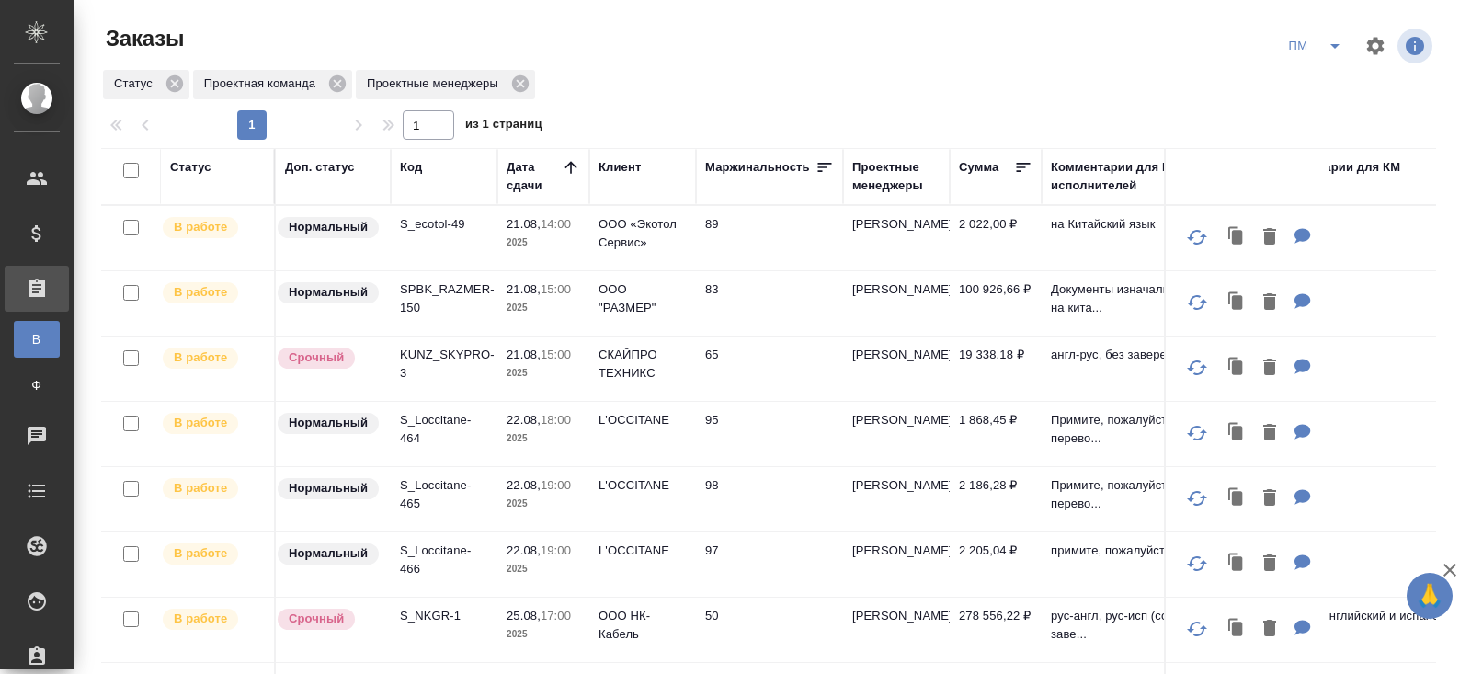
click at [418, 237] on td "S_ecotol-49" at bounding box center [444, 238] width 107 height 64
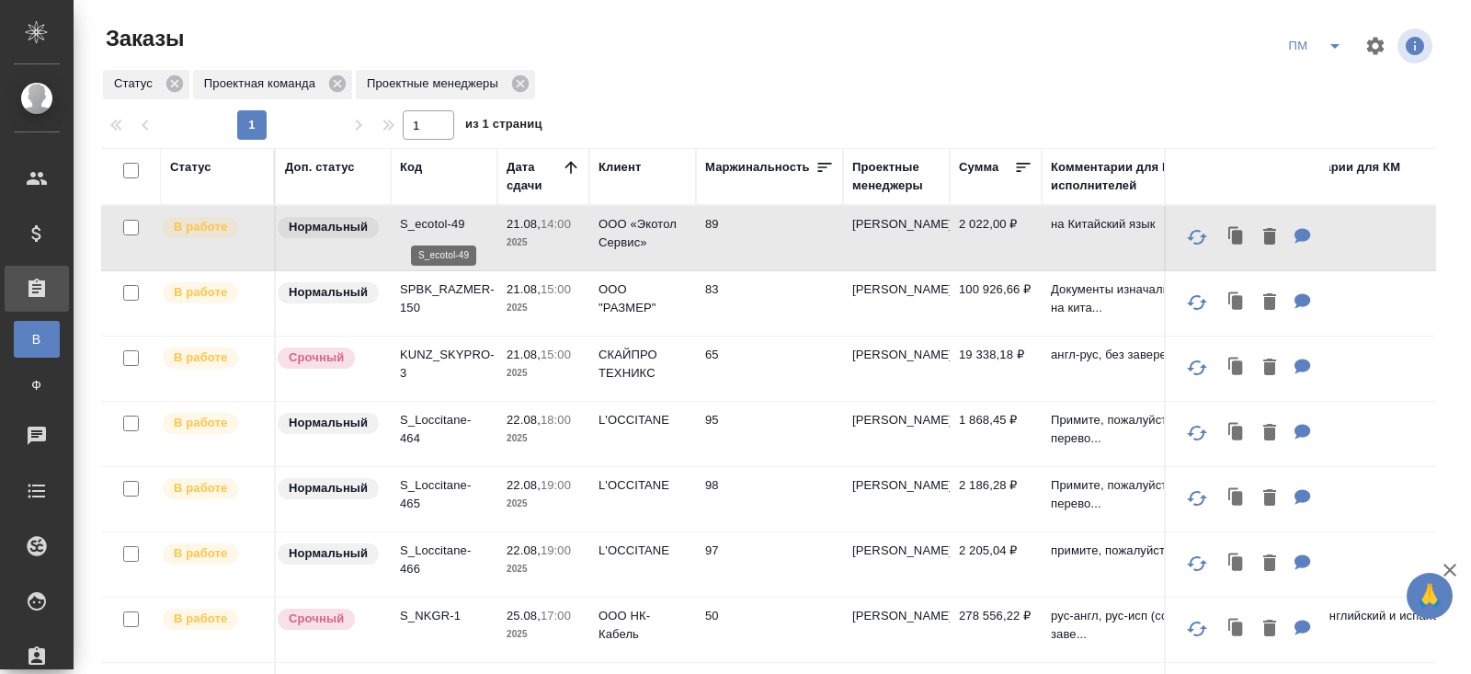
click at [425, 231] on p "S_ecotol-49" at bounding box center [444, 224] width 88 height 18
click at [1338, 57] on button "split button" at bounding box center [1334, 45] width 37 height 29
click at [1314, 119] on li "начислить" at bounding box center [1315, 111] width 93 height 29
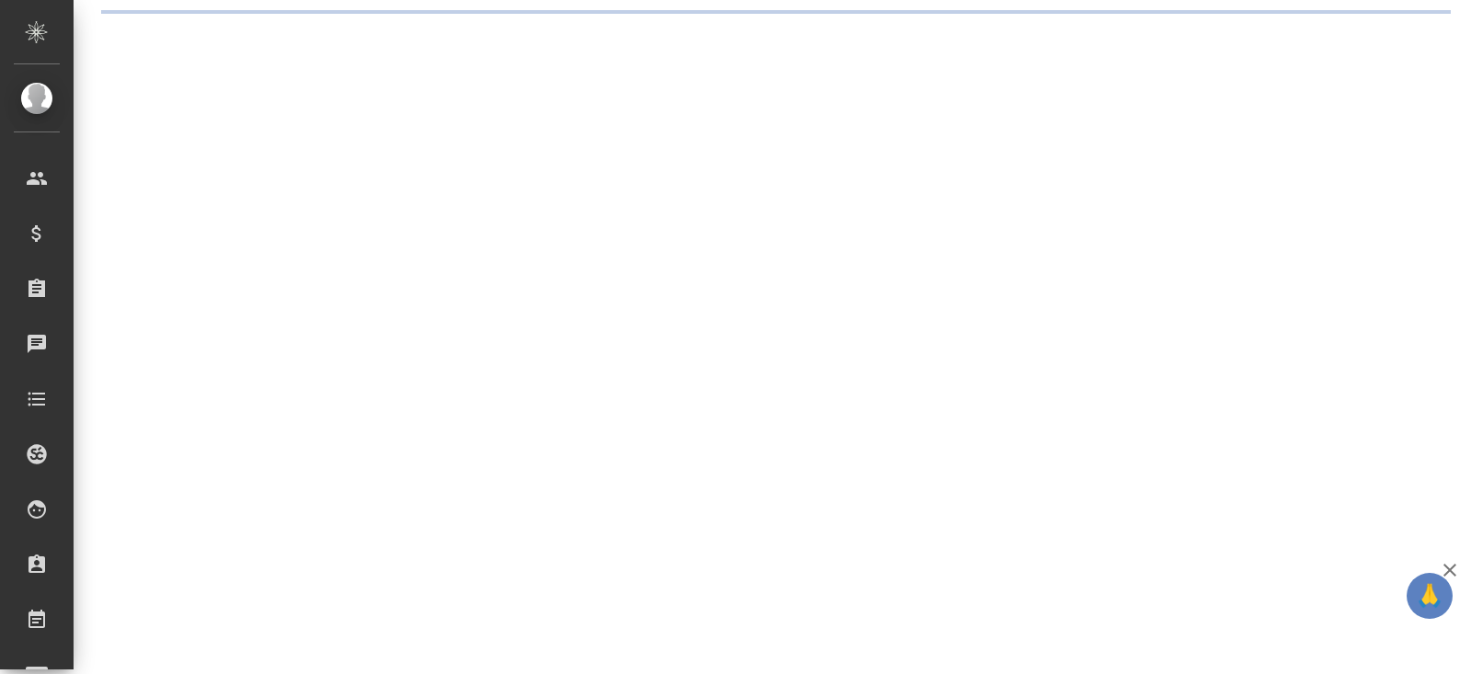
select select "RU"
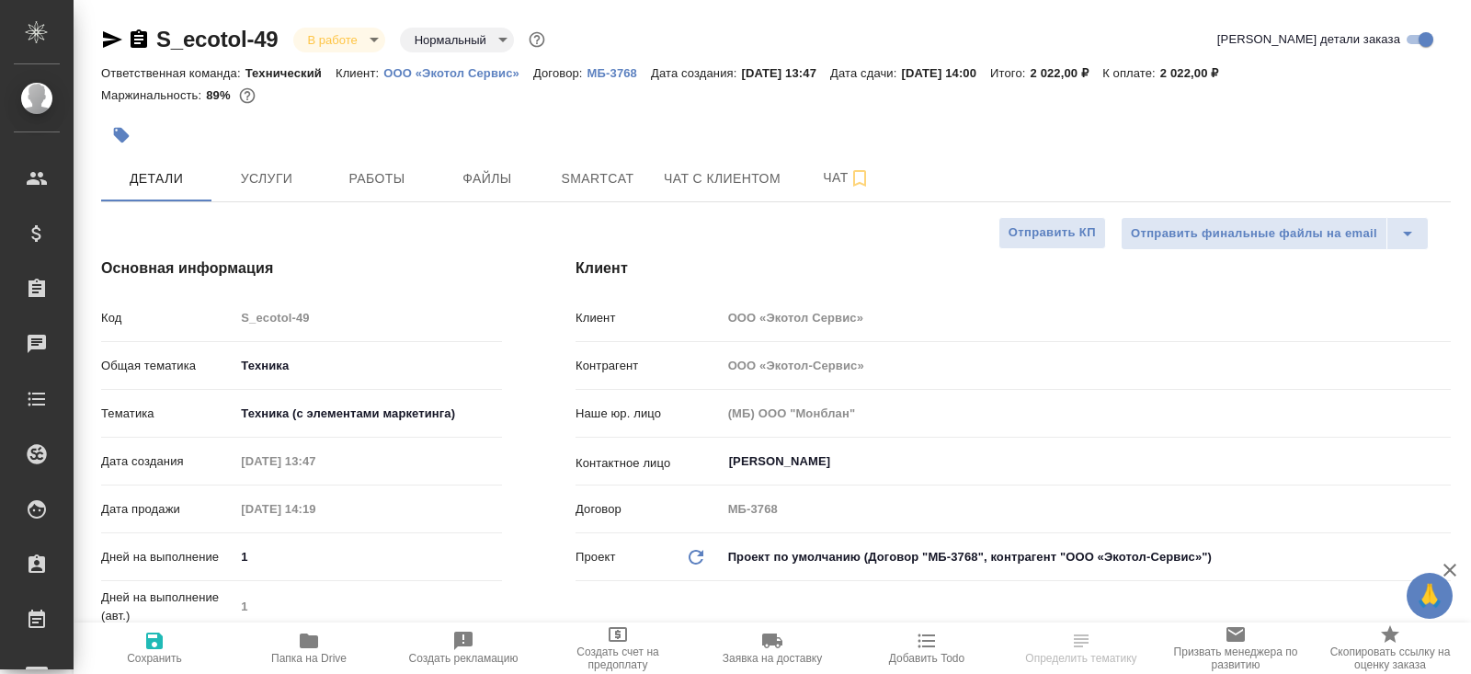
type textarea "x"
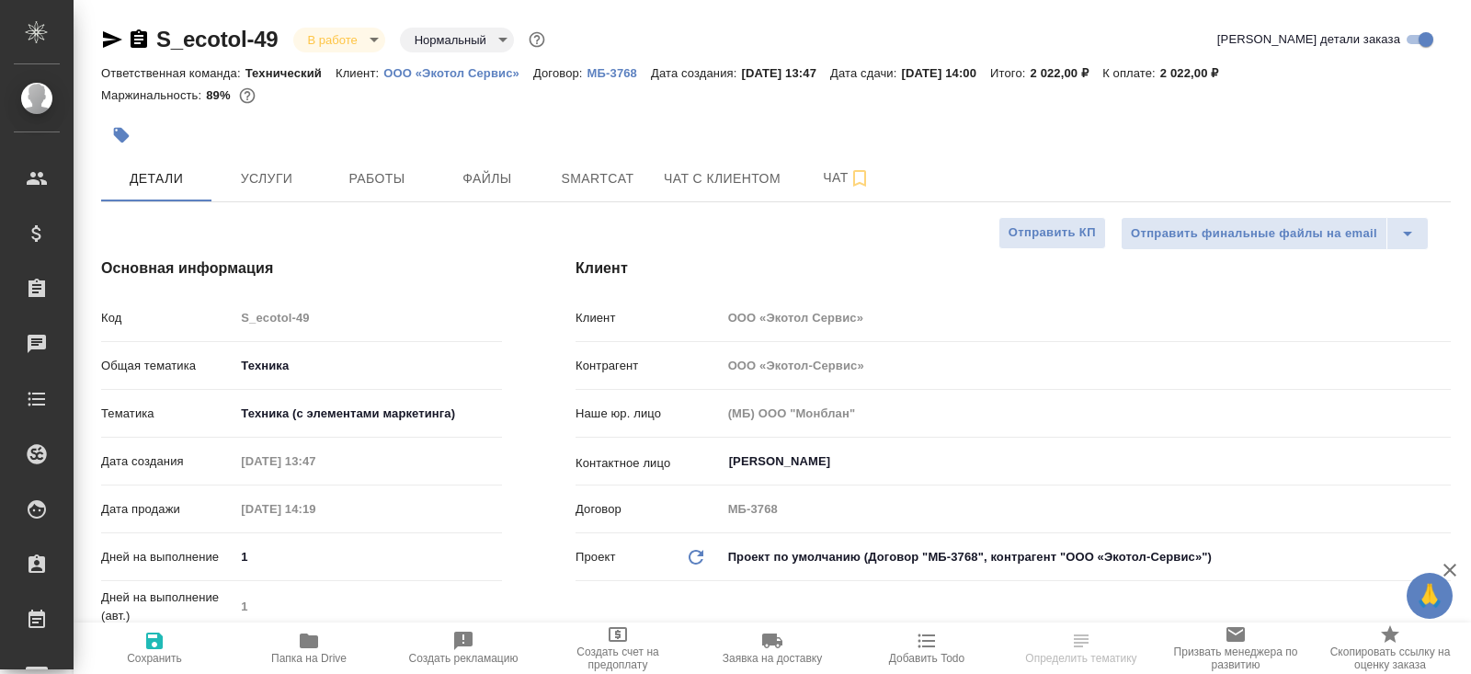
type textarea "x"
click at [139, 38] on icon "button" at bounding box center [139, 38] width 17 height 18
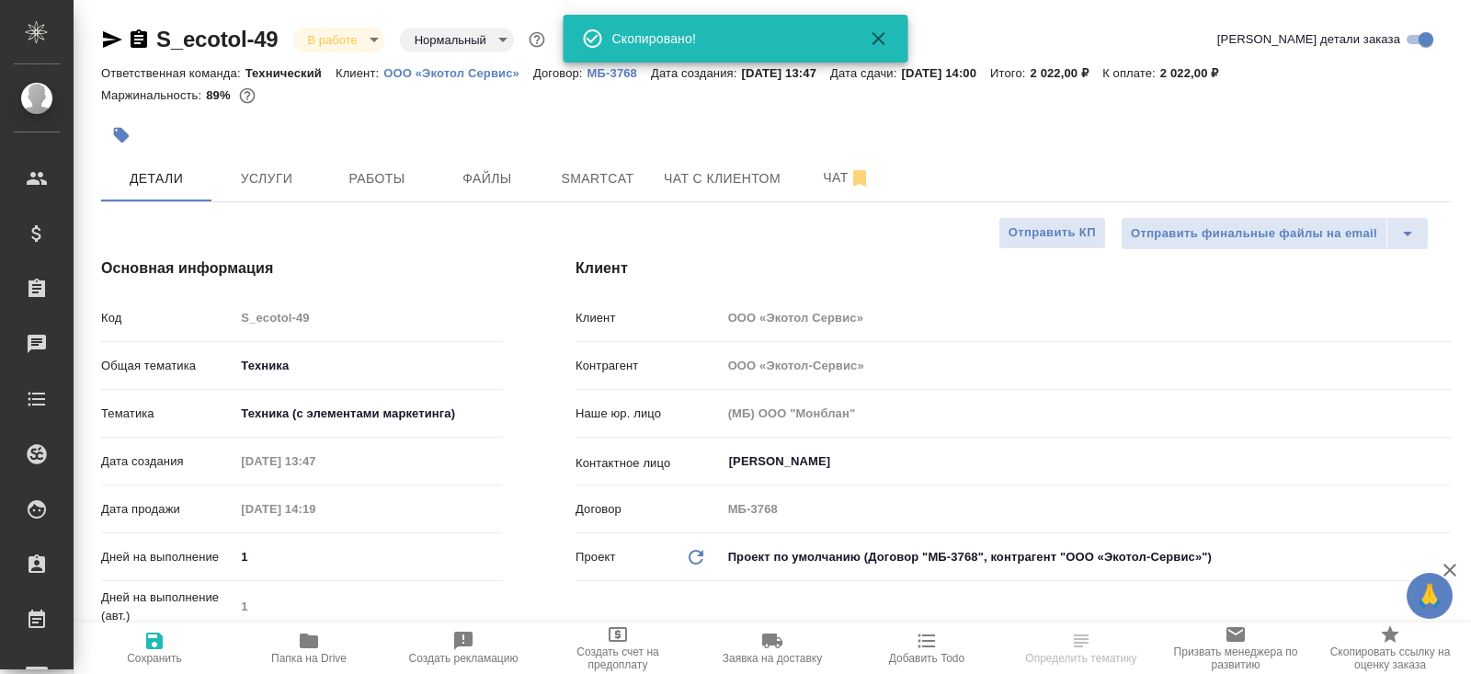
type textarea "x"
select select "RU"
type textarea "x"
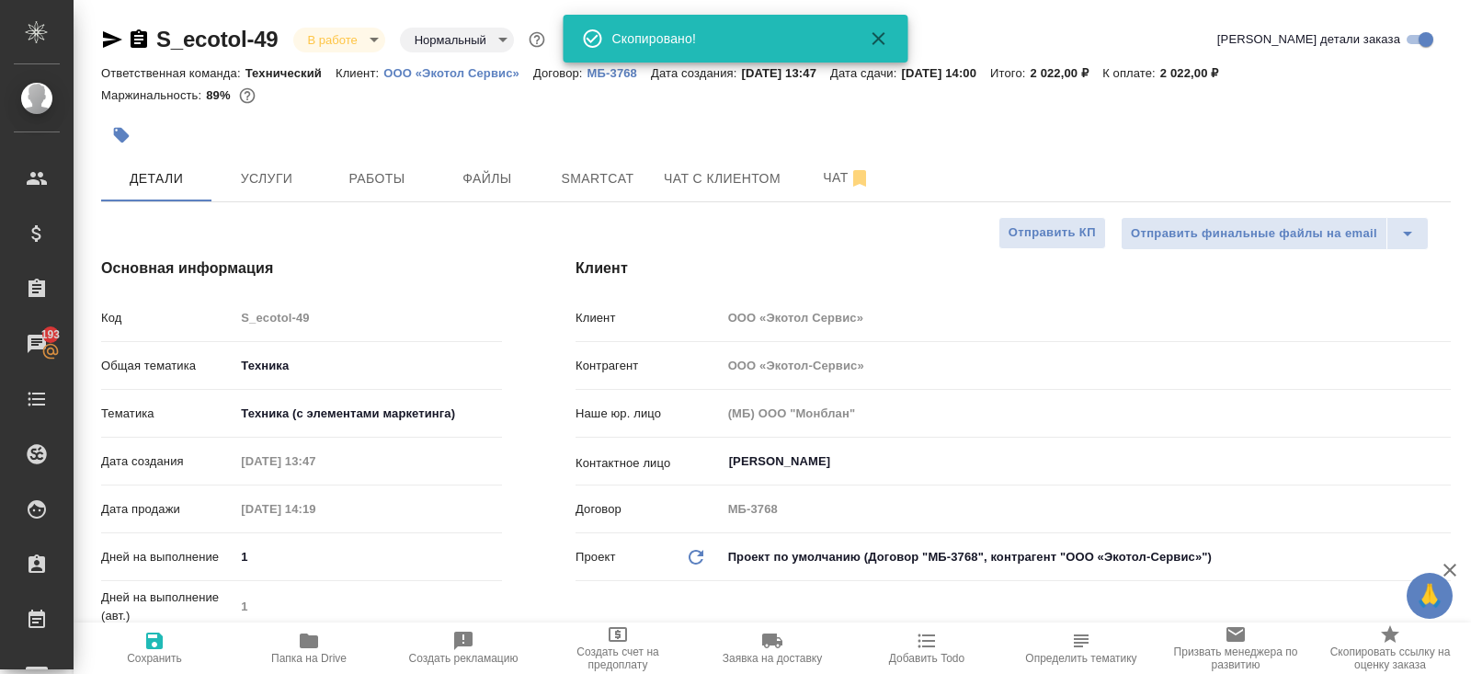
type textarea "x"
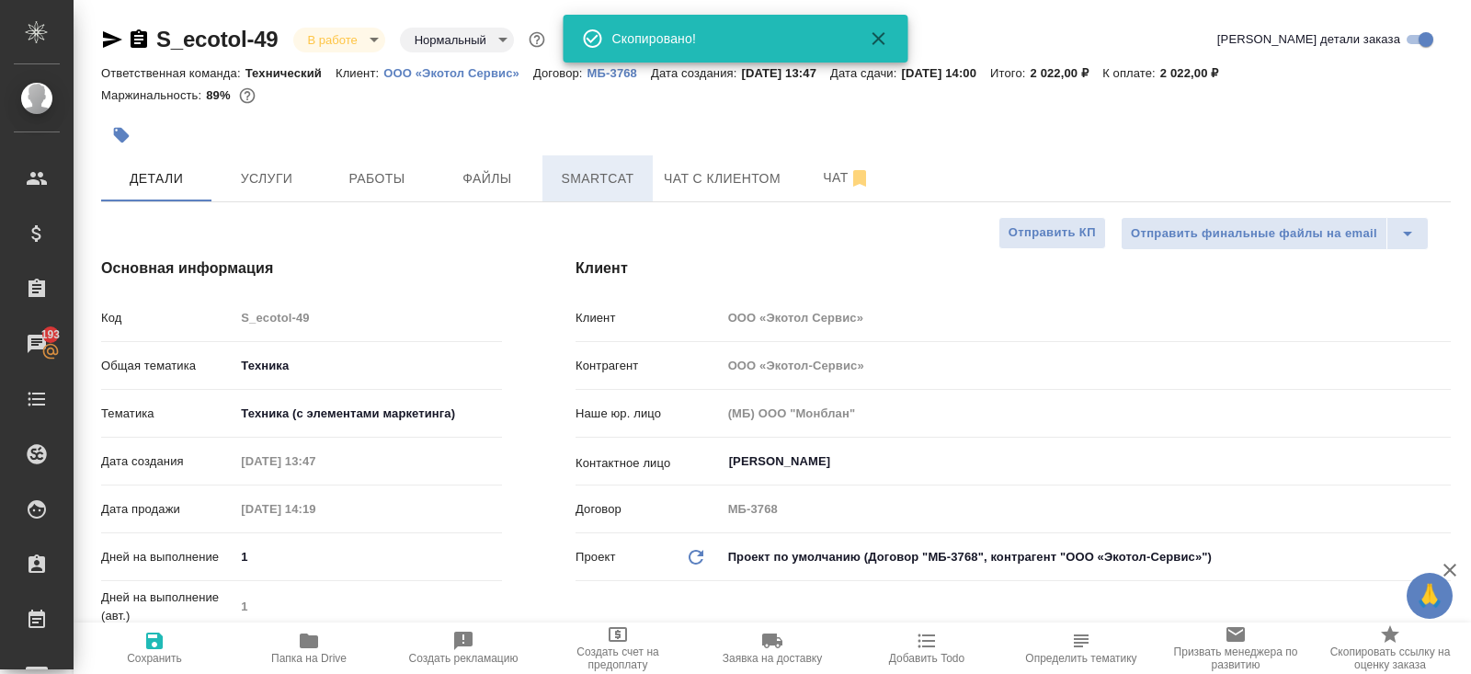
click at [584, 191] on button "Smartcat" at bounding box center [597, 178] width 110 height 46
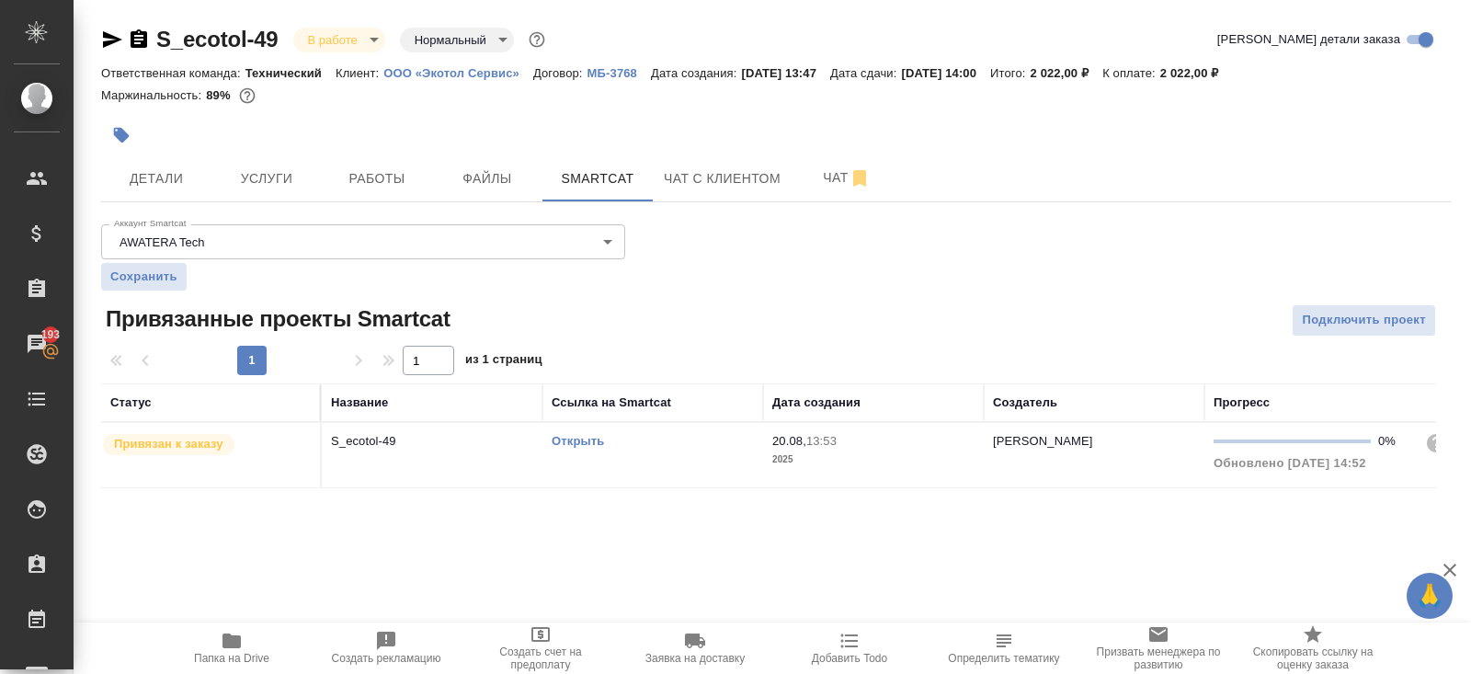
click at [564, 442] on link "Открыть" at bounding box center [577, 441] width 52 height 14
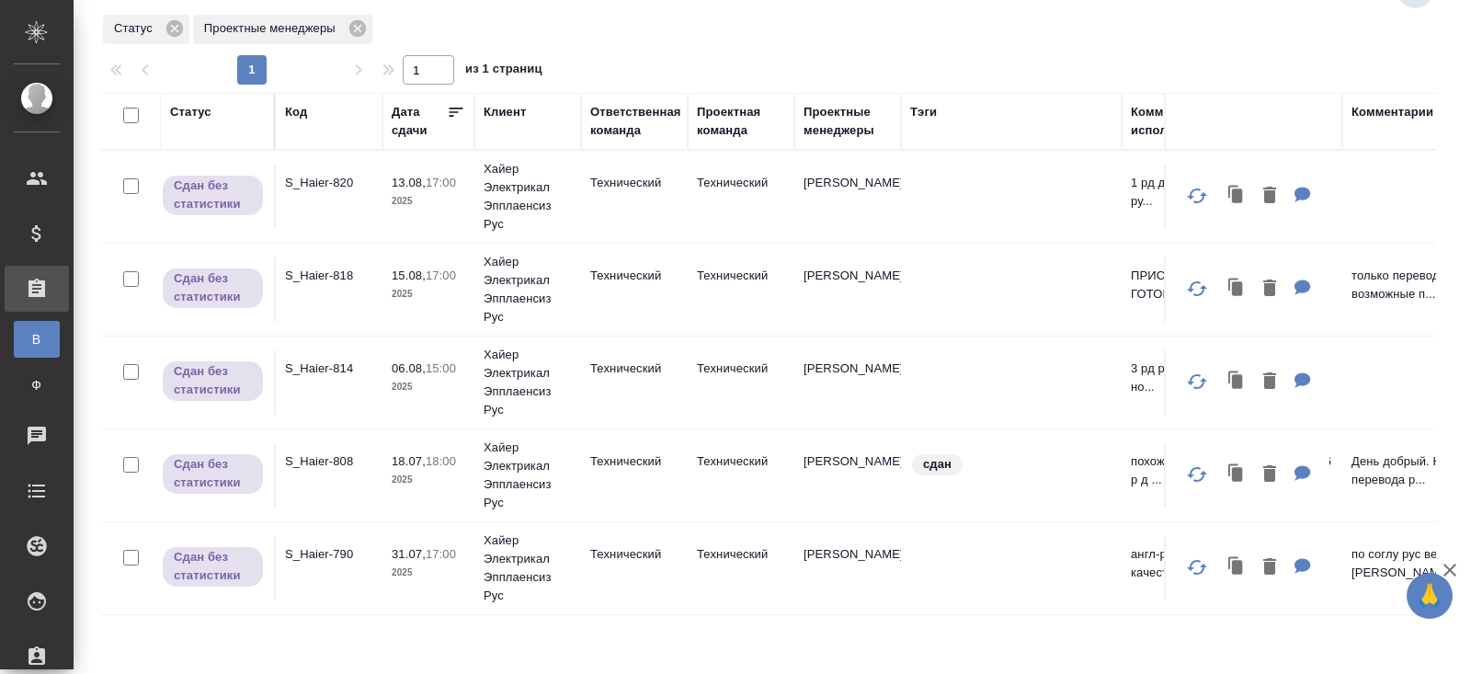
scroll to position [11, 0]
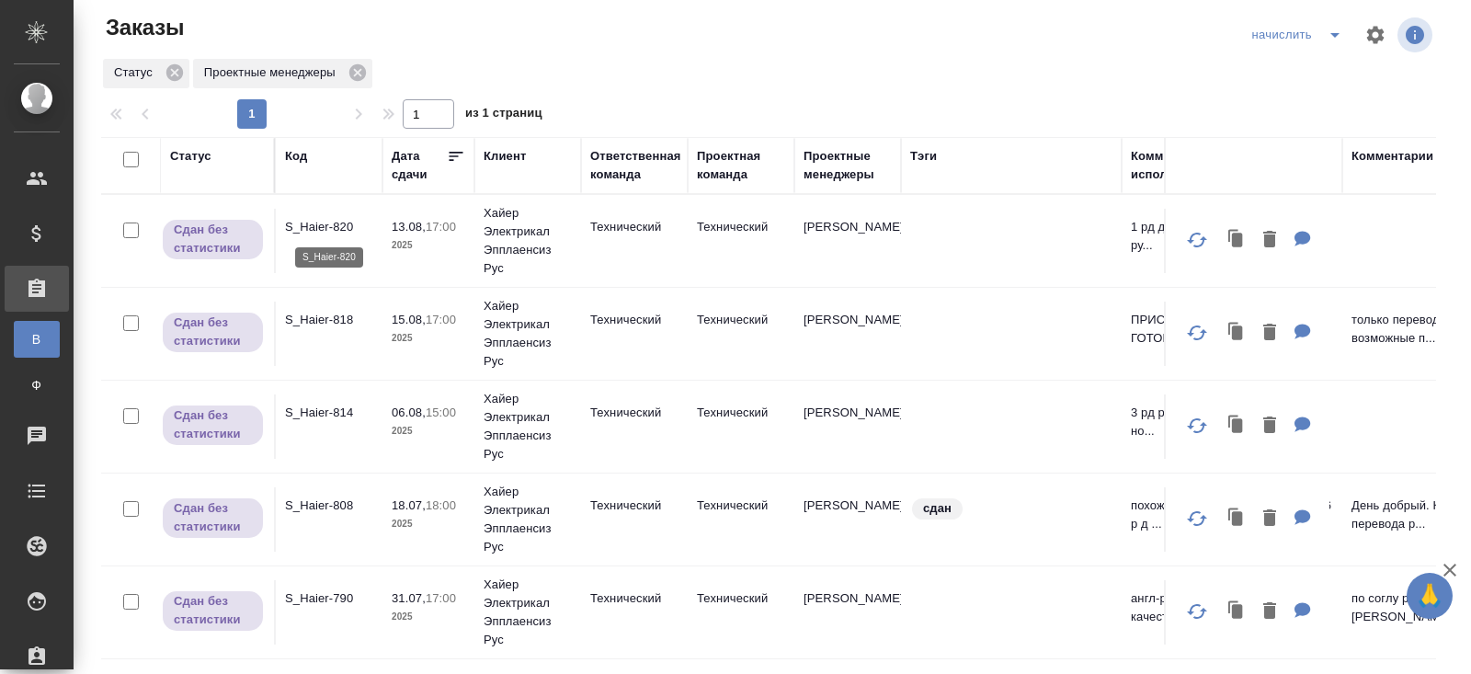
click at [318, 225] on p "S_Haier-820" at bounding box center [329, 227] width 88 height 18
click at [324, 323] on p "S_Haier-818" at bounding box center [329, 320] width 88 height 18
click at [325, 412] on p "S_Haier-814" at bounding box center [329, 412] width 88 height 18
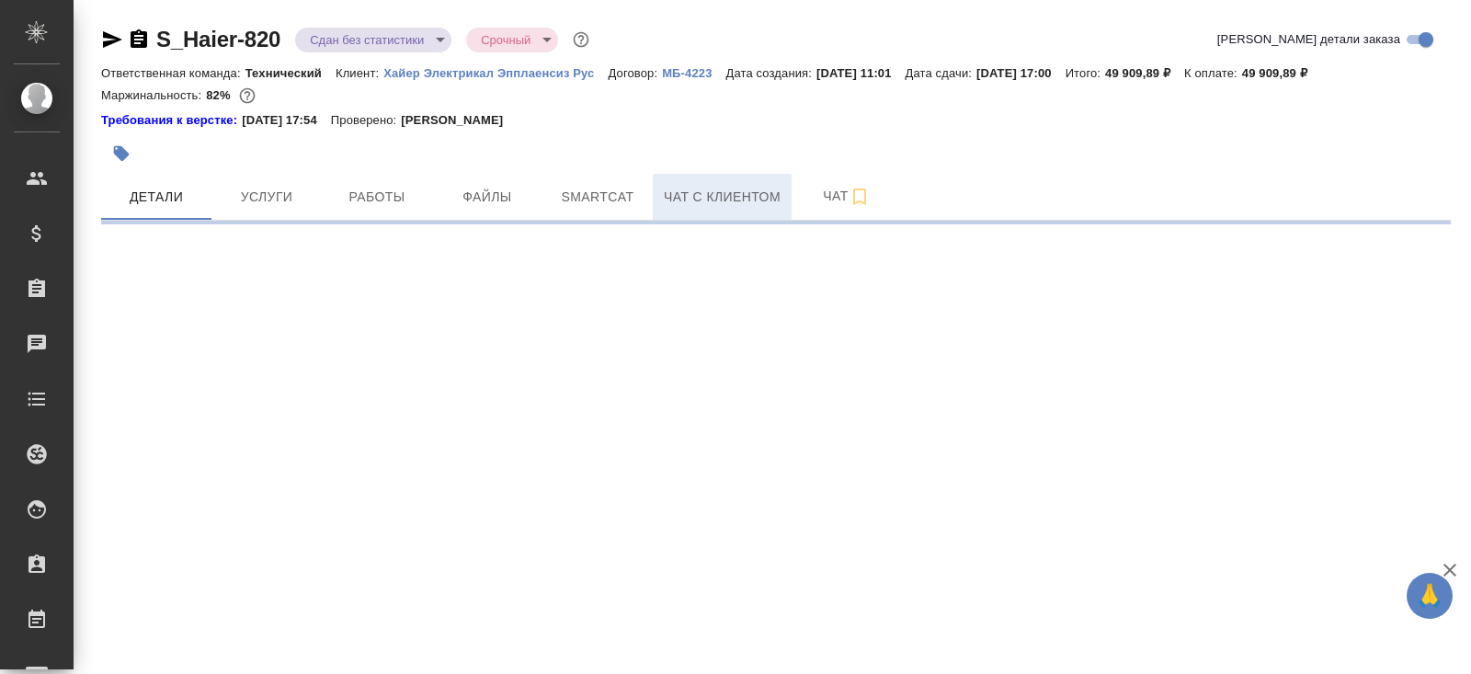
select select "RU"
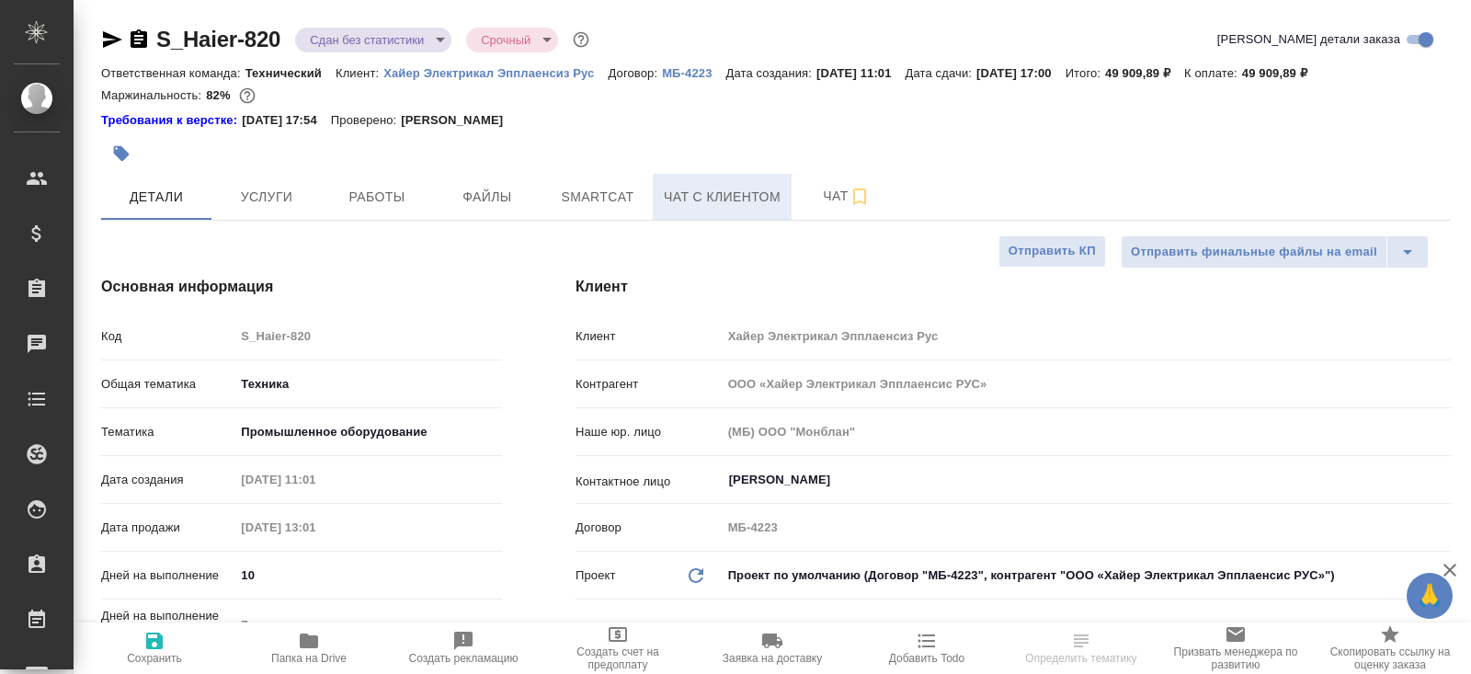
type textarea "x"
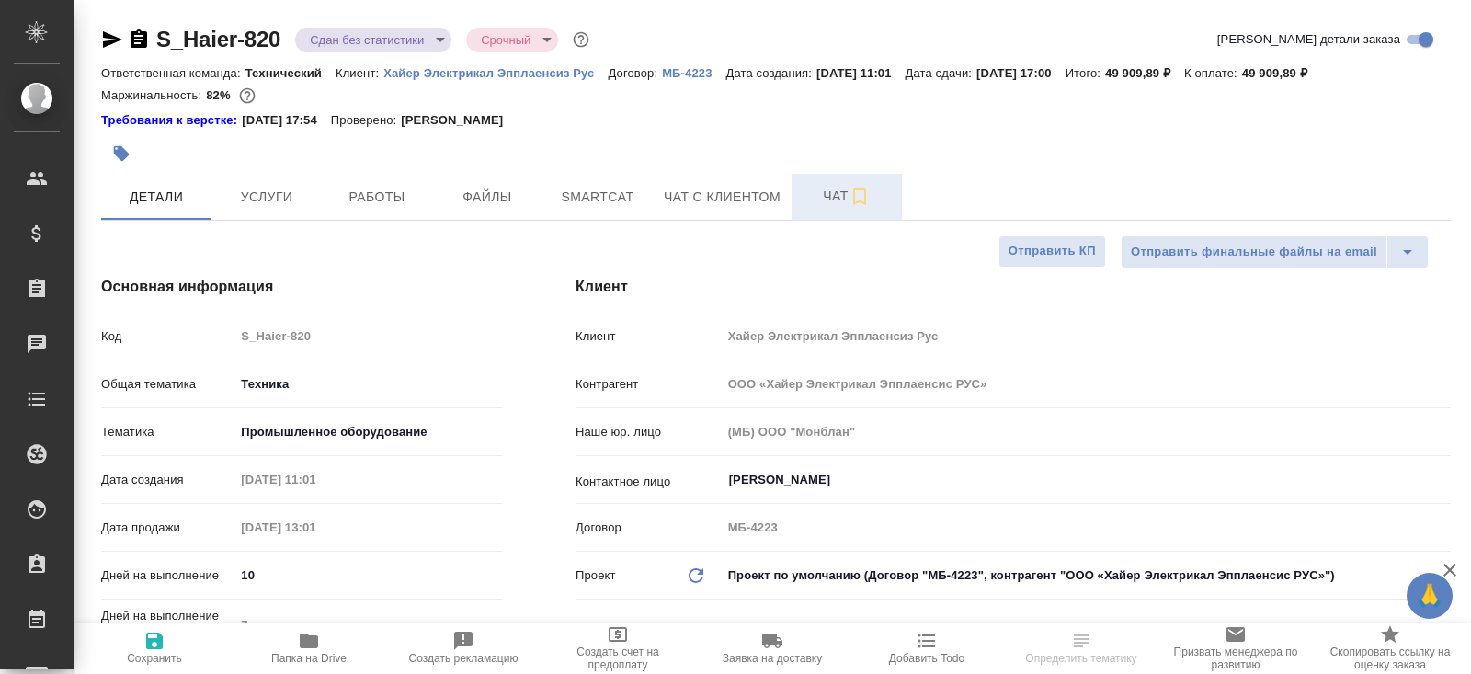
type textarea "x"
drag, startPoint x: 811, startPoint y: 199, endPoint x: 624, endPoint y: 203, distance: 186.6
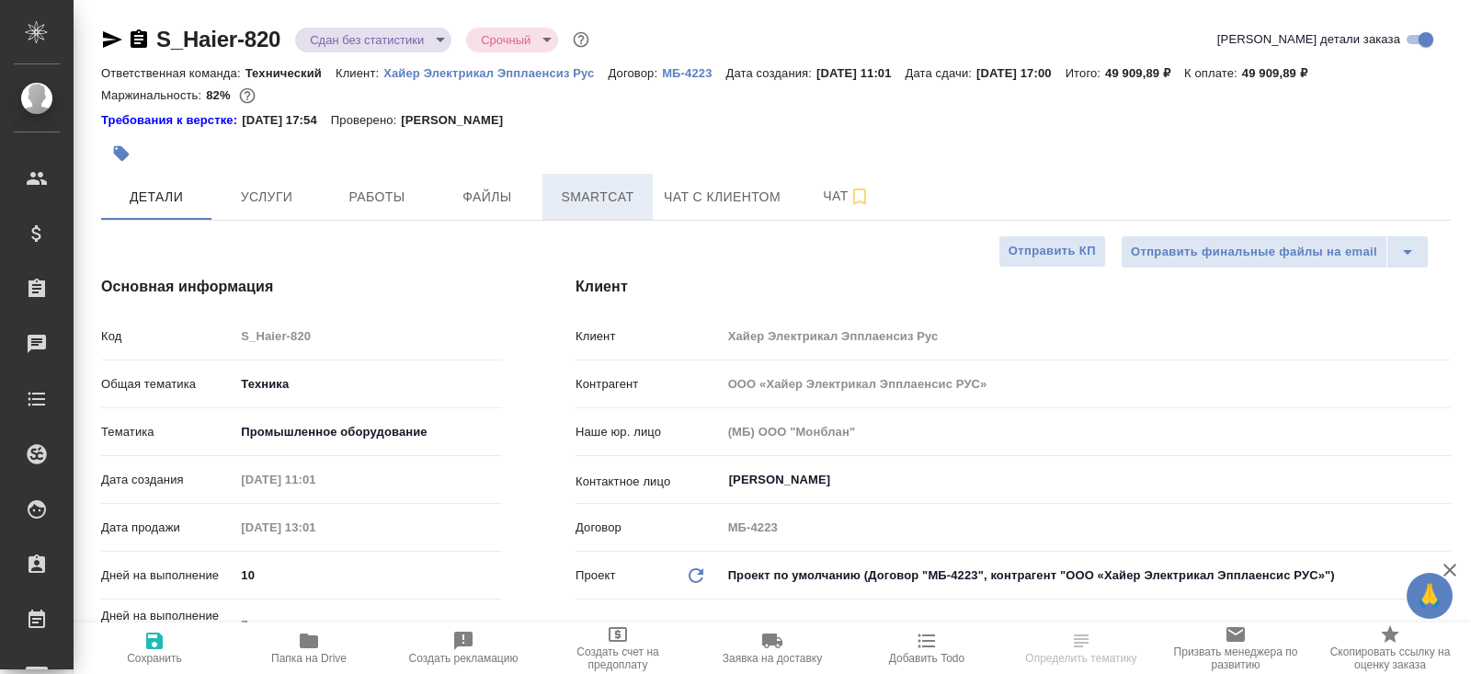
click at [811, 199] on span "Чат" at bounding box center [846, 196] width 88 height 23
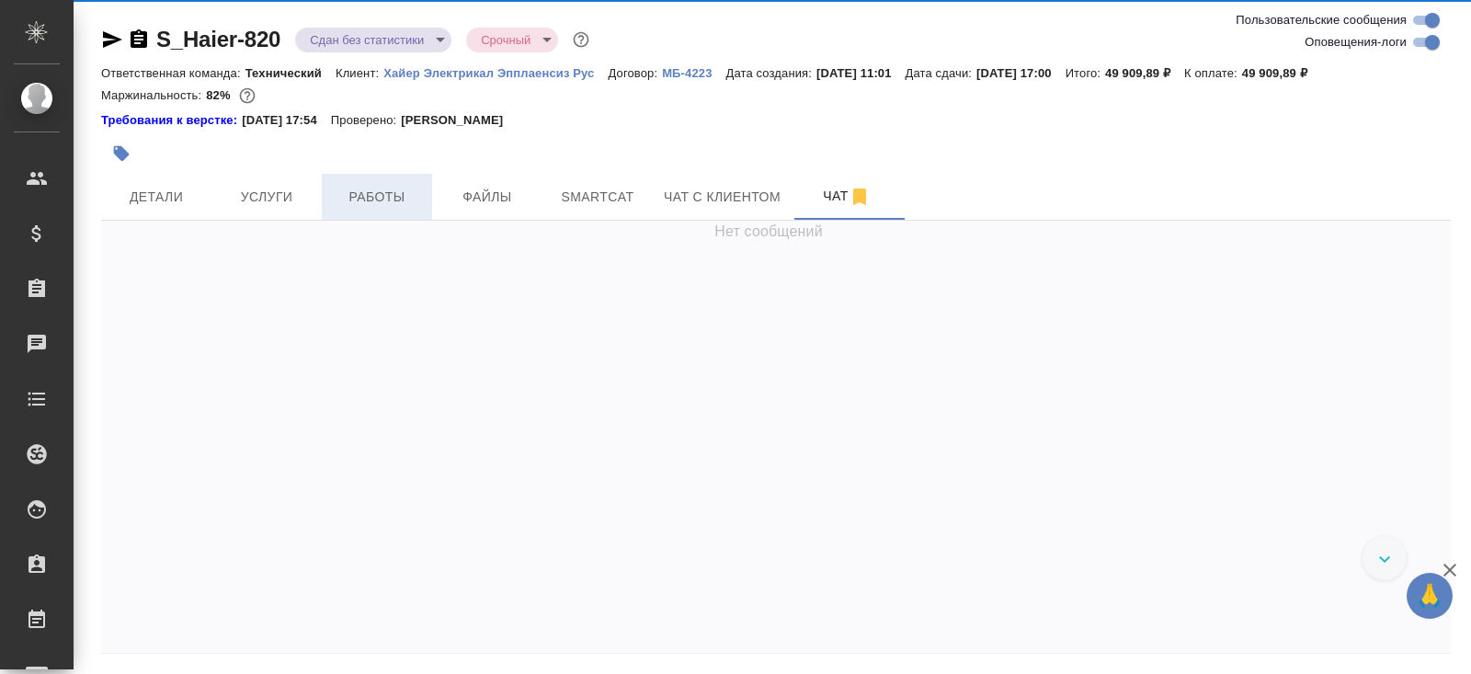
click at [388, 199] on span "Работы" at bounding box center [377, 197] width 88 height 23
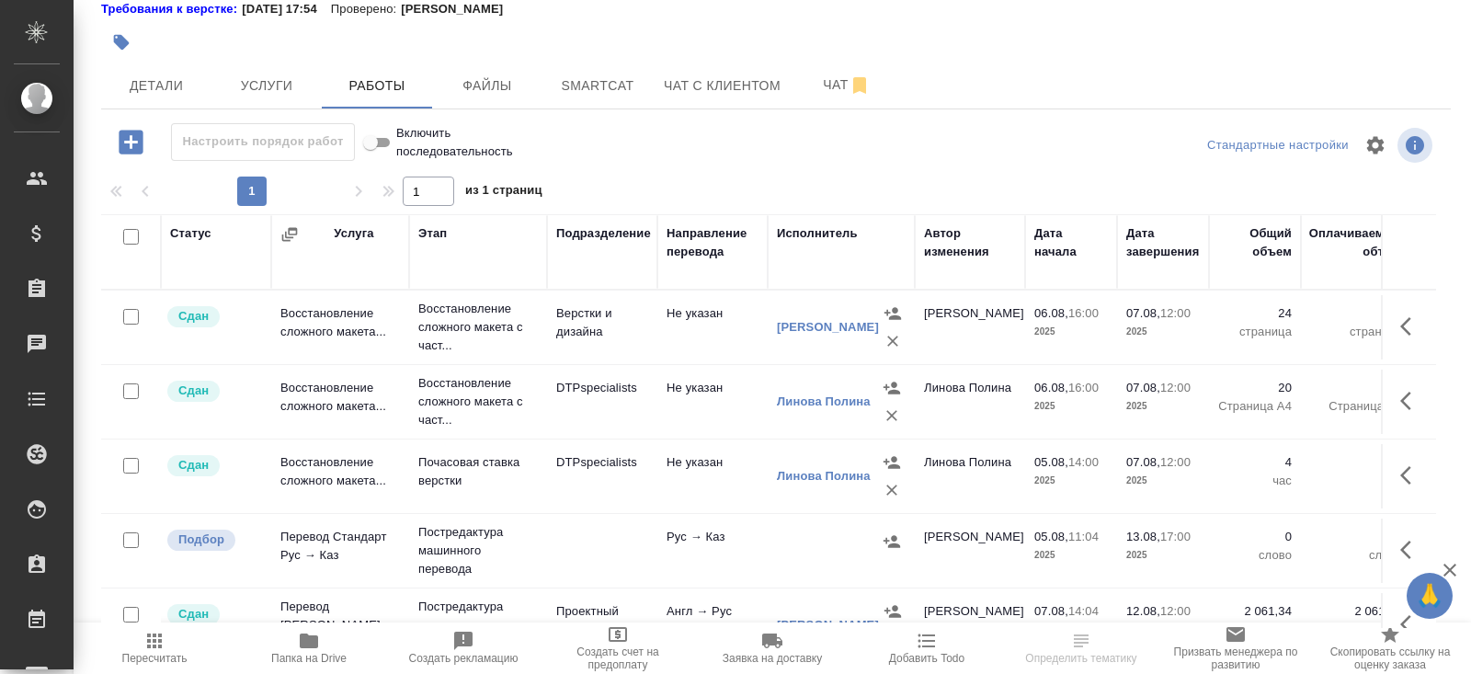
scroll to position [244, 0]
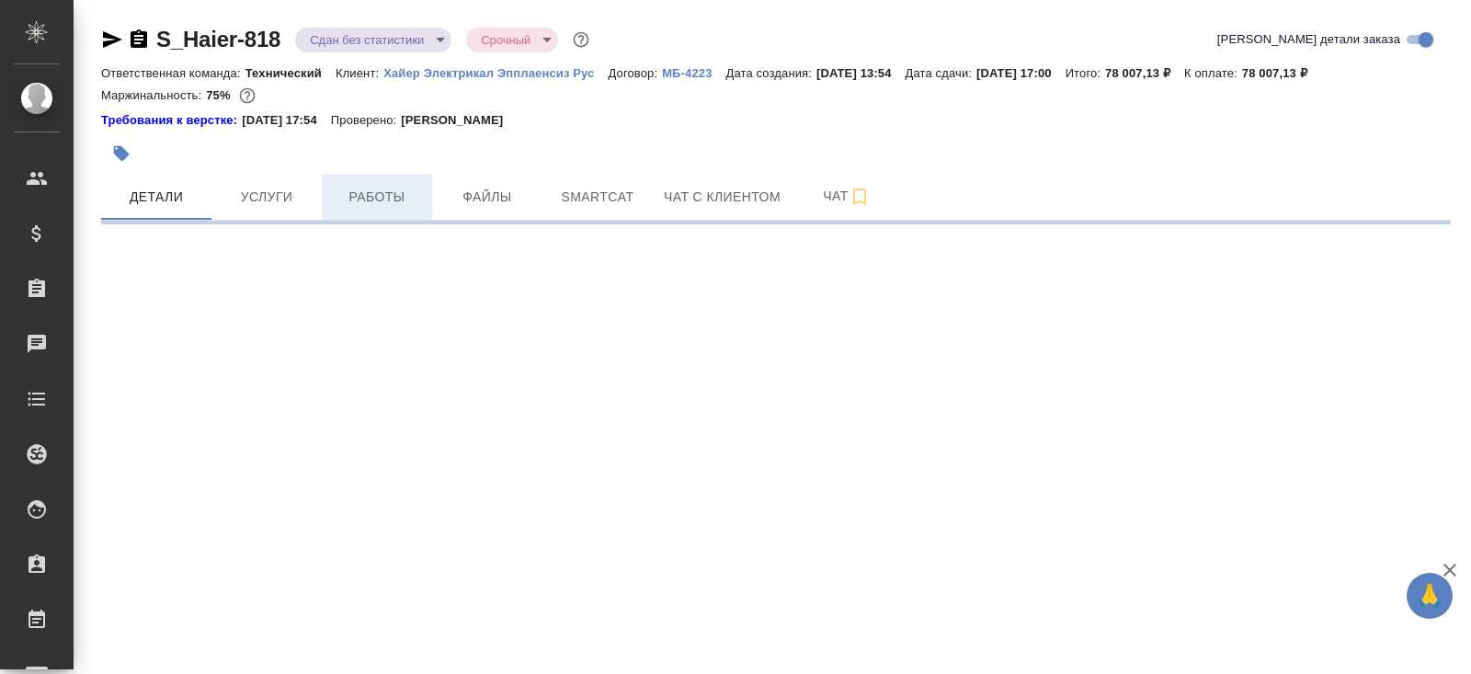
click at [394, 198] on span "Работы" at bounding box center [377, 197] width 88 height 23
select select "RU"
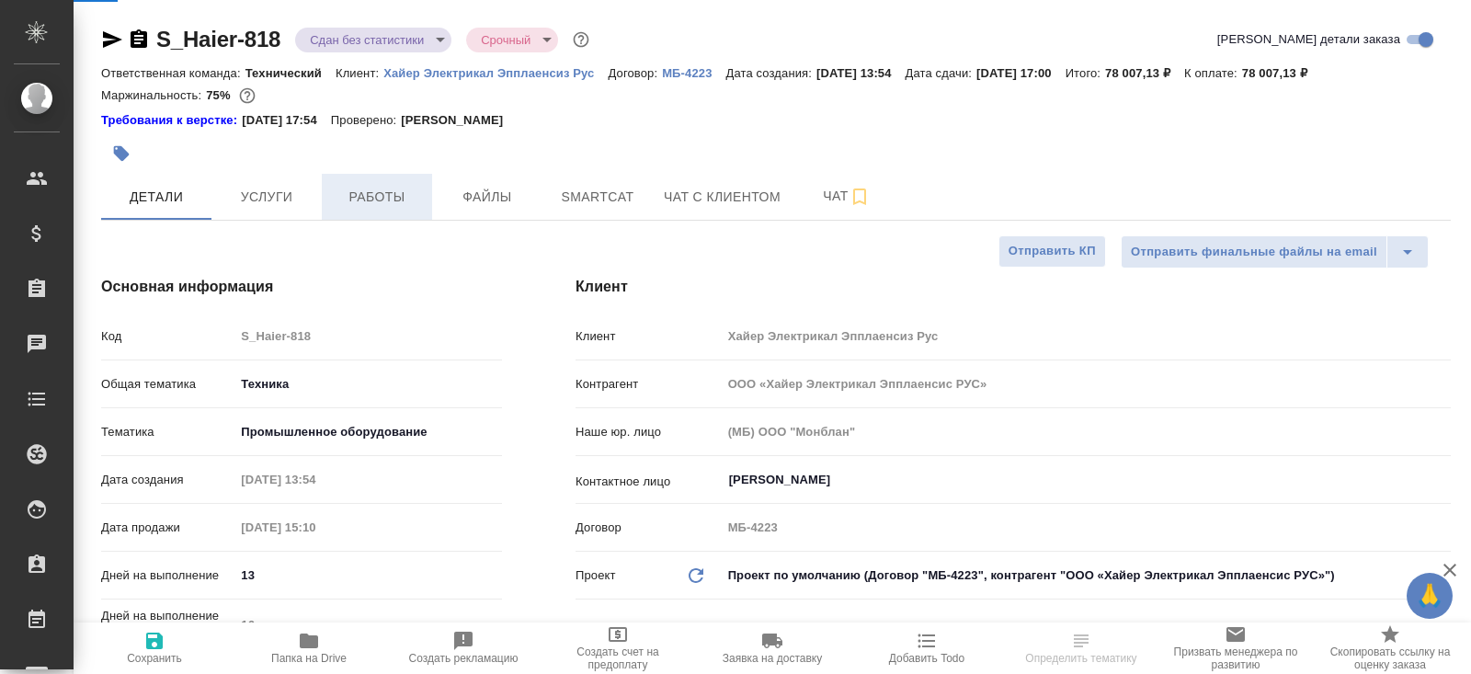
type textarea "x"
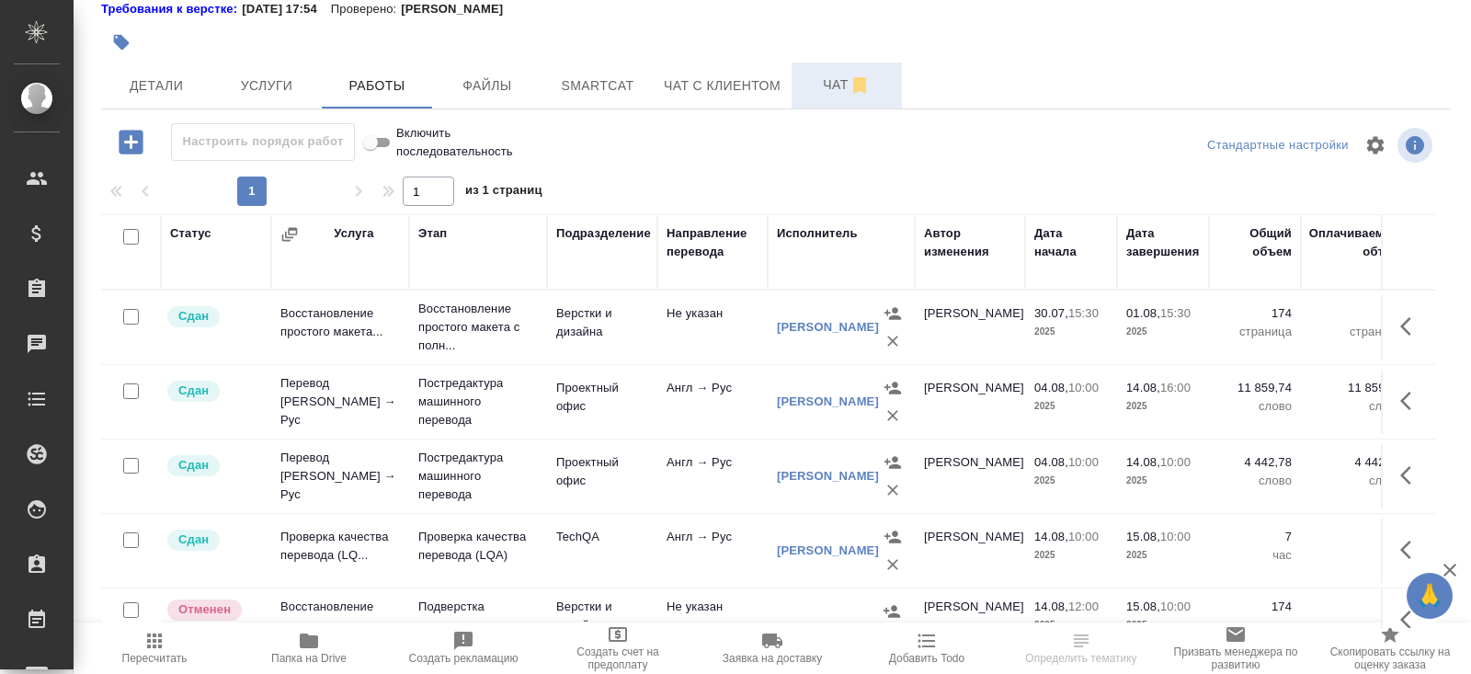
click at [822, 99] on button "Чат" at bounding box center [846, 85] width 110 height 46
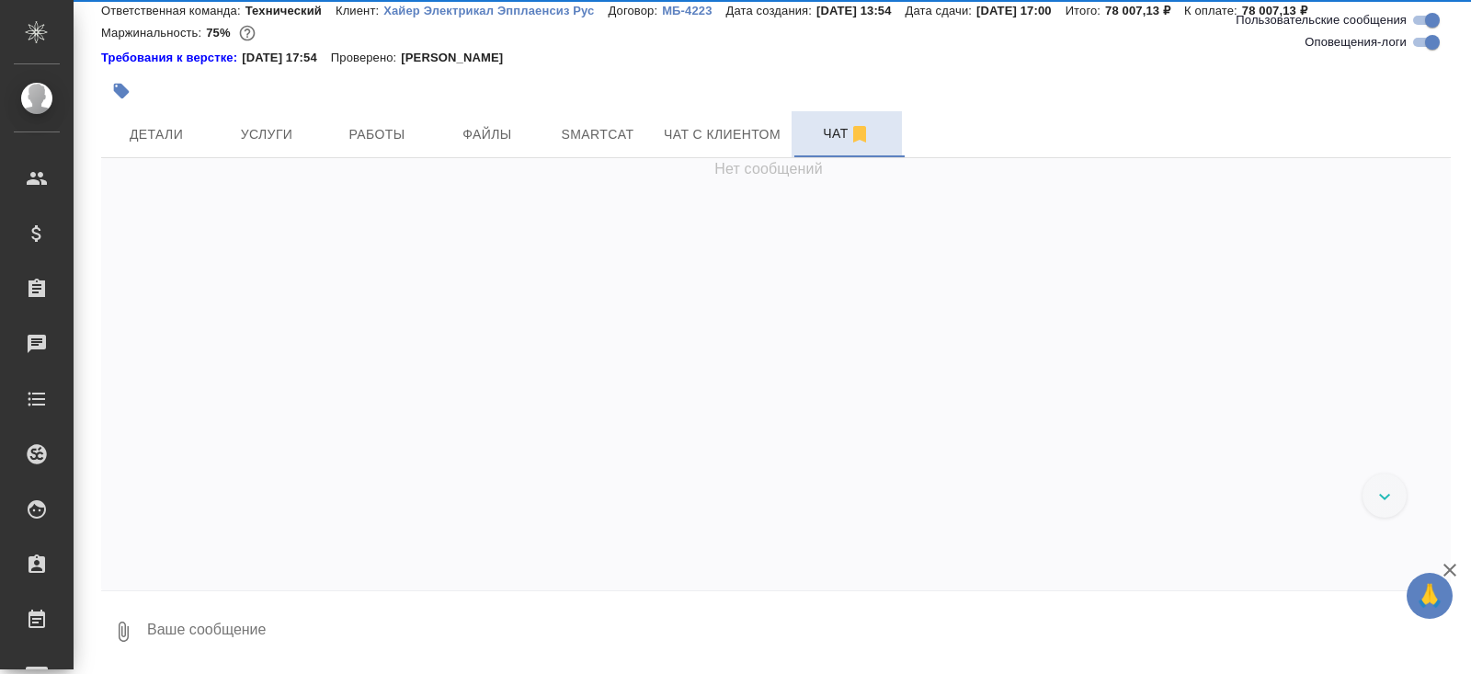
scroll to position [62, 0]
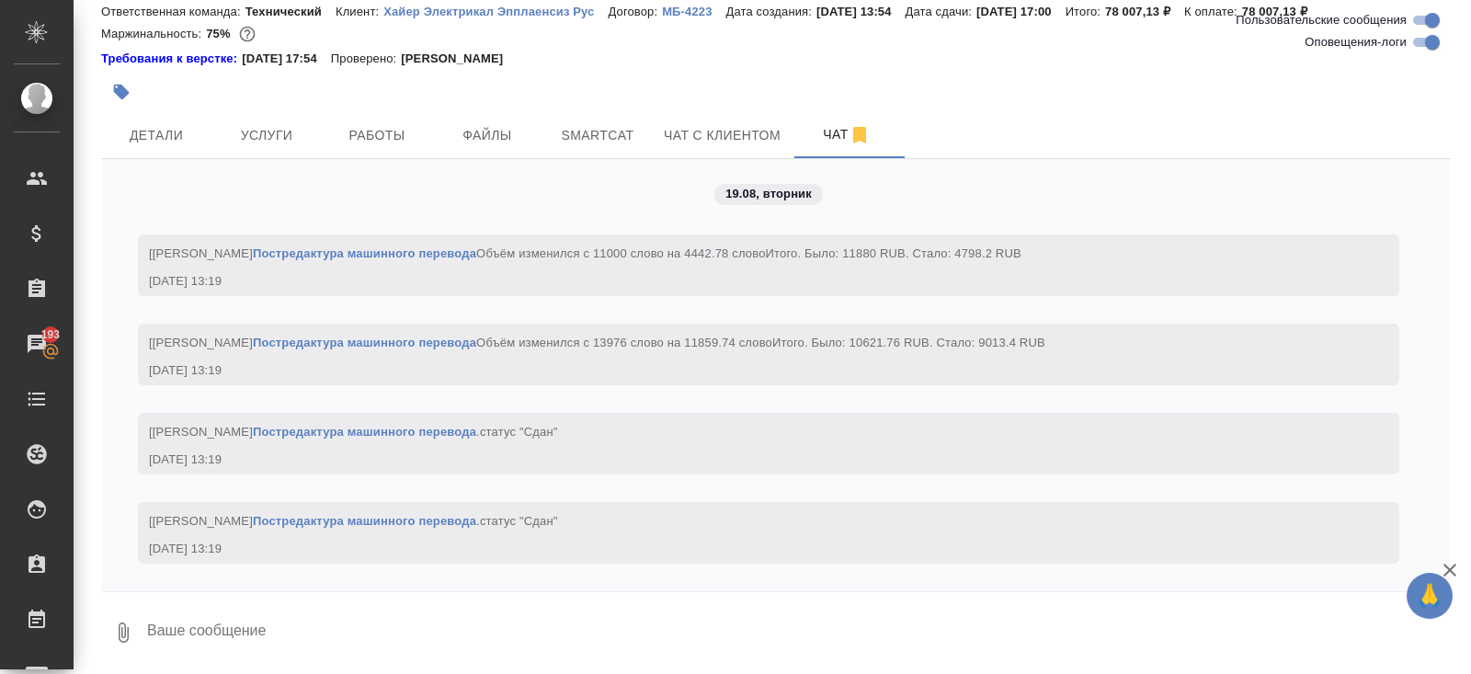
click at [1422, 42] on input "Оповещения-логи" at bounding box center [1432, 42] width 66 height 22
checkbox input "false"
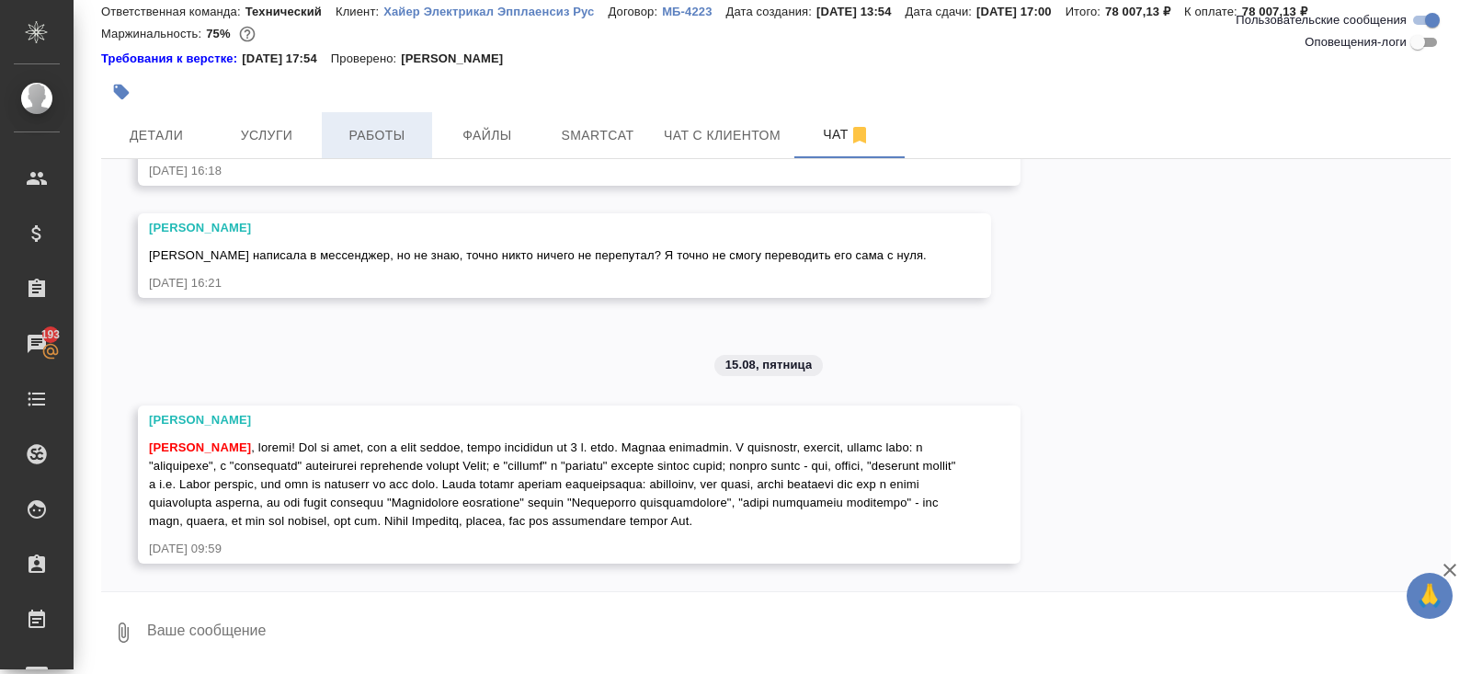
click at [390, 132] on span "Работы" at bounding box center [377, 135] width 88 height 23
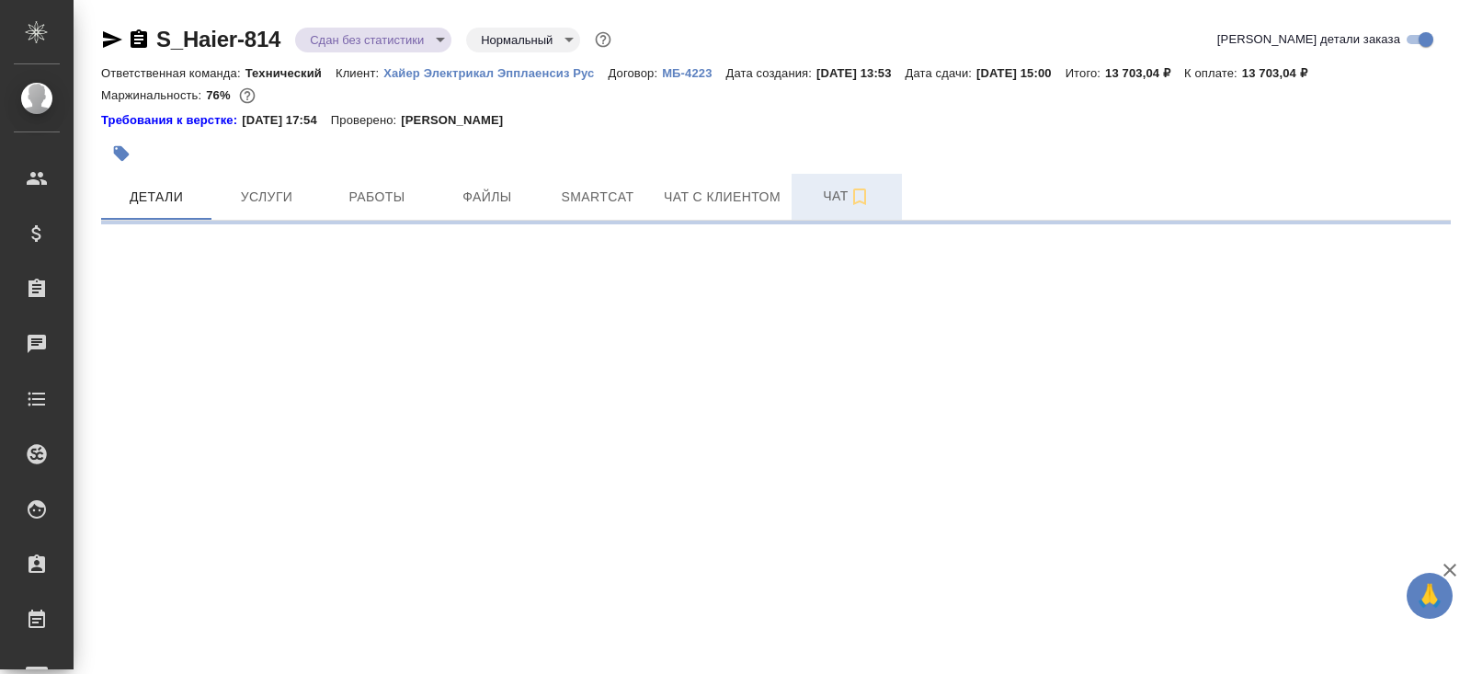
click at [824, 203] on span "Чат" at bounding box center [846, 196] width 88 height 23
select select "RU"
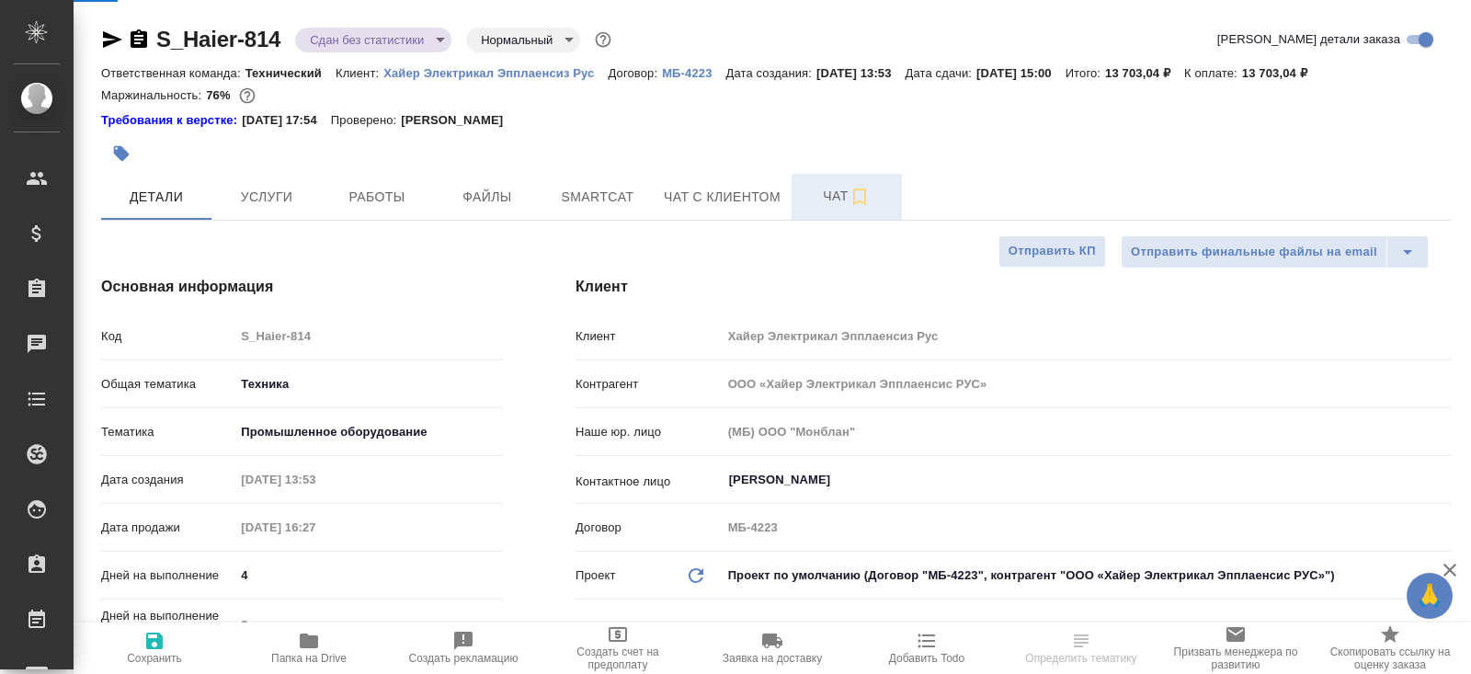
type textarea "x"
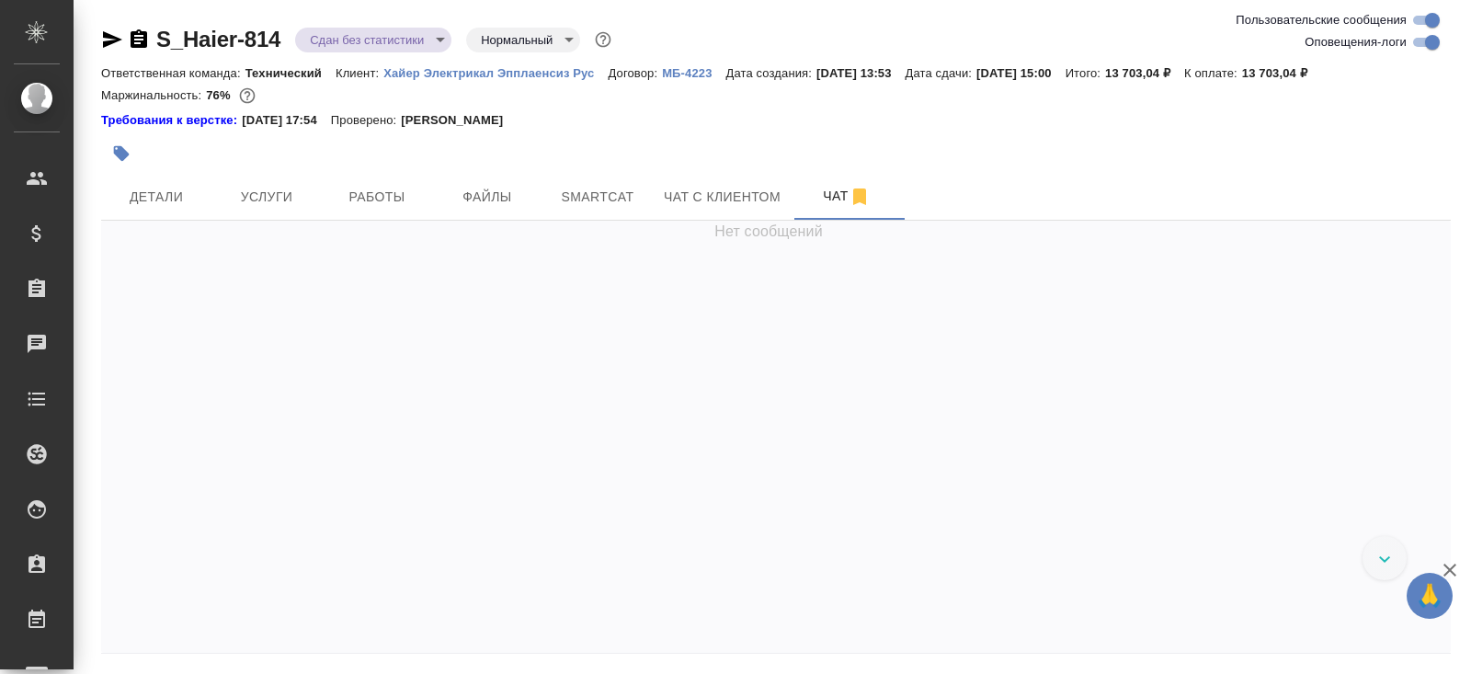
click at [1422, 32] on input "Оповещения-логи" at bounding box center [1432, 42] width 66 height 22
checkbox input "false"
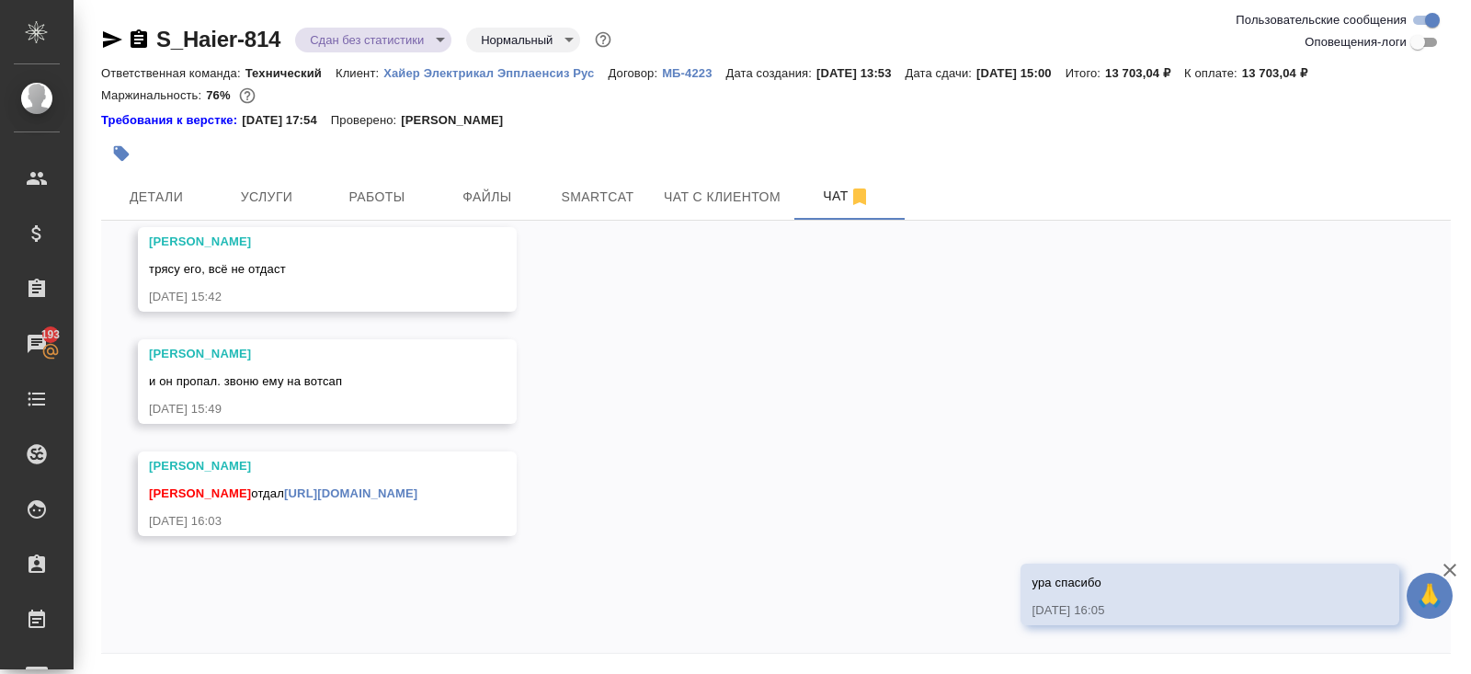
scroll to position [7156, 0]
click at [381, 191] on span "Работы" at bounding box center [377, 197] width 88 height 23
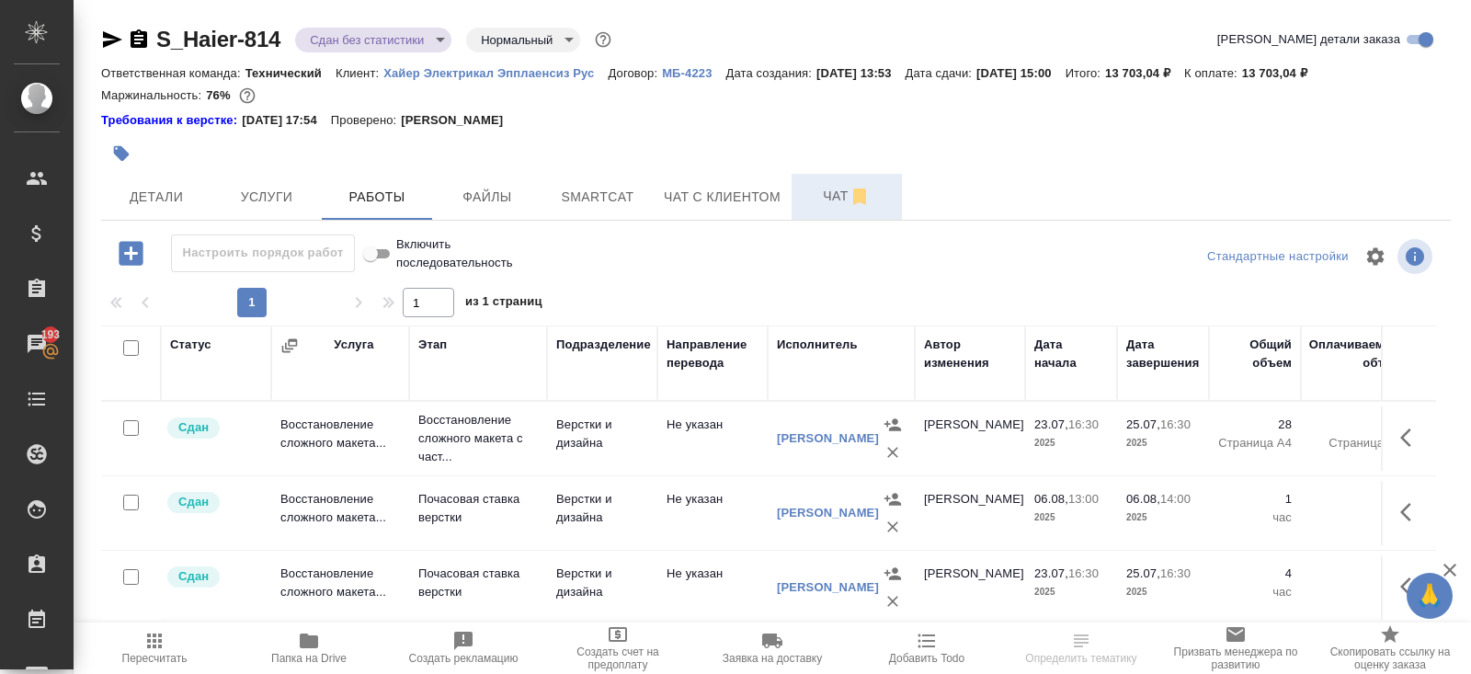
click at [833, 194] on span "Чат" at bounding box center [846, 196] width 88 height 23
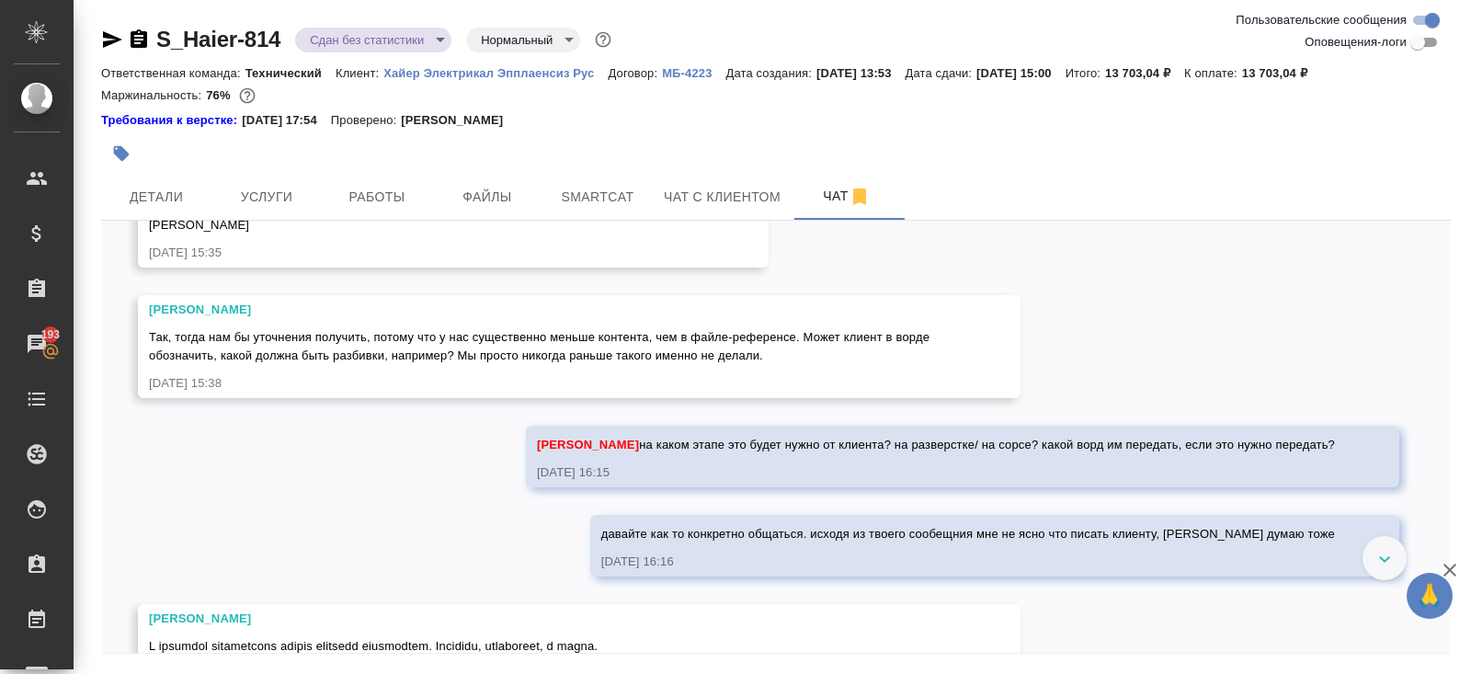
scroll to position [1186, 0]
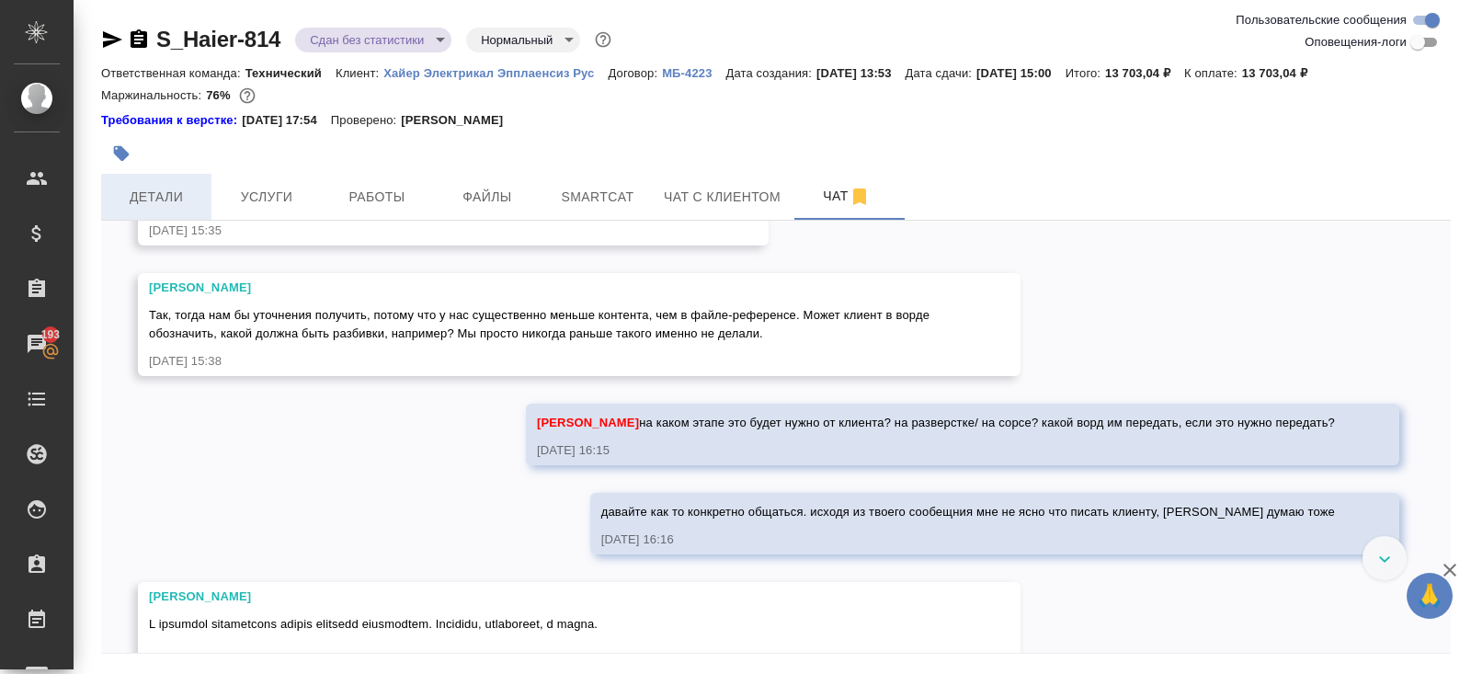
click at [151, 186] on span "Детали" at bounding box center [156, 197] width 88 height 23
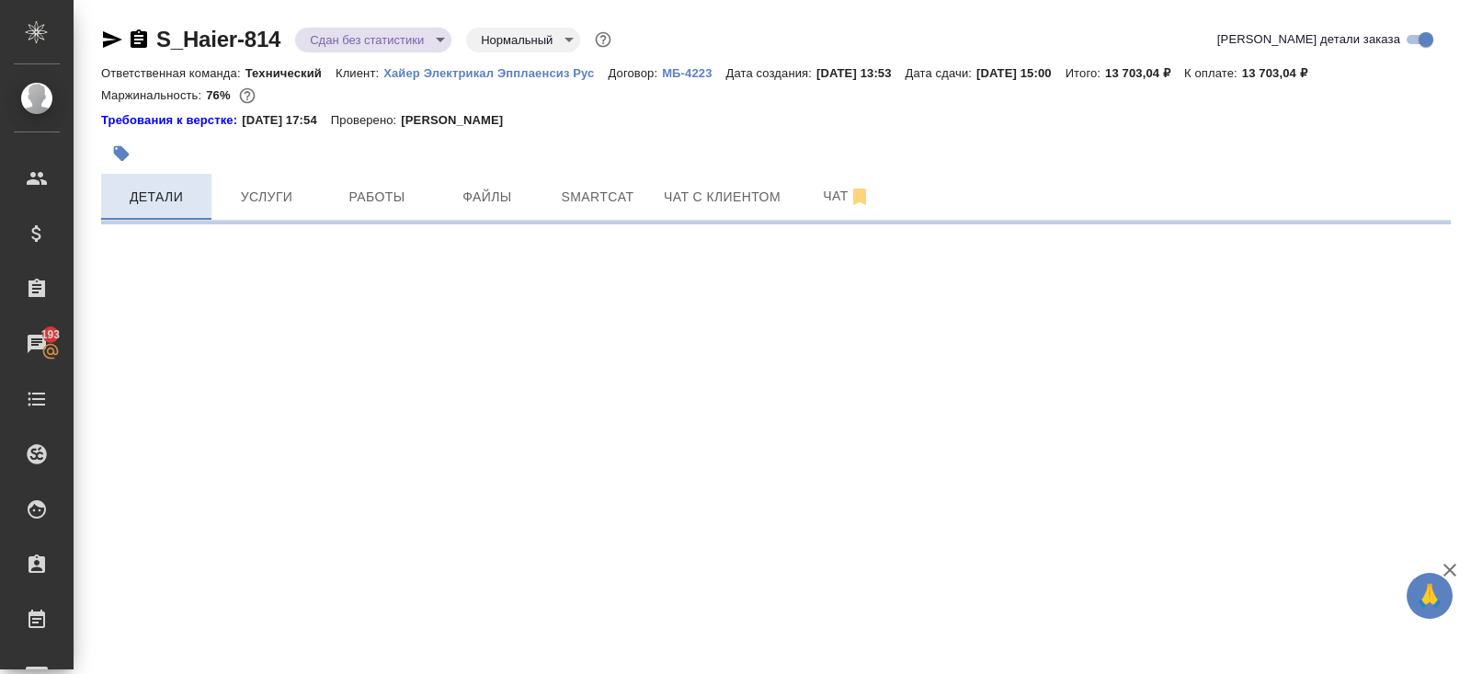
select select "RU"
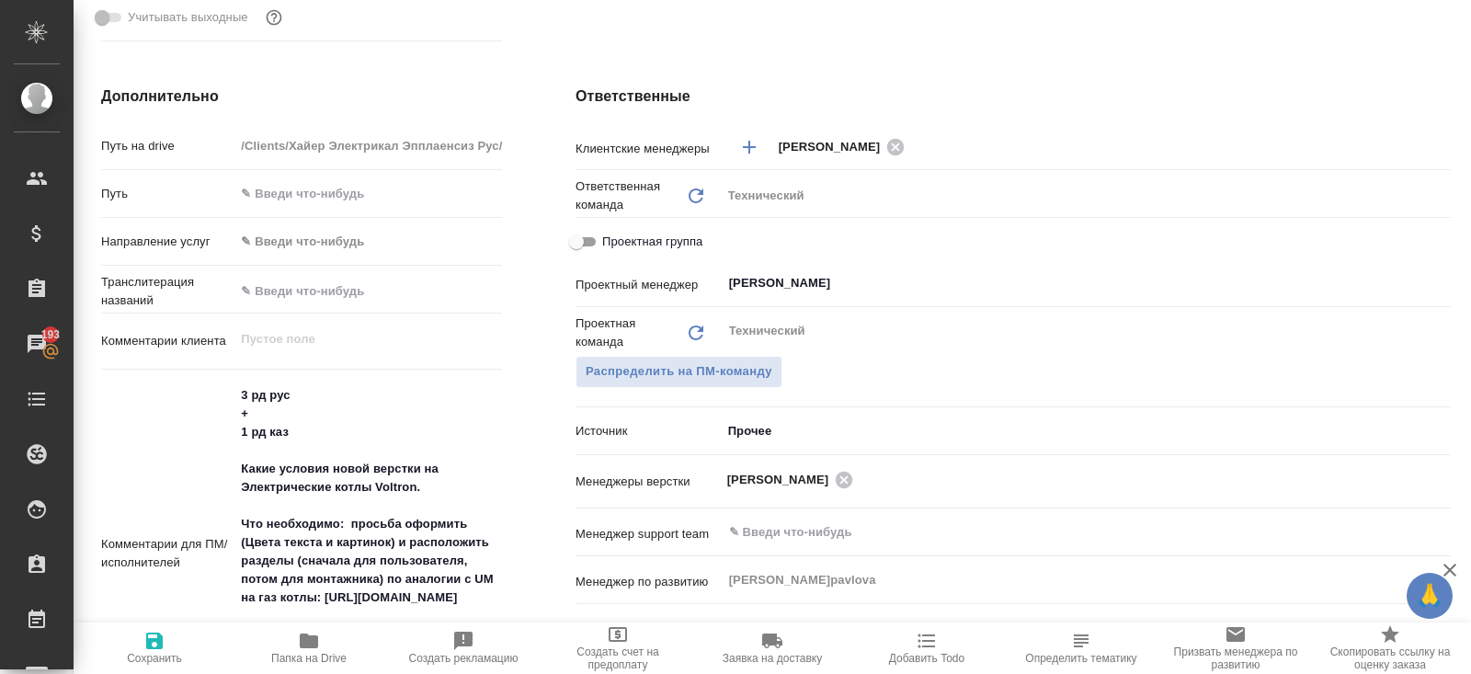
scroll to position [988, 0]
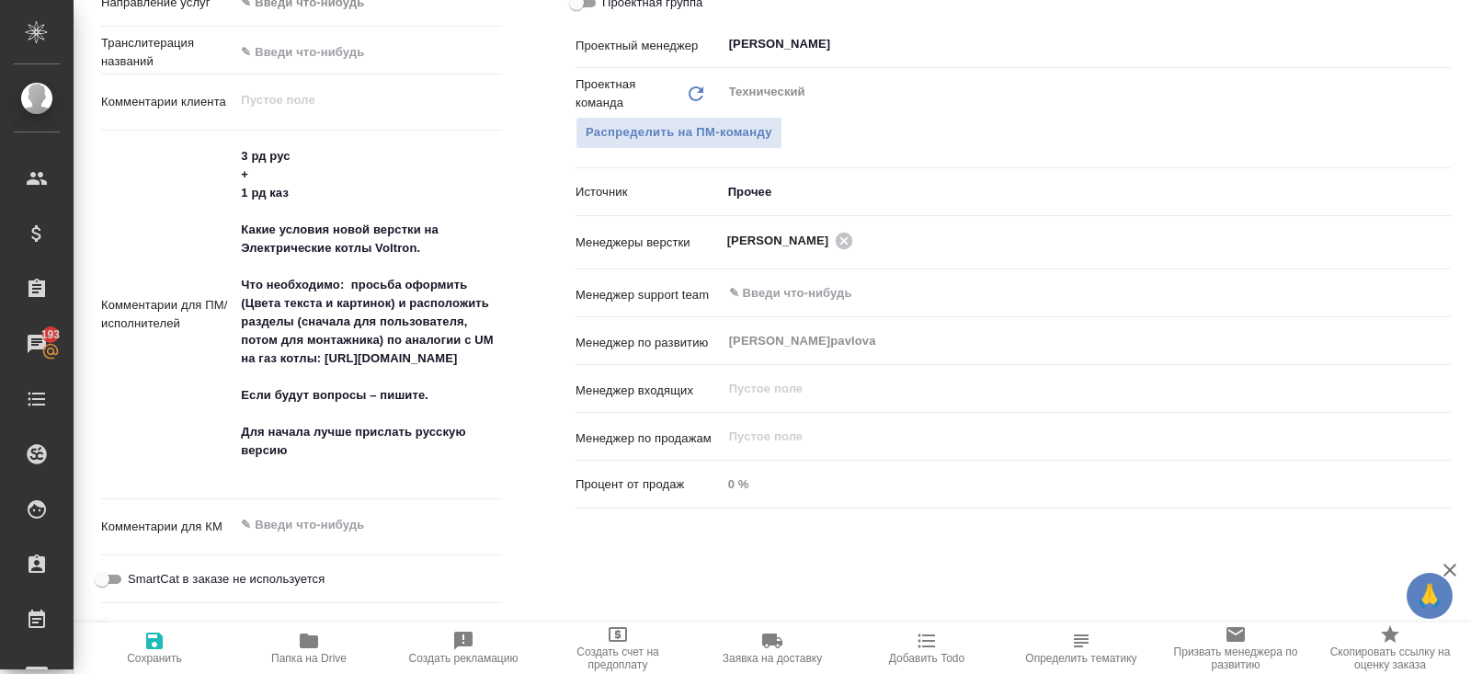
type textarea "x"
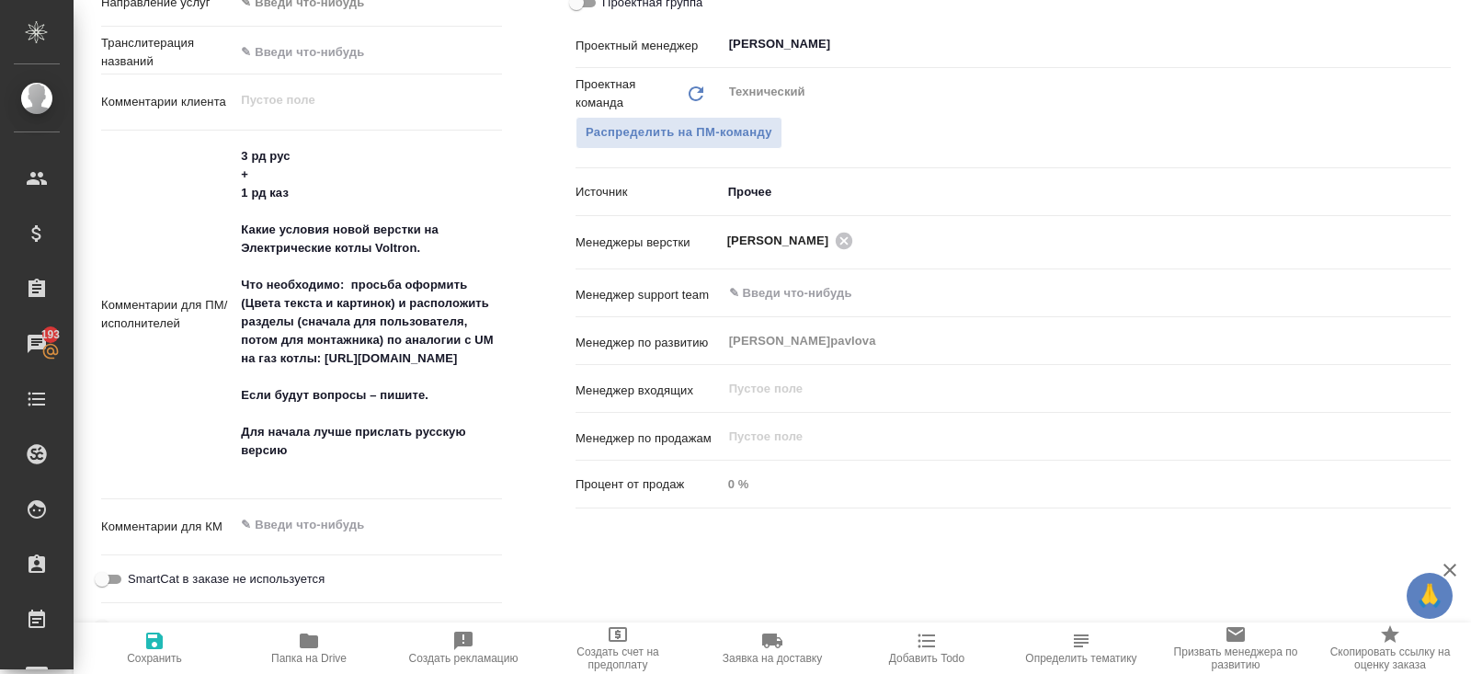
type textarea "x"
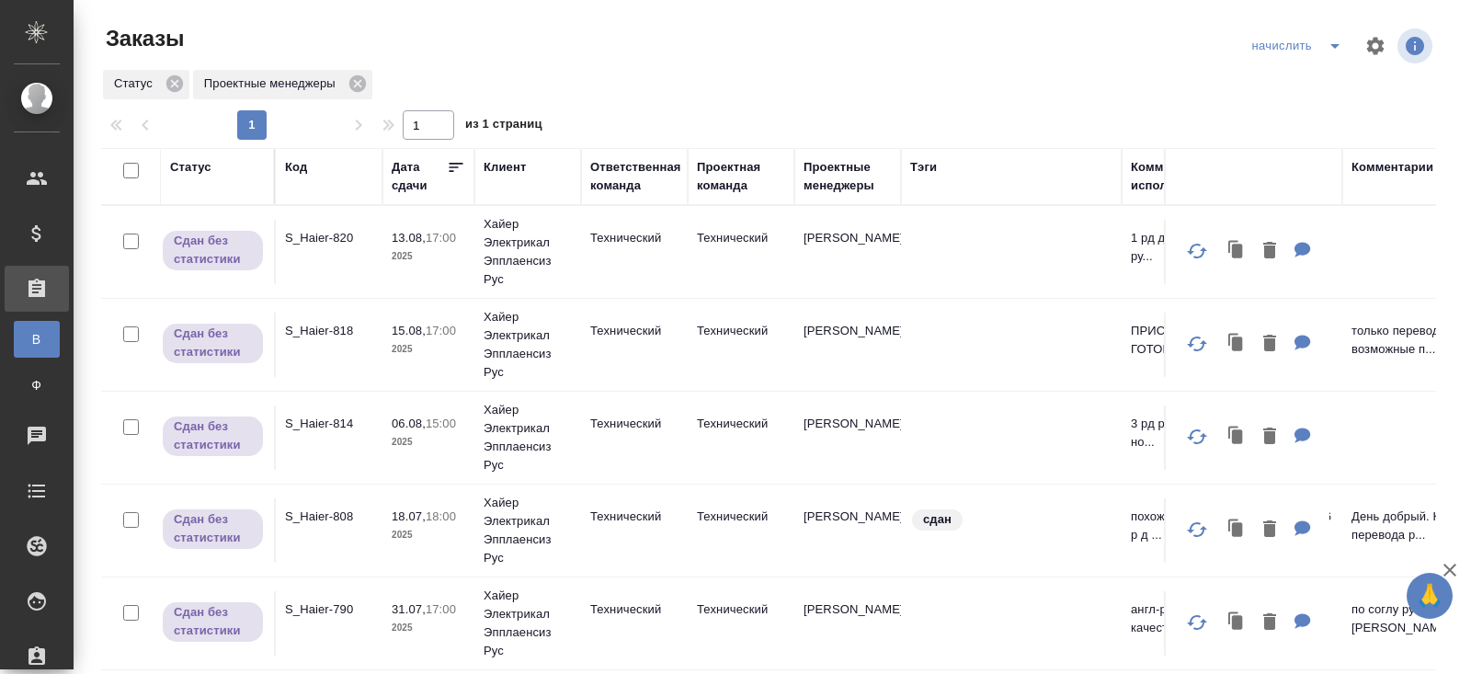
click at [1326, 45] on icon "split button" at bounding box center [1335, 46] width 22 height 22
click at [1310, 84] on li "В работу!" at bounding box center [1298, 82] width 108 height 29
